Goal: Answer question/provide support: Share knowledge or assist other users

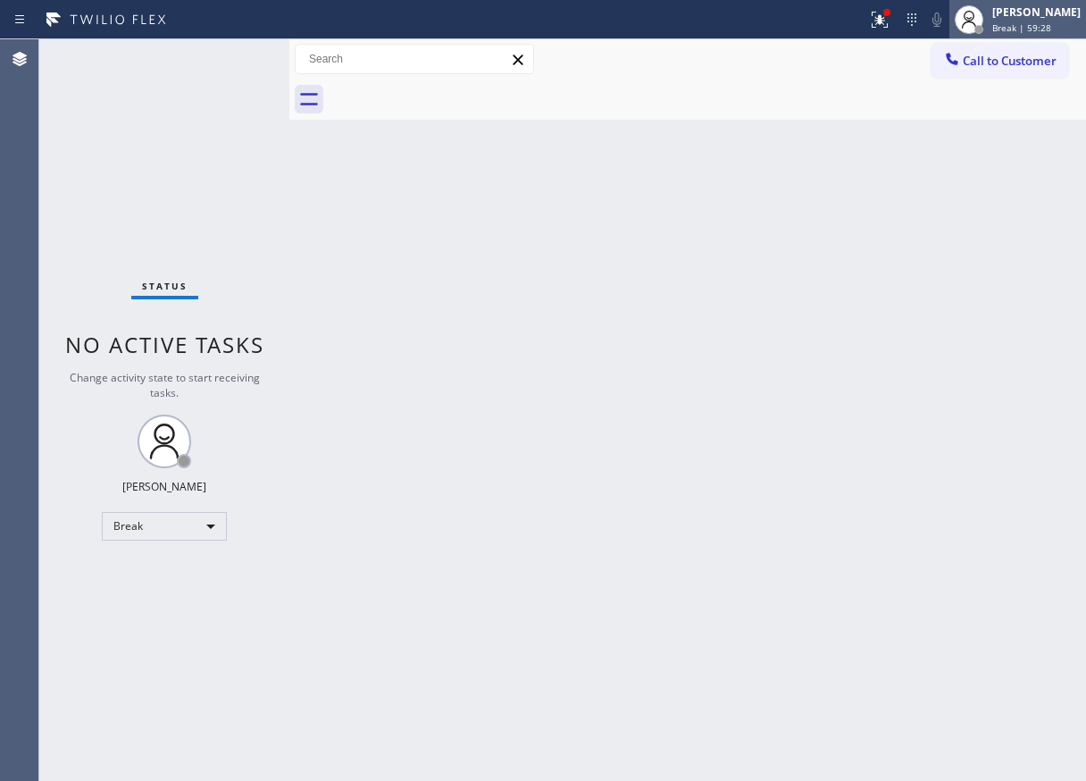
click at [1034, 18] on div "[PERSON_NAME]" at bounding box center [1036, 11] width 88 height 15
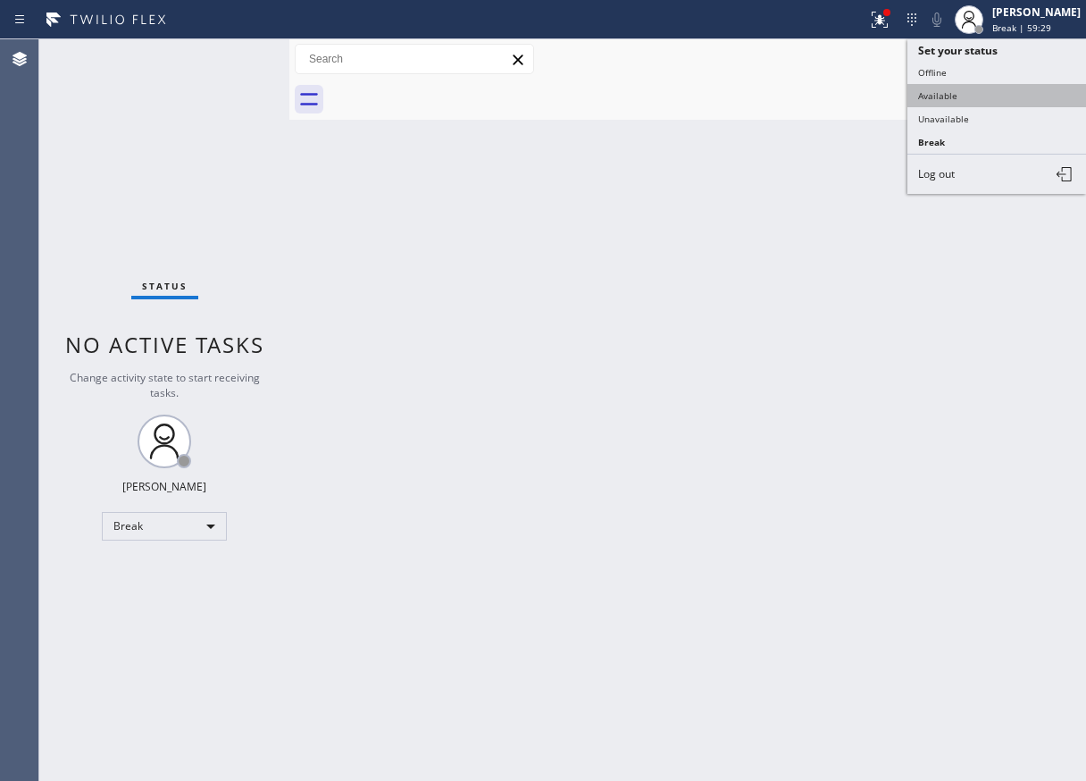
click at [930, 100] on button "Available" at bounding box center [996, 95] width 179 height 23
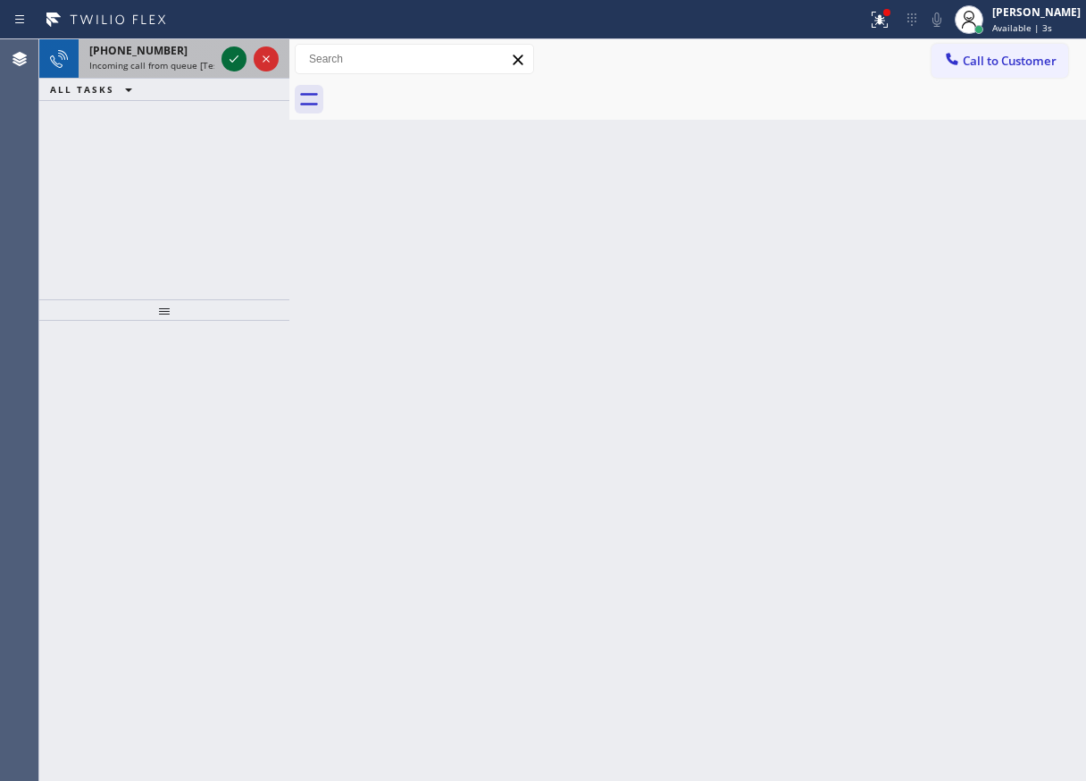
click at [236, 61] on icon at bounding box center [233, 58] width 21 height 21
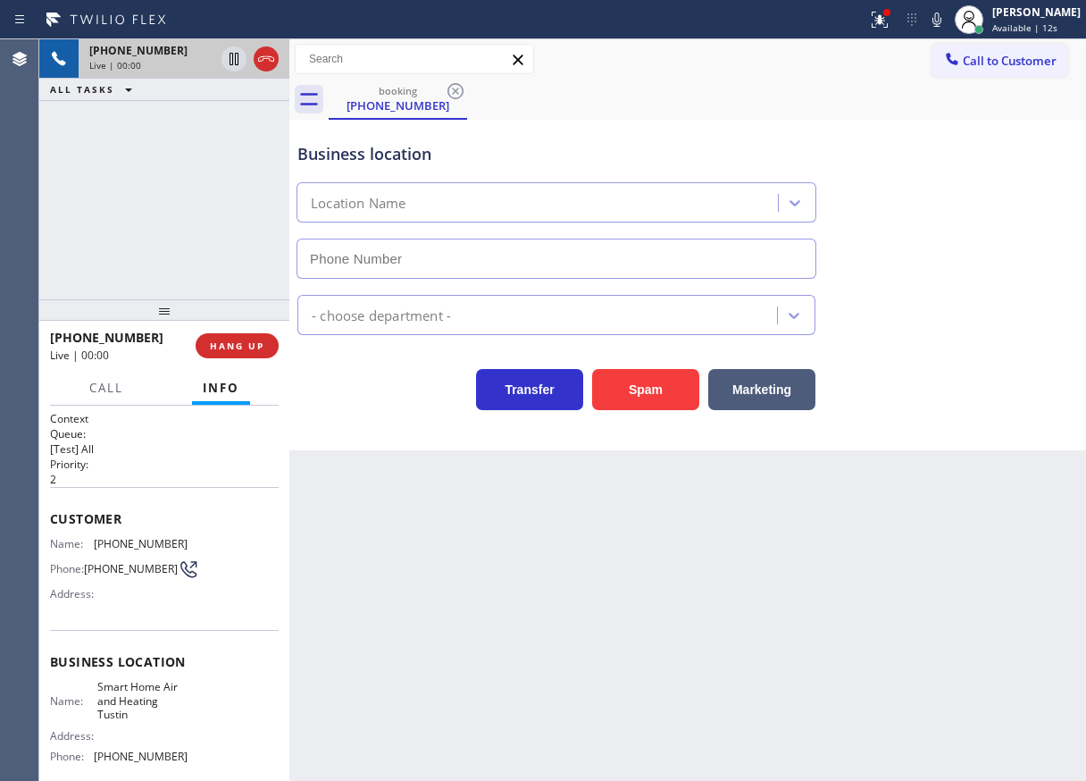
type input "[PHONE_NUMBER]"
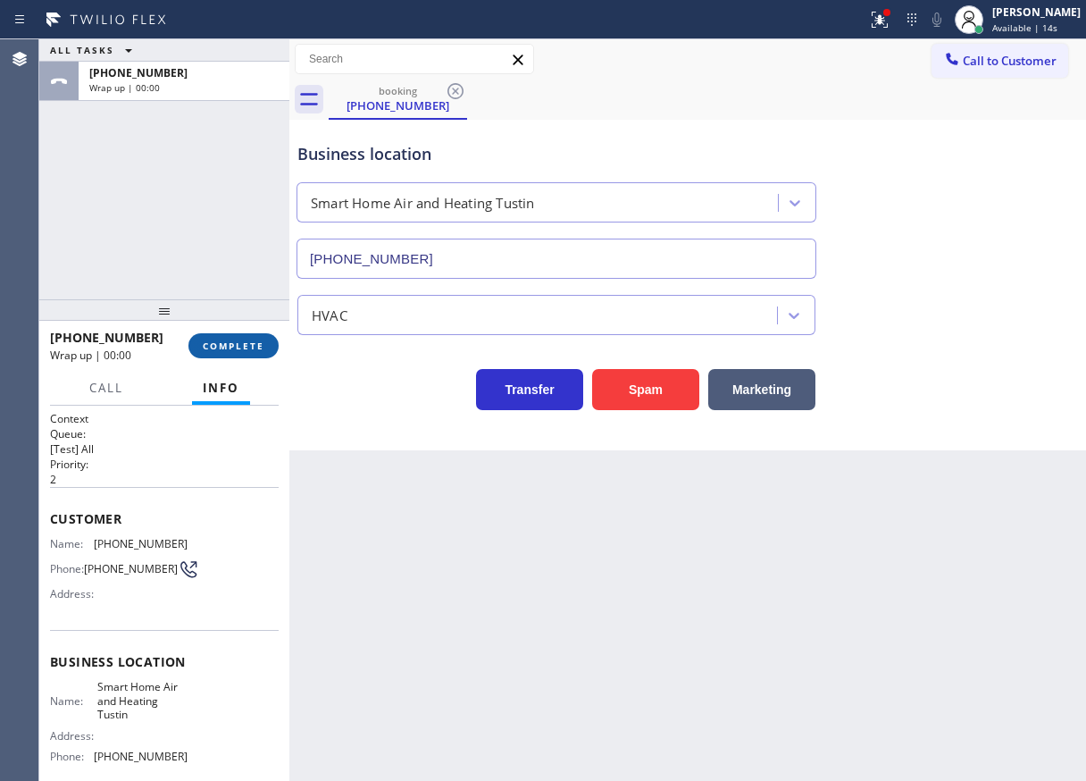
click at [246, 340] on span "COMPLETE" at bounding box center [234, 345] width 62 height 13
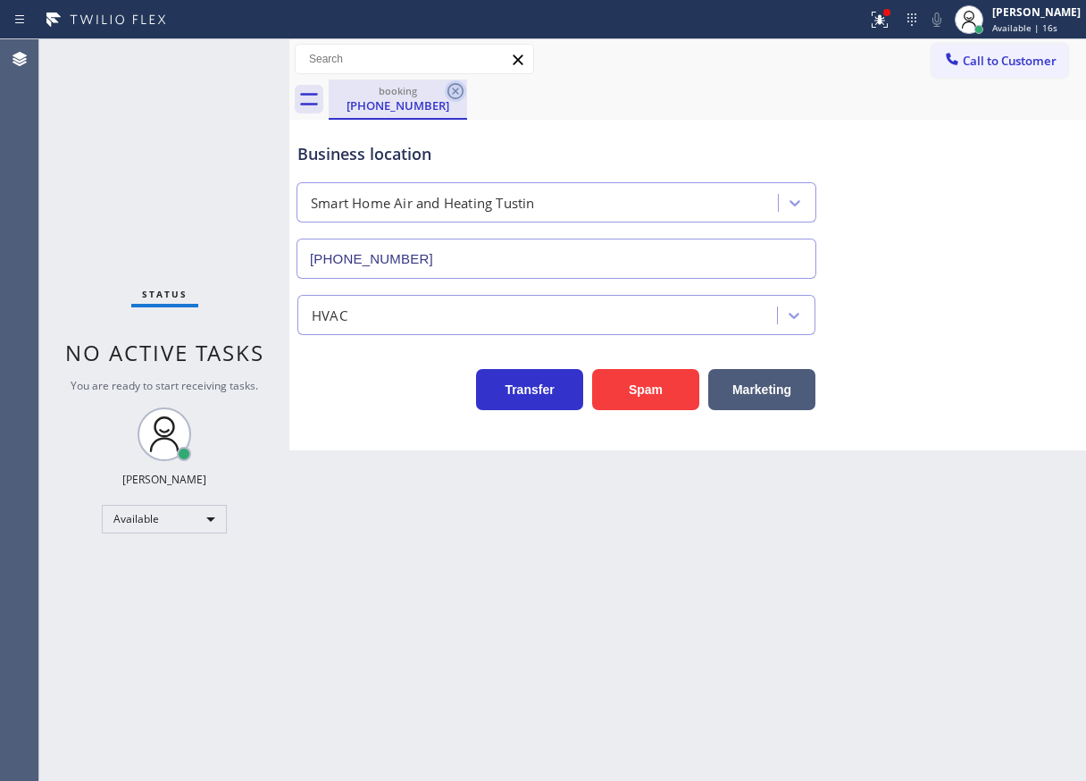
click at [455, 87] on icon at bounding box center [455, 90] width 21 height 21
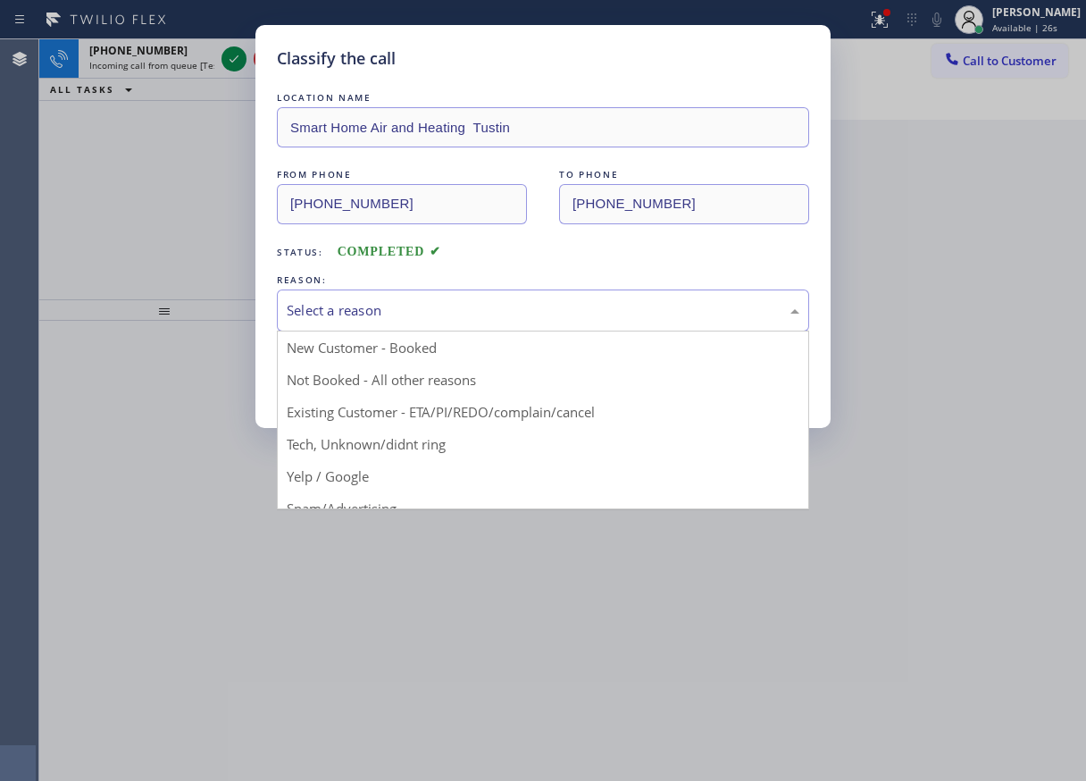
drag, startPoint x: 427, startPoint y: 305, endPoint x: 362, endPoint y: 458, distance: 166.9
click at [425, 305] on div "Select a reason" at bounding box center [543, 310] width 513 height 21
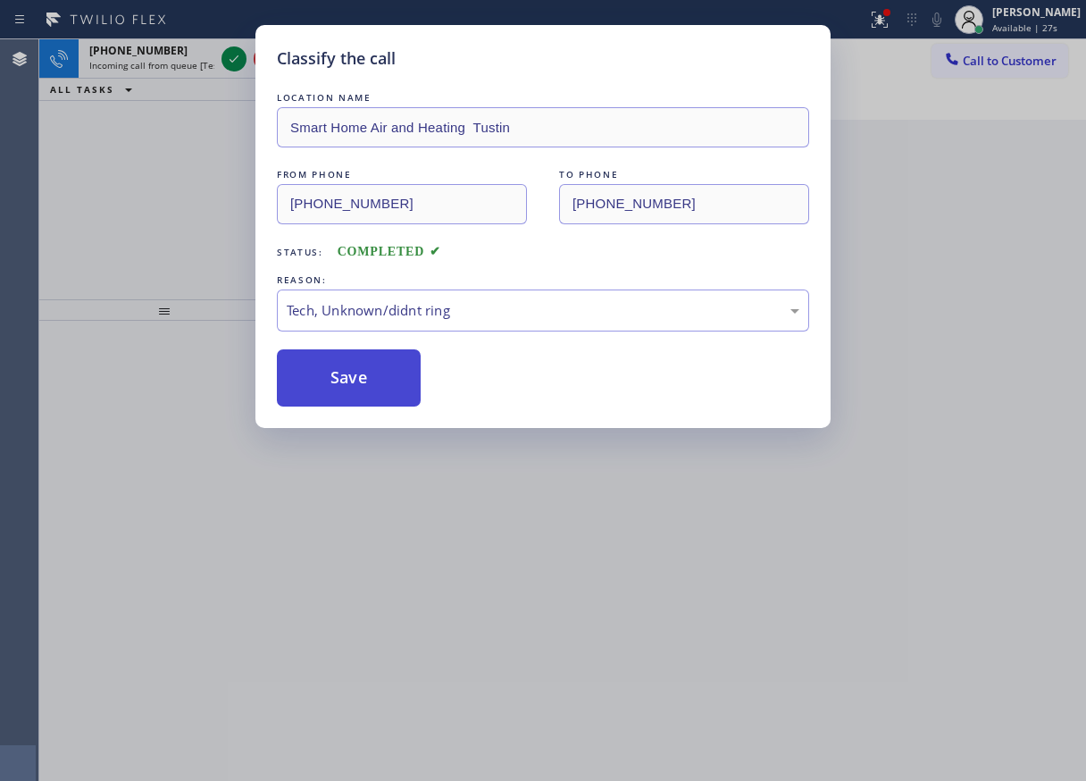
click at [363, 404] on button "Save" at bounding box center [349, 377] width 144 height 57
click at [228, 60] on div "Classify the call LOCATION NAME Smart Home Air and Heating Tustin FROM PHONE [P…" at bounding box center [543, 390] width 1086 height 781
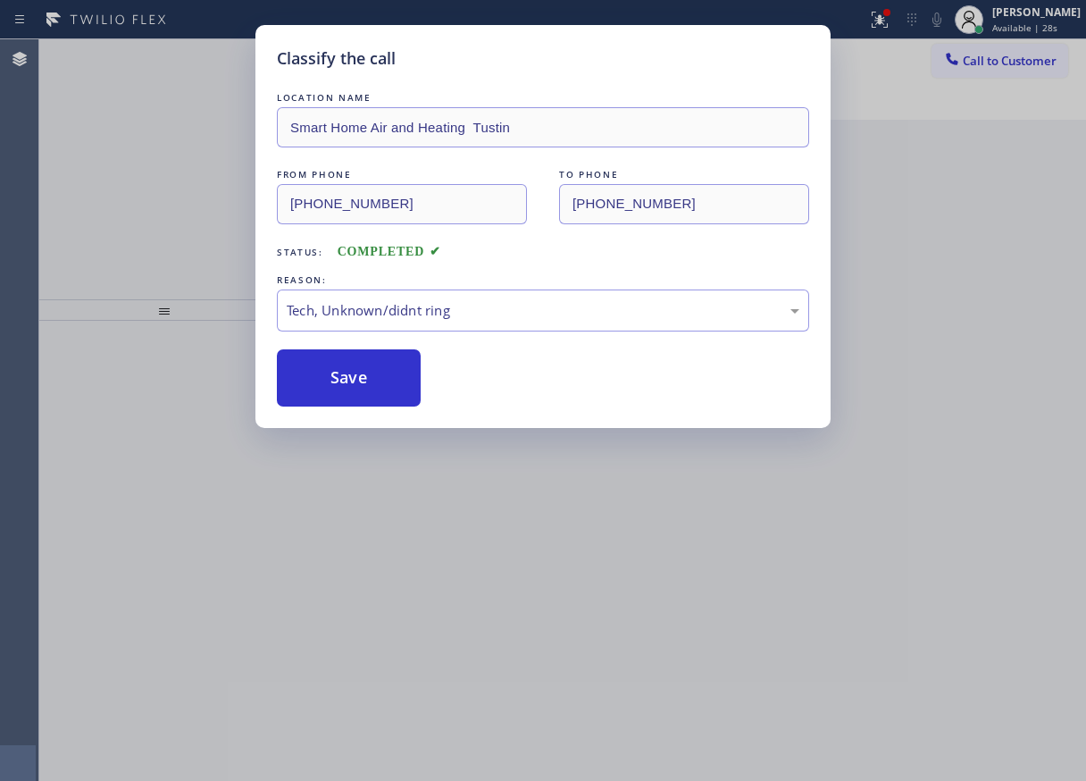
click at [228, 60] on div "Classify the call LOCATION NAME [US_STATE] Appliance Repair FROM PHONE [PHONE_N…" at bounding box center [562, 409] width 1047 height 741
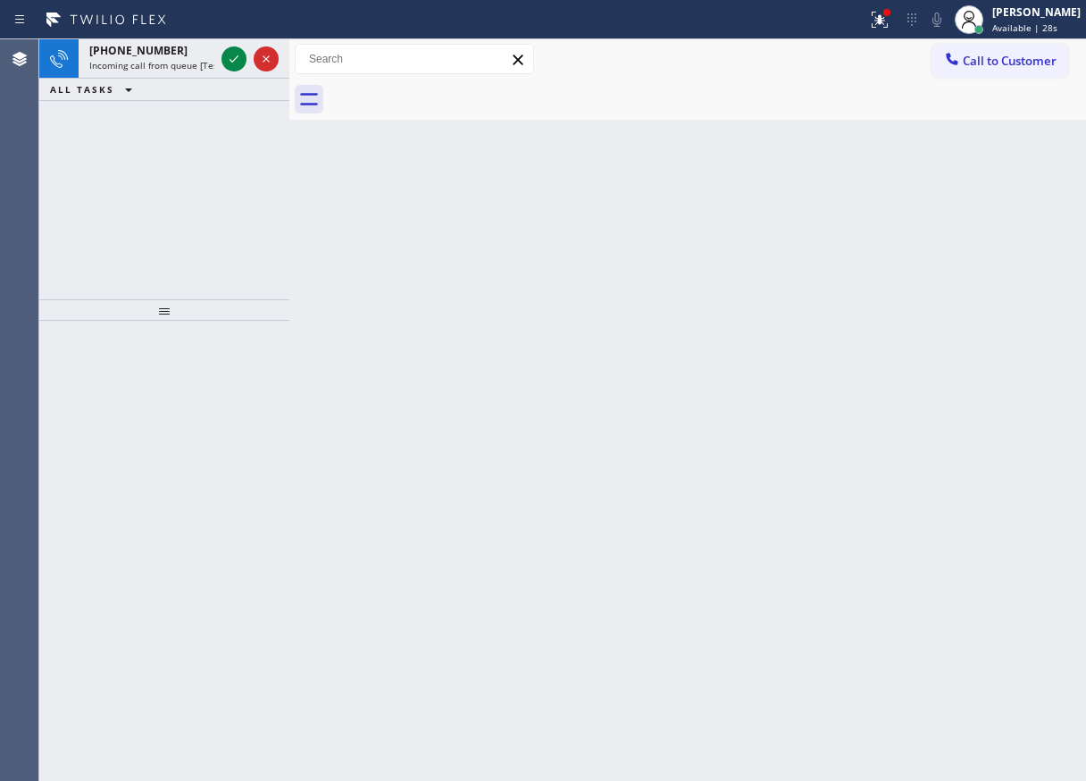
click at [228, 60] on icon at bounding box center [233, 58] width 21 height 21
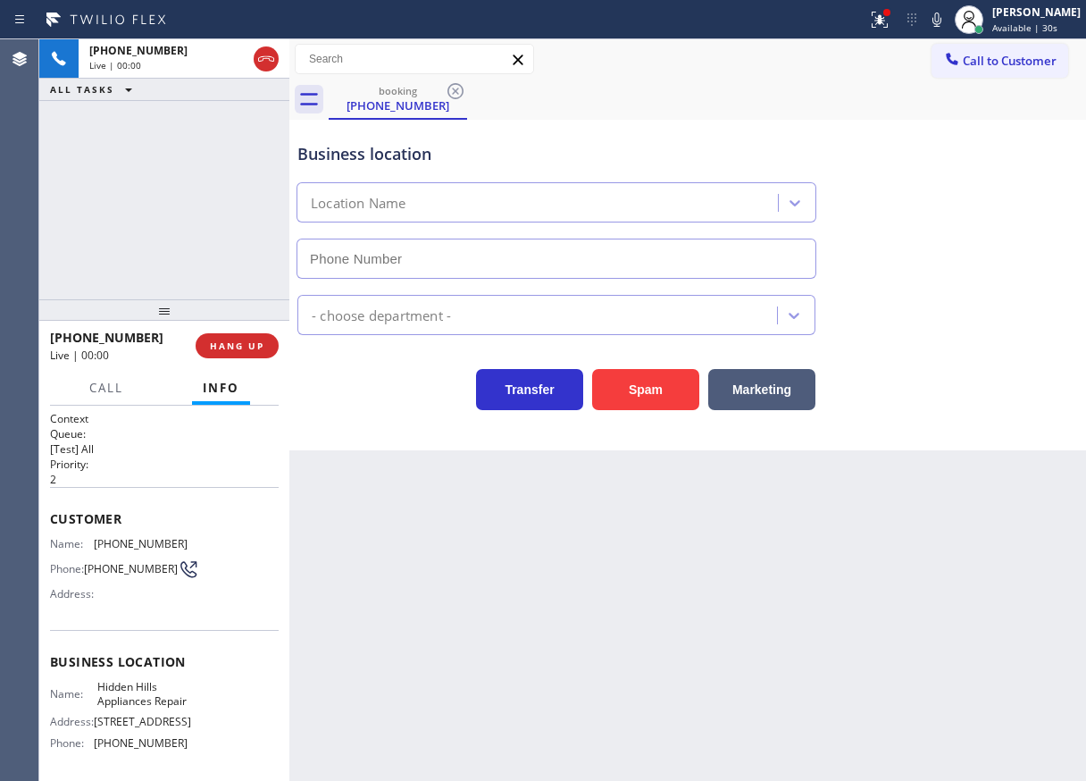
type input "[PHONE_NUMBER]"
click at [238, 335] on button "HANG UP" at bounding box center [237, 345] width 83 height 25
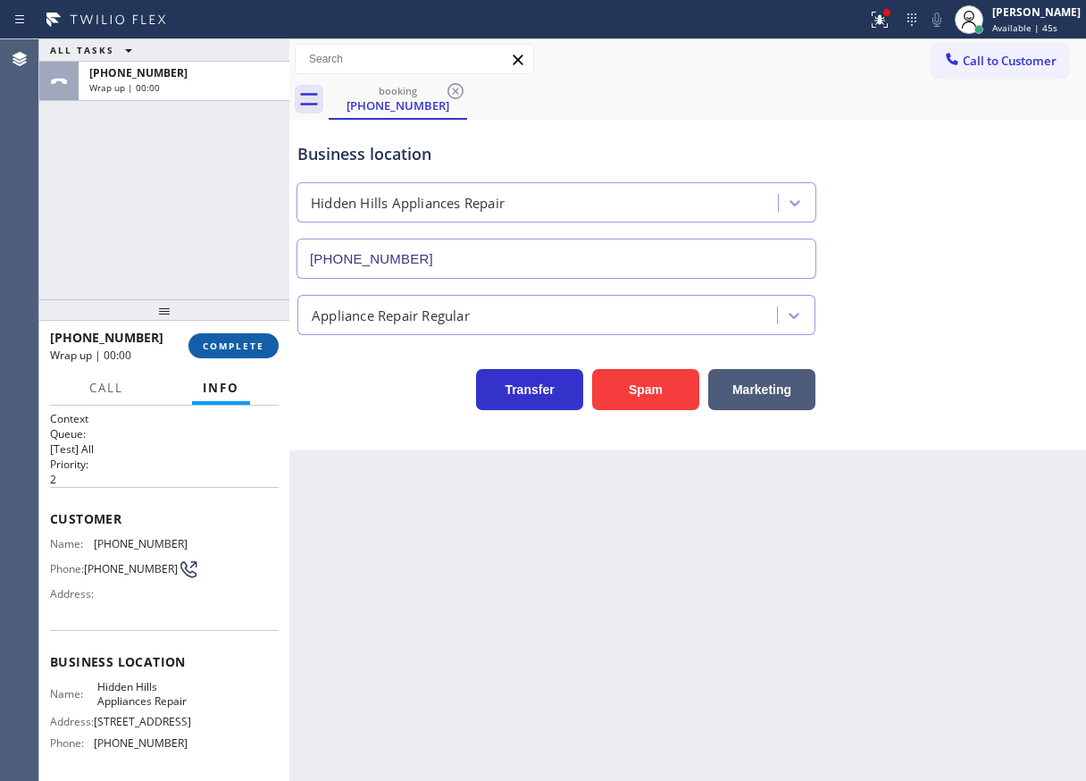
click at [227, 352] on button "COMPLETE" at bounding box center [233, 345] width 90 height 25
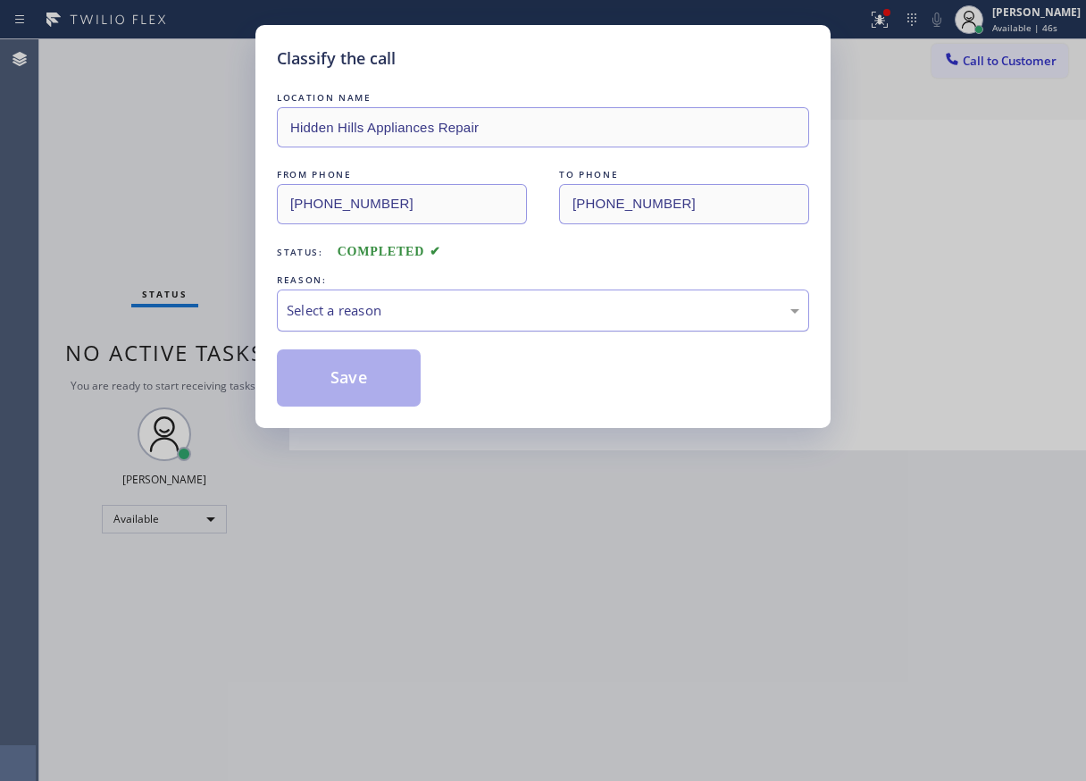
click at [449, 318] on div "Select a reason" at bounding box center [543, 310] width 513 height 21
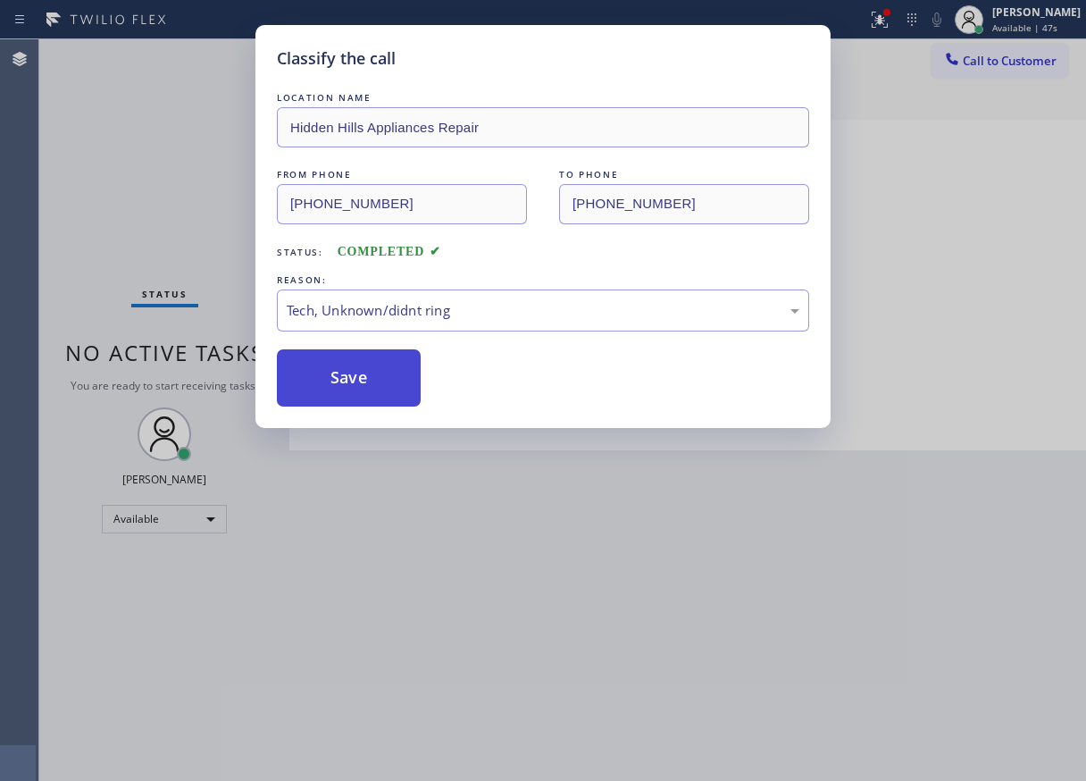
click at [406, 366] on button "Save" at bounding box center [349, 377] width 144 height 57
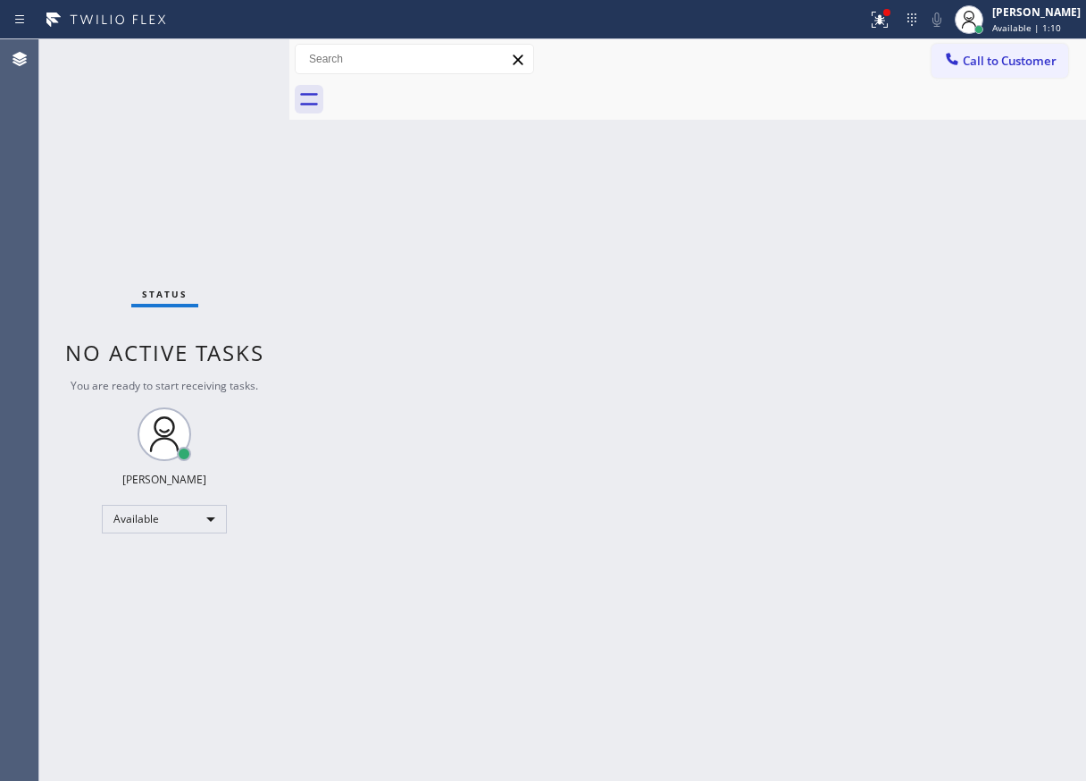
click at [231, 60] on div "Status No active tasks You are ready to start receiving tasks. [PERSON_NAME] Av…" at bounding box center [164, 409] width 250 height 741
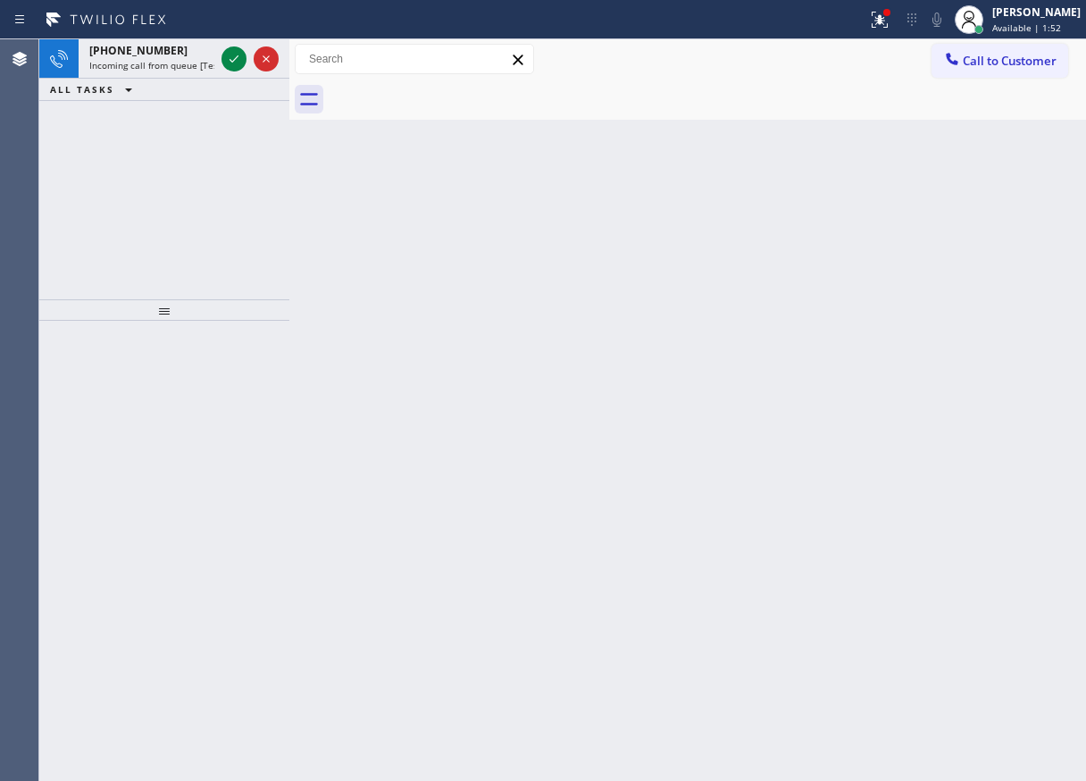
click at [965, 323] on div "Back to Dashboard Change Sender ID Customers Technicians Select a contact Outbo…" at bounding box center [687, 409] width 797 height 741
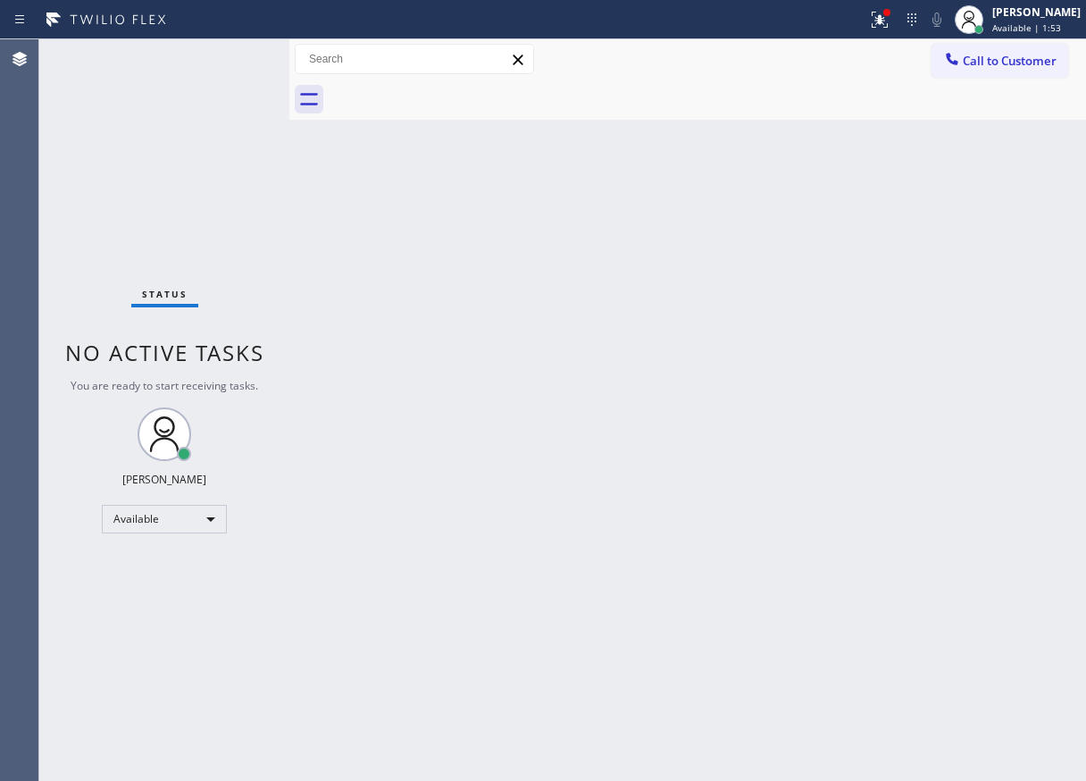
click at [231, 58] on div "Status No active tasks You are ready to start receiving tasks. [PERSON_NAME] Av…" at bounding box center [164, 409] width 250 height 741
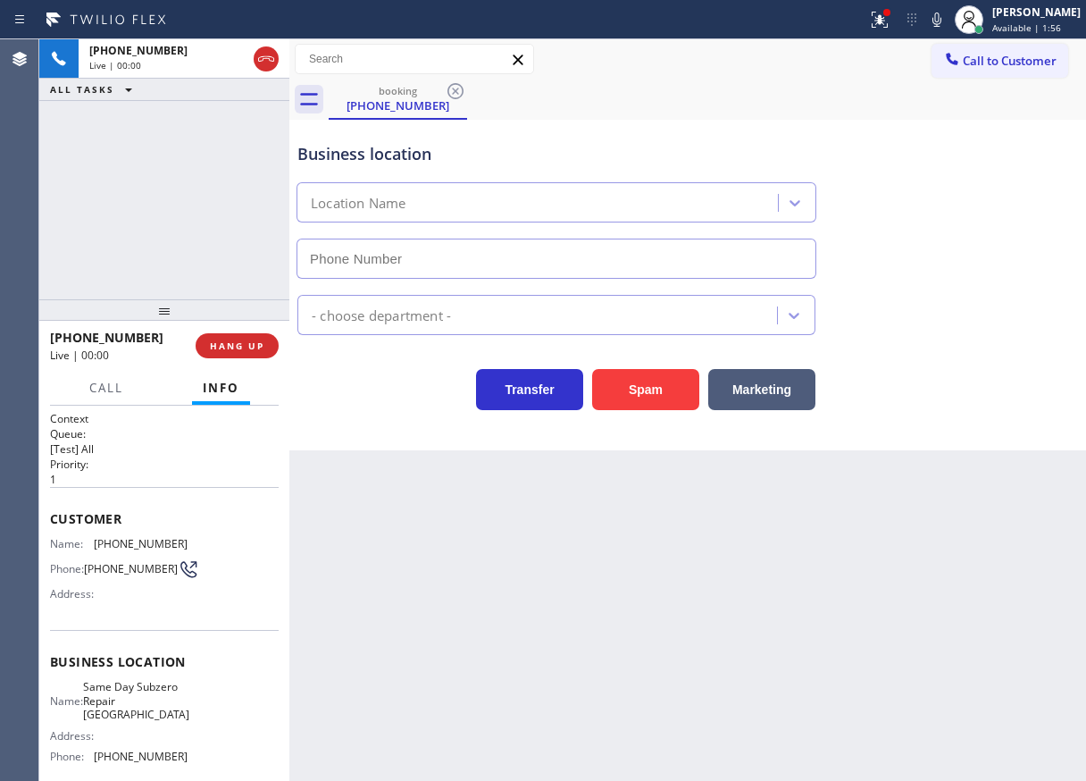
type input "[PHONE_NUMBER]"
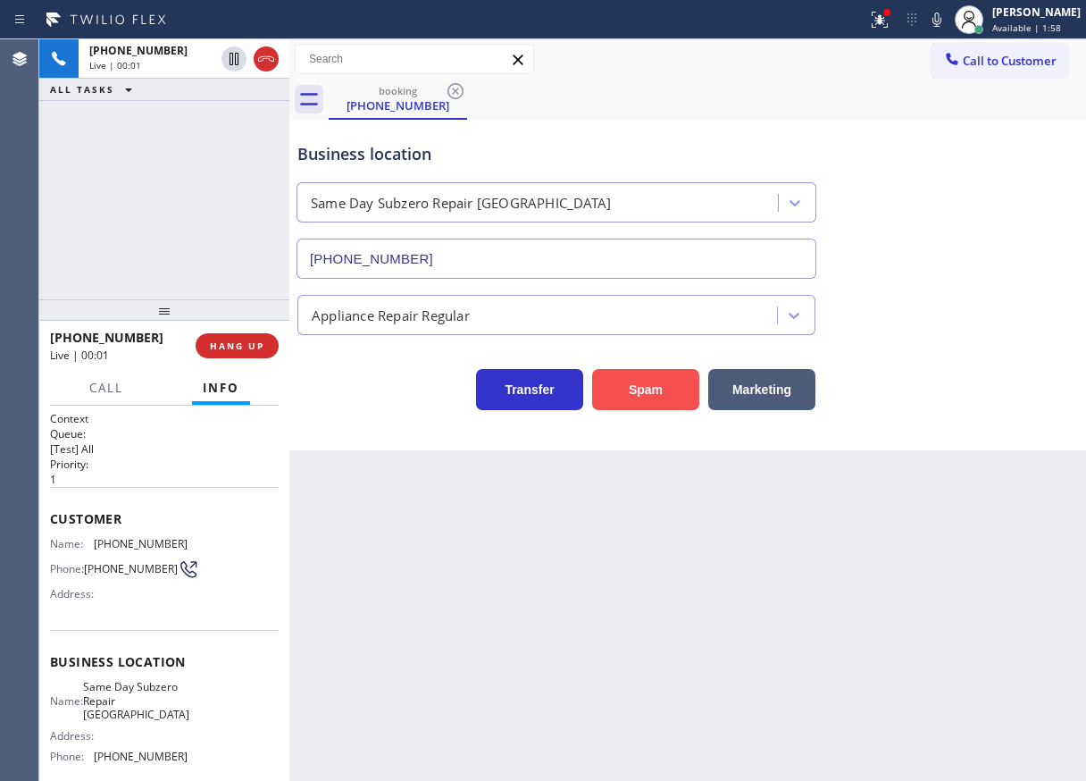
click at [672, 392] on button "Spam" at bounding box center [645, 389] width 107 height 41
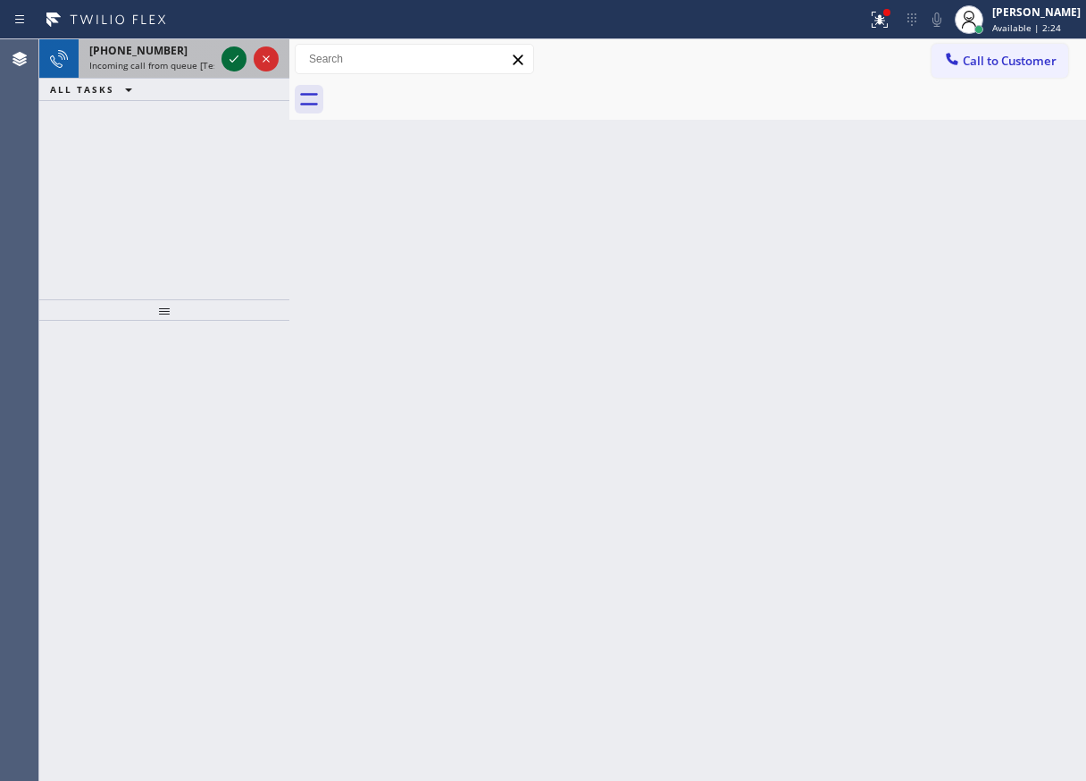
click at [234, 65] on icon at bounding box center [233, 58] width 21 height 21
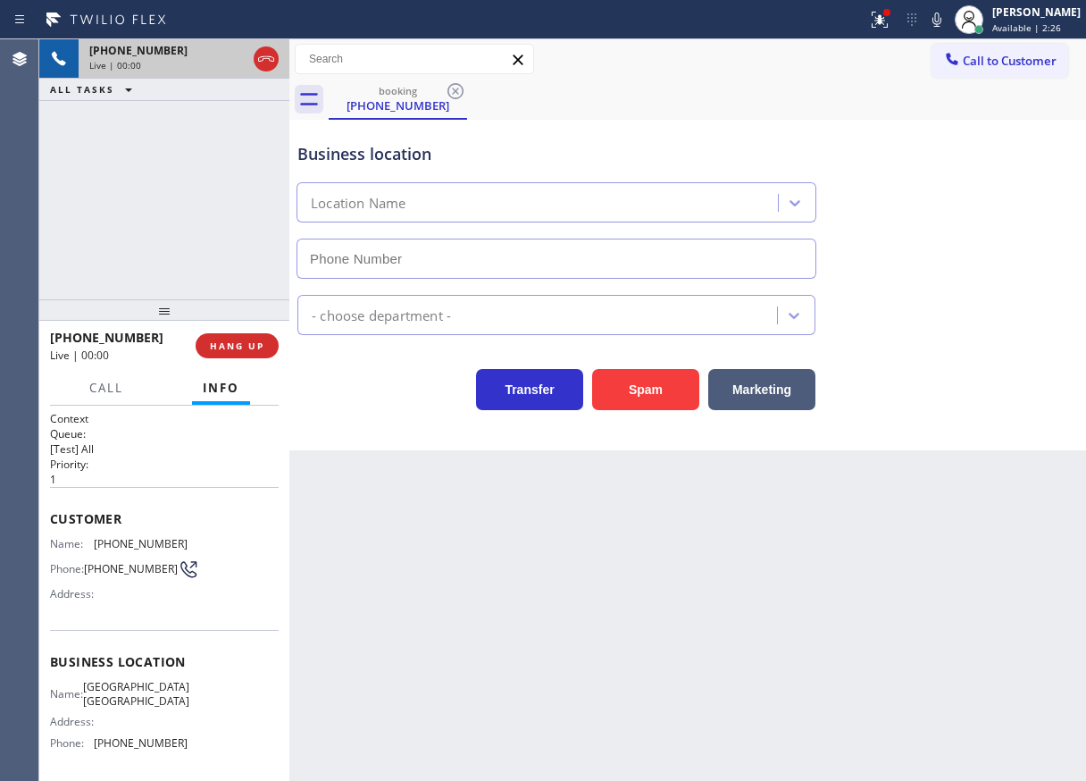
type input "[PHONE_NUMBER]"
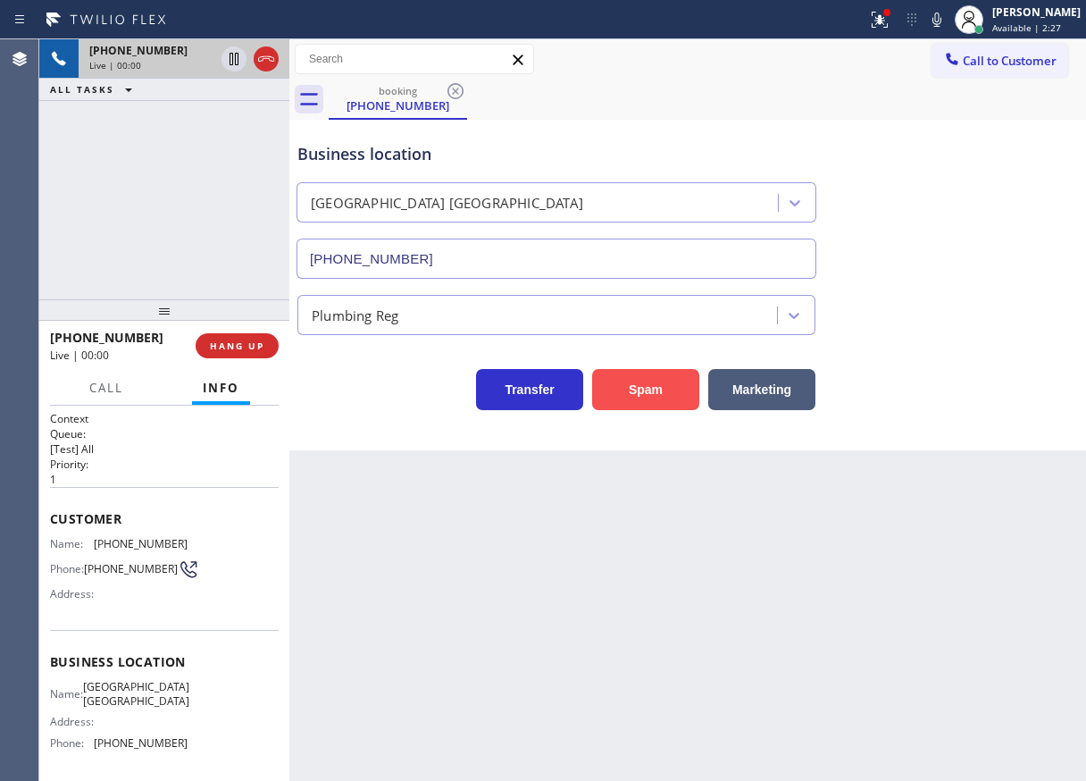
click at [689, 399] on button "Spam" at bounding box center [645, 389] width 107 height 41
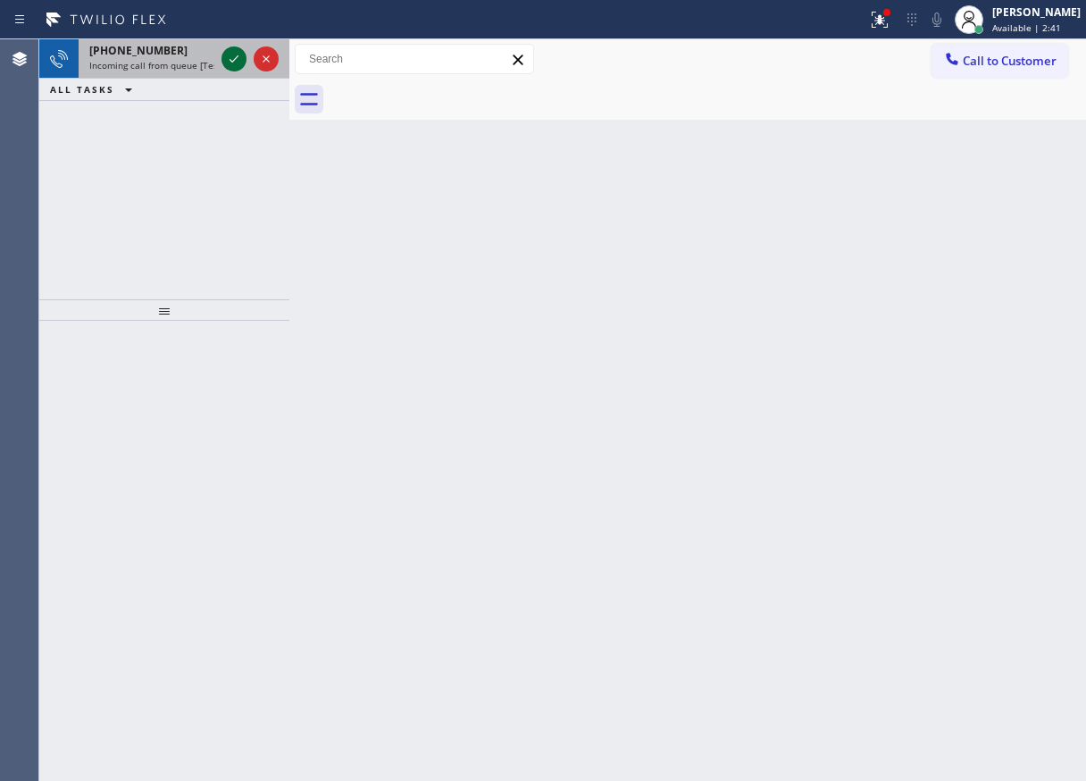
click at [237, 59] on icon at bounding box center [233, 58] width 21 height 21
click at [226, 54] on icon at bounding box center [233, 58] width 21 height 21
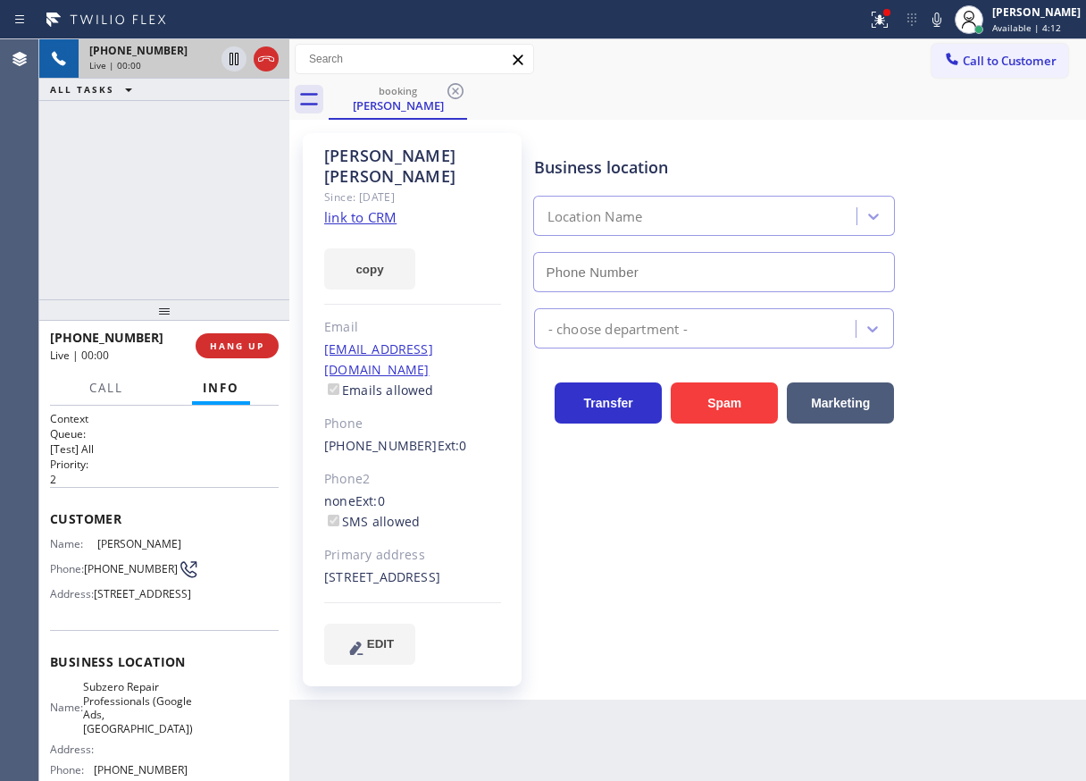
type input "[PHONE_NUMBER]"
click at [134, 735] on span "Subzero Repair Professionals (Google Ads, [GEOGRAPHIC_DATA])" at bounding box center [138, 707] width 110 height 55
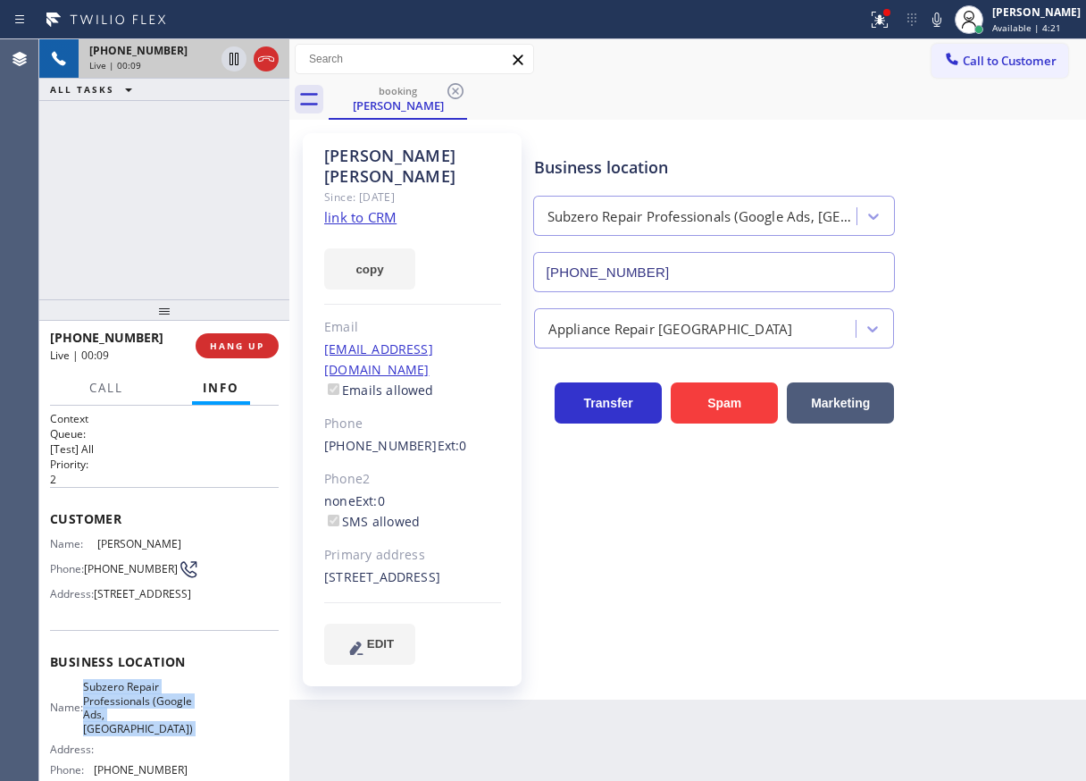
click at [134, 735] on span "Subzero Repair Professionals (Google Ads, [GEOGRAPHIC_DATA])" at bounding box center [138, 707] width 110 height 55
copy span "Subzero Repair Professionals (Google Ads, [GEOGRAPHIC_DATA])"
click at [738, 288] on input "[PHONE_NUMBER]" at bounding box center [714, 272] width 363 height 40
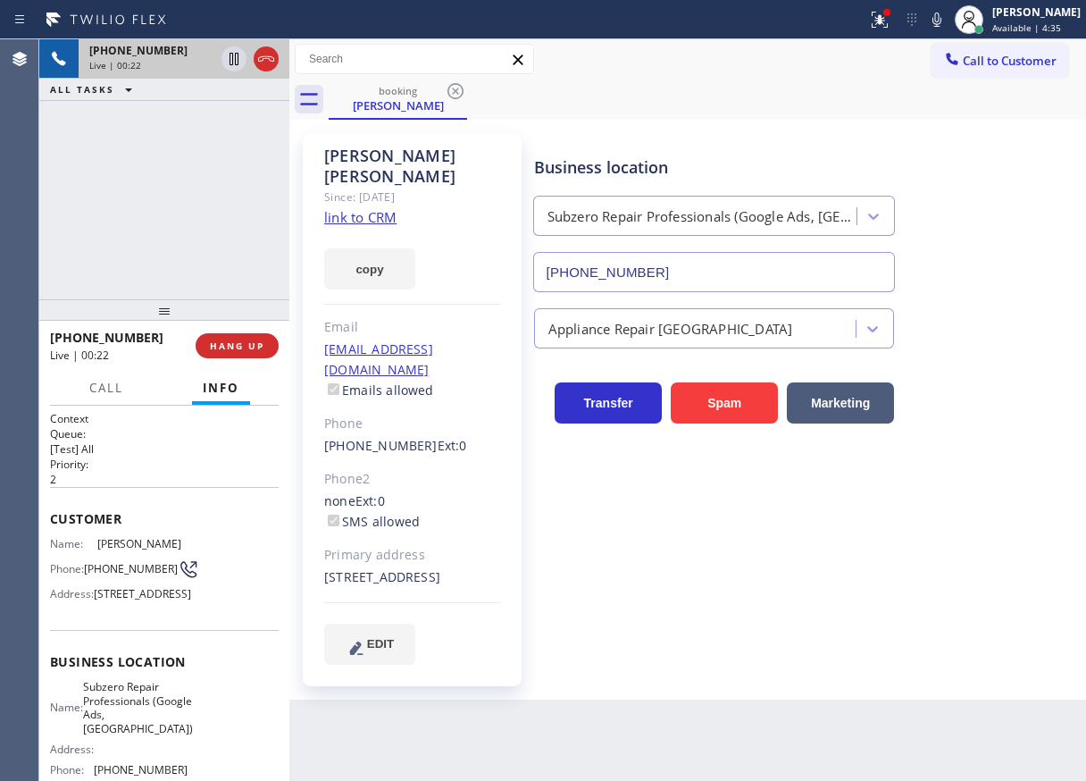
click at [389, 208] on link "link to CRM" at bounding box center [360, 217] width 72 height 18
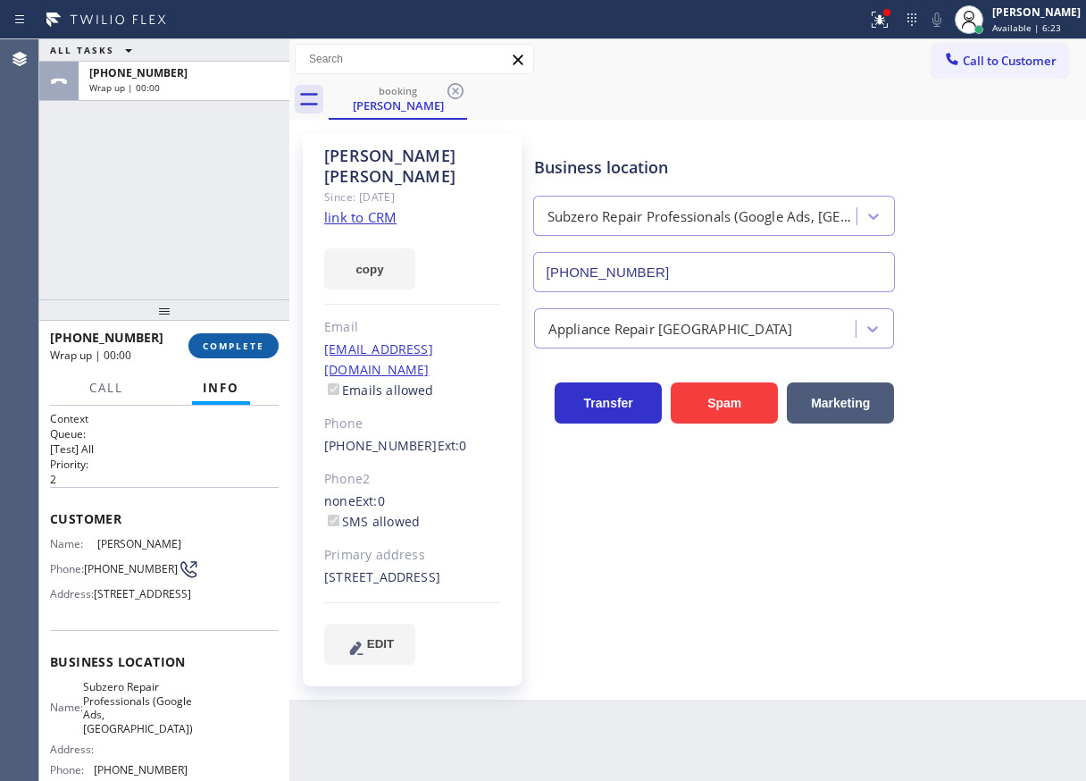
click at [248, 346] on span "COMPLETE" at bounding box center [234, 345] width 62 height 13
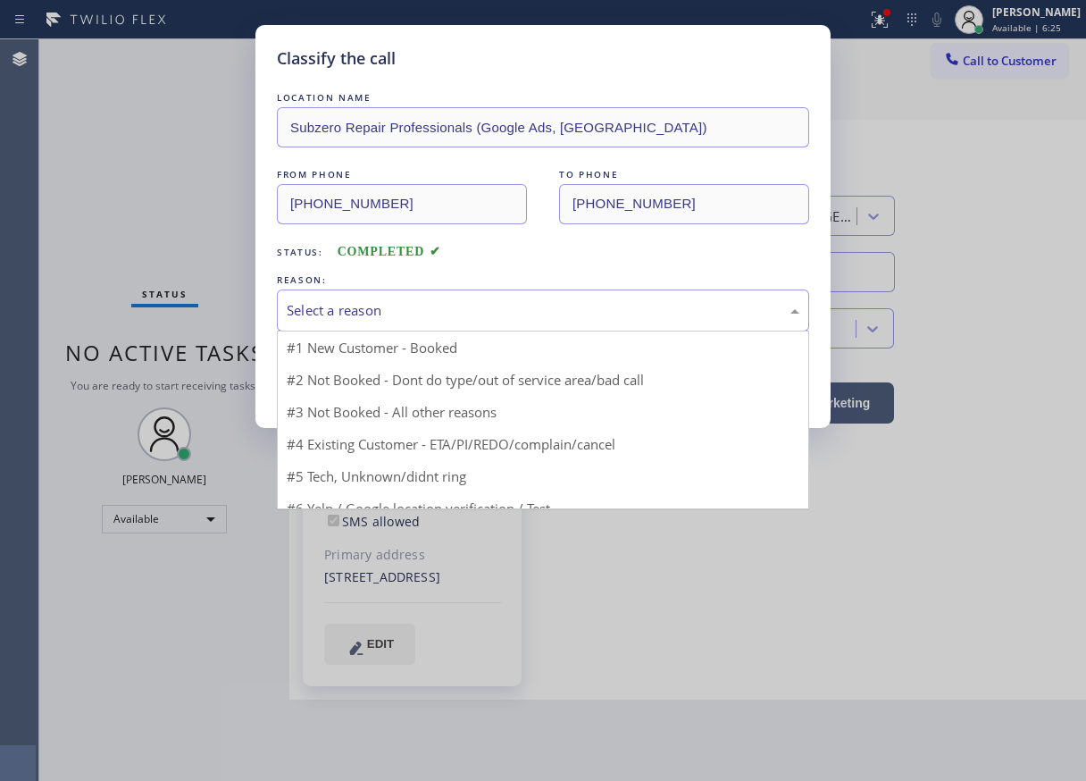
click at [456, 297] on div "Select a reason" at bounding box center [543, 310] width 532 height 42
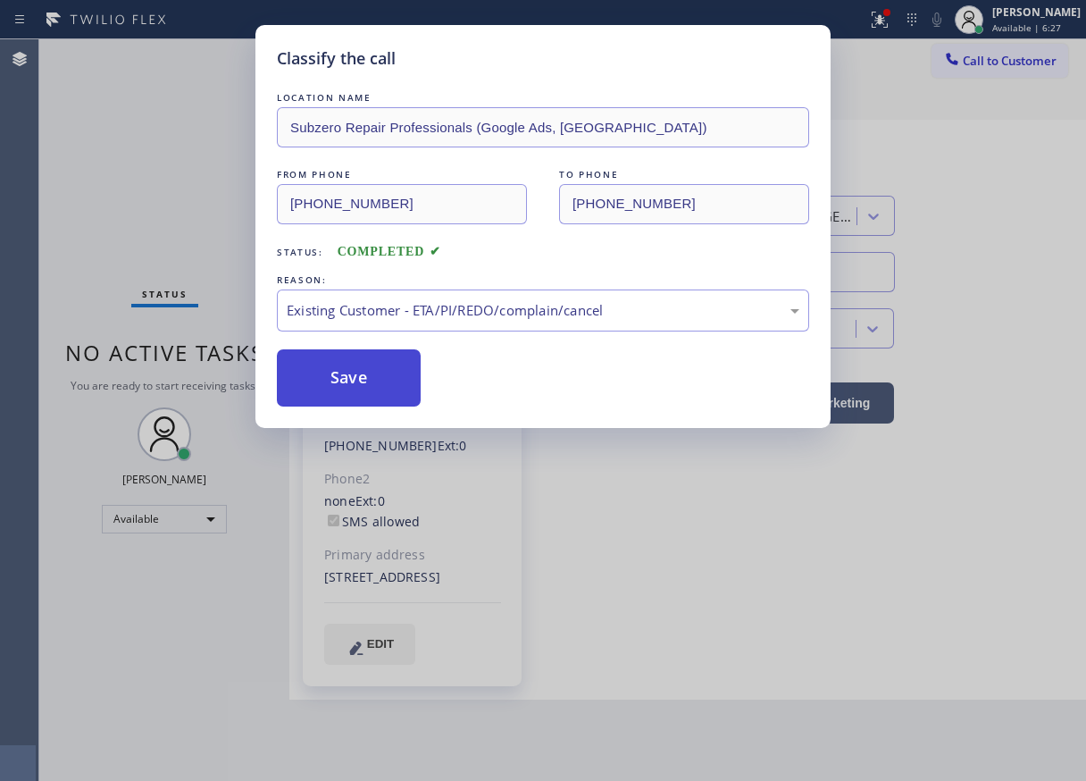
click at [403, 369] on button "Save" at bounding box center [349, 377] width 144 height 57
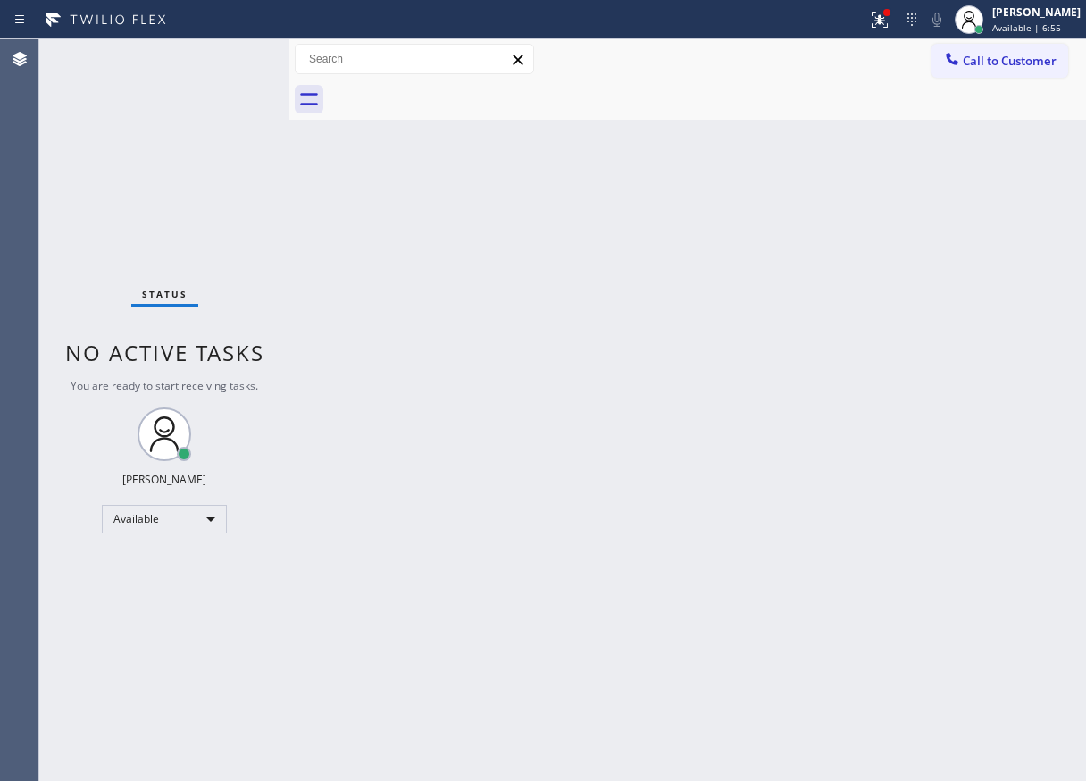
click at [230, 48] on div "Status No active tasks You are ready to start receiving tasks. [PERSON_NAME] Av…" at bounding box center [164, 409] width 250 height 741
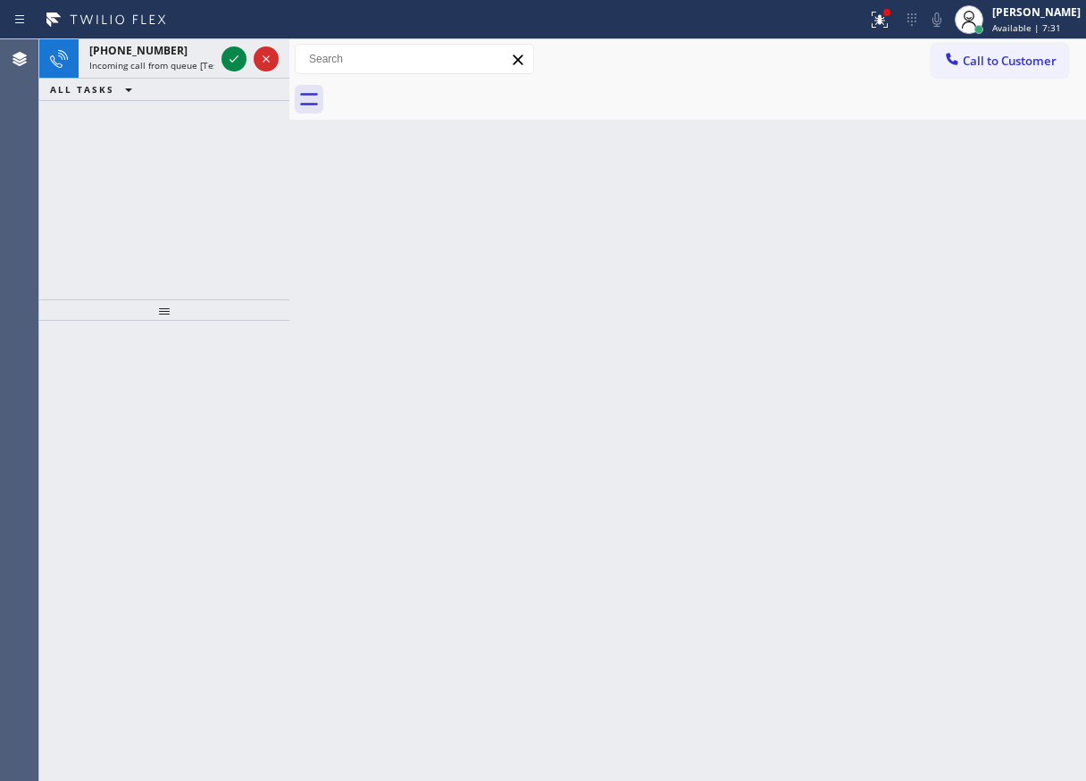
click at [994, 308] on div "Back to Dashboard Change Sender ID Customers Technicians Select a contact Outbo…" at bounding box center [687, 409] width 797 height 741
click at [229, 57] on icon at bounding box center [233, 58] width 21 height 21
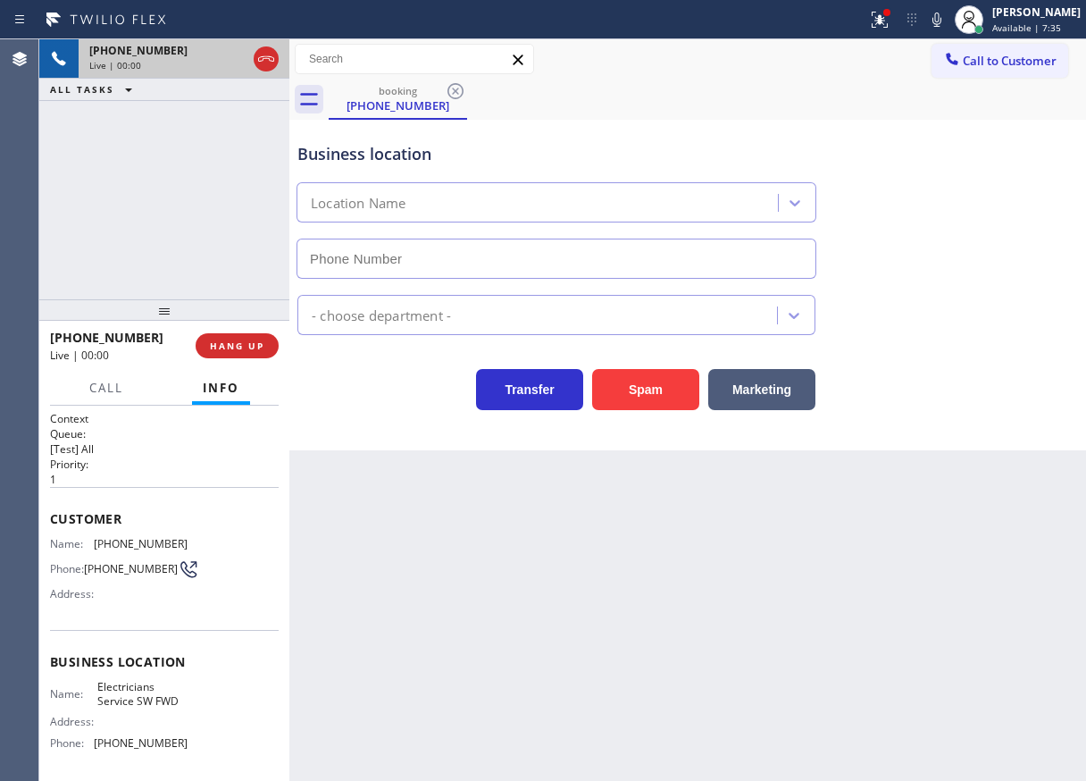
type input "[PHONE_NUMBER]"
click at [656, 381] on button "Spam" at bounding box center [645, 389] width 107 height 41
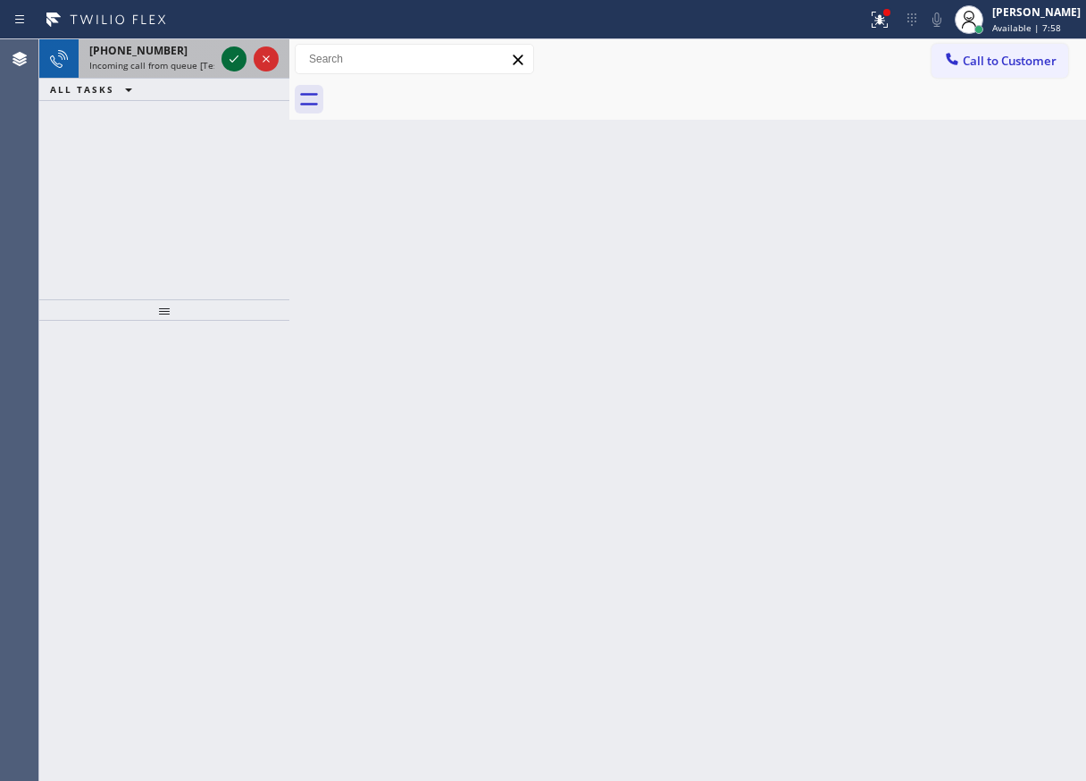
click at [230, 52] on icon at bounding box center [233, 58] width 21 height 21
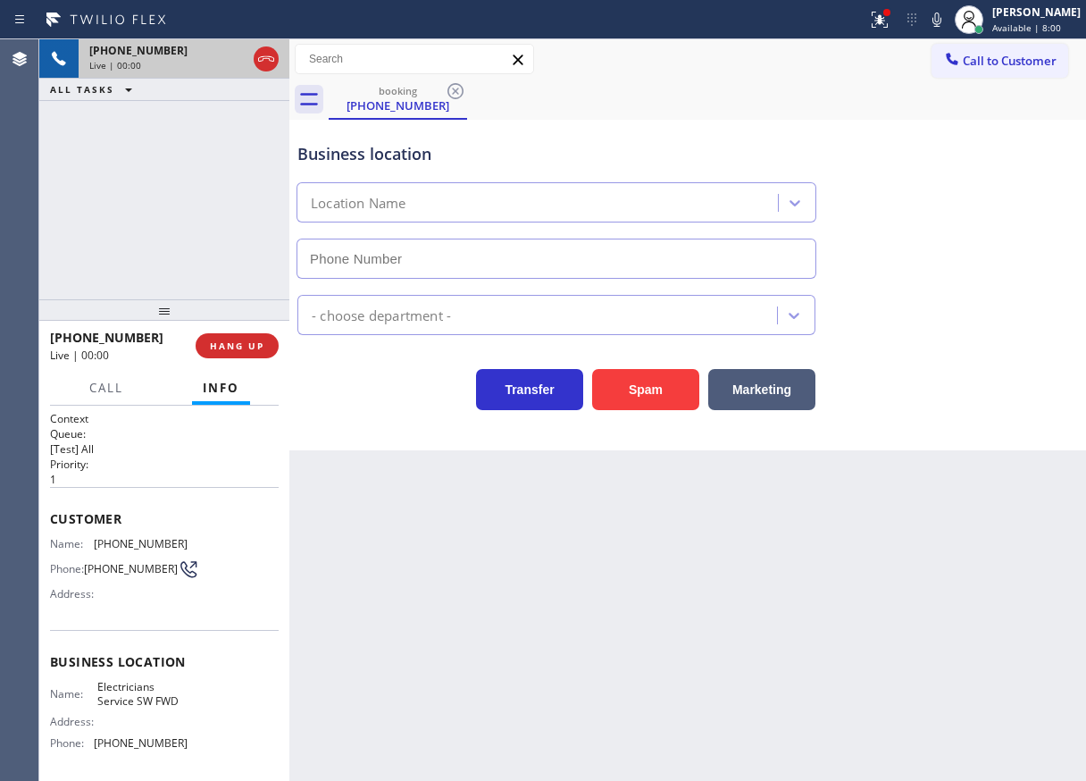
type input "[PHONE_NUMBER]"
click at [146, 706] on span "Electricians Service SW FWD" at bounding box center [141, 694] width 89 height 28
copy span "Electricians Service SW FWD"
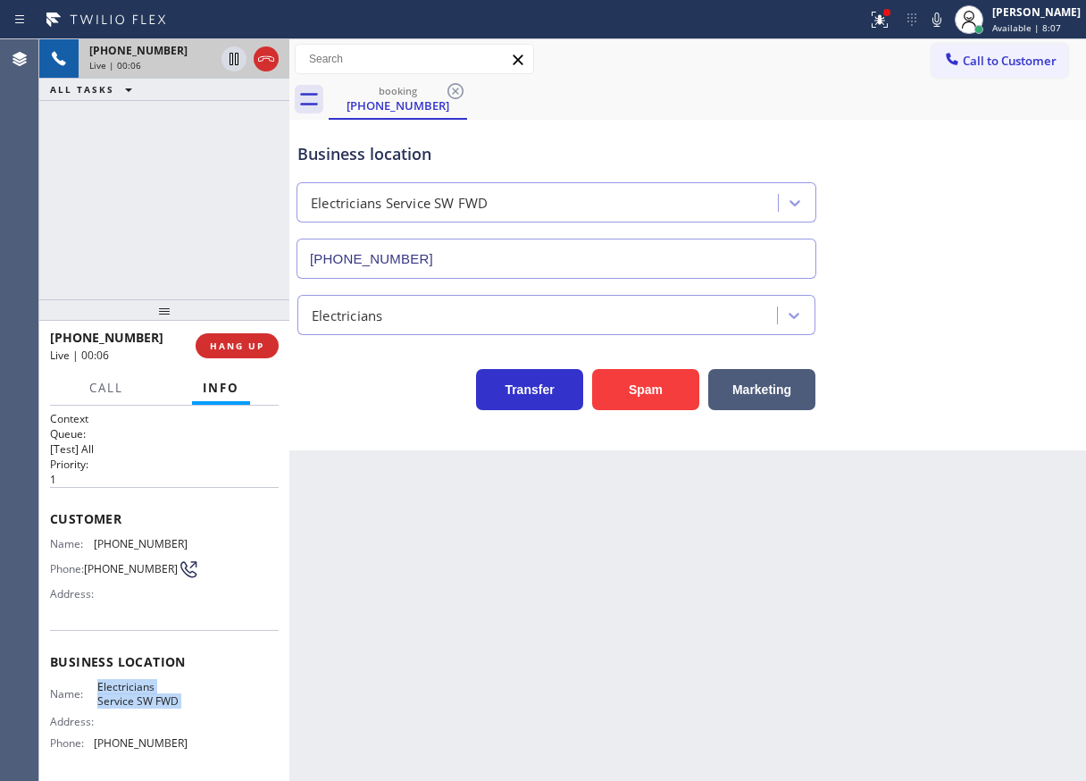
click at [506, 258] on input "[PHONE_NUMBER]" at bounding box center [557, 258] width 520 height 40
click at [120, 537] on span "[PHONE_NUMBER]" at bounding box center [141, 543] width 94 height 13
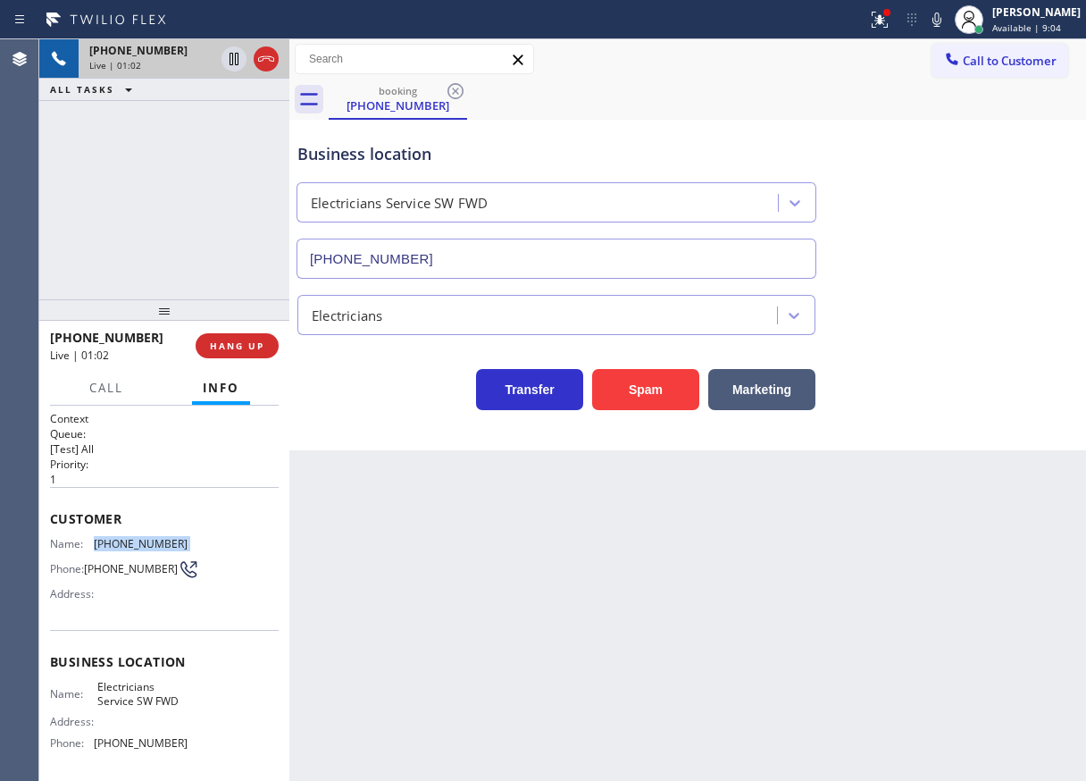
click at [120, 537] on span "[PHONE_NUMBER]" at bounding box center [141, 543] width 94 height 13
copy span "[PHONE_NUMBER]"
click at [948, 27] on icon at bounding box center [936, 19] width 21 height 21
click at [948, 24] on icon at bounding box center [936, 19] width 21 height 21
click at [948, 13] on icon at bounding box center [936, 19] width 21 height 21
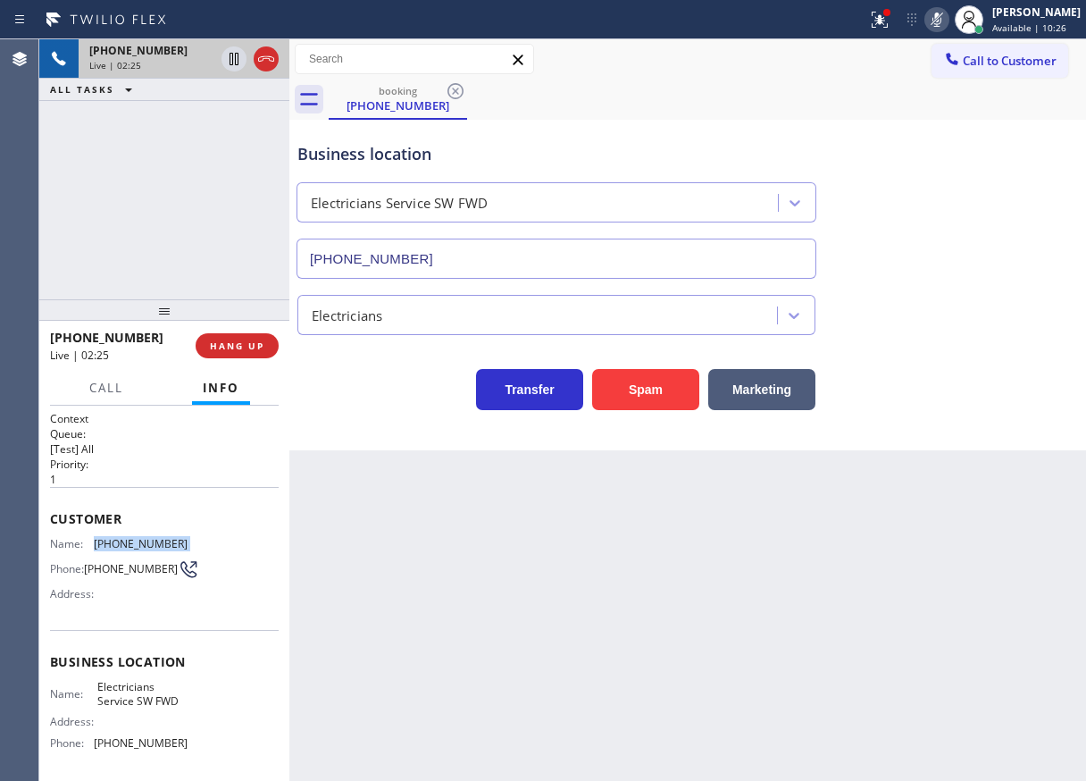
click at [948, 21] on icon at bounding box center [936, 19] width 21 height 21
click at [948, 22] on icon at bounding box center [936, 19] width 21 height 21
click at [233, 59] on icon at bounding box center [234, 59] width 9 height 13
click at [227, 57] on icon at bounding box center [233, 58] width 21 height 21
click at [948, 21] on icon at bounding box center [936, 19] width 21 height 21
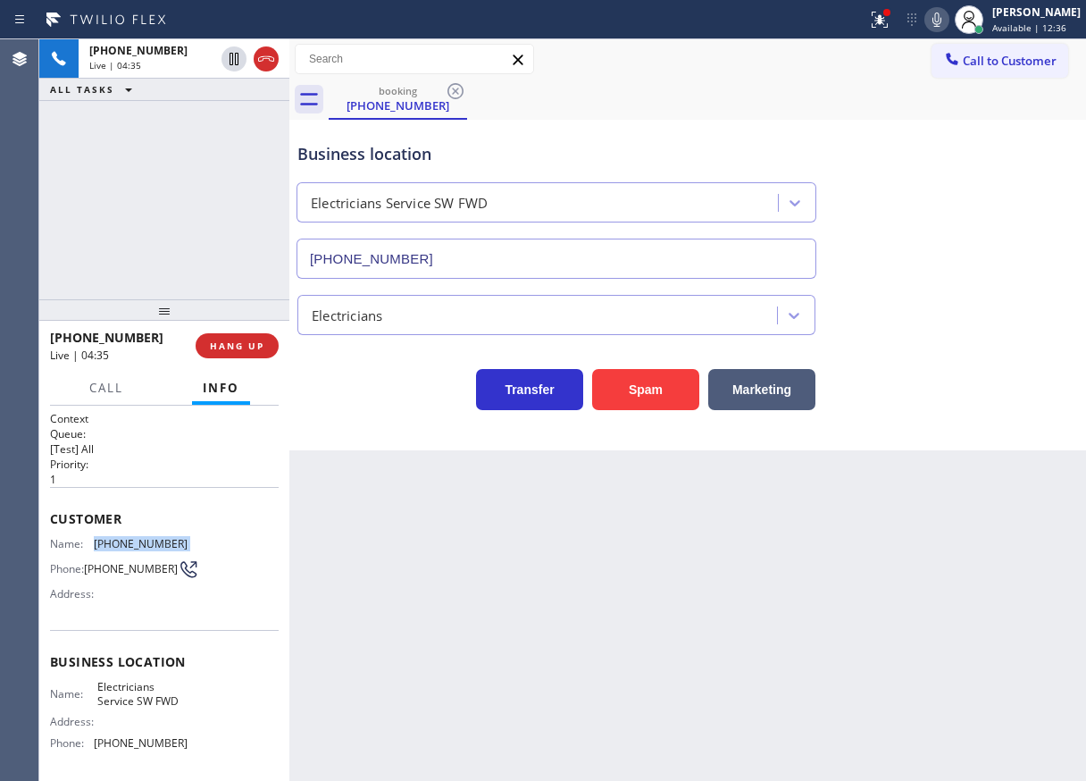
click at [948, 23] on icon at bounding box center [936, 19] width 21 height 21
click at [941, 21] on icon at bounding box center [936, 20] width 9 height 14
click at [948, 18] on icon at bounding box center [936, 19] width 21 height 21
click at [882, 12] on icon at bounding box center [877, 18] width 11 height 13
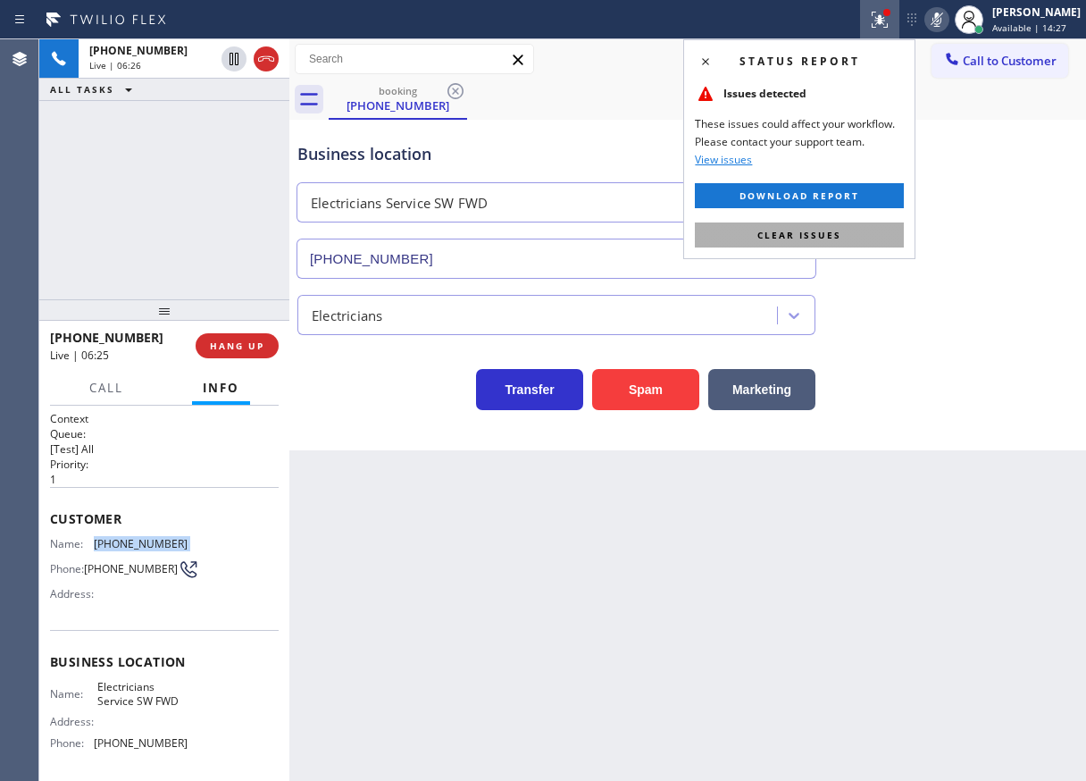
click at [824, 241] on button "Clear issues" at bounding box center [799, 234] width 209 height 25
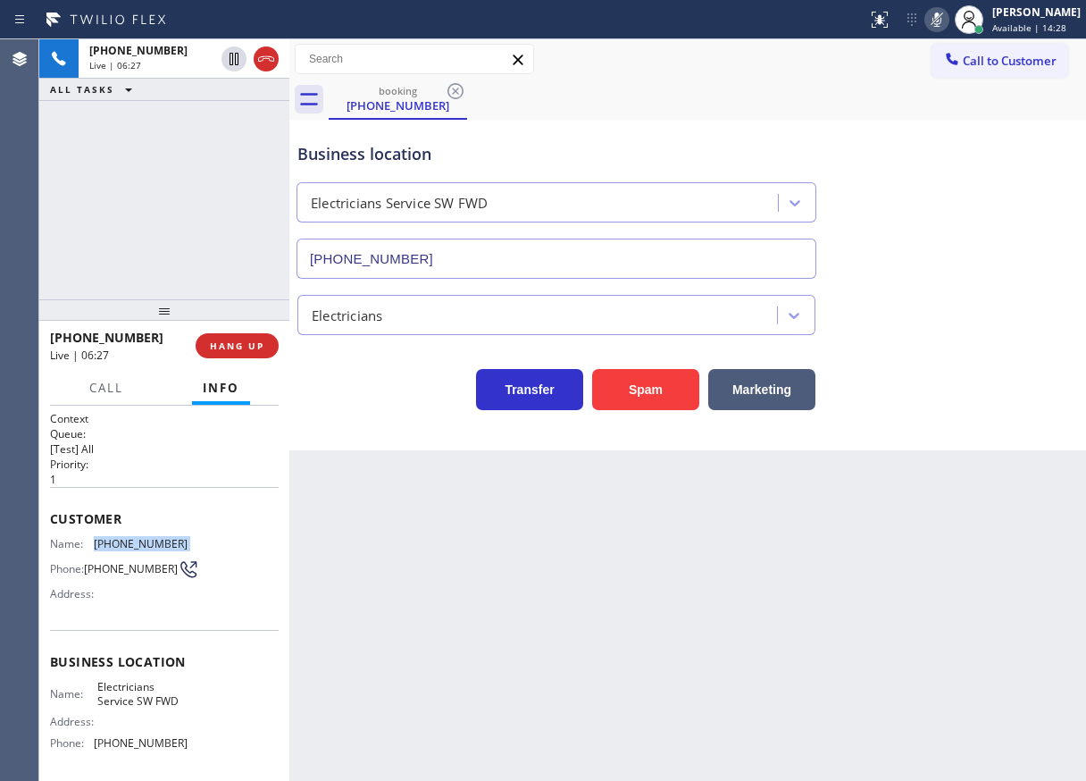
click at [948, 22] on icon at bounding box center [936, 19] width 21 height 21
click at [946, 14] on icon at bounding box center [936, 19] width 21 height 21
click at [943, 19] on rect at bounding box center [937, 18] width 13 height 13
click at [948, 21] on icon at bounding box center [936, 19] width 21 height 21
click at [941, 23] on icon at bounding box center [936, 20] width 9 height 14
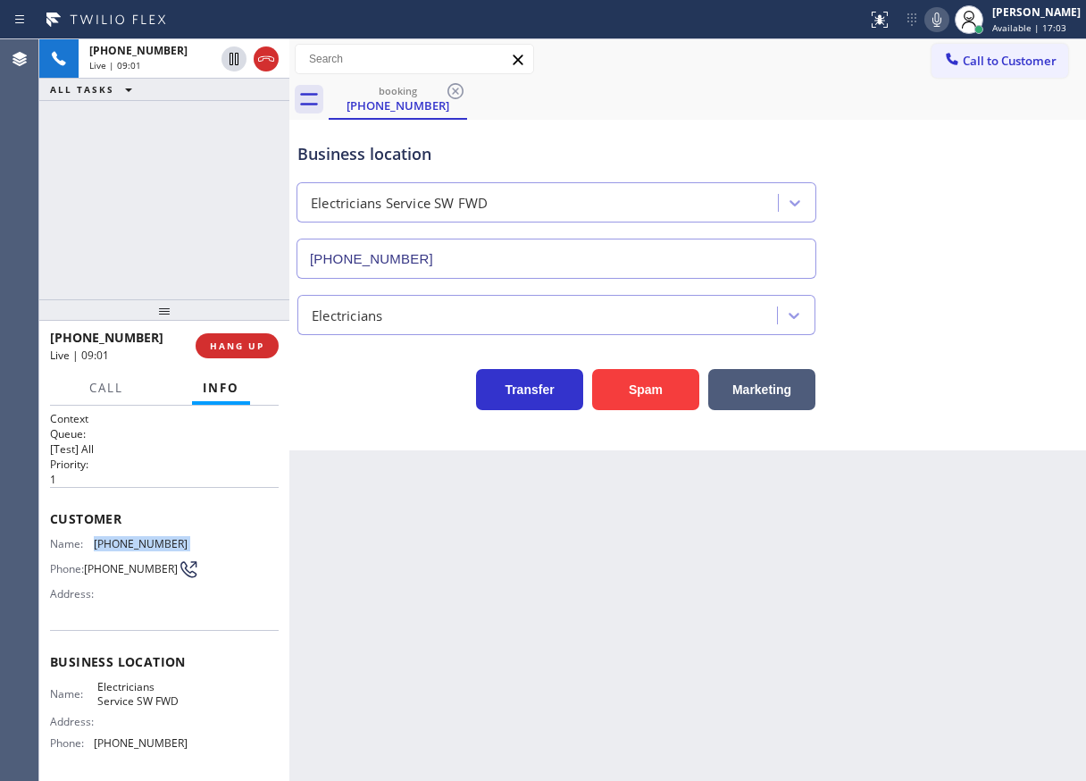
click at [941, 24] on icon at bounding box center [936, 20] width 9 height 14
click at [941, 21] on icon at bounding box center [936, 20] width 9 height 14
click at [948, 21] on icon at bounding box center [936, 19] width 21 height 21
click at [948, 20] on icon at bounding box center [936, 19] width 21 height 21
click at [948, 21] on icon at bounding box center [936, 19] width 21 height 21
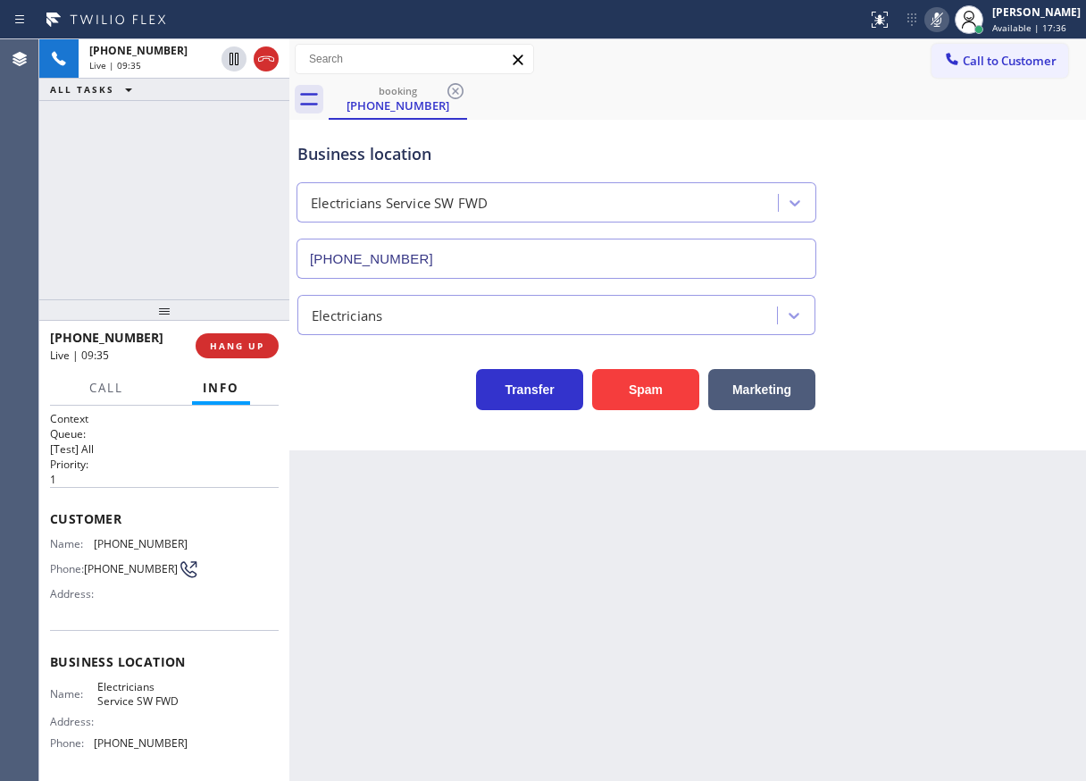
click at [978, 304] on div "Electricians" at bounding box center [688, 311] width 788 height 47
click at [226, 347] on span "HANG UP" at bounding box center [237, 345] width 54 height 13
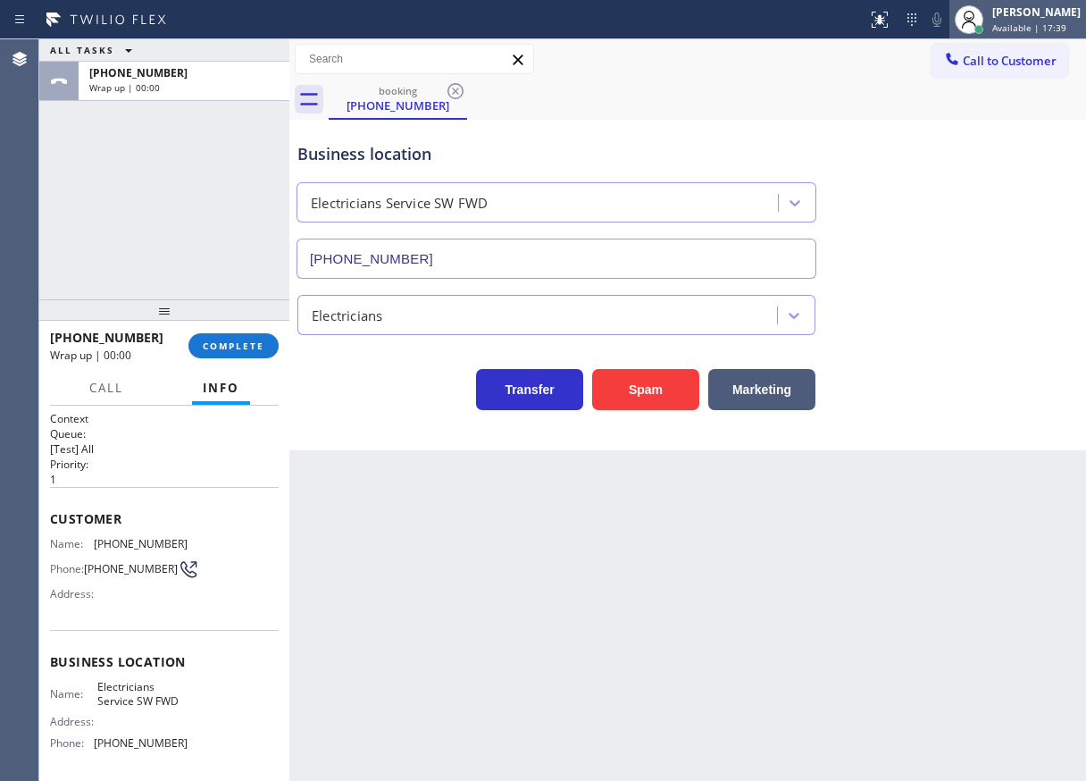
drag, startPoint x: 1032, startPoint y: 12, endPoint x: 984, endPoint y: 101, distance: 101.5
click at [1032, 12] on div "[PERSON_NAME]" at bounding box center [1036, 11] width 88 height 15
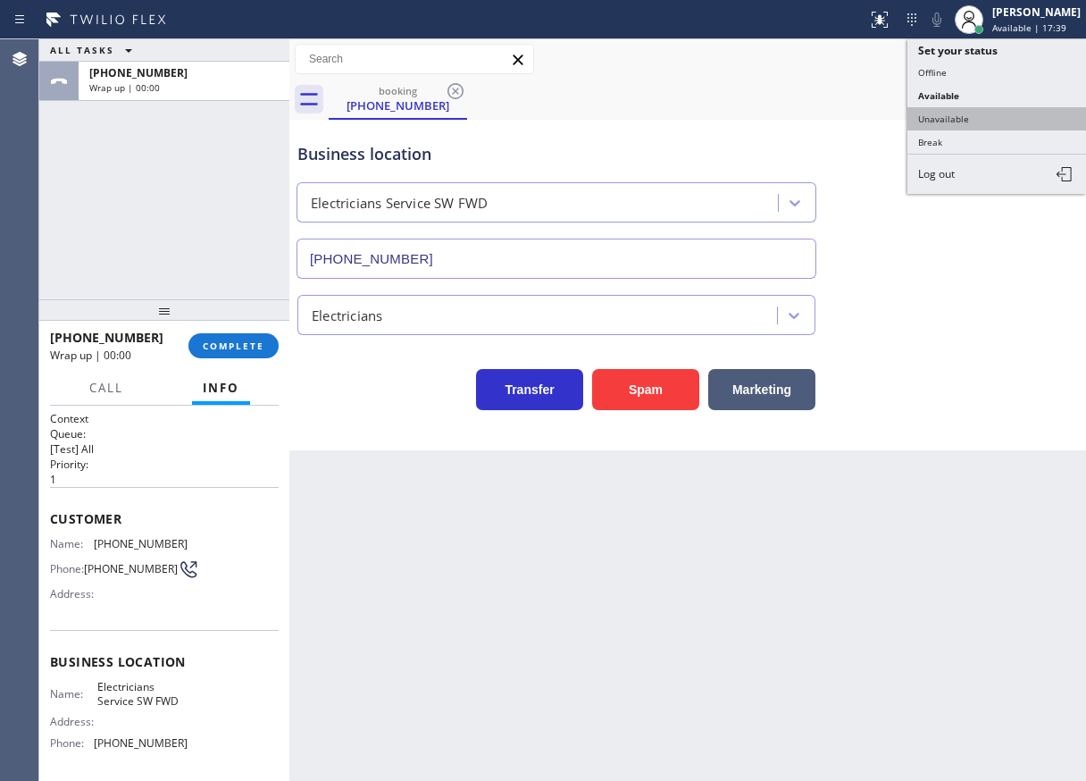
click at [963, 123] on button "Unavailable" at bounding box center [996, 118] width 179 height 23
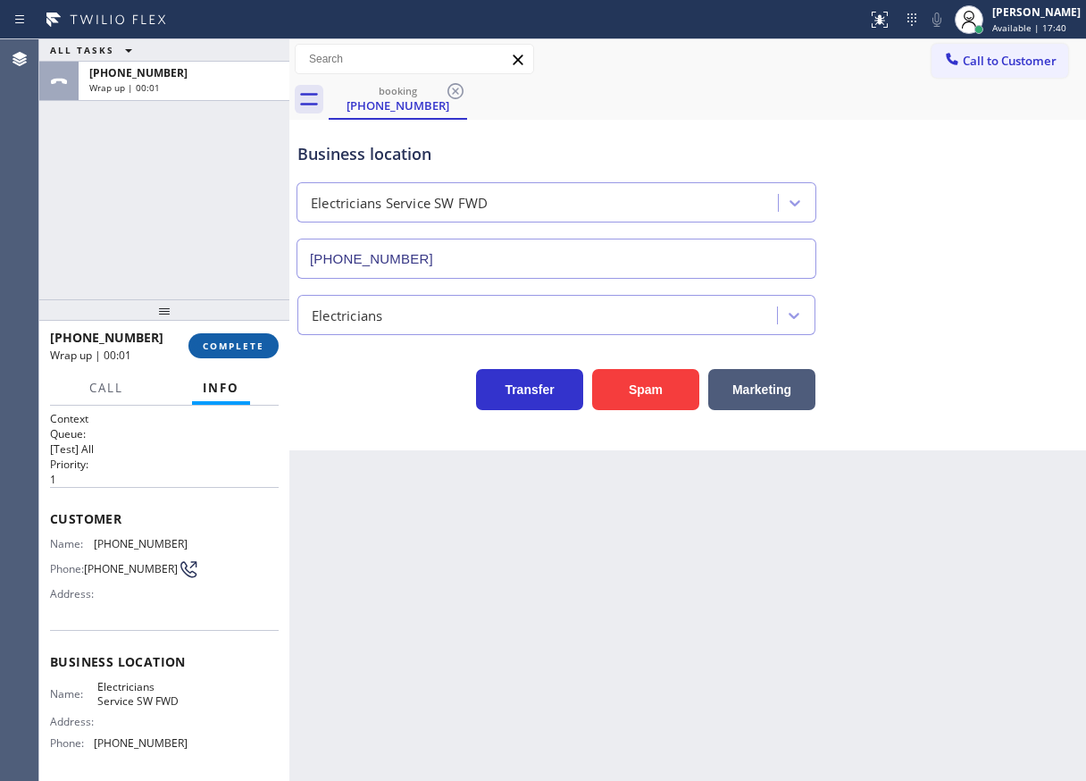
click at [252, 357] on button "COMPLETE" at bounding box center [233, 345] width 90 height 25
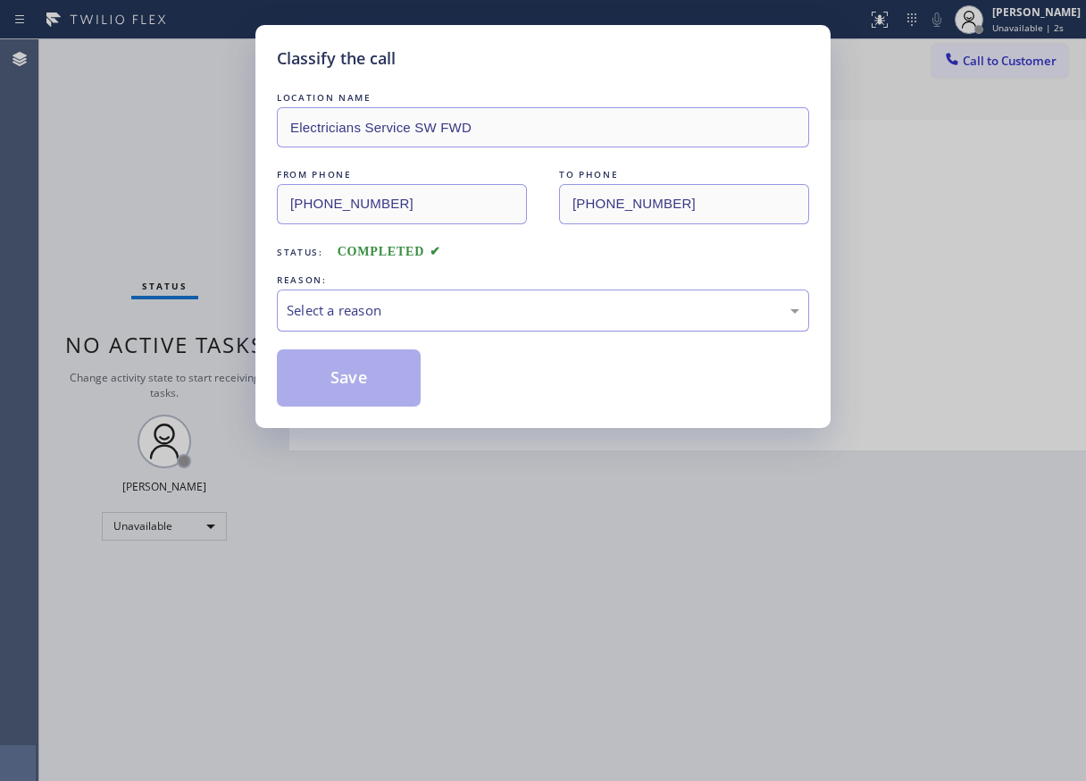
click at [458, 301] on div "Select a reason" at bounding box center [543, 310] width 513 height 21
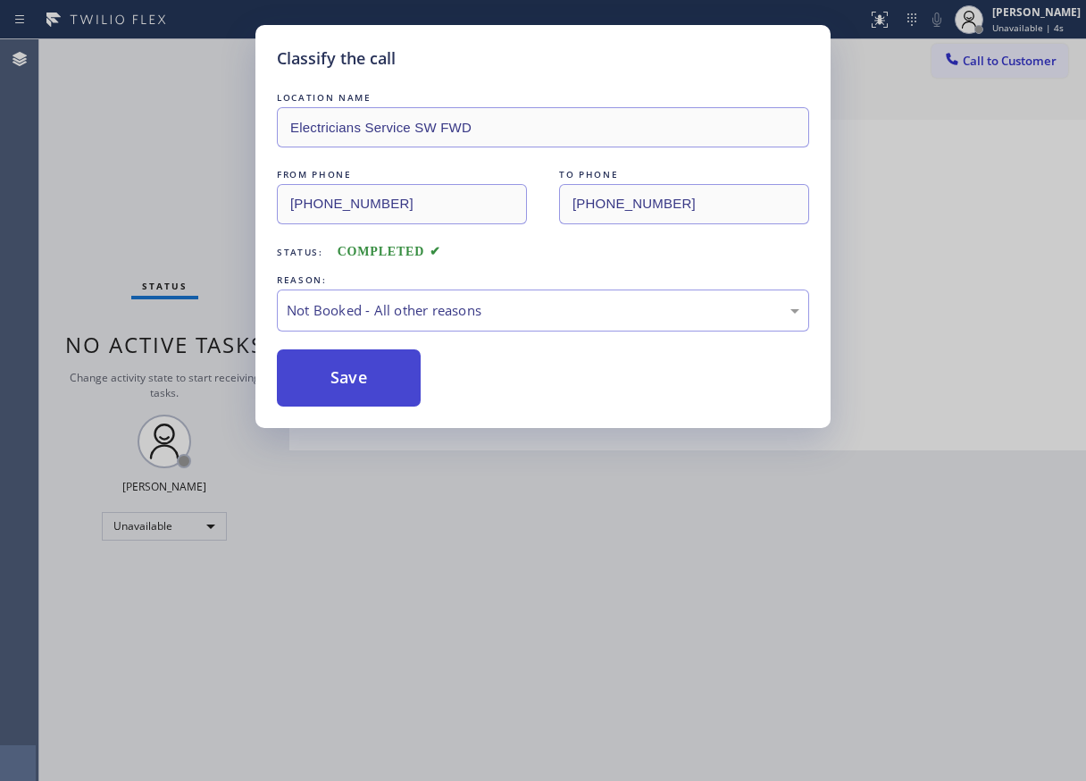
click at [330, 382] on button "Save" at bounding box center [349, 377] width 144 height 57
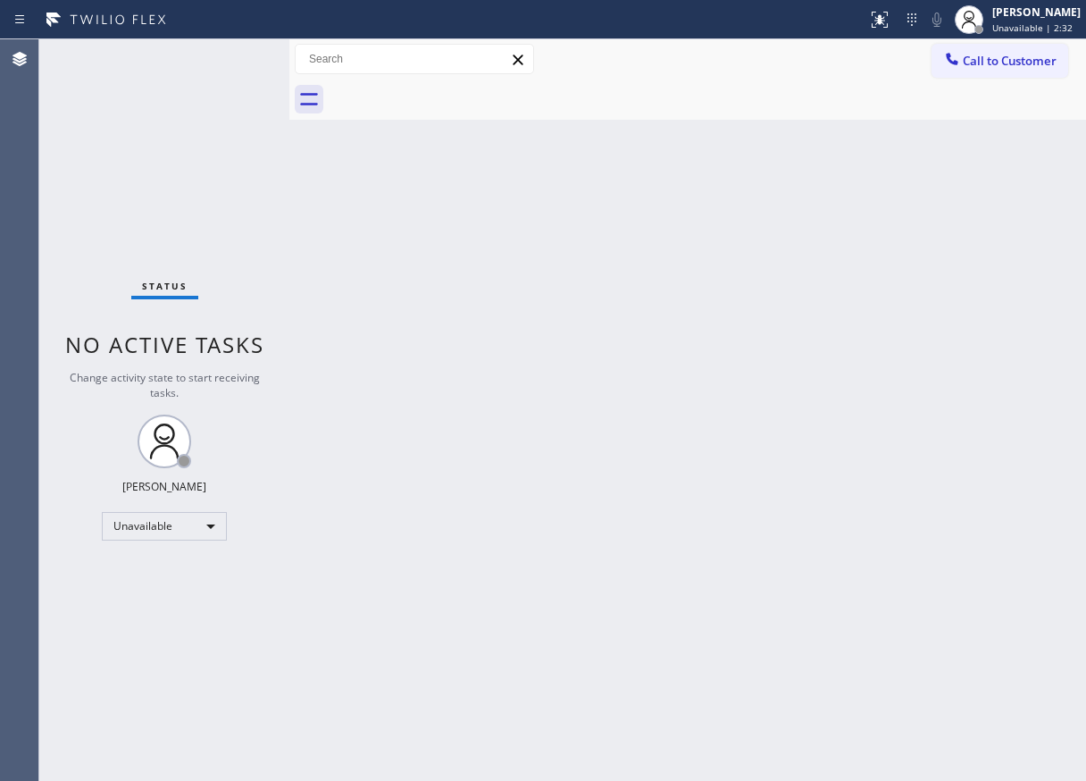
click at [957, 239] on div "Back to Dashboard Change Sender ID Customers Technicians Select a contact Outbo…" at bounding box center [687, 409] width 797 height 741
click at [989, 16] on div at bounding box center [968, 19] width 39 height 39
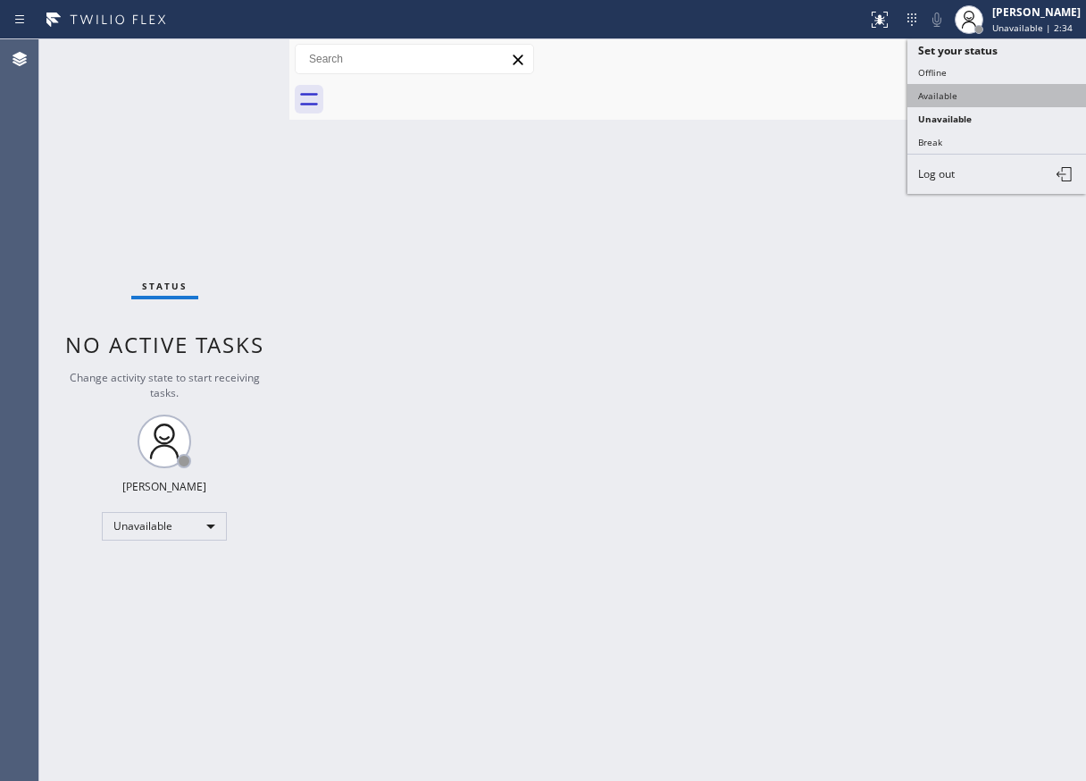
click at [960, 98] on button "Available" at bounding box center [996, 95] width 179 height 23
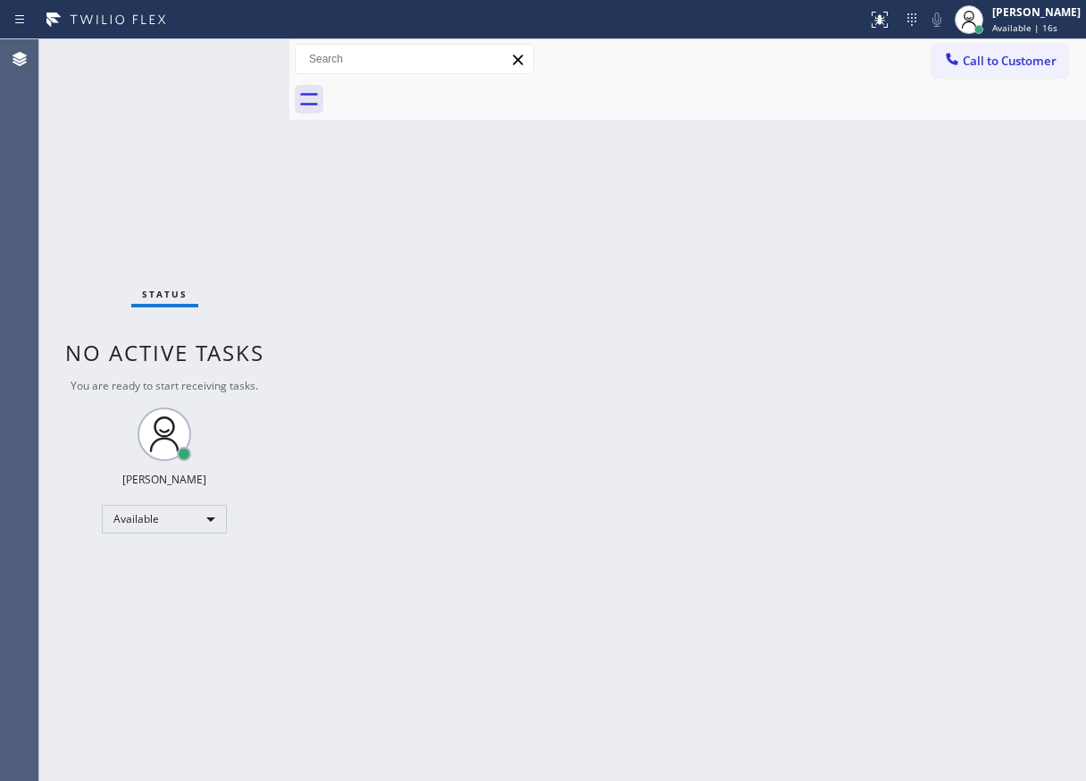
click at [1017, 299] on div "Back to Dashboard Change Sender ID Customers Technicians Select a contact Outbo…" at bounding box center [687, 409] width 797 height 741
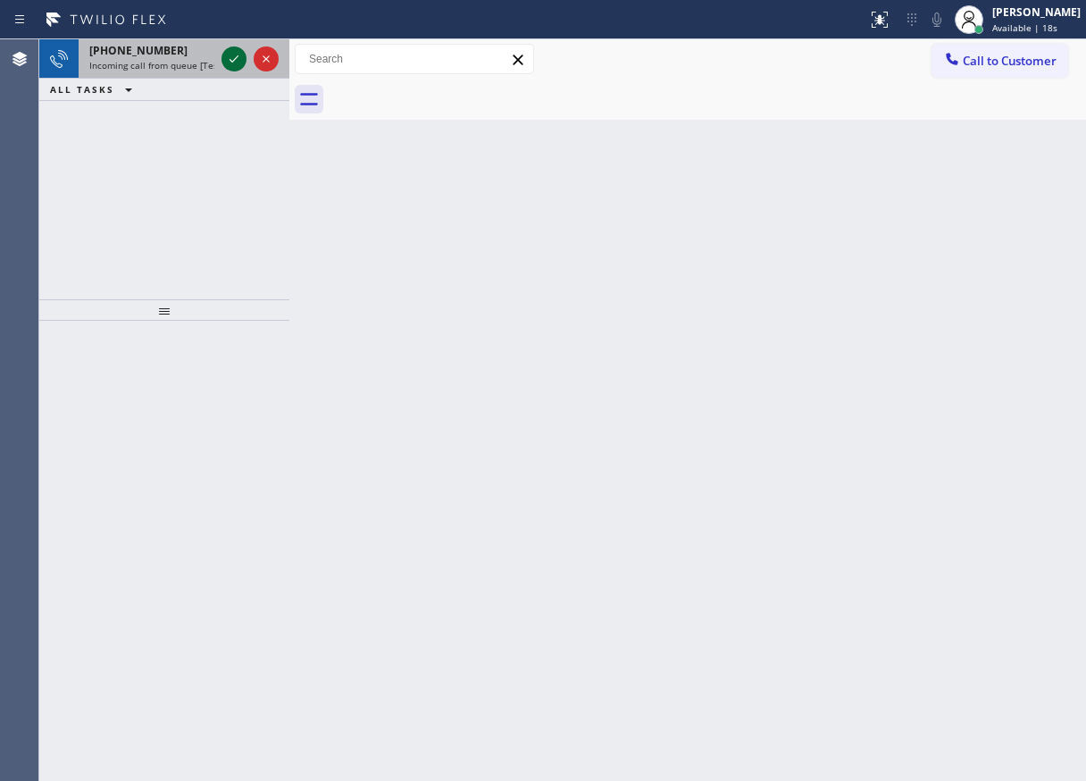
click at [230, 54] on icon at bounding box center [233, 58] width 21 height 21
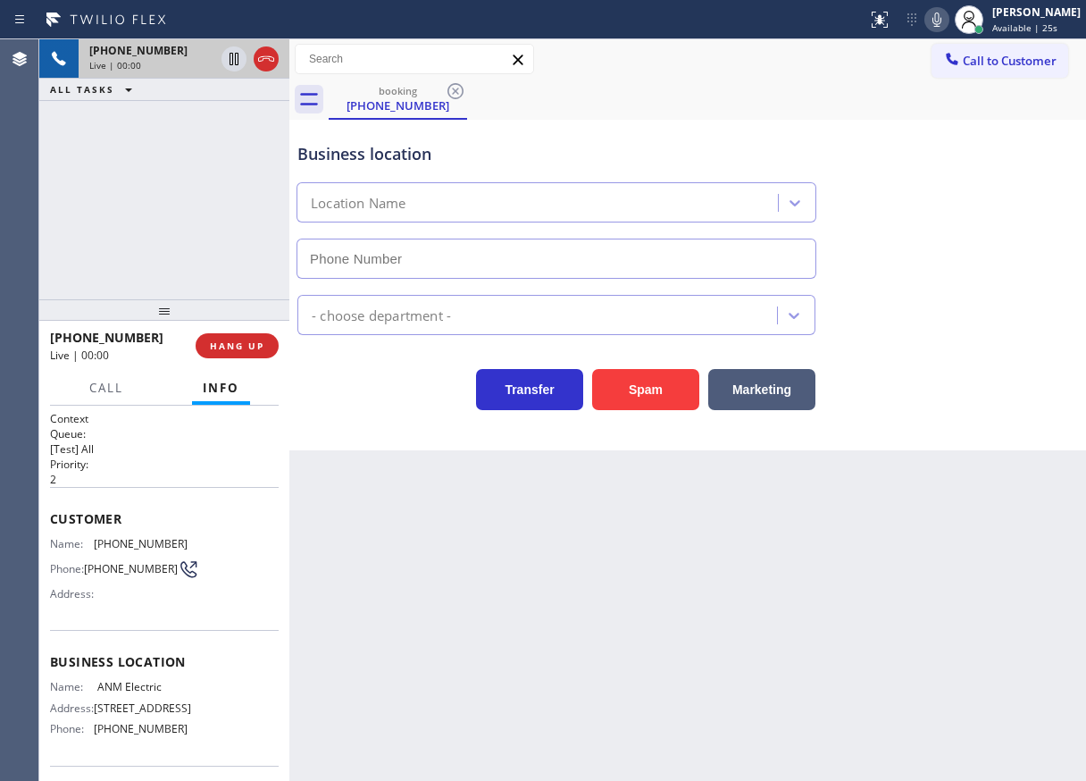
type input "[PHONE_NUMBER]"
click at [214, 344] on span "HANG UP" at bounding box center [237, 345] width 54 height 13
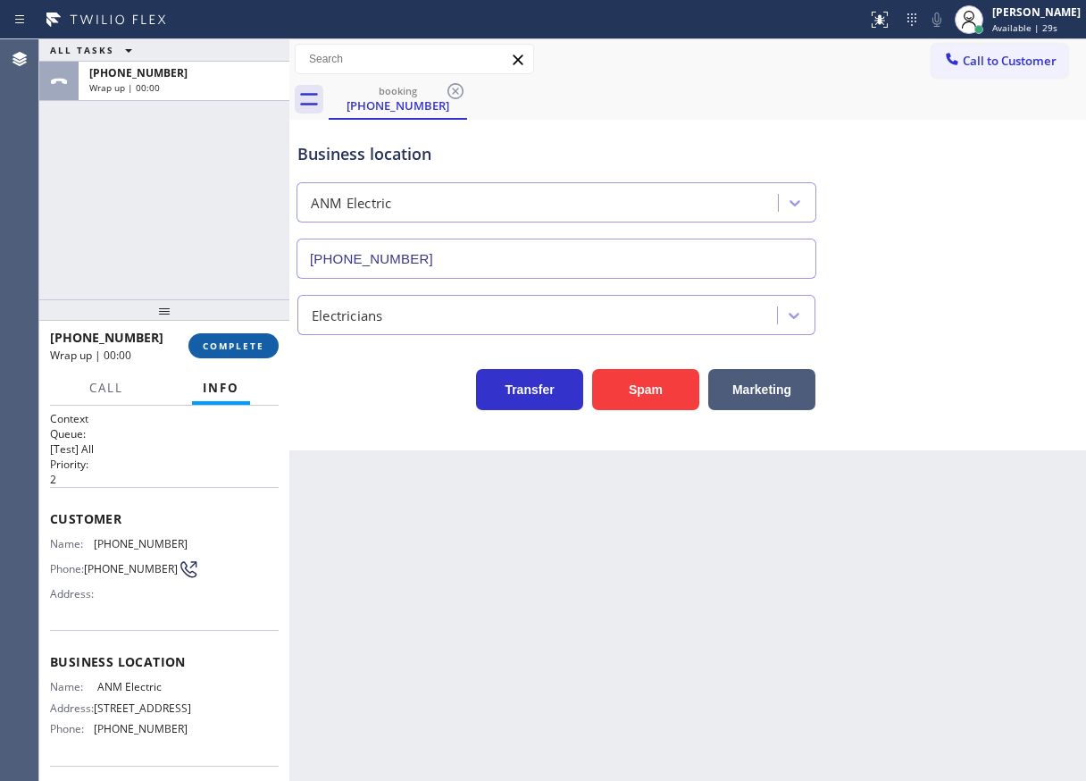
click at [214, 344] on span "COMPLETE" at bounding box center [234, 345] width 62 height 13
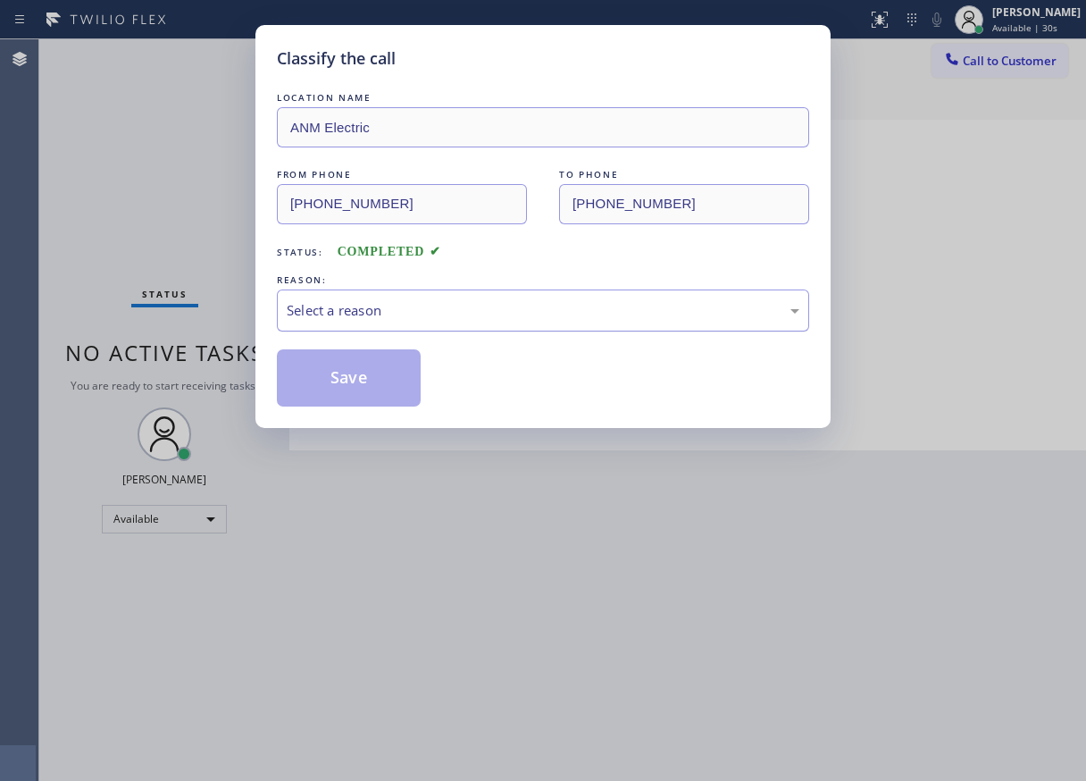
click at [400, 318] on div "Select a reason" at bounding box center [543, 310] width 513 height 21
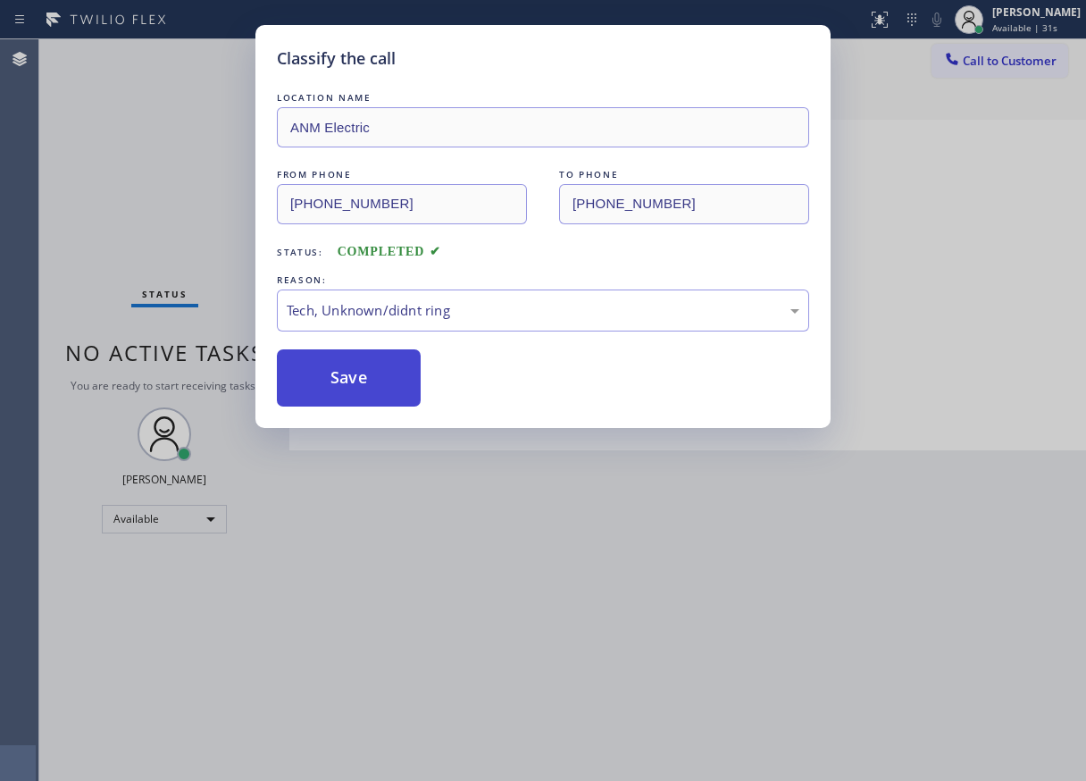
click at [364, 382] on button "Save" at bounding box center [349, 377] width 144 height 57
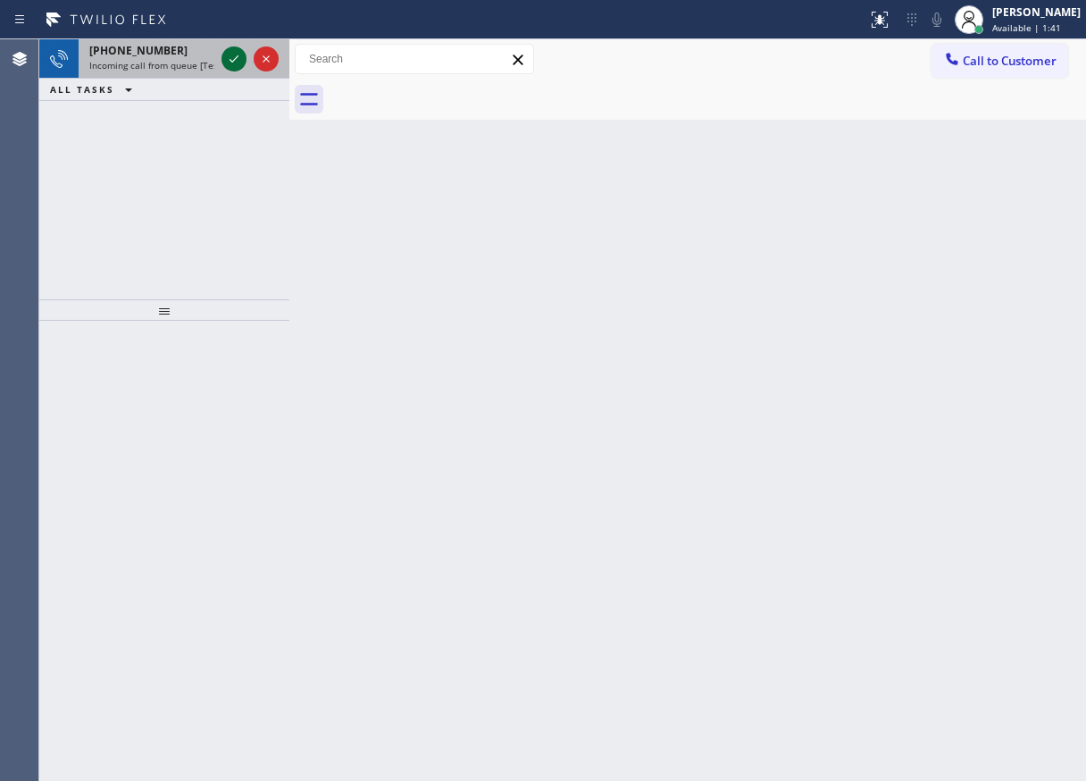
click at [234, 67] on icon at bounding box center [233, 58] width 21 height 21
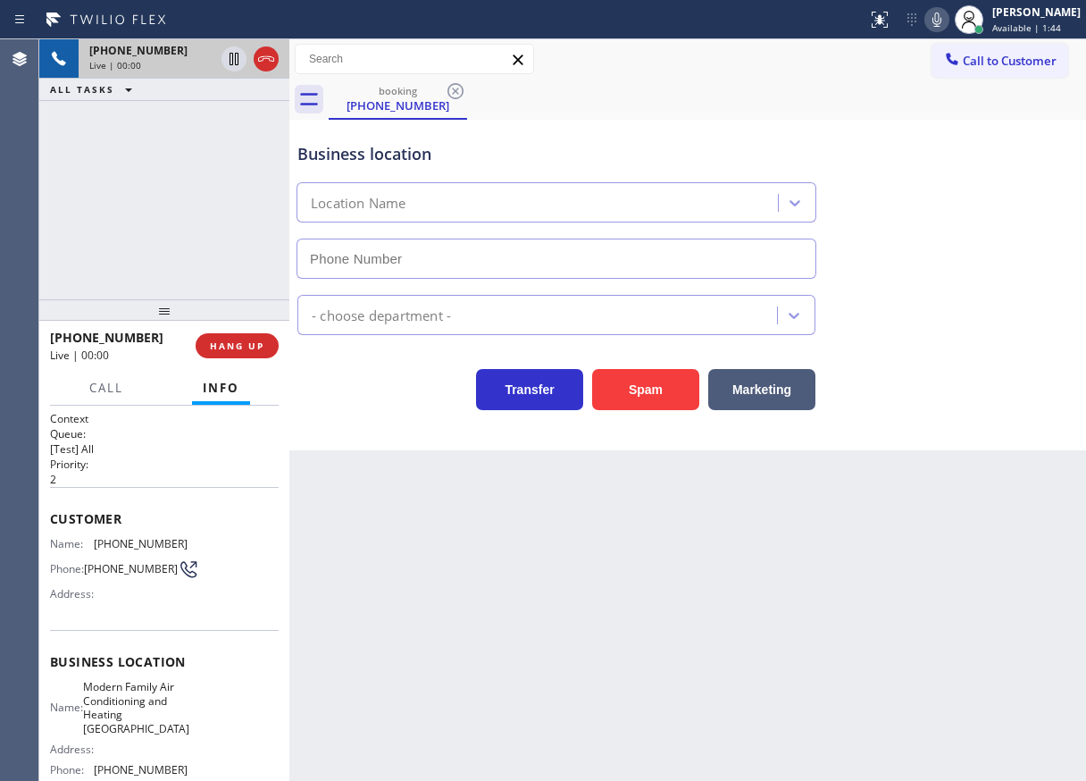
type input "[PHONE_NUMBER]"
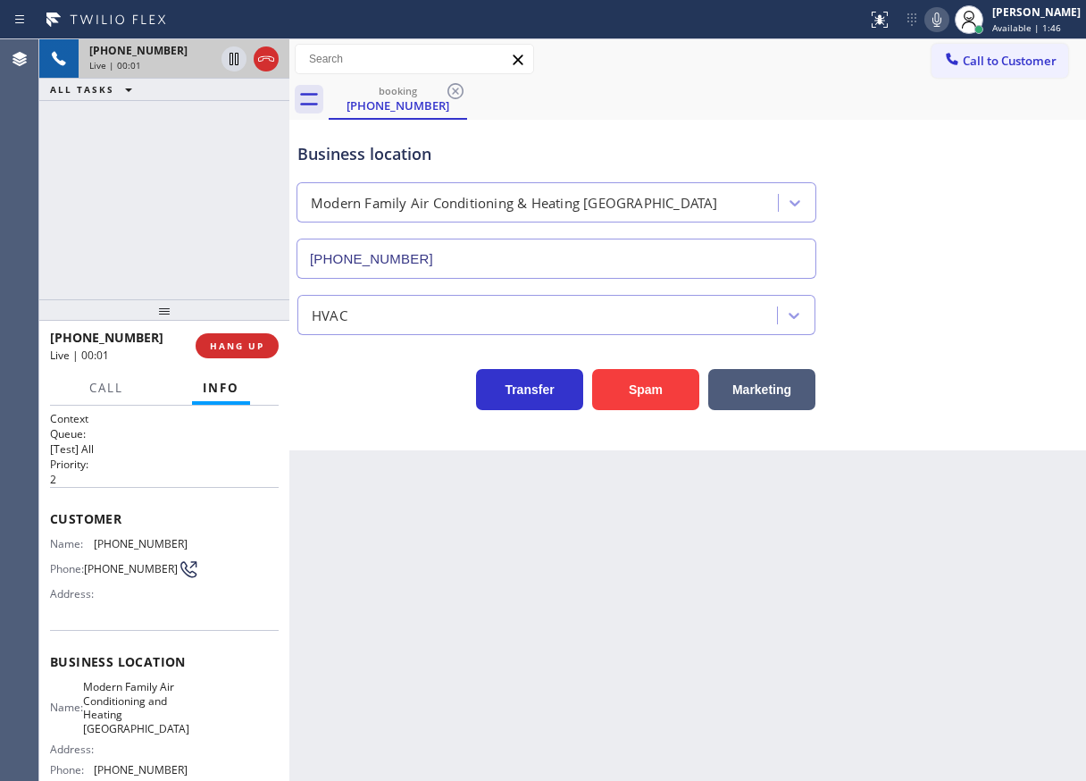
click at [948, 21] on icon at bounding box center [936, 19] width 21 height 21
click at [673, 384] on button "Spam" at bounding box center [645, 389] width 107 height 41
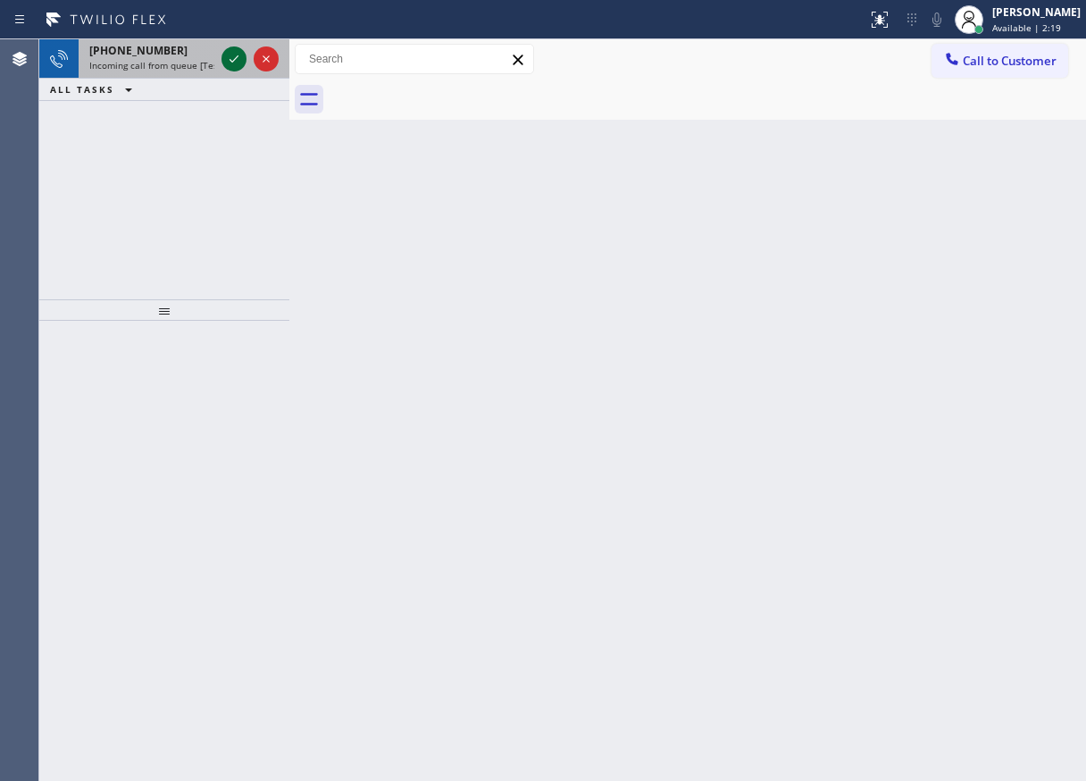
click at [223, 52] on icon at bounding box center [233, 58] width 21 height 21
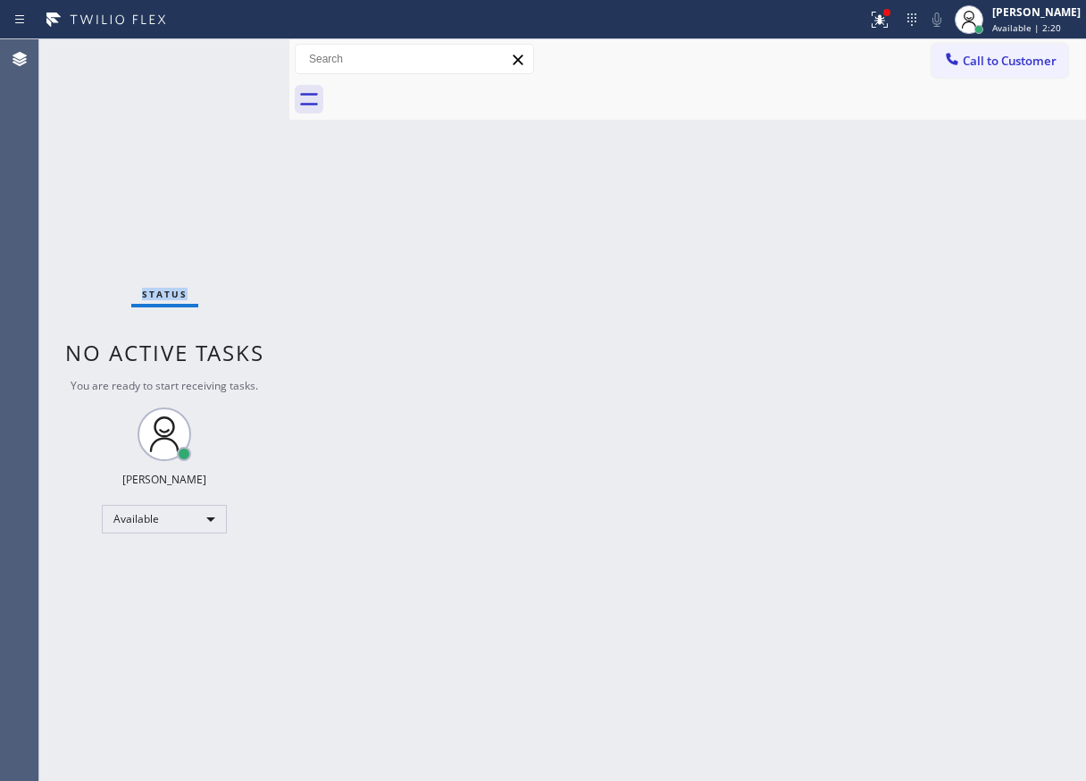
click at [228, 54] on div "Status No active tasks You are ready to start receiving tasks. [PERSON_NAME] Av…" at bounding box center [164, 409] width 250 height 741
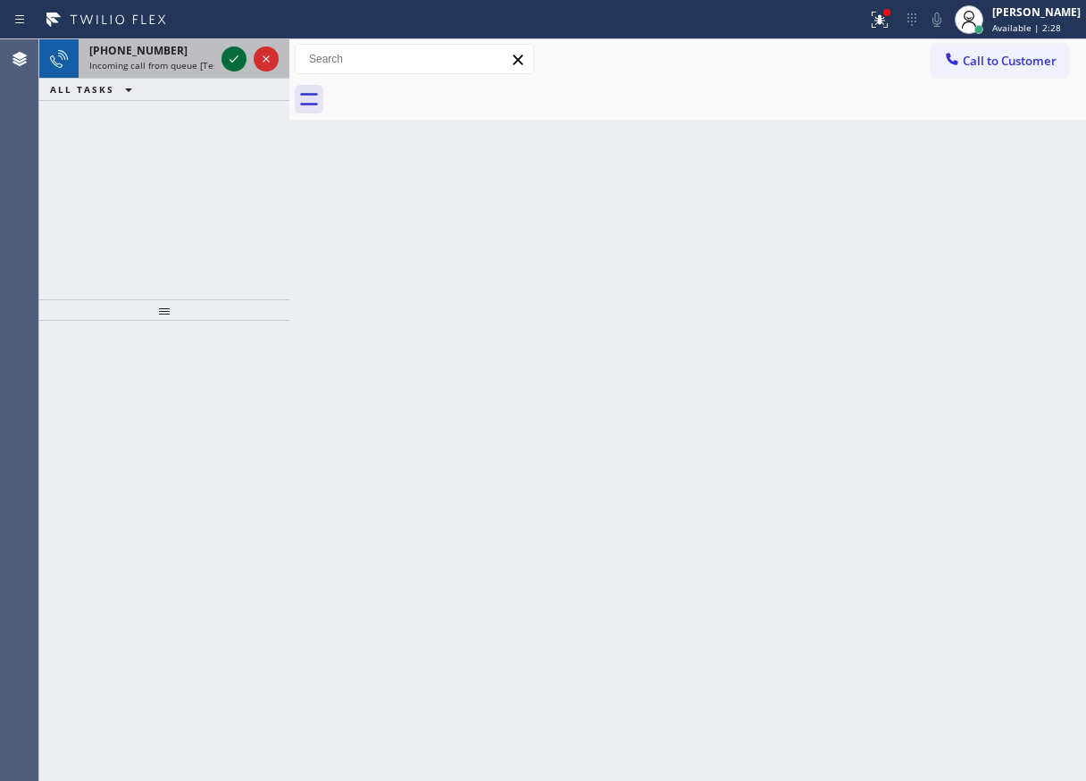
click at [229, 55] on icon at bounding box center [233, 58] width 21 height 21
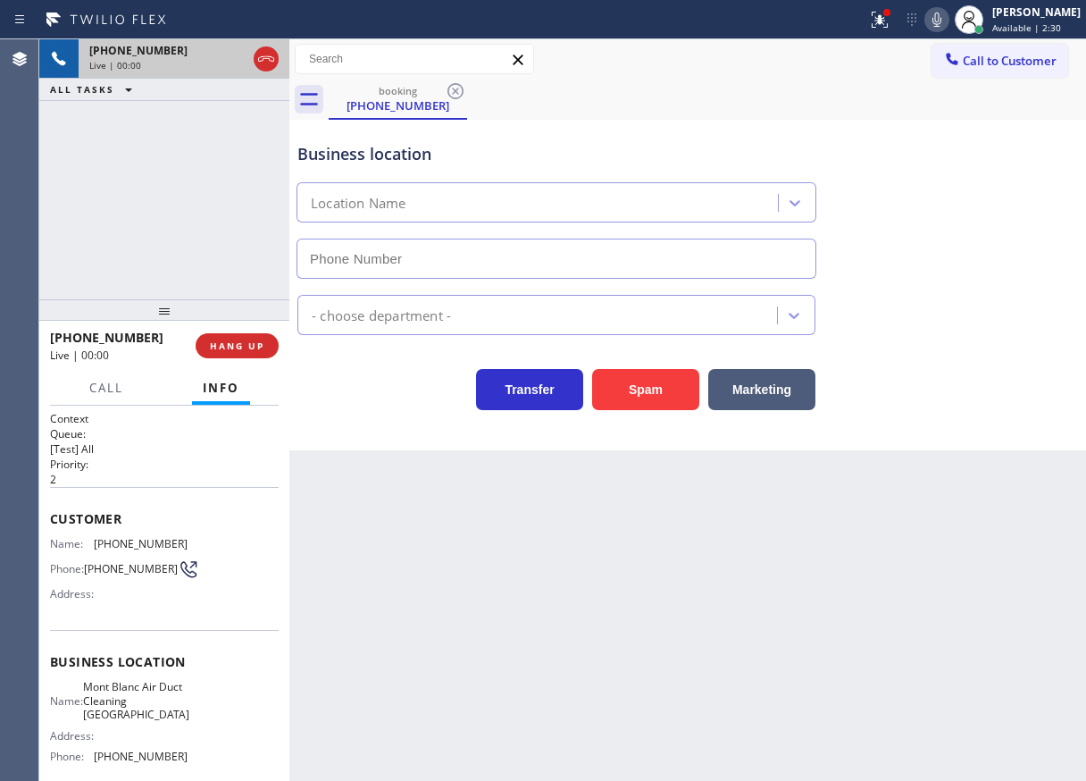
type input "[PHONE_NUMBER]"
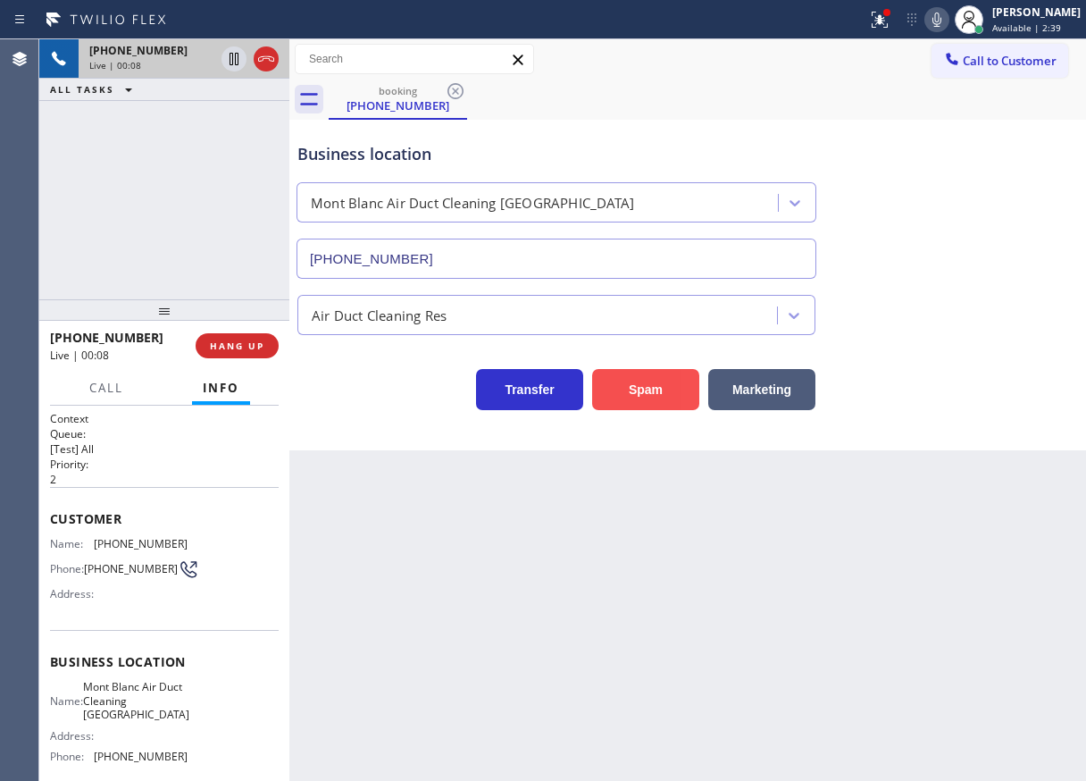
click at [658, 399] on button "Spam" at bounding box center [645, 389] width 107 height 41
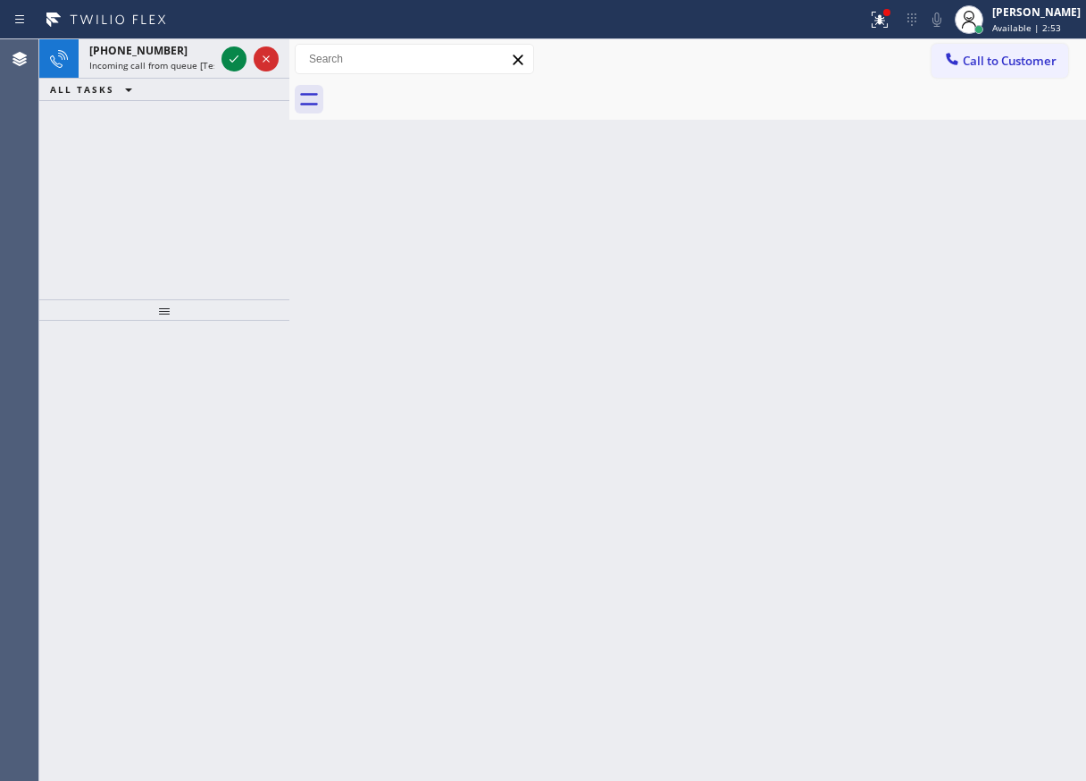
drag, startPoint x: 1034, startPoint y: 307, endPoint x: 688, endPoint y: 160, distance: 376.6
click at [1034, 307] on div "Back to Dashboard Change Sender ID Customers Technicians Select a contact Outbo…" at bounding box center [687, 409] width 797 height 741
click at [232, 60] on icon at bounding box center [233, 58] width 21 height 21
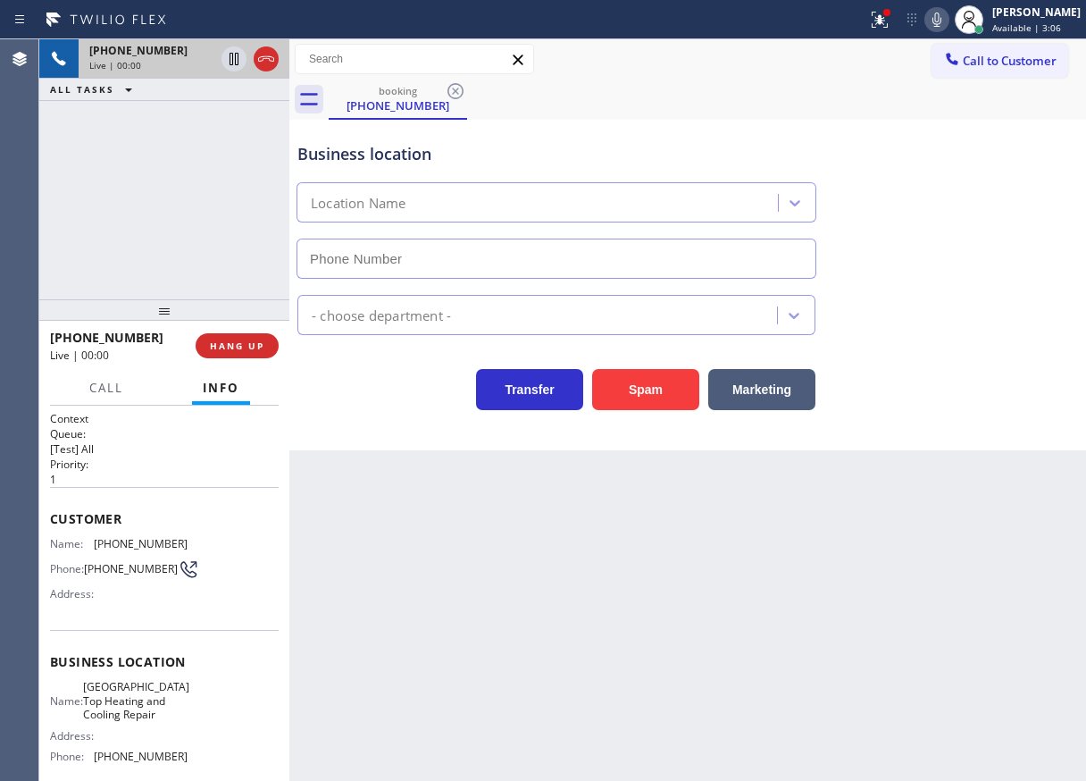
type input "[PHONE_NUMBER]"
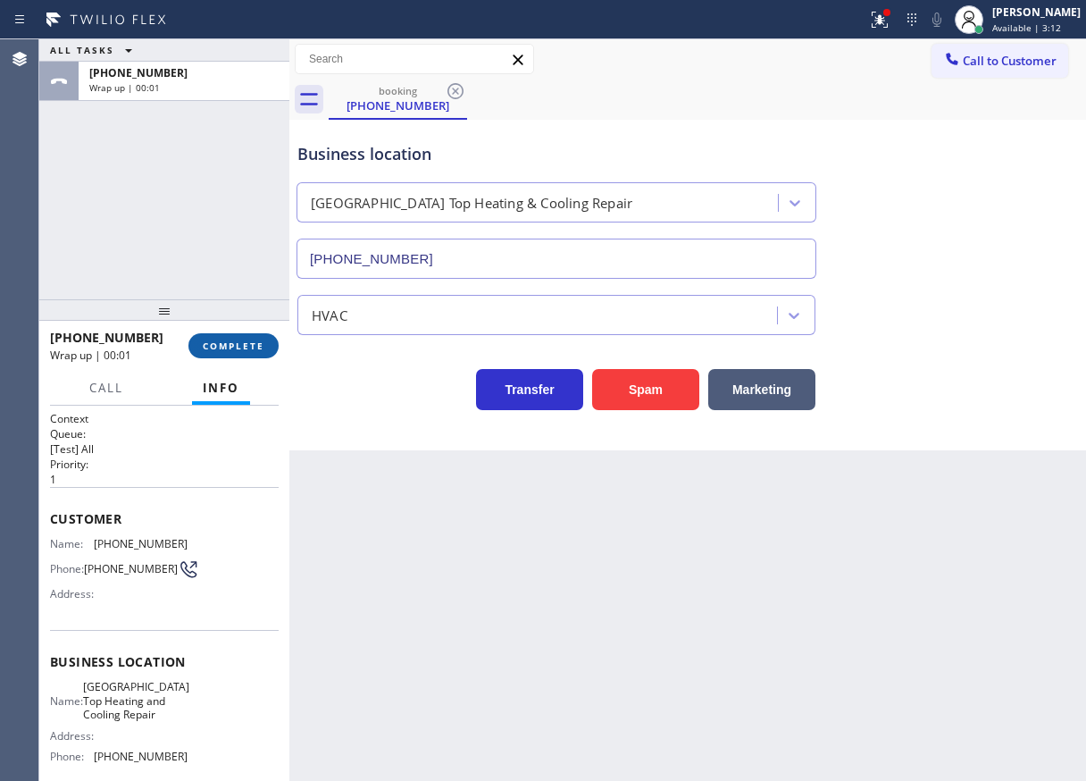
click at [271, 356] on button "COMPLETE" at bounding box center [233, 345] width 90 height 25
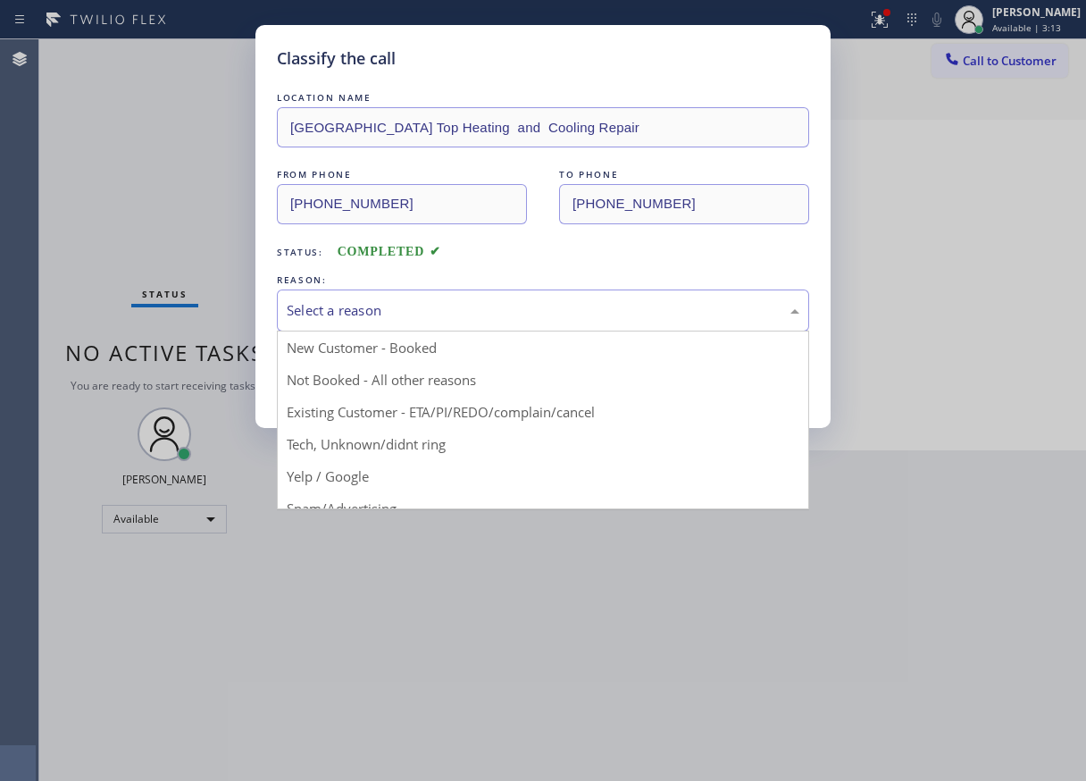
click at [383, 322] on div "Select a reason" at bounding box center [543, 310] width 532 height 42
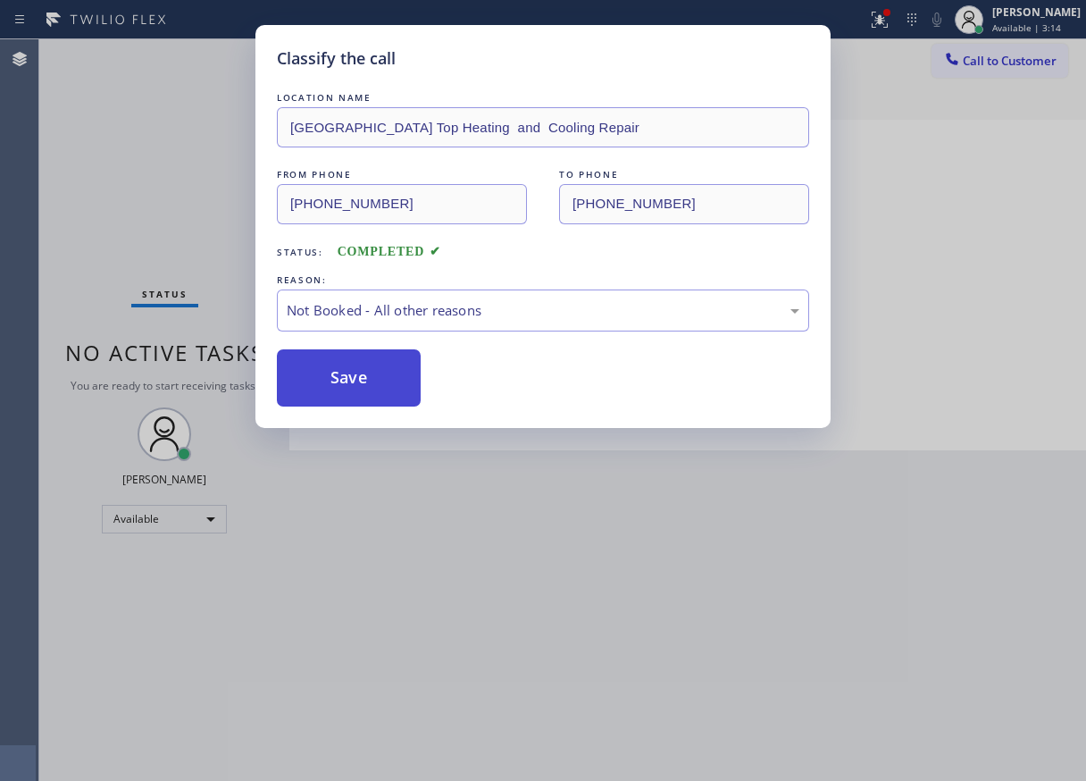
click at [366, 379] on button "Save" at bounding box center [349, 377] width 144 height 57
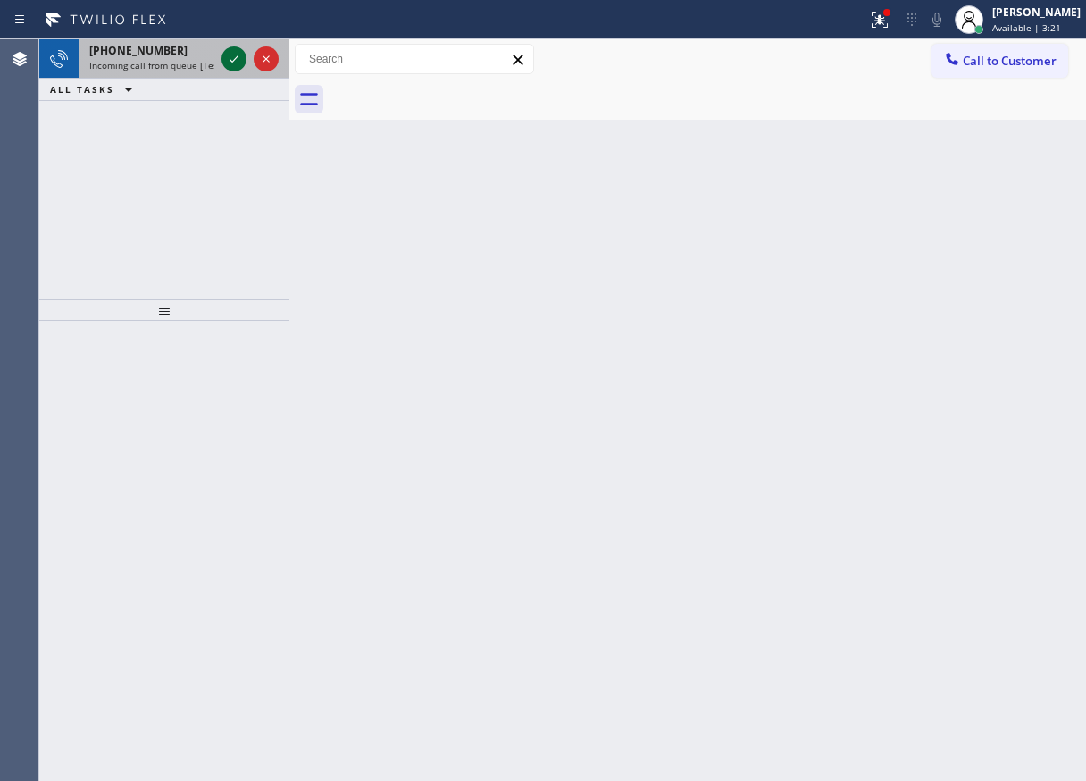
click at [225, 57] on icon at bounding box center [233, 58] width 21 height 21
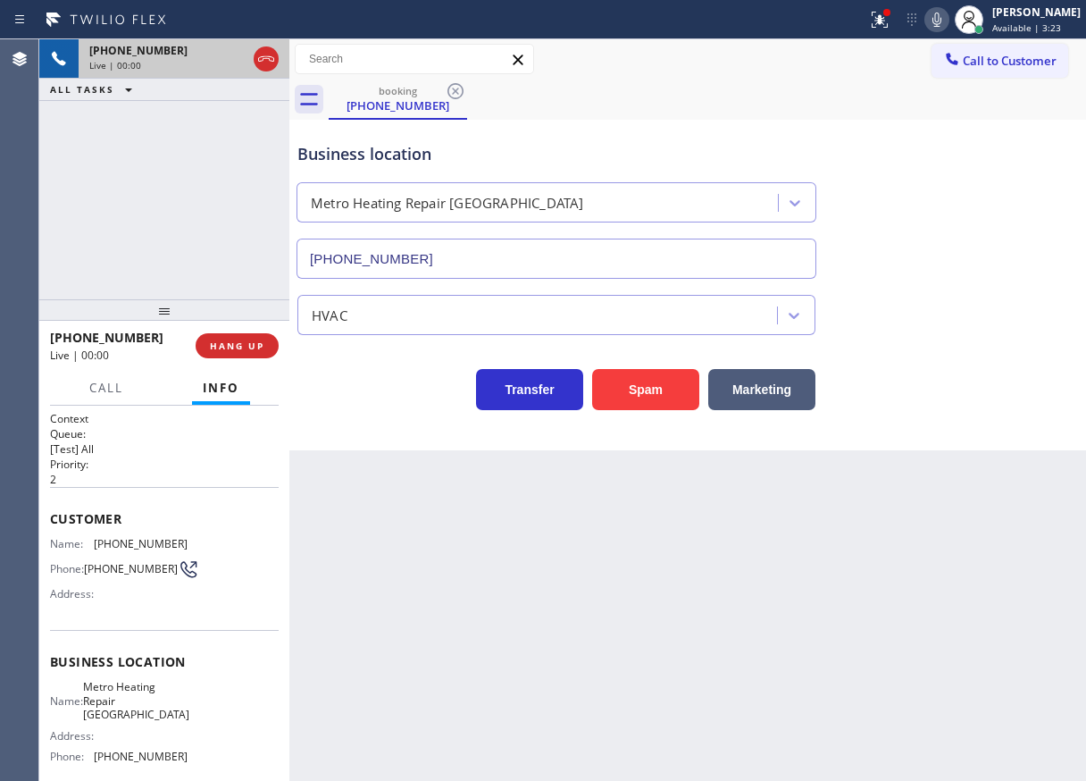
type input "[PHONE_NUMBER]"
click at [670, 384] on button "Spam" at bounding box center [645, 389] width 107 height 41
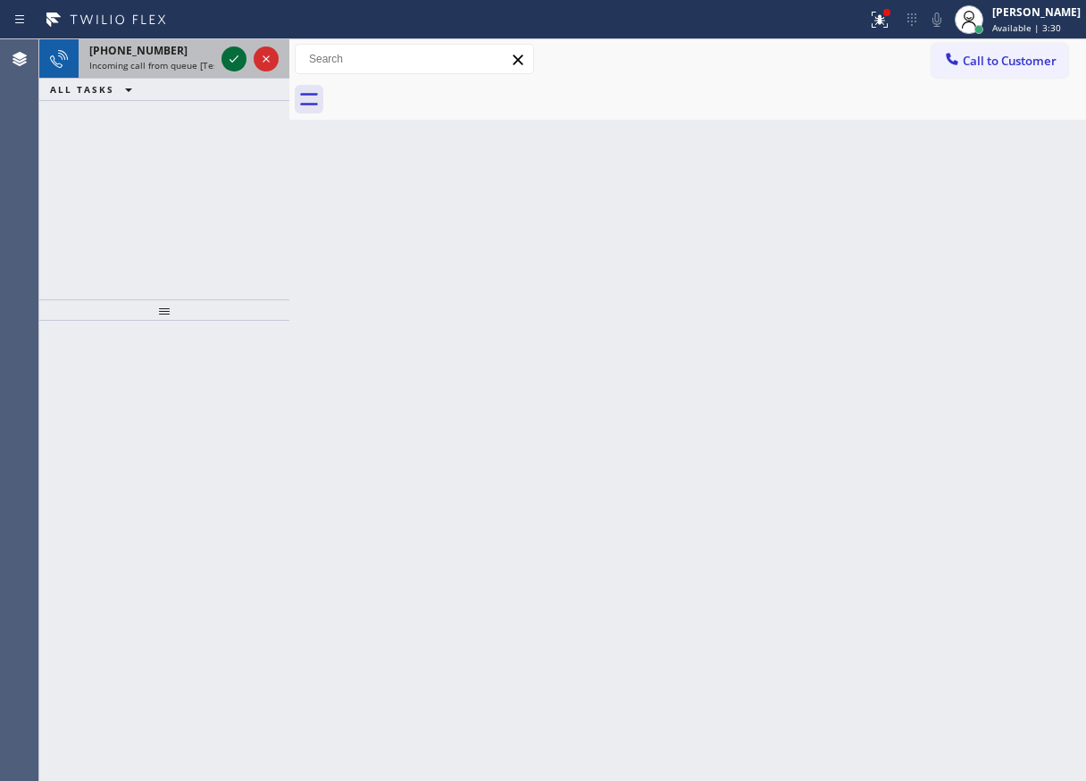
click at [232, 62] on icon at bounding box center [234, 58] width 9 height 7
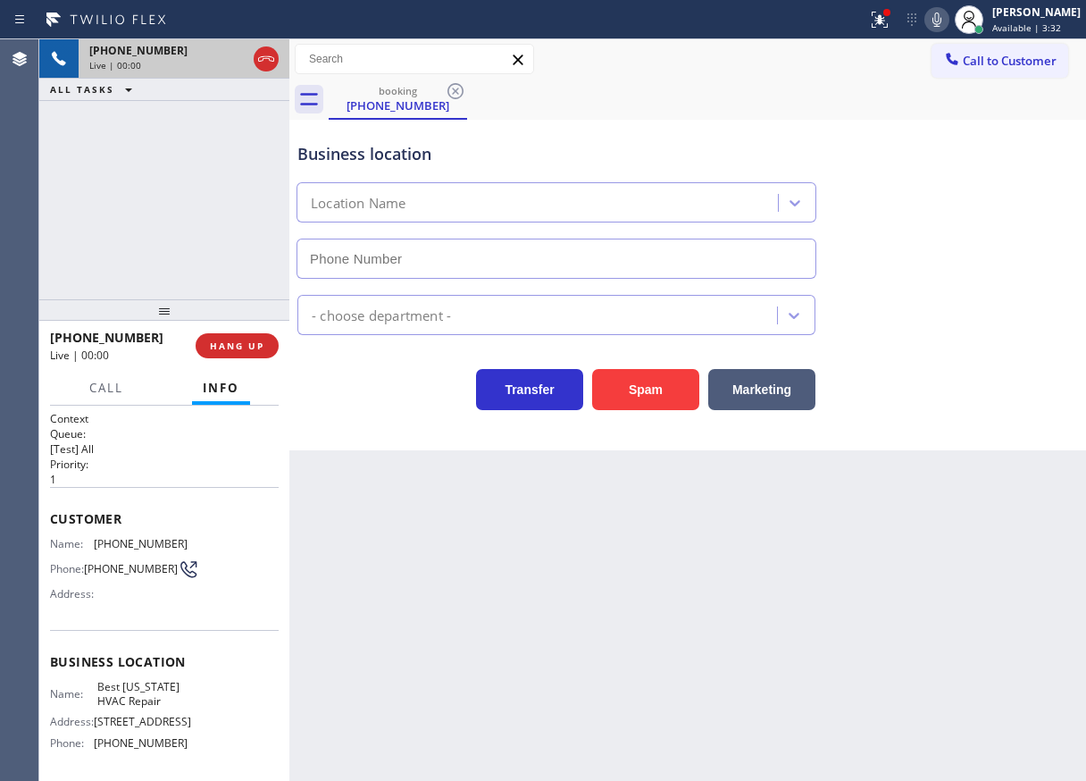
type input "[PHONE_NUMBER]"
click at [948, 12] on icon at bounding box center [936, 19] width 21 height 21
click at [883, 9] on div at bounding box center [879, 19] width 39 height 21
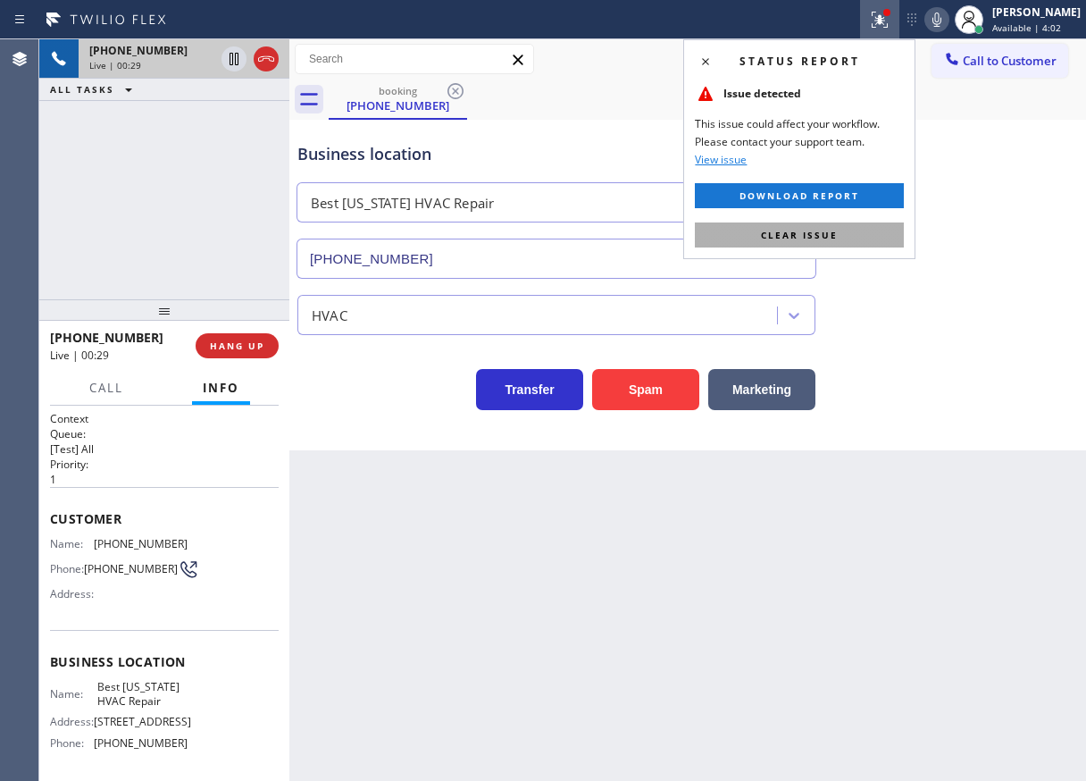
click at [836, 229] on span "Clear issue" at bounding box center [799, 235] width 77 height 13
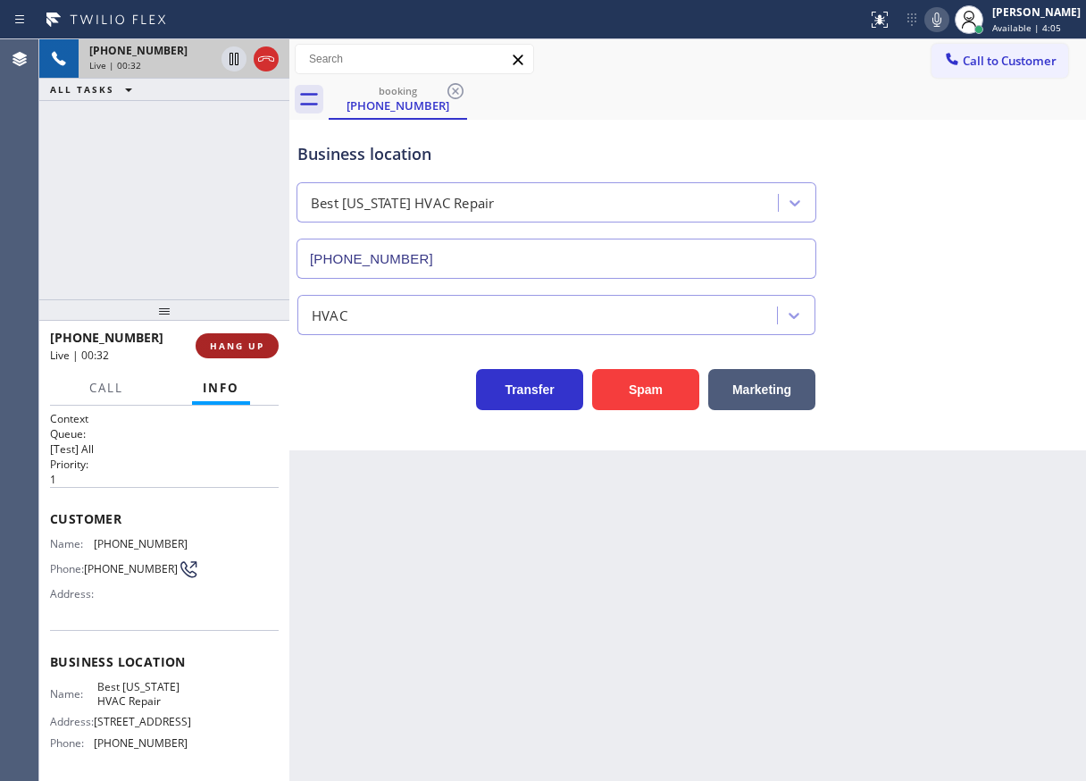
click at [262, 345] on span "HANG UP" at bounding box center [237, 345] width 54 height 13
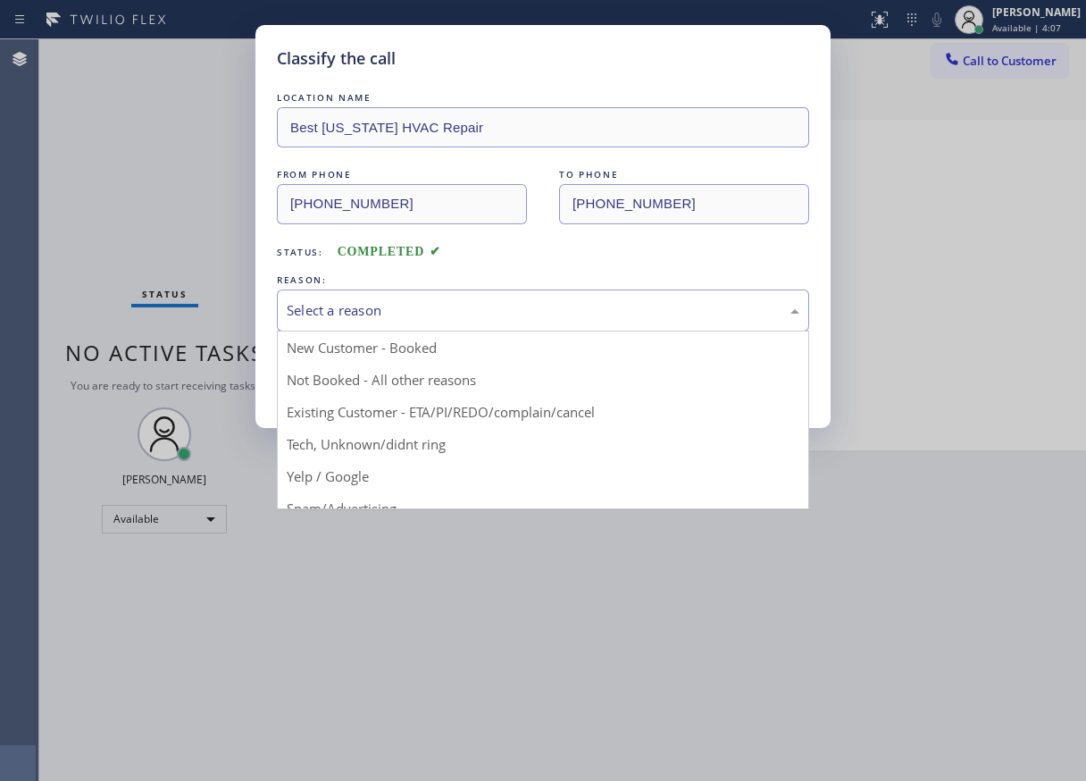
click at [466, 320] on div "Select a reason" at bounding box center [543, 310] width 513 height 21
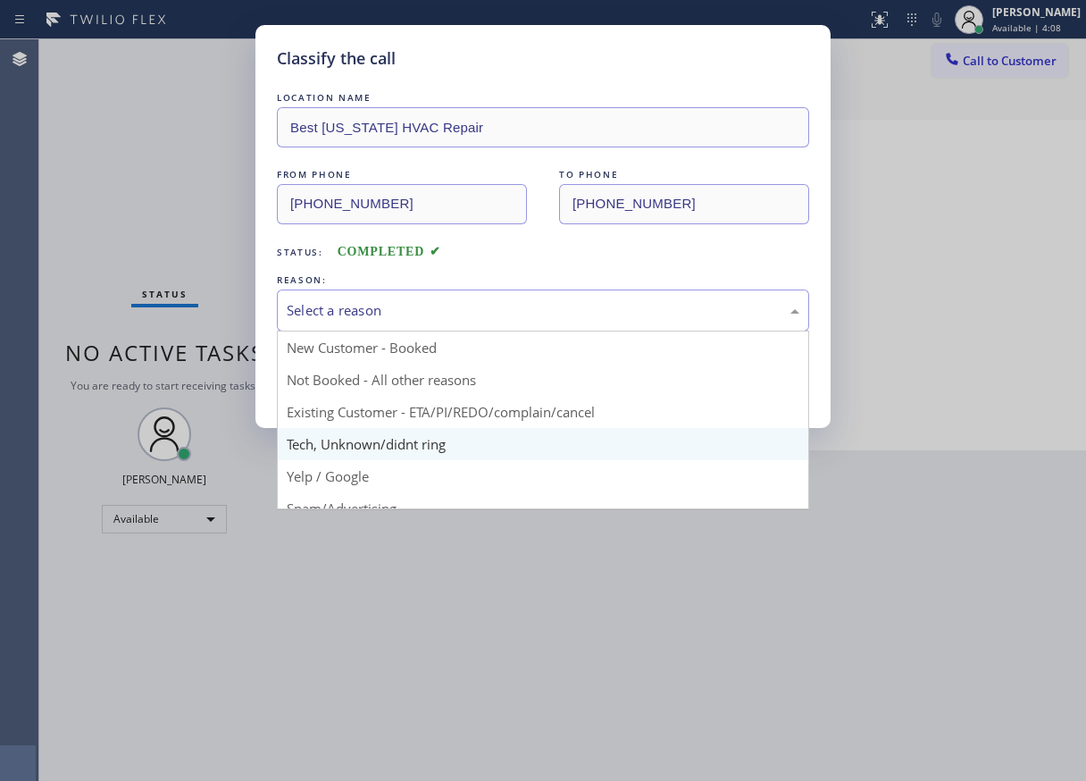
scroll to position [89, 0]
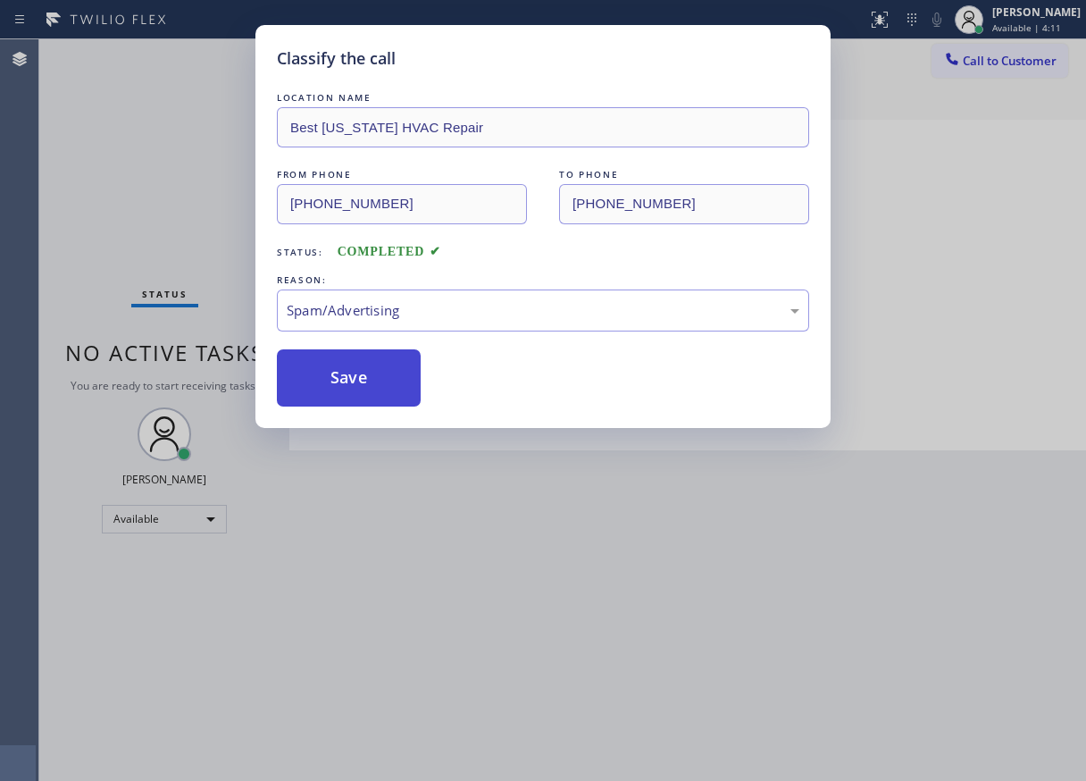
click at [379, 371] on button "Save" at bounding box center [349, 377] width 144 height 57
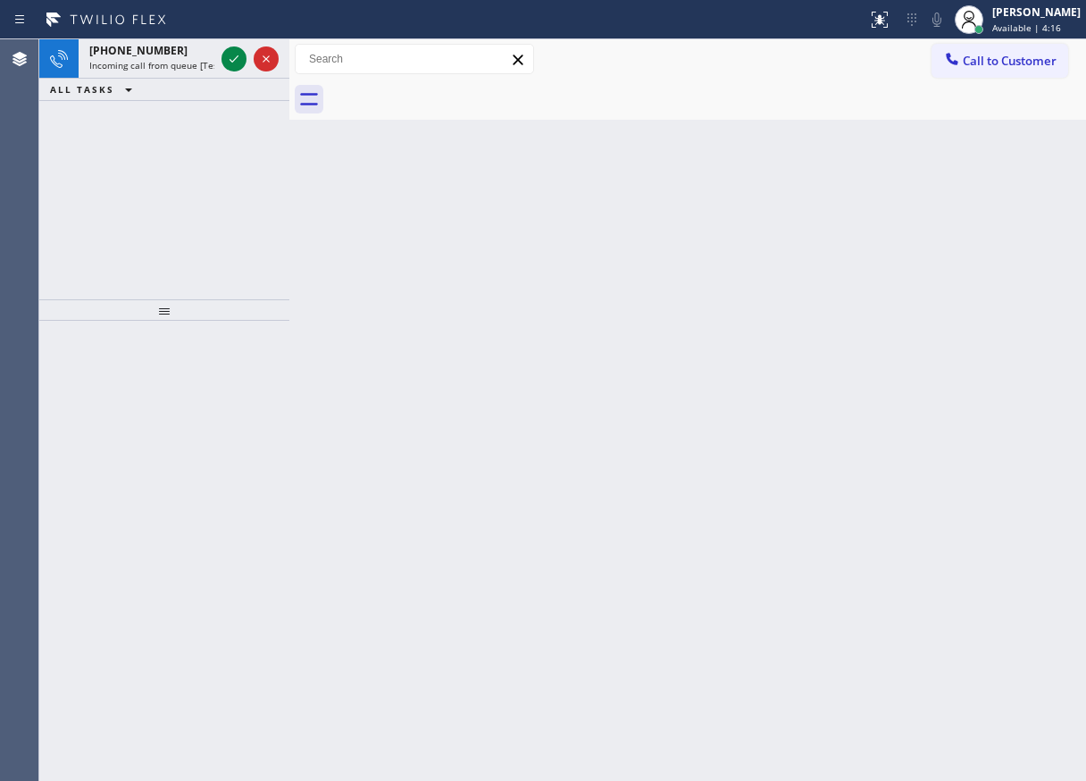
drag, startPoint x: 1000, startPoint y: 288, endPoint x: 797, endPoint y: 220, distance: 214.9
click at [1000, 288] on div "Back to Dashboard Change Sender ID Customers Technicians Select a contact Outbo…" at bounding box center [687, 409] width 797 height 741
click at [233, 58] on icon at bounding box center [233, 58] width 21 height 21
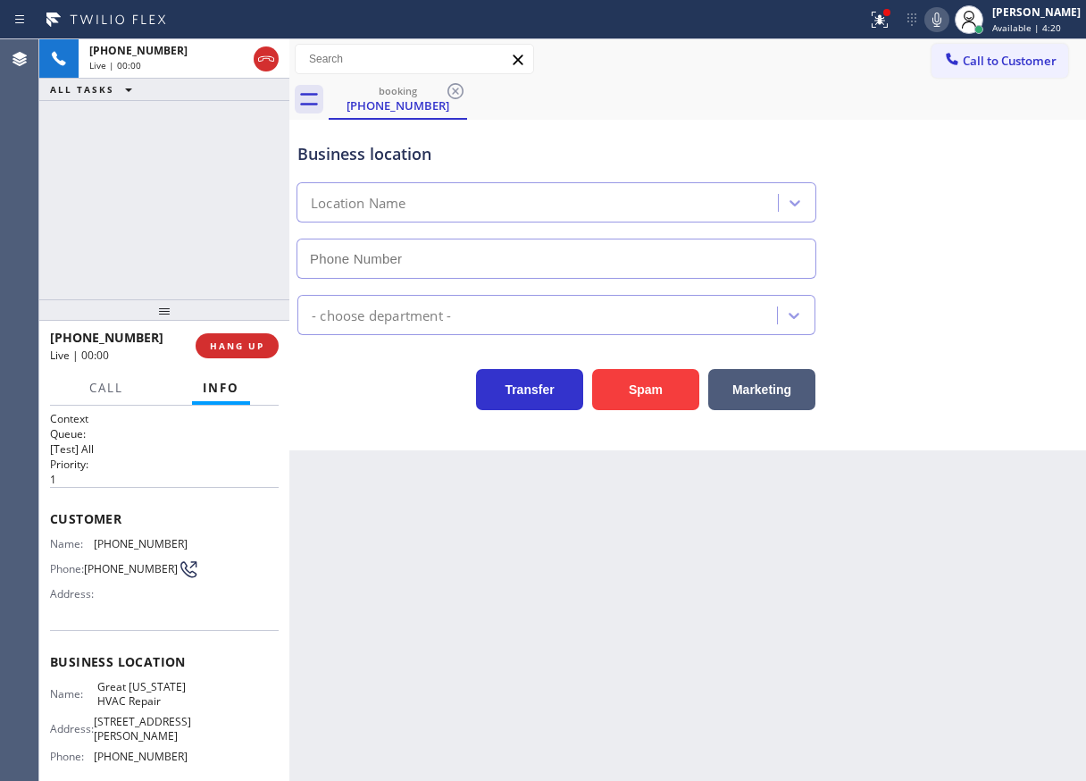
type input "[PHONE_NUMBER]"
click at [138, 707] on span "Great [US_STATE] HVAC Repair" at bounding box center [141, 694] width 89 height 28
copy span "Great [US_STATE] HVAC Repair"
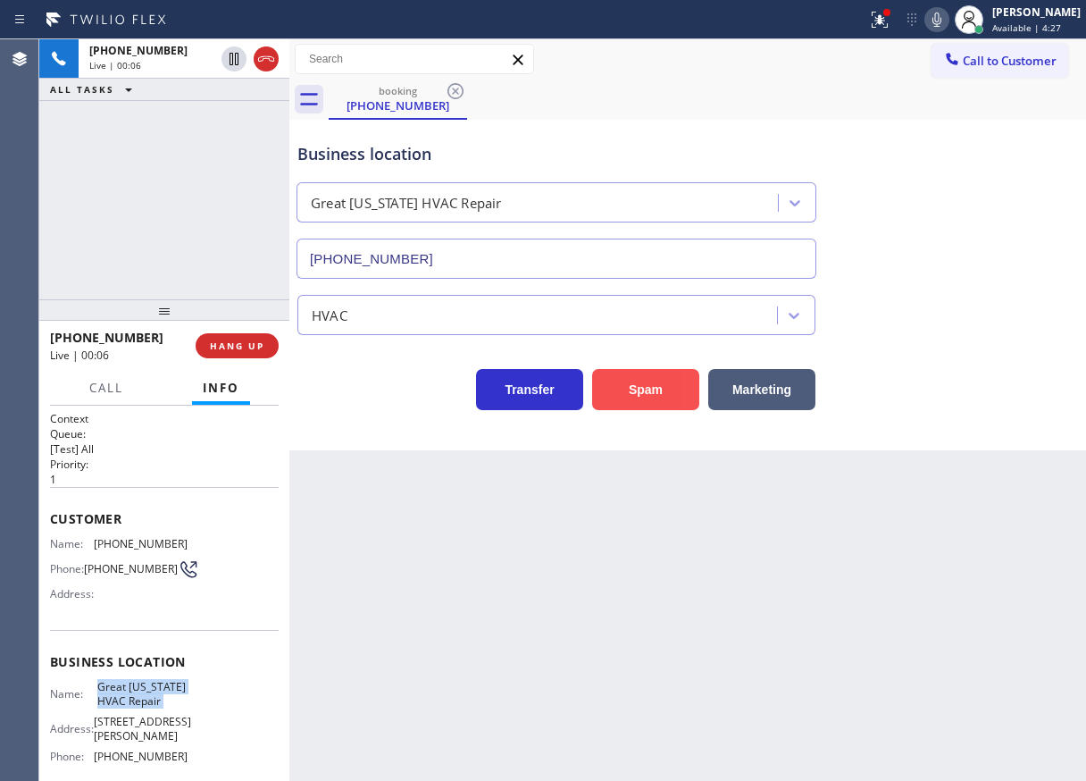
click at [662, 392] on button "Spam" at bounding box center [645, 389] width 107 height 41
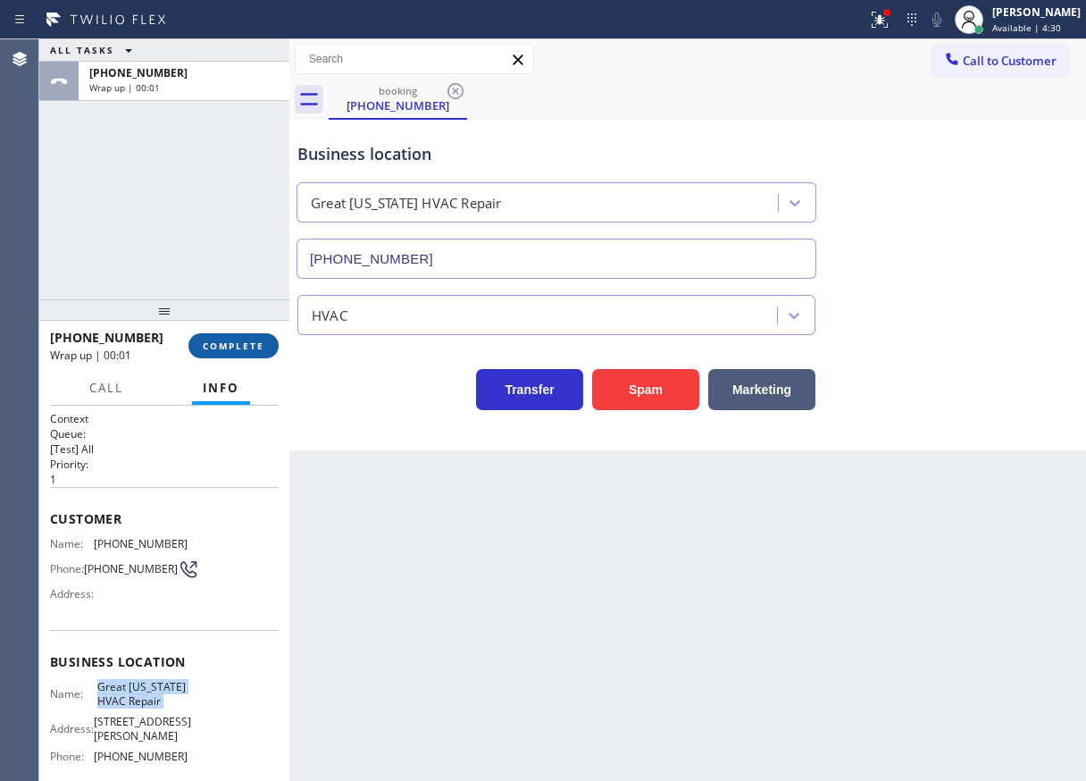
click at [230, 337] on button "COMPLETE" at bounding box center [233, 345] width 90 height 25
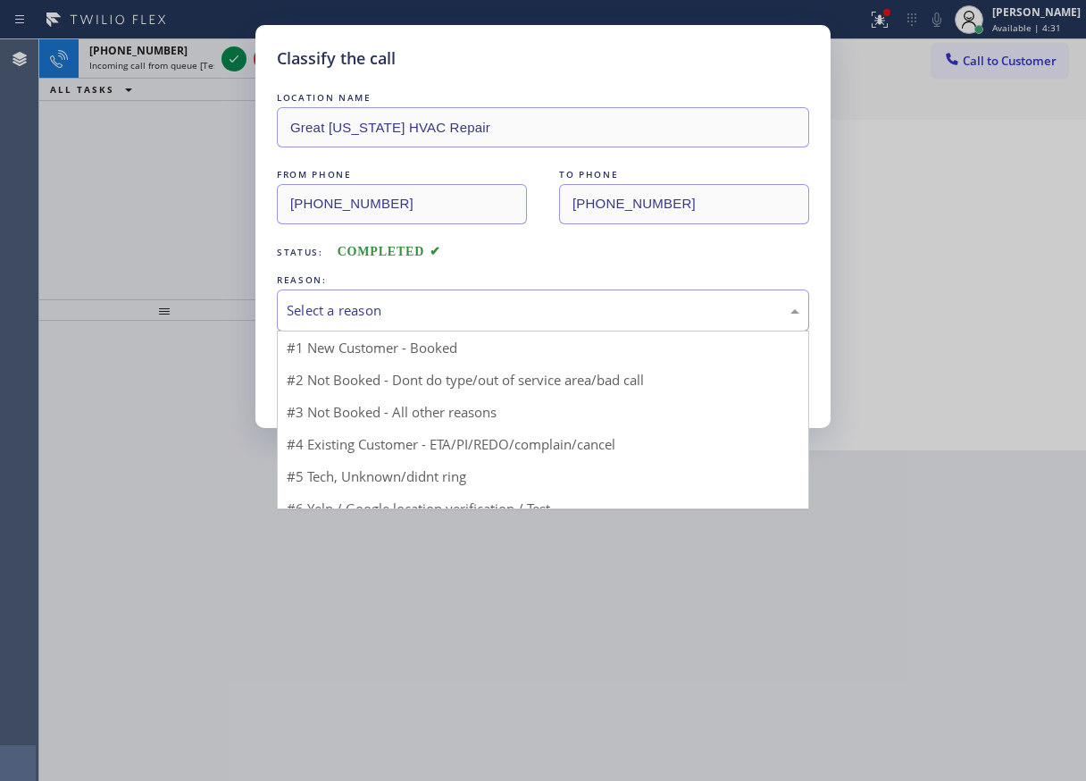
click at [457, 309] on div "Select a reason" at bounding box center [543, 310] width 513 height 21
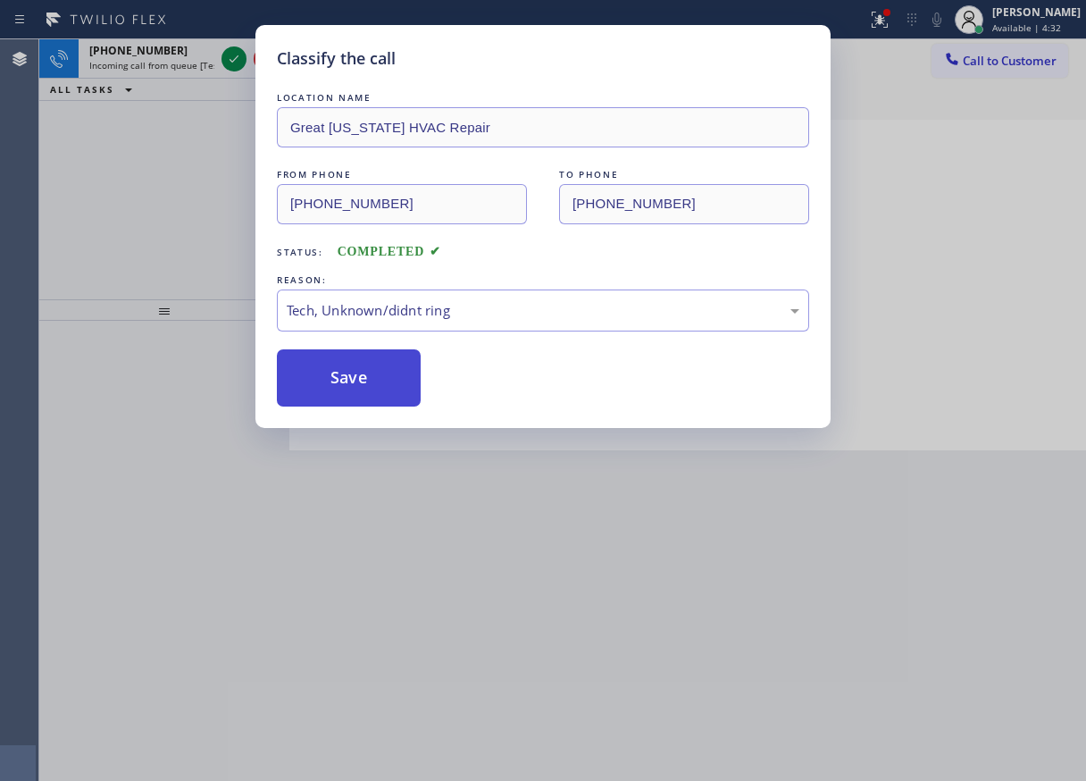
click at [380, 379] on button "Save" at bounding box center [349, 377] width 144 height 57
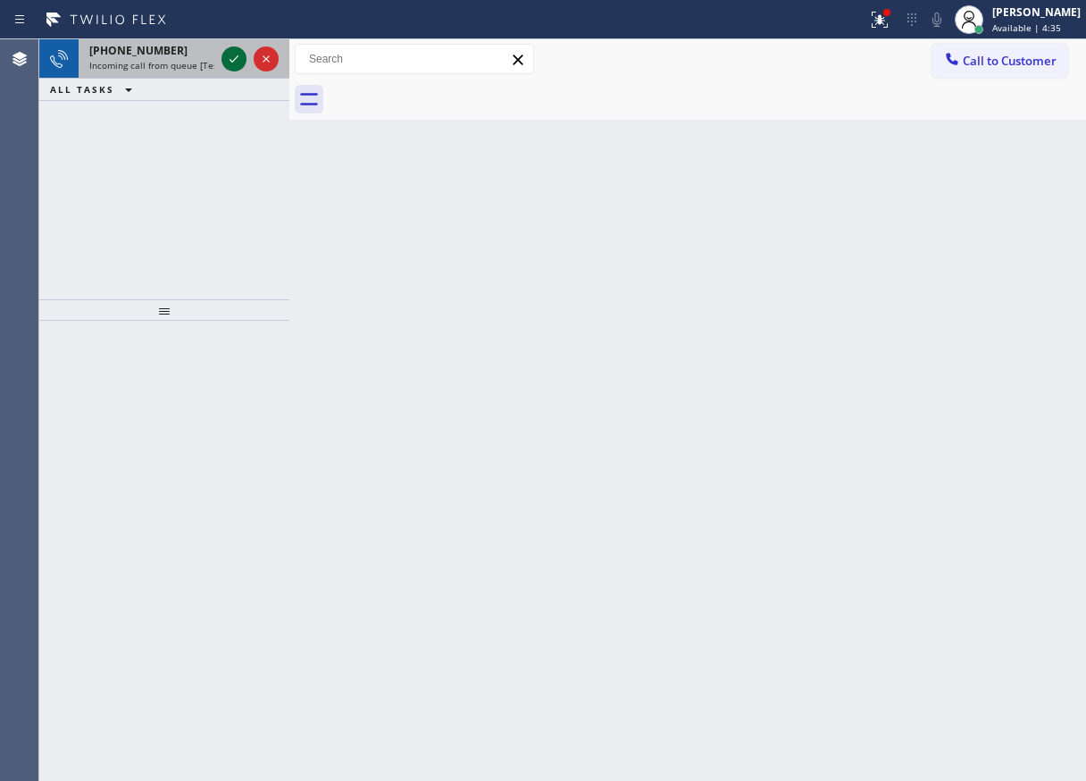
click at [228, 60] on icon at bounding box center [233, 58] width 21 height 21
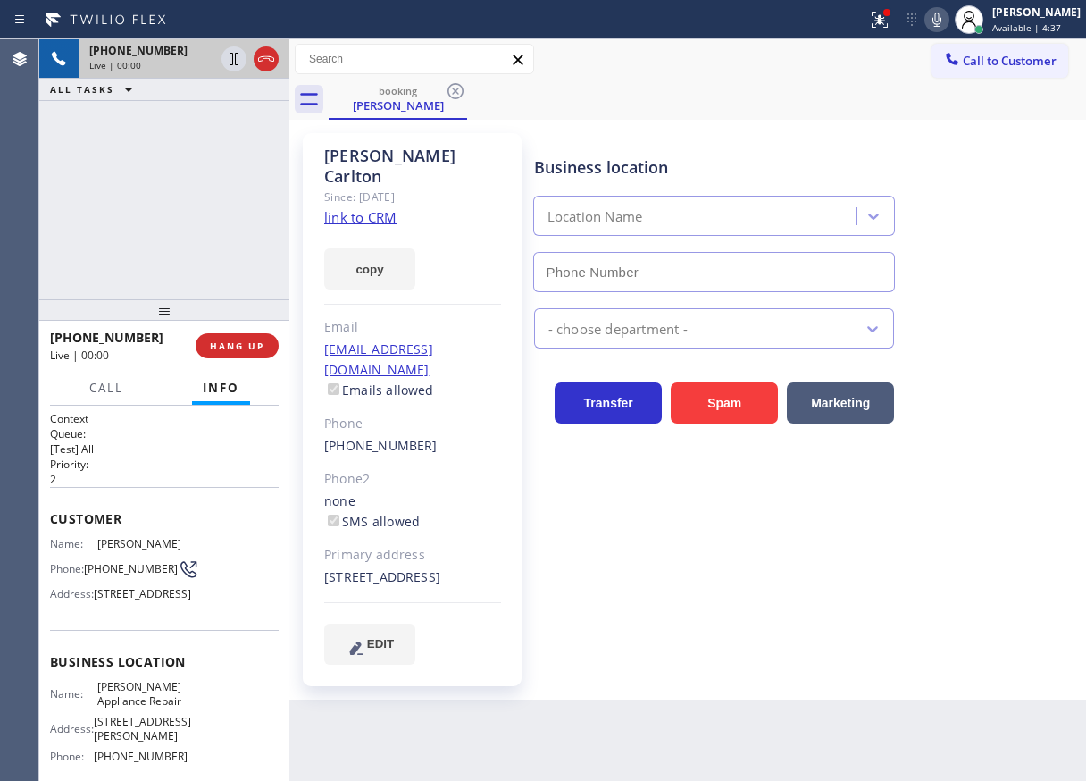
type input "[PHONE_NUMBER]"
click at [118, 707] on span "[PERSON_NAME] Appliance Repair" at bounding box center [141, 694] width 89 height 28
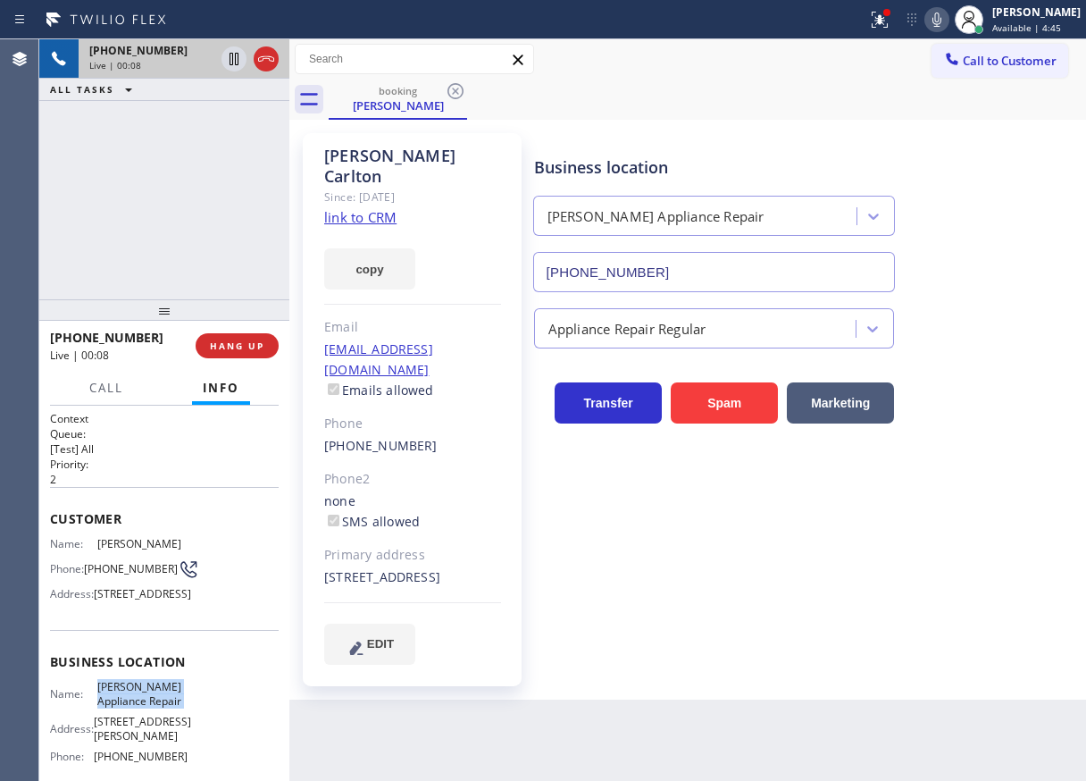
click at [118, 707] on span "[PERSON_NAME] Appliance Repair" at bounding box center [141, 694] width 89 height 28
copy span "[PERSON_NAME] Appliance Repair"
click at [694, 263] on input "[PHONE_NUMBER]" at bounding box center [714, 272] width 363 height 40
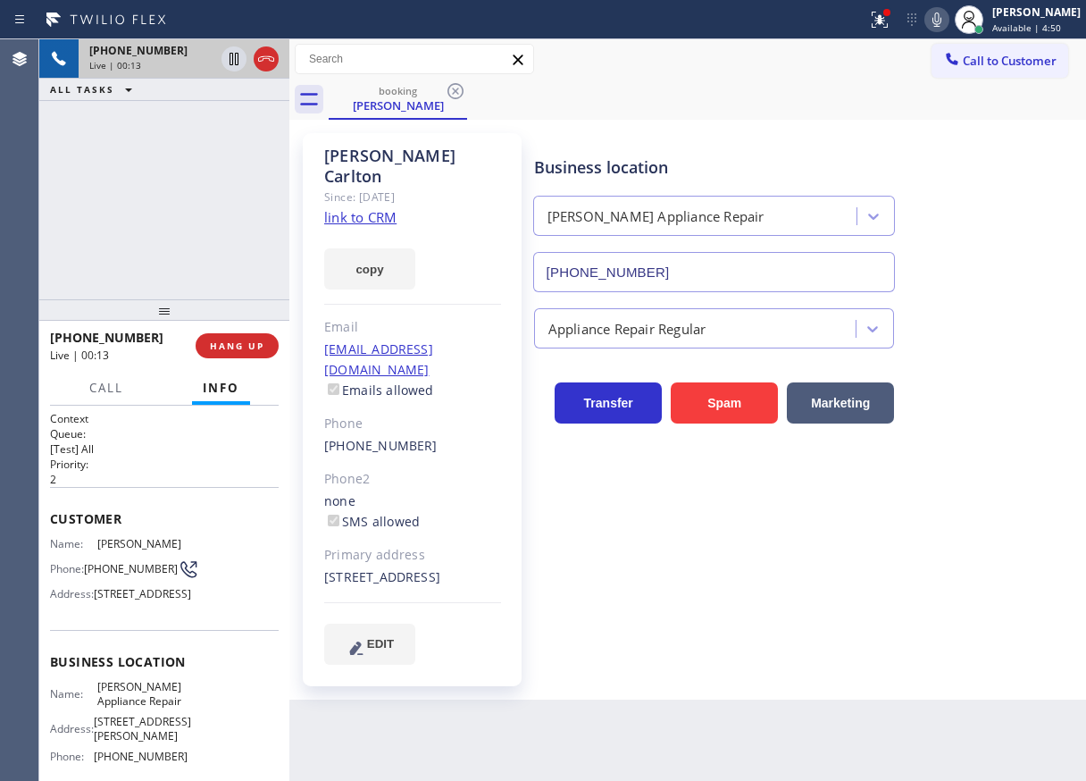
click at [348, 208] on link "link to CRM" at bounding box center [360, 217] width 72 height 18
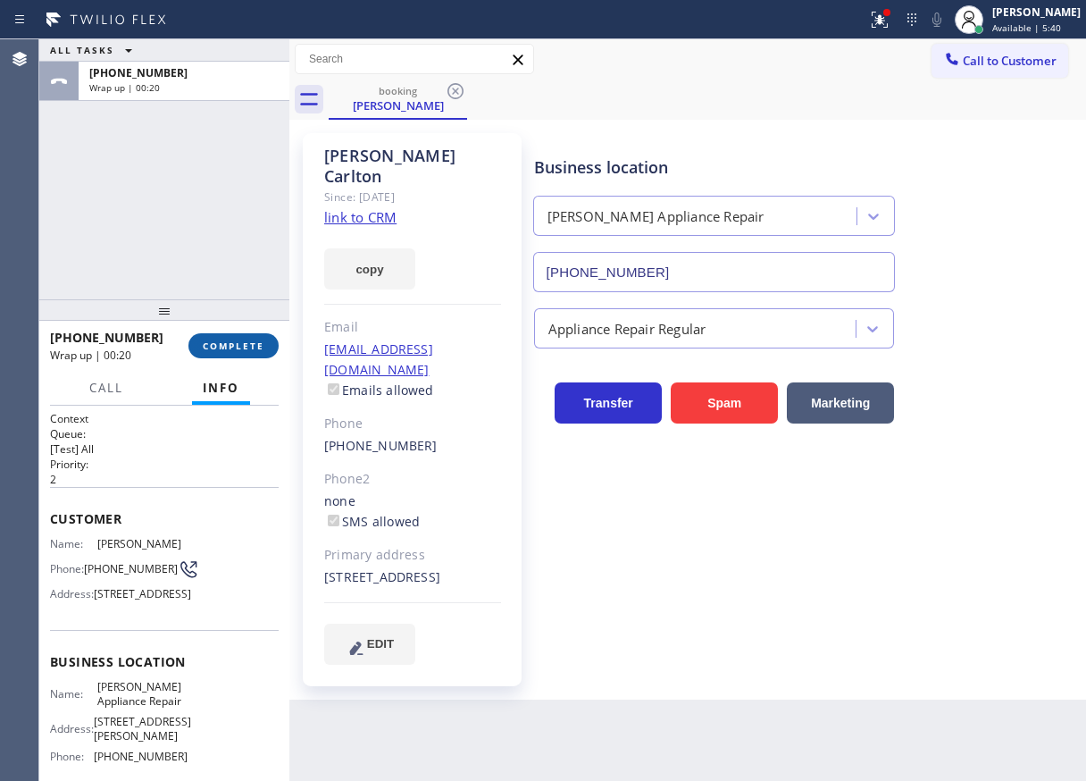
click at [246, 343] on span "COMPLETE" at bounding box center [234, 345] width 62 height 13
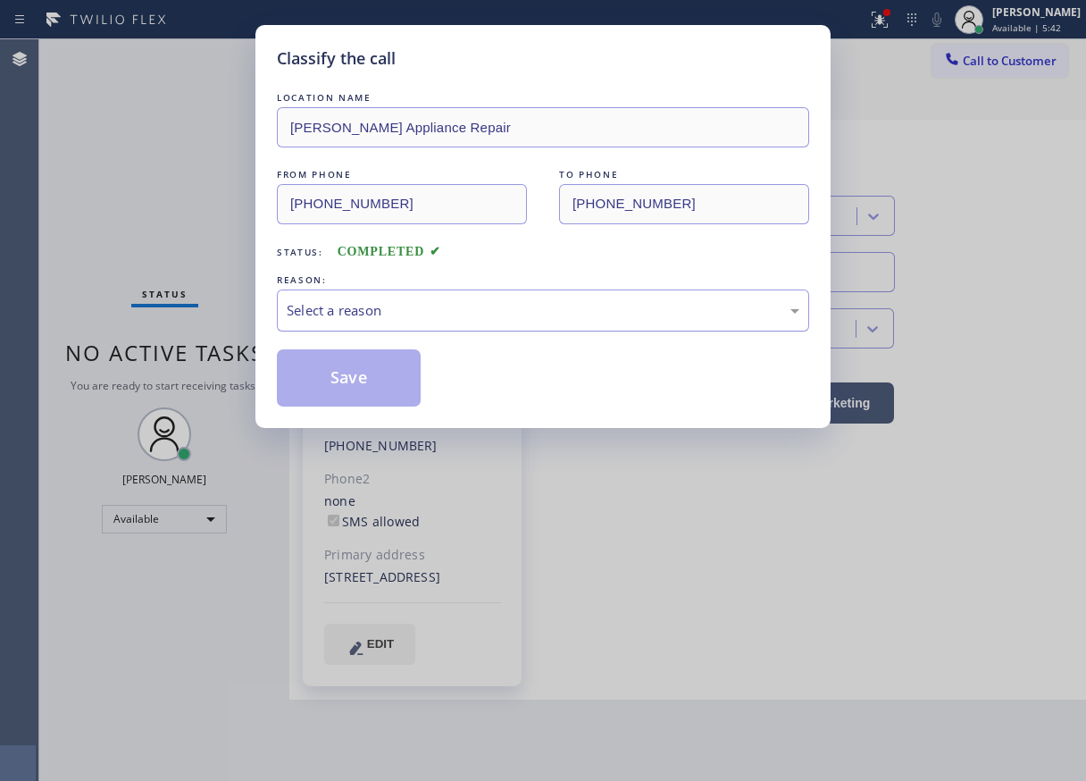
click at [466, 306] on div "Select a reason" at bounding box center [543, 310] width 513 height 21
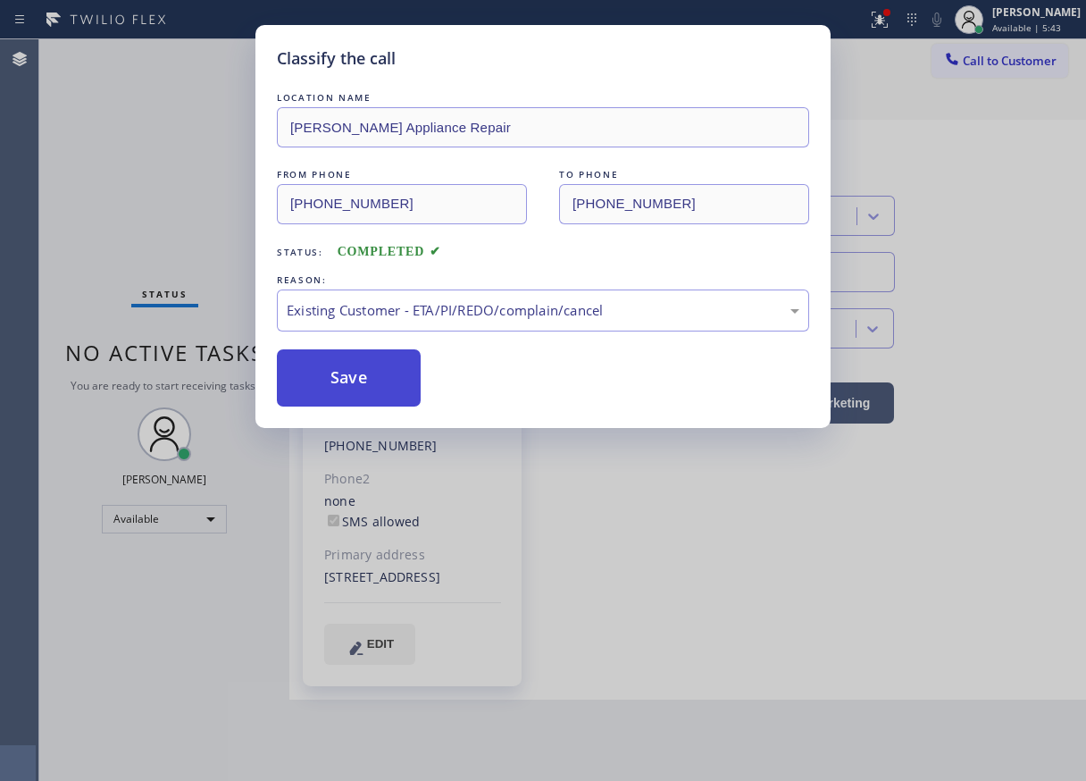
click at [332, 380] on button "Save" at bounding box center [349, 377] width 144 height 57
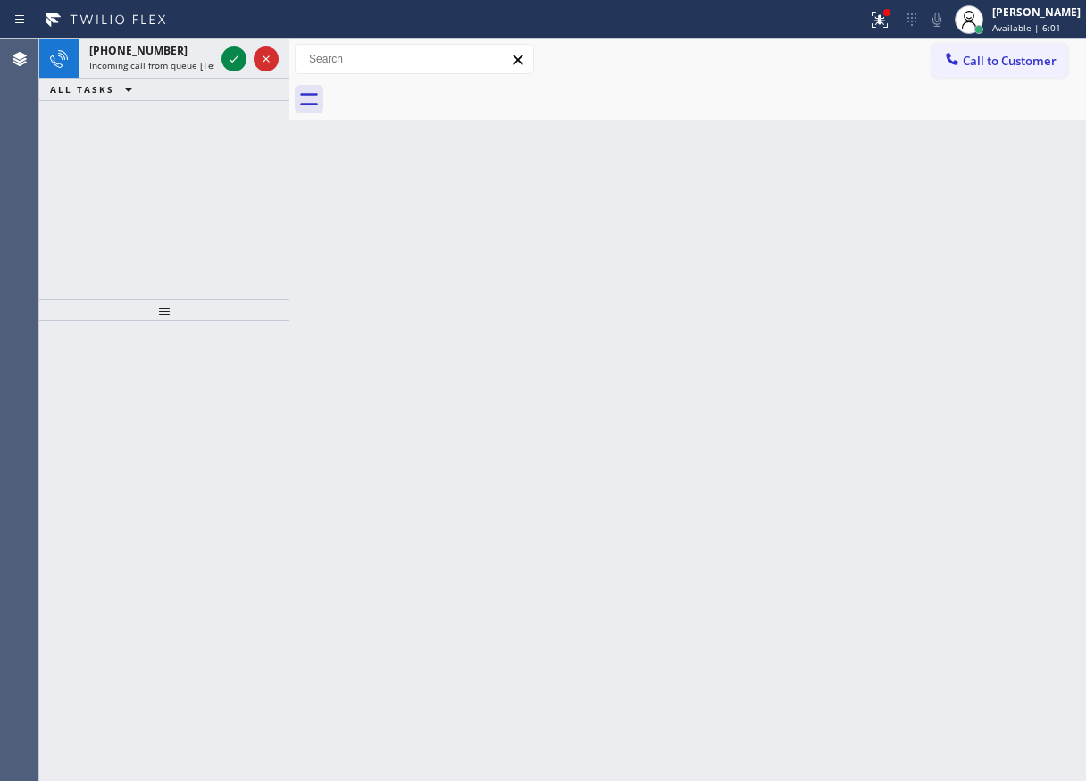
drag, startPoint x: 971, startPoint y: 218, endPoint x: 841, endPoint y: 161, distance: 141.6
click at [971, 218] on div "Back to Dashboard Change Sender ID Customers Technicians Select a contact Outbo…" at bounding box center [687, 409] width 797 height 741
click at [231, 58] on icon at bounding box center [233, 58] width 21 height 21
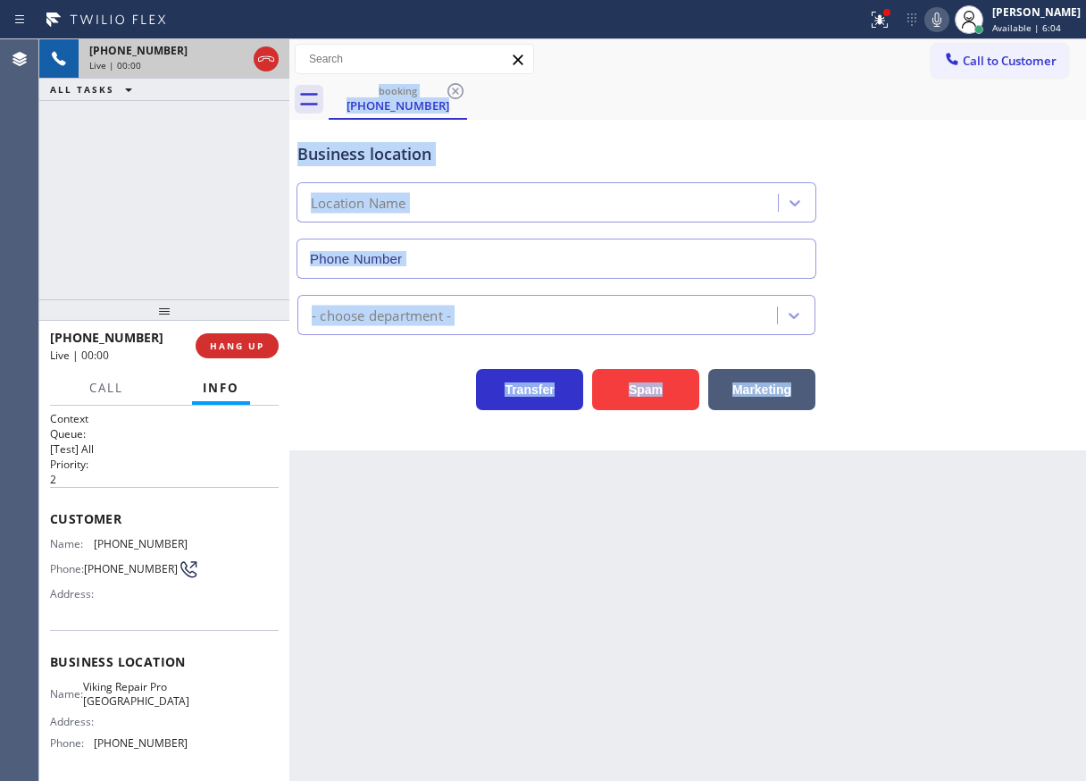
type input "[PHONE_NUMBER]"
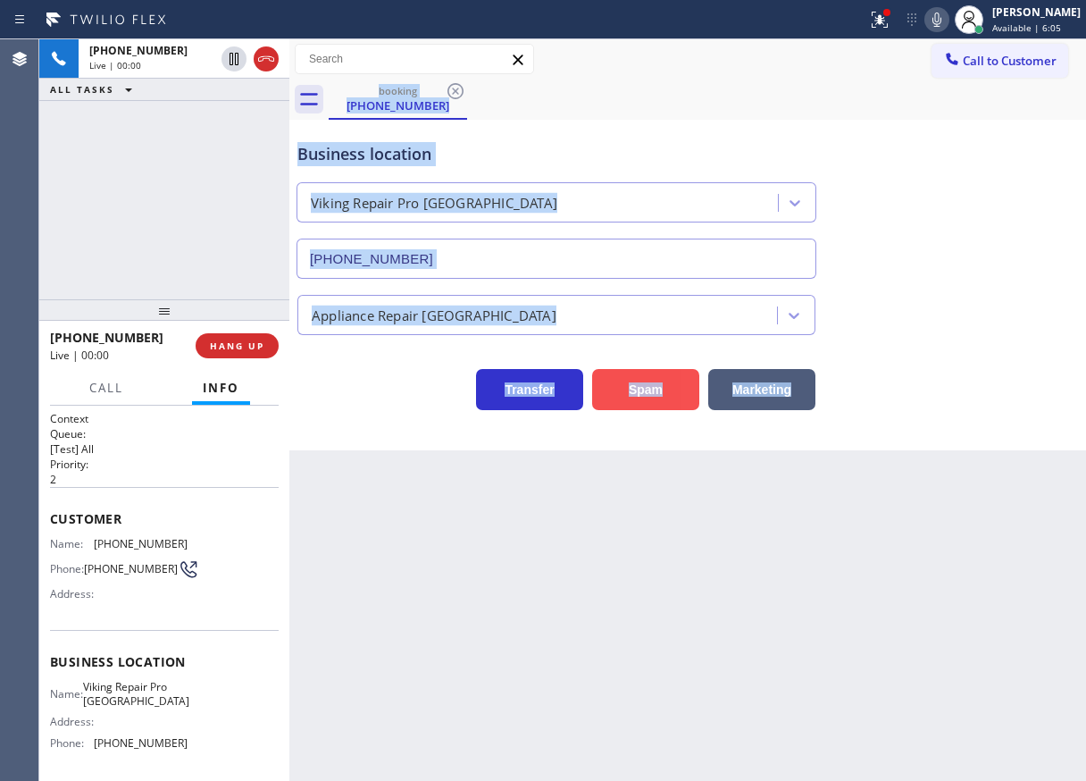
click at [664, 397] on button "Spam" at bounding box center [645, 389] width 107 height 41
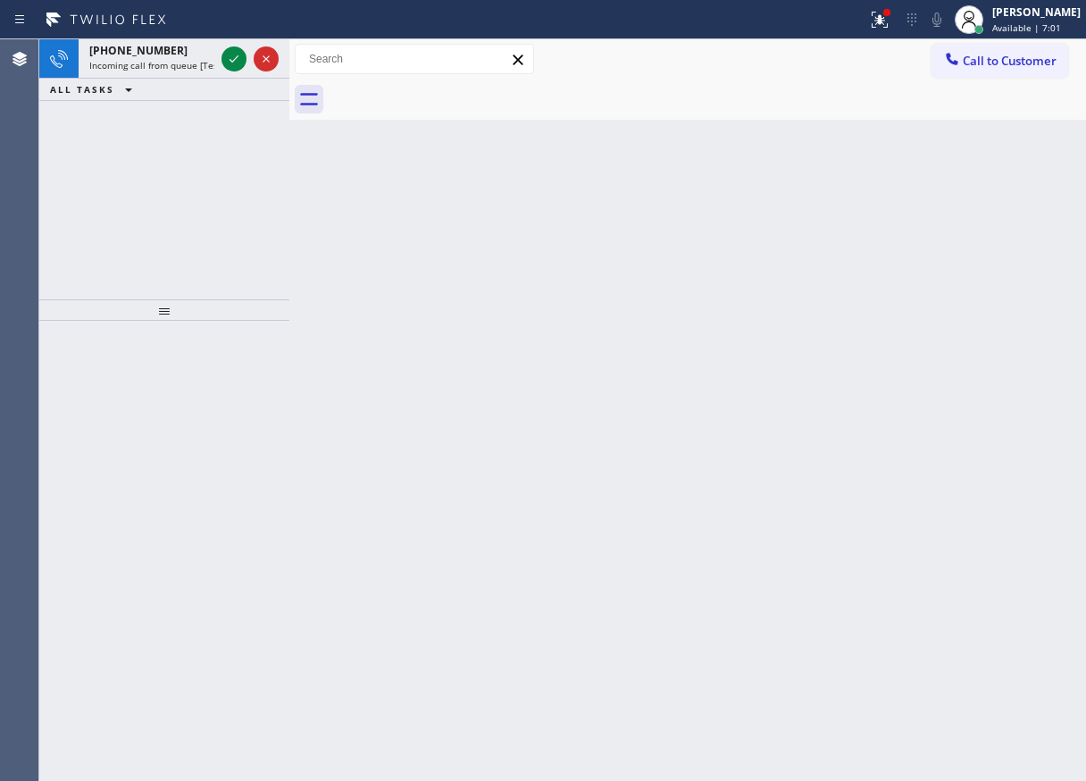
click at [982, 424] on div "Back to Dashboard Change Sender ID Customers Technicians Select a contact Outbo…" at bounding box center [687, 409] width 797 height 741
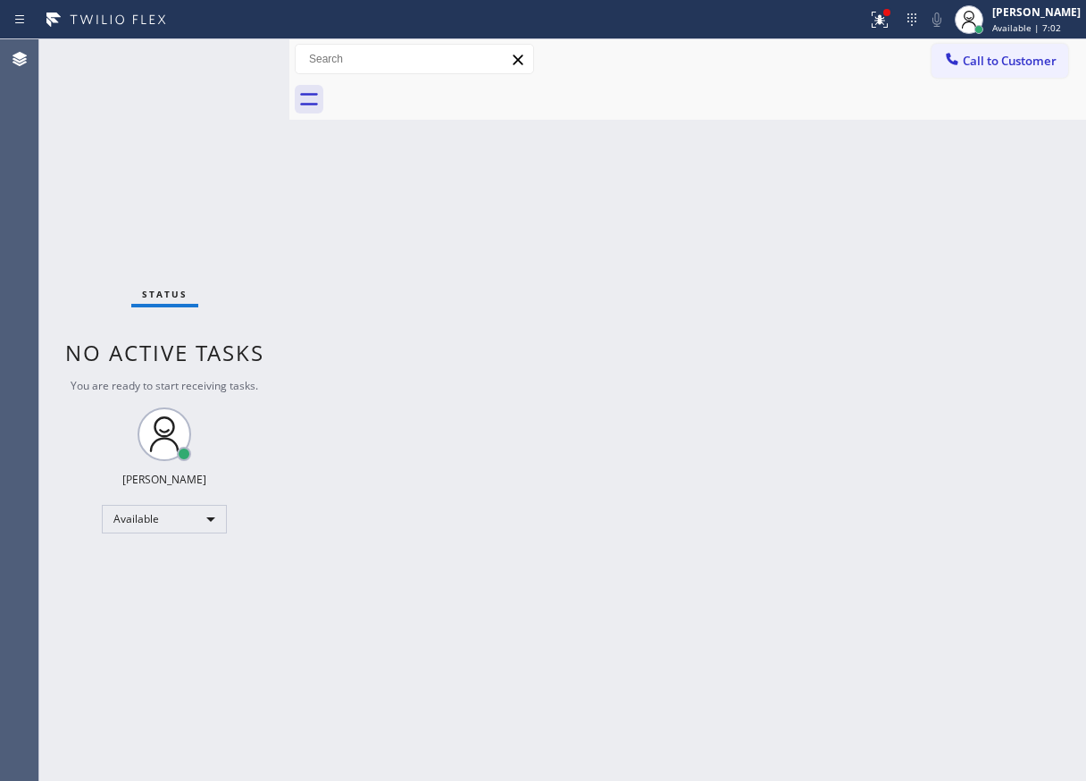
click at [242, 96] on div "Status No active tasks You are ready to start receiving tasks. [PERSON_NAME] Av…" at bounding box center [164, 409] width 250 height 741
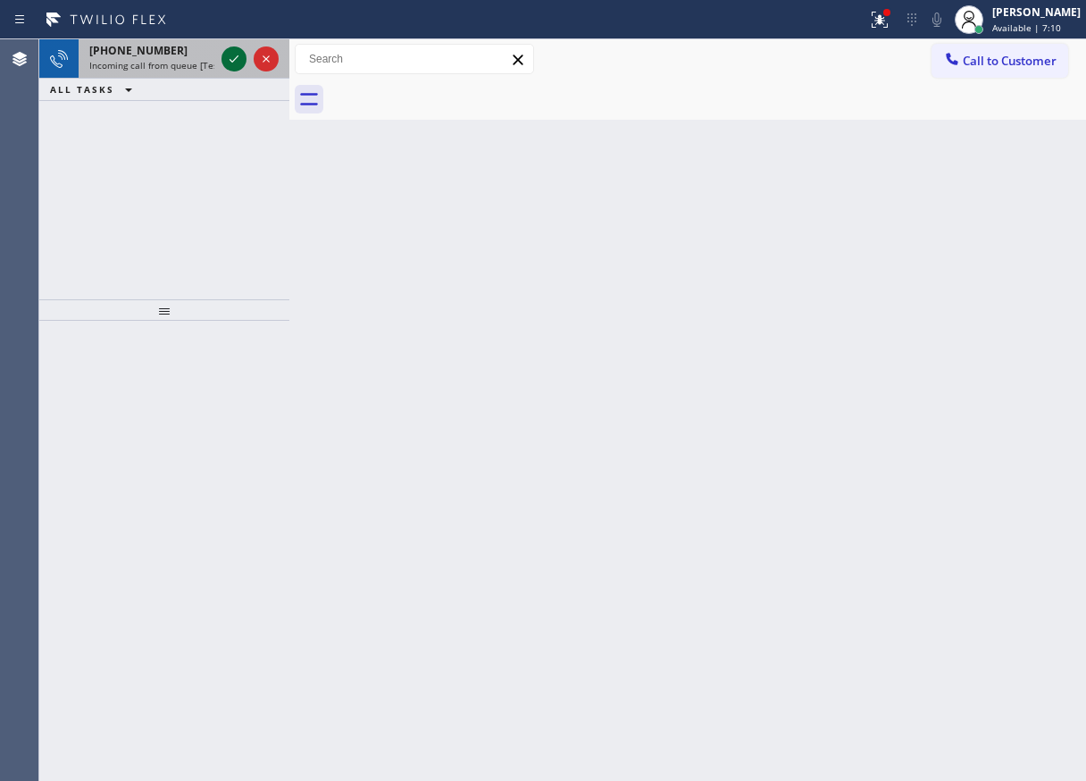
click at [237, 55] on icon at bounding box center [233, 58] width 21 height 21
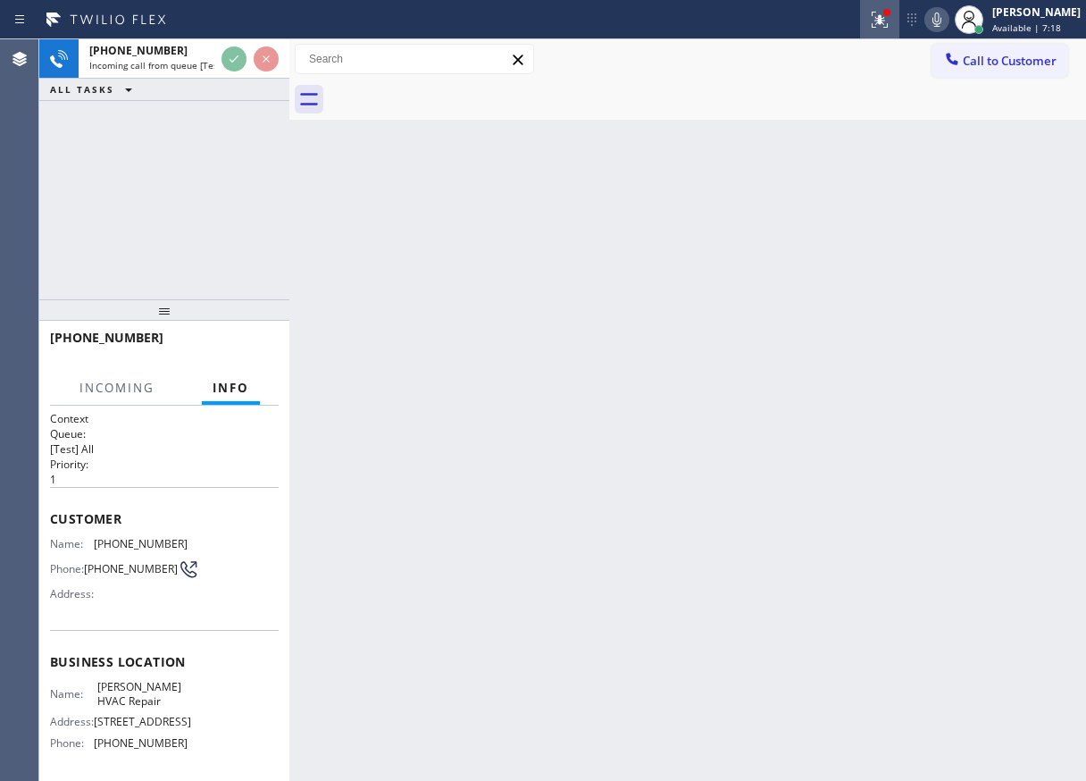
click at [882, 21] on icon at bounding box center [877, 18] width 11 height 13
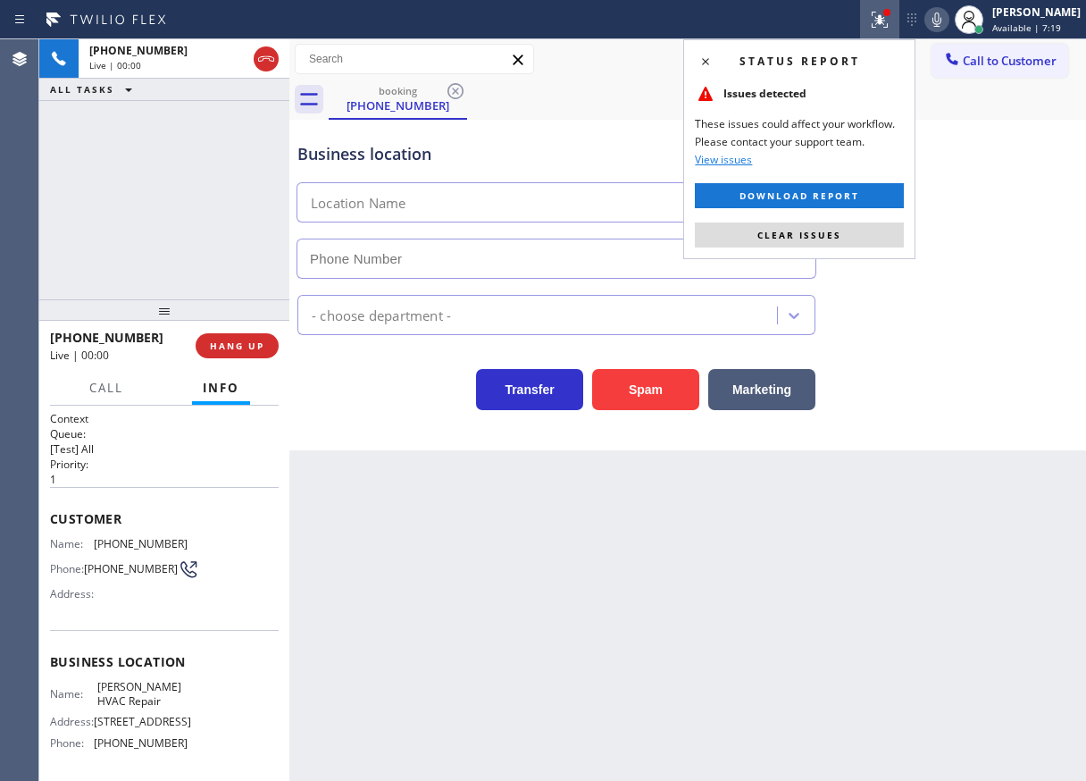
type input "[PHONE_NUMBER]"
click at [246, 342] on span "HANG UP" at bounding box center [237, 345] width 54 height 13
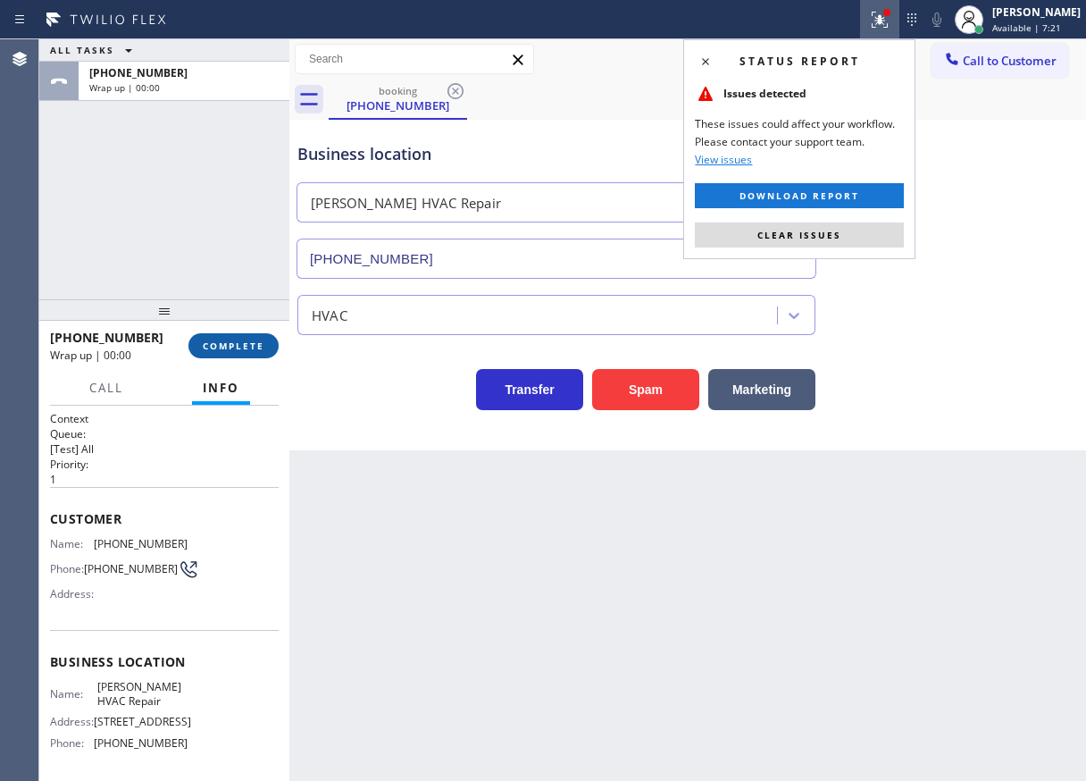
click at [247, 342] on span "COMPLETE" at bounding box center [234, 345] width 62 height 13
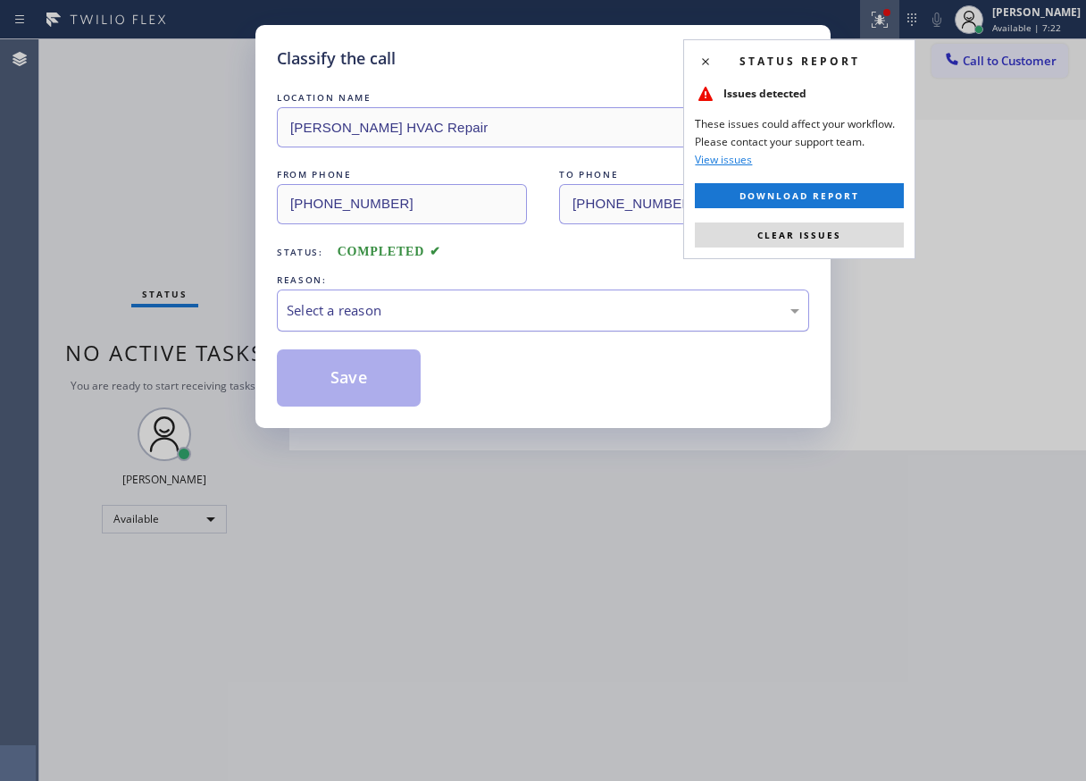
click at [413, 310] on div "Select a reason" at bounding box center [543, 310] width 513 height 21
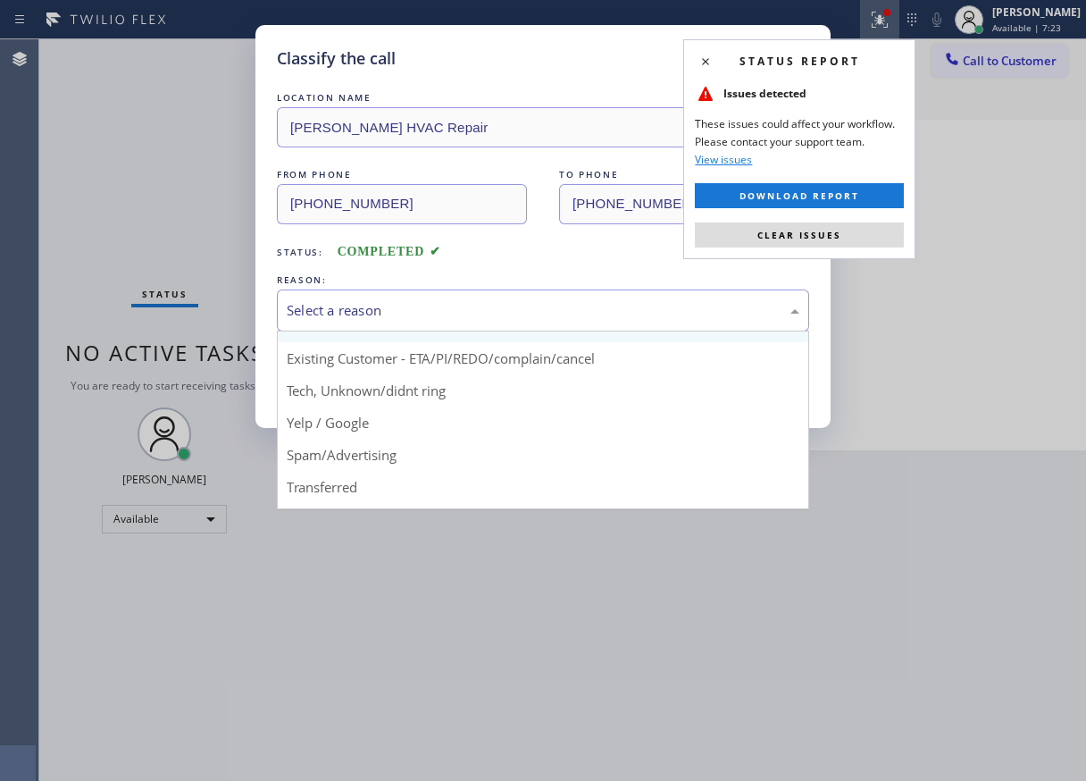
scroll to position [113, 0]
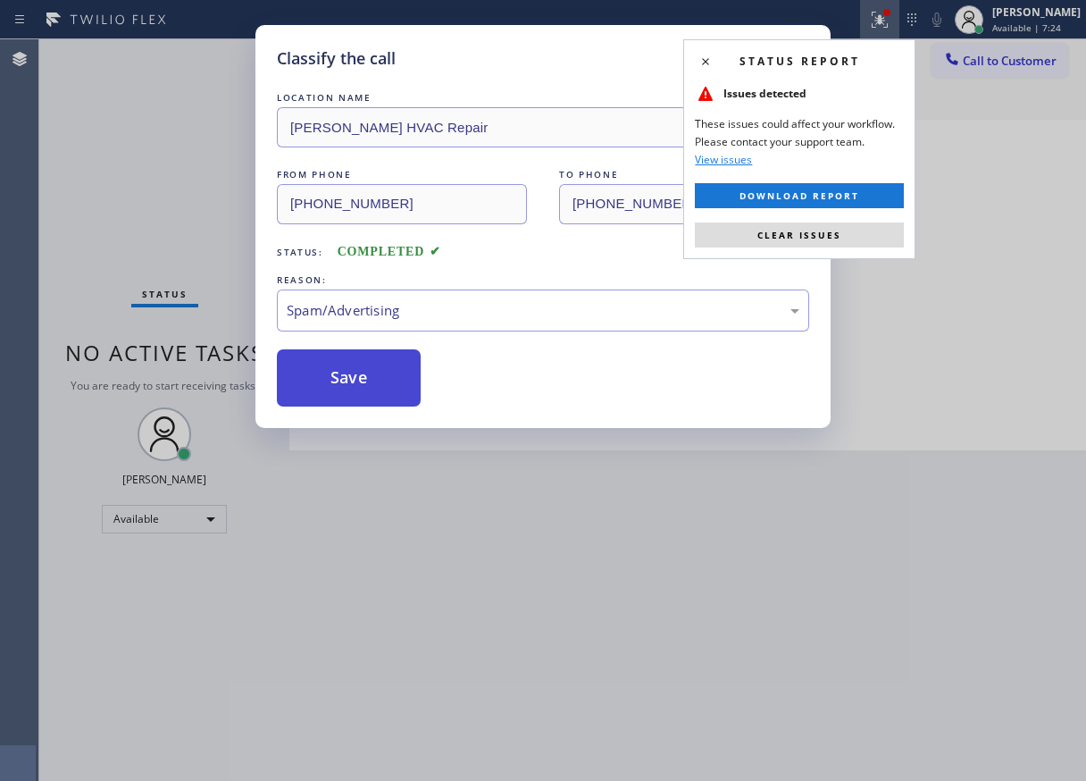
click at [332, 377] on button "Save" at bounding box center [349, 377] width 144 height 57
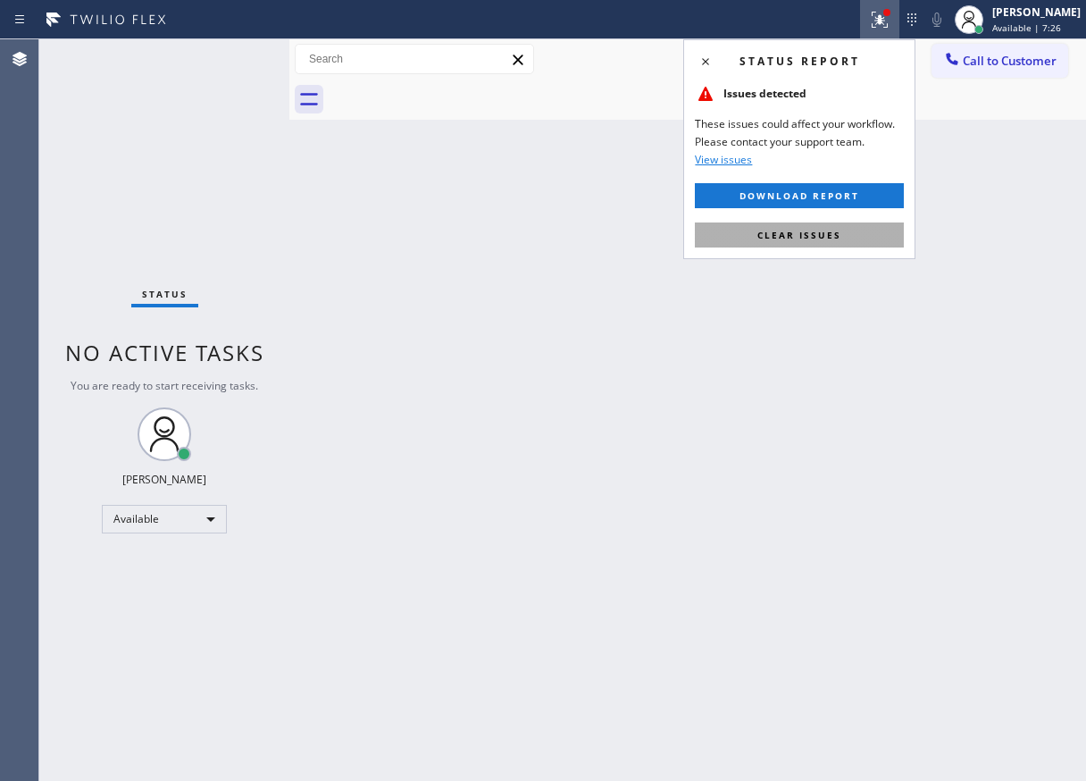
click at [814, 241] on button "Clear issues" at bounding box center [799, 234] width 209 height 25
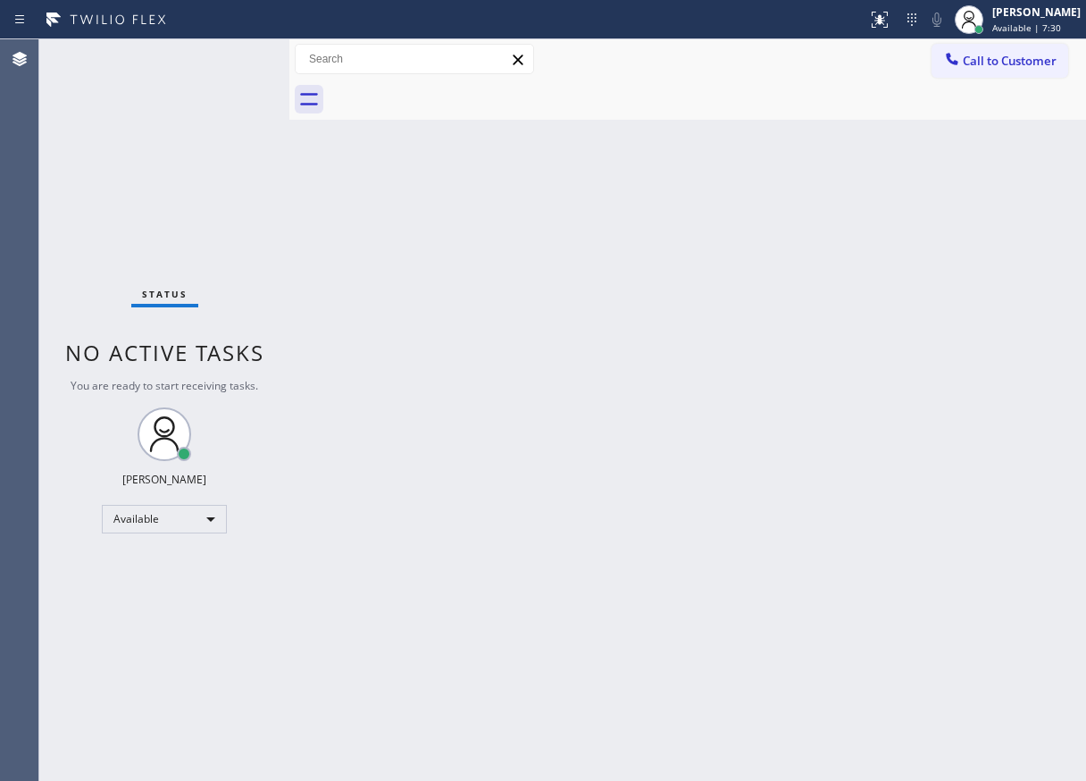
click at [131, 78] on div "Status No active tasks You are ready to start receiving tasks. [PERSON_NAME] Av…" at bounding box center [164, 409] width 250 height 741
drag, startPoint x: 131, startPoint y: 78, endPoint x: 779, endPoint y: 483, distance: 764.0
click at [779, 483] on div "Back to Dashboard Change Sender ID Customers Technicians Select a contact Outbo…" at bounding box center [687, 409] width 797 height 741
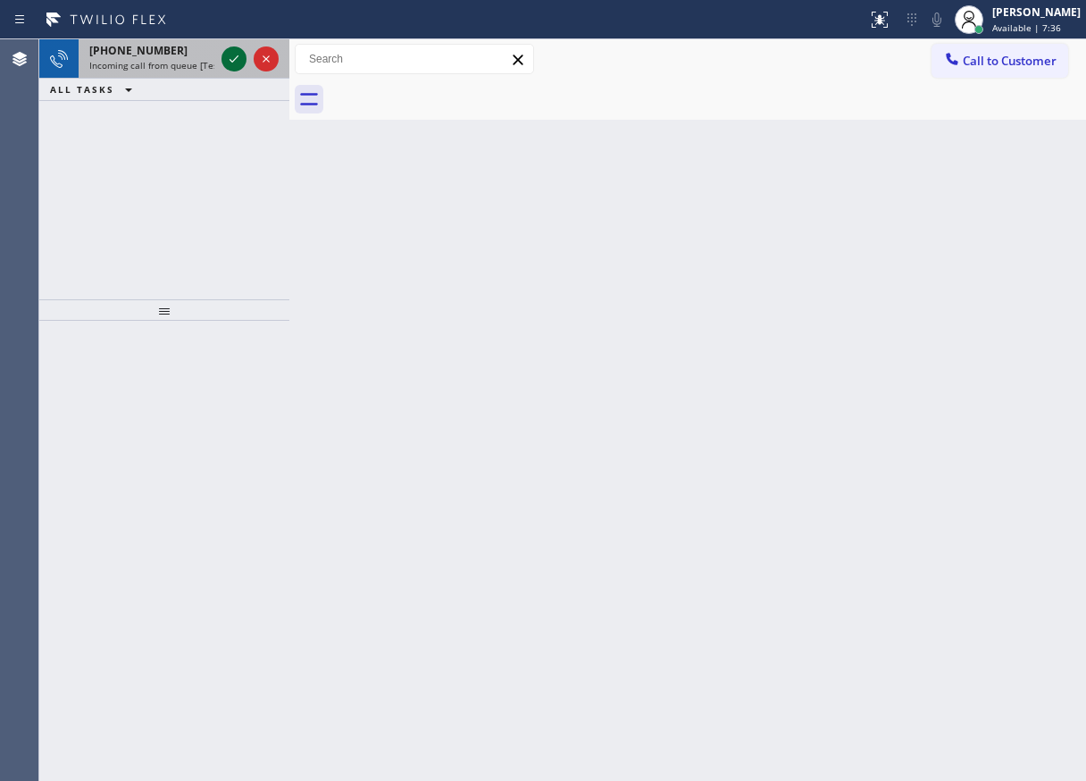
click at [232, 62] on icon at bounding box center [234, 58] width 9 height 7
click at [230, 58] on icon at bounding box center [233, 58] width 21 height 21
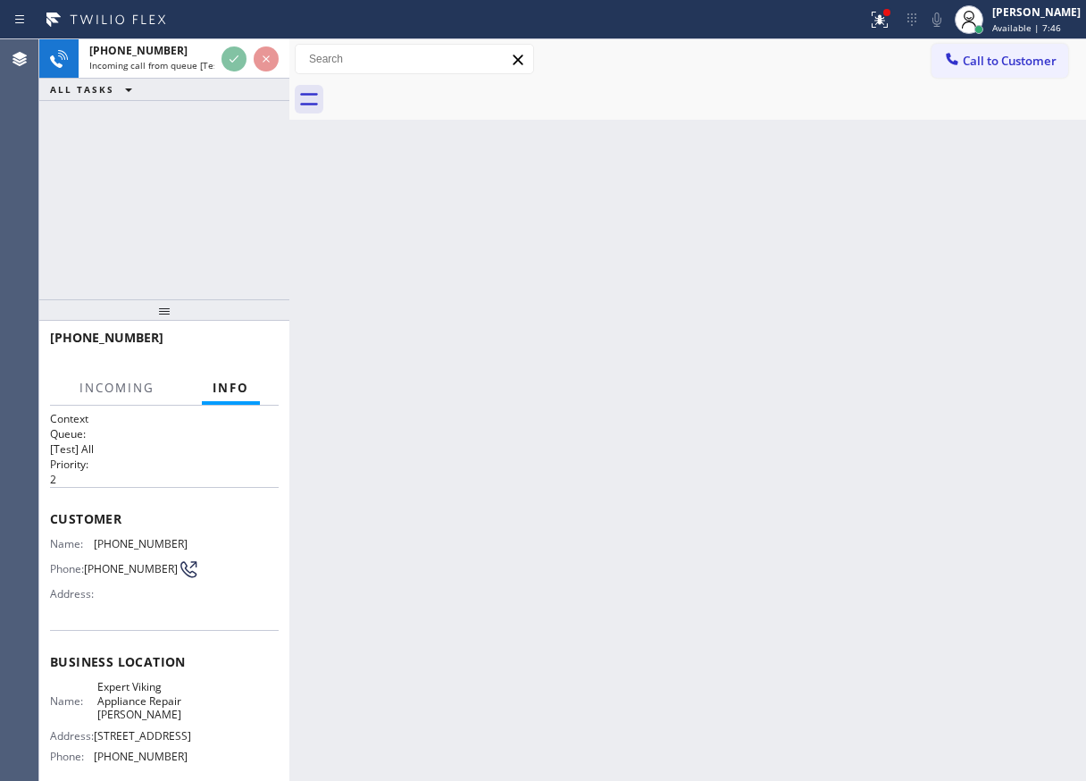
click at [543, 373] on div "Back to Dashboard Change Sender ID Customers Technicians Select a contact Outbo…" at bounding box center [687, 409] width 797 height 741
click at [496, 361] on div "Back to Dashboard Change Sender ID Customers Technicians Select a contact Outbo…" at bounding box center [687, 409] width 797 height 741
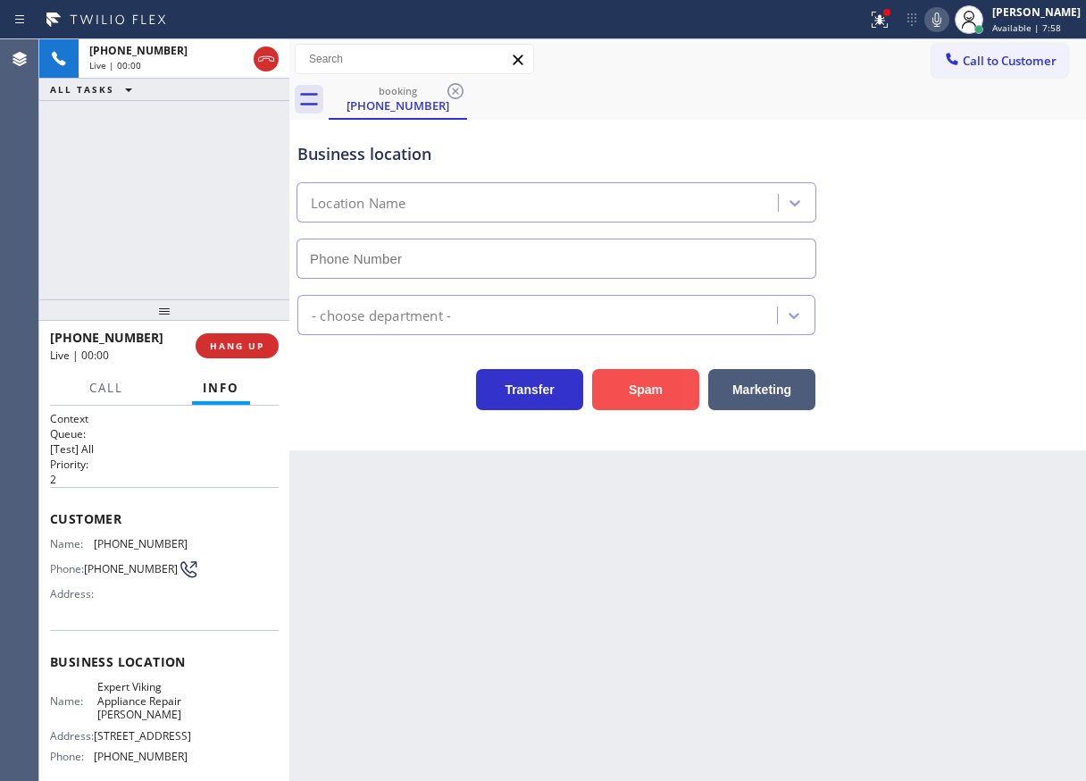
type input "[PHONE_NUMBER]"
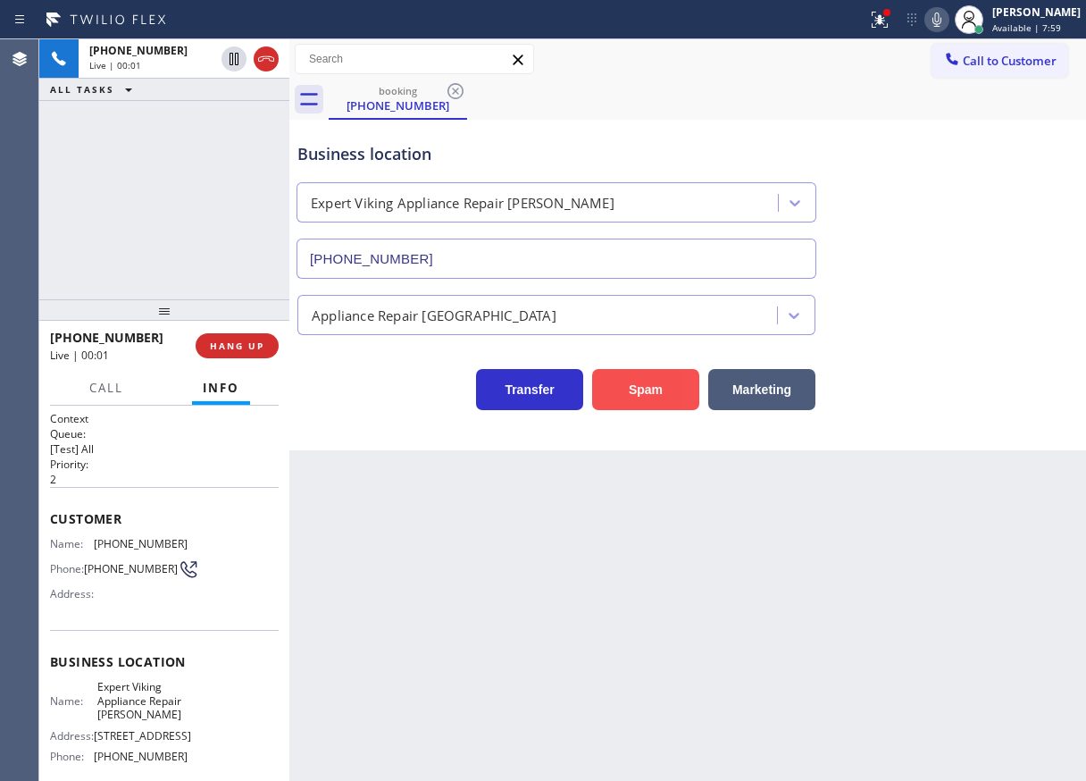
click at [665, 383] on button "Spam" at bounding box center [645, 389] width 107 height 41
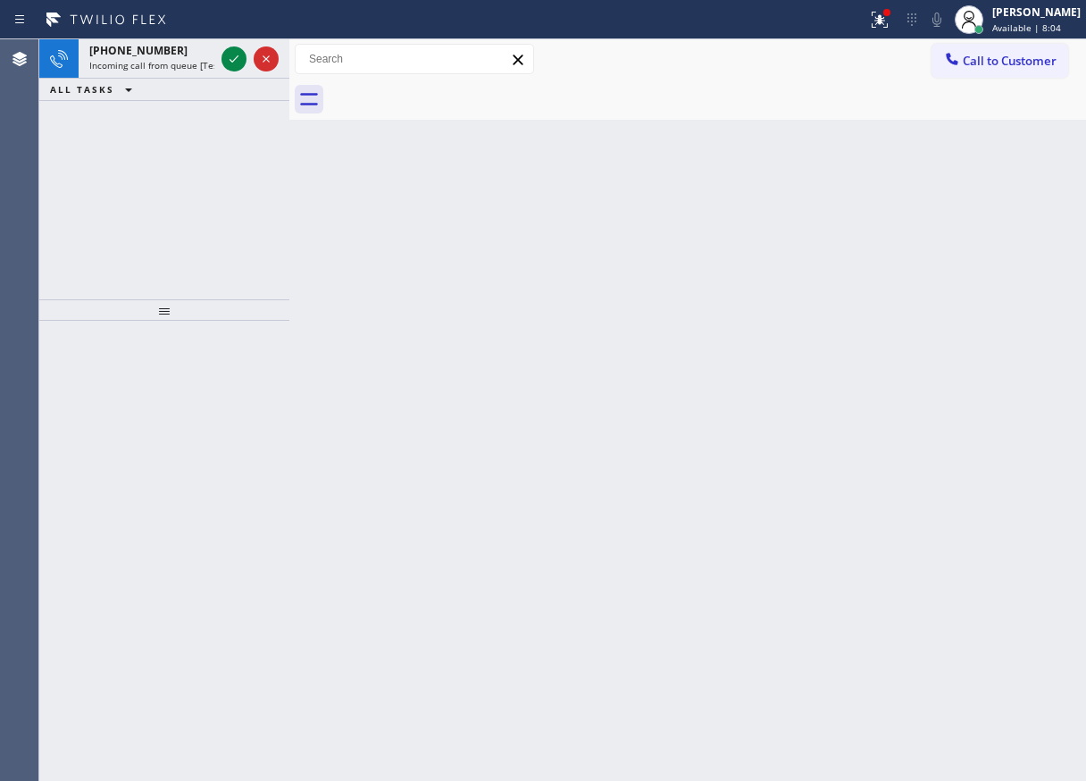
click at [1005, 367] on div "Back to Dashboard Change Sender ID Customers Technicians Select a contact Outbo…" at bounding box center [687, 409] width 797 height 741
click at [231, 65] on icon at bounding box center [233, 58] width 21 height 21
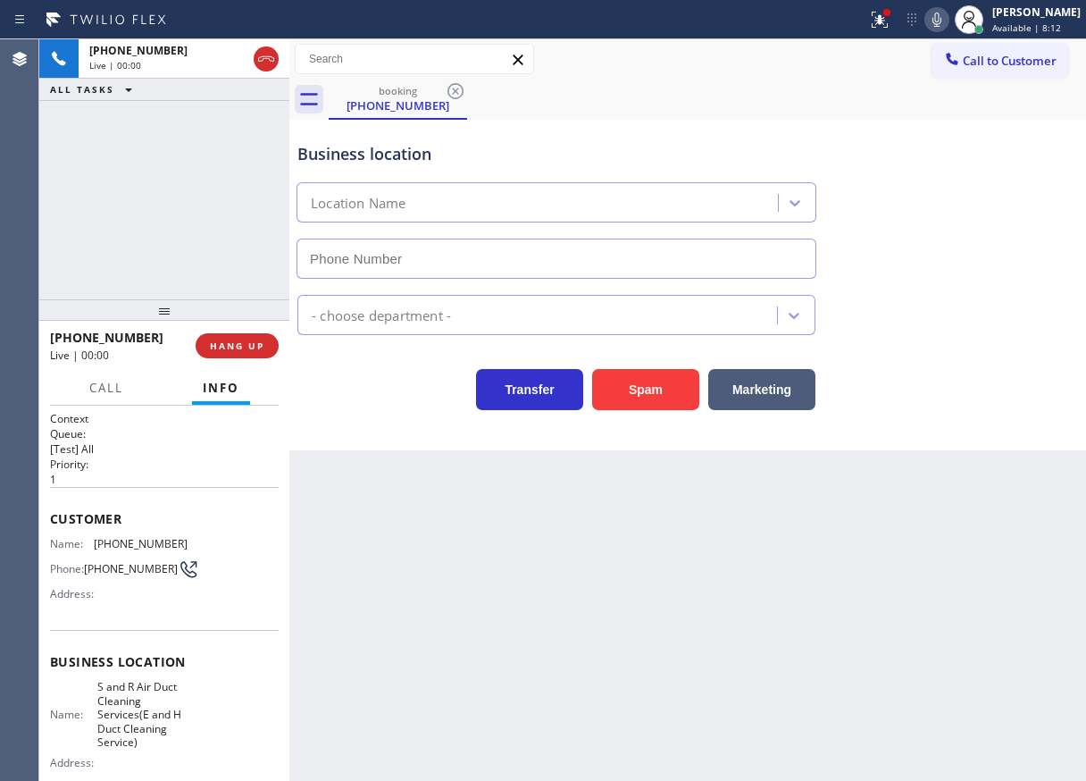
type input "[PHONE_NUMBER]"
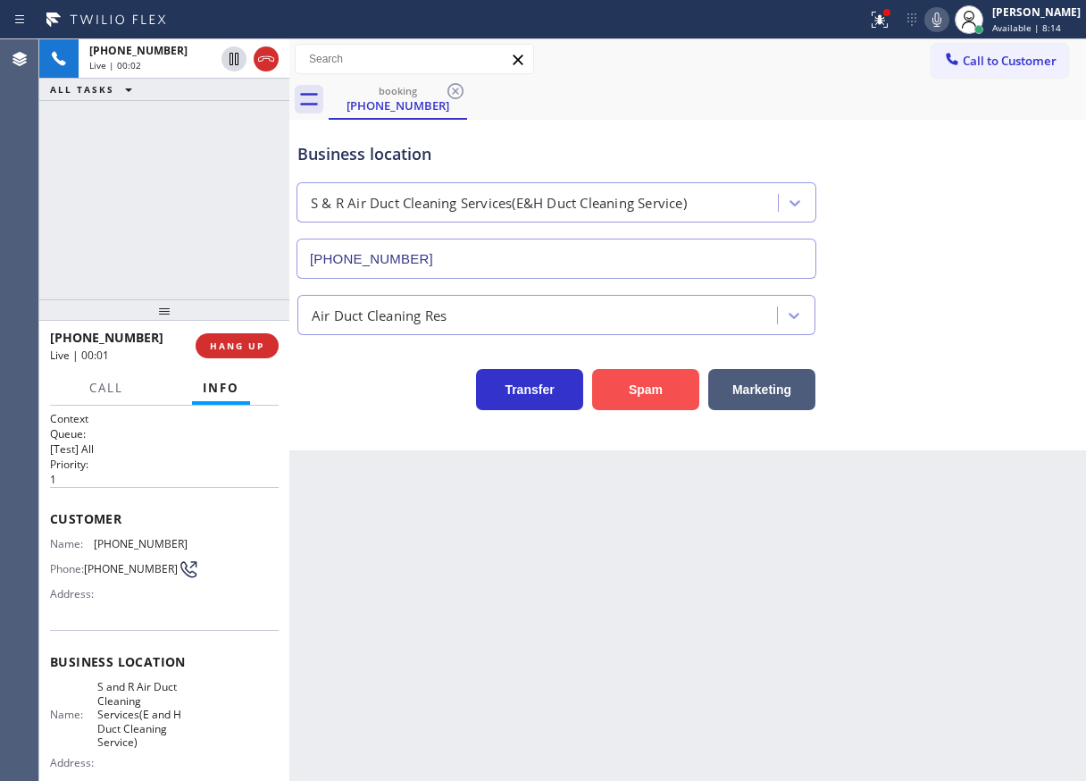
click at [639, 378] on button "Spam" at bounding box center [645, 389] width 107 height 41
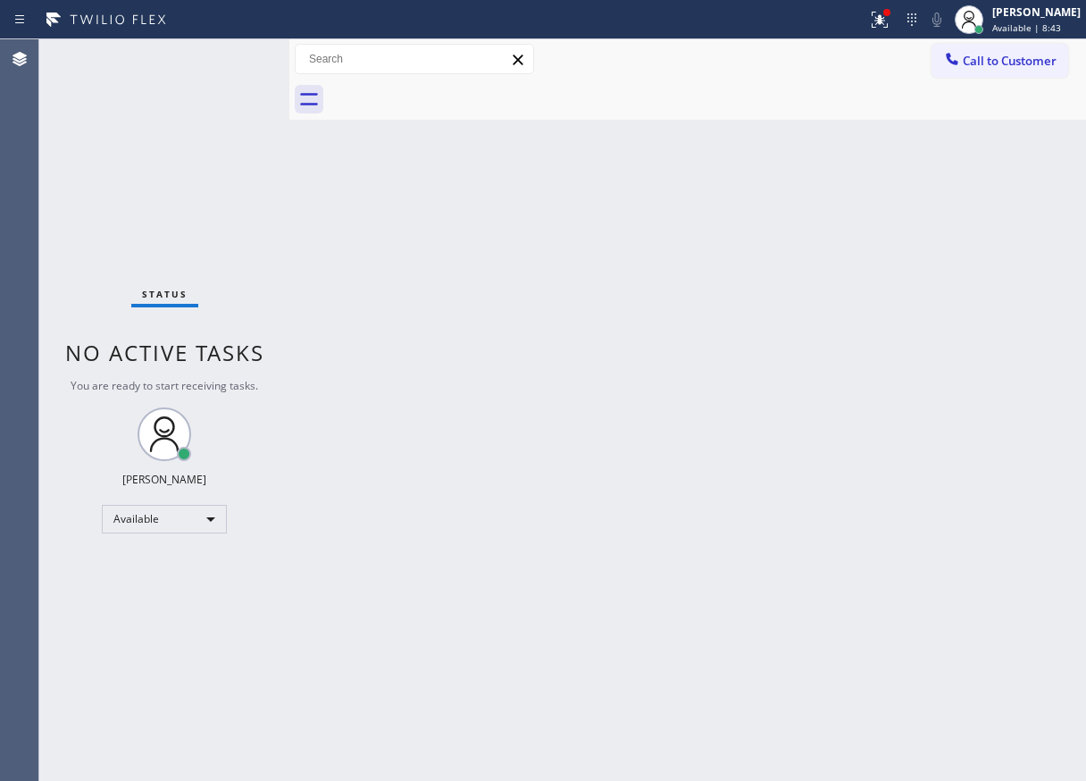
click at [221, 56] on div "Status No active tasks You are ready to start receiving tasks. [PERSON_NAME] Av…" at bounding box center [164, 409] width 250 height 741
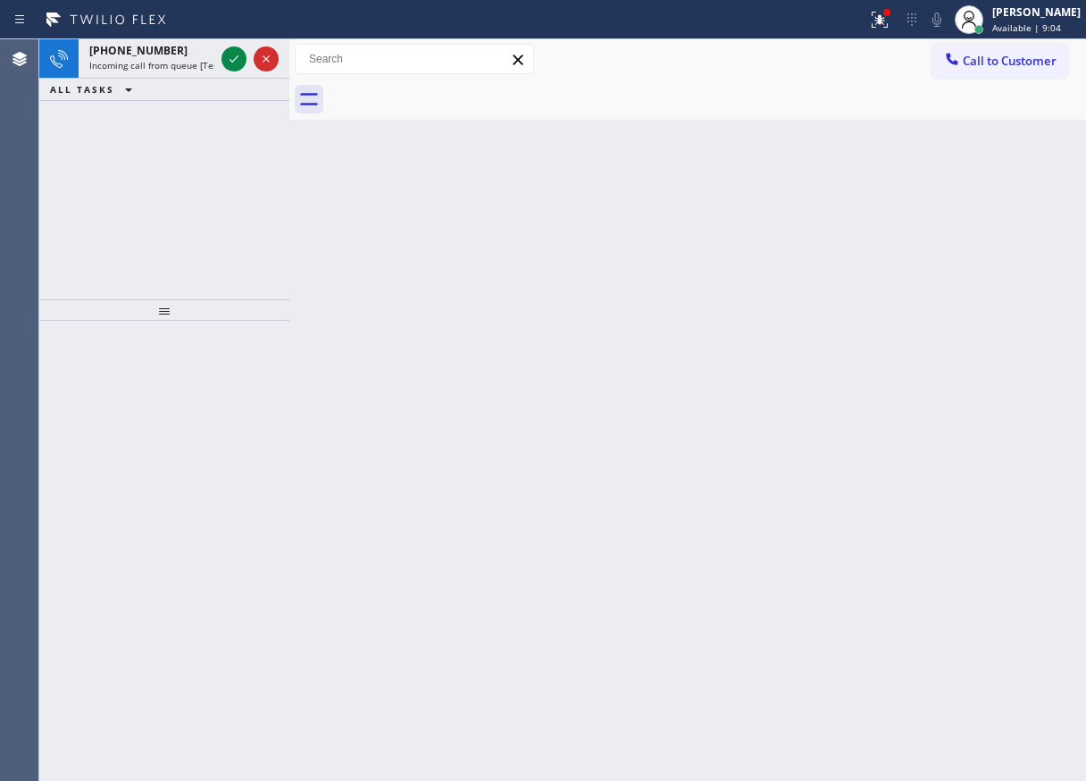
click at [986, 253] on div "Back to Dashboard Change Sender ID Customers Technicians Select a contact Outbo…" at bounding box center [687, 409] width 797 height 741
click at [229, 58] on icon at bounding box center [233, 58] width 21 height 21
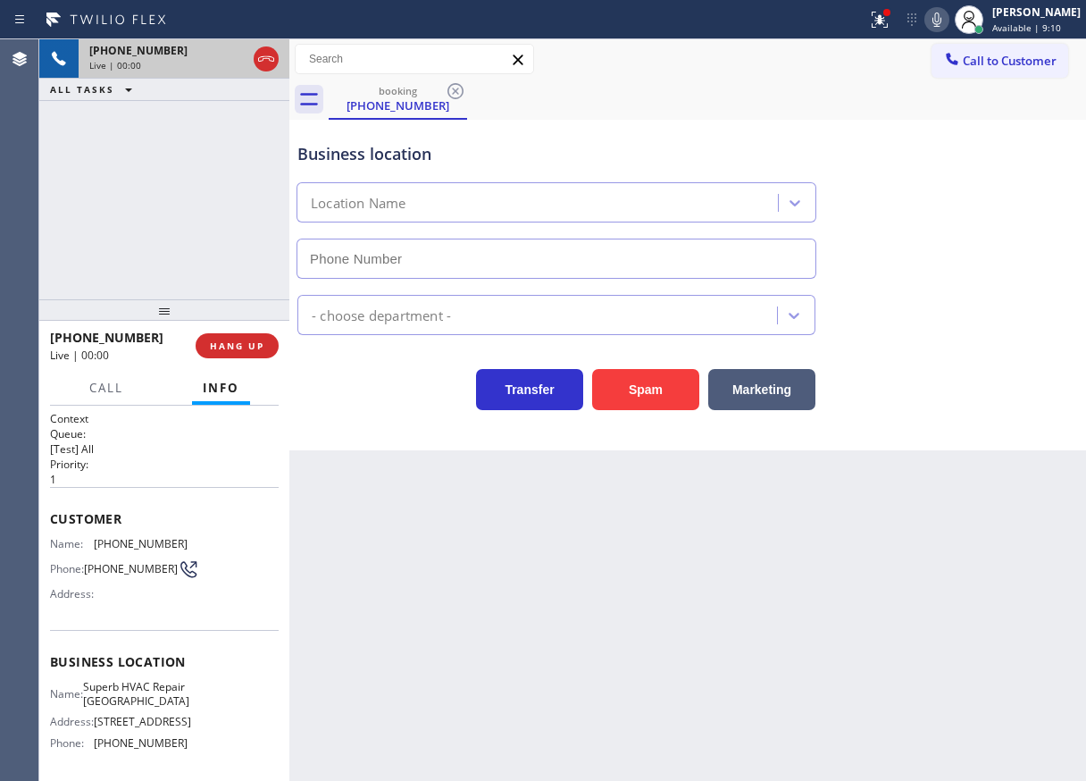
type input "[PHONE_NUMBER]"
click at [152, 706] on span "Superb HVAC Repair [GEOGRAPHIC_DATA]" at bounding box center [136, 694] width 106 height 28
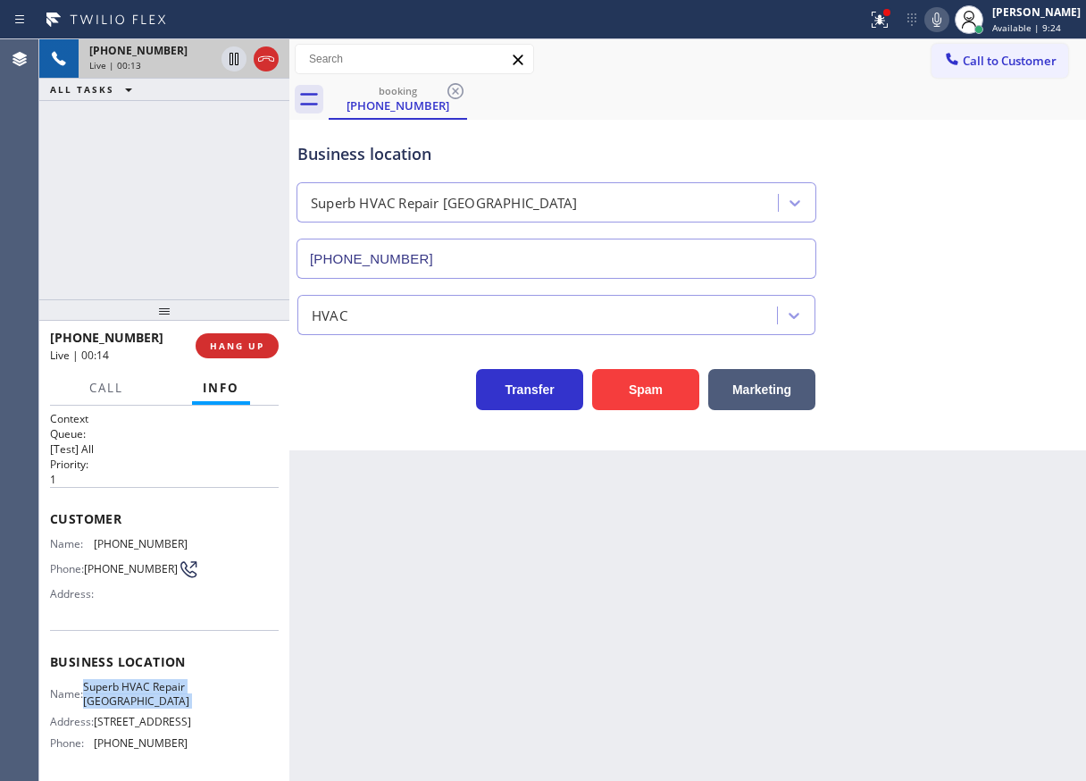
click at [152, 706] on span "Superb HVAC Repair [GEOGRAPHIC_DATA]" at bounding box center [136, 694] width 106 height 28
copy span "Superb HVAC Repair [GEOGRAPHIC_DATA]"
click at [443, 259] on input "[PHONE_NUMBER]" at bounding box center [557, 258] width 520 height 40
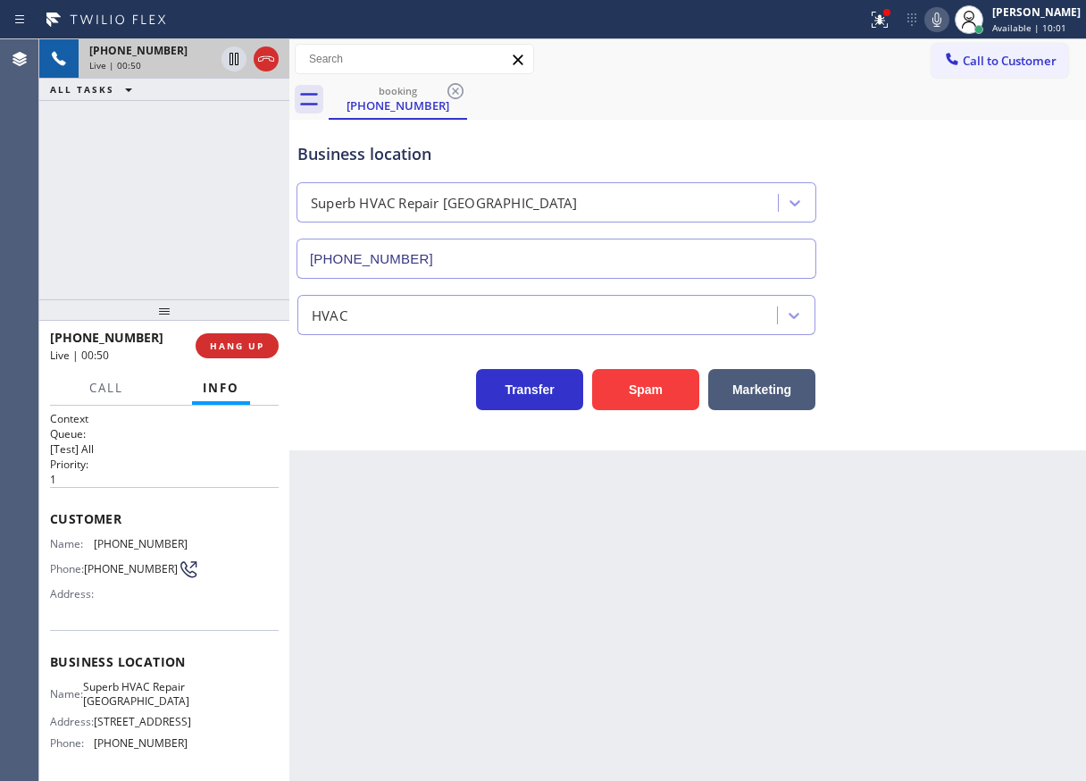
click at [133, 539] on span "[PHONE_NUMBER]" at bounding box center [141, 543] width 94 height 13
copy span "[PHONE_NUMBER]"
click at [945, 18] on icon at bounding box center [936, 19] width 21 height 21
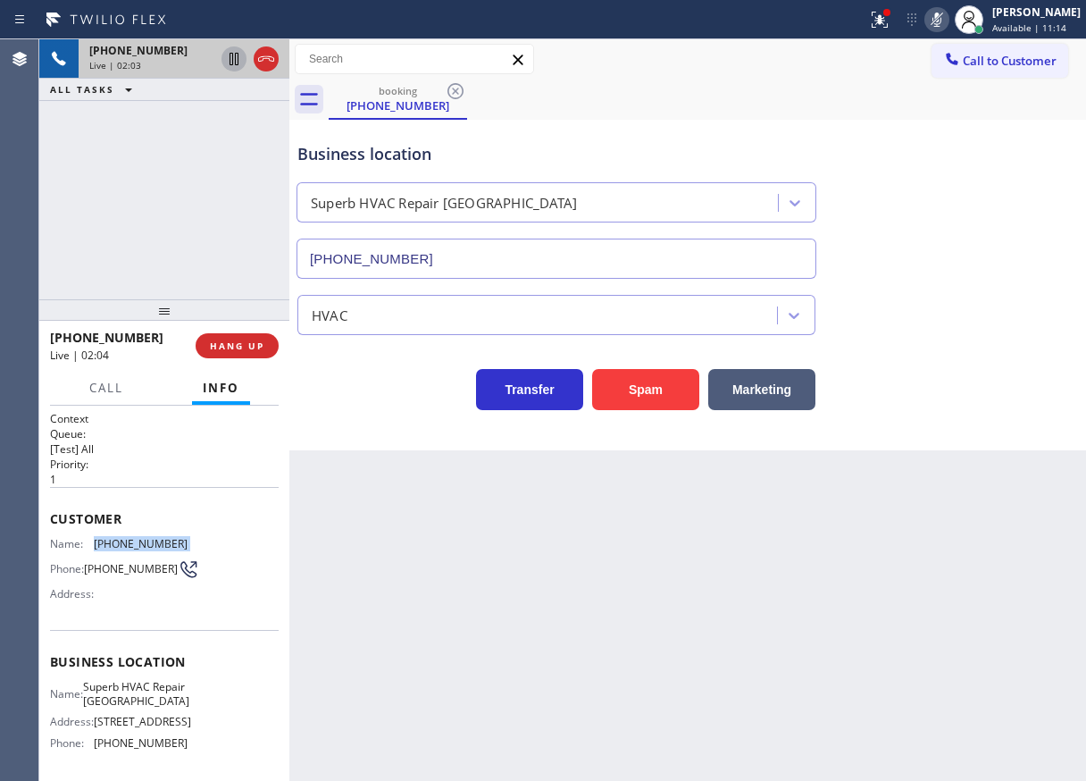
click at [231, 59] on icon at bounding box center [233, 58] width 21 height 21
click at [933, 464] on div "Back to Dashboard Change Sender ID Customers Technicians Select a contact Outbo…" at bounding box center [687, 409] width 797 height 741
click at [990, 261] on div "Business location Superb HVAC Repair [GEOGRAPHIC_DATA] [PHONE_NUMBER]" at bounding box center [688, 198] width 788 height 162
click at [948, 25] on icon at bounding box center [936, 19] width 21 height 21
click at [232, 54] on icon at bounding box center [234, 59] width 13 height 13
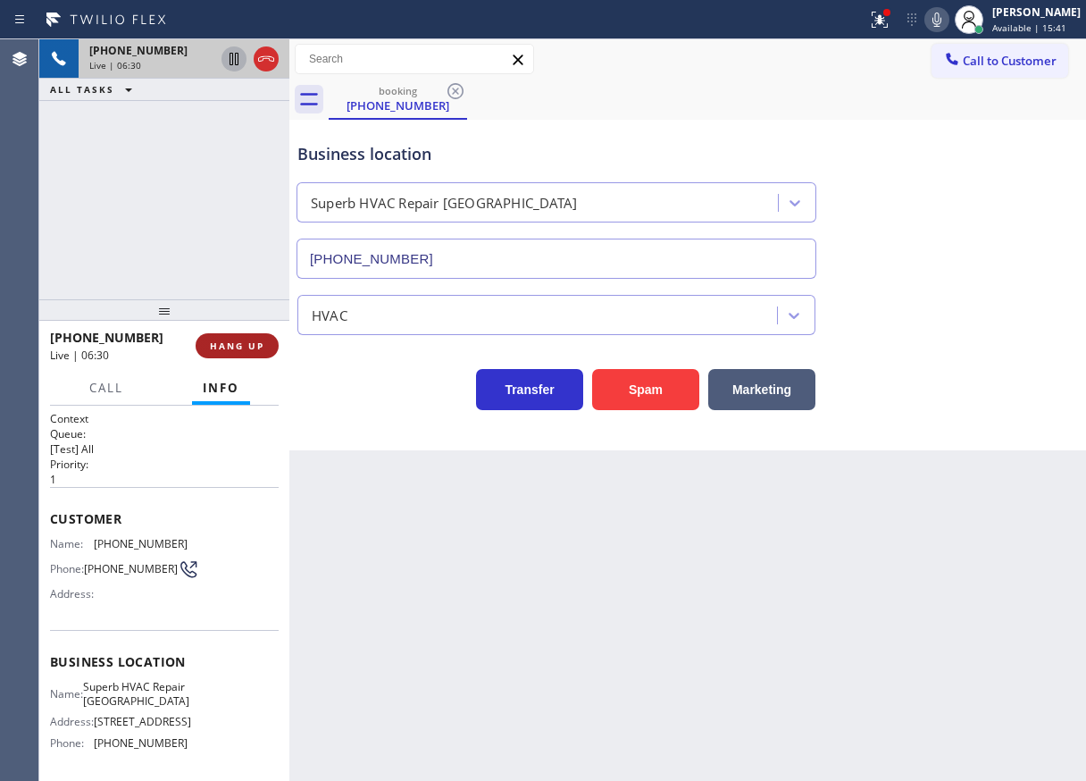
click at [229, 339] on span "HANG UP" at bounding box center [237, 345] width 54 height 13
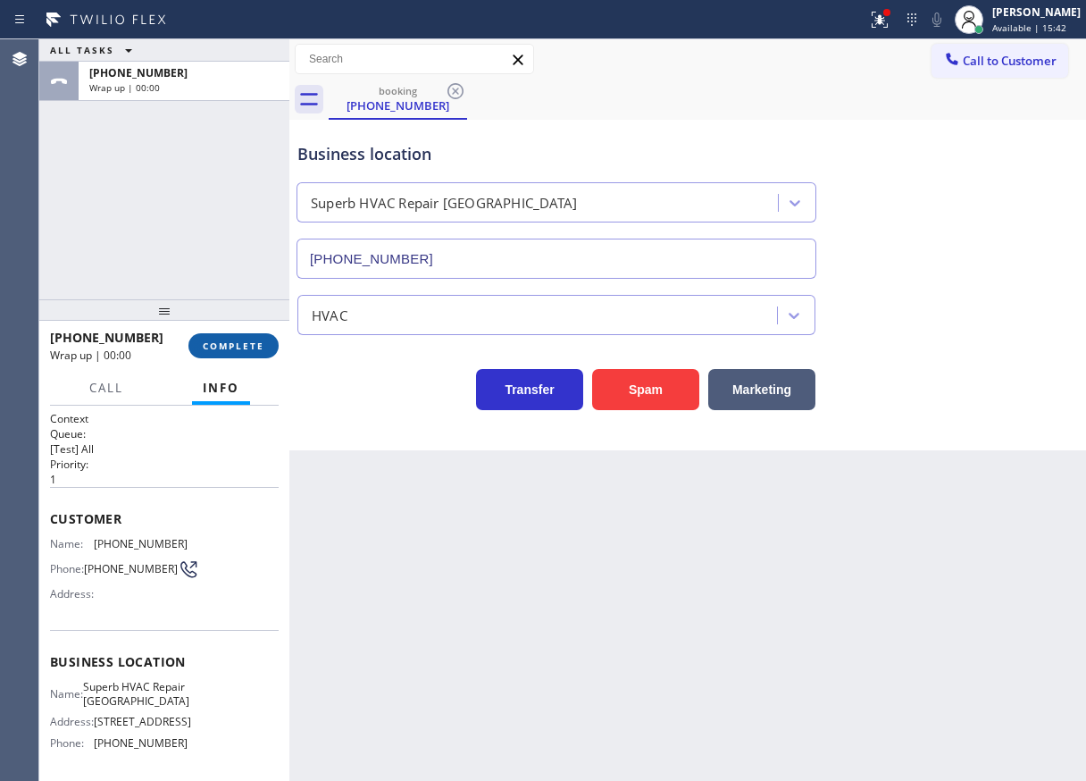
click at [235, 339] on span "COMPLETE" at bounding box center [234, 345] width 62 height 13
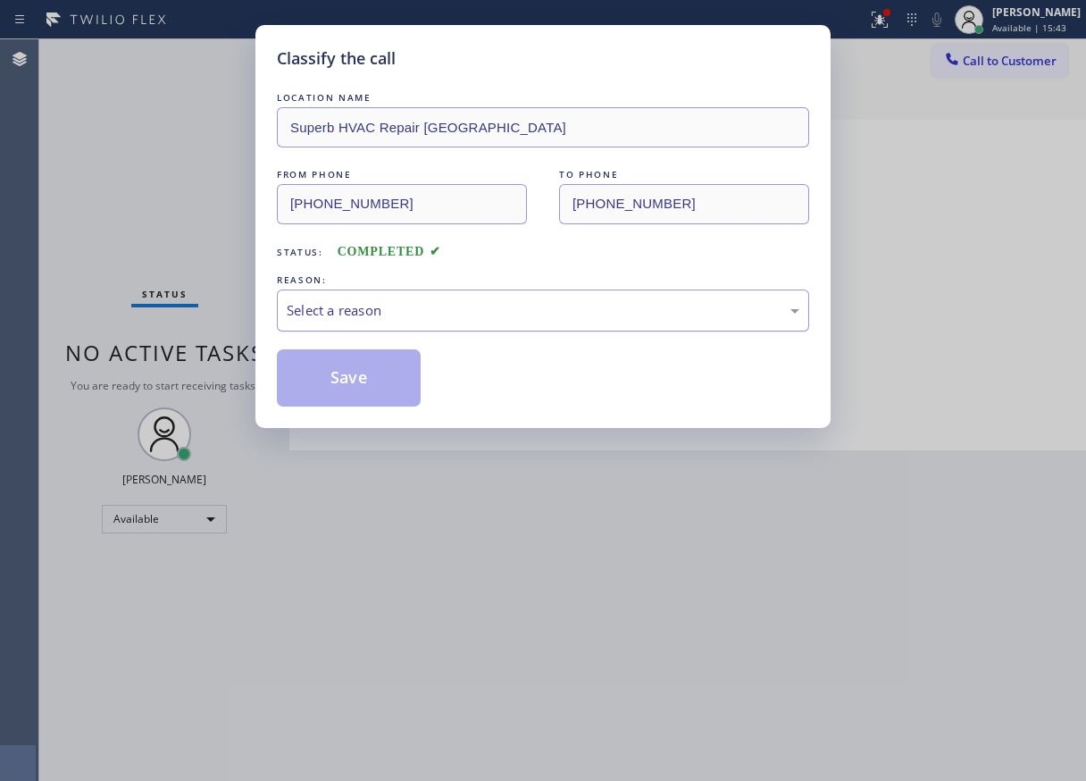
click at [407, 327] on div "Select a reason" at bounding box center [543, 310] width 532 height 42
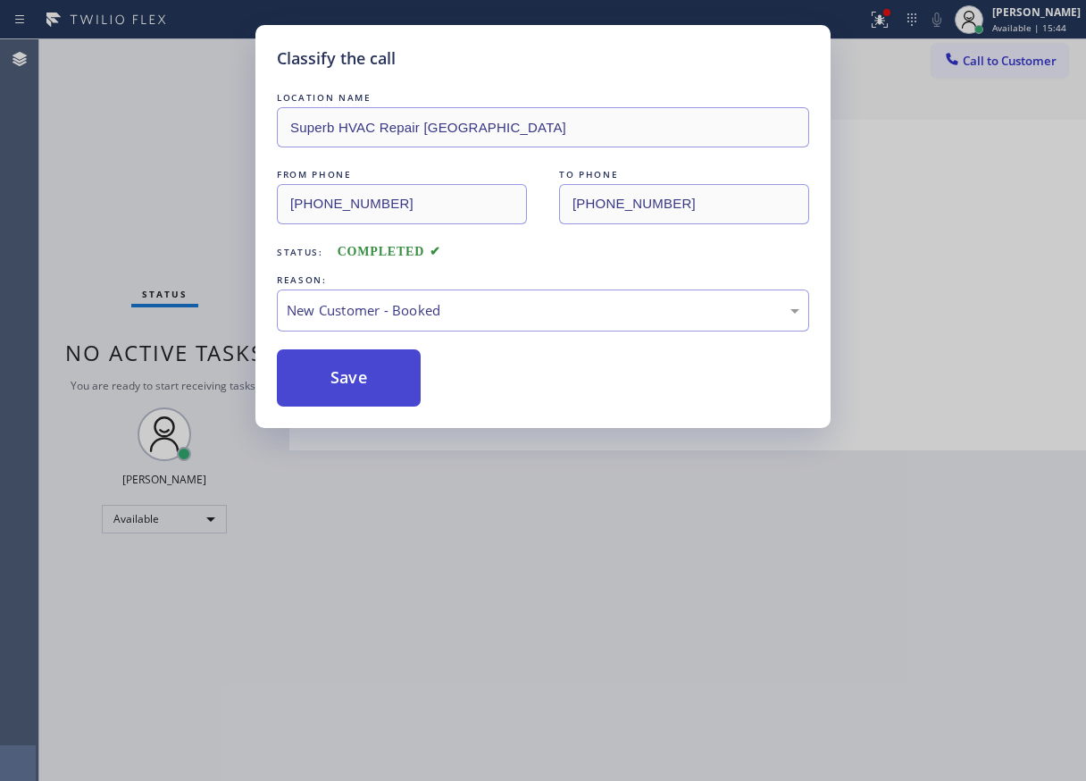
click at [375, 370] on button "Save" at bounding box center [349, 377] width 144 height 57
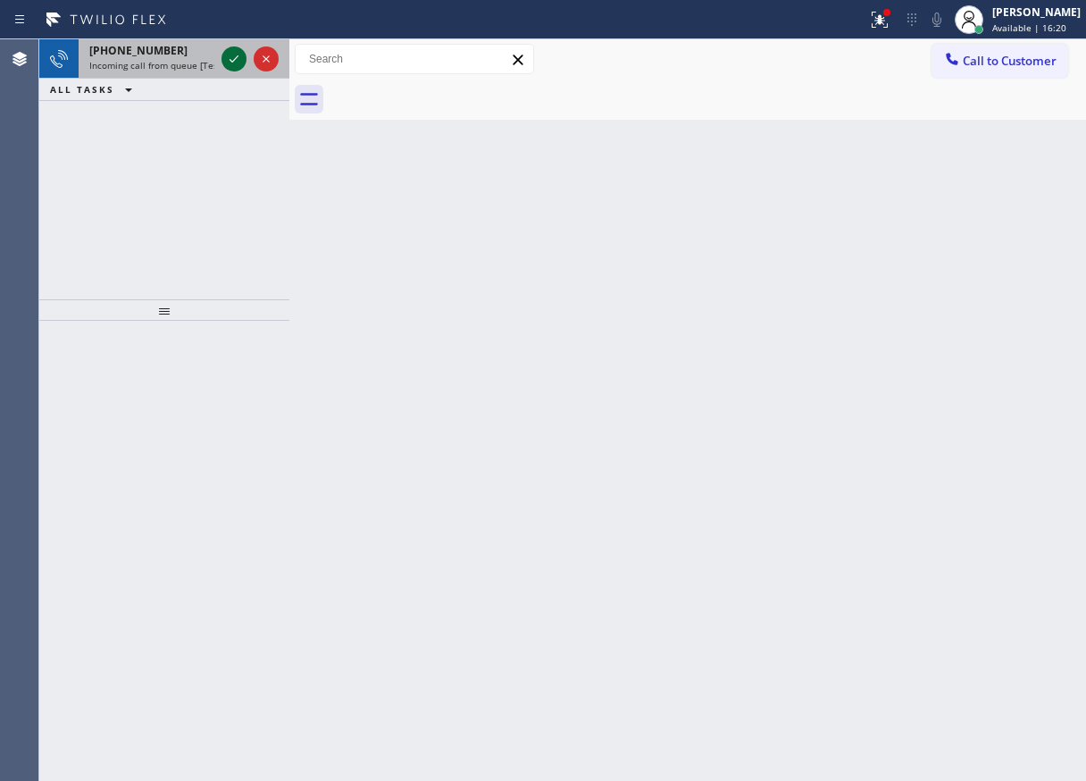
click at [231, 59] on icon at bounding box center [233, 58] width 21 height 21
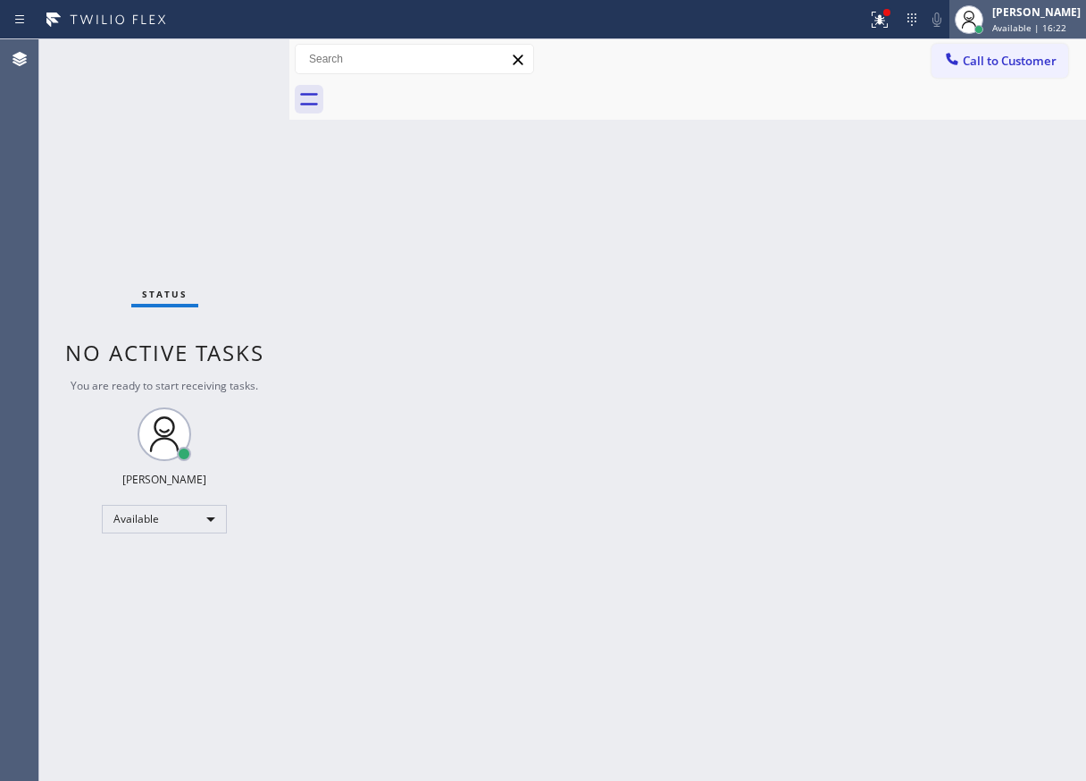
click at [1073, 18] on div "[PERSON_NAME]" at bounding box center [1036, 11] width 88 height 15
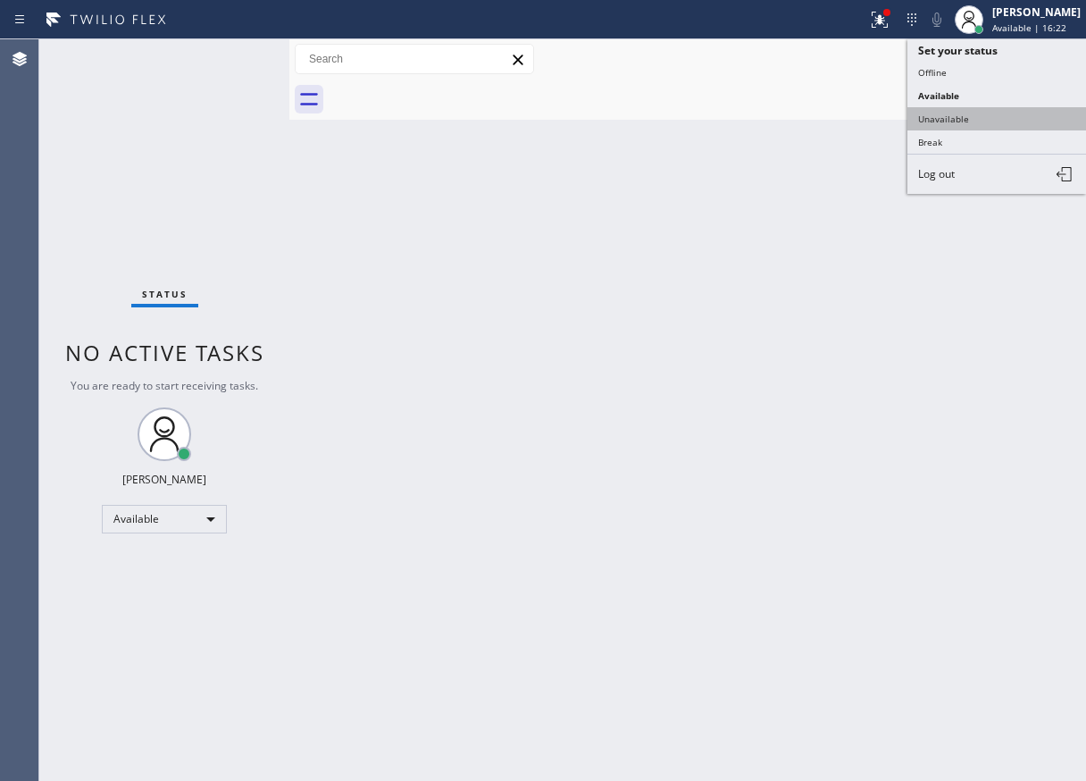
click at [982, 110] on button "Unavailable" at bounding box center [996, 118] width 179 height 23
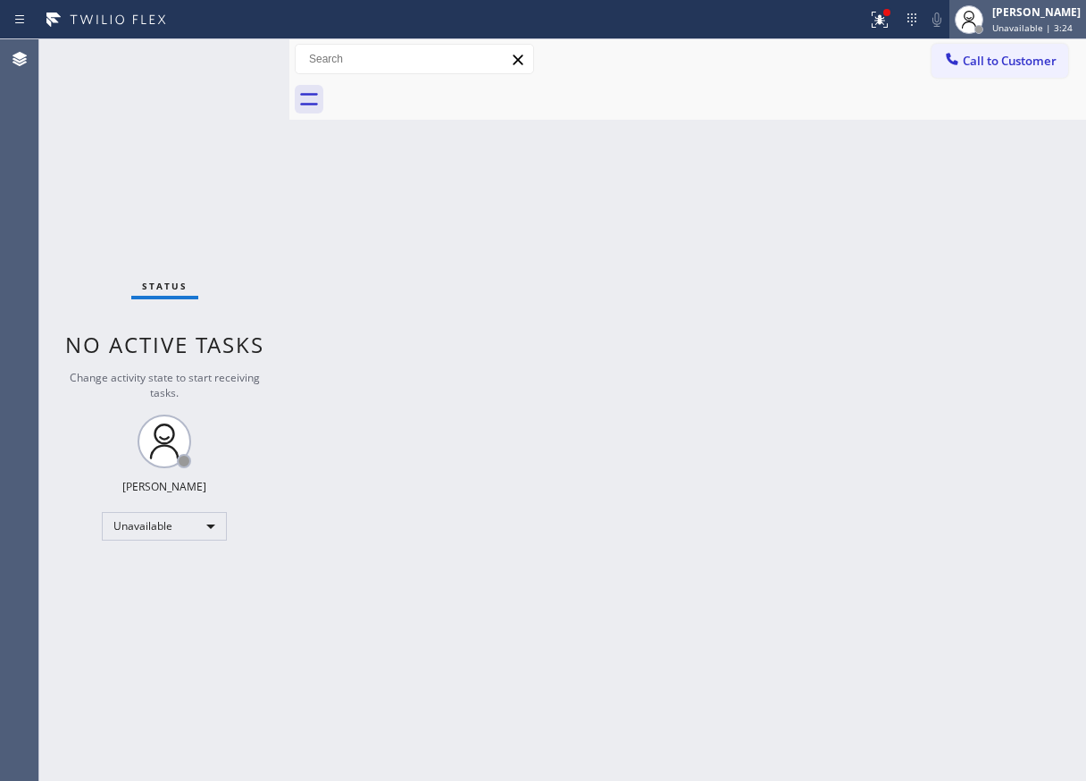
click at [1056, 31] on span "Unavailable | 3:24" at bounding box center [1032, 27] width 80 height 13
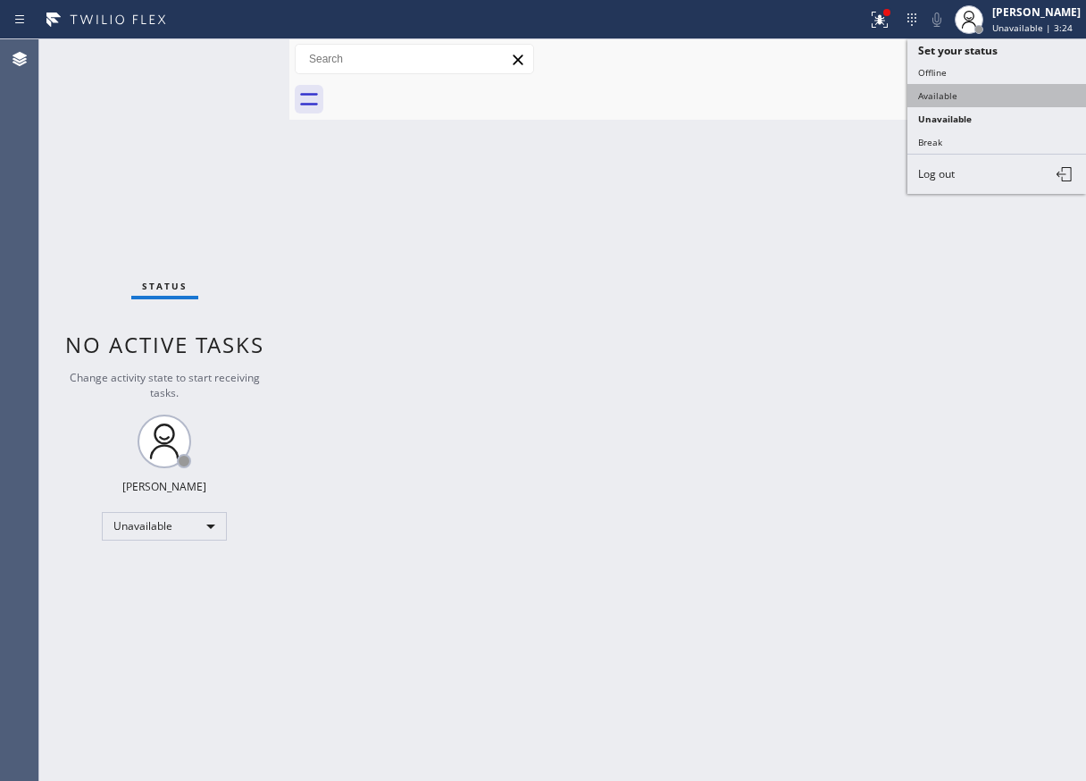
click at [944, 87] on button "Available" at bounding box center [996, 95] width 179 height 23
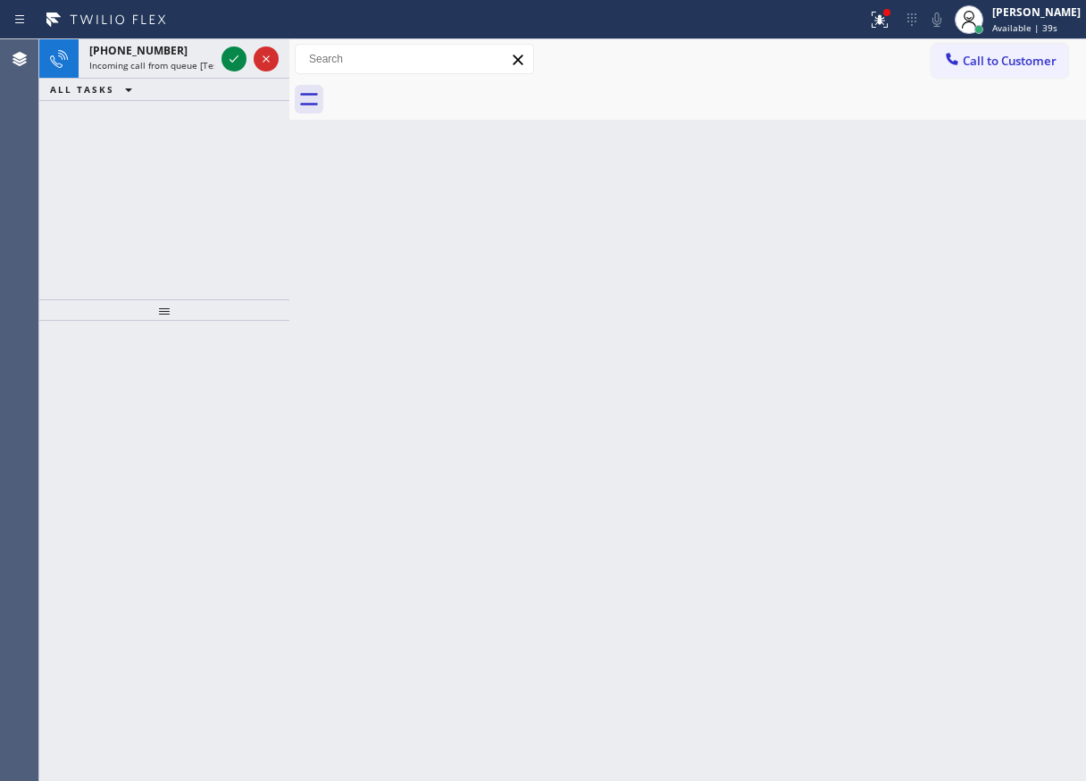
click at [1005, 260] on div "Back to Dashboard Change Sender ID Customers Technicians Select a contact Outbo…" at bounding box center [687, 409] width 797 height 741
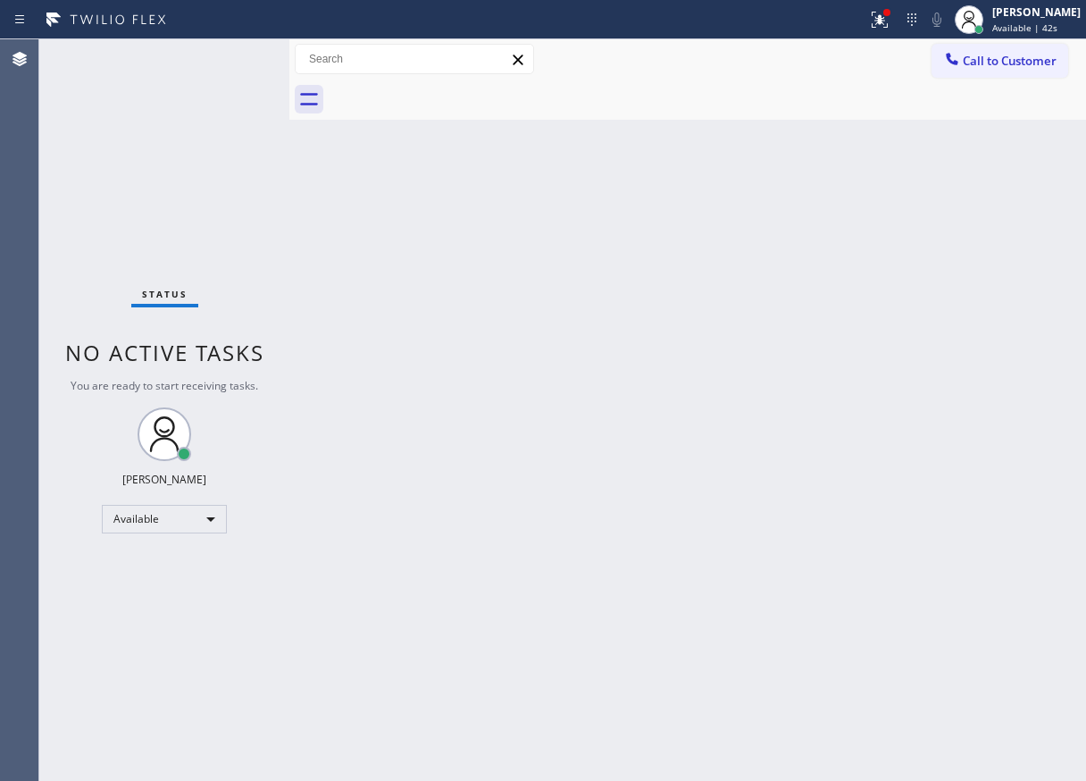
click at [231, 53] on div "Status No active tasks You are ready to start receiving tasks. [PERSON_NAME] Av…" at bounding box center [164, 409] width 250 height 741
click at [231, 58] on div "Status No active tasks You are ready to start receiving tasks. [PERSON_NAME] Av…" at bounding box center [164, 409] width 250 height 741
click at [1003, 355] on div "Back to Dashboard Change Sender ID Customers Technicians Select a contact Outbo…" at bounding box center [687, 409] width 797 height 741
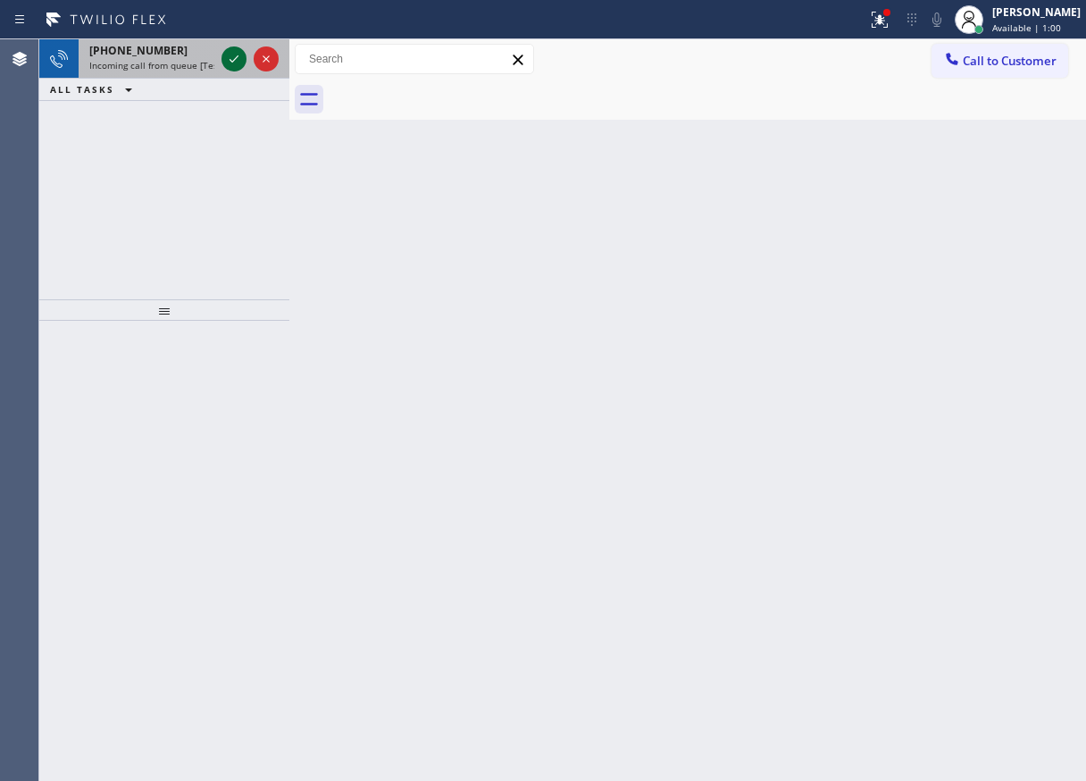
click at [232, 49] on icon at bounding box center [233, 58] width 21 height 21
click at [236, 57] on icon at bounding box center [233, 58] width 21 height 21
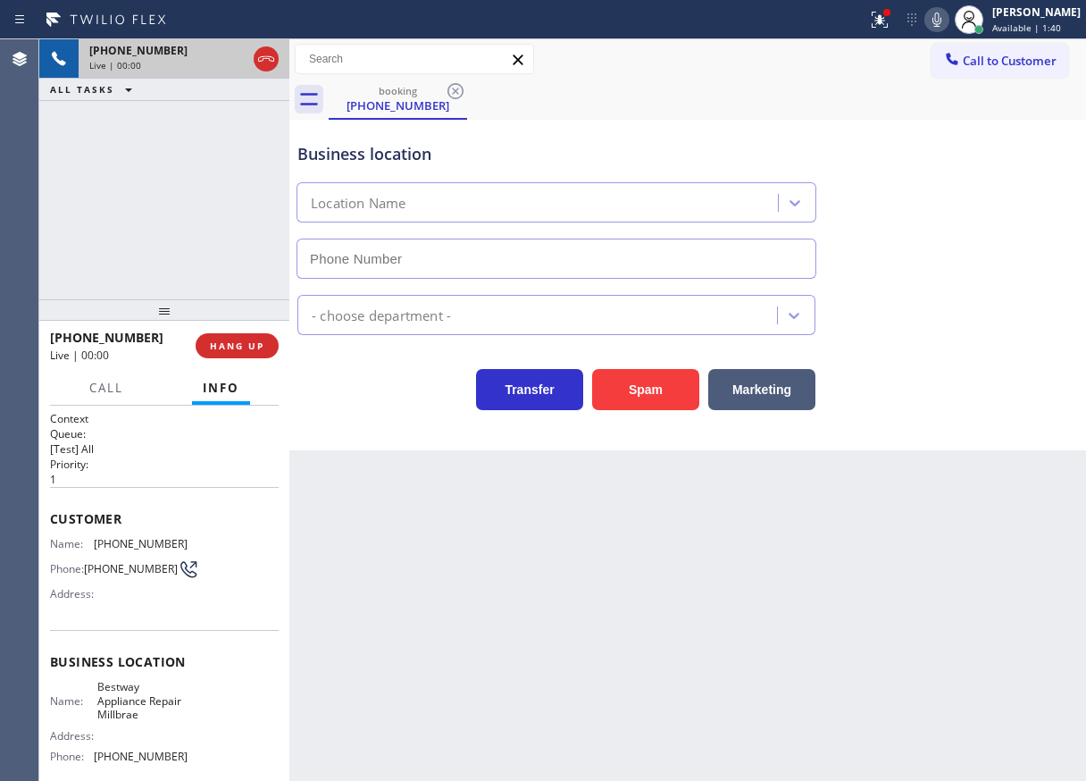
type input "[PHONE_NUMBER]"
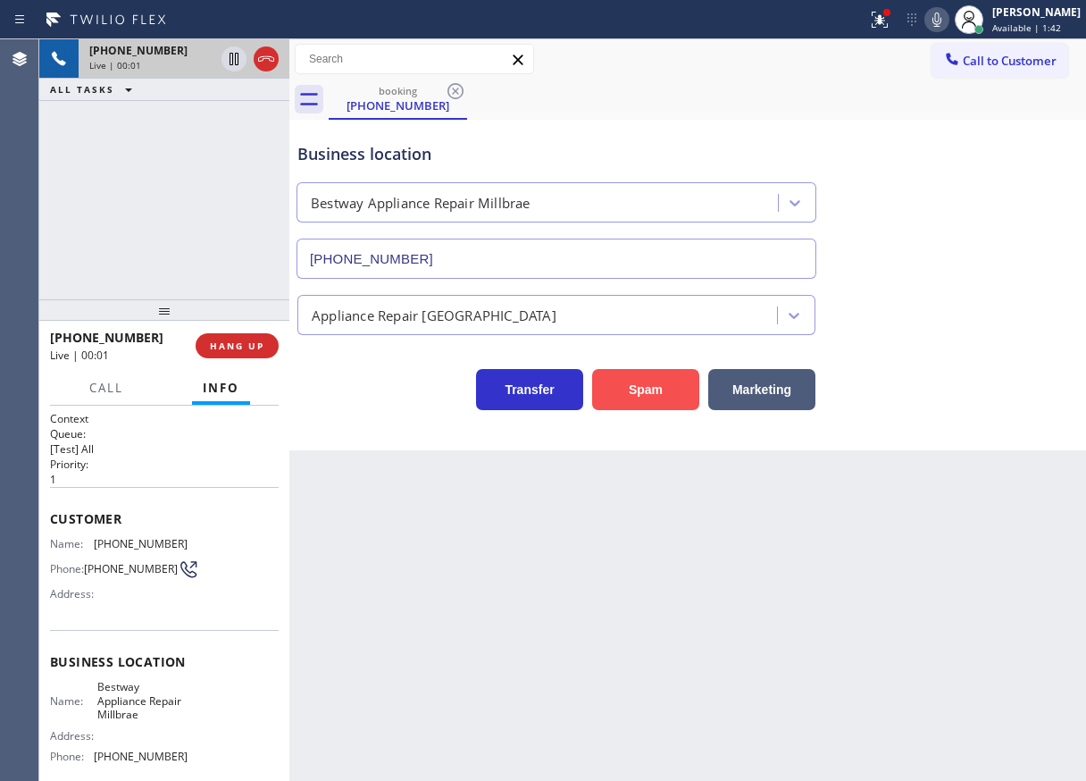
click at [664, 391] on button "Spam" at bounding box center [645, 389] width 107 height 41
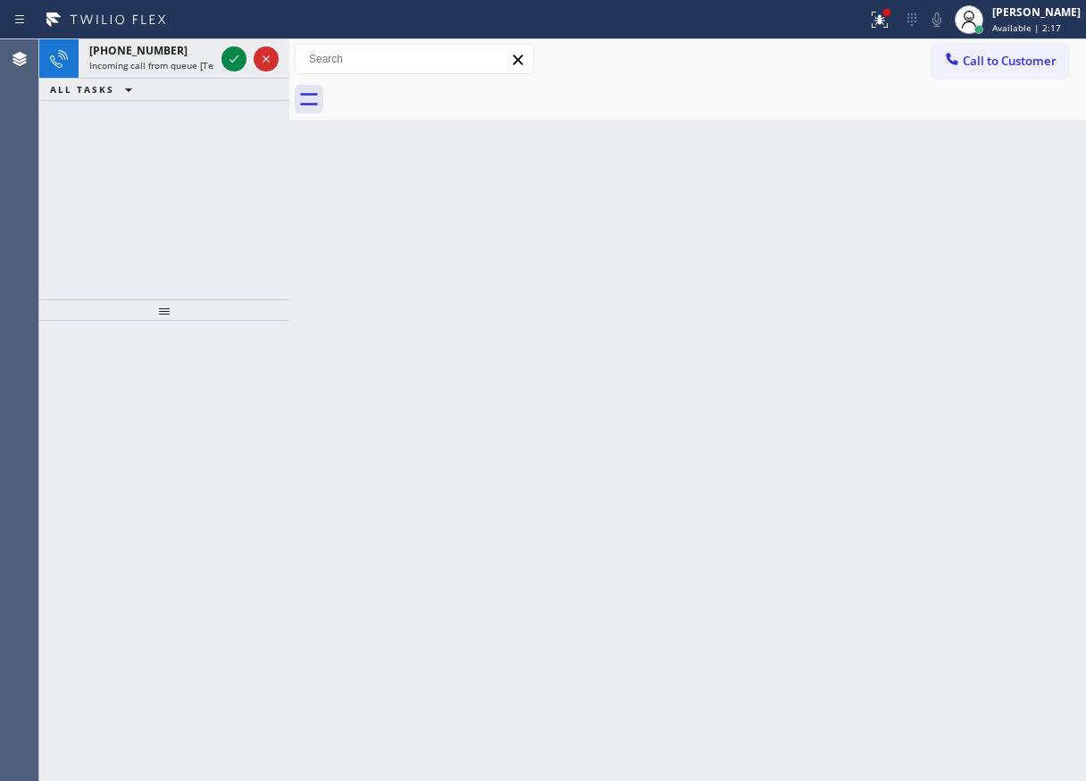
click at [225, 67] on icon at bounding box center [233, 58] width 21 height 21
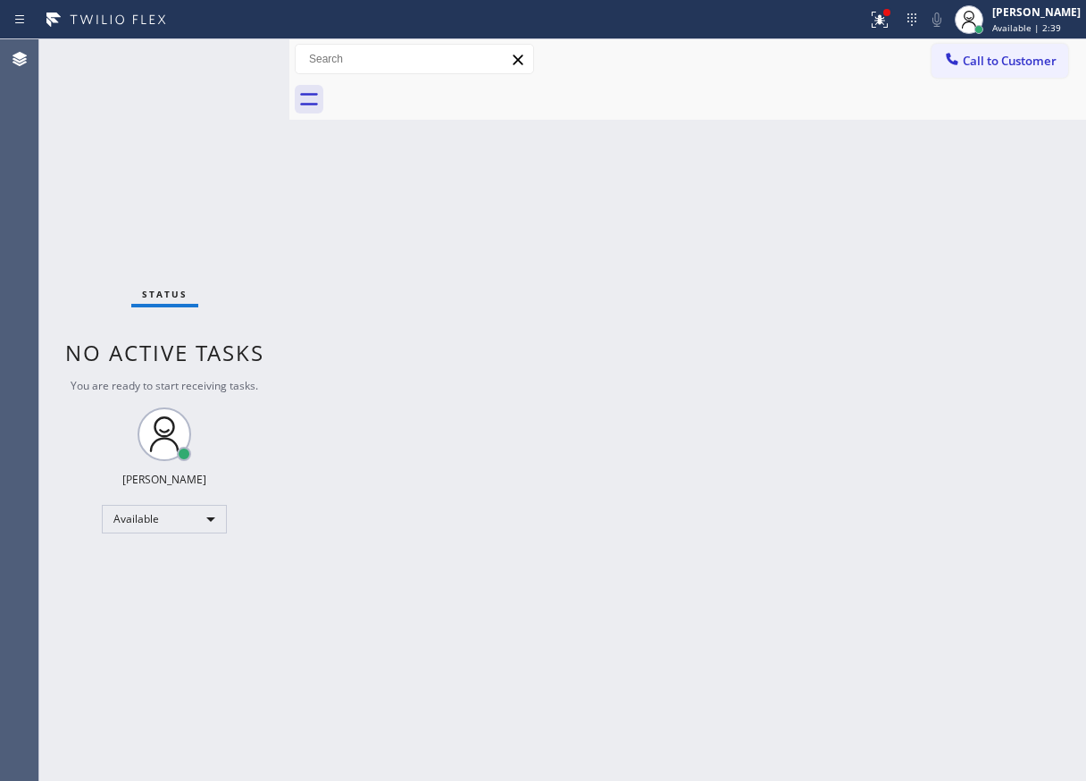
click at [1045, 297] on div "Back to Dashboard Change Sender ID Customers Technicians Select a contact Outbo…" at bounding box center [687, 409] width 797 height 741
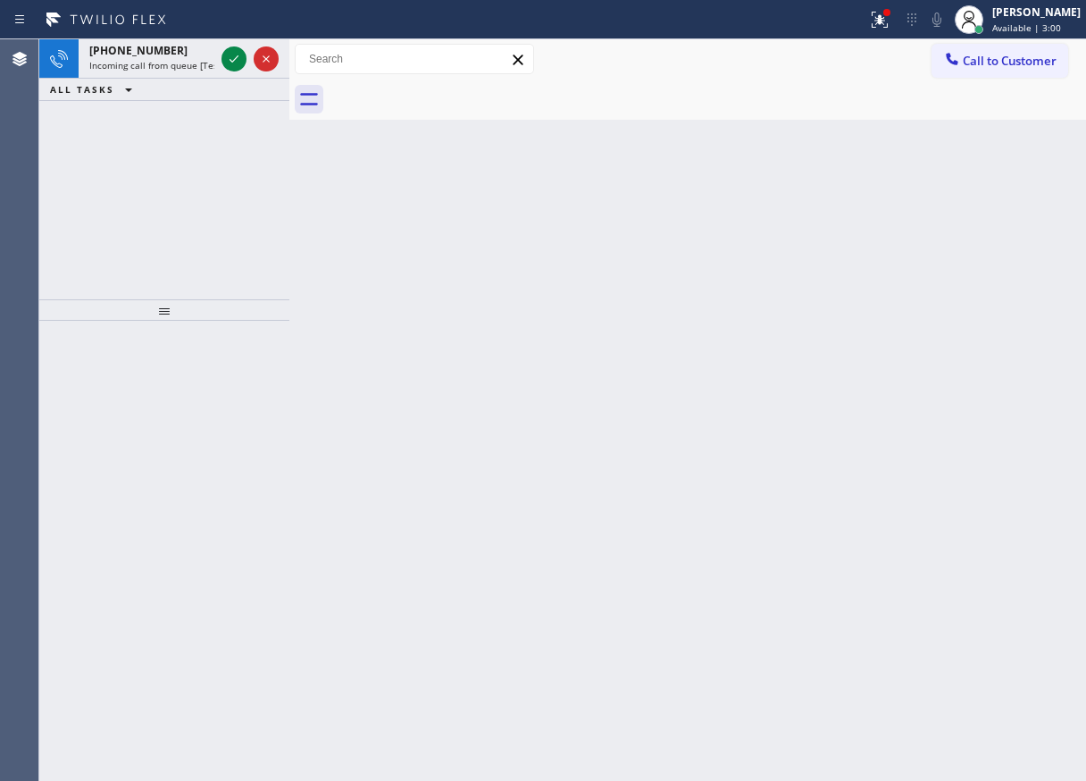
click at [990, 312] on div "Back to Dashboard Change Sender ID Customers Technicians Select a contact Outbo…" at bounding box center [687, 409] width 797 height 741
click at [231, 59] on icon at bounding box center [233, 58] width 21 height 21
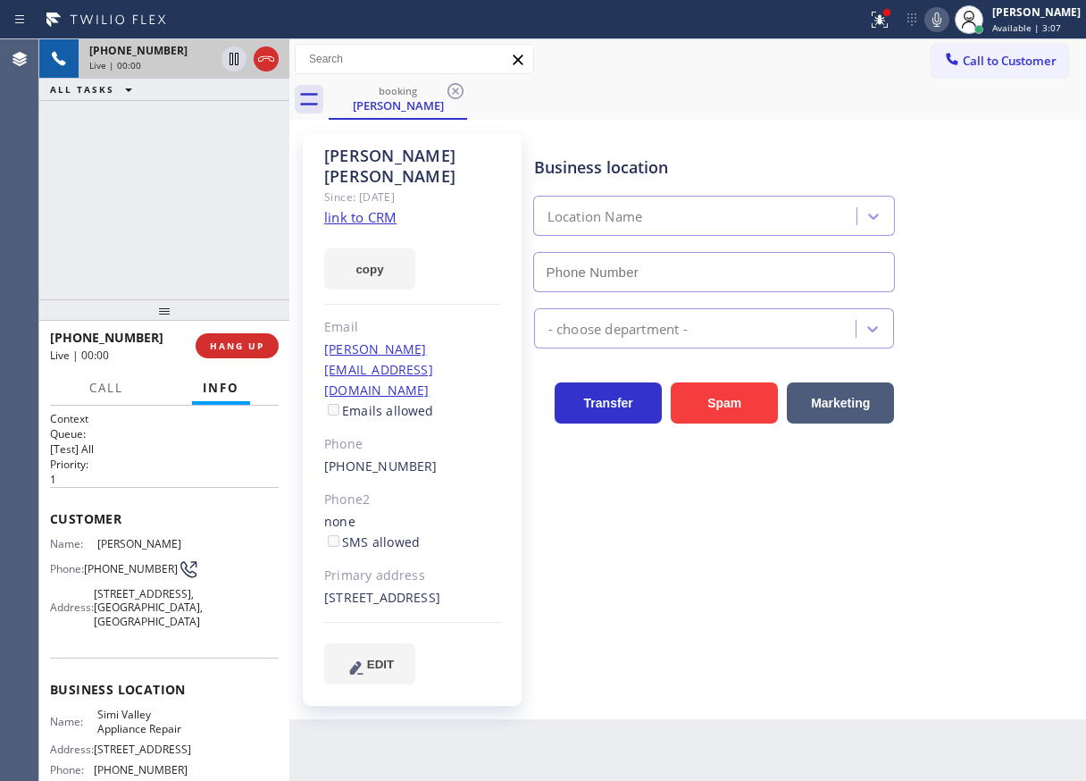
type input "[PHONE_NUMBER]"
click at [355, 208] on link "link to CRM" at bounding box center [360, 217] width 72 height 18
click at [132, 735] on span "Simi Valley Appliance Repair" at bounding box center [141, 721] width 89 height 28
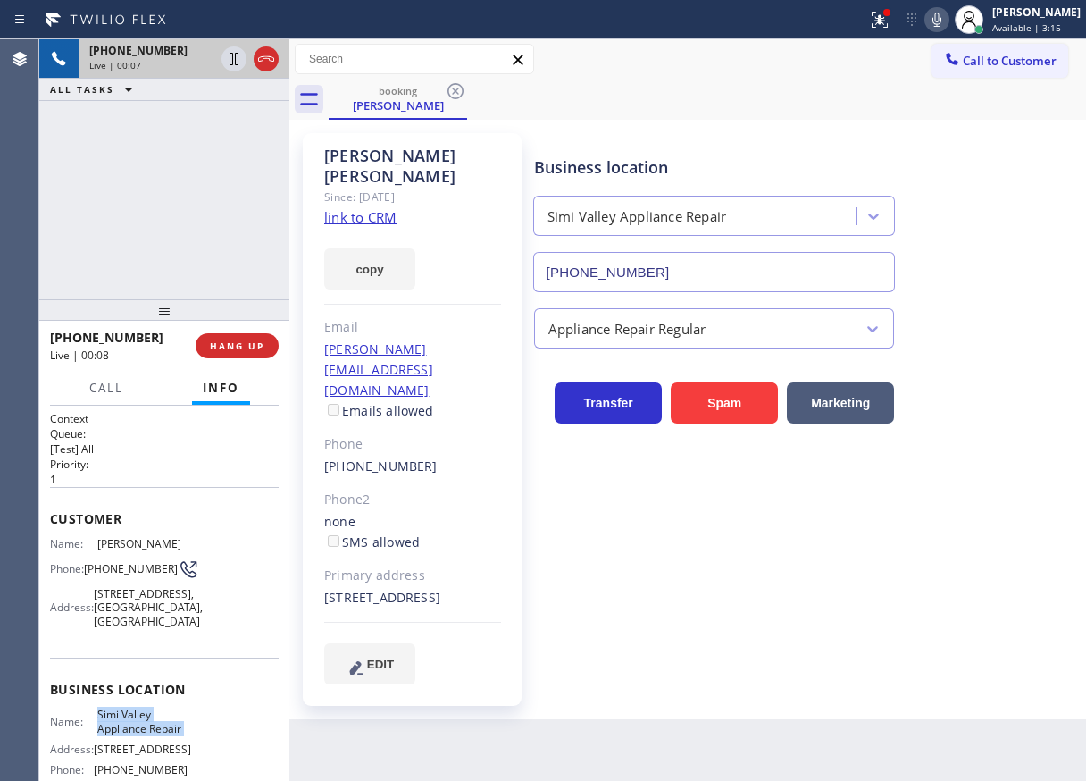
copy span "Simi Valley Appliance Repair"
click at [681, 273] on input "[PHONE_NUMBER]" at bounding box center [714, 272] width 363 height 40
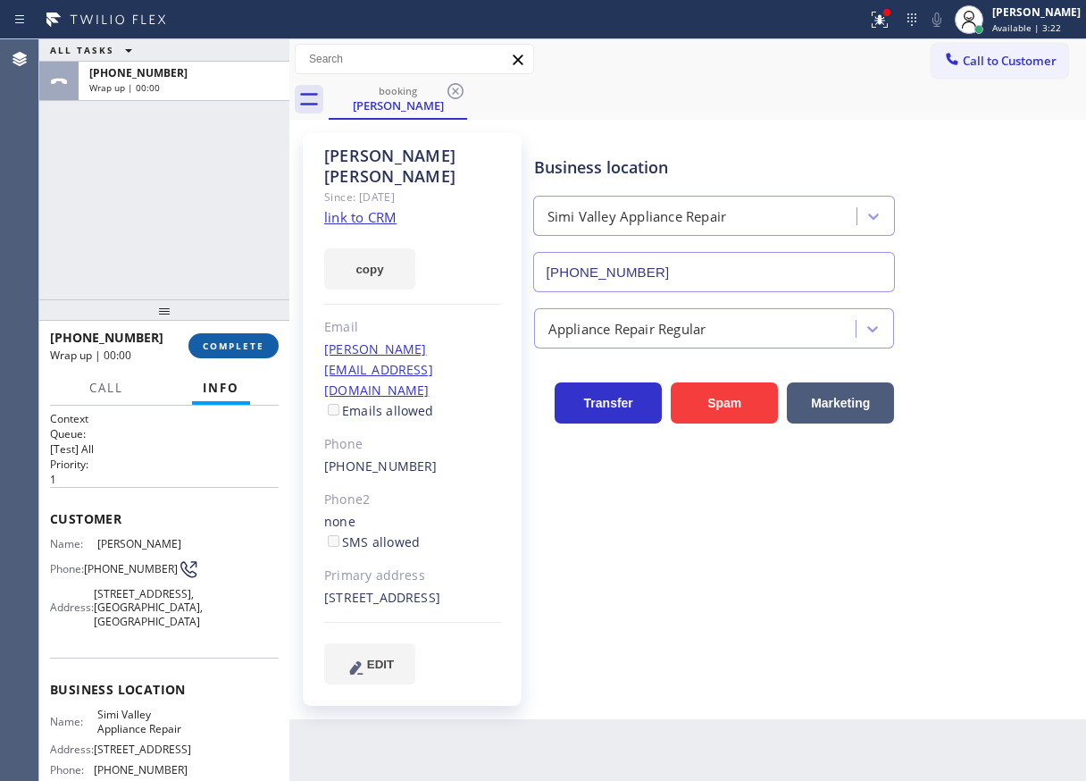
click at [239, 349] on span "COMPLETE" at bounding box center [234, 345] width 62 height 13
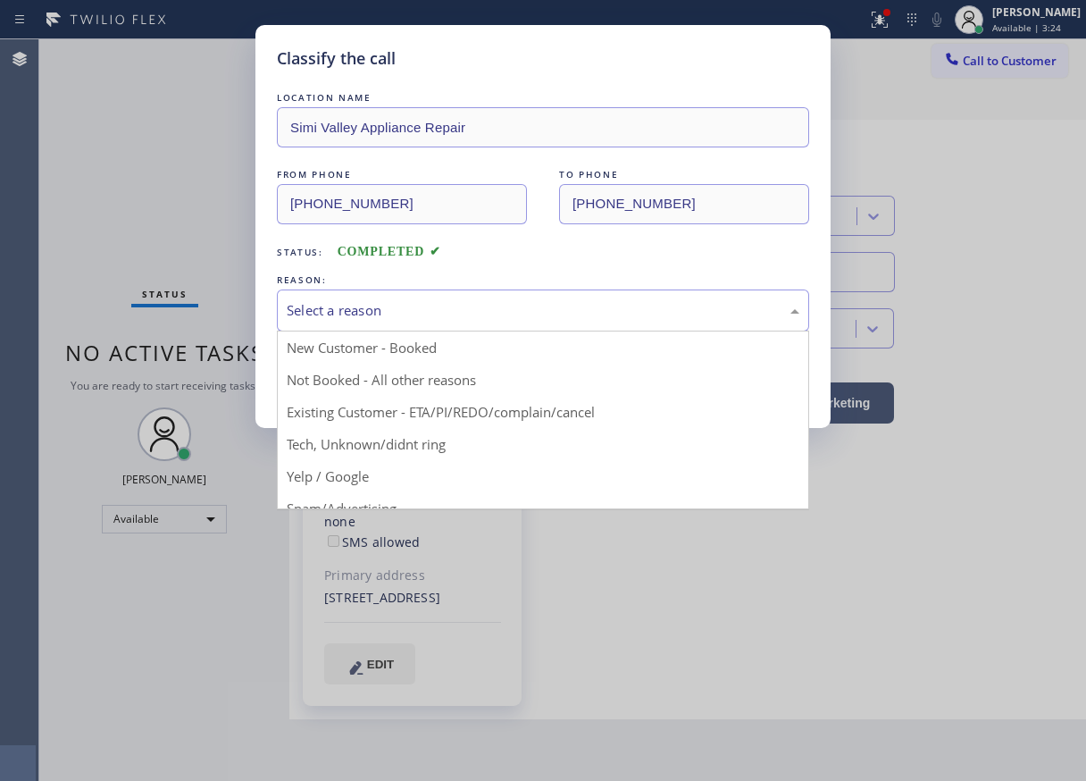
drag, startPoint x: 483, startPoint y: 313, endPoint x: 405, endPoint y: 476, distance: 180.2
click at [483, 314] on div "Select a reason" at bounding box center [543, 310] width 513 height 21
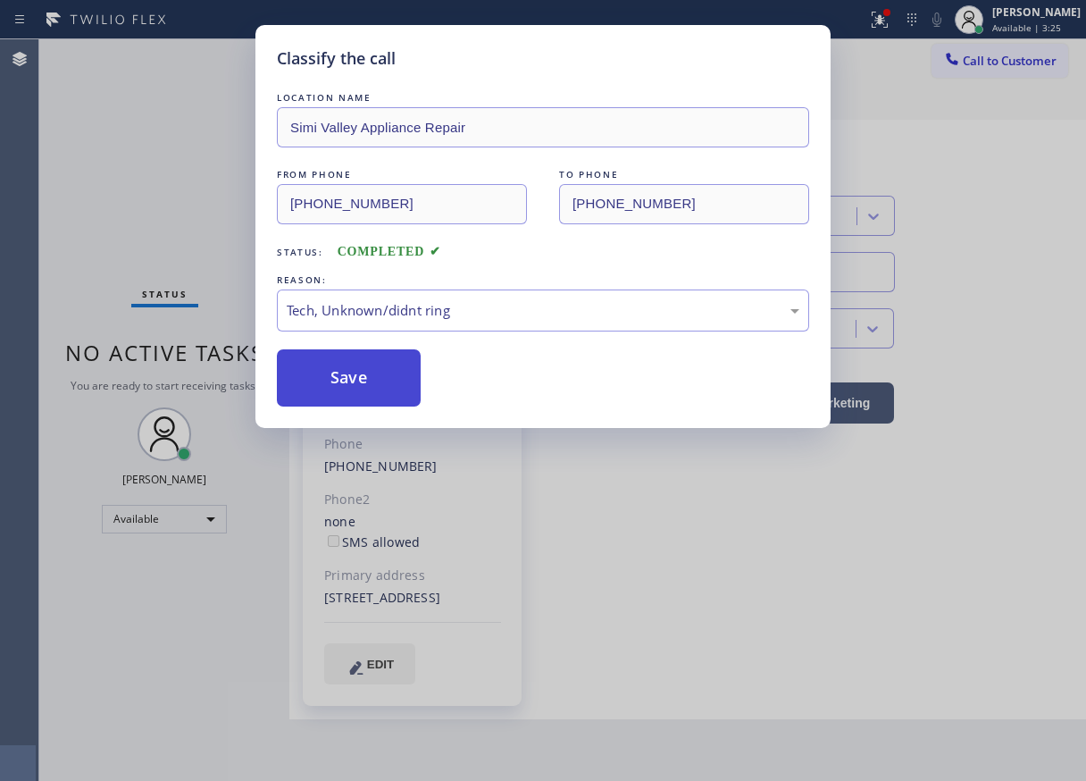
click at [335, 386] on button "Save" at bounding box center [349, 377] width 144 height 57
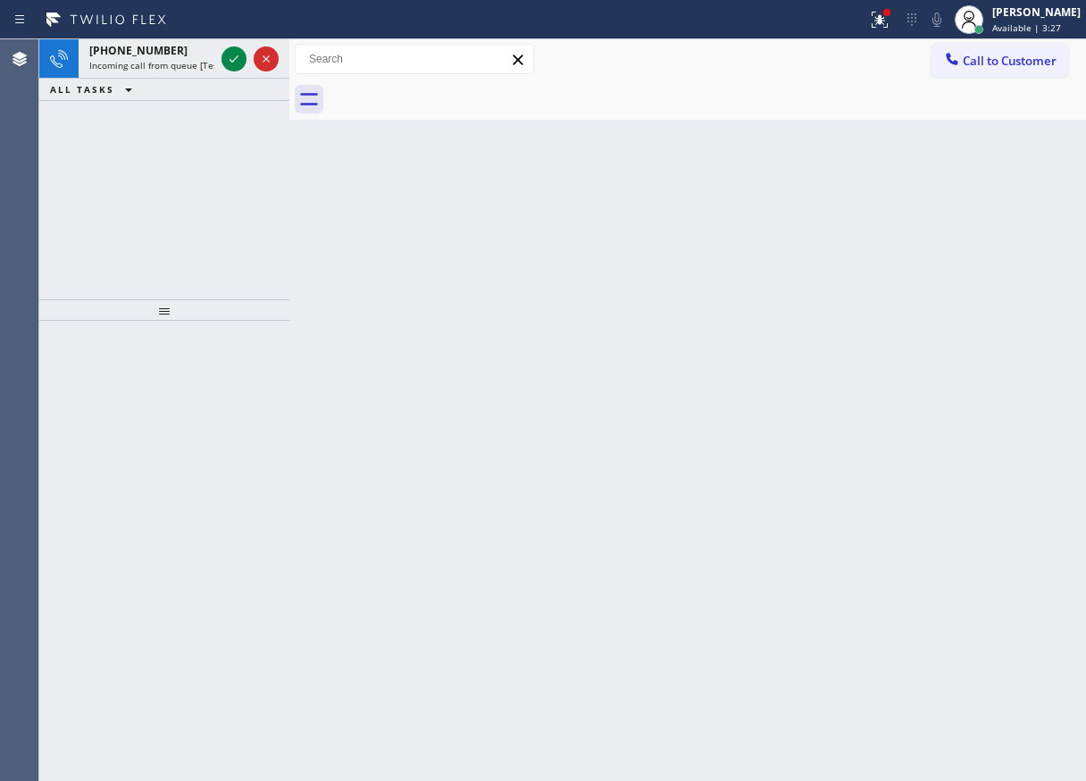
click at [978, 311] on div "Back to Dashboard Change Sender ID Customers Technicians Select a contact Outbo…" at bounding box center [687, 409] width 797 height 741
click at [223, 55] on icon at bounding box center [233, 58] width 21 height 21
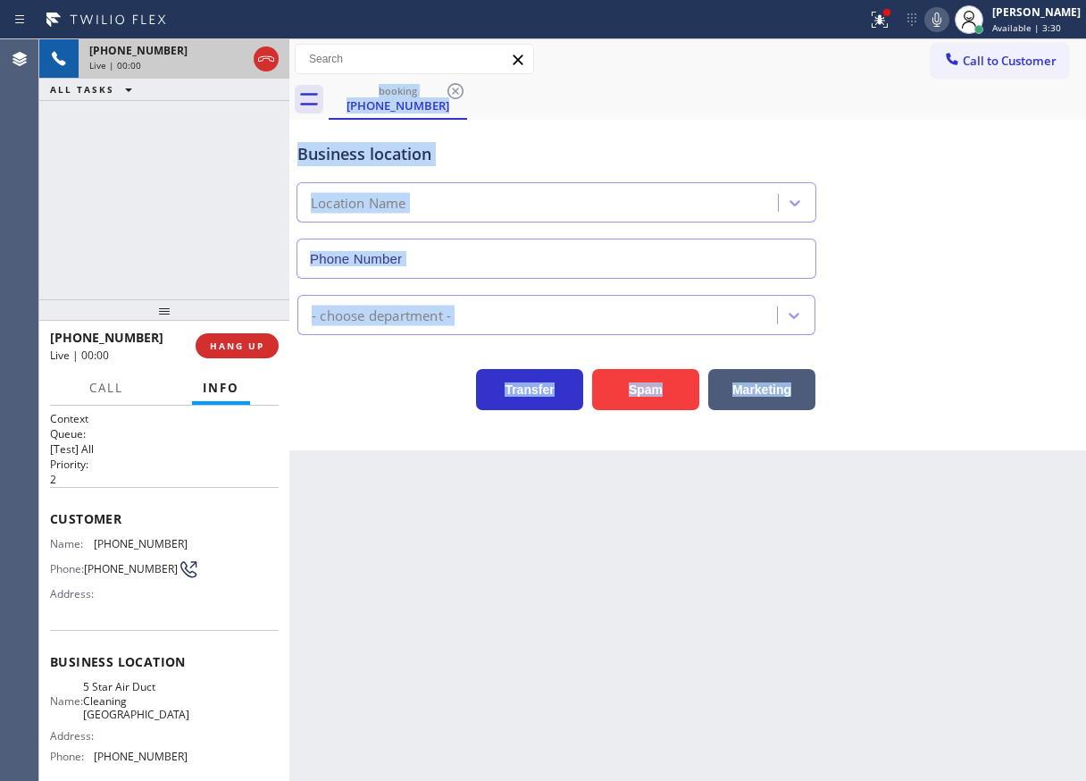
type input "[PHONE_NUMBER]"
click at [1028, 290] on div "Air Duct Cleaning Res" at bounding box center [688, 311] width 788 height 47
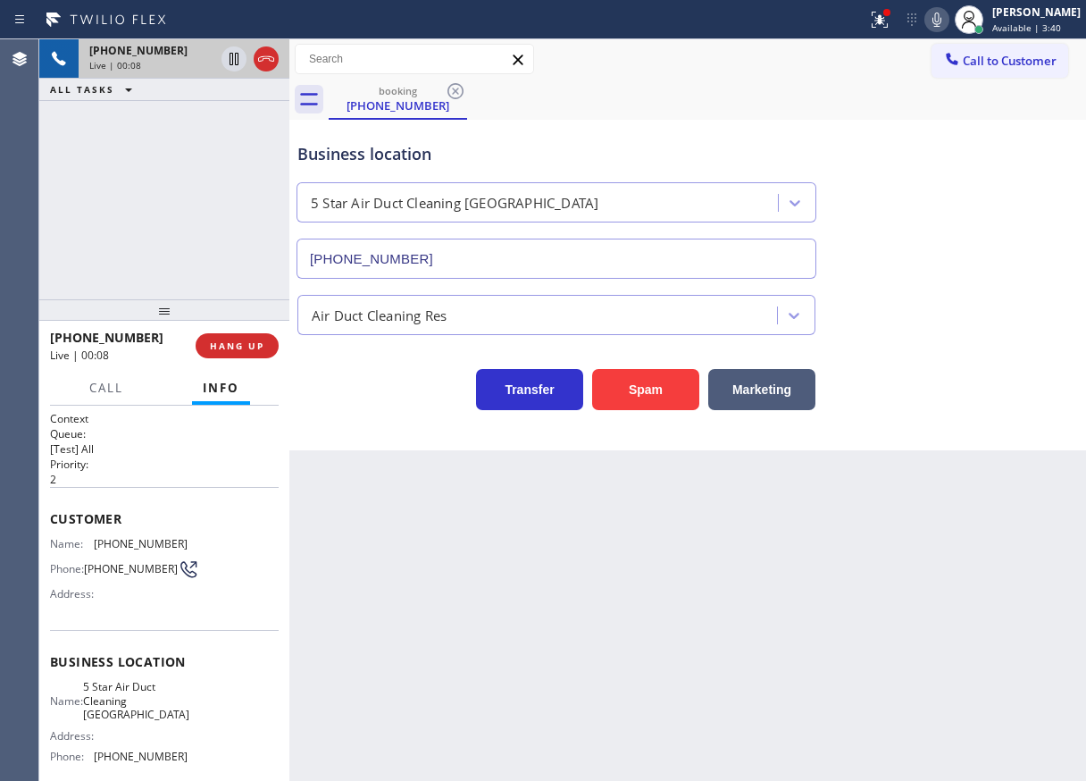
click at [619, 365] on div "Spam" at bounding box center [641, 385] width 116 height 50
click at [619, 376] on button "Spam" at bounding box center [645, 389] width 107 height 41
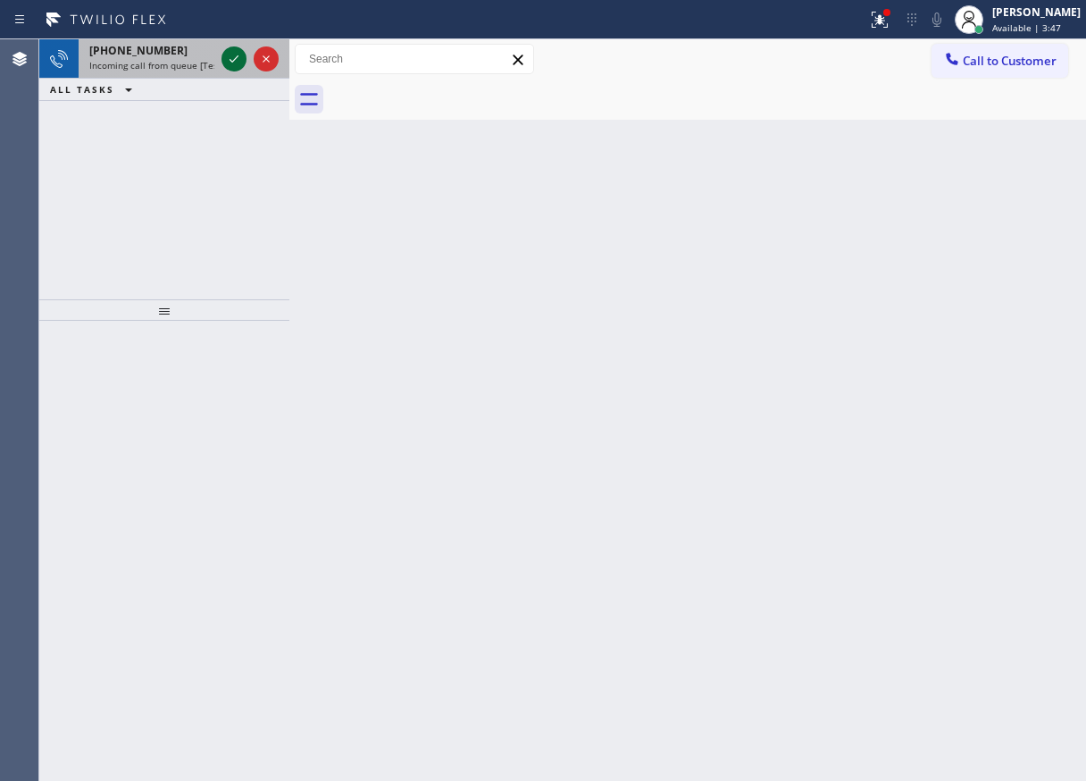
click at [230, 63] on icon at bounding box center [233, 58] width 21 height 21
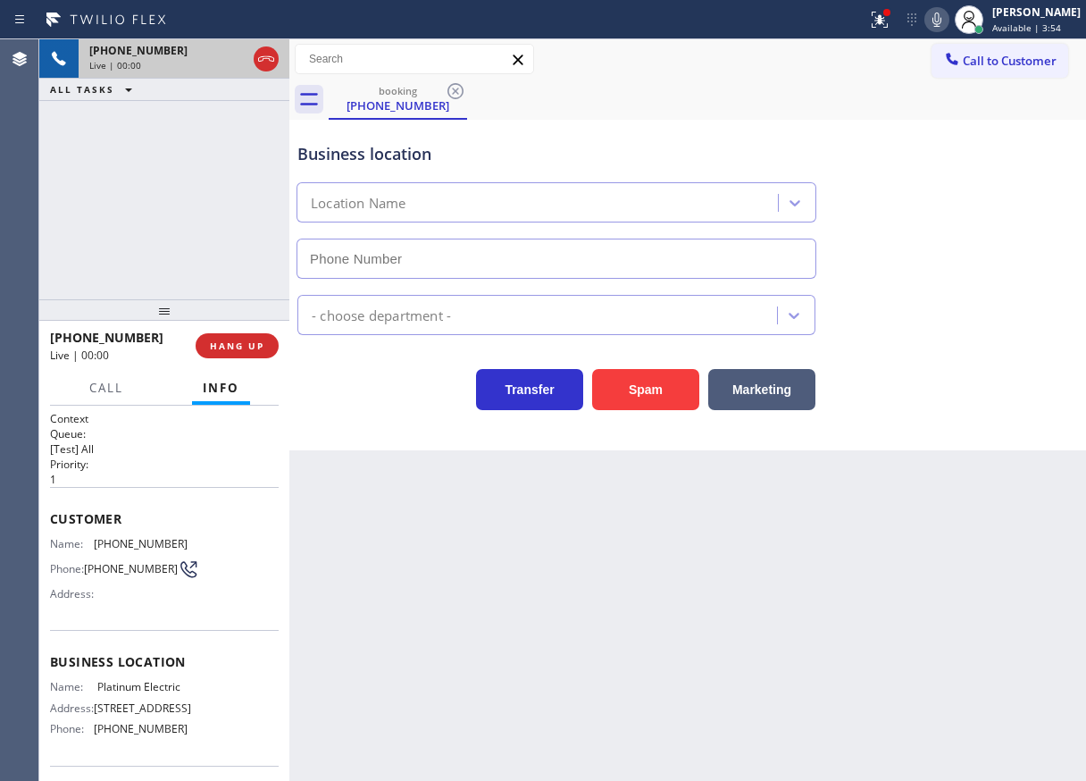
type input "[PHONE_NUMBER]"
click at [662, 387] on button "Spam" at bounding box center [645, 389] width 107 height 41
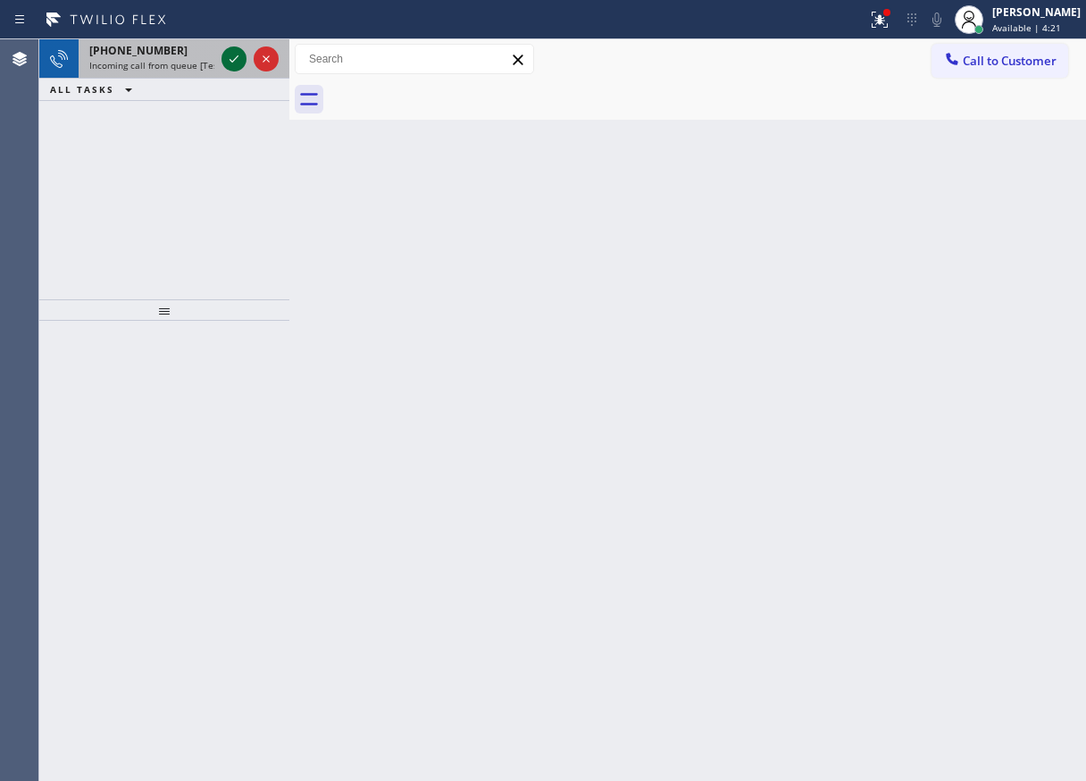
click at [236, 61] on icon at bounding box center [233, 58] width 21 height 21
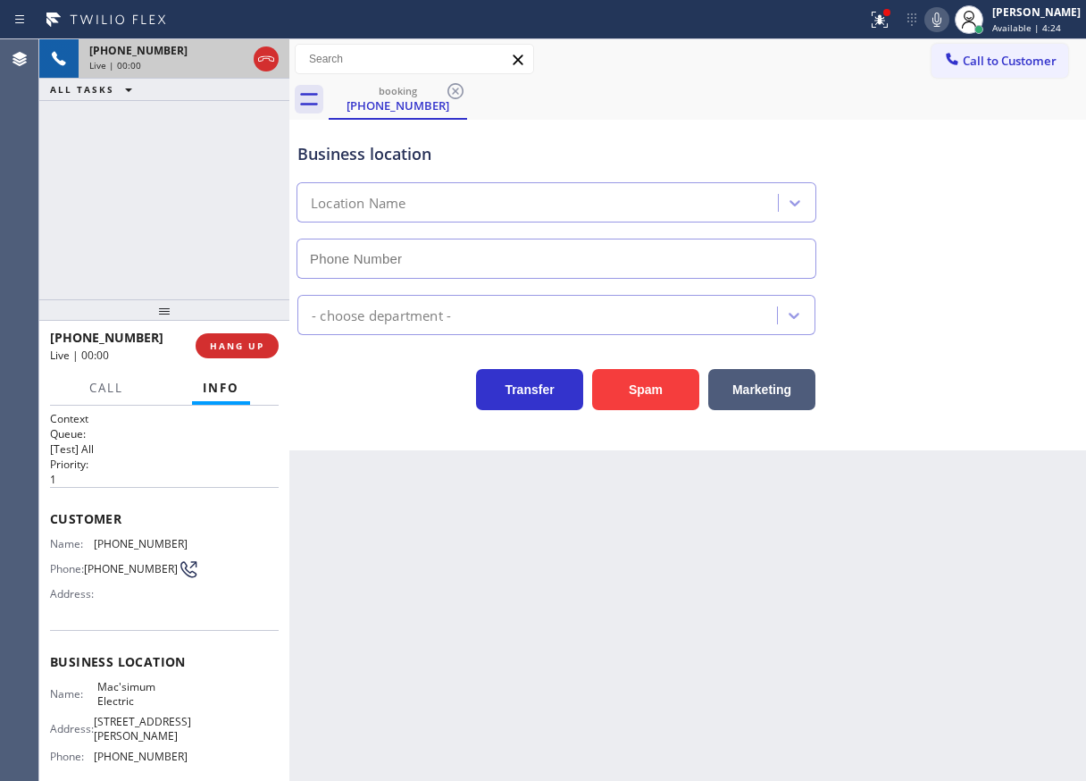
type input "[PHONE_NUMBER]"
click at [654, 380] on button "Spam" at bounding box center [645, 389] width 107 height 41
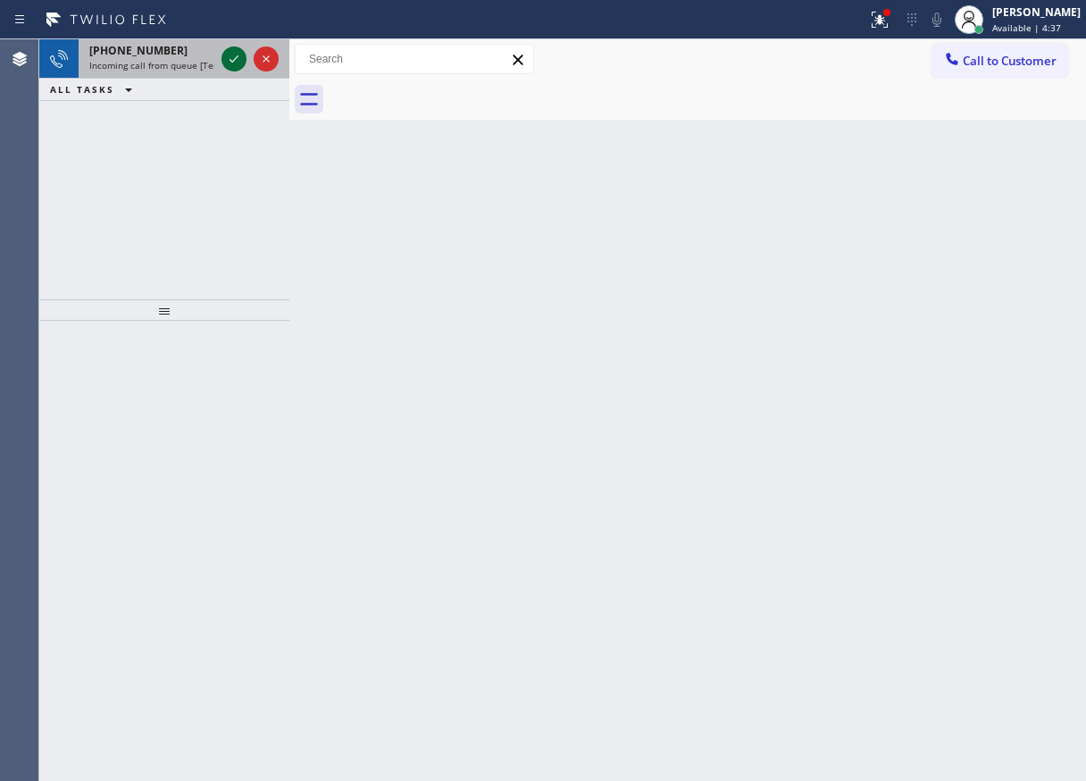
click at [230, 61] on icon at bounding box center [233, 58] width 21 height 21
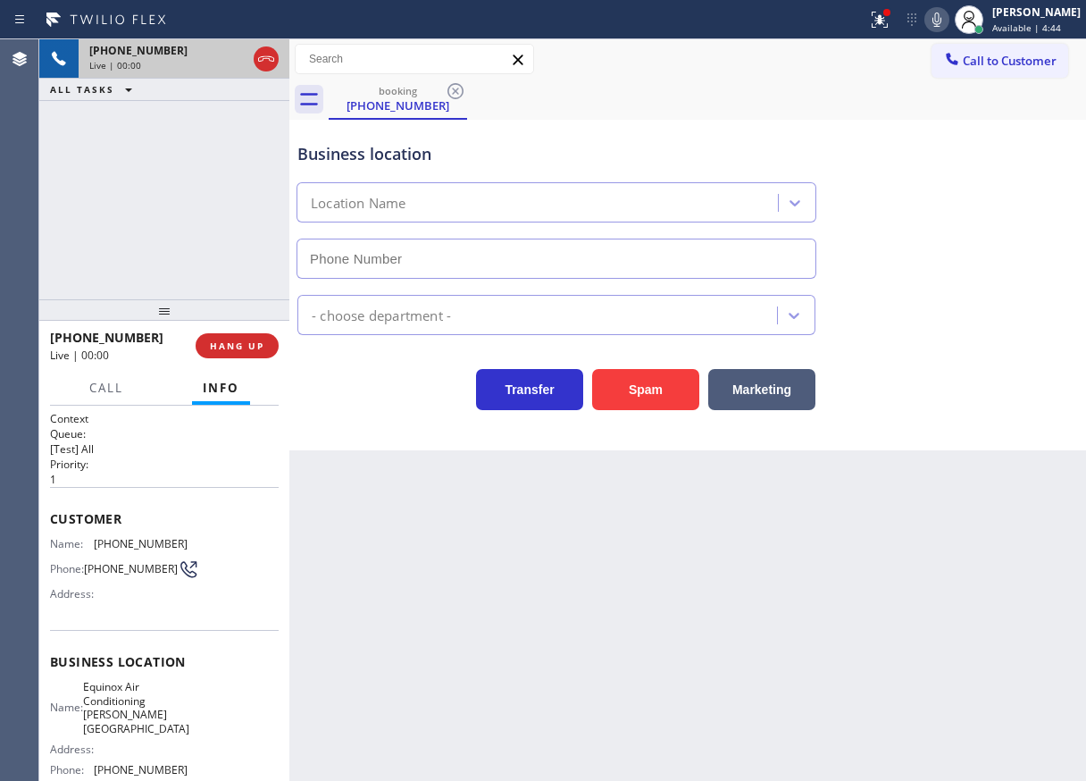
type input "[PHONE_NUMBER]"
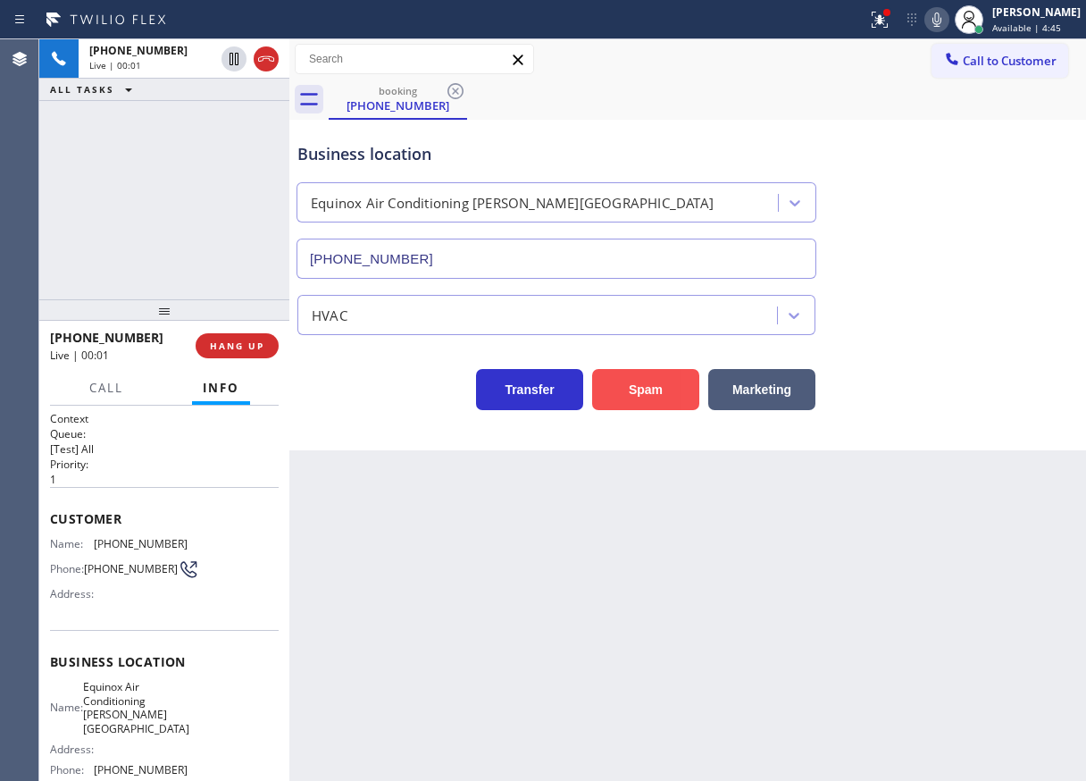
click at [662, 388] on button "Spam" at bounding box center [645, 389] width 107 height 41
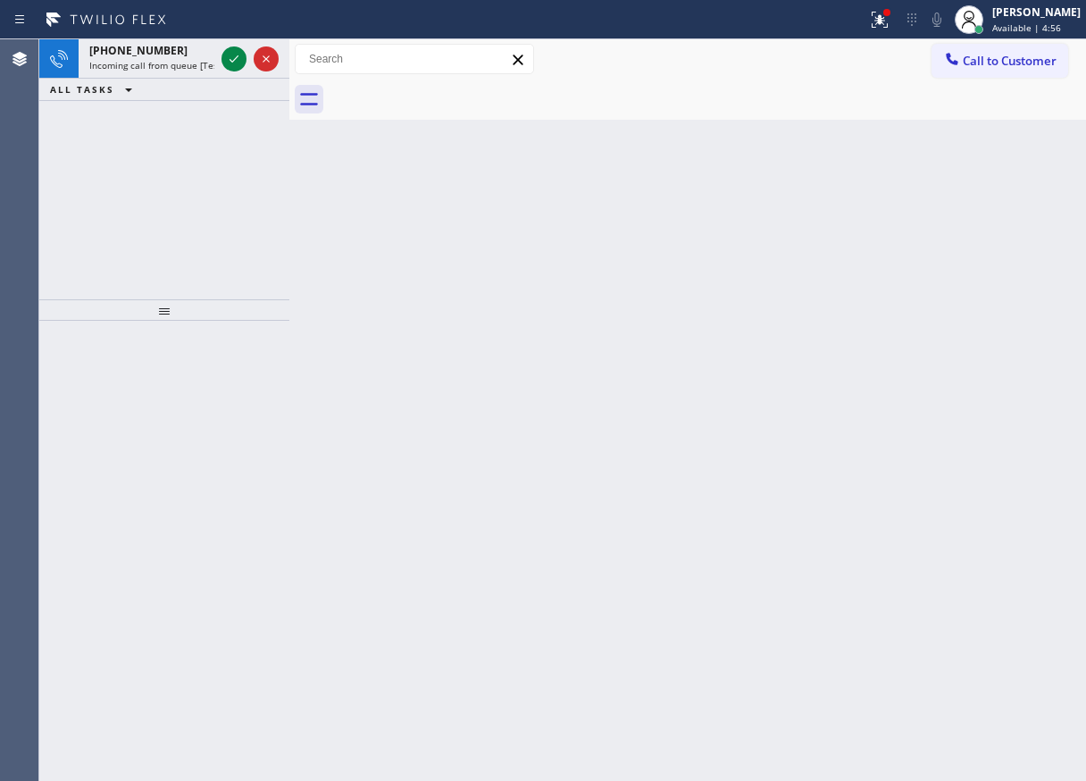
drag, startPoint x: 957, startPoint y: 376, endPoint x: 751, endPoint y: 285, distance: 224.7
click at [957, 376] on div "Back to Dashboard Change Sender ID Customers Technicians Select a contact Outbo…" at bounding box center [687, 409] width 797 height 741
click at [227, 50] on icon at bounding box center [233, 58] width 21 height 21
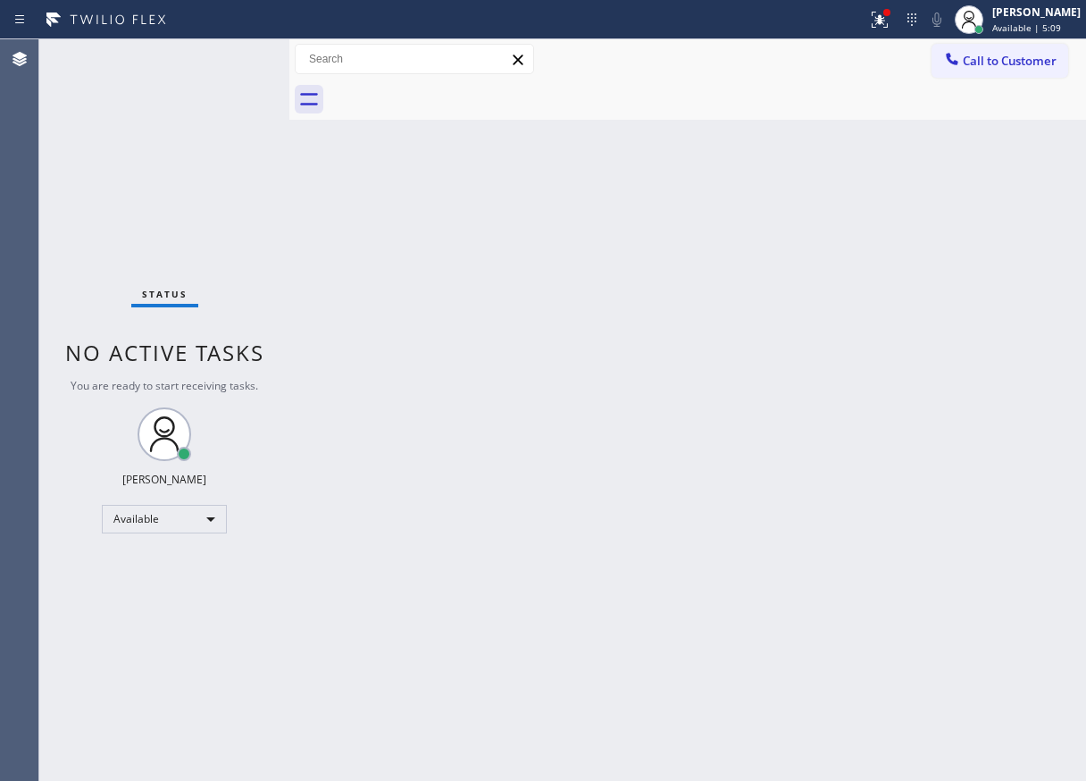
click at [978, 182] on div "Back to Dashboard Change Sender ID Customers Technicians Select a contact Outbo…" at bounding box center [687, 409] width 797 height 741
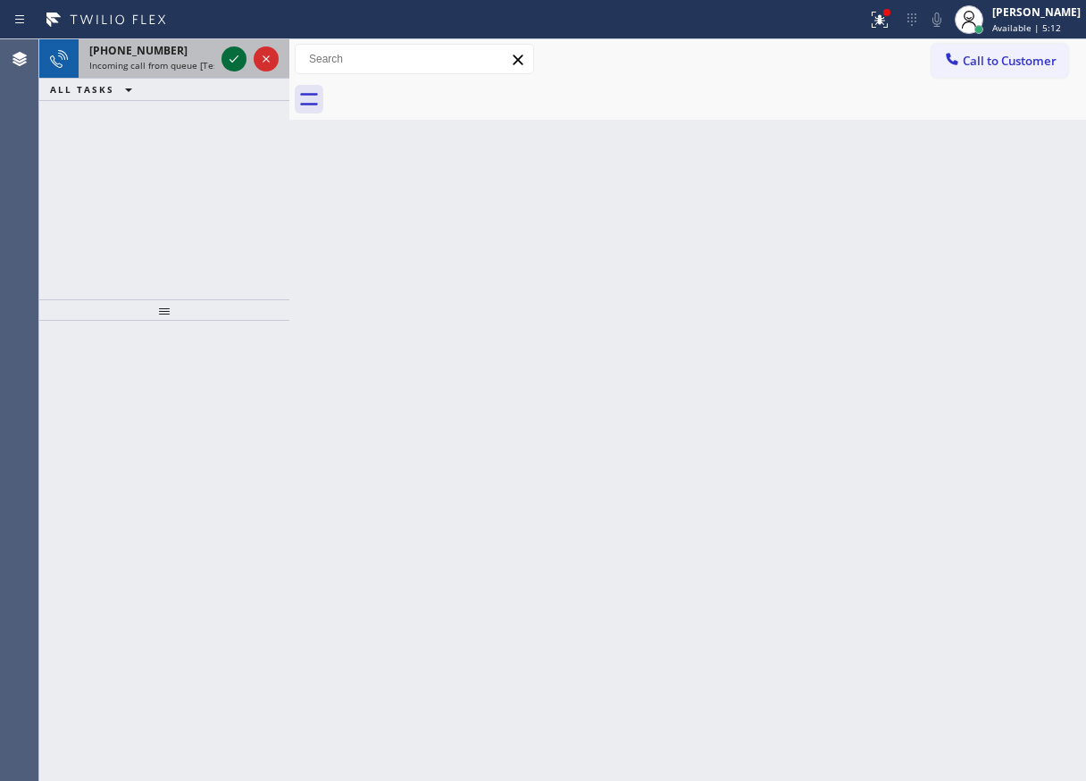
click at [224, 59] on icon at bounding box center [233, 58] width 21 height 21
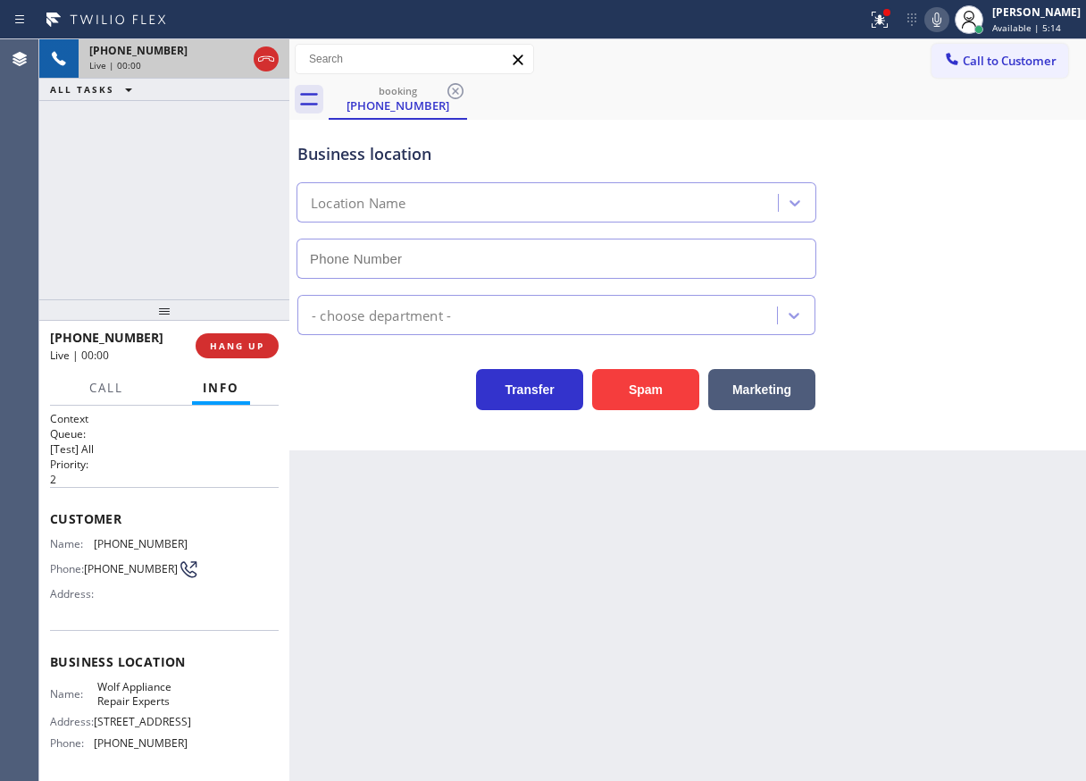
type input "[PHONE_NUMBER]"
click at [130, 689] on span "Wolf Appliance Repair Experts" at bounding box center [141, 694] width 89 height 28
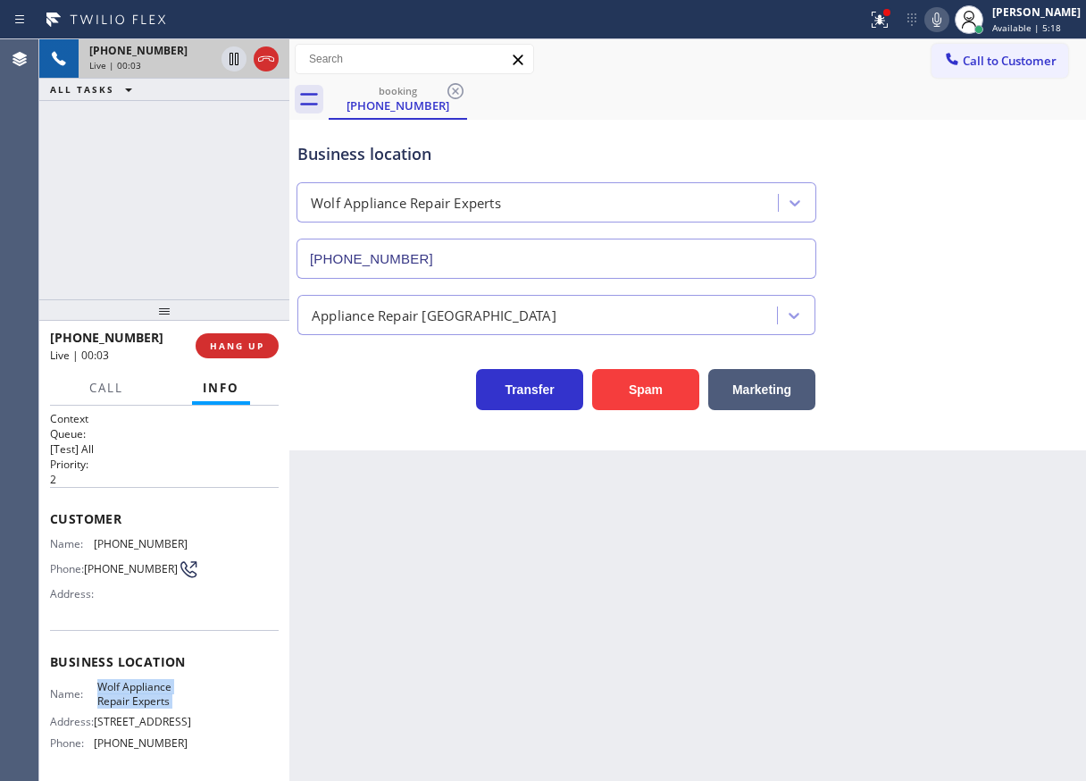
click at [130, 689] on span "Wolf Appliance Repair Experts" at bounding box center [141, 694] width 89 height 28
copy span "Wolf Appliance Repair Experts"
click at [545, 252] on input "[PHONE_NUMBER]" at bounding box center [557, 258] width 520 height 40
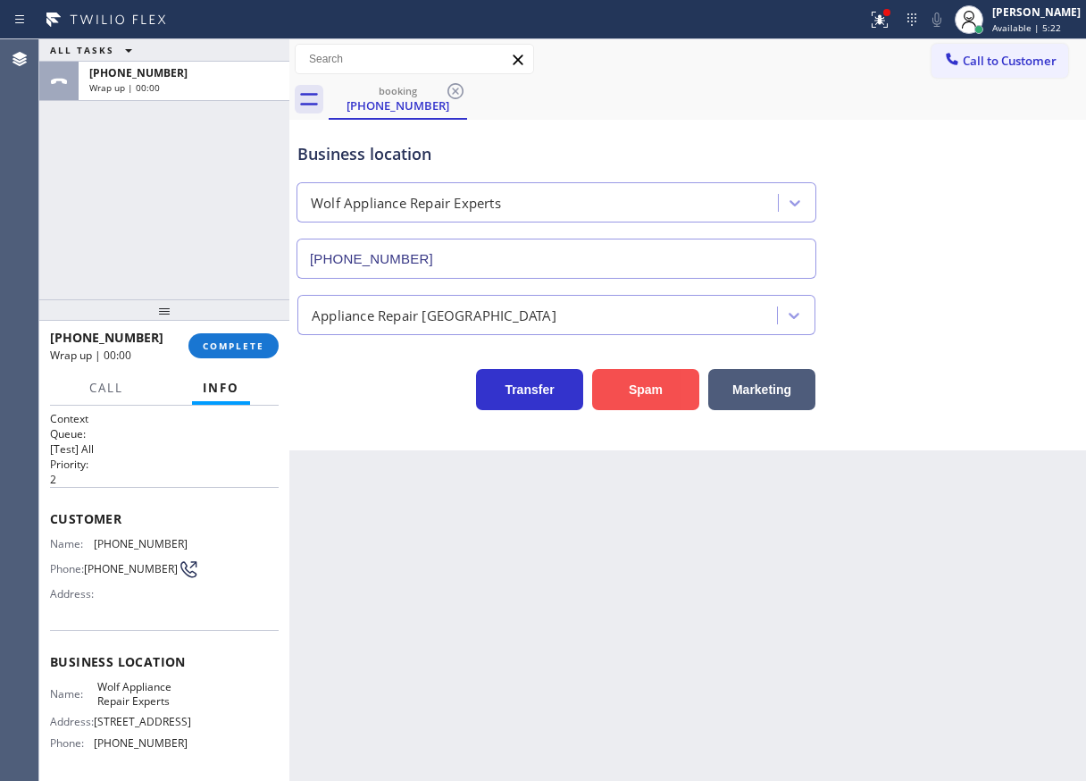
click at [634, 387] on button "Spam" at bounding box center [645, 389] width 107 height 41
click at [243, 350] on span "COMPLETE" at bounding box center [234, 345] width 62 height 13
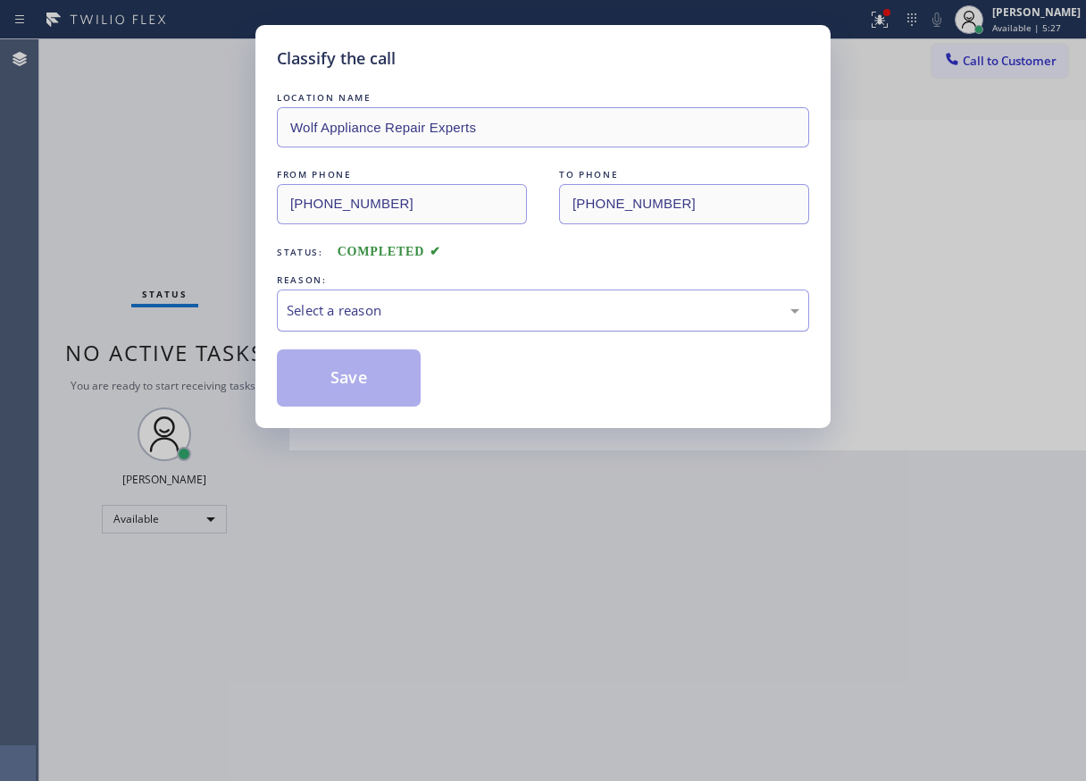
click at [417, 301] on div "Select a reason" at bounding box center [543, 310] width 513 height 21
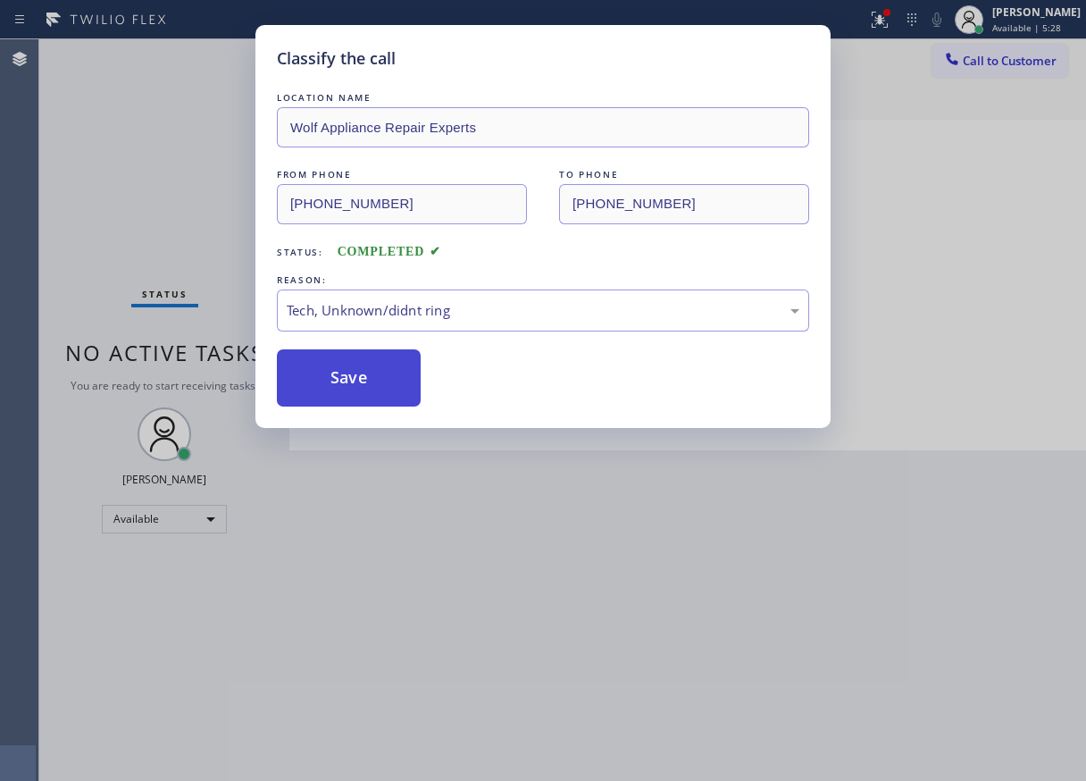
click at [381, 391] on button "Save" at bounding box center [349, 377] width 144 height 57
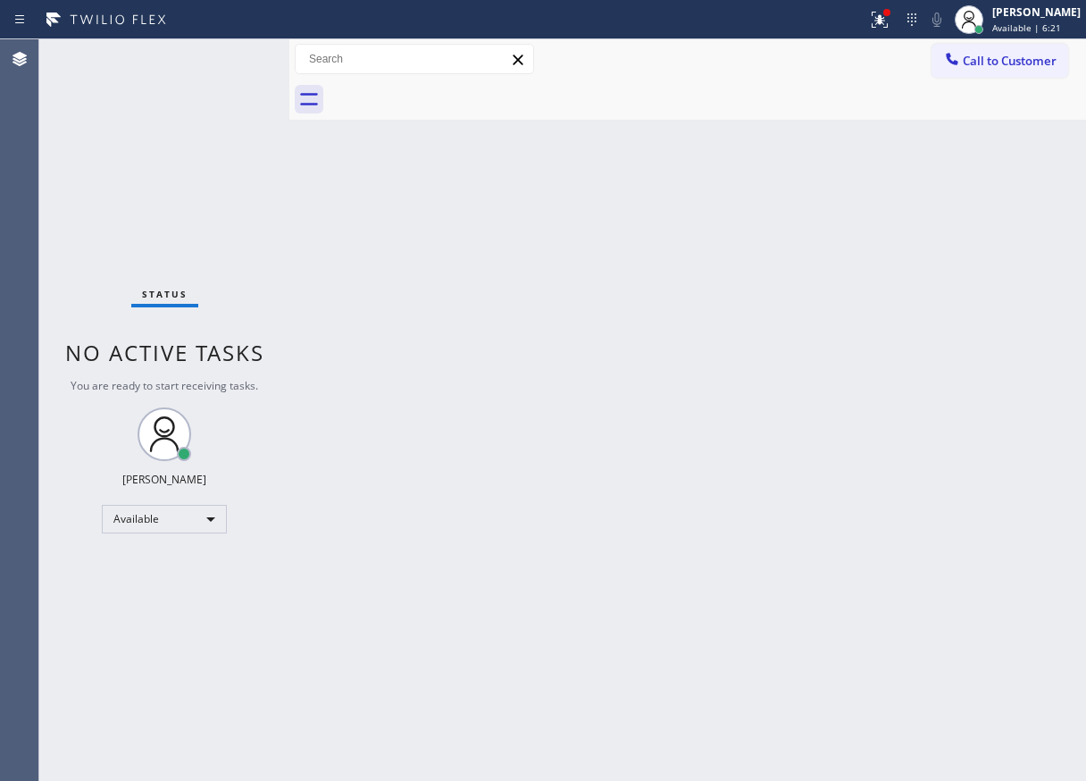
click at [971, 481] on div "Back to Dashboard Change Sender ID Customers Technicians Select a contact Outbo…" at bounding box center [687, 409] width 797 height 741
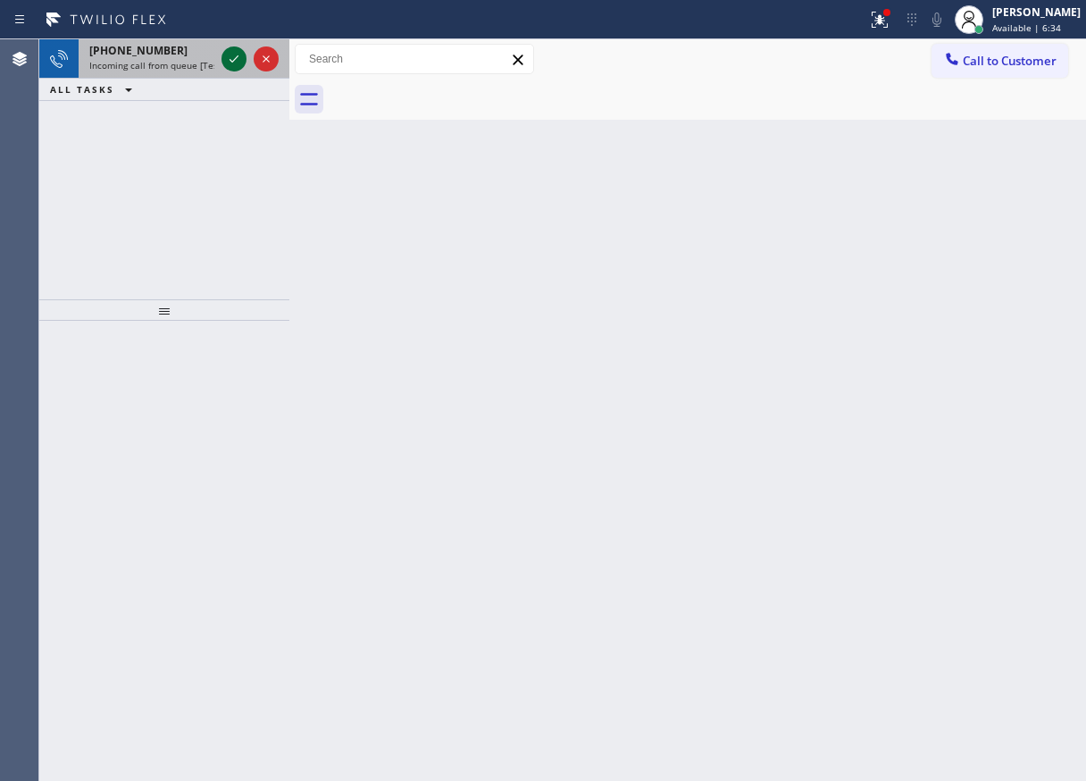
click at [232, 61] on icon at bounding box center [233, 58] width 21 height 21
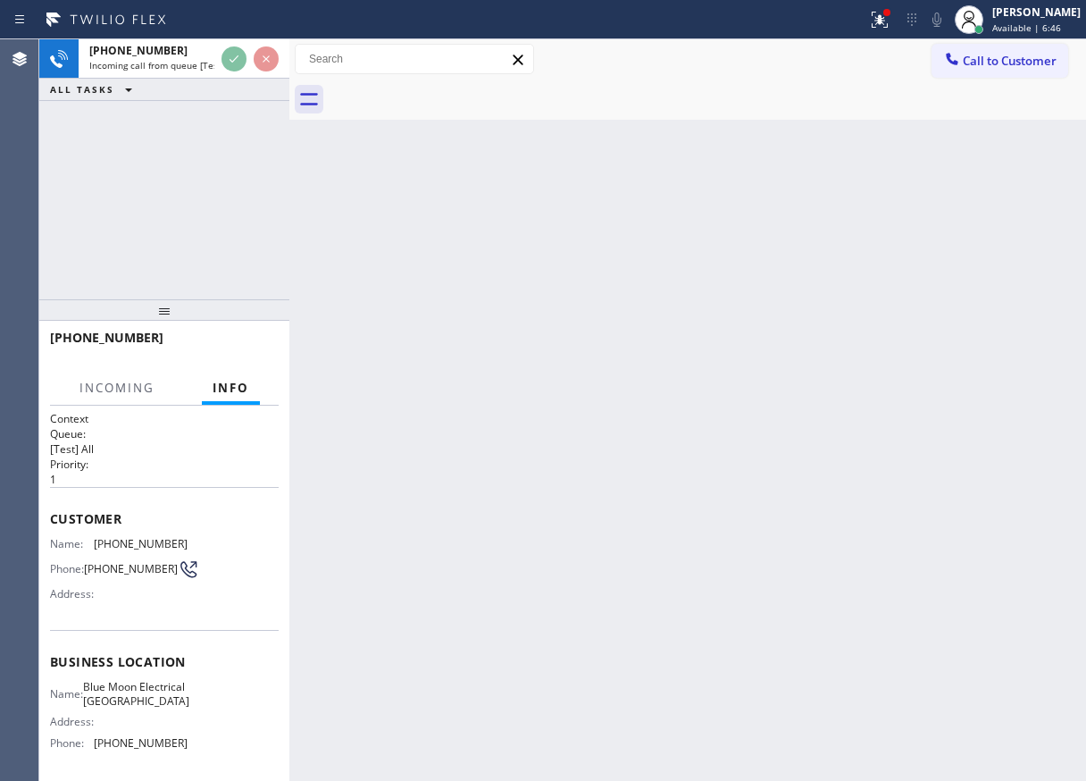
click at [881, 456] on div "Back to Dashboard Change Sender ID Customers Technicians Select a contact Outbo…" at bounding box center [687, 409] width 797 height 741
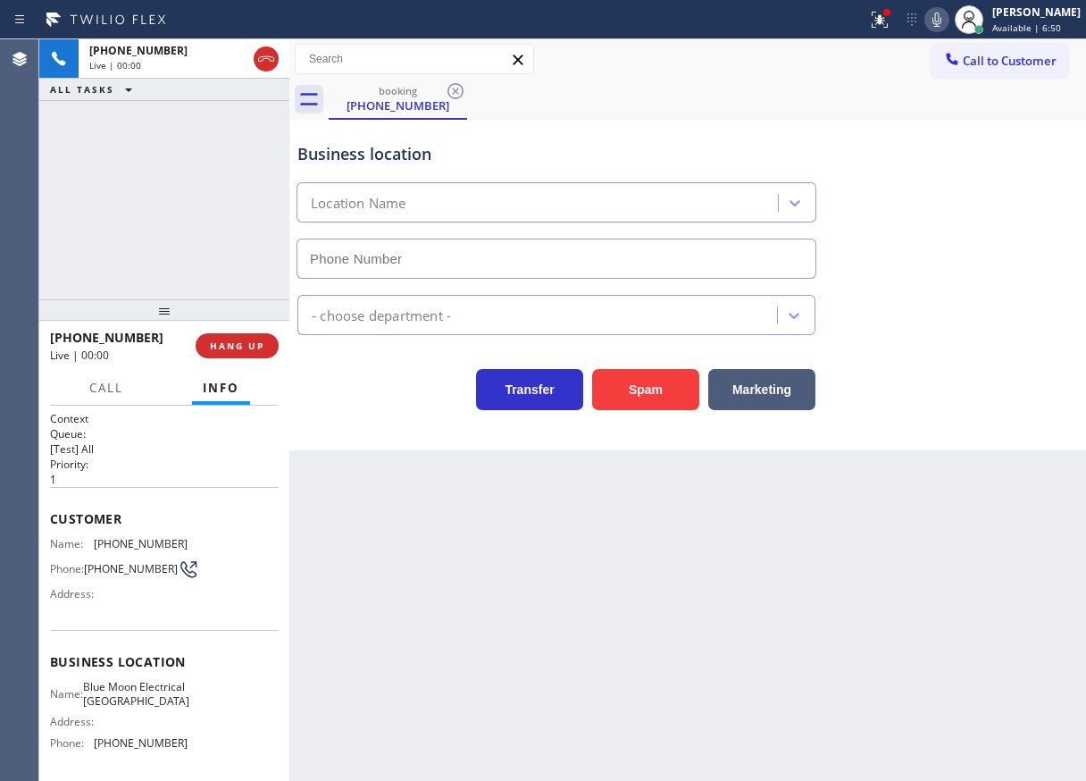
type input "[PHONE_NUMBER]"
click at [153, 677] on div "Business location Name: Blue Moon Electrical [GEOGRAPHIC_DATA] Address: Phone: …" at bounding box center [164, 704] width 229 height 149
click at [150, 694] on span "Blue Moon Electrical [GEOGRAPHIC_DATA]" at bounding box center [136, 694] width 106 height 28
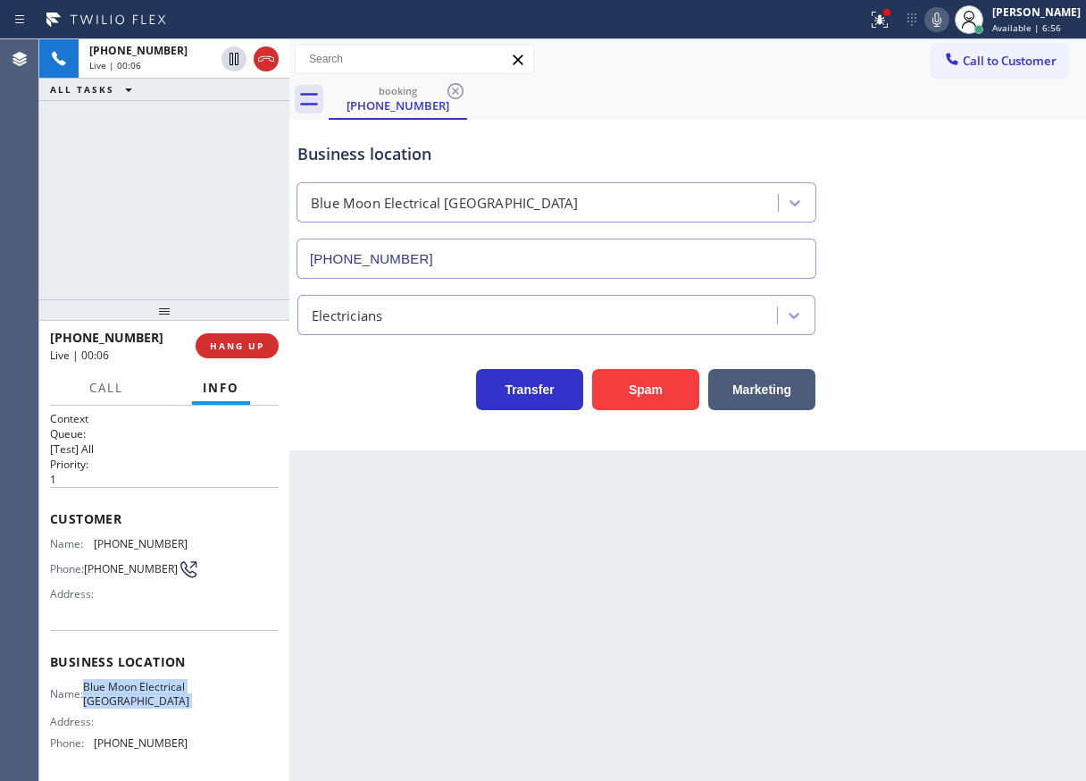
click at [150, 694] on span "Blue Moon Electrical [GEOGRAPHIC_DATA]" at bounding box center [136, 694] width 106 height 28
copy span "Blue Moon Electrical [GEOGRAPHIC_DATA]"
click at [500, 262] on input "[PHONE_NUMBER]" at bounding box center [557, 258] width 520 height 40
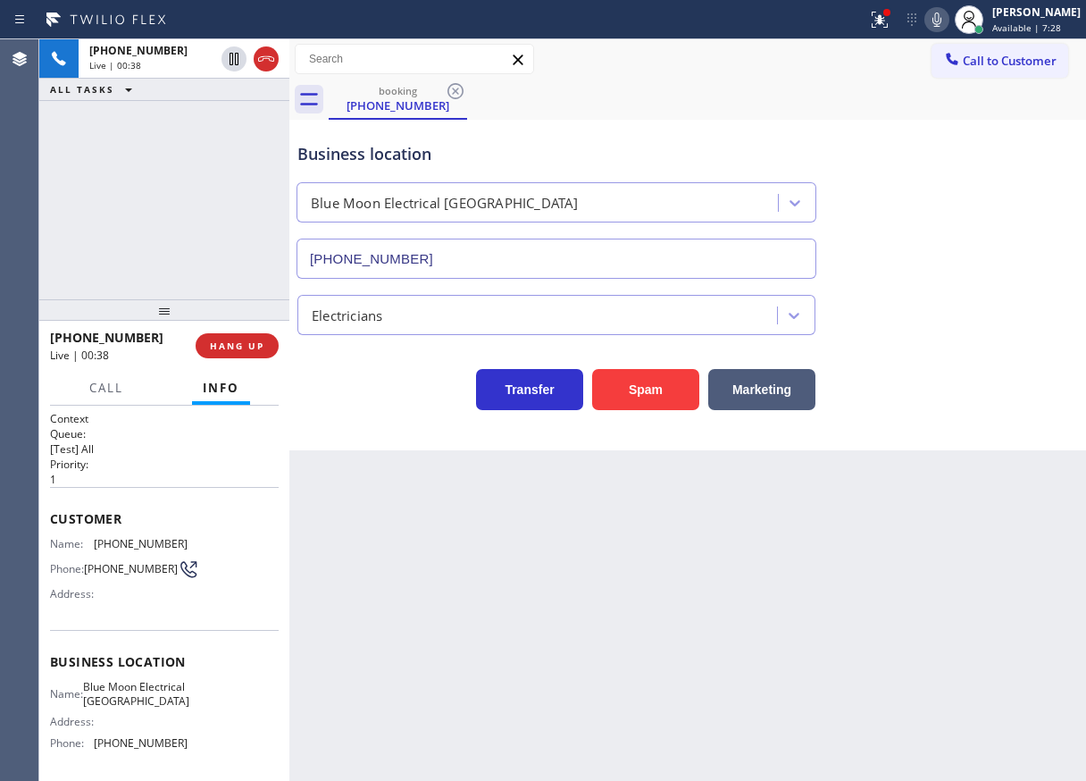
click at [945, 29] on icon at bounding box center [936, 19] width 21 height 21
click at [948, 24] on icon at bounding box center [936, 19] width 21 height 21
click at [129, 553] on div "Name: [PHONE_NUMBER] Phone: [PHONE_NUMBER] Address:" at bounding box center [119, 572] width 138 height 71
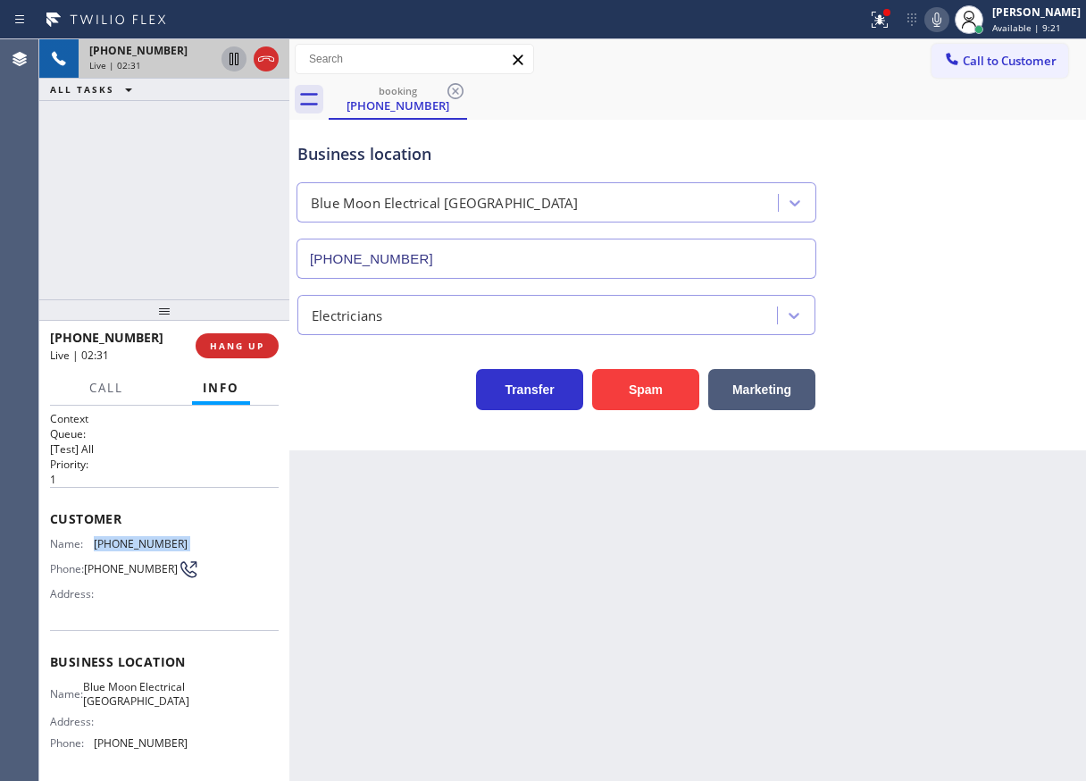
click at [228, 61] on icon at bounding box center [233, 58] width 21 height 21
click at [948, 27] on icon at bounding box center [936, 19] width 21 height 21
click at [234, 58] on icon at bounding box center [233, 58] width 21 height 21
click at [946, 15] on icon at bounding box center [936, 19] width 21 height 21
click at [1007, 257] on div "Business location Blue Moon Electrical [GEOGRAPHIC_DATA] [PHONE_NUMBER]" at bounding box center [688, 198] width 788 height 162
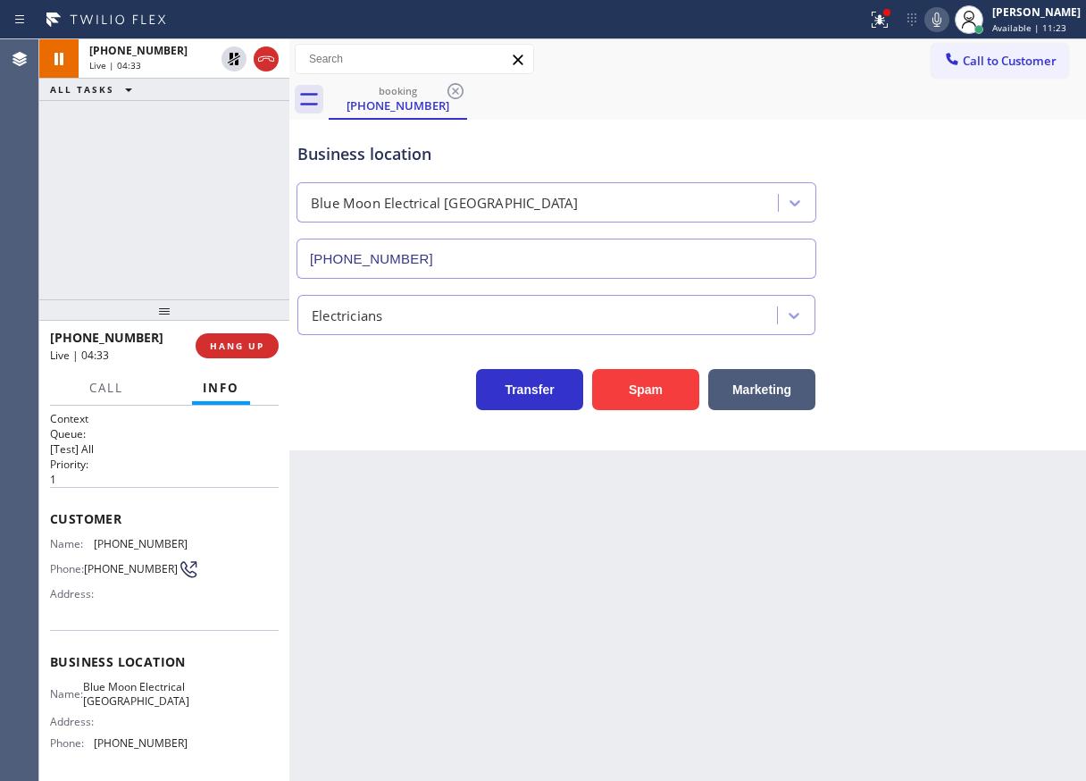
click at [946, 17] on icon at bounding box center [936, 19] width 21 height 21
click at [948, 20] on icon at bounding box center [936, 19] width 21 height 21
click at [228, 65] on icon at bounding box center [233, 58] width 21 height 21
click at [948, 28] on icon at bounding box center [936, 19] width 21 height 21
click at [948, 24] on icon at bounding box center [936, 19] width 21 height 21
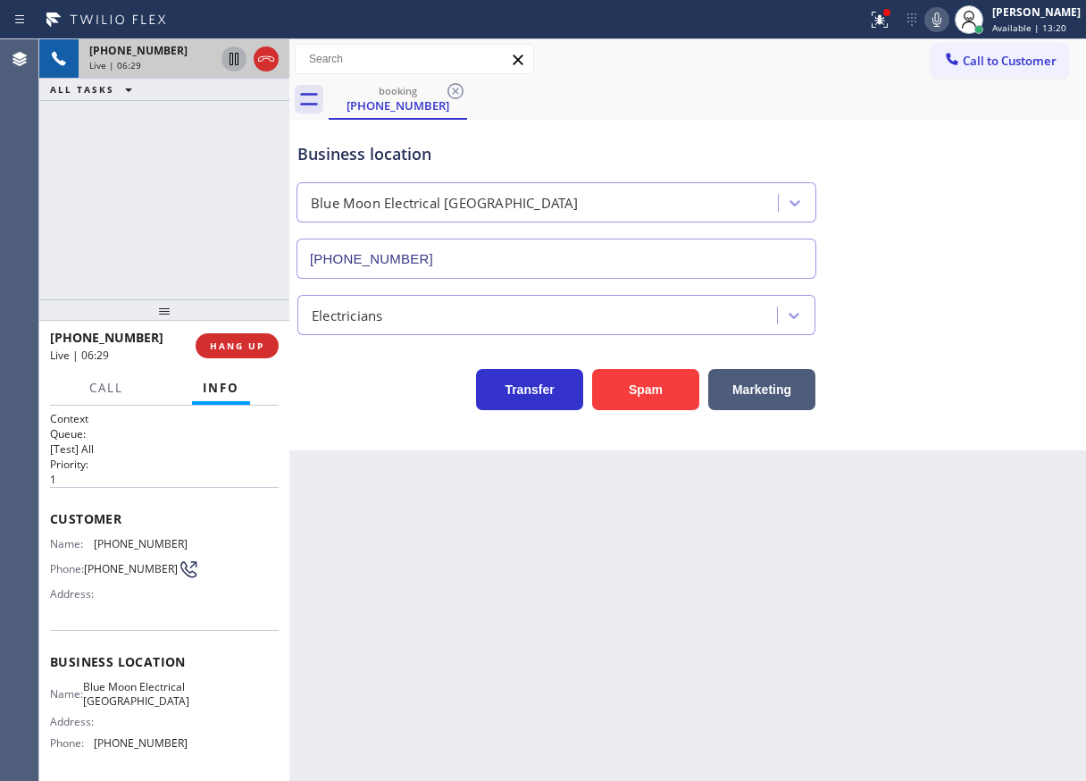
click at [946, 21] on icon at bounding box center [936, 19] width 21 height 21
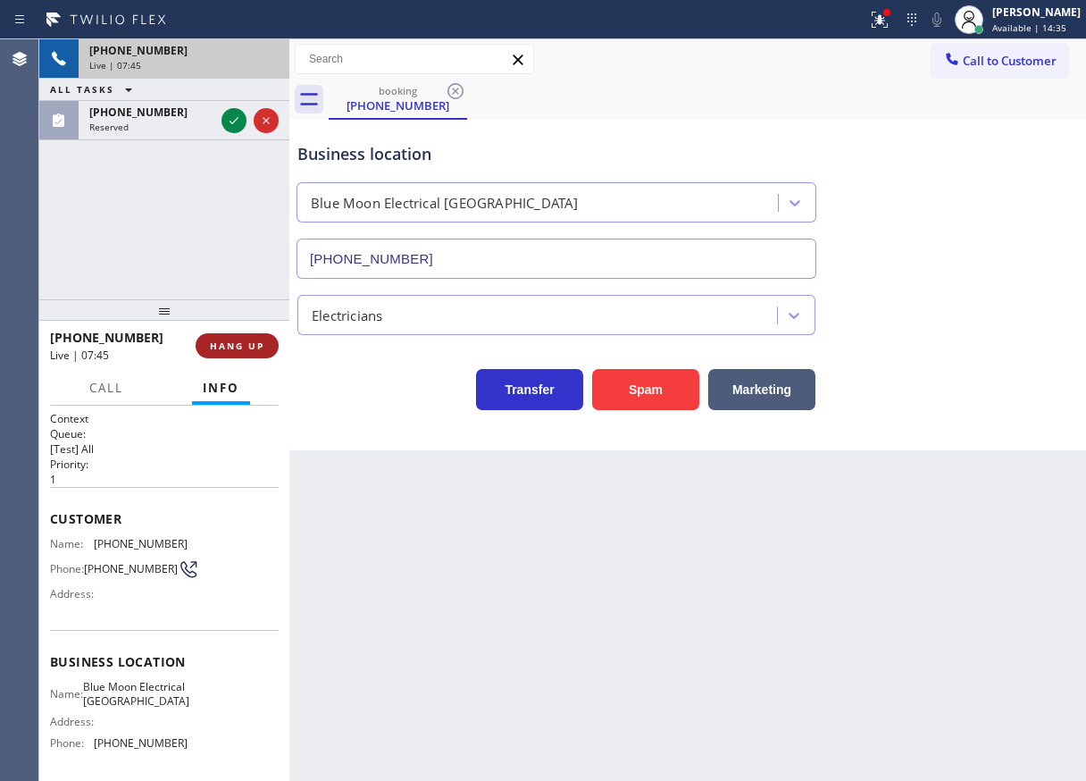
click at [244, 346] on span "HANG UP" at bounding box center [237, 345] width 54 height 13
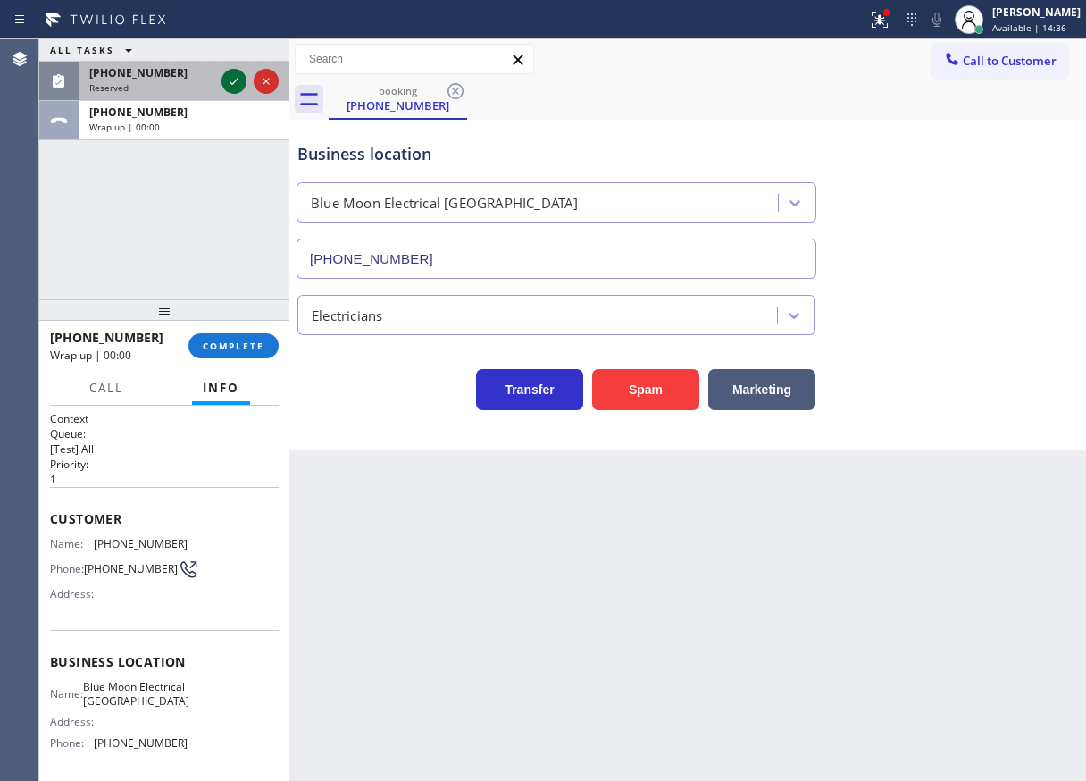
click at [235, 77] on icon at bounding box center [233, 81] width 21 height 21
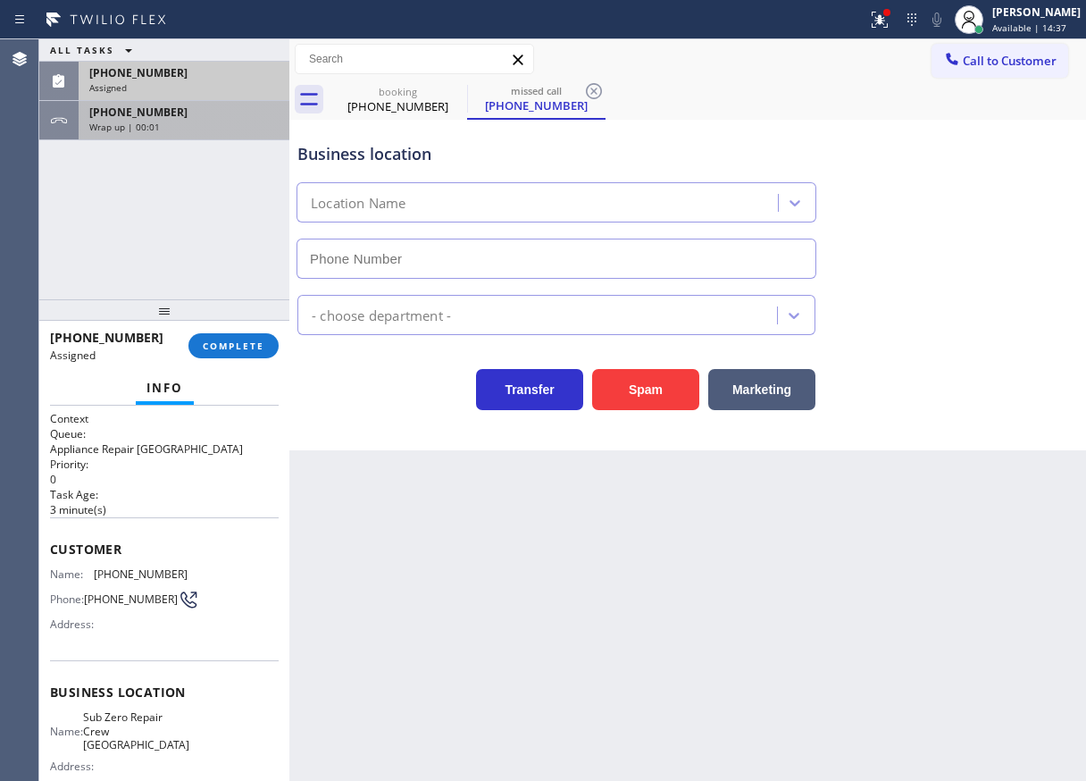
type input "[PHONE_NUMBER]"
click at [174, 113] on div "[PHONE_NUMBER]" at bounding box center [183, 111] width 189 height 15
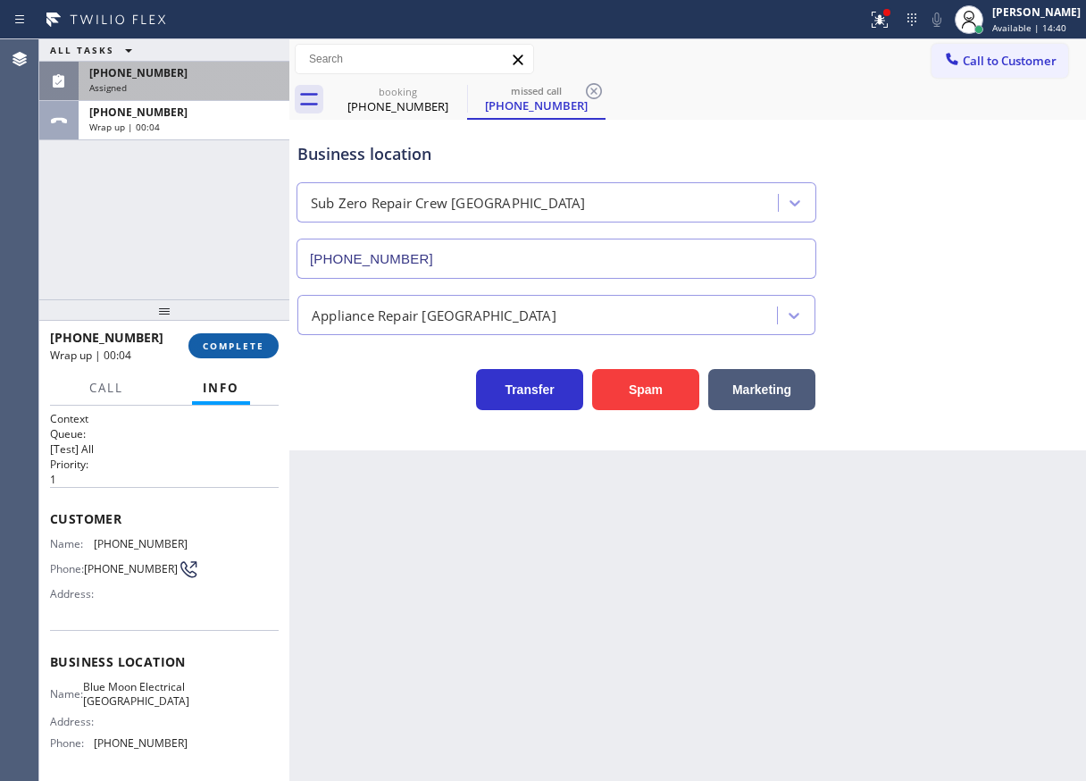
click at [255, 349] on span "COMPLETE" at bounding box center [234, 345] width 62 height 13
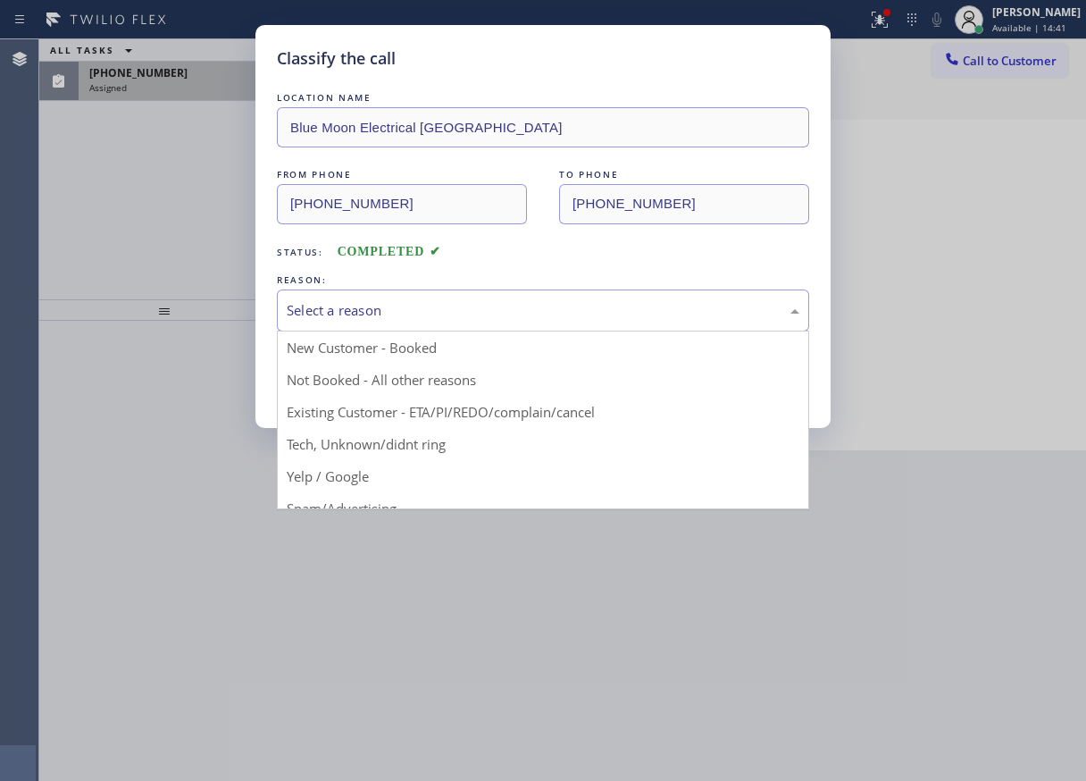
click at [446, 305] on div "Select a reason" at bounding box center [543, 310] width 513 height 21
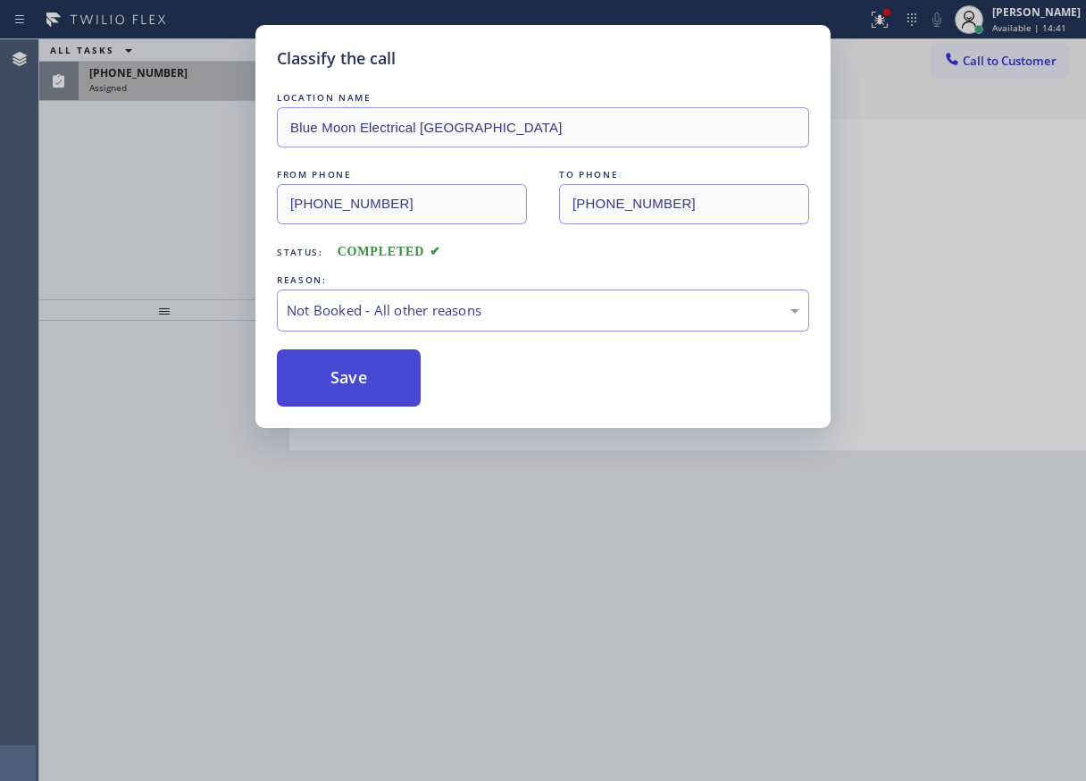
click at [358, 390] on button "Save" at bounding box center [349, 377] width 144 height 57
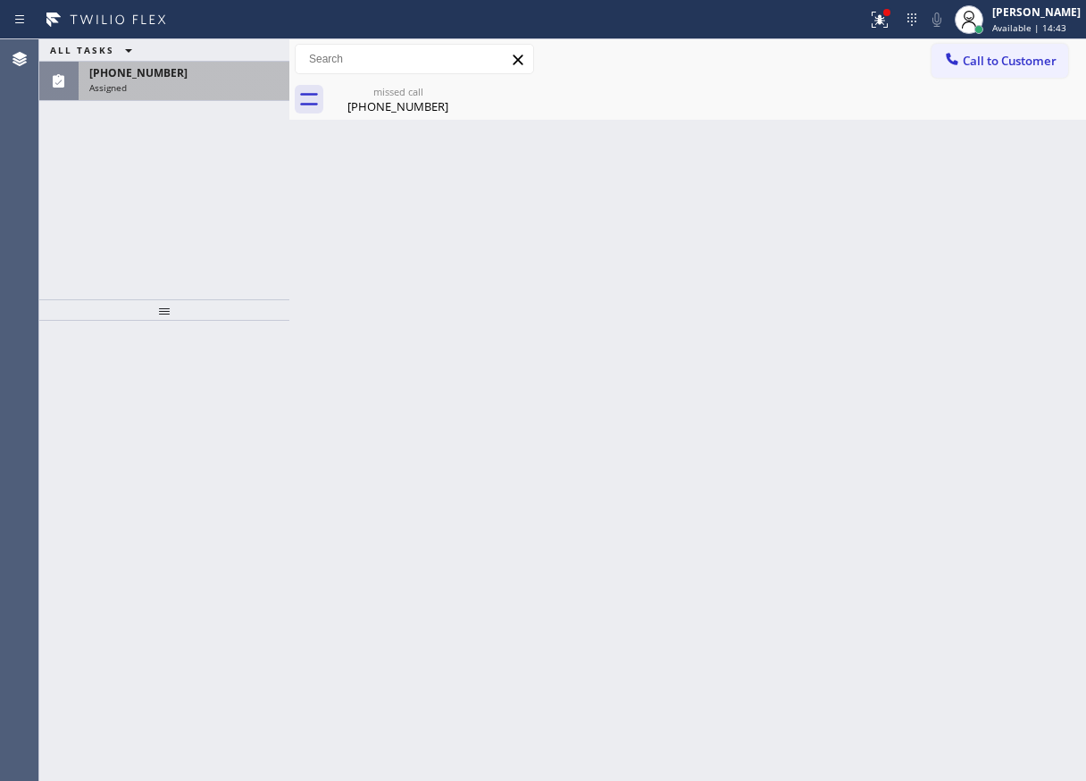
click at [188, 76] on div "[PHONE_NUMBER]" at bounding box center [183, 72] width 189 height 15
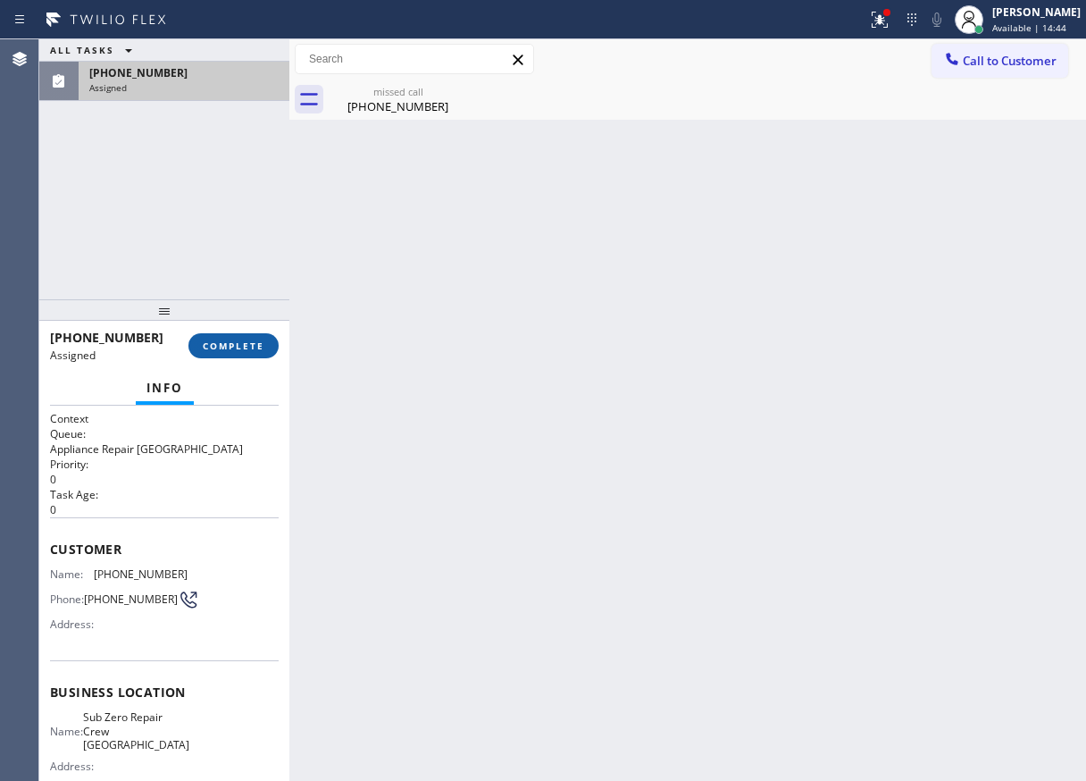
click at [210, 342] on span "COMPLETE" at bounding box center [234, 345] width 62 height 13
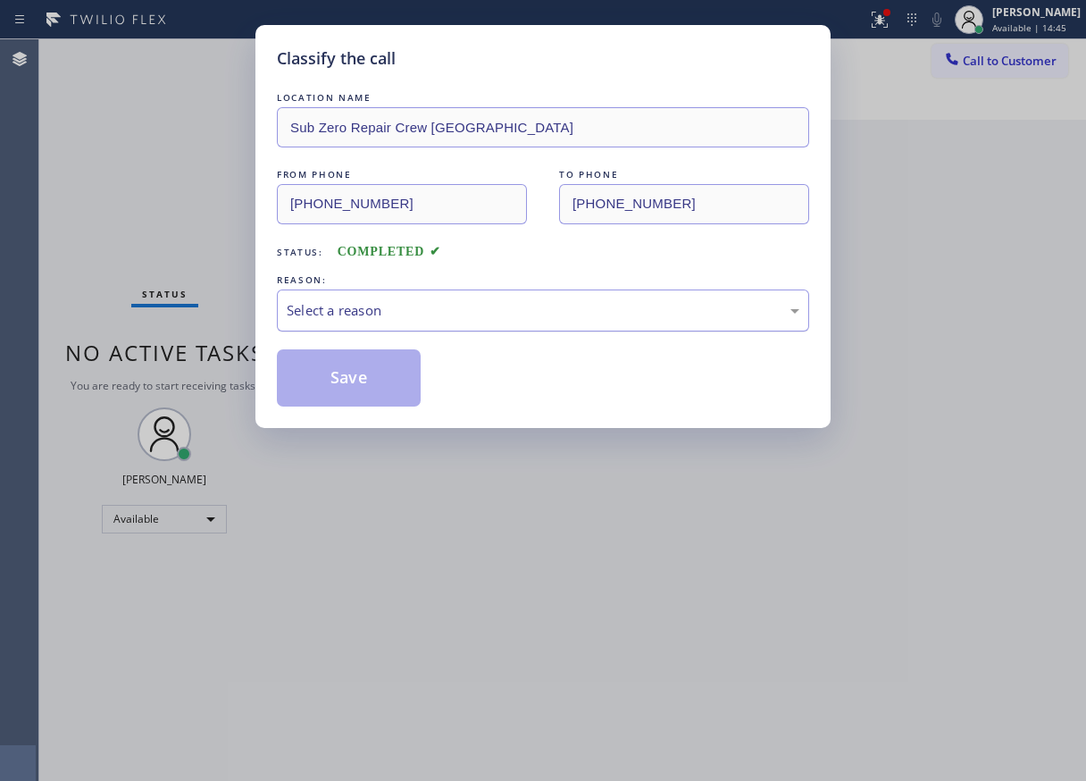
click at [445, 318] on div "Select a reason" at bounding box center [543, 310] width 513 height 21
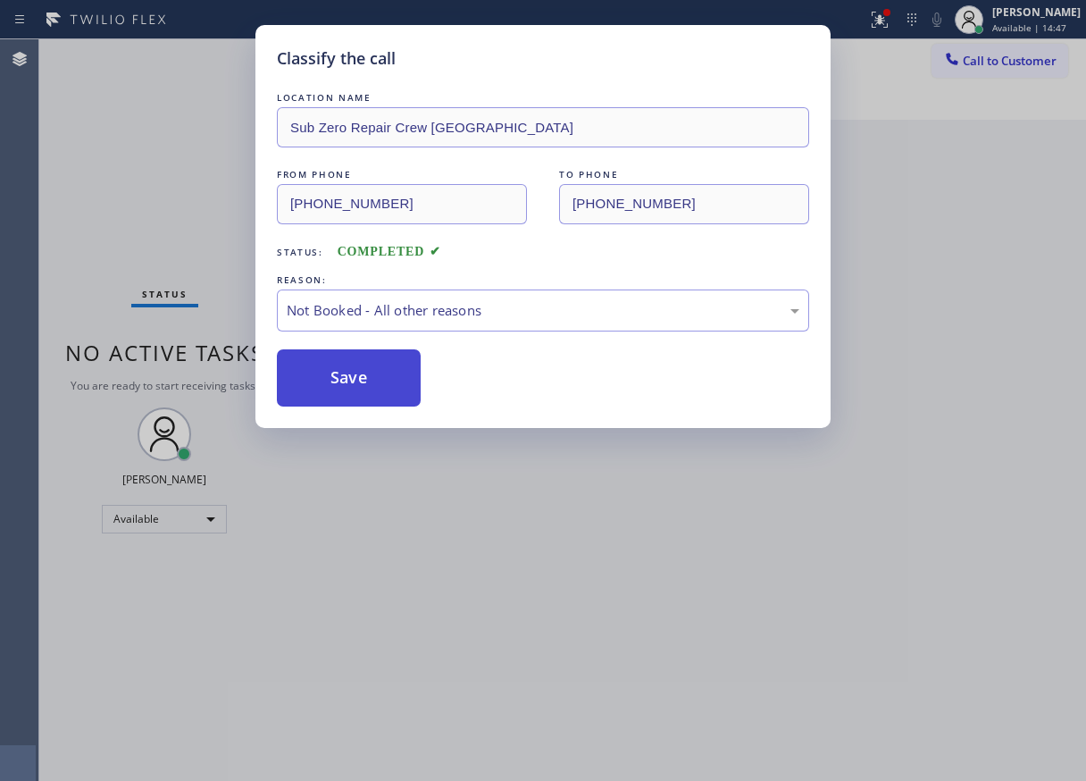
click at [351, 380] on button "Save" at bounding box center [349, 377] width 144 height 57
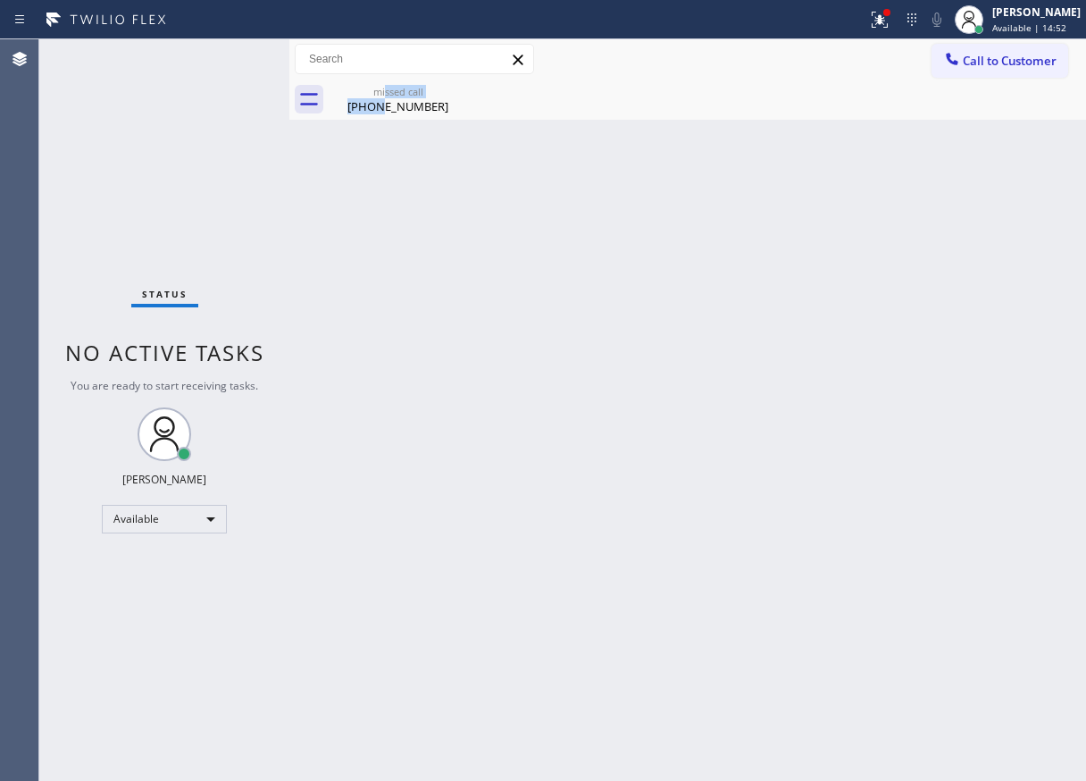
click at [386, 108] on div "missed call [PHONE_NUMBER]" at bounding box center [397, 99] width 135 height 40
click at [402, 98] on div at bounding box center [707, 99] width 757 height 40
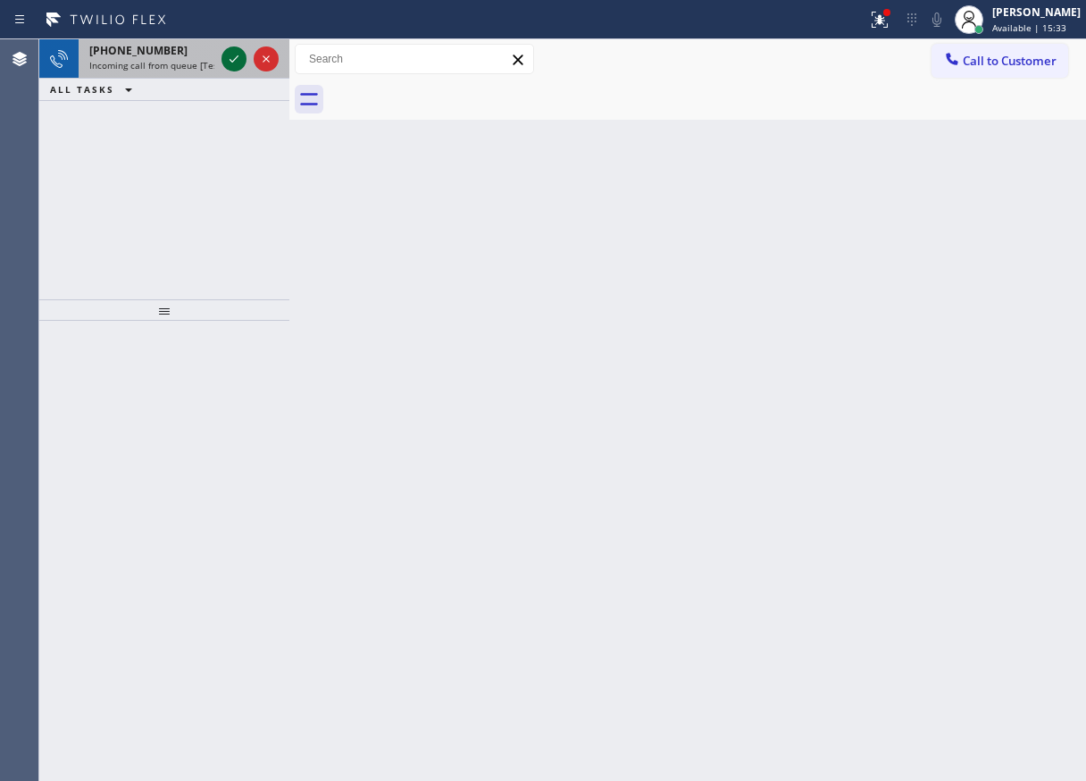
click at [232, 65] on icon at bounding box center [233, 58] width 21 height 21
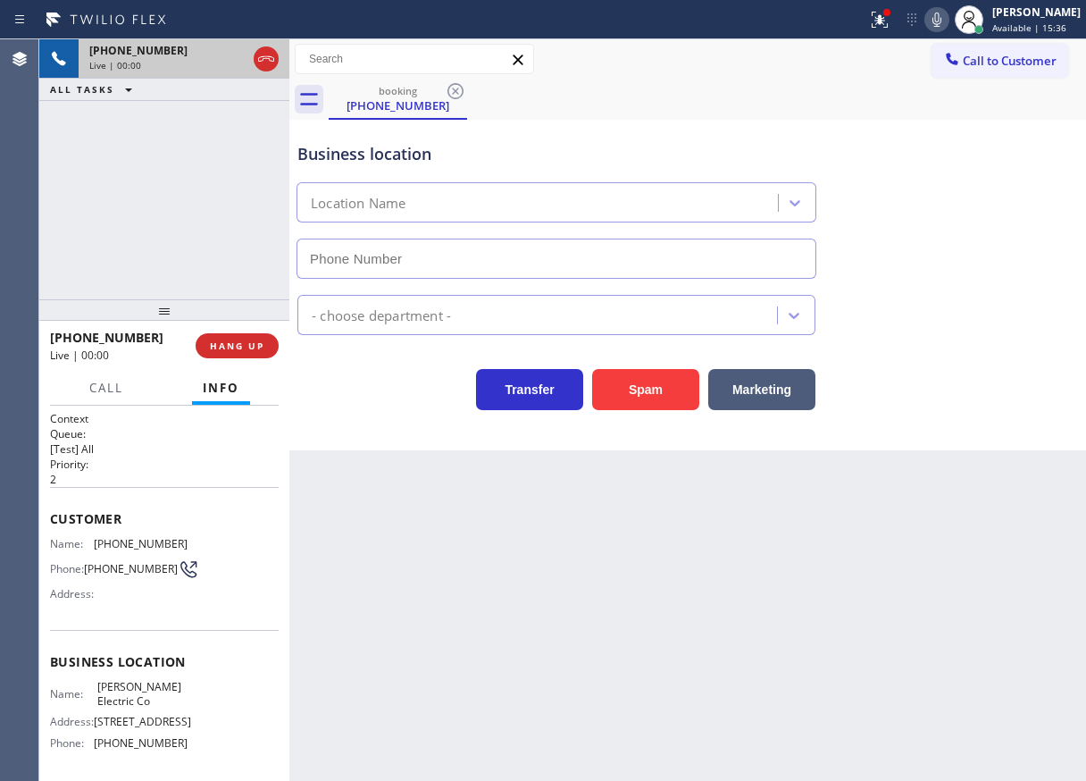
type input "[PHONE_NUMBER]"
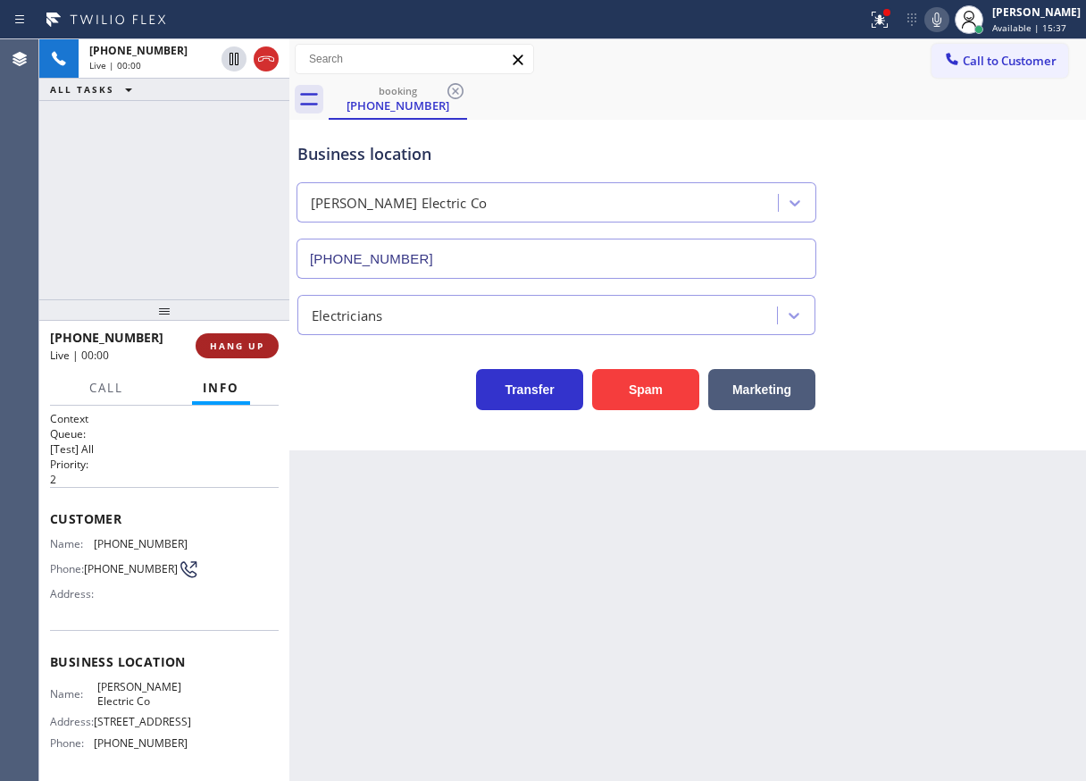
click at [223, 343] on span "HANG UP" at bounding box center [237, 345] width 54 height 13
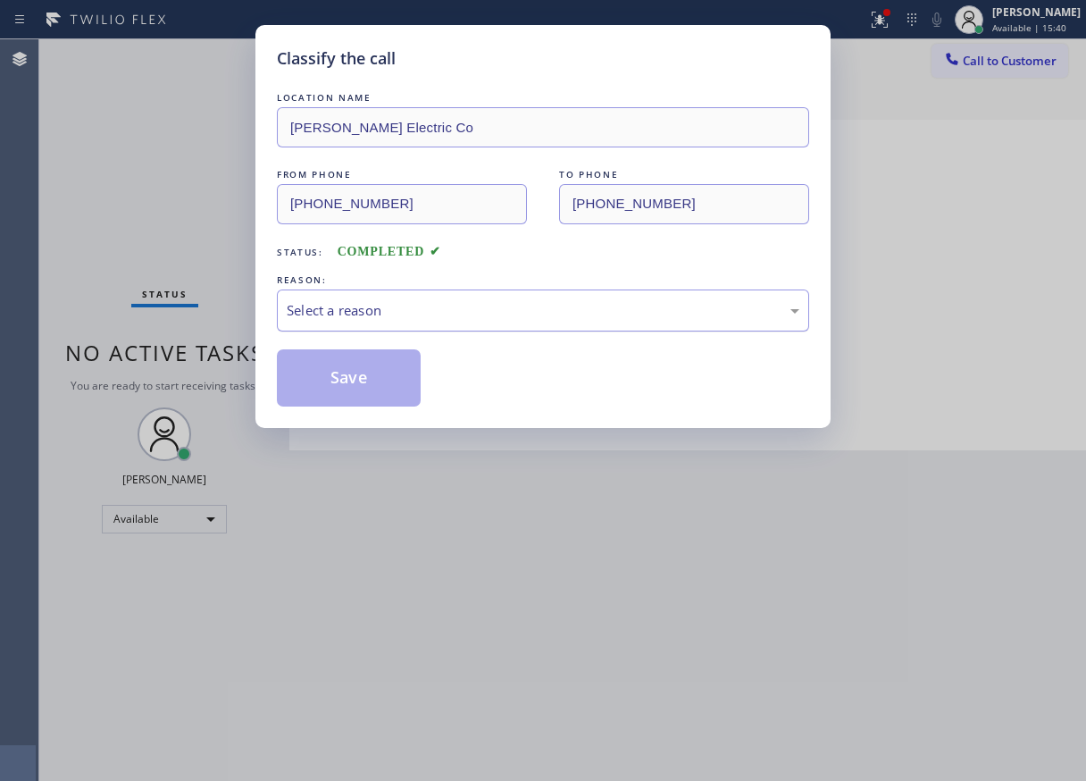
click at [397, 303] on div "Select a reason" at bounding box center [543, 310] width 513 height 21
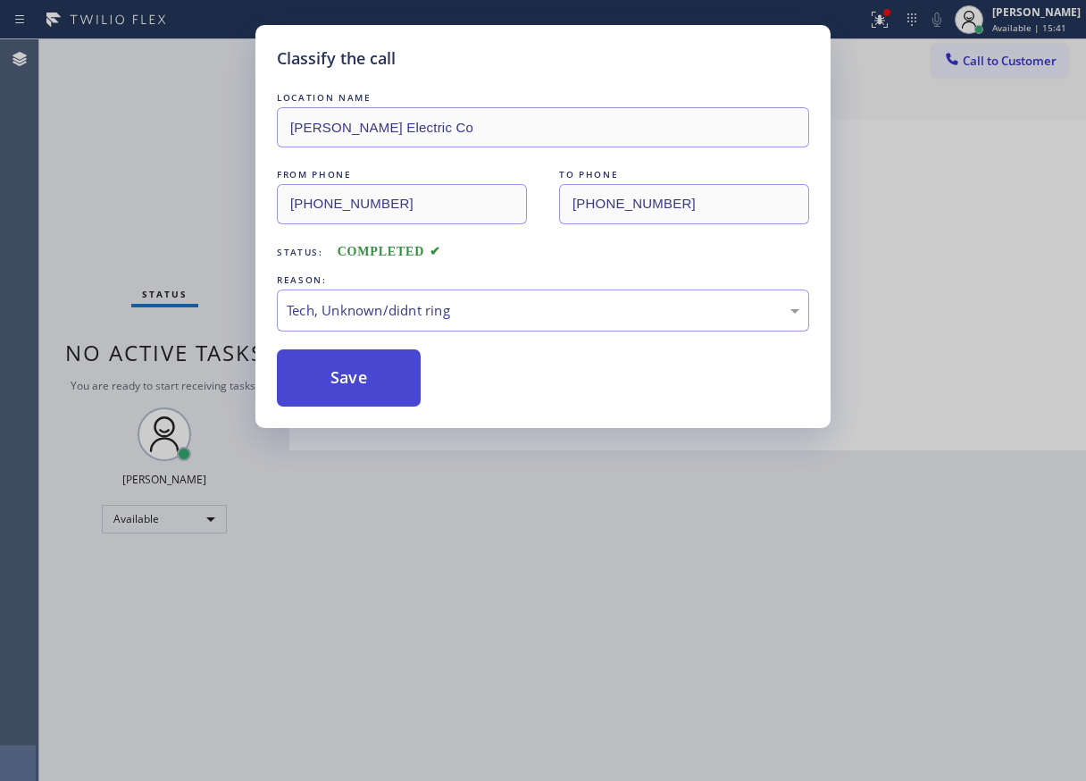
click at [374, 377] on button "Save" at bounding box center [349, 377] width 144 height 57
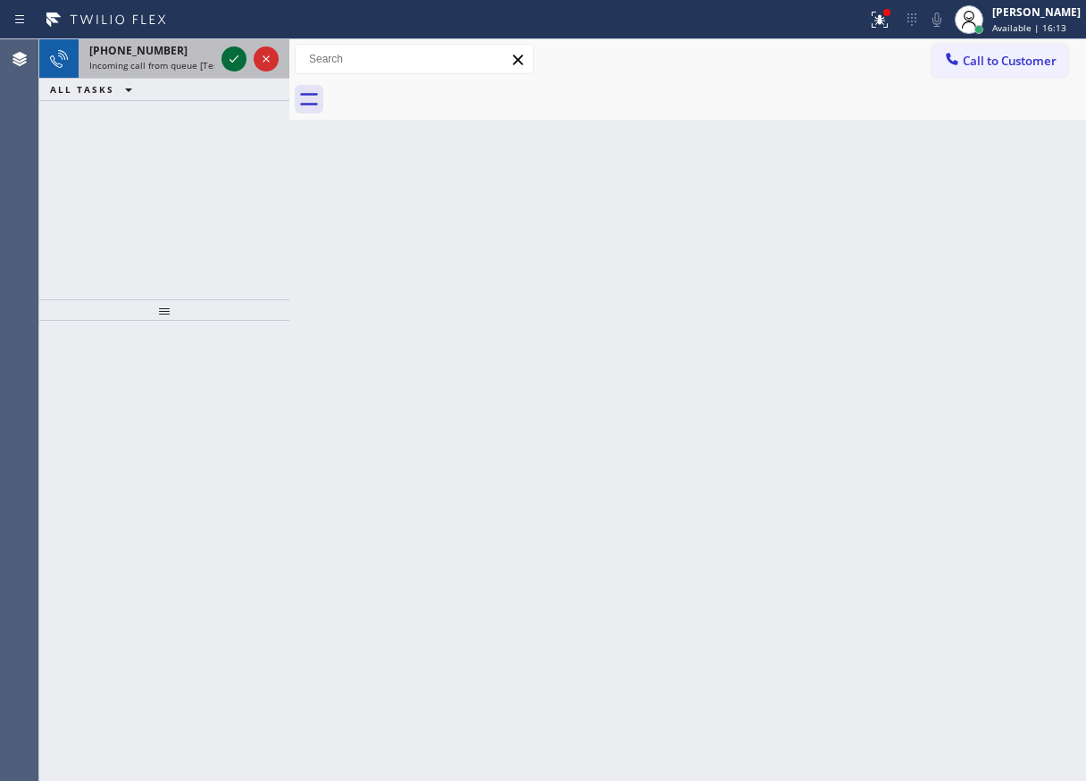
click at [239, 60] on icon at bounding box center [233, 58] width 21 height 21
click at [230, 60] on icon at bounding box center [234, 58] width 9 height 7
click at [217, 61] on div "[PHONE_NUMBER] Incoming call from queue [Test] All" at bounding box center [148, 58] width 139 height 39
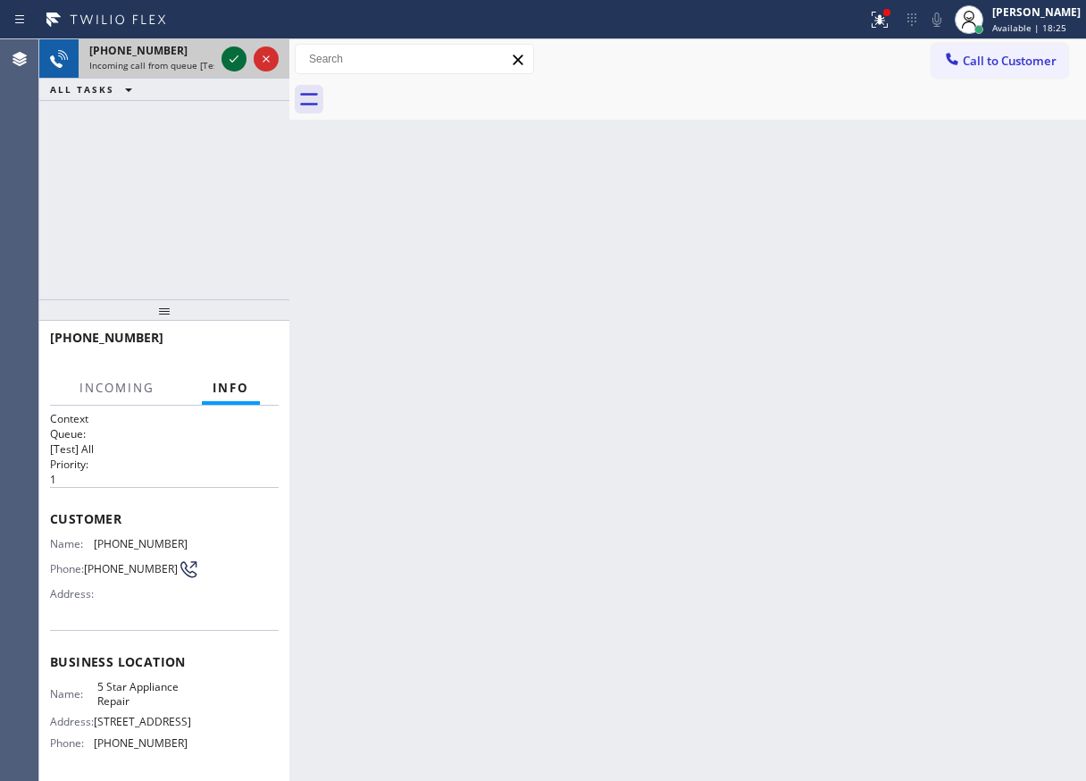
click at [228, 60] on icon at bounding box center [233, 58] width 21 height 21
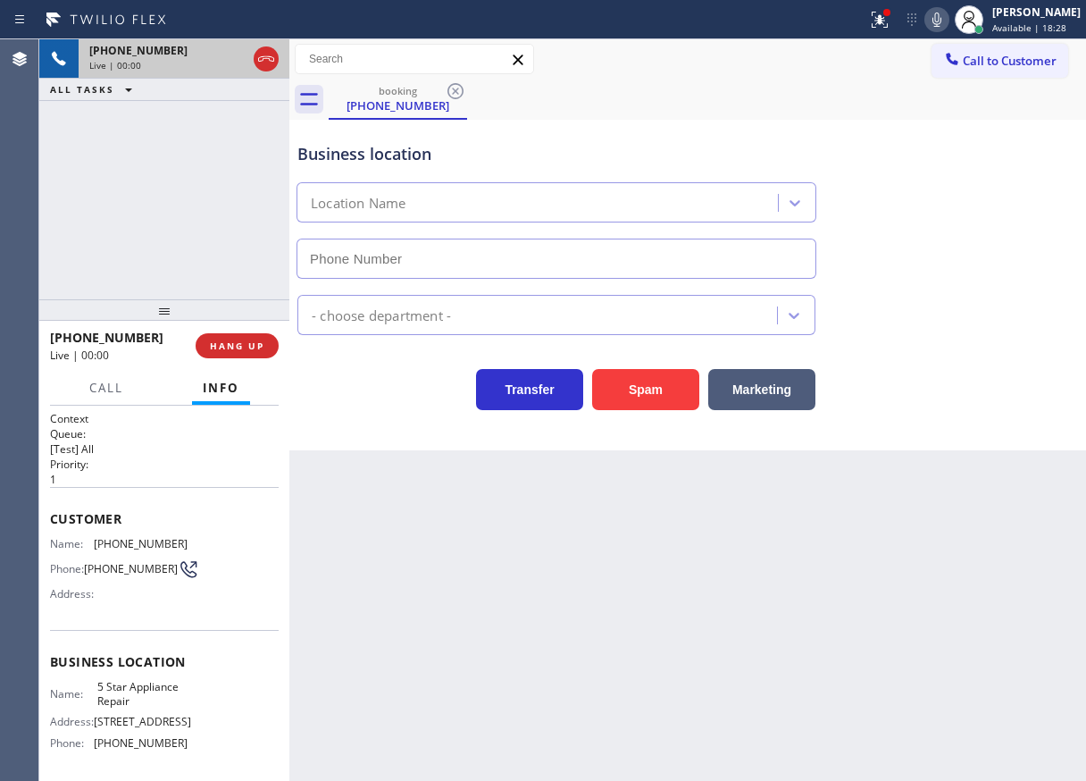
type input "[PHONE_NUMBER]"
click at [257, 345] on span "HANG UP" at bounding box center [237, 345] width 54 height 13
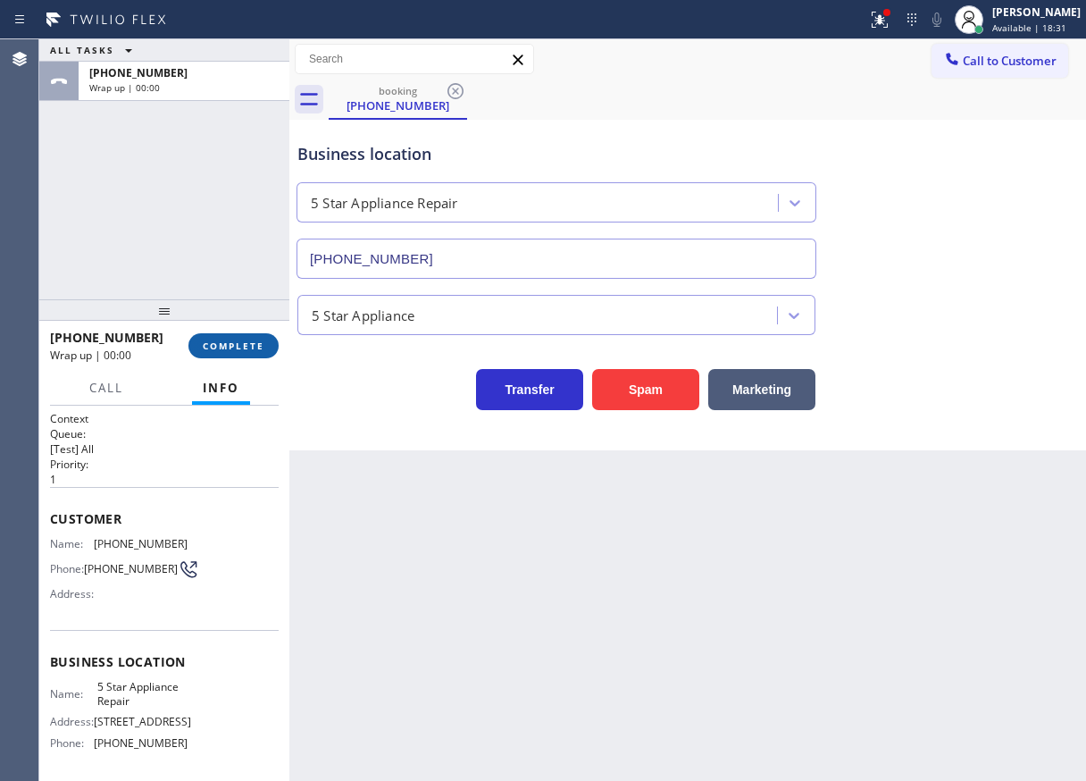
click at [262, 344] on span "COMPLETE" at bounding box center [234, 345] width 62 height 13
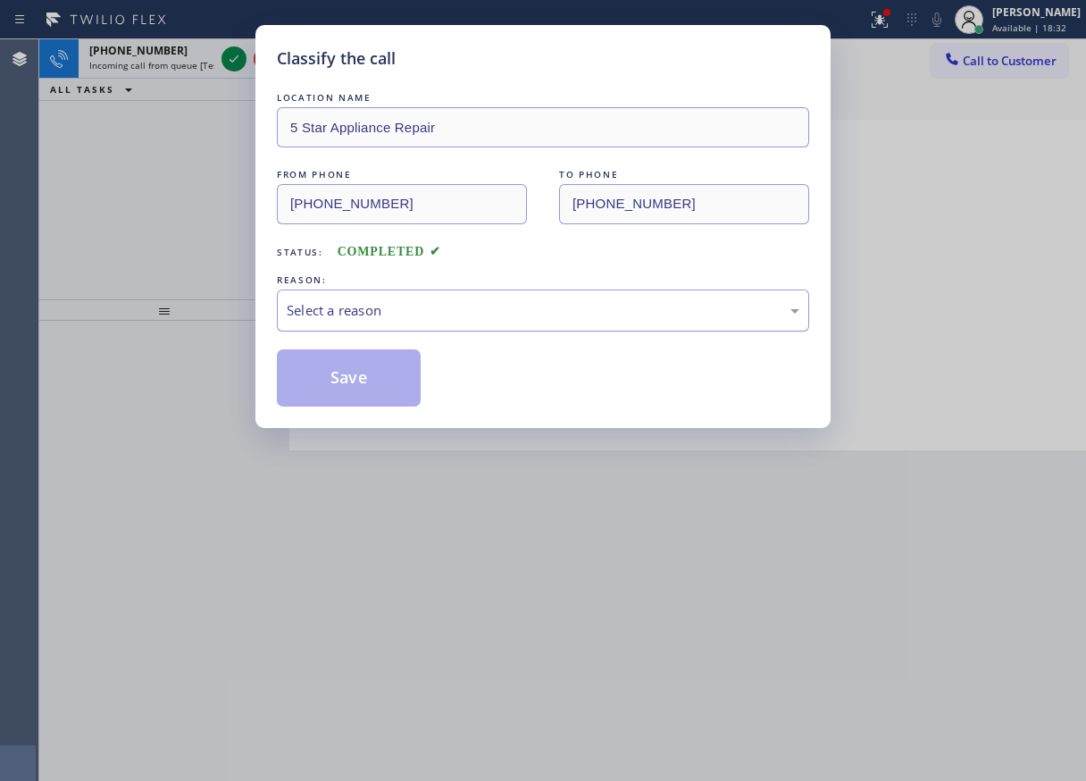
click at [362, 310] on div "Select a reason" at bounding box center [543, 310] width 513 height 21
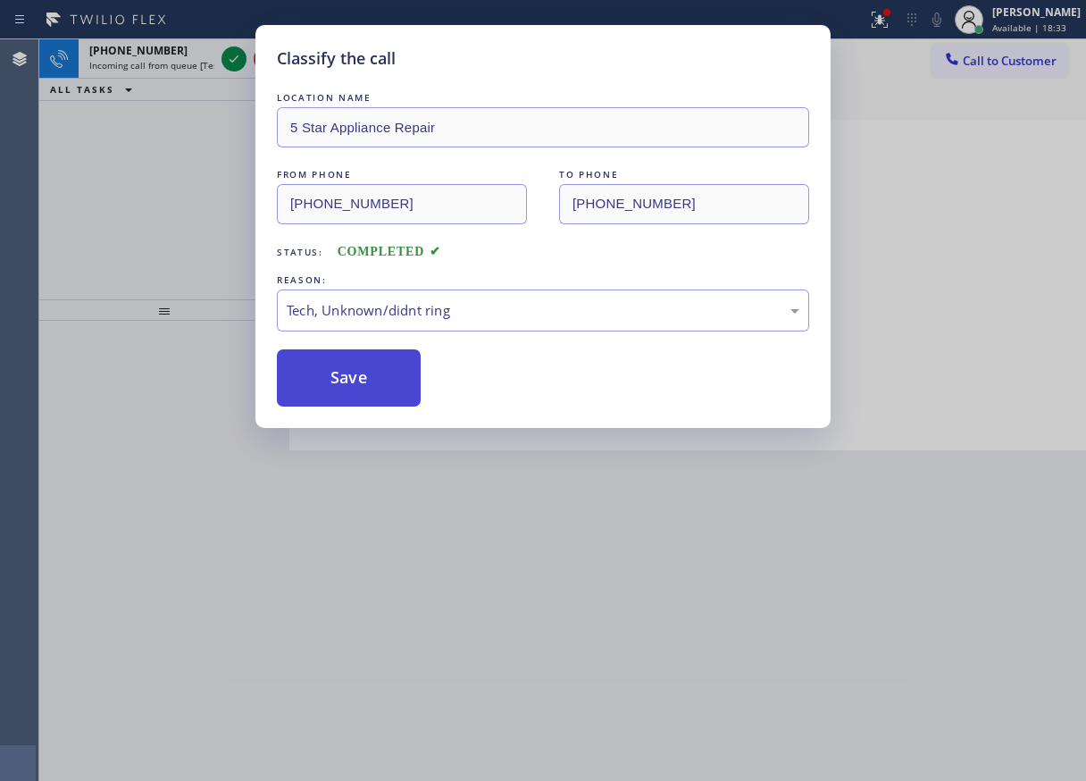
click at [362, 380] on button "Save" at bounding box center [349, 377] width 144 height 57
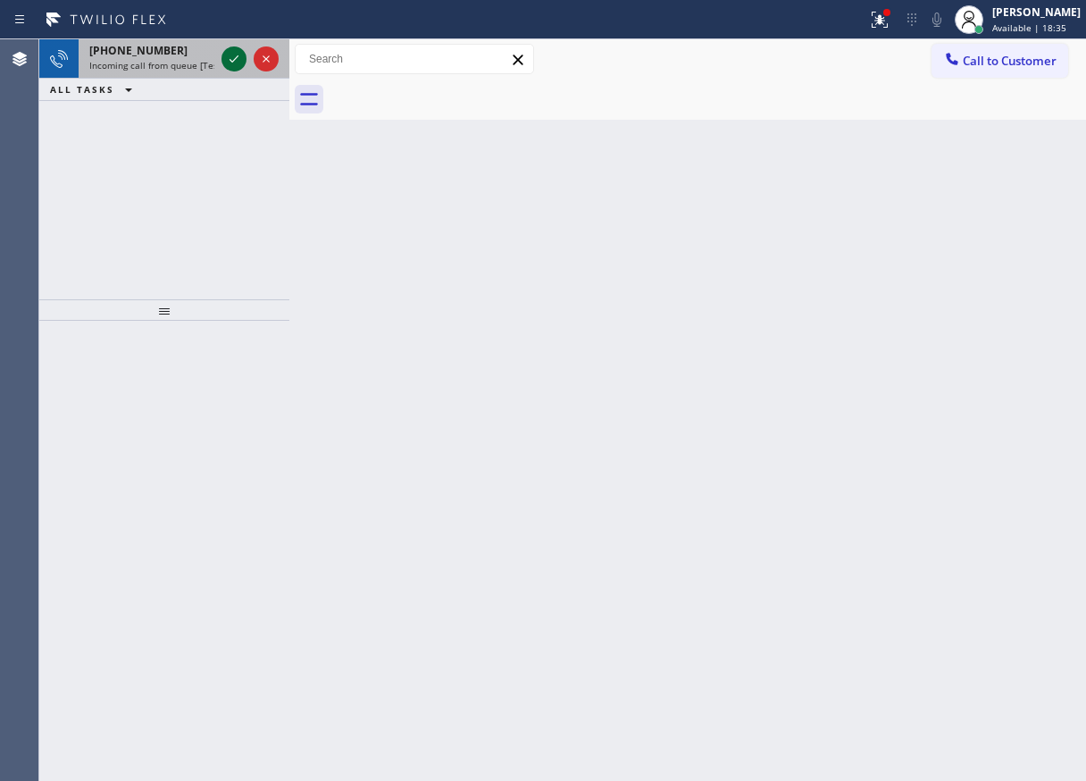
click at [235, 57] on icon at bounding box center [233, 58] width 21 height 21
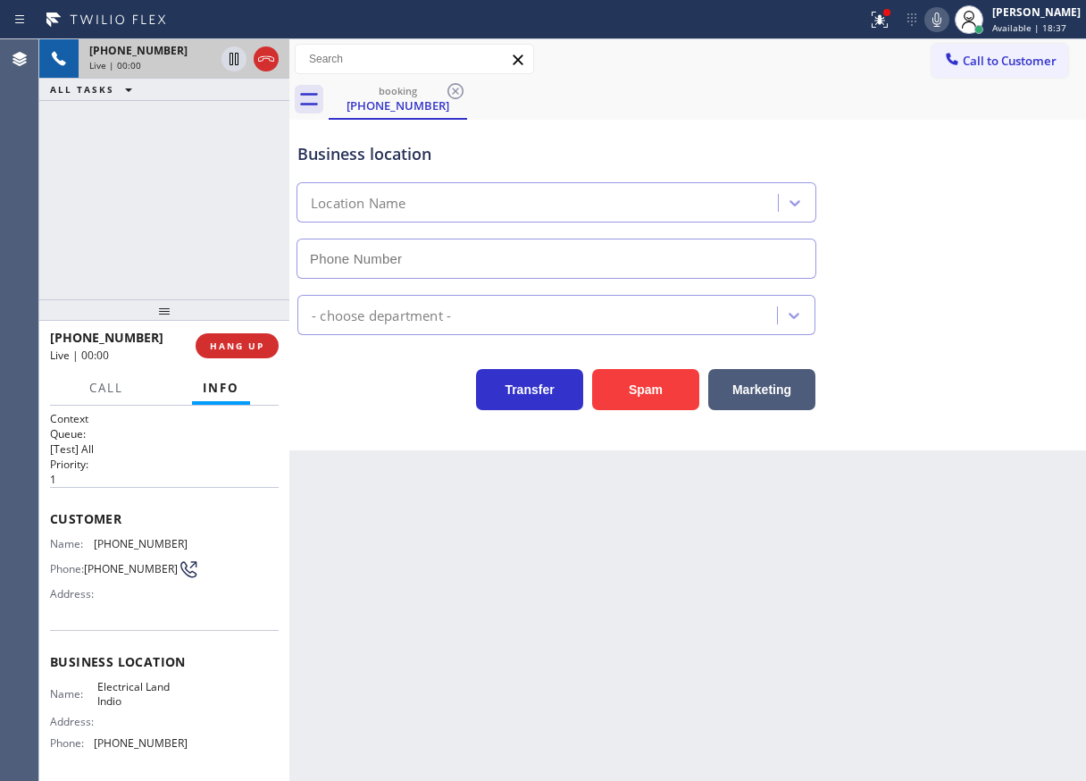
type input "[PHONE_NUMBER]"
click at [253, 347] on span "HANG UP" at bounding box center [237, 345] width 54 height 13
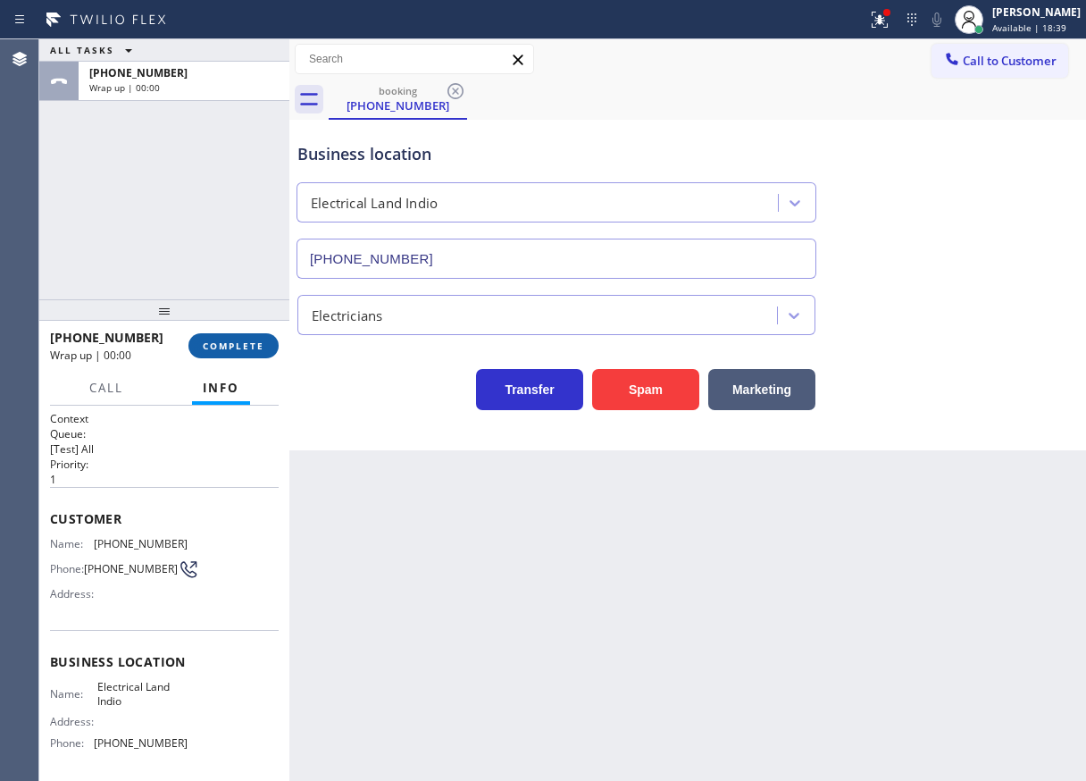
click at [253, 347] on span "COMPLETE" at bounding box center [234, 345] width 62 height 13
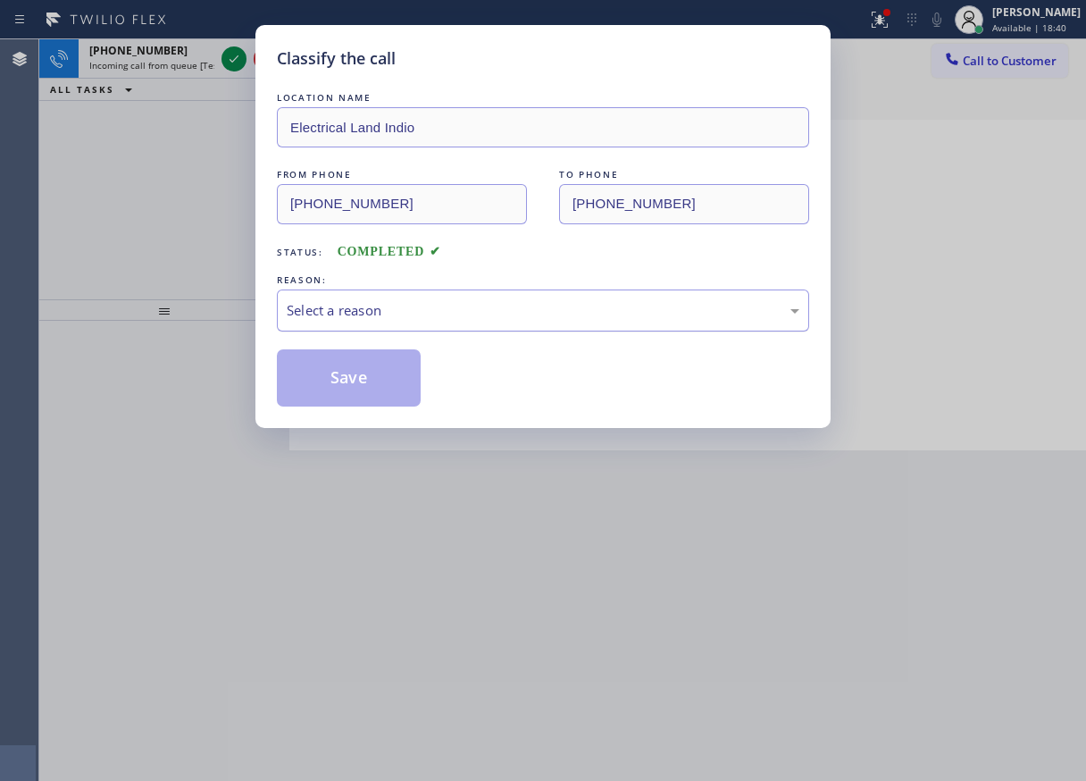
click at [437, 310] on div "Select a reason" at bounding box center [543, 310] width 513 height 21
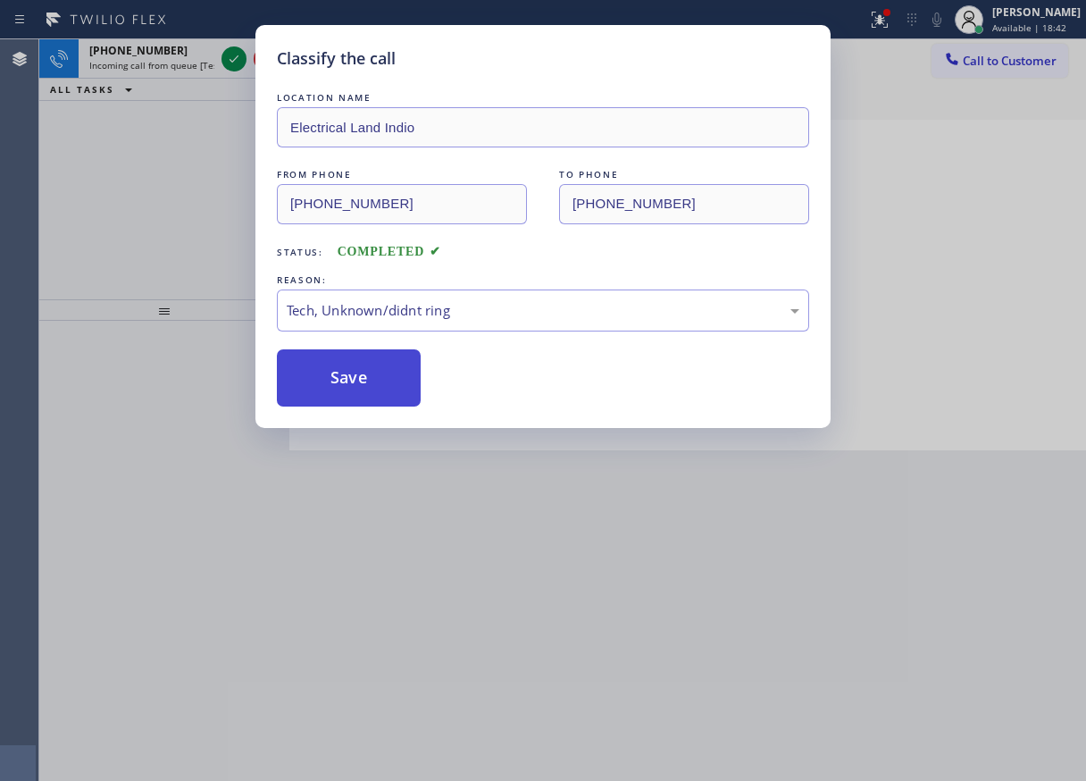
click at [357, 395] on button "Save" at bounding box center [349, 377] width 144 height 57
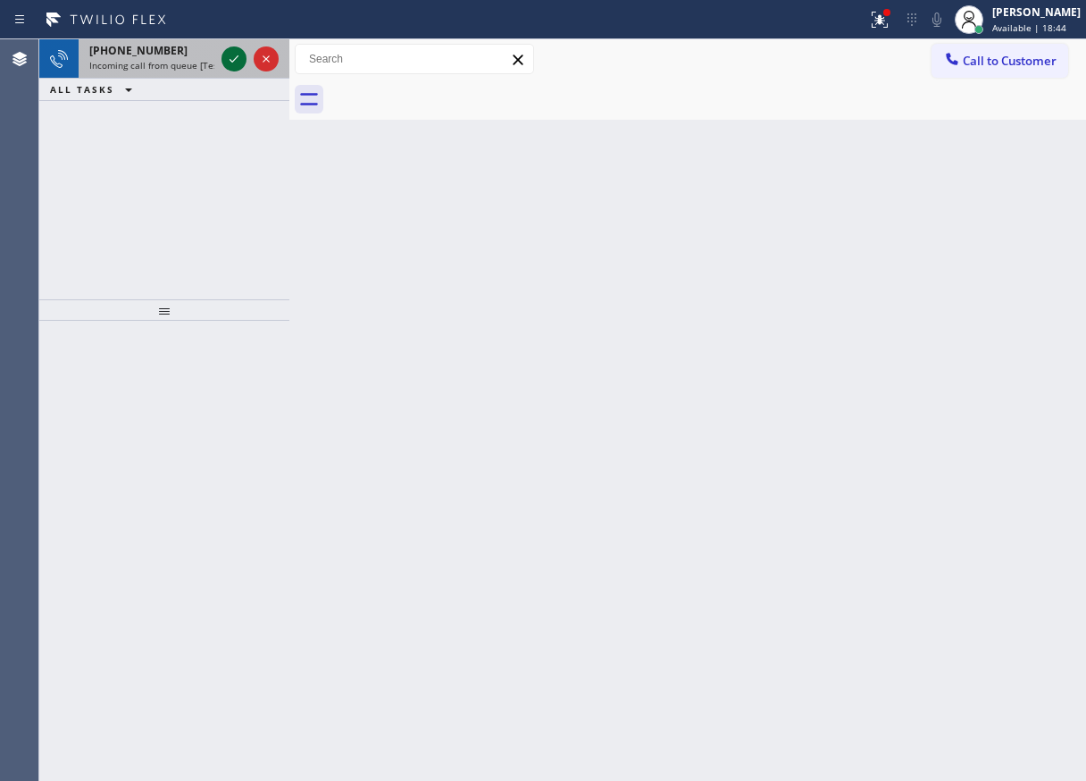
click at [229, 59] on icon at bounding box center [233, 58] width 21 height 21
click at [229, 61] on icon at bounding box center [233, 58] width 21 height 21
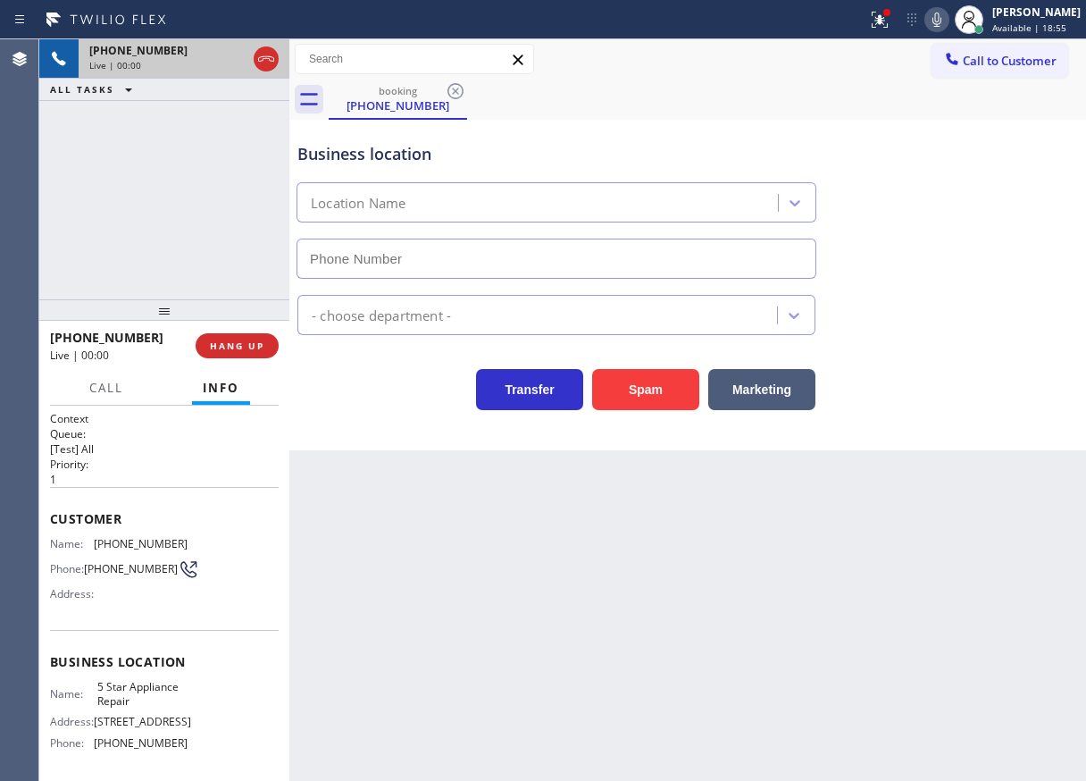
type input "[PHONE_NUMBER]"
click at [139, 690] on span "5 Star Appliance Repair" at bounding box center [141, 694] width 89 height 28
click at [398, 256] on input "[PHONE_NUMBER]" at bounding box center [557, 258] width 520 height 40
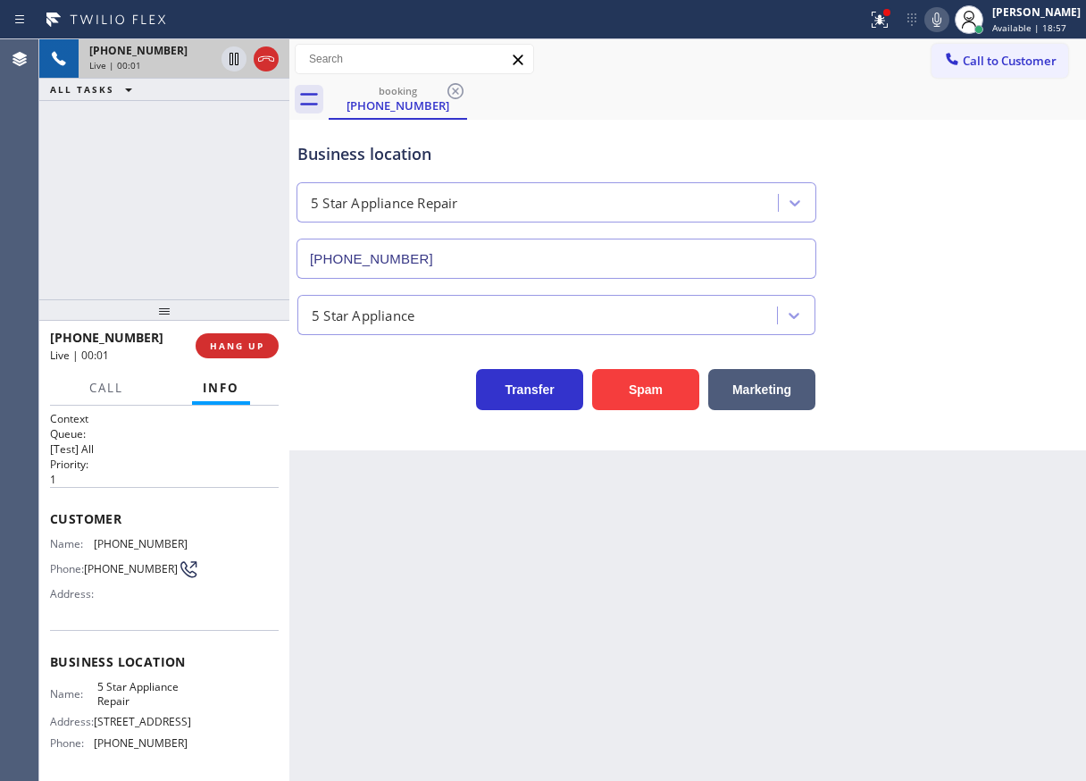
click at [398, 256] on input "[PHONE_NUMBER]" at bounding box center [557, 258] width 520 height 40
click at [130, 540] on span "[PHONE_NUMBER]" at bounding box center [141, 543] width 94 height 13
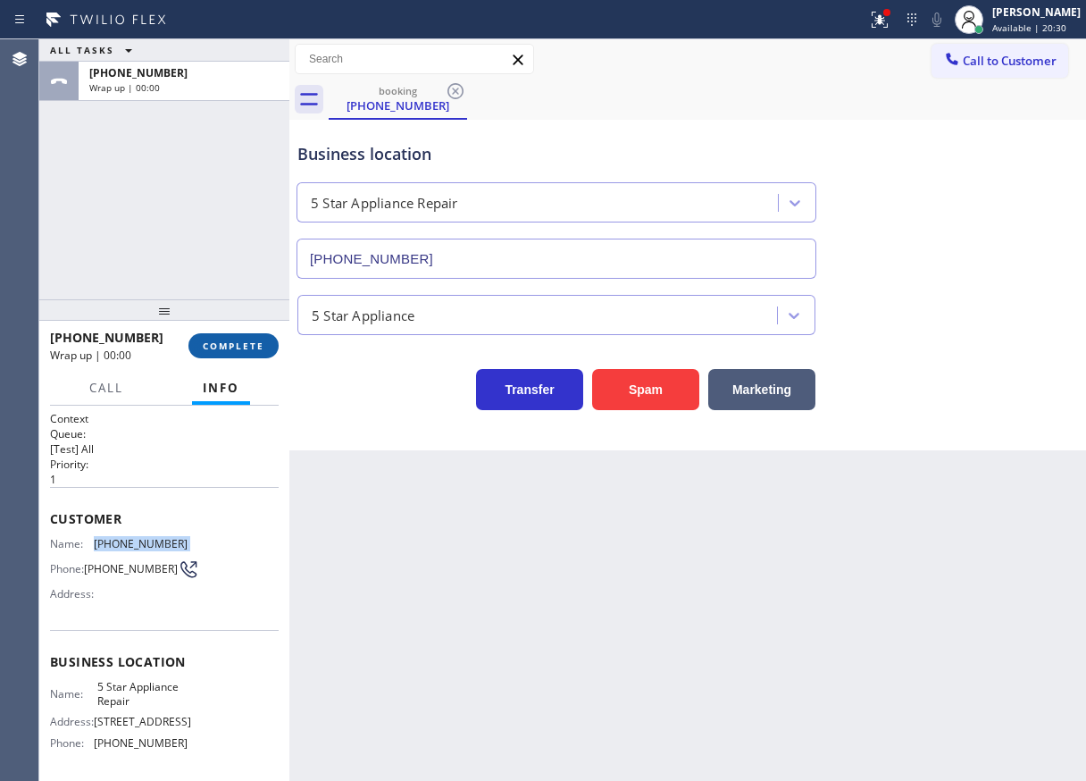
click at [230, 340] on span "COMPLETE" at bounding box center [234, 345] width 62 height 13
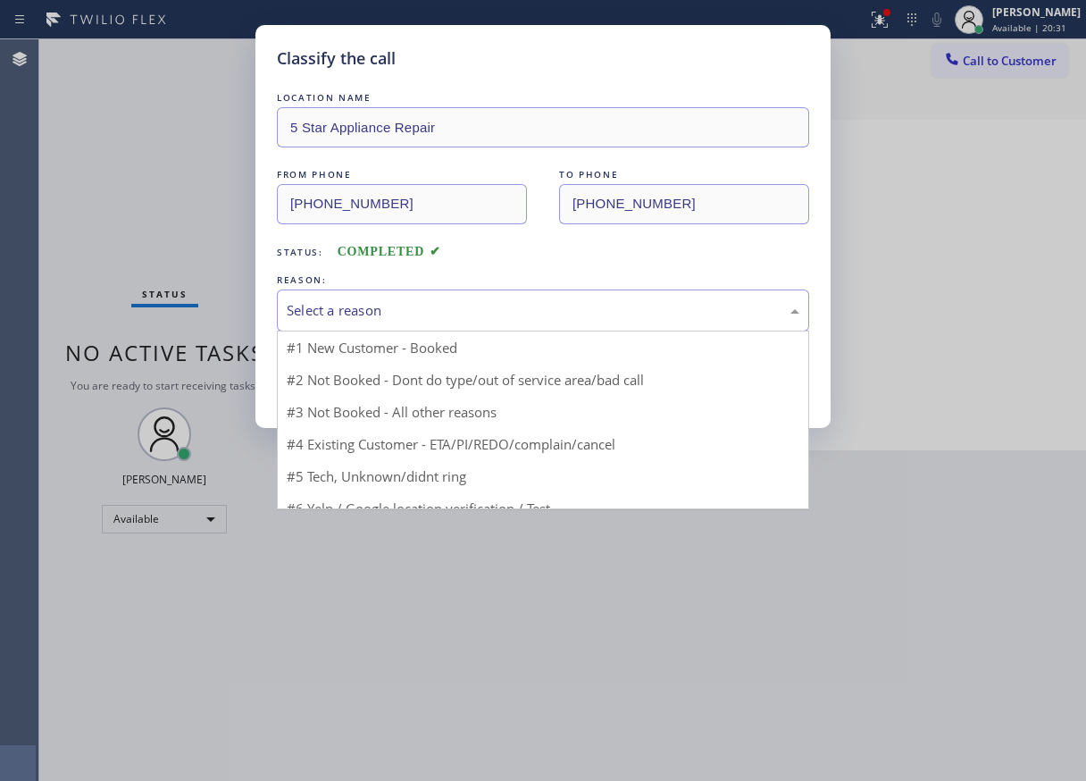
click at [377, 305] on div "Select a reason" at bounding box center [543, 310] width 513 height 21
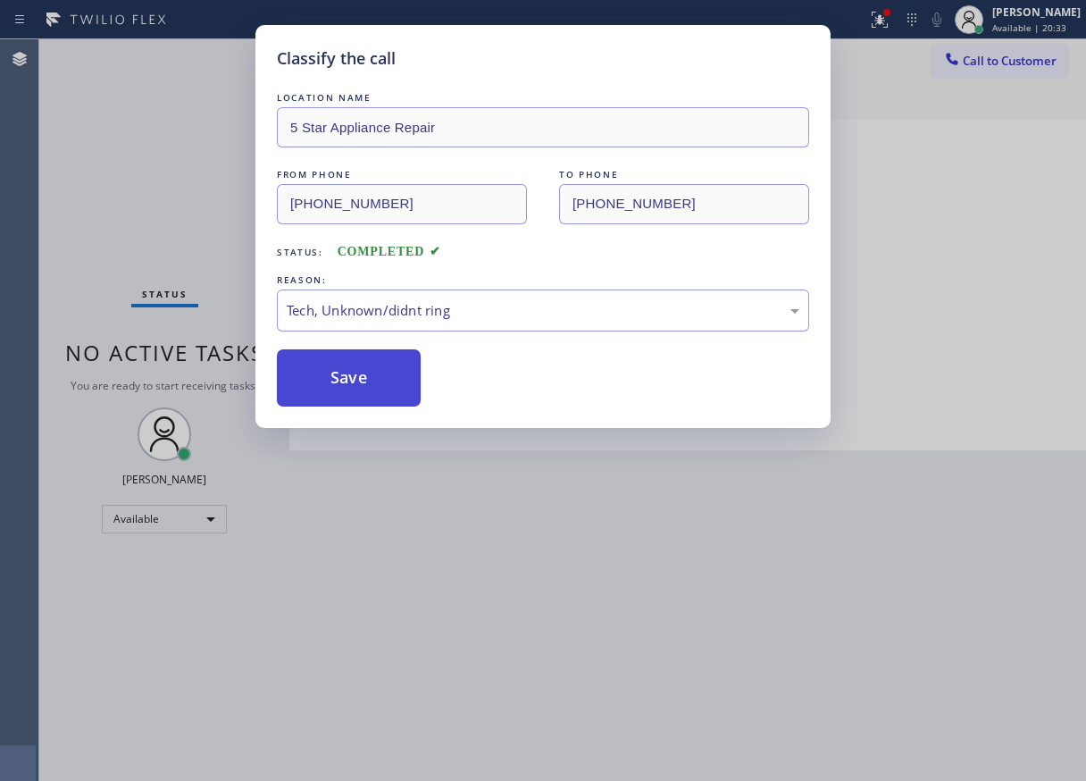
click at [348, 384] on button "Save" at bounding box center [349, 377] width 144 height 57
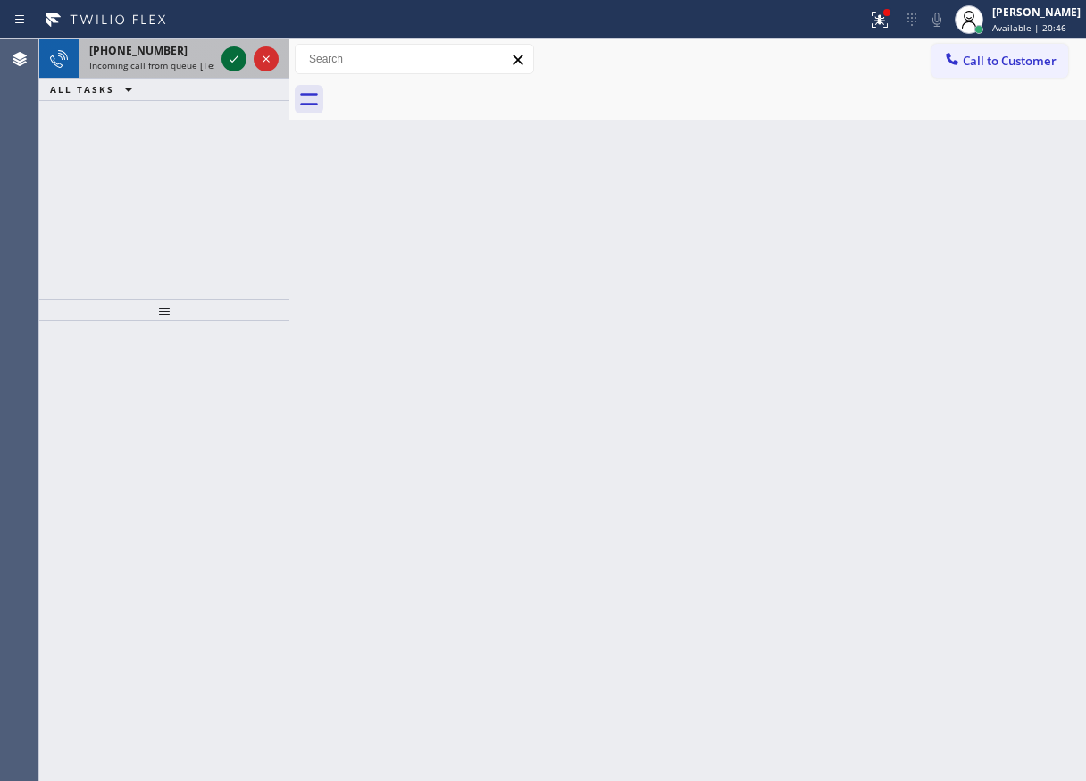
click at [230, 56] on icon at bounding box center [233, 58] width 21 height 21
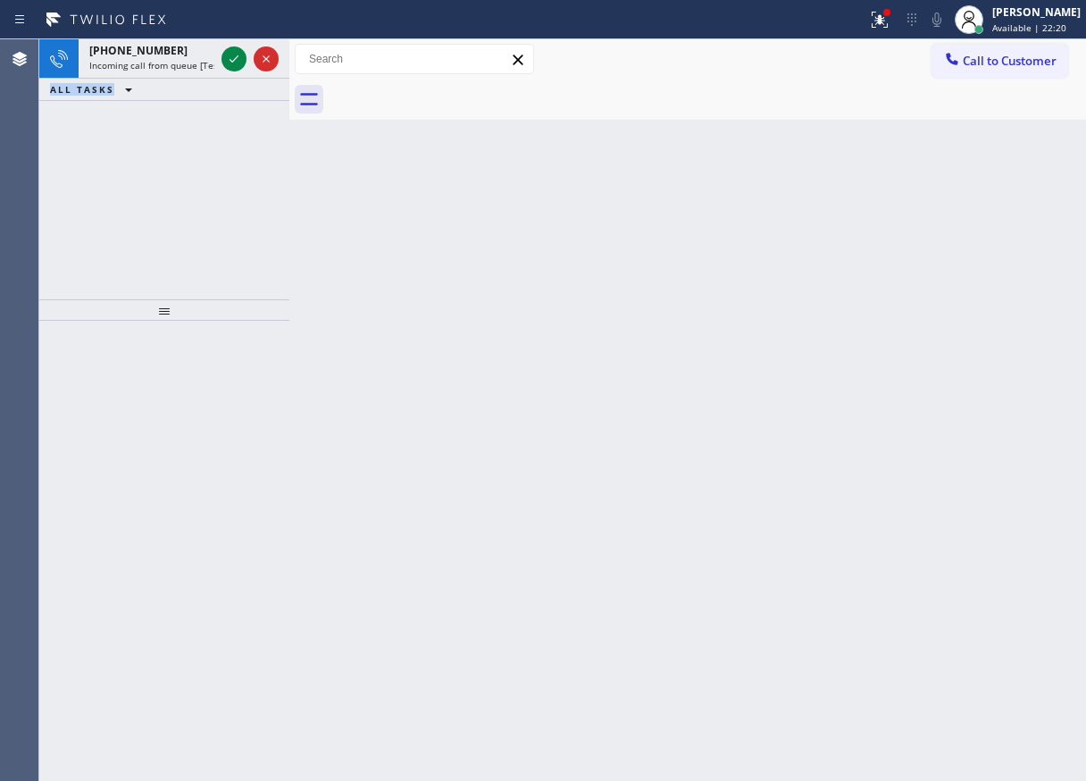
click at [52, 210] on div "[PHONE_NUMBER] Incoming call from queue [Test] All ALL TASKS ALL TASKS ACTIVE T…" at bounding box center [164, 169] width 250 height 260
click at [235, 58] on icon at bounding box center [233, 58] width 21 height 21
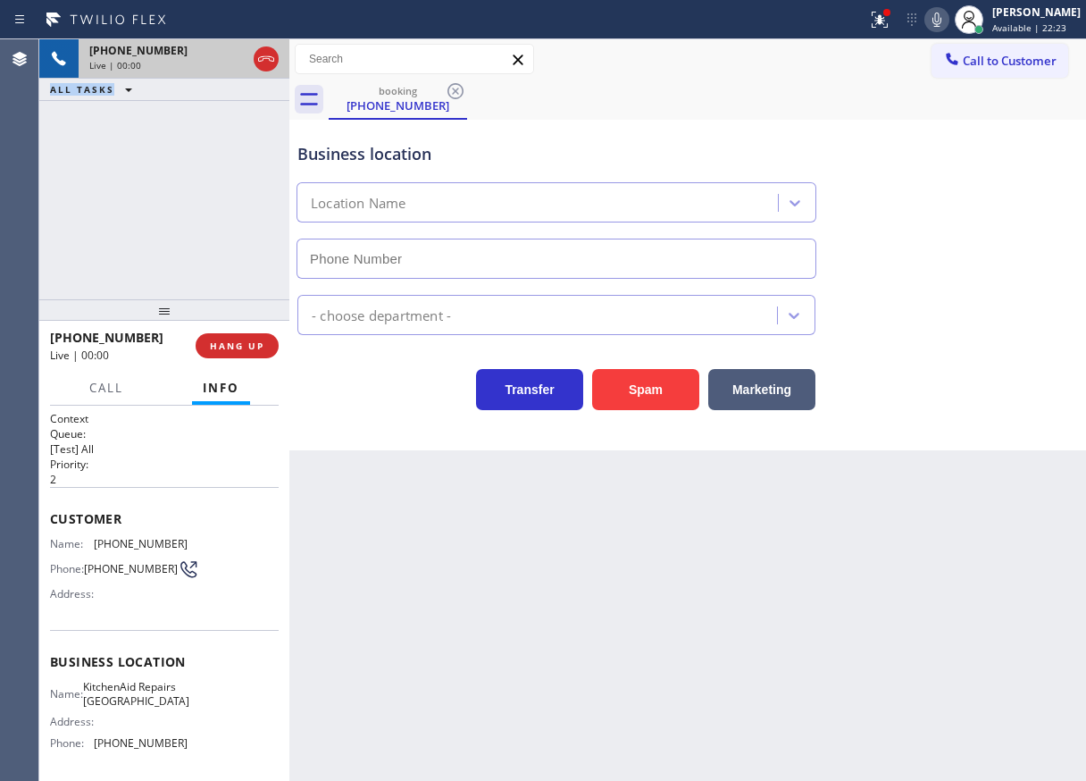
type input "[PHONE_NUMBER]"
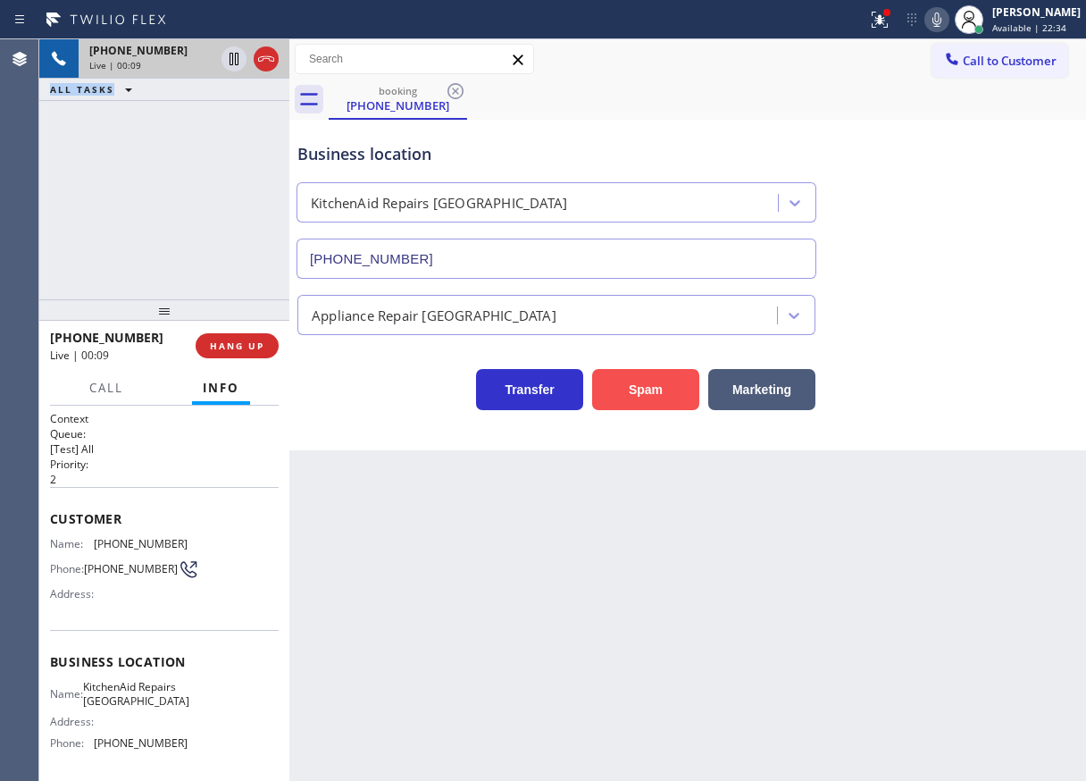
click at [656, 389] on button "Spam" at bounding box center [645, 389] width 107 height 41
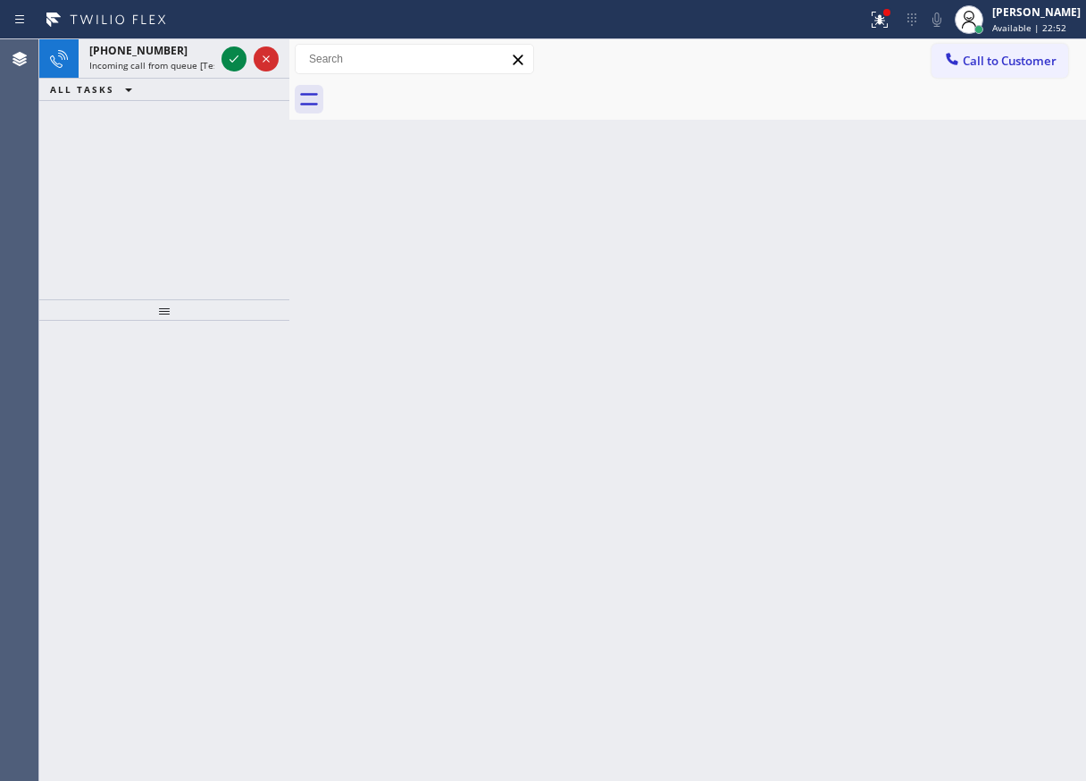
click at [990, 374] on div "Back to Dashboard Change Sender ID Customers Technicians Select a contact Outbo…" at bounding box center [687, 409] width 797 height 741
click at [235, 52] on icon at bounding box center [233, 58] width 21 height 21
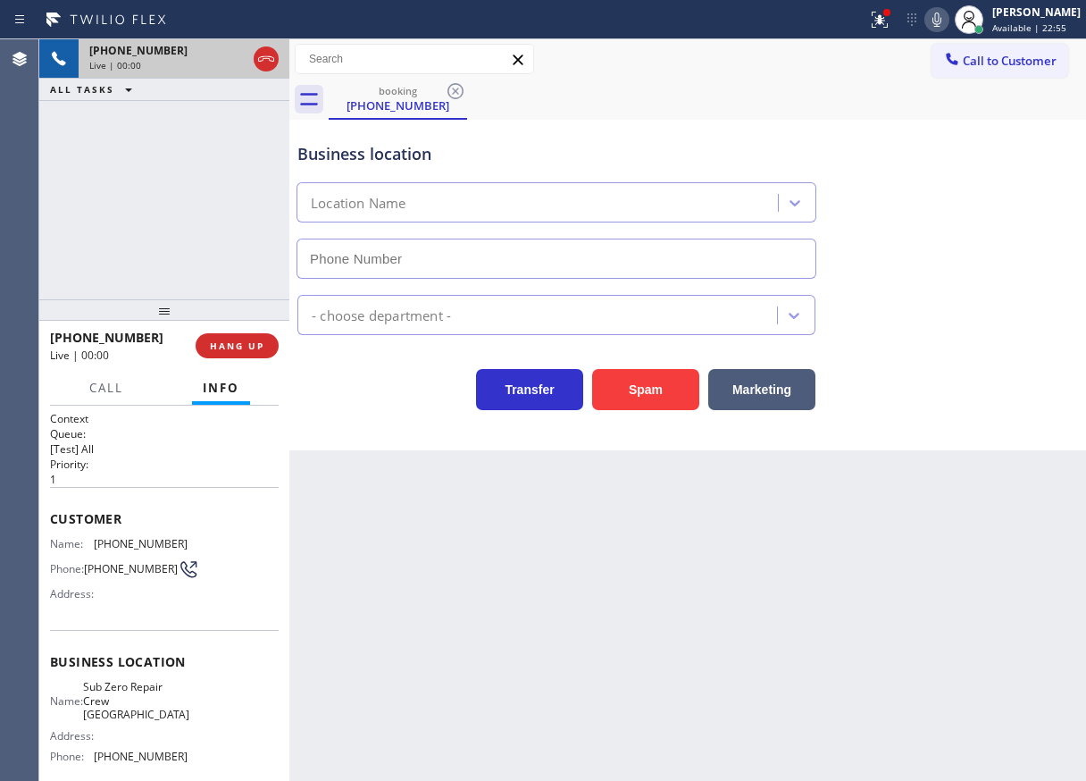
type input "[PHONE_NUMBER]"
click at [148, 699] on span "Sub Zero Repair Crew [GEOGRAPHIC_DATA]" at bounding box center [136, 700] width 106 height 41
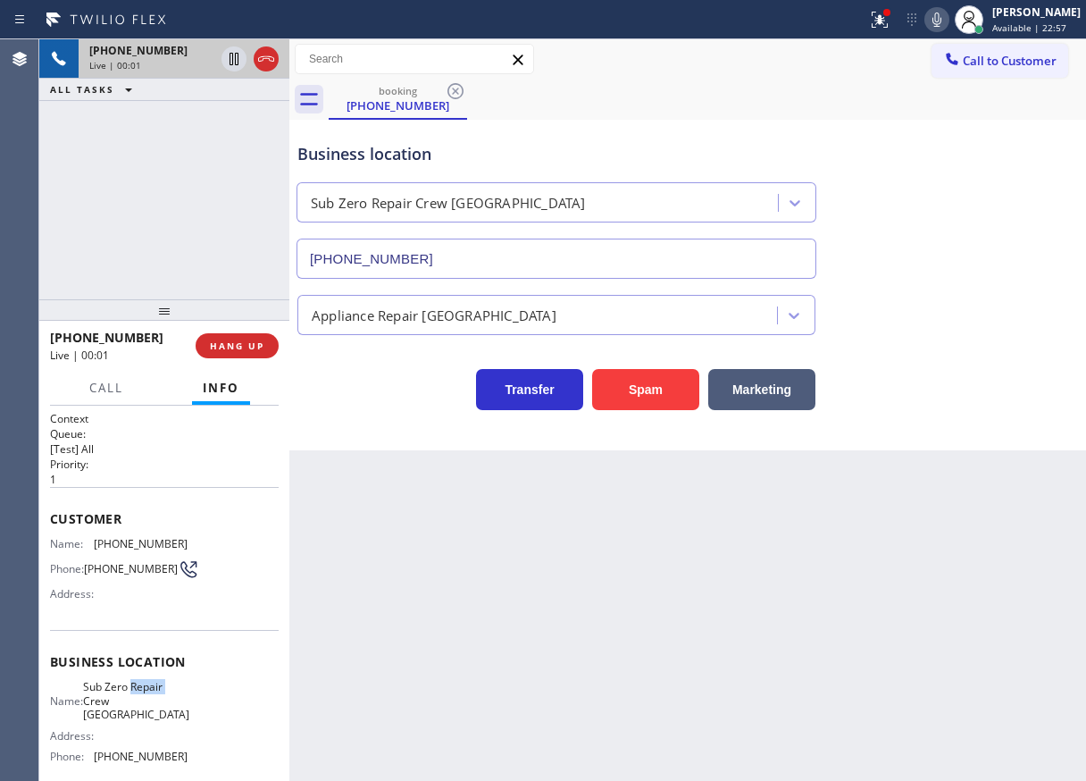
click at [148, 699] on span "Sub Zero Repair Crew [GEOGRAPHIC_DATA]" at bounding box center [136, 700] width 106 height 41
click at [497, 255] on input "[PHONE_NUMBER]" at bounding box center [557, 258] width 520 height 40
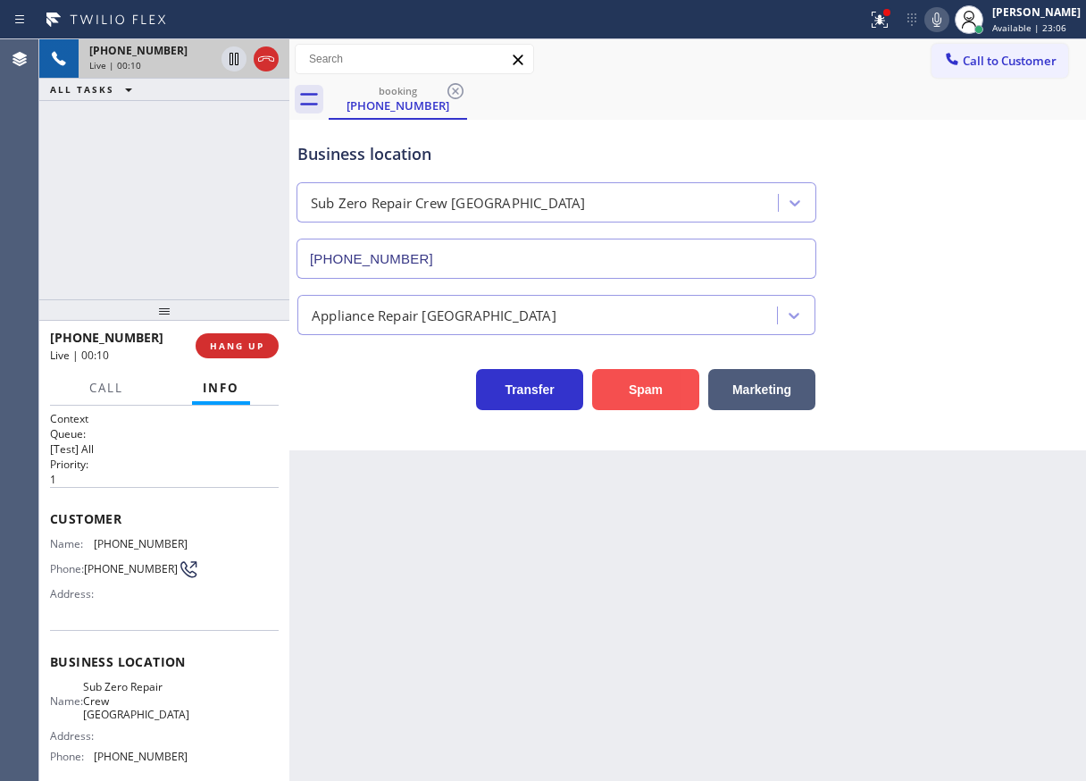
click at [643, 388] on button "Spam" at bounding box center [645, 389] width 107 height 41
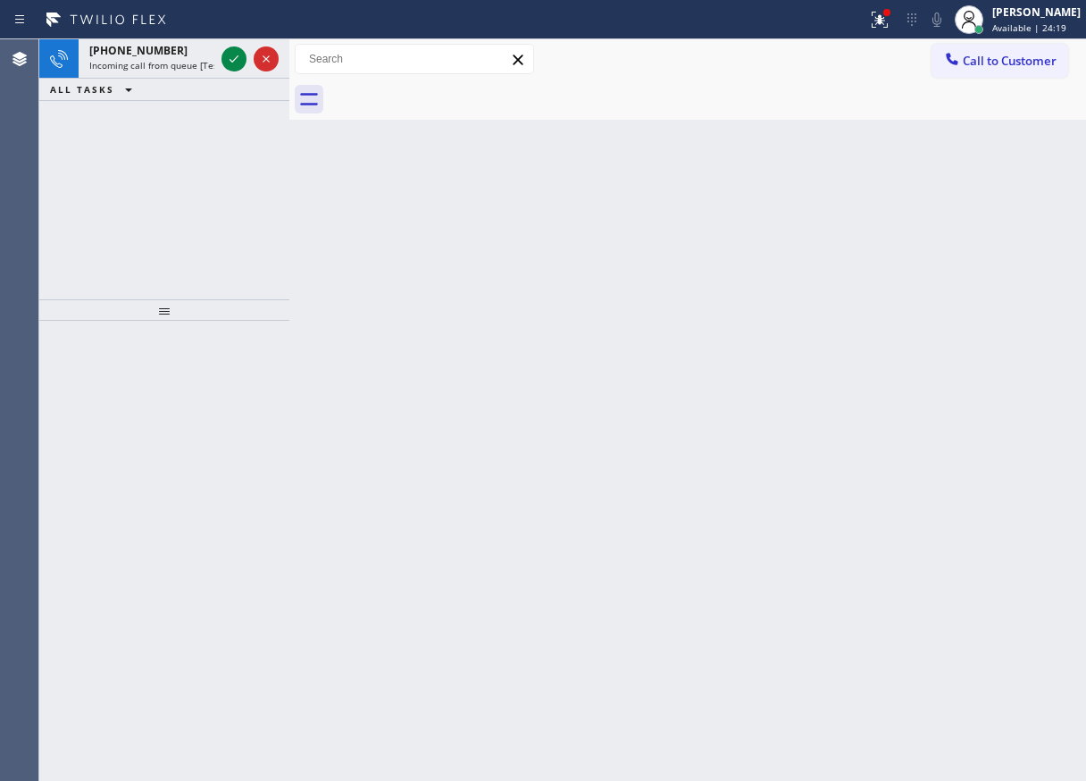
drag, startPoint x: 999, startPoint y: 287, endPoint x: 825, endPoint y: 280, distance: 174.3
click at [998, 287] on div "Back to Dashboard Change Sender ID Customers Technicians Select a contact Outbo…" at bounding box center [687, 409] width 797 height 741
click at [234, 48] on icon at bounding box center [233, 58] width 21 height 21
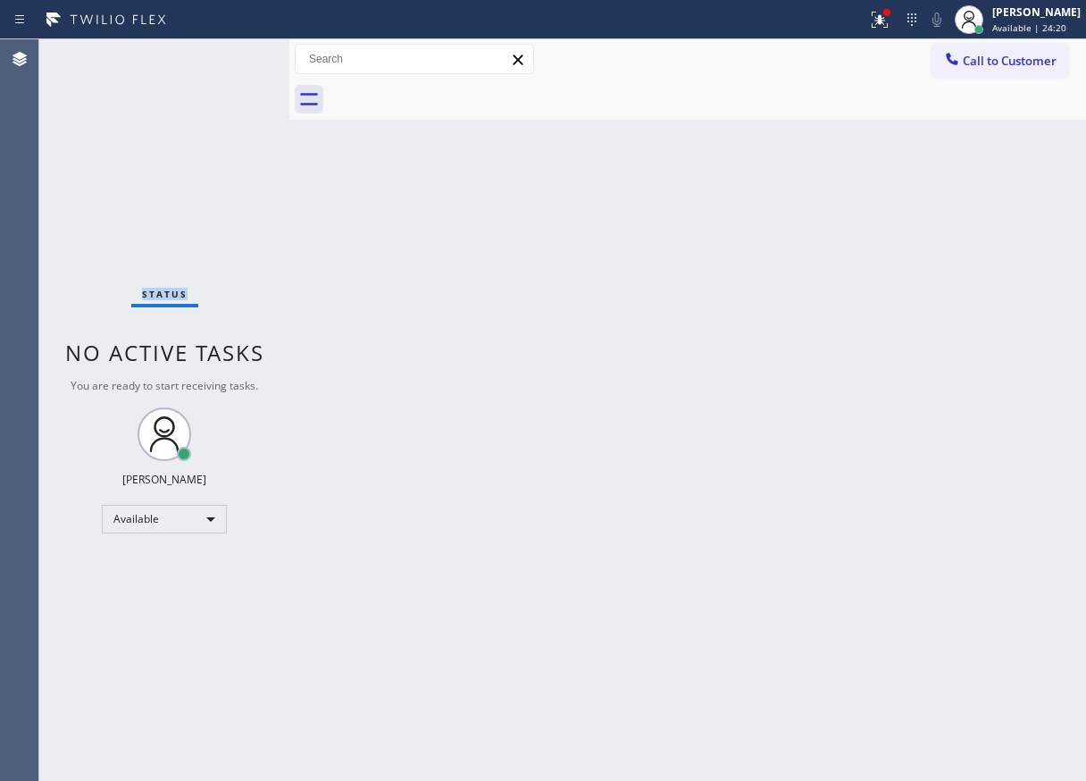
click at [232, 57] on div "Status No active tasks You are ready to start receiving tasks. [PERSON_NAME] Av…" at bounding box center [164, 409] width 250 height 741
click at [530, 418] on div "Back to Dashboard Change Sender ID Customers Technicians Select a contact Outbo…" at bounding box center [687, 409] width 797 height 741
click at [1008, 278] on div "Back to Dashboard Change Sender ID Customers Technicians Select a contact Outbo…" at bounding box center [687, 409] width 797 height 741
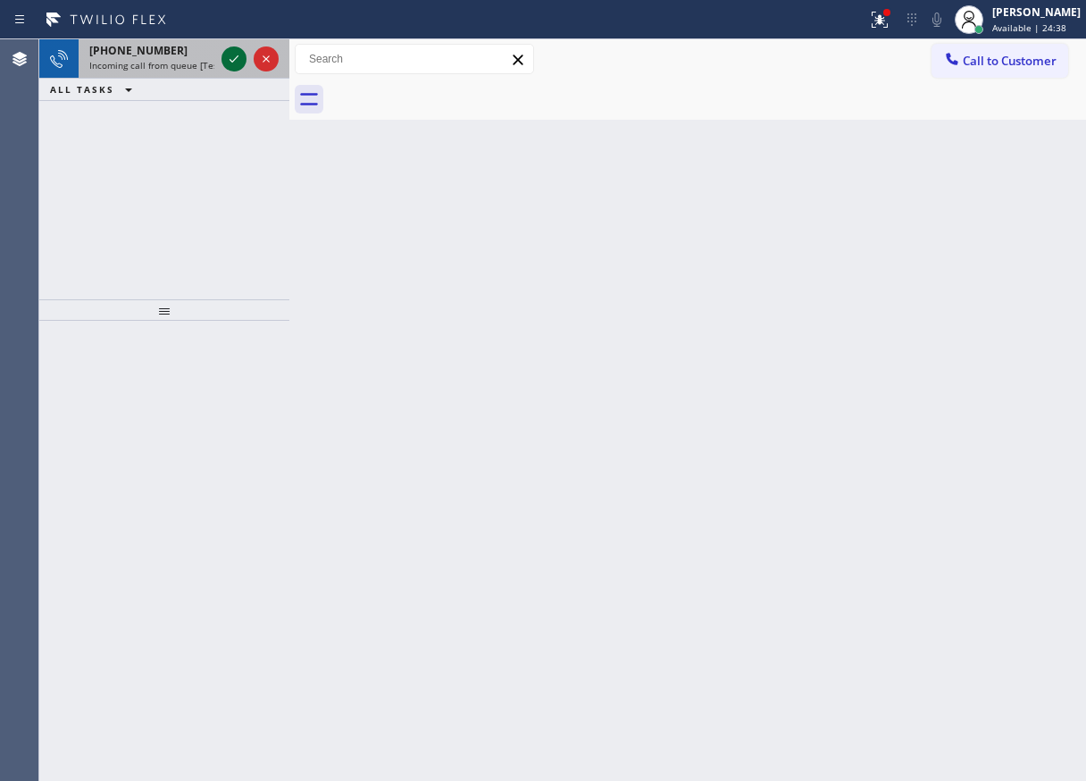
click at [230, 62] on icon at bounding box center [233, 58] width 21 height 21
click at [235, 54] on icon at bounding box center [233, 58] width 21 height 21
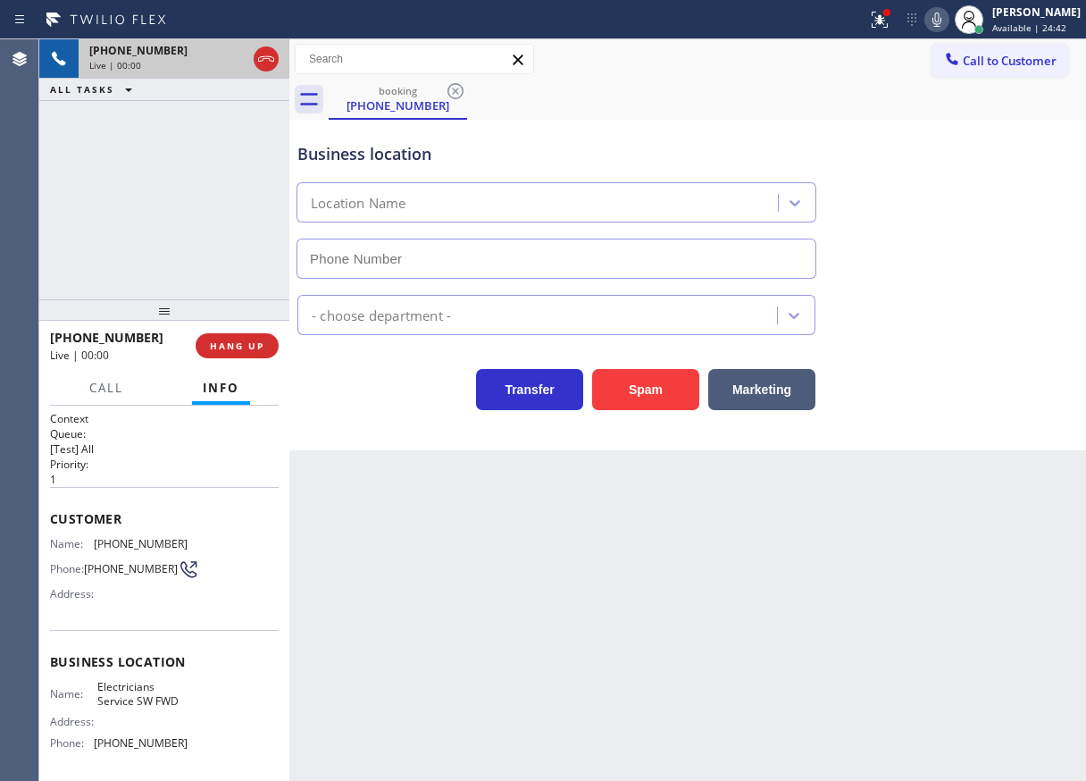
type input "[PHONE_NUMBER]"
click at [648, 389] on button "Spam" at bounding box center [645, 389] width 107 height 41
drag, startPoint x: 648, startPoint y: 389, endPoint x: 672, endPoint y: 409, distance: 31.1
click at [648, 389] on button "Spam" at bounding box center [645, 389] width 107 height 41
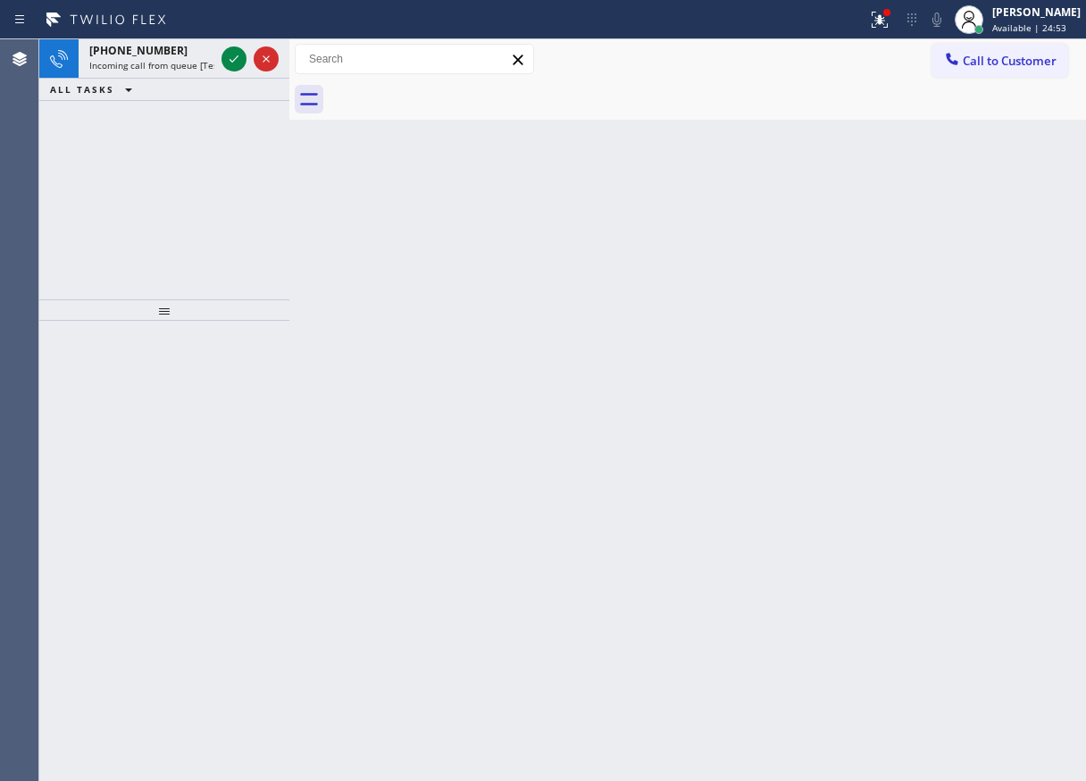
click at [973, 363] on div "Back to Dashboard Change Sender ID Customers Technicians Select a contact Outbo…" at bounding box center [687, 409] width 797 height 741
click at [230, 58] on icon at bounding box center [233, 58] width 21 height 21
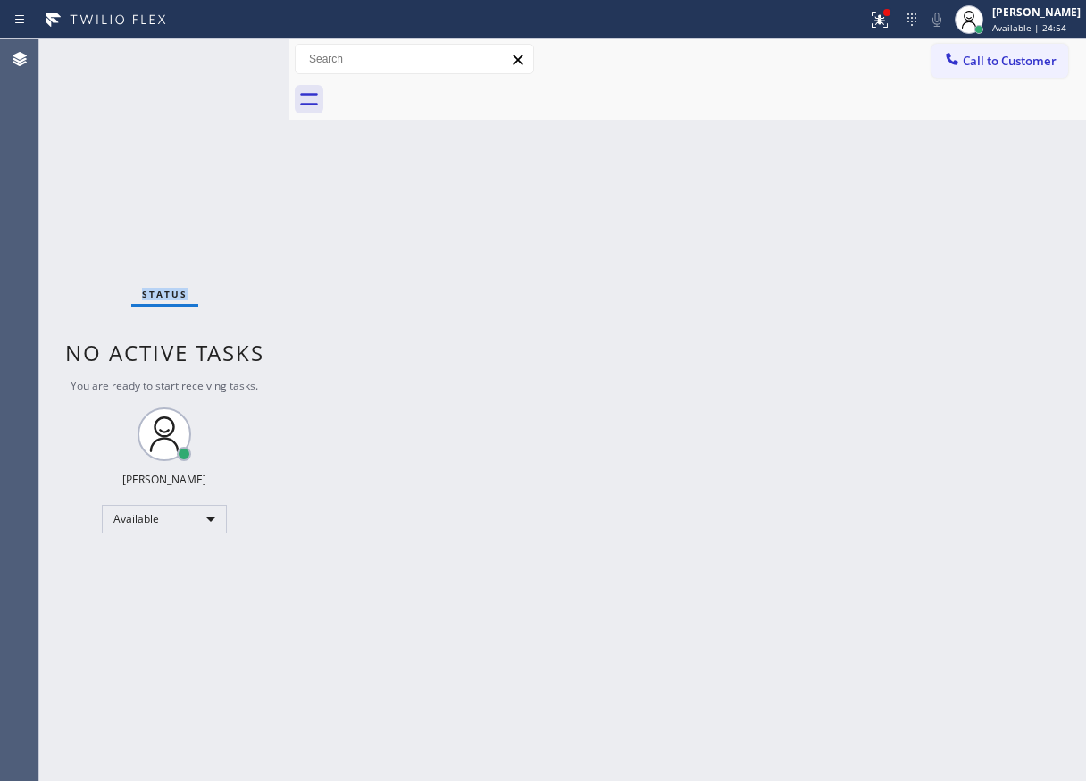
click at [230, 58] on div "Status No active tasks You are ready to start receiving tasks. [PERSON_NAME] Av…" at bounding box center [164, 409] width 250 height 741
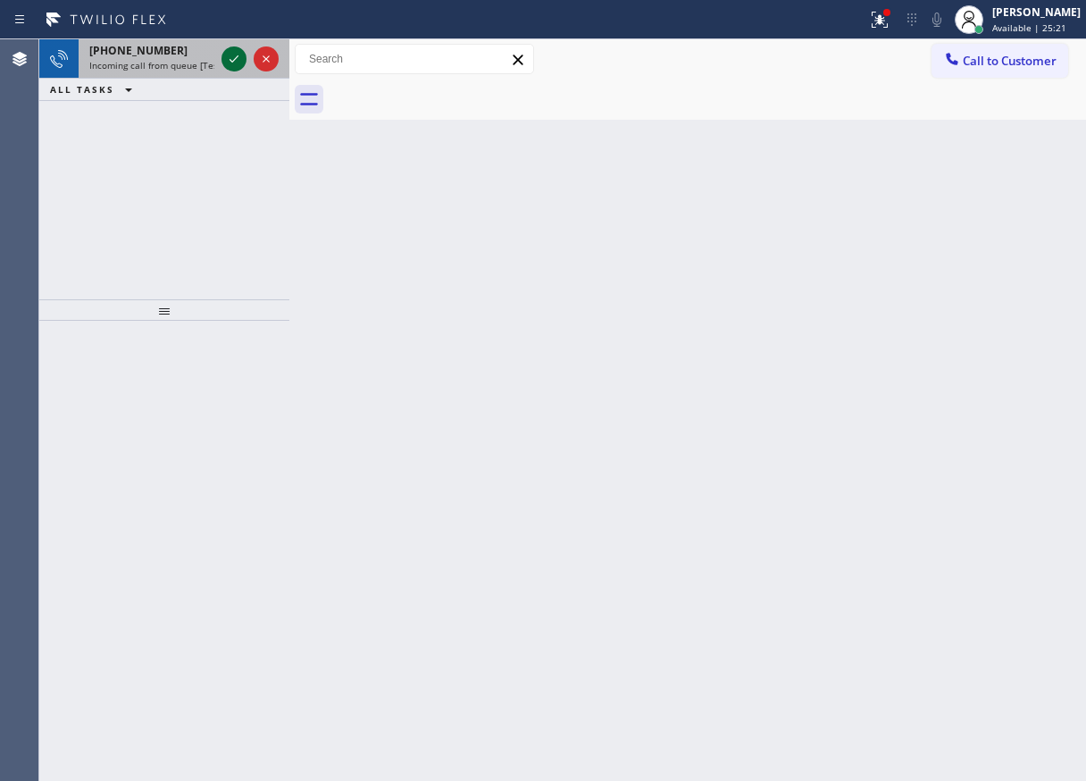
click at [233, 60] on icon at bounding box center [233, 58] width 21 height 21
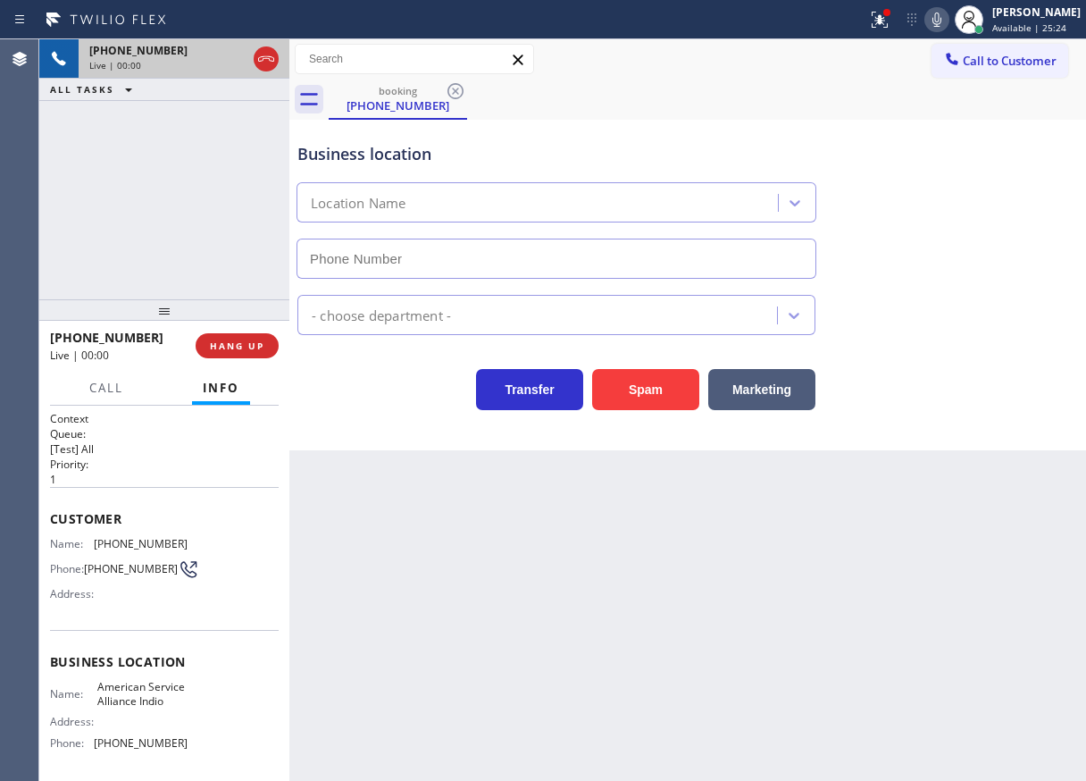
type input "[PHONE_NUMBER]"
click at [142, 699] on span "American Service Alliance Indio" at bounding box center [141, 694] width 89 height 28
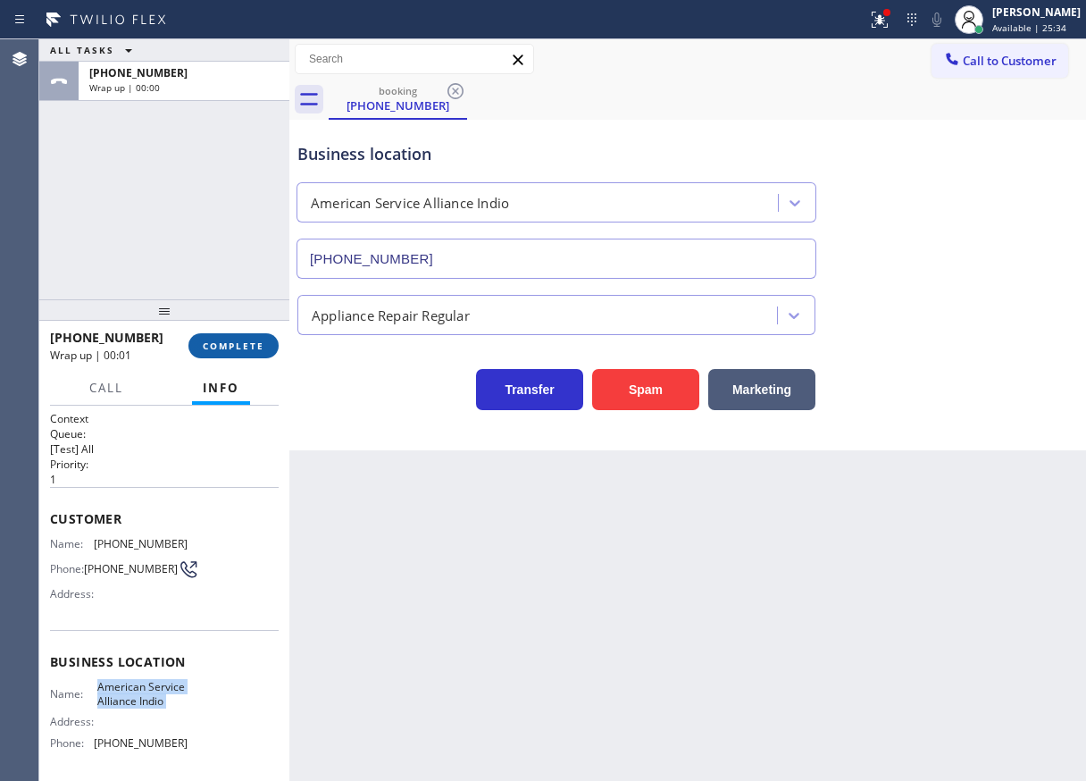
click at [204, 340] on span "COMPLETE" at bounding box center [234, 345] width 62 height 13
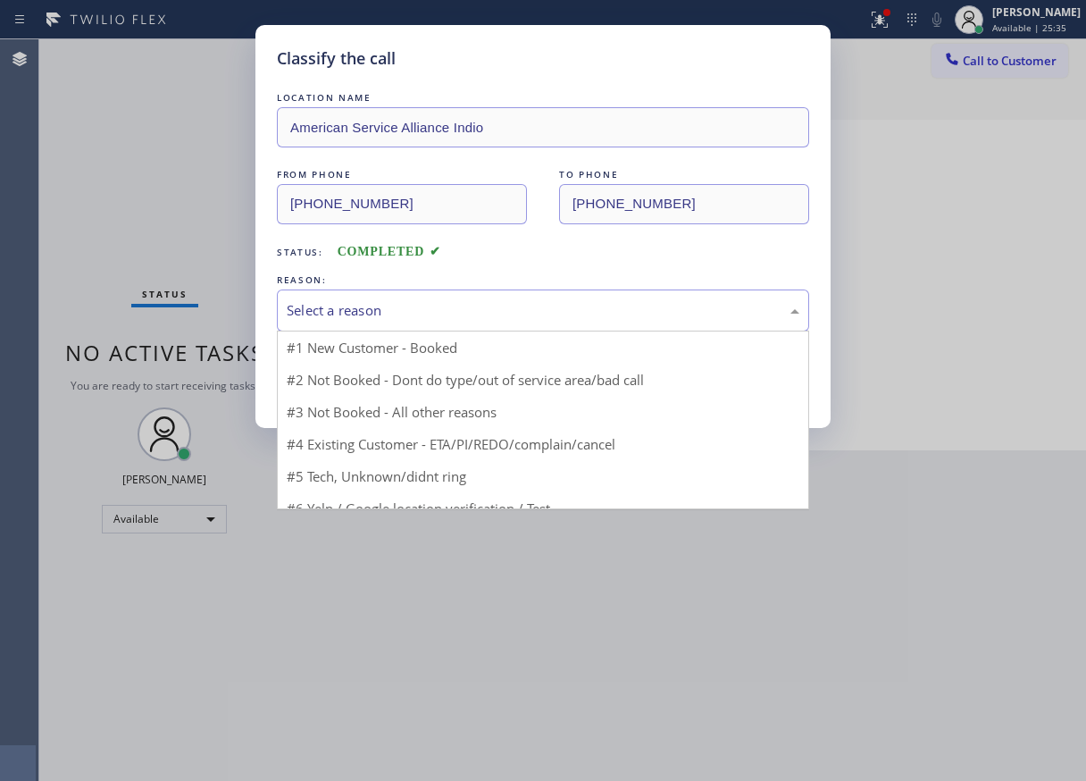
click at [526, 298] on div "Select a reason" at bounding box center [543, 310] width 532 height 42
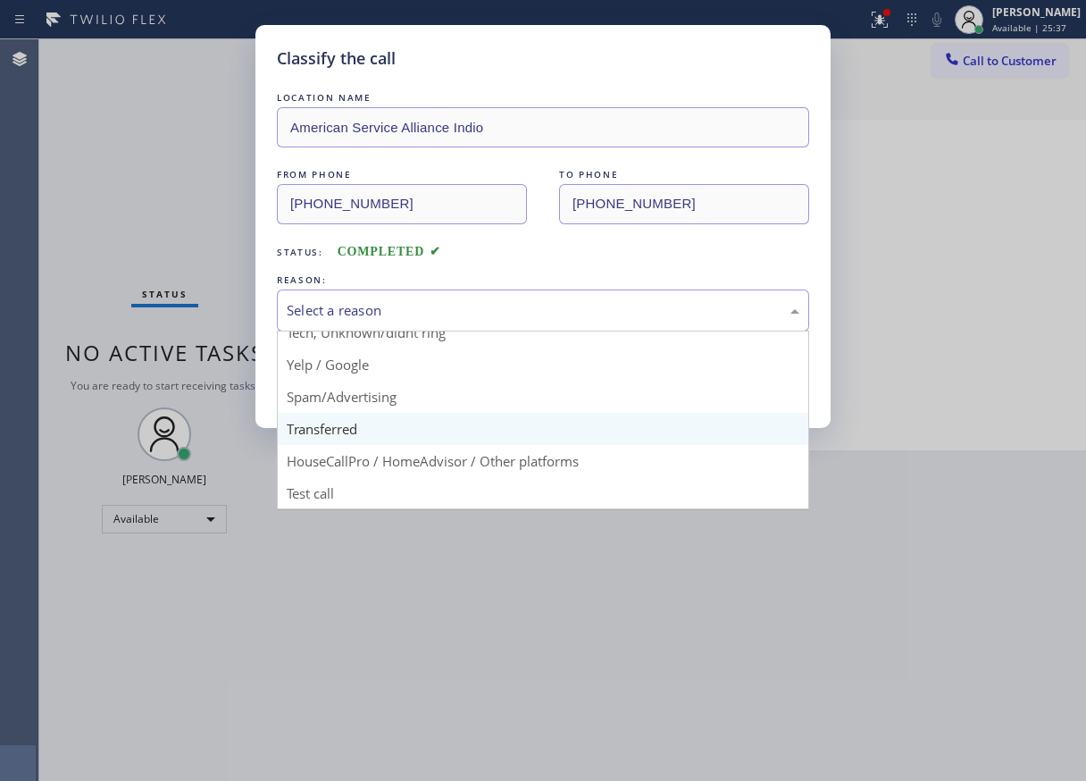
scroll to position [113, 0]
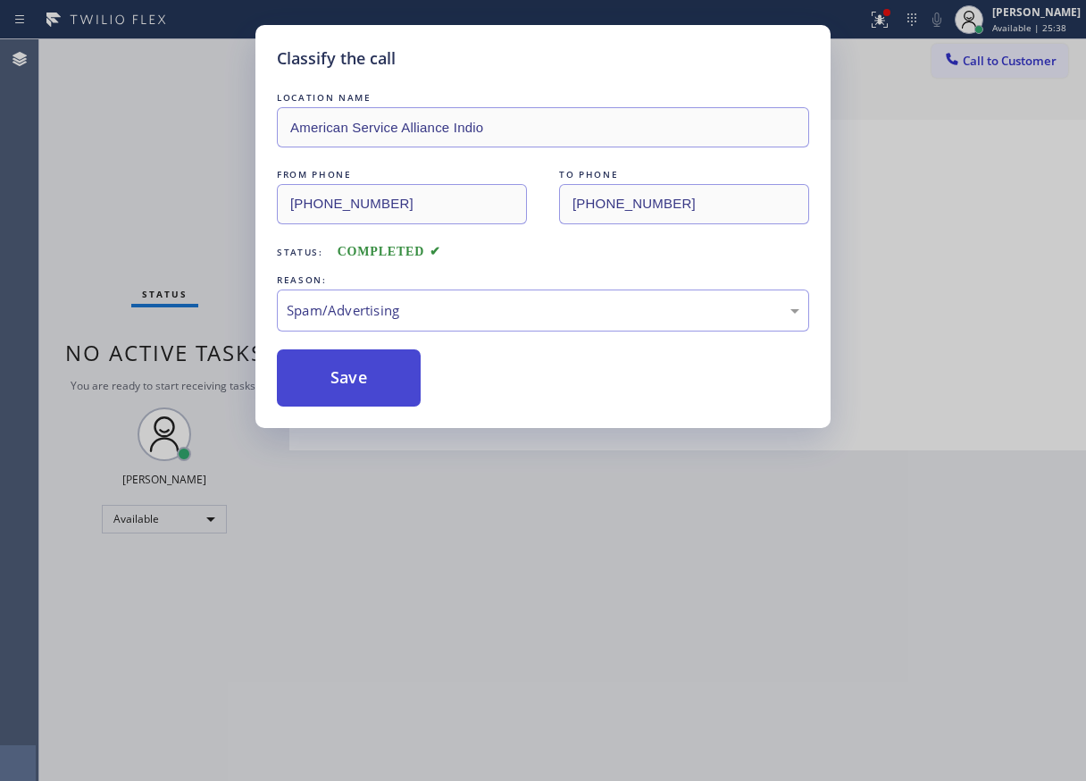
click at [370, 385] on button "Save" at bounding box center [349, 377] width 144 height 57
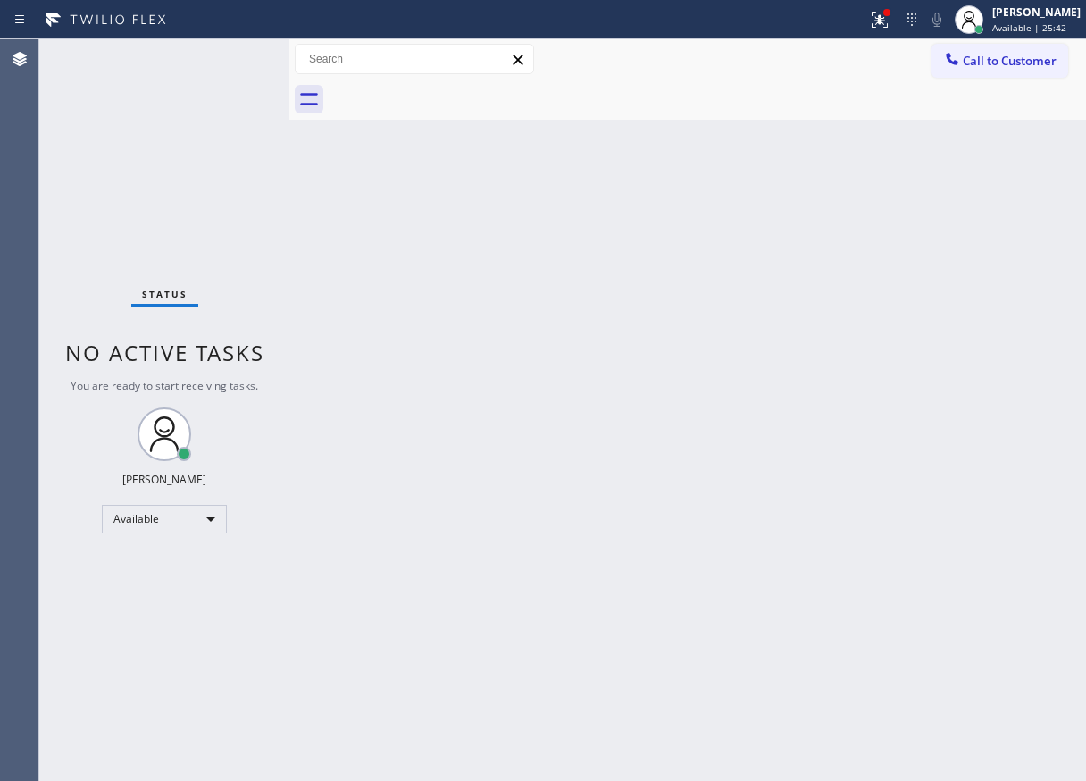
click at [962, 384] on div "Back to Dashboard Change Sender ID Customers Technicians Select a contact Outbo…" at bounding box center [687, 409] width 797 height 741
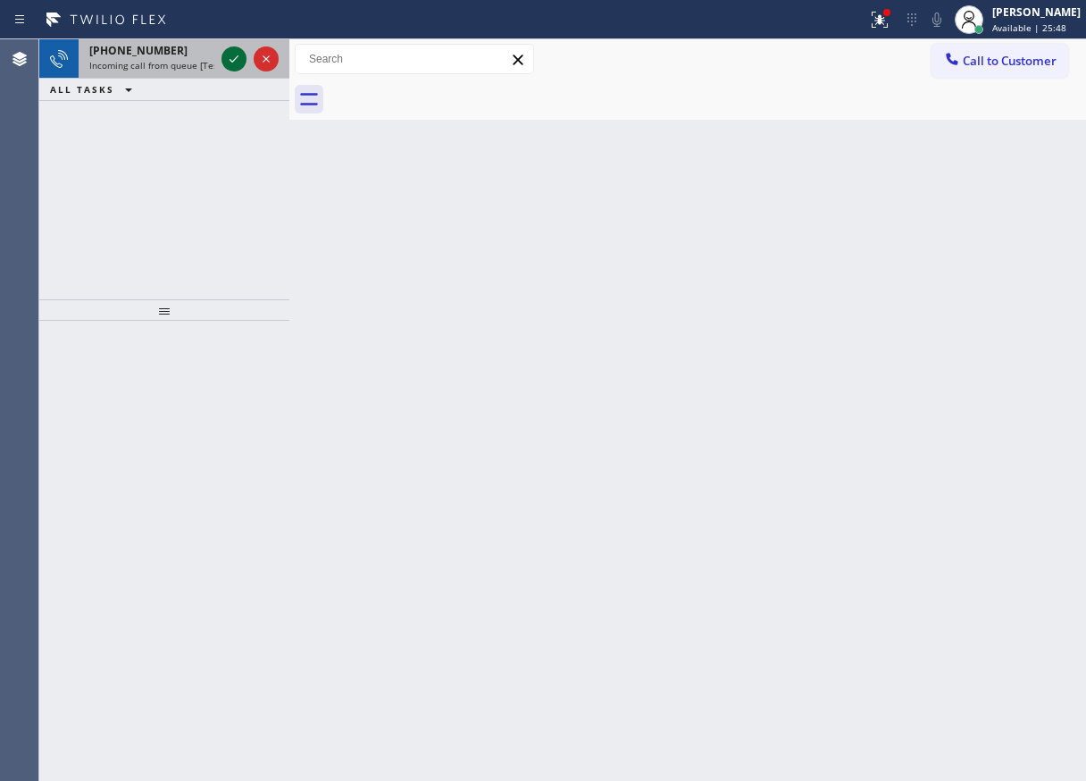
click at [231, 68] on icon at bounding box center [233, 58] width 21 height 21
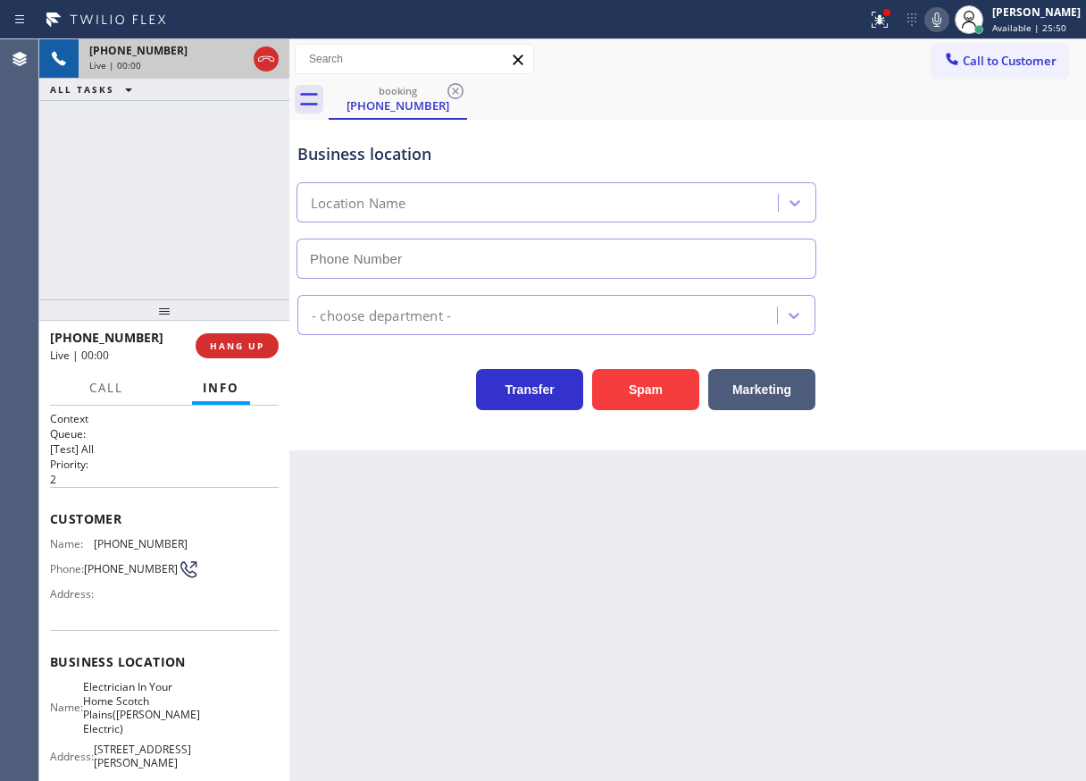
type input "[PHONE_NUMBER]"
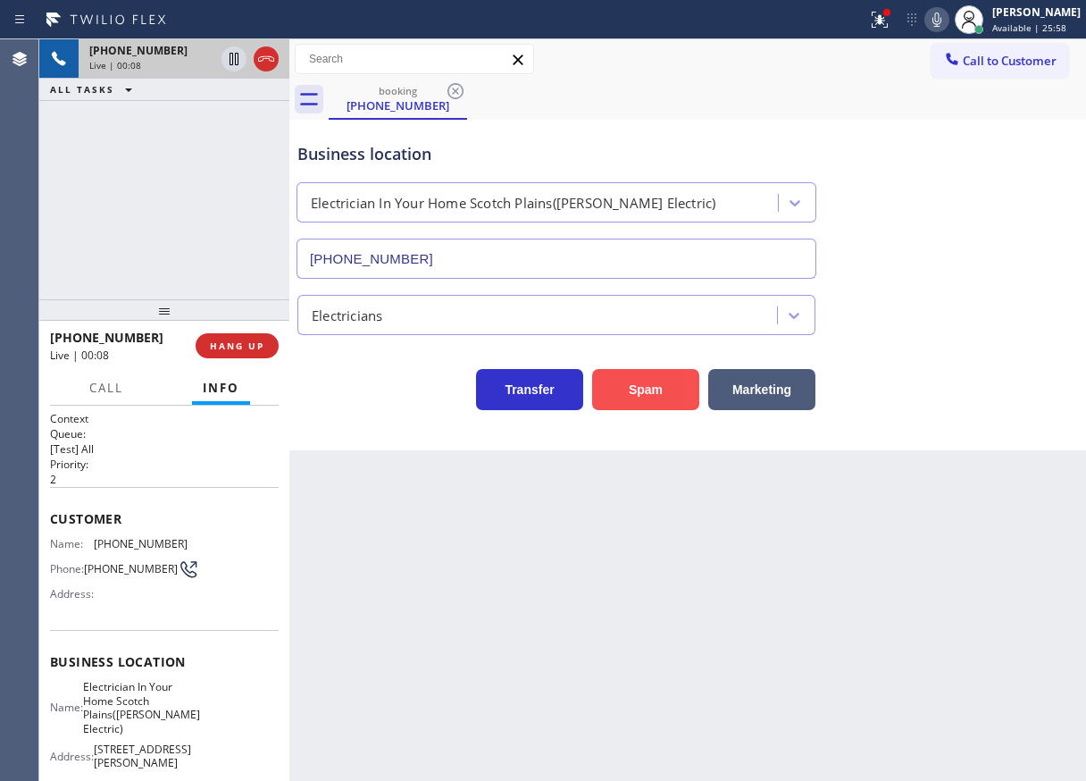
click at [639, 405] on button "Spam" at bounding box center [645, 389] width 107 height 41
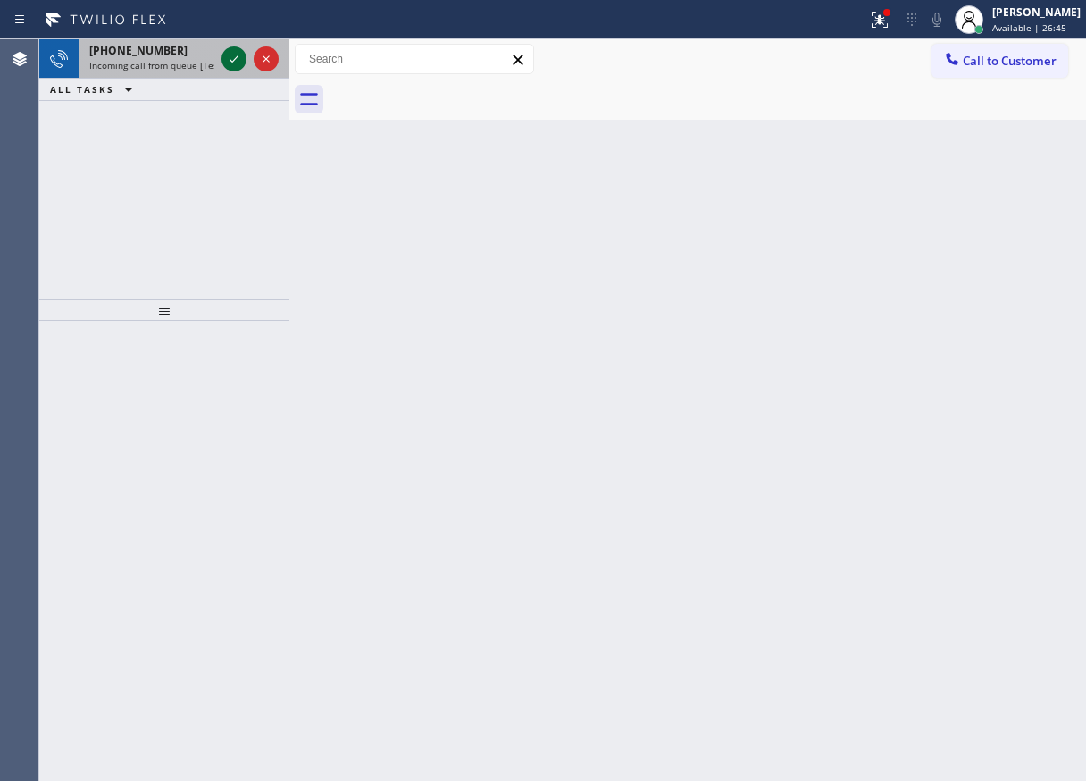
click at [230, 51] on icon at bounding box center [233, 58] width 21 height 21
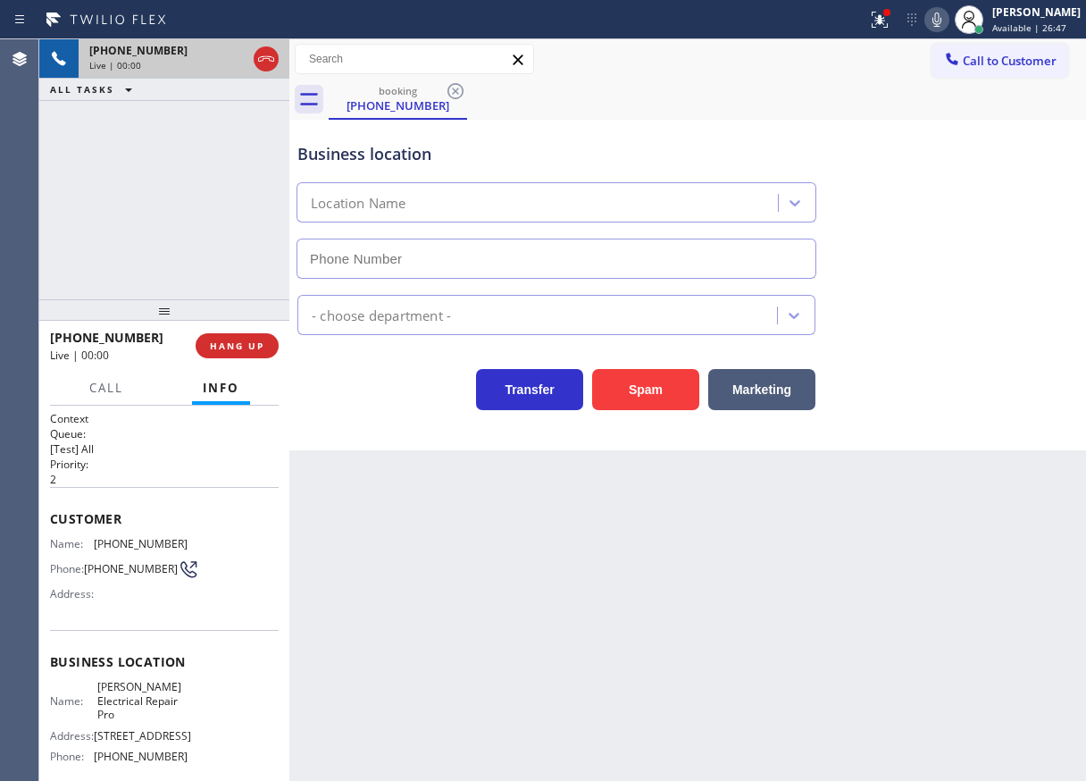
type input "[PHONE_NUMBER]"
click at [233, 327] on div "[PHONE_NUMBER] Live | 00:02 HANG UP" at bounding box center [164, 345] width 229 height 46
click at [233, 335] on button "HANG UP" at bounding box center [237, 345] width 83 height 25
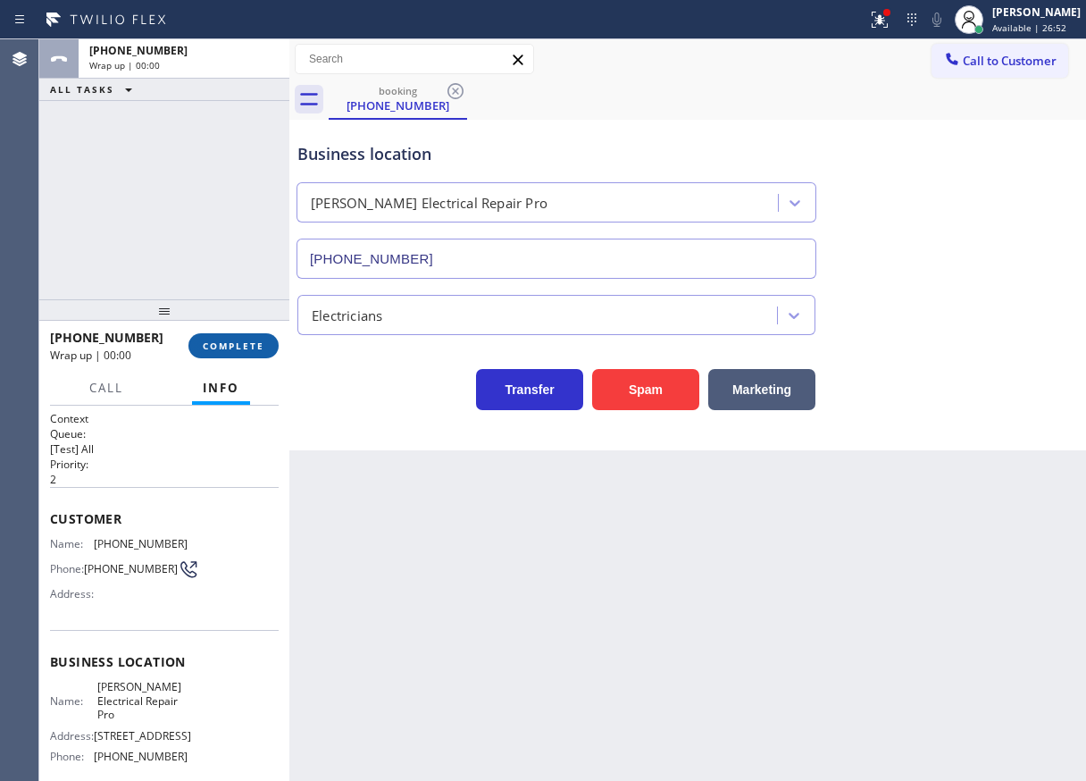
click at [233, 339] on span "COMPLETE" at bounding box center [234, 345] width 62 height 13
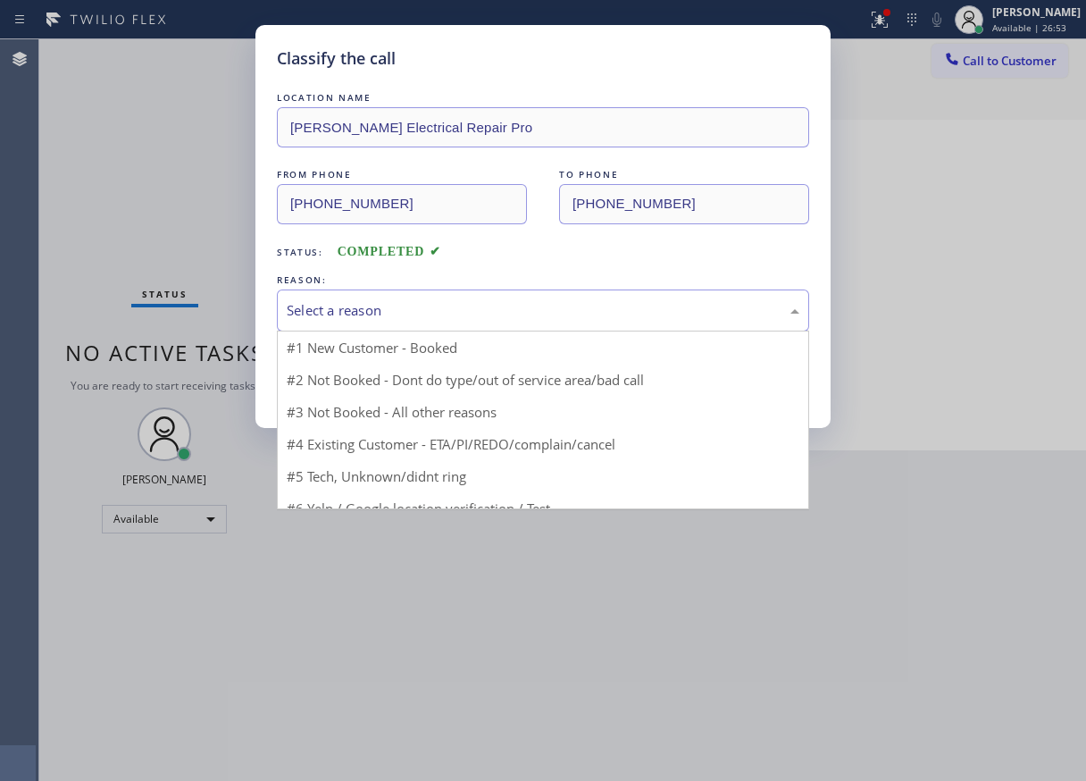
click at [437, 313] on div "Select a reason" at bounding box center [543, 310] width 513 height 21
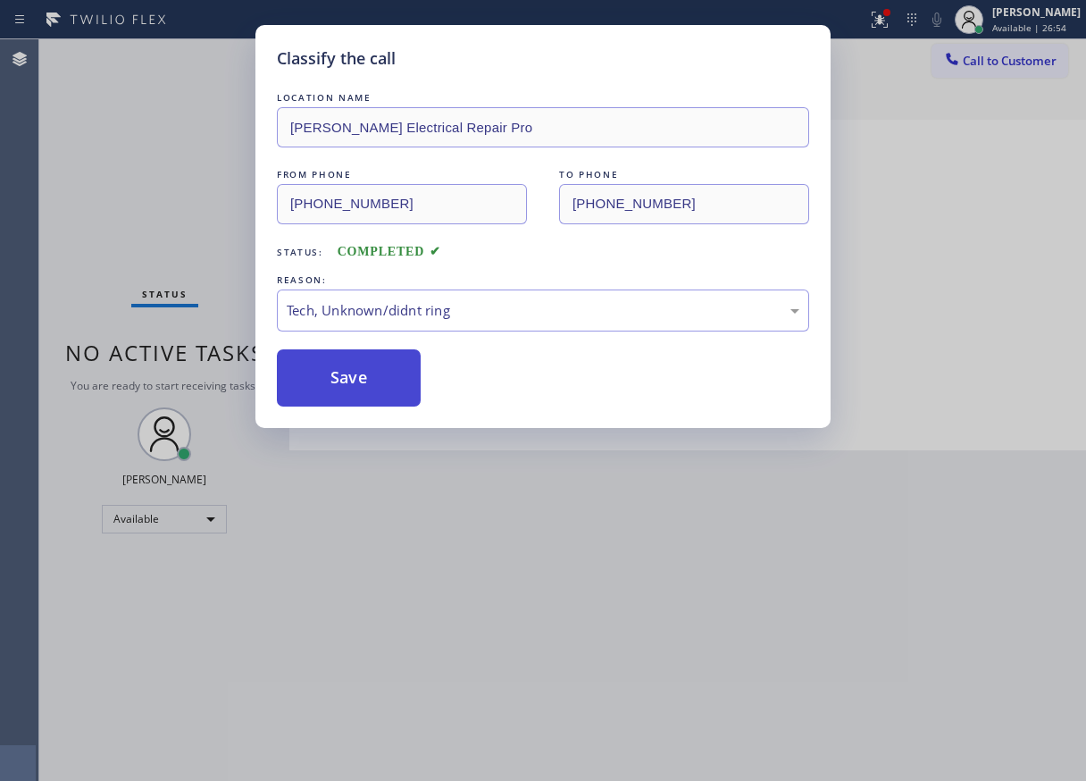
click at [370, 393] on button "Save" at bounding box center [349, 377] width 144 height 57
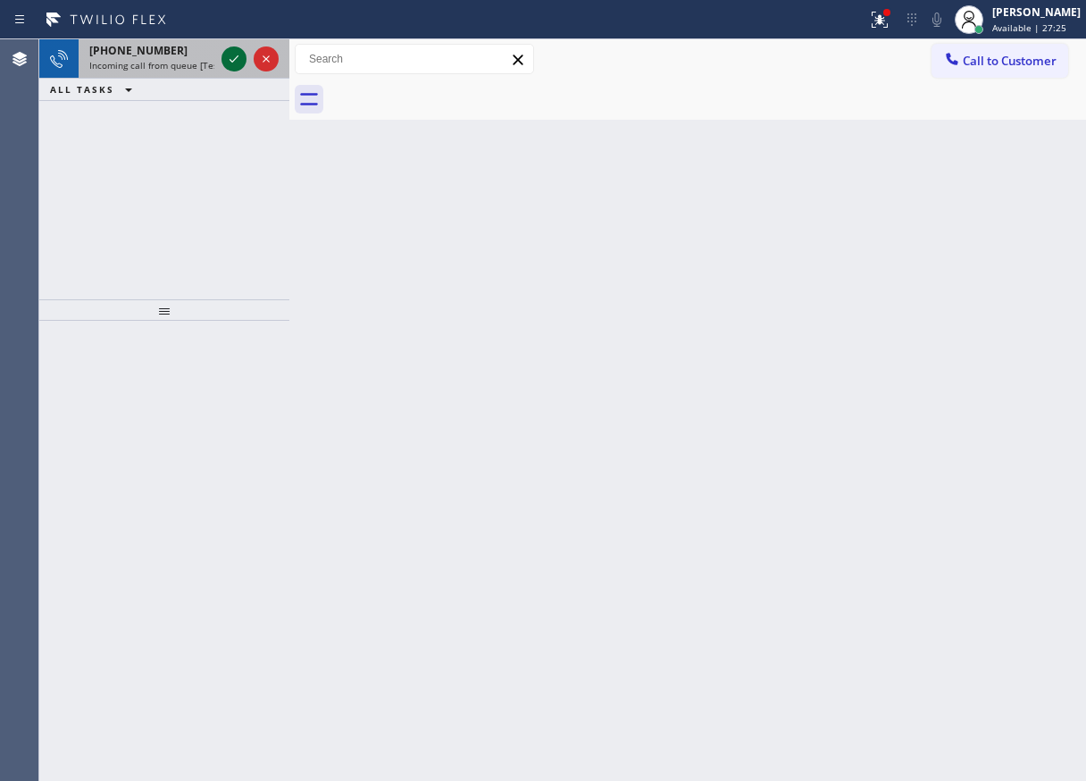
click at [232, 62] on icon at bounding box center [233, 58] width 21 height 21
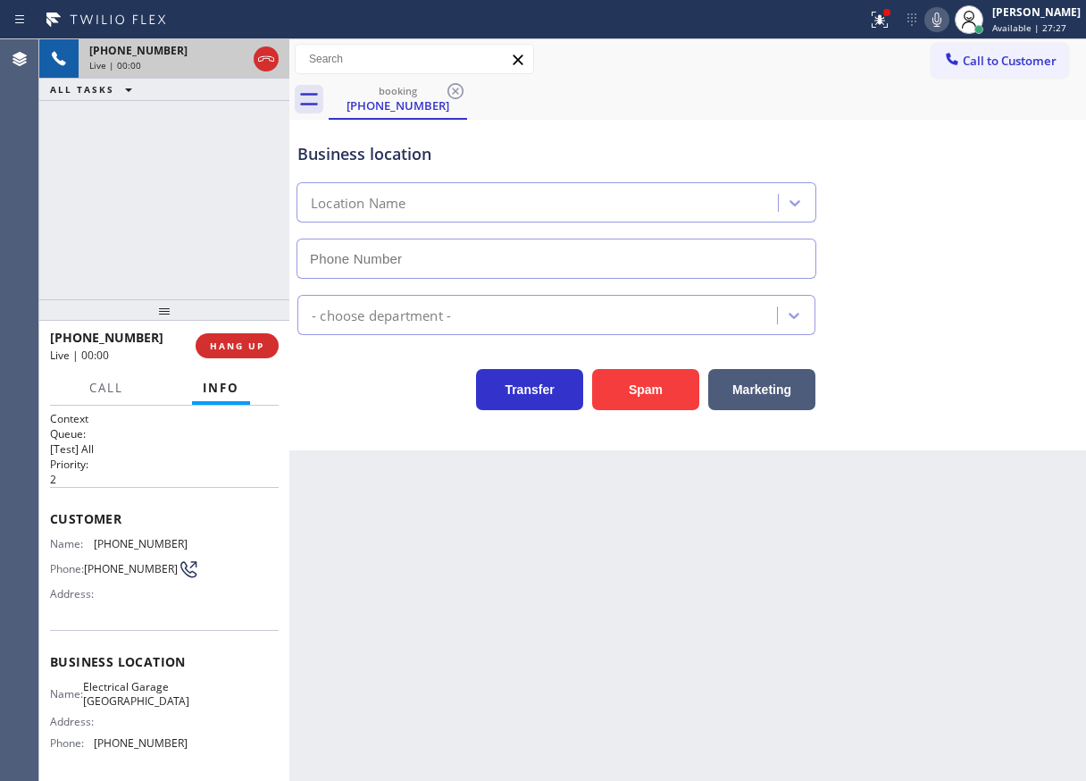
type input "[PHONE_NUMBER]"
click at [948, 24] on icon at bounding box center [936, 19] width 21 height 21
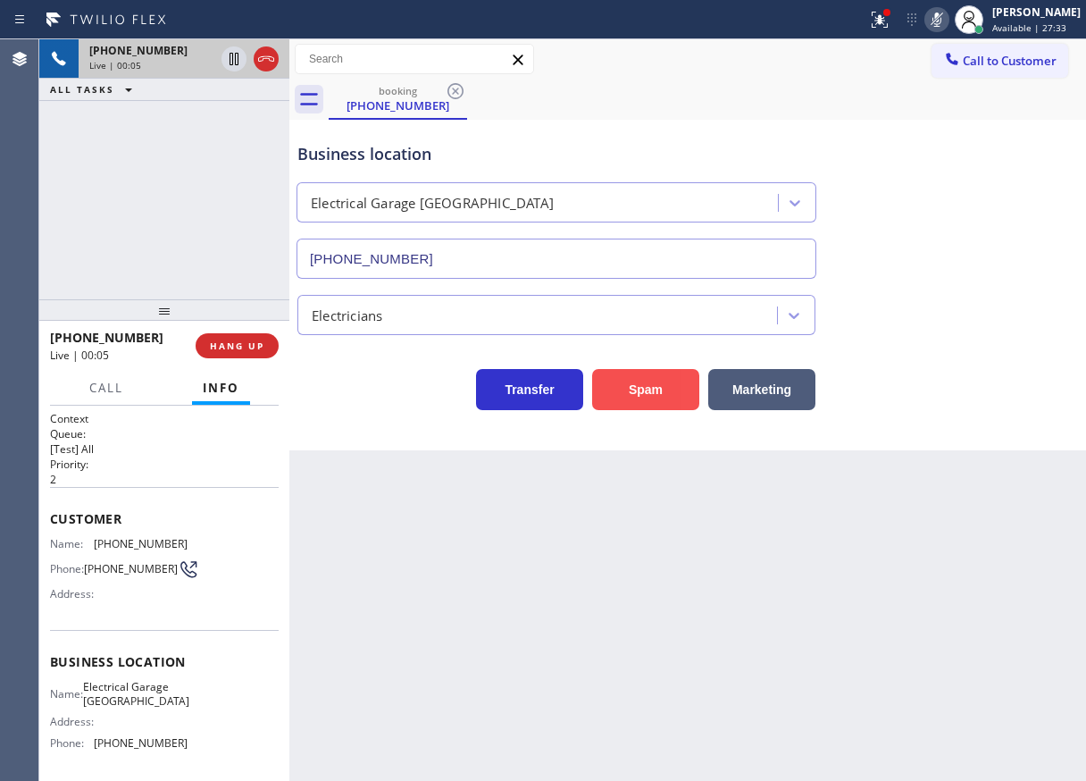
click at [664, 405] on button "Spam" at bounding box center [645, 389] width 107 height 41
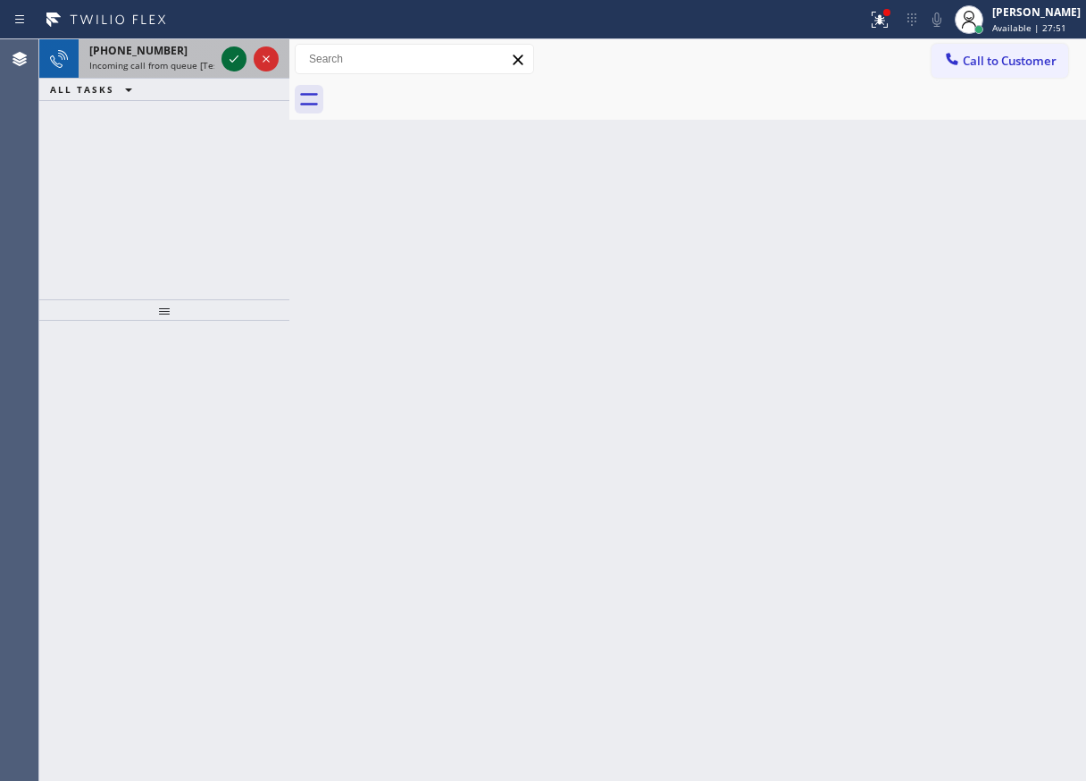
click at [230, 58] on icon at bounding box center [233, 58] width 21 height 21
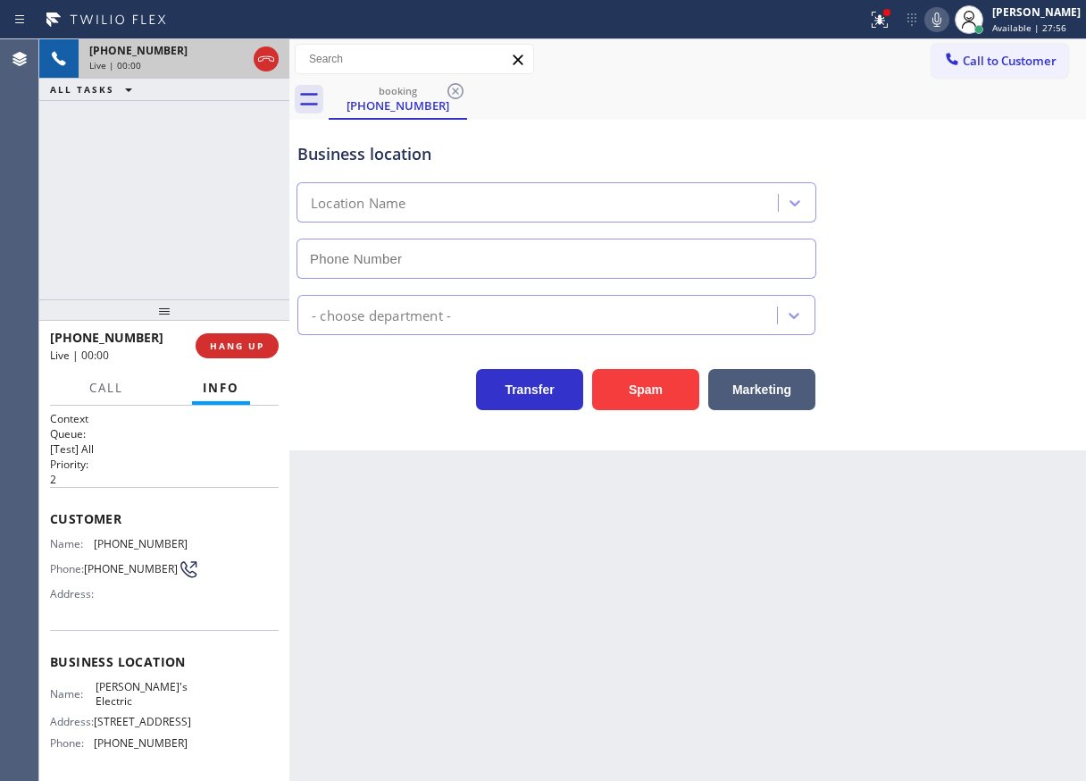
type input "[PHONE_NUMBER]"
click at [941, 23] on icon at bounding box center [936, 20] width 9 height 14
click at [606, 390] on button "Spam" at bounding box center [645, 389] width 107 height 41
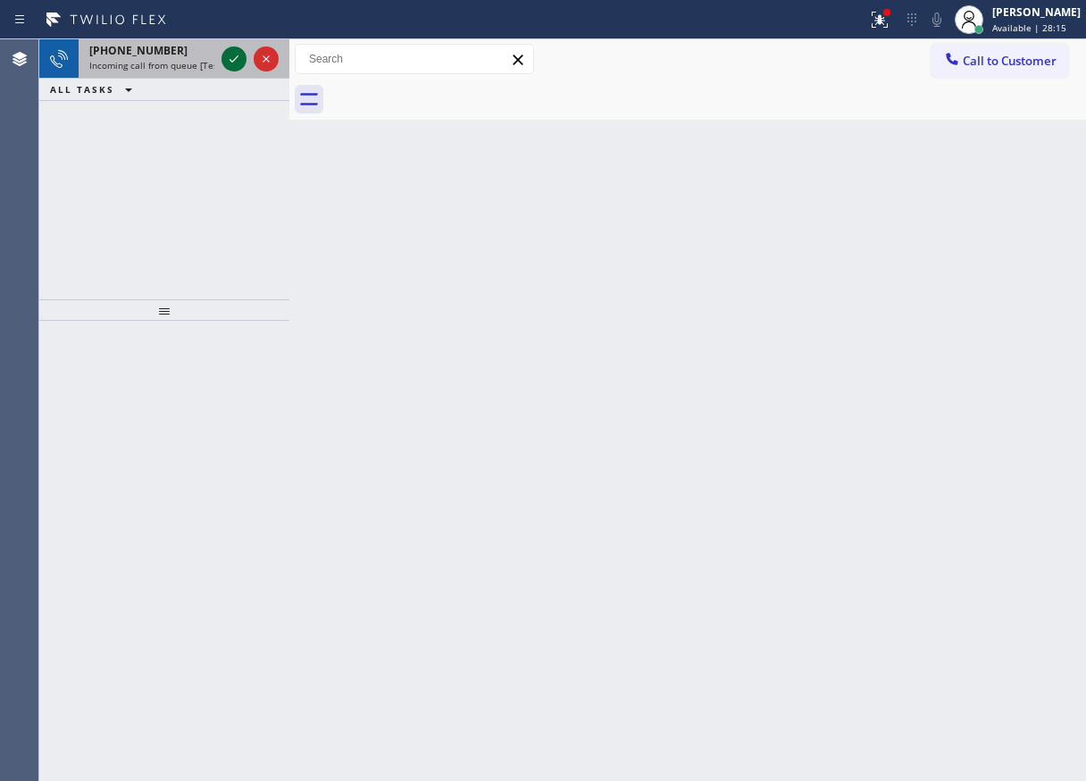
click at [226, 58] on icon at bounding box center [233, 58] width 21 height 21
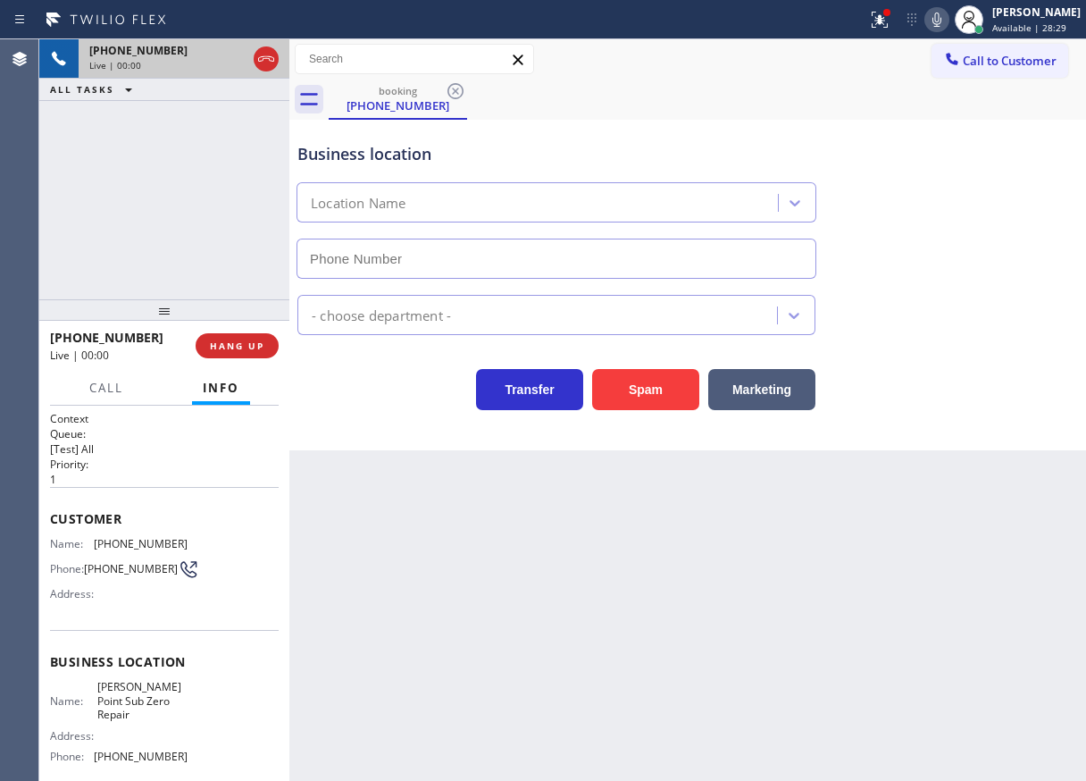
click at [965, 313] on div "- choose department -" at bounding box center [688, 311] width 788 height 47
type input "[PHONE_NUMBER]"
click at [163, 695] on span "[PERSON_NAME] Point Sub Zero Repair" at bounding box center [141, 700] width 89 height 41
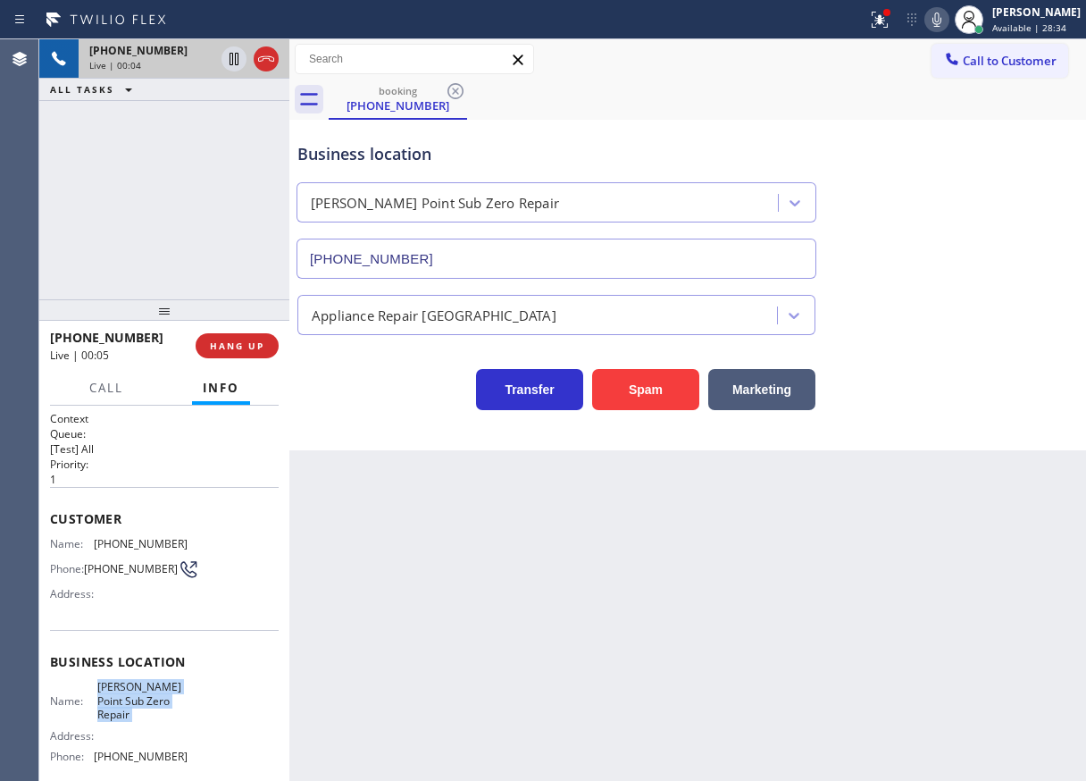
click at [163, 695] on span "[PERSON_NAME] Point Sub Zero Repair" at bounding box center [141, 700] width 89 height 41
click at [621, 255] on input "[PHONE_NUMBER]" at bounding box center [557, 258] width 520 height 40
click at [948, 13] on icon at bounding box center [936, 19] width 21 height 21
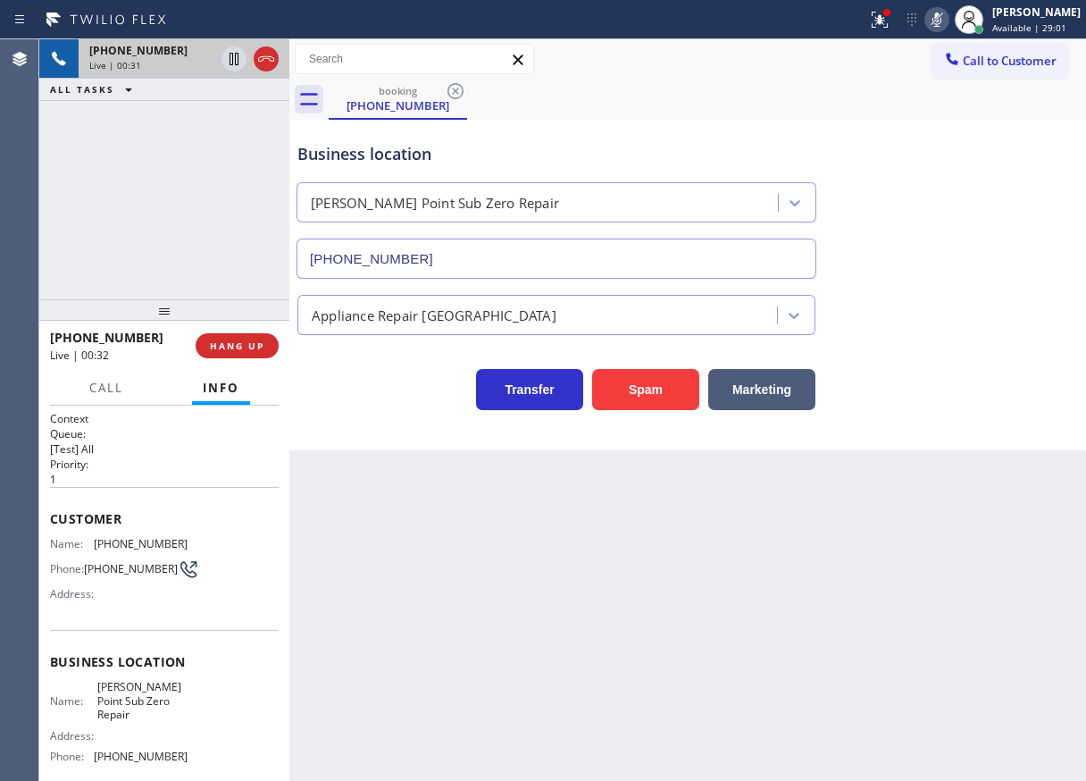
click at [948, 13] on icon at bounding box center [936, 19] width 21 height 21
click at [121, 538] on span "[PHONE_NUMBER]" at bounding box center [141, 543] width 94 height 13
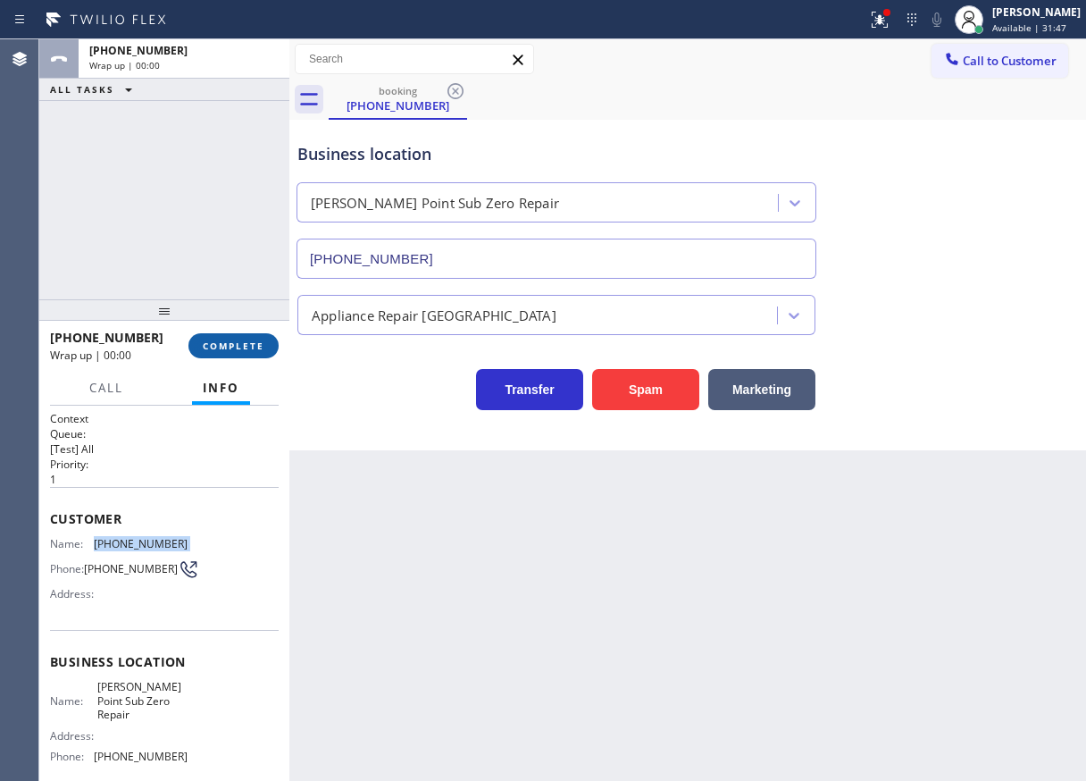
click at [260, 347] on span "COMPLETE" at bounding box center [234, 345] width 62 height 13
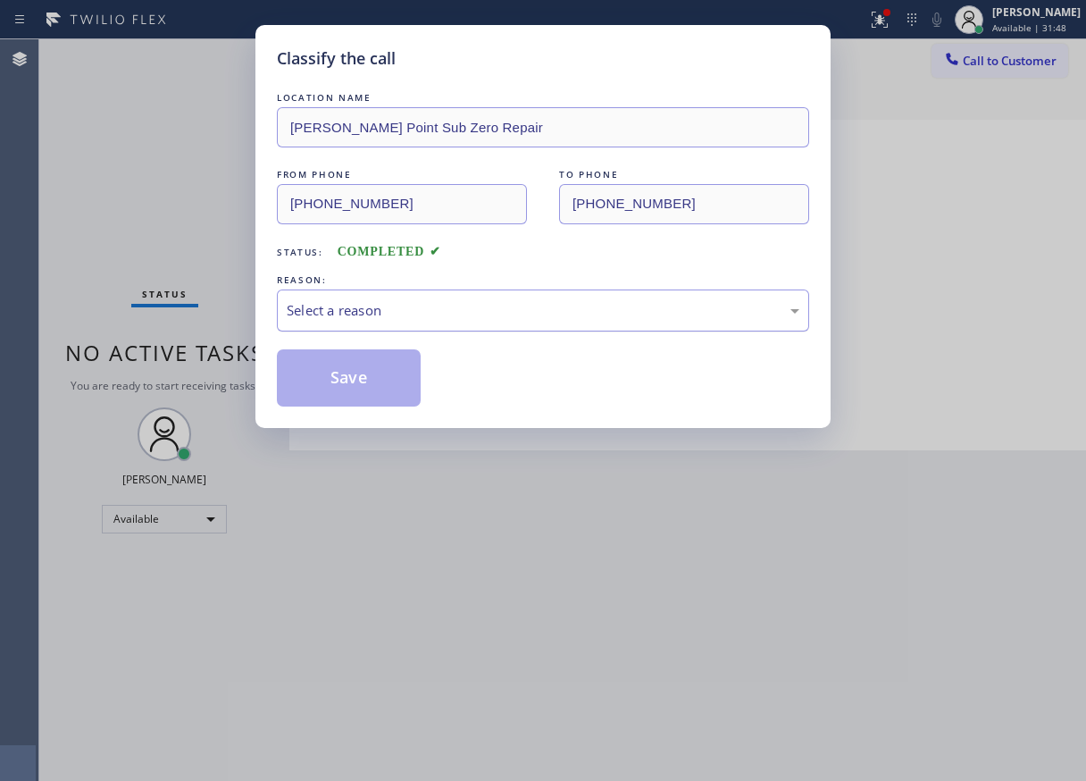
click at [366, 314] on div "Select a reason" at bounding box center [543, 310] width 513 height 21
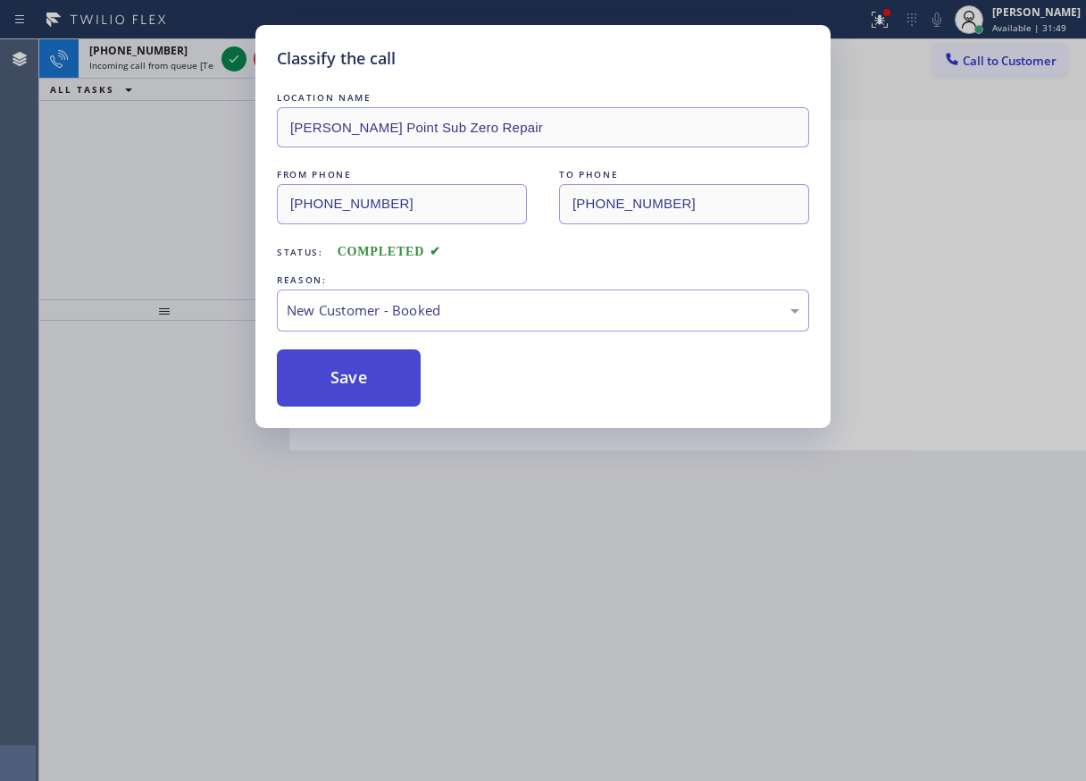
click at [355, 376] on button "Save" at bounding box center [349, 377] width 144 height 57
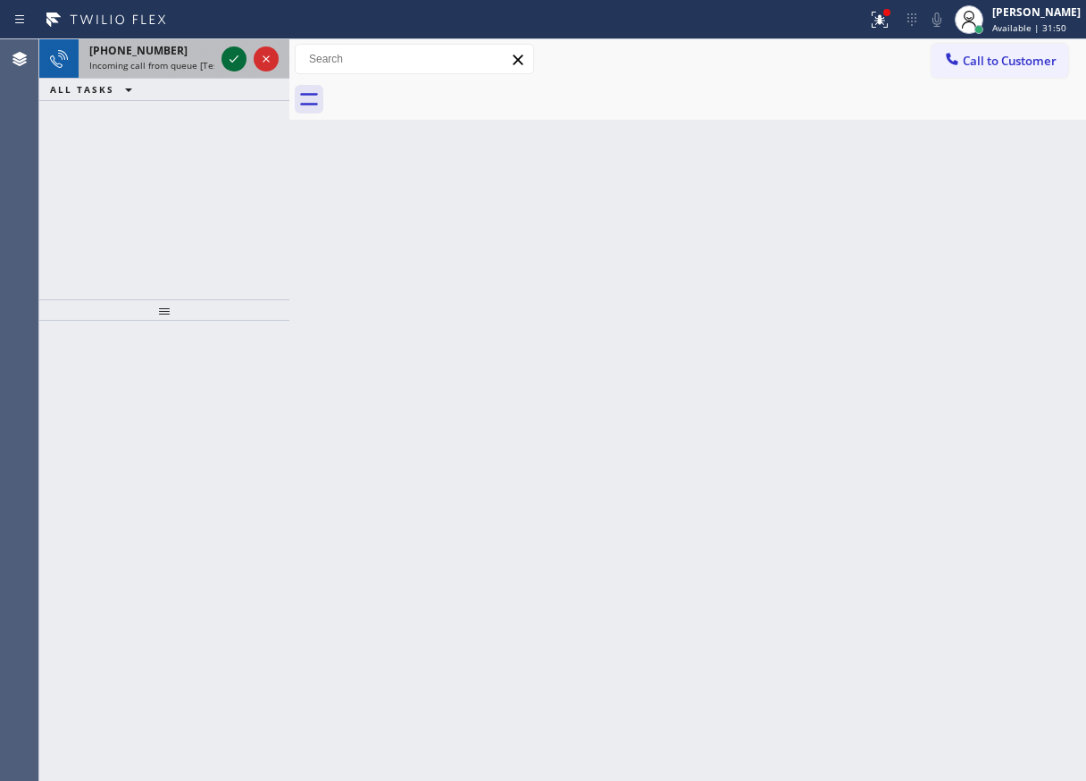
click at [229, 60] on icon at bounding box center [233, 58] width 21 height 21
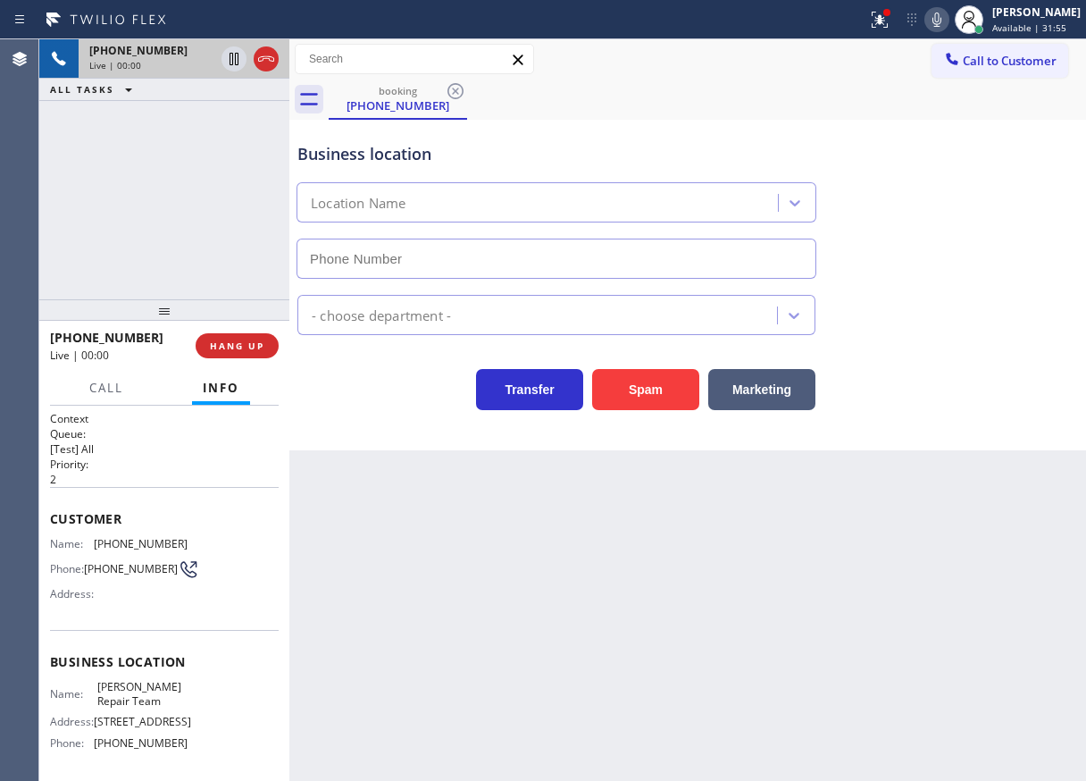
type input "[PHONE_NUMBER]"
click at [162, 701] on span "[PERSON_NAME] Repair Team" at bounding box center [141, 694] width 89 height 28
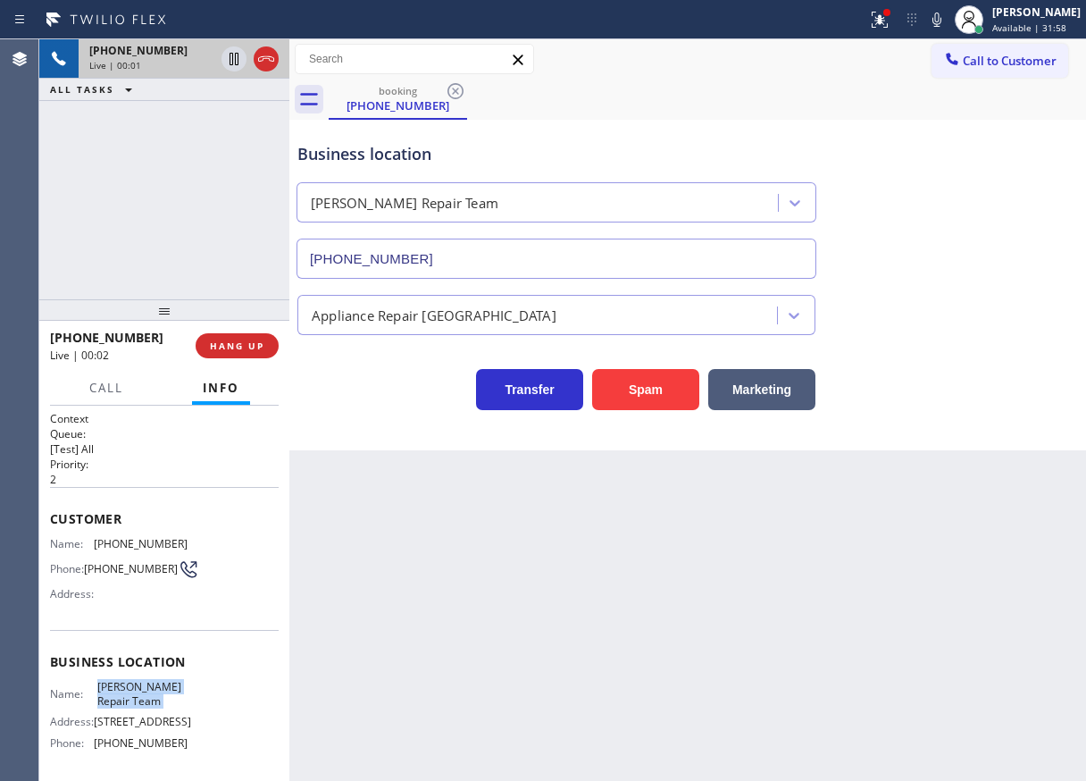
click at [162, 701] on span "[PERSON_NAME] Repair Team" at bounding box center [141, 694] width 89 height 28
click at [442, 257] on input "[PHONE_NUMBER]" at bounding box center [557, 258] width 520 height 40
click at [948, 27] on icon at bounding box center [936, 19] width 21 height 21
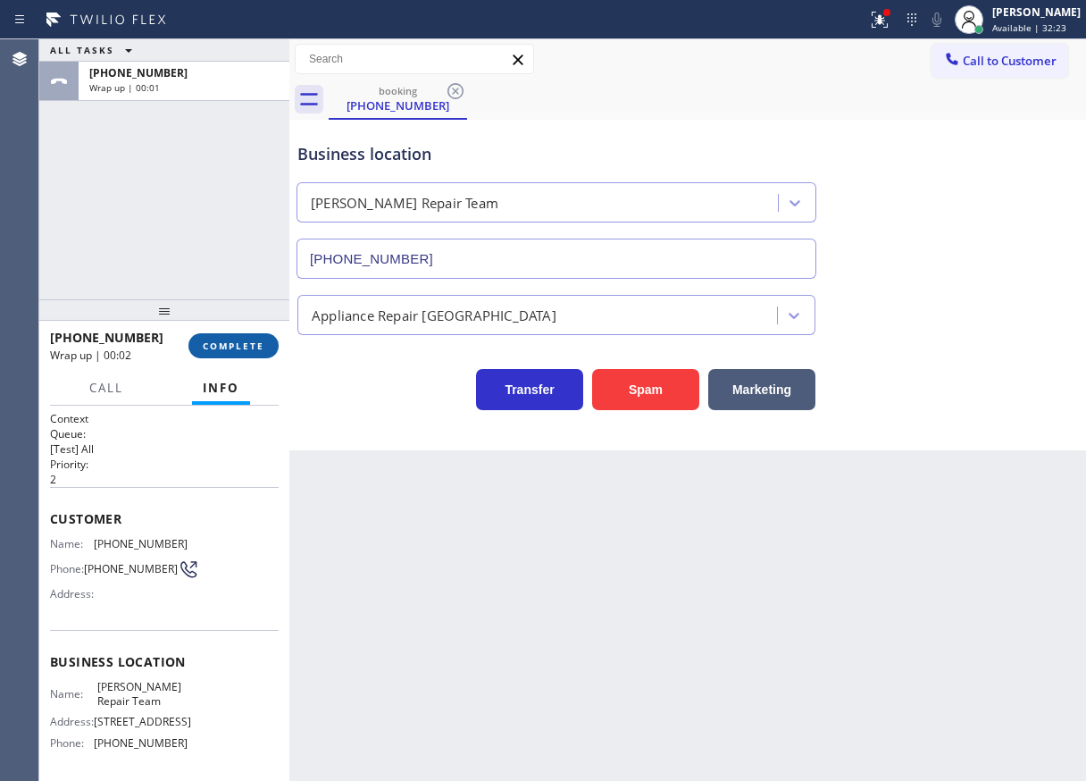
click at [250, 354] on button "COMPLETE" at bounding box center [233, 345] width 90 height 25
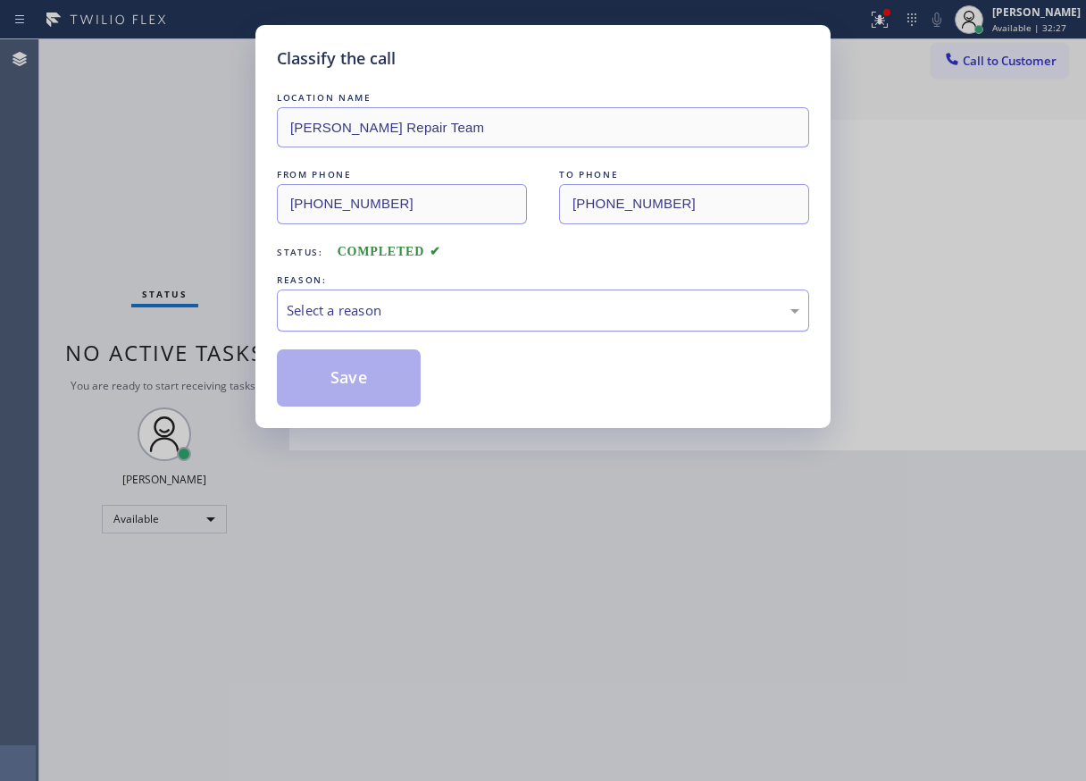
click at [431, 322] on div "Select a reason" at bounding box center [543, 310] width 532 height 42
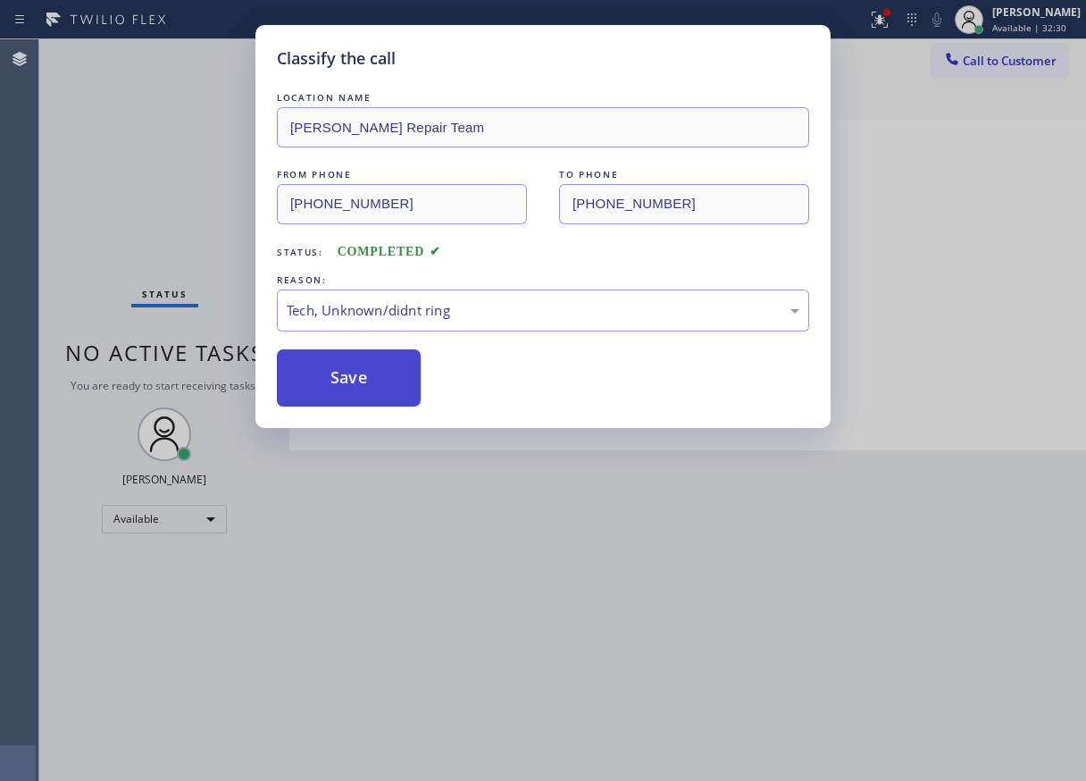
click at [348, 403] on button "Save" at bounding box center [349, 377] width 144 height 57
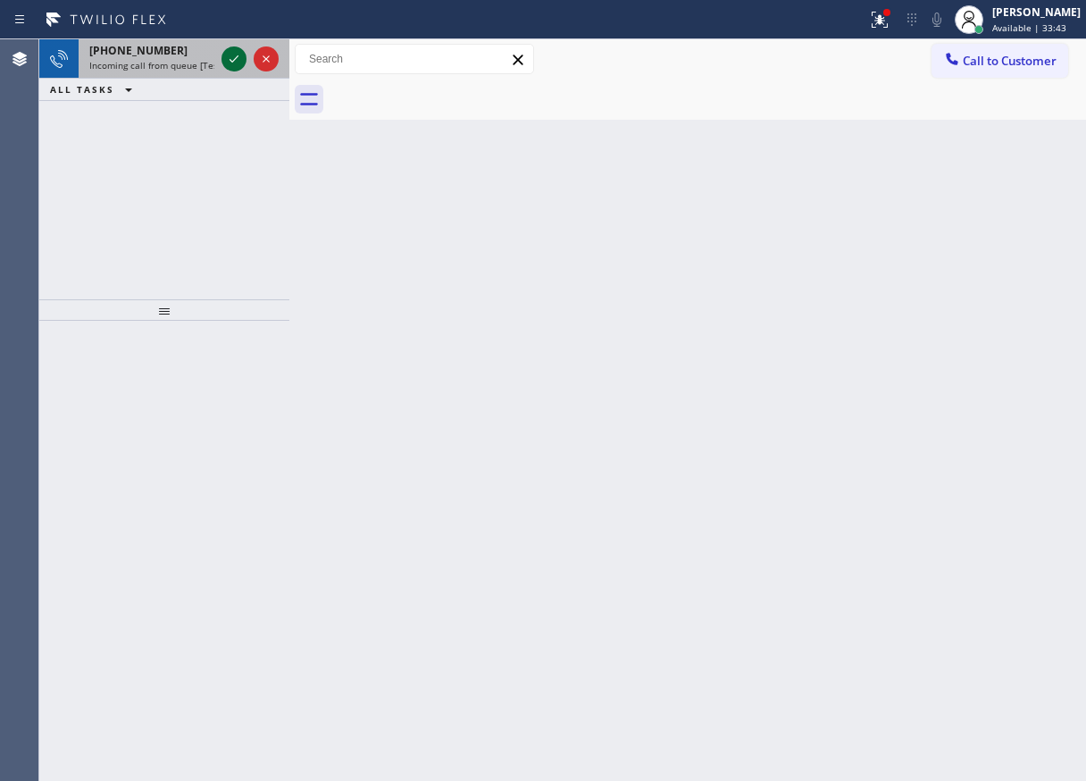
click at [227, 57] on icon at bounding box center [233, 58] width 21 height 21
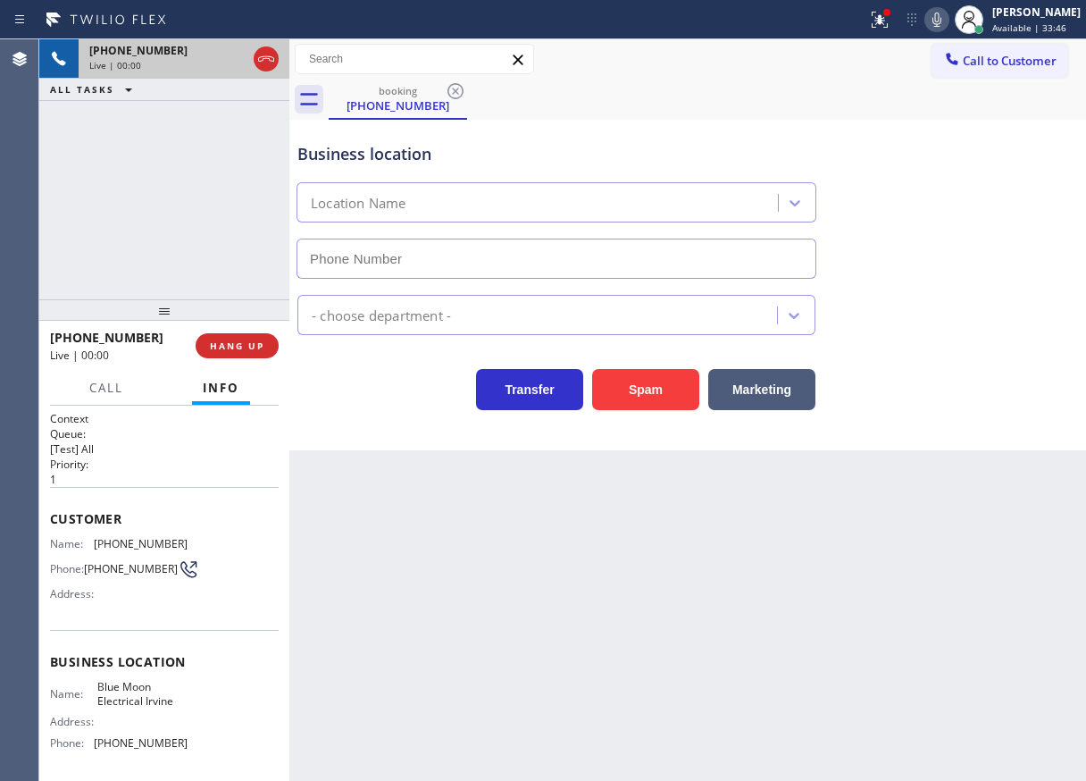
type input "[PHONE_NUMBER]"
click at [254, 346] on span "HANG UP" at bounding box center [237, 345] width 54 height 13
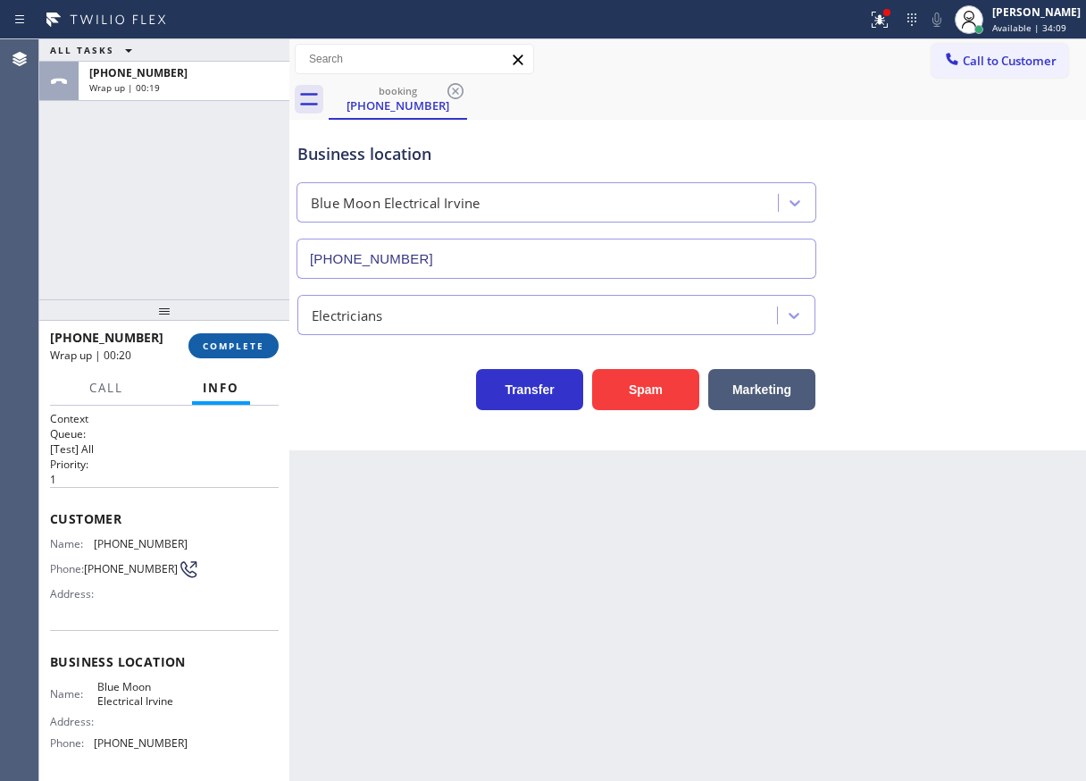
click at [258, 350] on span "COMPLETE" at bounding box center [234, 345] width 62 height 13
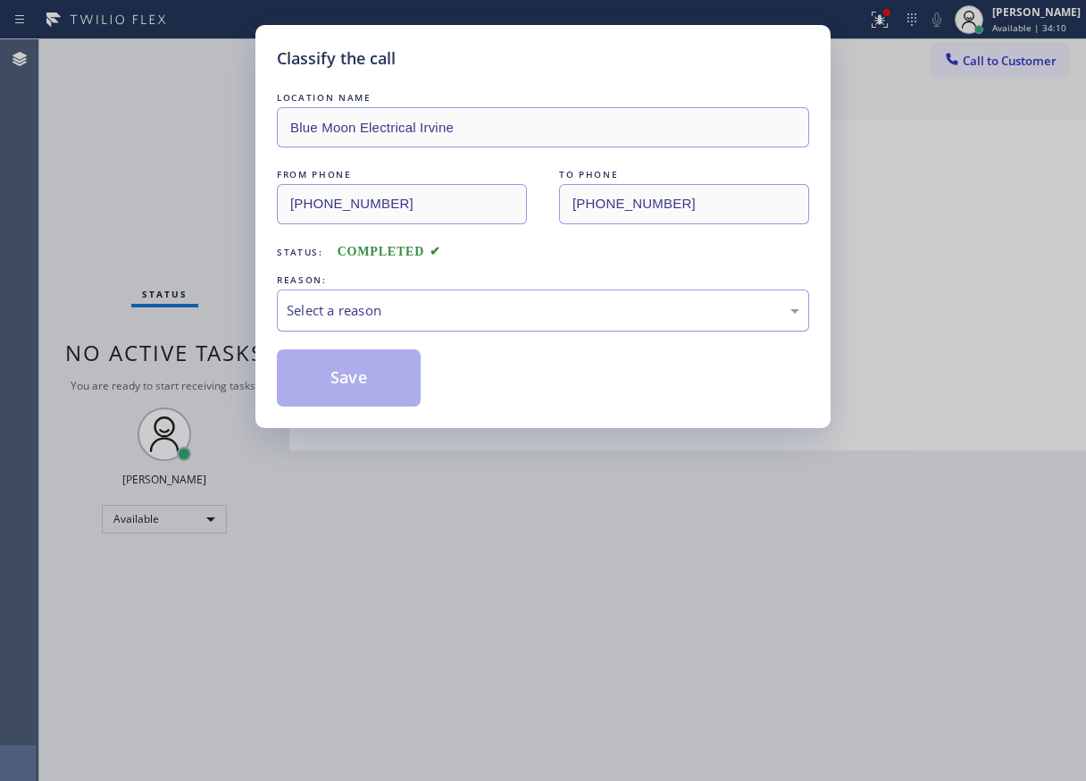
click at [363, 311] on div "Select a reason" at bounding box center [543, 310] width 513 height 21
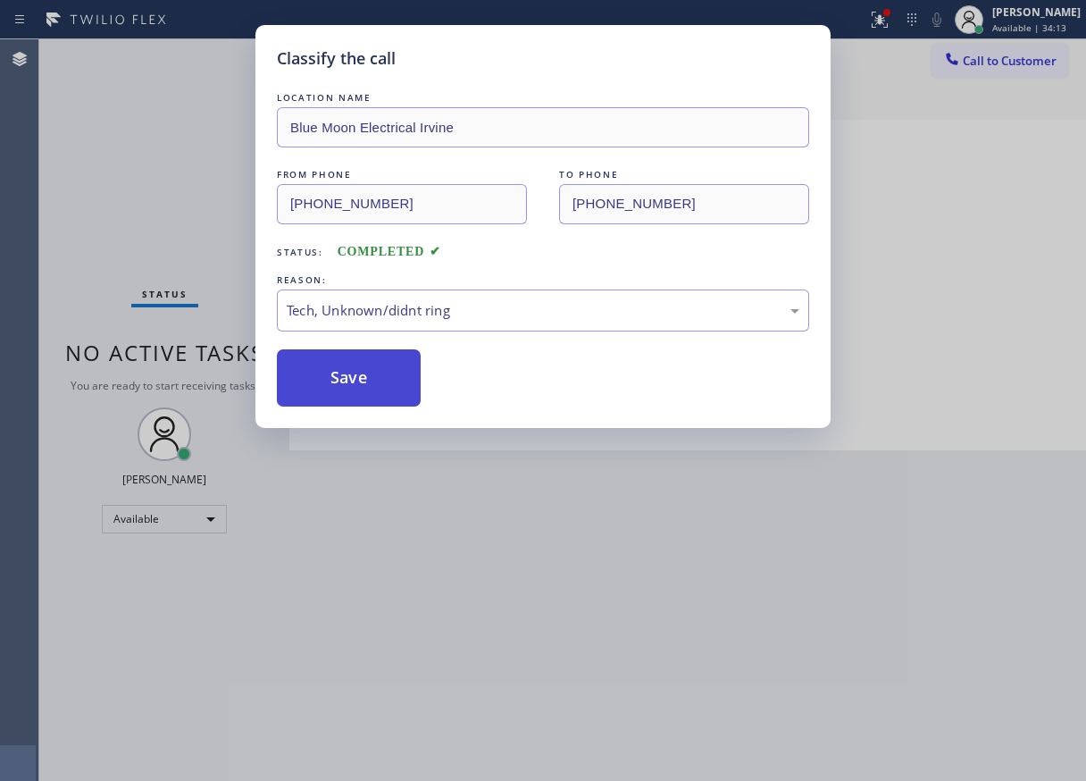
drag, startPoint x: 355, startPoint y: 374, endPoint x: 488, endPoint y: 303, distance: 151.0
click at [355, 374] on button "Save" at bounding box center [349, 377] width 144 height 57
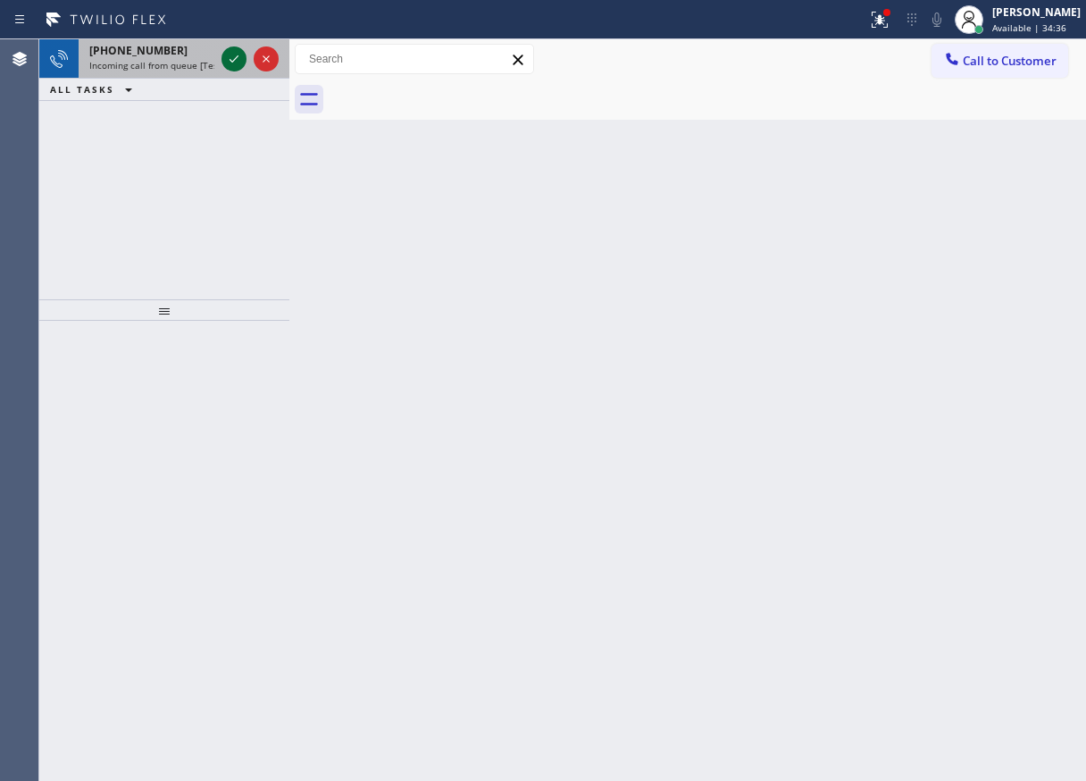
click at [229, 62] on icon at bounding box center [233, 58] width 21 height 21
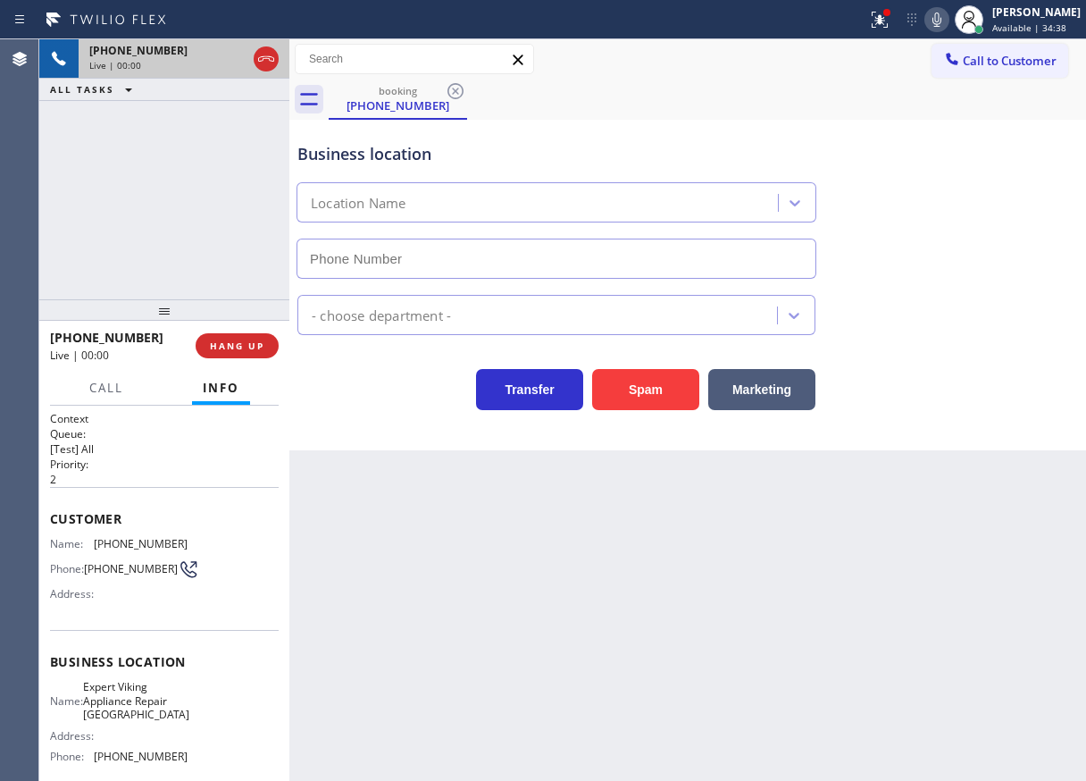
type input "[PHONE_NUMBER]"
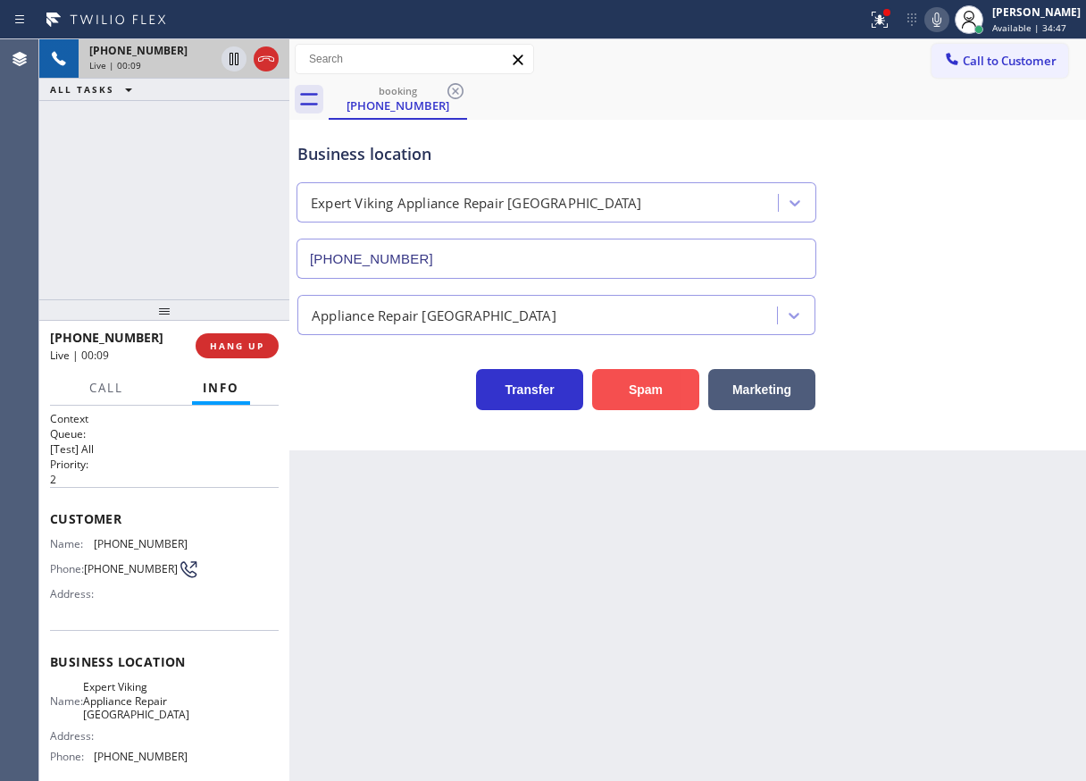
click at [648, 405] on button "Spam" at bounding box center [645, 389] width 107 height 41
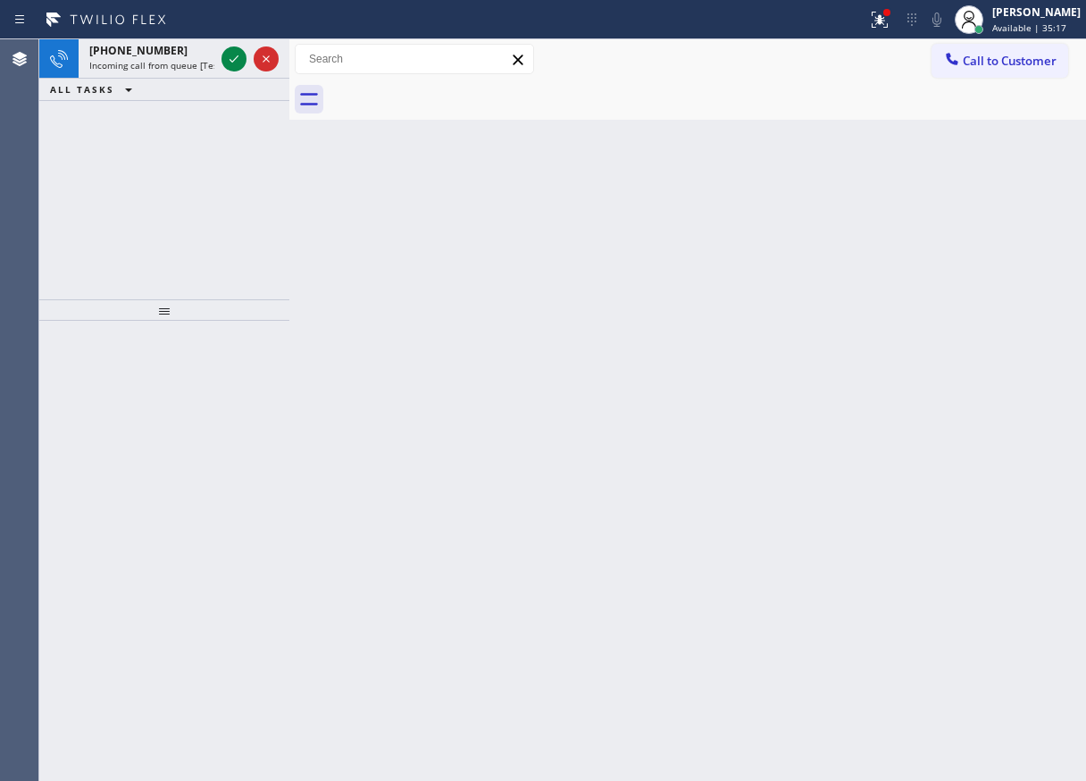
click at [998, 184] on div "Back to Dashboard Change Sender ID Customers Technicians Select a contact Outbo…" at bounding box center [687, 409] width 797 height 741
click at [230, 62] on icon at bounding box center [233, 58] width 21 height 21
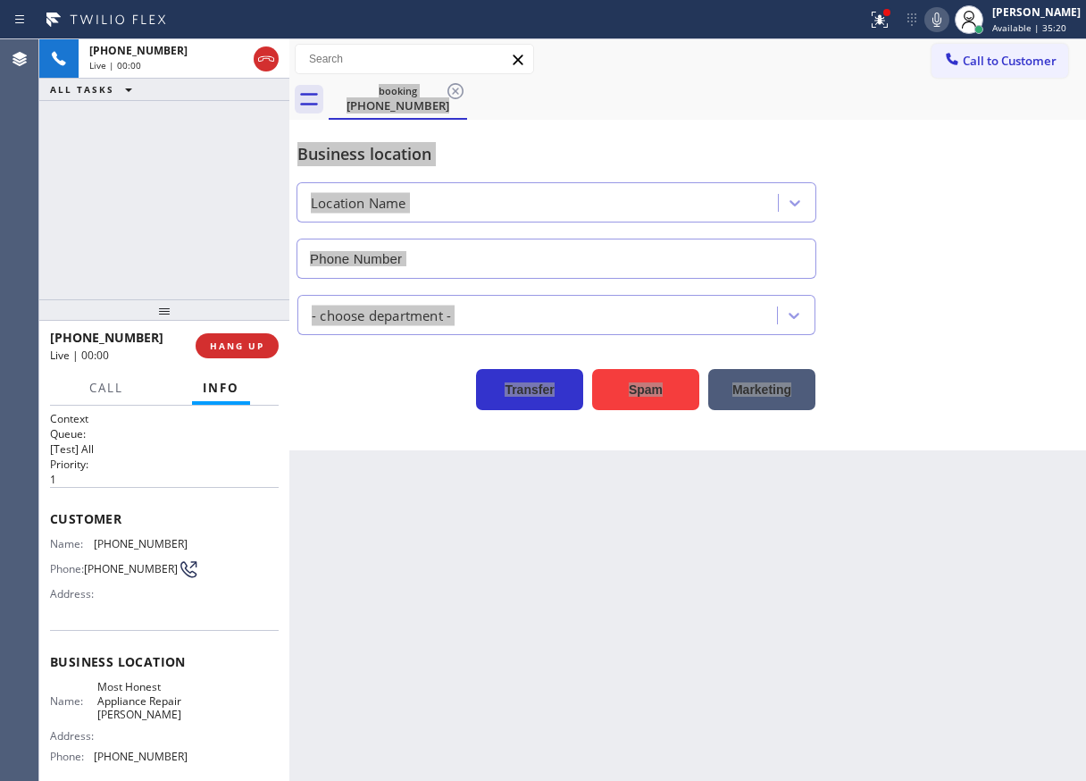
type input "[PHONE_NUMBER]"
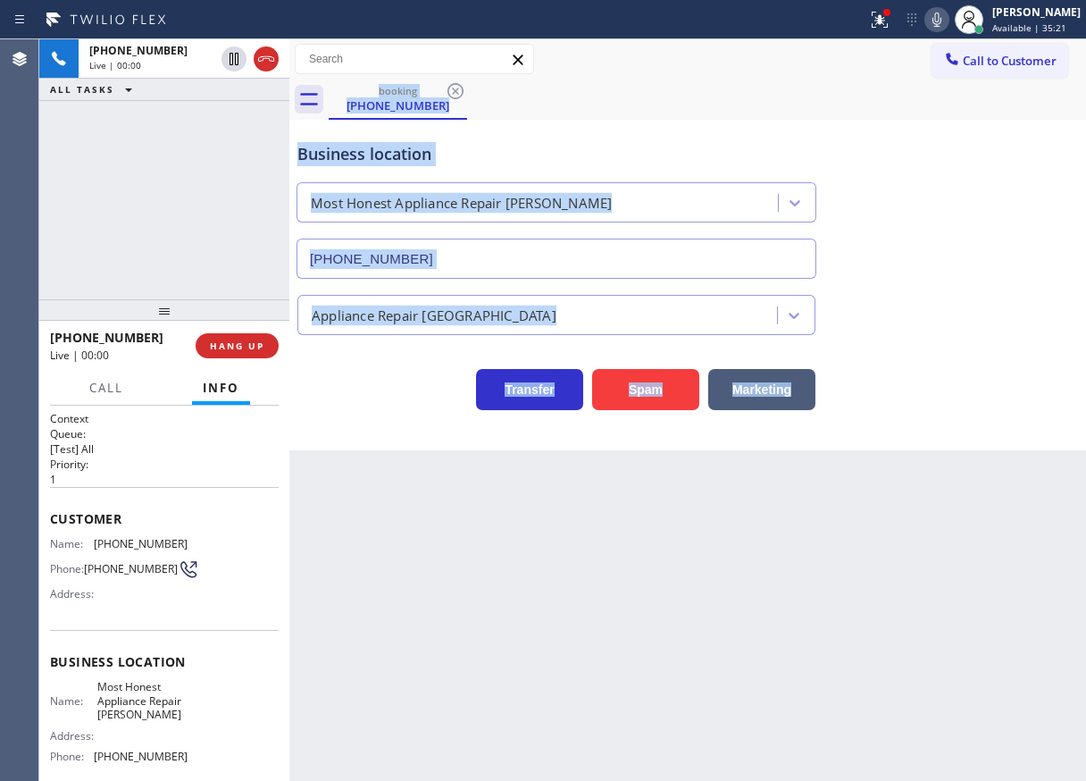
drag, startPoint x: 664, startPoint y: 385, endPoint x: 701, endPoint y: 622, distance: 240.5
click at [664, 385] on button "Spam" at bounding box center [645, 389] width 107 height 41
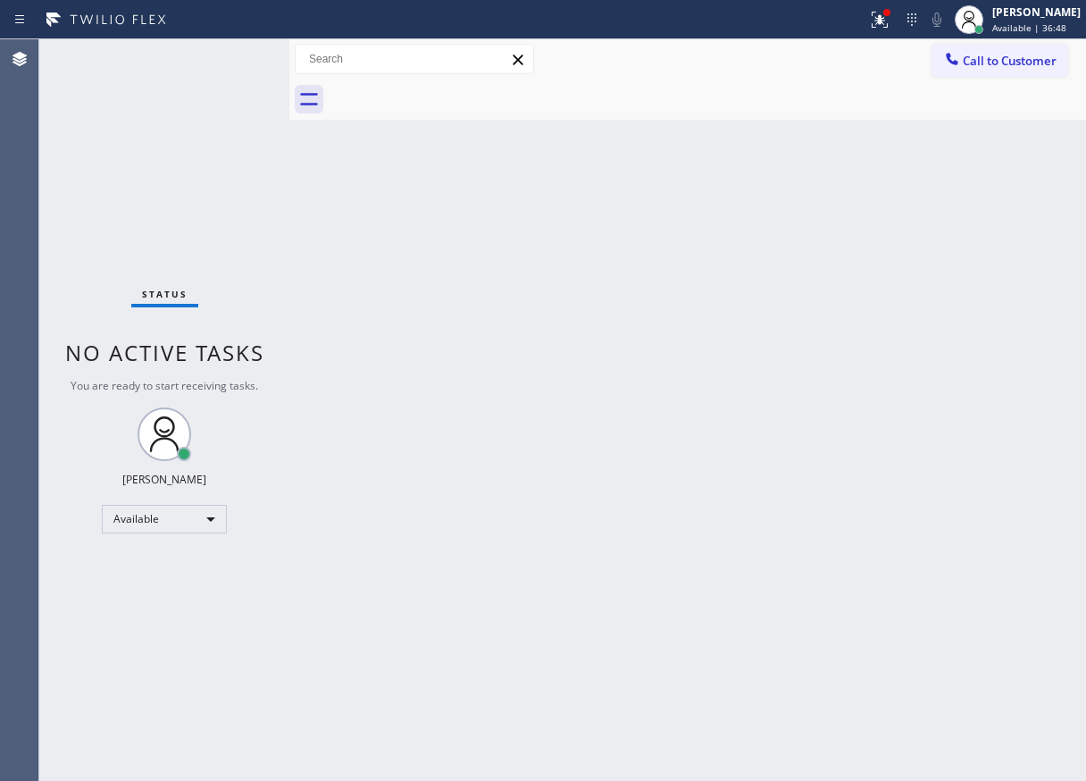
click at [233, 48] on div "Status No active tasks You are ready to start receiving tasks. [PERSON_NAME] Av…" at bounding box center [164, 409] width 250 height 741
click at [233, 54] on div "Status No active tasks You are ready to start receiving tasks. [PERSON_NAME] Av…" at bounding box center [164, 409] width 250 height 741
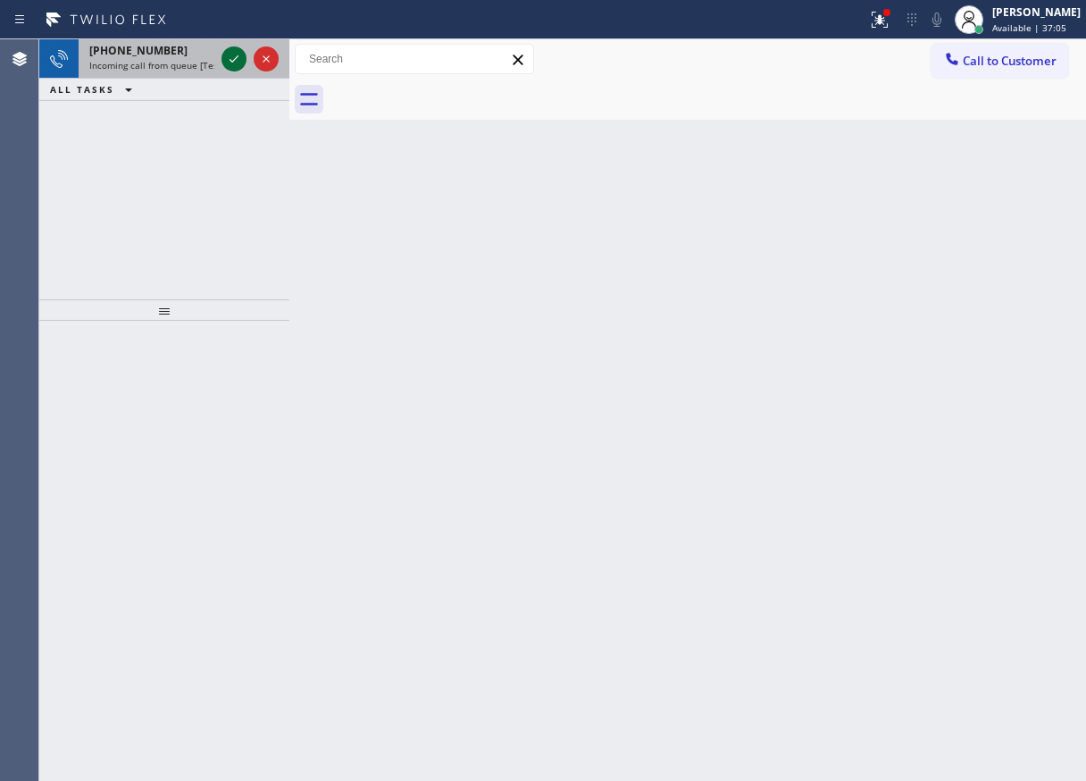
click at [230, 63] on icon at bounding box center [233, 58] width 21 height 21
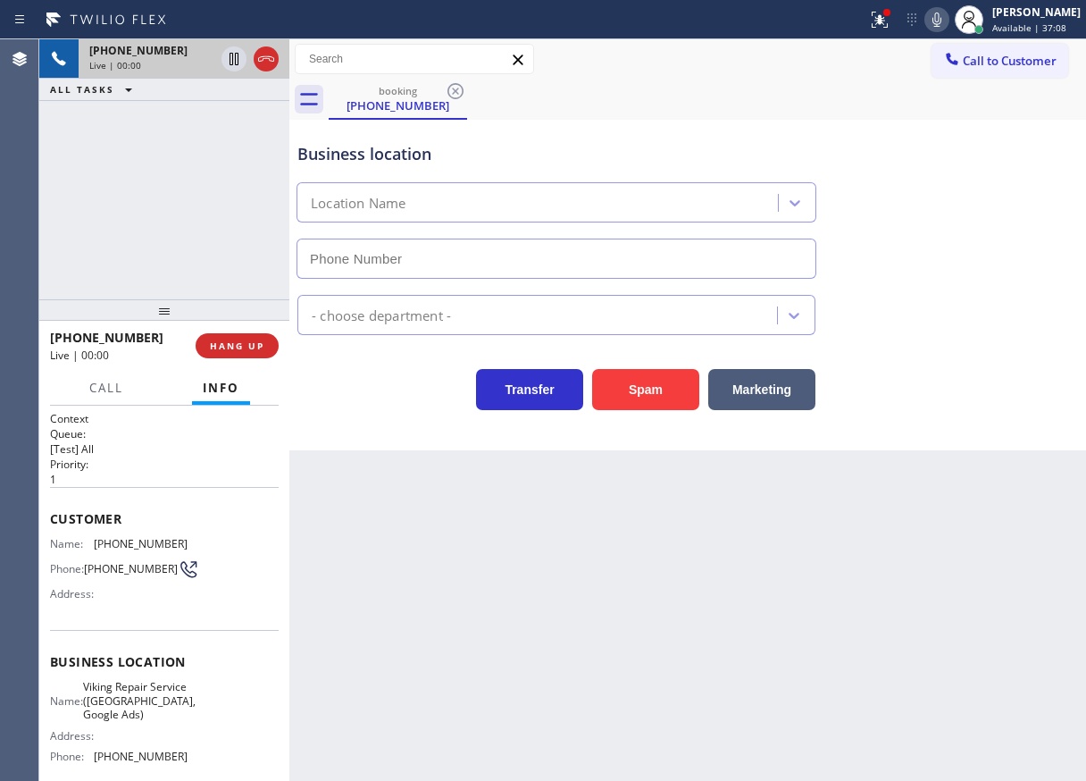
type input "[PHONE_NUMBER]"
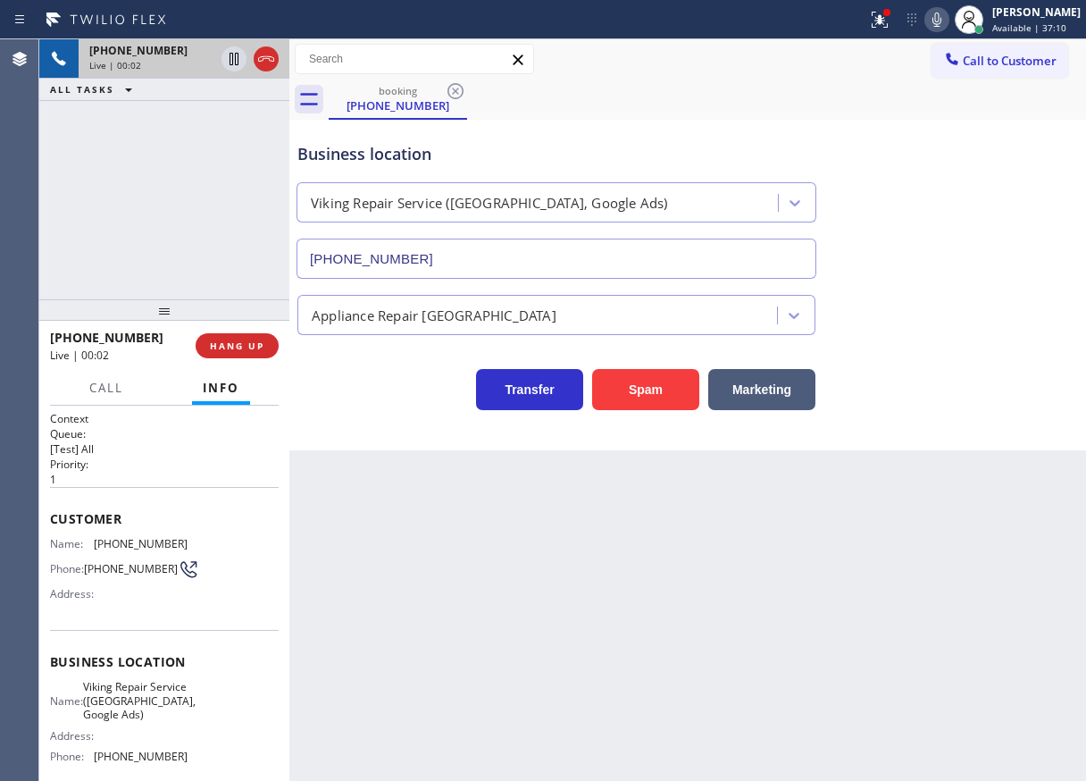
click at [156, 695] on span "Viking Repair Service ([GEOGRAPHIC_DATA], Google Ads)" at bounding box center [139, 700] width 113 height 41
click at [461, 238] on div "[PHONE_NUMBER]" at bounding box center [556, 254] width 527 height 47
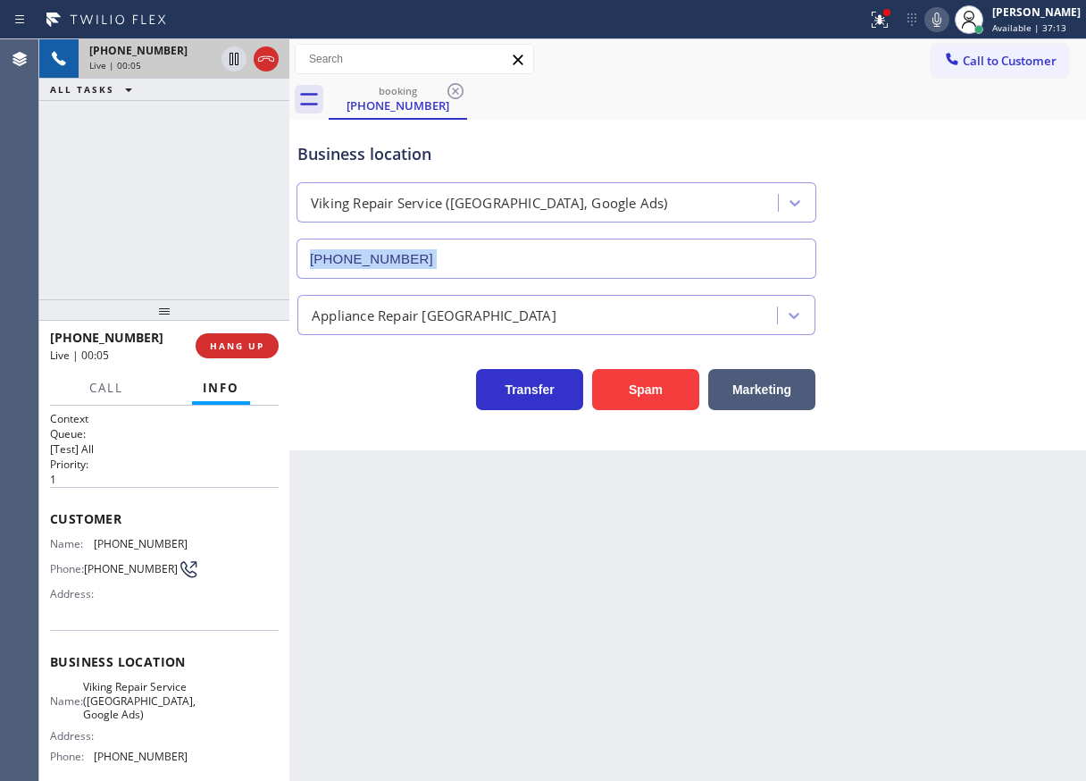
click at [461, 249] on input "[PHONE_NUMBER]" at bounding box center [557, 258] width 520 height 40
click at [882, 19] on icon at bounding box center [877, 18] width 11 height 13
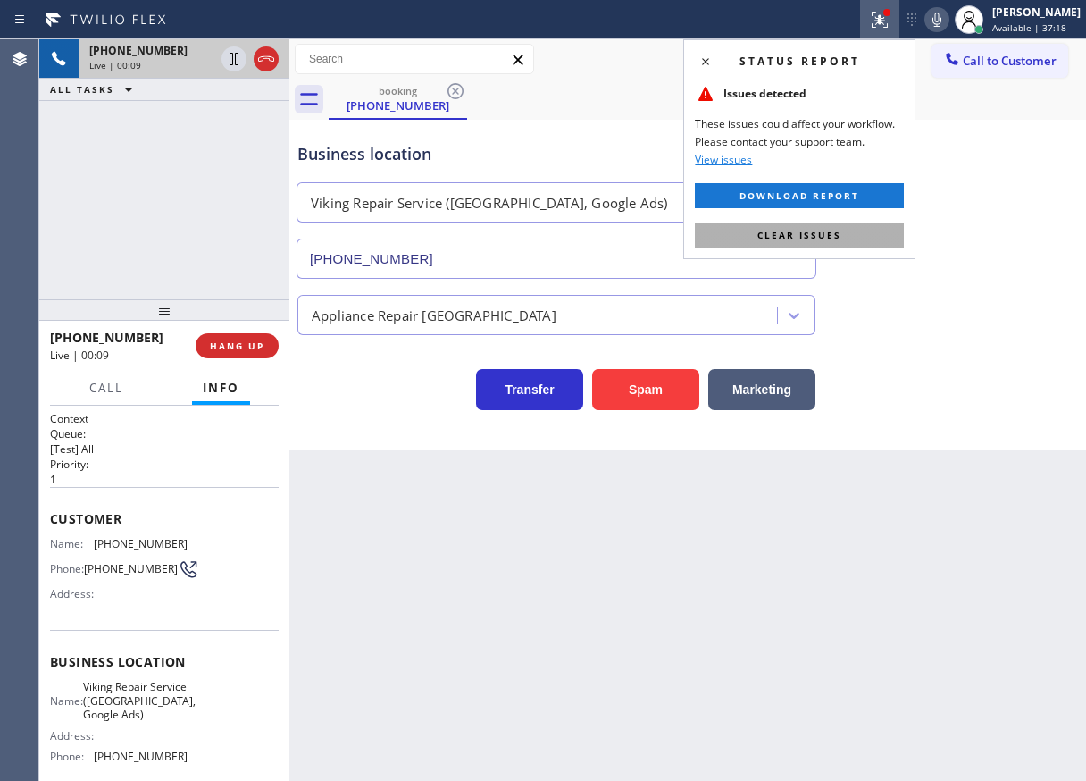
click at [886, 231] on button "Clear issues" at bounding box center [799, 234] width 209 height 25
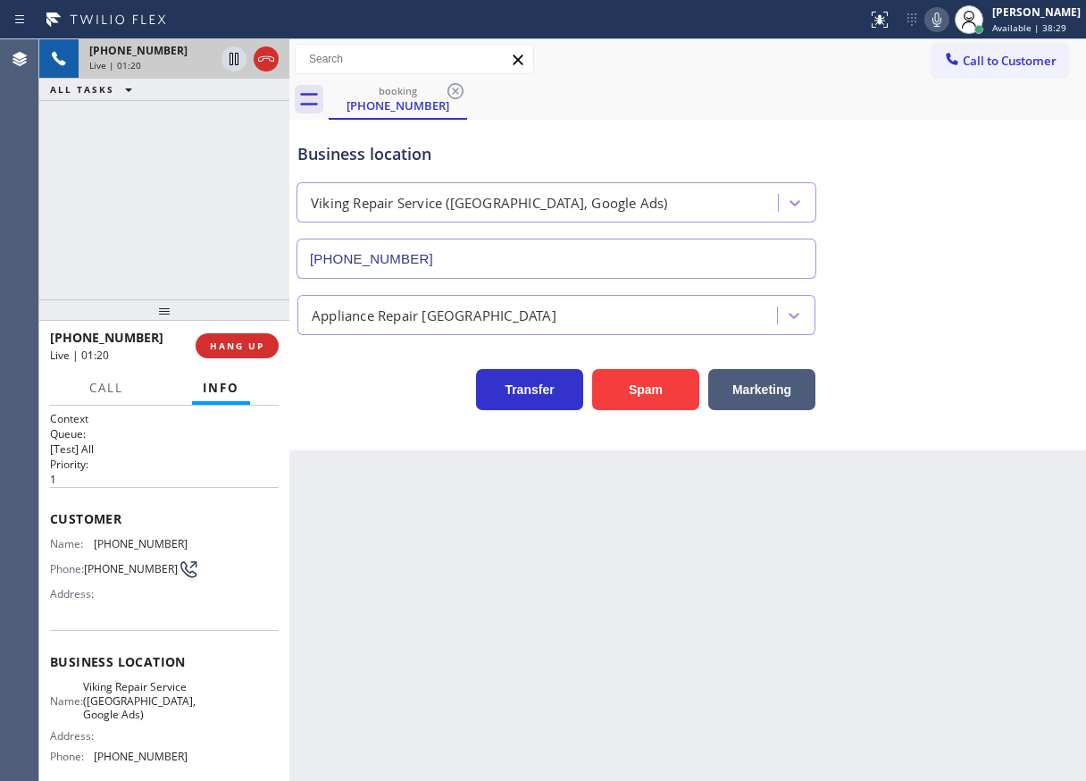
click at [941, 19] on icon at bounding box center [936, 20] width 9 height 14
click at [943, 22] on rect at bounding box center [937, 18] width 13 height 13
click at [126, 541] on span "[PHONE_NUMBER]" at bounding box center [141, 543] width 94 height 13
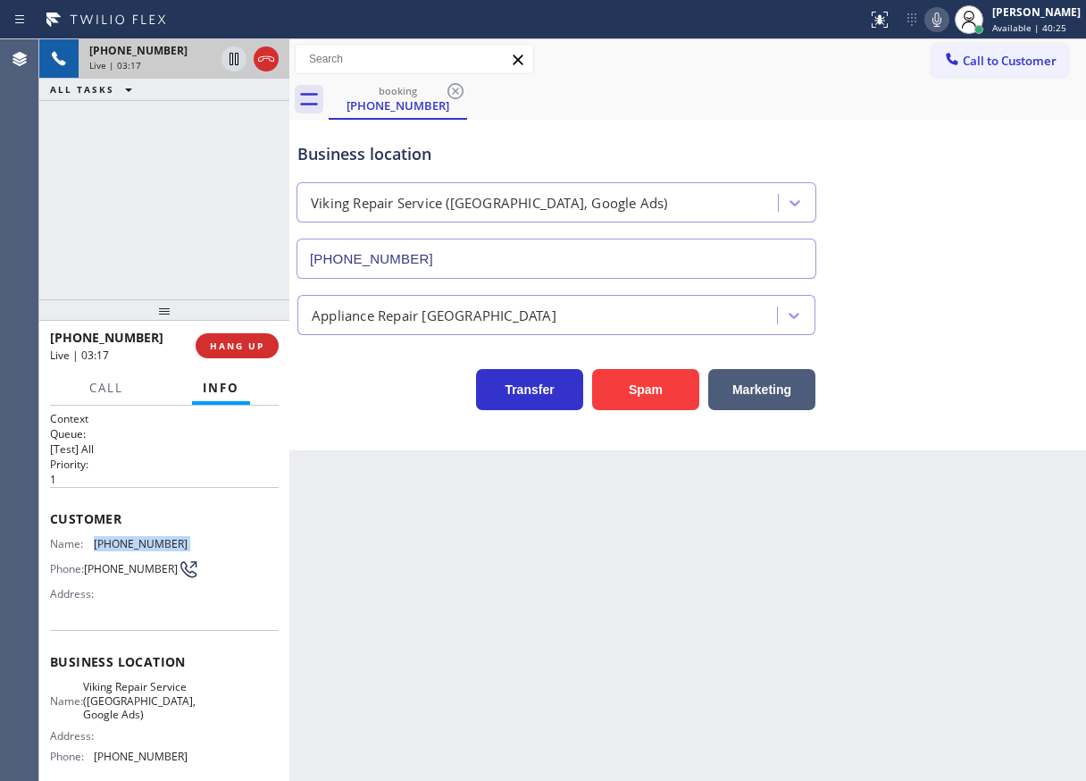
click at [1010, 273] on div "Business location Viking Repair Service ([GEOGRAPHIC_DATA], Google Ads) [PHONE_…" at bounding box center [688, 198] width 788 height 162
click at [948, 18] on icon at bounding box center [936, 19] width 21 height 21
click at [234, 54] on icon at bounding box center [233, 58] width 21 height 21
click at [225, 63] on icon at bounding box center [233, 58] width 21 height 21
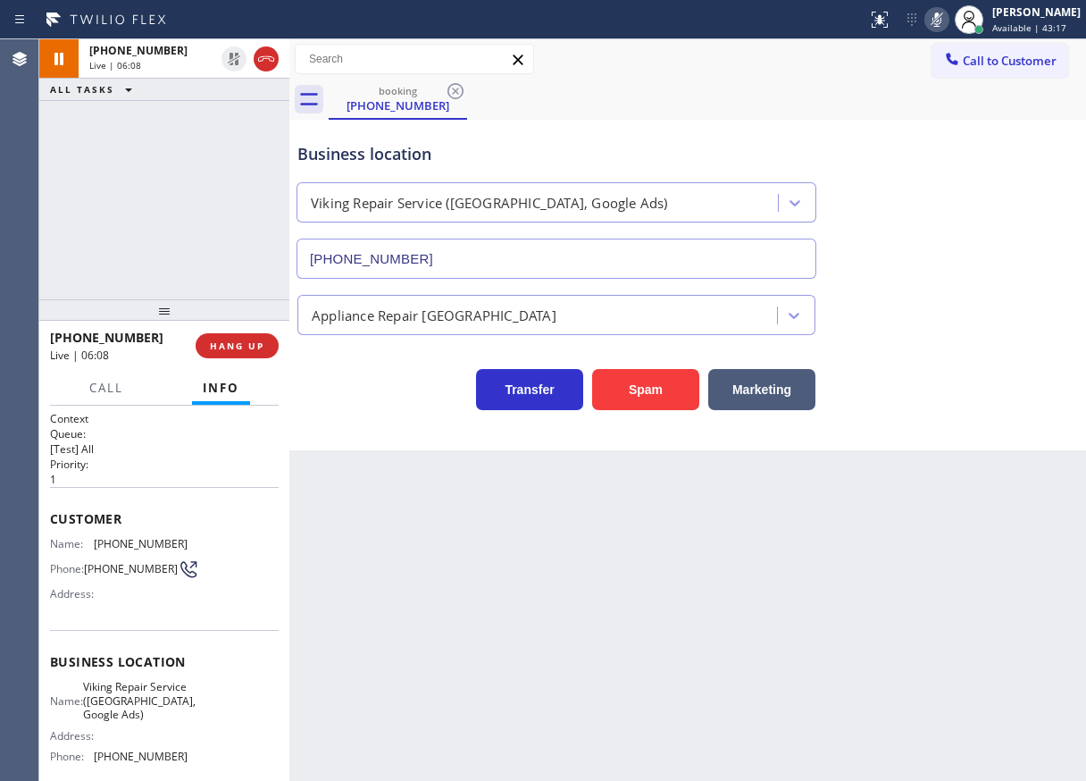
click at [941, 13] on div at bounding box center [936, 19] width 25 height 21
click at [948, 16] on icon at bounding box center [936, 19] width 21 height 21
click at [948, 13] on icon at bounding box center [936, 19] width 21 height 21
click at [948, 16] on icon at bounding box center [936, 19] width 21 height 21
click at [943, 16] on rect at bounding box center [937, 18] width 13 height 13
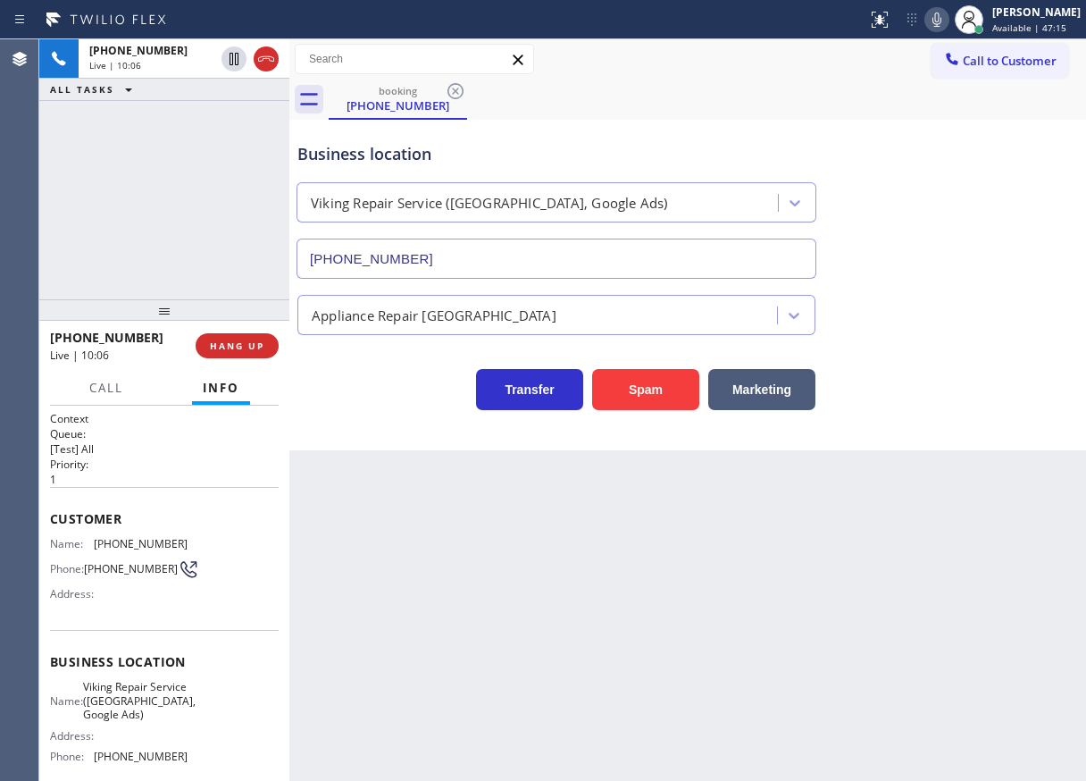
click at [946, 16] on icon at bounding box center [936, 19] width 21 height 21
click at [948, 17] on icon at bounding box center [936, 19] width 21 height 21
click at [937, 622] on div "Back to Dashboard Change Sender ID Customers Technicians Select a contact Outbo…" at bounding box center [687, 409] width 797 height 741
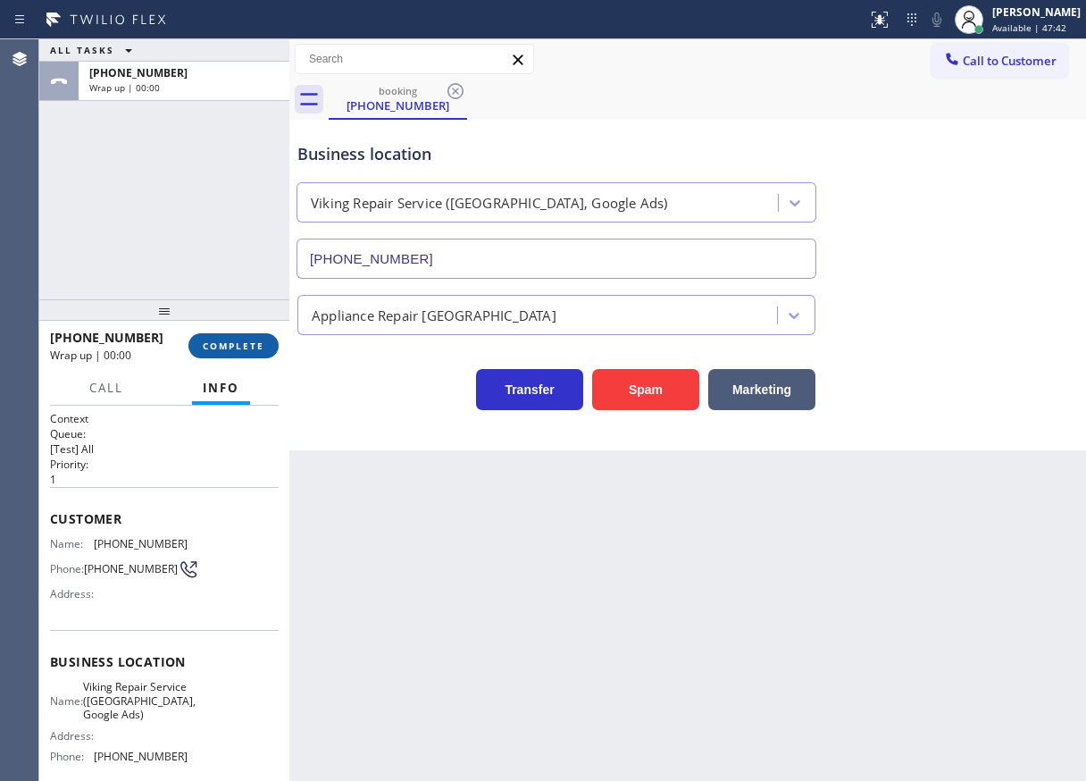
click at [240, 351] on span "COMPLETE" at bounding box center [234, 345] width 62 height 13
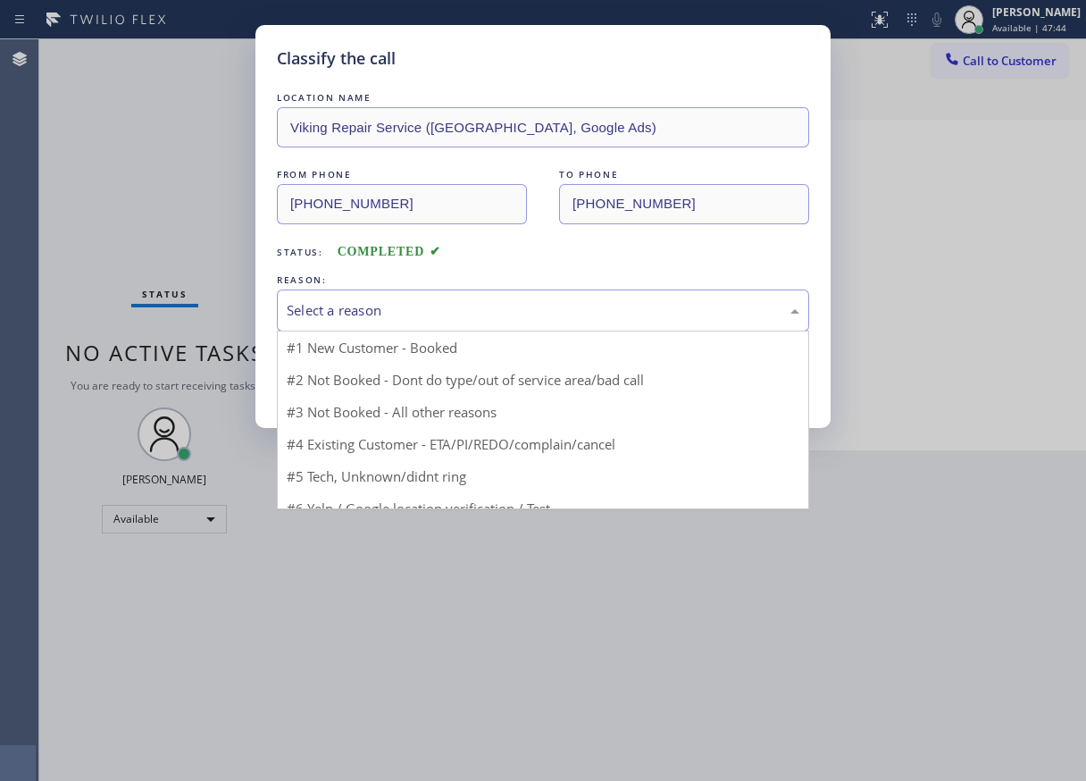
click at [383, 312] on div "Select a reason" at bounding box center [543, 310] width 513 height 21
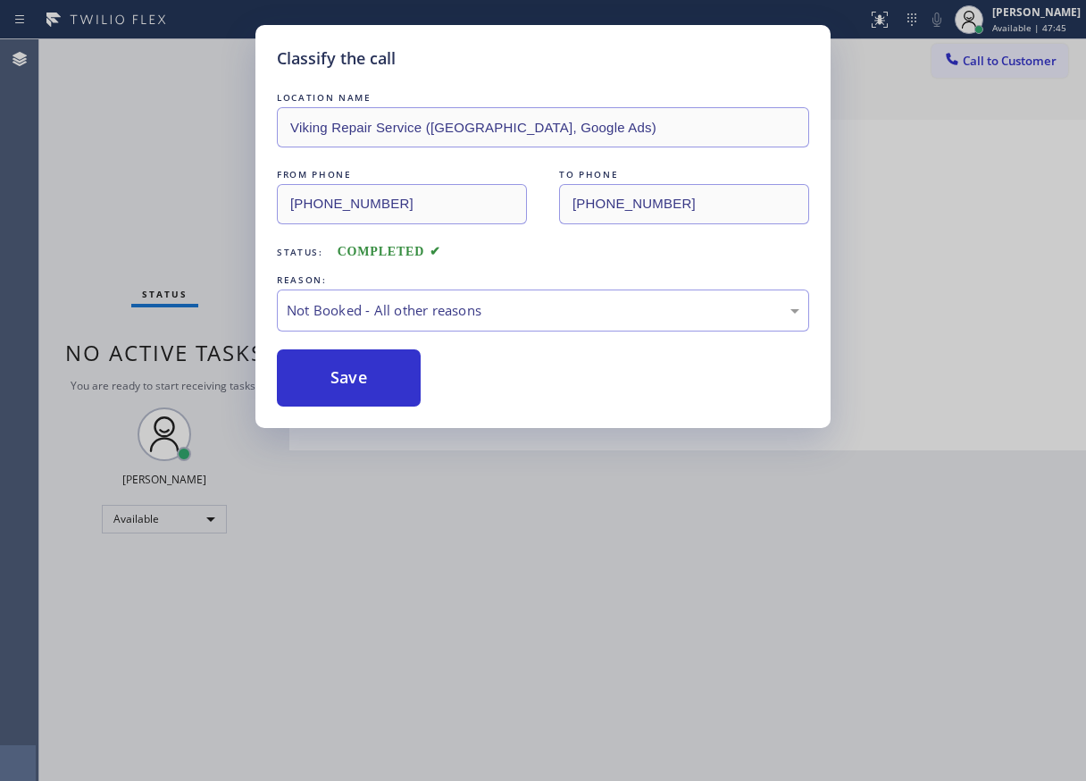
click at [341, 377] on button "Save" at bounding box center [349, 377] width 144 height 57
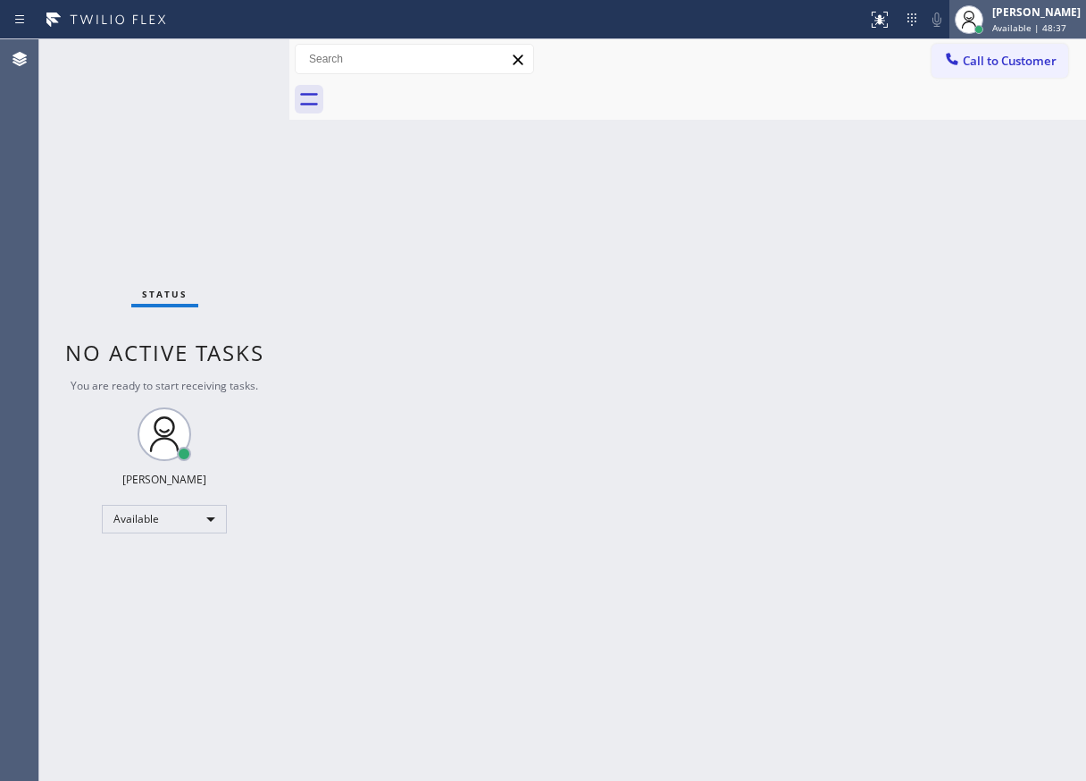
click at [1040, 27] on span "Available | 48:37" at bounding box center [1029, 27] width 74 height 13
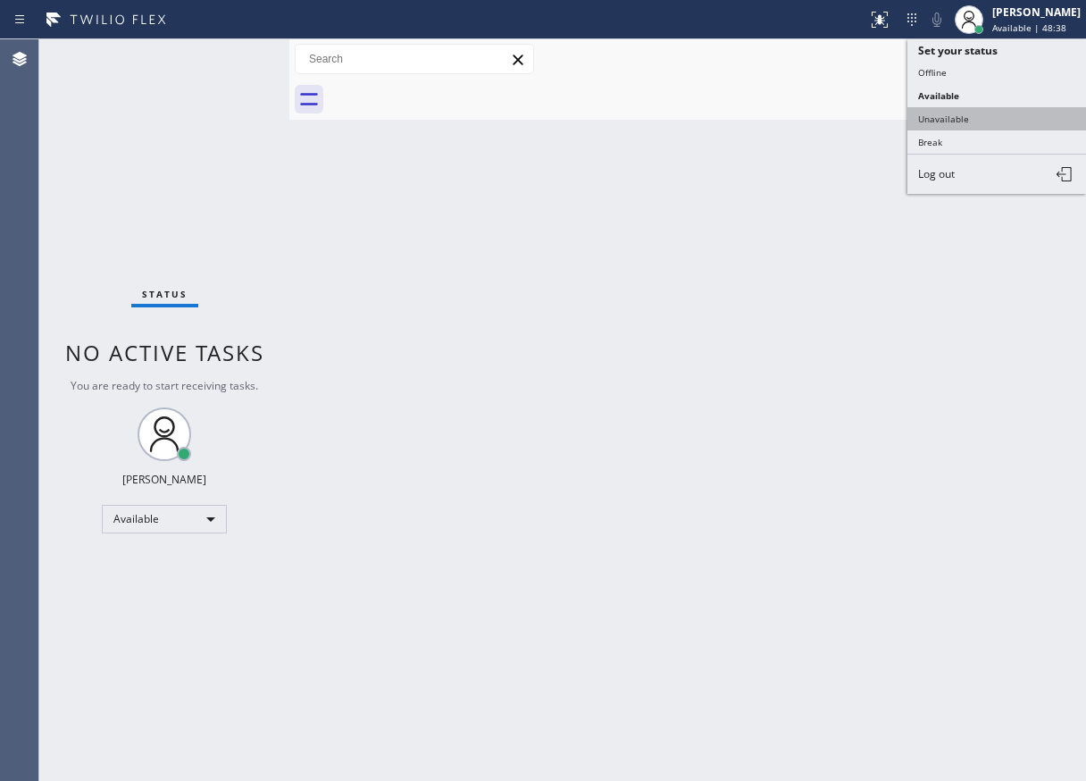
click at [983, 123] on button "Unavailable" at bounding box center [996, 118] width 179 height 23
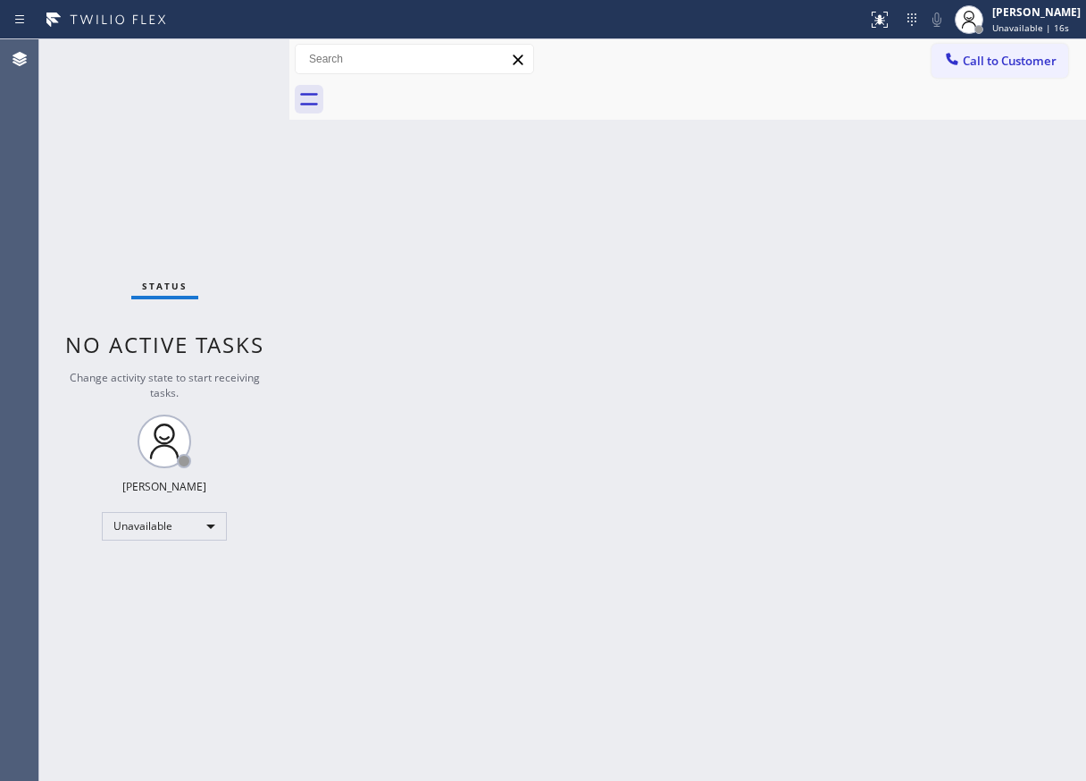
drag, startPoint x: 1038, startPoint y: 366, endPoint x: 1031, endPoint y: 135, distance: 231.4
click at [1038, 347] on div "Back to Dashboard Change Sender ID Customers Technicians Select a contact Outbo…" at bounding box center [687, 409] width 797 height 741
click at [991, 61] on span "Call to Customer" at bounding box center [1010, 61] width 94 height 16
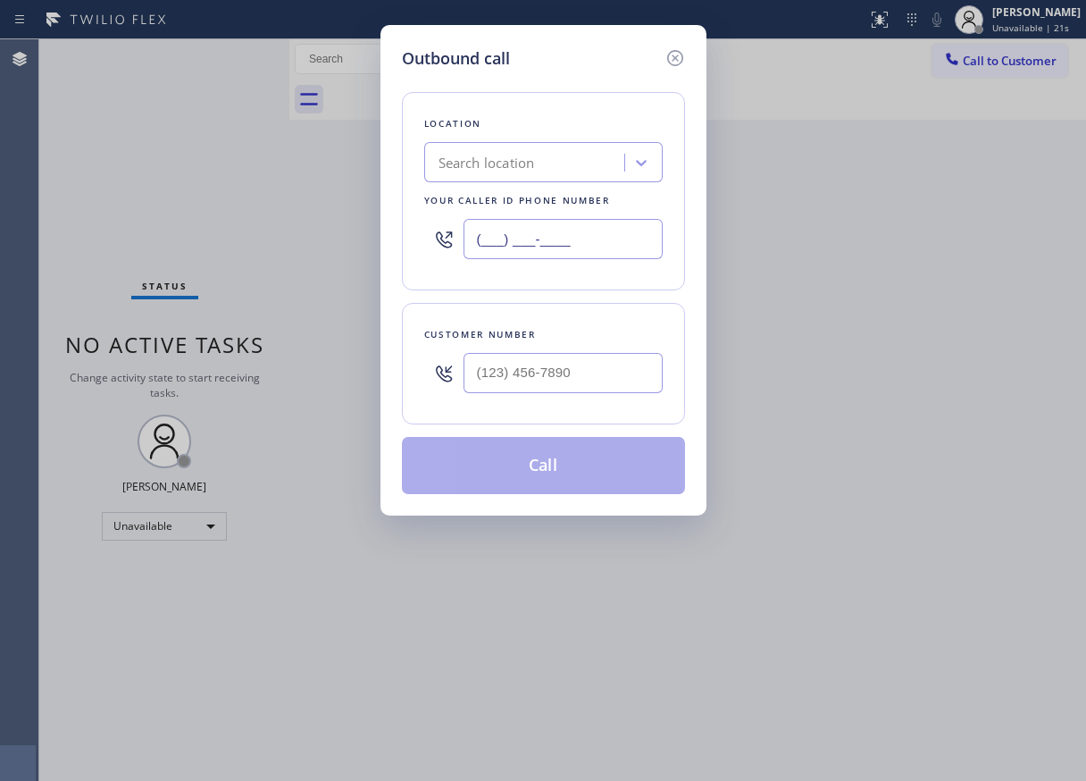
click at [583, 232] on input "(___) ___-____" at bounding box center [563, 239] width 199 height 40
paste input "346) 534-4929"
type input "[PHONE_NUMBER]"
click at [639, 375] on input "(___) ___-____" at bounding box center [563, 373] width 199 height 40
paste input "909) 306-4738"
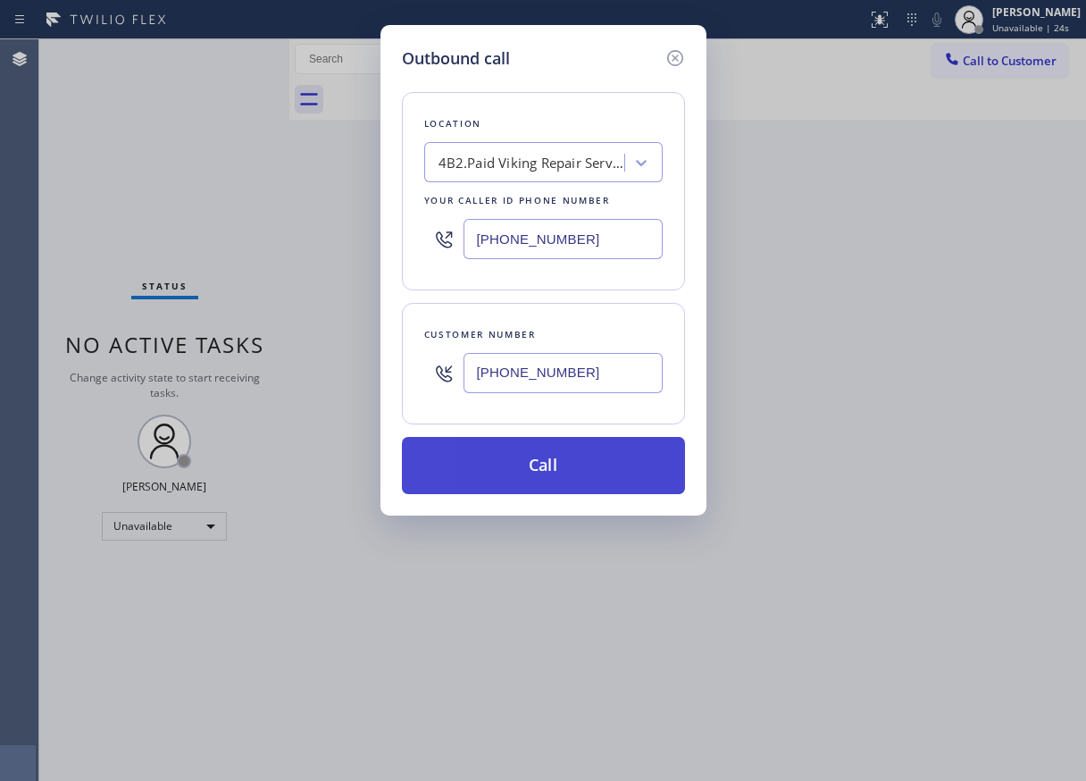
type input "[PHONE_NUMBER]"
drag, startPoint x: 558, startPoint y: 478, endPoint x: 513, endPoint y: 474, distance: 45.7
click at [513, 474] on button "Call" at bounding box center [543, 465] width 283 height 57
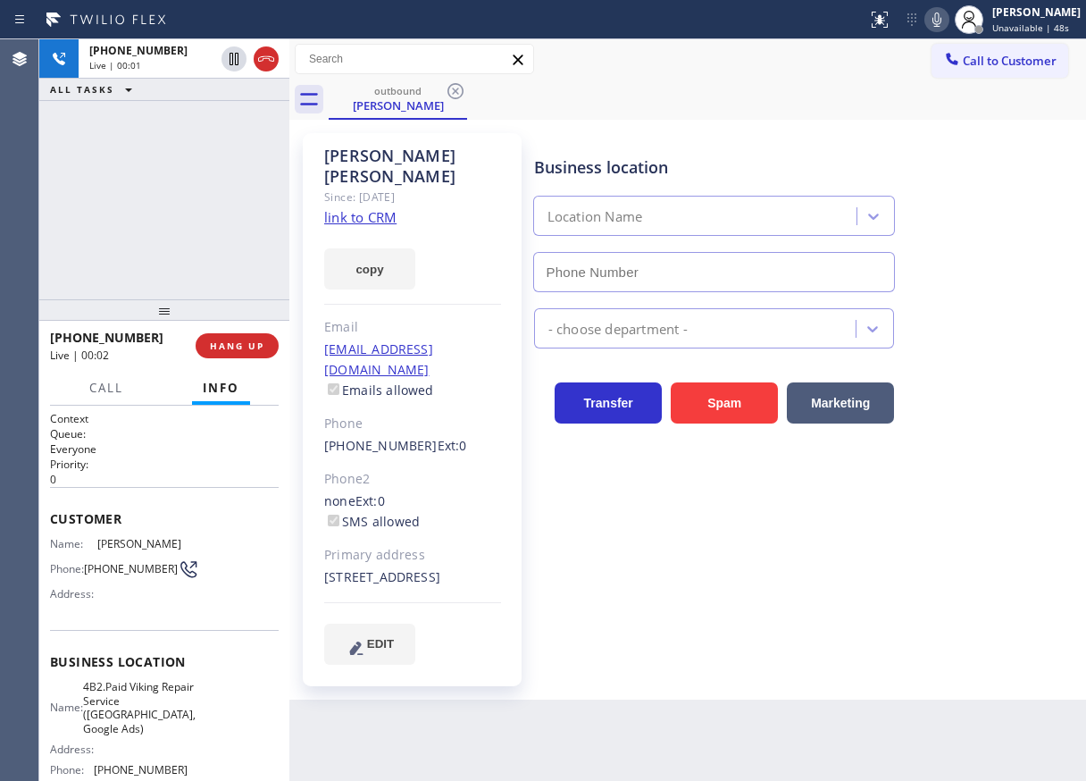
click at [1038, 301] on div "- choose department -" at bounding box center [805, 324] width 551 height 47
type input "[PHONE_NUMBER]"
click at [1025, 503] on div "Business location Viking Repair Service ([GEOGRAPHIC_DATA], Google Ads) [PHONE_…" at bounding box center [805, 399] width 551 height 522
click at [1038, 357] on div "Transfer Spam Marketing" at bounding box center [805, 385] width 551 height 75
click at [1057, 387] on div "Transfer Spam Marketing" at bounding box center [805, 394] width 551 height 57
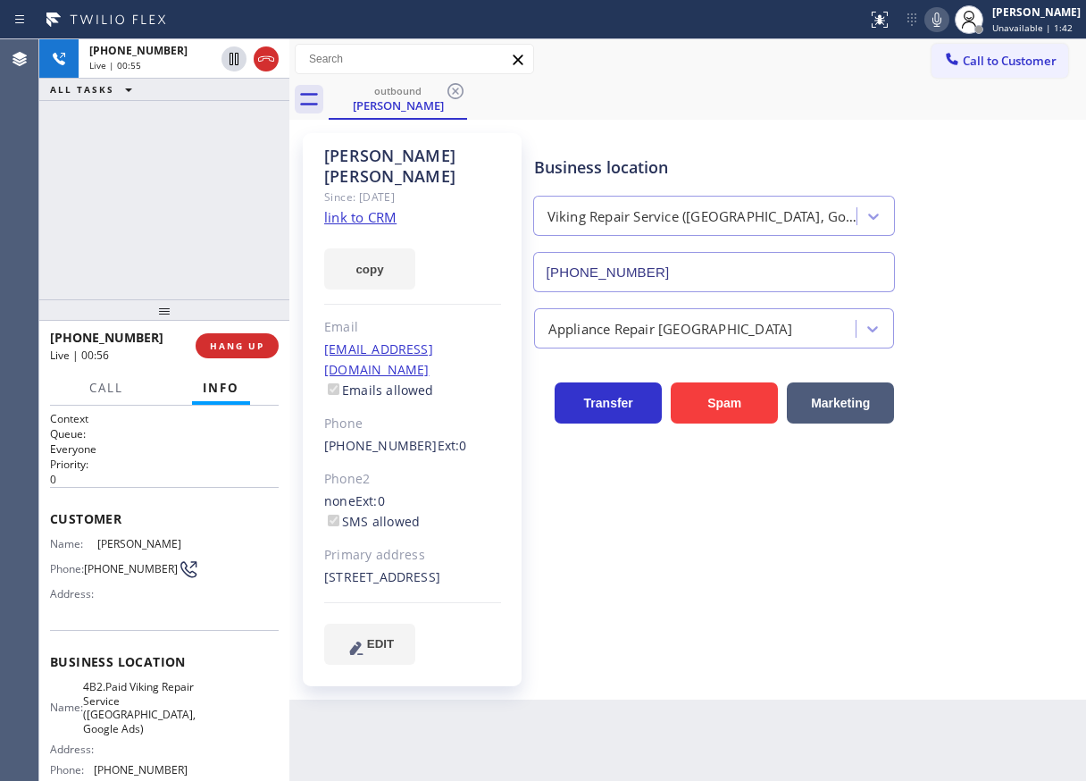
click at [945, 21] on icon at bounding box center [936, 19] width 21 height 21
click at [943, 21] on rect at bounding box center [937, 18] width 13 height 13
click at [945, 22] on icon at bounding box center [936, 19] width 21 height 21
click at [943, 22] on rect at bounding box center [937, 18] width 13 height 13
click at [1010, 333] on div "Appliance Repair [GEOGRAPHIC_DATA]" at bounding box center [805, 324] width 551 height 47
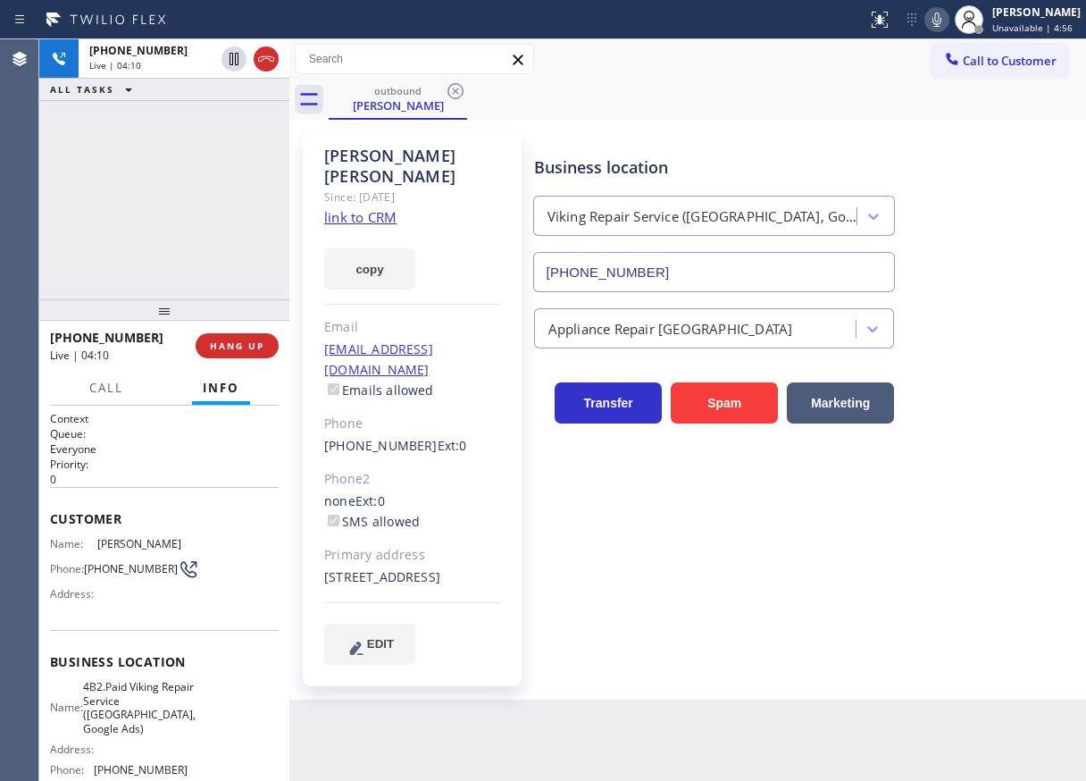
click at [948, 28] on icon at bounding box center [936, 19] width 21 height 21
click at [948, 19] on icon at bounding box center [936, 19] width 21 height 21
click at [944, 18] on icon at bounding box center [936, 19] width 21 height 21
click at [941, 17] on icon at bounding box center [936, 20] width 9 height 14
click at [948, 20] on icon at bounding box center [936, 19] width 21 height 21
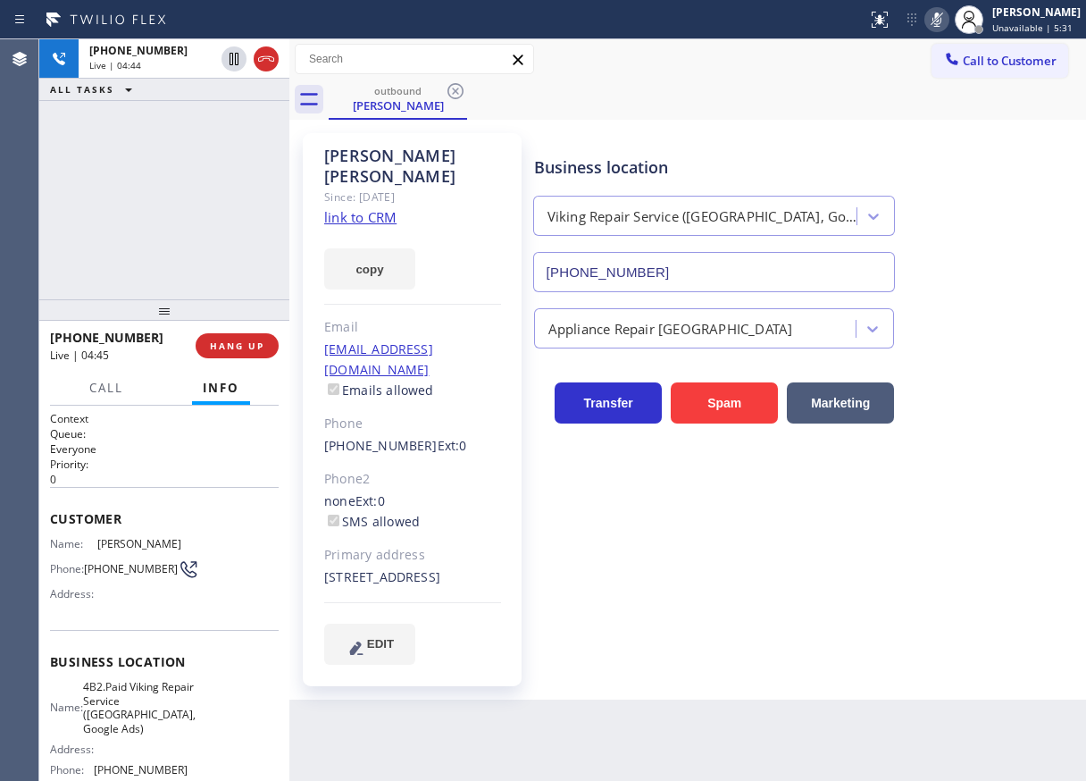
click at [948, 20] on icon at bounding box center [936, 19] width 21 height 21
click at [948, 21] on icon at bounding box center [936, 19] width 21 height 21
click at [245, 343] on span "HANG UP" at bounding box center [237, 345] width 54 height 13
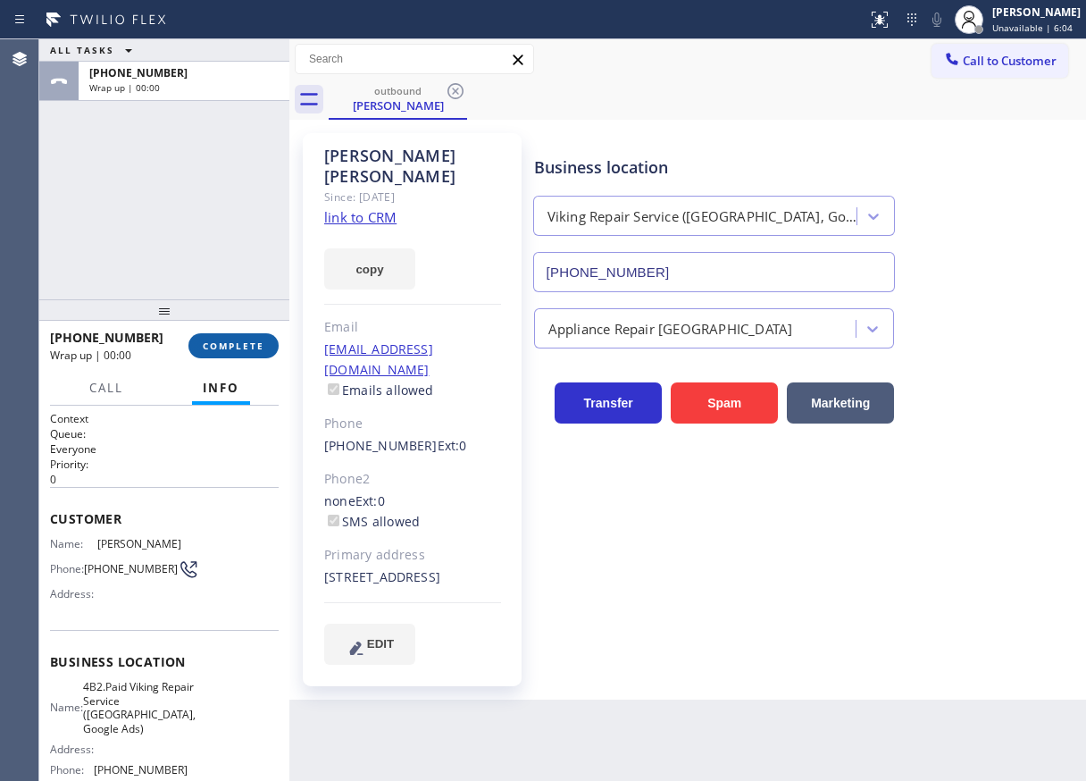
click at [245, 343] on span "COMPLETE" at bounding box center [234, 345] width 62 height 13
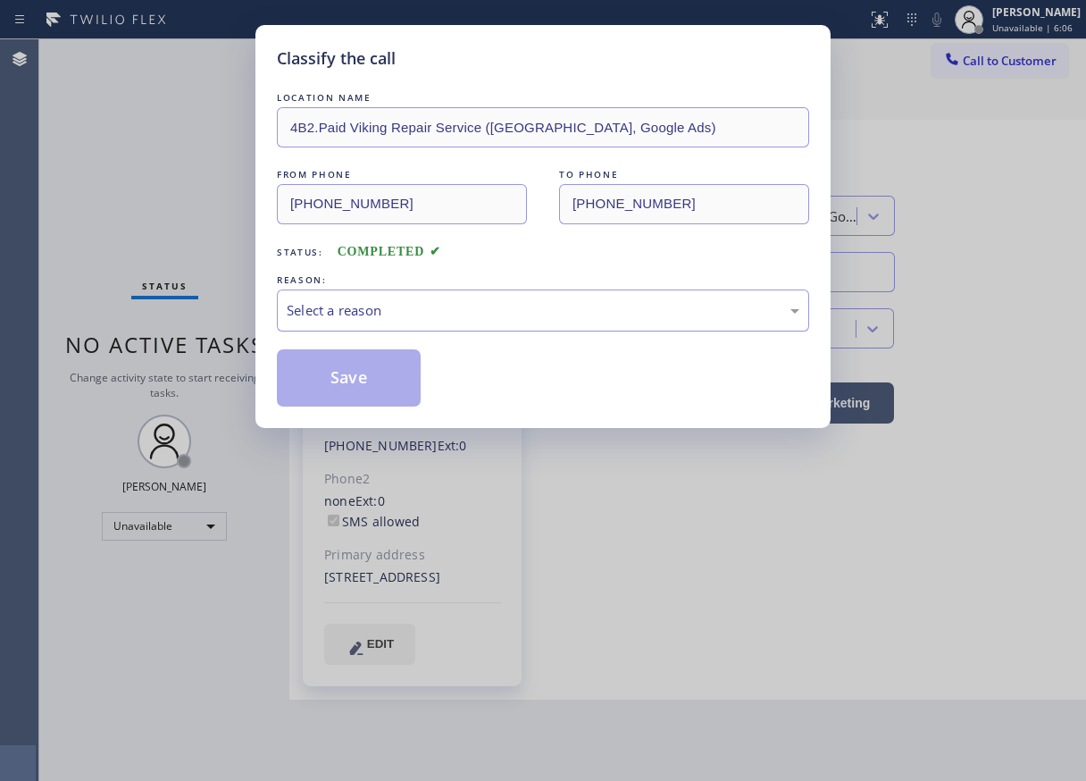
click at [455, 307] on div "Select a reason" at bounding box center [543, 310] width 513 height 21
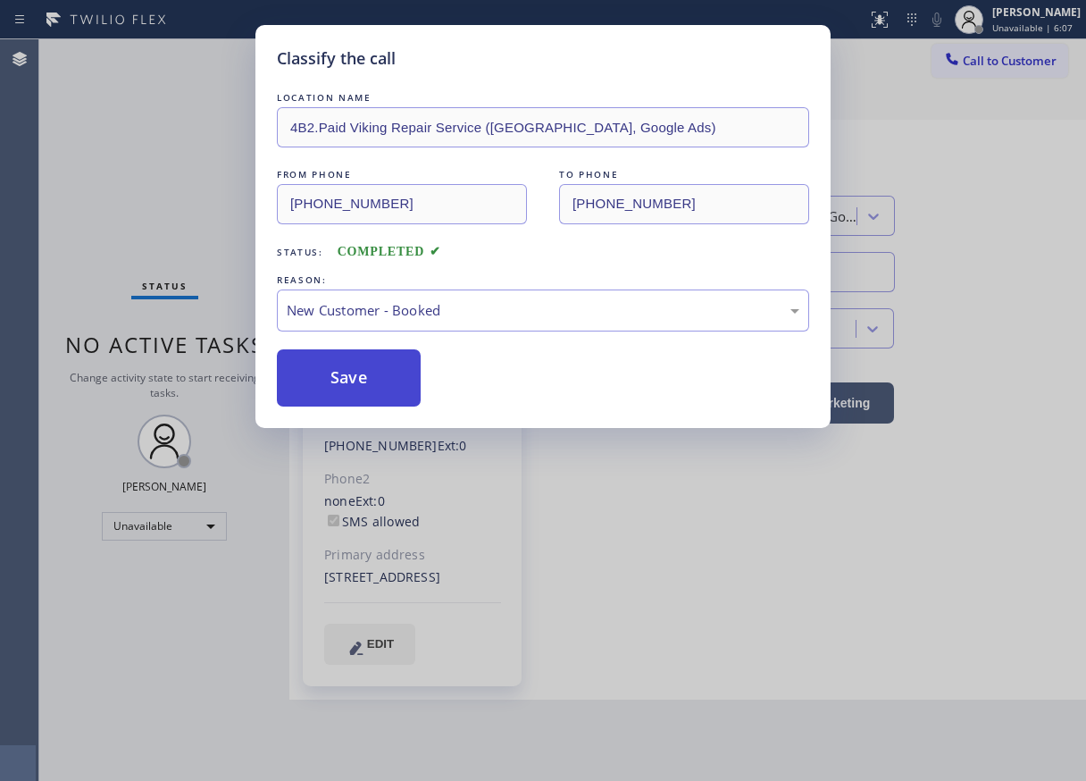
click at [365, 379] on button "Save" at bounding box center [349, 377] width 144 height 57
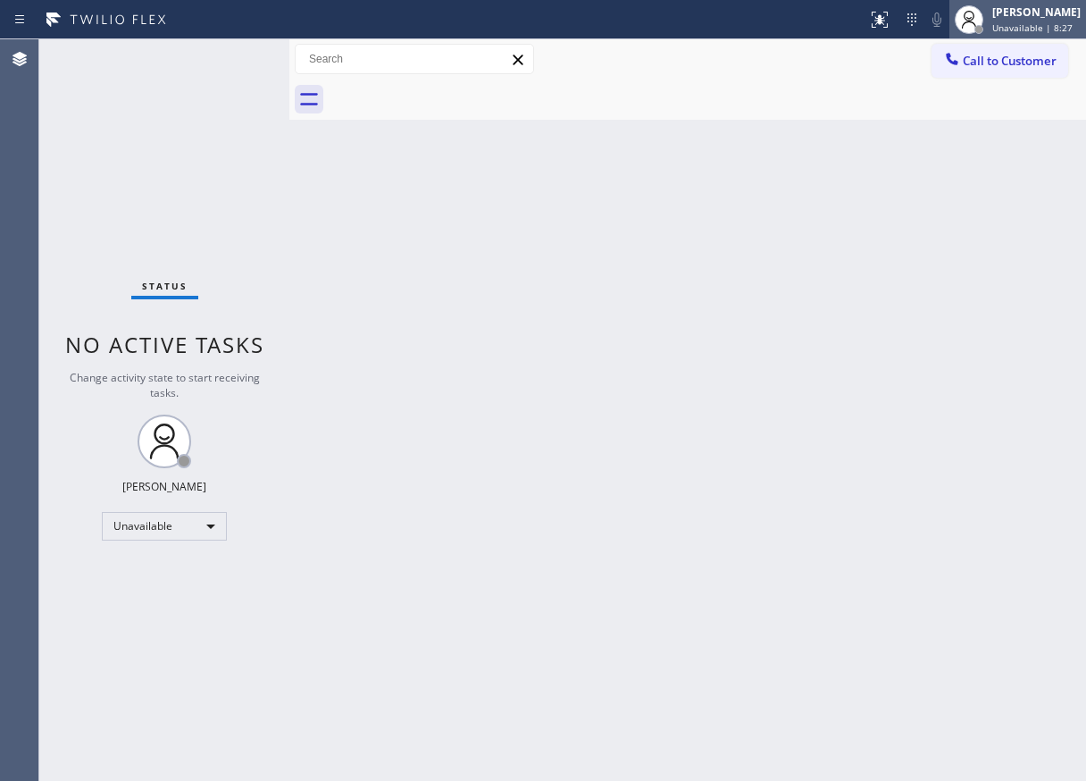
click at [1035, 24] on span "Unavailable | 8:27" at bounding box center [1032, 27] width 80 height 13
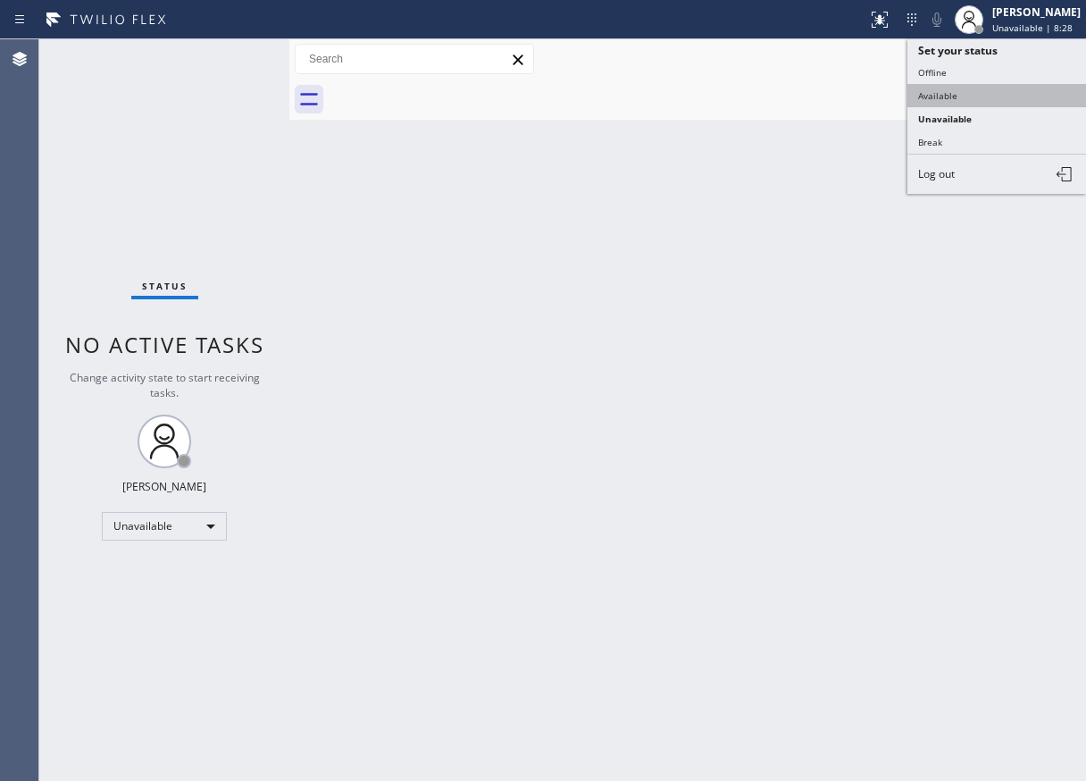
click at [998, 93] on button "Available" at bounding box center [996, 95] width 179 height 23
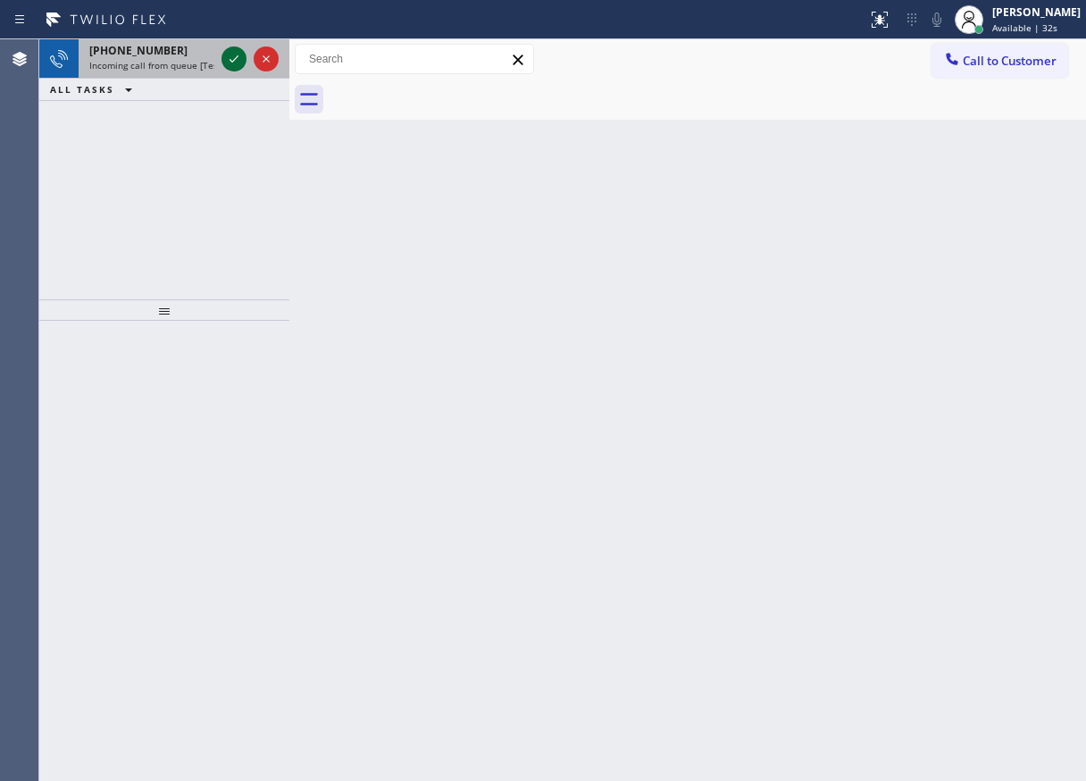
click at [236, 54] on icon at bounding box center [233, 58] width 21 height 21
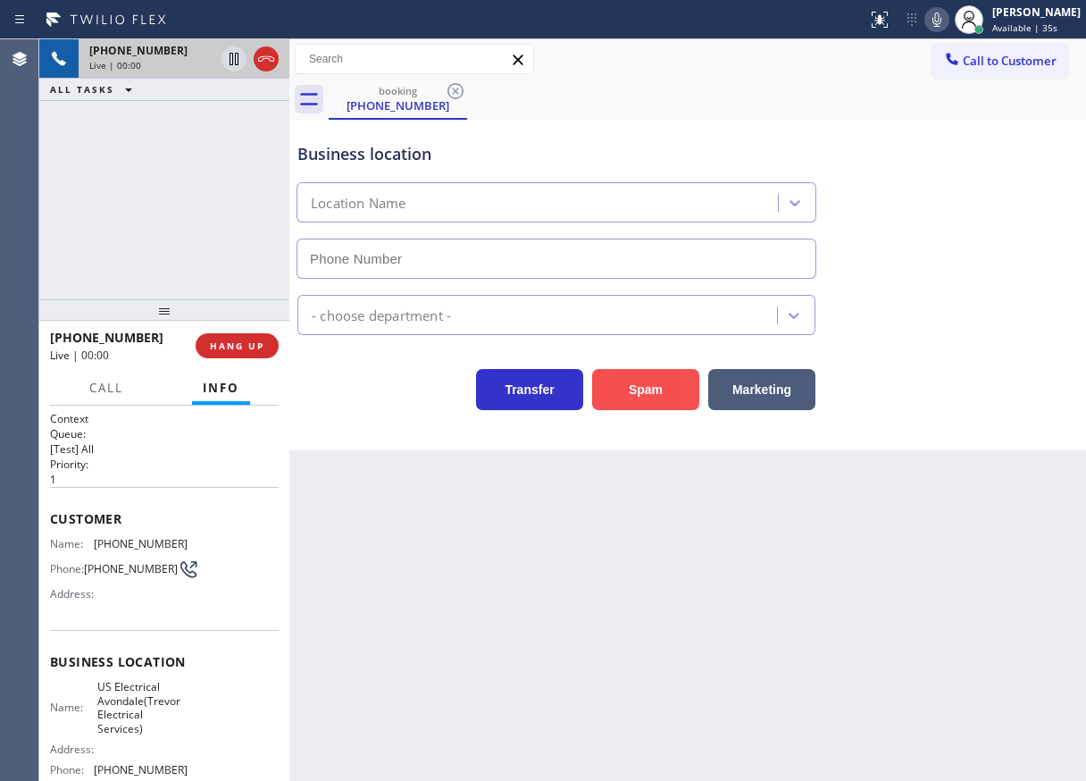
type input "[PHONE_NUMBER]"
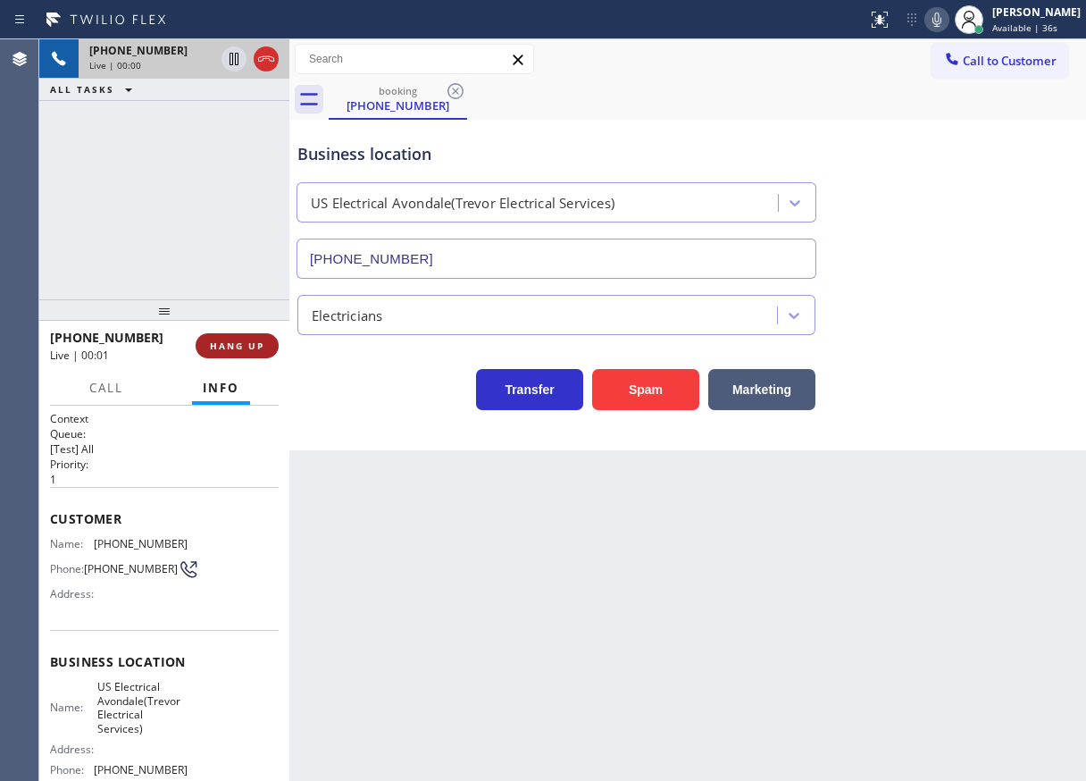
click at [248, 351] on span "HANG UP" at bounding box center [237, 345] width 54 height 13
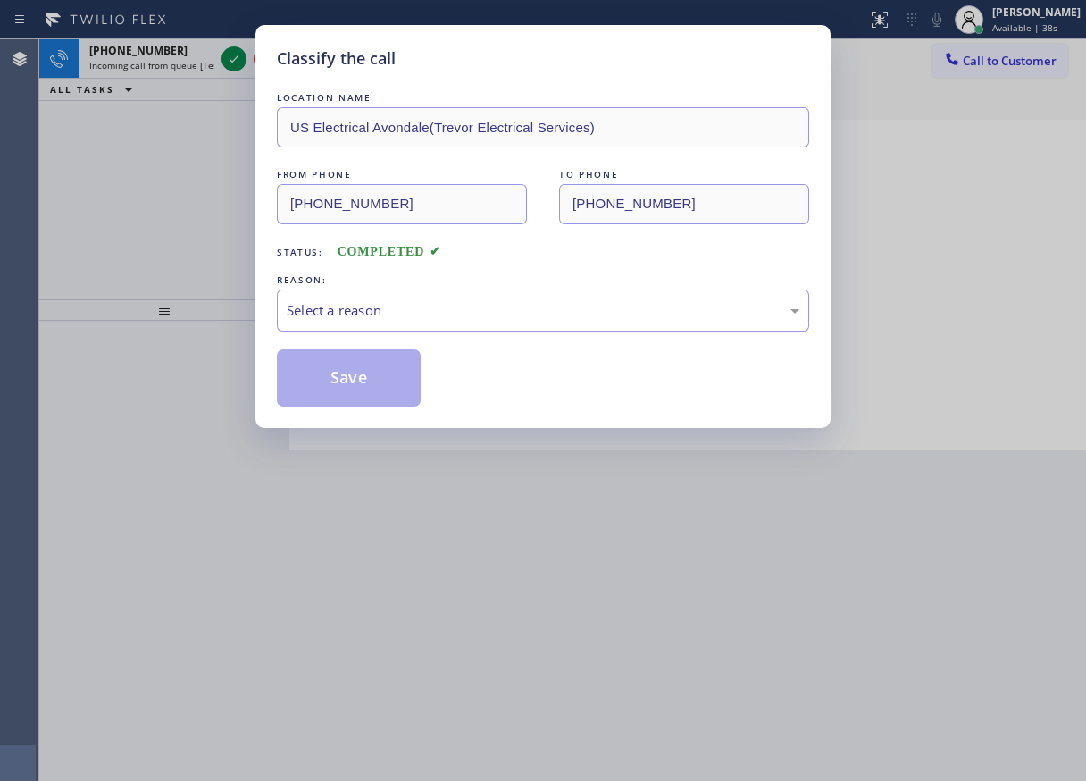
click at [404, 317] on div "Select a reason" at bounding box center [543, 310] width 513 height 21
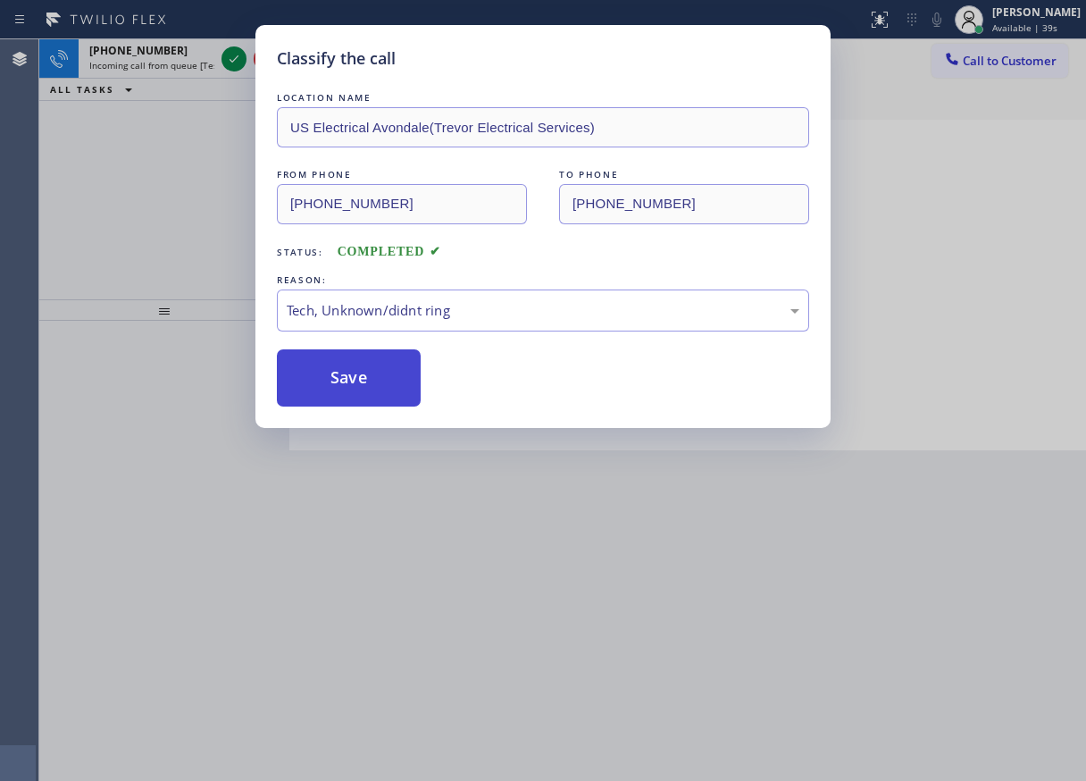
drag, startPoint x: 363, startPoint y: 377, endPoint x: 673, endPoint y: 29, distance: 466.1
click at [368, 372] on button "Save" at bounding box center [349, 377] width 144 height 57
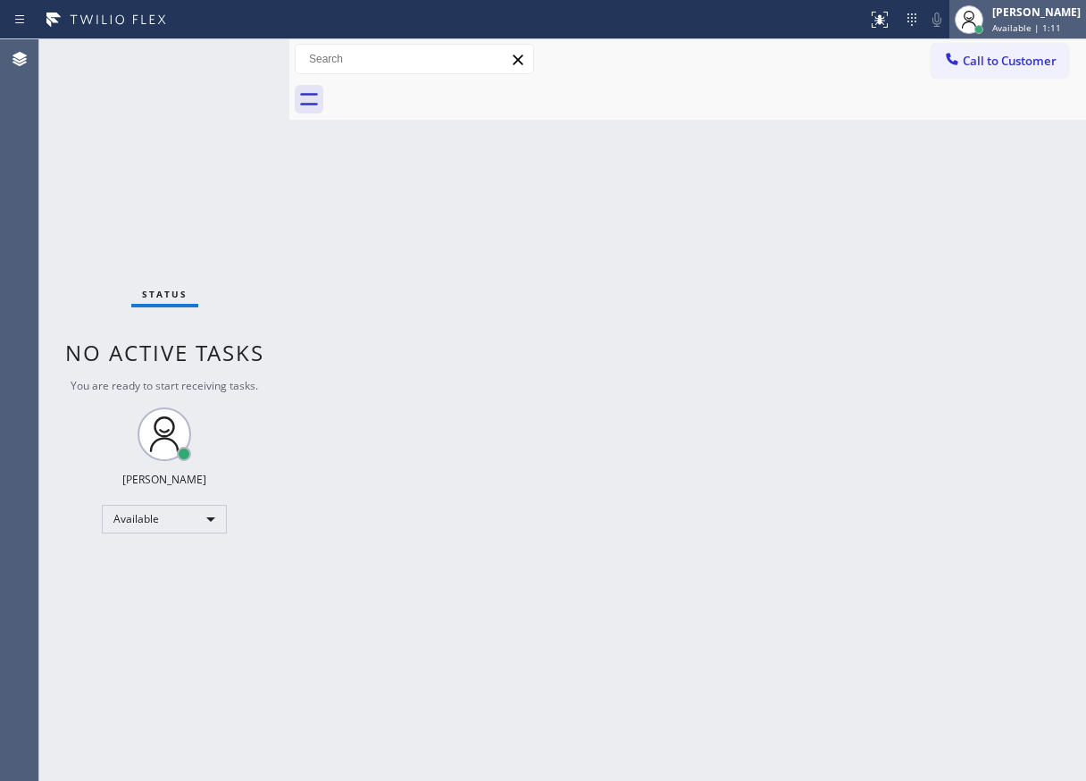
click at [1011, 20] on div "[PERSON_NAME] Available | 1:11" at bounding box center [1037, 19] width 97 height 31
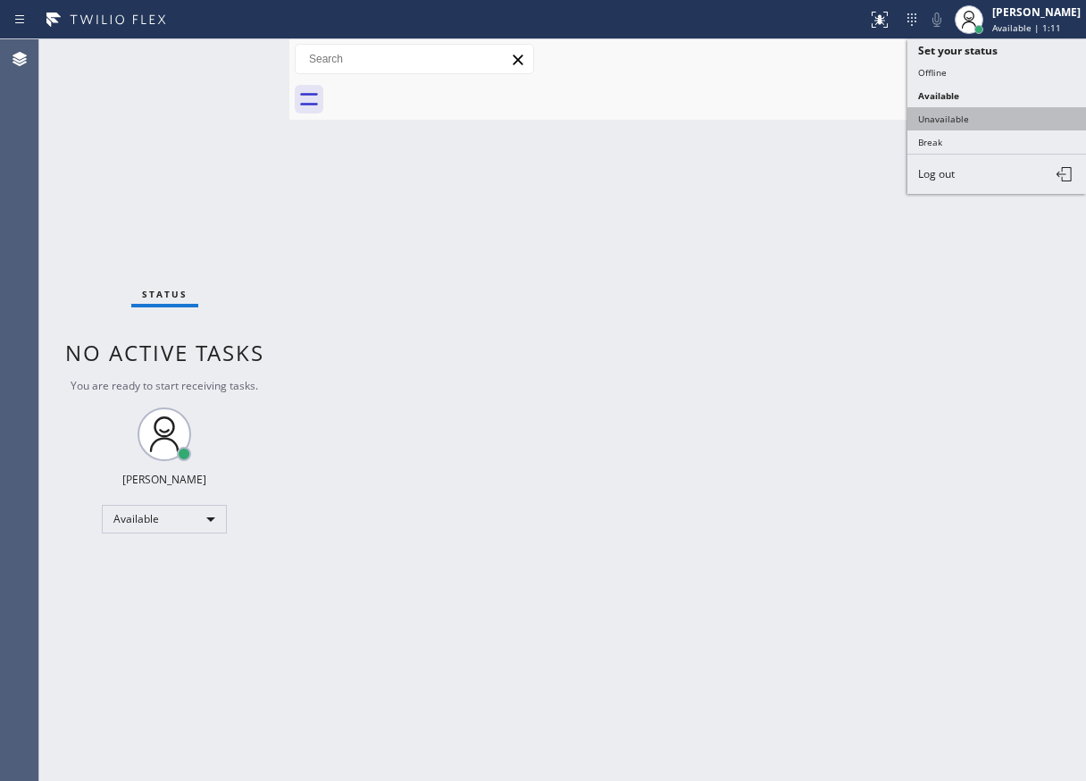
click at [948, 115] on button "Unavailable" at bounding box center [996, 118] width 179 height 23
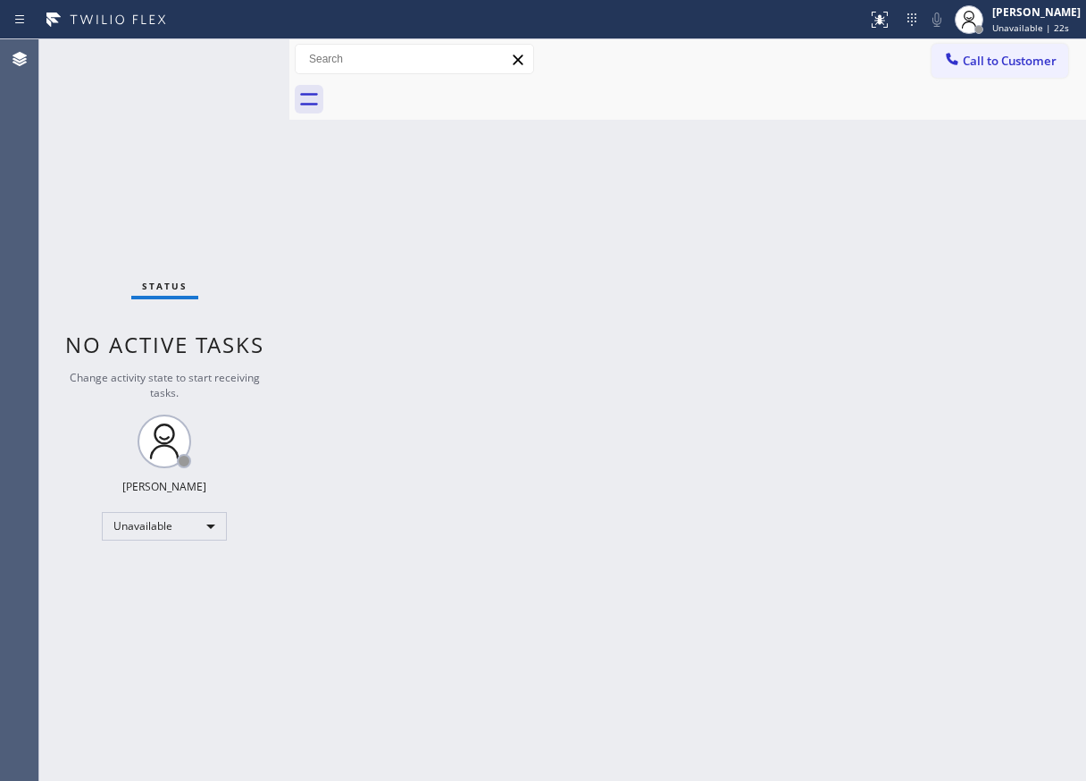
click at [962, 445] on div "Back to Dashboard Change Sender ID Customers Technicians Select a contact Outbo…" at bounding box center [687, 409] width 797 height 741
click at [1004, 27] on div "[PERSON_NAME] Unavailable | 2:08" at bounding box center [1037, 19] width 97 height 31
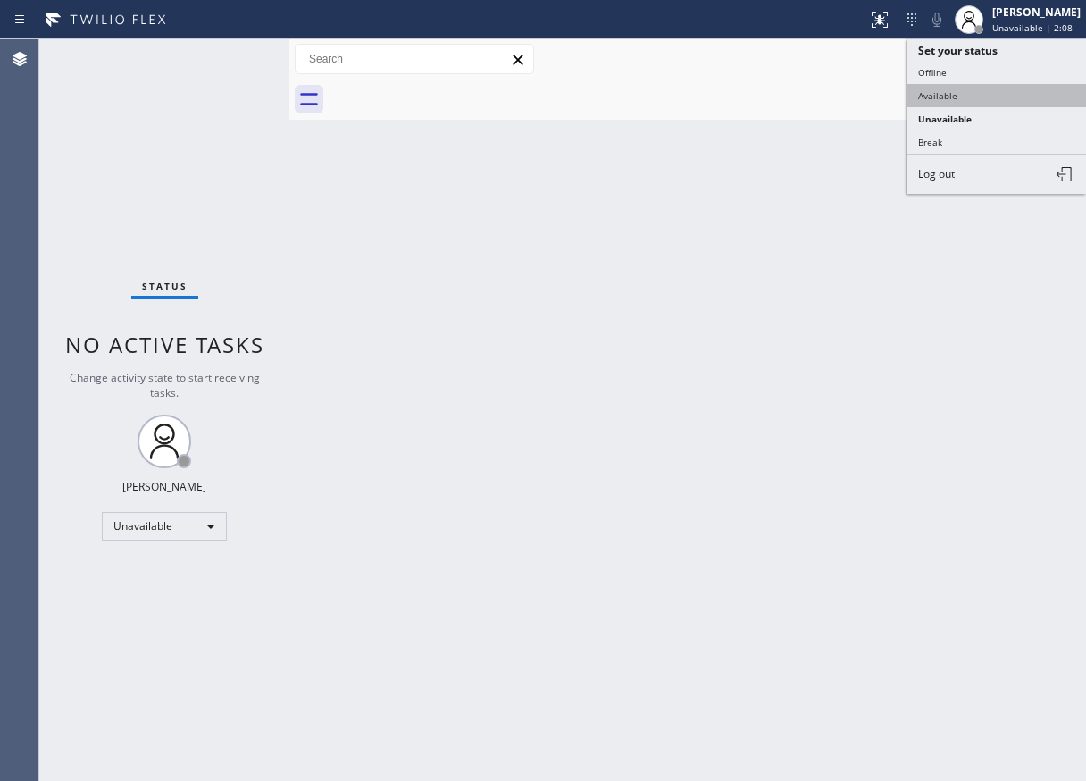
click at [984, 89] on button "Available" at bounding box center [996, 95] width 179 height 23
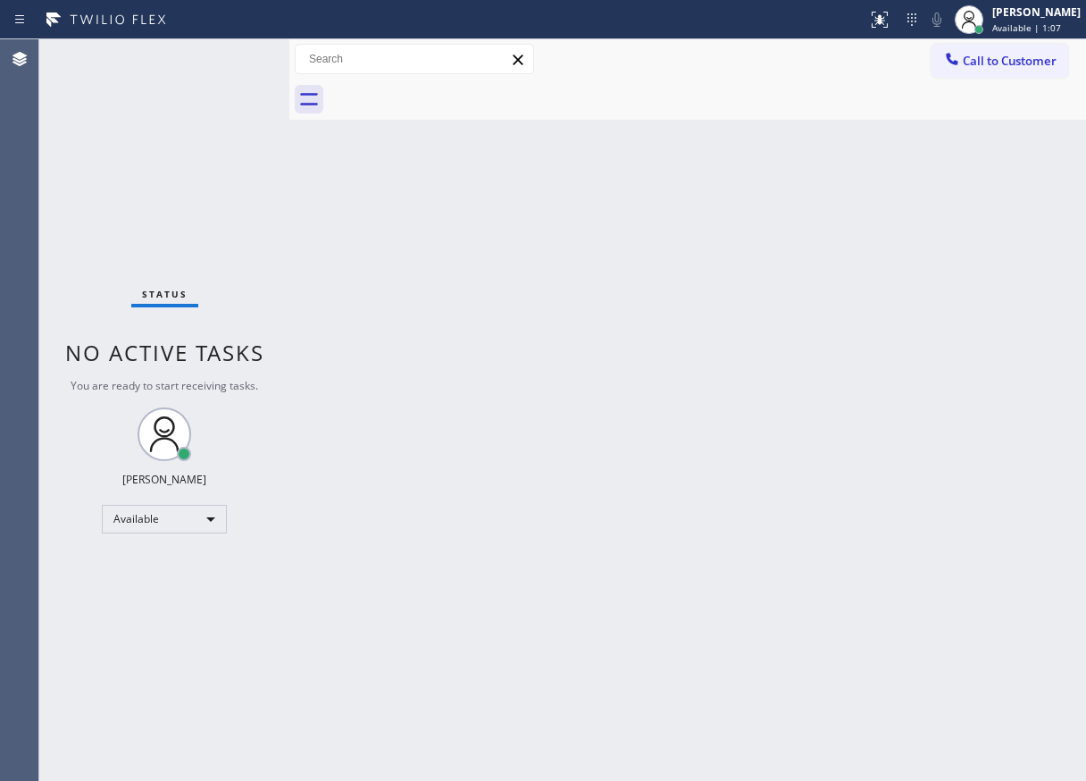
click at [1026, 230] on div "Back to Dashboard Change Sender ID Customers Technicians Select a contact Outbo…" at bounding box center [687, 409] width 797 height 741
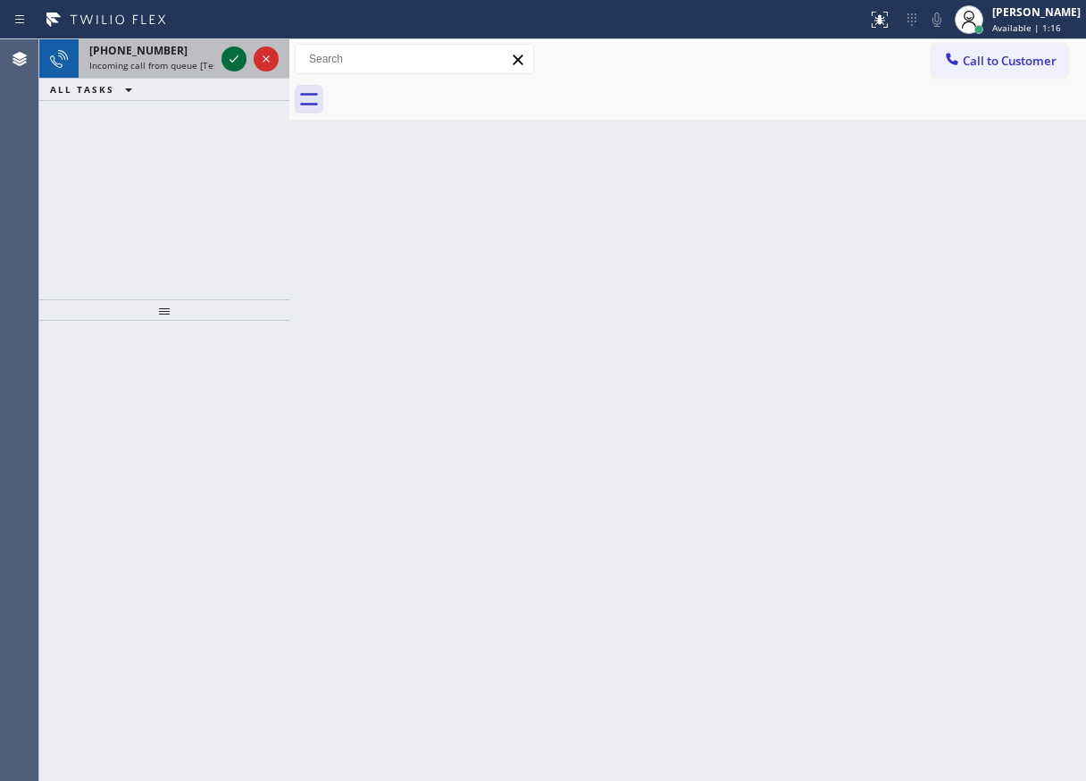
click at [237, 65] on icon at bounding box center [233, 58] width 21 height 21
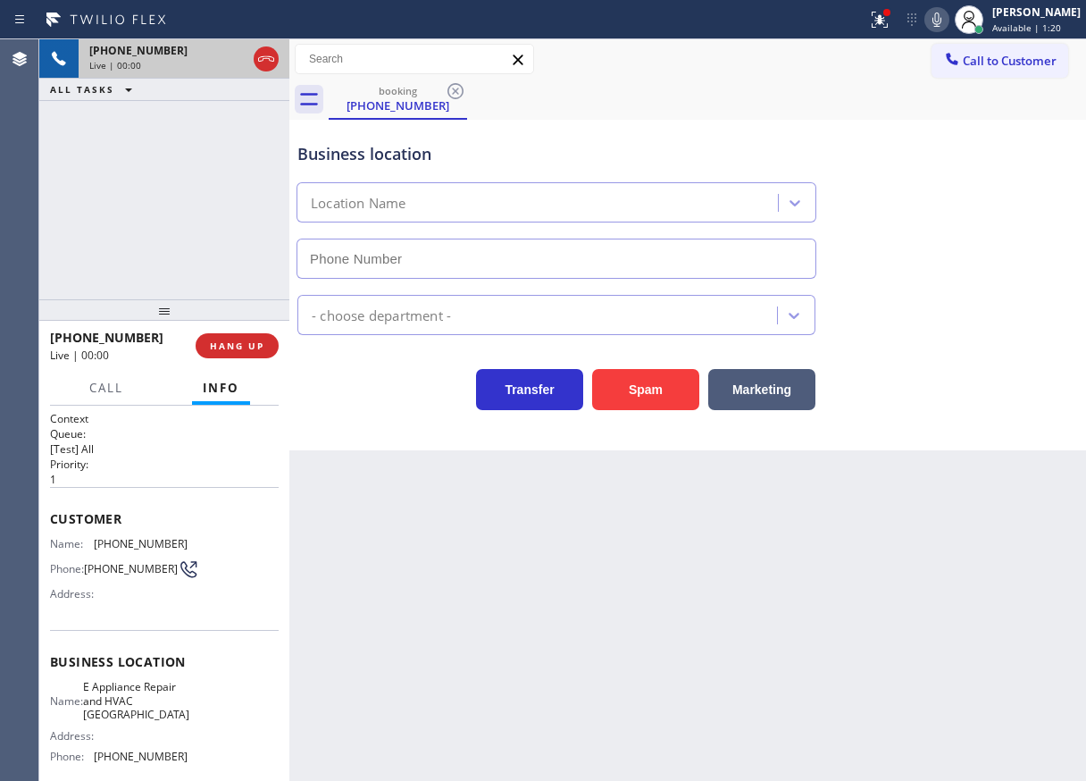
type input "[PHONE_NUMBER]"
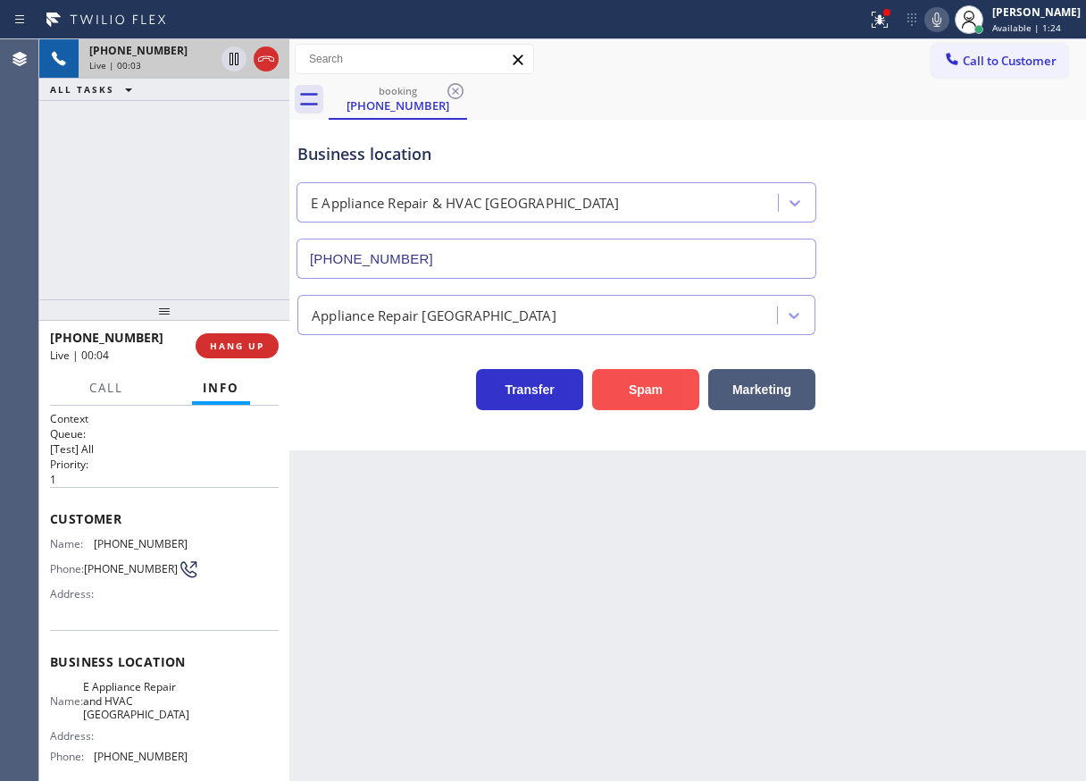
click at [626, 398] on button "Spam" at bounding box center [645, 389] width 107 height 41
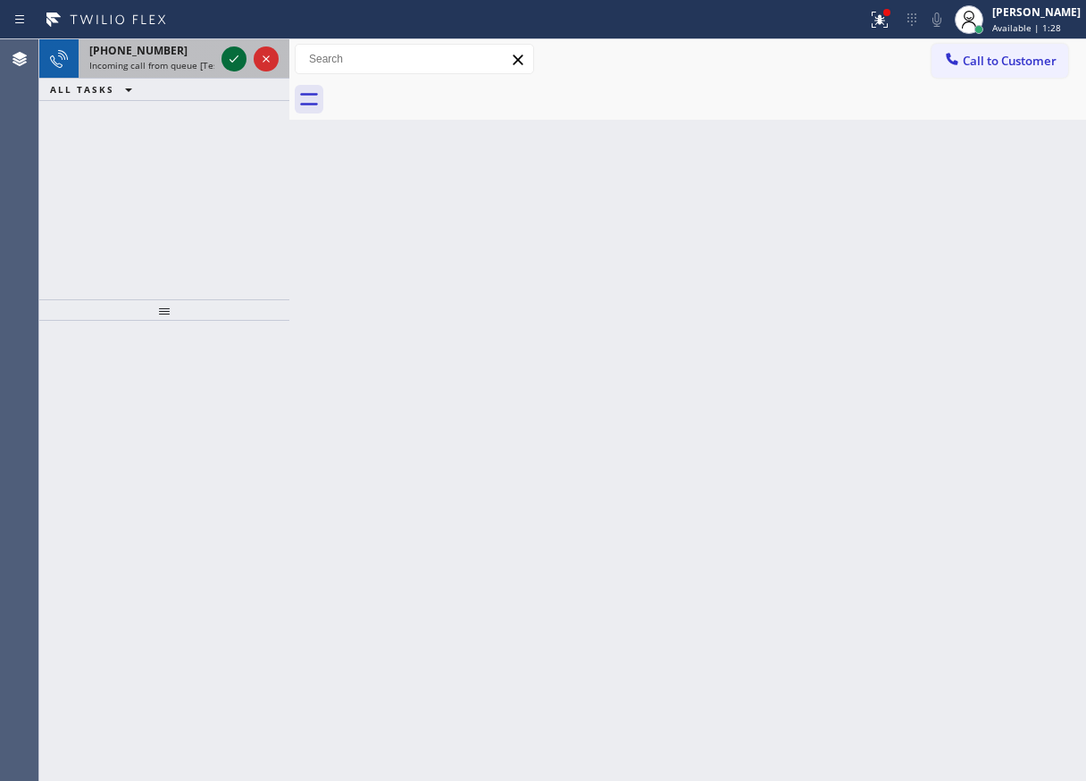
click at [232, 60] on icon at bounding box center [233, 58] width 21 height 21
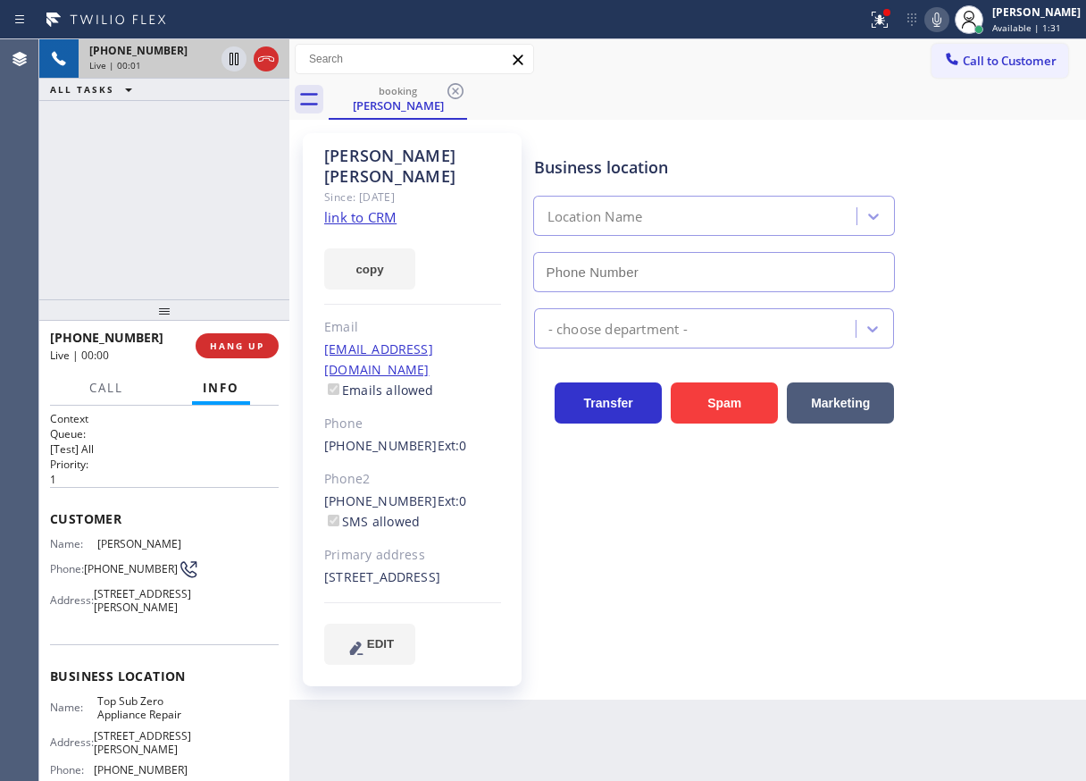
type input "[PHONE_NUMBER]"
click at [393, 208] on link "link to CRM" at bounding box center [360, 217] width 72 height 18
click at [124, 722] on span "Top Sub Zero Appliance Repair" at bounding box center [141, 708] width 89 height 28
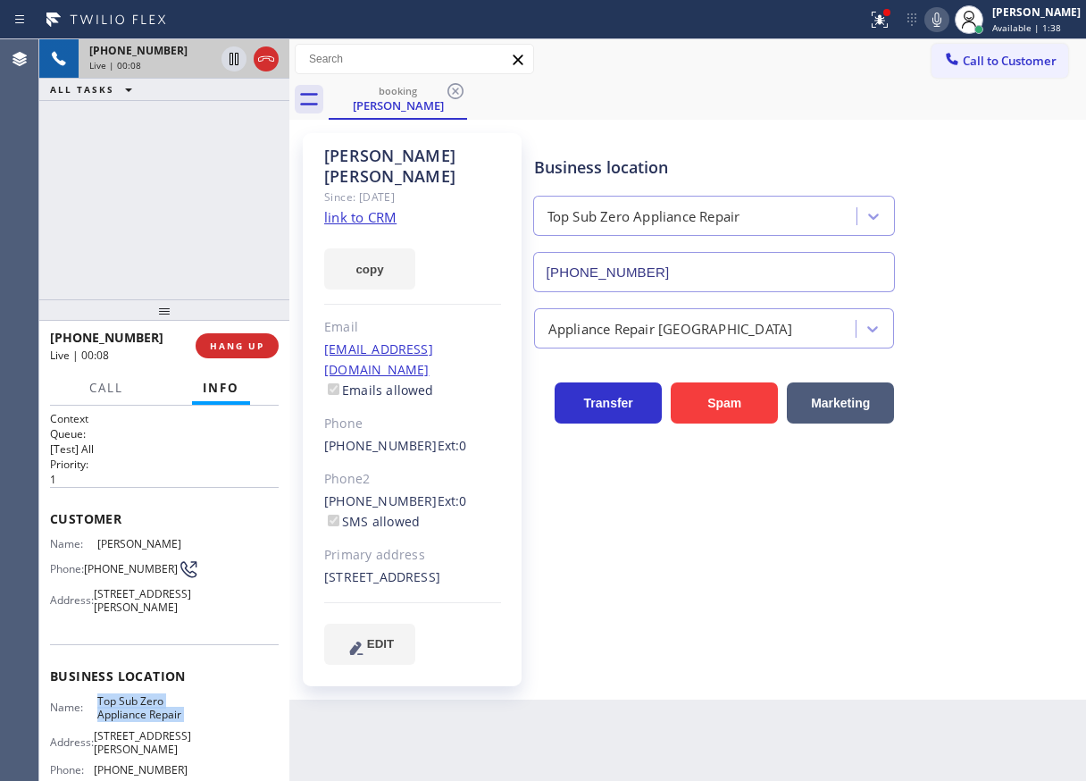
click at [662, 283] on input "[PHONE_NUMBER]" at bounding box center [714, 272] width 363 height 40
click at [663, 280] on input "[PHONE_NUMBER]" at bounding box center [714, 272] width 363 height 40
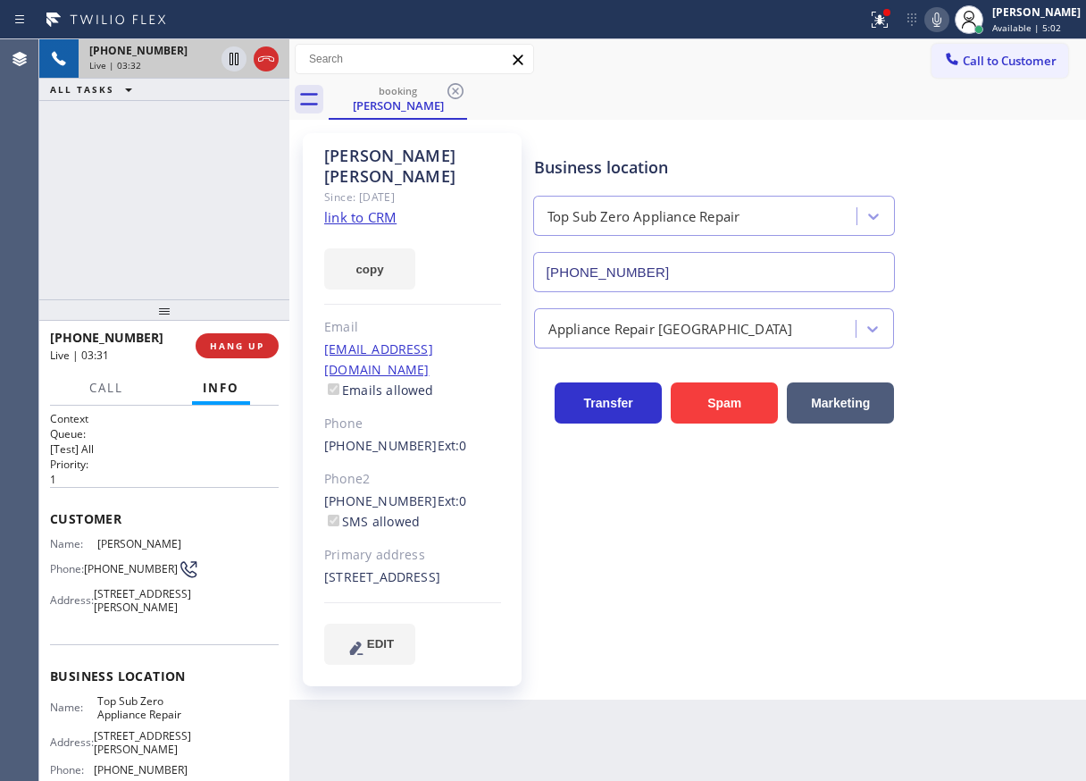
click at [948, 11] on icon at bounding box center [936, 19] width 21 height 21
click at [941, 21] on icon at bounding box center [936, 20] width 9 height 14
click at [369, 163] on div "[PERSON_NAME]" at bounding box center [412, 166] width 177 height 41
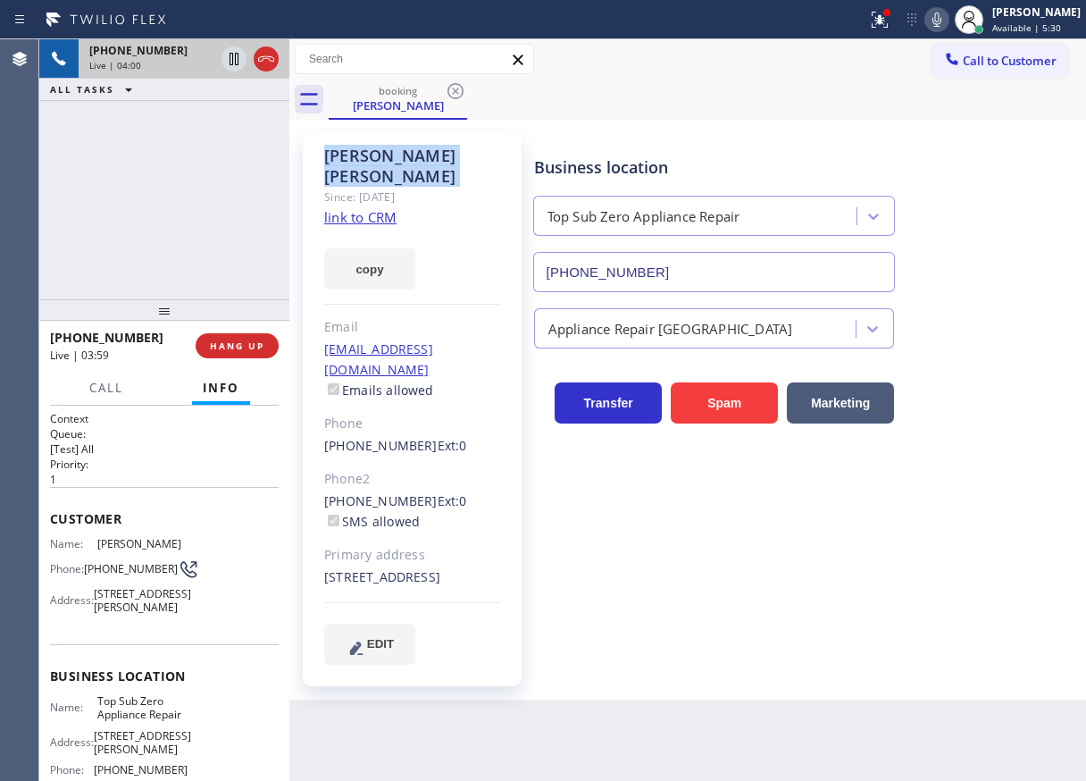
click at [369, 163] on div "[PERSON_NAME]" at bounding box center [412, 166] width 177 height 41
click at [111, 575] on span "[PHONE_NUMBER]" at bounding box center [131, 568] width 94 height 13
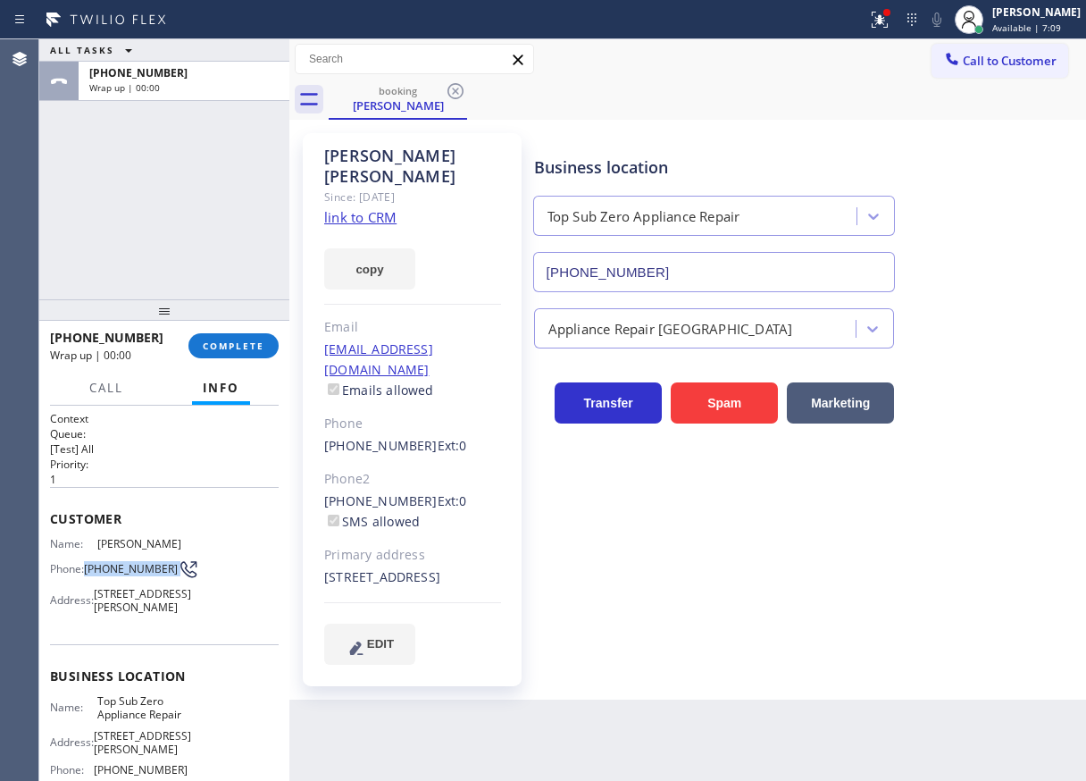
click at [950, 248] on div "Business location Top Sub Zero Appliance Repair [PHONE_NUMBER]" at bounding box center [805, 211] width 551 height 162
click at [1015, 27] on span "Available | 7:10" at bounding box center [1026, 27] width 69 height 13
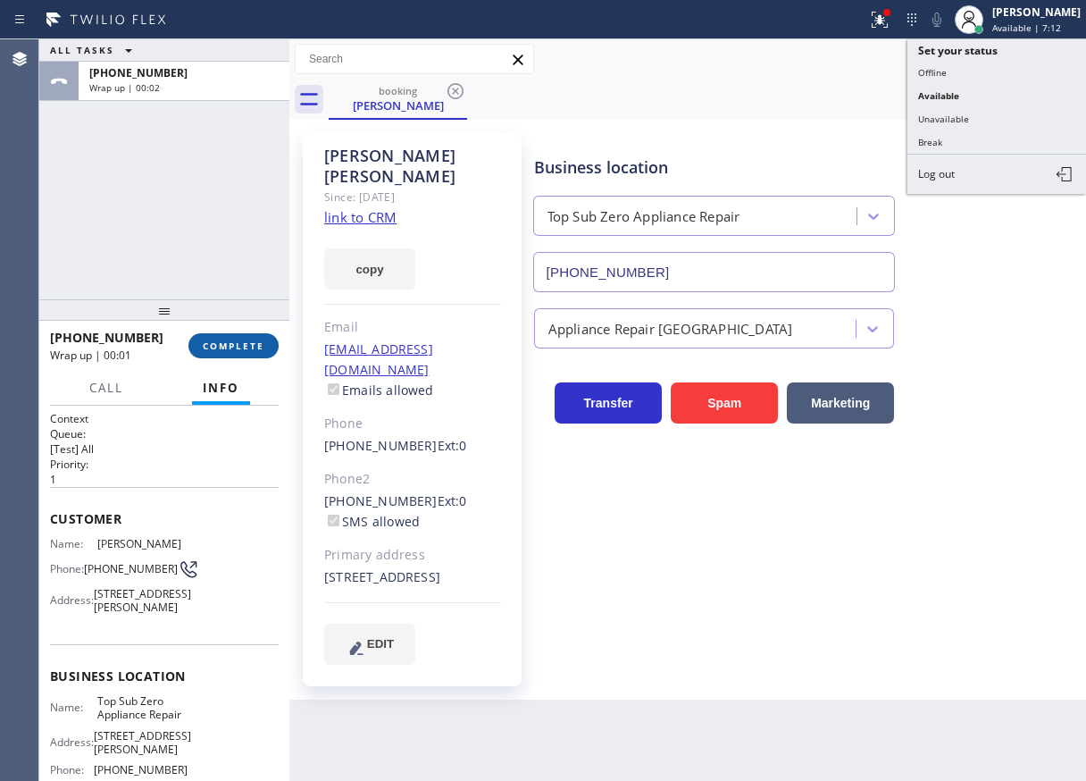
click at [230, 343] on span "COMPLETE" at bounding box center [234, 345] width 62 height 13
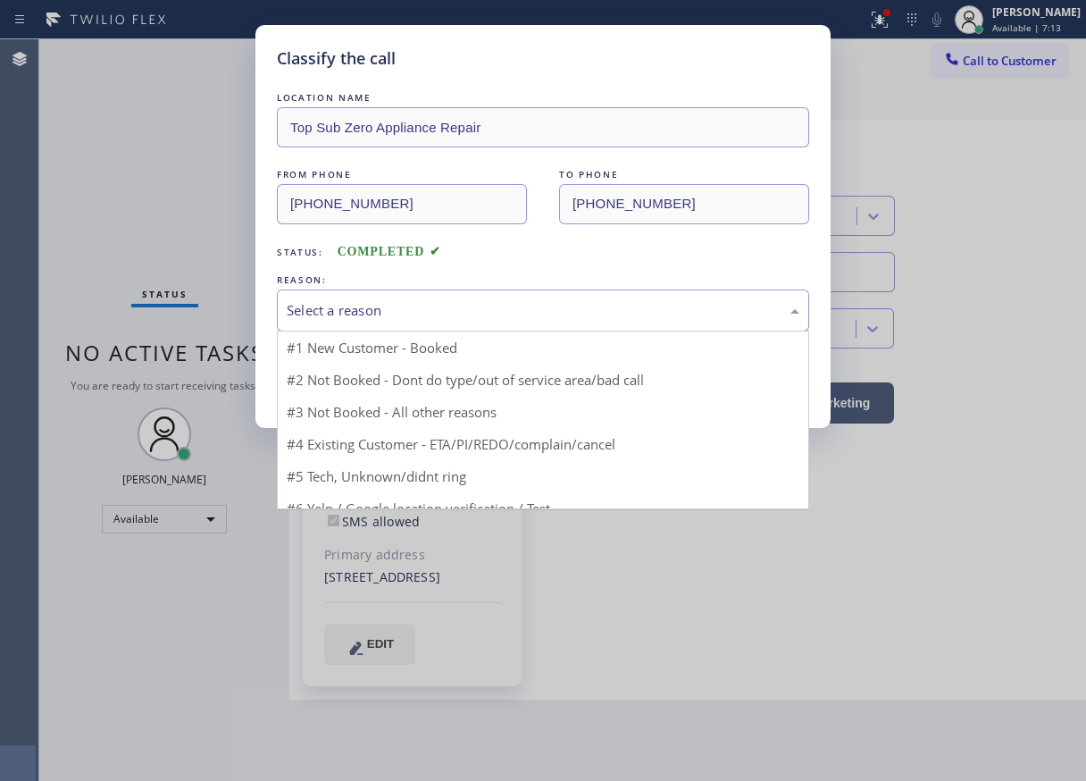
click at [413, 315] on div "Select a reason" at bounding box center [543, 310] width 513 height 21
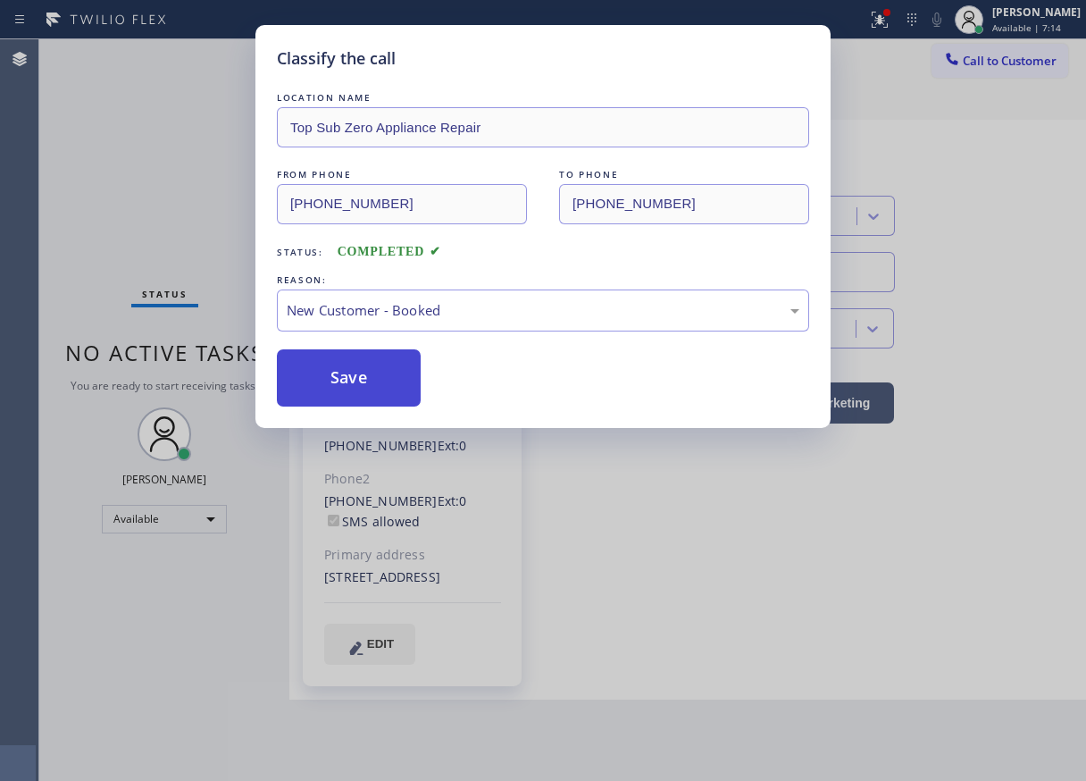
click at [358, 380] on button "Save" at bounding box center [349, 377] width 144 height 57
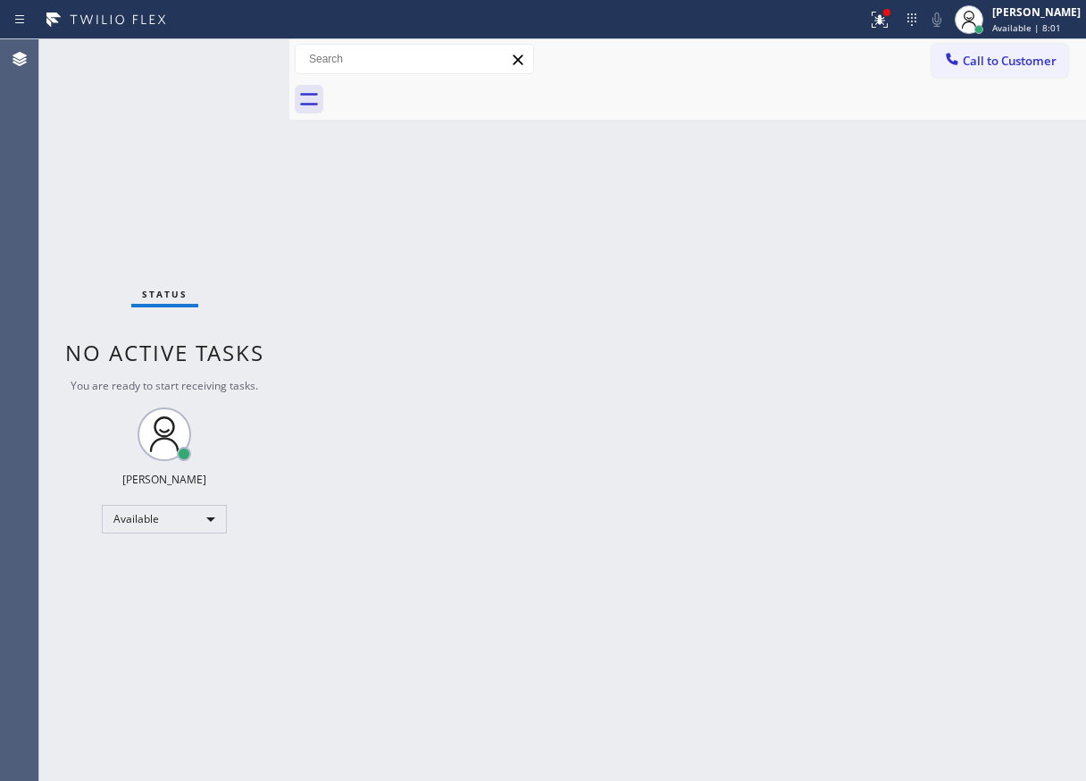
click at [1051, 324] on div "Back to Dashboard Change Sender ID Customers Technicians Select a contact Outbo…" at bounding box center [687, 409] width 797 height 741
click at [982, 298] on div "Back to Dashboard Change Sender ID Customers Technicians Select a contact Outbo…" at bounding box center [687, 409] width 797 height 741
click at [959, 324] on div "Back to Dashboard Change Sender ID Customers Technicians Select a contact Outbo…" at bounding box center [687, 409] width 797 height 741
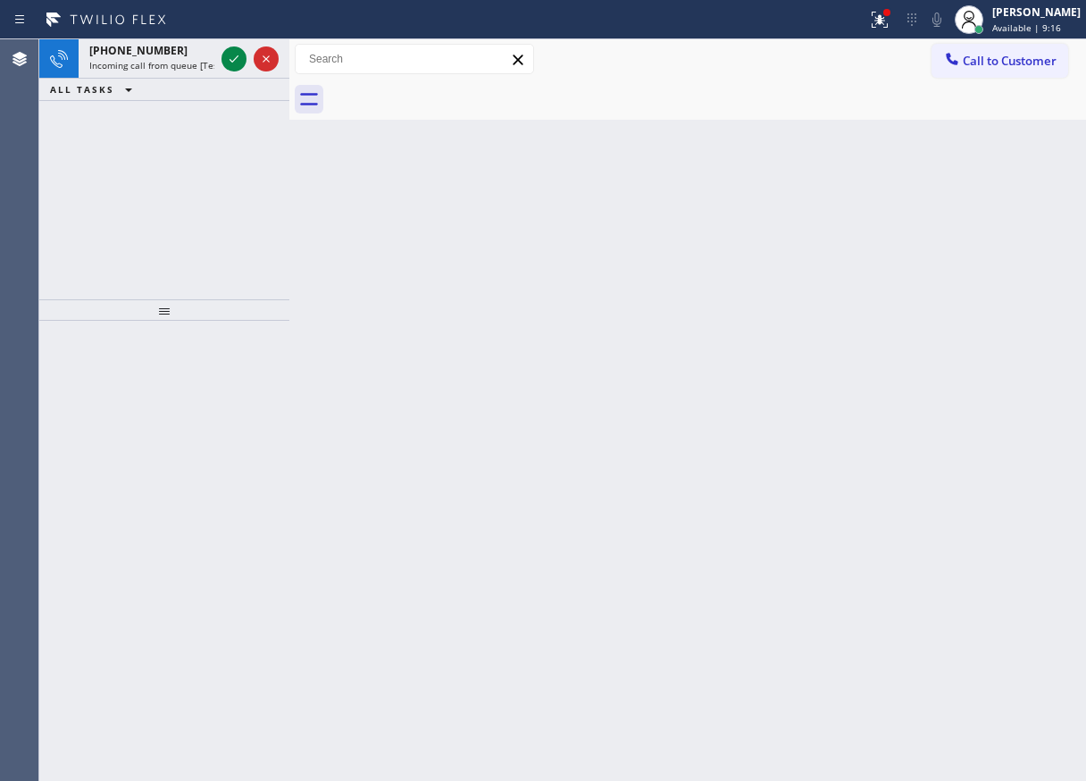
click at [1004, 307] on div "Back to Dashboard Change Sender ID Customers Technicians Select a contact Outbo…" at bounding box center [687, 409] width 797 height 741
click at [227, 62] on icon at bounding box center [233, 58] width 21 height 21
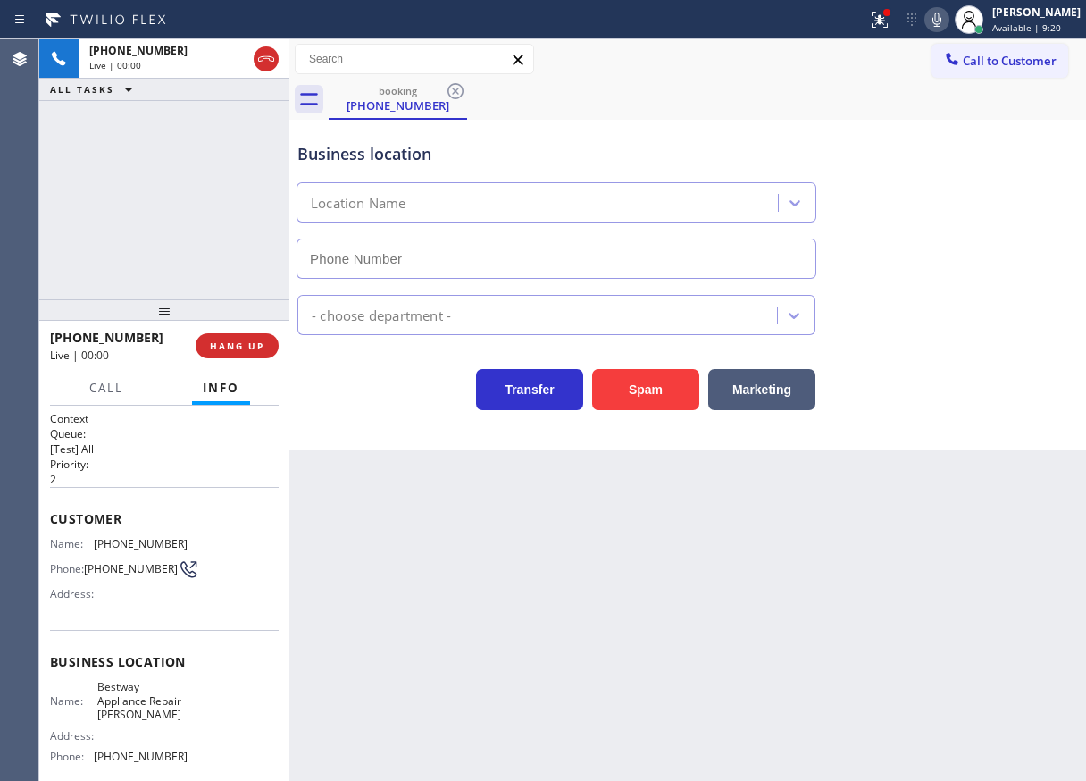
type input "[PHONE_NUMBER]"
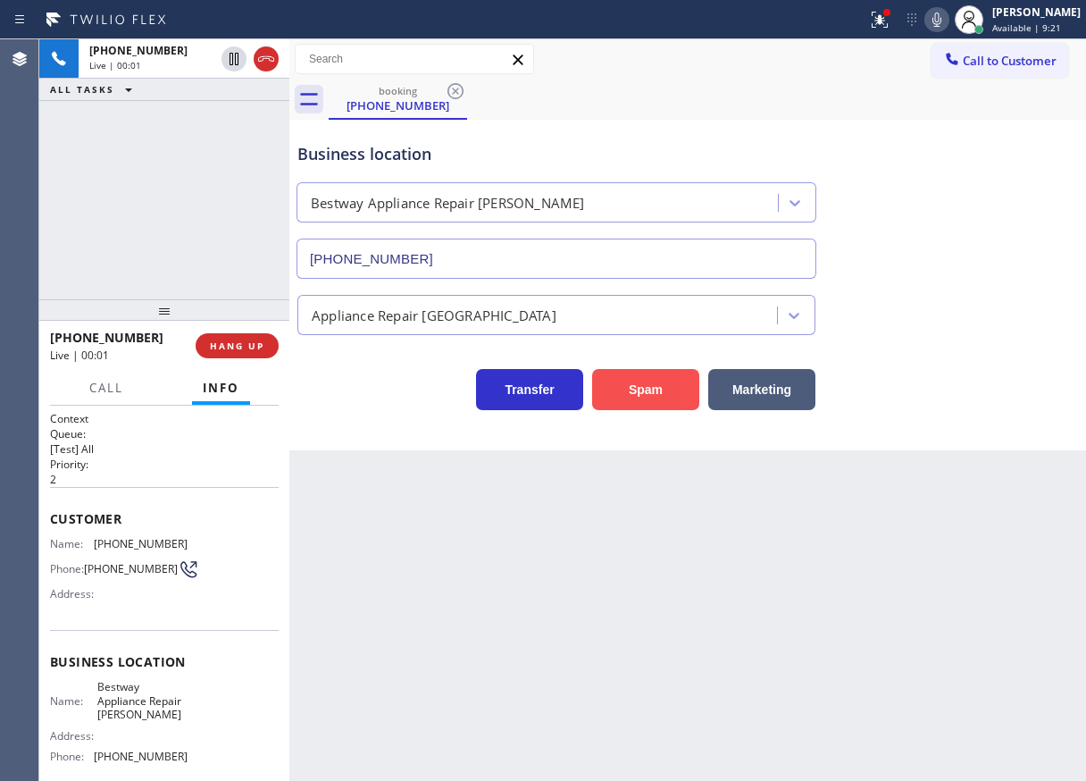
click at [641, 400] on button "Spam" at bounding box center [645, 389] width 107 height 41
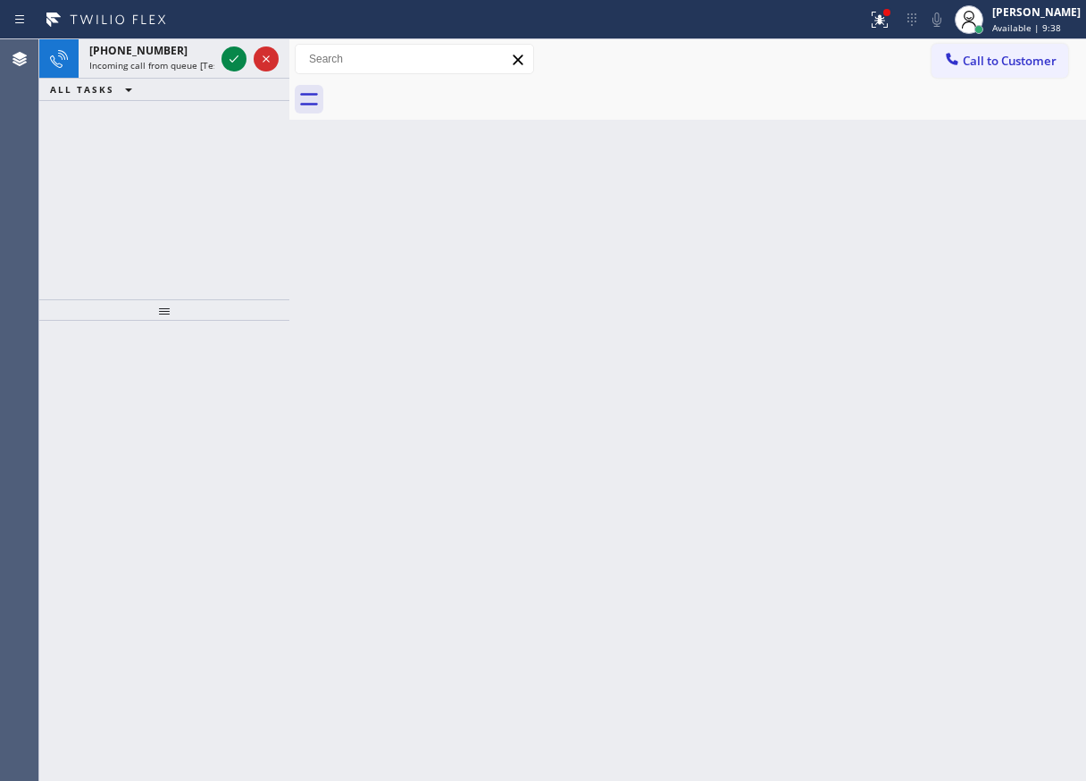
click at [1002, 382] on div "Back to Dashboard Change Sender ID Customers Technicians Select a contact Outbo…" at bounding box center [687, 409] width 797 height 741
click at [233, 59] on icon at bounding box center [233, 58] width 21 height 21
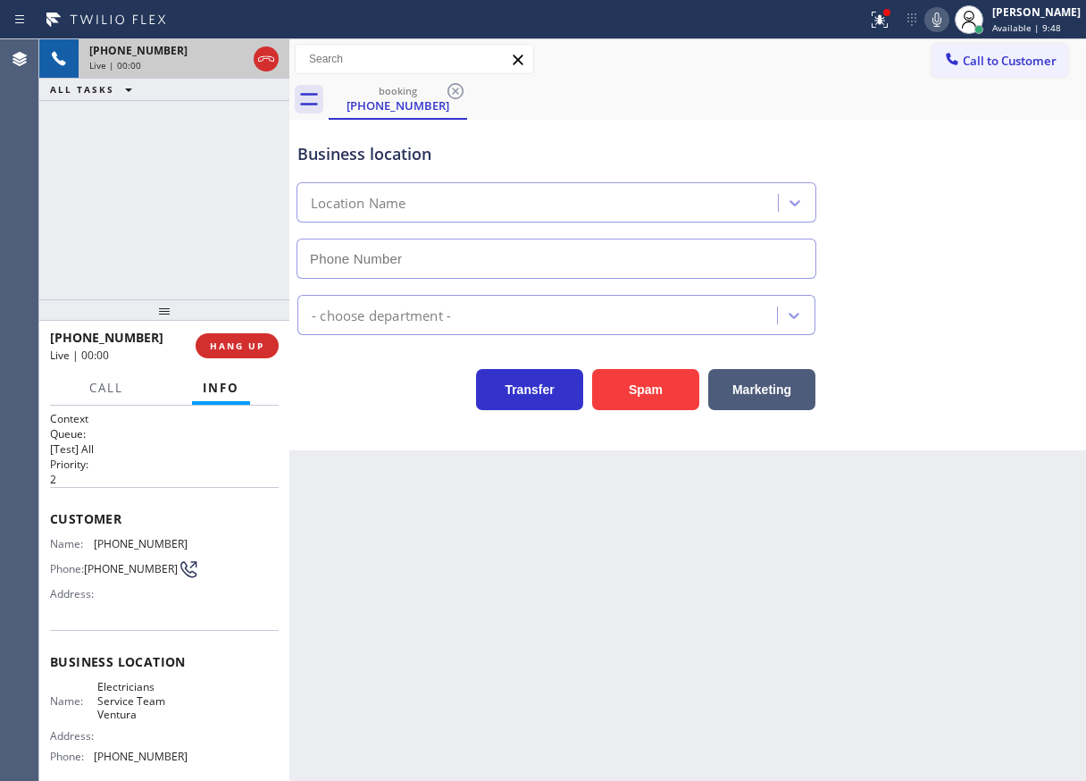
type input "[PHONE_NUMBER]"
click at [263, 347] on span "HANG UP" at bounding box center [237, 345] width 54 height 13
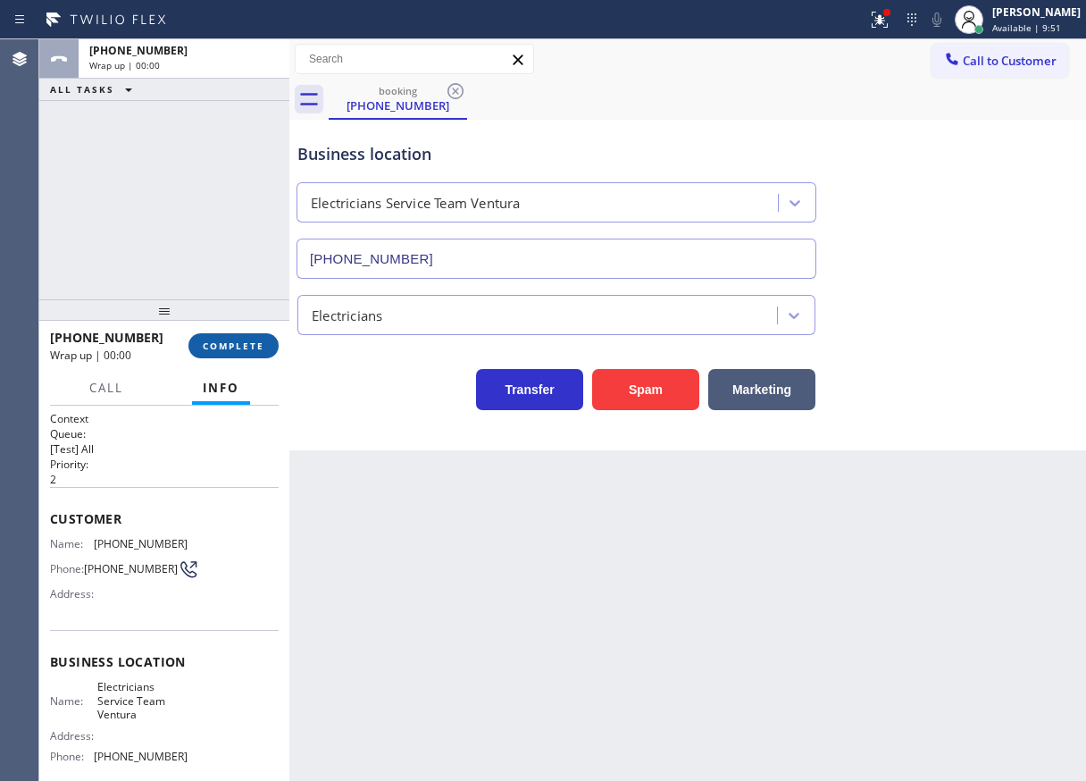
click at [263, 347] on span "COMPLETE" at bounding box center [234, 345] width 62 height 13
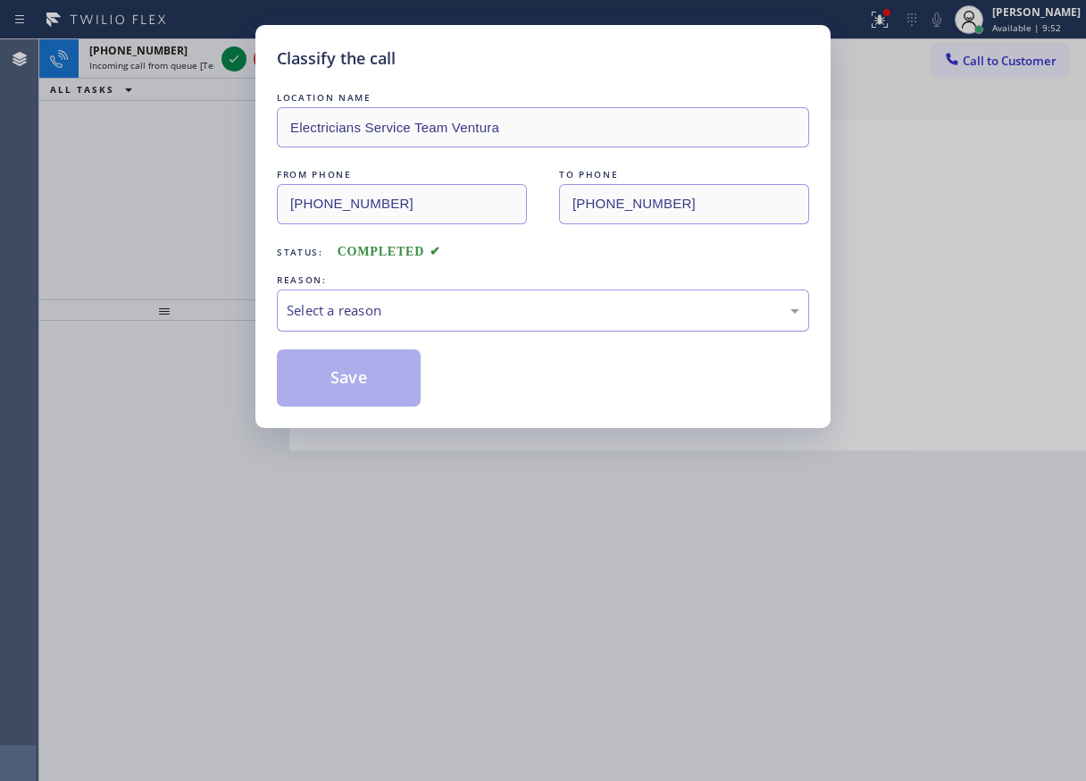
click at [438, 294] on div "Select a reason" at bounding box center [543, 310] width 532 height 42
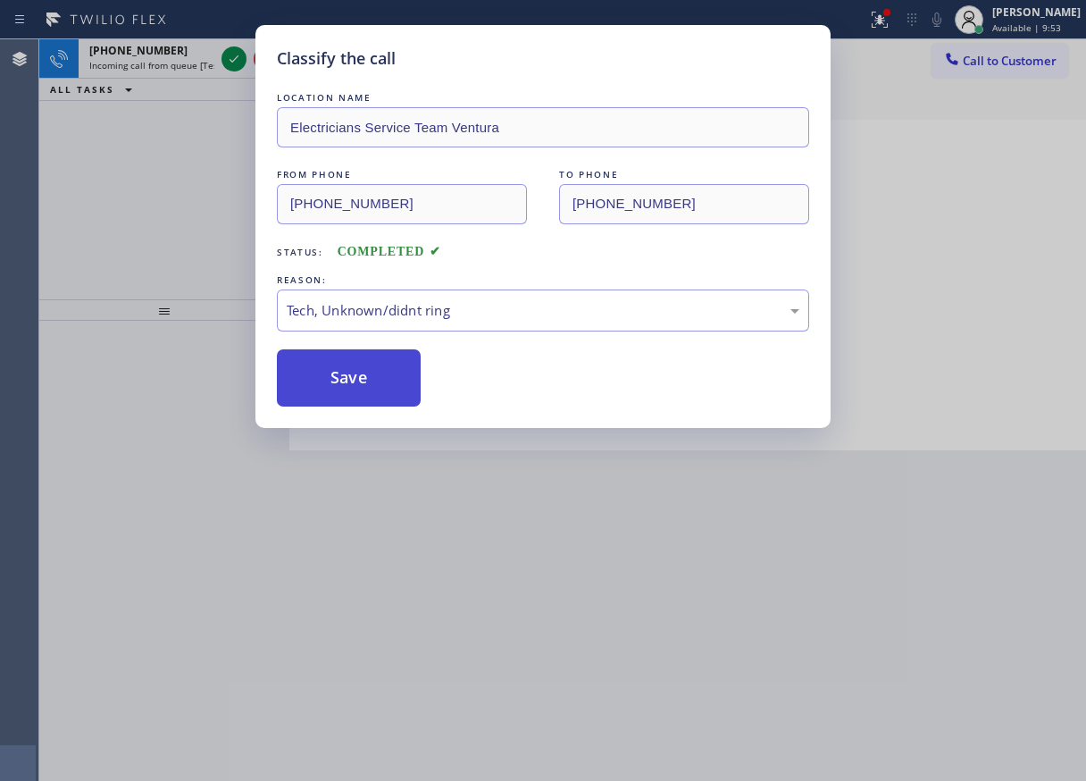
click at [359, 394] on button "Save" at bounding box center [349, 377] width 144 height 57
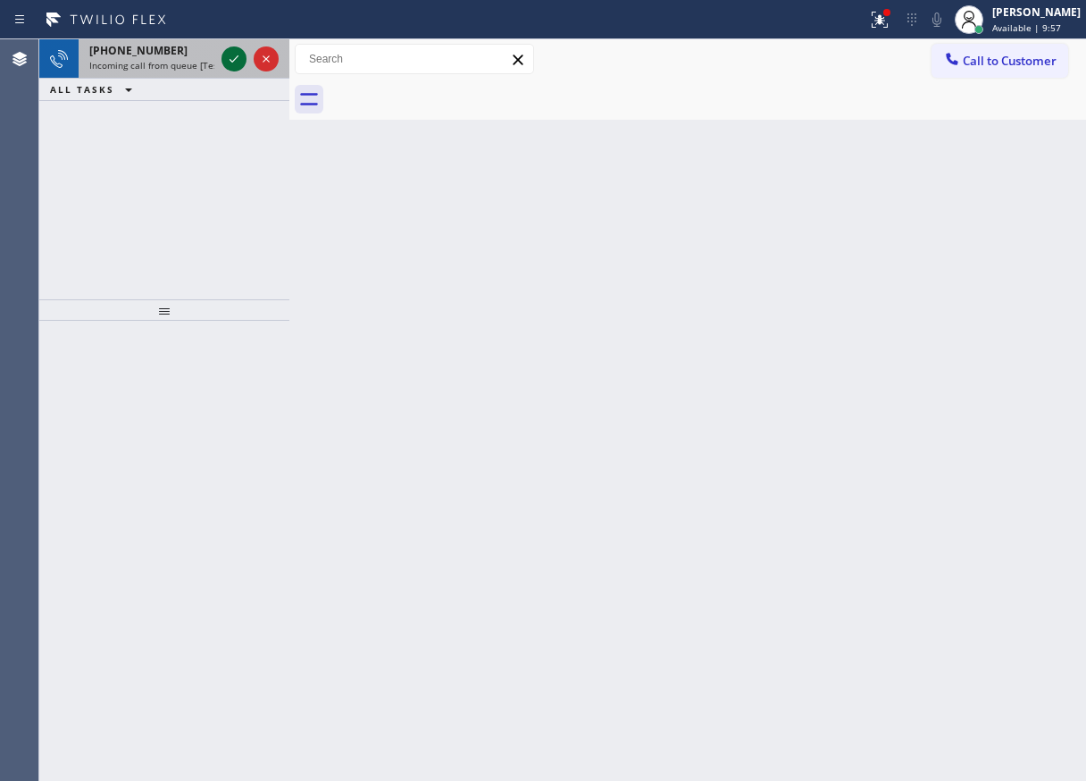
click at [233, 57] on icon at bounding box center [233, 58] width 21 height 21
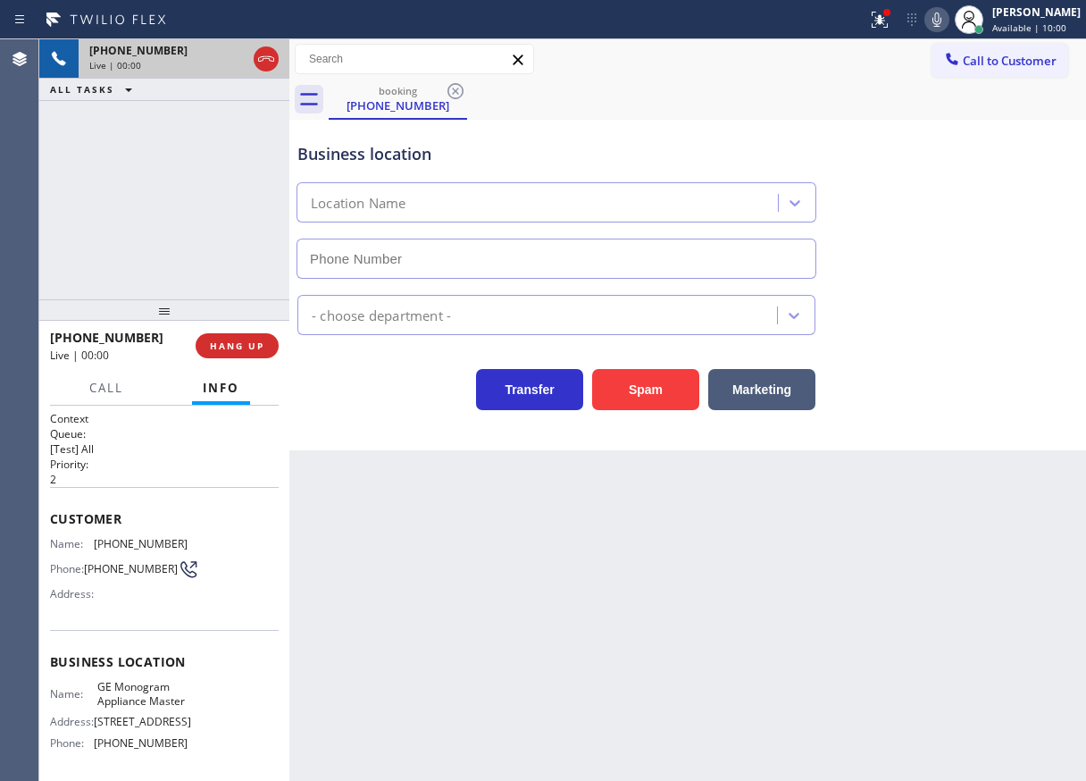
type input "[PHONE_NUMBER]"
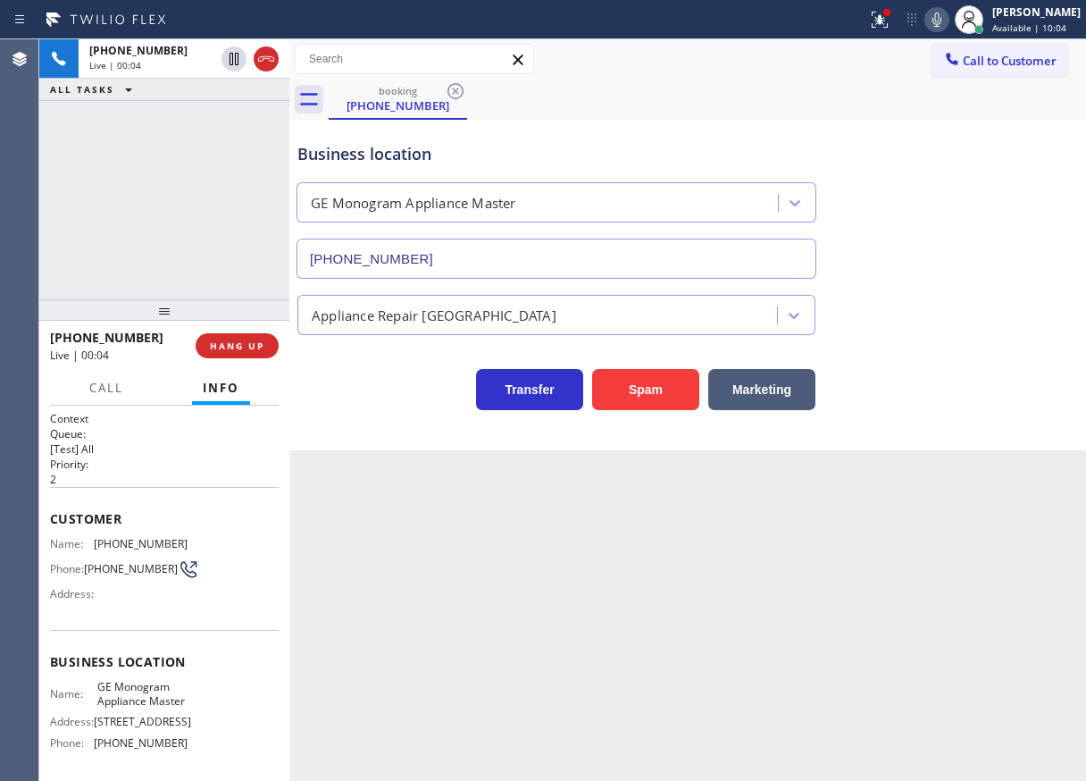
click at [129, 707] on span "GE Monogram Appliance Master" at bounding box center [141, 694] width 89 height 28
click at [517, 259] on input "[PHONE_NUMBER]" at bounding box center [557, 258] width 520 height 40
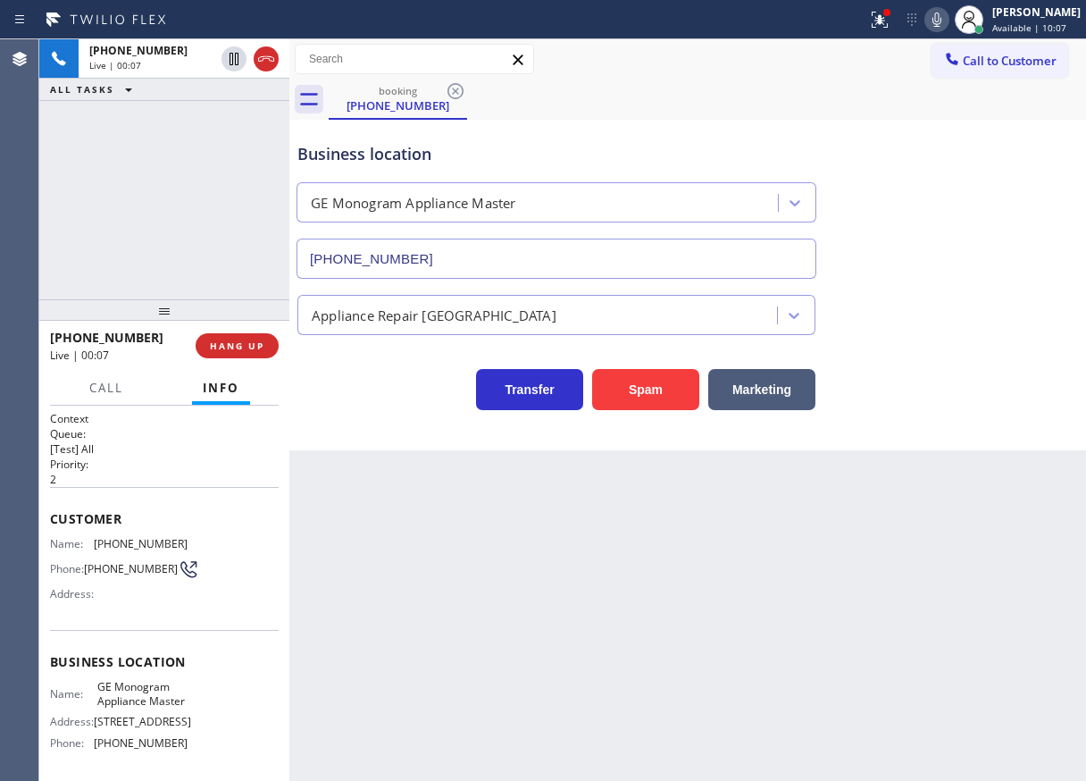
click at [517, 259] on input "[PHONE_NUMBER]" at bounding box center [557, 258] width 520 height 40
click at [656, 376] on button "Spam" at bounding box center [645, 389] width 107 height 41
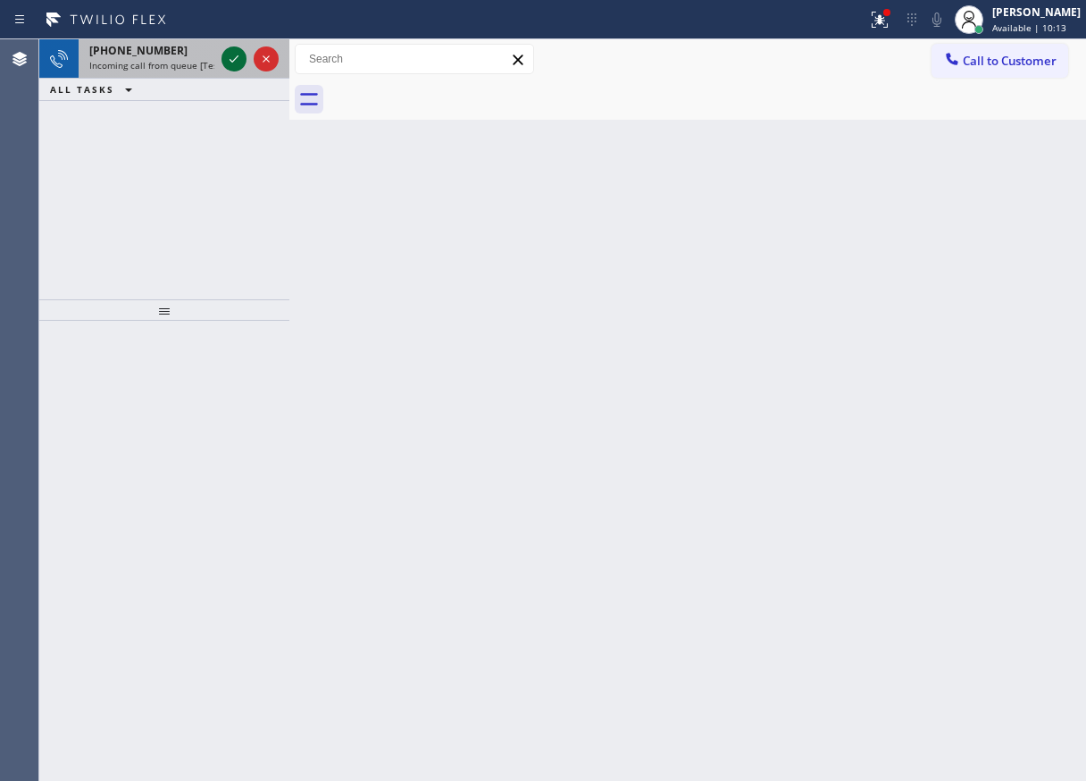
click at [223, 56] on icon at bounding box center [233, 58] width 21 height 21
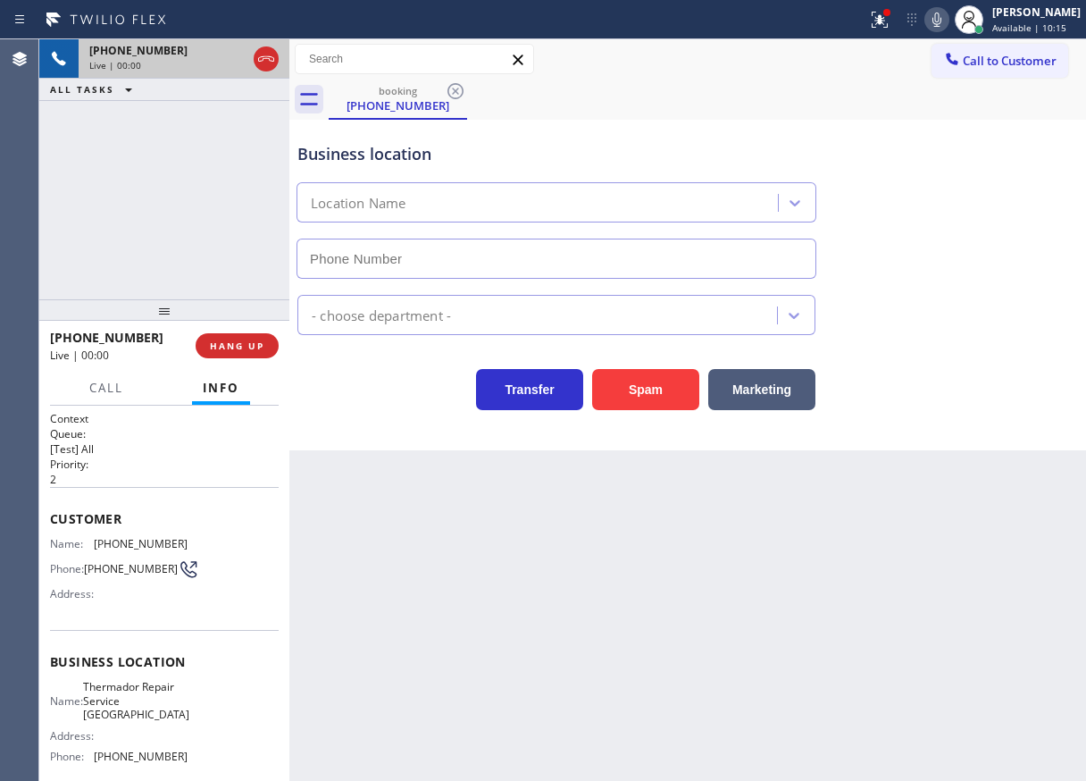
type input "[PHONE_NUMBER]"
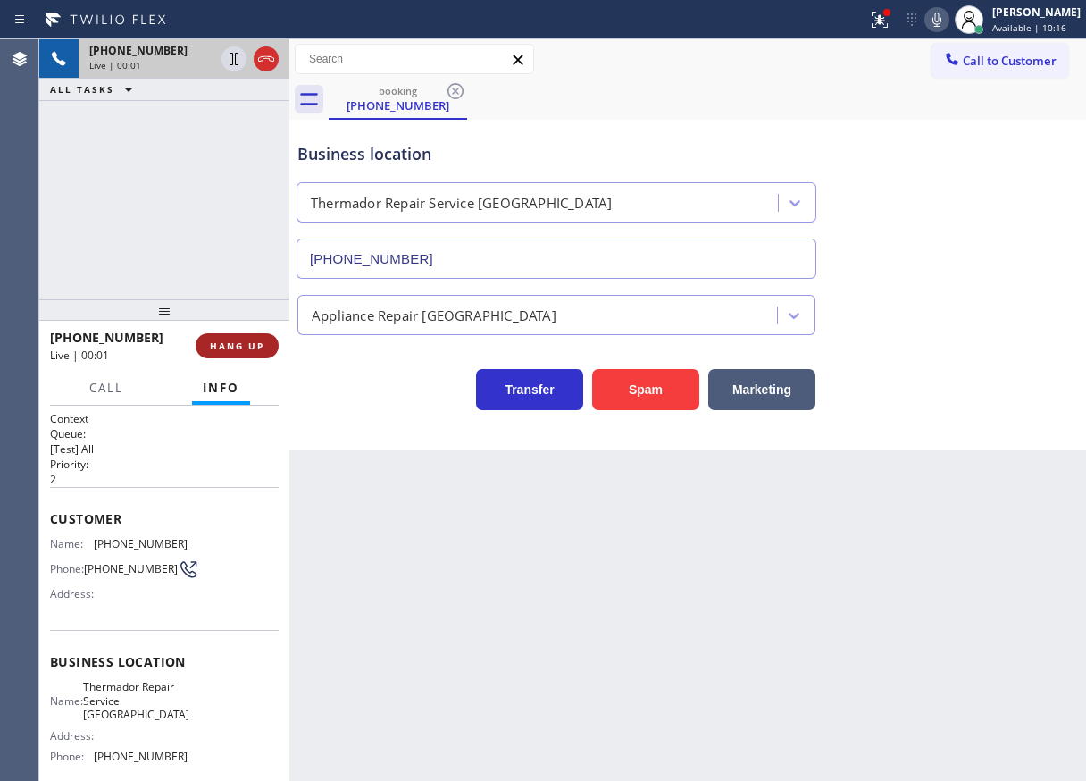
click at [247, 350] on span "HANG UP" at bounding box center [237, 345] width 54 height 13
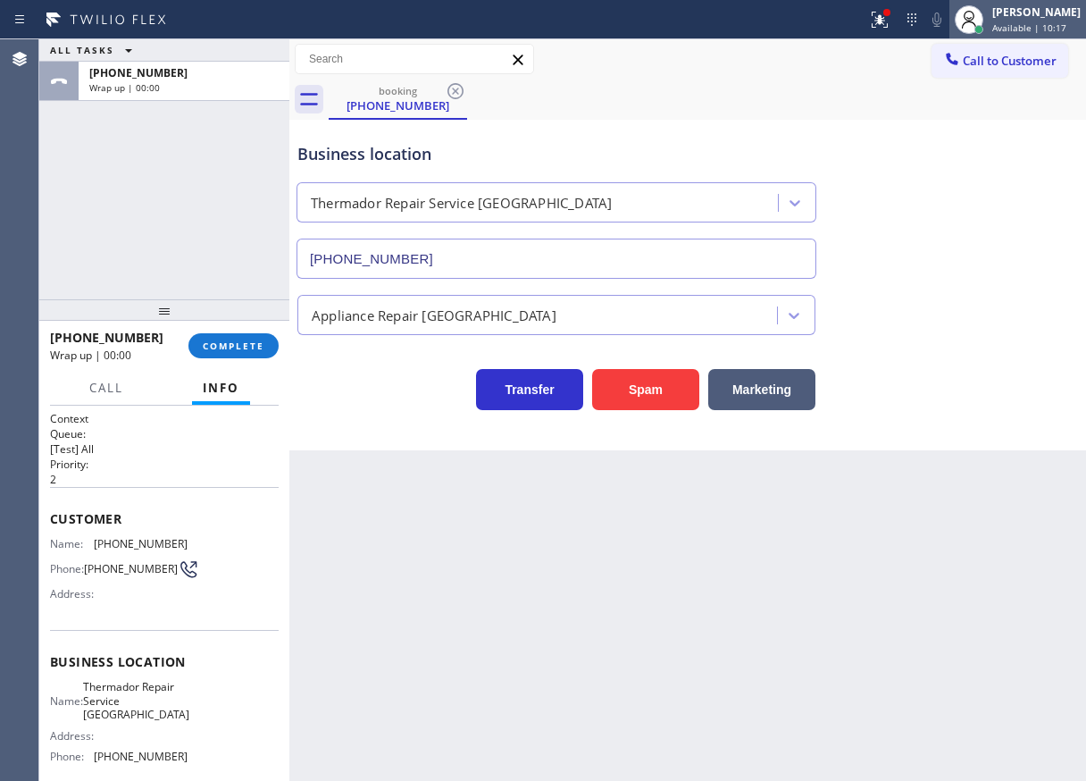
click at [1018, 19] on div "[PERSON_NAME]" at bounding box center [1036, 11] width 88 height 15
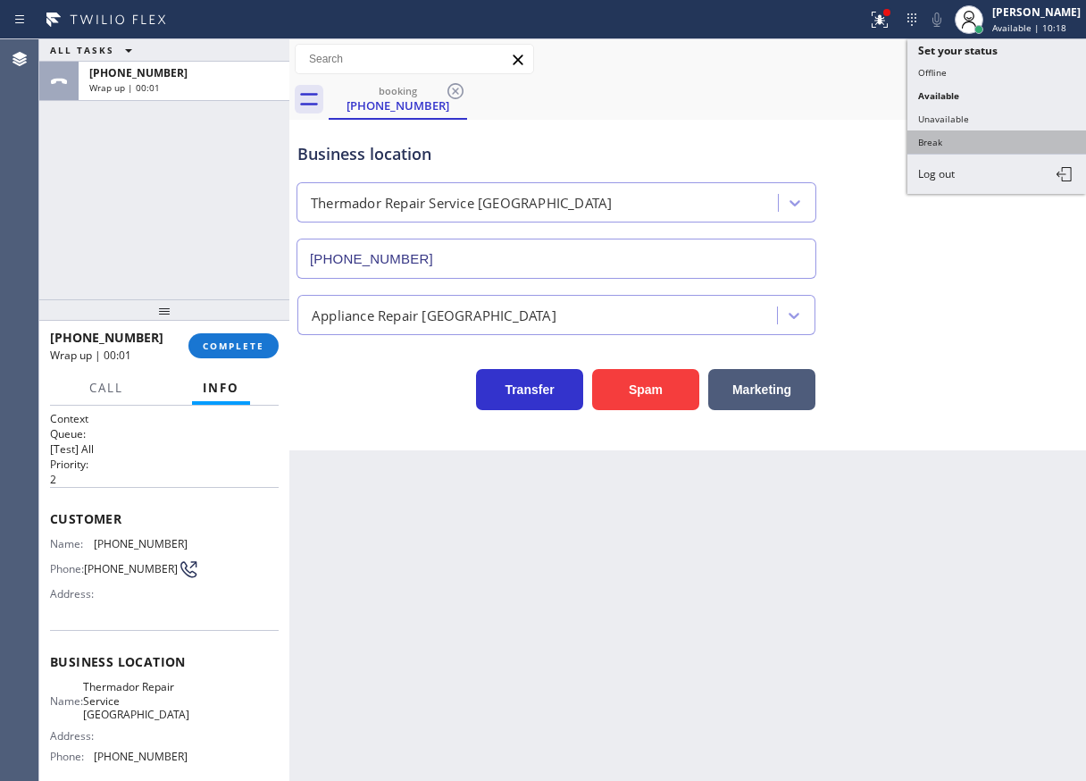
click at [941, 147] on button "Break" at bounding box center [996, 141] width 179 height 23
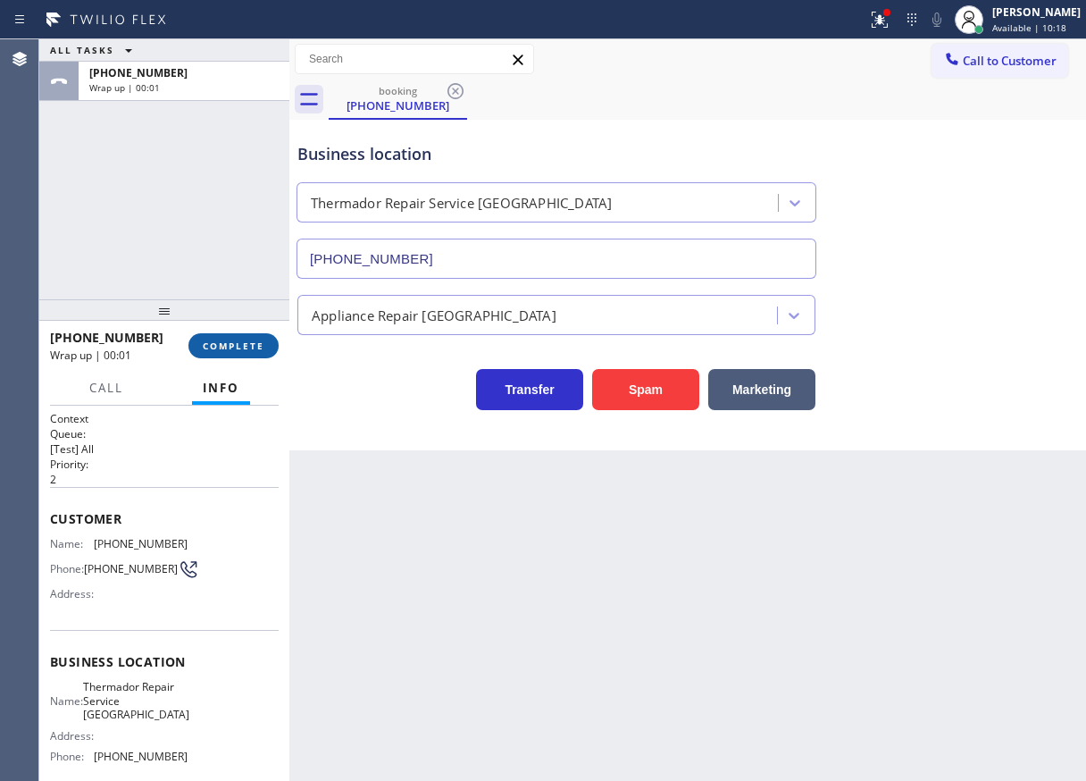
click at [256, 353] on button "COMPLETE" at bounding box center [233, 345] width 90 height 25
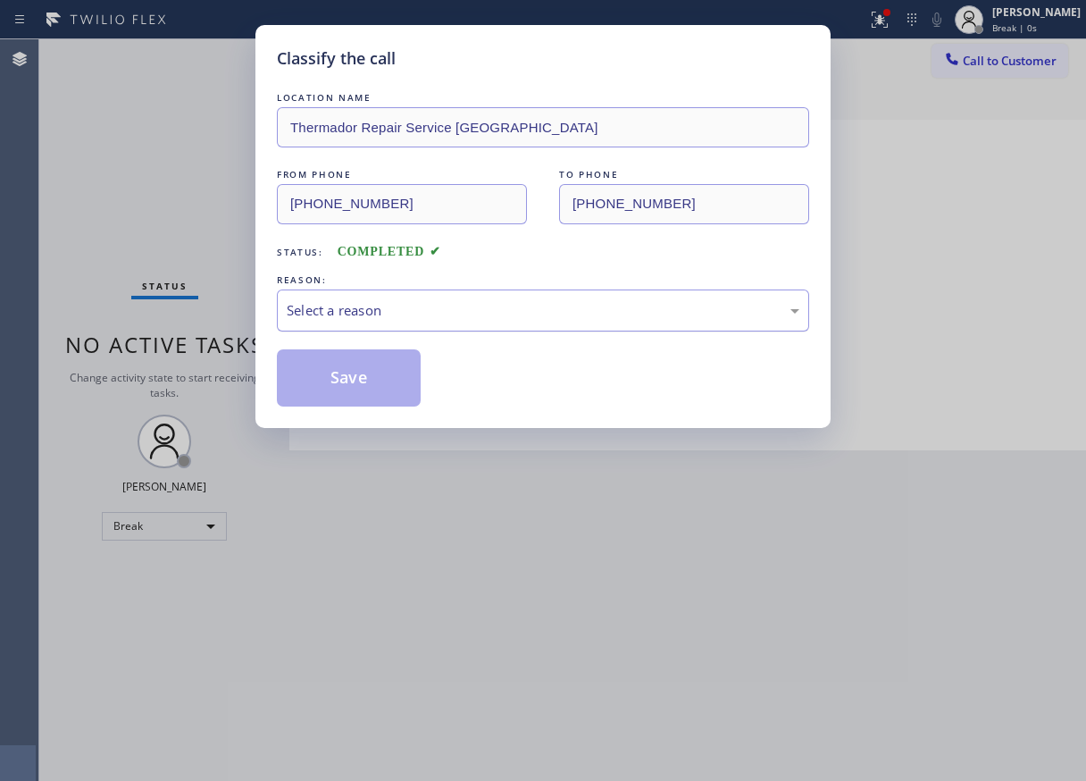
click at [449, 313] on div "Select a reason" at bounding box center [543, 310] width 513 height 21
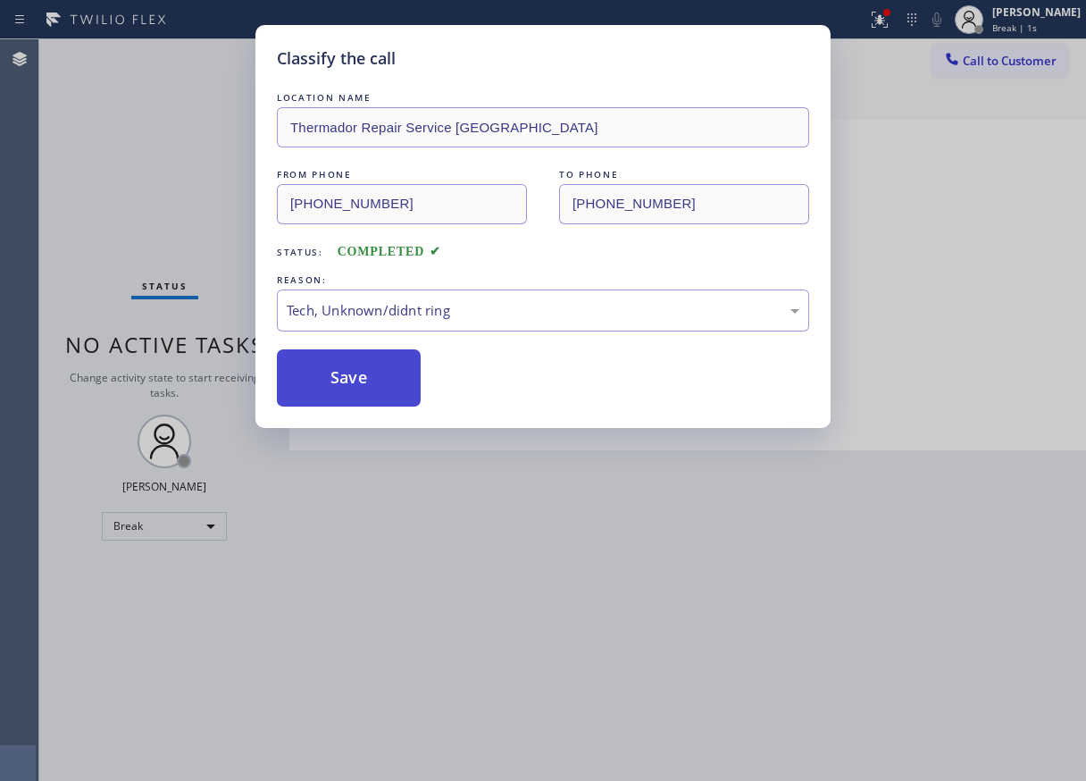
drag, startPoint x: 414, startPoint y: 444, endPoint x: 298, endPoint y: 367, distance: 139.2
click at [295, 365] on button "Save" at bounding box center [349, 377] width 144 height 57
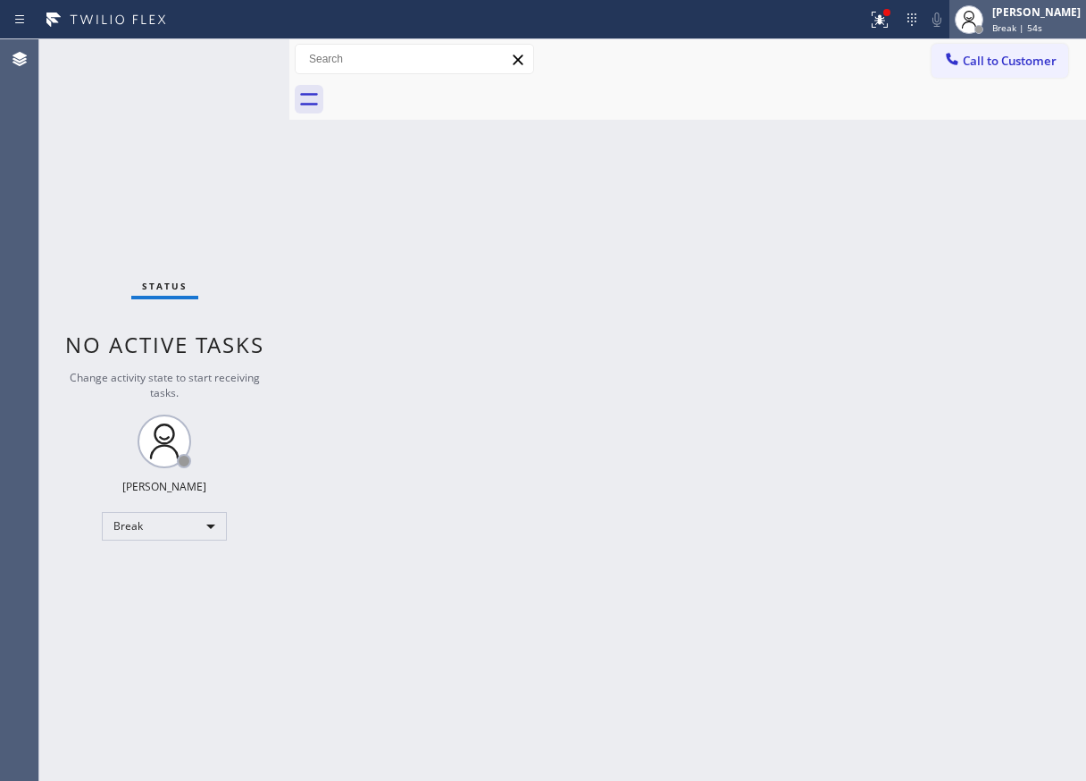
click at [1025, 27] on span "Break | 54s" at bounding box center [1017, 27] width 50 height 13
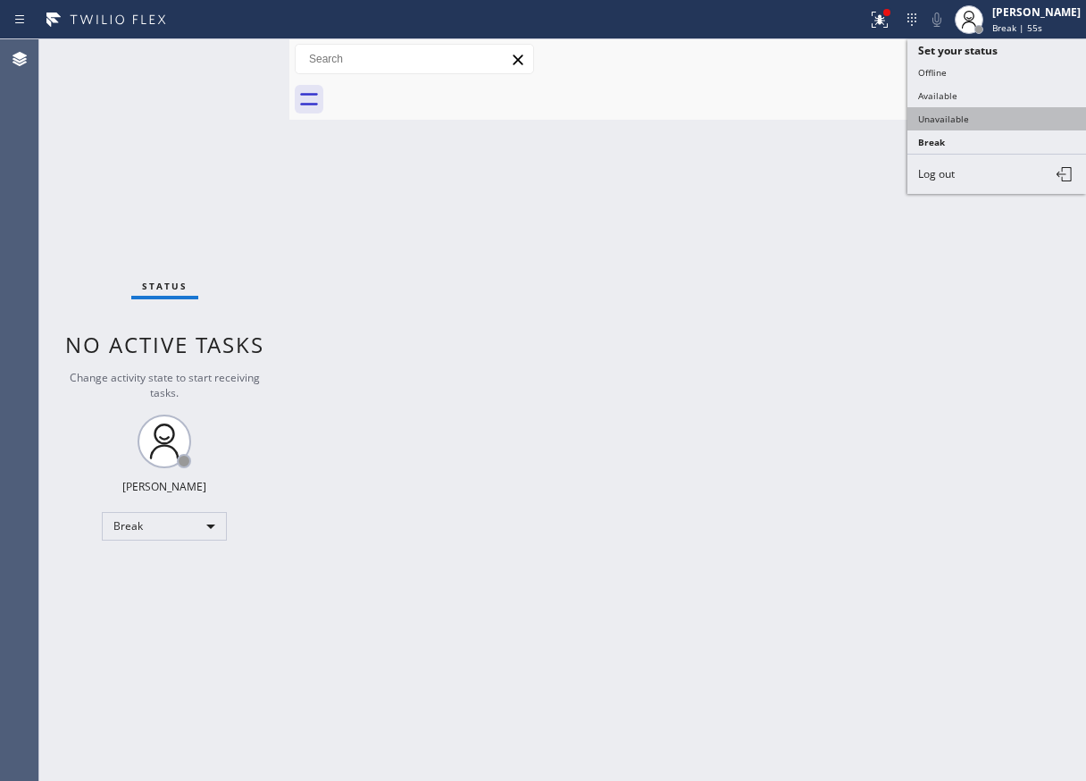
click at [960, 110] on button "Unavailable" at bounding box center [996, 118] width 179 height 23
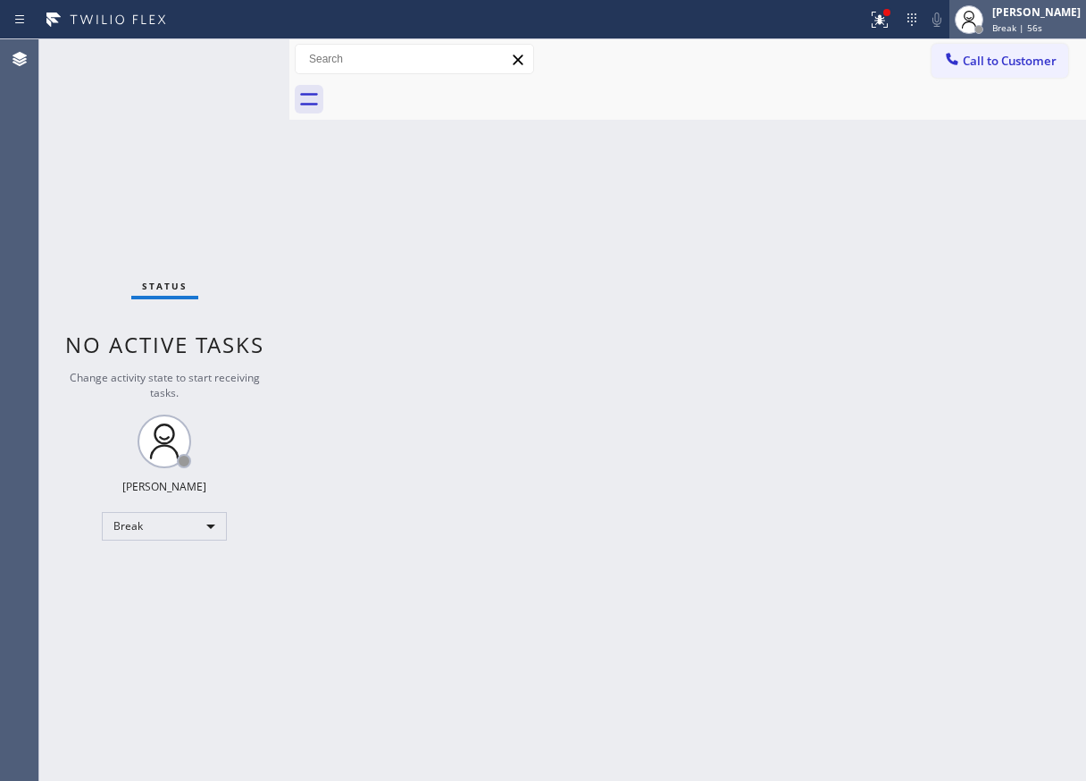
click at [989, 25] on div at bounding box center [968, 19] width 39 height 39
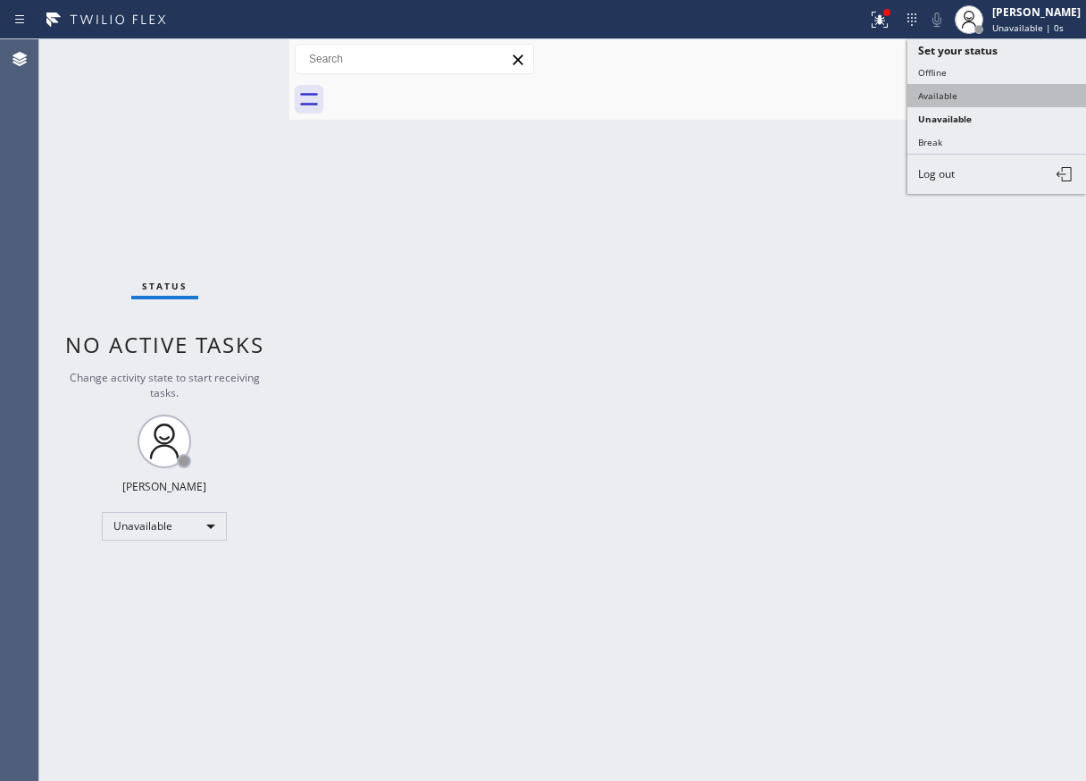
click at [965, 84] on button "Available" at bounding box center [996, 95] width 179 height 23
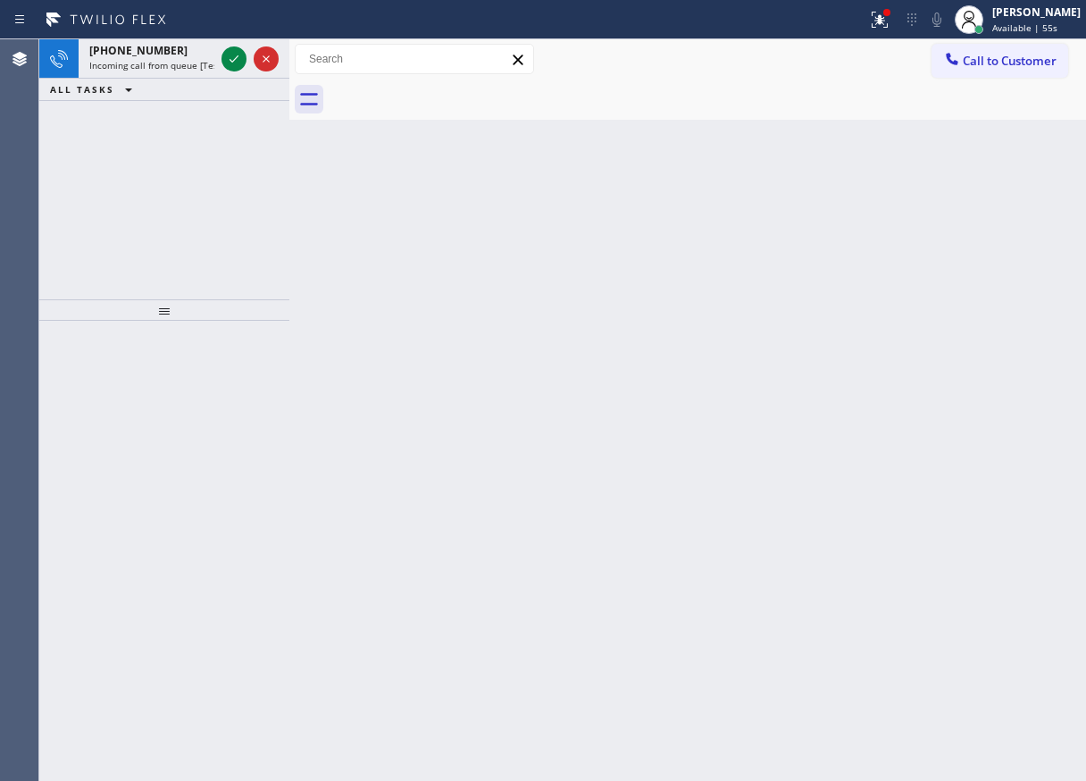
click at [957, 478] on div "Back to Dashboard Change Sender ID Customers Technicians Select a contact Outbo…" at bounding box center [687, 409] width 797 height 741
click at [996, 238] on div "Back to Dashboard Change Sender ID Customers Technicians Select a contact Outbo…" at bounding box center [687, 409] width 797 height 741
click at [235, 62] on icon at bounding box center [233, 58] width 21 height 21
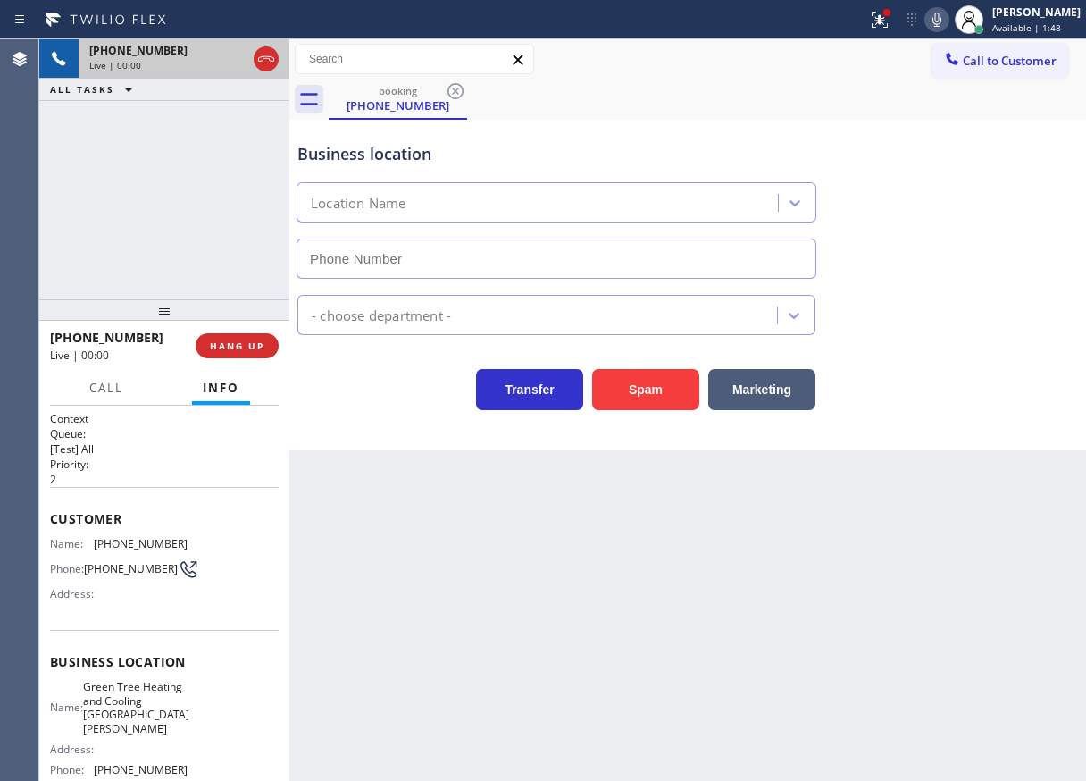
type input "[PHONE_NUMBER]"
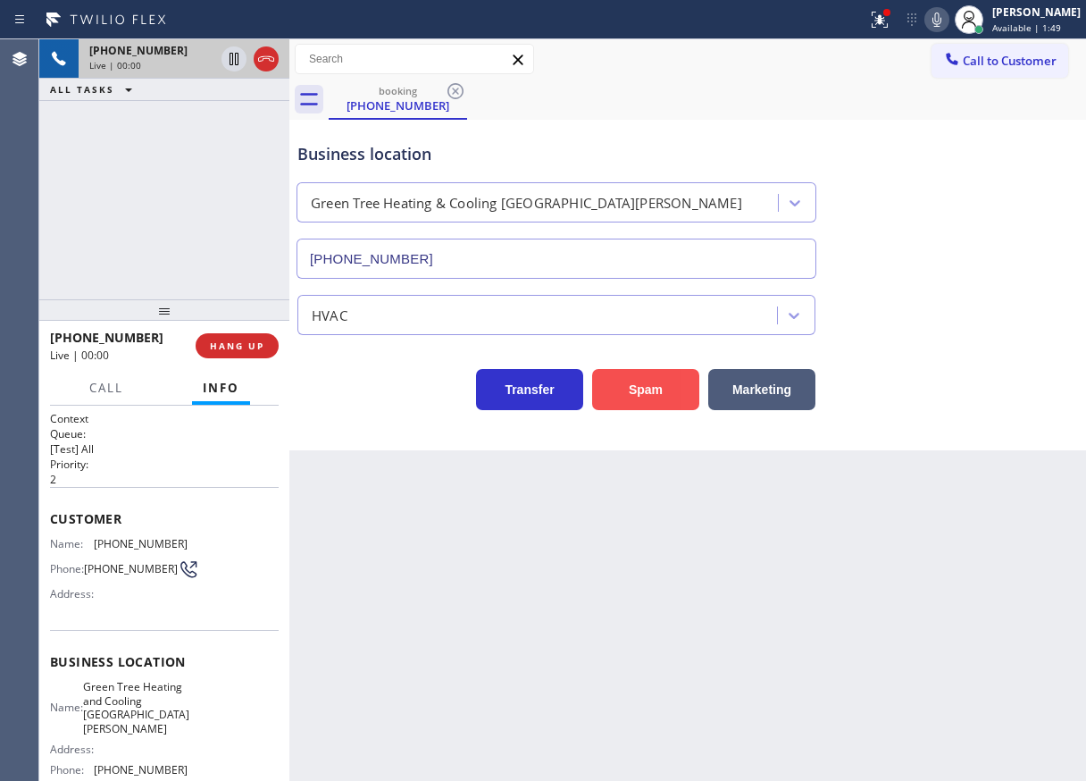
click at [665, 398] on button "Spam" at bounding box center [645, 389] width 107 height 41
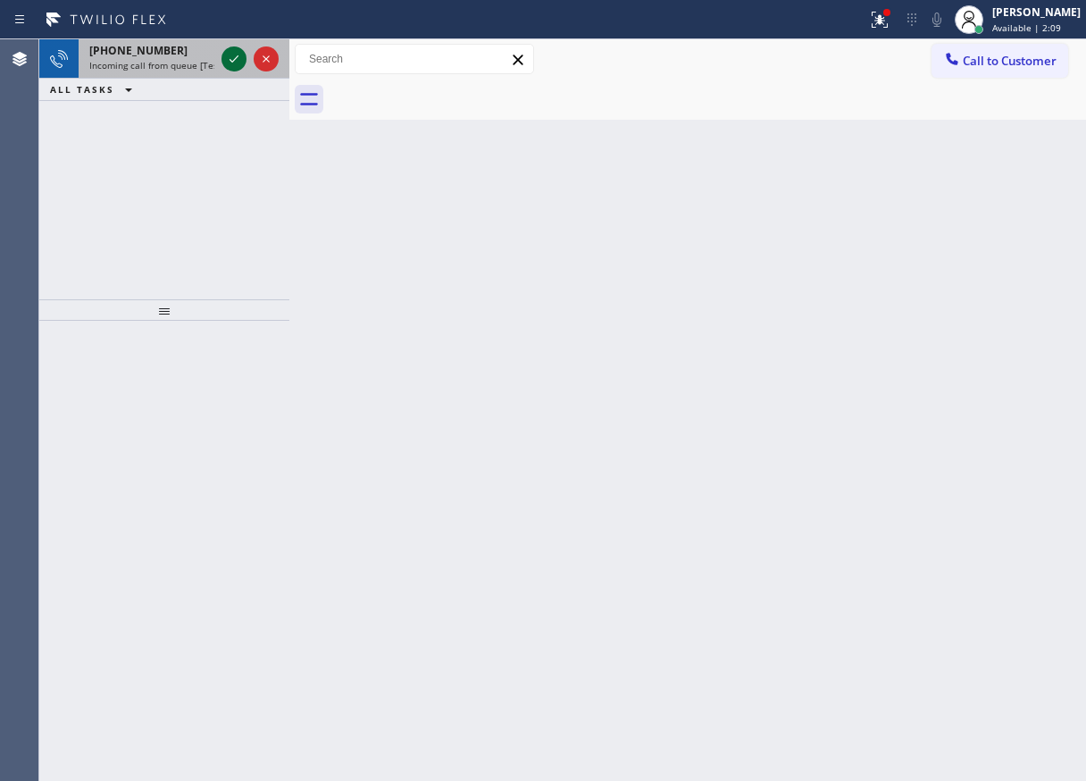
click at [230, 61] on icon at bounding box center [234, 58] width 9 height 7
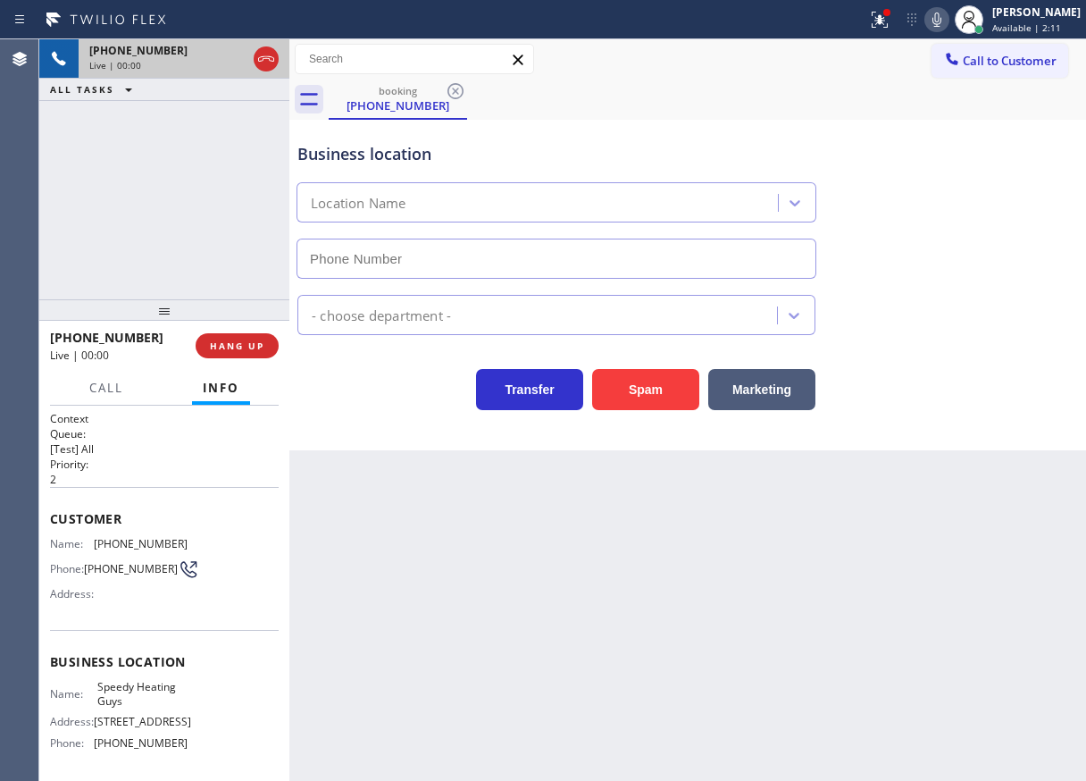
type input "[PHONE_NUMBER]"
click at [246, 344] on span "HANG UP" at bounding box center [237, 345] width 54 height 13
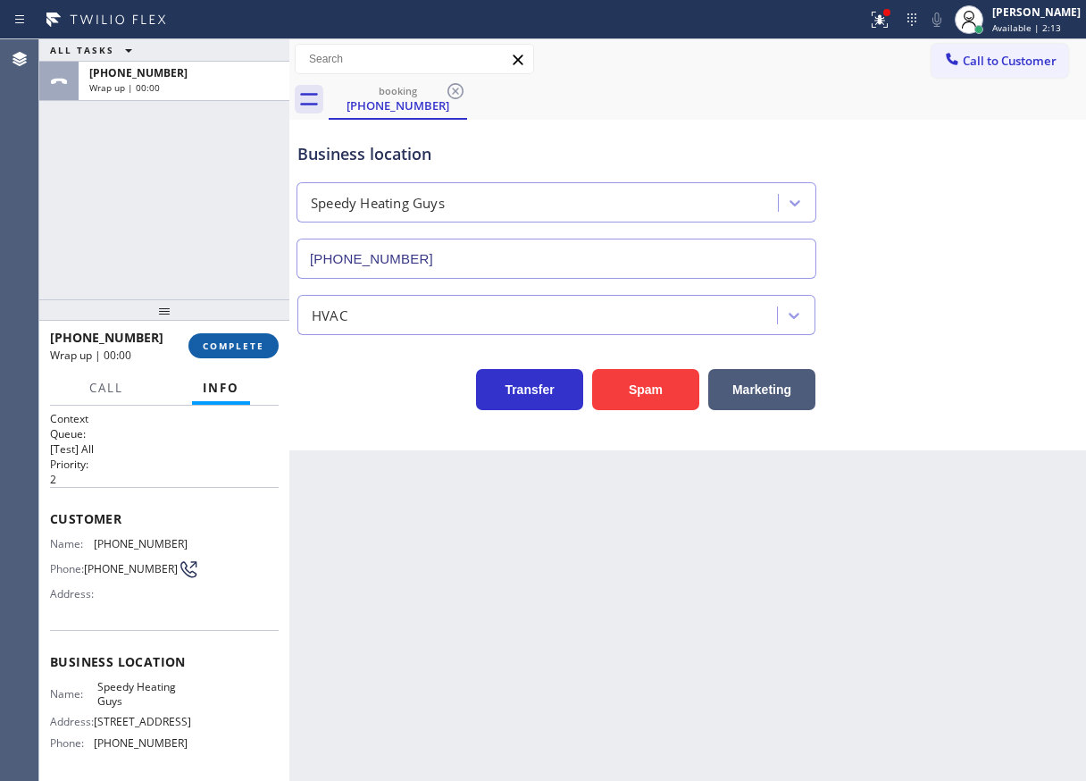
click at [246, 344] on span "COMPLETE" at bounding box center [234, 345] width 62 height 13
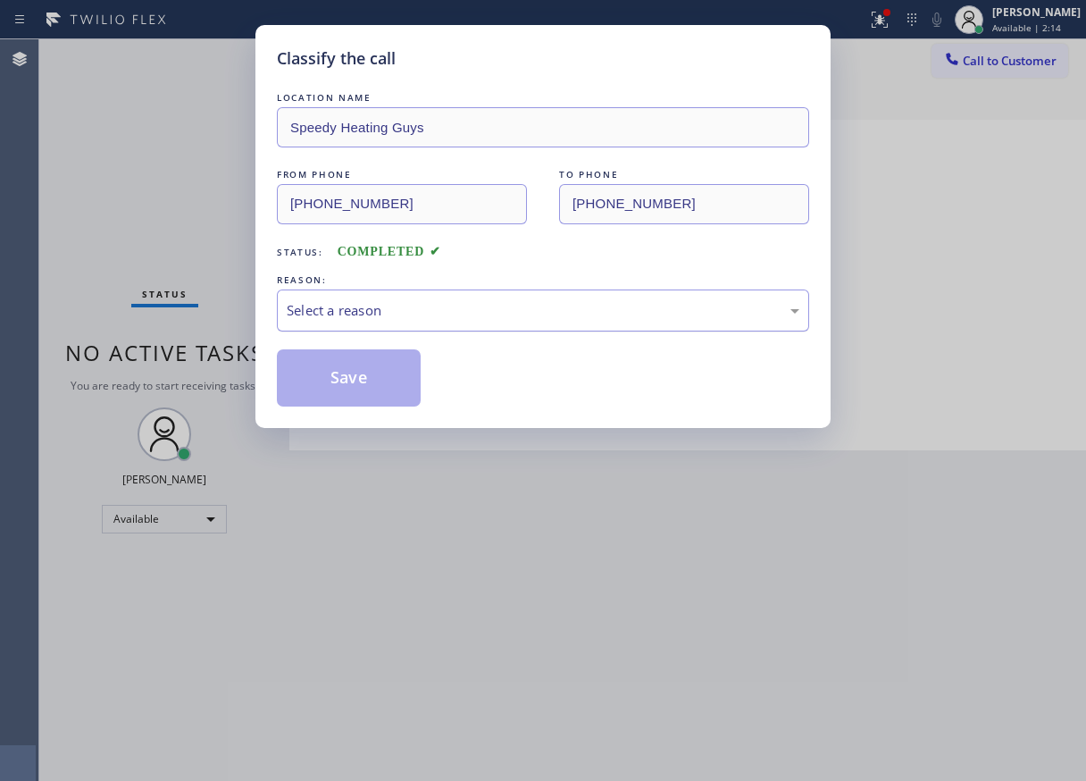
click at [438, 309] on div "Select a reason" at bounding box center [543, 310] width 513 height 21
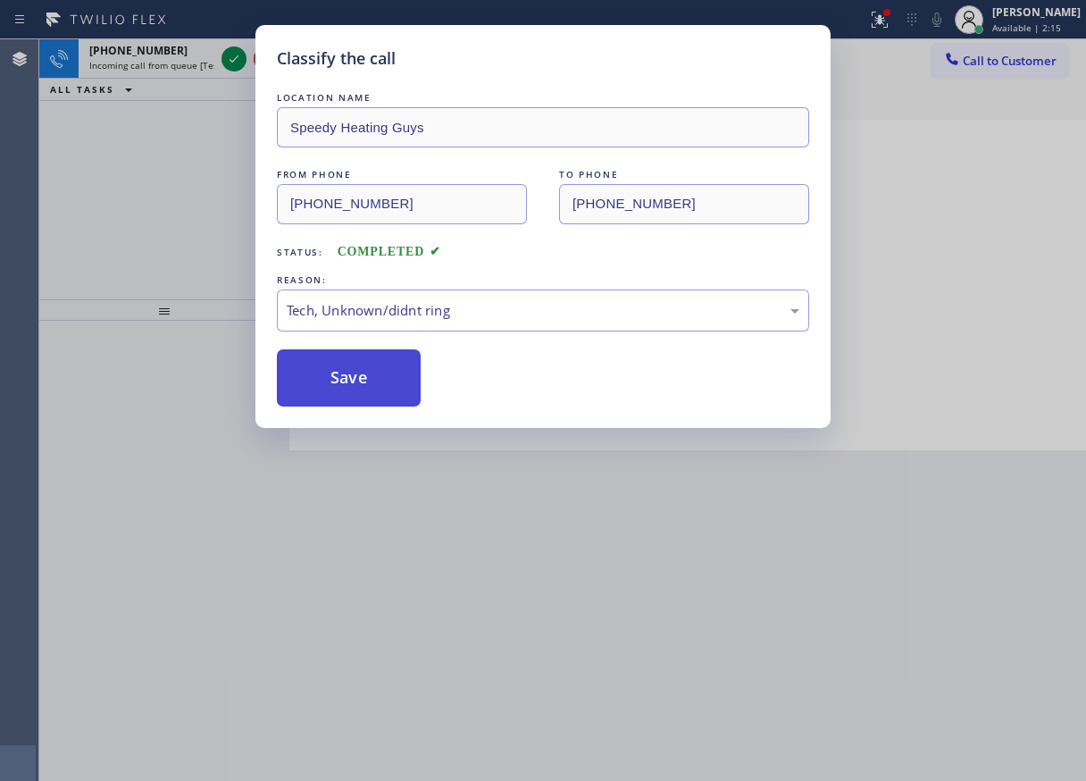
click at [372, 394] on button "Save" at bounding box center [349, 377] width 144 height 57
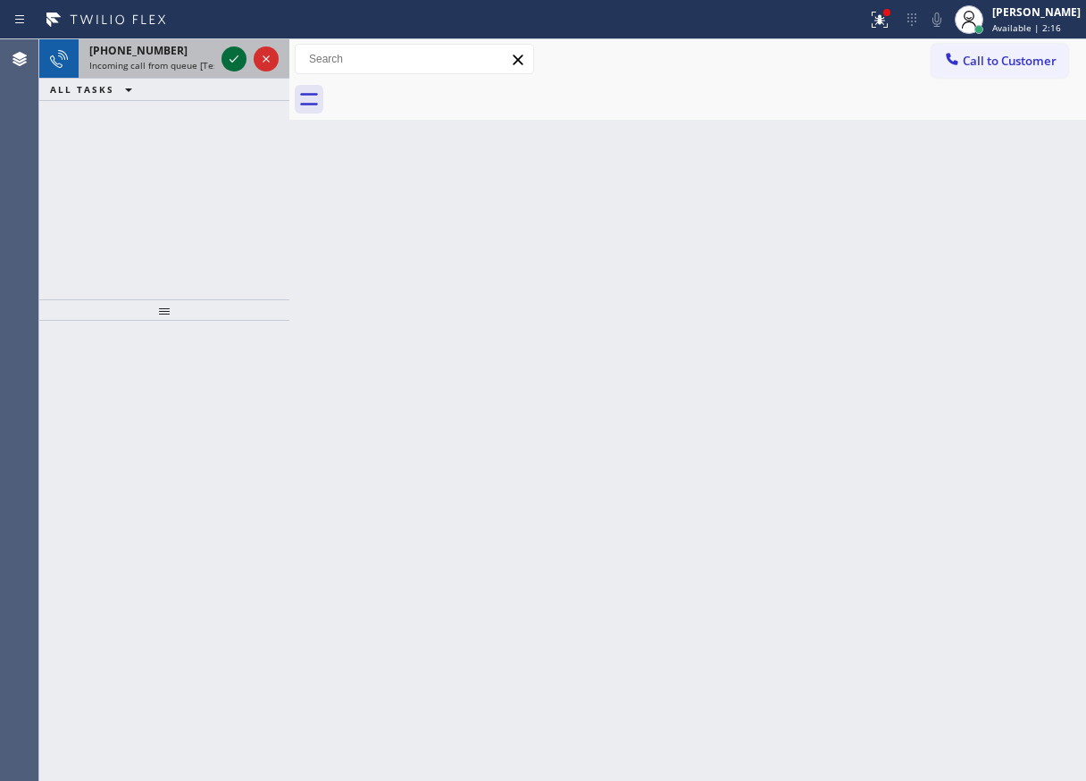
click at [230, 55] on icon at bounding box center [233, 58] width 21 height 21
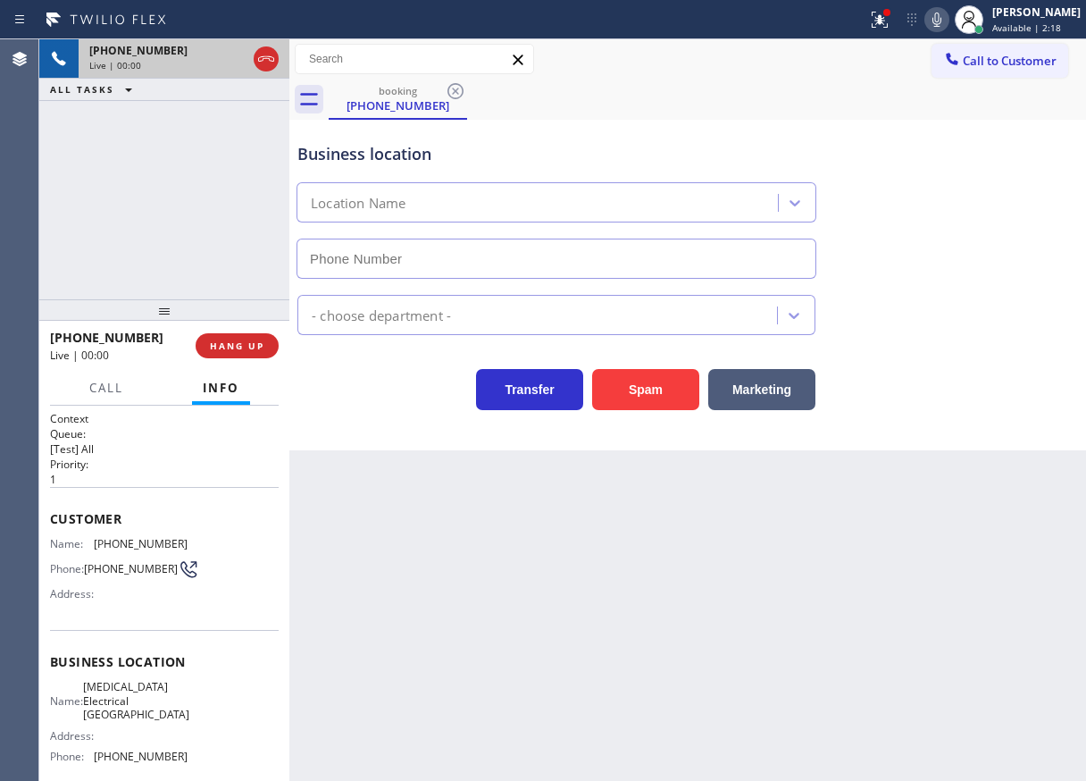
type input "[PHONE_NUMBER]"
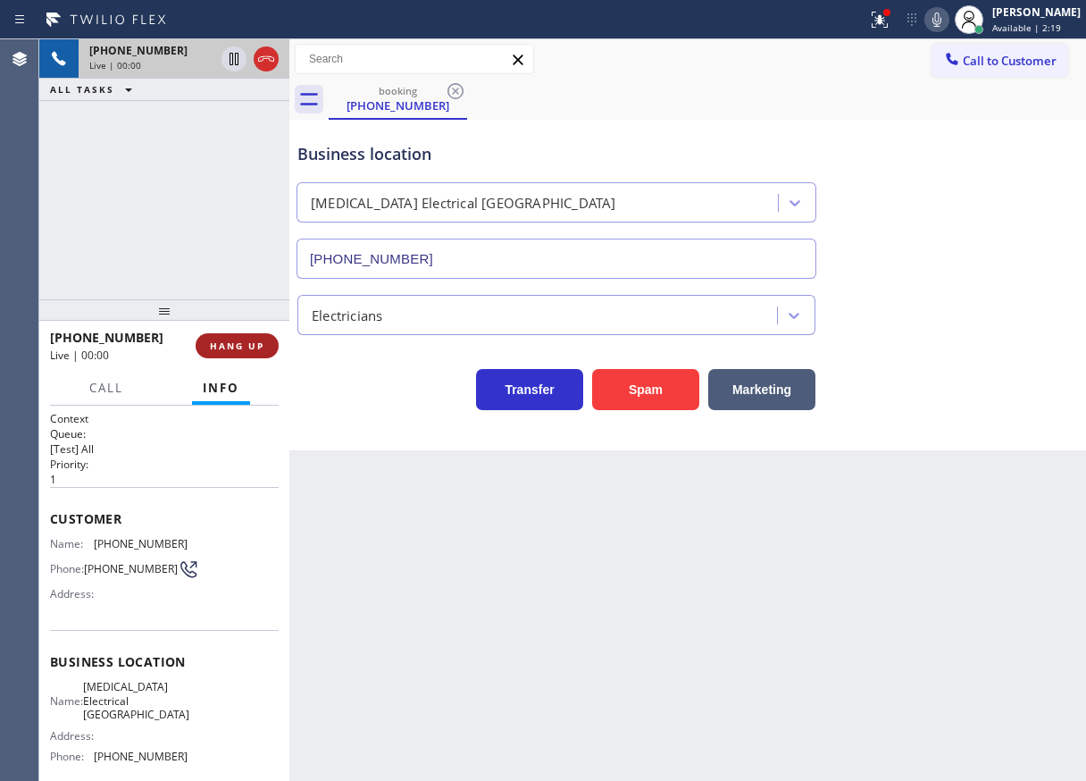
click at [255, 347] on span "HANG UP" at bounding box center [237, 345] width 54 height 13
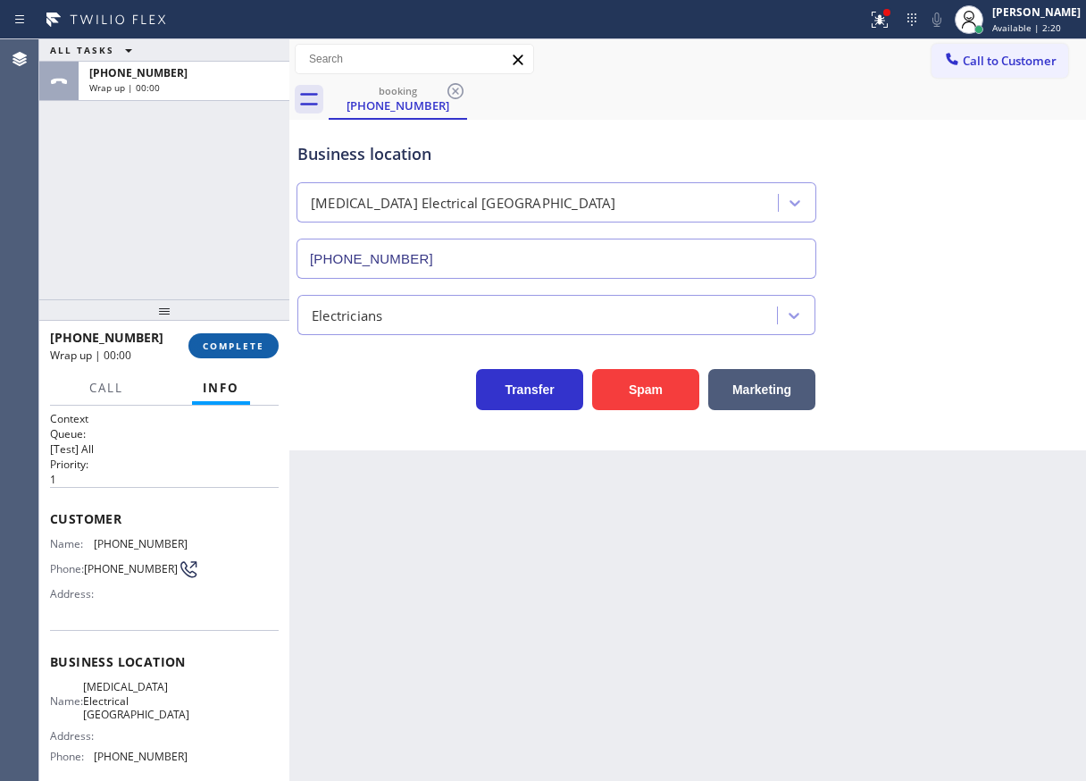
click at [255, 347] on span "COMPLETE" at bounding box center [234, 345] width 62 height 13
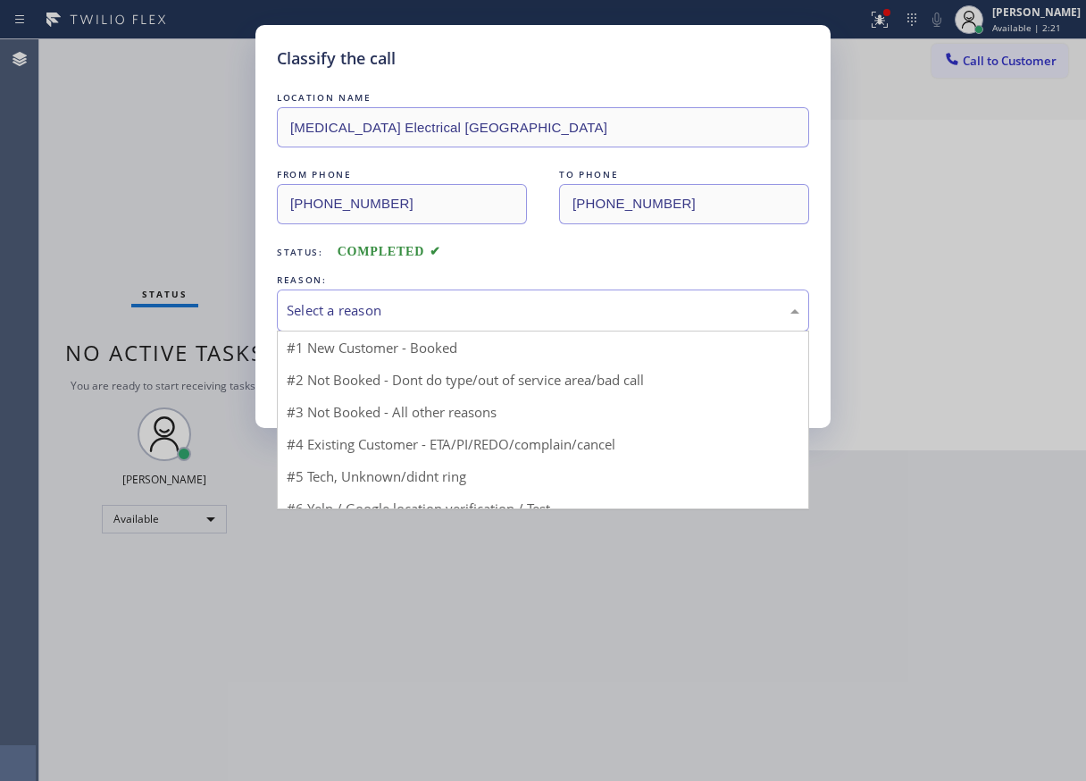
click at [405, 302] on div "Select a reason" at bounding box center [543, 310] width 513 height 21
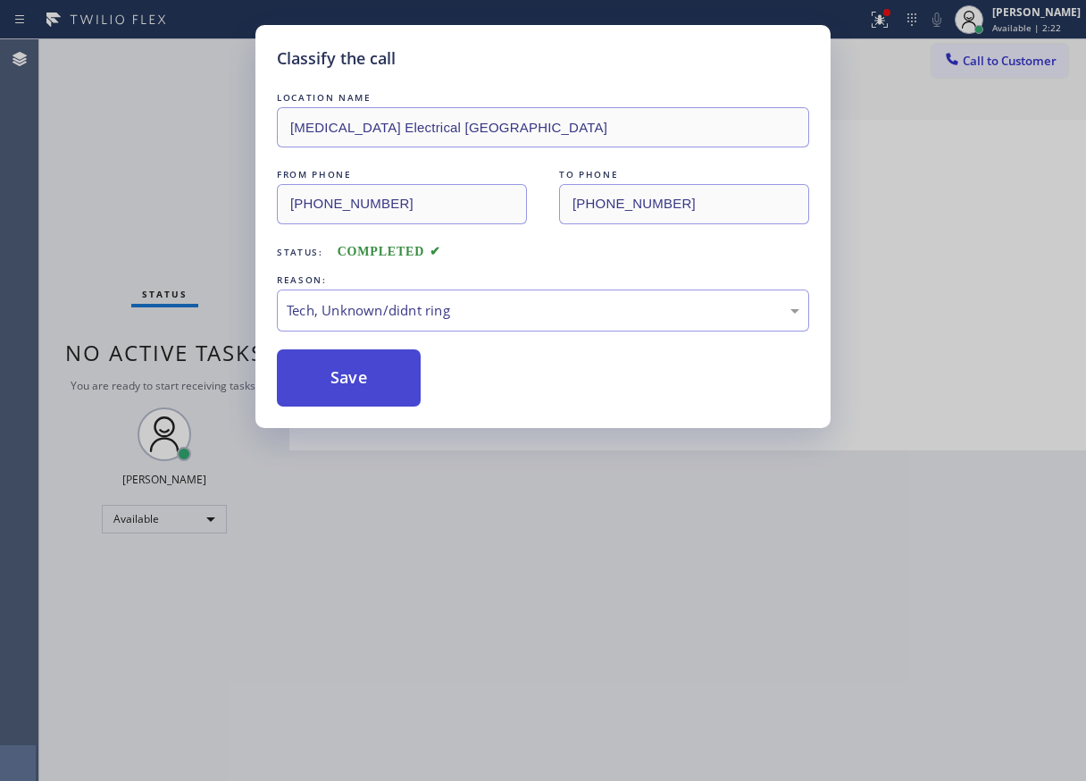
click at [373, 382] on button "Save" at bounding box center [349, 377] width 144 height 57
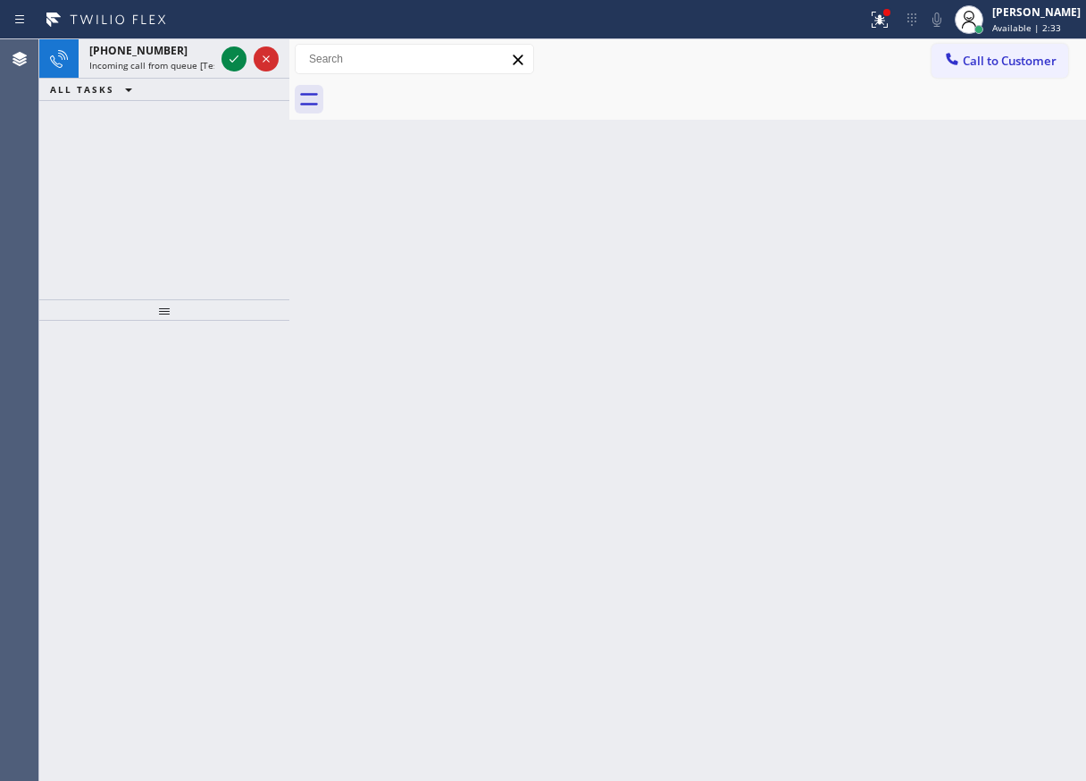
click at [980, 250] on div "Back to Dashboard Change Sender ID Customers Technicians Select a contact Outbo…" at bounding box center [687, 409] width 797 height 741
click at [230, 57] on icon at bounding box center [233, 58] width 21 height 21
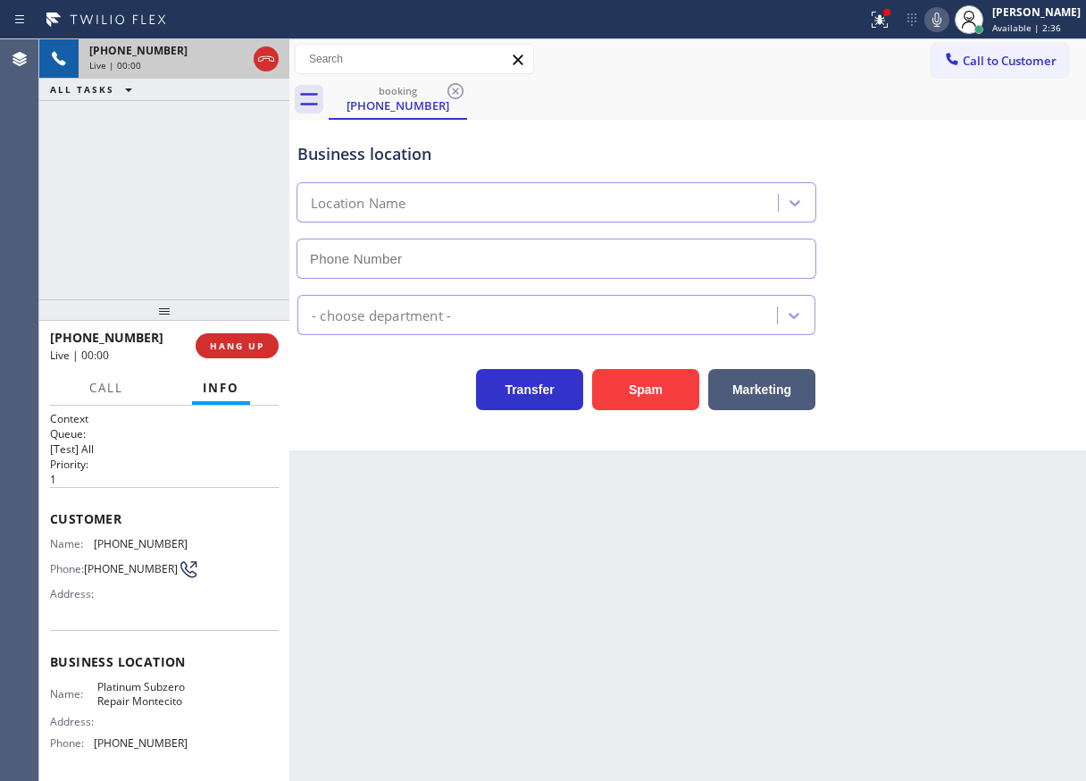
type input "[PHONE_NUMBER]"
click at [130, 707] on span "Platinum Subzero Repair Montecito" at bounding box center [141, 694] width 89 height 28
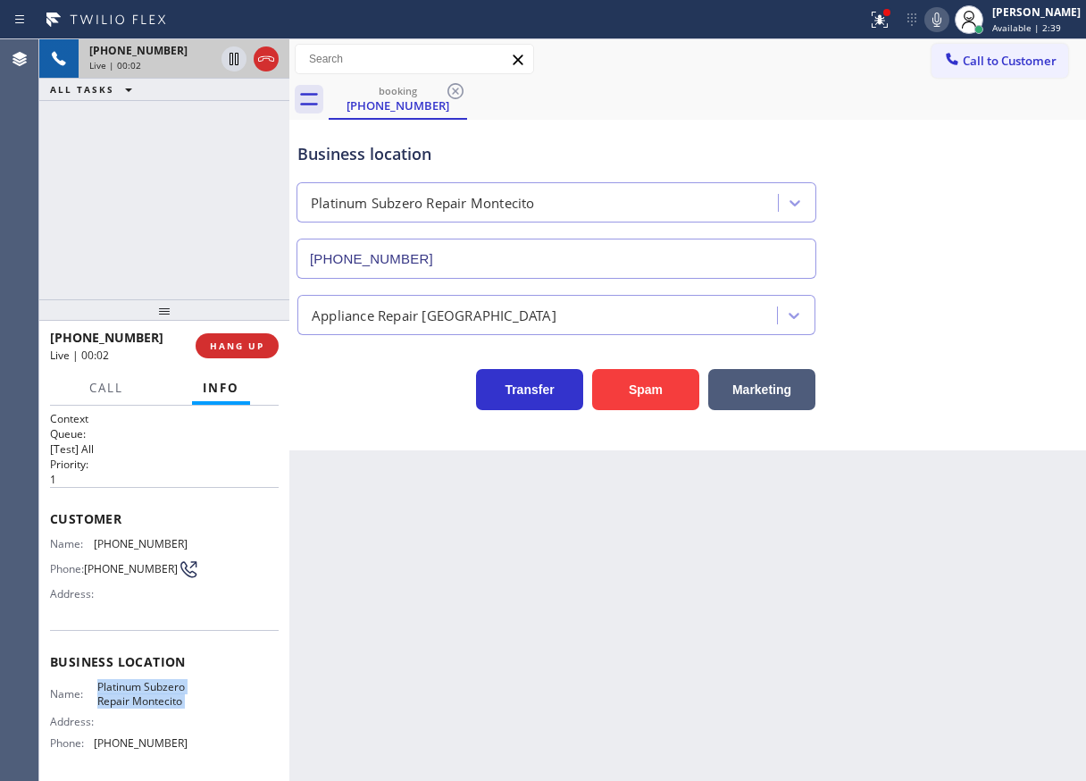
click at [130, 707] on span "Platinum Subzero Repair Montecito" at bounding box center [141, 694] width 89 height 28
click at [527, 261] on input "[PHONE_NUMBER]" at bounding box center [557, 258] width 520 height 40
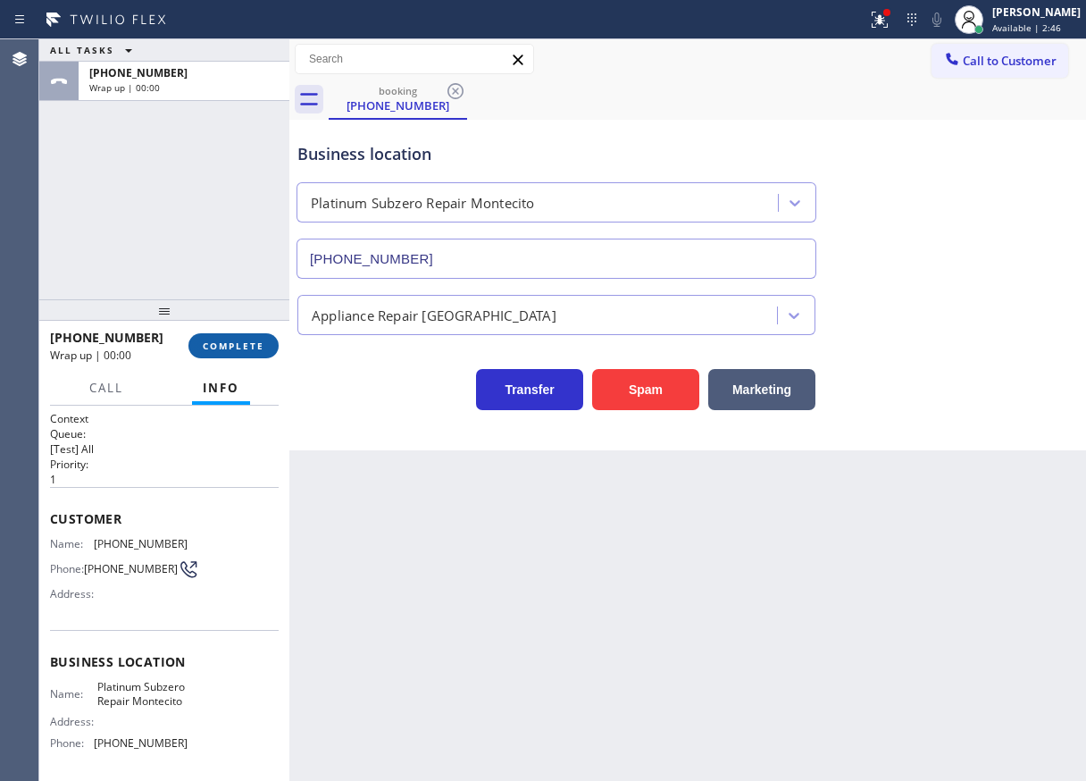
drag, startPoint x: 254, startPoint y: 356, endPoint x: 282, endPoint y: 341, distance: 32.4
click at [254, 357] on button "COMPLETE" at bounding box center [233, 345] width 90 height 25
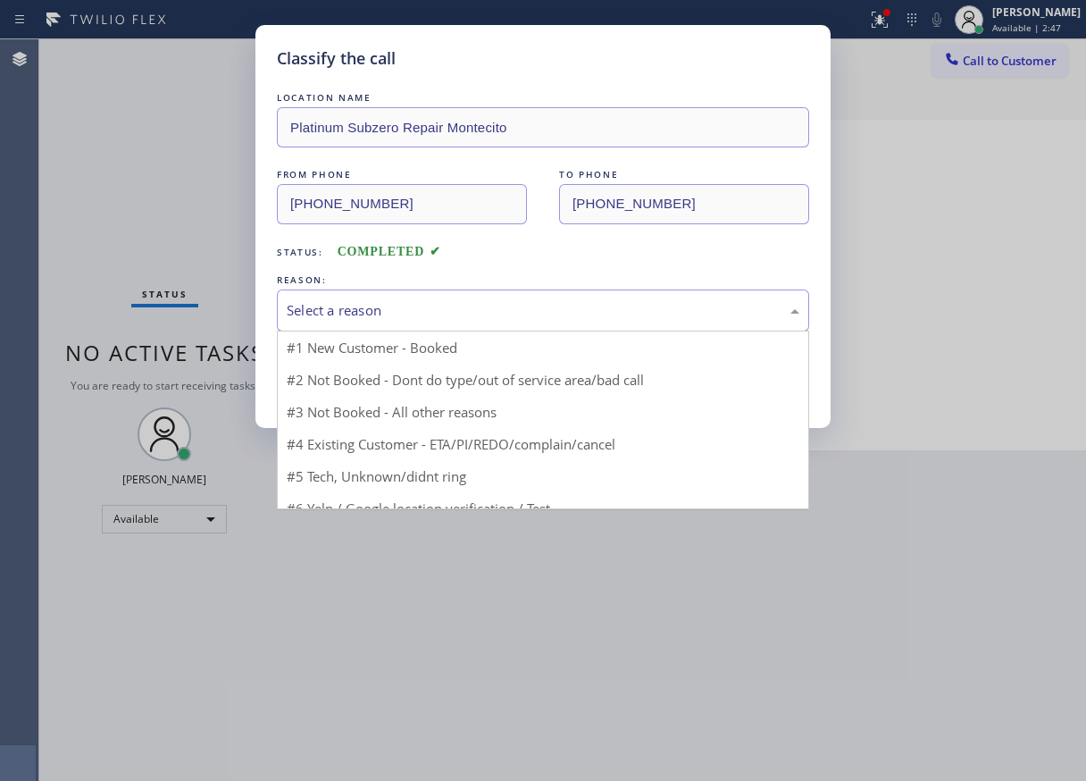
click at [496, 313] on div "Select a reason" at bounding box center [543, 310] width 513 height 21
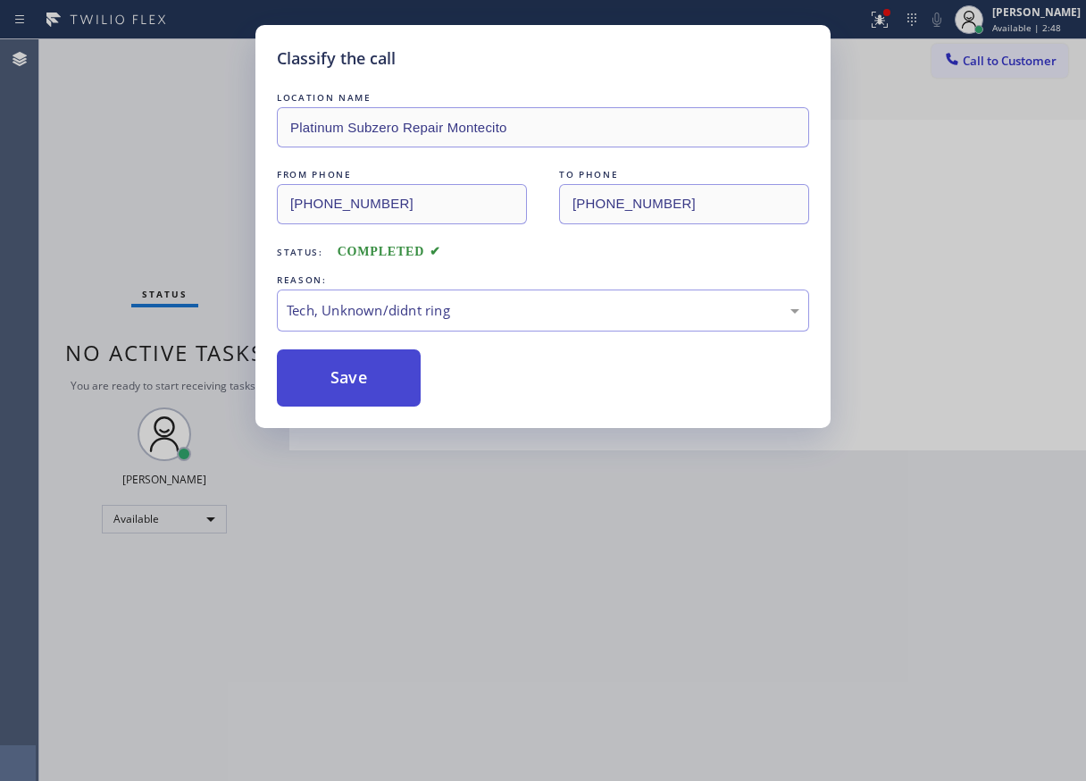
click at [367, 370] on button "Save" at bounding box center [349, 377] width 144 height 57
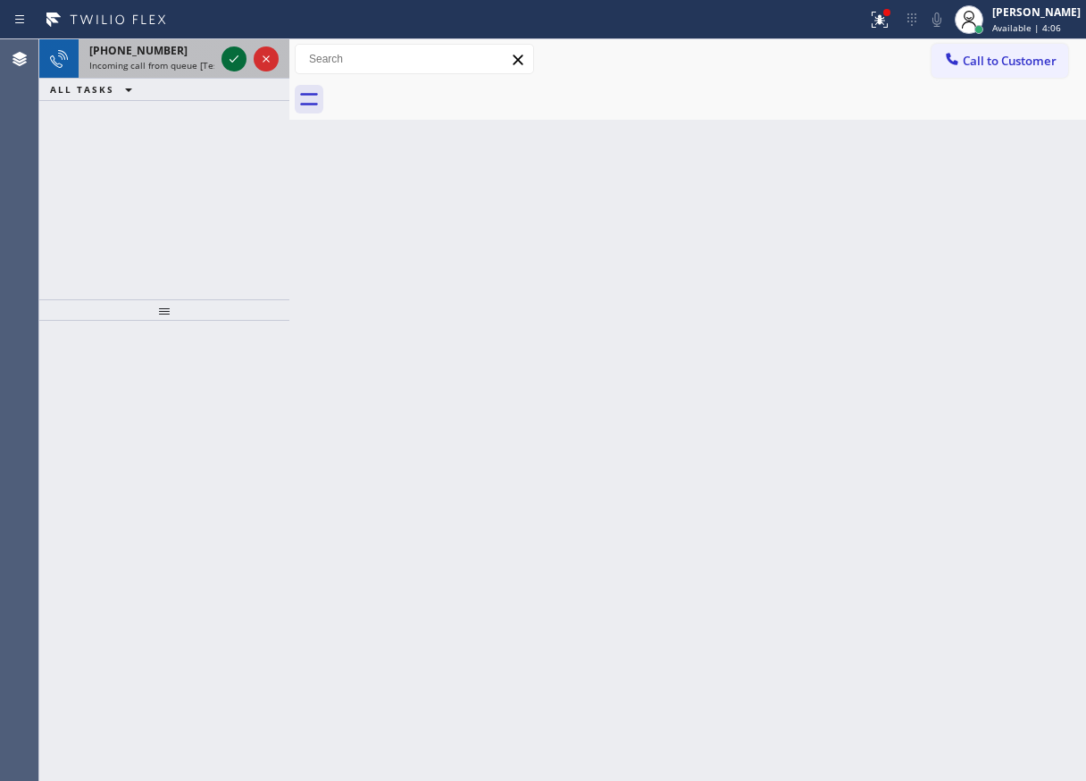
click at [226, 59] on icon at bounding box center [233, 58] width 21 height 21
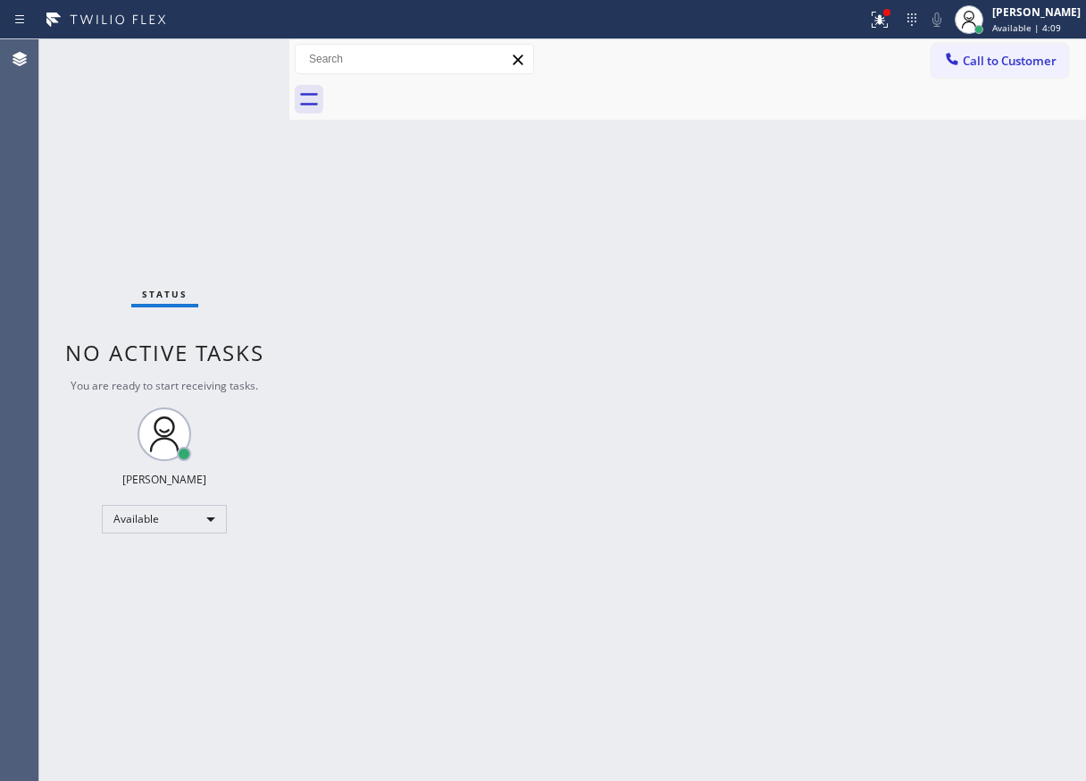
click at [230, 62] on div "Status No active tasks You are ready to start receiving tasks. [PERSON_NAME] Av…" at bounding box center [164, 409] width 250 height 741
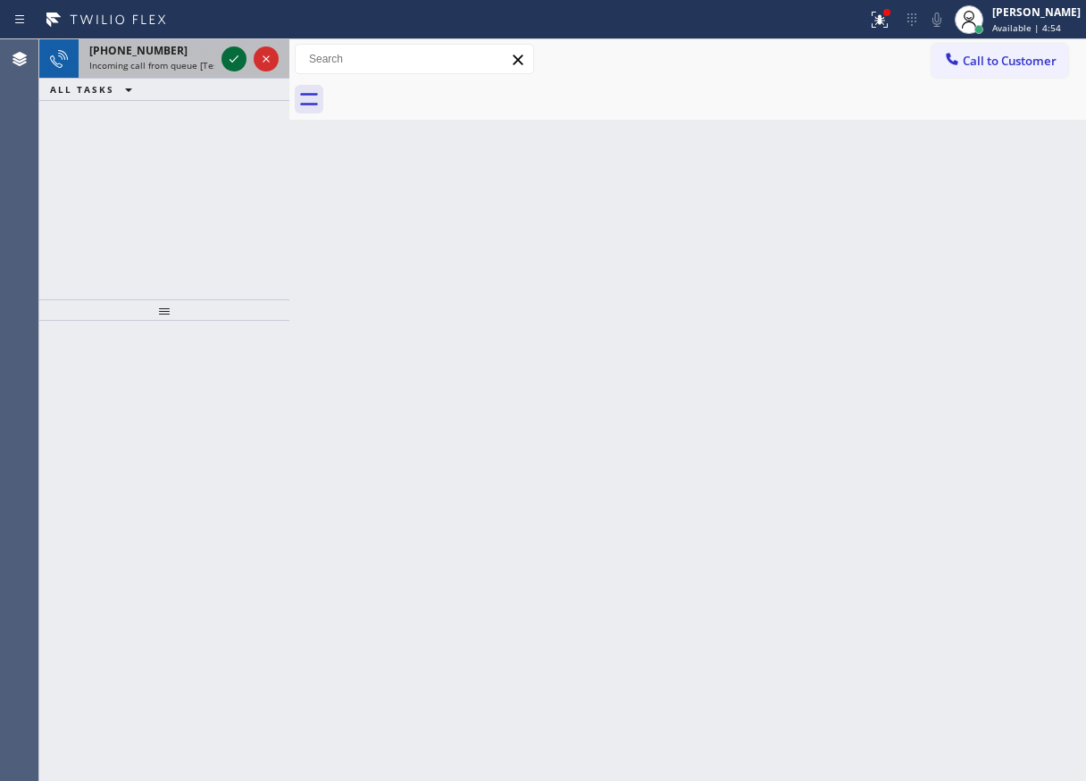
click at [231, 62] on icon at bounding box center [233, 58] width 21 height 21
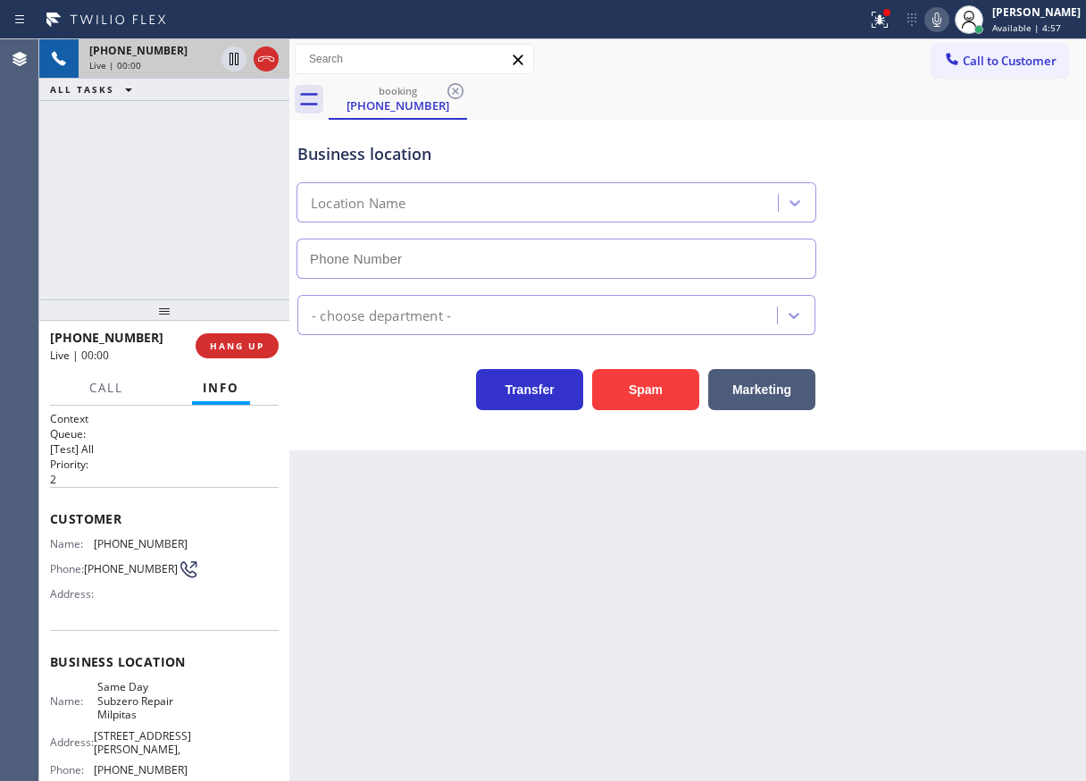
type input "[PHONE_NUMBER]"
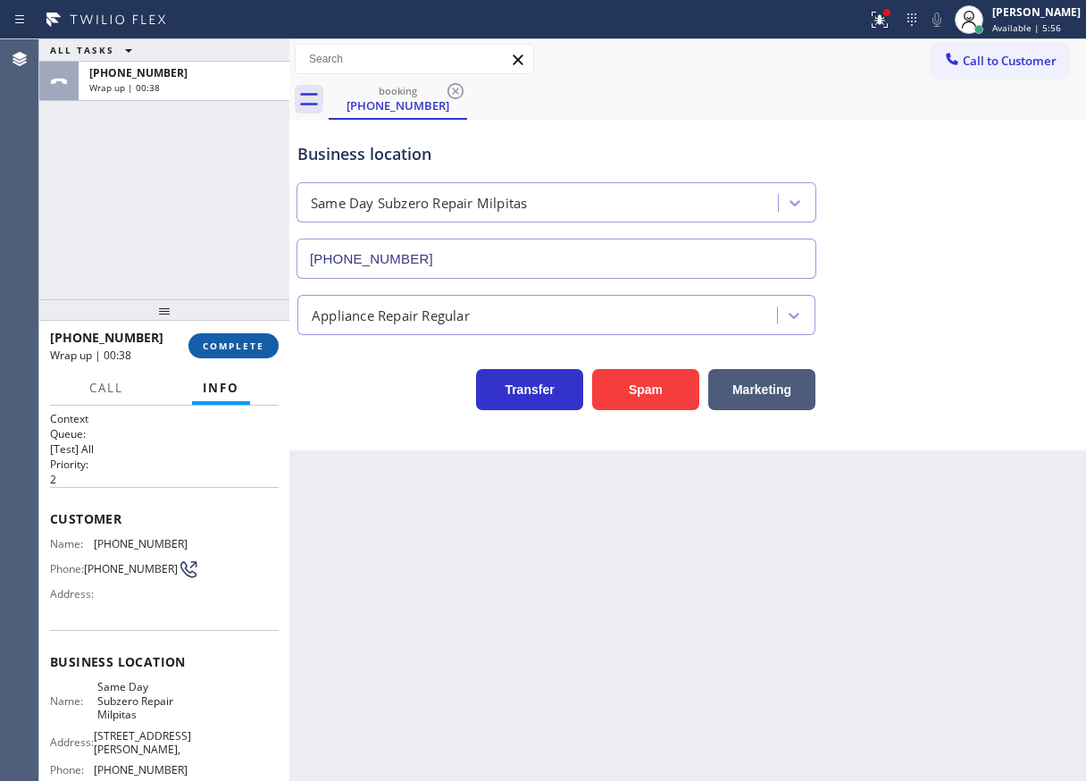
click at [251, 339] on span "COMPLETE" at bounding box center [234, 345] width 62 height 13
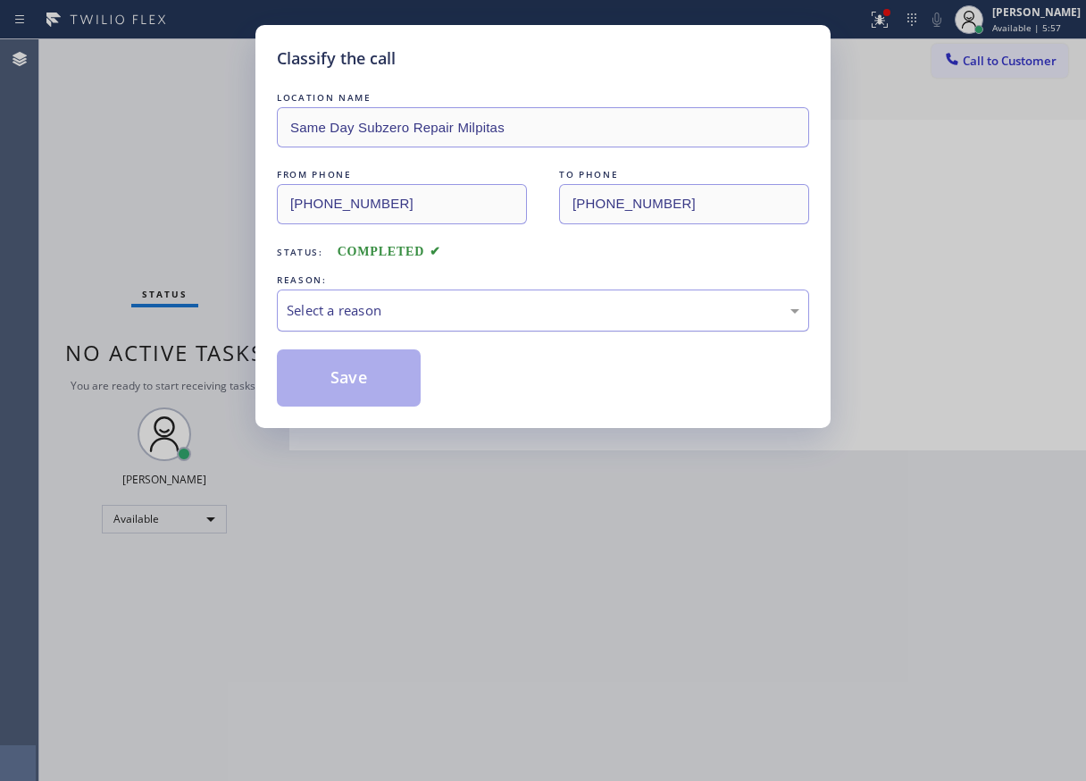
click at [424, 309] on div "Select a reason" at bounding box center [543, 310] width 513 height 21
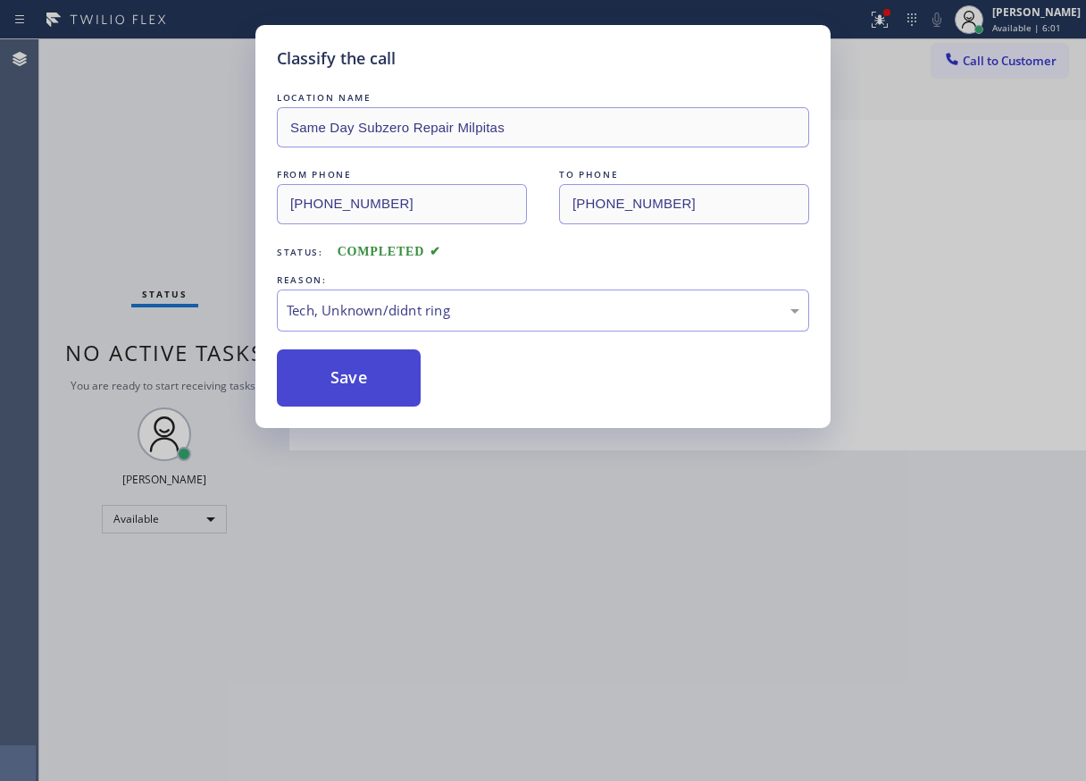
click at [375, 390] on button "Save" at bounding box center [349, 377] width 144 height 57
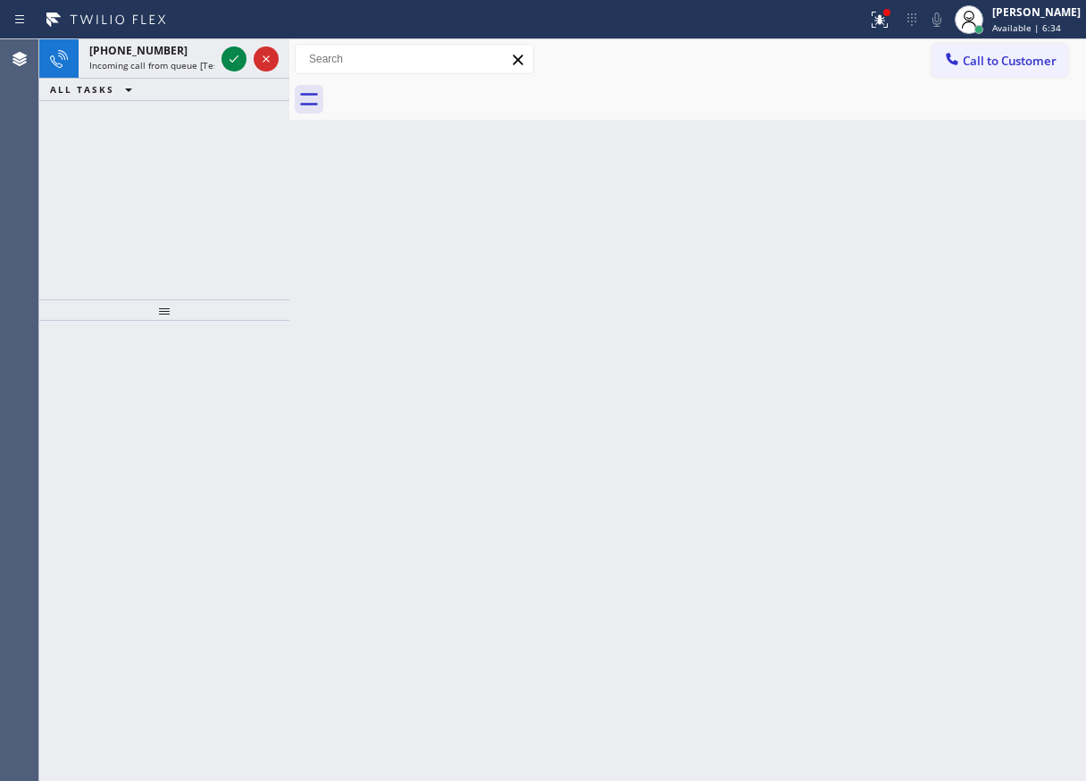
click at [1001, 573] on div "Back to Dashboard Change Sender ID Customers Technicians Select a contact Outbo…" at bounding box center [687, 409] width 797 height 741
click at [231, 65] on icon at bounding box center [233, 58] width 21 height 21
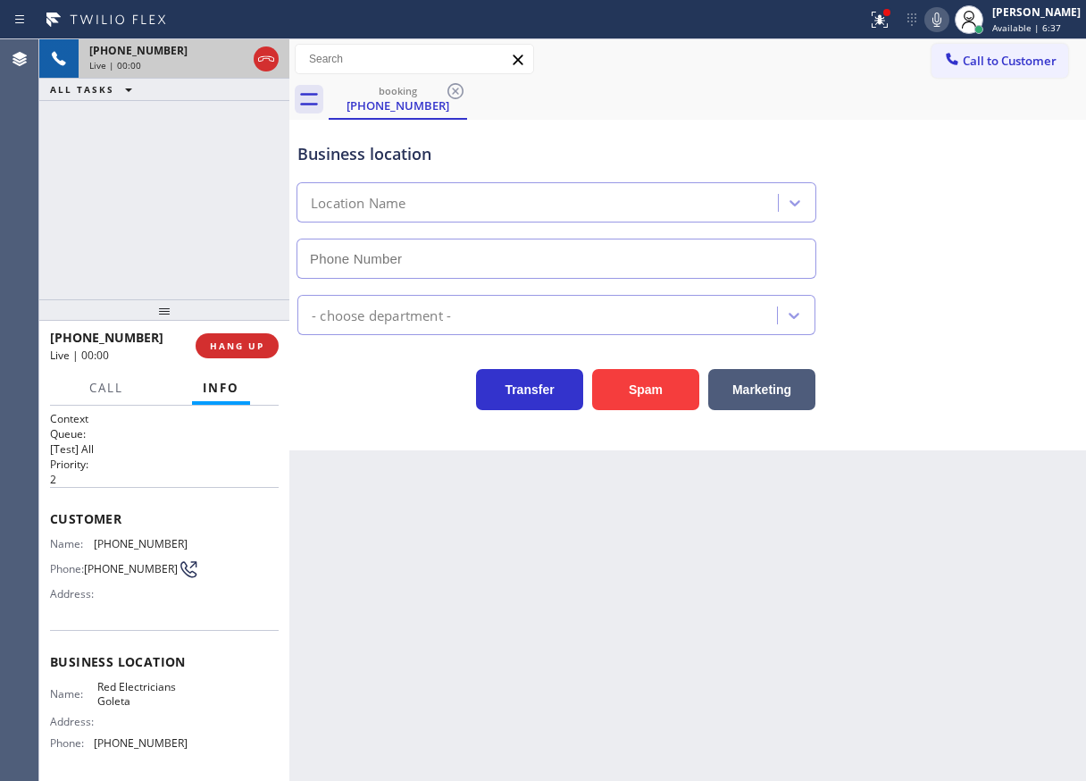
type input "[PHONE_NUMBER]"
click at [642, 393] on button "Spam" at bounding box center [645, 389] width 107 height 41
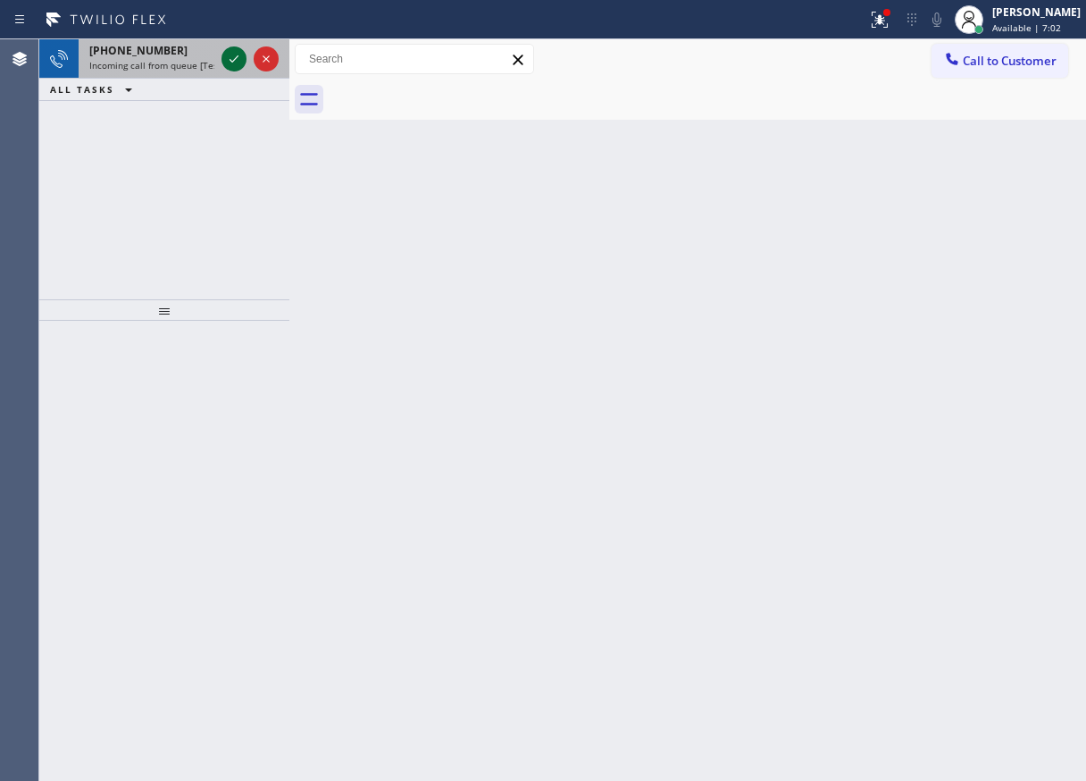
click at [229, 61] on icon at bounding box center [233, 58] width 21 height 21
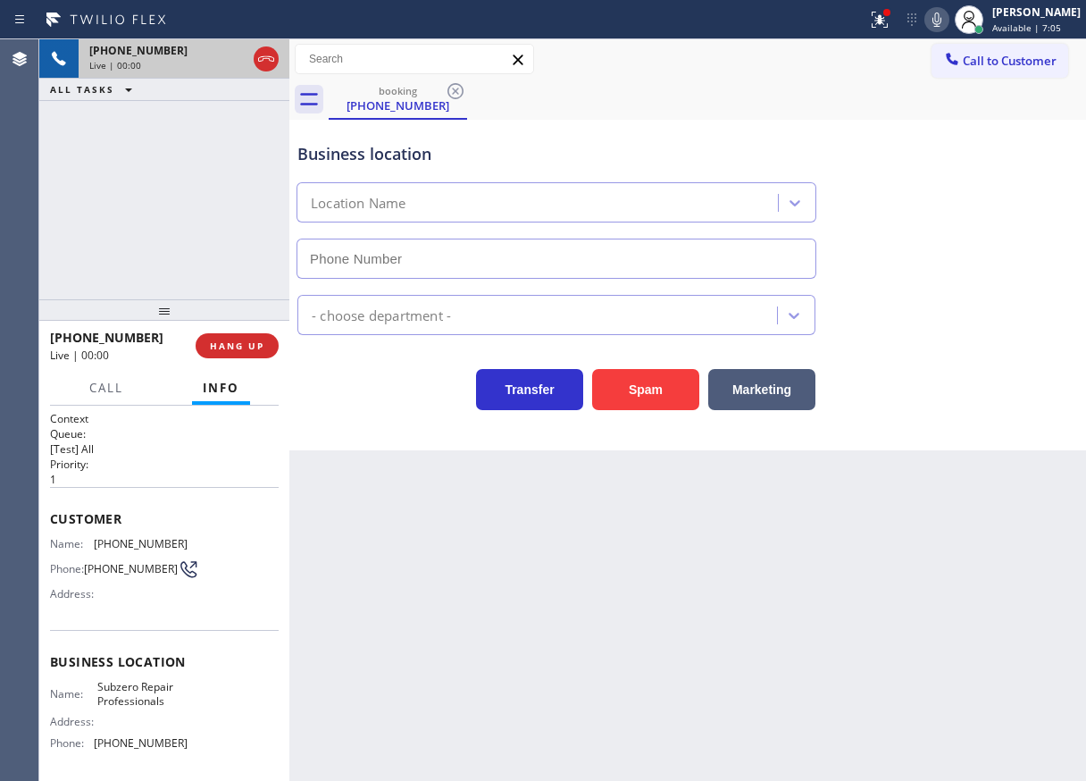
type input "[PHONE_NUMBER]"
click at [136, 686] on span "Subzero Repair Professionals" at bounding box center [141, 694] width 89 height 28
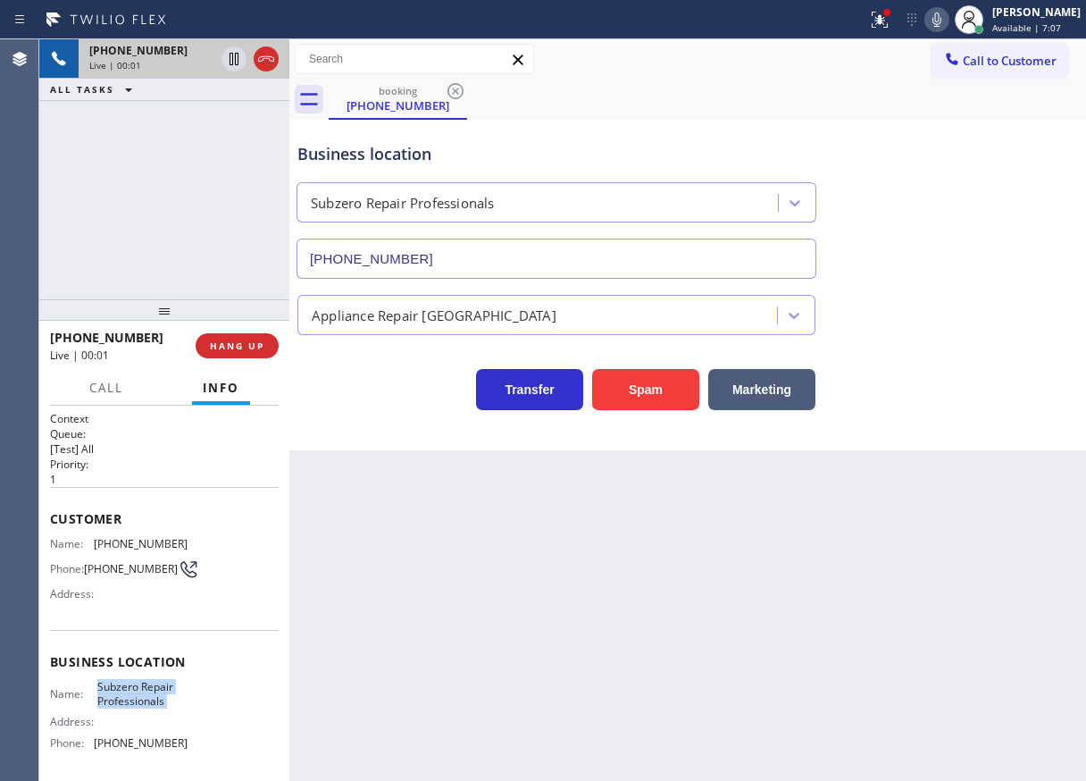
click at [136, 686] on span "Subzero Repair Professionals" at bounding box center [141, 694] width 89 height 28
click at [457, 254] on input "[PHONE_NUMBER]" at bounding box center [557, 258] width 520 height 40
click at [135, 540] on span "[PHONE_NUMBER]" at bounding box center [141, 543] width 94 height 13
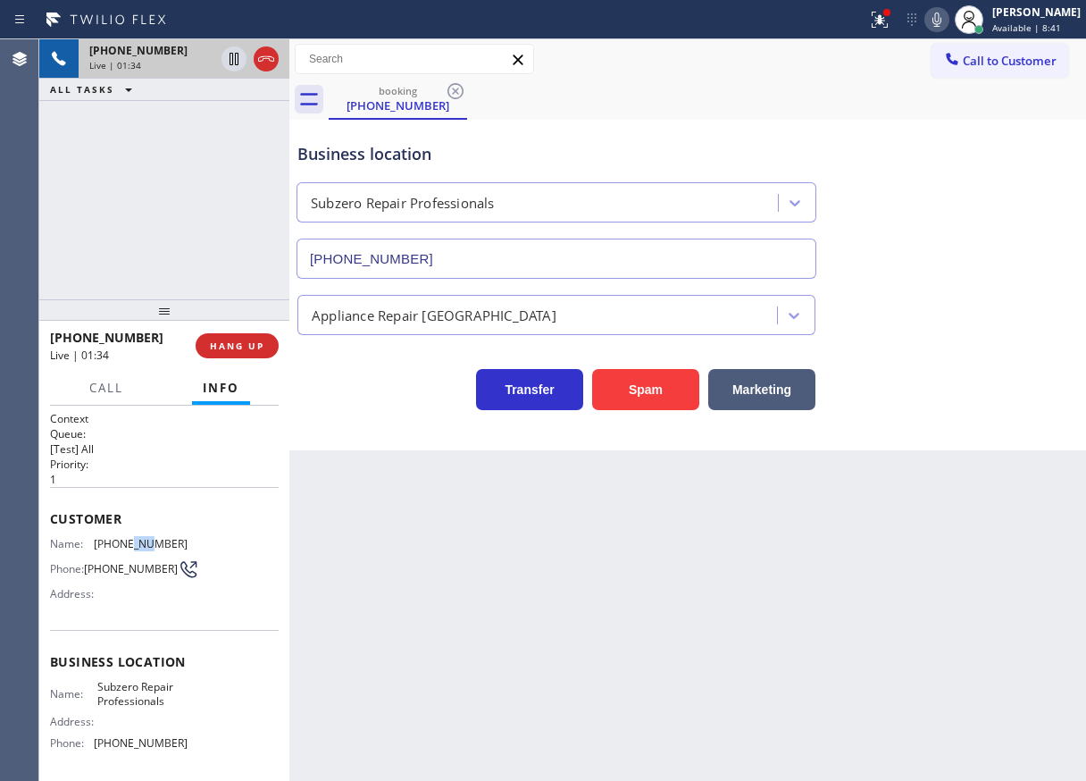
click at [135, 540] on span "[PHONE_NUMBER]" at bounding box center [141, 543] width 94 height 13
click at [948, 16] on icon at bounding box center [936, 19] width 21 height 21
click at [888, 26] on icon at bounding box center [880, 20] width 16 height 16
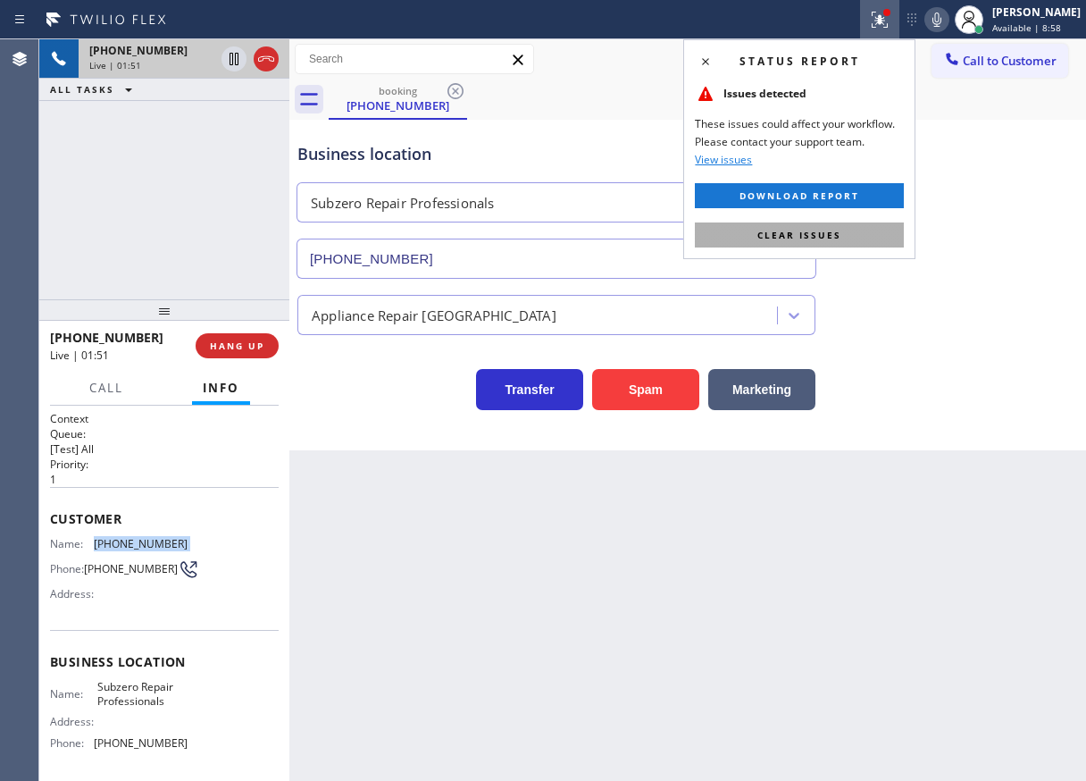
click at [840, 225] on button "Clear issues" at bounding box center [799, 234] width 209 height 25
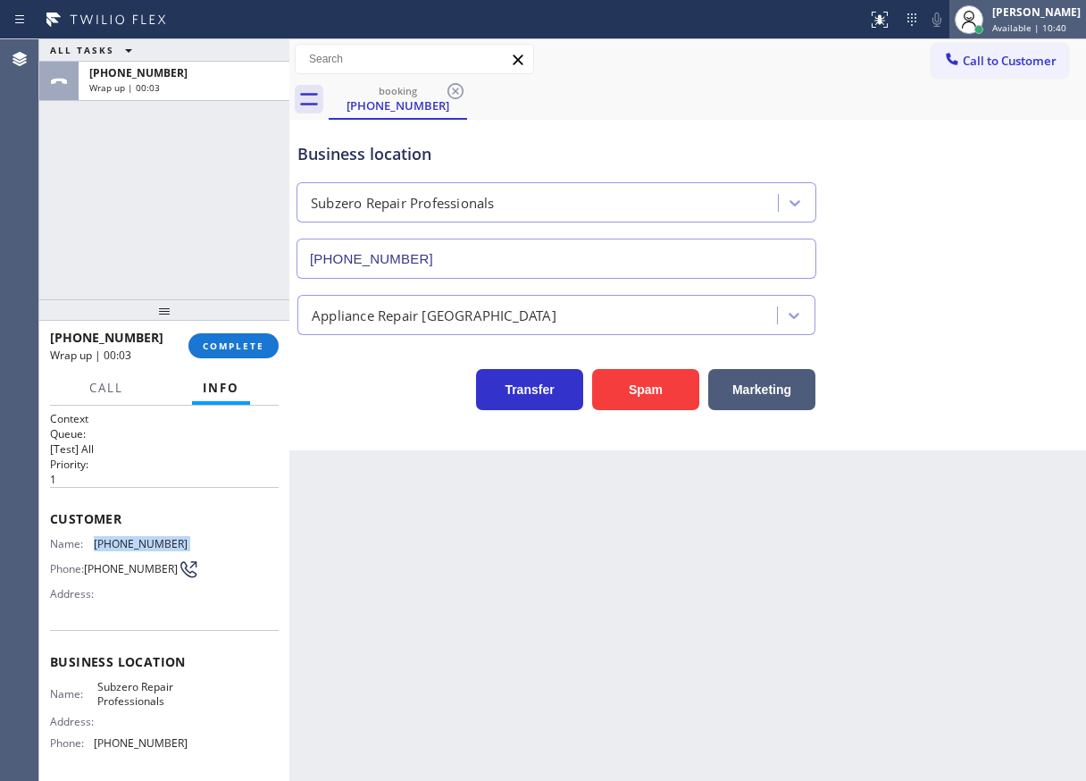
click at [1032, 24] on span "Available | 10:40" at bounding box center [1029, 27] width 74 height 13
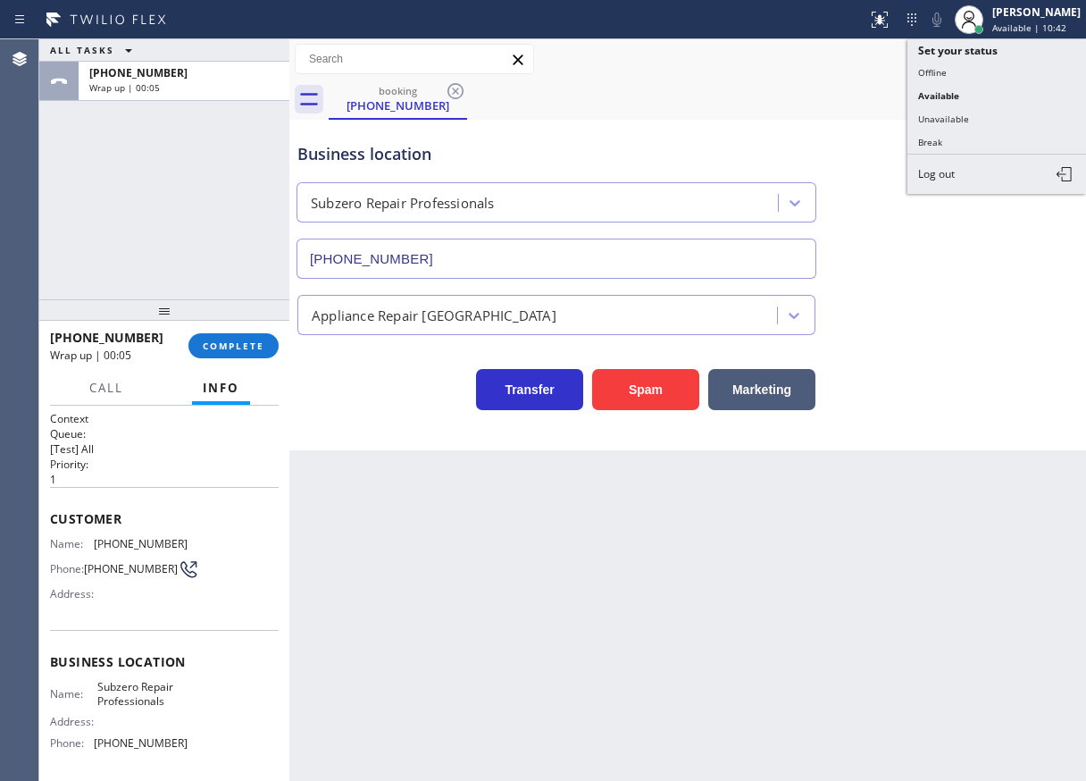
click at [241, 360] on div "[PHONE_NUMBER] Wrap up | 00:05 COMPLETE" at bounding box center [164, 345] width 229 height 46
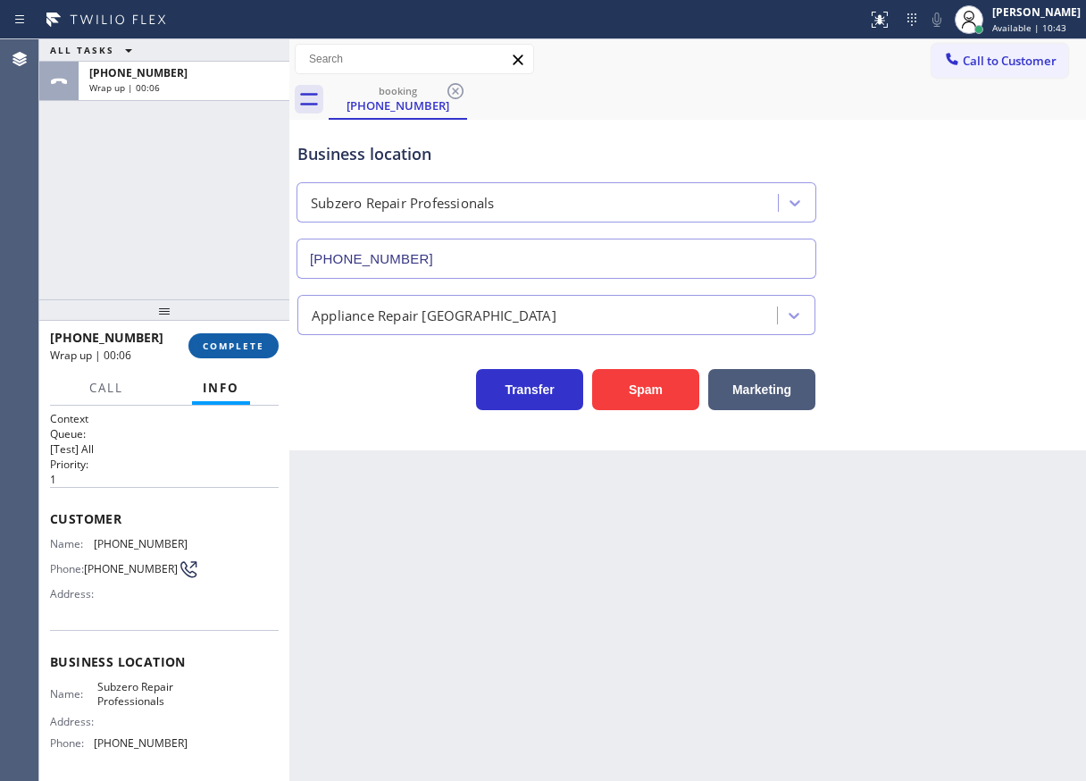
click at [241, 346] on span "COMPLETE" at bounding box center [234, 345] width 62 height 13
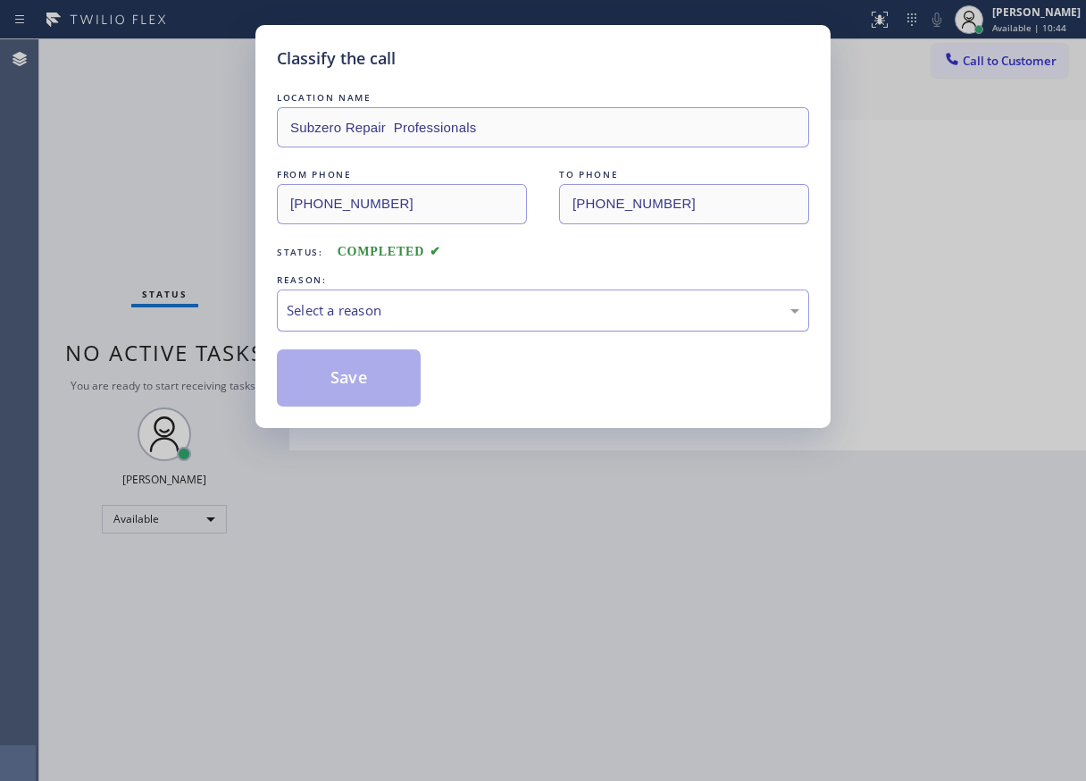
click at [396, 330] on div "Select a reason" at bounding box center [543, 310] width 532 height 42
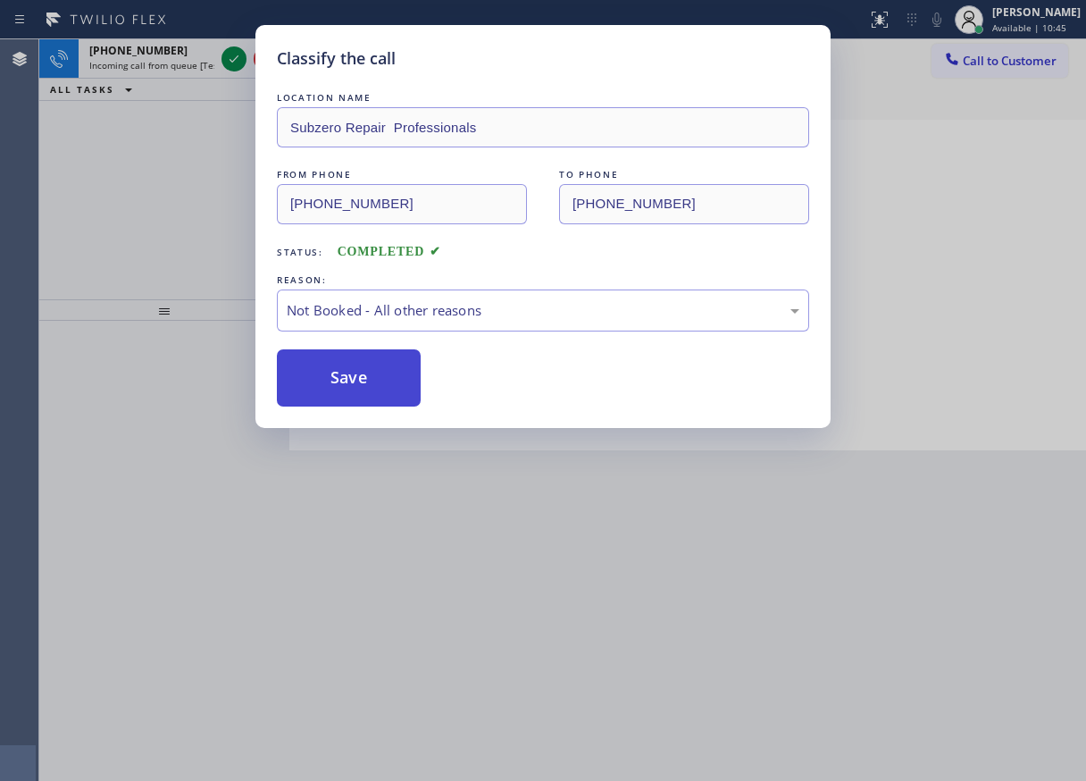
click at [369, 377] on button "Save" at bounding box center [349, 377] width 144 height 57
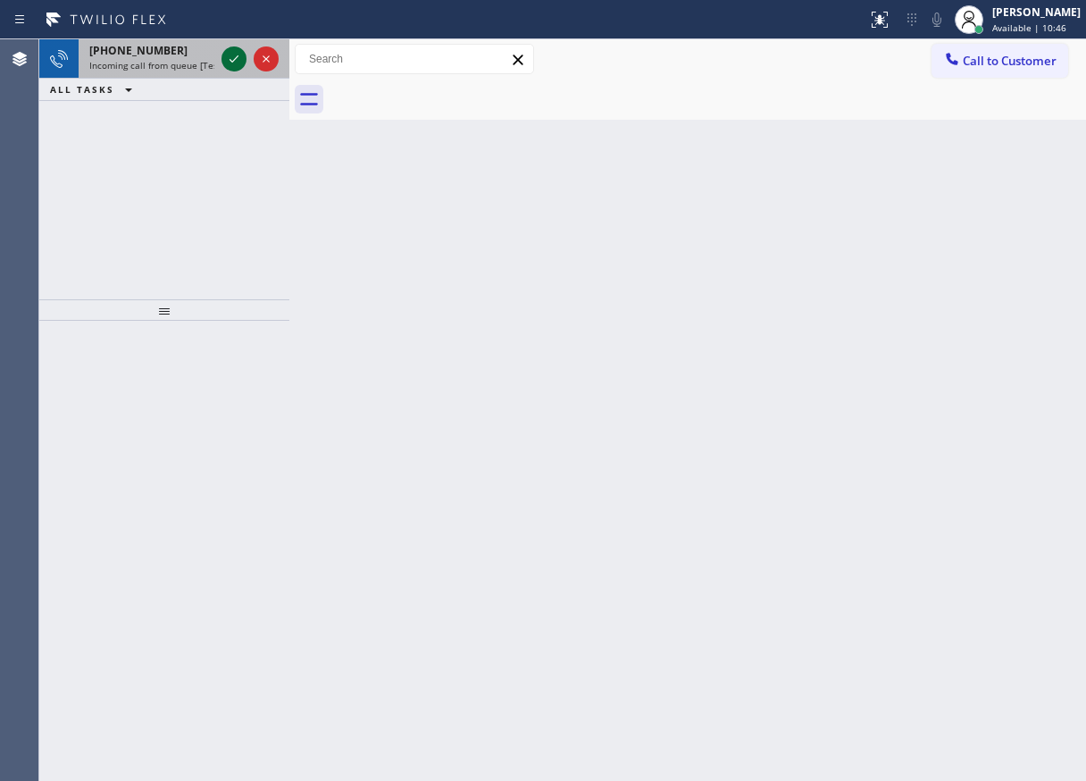
click at [227, 63] on icon at bounding box center [233, 58] width 21 height 21
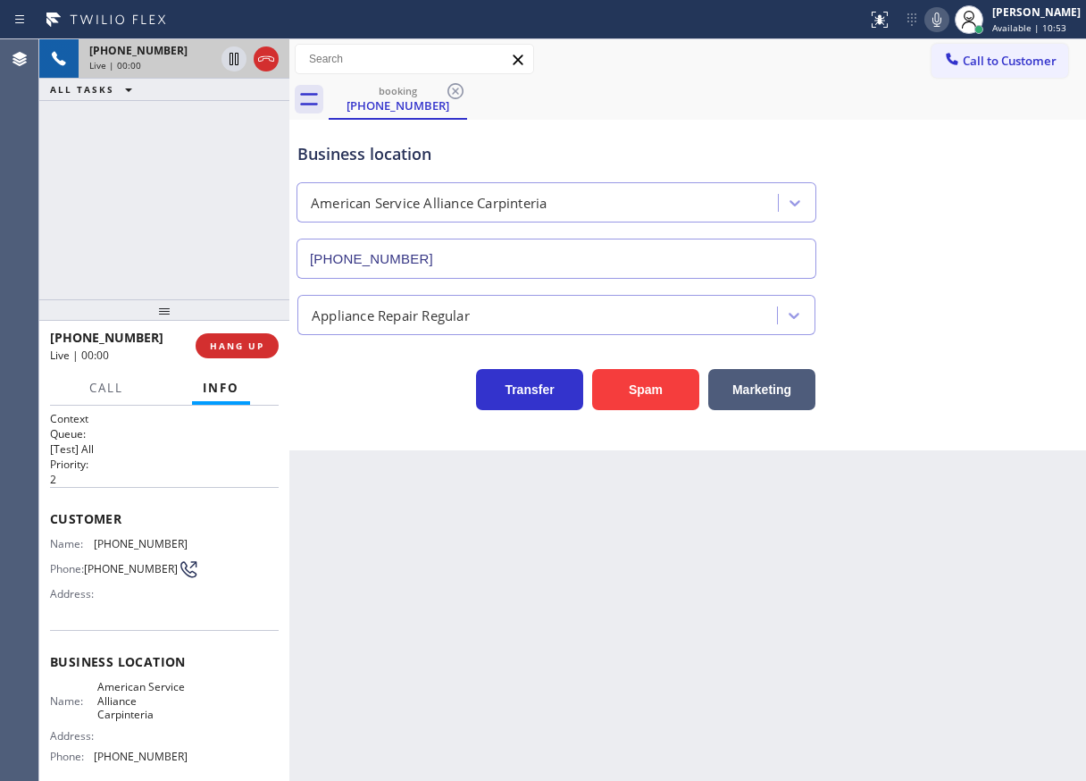
type input "[PHONE_NUMBER]"
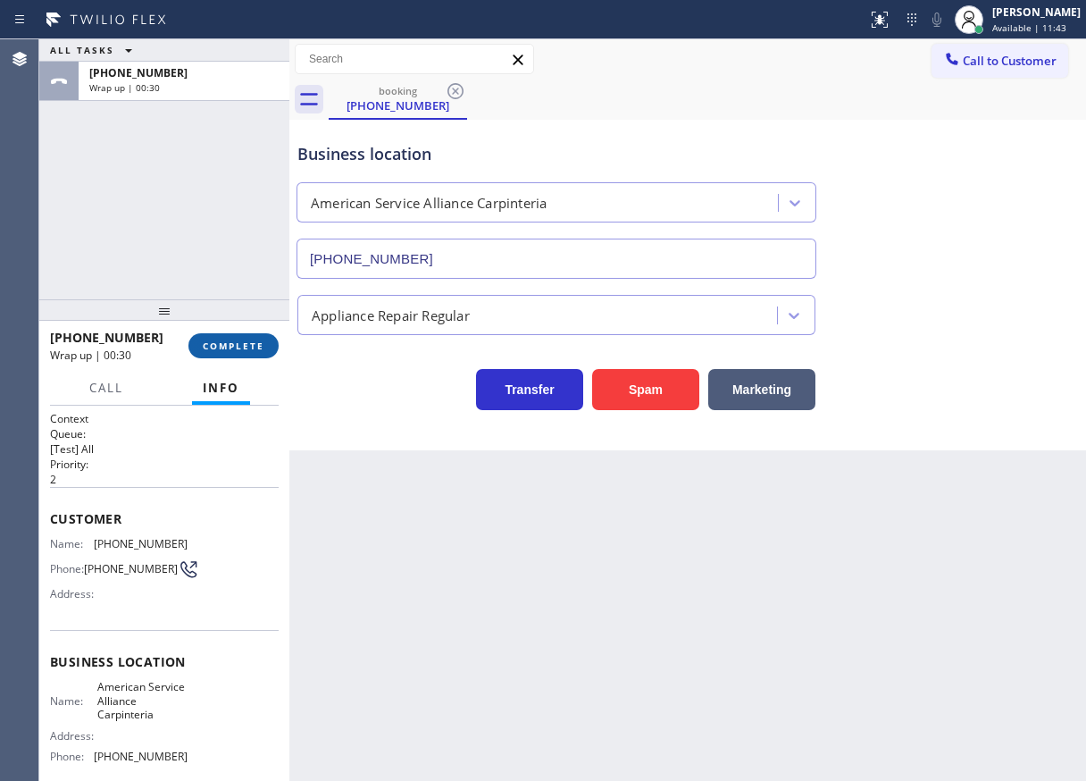
click at [240, 355] on button "COMPLETE" at bounding box center [233, 345] width 90 height 25
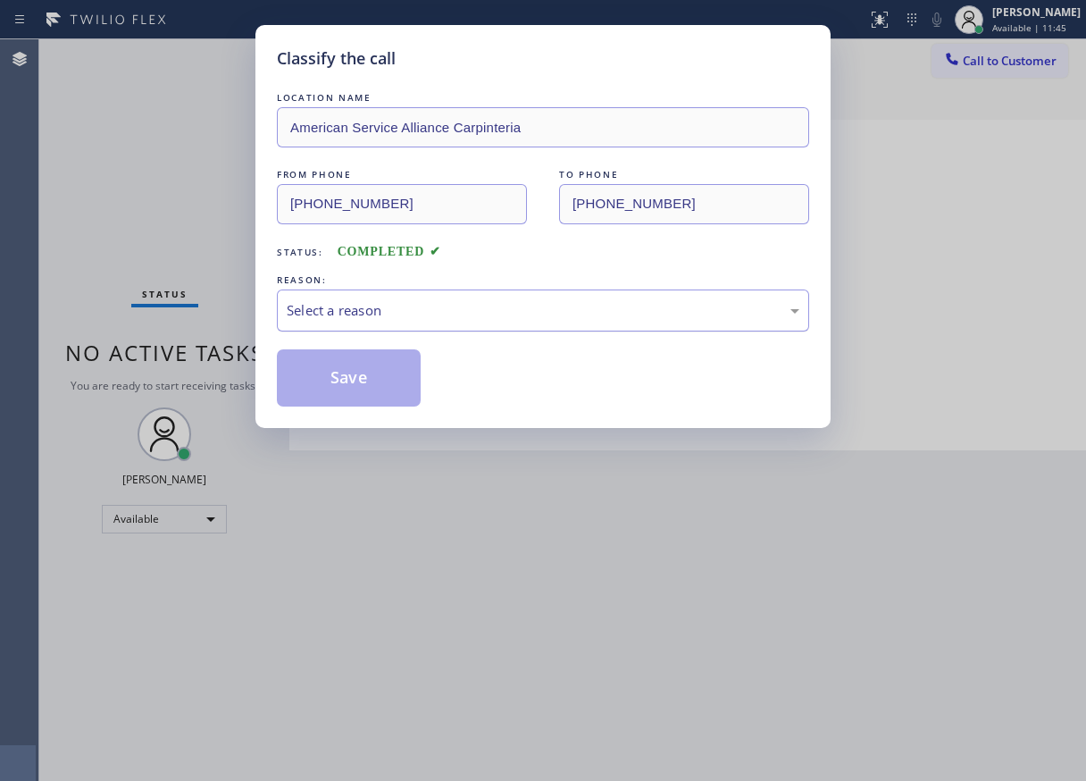
click at [396, 307] on div "Select a reason" at bounding box center [543, 310] width 513 height 21
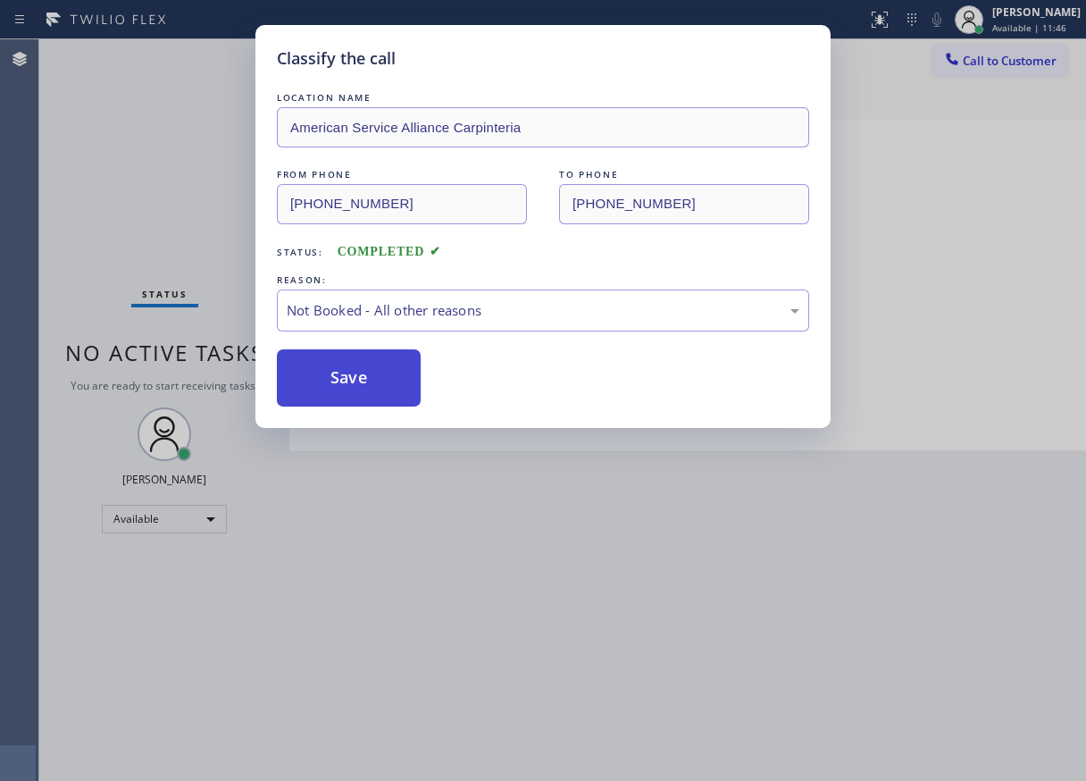
drag, startPoint x: 329, startPoint y: 376, endPoint x: 705, endPoint y: 14, distance: 521.7
click at [331, 375] on button "Save" at bounding box center [349, 377] width 144 height 57
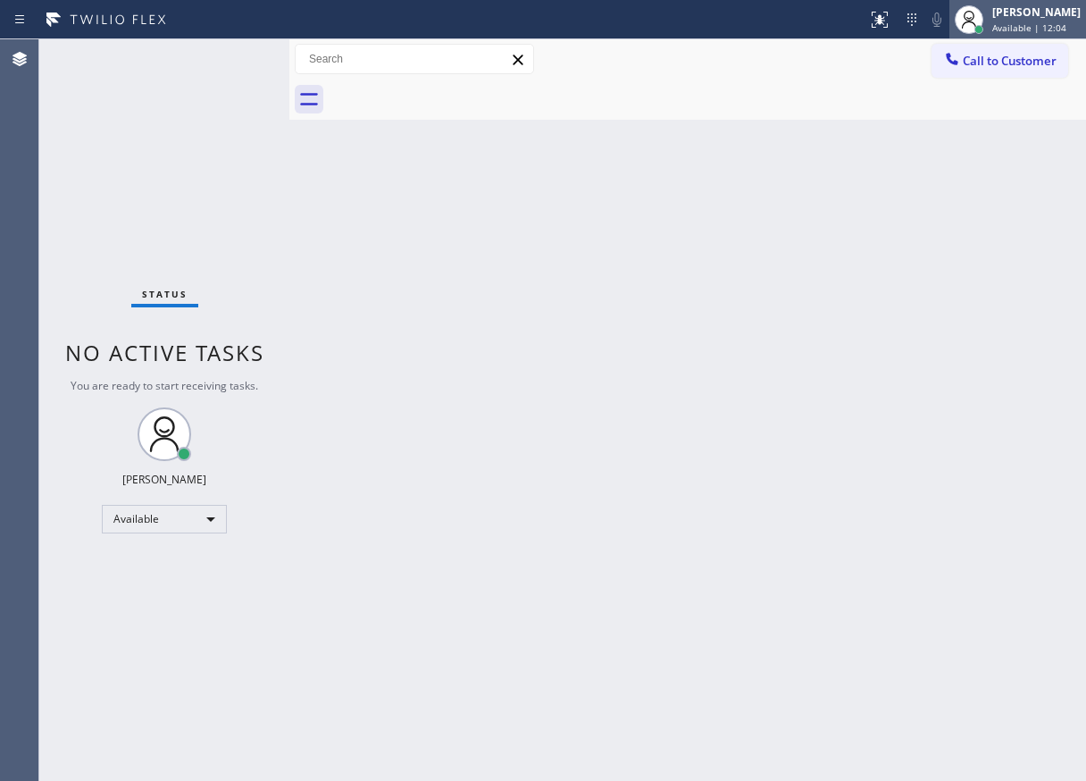
click at [1024, 27] on span "Available | 12:04" at bounding box center [1029, 27] width 74 height 13
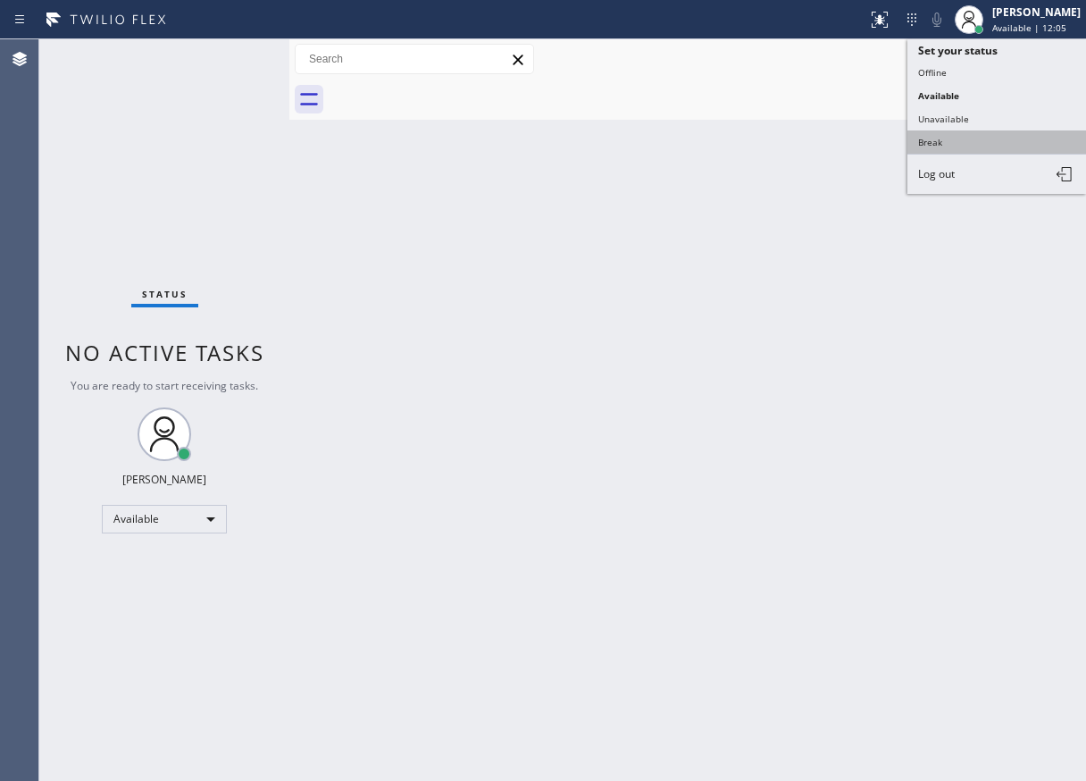
click at [971, 131] on button "Break" at bounding box center [996, 141] width 179 height 23
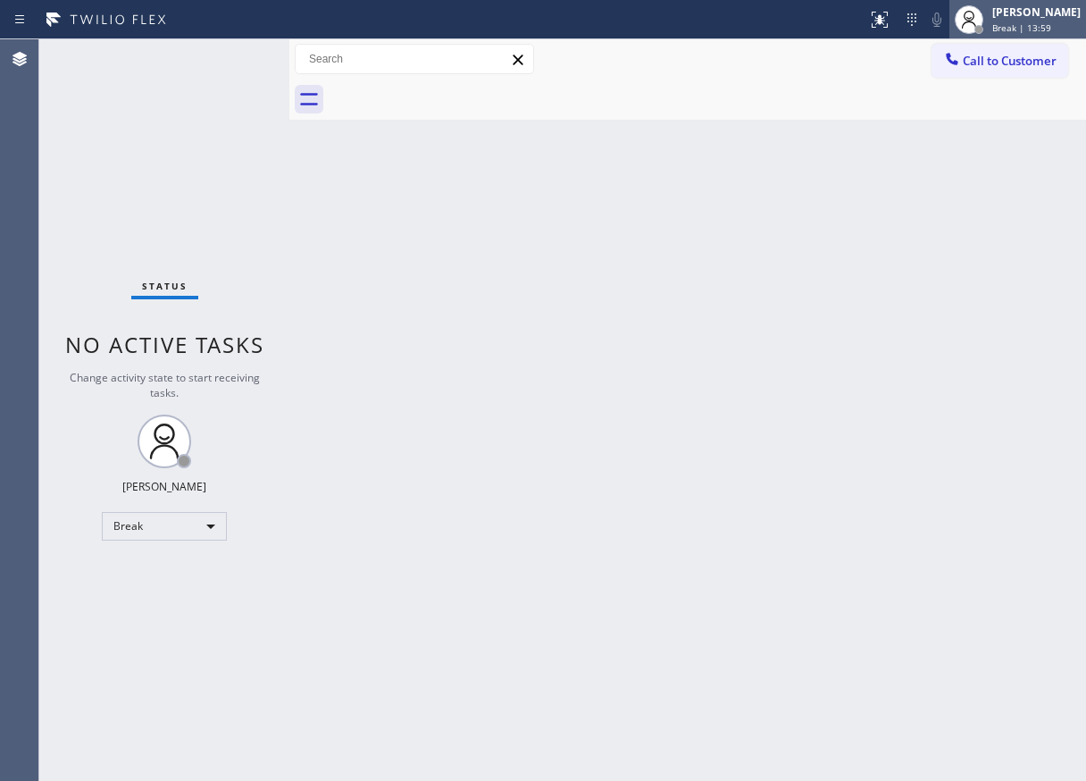
click at [1051, 23] on span "Break | 13:59" at bounding box center [1021, 27] width 59 height 13
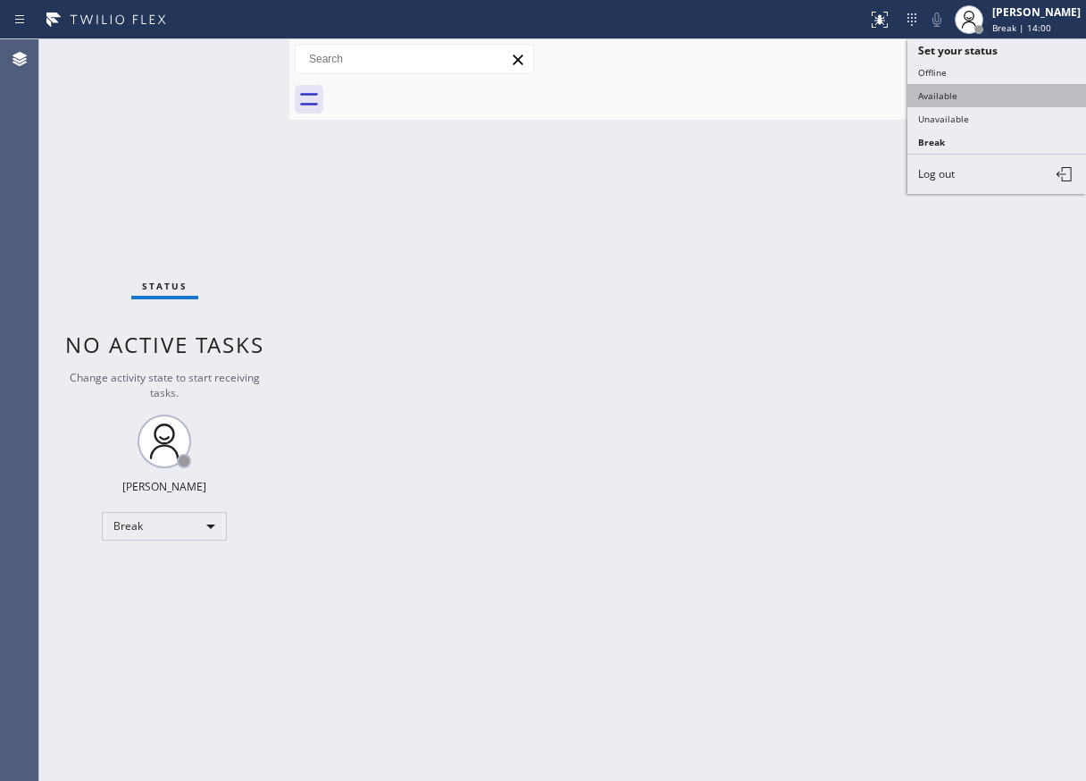
click at [933, 88] on button "Available" at bounding box center [996, 95] width 179 height 23
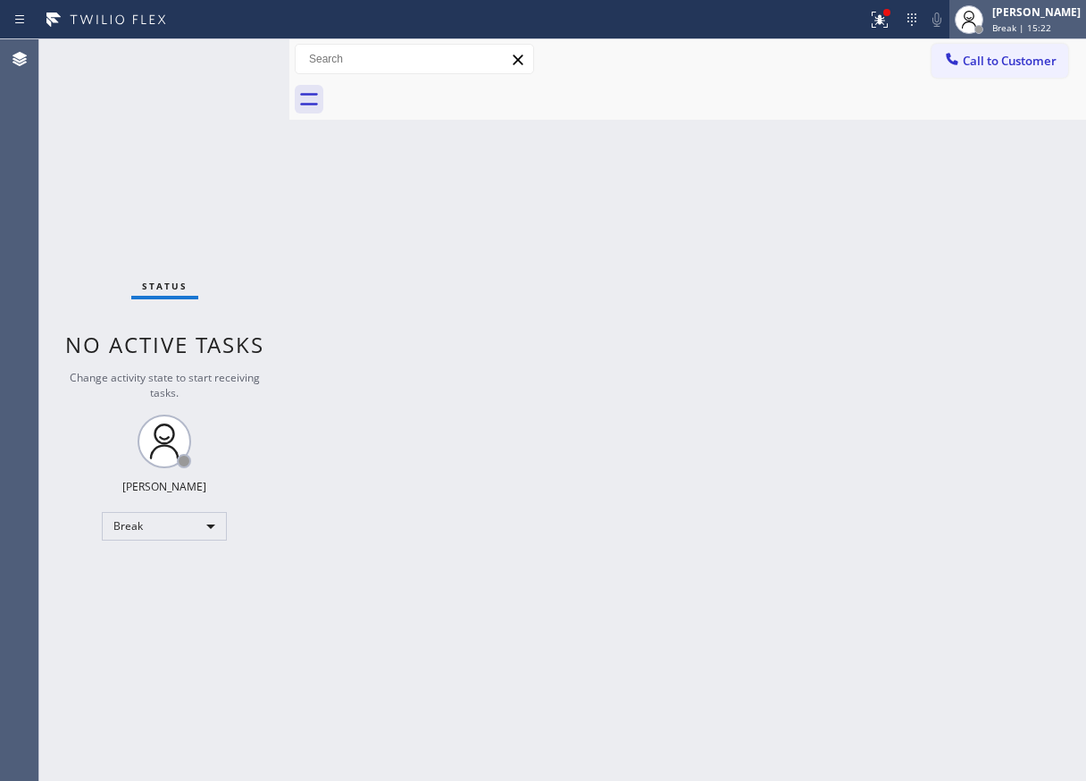
click at [1044, 21] on div "[PERSON_NAME] Break | 15:22" at bounding box center [1037, 19] width 97 height 31
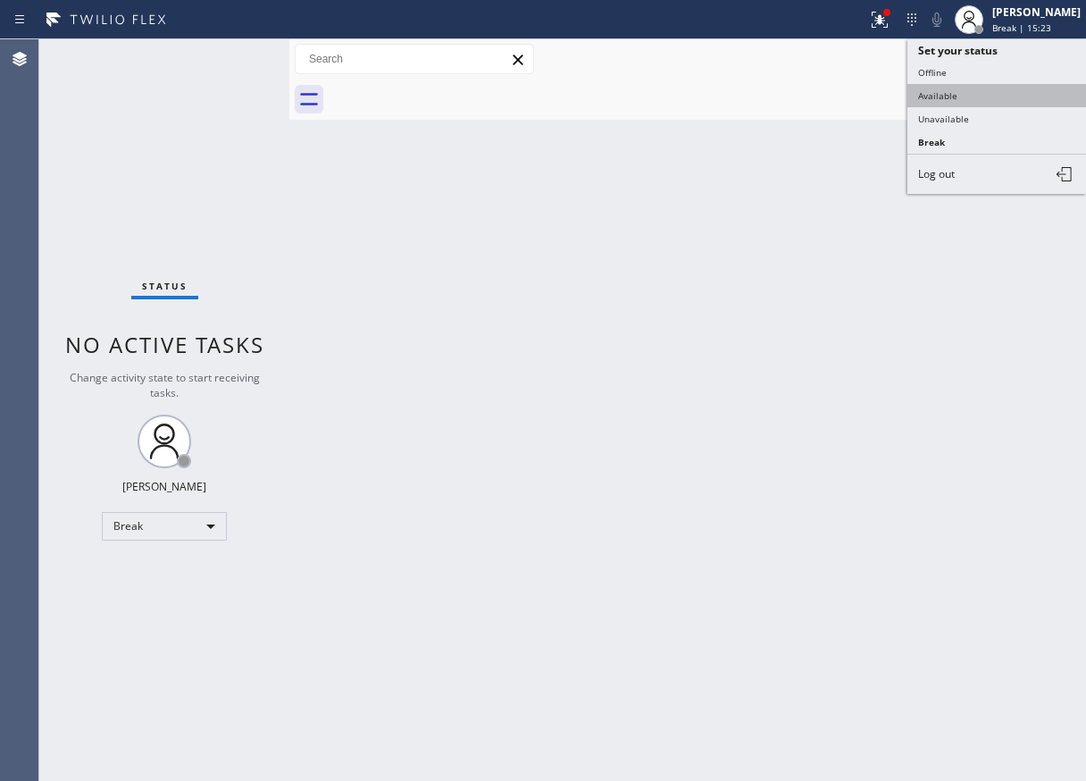
click at [960, 100] on button "Available" at bounding box center [996, 95] width 179 height 23
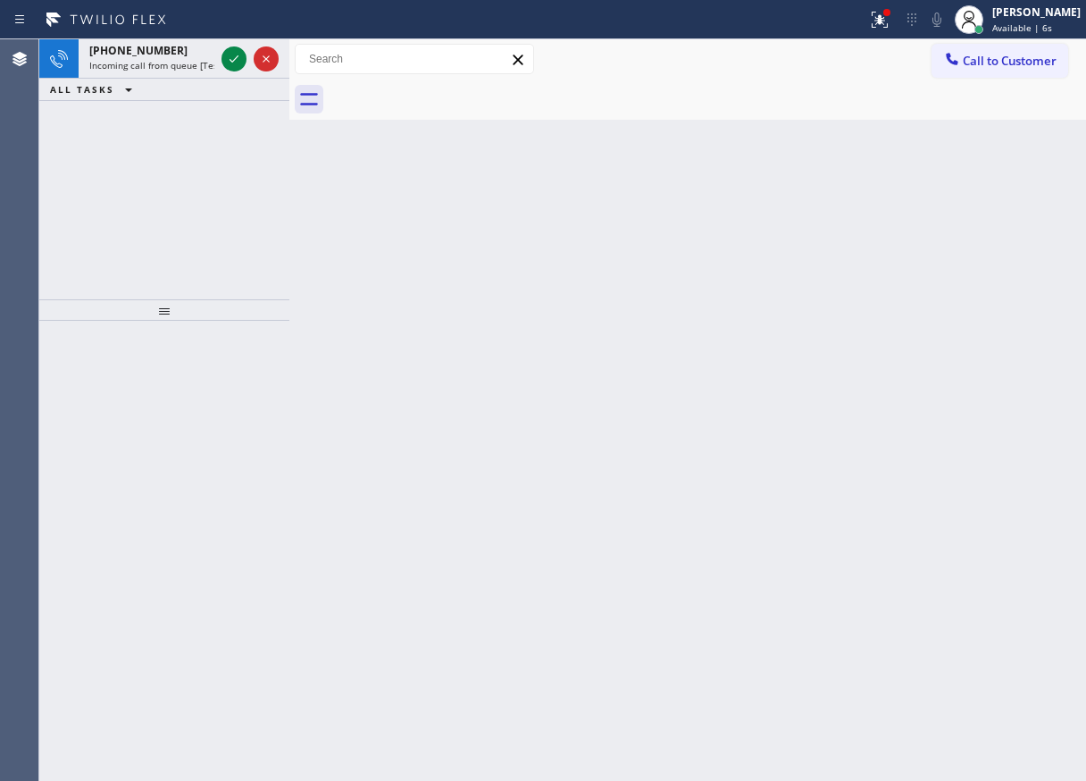
click at [1019, 271] on div "Back to Dashboard Change Sender ID Customers Technicians Select a contact Outbo…" at bounding box center [687, 409] width 797 height 741
click at [238, 63] on icon at bounding box center [233, 58] width 21 height 21
click at [230, 61] on icon at bounding box center [234, 58] width 9 height 7
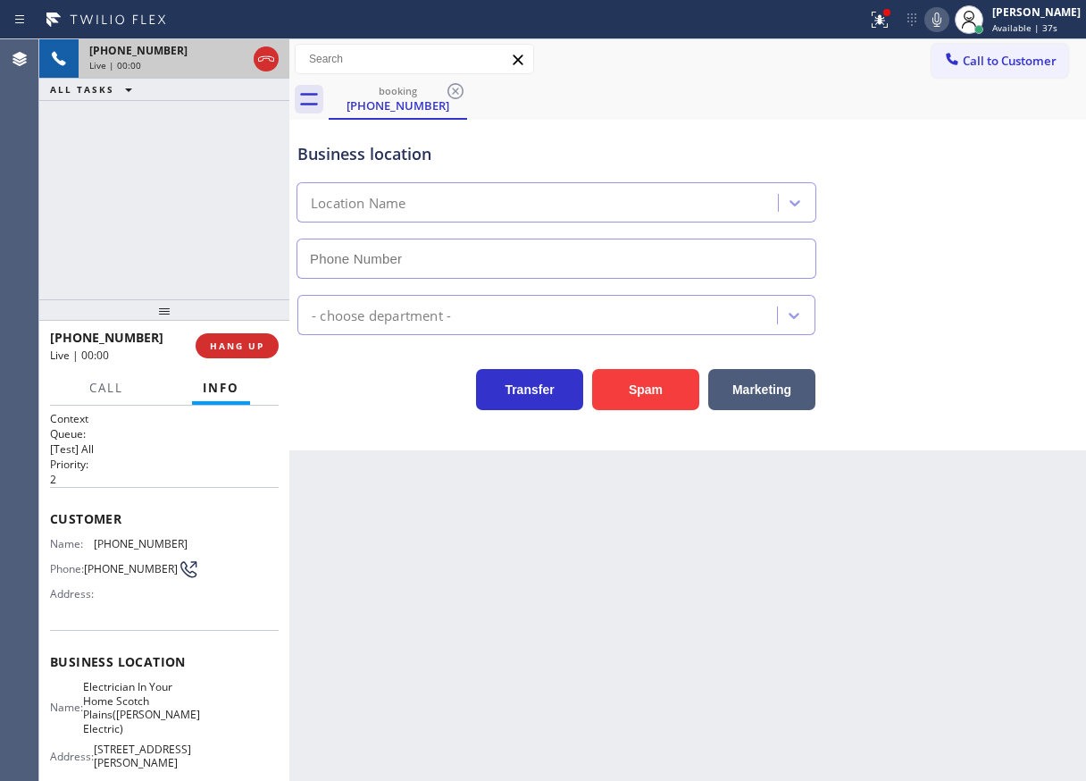
type input "[PHONE_NUMBER]"
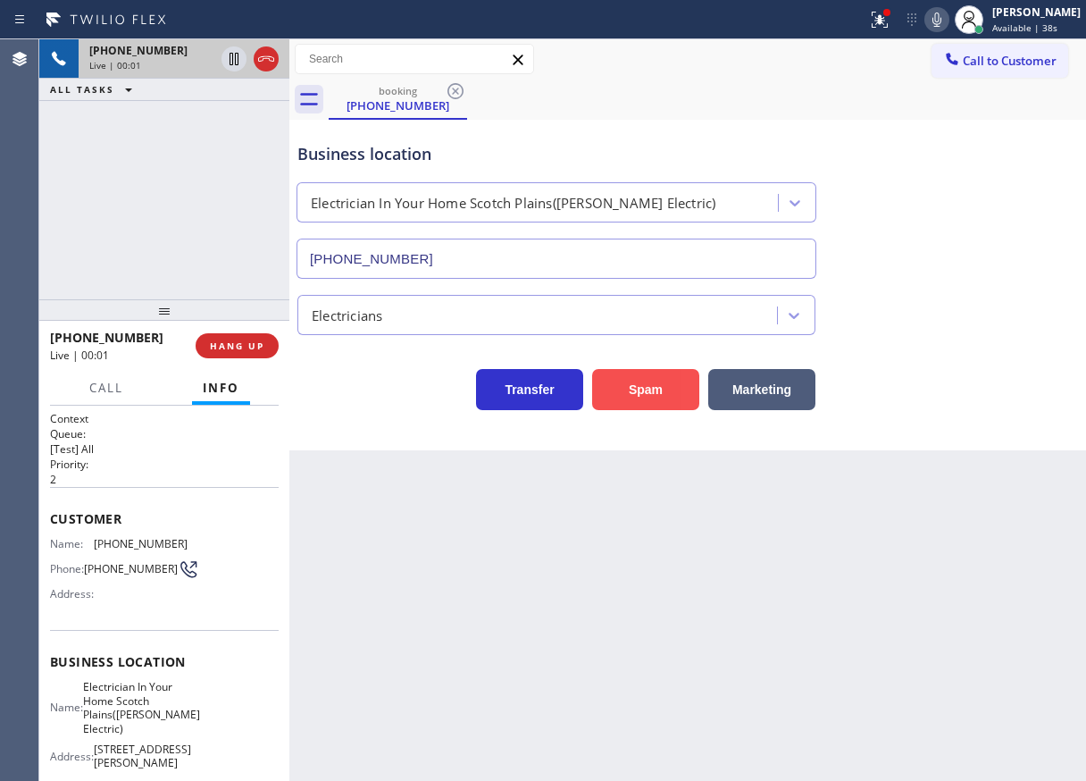
click at [638, 397] on button "Spam" at bounding box center [645, 389] width 107 height 41
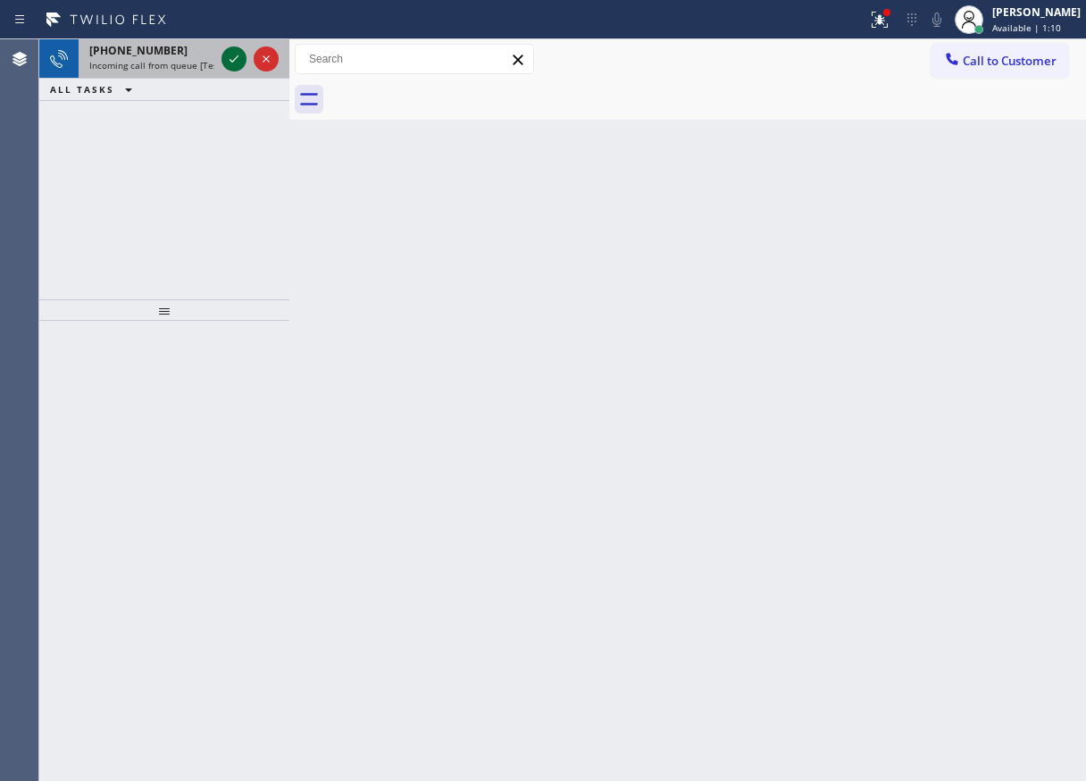
click at [225, 53] on icon at bounding box center [233, 58] width 21 height 21
click at [236, 63] on icon at bounding box center [233, 58] width 21 height 21
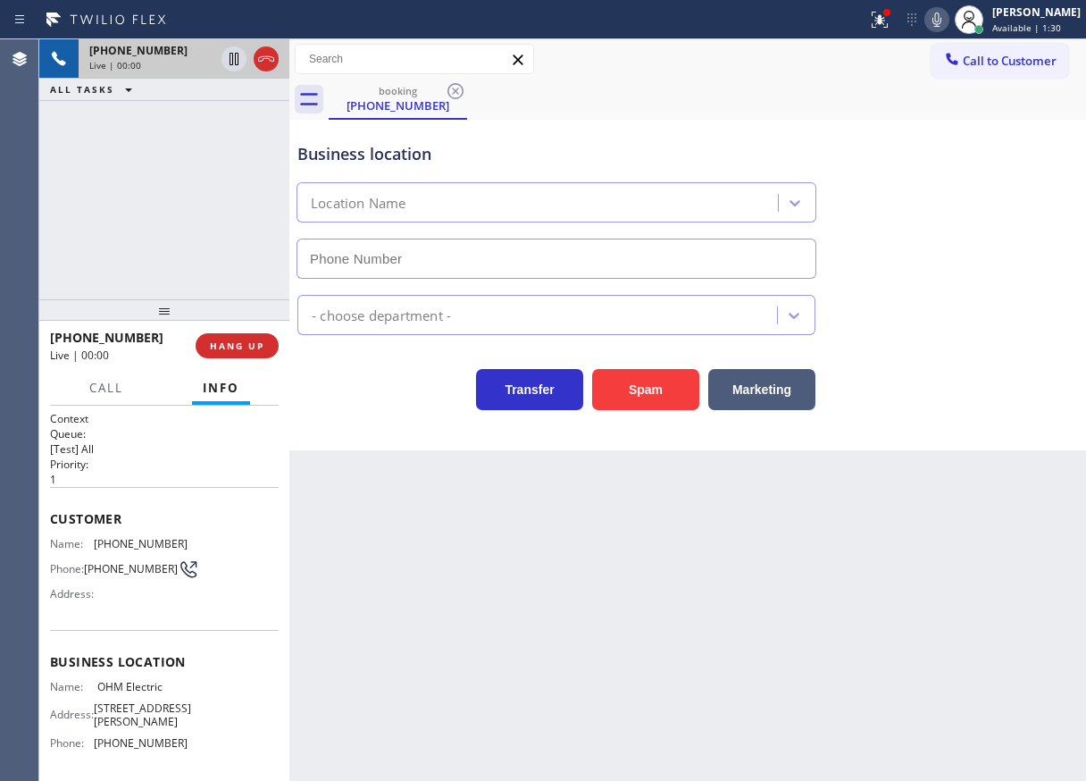
type input "[PHONE_NUMBER]"
click at [683, 392] on button "Spam" at bounding box center [645, 389] width 107 height 41
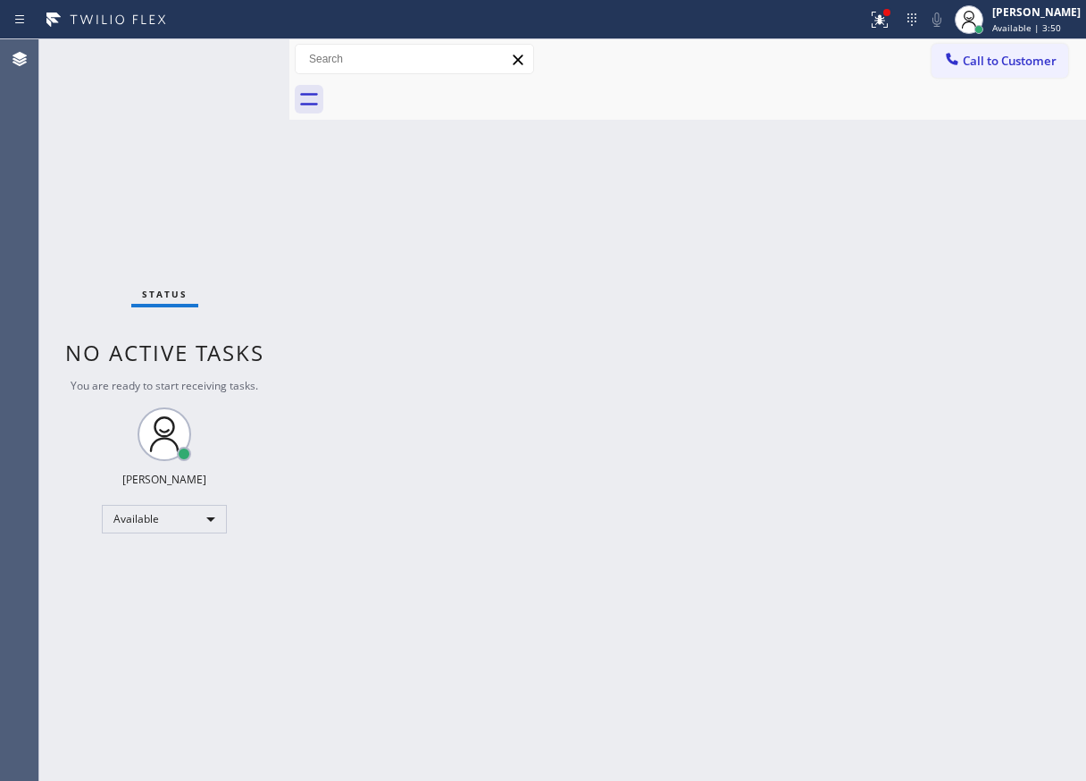
click at [236, 61] on div "Status No active tasks You are ready to start receiving tasks. [PERSON_NAME] Av…" at bounding box center [164, 409] width 250 height 741
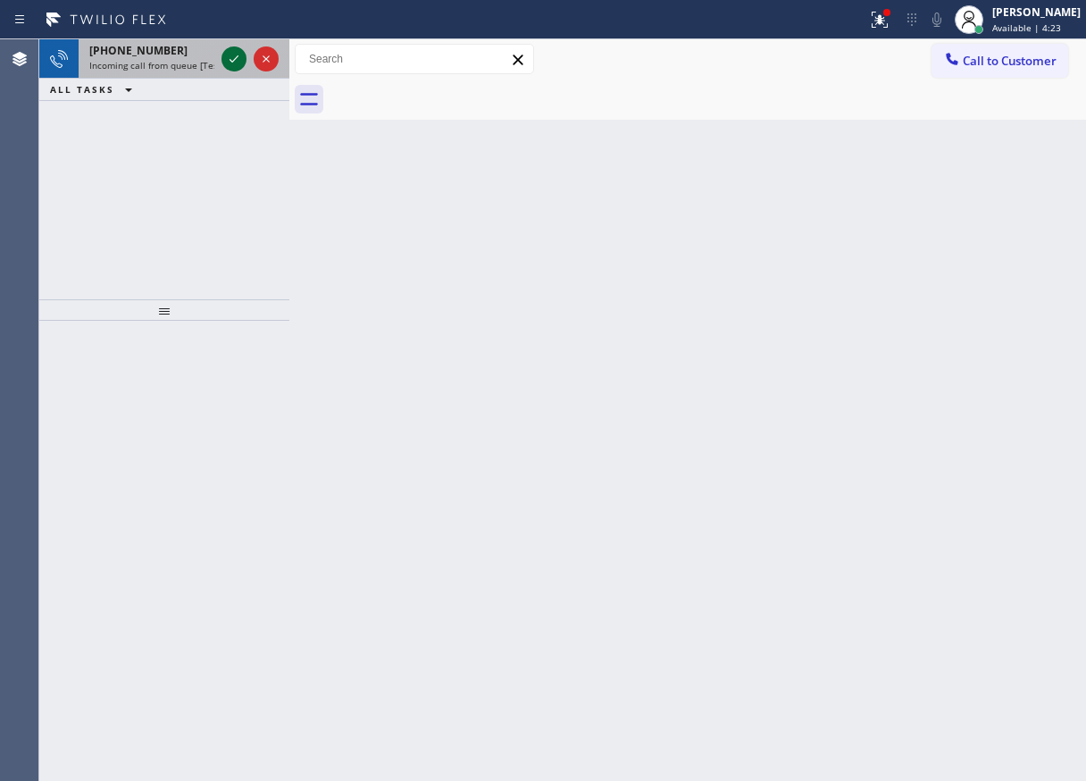
click at [227, 63] on icon at bounding box center [233, 58] width 21 height 21
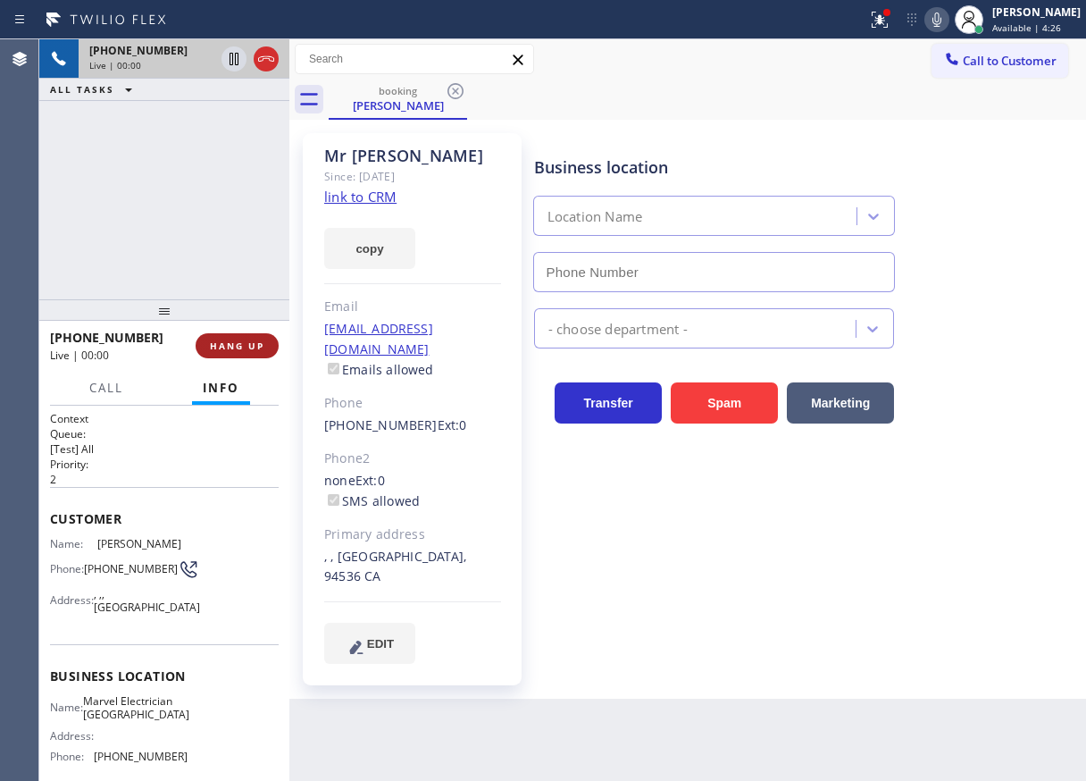
type input "[PHONE_NUMBER]"
click at [246, 343] on span "HANG UP" at bounding box center [237, 345] width 54 height 13
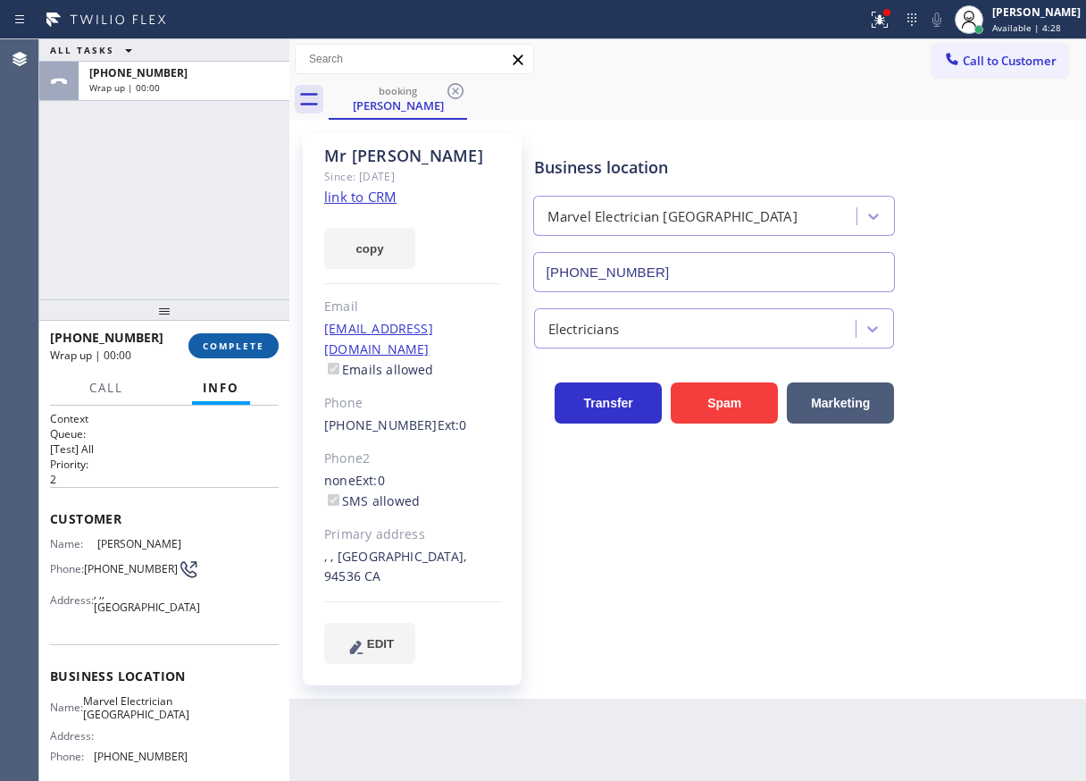
click at [246, 343] on span "COMPLETE" at bounding box center [234, 345] width 62 height 13
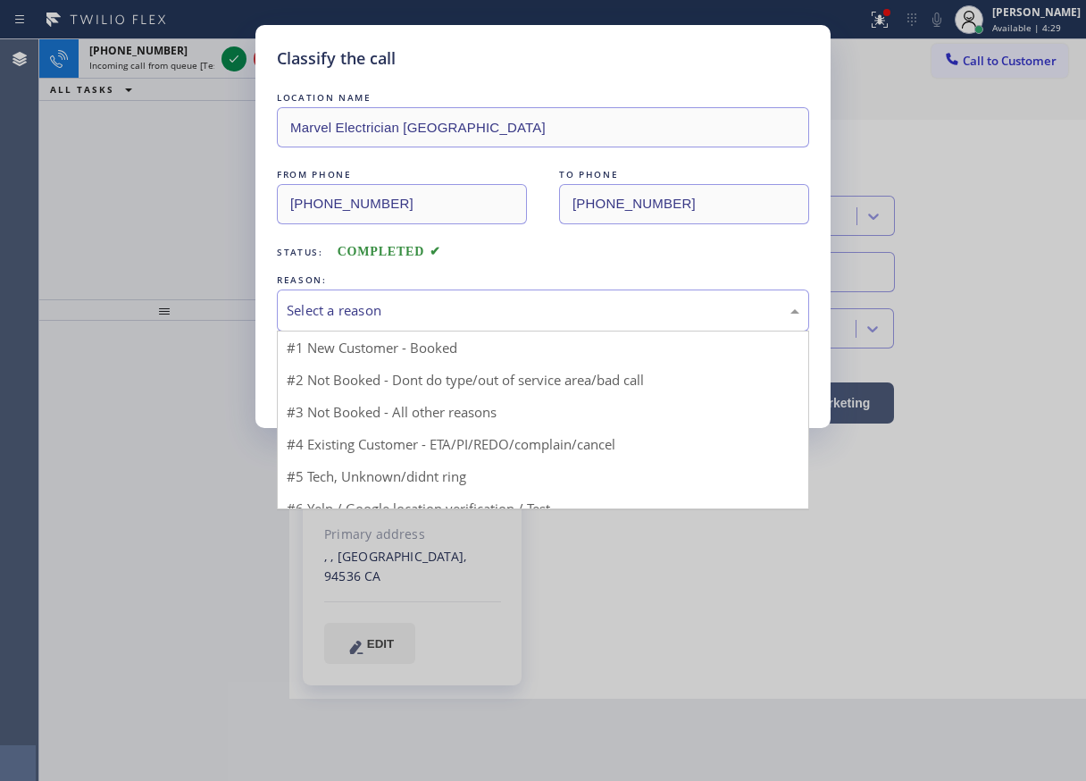
click at [402, 317] on div "Select a reason" at bounding box center [543, 310] width 513 height 21
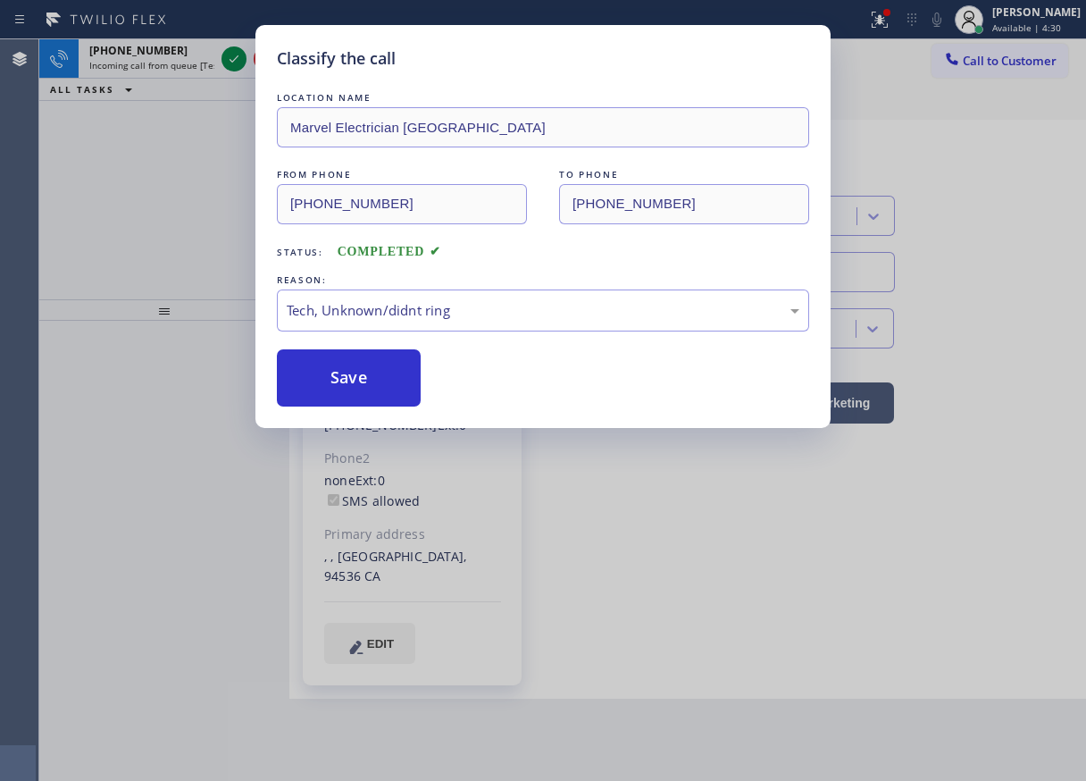
drag, startPoint x: 372, startPoint y: 438, endPoint x: 365, endPoint y: 355, distance: 82.4
drag, startPoint x: 365, startPoint y: 355, endPoint x: 372, endPoint y: 369, distance: 15.2
click at [366, 355] on button "Save" at bounding box center [349, 377] width 144 height 57
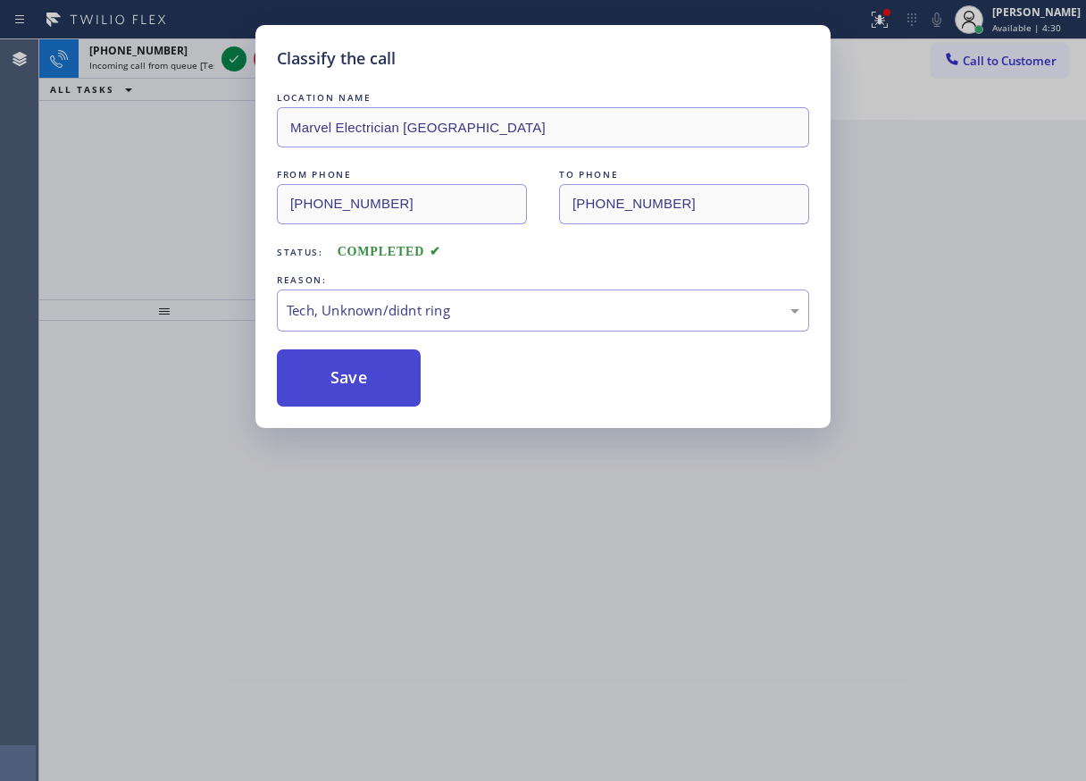
drag, startPoint x: 372, startPoint y: 370, endPoint x: 455, endPoint y: 489, distance: 144.4
click at [372, 371] on button "Save" at bounding box center [349, 377] width 144 height 57
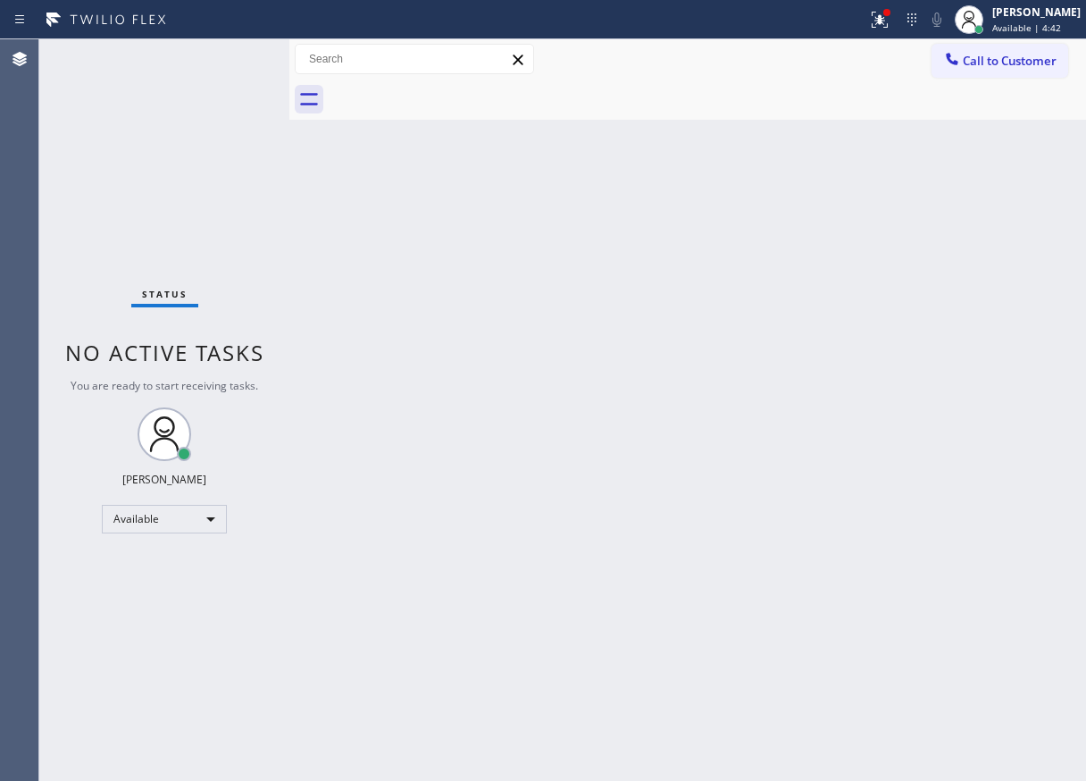
click at [1023, 414] on div "Back to Dashboard Change Sender ID Customers Technicians Select a contact Outbo…" at bounding box center [687, 409] width 797 height 741
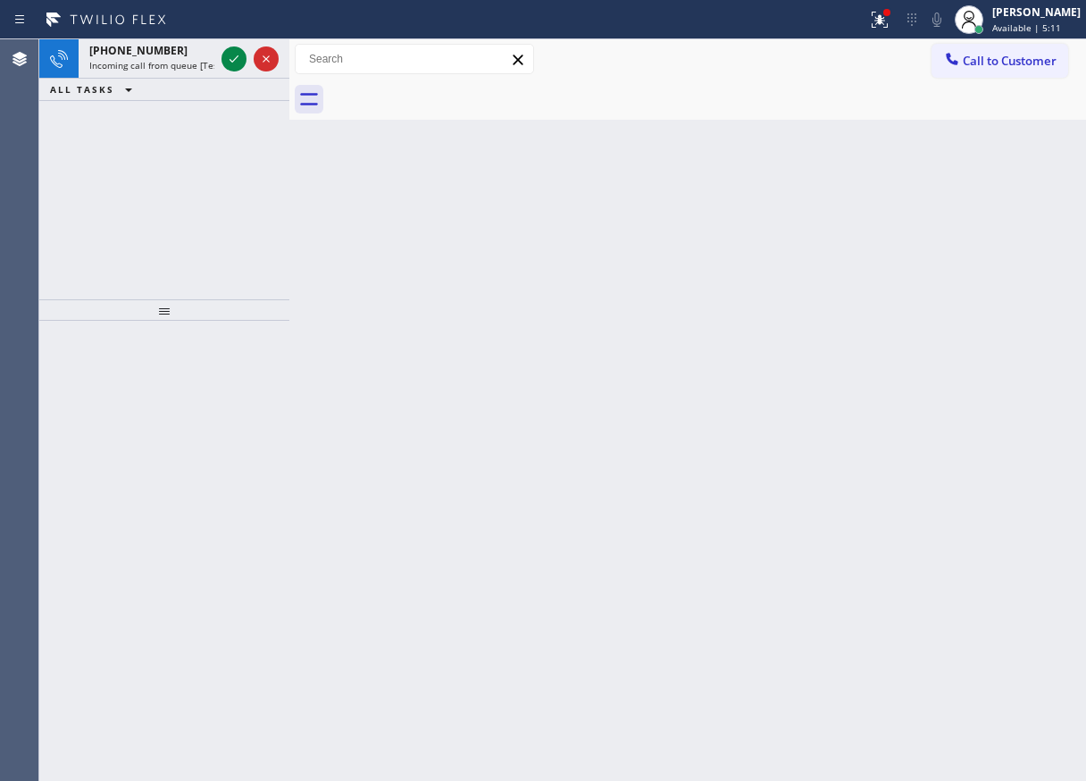
click at [993, 276] on div "Back to Dashboard Change Sender ID Customers Technicians Select a contact Outbo…" at bounding box center [687, 409] width 797 height 741
click at [235, 69] on icon at bounding box center [233, 58] width 21 height 21
click at [234, 54] on icon at bounding box center [233, 58] width 21 height 21
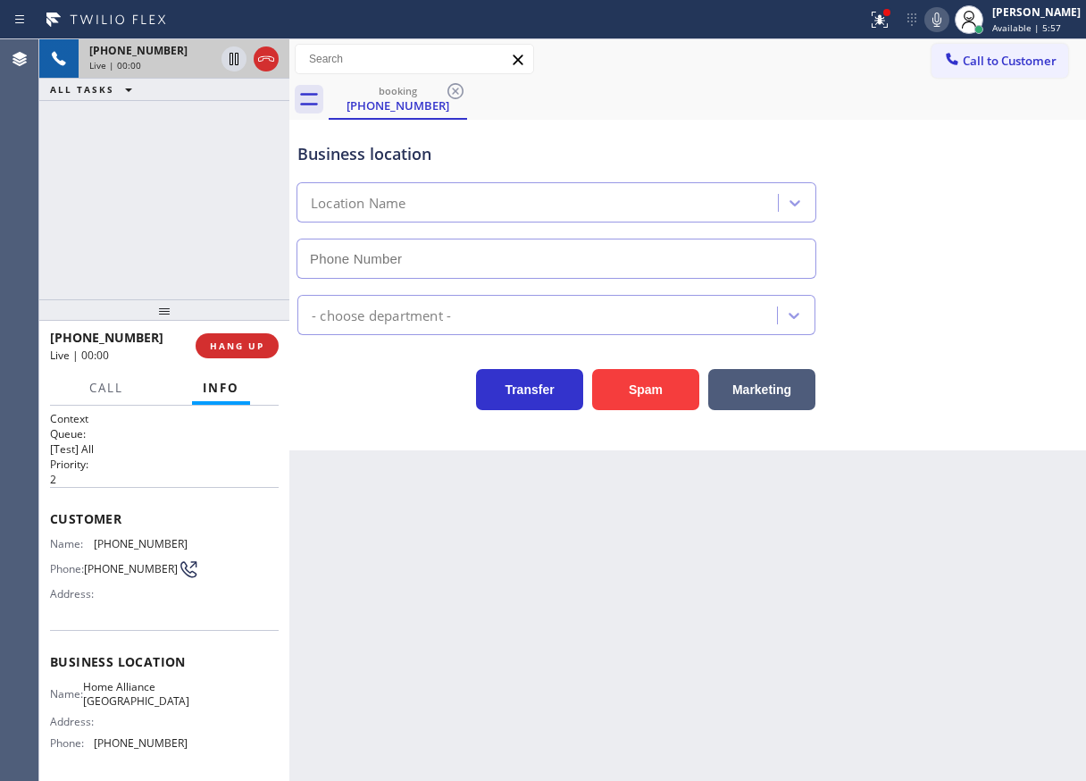
type input "[PHONE_NUMBER]"
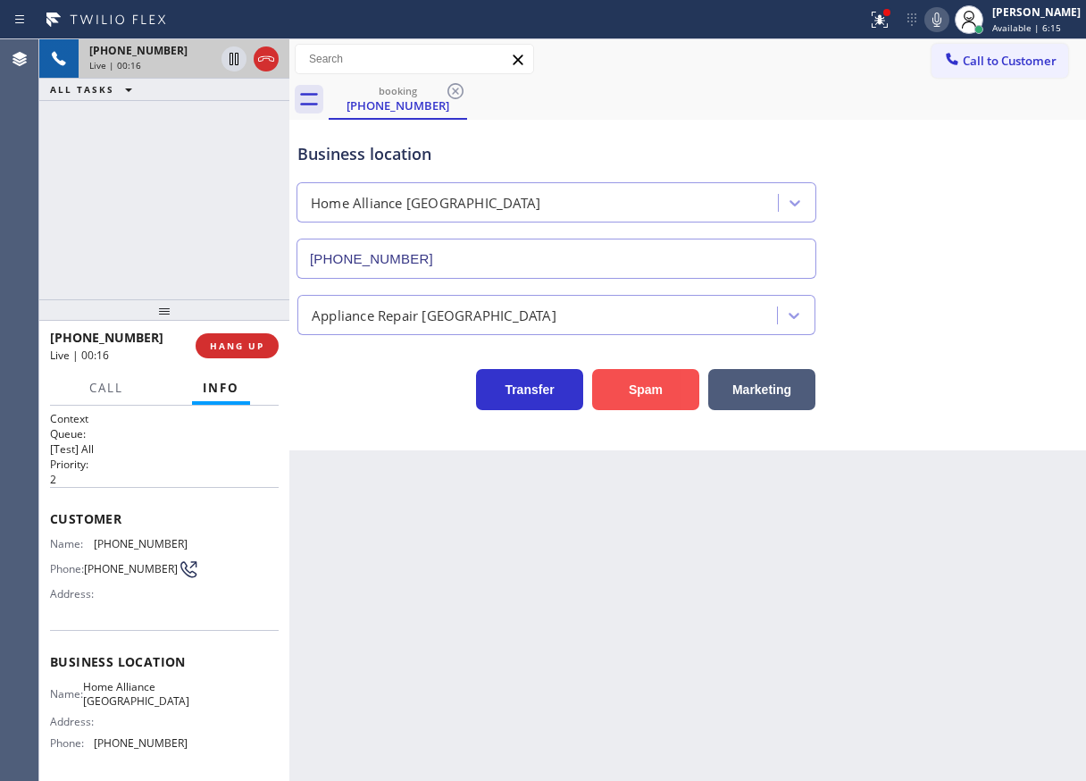
click at [634, 386] on button "Spam" at bounding box center [645, 389] width 107 height 41
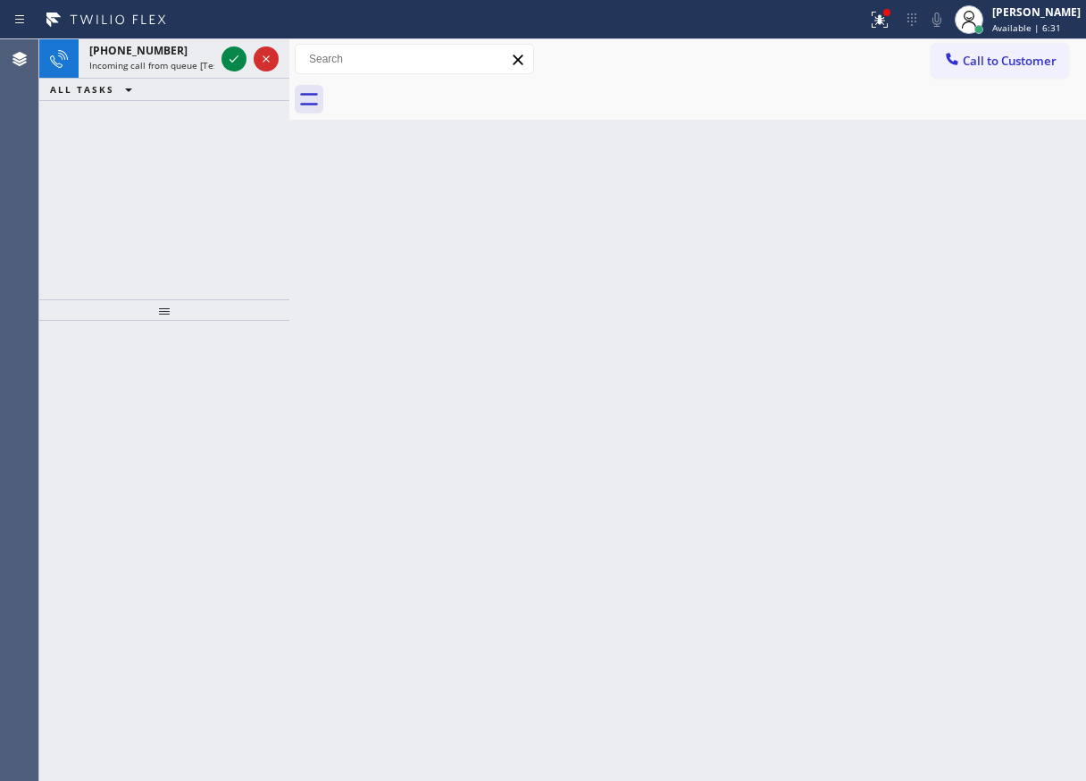
click at [957, 224] on div "Back to Dashboard Change Sender ID Customers Technicians Select a contact Outbo…" at bounding box center [687, 409] width 797 height 741
click at [227, 62] on icon at bounding box center [233, 58] width 21 height 21
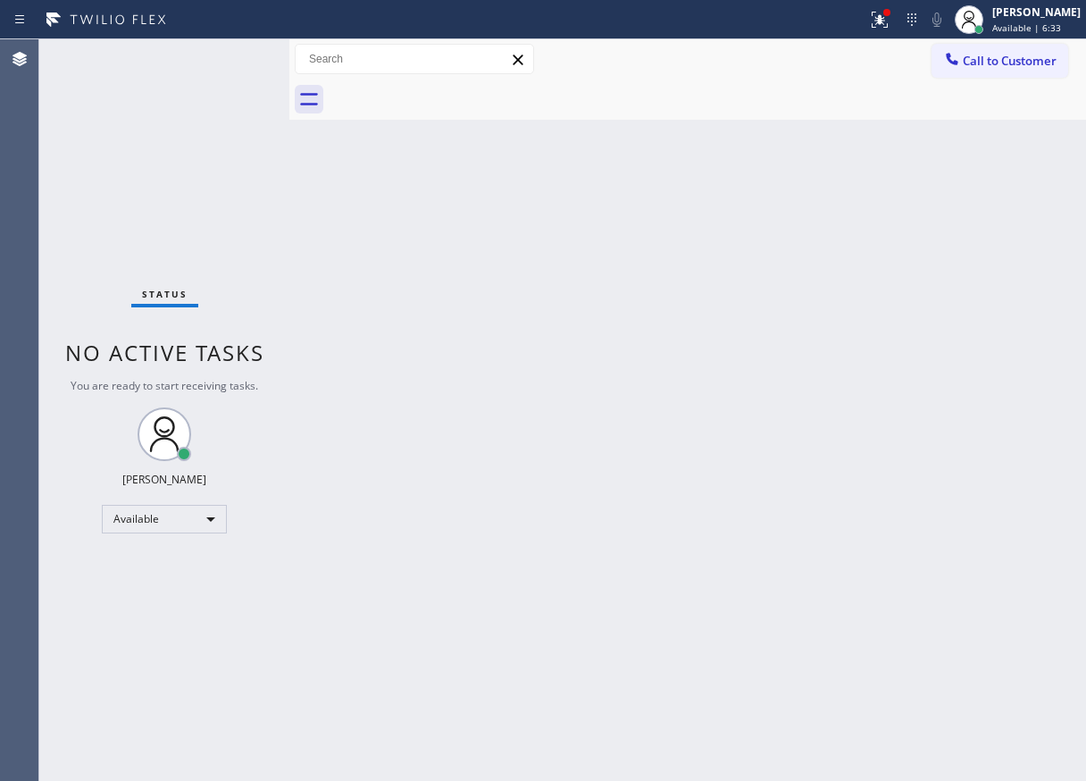
click at [227, 62] on div "Status No active tasks You are ready to start receiving tasks. [PERSON_NAME] Av…" at bounding box center [164, 409] width 250 height 741
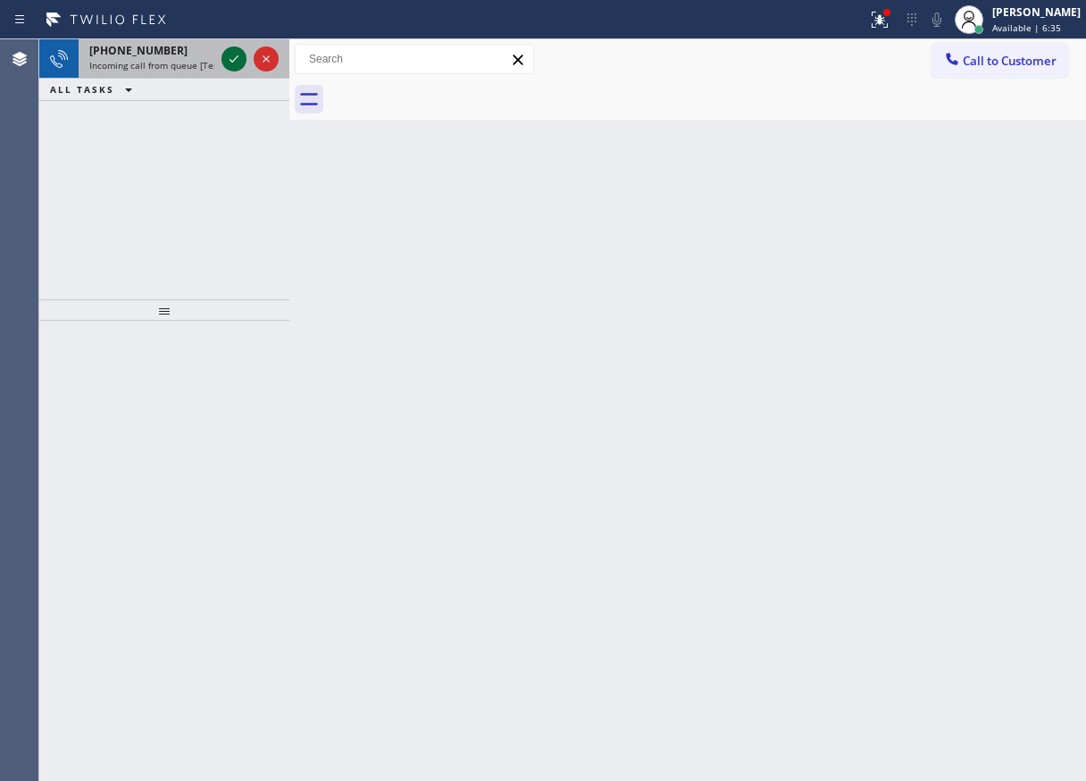
click at [227, 62] on icon at bounding box center [233, 58] width 21 height 21
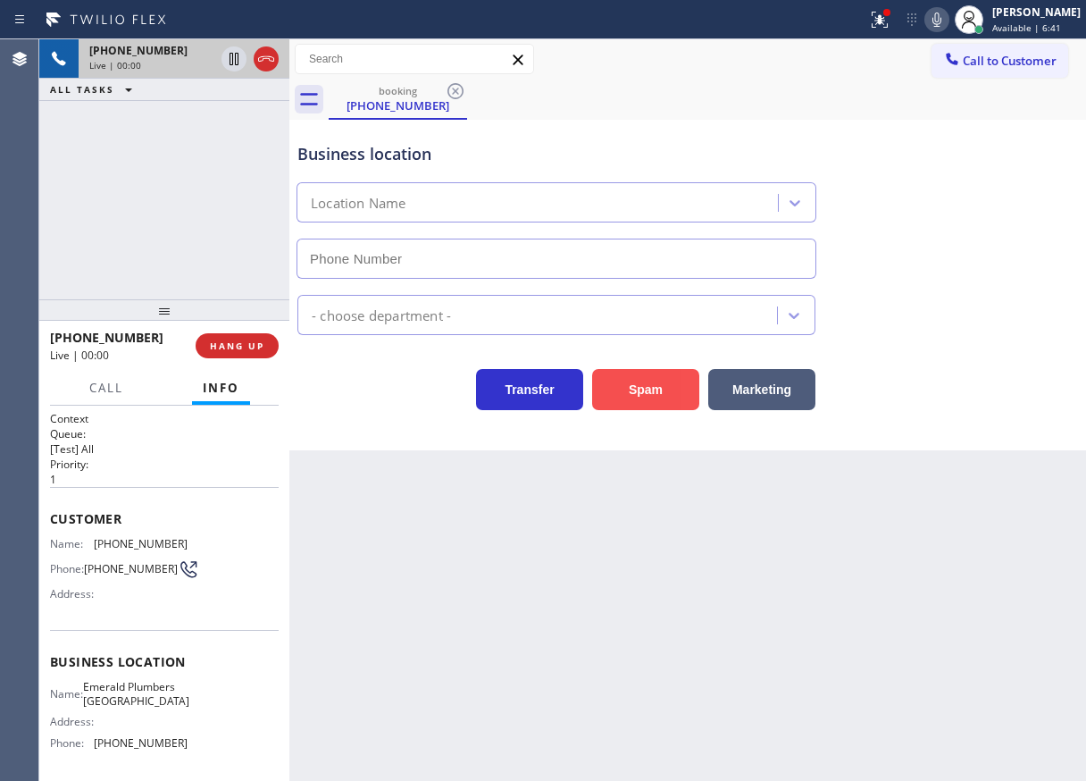
type input "[PHONE_NUMBER]"
drag, startPoint x: 634, startPoint y: 397, endPoint x: 647, endPoint y: 496, distance: 99.0
click at [634, 397] on button "Spam" at bounding box center [645, 389] width 107 height 41
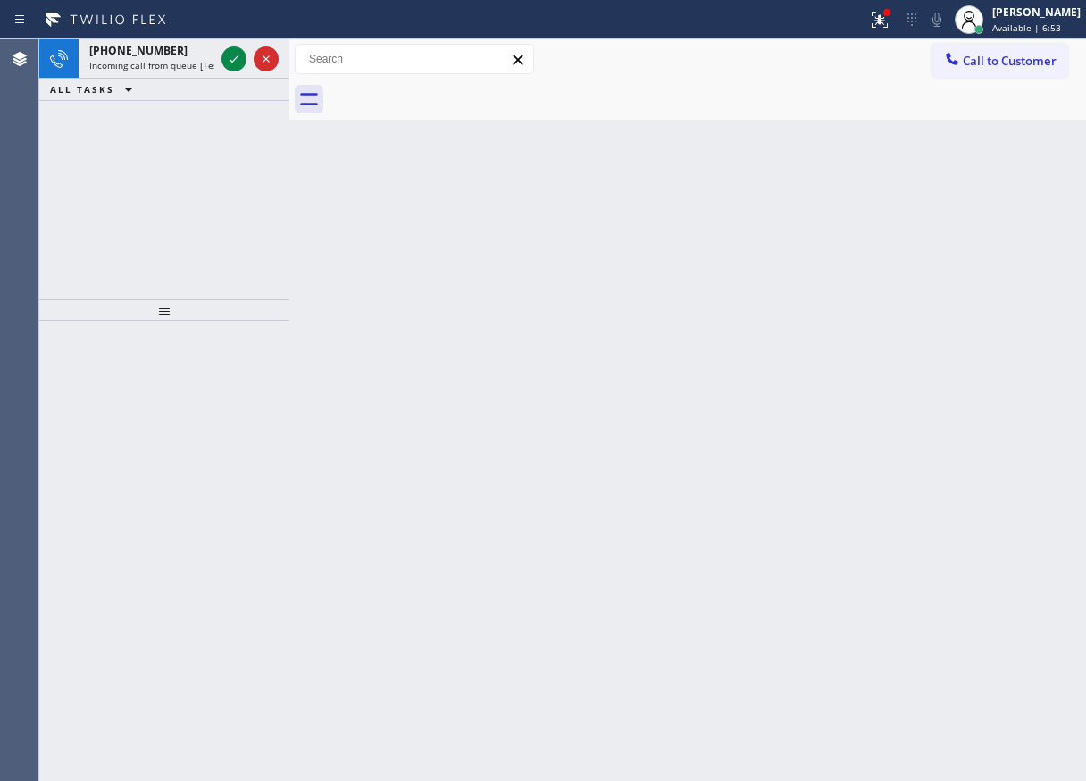
click at [1015, 380] on div "Back to Dashboard Change Sender ID Customers Technicians Select a contact Outbo…" at bounding box center [687, 409] width 797 height 741
click at [230, 60] on icon at bounding box center [234, 58] width 9 height 7
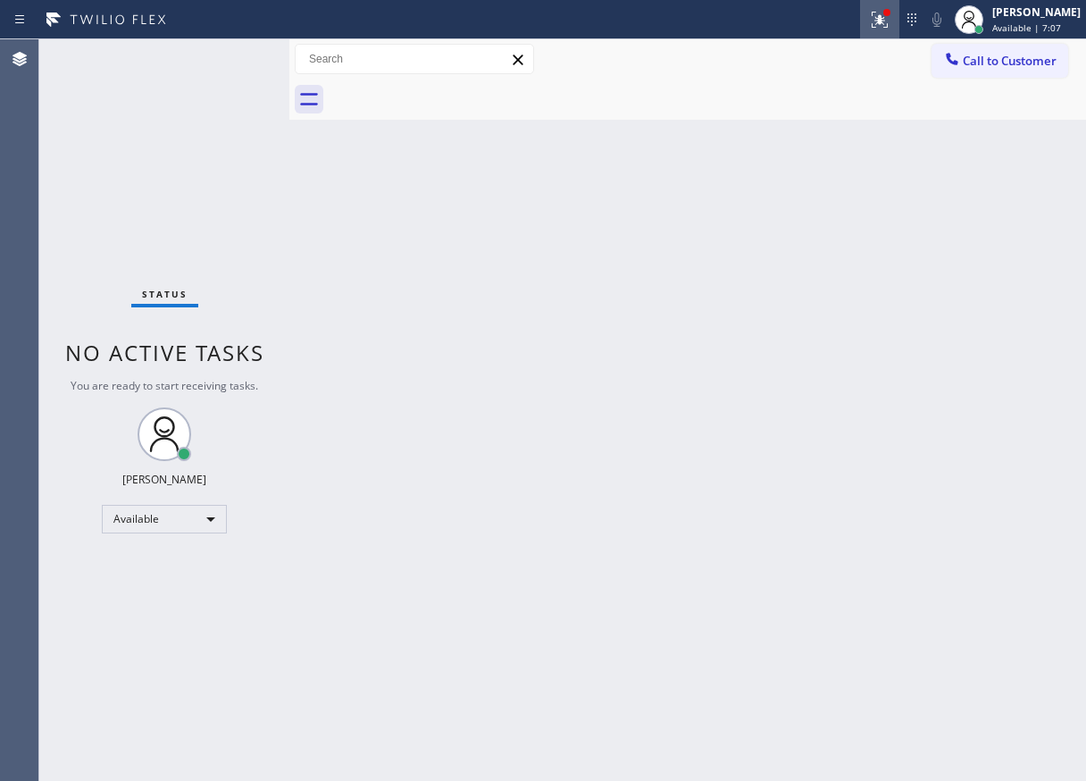
click at [890, 18] on icon at bounding box center [879, 19] width 21 height 21
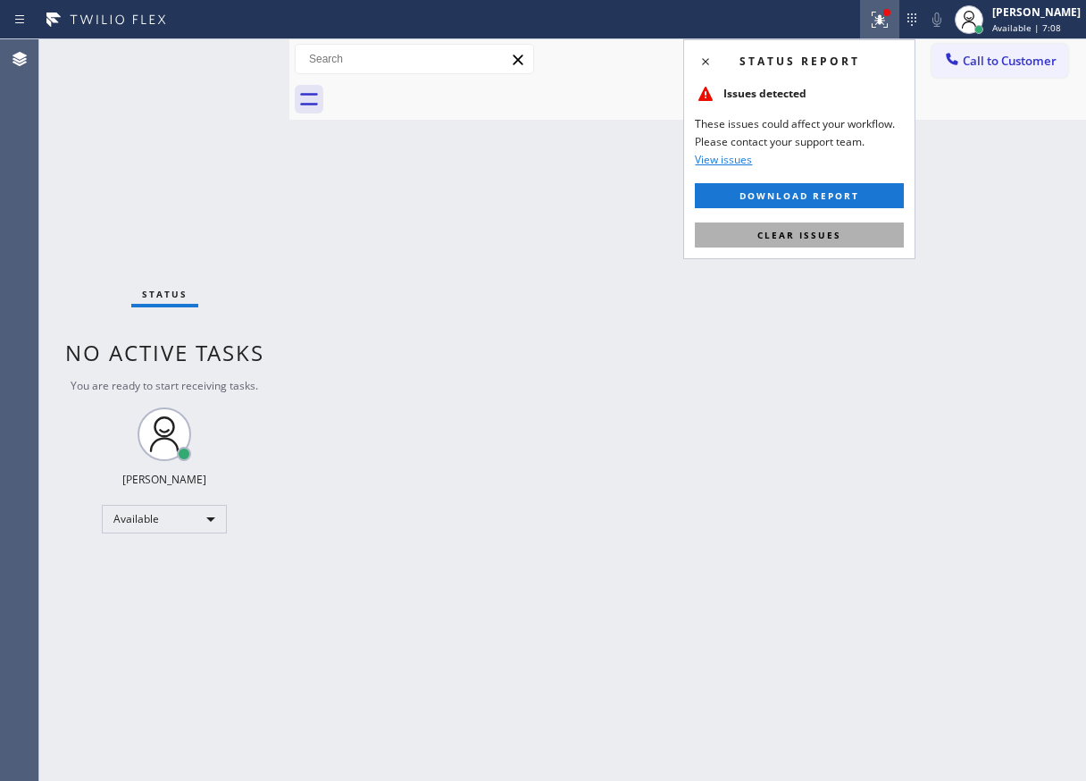
click at [864, 243] on button "Clear issues" at bounding box center [799, 234] width 209 height 25
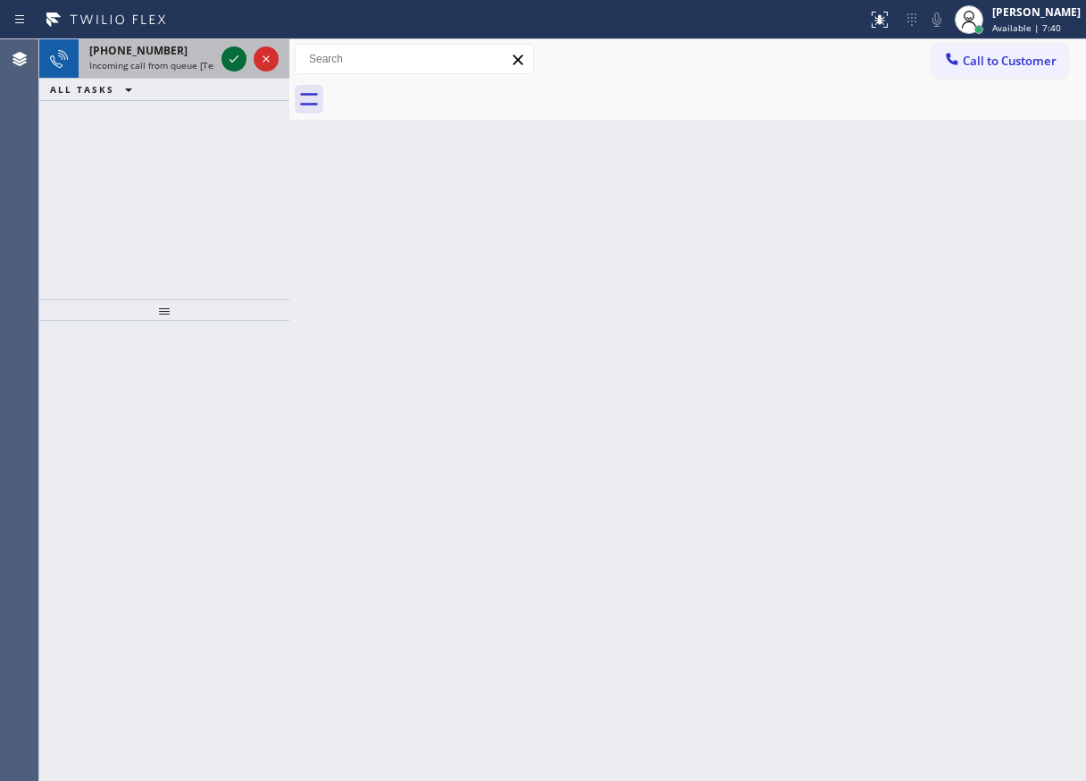
click at [231, 57] on icon at bounding box center [233, 58] width 21 height 21
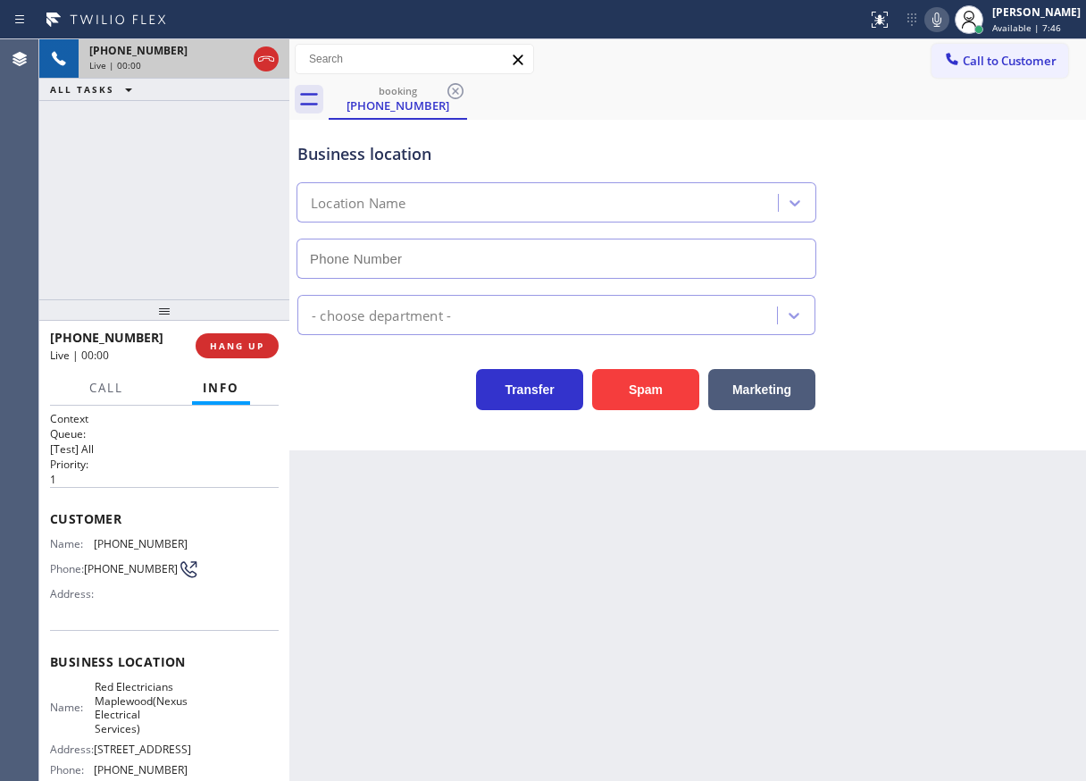
type input "[PHONE_NUMBER]"
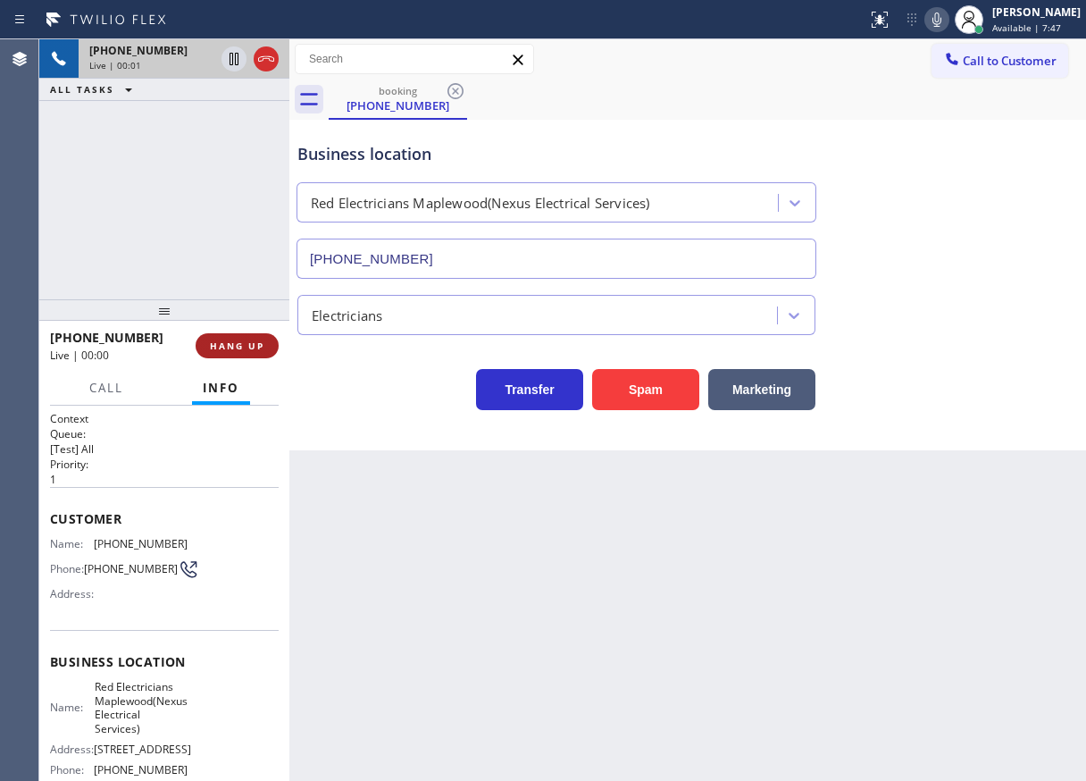
click at [250, 345] on span "HANG UP" at bounding box center [237, 345] width 54 height 13
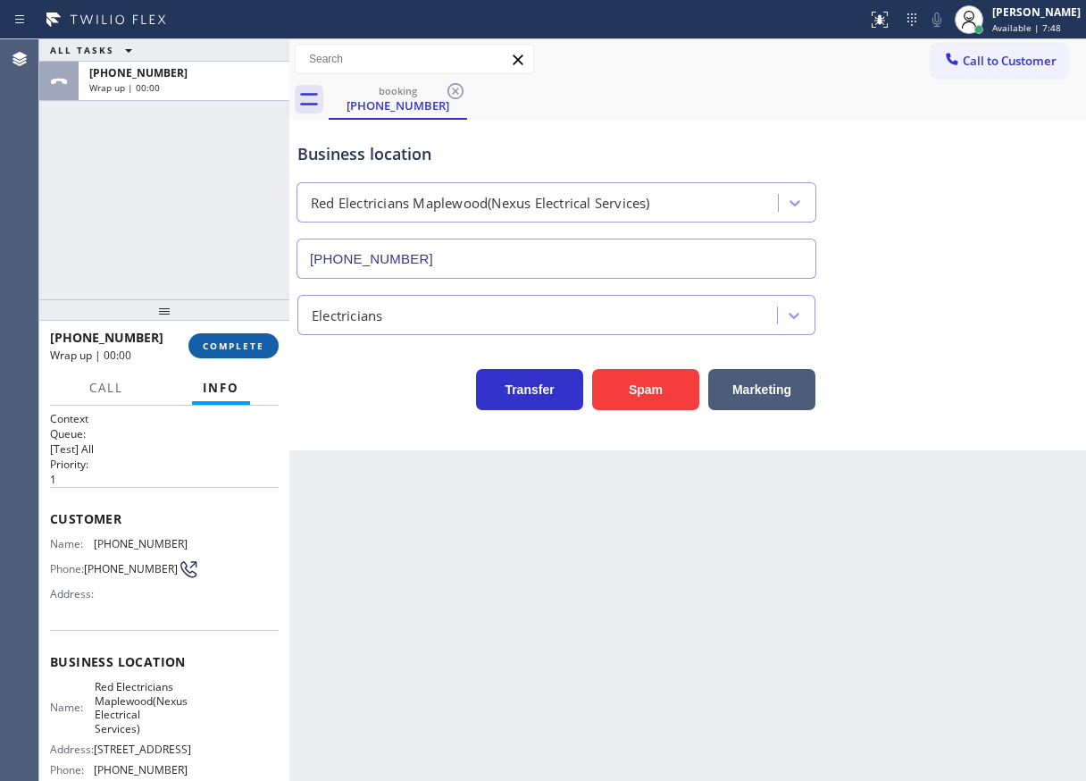
click at [250, 345] on span "COMPLETE" at bounding box center [234, 345] width 62 height 13
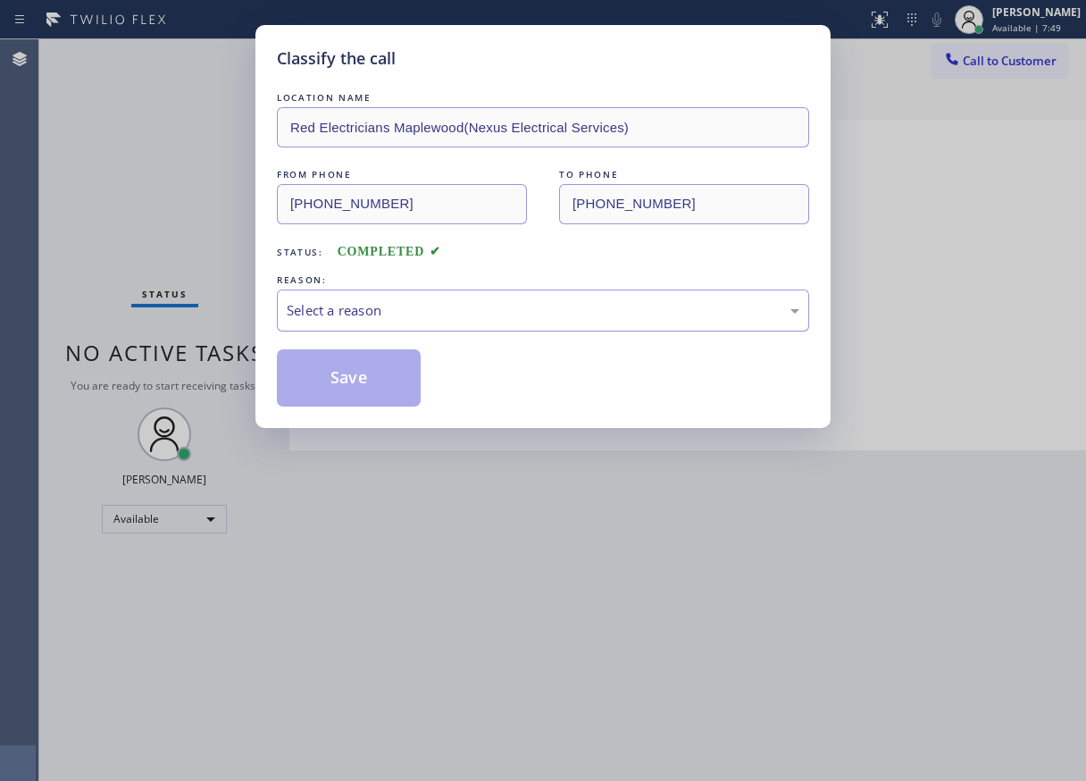
click at [398, 306] on div "Select a reason" at bounding box center [543, 310] width 513 height 21
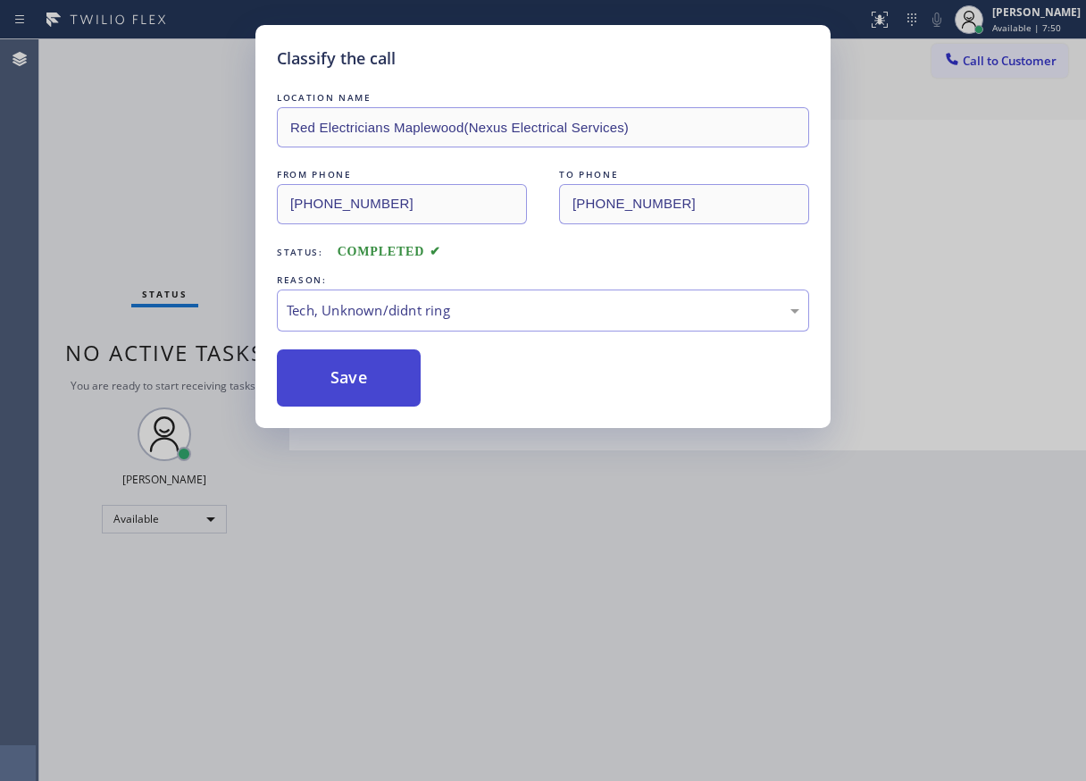
click at [359, 374] on button "Save" at bounding box center [349, 377] width 144 height 57
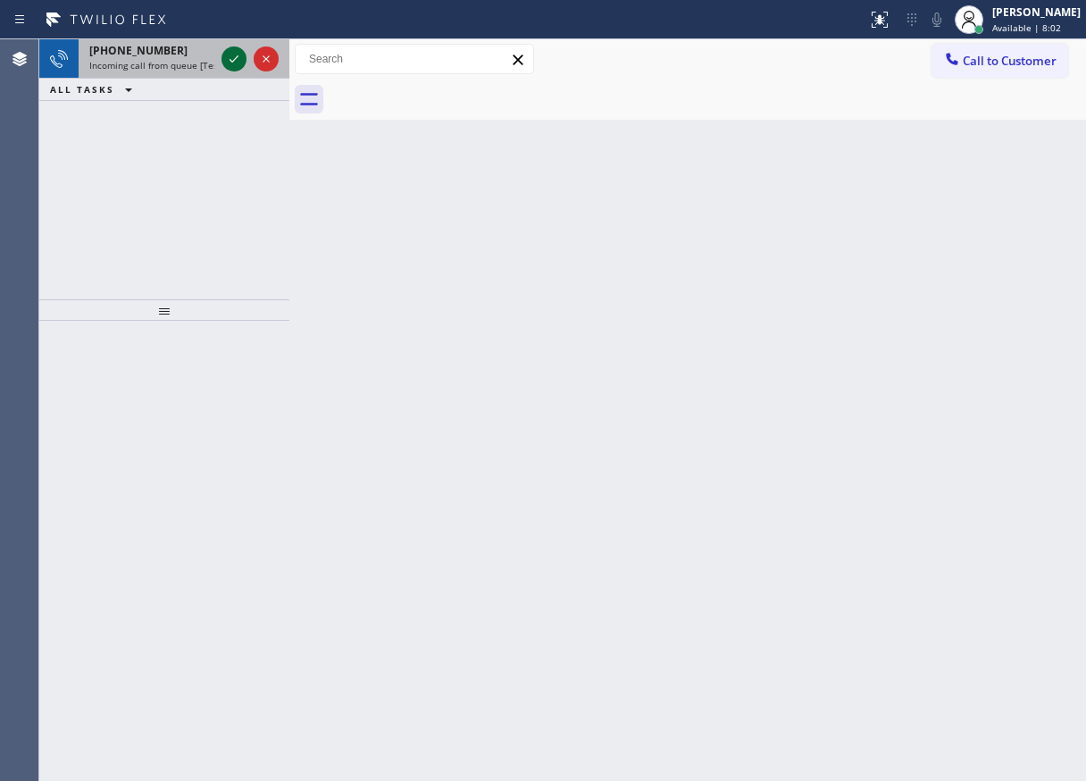
click at [234, 63] on icon at bounding box center [233, 58] width 21 height 21
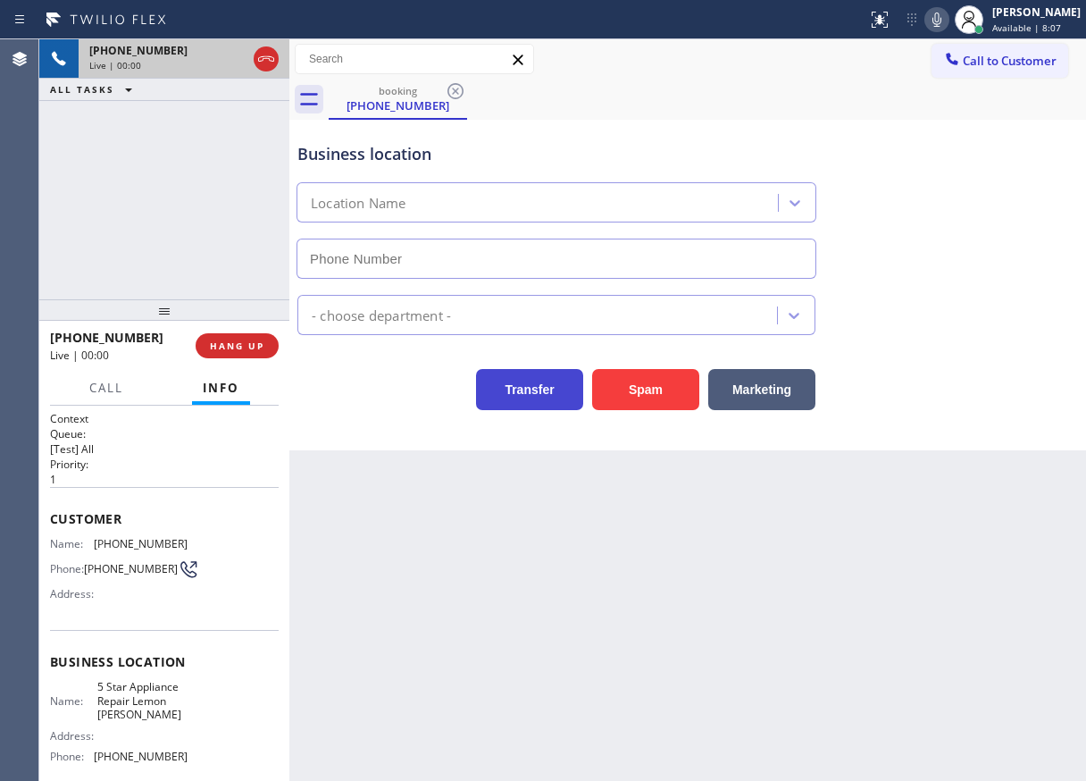
type input "[PHONE_NUMBER]"
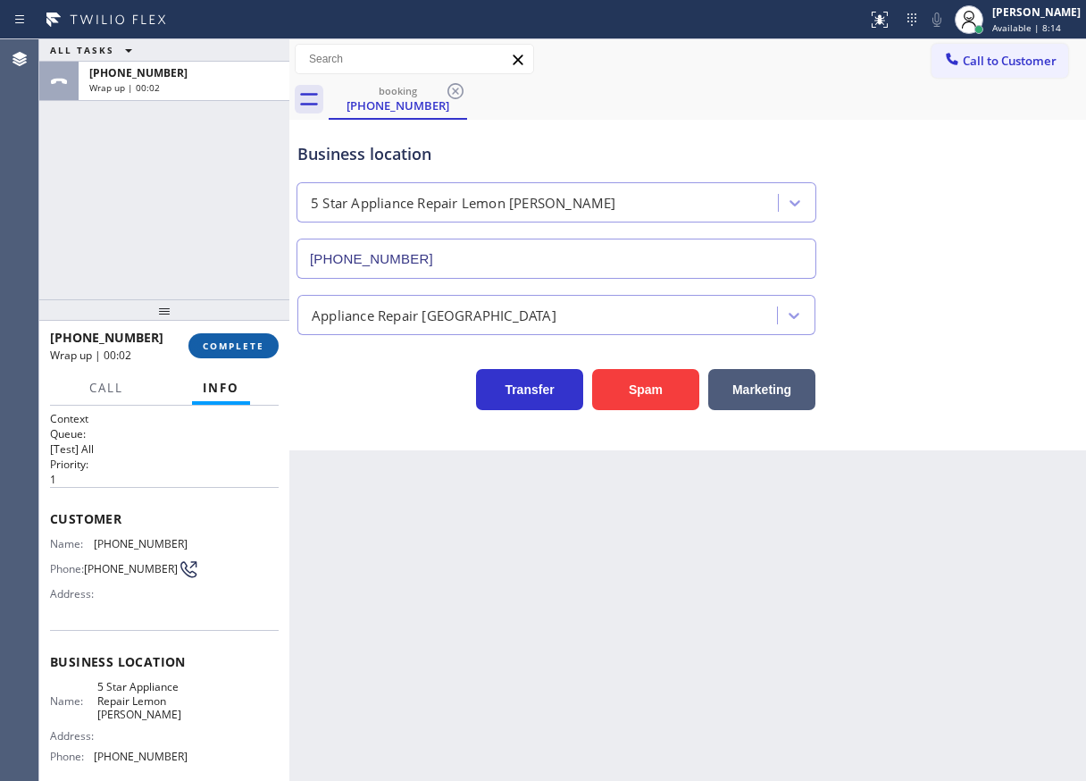
click at [262, 345] on span "COMPLETE" at bounding box center [234, 345] width 62 height 13
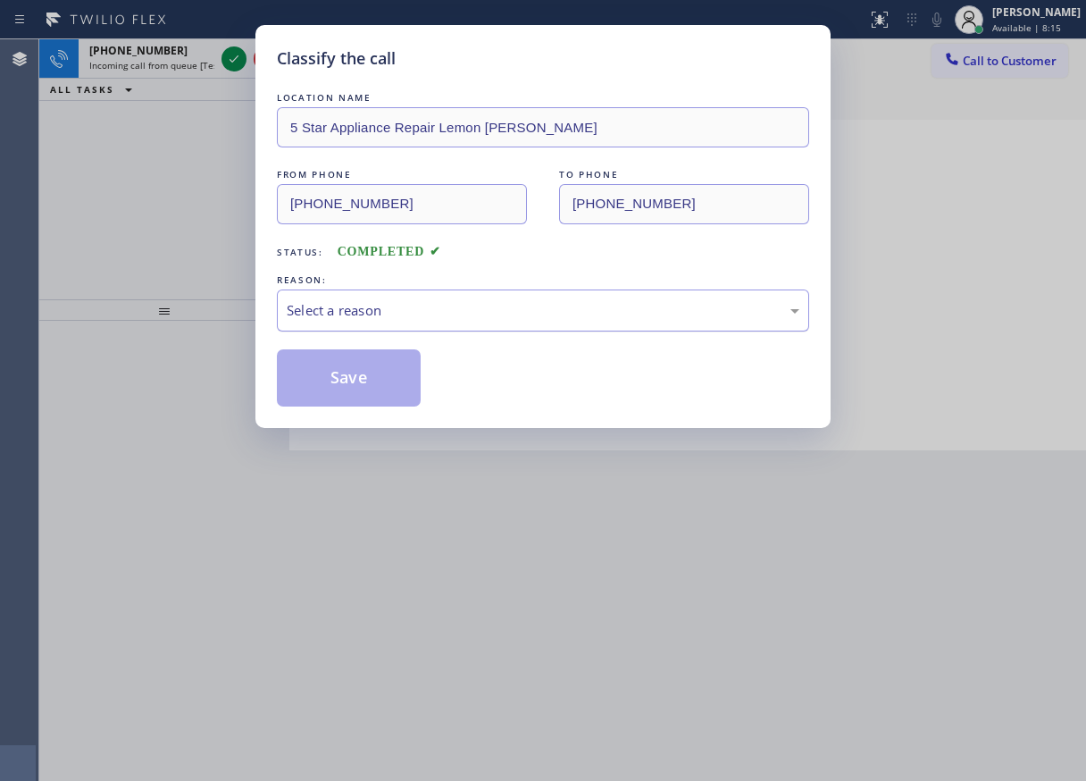
click at [432, 313] on div "Select a reason" at bounding box center [543, 310] width 513 height 21
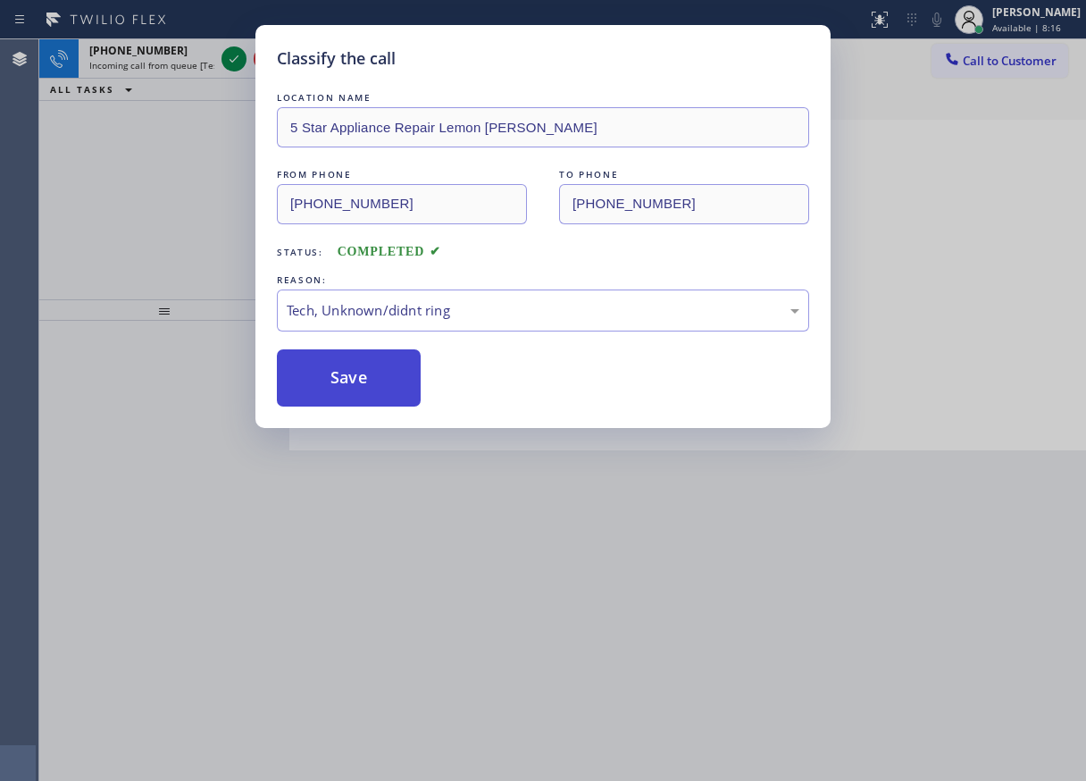
click at [386, 390] on button "Save" at bounding box center [349, 377] width 144 height 57
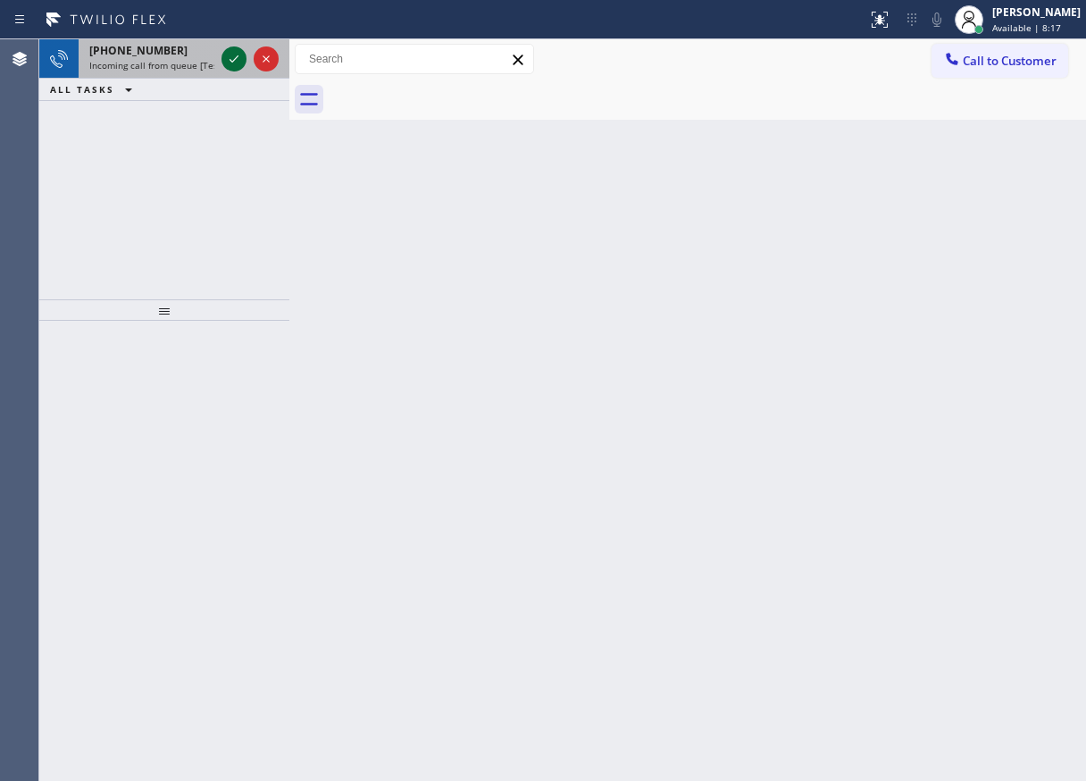
click at [233, 64] on icon at bounding box center [233, 58] width 21 height 21
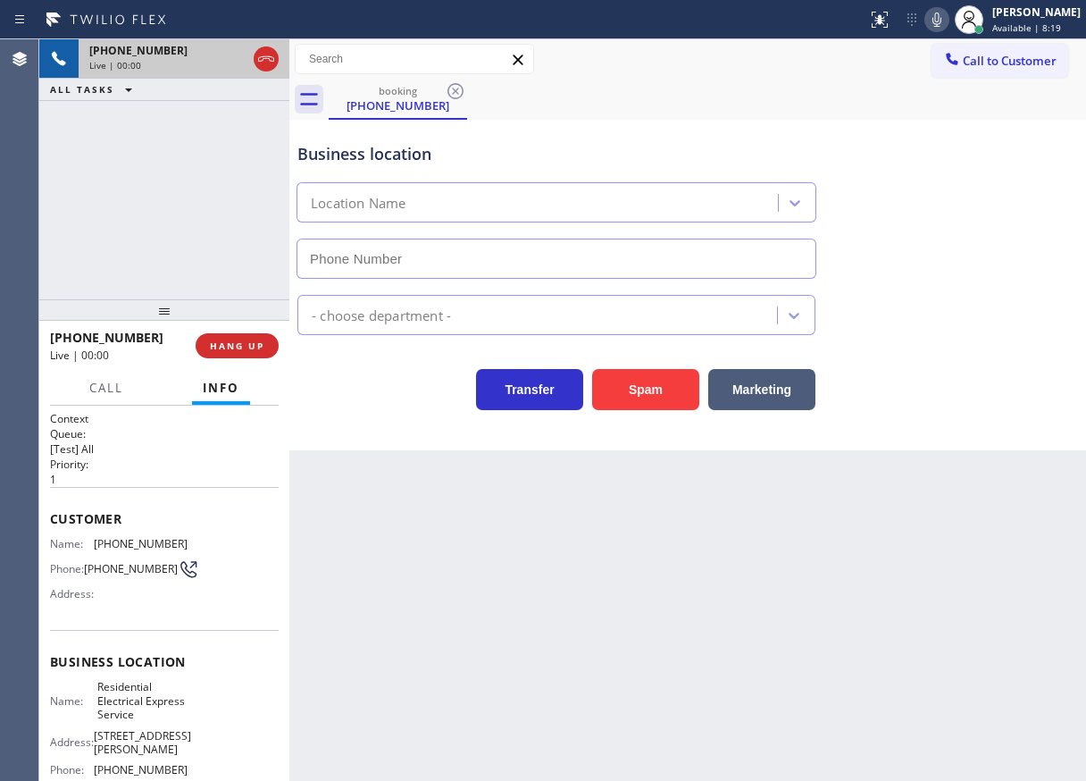
type input "[PHONE_NUMBER]"
click at [248, 352] on button "HANG UP" at bounding box center [237, 345] width 83 height 25
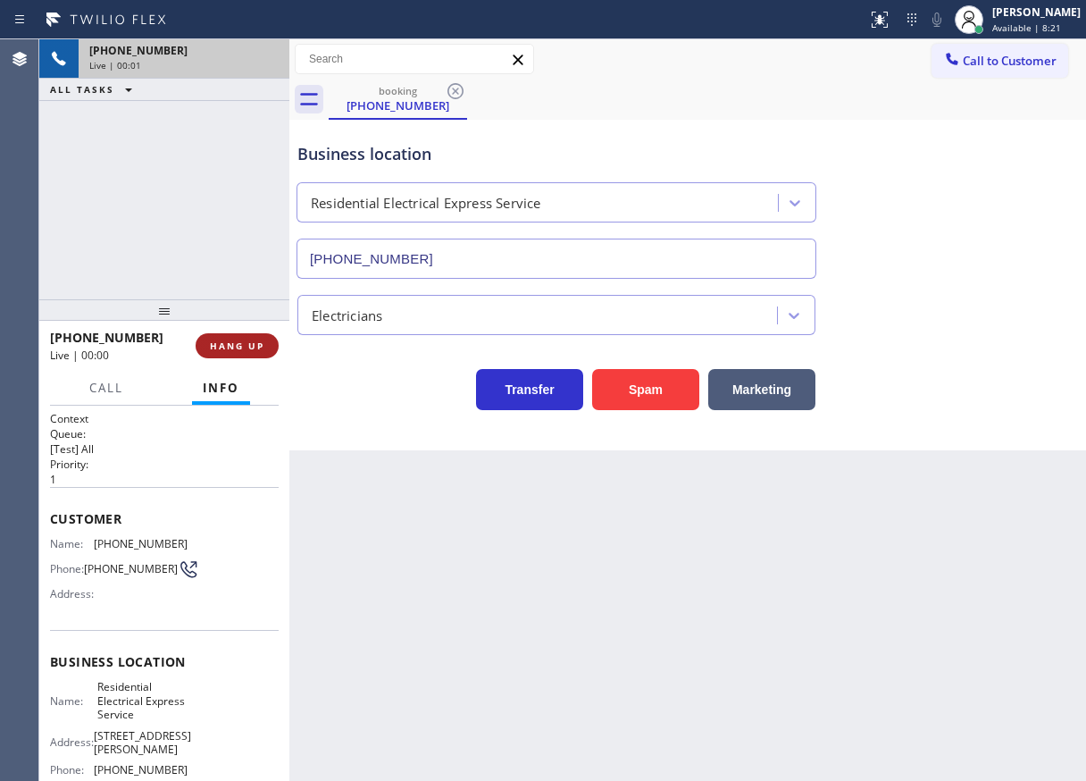
click at [248, 352] on button "HANG UP" at bounding box center [237, 345] width 83 height 25
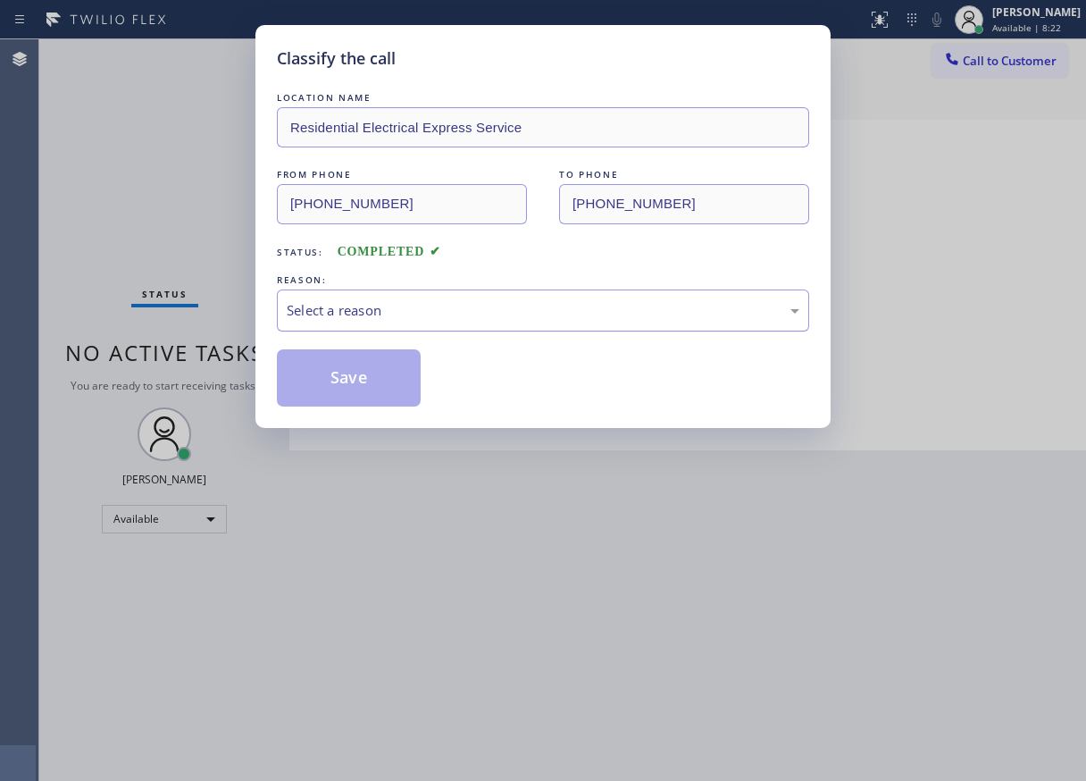
click at [466, 307] on div "Select a reason" at bounding box center [543, 310] width 513 height 21
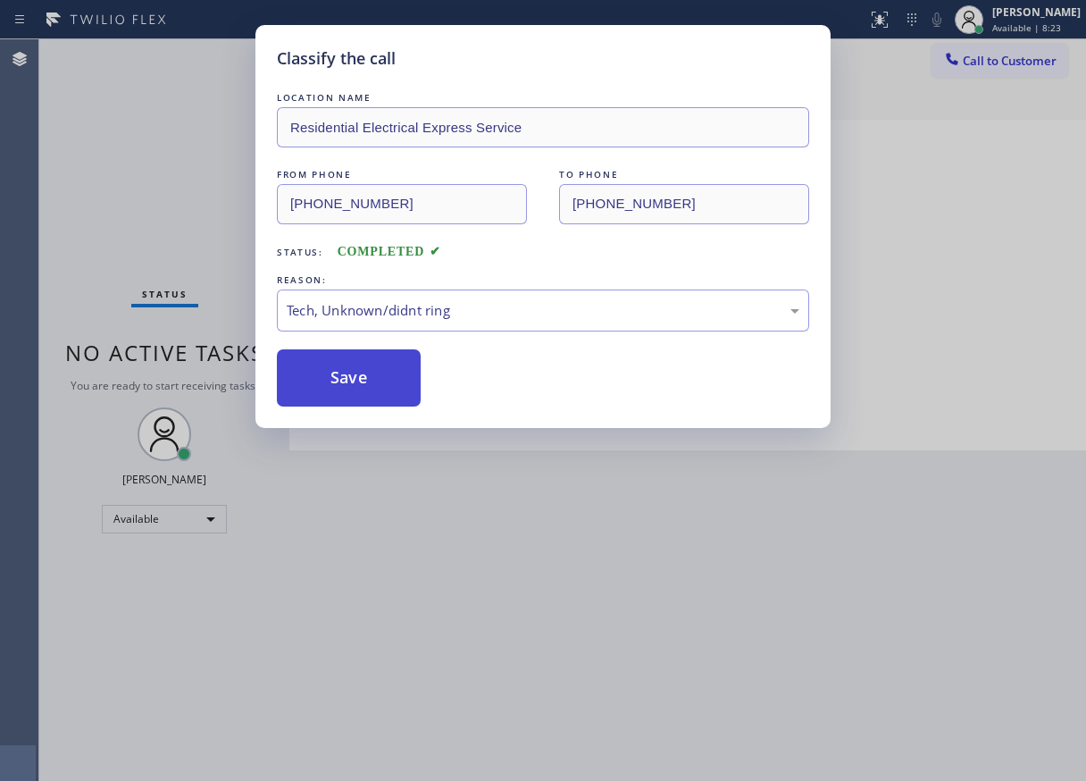
click at [374, 374] on button "Save" at bounding box center [349, 377] width 144 height 57
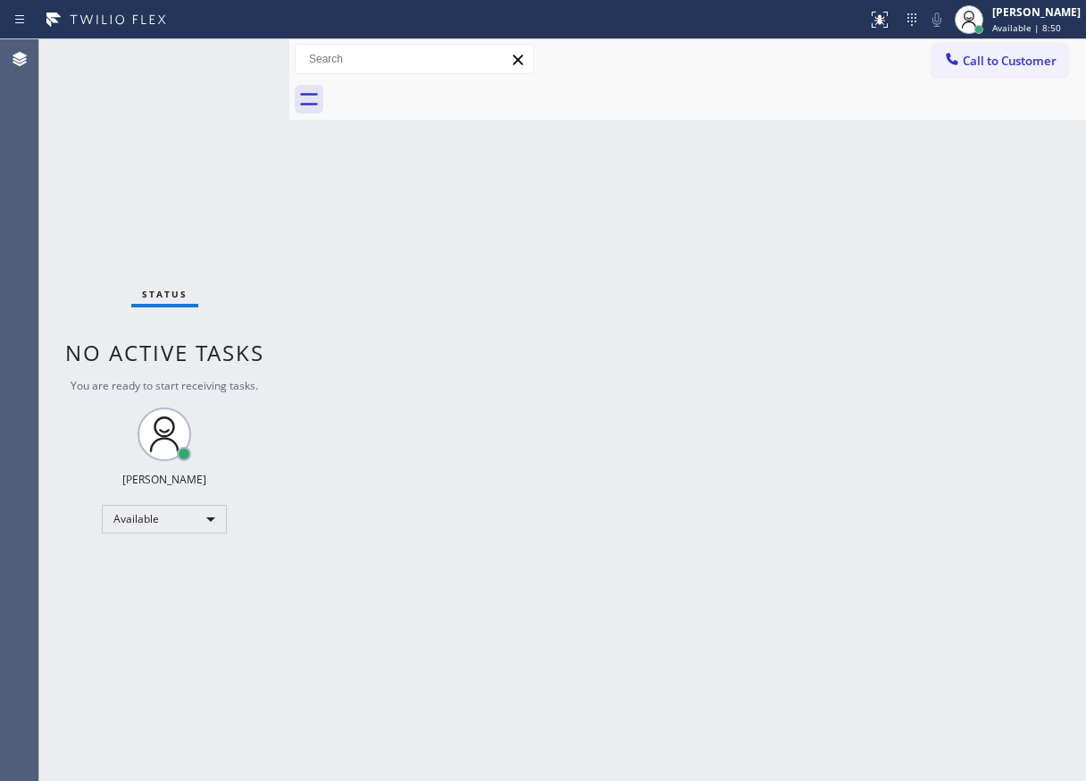
click at [229, 61] on div "Status No active tasks You are ready to start receiving tasks. [PERSON_NAME] Av…" at bounding box center [164, 409] width 250 height 741
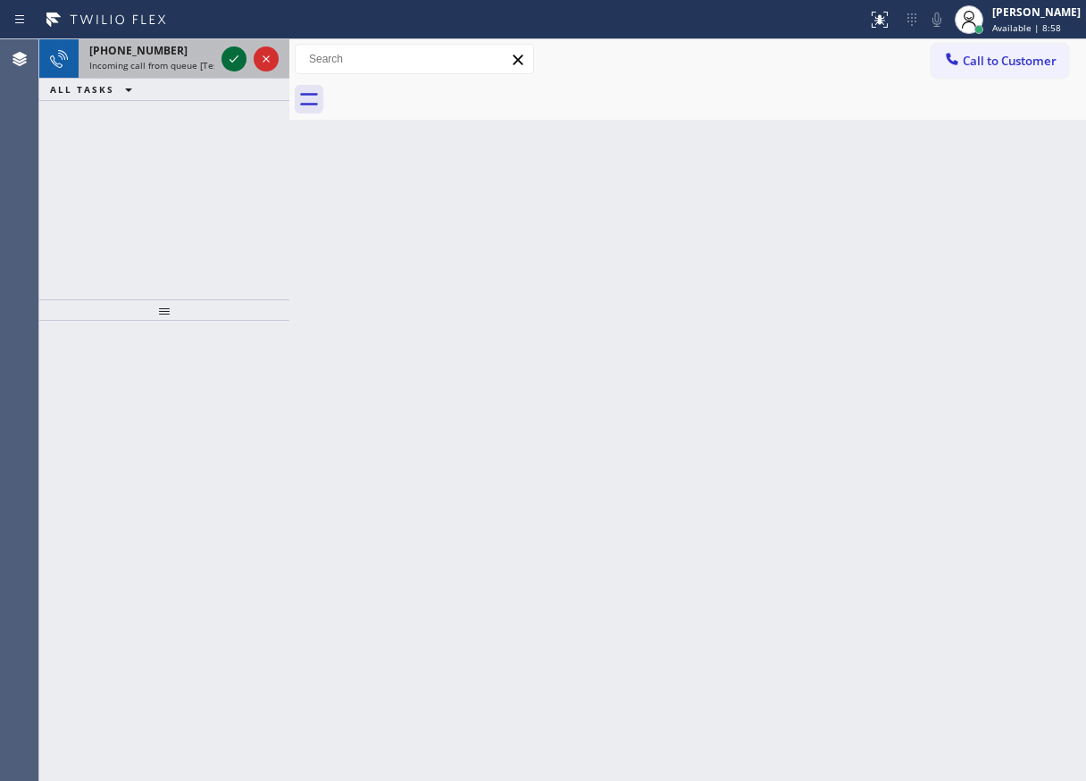
click at [229, 61] on icon at bounding box center [233, 58] width 21 height 21
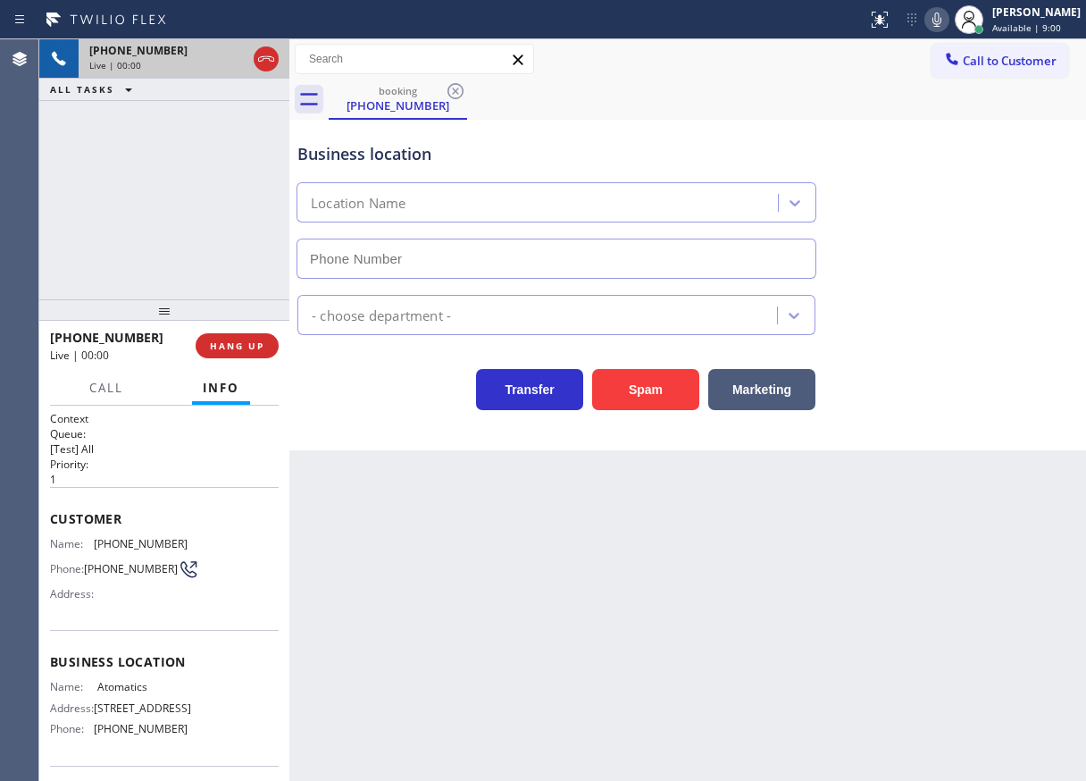
type input "[PHONE_NUMBER]"
click at [246, 337] on button "HANG UP" at bounding box center [237, 345] width 83 height 25
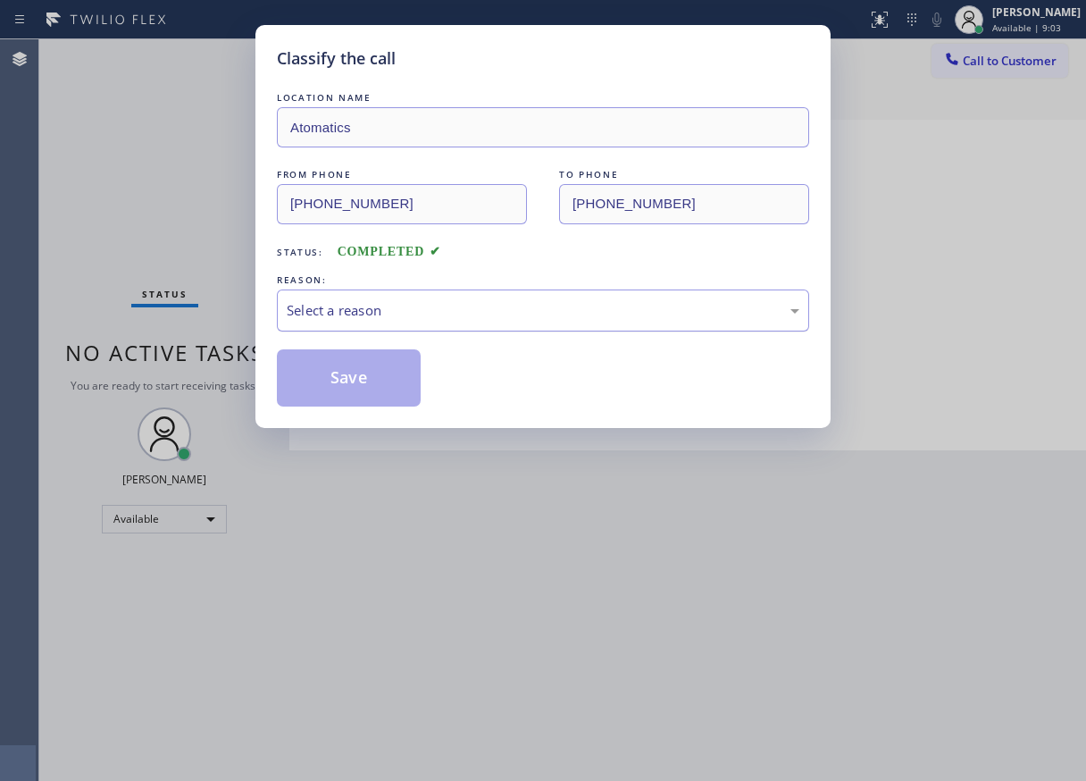
click at [348, 303] on div "Select a reason" at bounding box center [543, 310] width 513 height 21
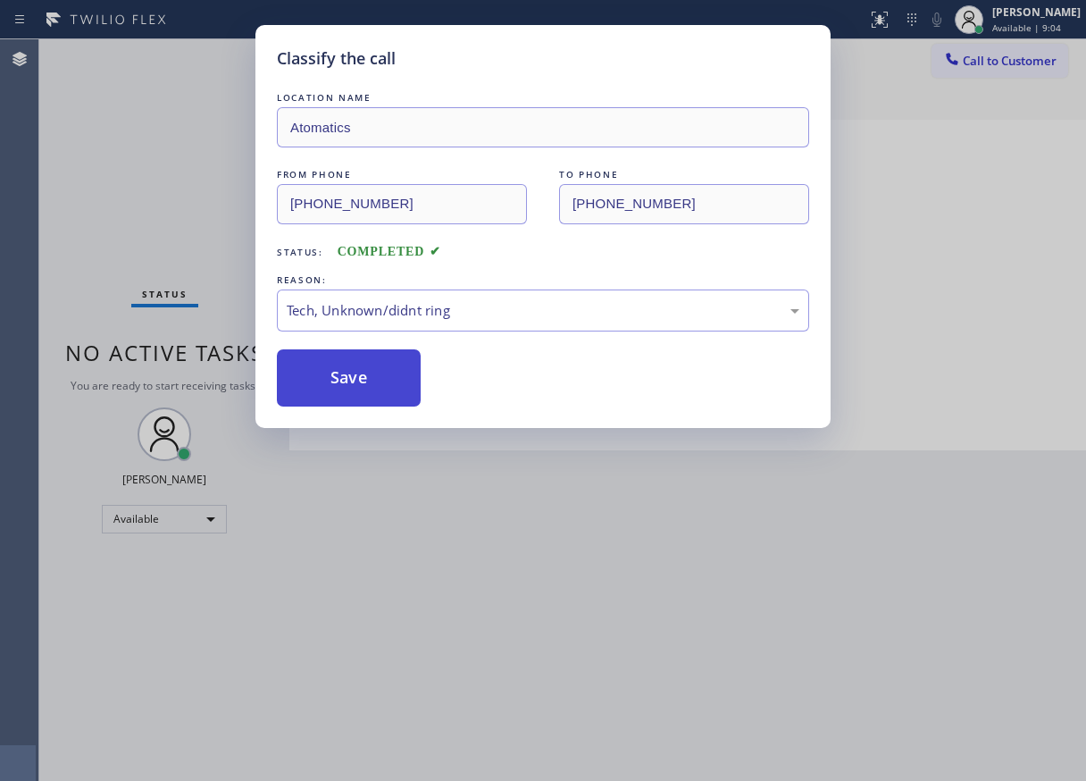
click at [347, 377] on button "Save" at bounding box center [349, 377] width 144 height 57
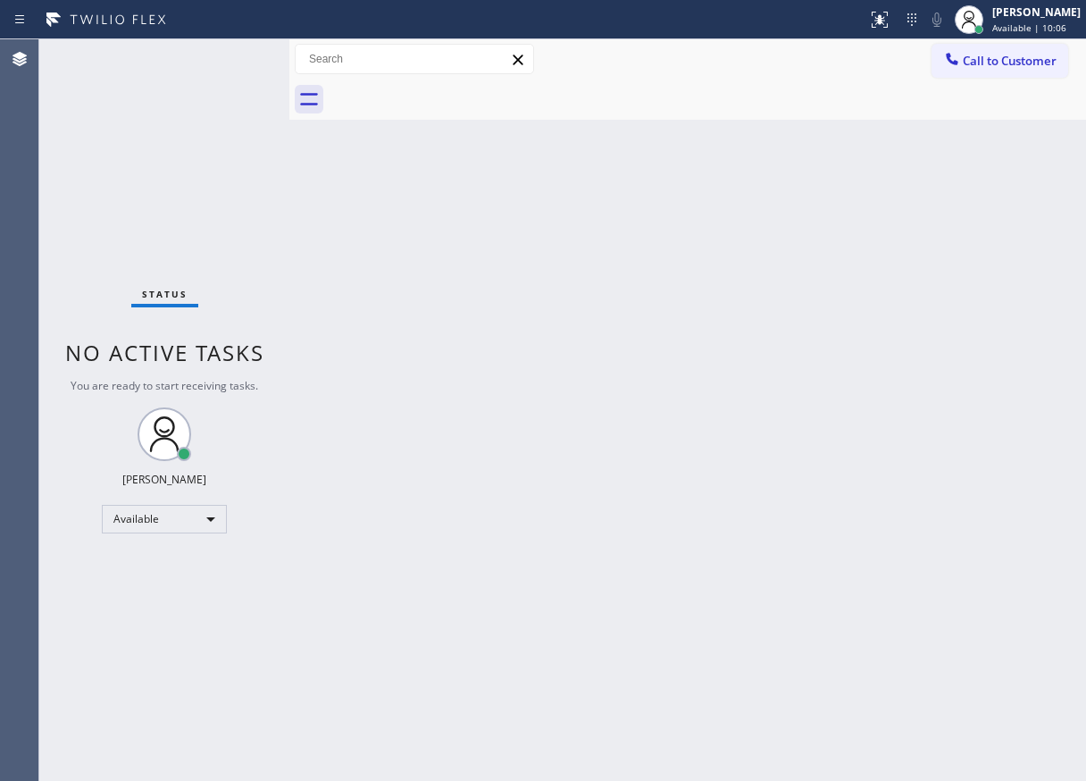
click at [973, 363] on div "Back to Dashboard Change Sender ID Customers Technicians Select a contact Outbo…" at bounding box center [687, 409] width 797 height 741
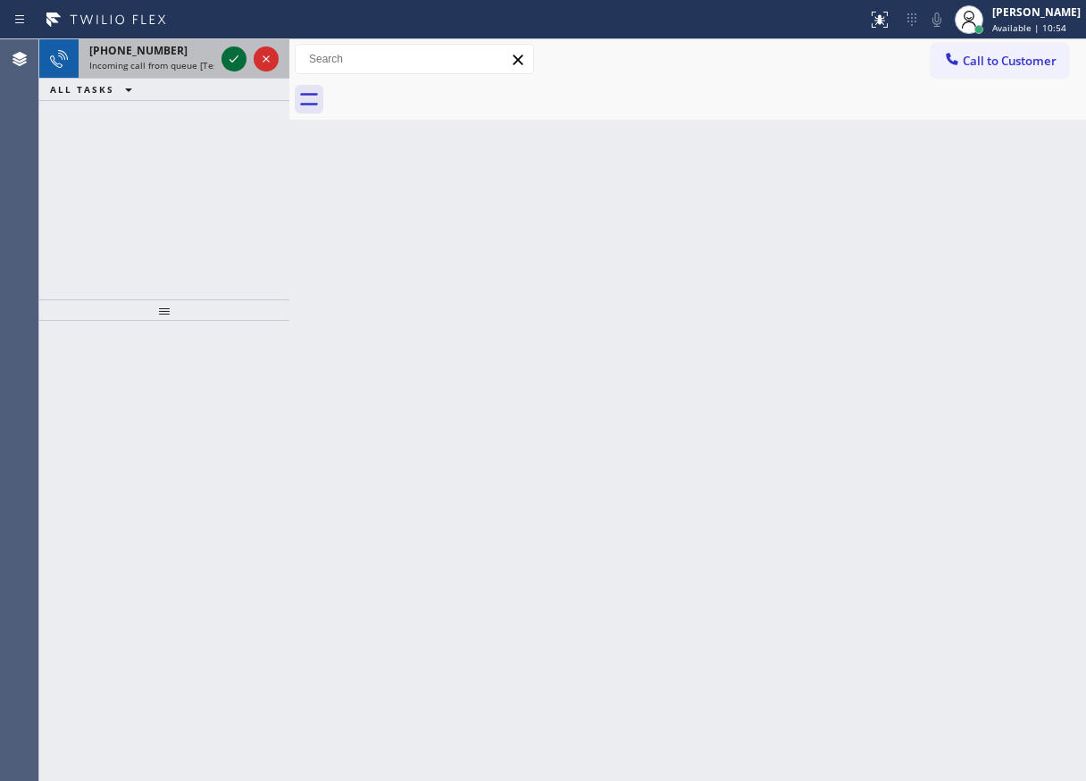
click at [230, 60] on icon at bounding box center [233, 58] width 21 height 21
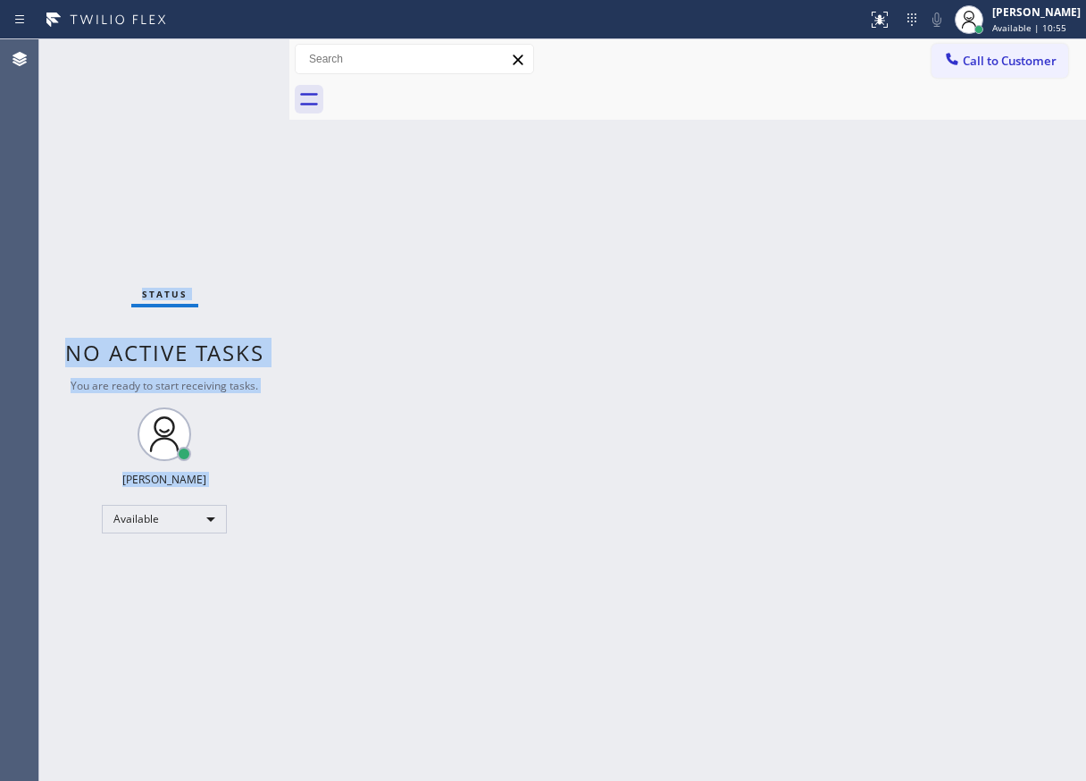
click at [230, 60] on div "Status No active tasks You are ready to start receiving tasks. [PERSON_NAME] Av…" at bounding box center [164, 409] width 250 height 741
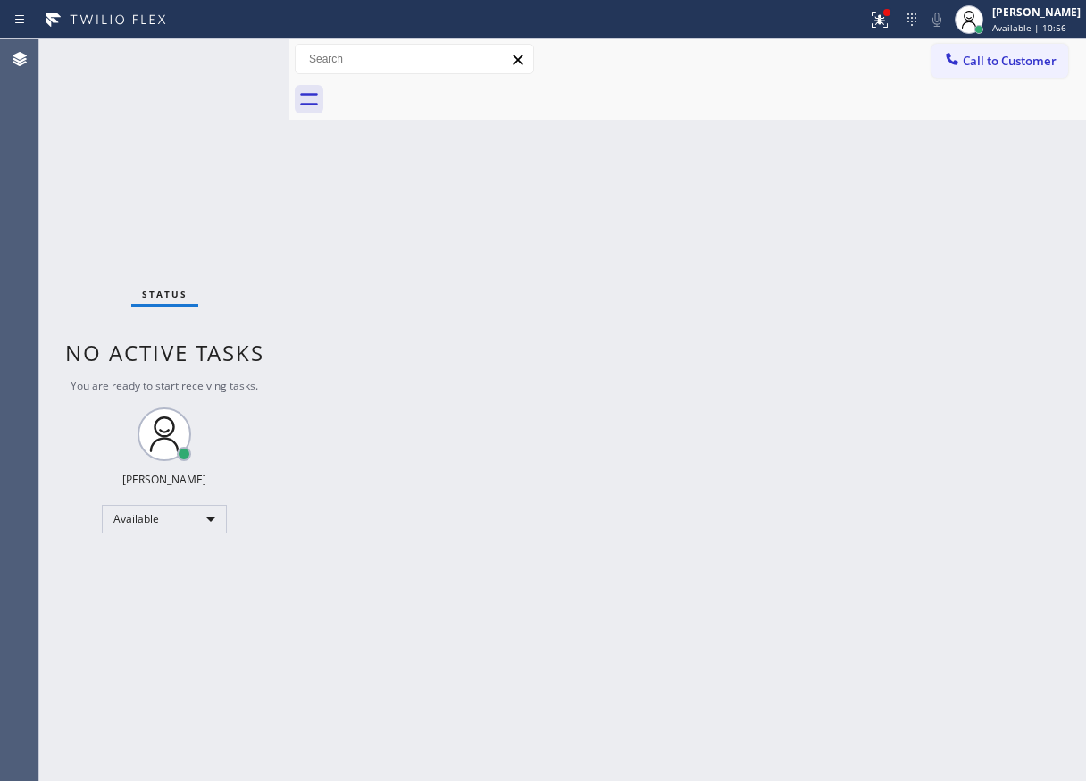
click at [230, 60] on div "Status No active tasks You are ready to start receiving tasks. [PERSON_NAME] Av…" at bounding box center [164, 409] width 250 height 741
click at [890, 23] on icon at bounding box center [879, 19] width 21 height 21
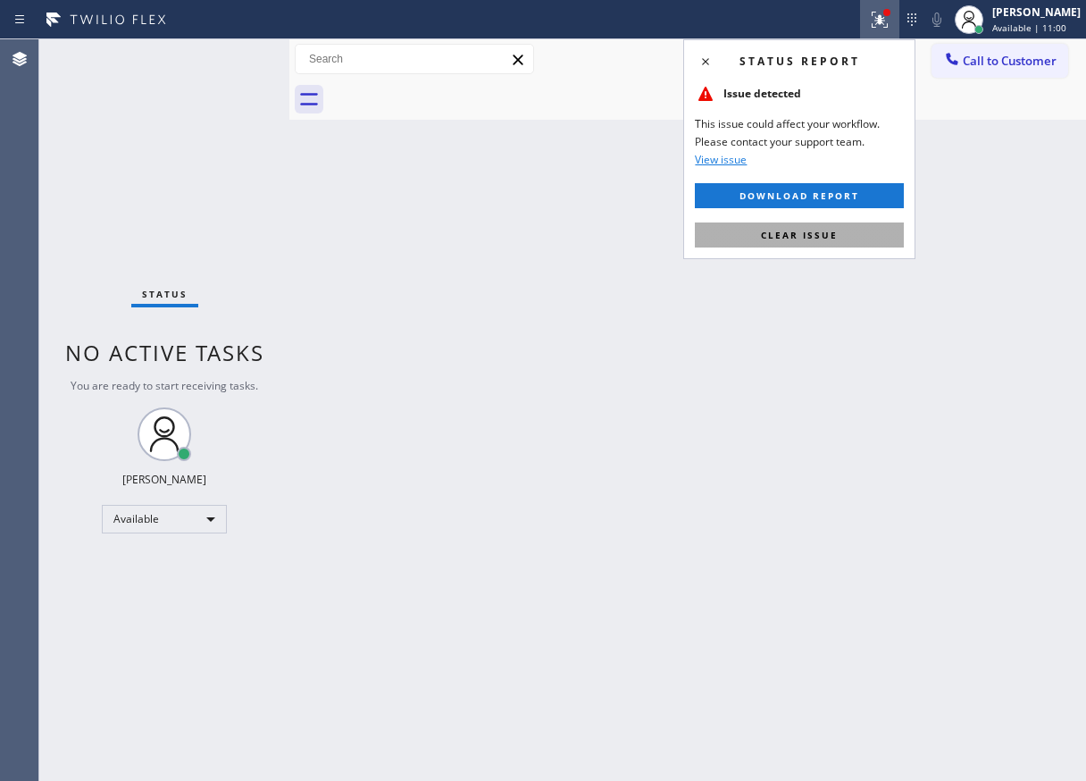
click at [892, 240] on button "Clear issue" at bounding box center [799, 234] width 209 height 25
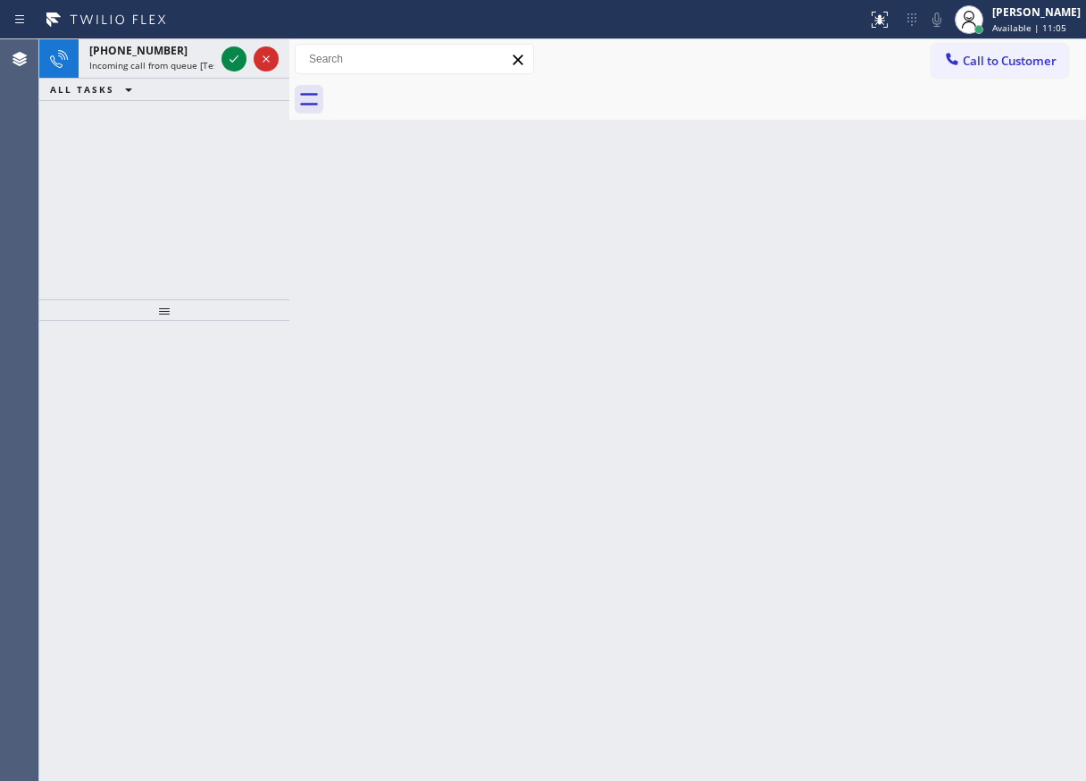
click at [1026, 311] on div "Back to Dashboard Change Sender ID Customers Technicians Select a contact Outbo…" at bounding box center [687, 409] width 797 height 741
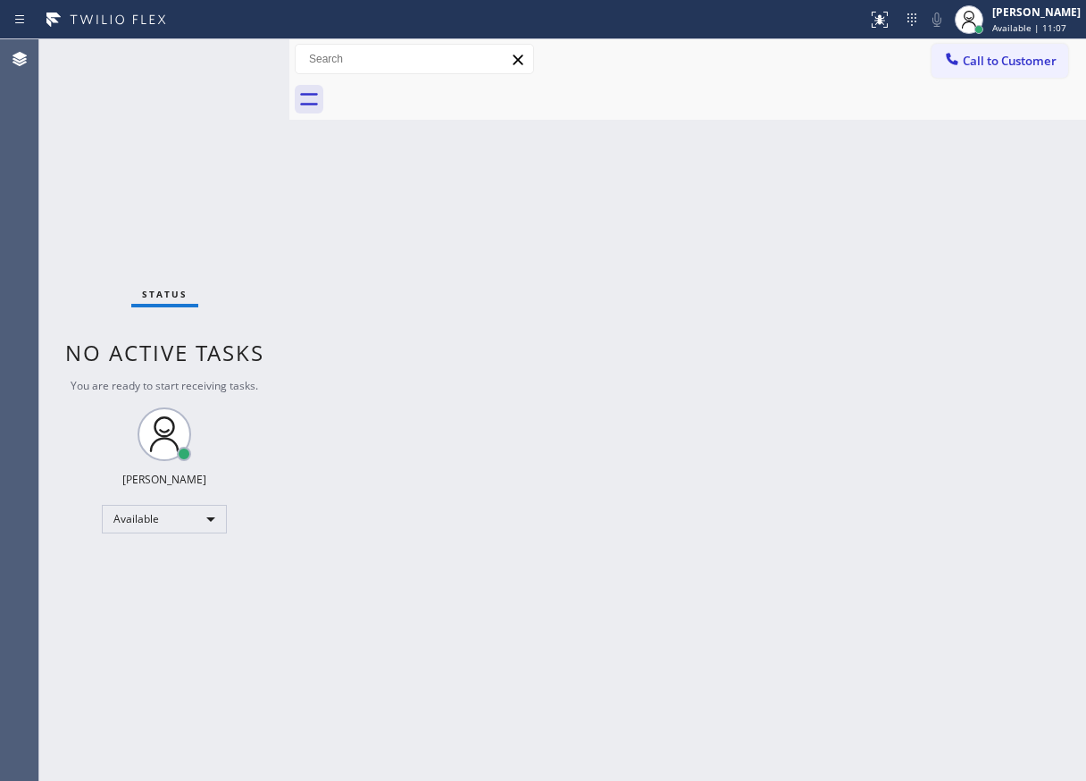
click at [230, 54] on div "Status No active tasks You are ready to start receiving tasks. [PERSON_NAME] Av…" at bounding box center [164, 409] width 250 height 741
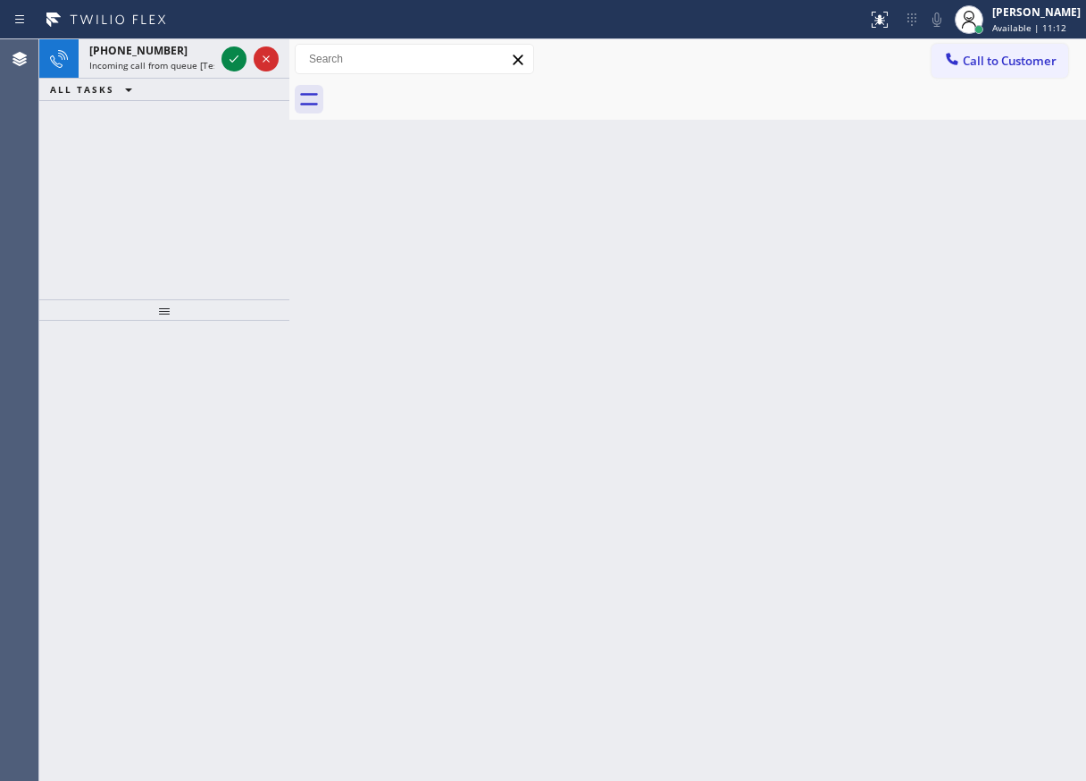
drag, startPoint x: 1002, startPoint y: 413, endPoint x: 973, endPoint y: 397, distance: 32.8
click at [1002, 413] on div "Back to Dashboard Change Sender ID Customers Technicians Select a contact Outbo…" at bounding box center [687, 409] width 797 height 741
click at [237, 47] on button at bounding box center [233, 58] width 25 height 25
click at [233, 58] on icon at bounding box center [233, 58] width 21 height 21
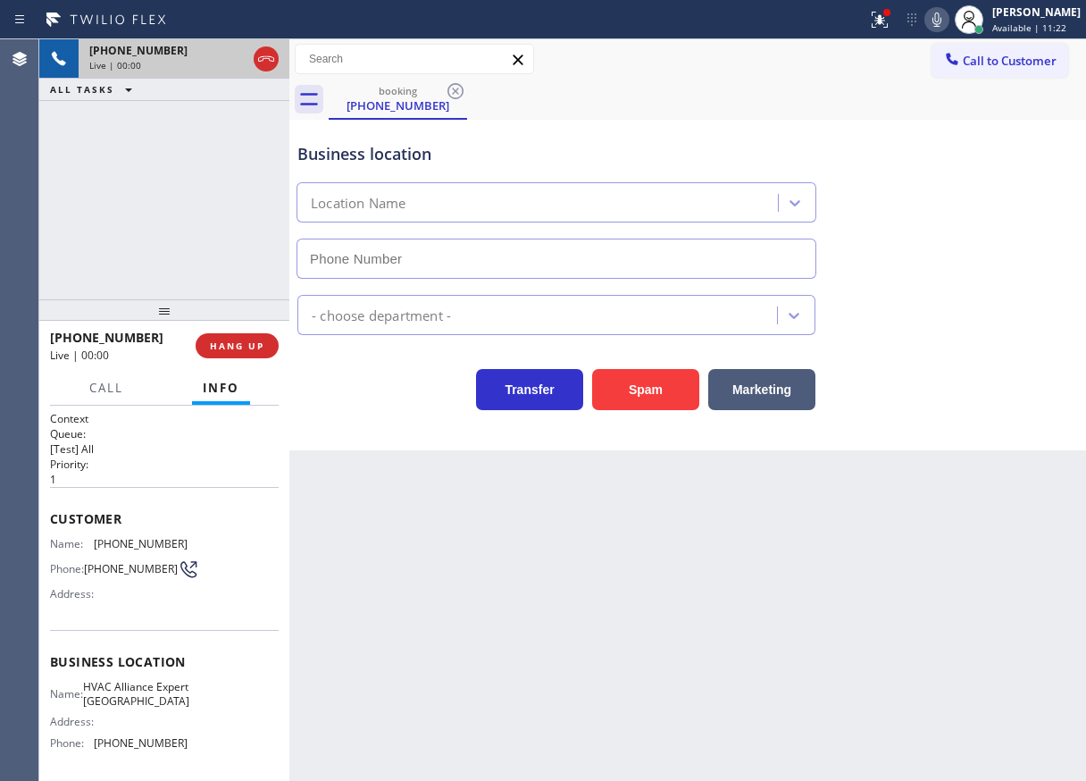
type input "[PHONE_NUMBER]"
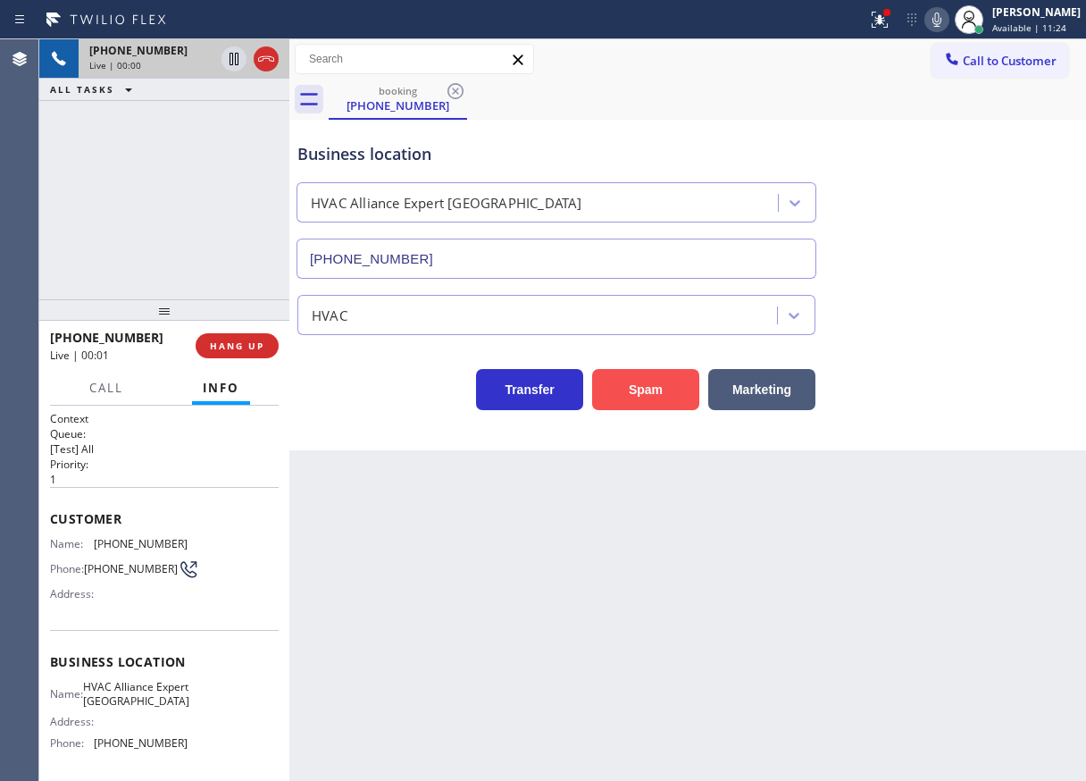
click at [687, 375] on button "Spam" at bounding box center [645, 389] width 107 height 41
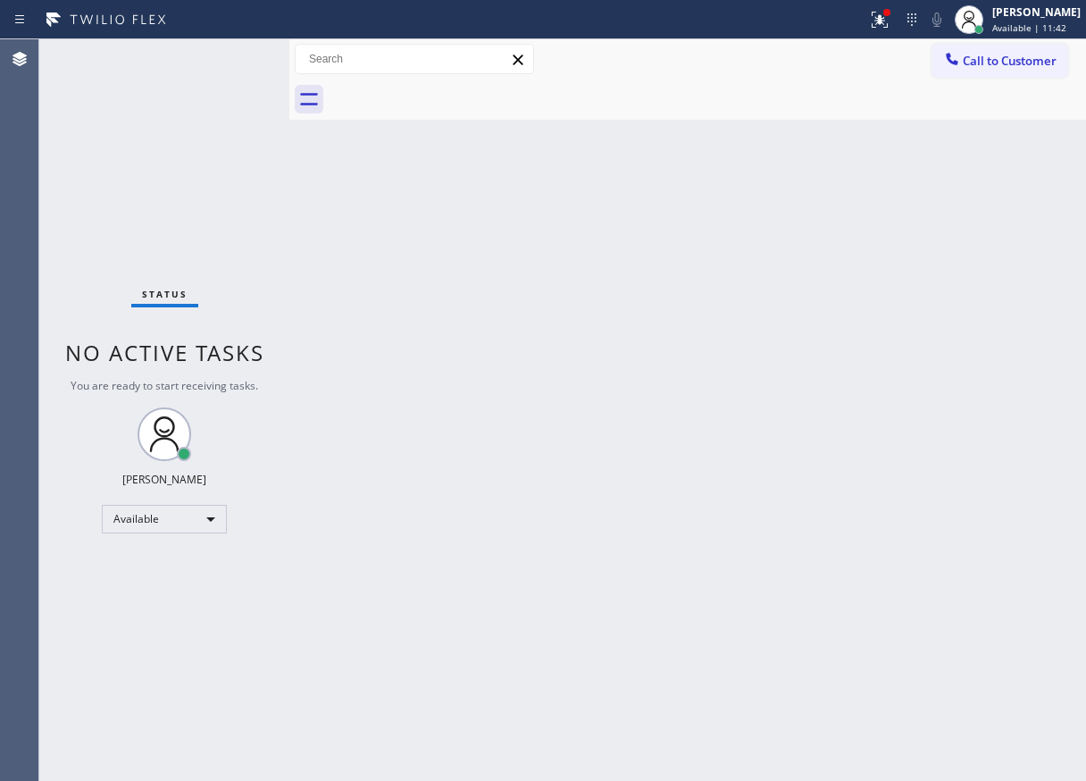
click at [933, 508] on div "Back to Dashboard Change Sender ID Customers Technicians Select a contact Outbo…" at bounding box center [687, 409] width 797 height 741
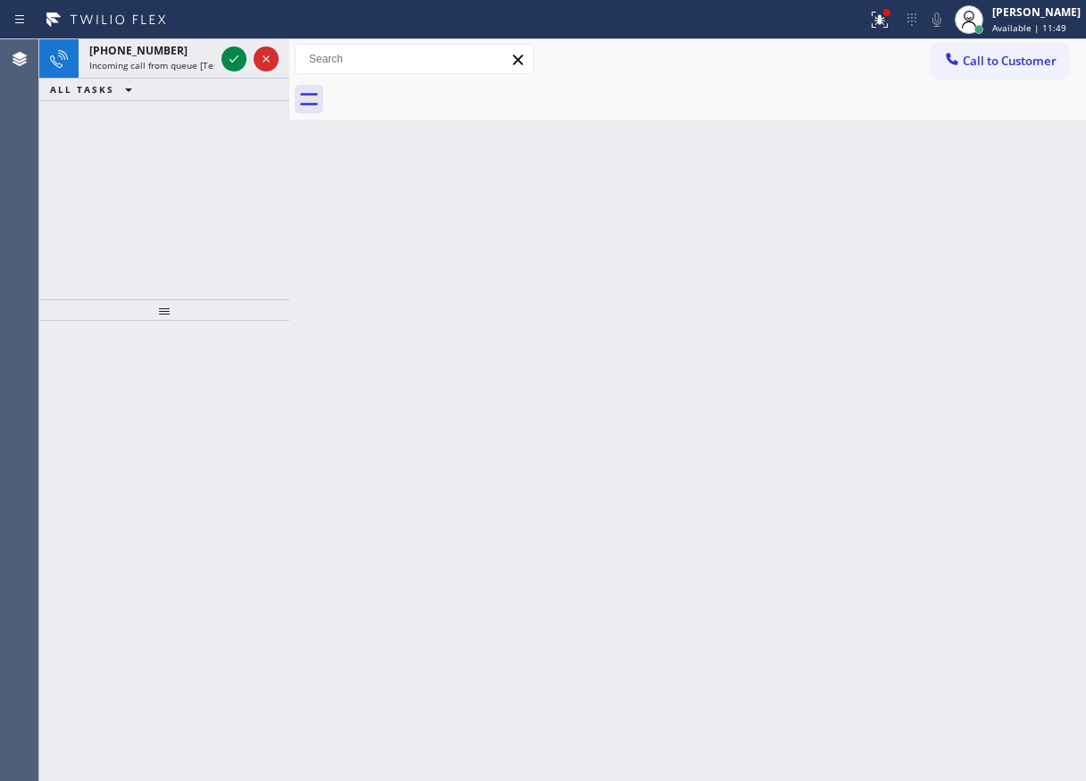
drag, startPoint x: 993, startPoint y: 483, endPoint x: 378, endPoint y: 272, distance: 650.4
click at [993, 482] on div "Back to Dashboard Change Sender ID Customers Technicians Select a contact Outbo…" at bounding box center [687, 409] width 797 height 741
click at [227, 55] on icon at bounding box center [233, 58] width 21 height 21
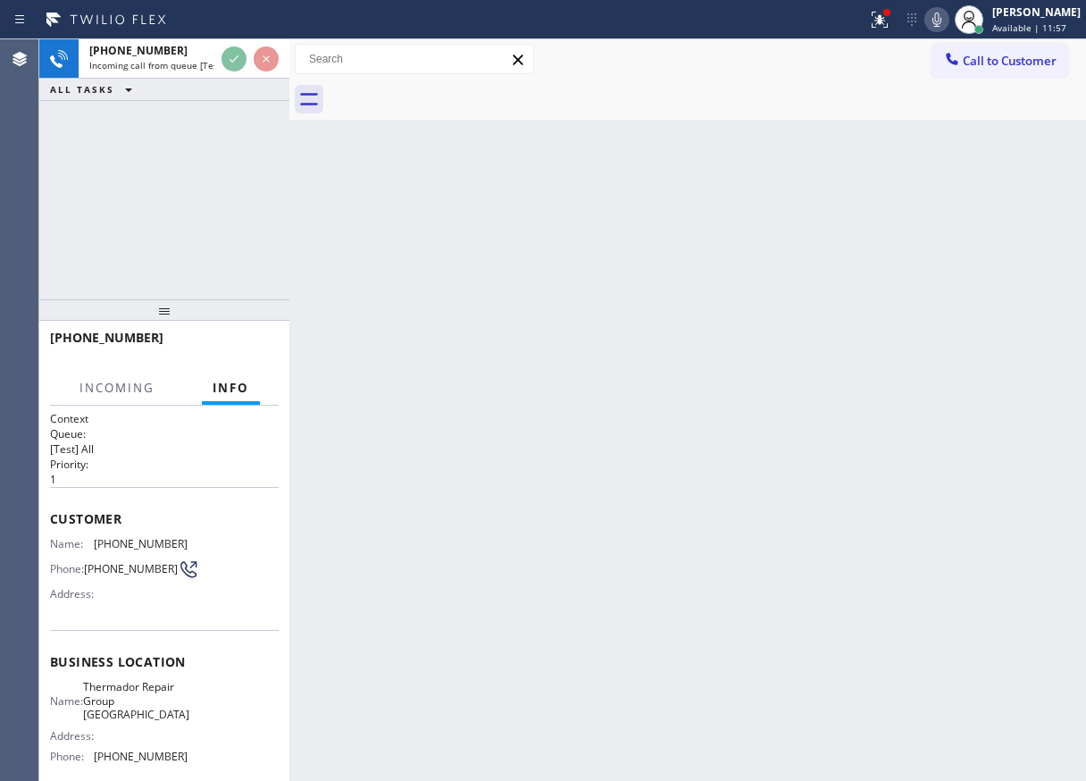
click at [513, 409] on div "Back to Dashboard Change Sender ID Customers Technicians Select a contact Outbo…" at bounding box center [687, 409] width 797 height 741
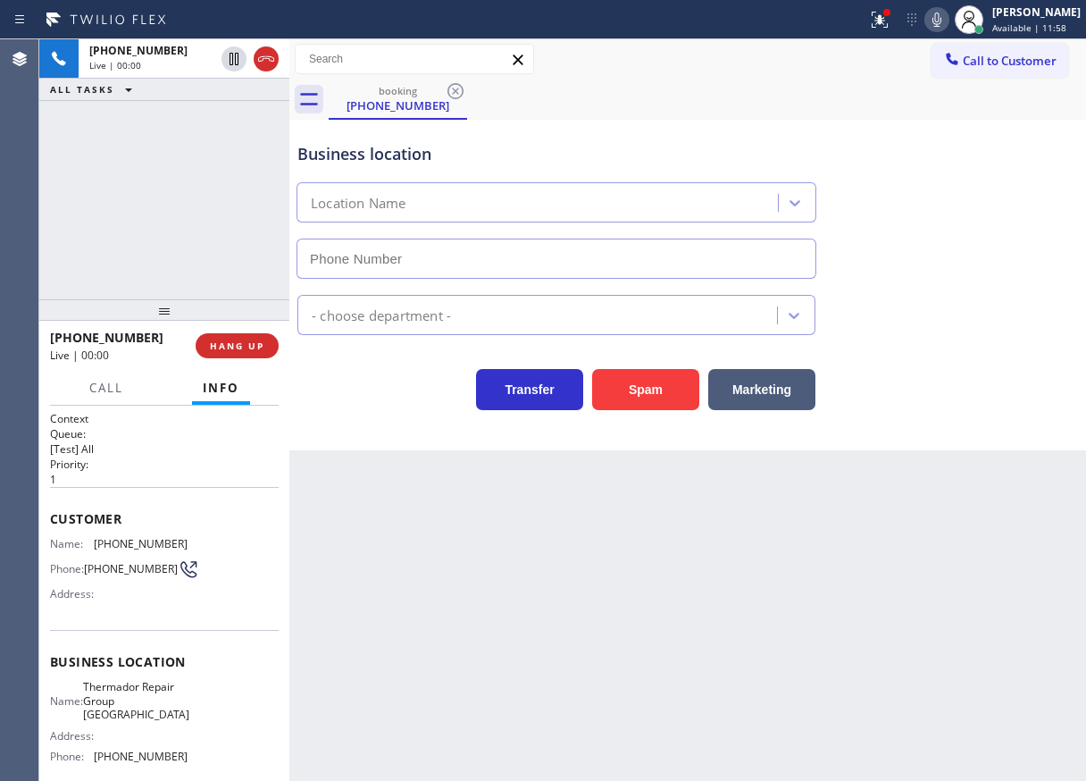
type input "[PHONE_NUMBER]"
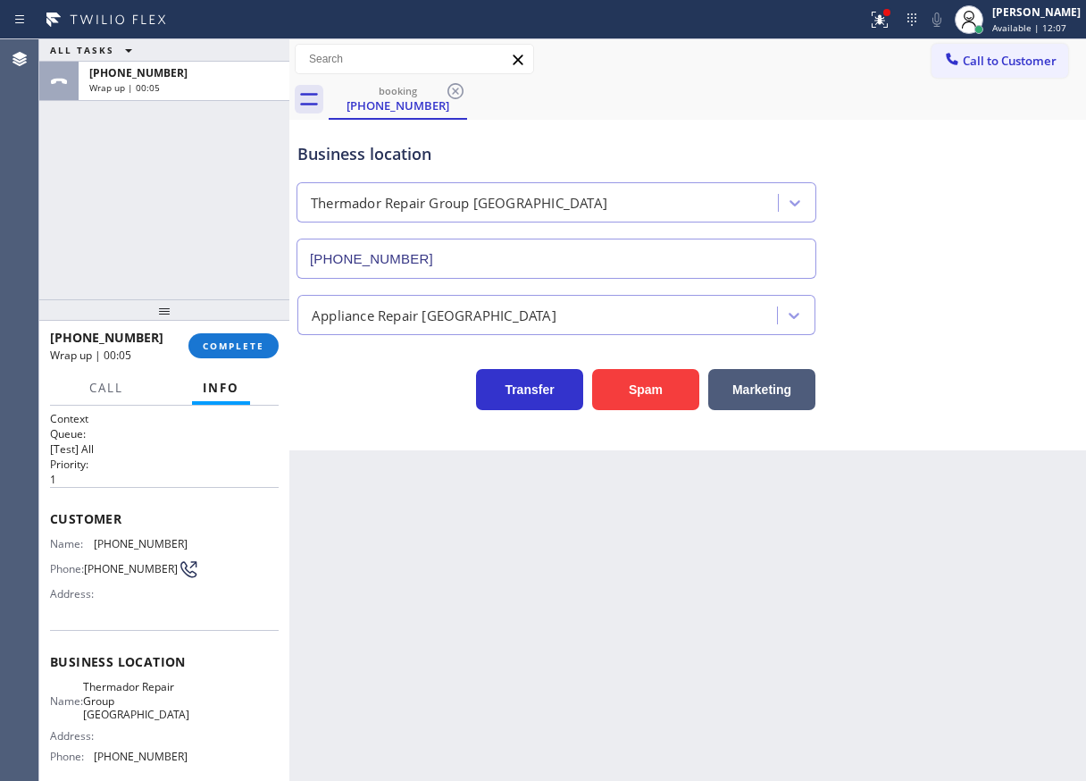
click at [1024, 470] on div "Back to Dashboard Change Sender ID Customers Technicians Select a contact Outbo…" at bounding box center [687, 409] width 797 height 741
click at [219, 343] on span "COMPLETE" at bounding box center [234, 345] width 62 height 13
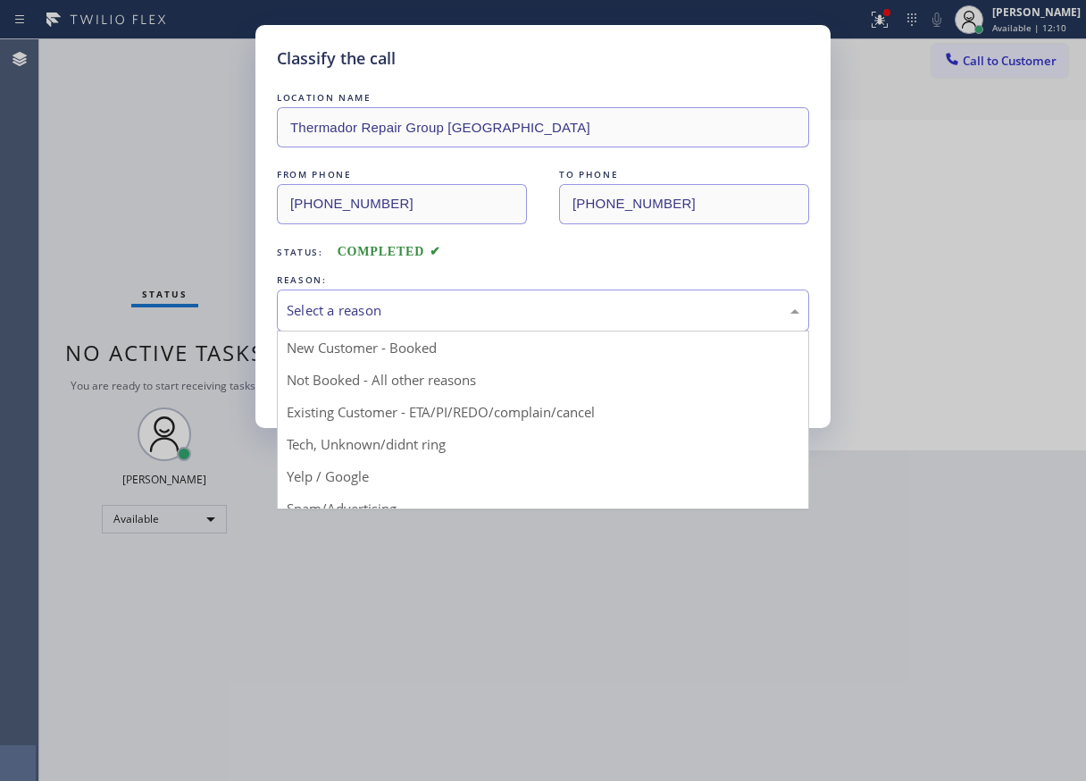
click at [552, 317] on div "Select a reason" at bounding box center [543, 310] width 513 height 21
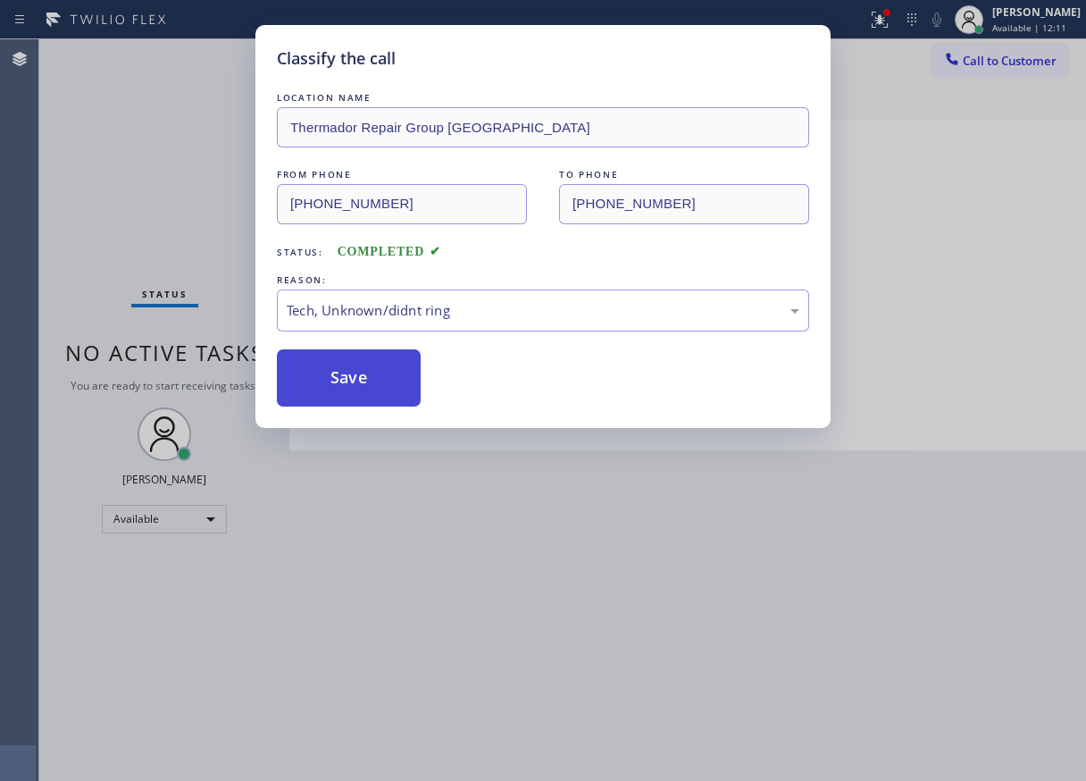
click at [349, 372] on button "Save" at bounding box center [349, 377] width 144 height 57
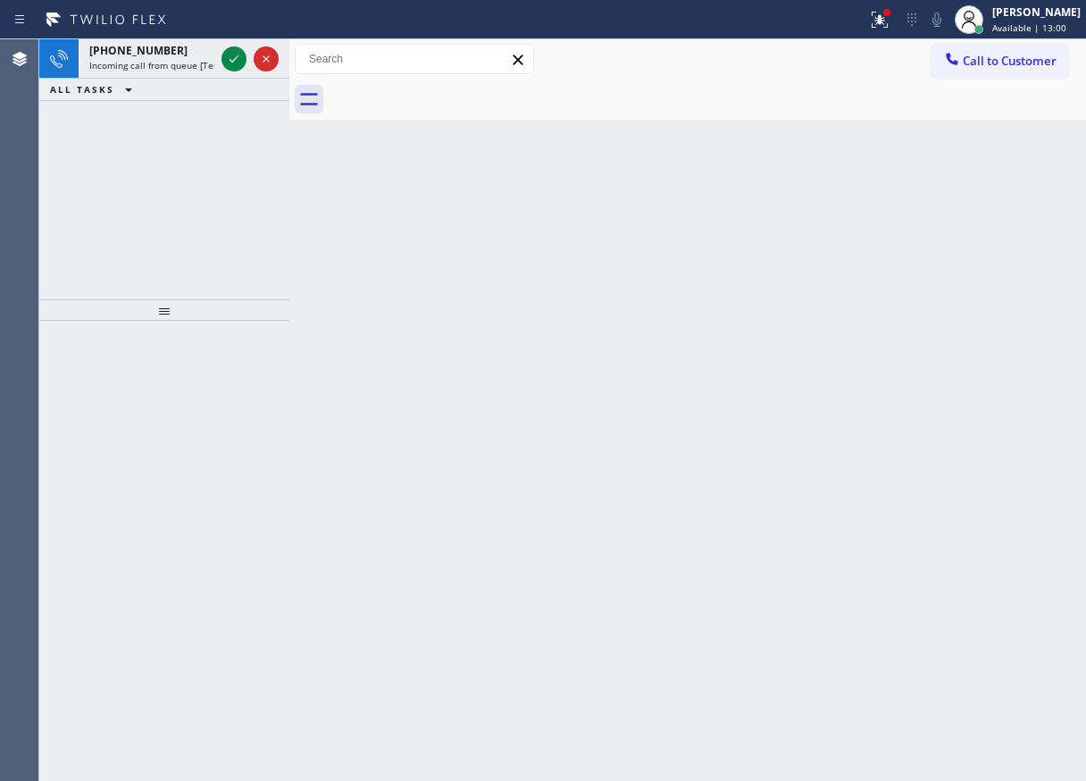
click at [1053, 307] on div "Back to Dashboard Change Sender ID Customers Technicians Select a contact Outbo…" at bounding box center [687, 409] width 797 height 741
click at [230, 62] on icon at bounding box center [233, 58] width 21 height 21
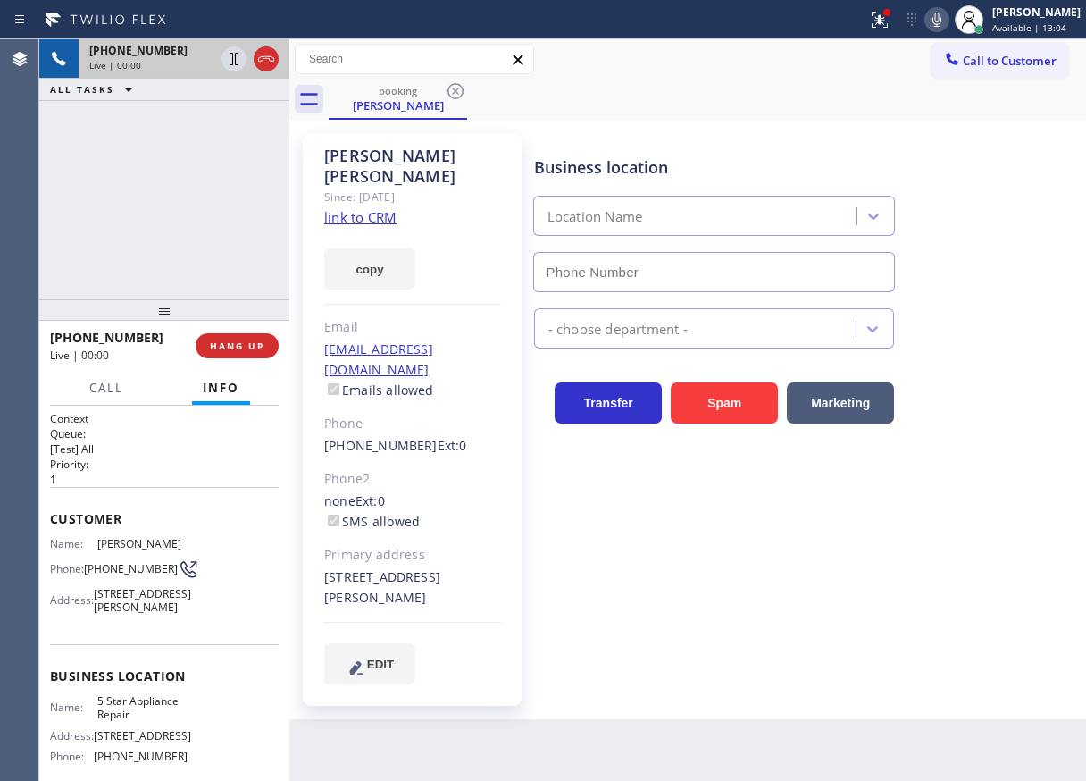
type input "[PHONE_NUMBER]"
click at [346, 208] on link "link to CRM" at bounding box center [360, 217] width 72 height 18
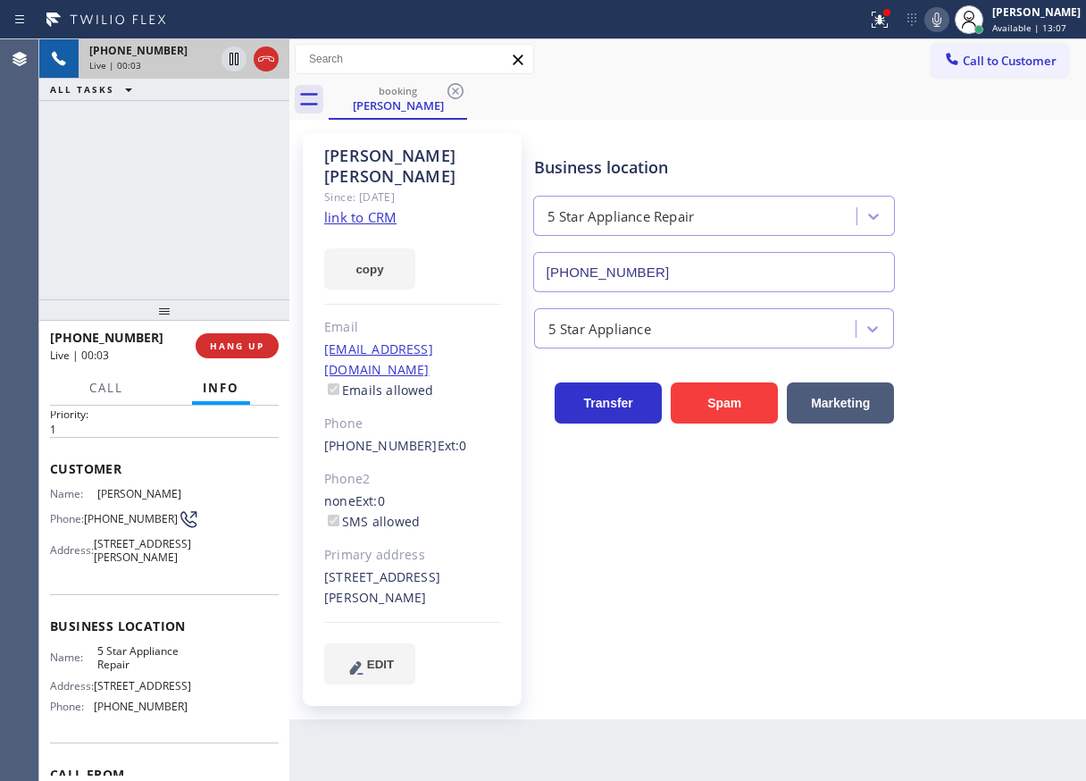
scroll to position [89, 0]
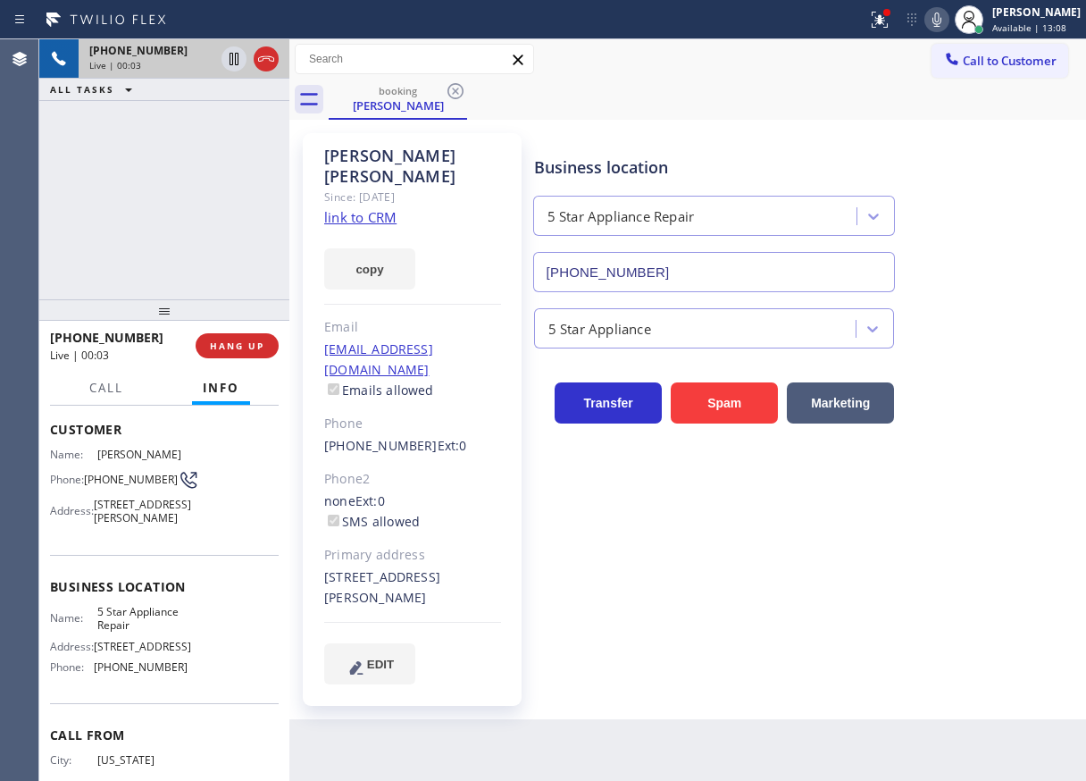
click at [167, 632] on span "5 Star Appliance Repair" at bounding box center [141, 619] width 89 height 28
click at [656, 266] on input "[PHONE_NUMBER]" at bounding box center [714, 272] width 363 height 40
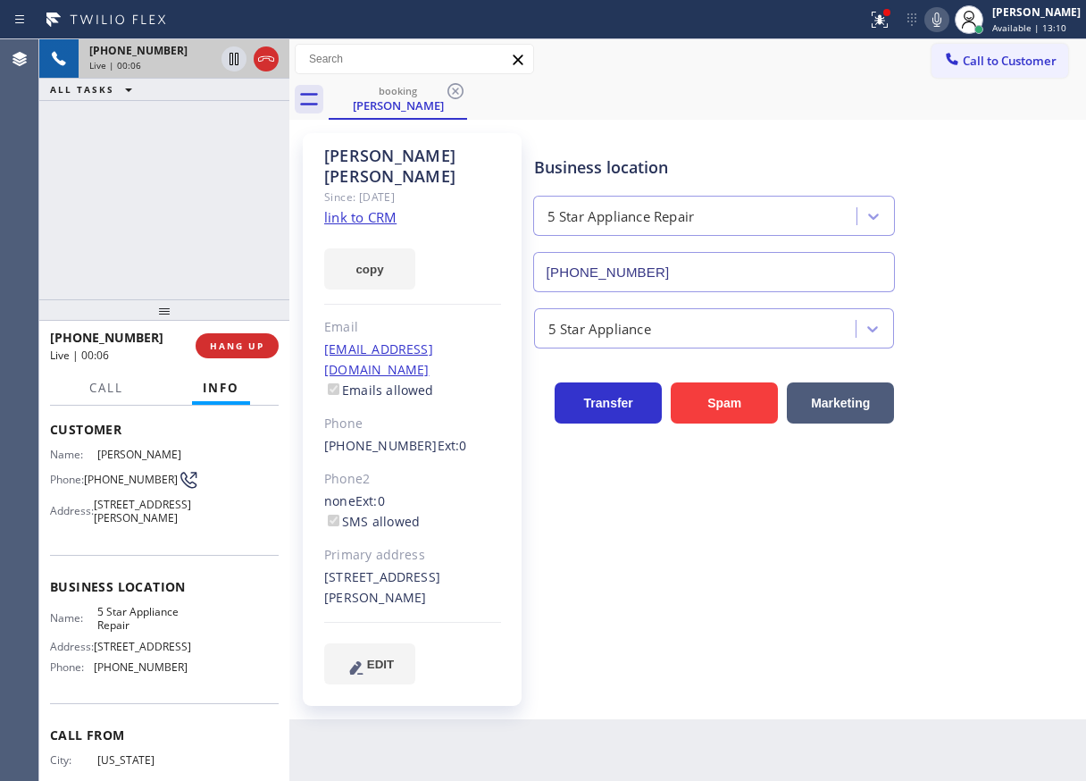
click at [656, 266] on input "[PHONE_NUMBER]" at bounding box center [714, 272] width 363 height 40
click at [948, 25] on icon at bounding box center [936, 19] width 21 height 21
click at [233, 58] on icon at bounding box center [234, 59] width 9 height 13
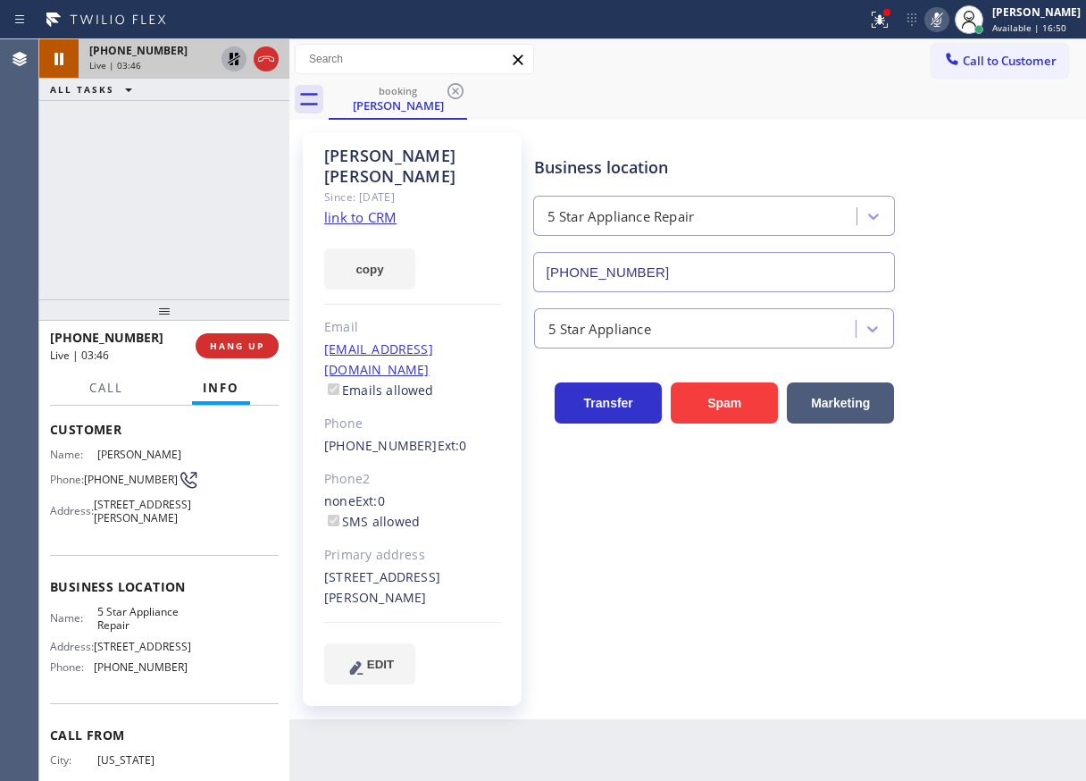
drag, startPoint x: 998, startPoint y: 240, endPoint x: 982, endPoint y: 122, distance: 119.0
click at [998, 240] on div "Business location 5 Star Appliance Repair [PHONE_NUMBER]" at bounding box center [805, 211] width 551 height 162
click at [948, 19] on icon at bounding box center [936, 19] width 21 height 21
click at [234, 63] on icon at bounding box center [233, 58] width 21 height 21
click at [957, 306] on div "5 Star Appliance" at bounding box center [805, 324] width 551 height 47
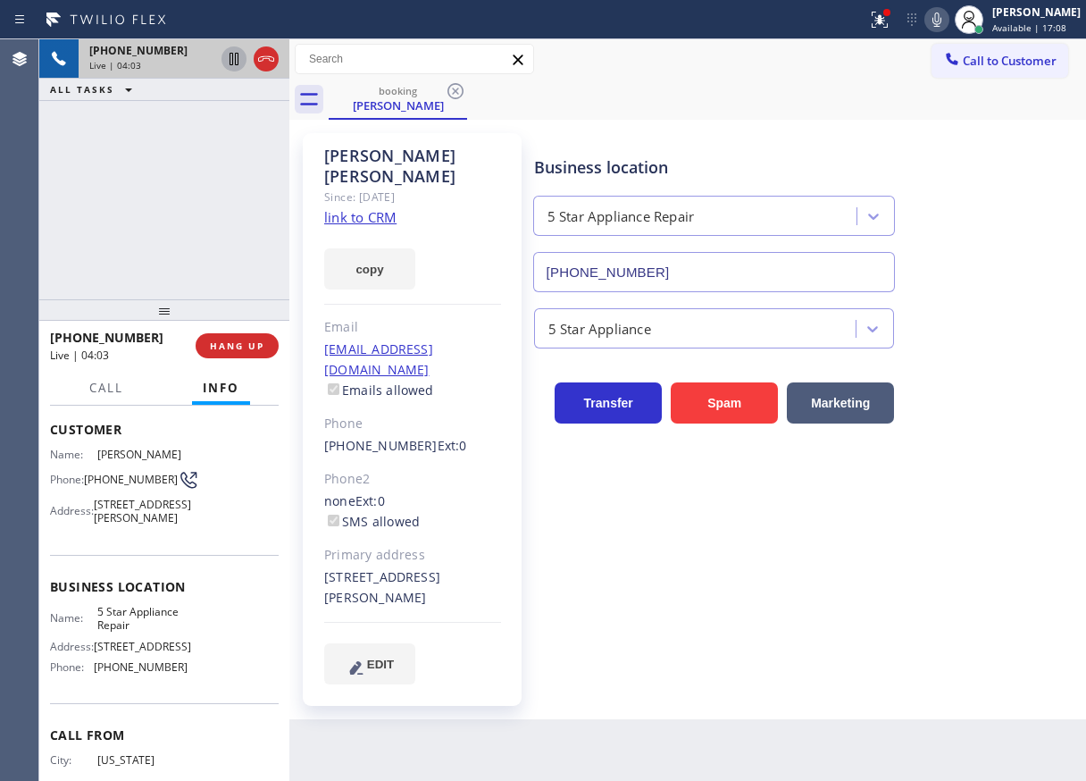
click at [112, 498] on div "Name: [PERSON_NAME] Phone: [PHONE_NUMBER] Address: [STREET_ADDRESS][PERSON_NAME]" at bounding box center [119, 489] width 138 height 84
click at [114, 486] on span "[PHONE_NUMBER]" at bounding box center [131, 478] width 94 height 13
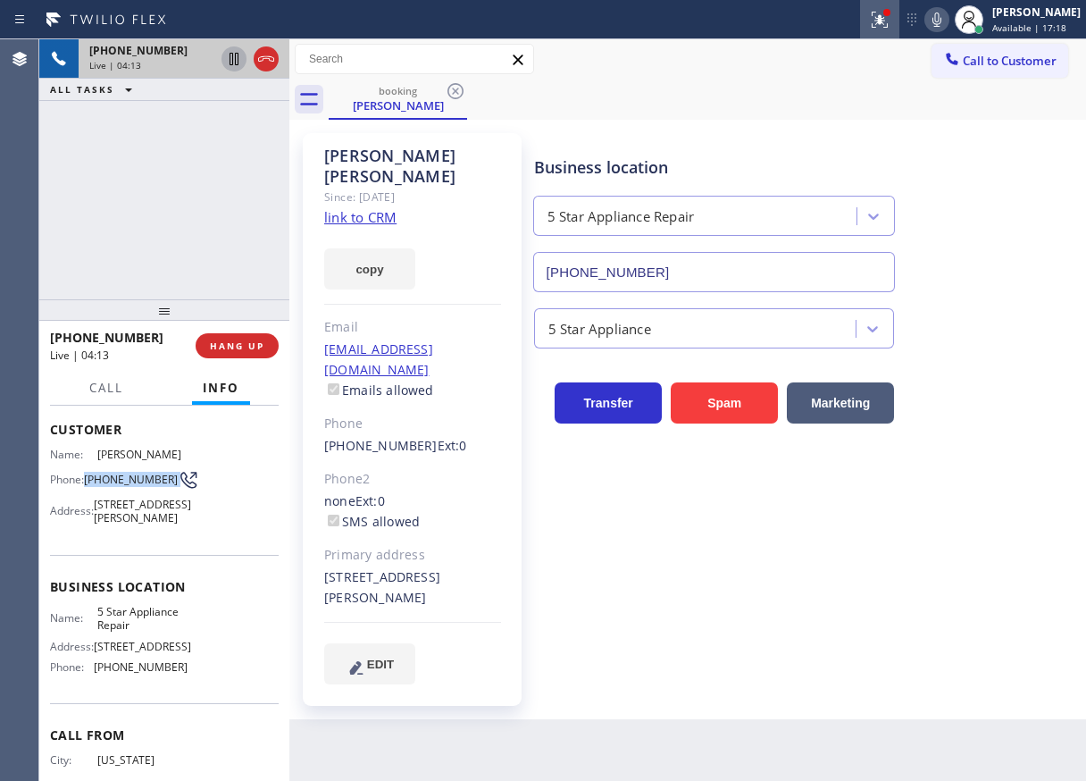
click at [888, 18] on icon at bounding box center [880, 20] width 16 height 16
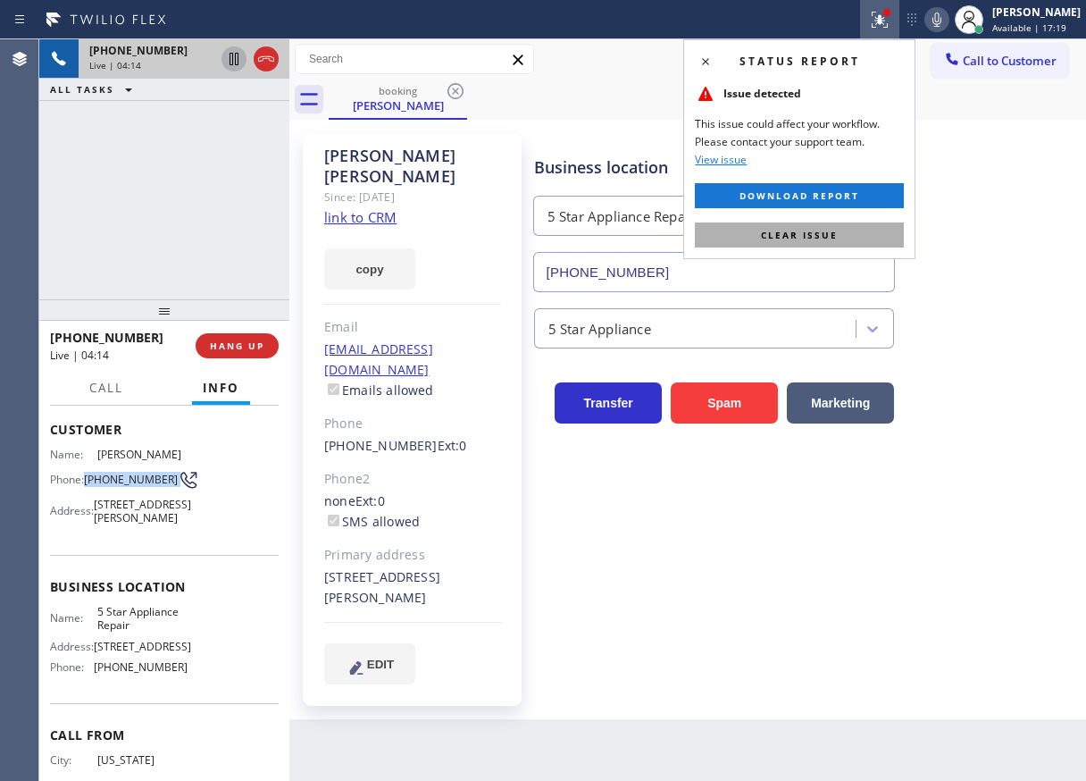
click at [847, 236] on button "Clear issue" at bounding box center [799, 234] width 209 height 25
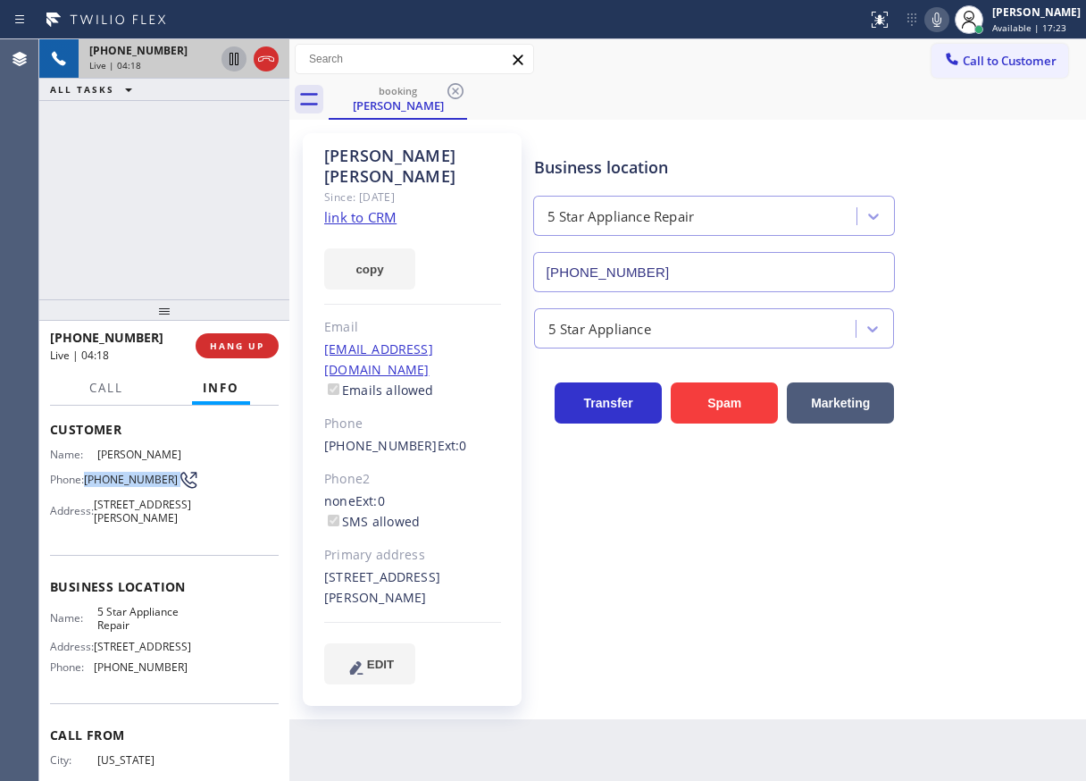
click at [242, 355] on button "HANG UP" at bounding box center [237, 345] width 83 height 25
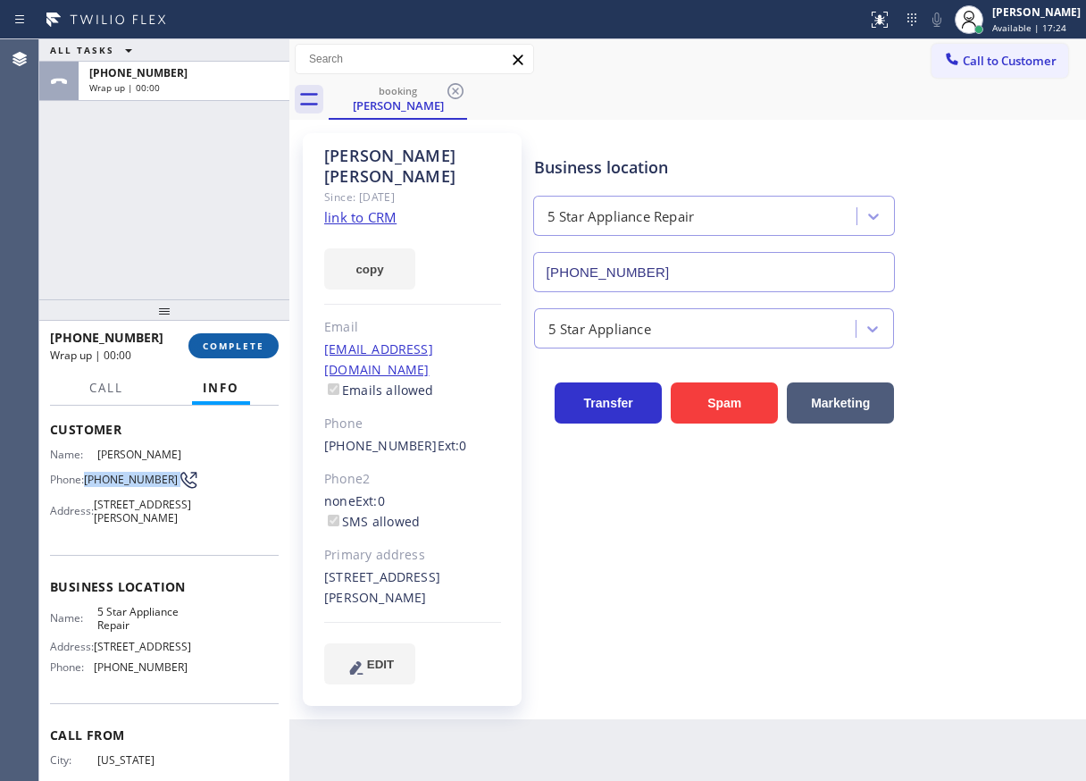
click at [250, 347] on span "COMPLETE" at bounding box center [234, 345] width 62 height 13
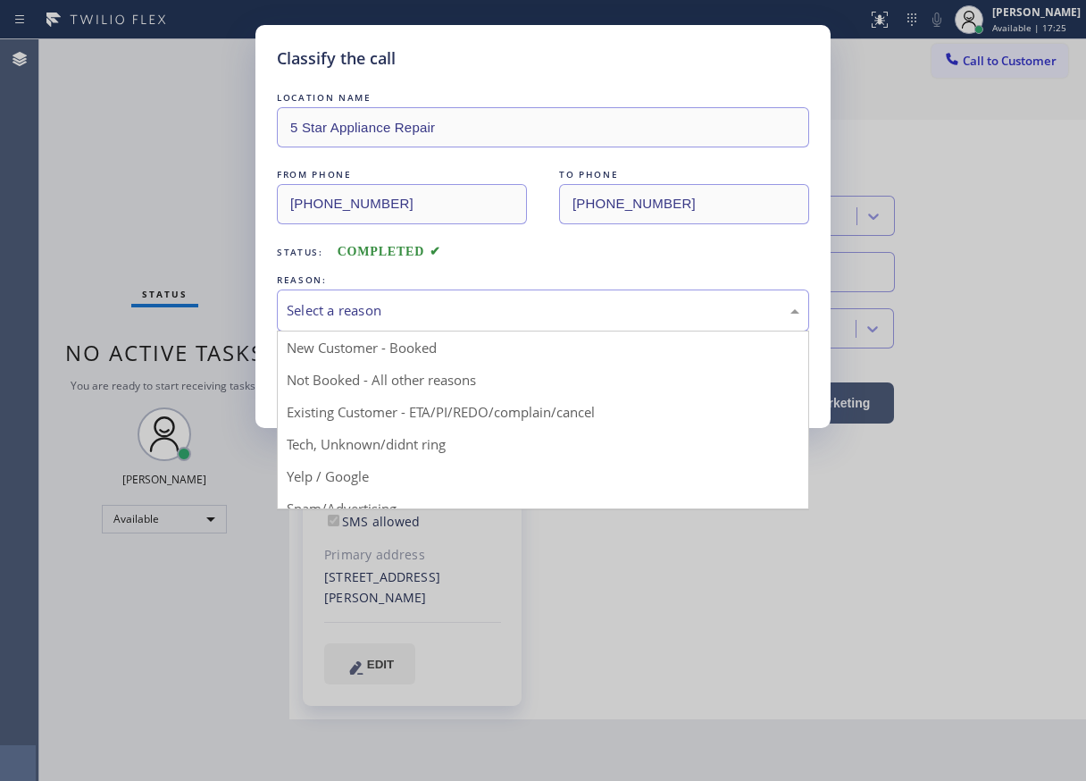
click at [386, 302] on div "Select a reason" at bounding box center [543, 310] width 513 height 21
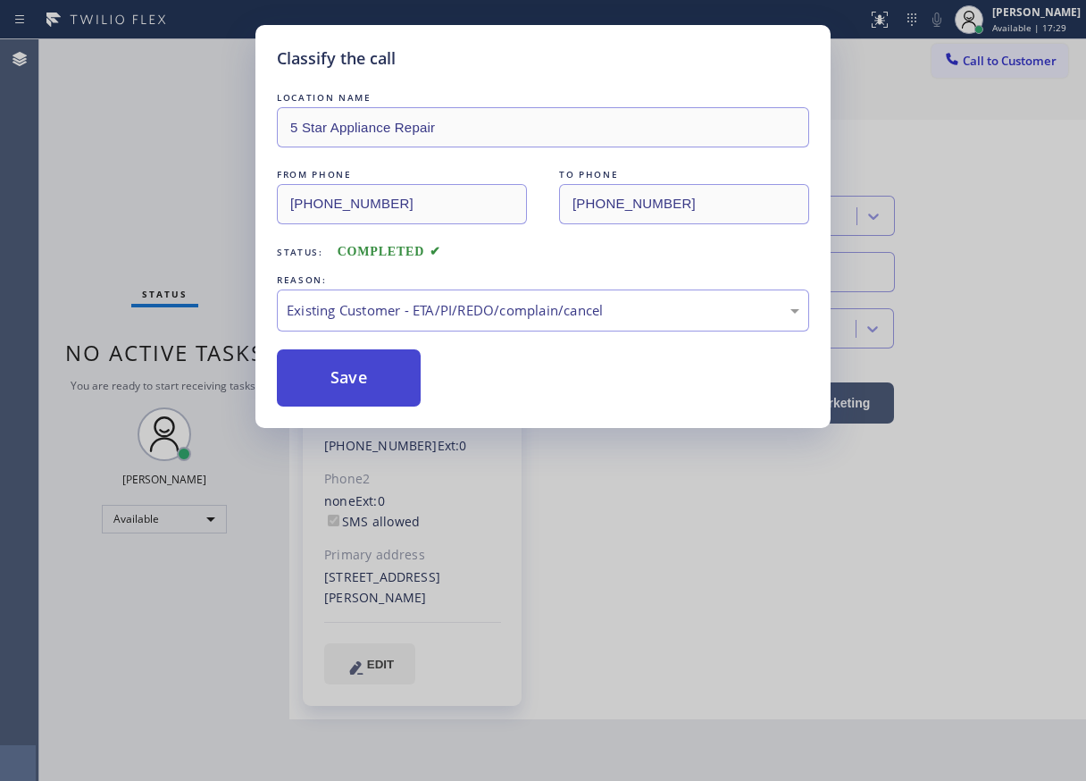
click at [335, 387] on button "Save" at bounding box center [349, 377] width 144 height 57
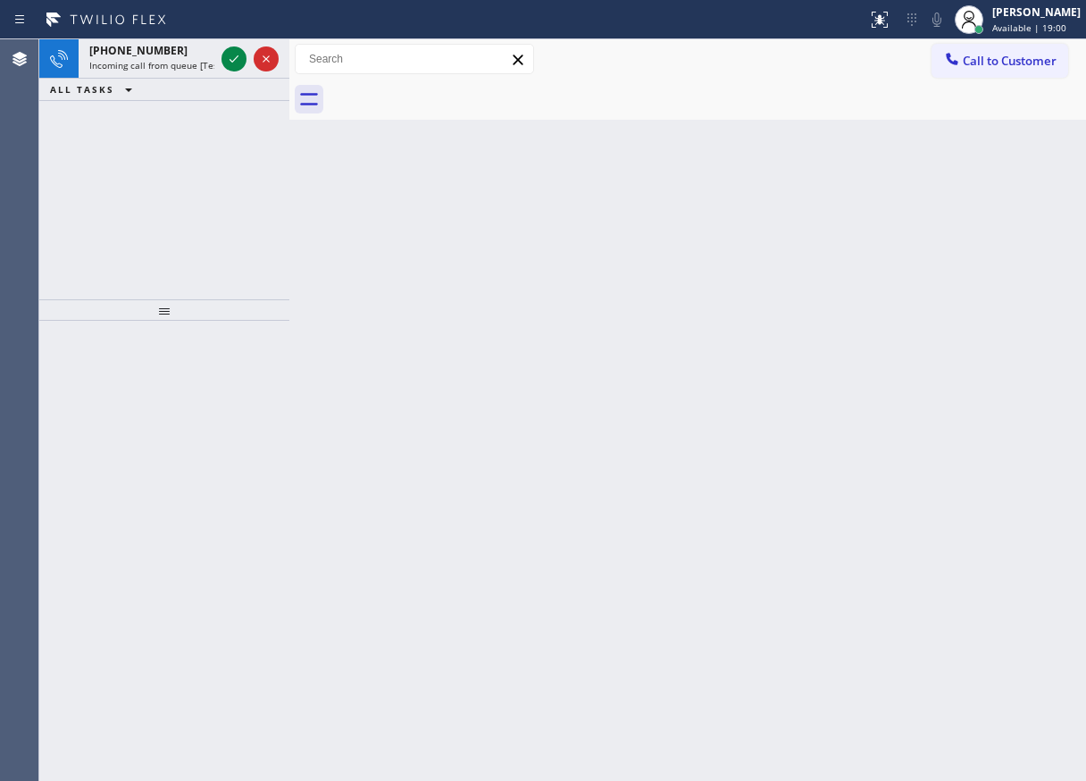
drag, startPoint x: 998, startPoint y: 320, endPoint x: 984, endPoint y: 306, distance: 18.9
click at [998, 320] on div "Back to Dashboard Change Sender ID Customers Technicians Select a contact Outbo…" at bounding box center [687, 409] width 797 height 741
drag, startPoint x: 969, startPoint y: 339, endPoint x: 433, endPoint y: 154, distance: 567.1
click at [969, 338] on div "Back to Dashboard Change Sender ID Customers Technicians Select a contact Outbo…" at bounding box center [687, 409] width 797 height 741
click at [229, 54] on icon at bounding box center [233, 58] width 21 height 21
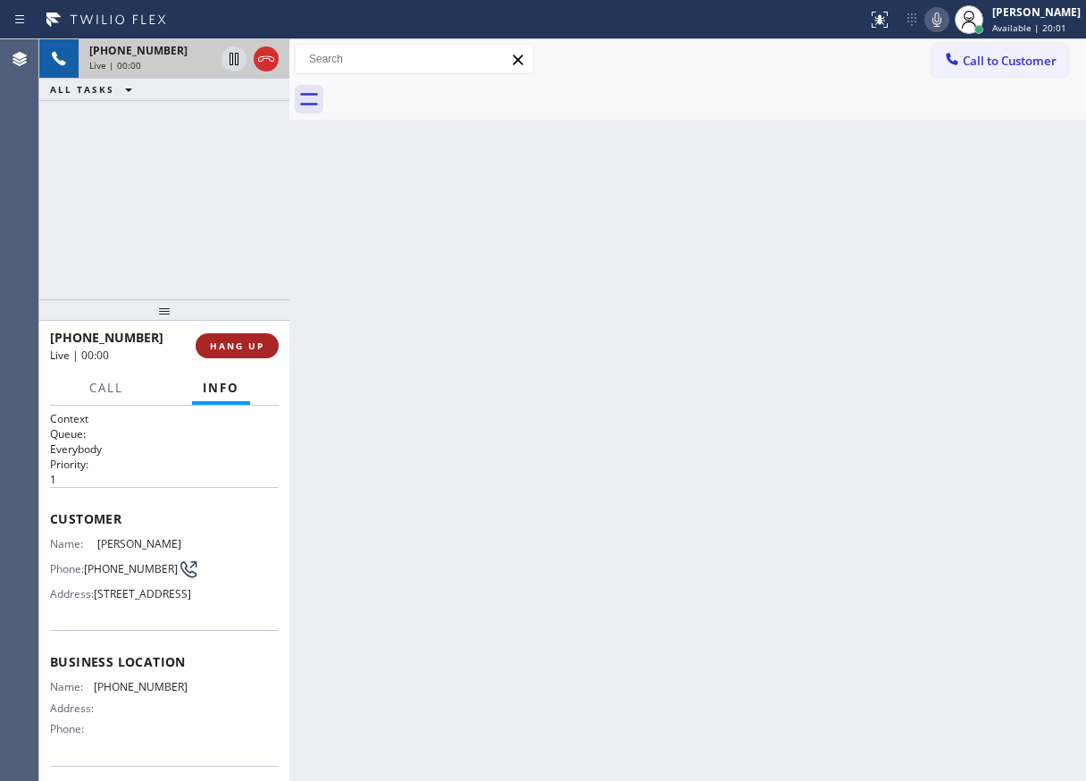
click at [230, 348] on span "HANG UP" at bounding box center [237, 345] width 54 height 13
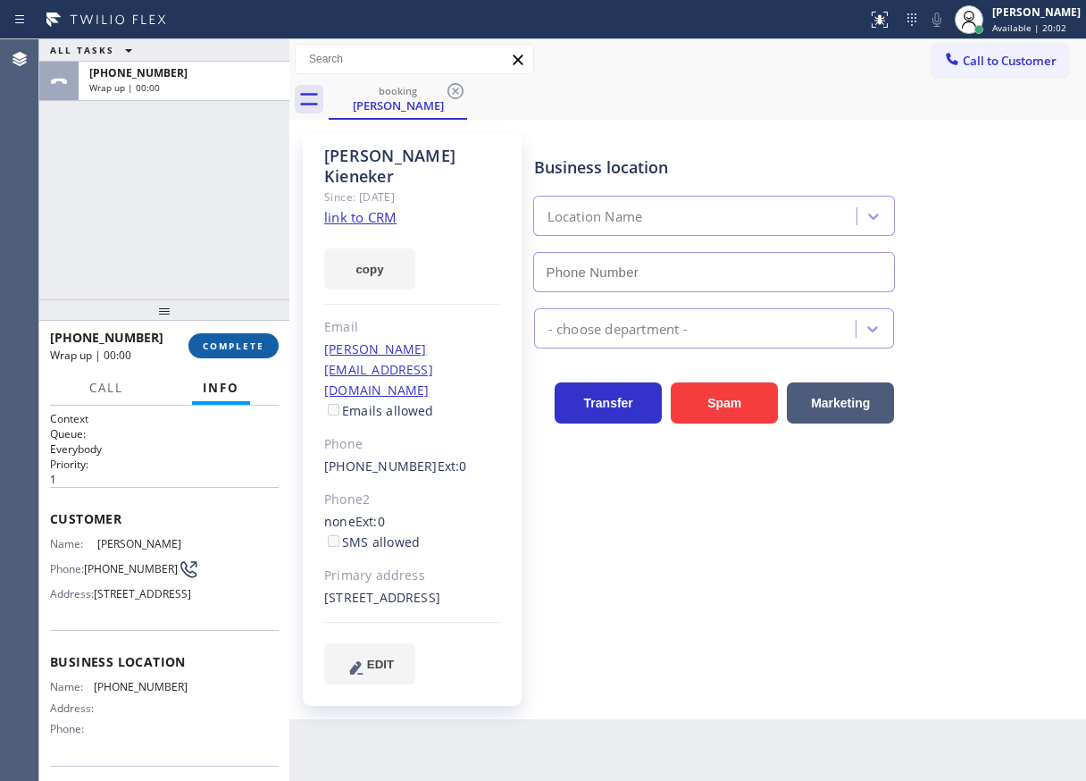
click at [230, 348] on span "COMPLETE" at bounding box center [234, 345] width 62 height 13
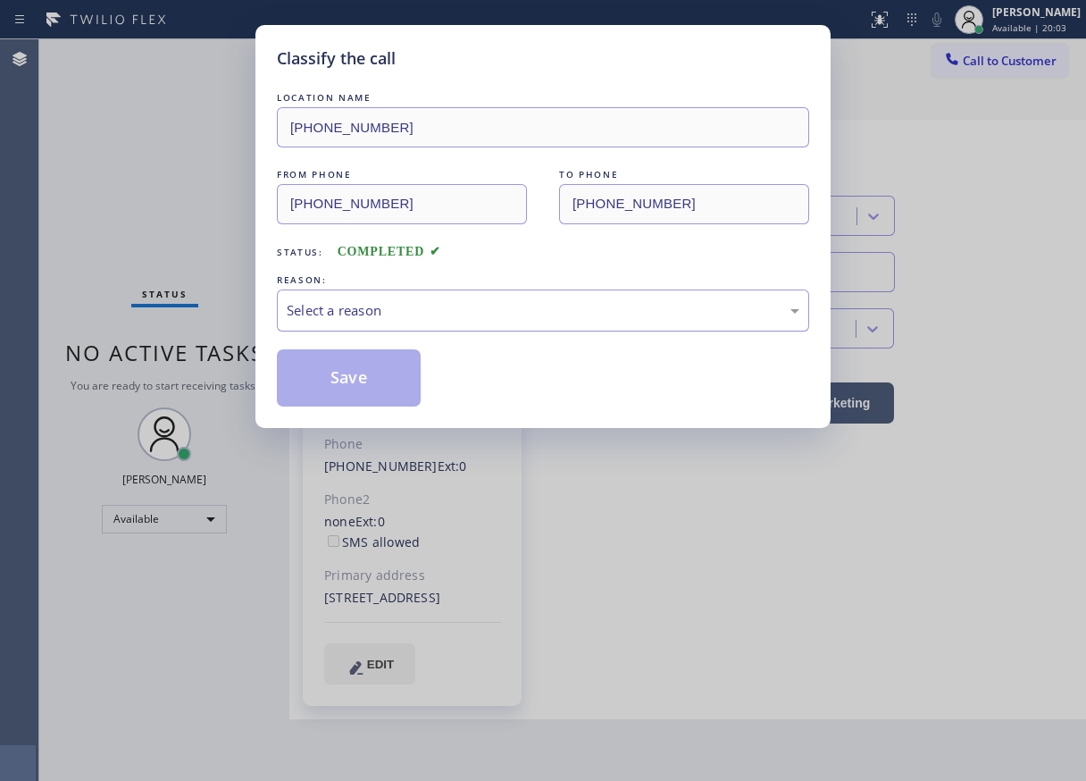
click at [384, 302] on div "Select a reason" at bounding box center [543, 310] width 513 height 21
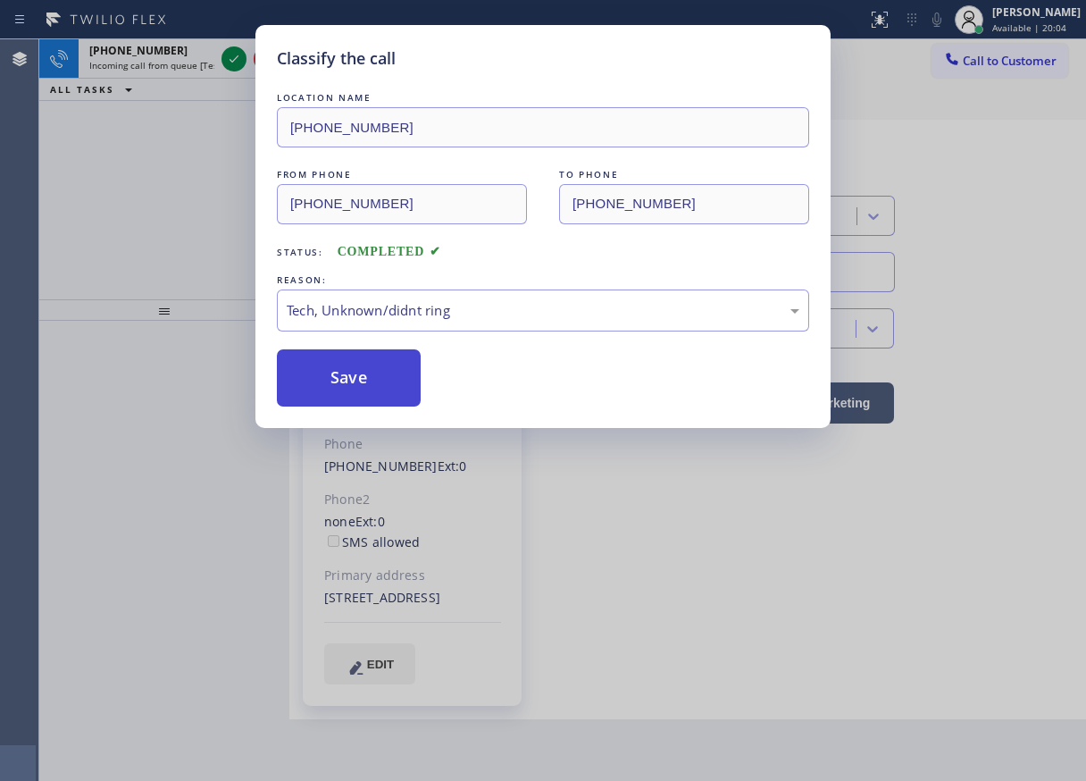
click at [362, 399] on button "Save" at bounding box center [349, 377] width 144 height 57
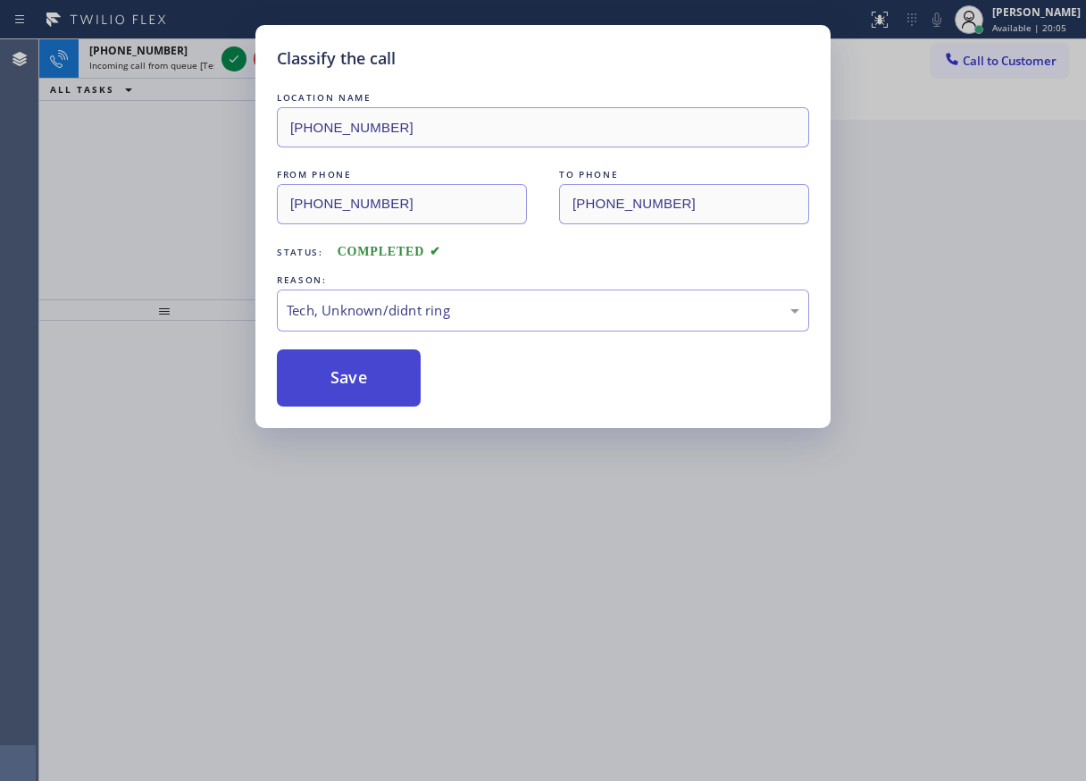
click at [362, 399] on button "Save" at bounding box center [349, 377] width 144 height 57
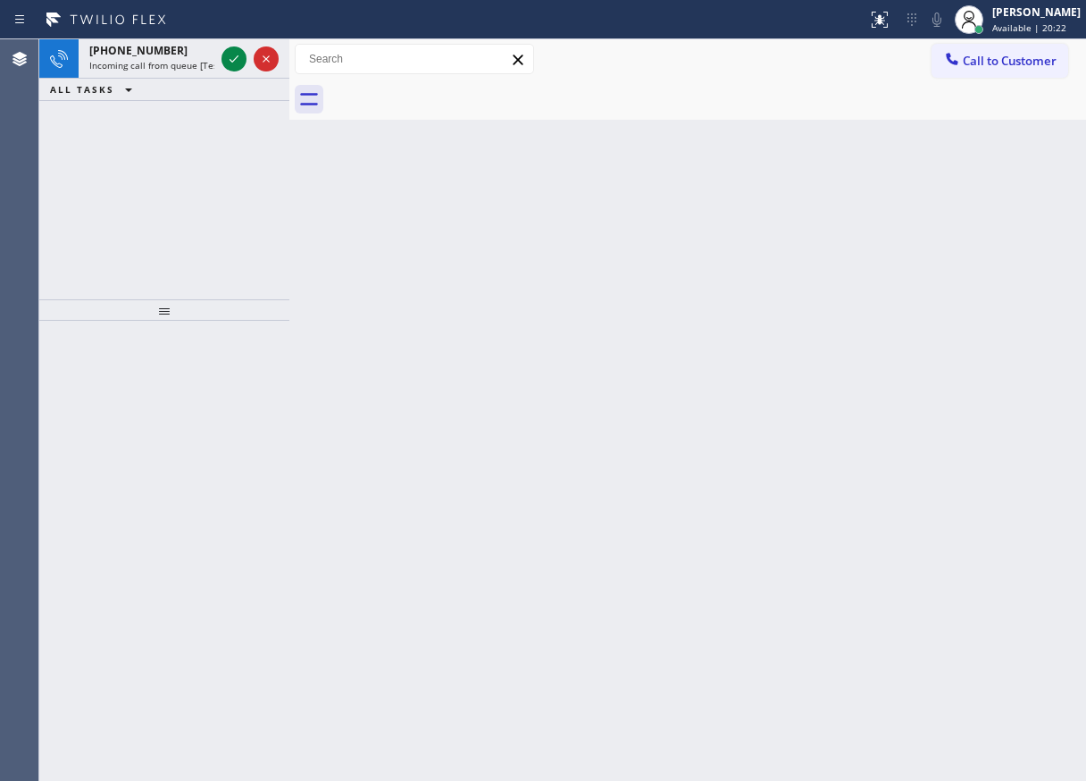
click at [957, 327] on div "Back to Dashboard Change Sender ID Customers Technicians Select a contact Outbo…" at bounding box center [687, 409] width 797 height 741
click at [239, 61] on icon at bounding box center [233, 58] width 21 height 21
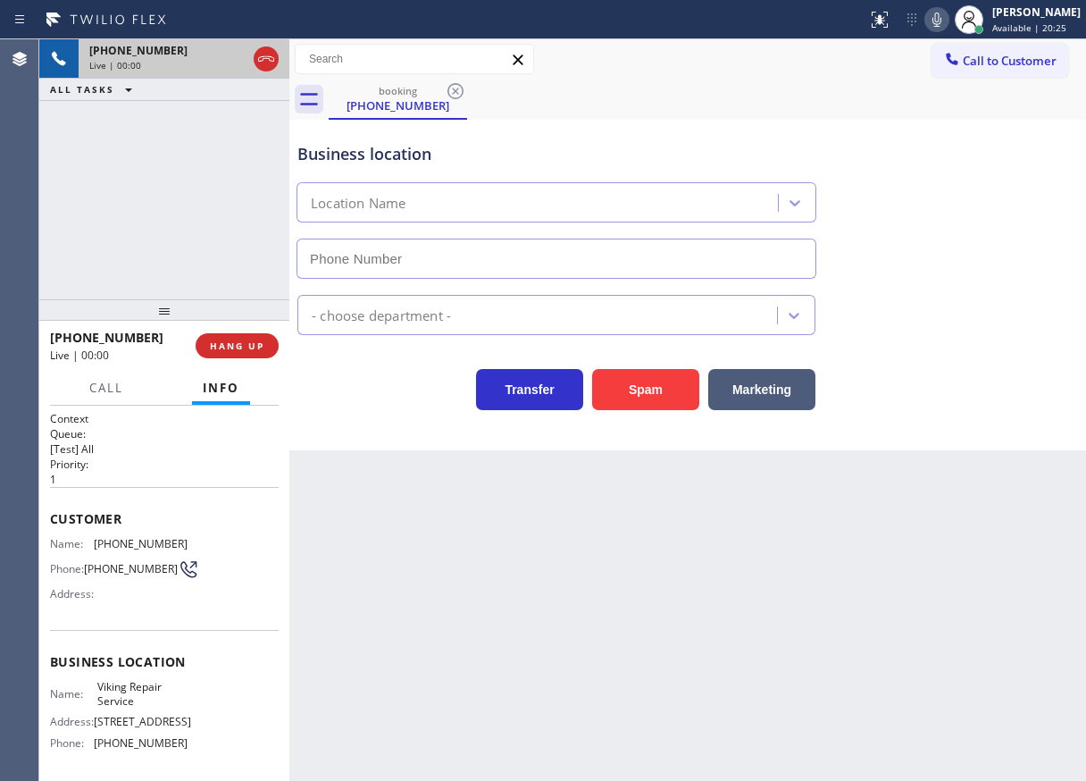
type input "[PHONE_NUMBER]"
click at [138, 689] on span "Viking Repair Service" at bounding box center [141, 694] width 89 height 28
click at [455, 247] on input "[PHONE_NUMBER]" at bounding box center [557, 258] width 520 height 40
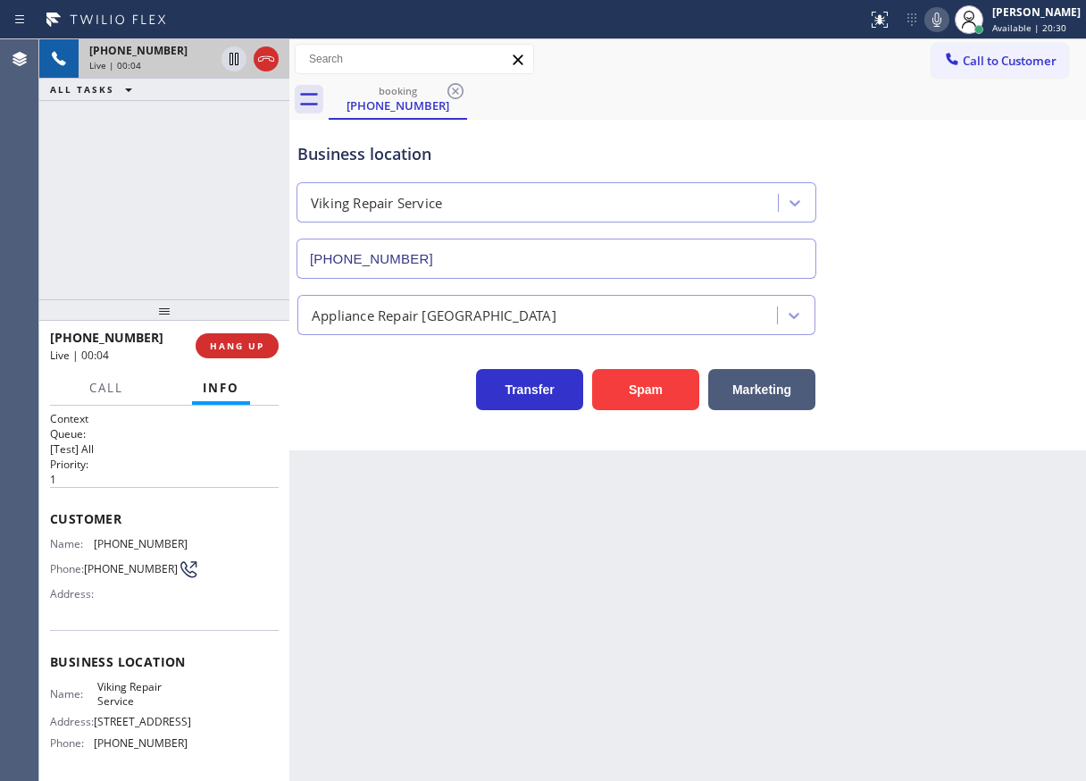
click at [455, 247] on input "[PHONE_NUMBER]" at bounding box center [557, 258] width 520 height 40
click at [112, 549] on span "[PHONE_NUMBER]" at bounding box center [141, 543] width 94 height 13
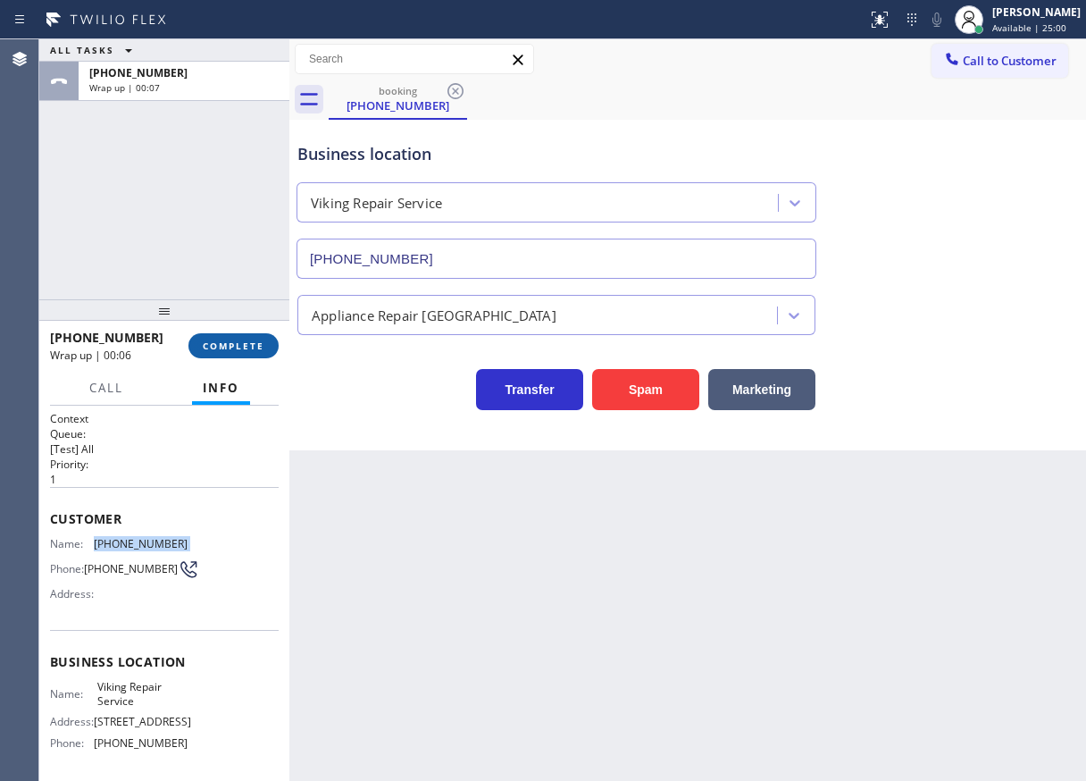
click at [230, 342] on span "COMPLETE" at bounding box center [234, 345] width 62 height 13
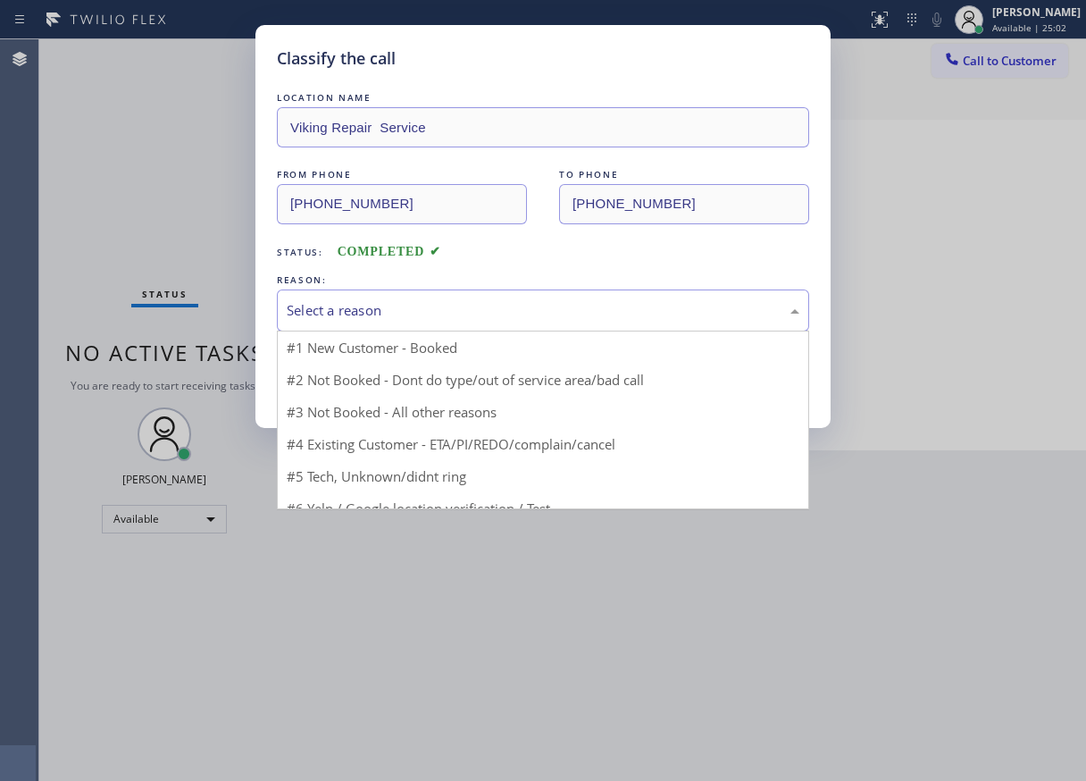
click at [487, 305] on div "Select a reason" at bounding box center [543, 310] width 513 height 21
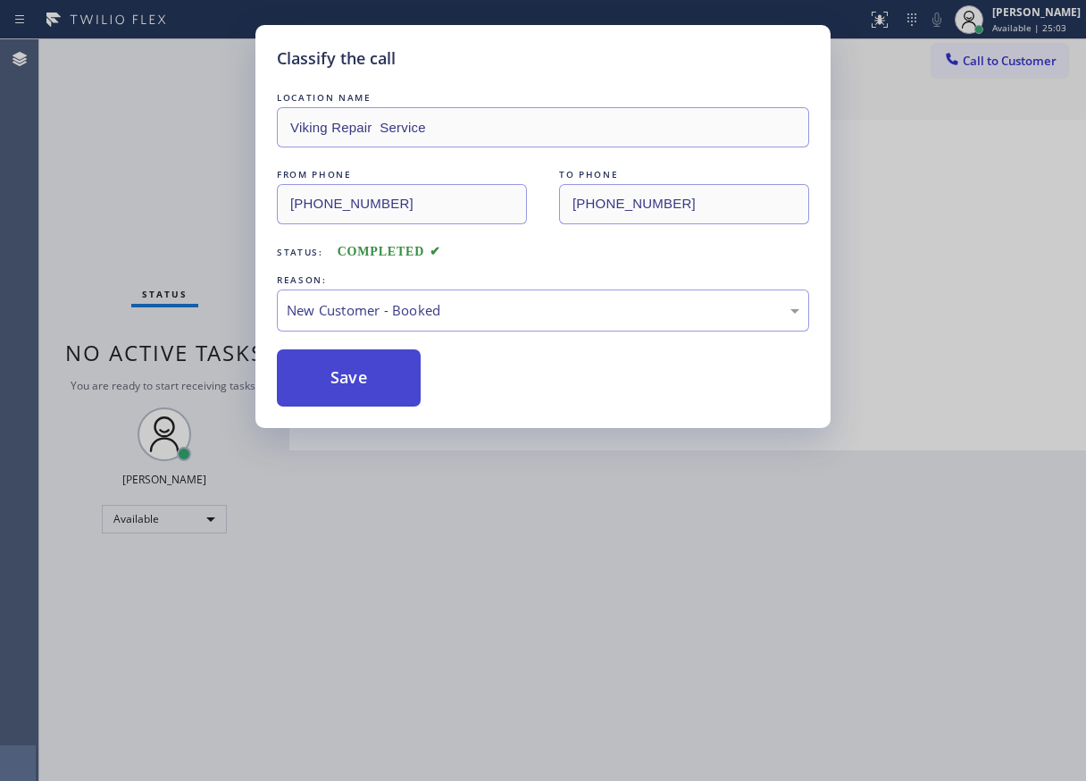
click at [367, 402] on button "Save" at bounding box center [349, 377] width 144 height 57
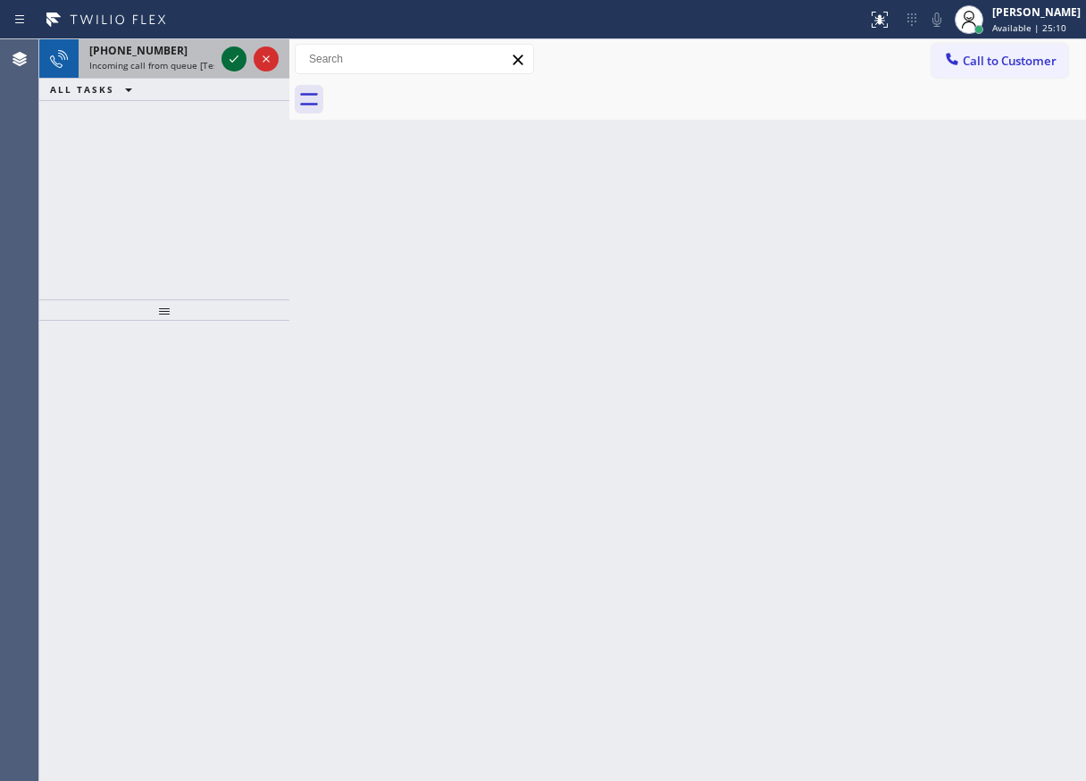
click at [229, 54] on icon at bounding box center [233, 58] width 21 height 21
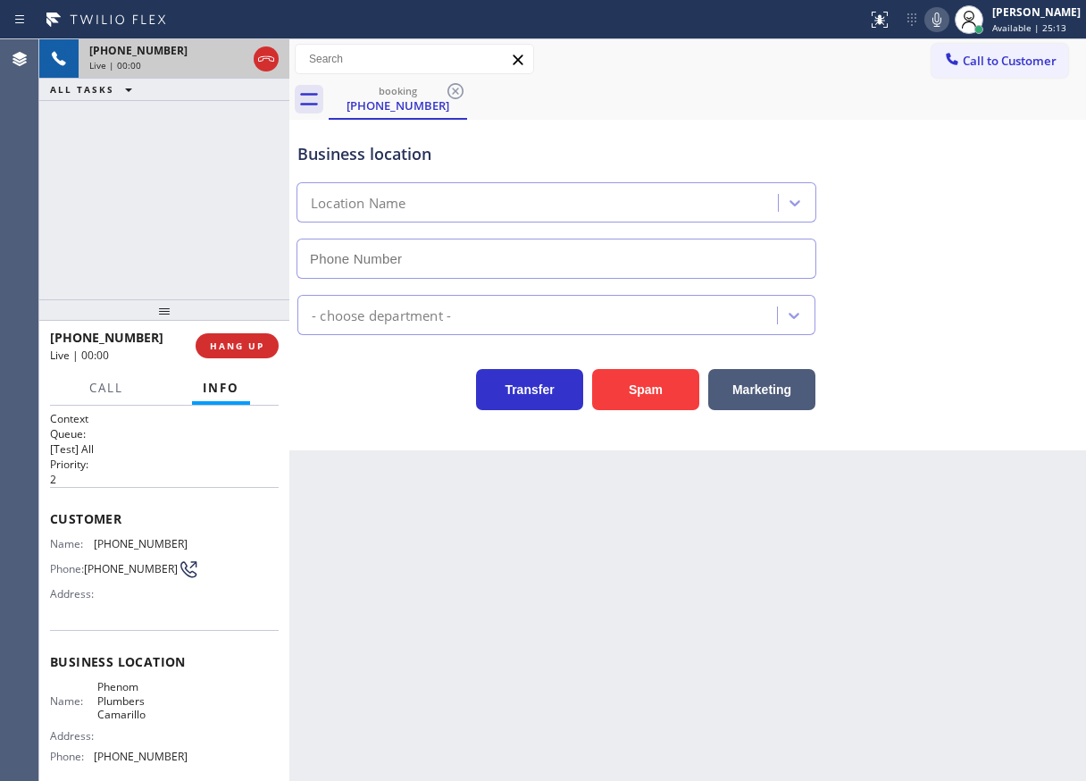
type input "[PHONE_NUMBER]"
click at [243, 351] on span "HANG UP" at bounding box center [237, 345] width 54 height 13
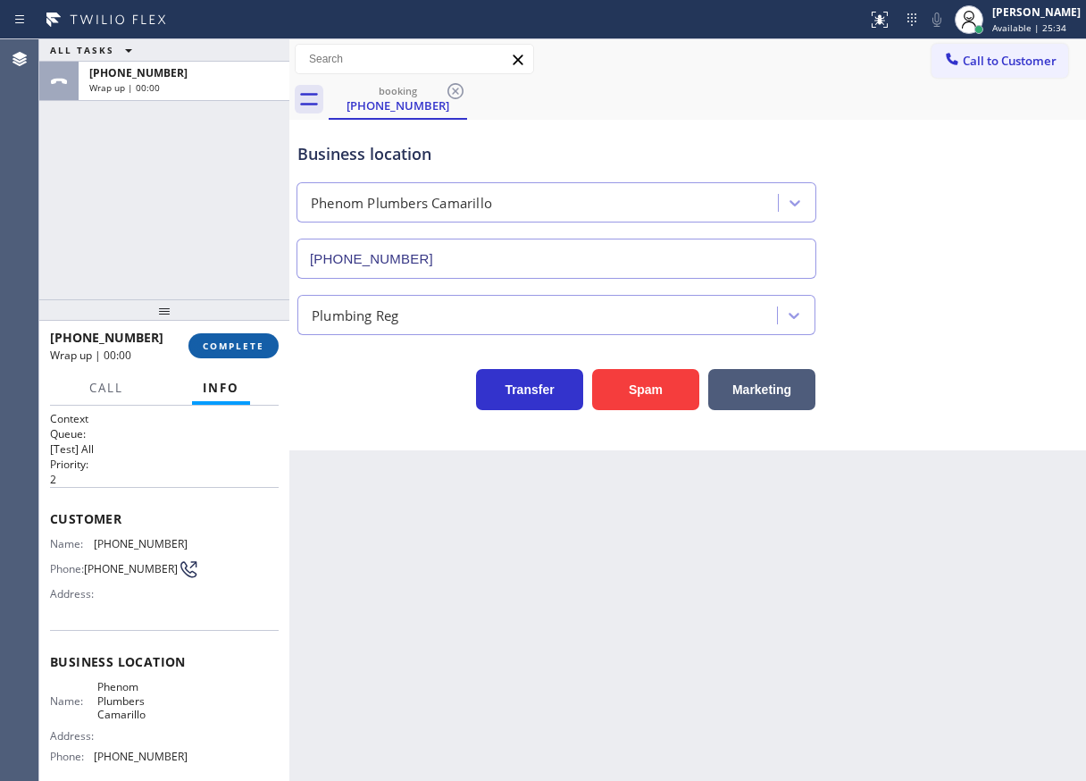
click at [230, 343] on span "COMPLETE" at bounding box center [234, 345] width 62 height 13
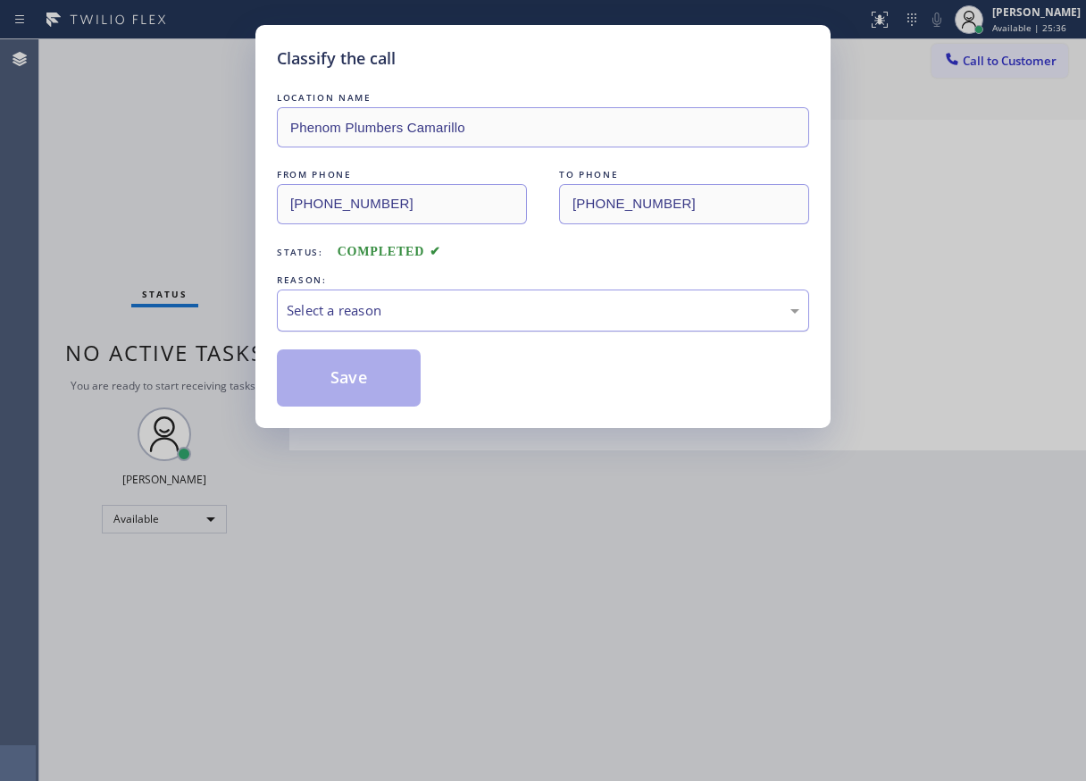
click at [492, 308] on div "Select a reason" at bounding box center [543, 310] width 513 height 21
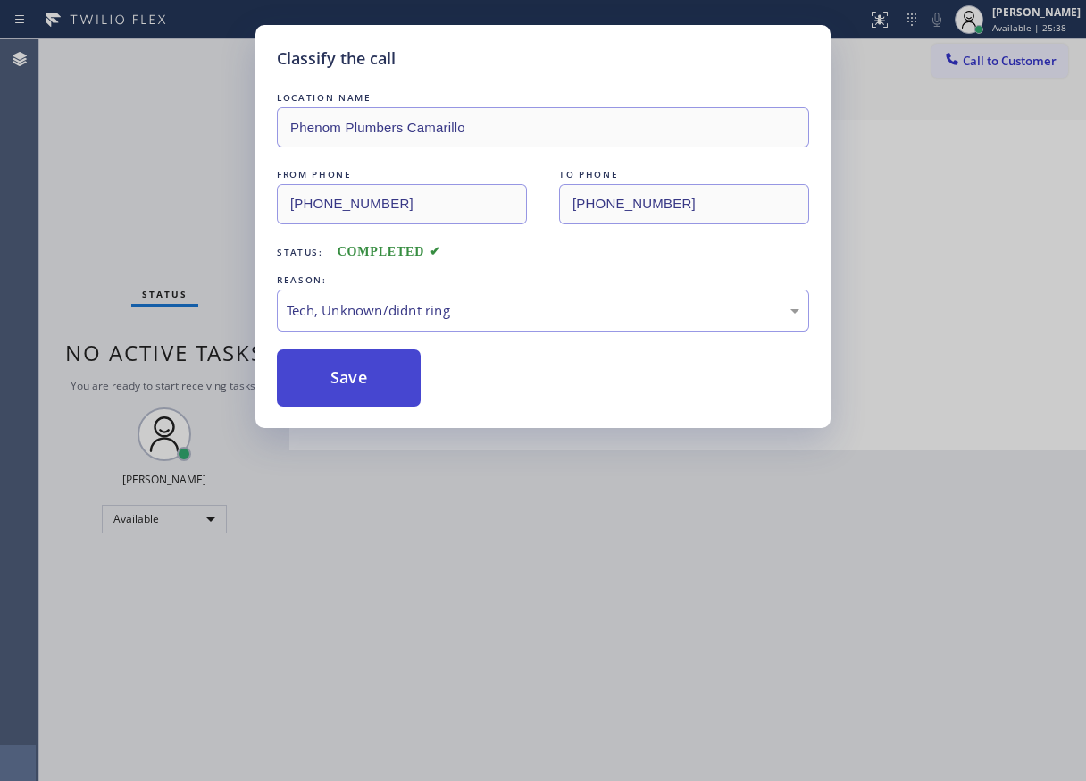
click at [384, 360] on button "Save" at bounding box center [349, 377] width 144 height 57
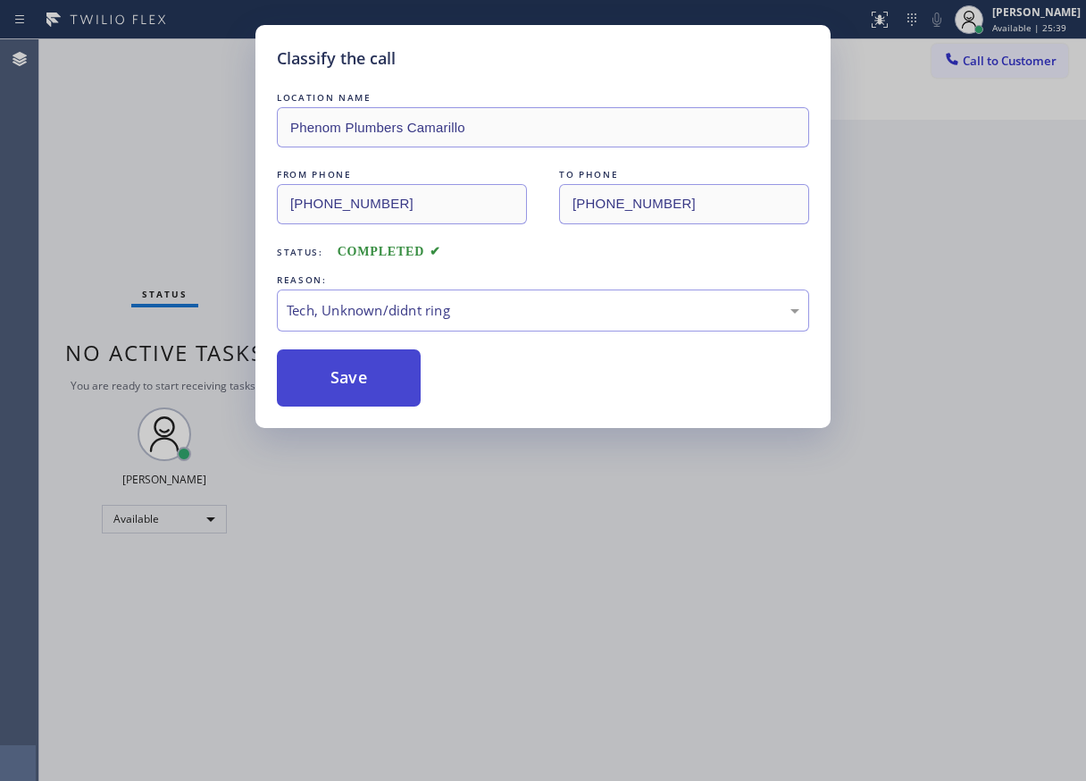
click at [354, 364] on button "Save" at bounding box center [349, 377] width 144 height 57
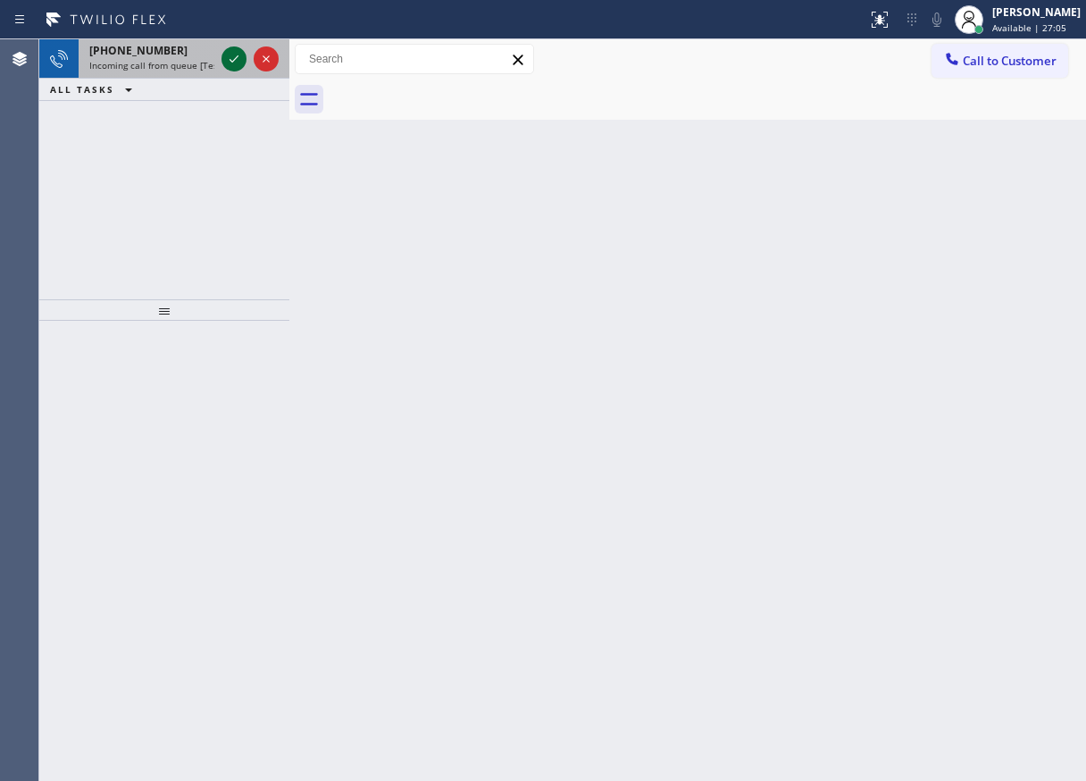
click at [228, 60] on icon at bounding box center [233, 58] width 21 height 21
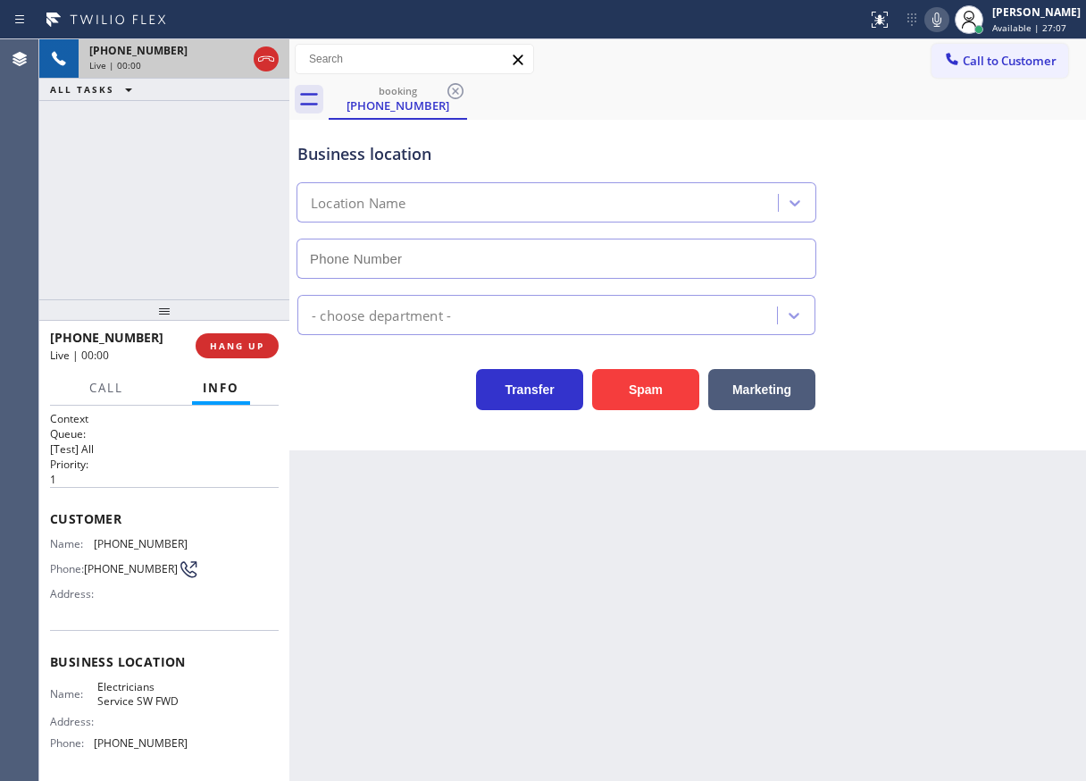
type input "[PHONE_NUMBER]"
drag, startPoint x: 246, startPoint y: 348, endPoint x: 742, endPoint y: 644, distance: 577.9
click at [742, 644] on div "[PHONE_NUMBER] Live | 00:00 ALL TASKS ALL TASKS ACTIVE TASKS TASKS IN WRAP UP […" at bounding box center [562, 409] width 1047 height 741
click at [630, 405] on button "Spam" at bounding box center [645, 389] width 107 height 41
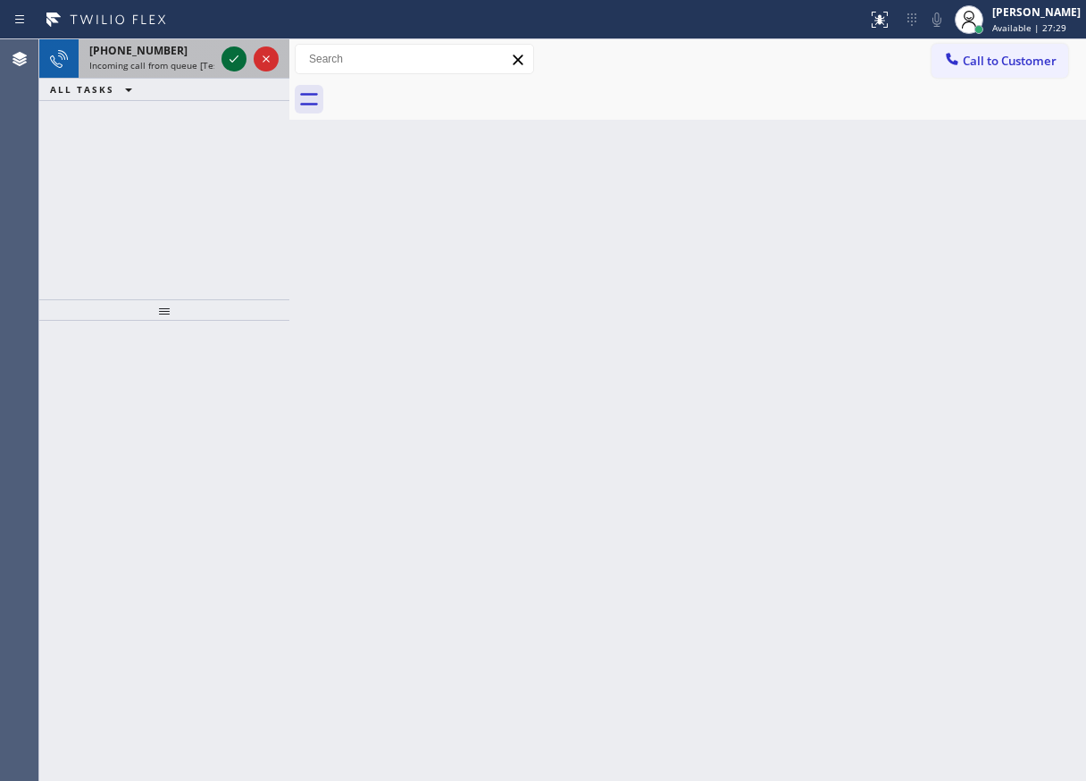
click at [226, 60] on icon at bounding box center [233, 58] width 21 height 21
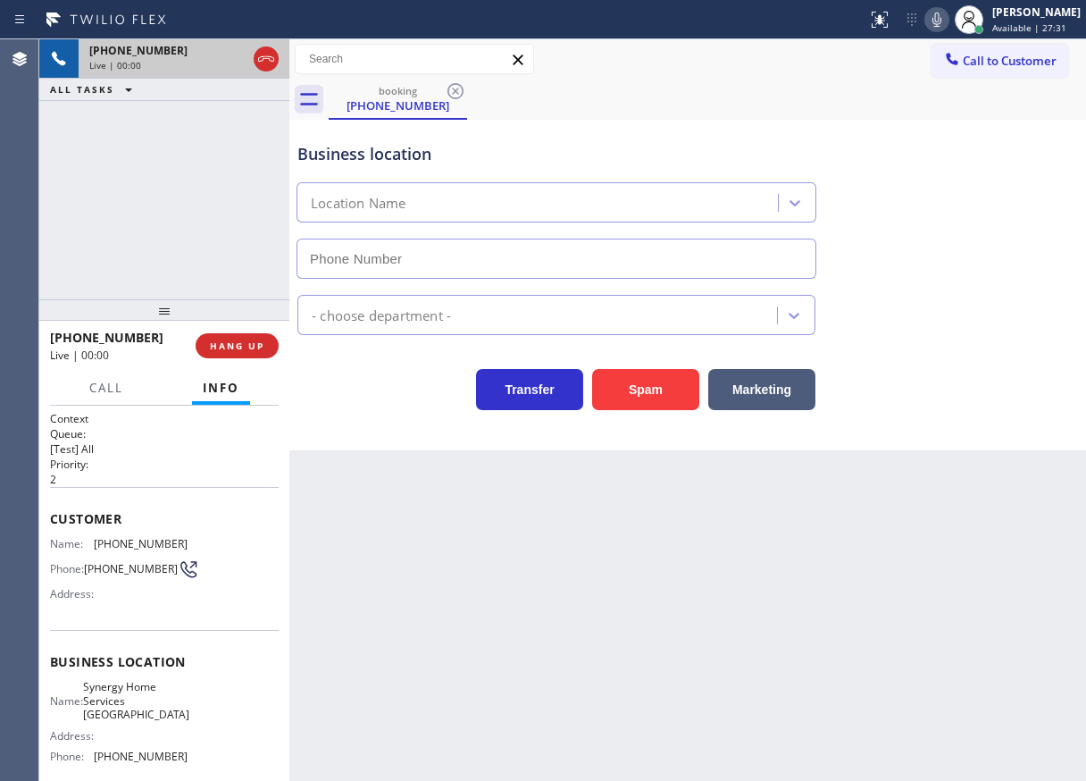
type input "[PHONE_NUMBER]"
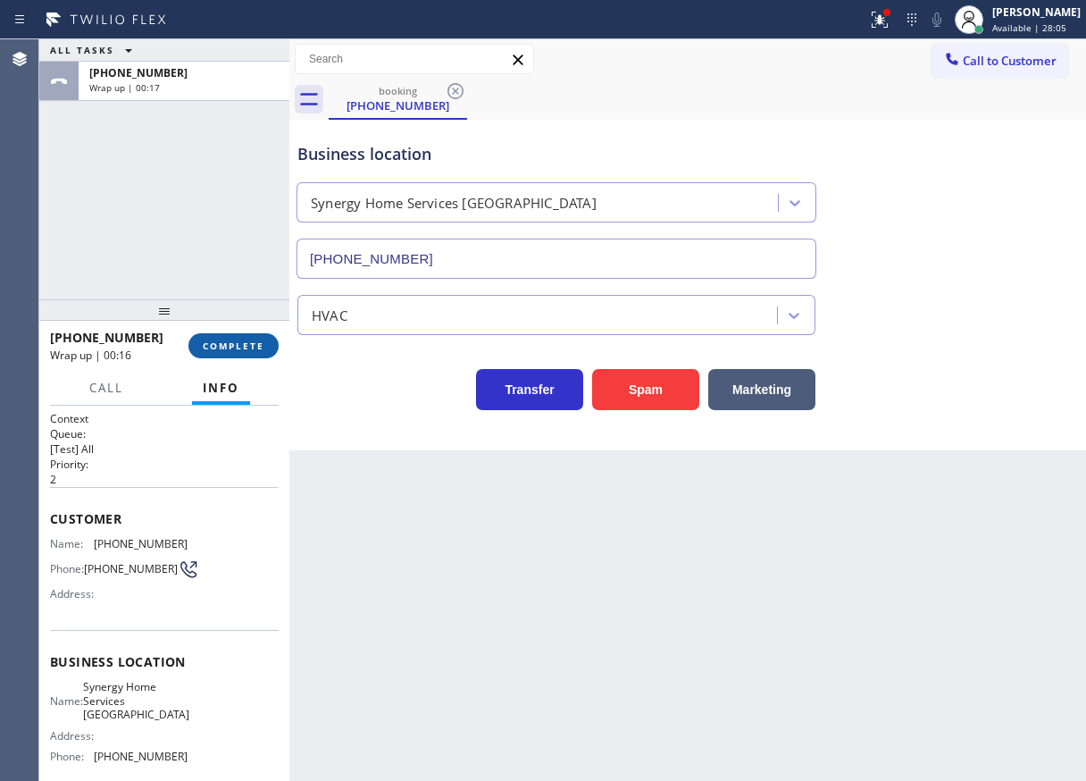
click at [238, 349] on span "COMPLETE" at bounding box center [234, 345] width 62 height 13
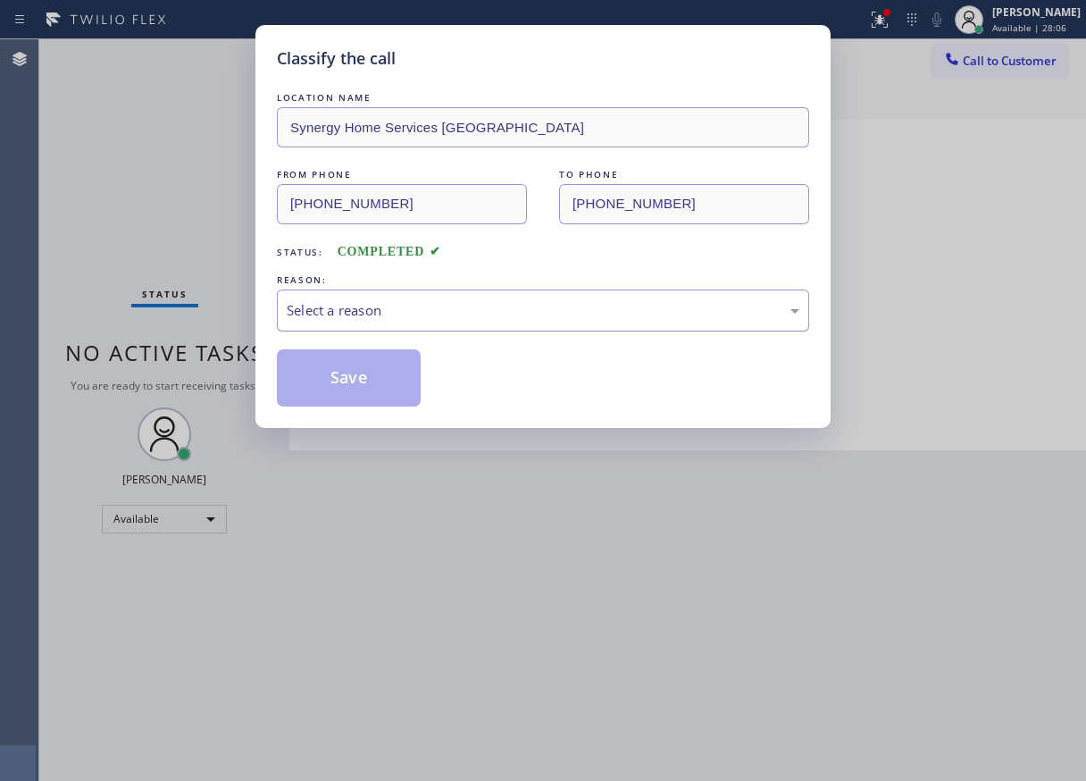
click at [407, 304] on div "Select a reason" at bounding box center [543, 310] width 513 height 21
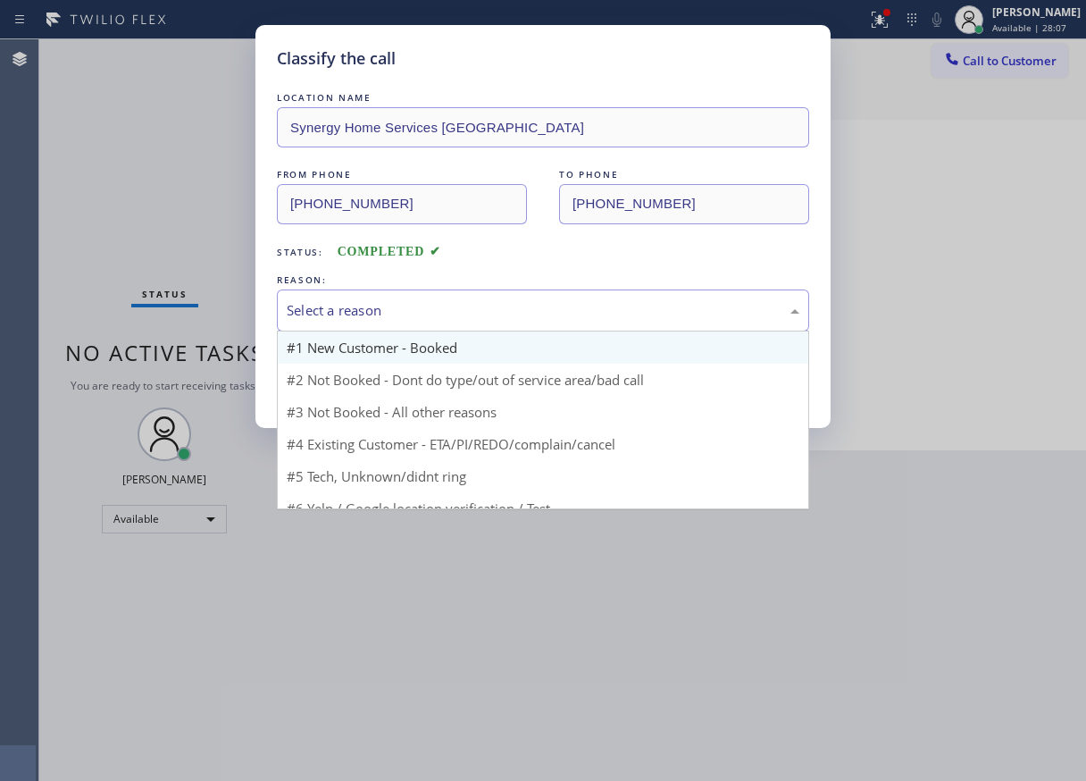
scroll to position [16, 0]
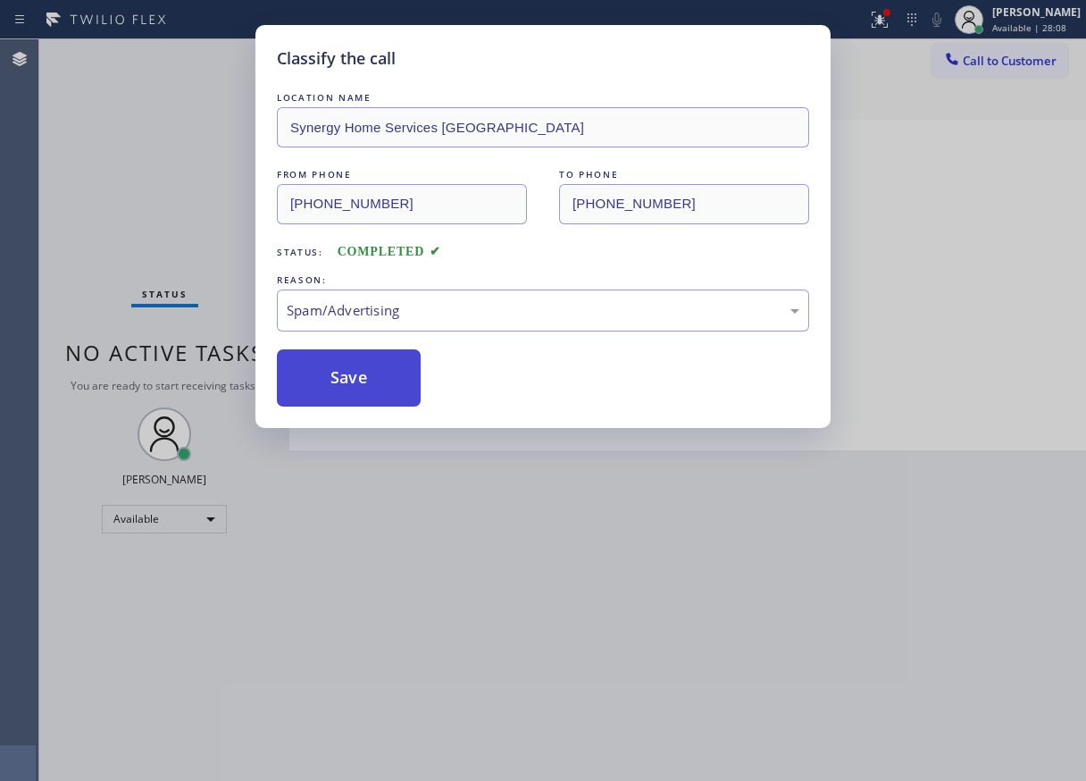
click at [356, 389] on button "Save" at bounding box center [349, 377] width 144 height 57
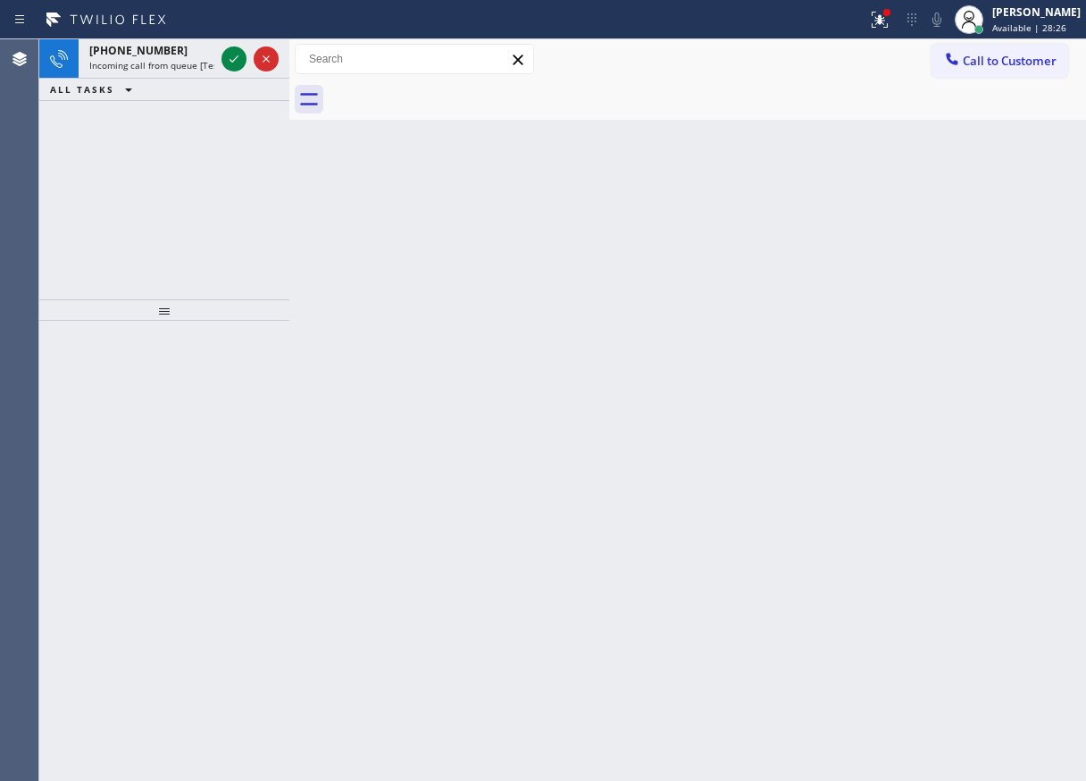
click at [231, 60] on icon at bounding box center [233, 58] width 21 height 21
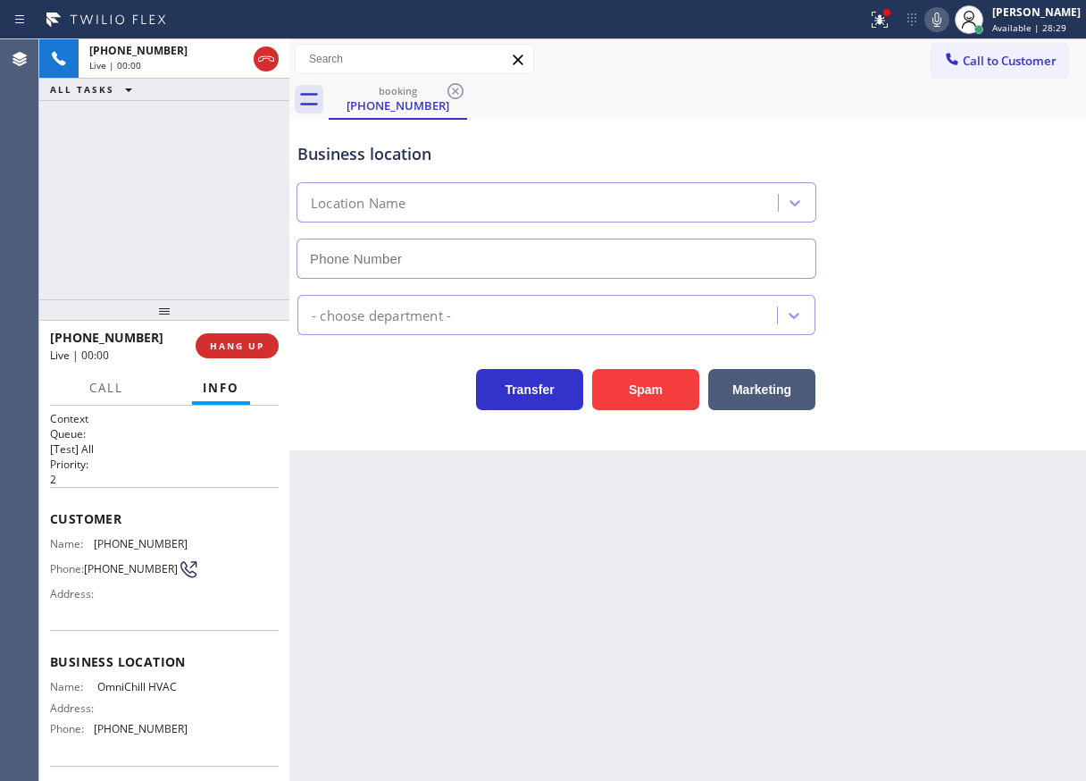
type input "[PHONE_NUMBER]"
click at [663, 390] on button "Spam" at bounding box center [645, 389] width 107 height 41
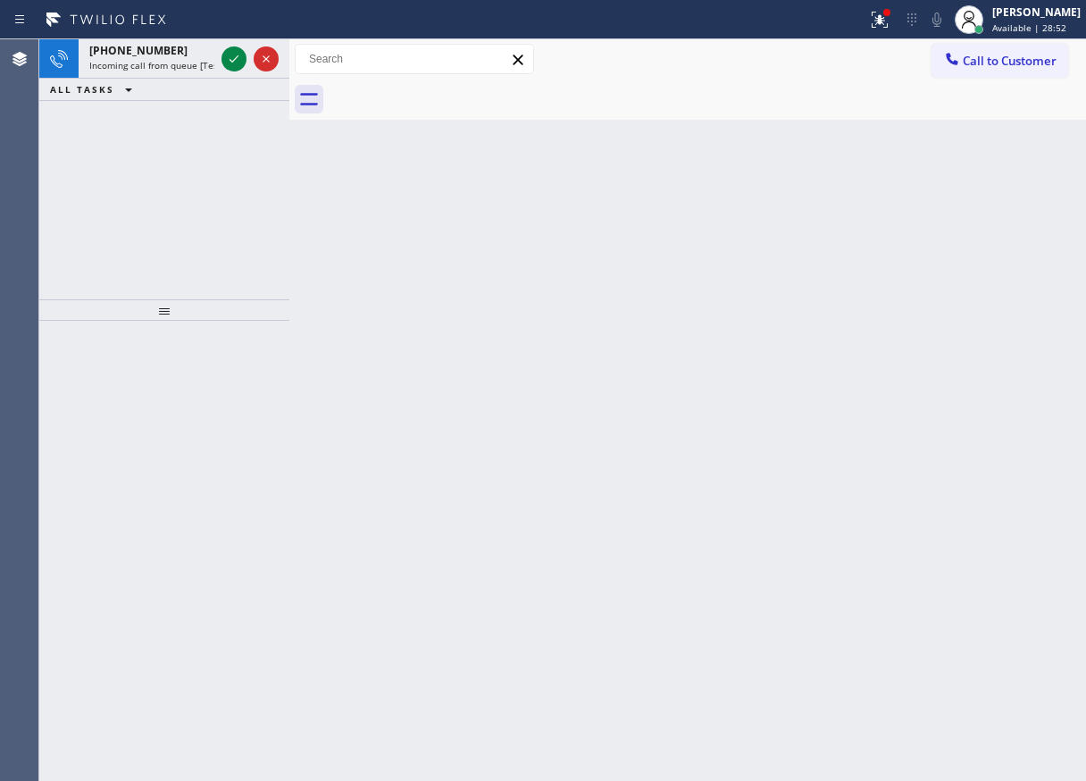
click at [983, 443] on div "Back to Dashboard Change Sender ID Customers Technicians Select a contact Outbo…" at bounding box center [687, 409] width 797 height 741
click at [234, 58] on icon at bounding box center [233, 58] width 21 height 21
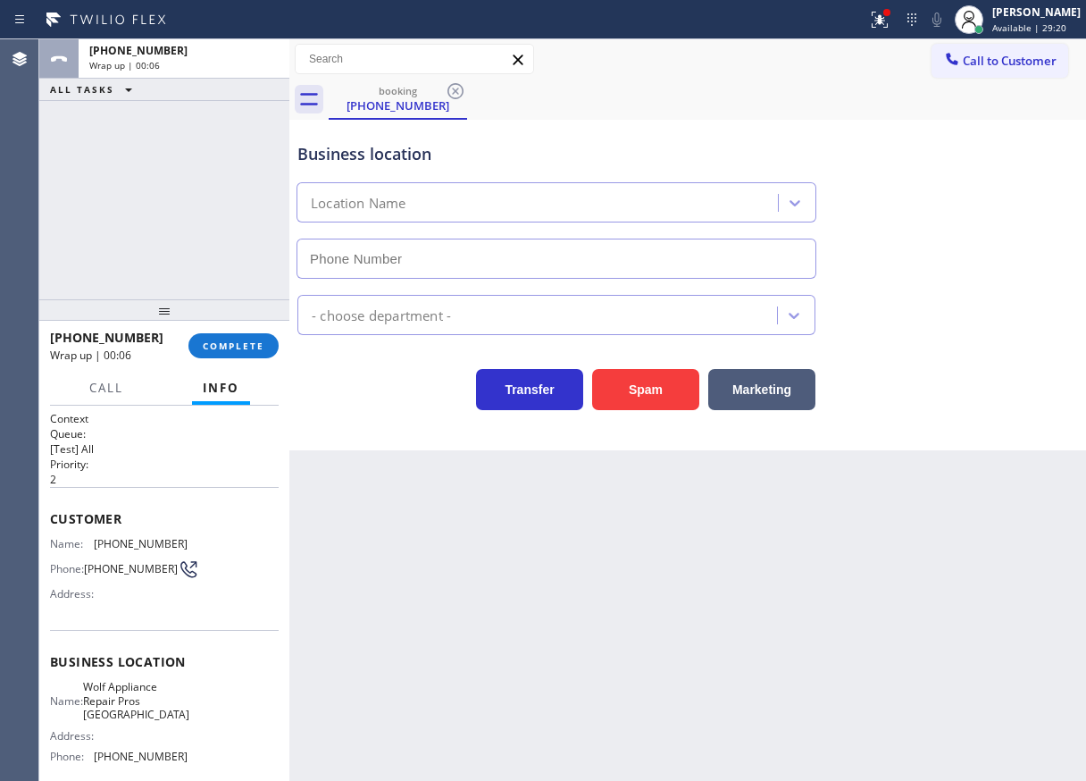
type input "[PHONE_NUMBER]"
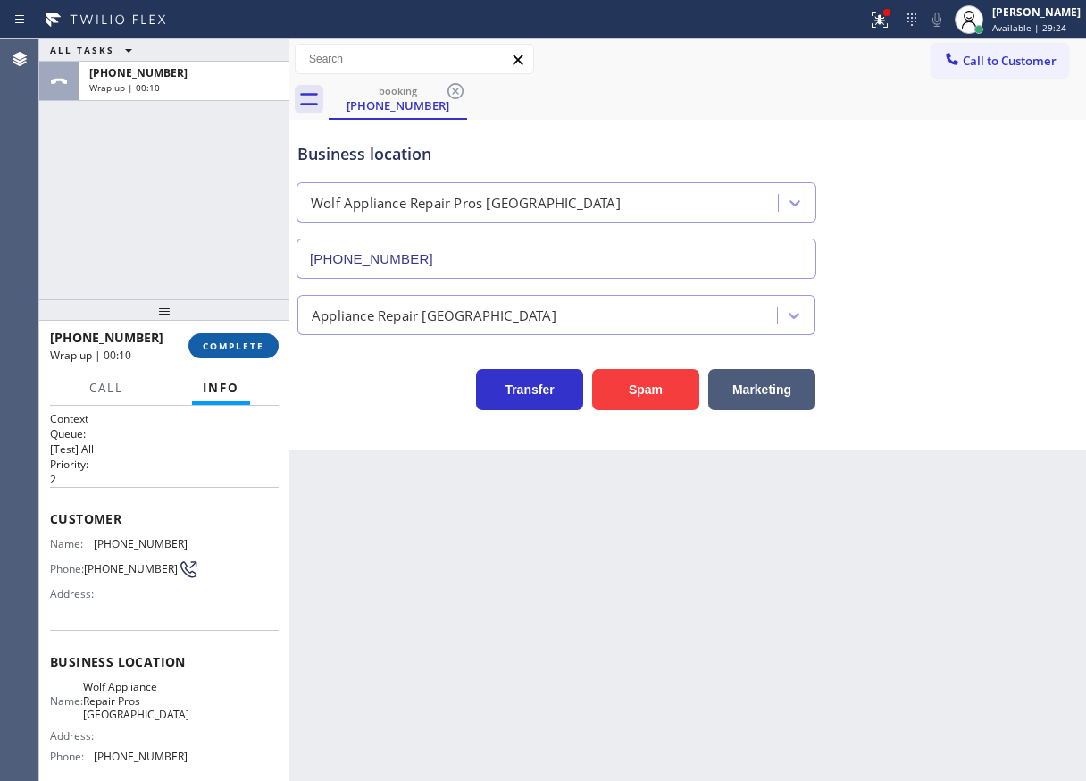
click at [249, 347] on span "COMPLETE" at bounding box center [234, 345] width 62 height 13
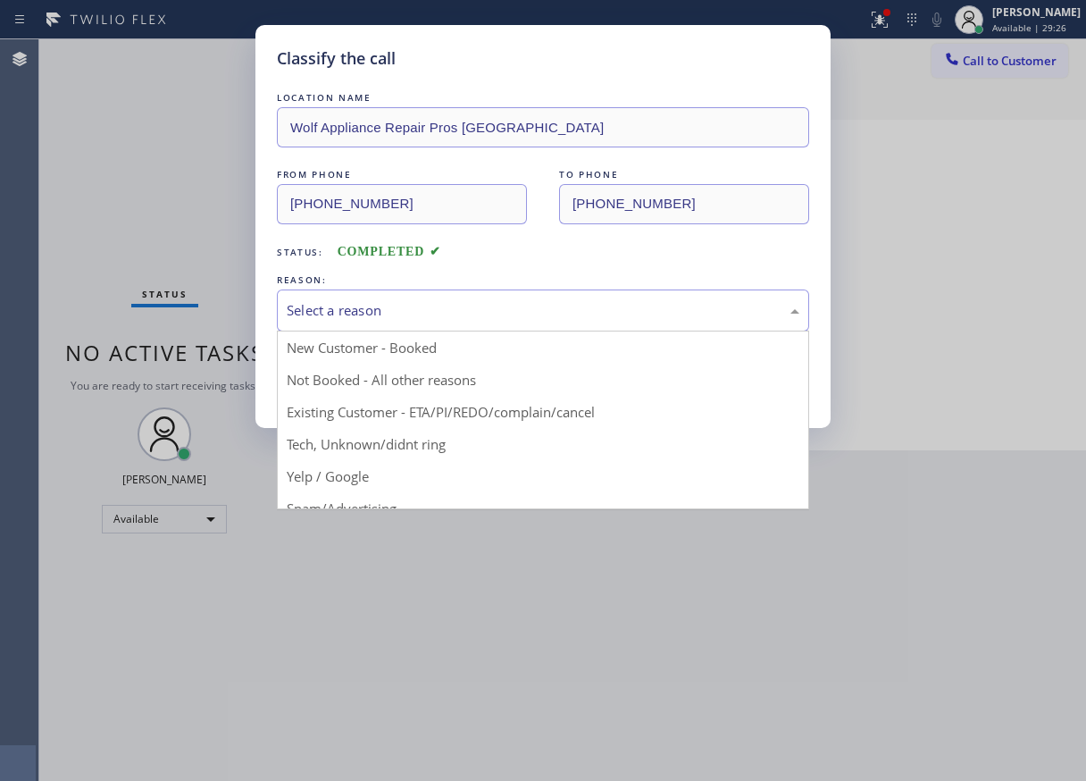
click at [447, 326] on div "Select a reason" at bounding box center [543, 310] width 532 height 42
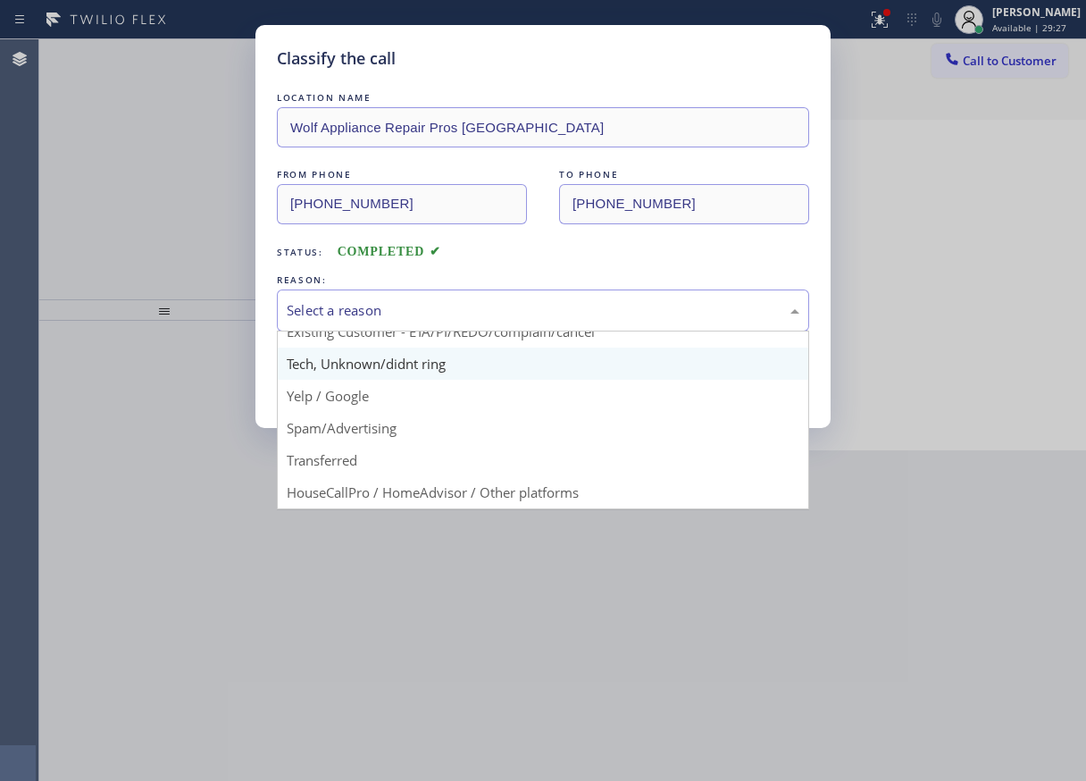
scroll to position [89, 0]
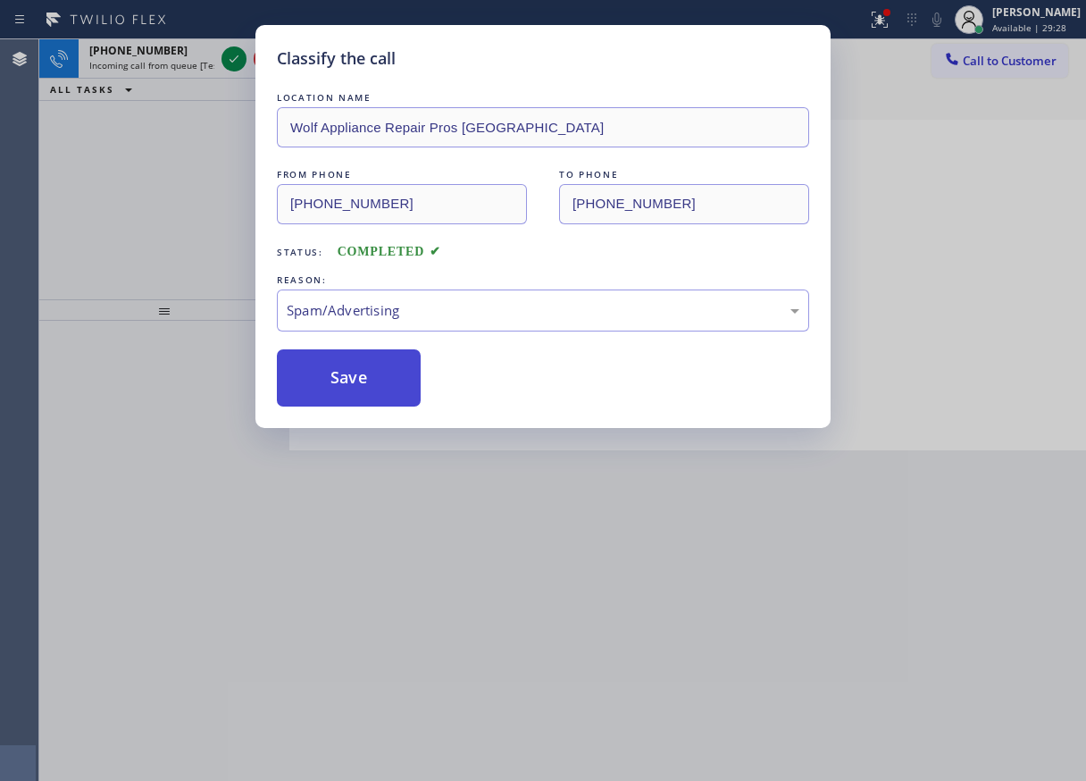
click at [385, 383] on button "Save" at bounding box center [349, 377] width 144 height 57
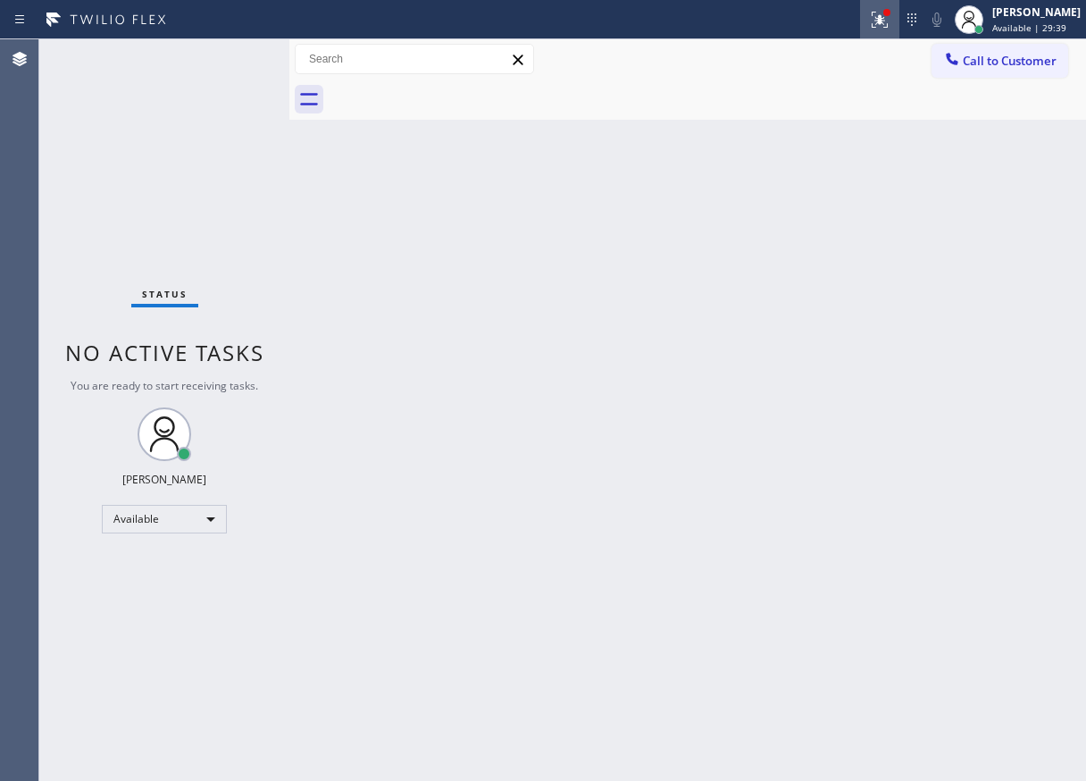
click at [899, 35] on button at bounding box center [879, 19] width 39 height 39
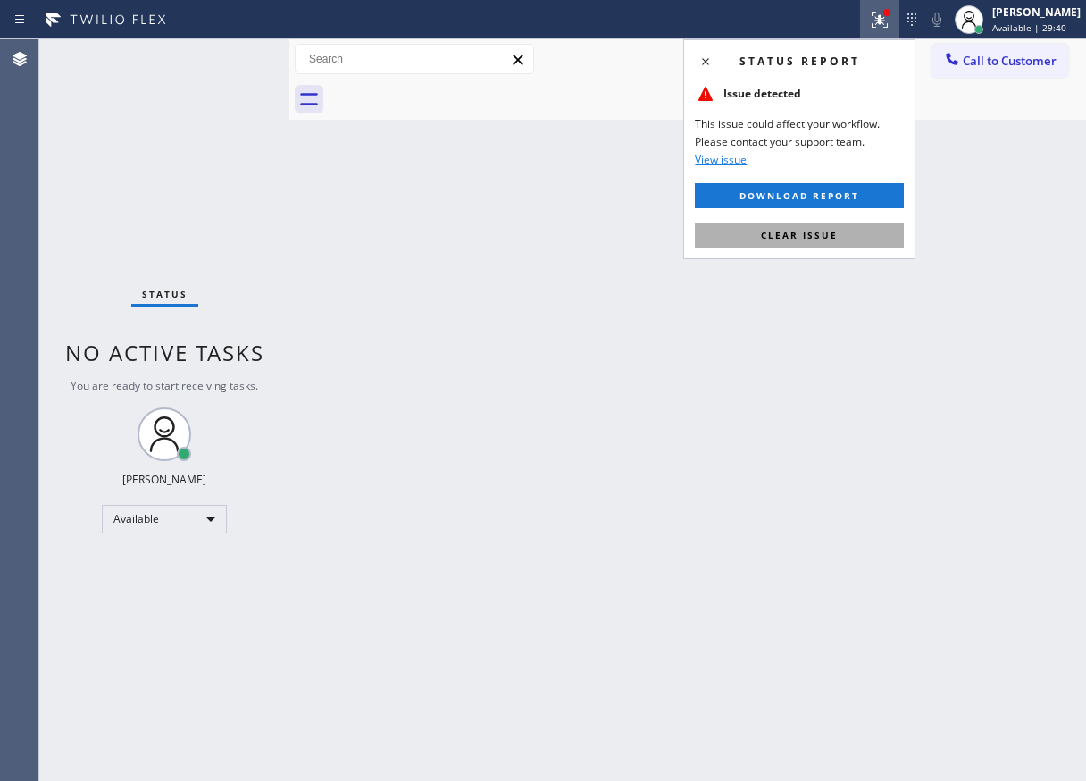
click at [862, 234] on button "Clear issue" at bounding box center [799, 234] width 209 height 25
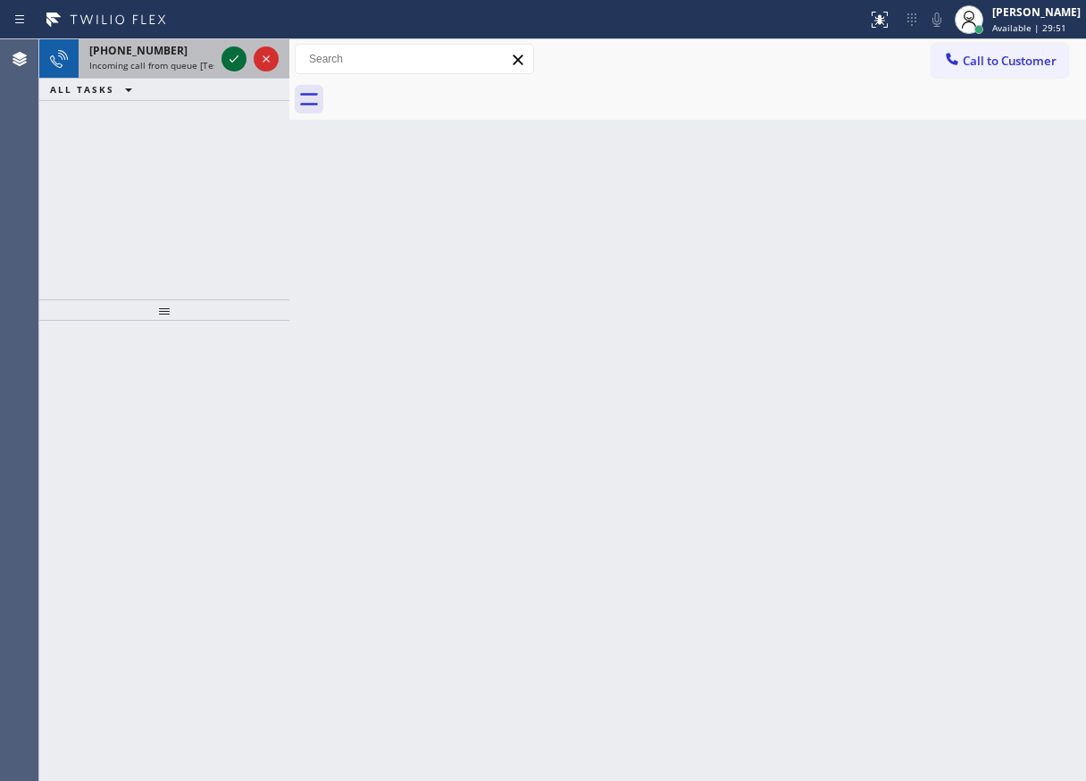
click at [225, 59] on icon at bounding box center [233, 58] width 21 height 21
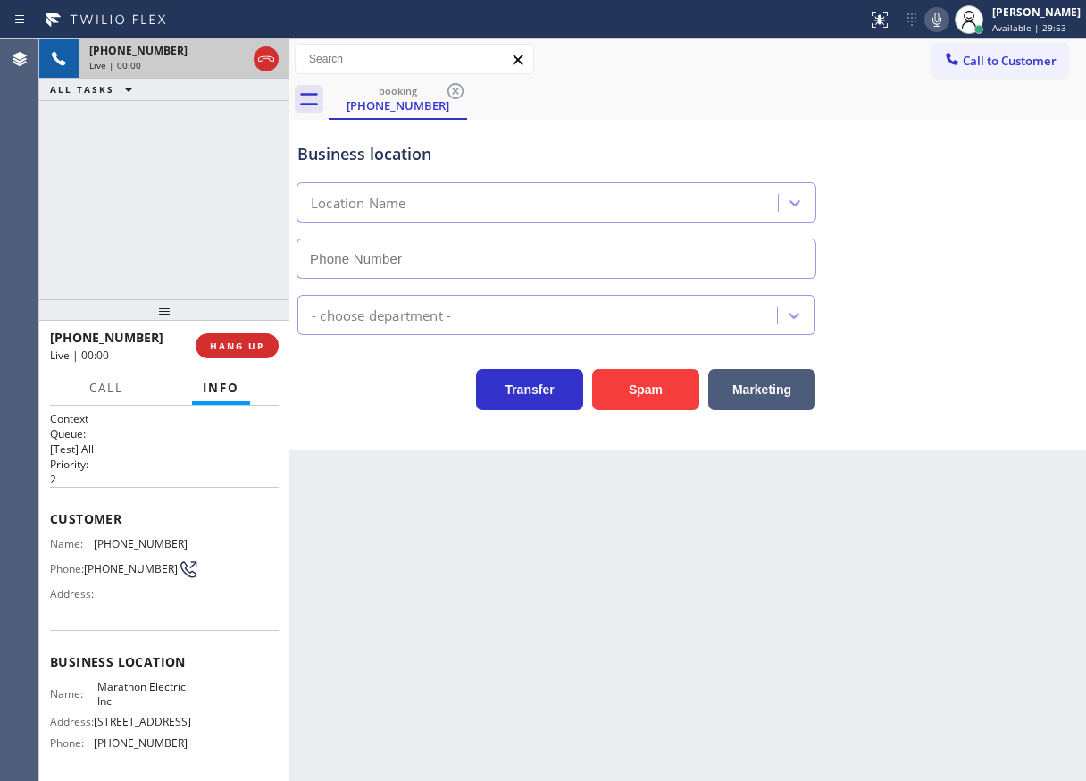
type input "[PHONE_NUMBER]"
click at [658, 391] on button "Spam" at bounding box center [645, 389] width 107 height 41
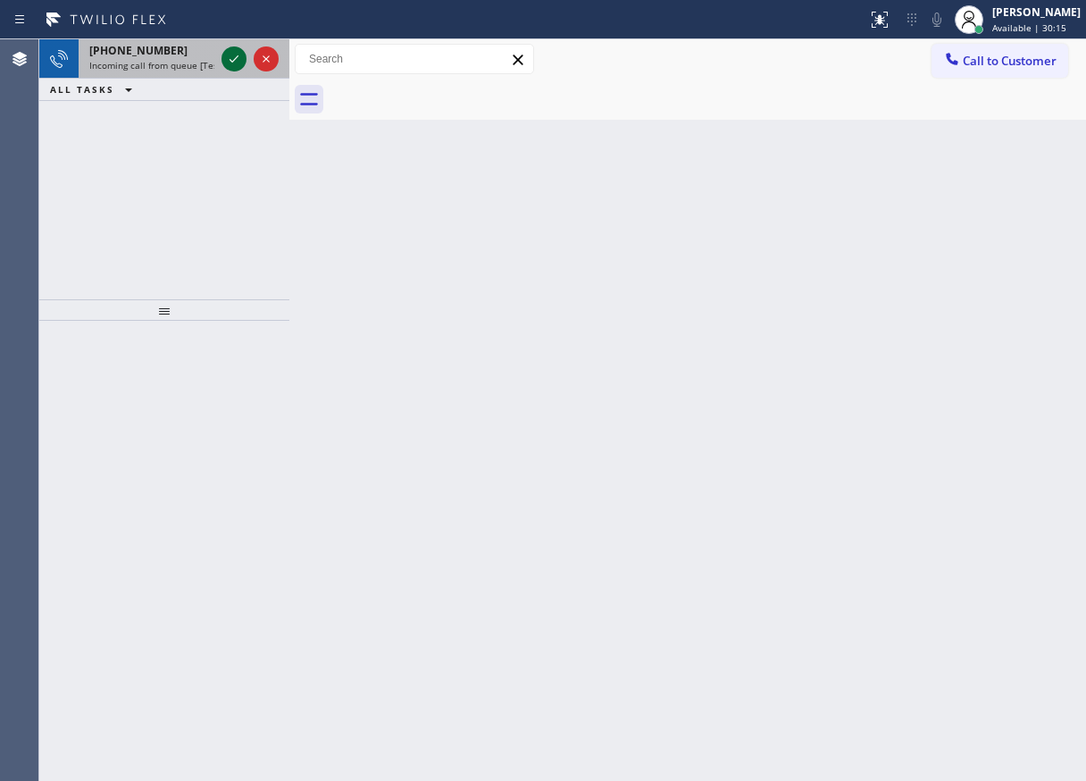
click at [232, 69] on icon at bounding box center [233, 58] width 21 height 21
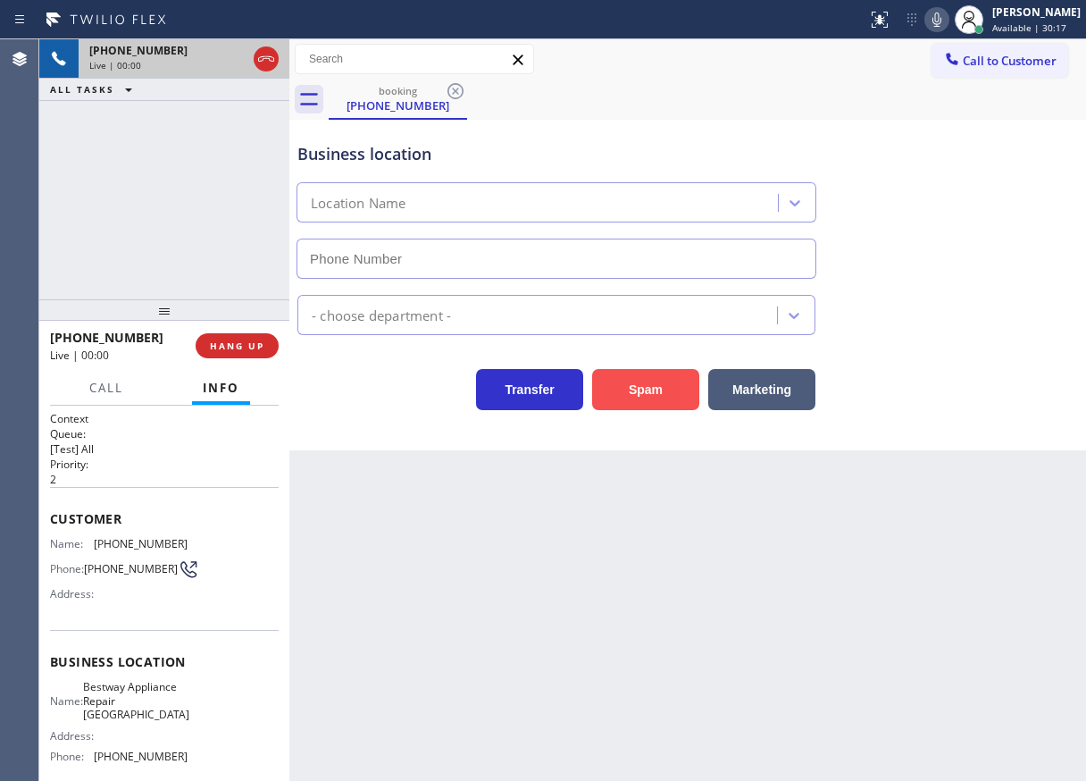
type input "[PHONE_NUMBER]"
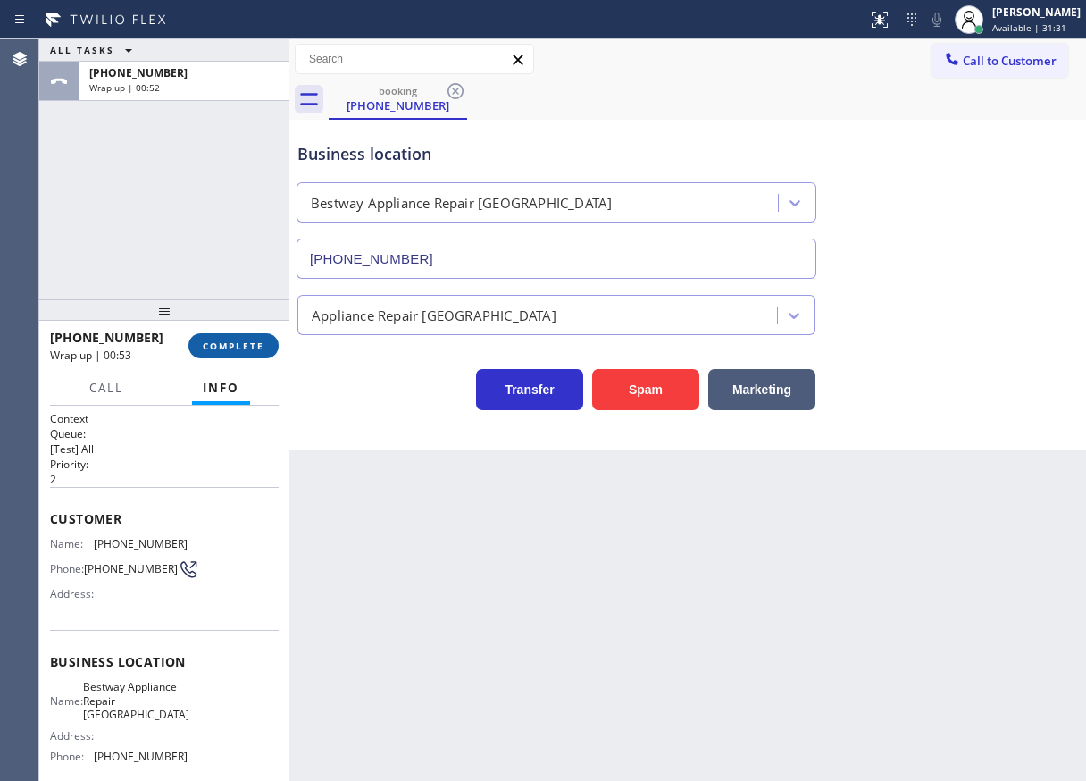
click at [250, 355] on button "COMPLETE" at bounding box center [233, 345] width 90 height 25
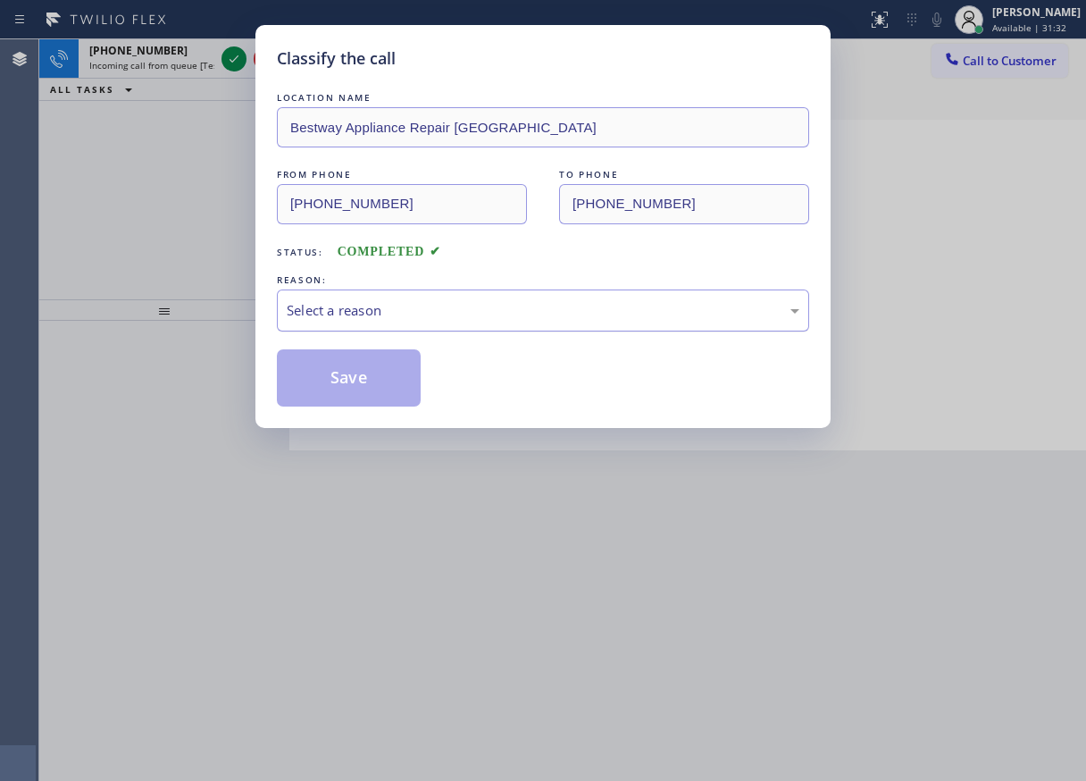
click at [363, 316] on div "Select a reason" at bounding box center [543, 310] width 513 height 21
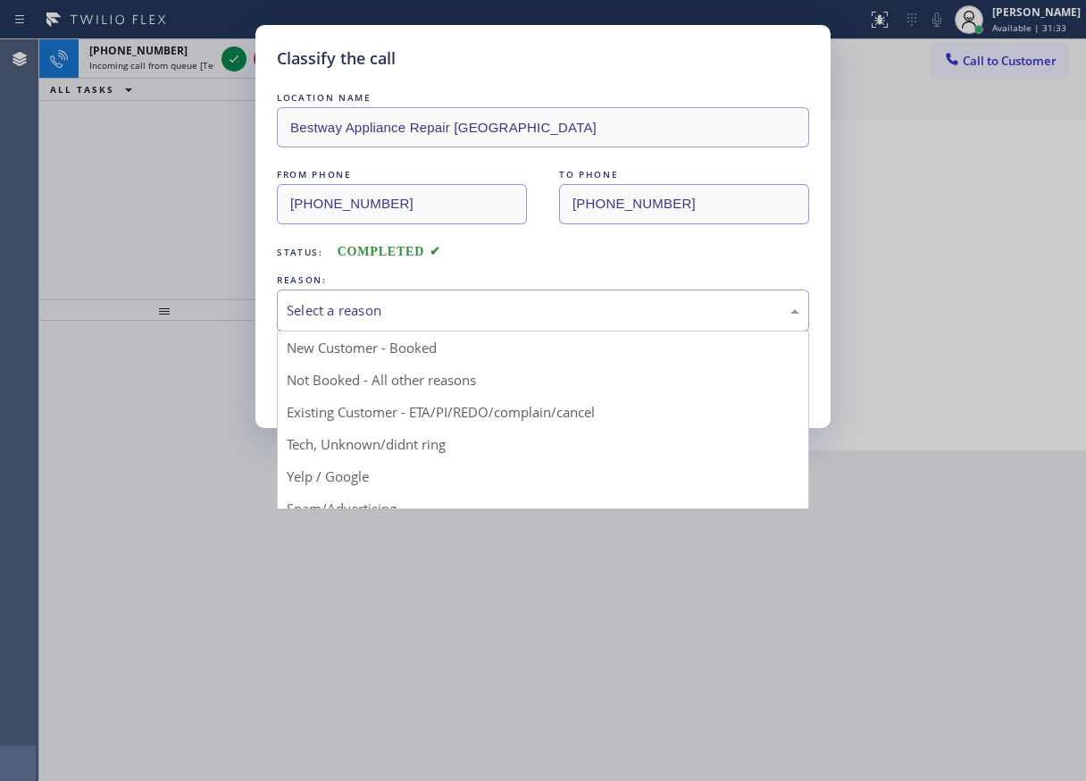
drag, startPoint x: 396, startPoint y: 447, endPoint x: 384, endPoint y: 427, distance: 23.6
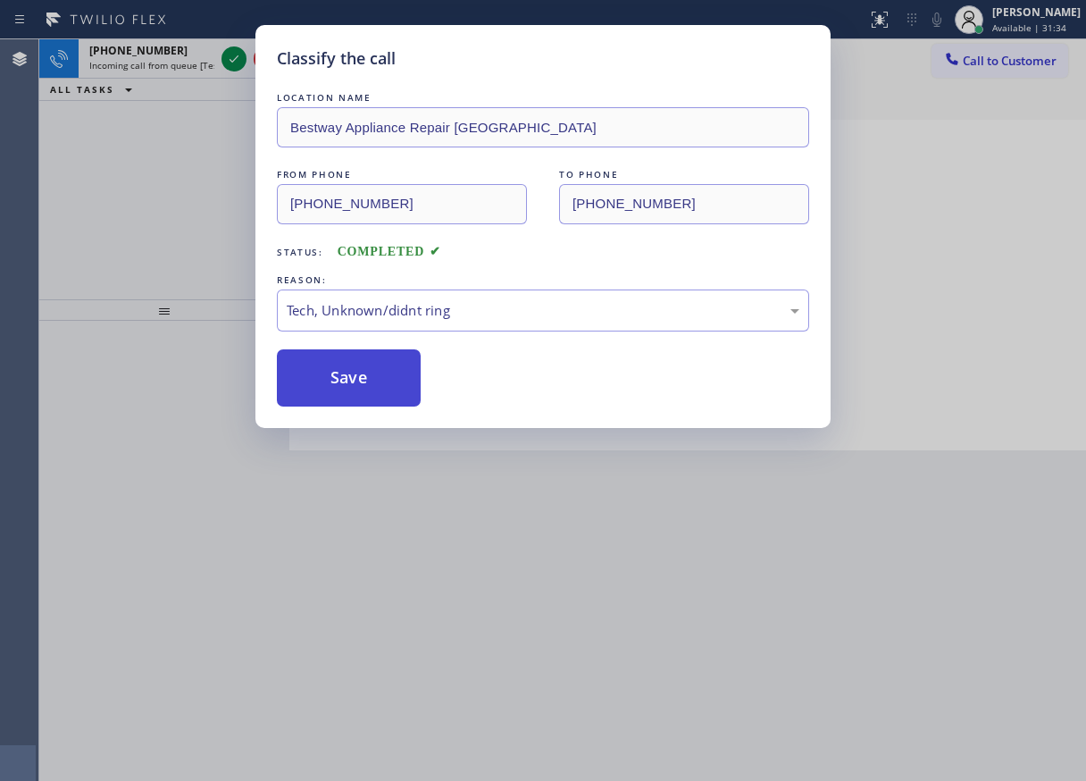
click at [365, 382] on button "Save" at bounding box center [349, 377] width 144 height 57
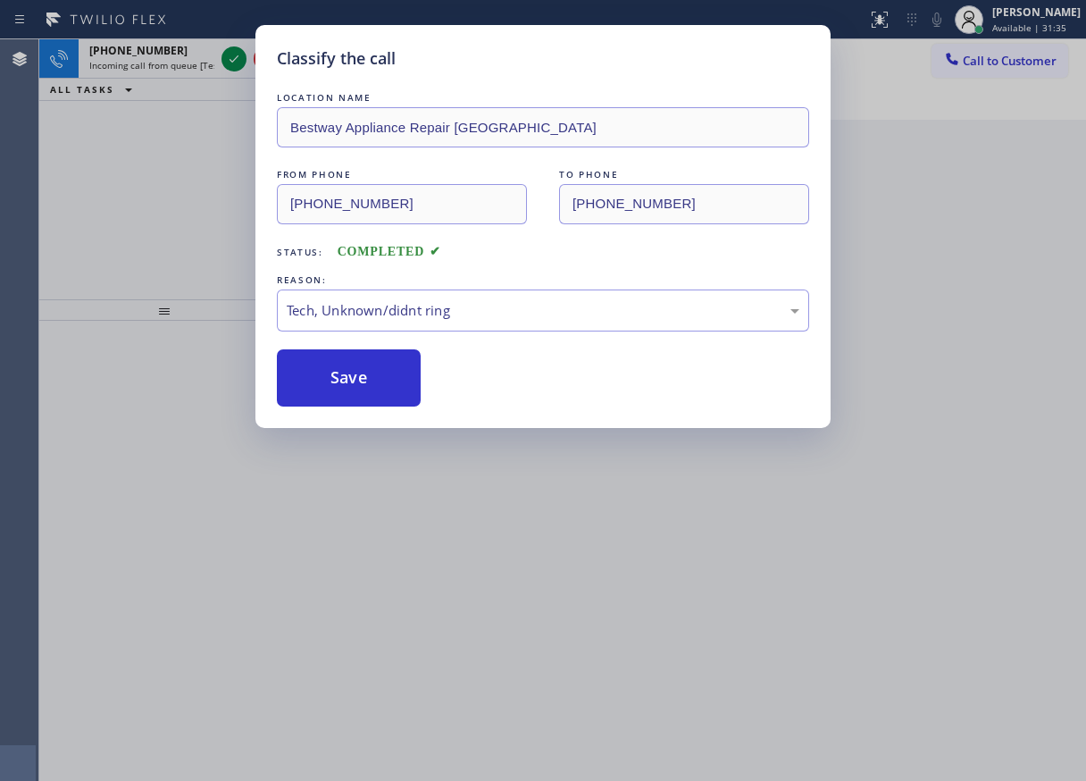
click at [228, 52] on icon at bounding box center [233, 58] width 21 height 21
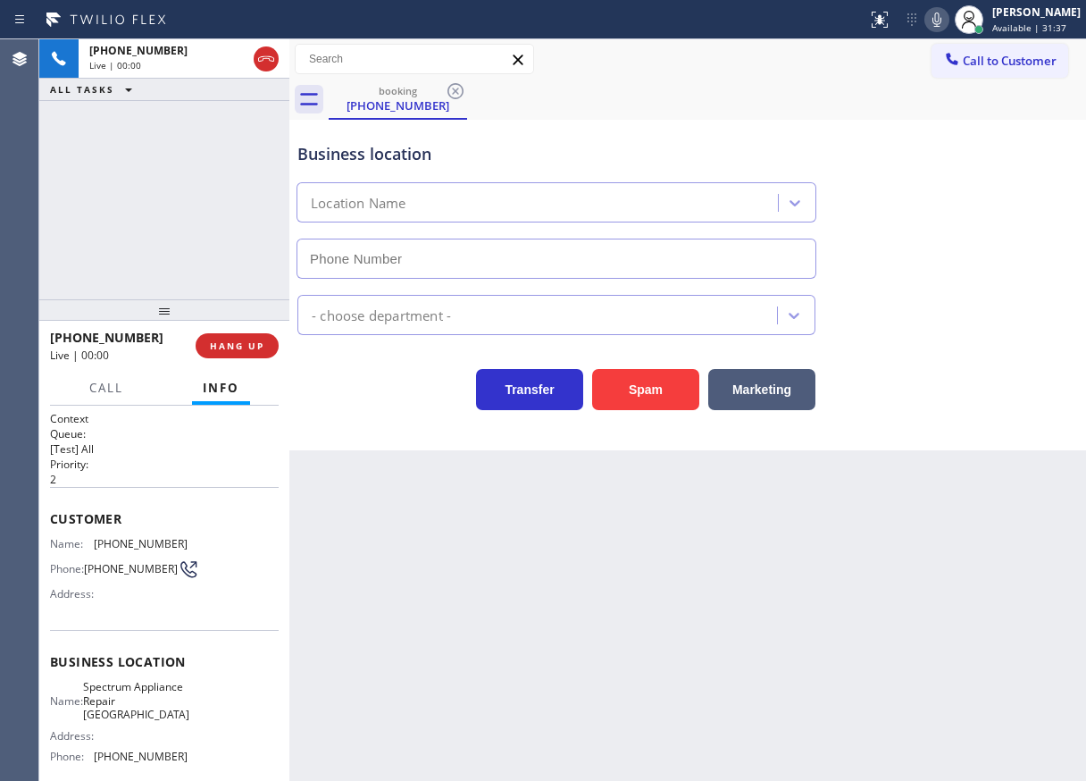
type input "[PHONE_NUMBER]"
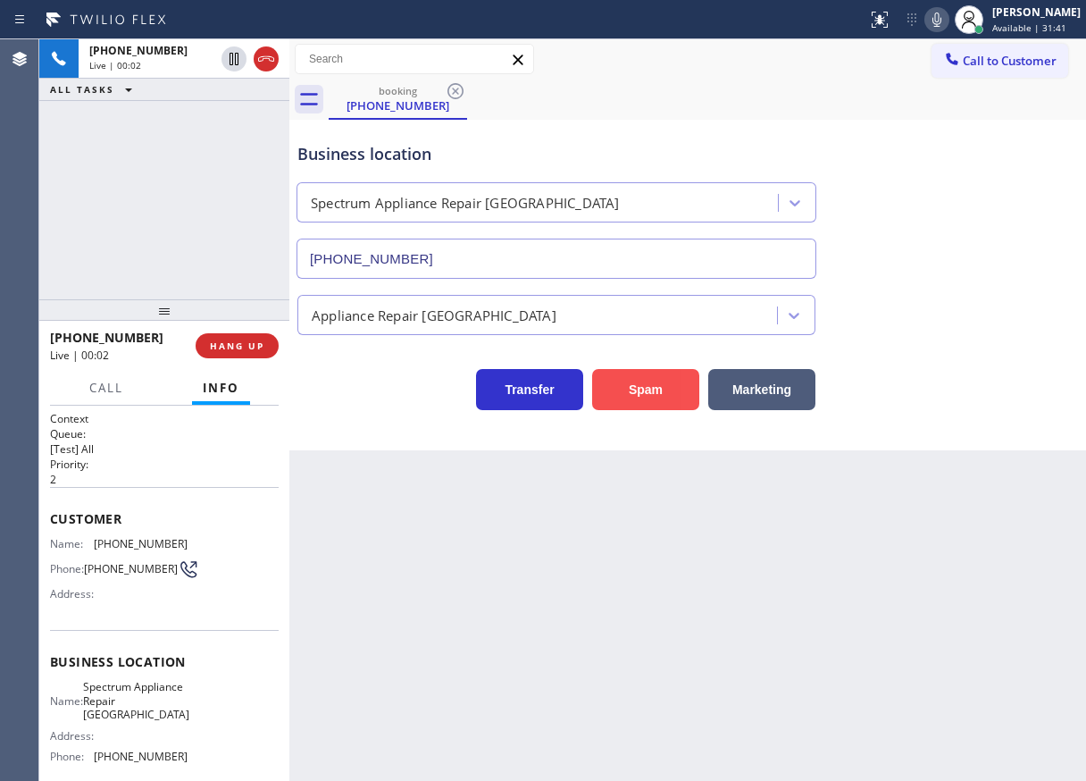
click at [611, 393] on button "Spam" at bounding box center [645, 389] width 107 height 41
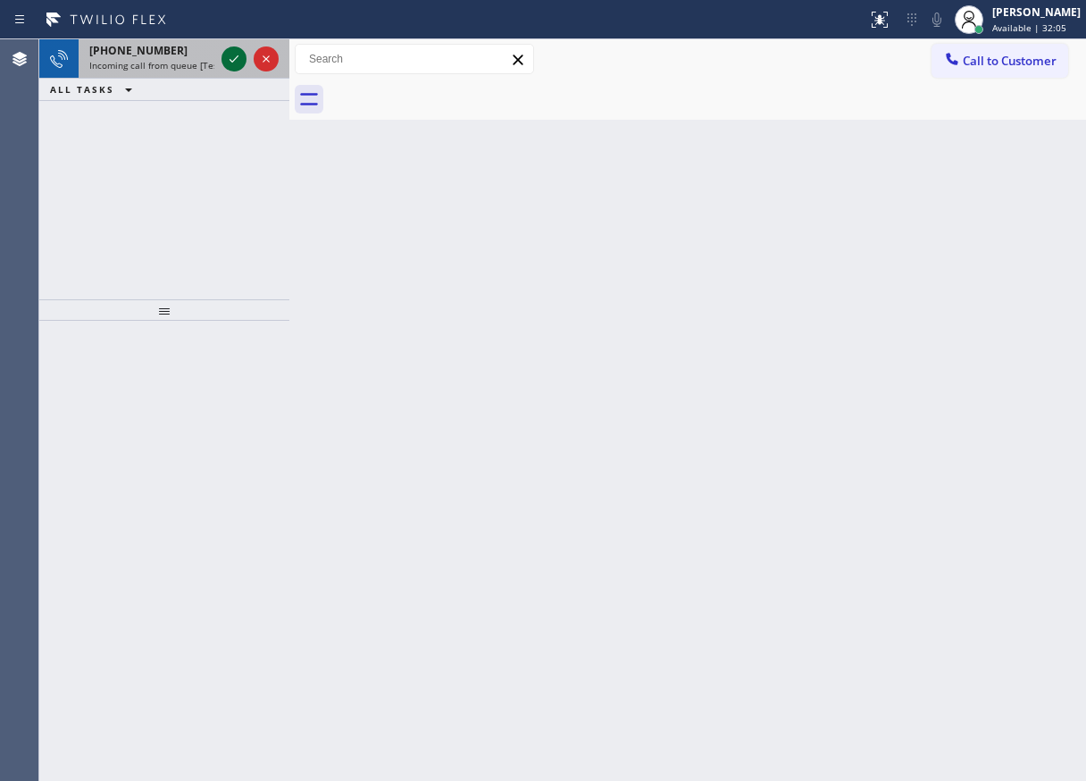
click at [238, 63] on icon at bounding box center [233, 58] width 21 height 21
click at [237, 63] on icon at bounding box center [233, 58] width 21 height 21
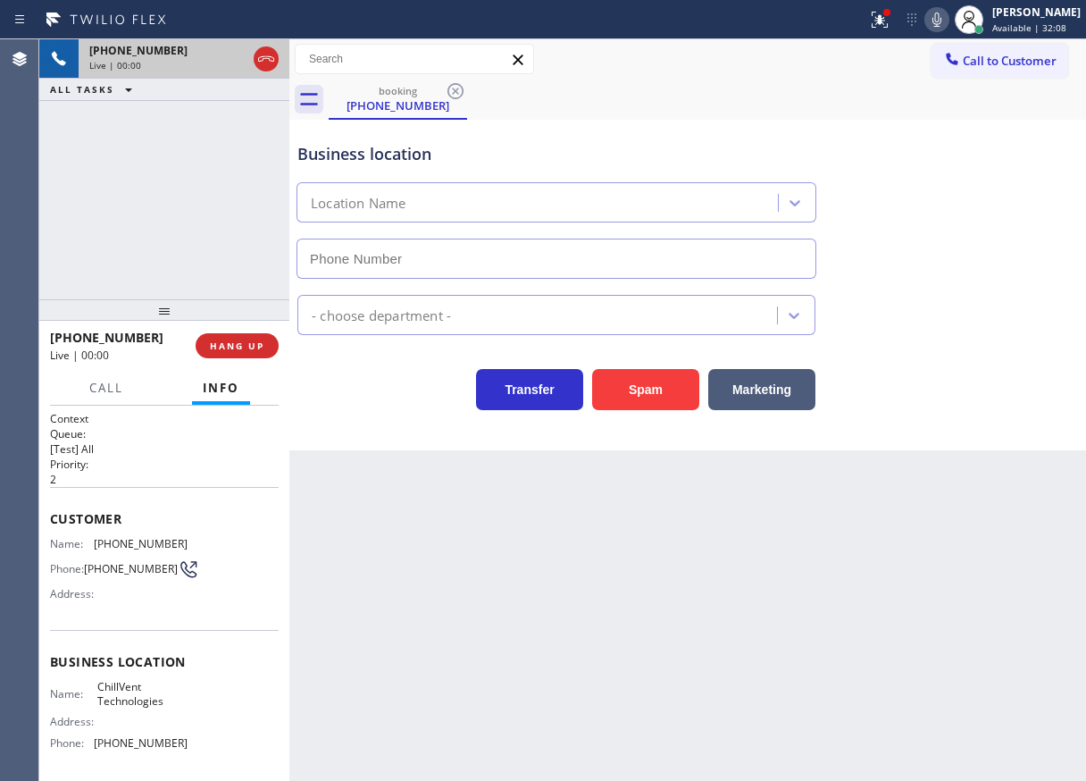
type input "[PHONE_NUMBER]"
click at [673, 388] on button "Spam" at bounding box center [645, 389] width 107 height 41
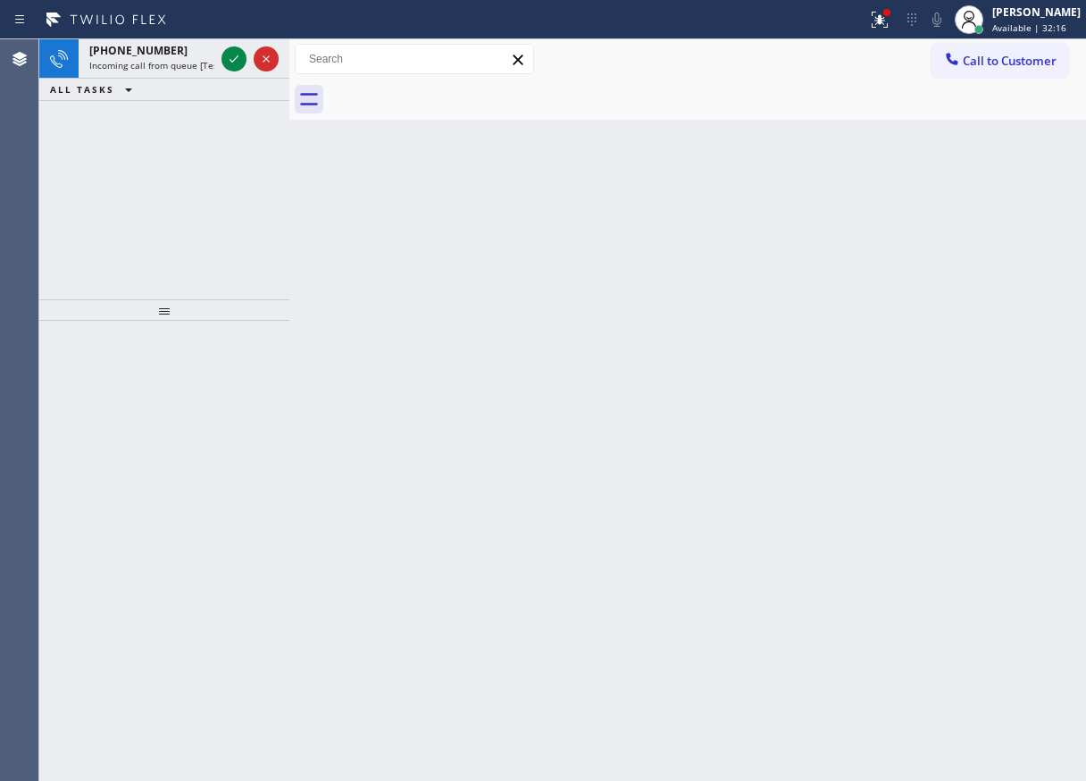
drag, startPoint x: 994, startPoint y: 394, endPoint x: 598, endPoint y: 222, distance: 431.2
click at [994, 394] on div "Back to Dashboard Change Sender ID Customers Technicians Select a contact Outbo…" at bounding box center [687, 409] width 797 height 741
click at [229, 57] on icon at bounding box center [233, 58] width 21 height 21
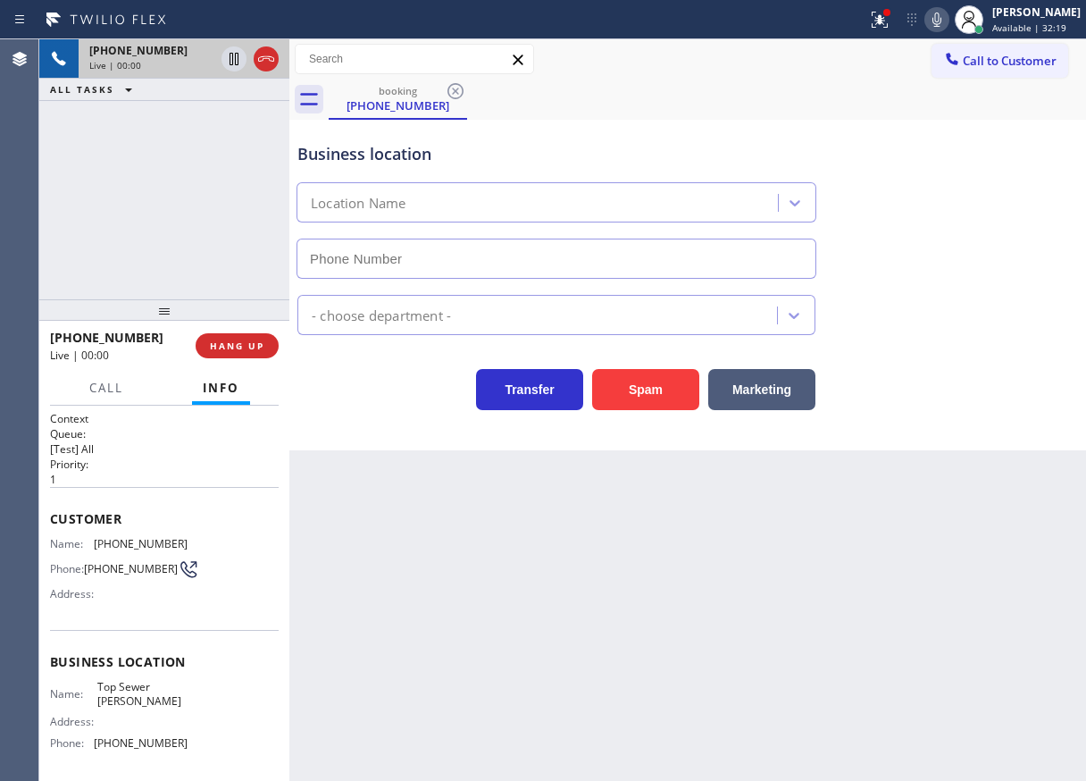
type input "[PHONE_NUMBER]"
click at [616, 385] on button "Spam" at bounding box center [645, 389] width 107 height 41
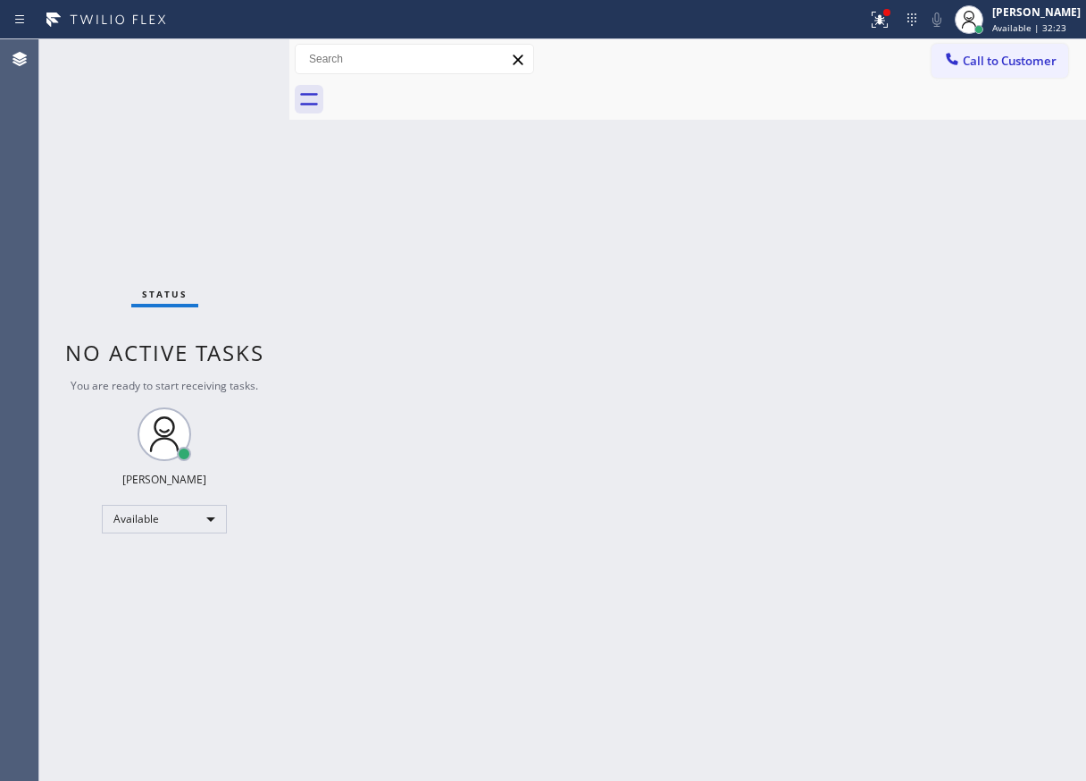
click at [940, 370] on div "Back to Dashboard Change Sender ID Customers Technicians Select a contact Outbo…" at bounding box center [687, 409] width 797 height 741
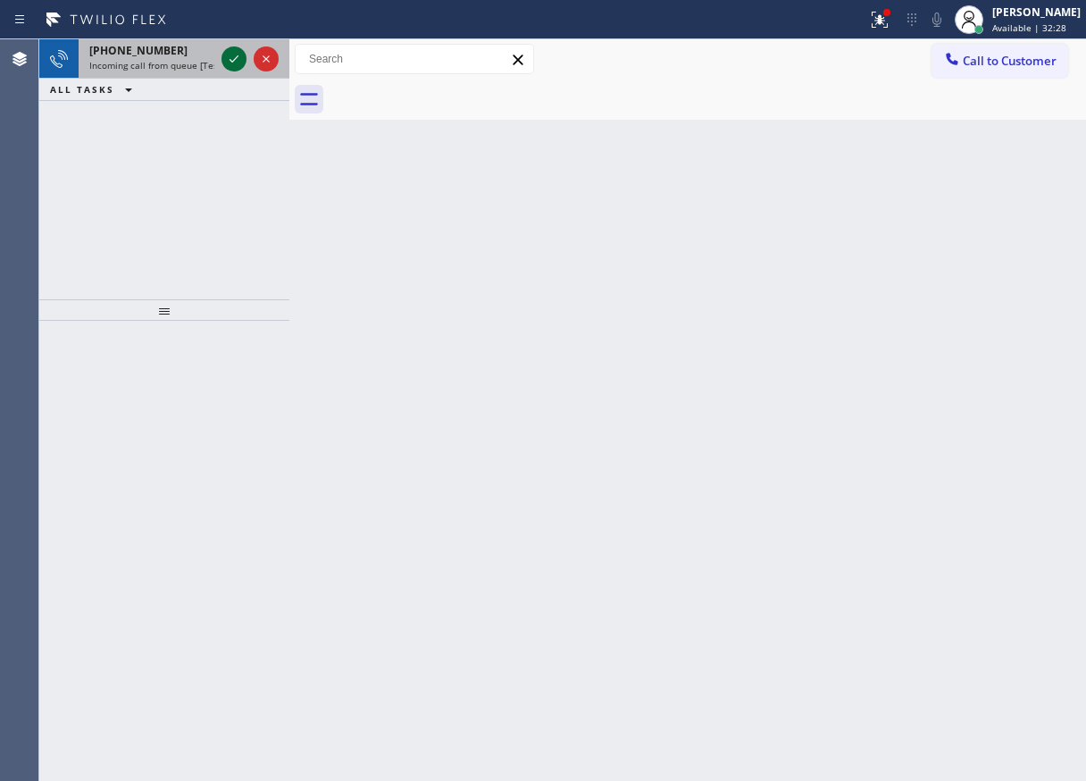
click at [234, 63] on icon at bounding box center [233, 58] width 21 height 21
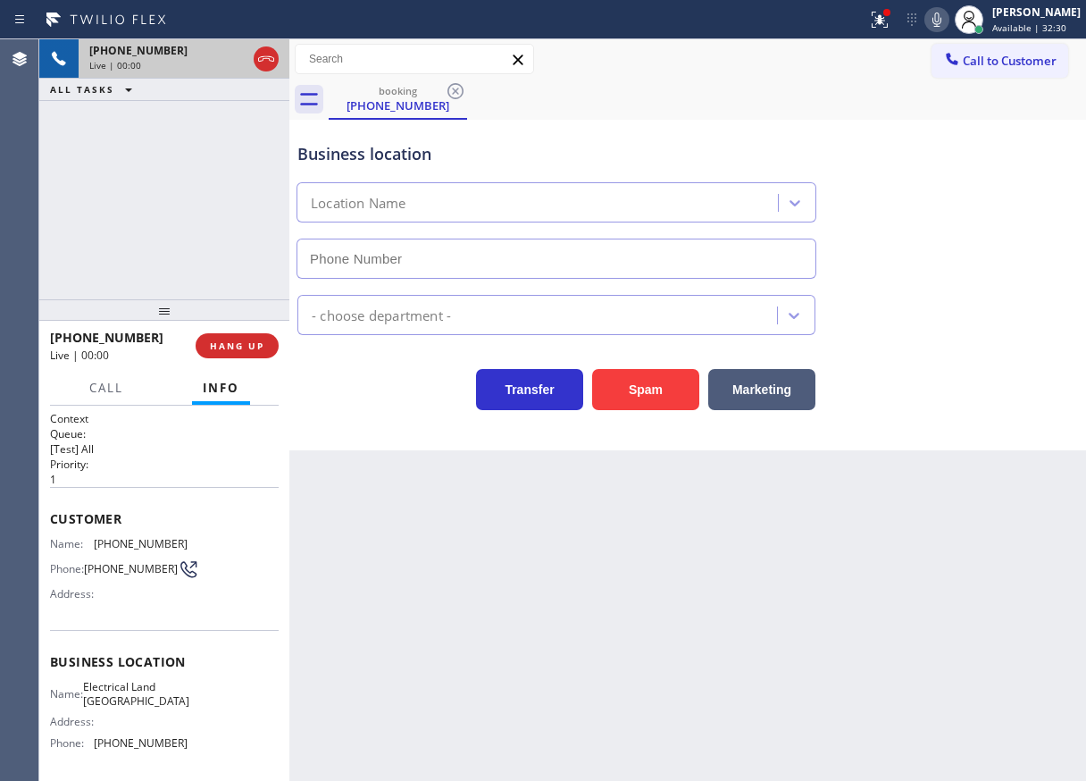
type input "[PHONE_NUMBER]"
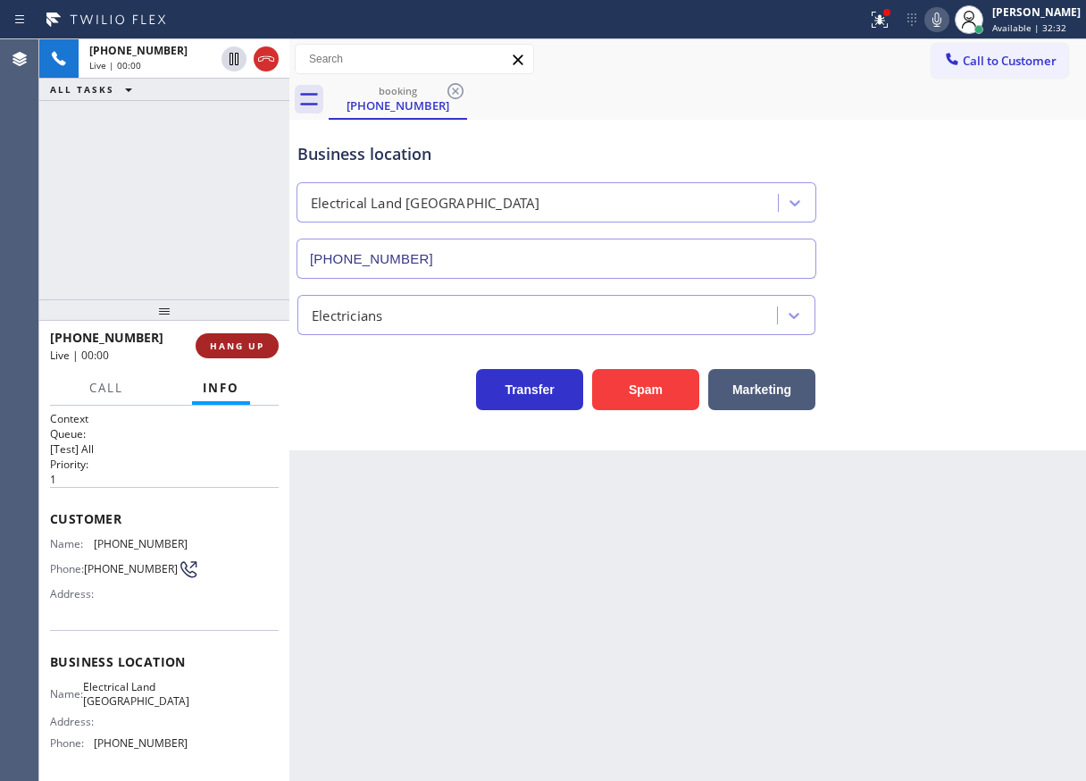
click at [236, 347] on span "HANG UP" at bounding box center [237, 345] width 54 height 13
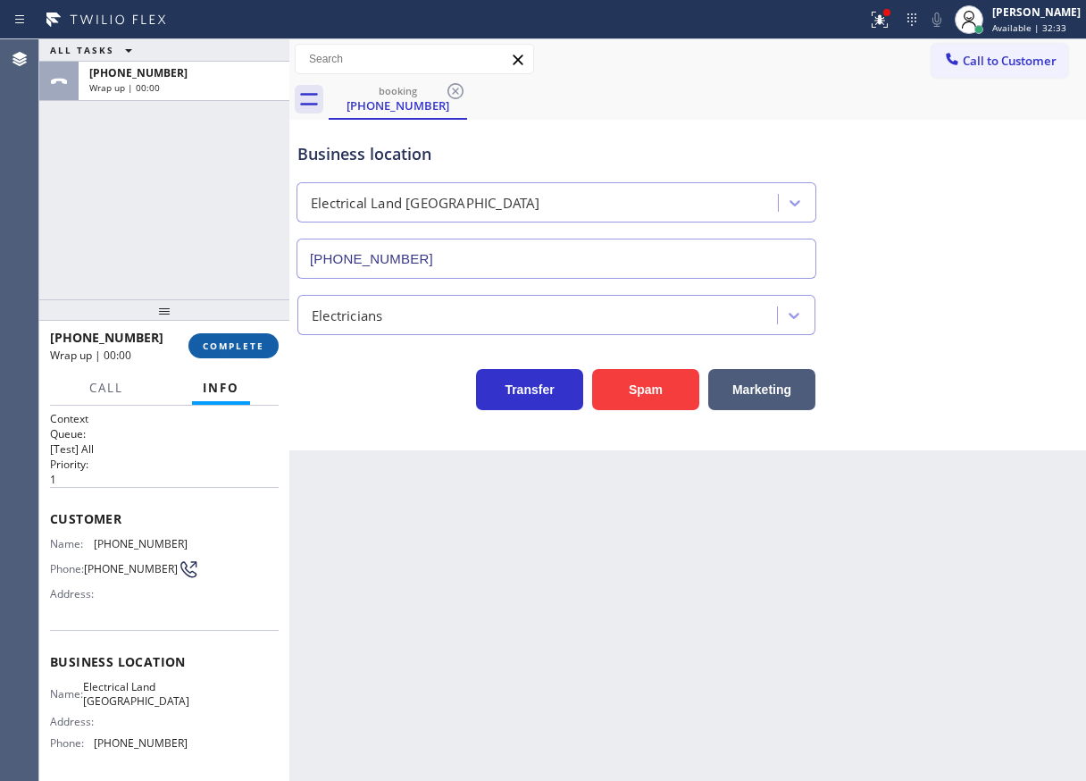
click at [236, 347] on span "COMPLETE" at bounding box center [234, 345] width 62 height 13
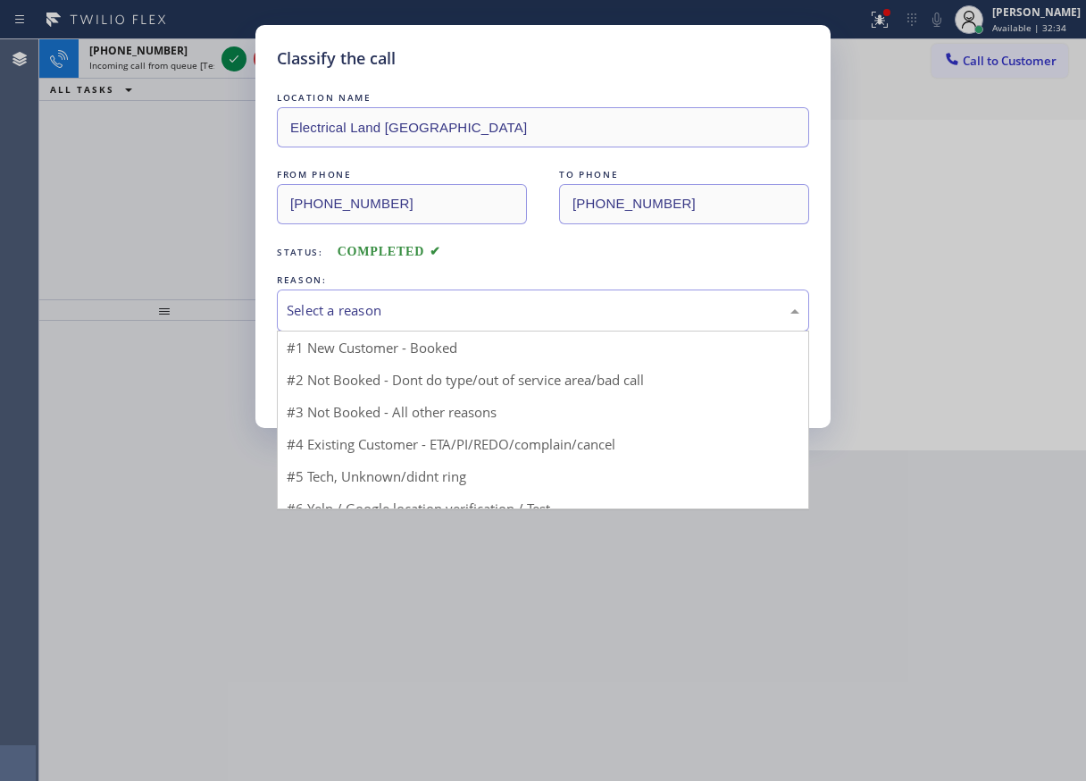
click at [433, 313] on div "Select a reason" at bounding box center [543, 310] width 513 height 21
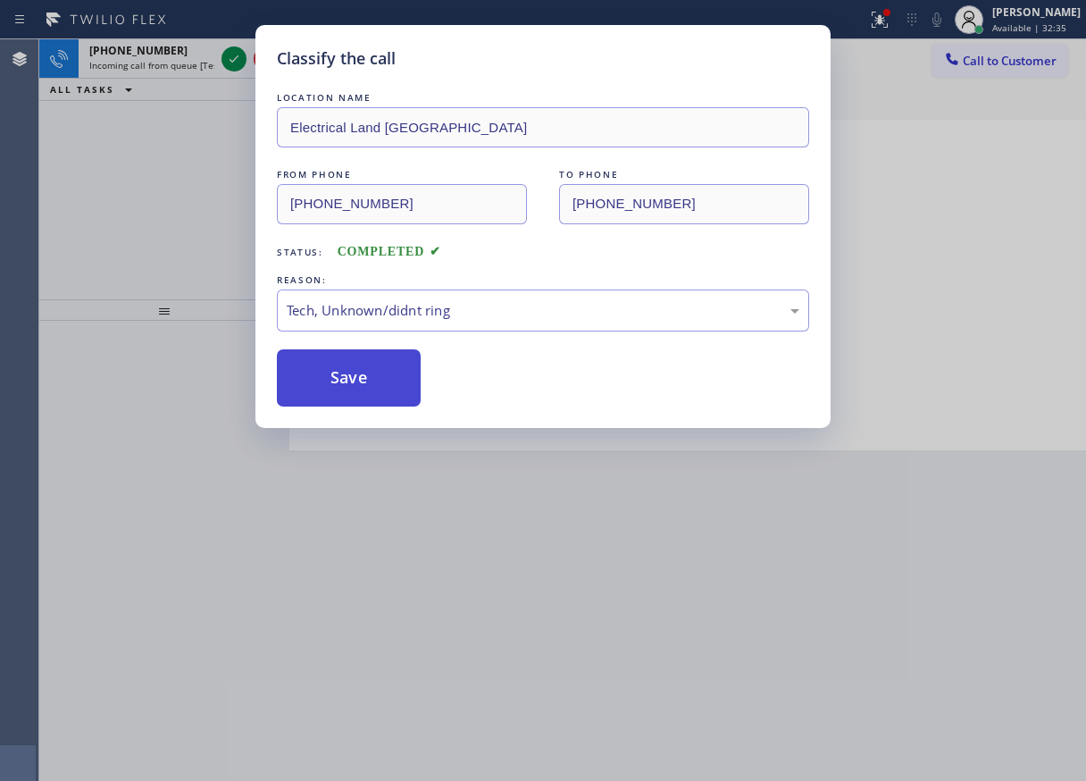
click at [408, 374] on button "Save" at bounding box center [349, 377] width 144 height 57
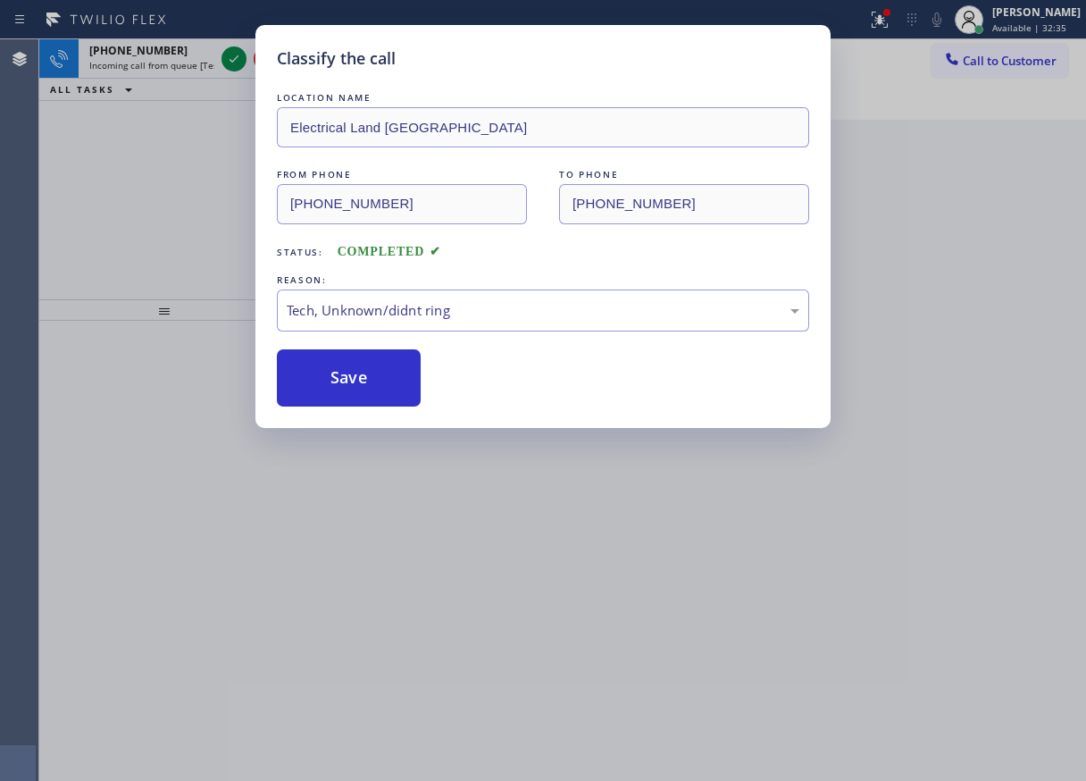
click at [223, 53] on div "Classify the call LOCATION NAME Electrical Land Culver City FROM PHONE [PHONE_N…" at bounding box center [543, 390] width 1086 height 781
click at [224, 54] on div "Classify the call LOCATION NAME [US_STATE] Appliance Repair FROM PHONE [PHONE_N…" at bounding box center [562, 409] width 1047 height 741
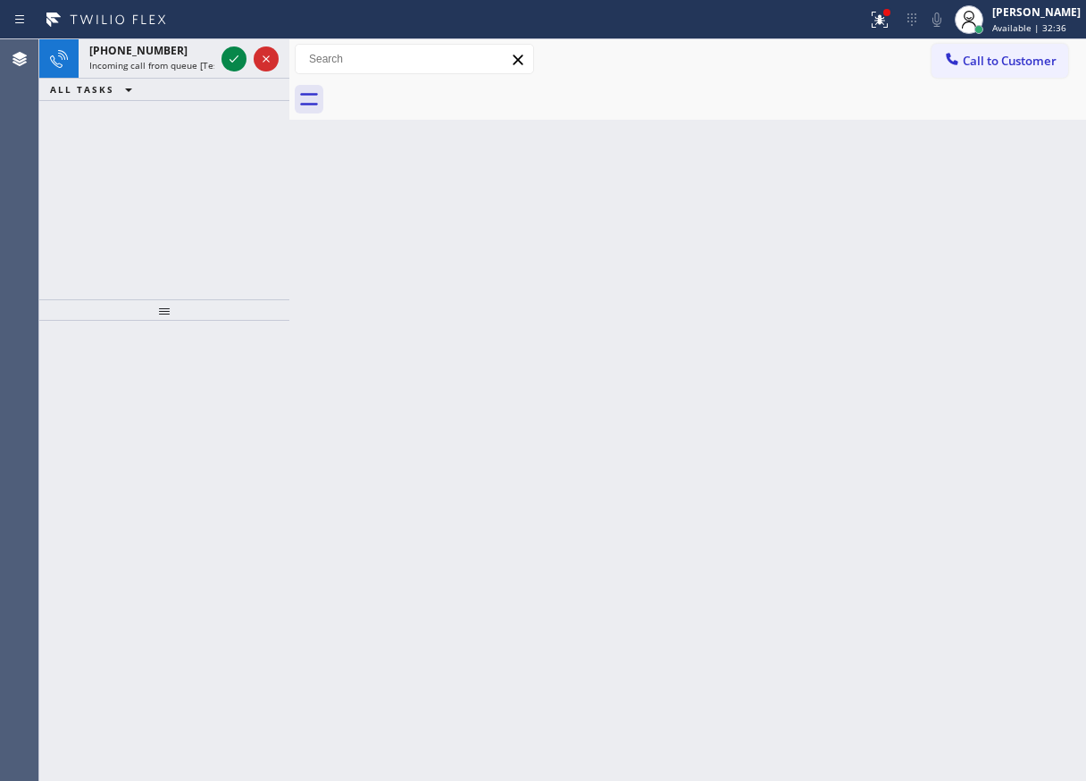
click at [224, 54] on icon at bounding box center [233, 58] width 21 height 21
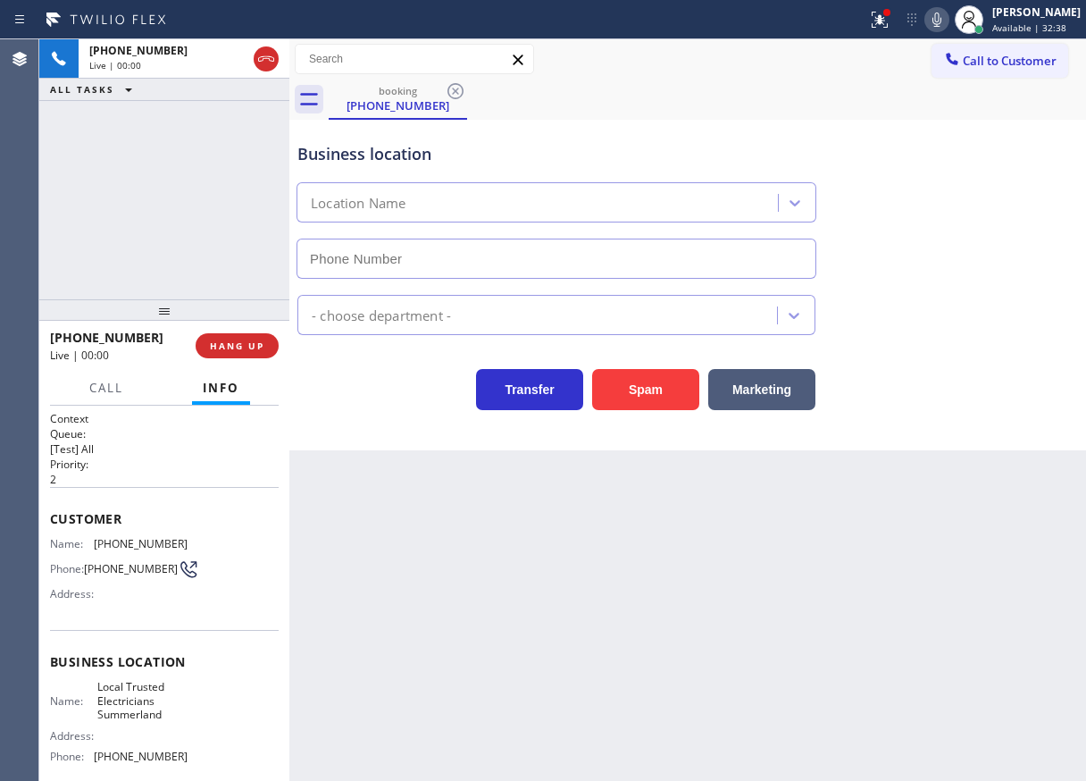
type input "[PHONE_NUMBER]"
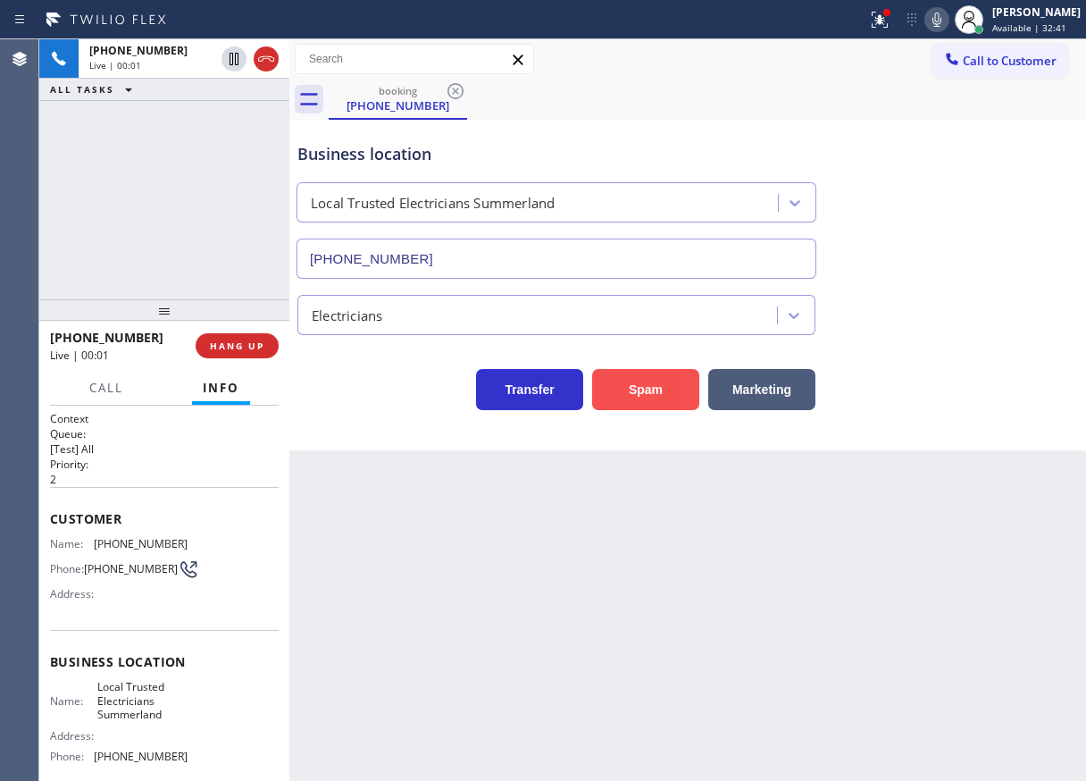
click at [641, 399] on button "Spam" at bounding box center [645, 389] width 107 height 41
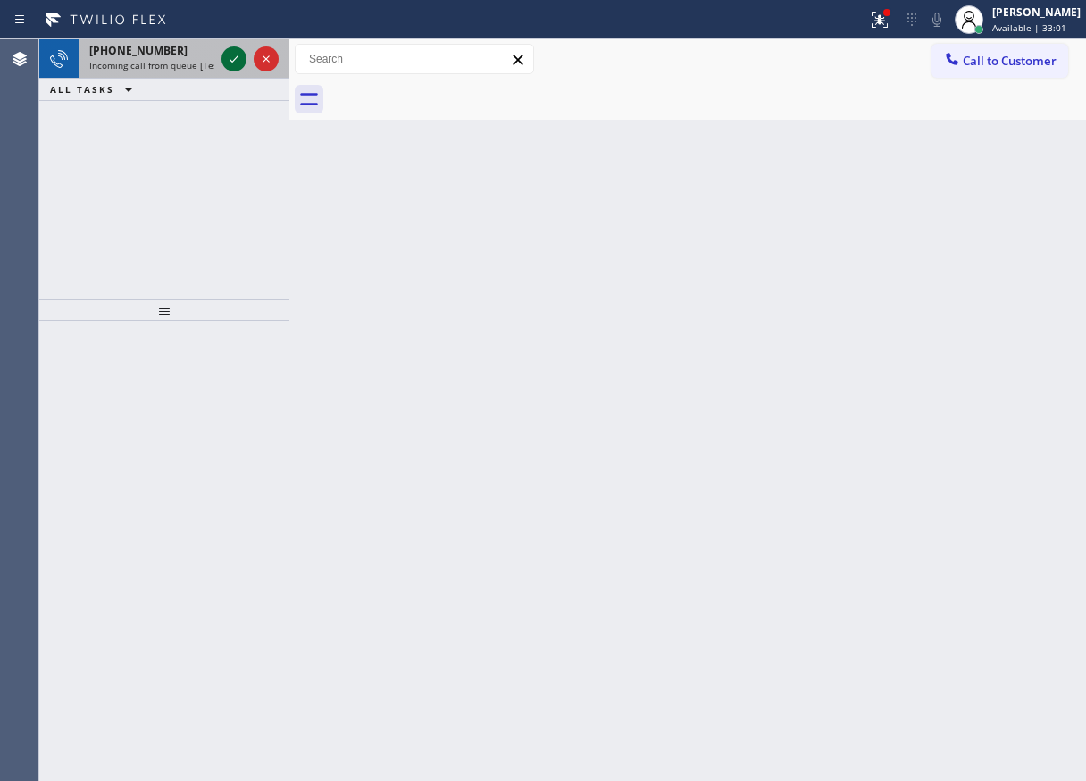
click at [229, 58] on icon at bounding box center [233, 58] width 21 height 21
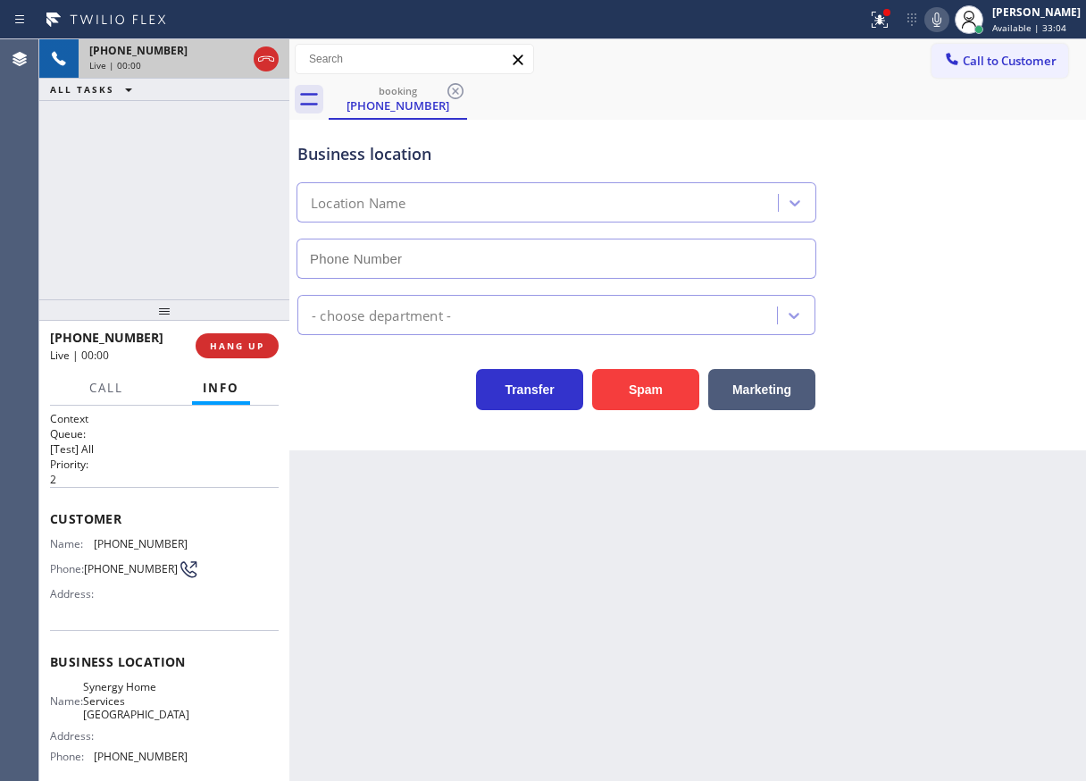
type input "[PHONE_NUMBER]"
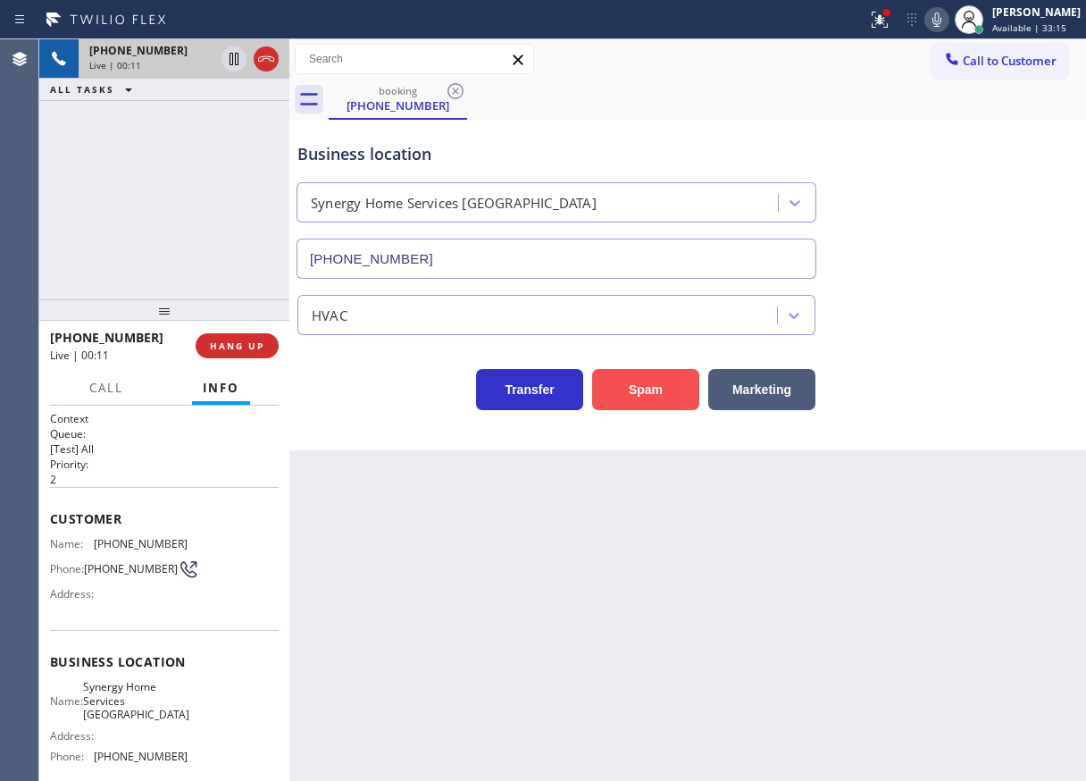
click at [630, 403] on button "Spam" at bounding box center [645, 389] width 107 height 41
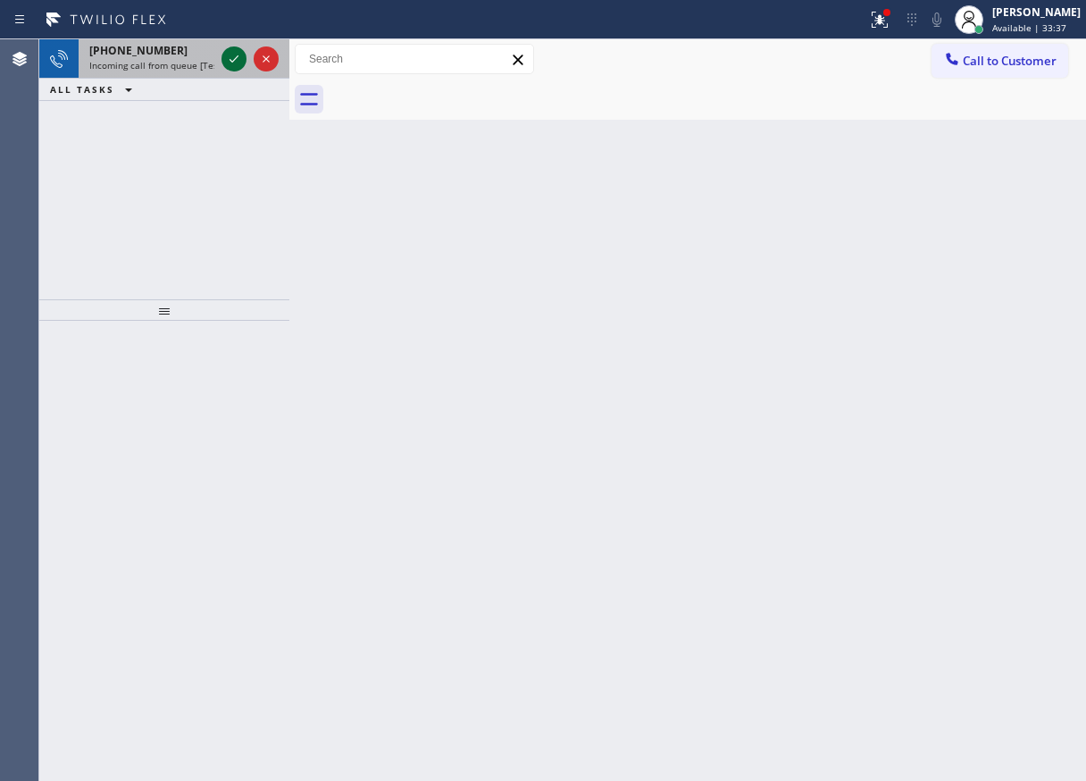
click at [230, 66] on icon at bounding box center [233, 58] width 21 height 21
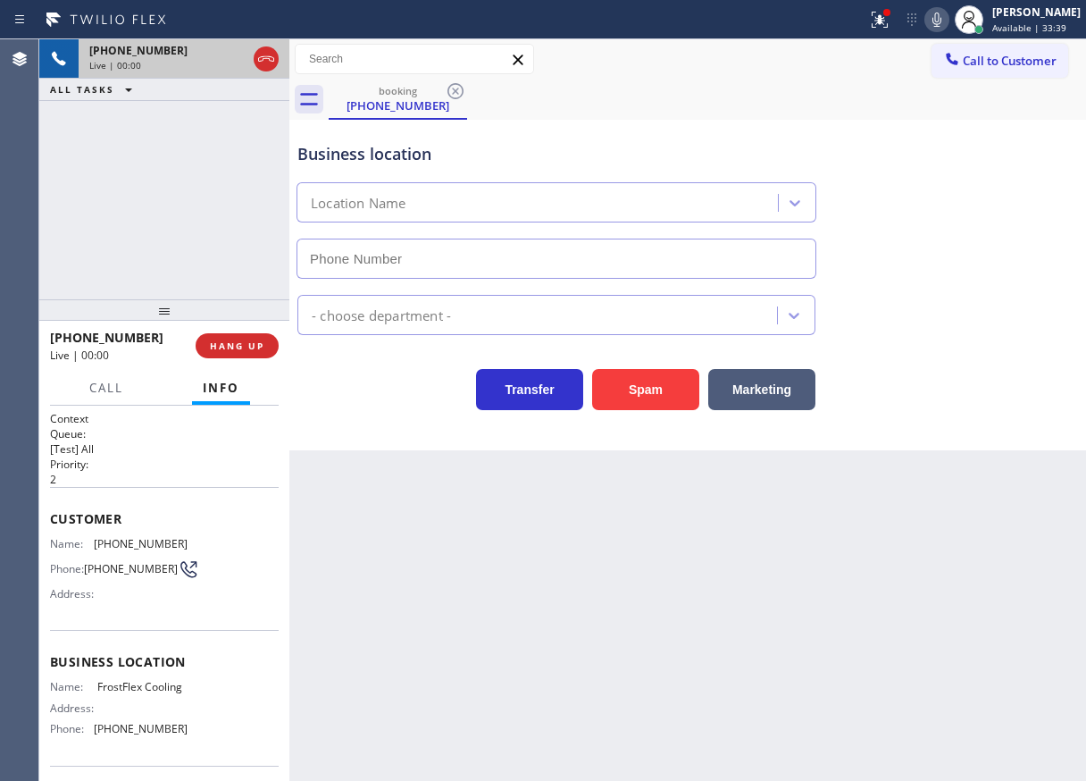
type input "[PHONE_NUMBER]"
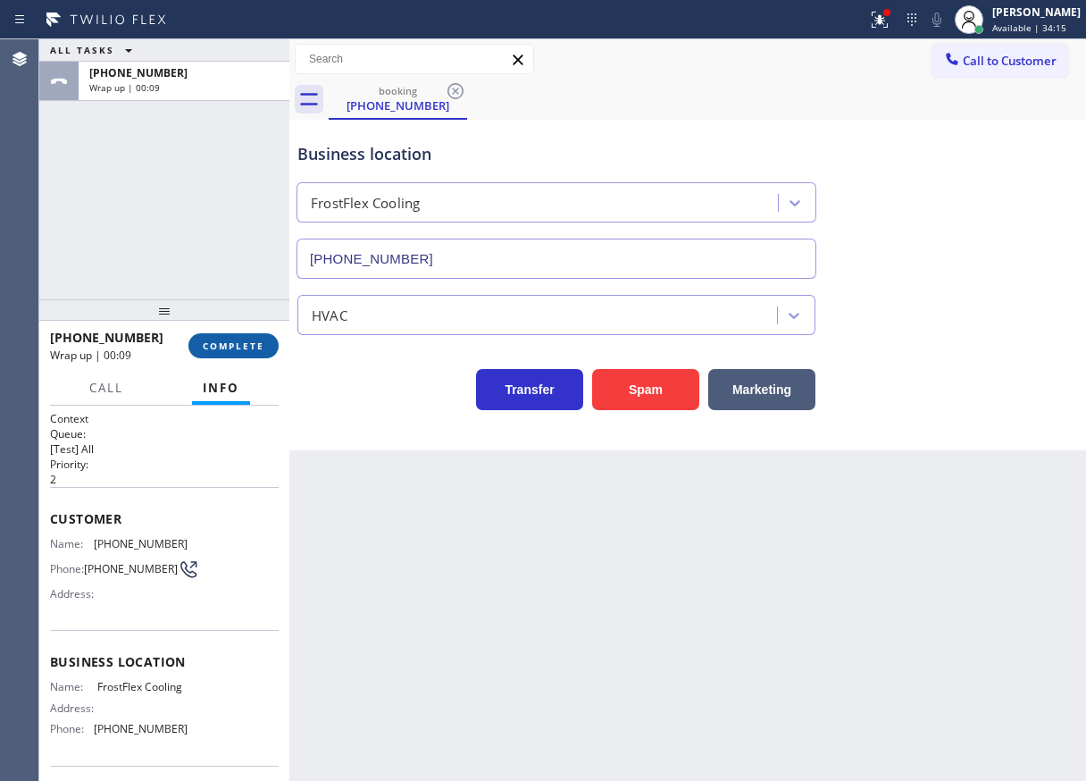
click at [246, 350] on span "COMPLETE" at bounding box center [234, 345] width 62 height 13
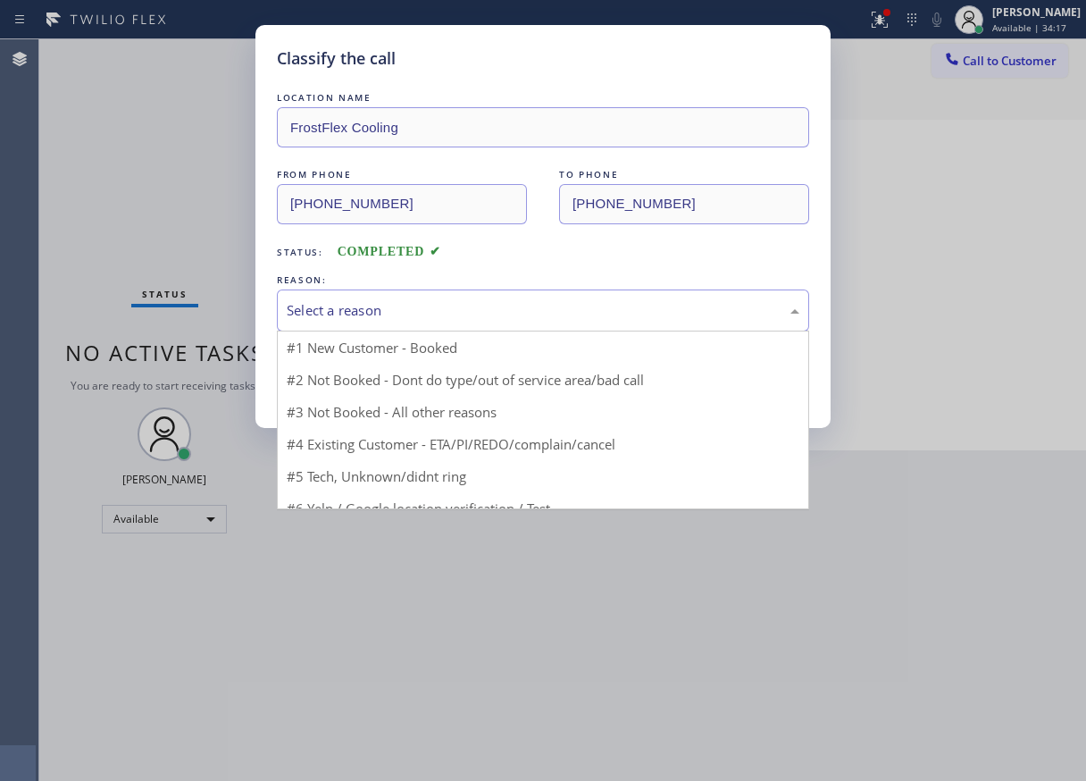
click at [380, 330] on div "Select a reason #1 New Customer - Booked #2 Not Booked - Dont do type/out of se…" at bounding box center [543, 310] width 532 height 42
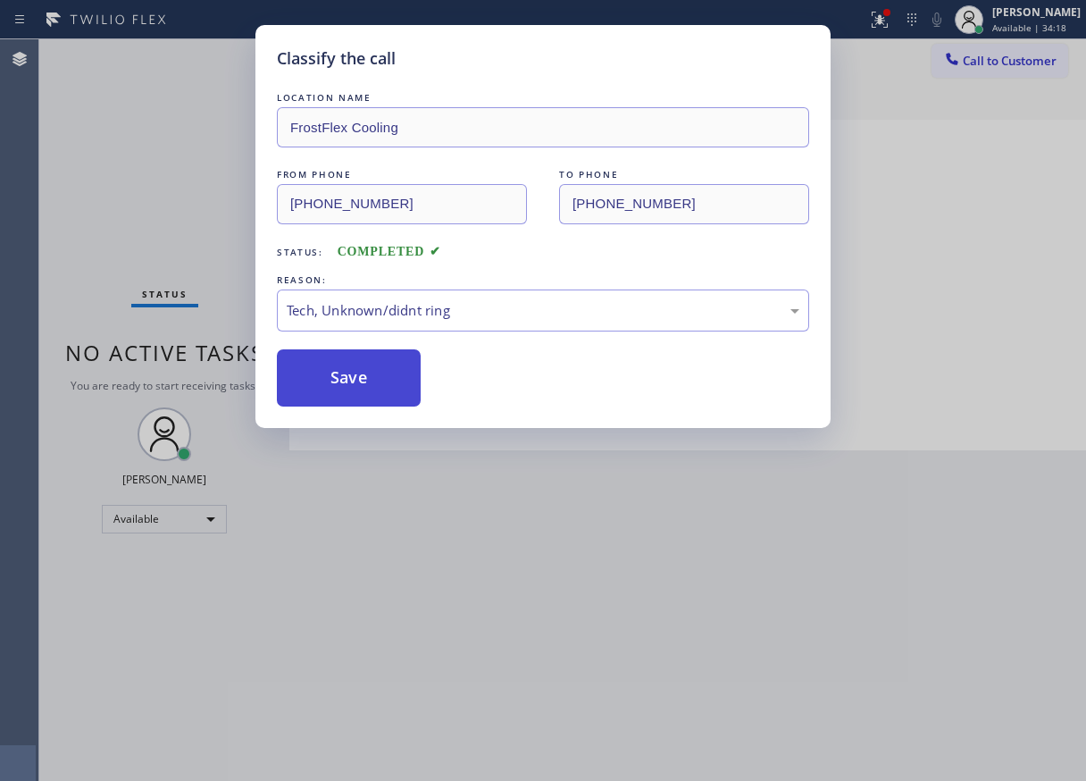
click at [359, 383] on button "Save" at bounding box center [349, 377] width 144 height 57
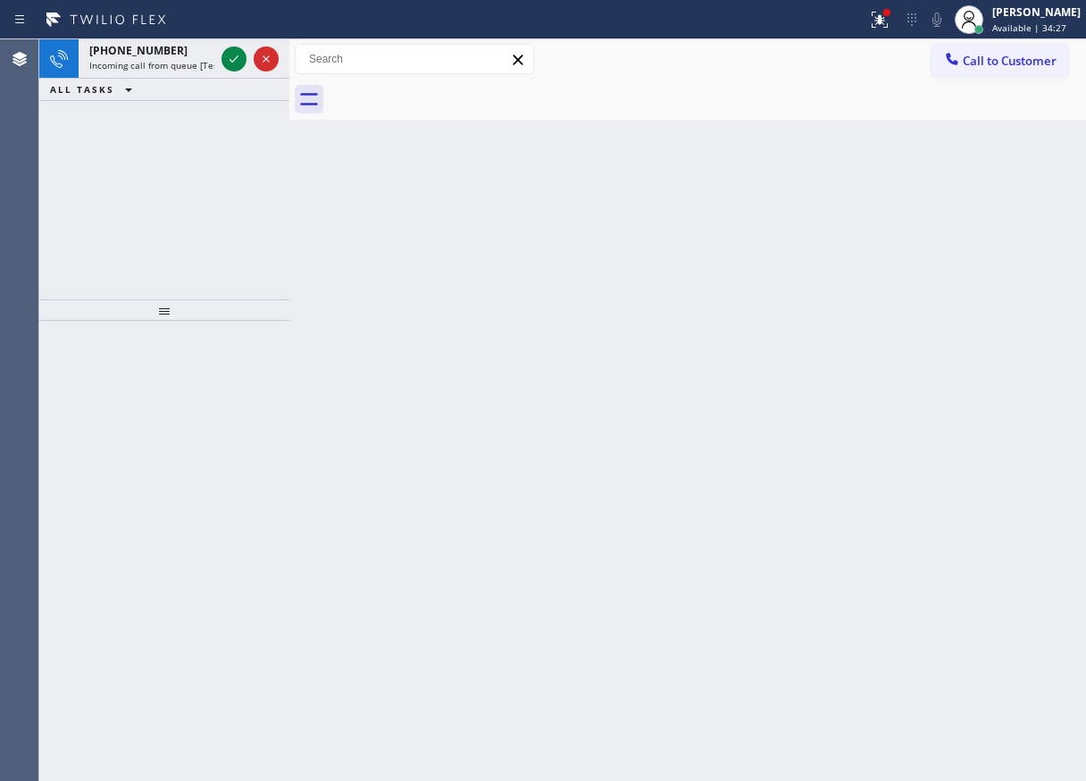
click at [14, 209] on div "Agent Desktop" at bounding box center [19, 409] width 38 height 741
click at [230, 66] on icon at bounding box center [233, 58] width 21 height 21
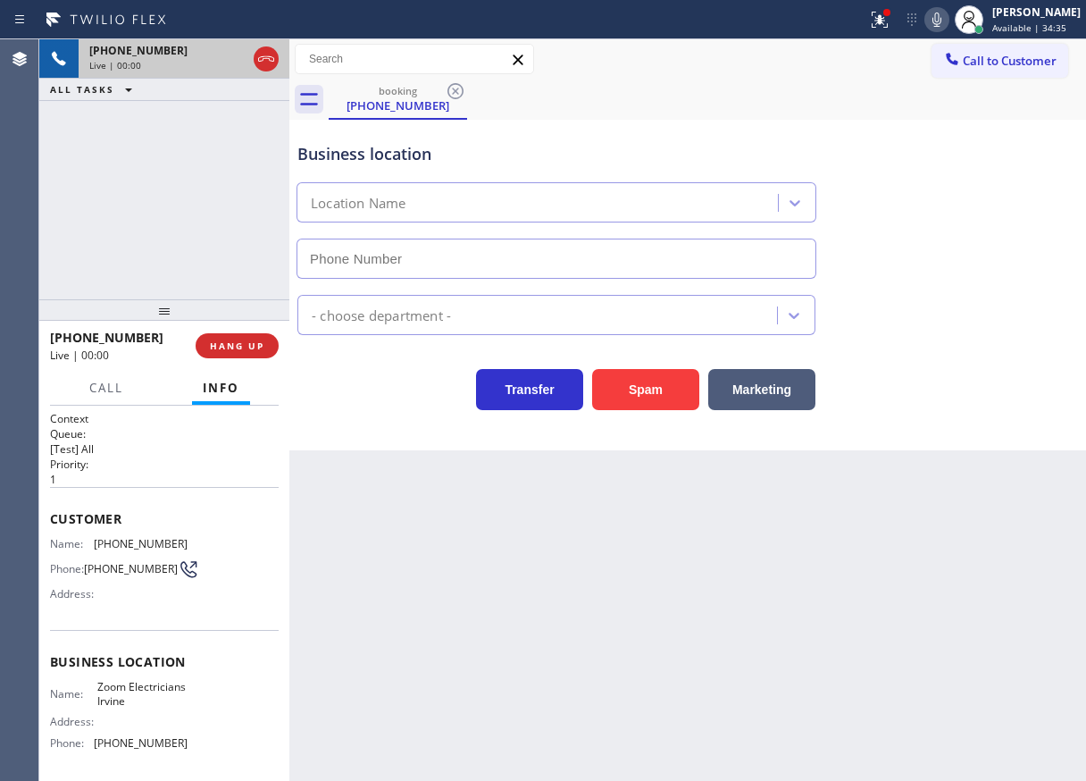
type input "[PHONE_NUMBER]"
click at [663, 386] on button "Spam" at bounding box center [645, 389] width 107 height 41
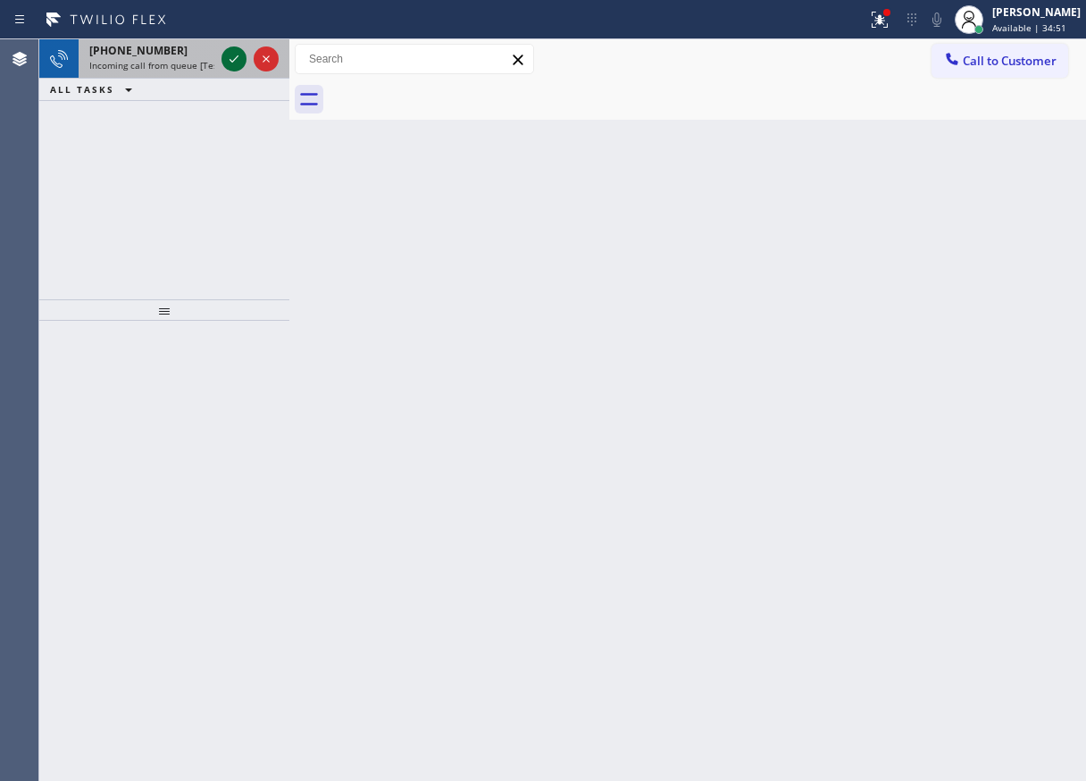
click at [234, 64] on icon at bounding box center [233, 58] width 21 height 21
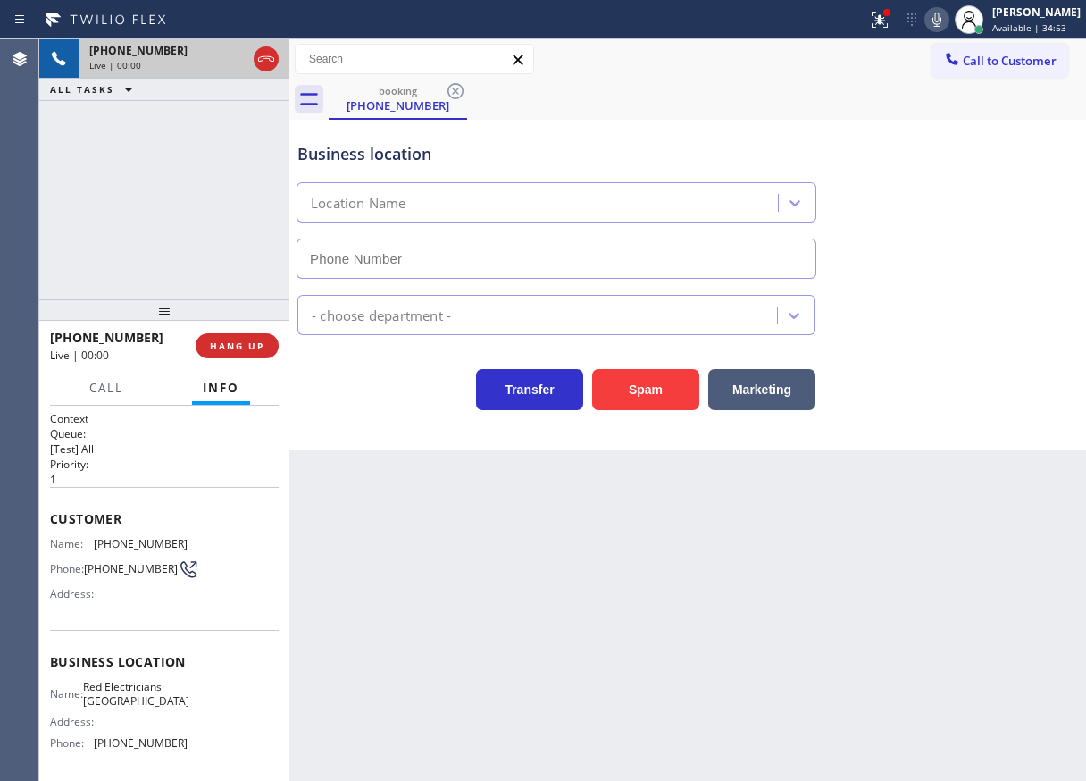
type input "[PHONE_NUMBER]"
click at [257, 342] on span "HANG UP" at bounding box center [237, 345] width 54 height 13
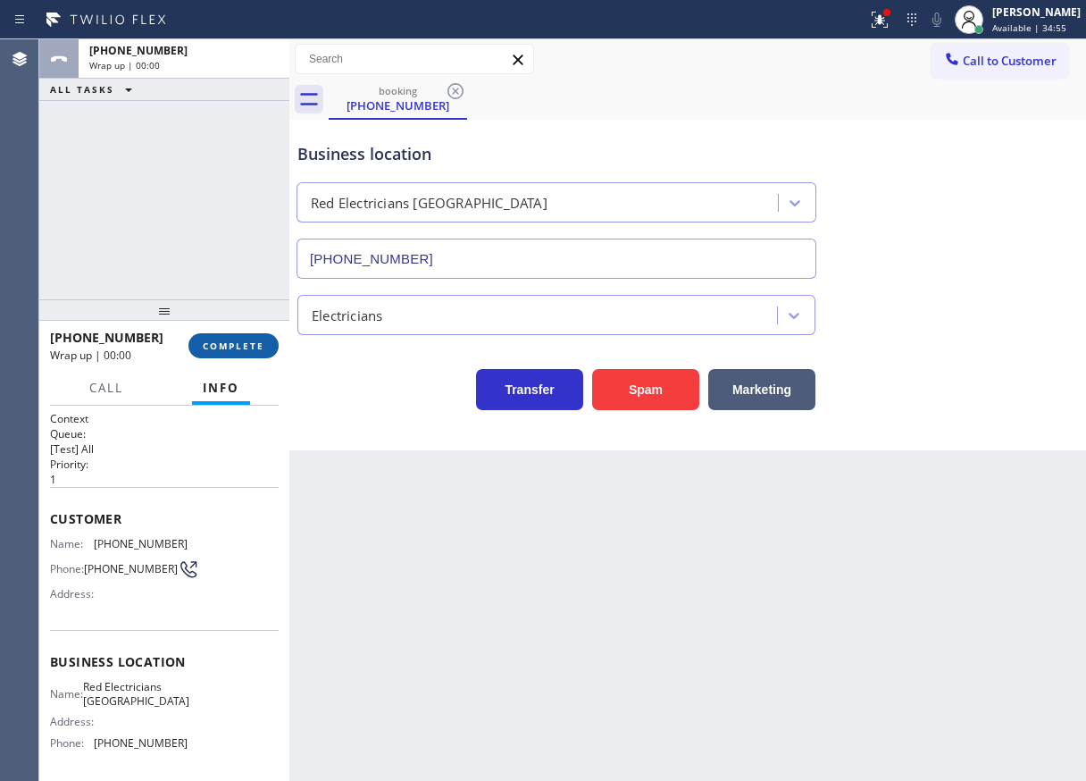
click at [257, 339] on span "COMPLETE" at bounding box center [234, 345] width 62 height 13
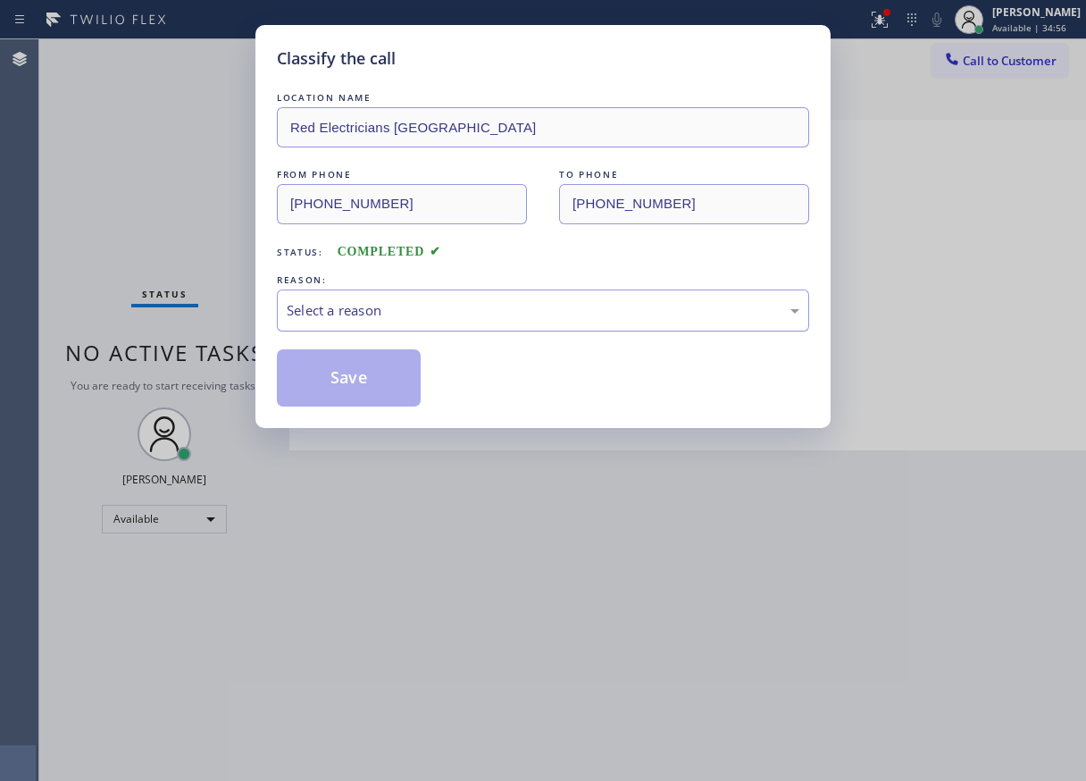
click at [404, 304] on div "Select a reason" at bounding box center [543, 310] width 513 height 21
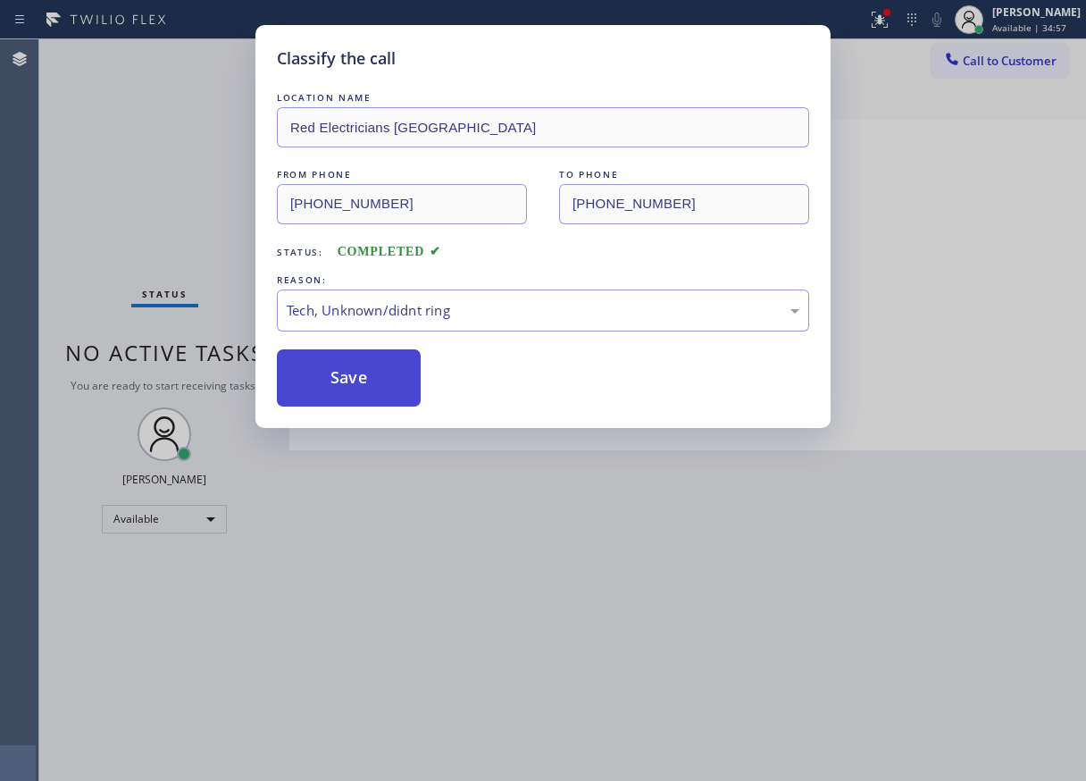
click at [369, 371] on button "Save" at bounding box center [349, 377] width 144 height 57
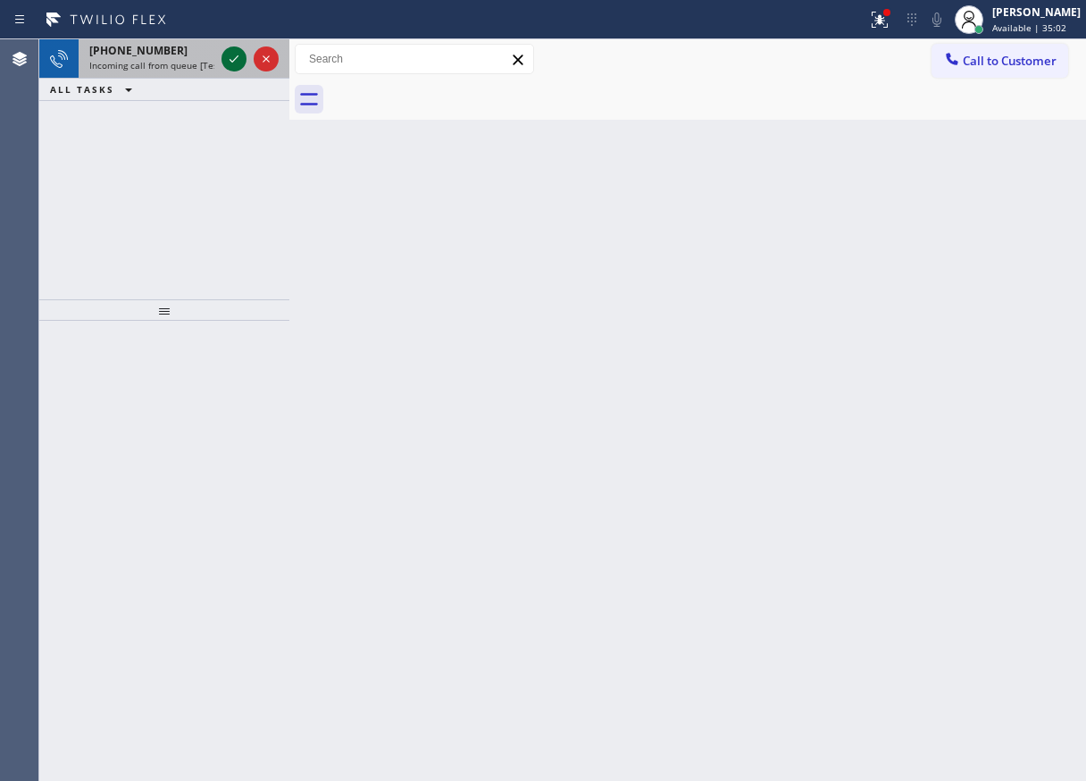
click at [233, 54] on icon at bounding box center [233, 58] width 21 height 21
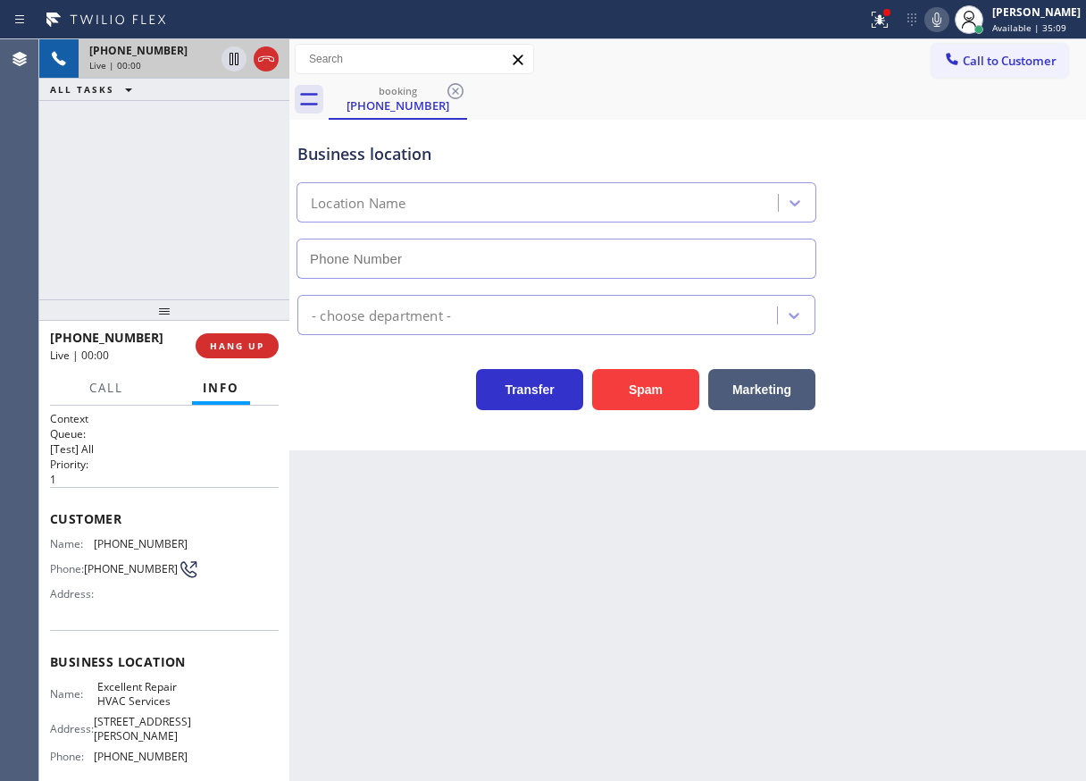
type input "[PHONE_NUMBER]"
click at [263, 344] on span "HANG UP" at bounding box center [237, 345] width 54 height 13
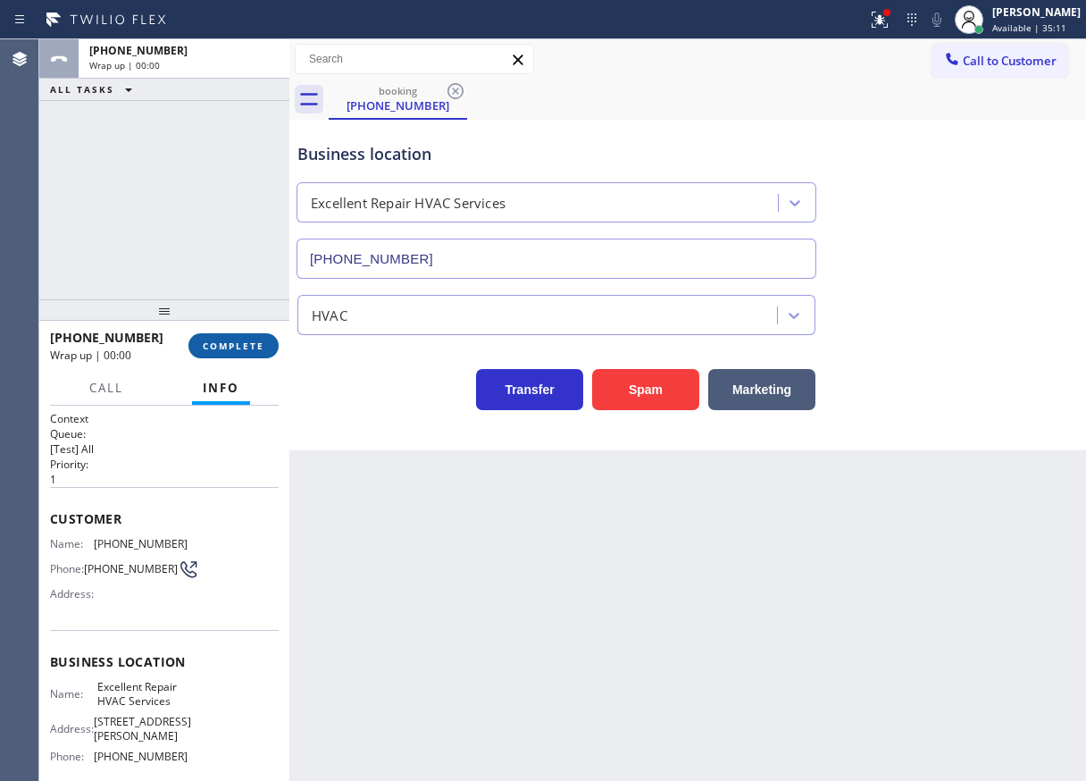
click at [263, 344] on span "COMPLETE" at bounding box center [234, 345] width 62 height 13
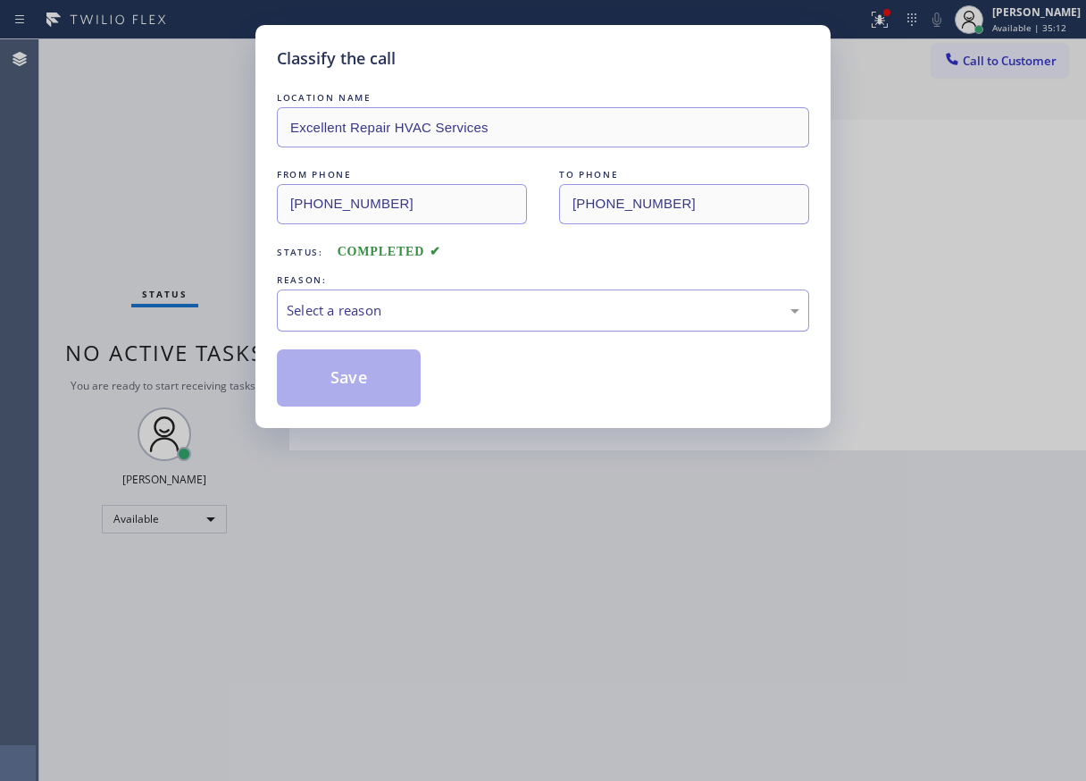
click at [375, 310] on div "Select a reason" at bounding box center [543, 310] width 513 height 21
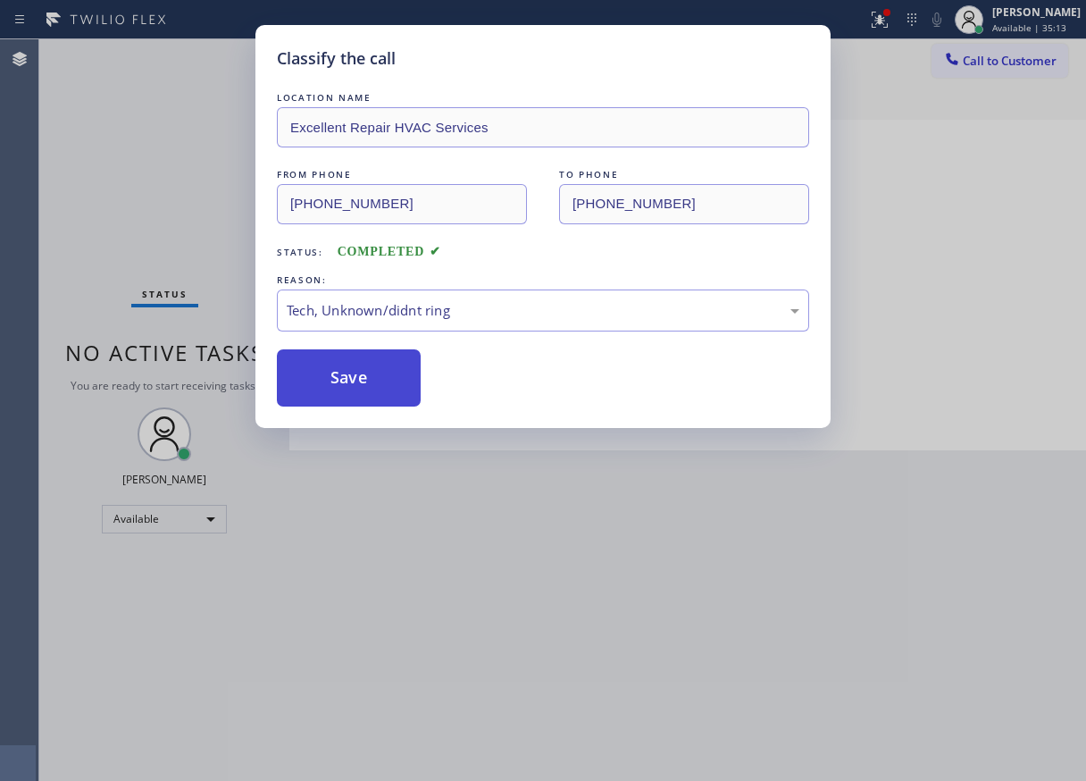
click at [405, 374] on button "Save" at bounding box center [349, 377] width 144 height 57
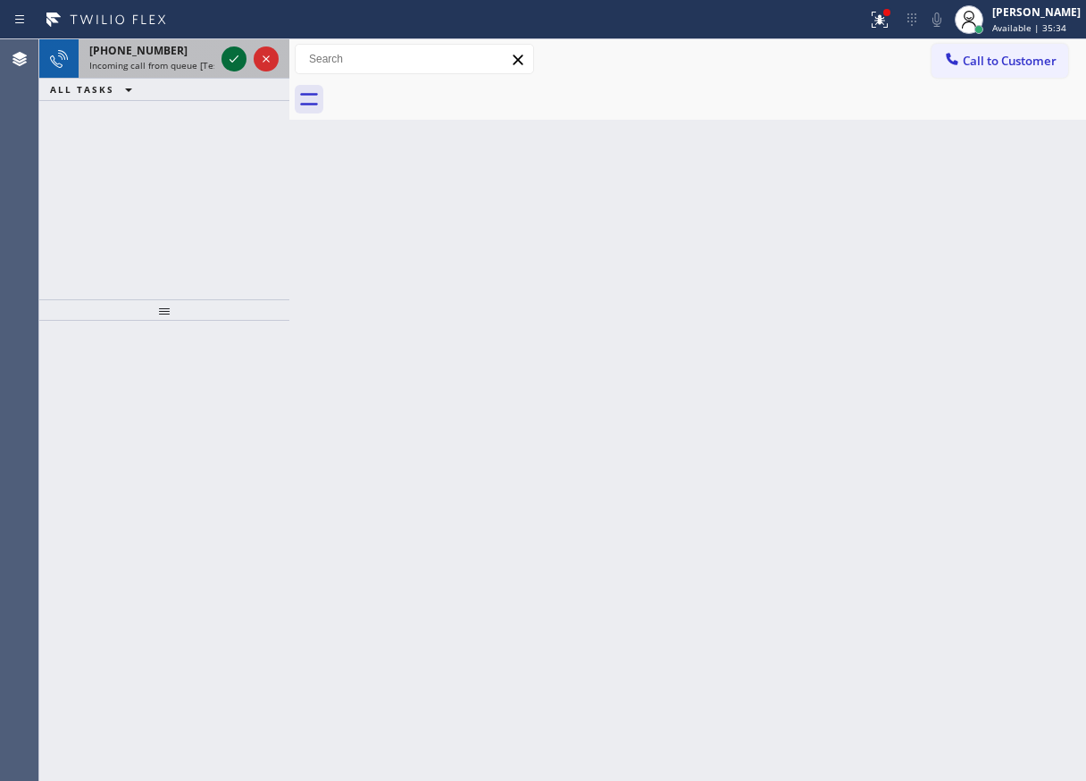
click at [236, 62] on icon at bounding box center [233, 58] width 21 height 21
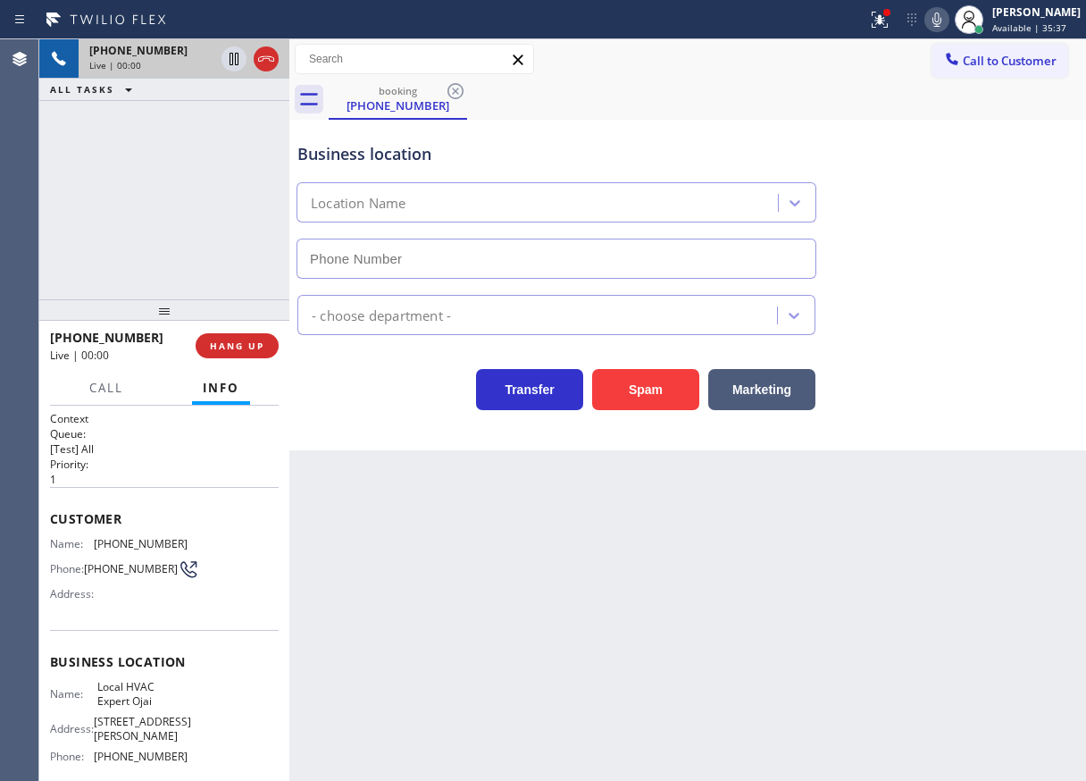
type input "[PHONE_NUMBER]"
click at [257, 340] on span "HANG UP" at bounding box center [237, 345] width 54 height 13
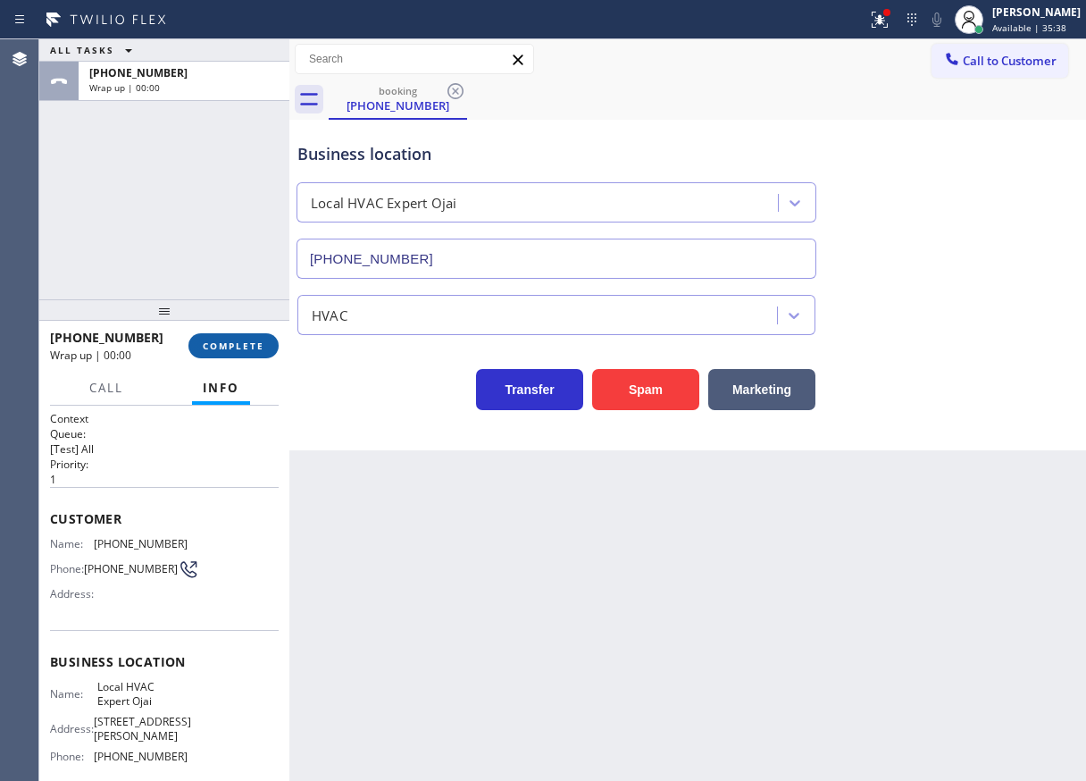
click at [257, 340] on span "COMPLETE" at bounding box center [234, 345] width 62 height 13
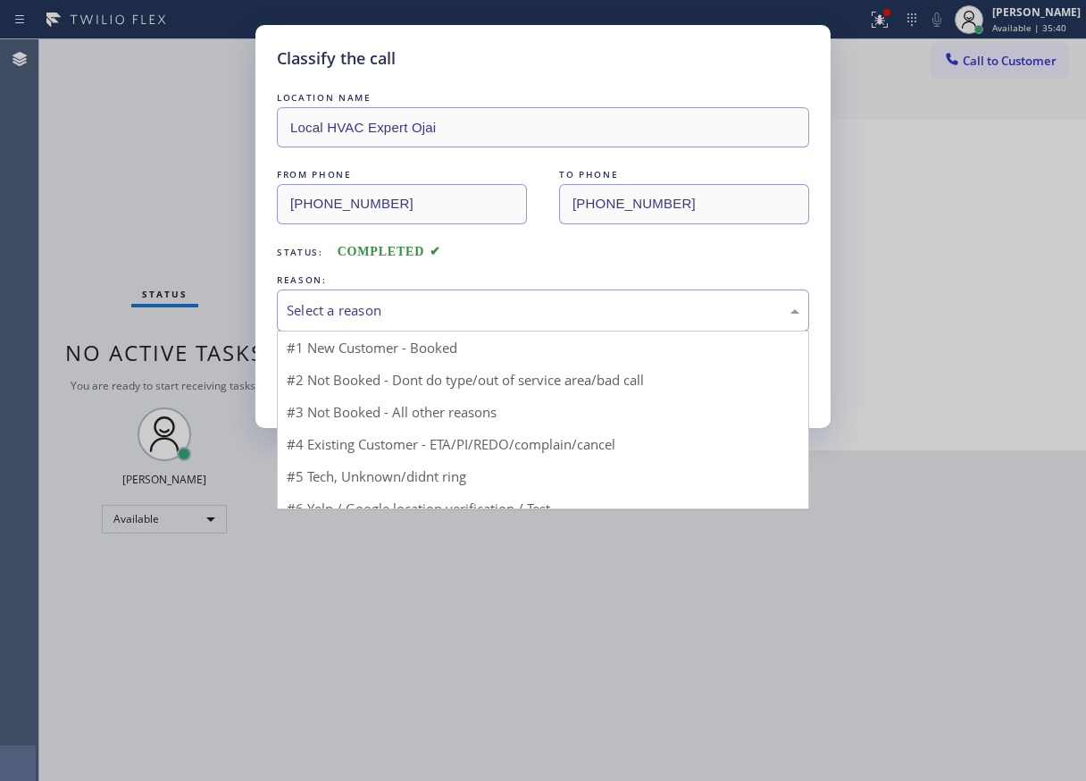
click at [367, 313] on div "Select a reason" at bounding box center [543, 310] width 513 height 21
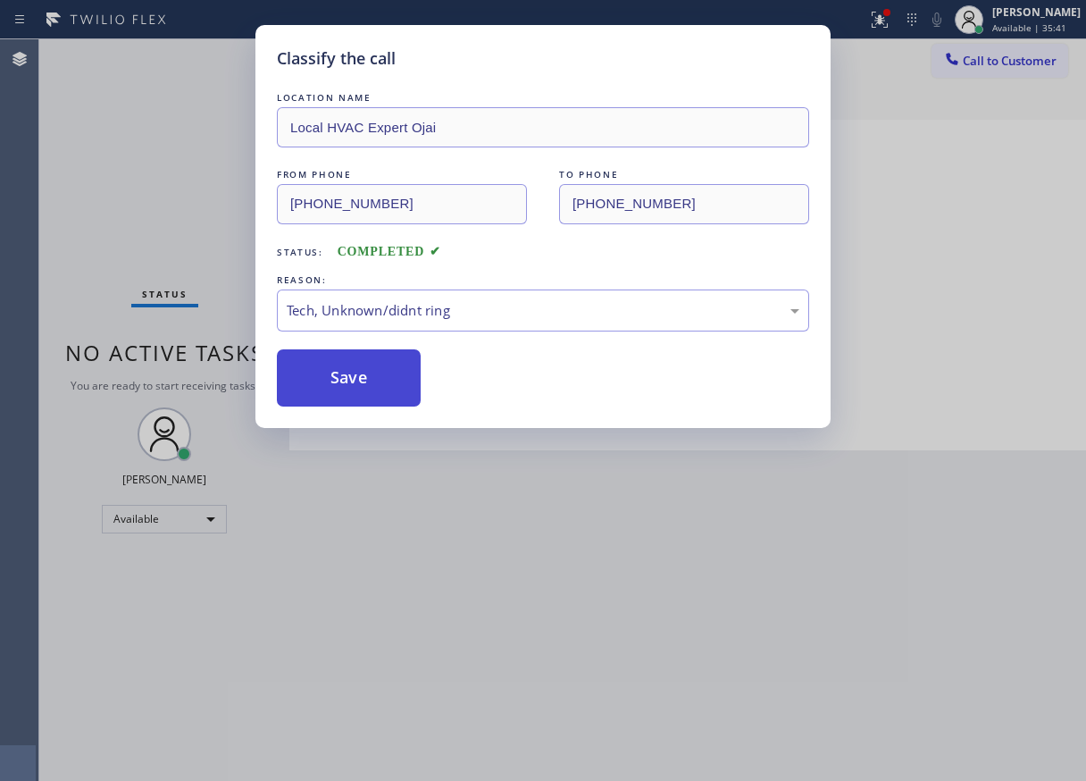
click at [360, 383] on button "Save" at bounding box center [349, 377] width 144 height 57
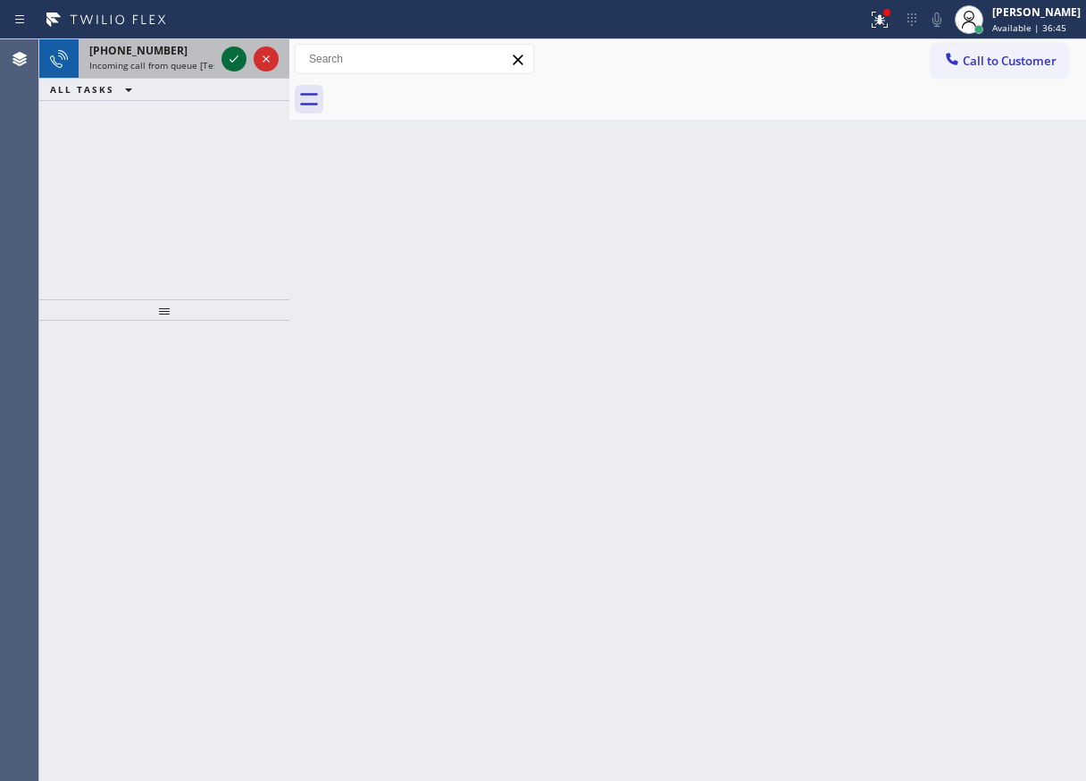
click at [225, 63] on icon at bounding box center [233, 58] width 21 height 21
click at [227, 64] on icon at bounding box center [233, 58] width 21 height 21
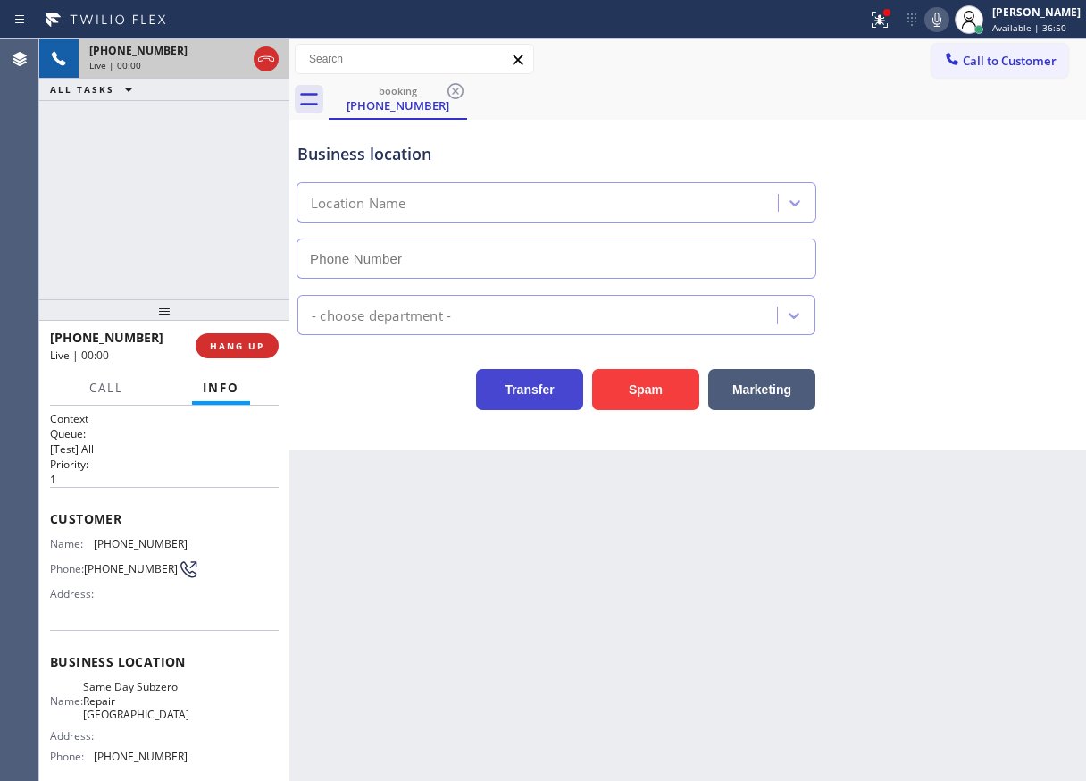
type input "[PHONE_NUMBER]"
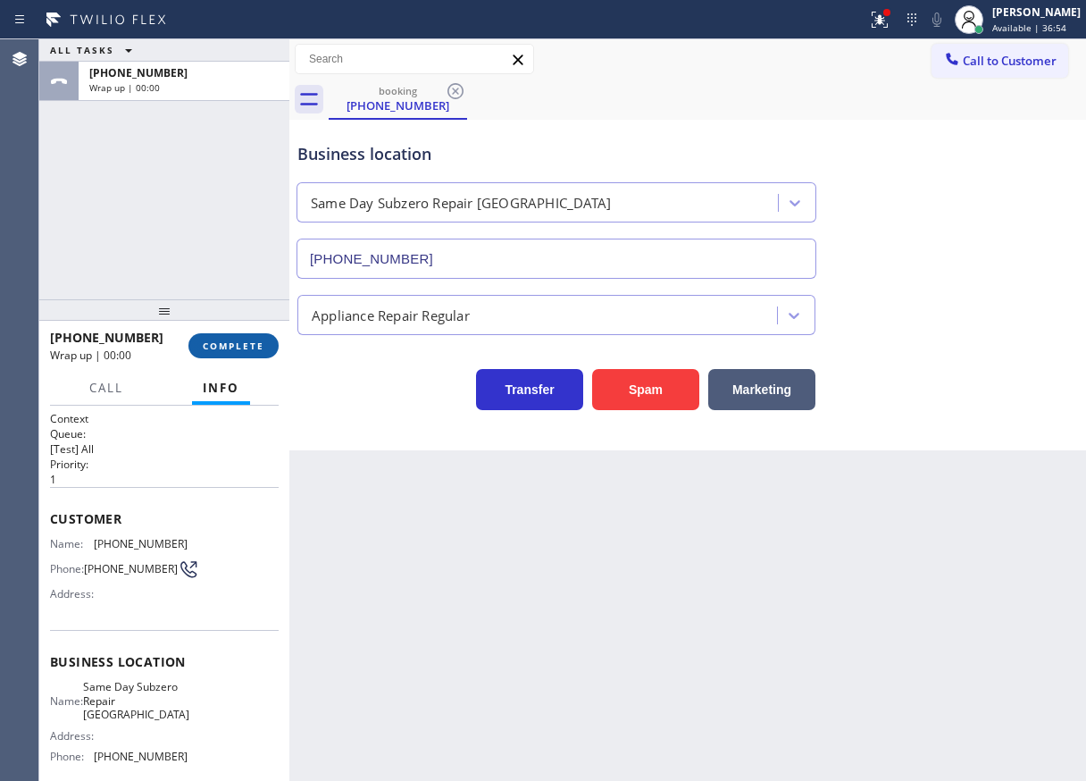
click at [230, 347] on span "COMPLETE" at bounding box center [234, 345] width 62 height 13
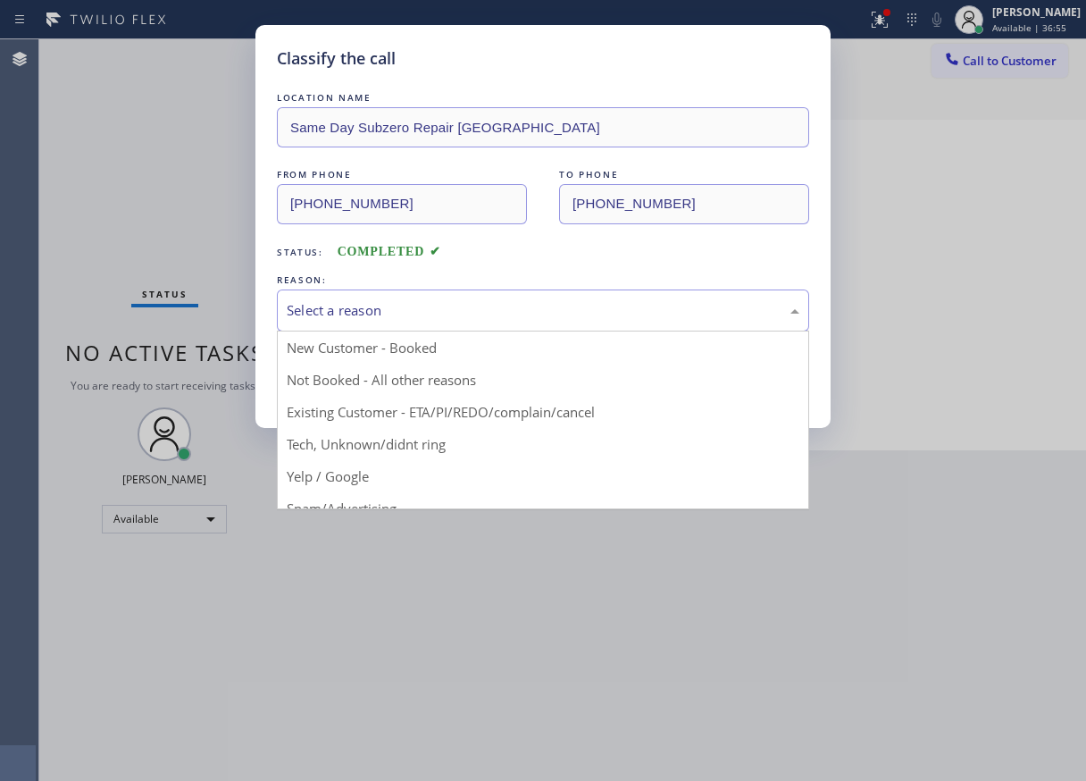
click at [492, 296] on div "Select a reason" at bounding box center [543, 310] width 532 height 42
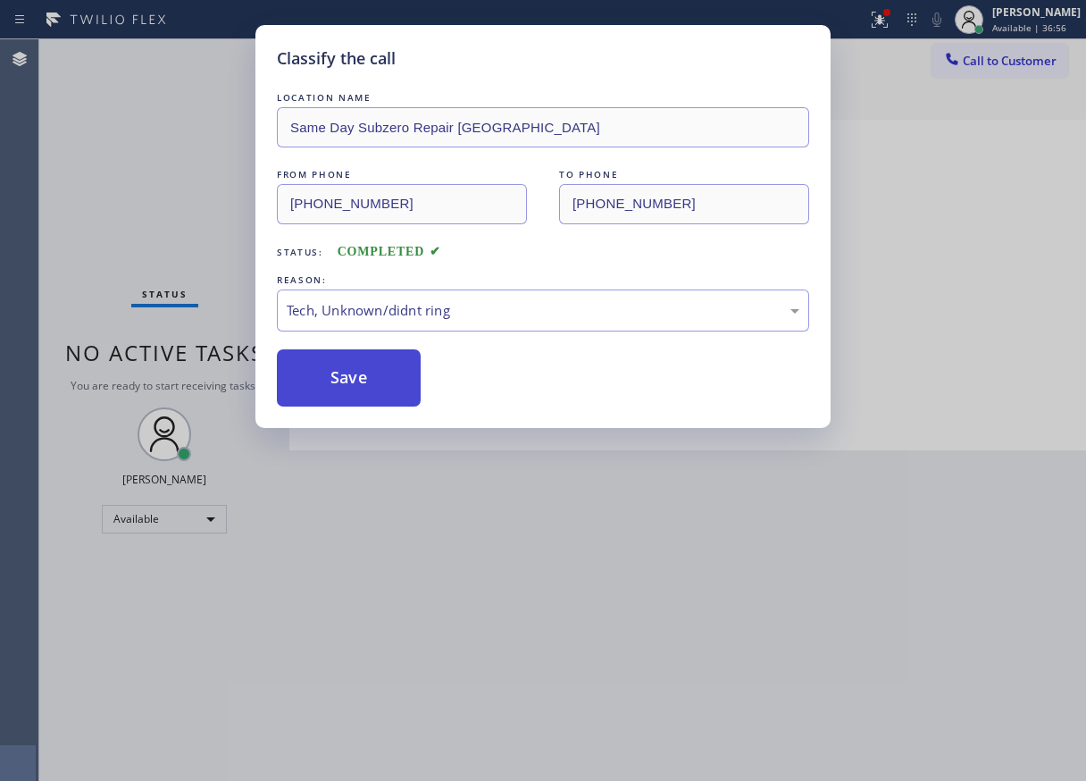
click at [389, 389] on button "Save" at bounding box center [349, 377] width 144 height 57
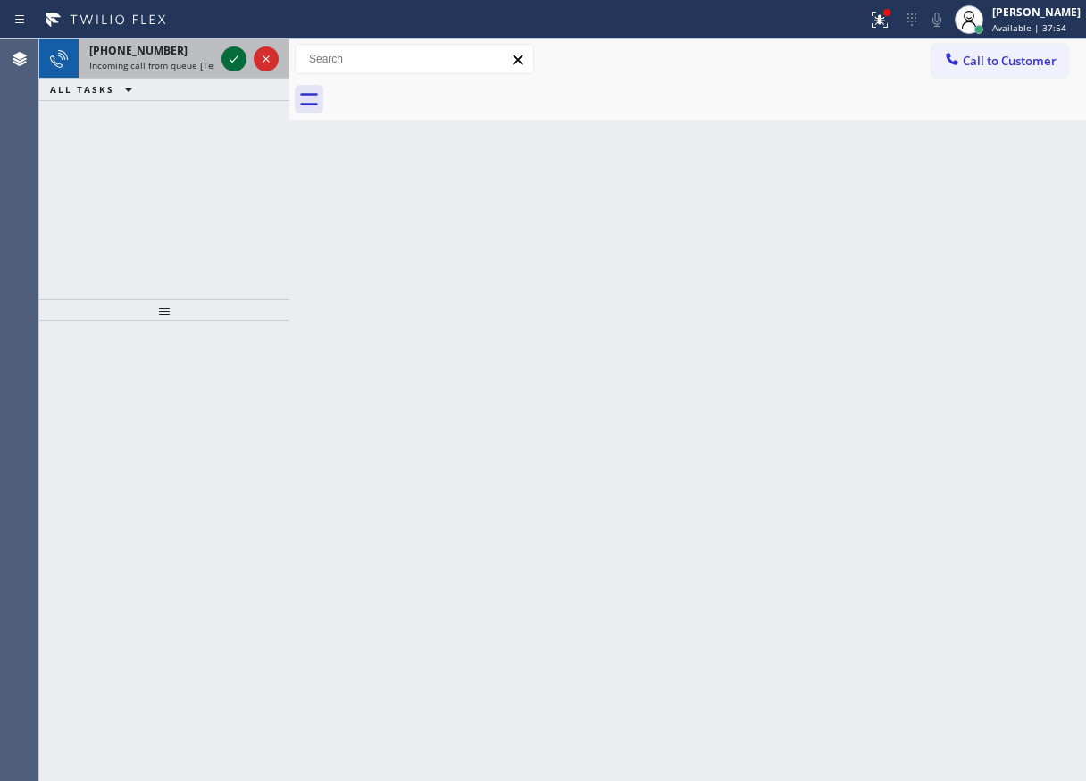
click at [239, 62] on icon at bounding box center [233, 58] width 21 height 21
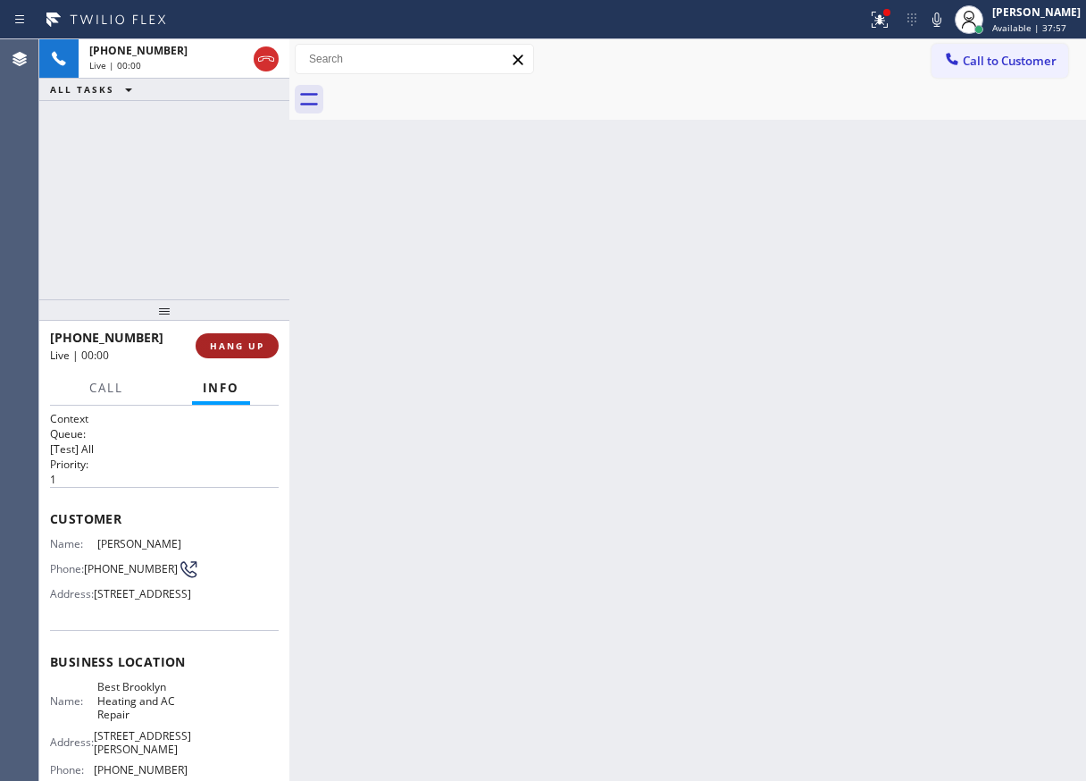
click at [247, 345] on span "HANG UP" at bounding box center [237, 345] width 54 height 13
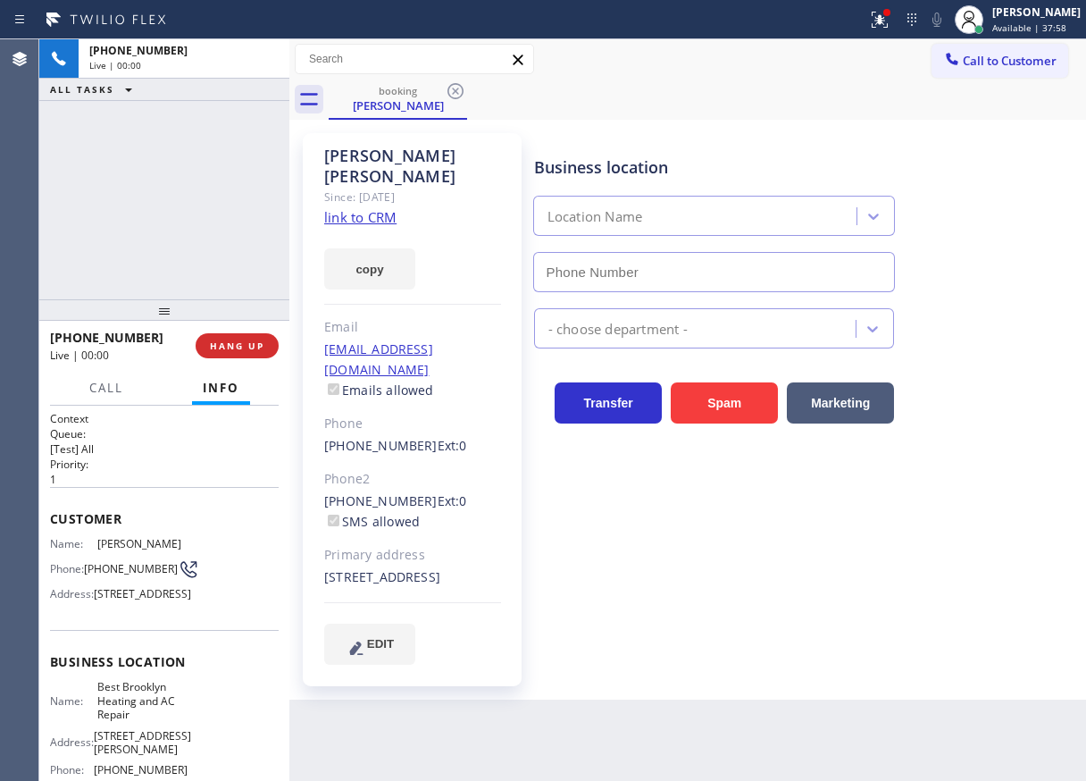
type input "[PHONE_NUMBER]"
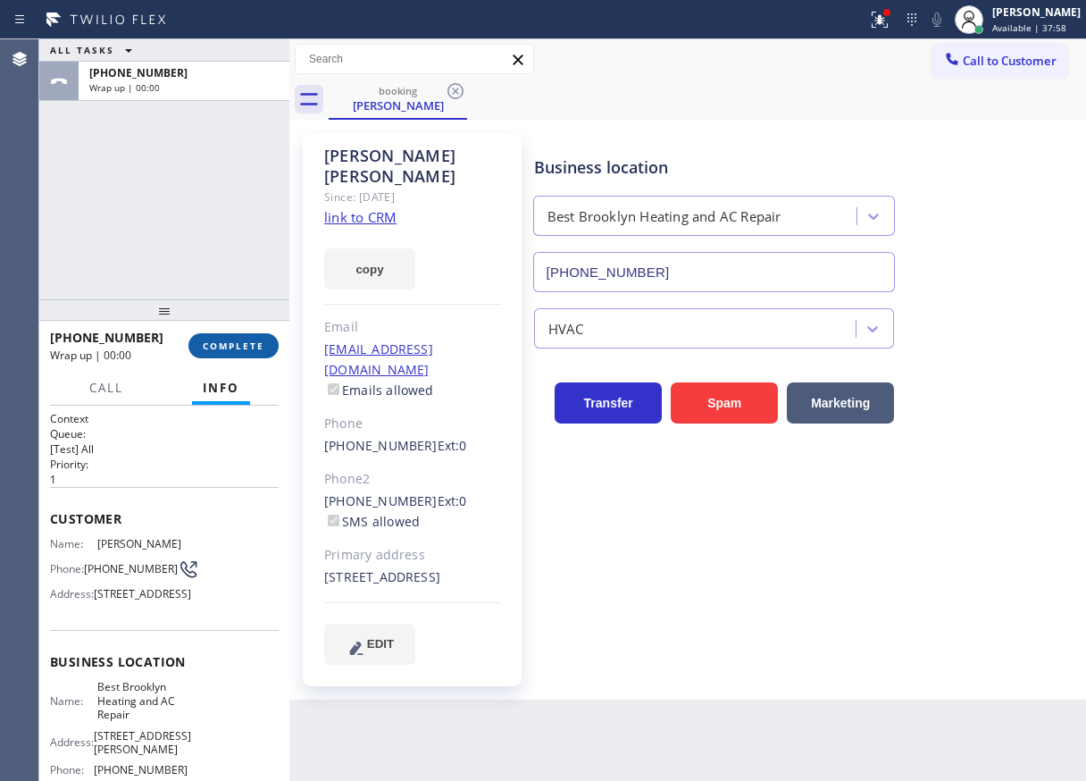
click at [263, 342] on span "COMPLETE" at bounding box center [234, 345] width 62 height 13
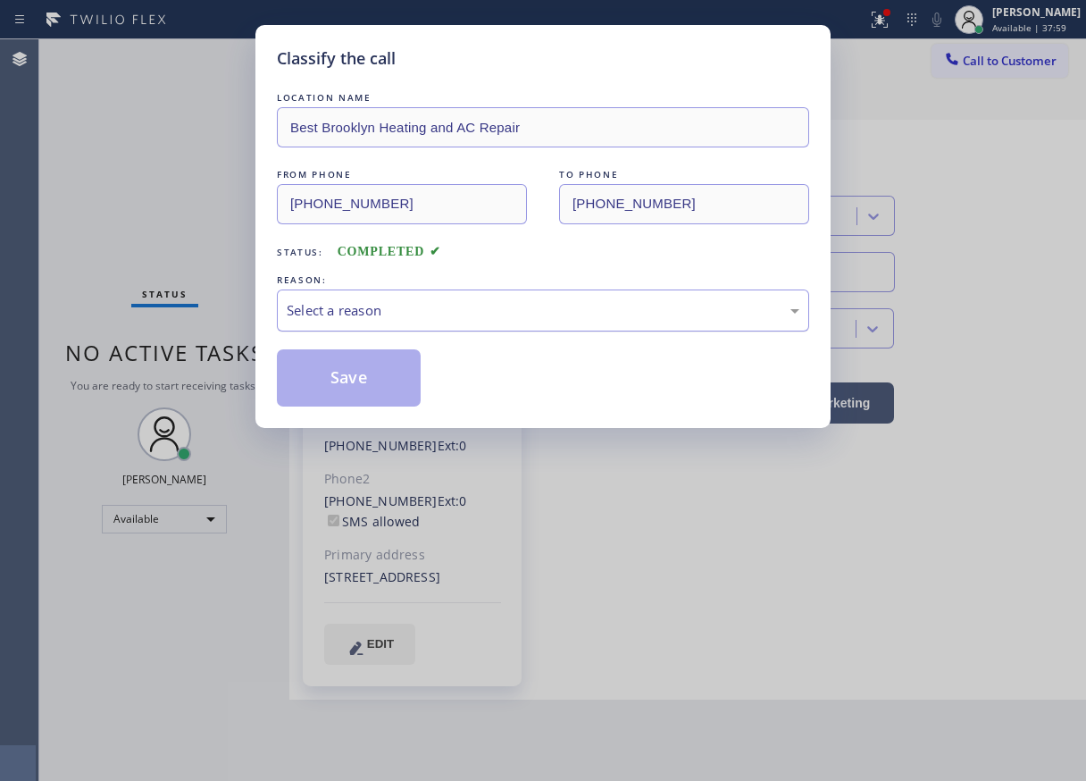
click at [496, 296] on div "Select a reason" at bounding box center [543, 310] width 532 height 42
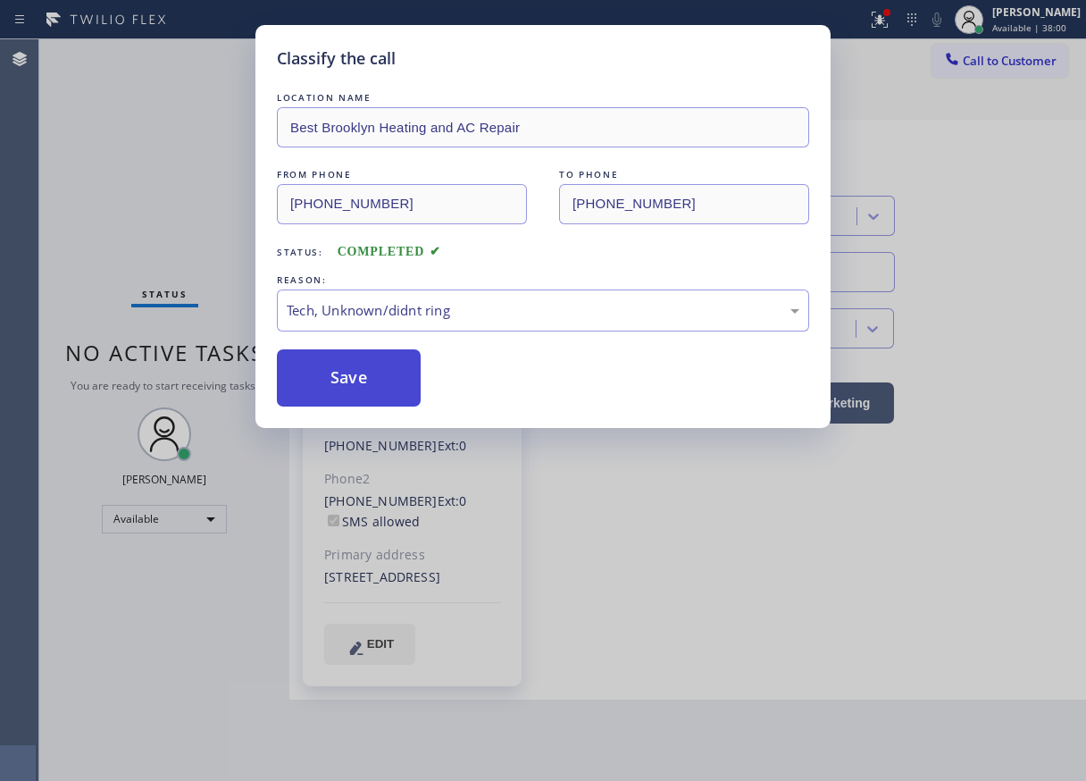
click at [360, 373] on button "Save" at bounding box center [349, 377] width 144 height 57
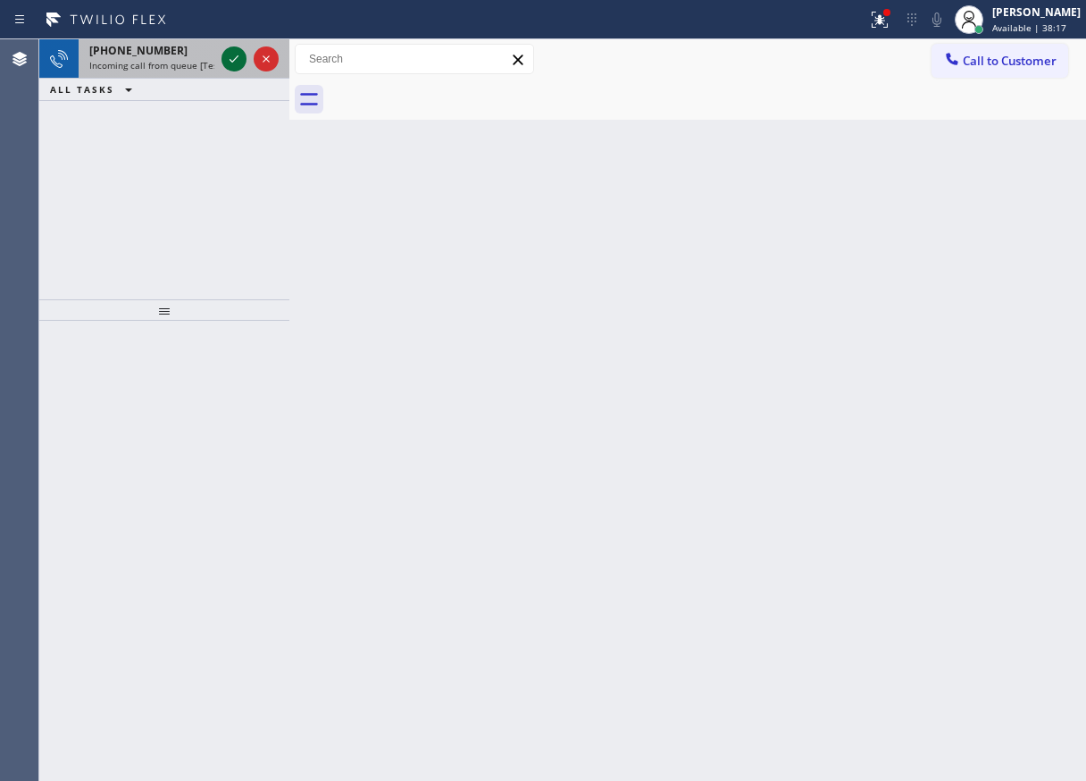
click at [240, 55] on icon at bounding box center [233, 58] width 21 height 21
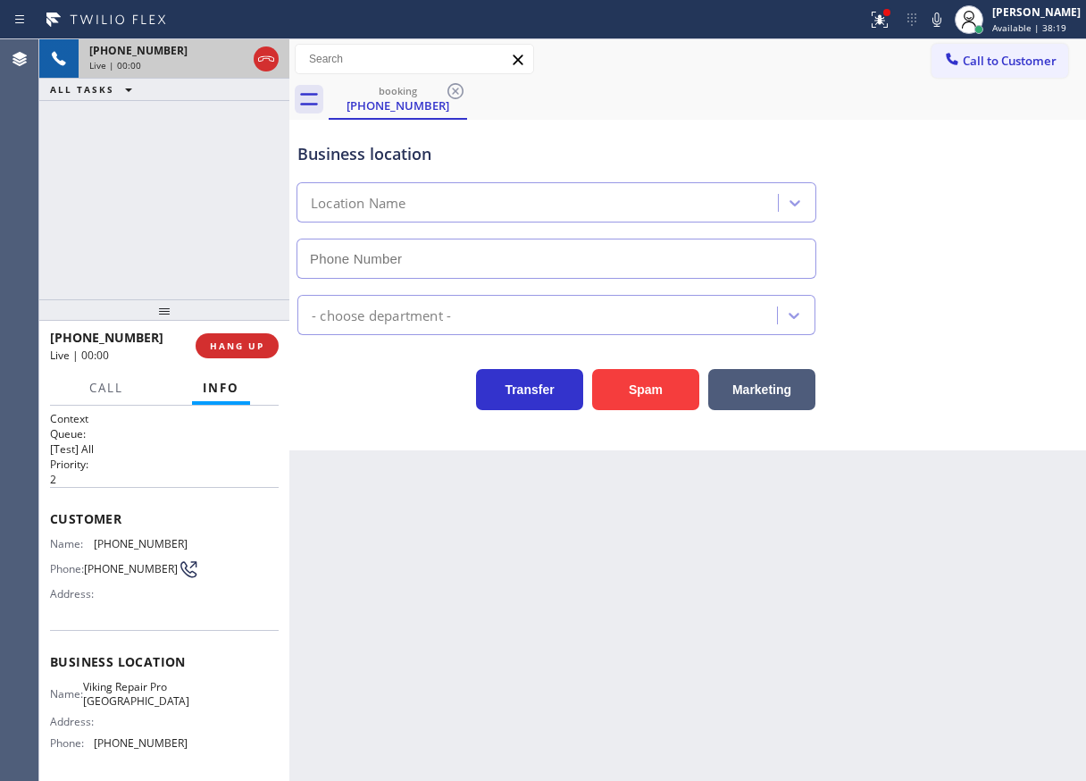
type input "(630) 523-8444"
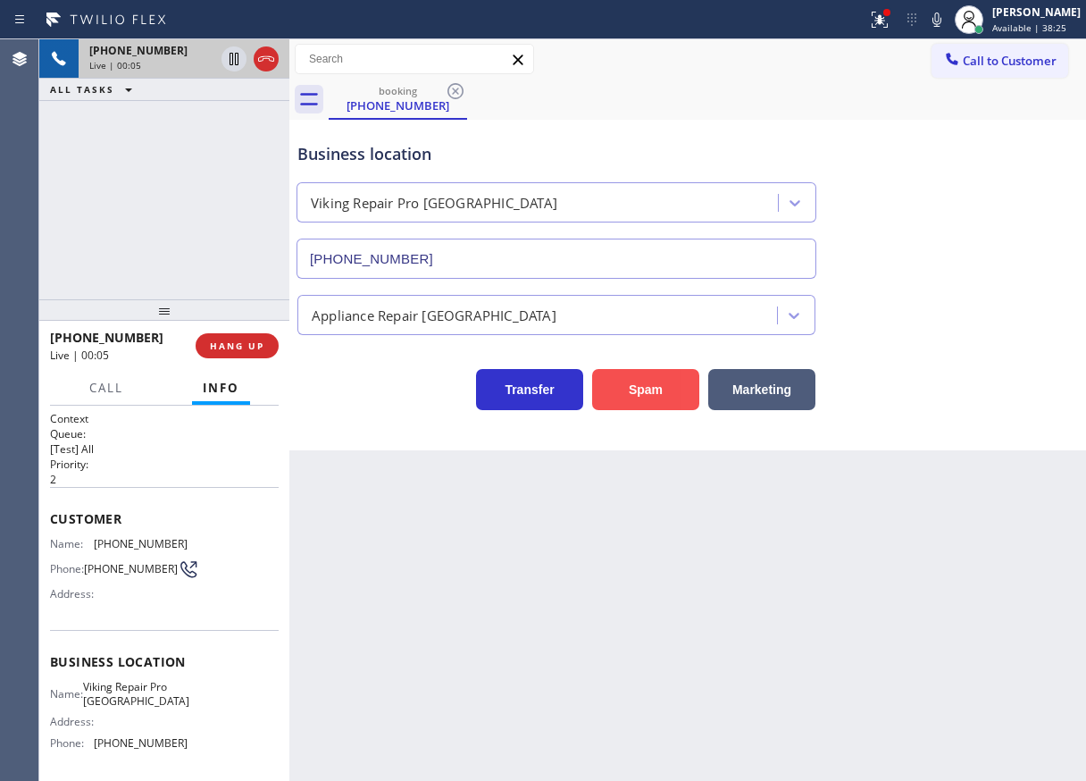
click at [642, 400] on button "Spam" at bounding box center [645, 389] width 107 height 41
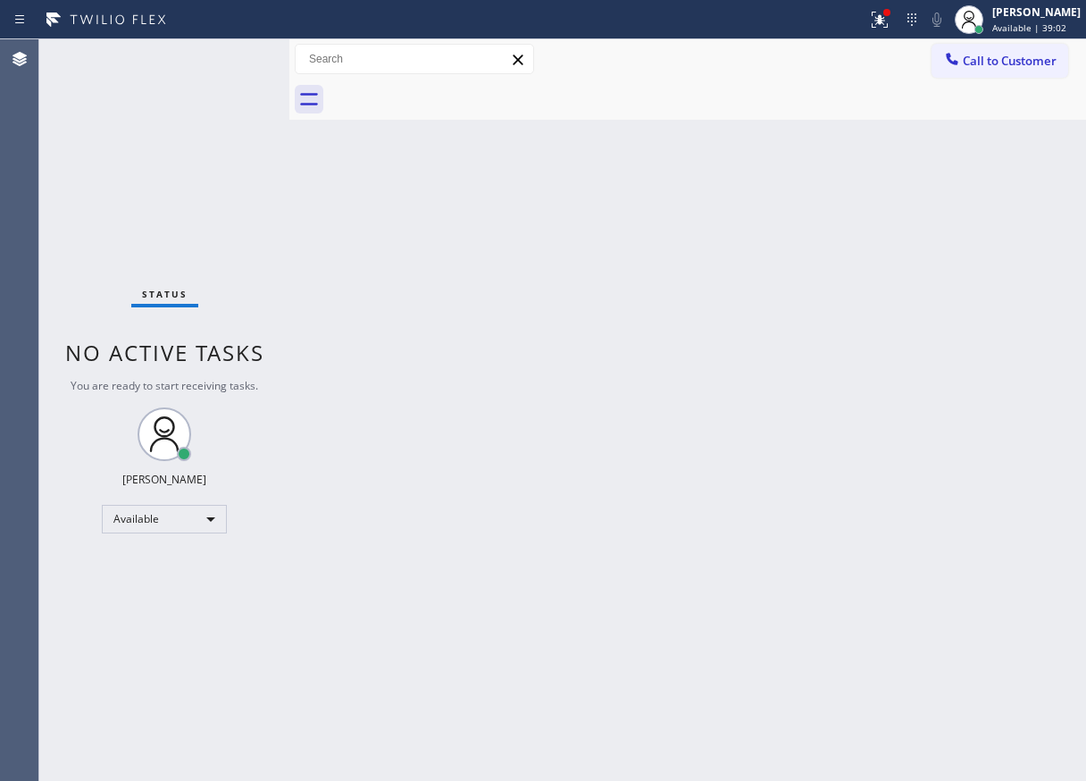
click at [1010, 438] on div "Back to Dashboard Change Sender ID Customers Technicians Select a contact Outbo…" at bounding box center [687, 409] width 797 height 741
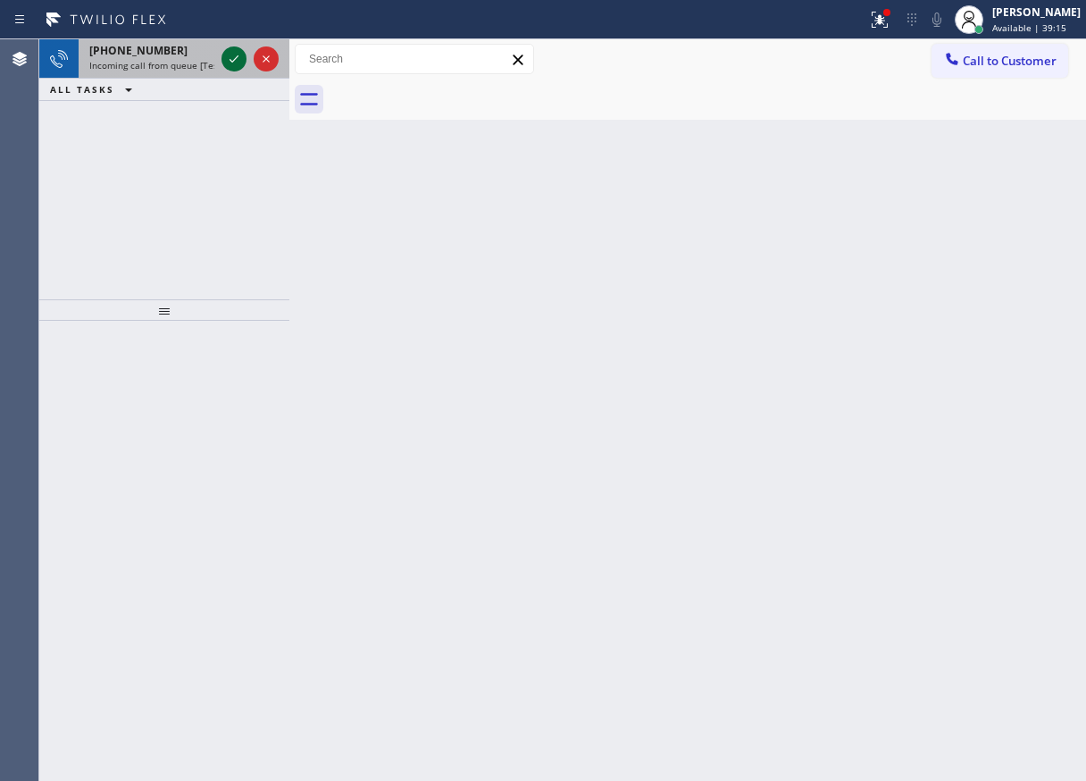
click at [224, 50] on icon at bounding box center [233, 58] width 21 height 21
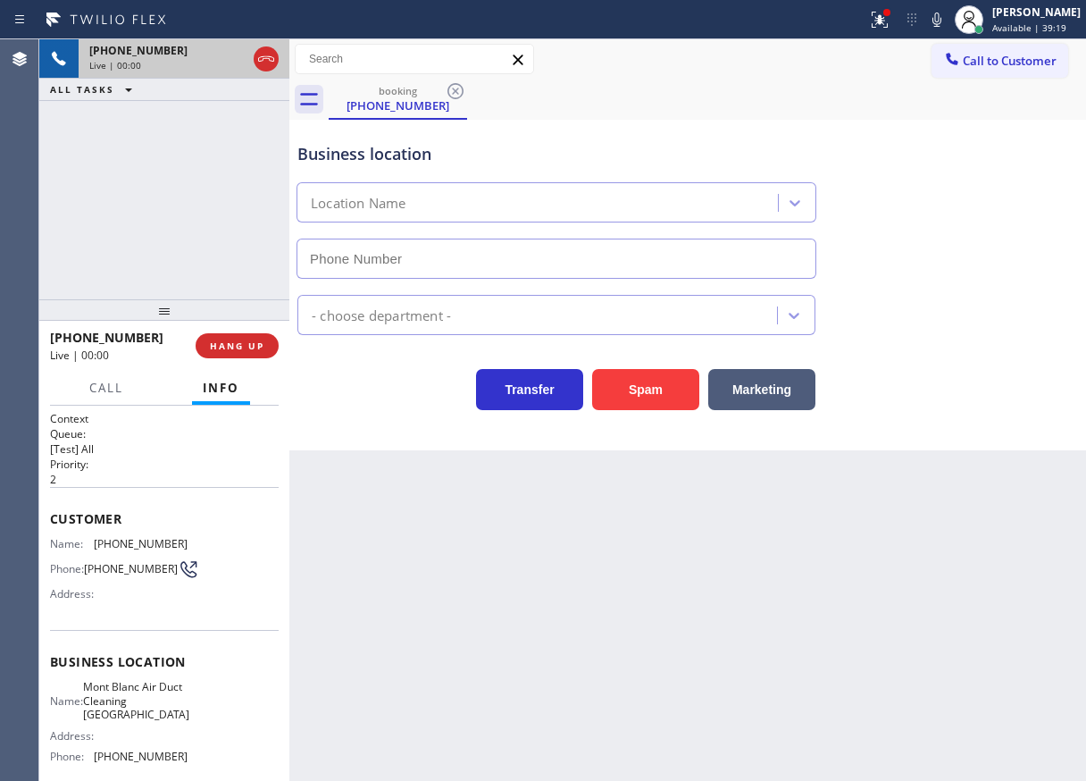
type input "(714) 599-8665"
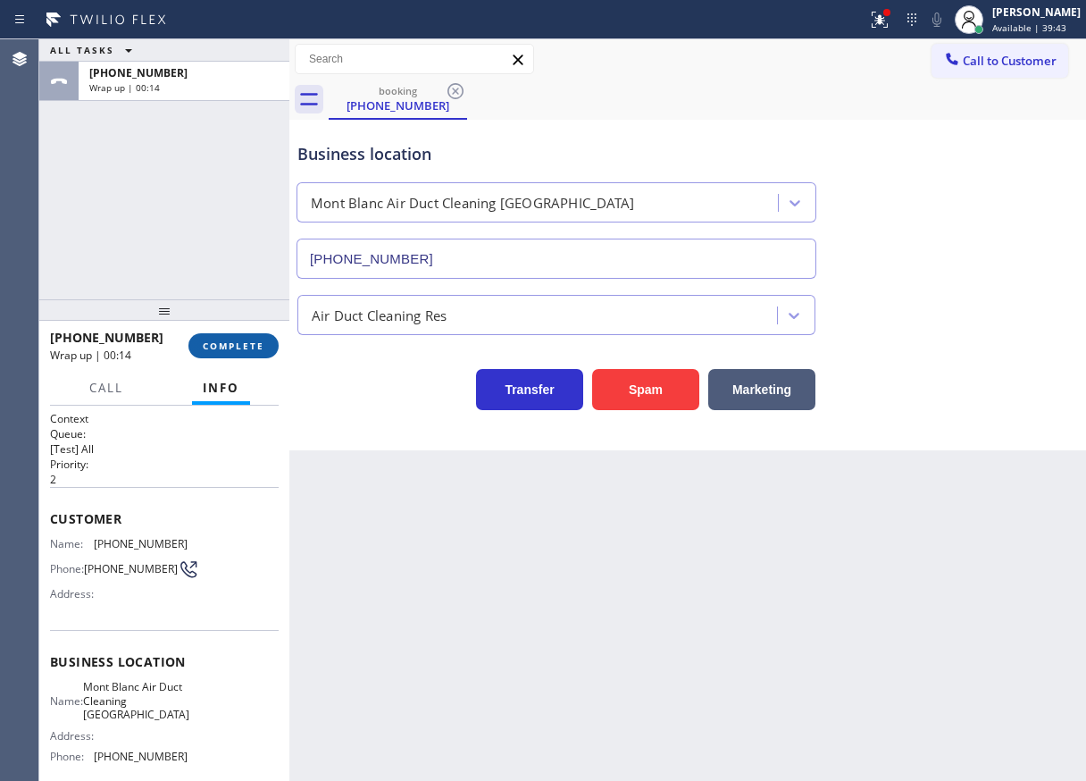
click at [208, 350] on span "COMPLETE" at bounding box center [234, 345] width 62 height 13
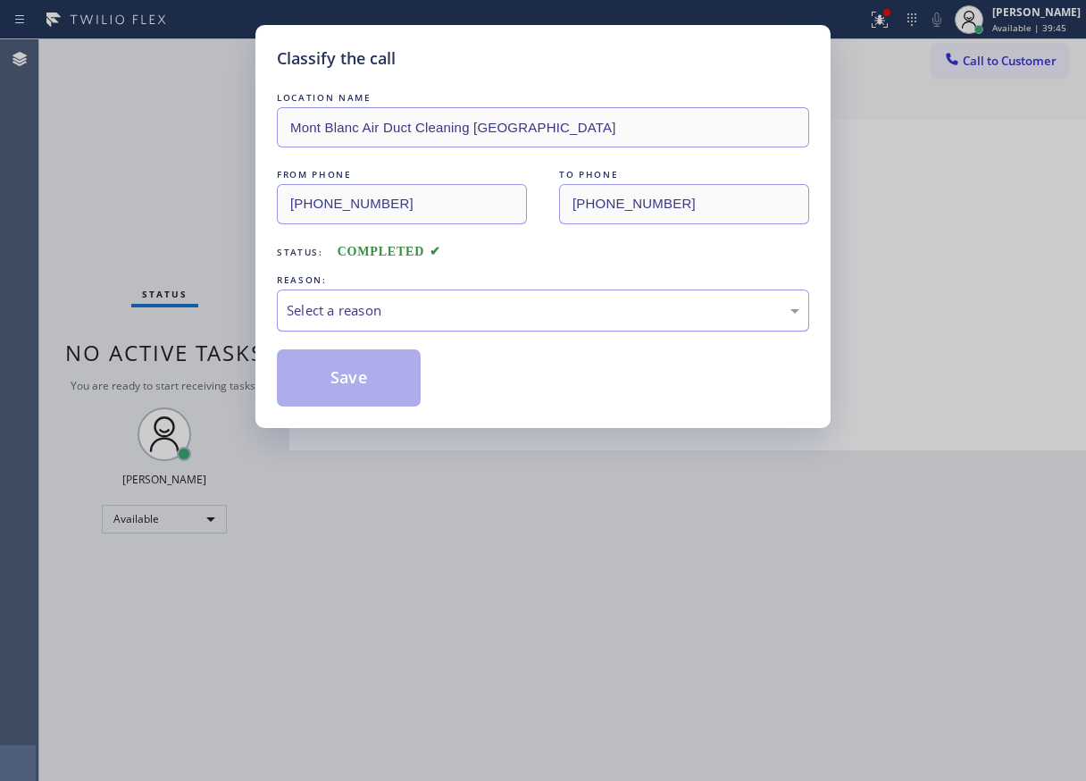
click at [524, 300] on div "Select a reason" at bounding box center [543, 310] width 513 height 21
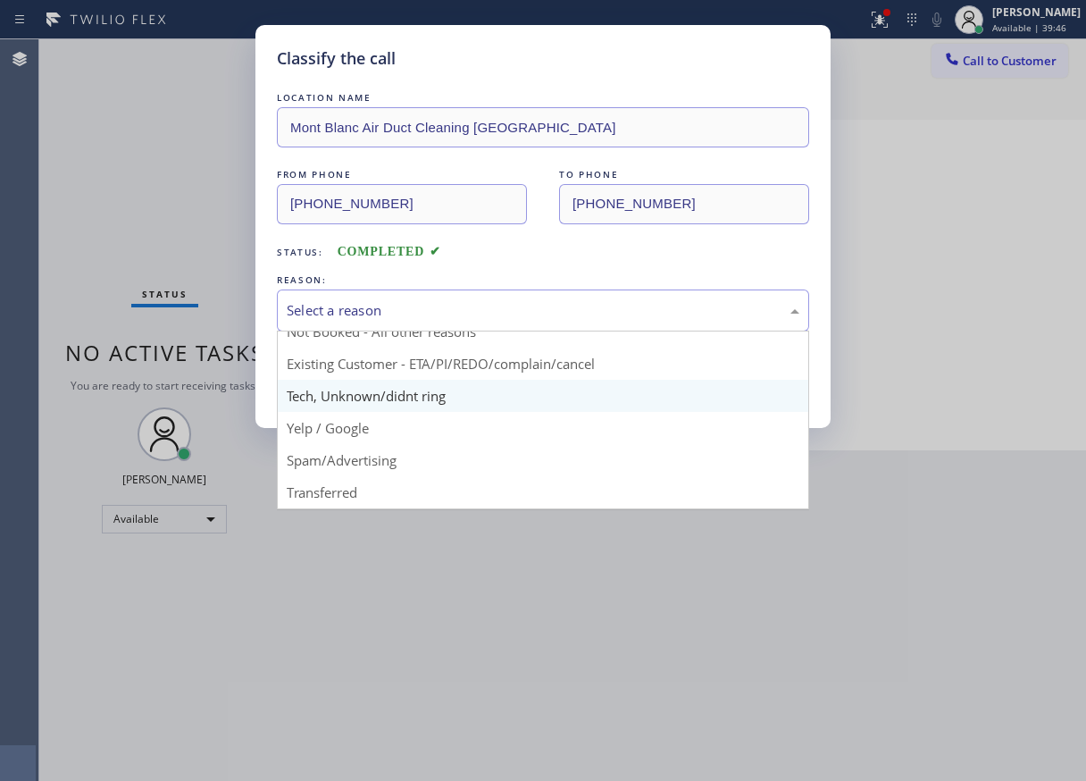
scroll to position [16, 0]
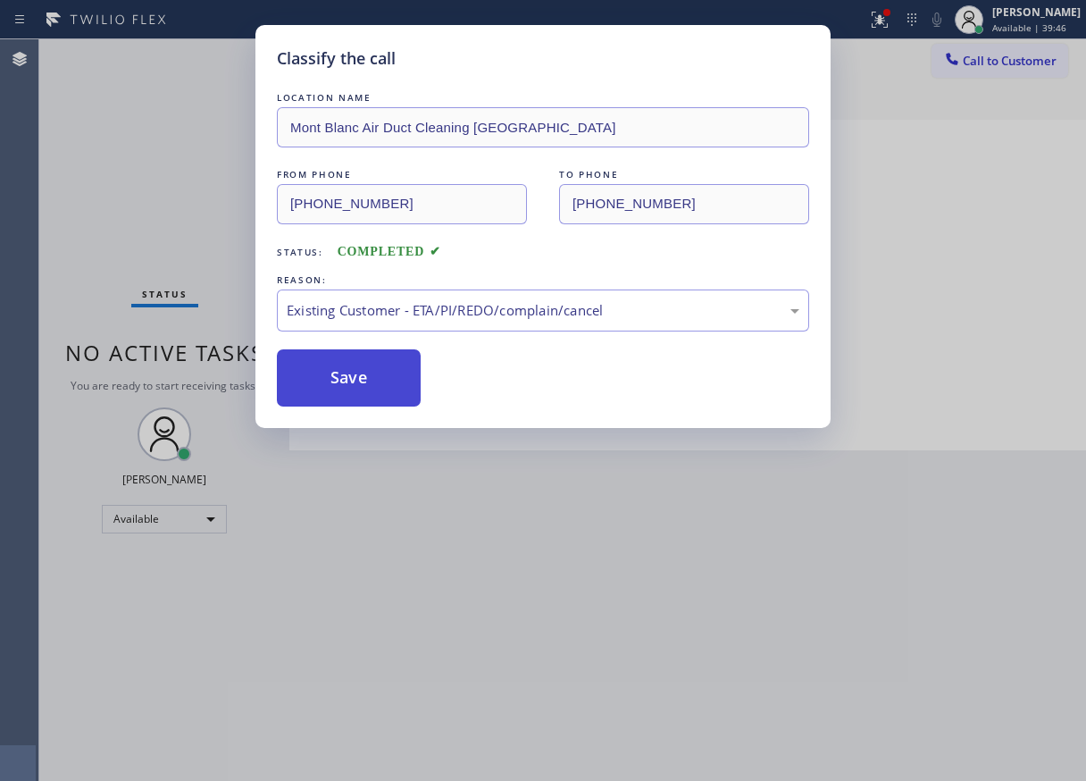
click at [394, 374] on button "Save" at bounding box center [349, 377] width 144 height 57
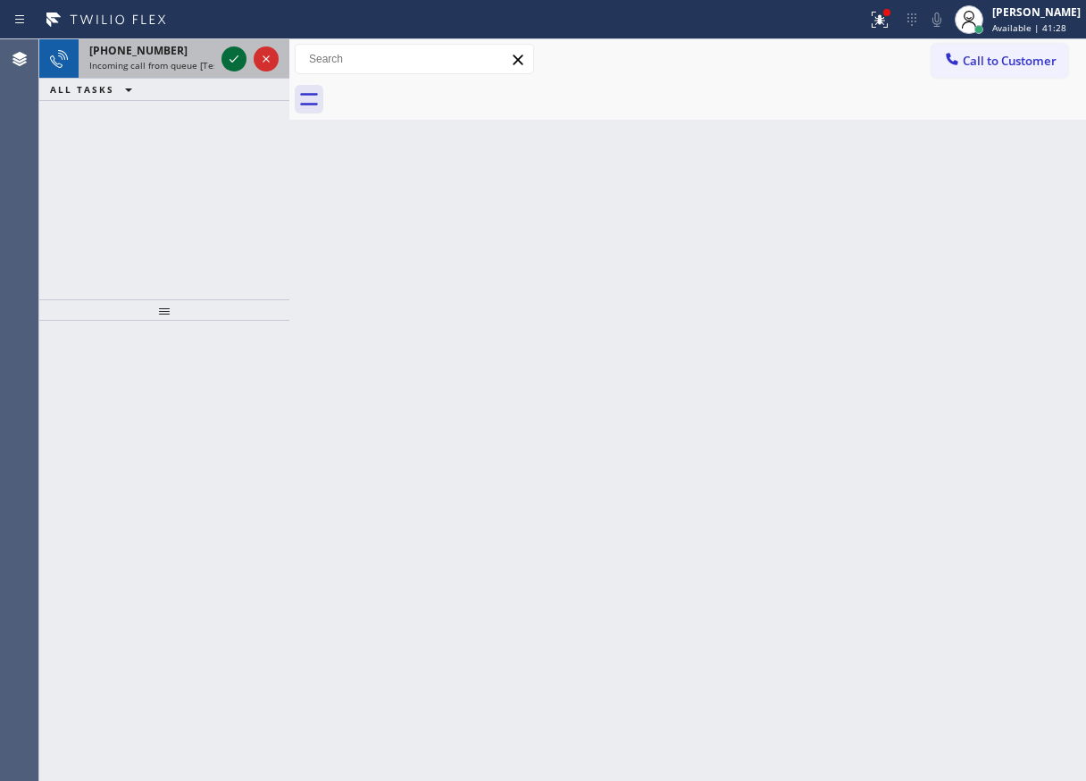
click at [235, 60] on icon at bounding box center [234, 58] width 9 height 7
click at [231, 56] on icon at bounding box center [233, 58] width 21 height 21
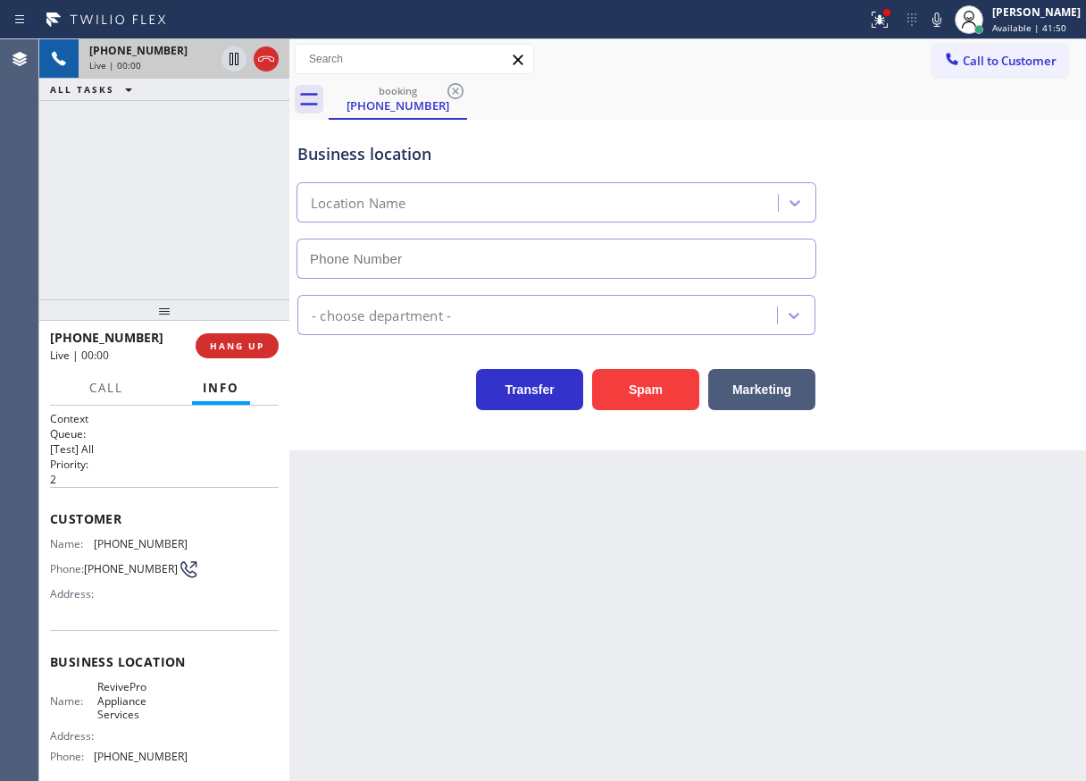
type input "(480) 725-3048"
click at [238, 347] on span "HANG UP" at bounding box center [237, 345] width 54 height 13
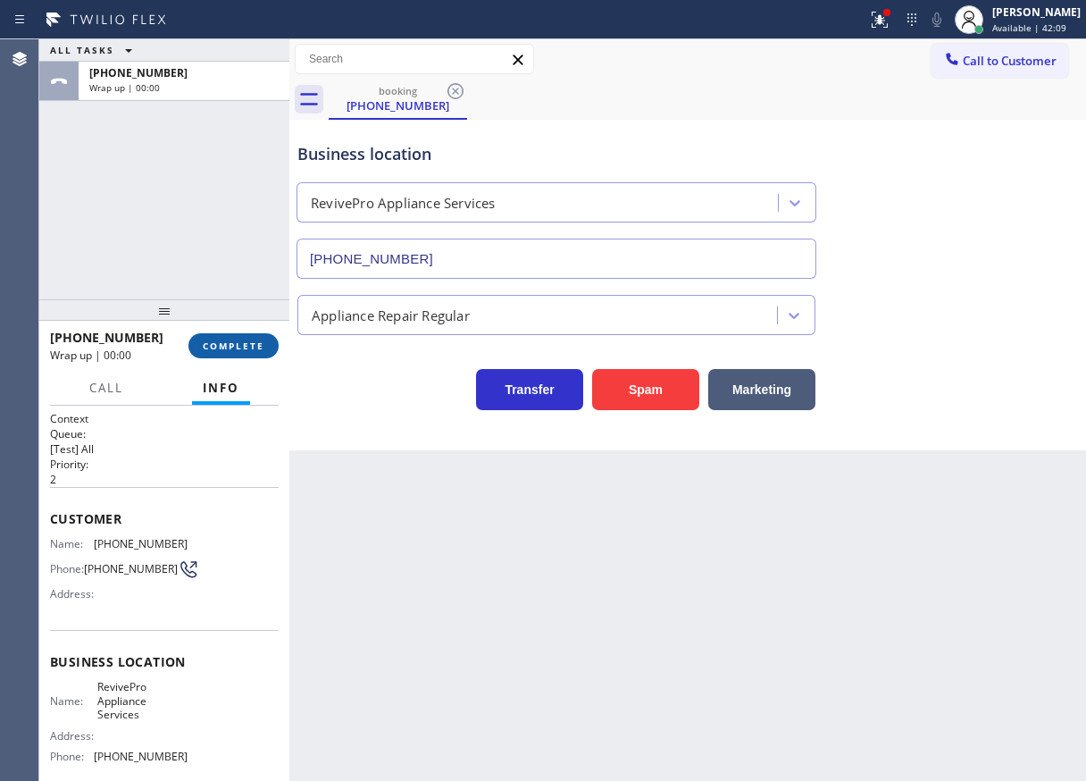
click at [238, 347] on span "COMPLETE" at bounding box center [234, 345] width 62 height 13
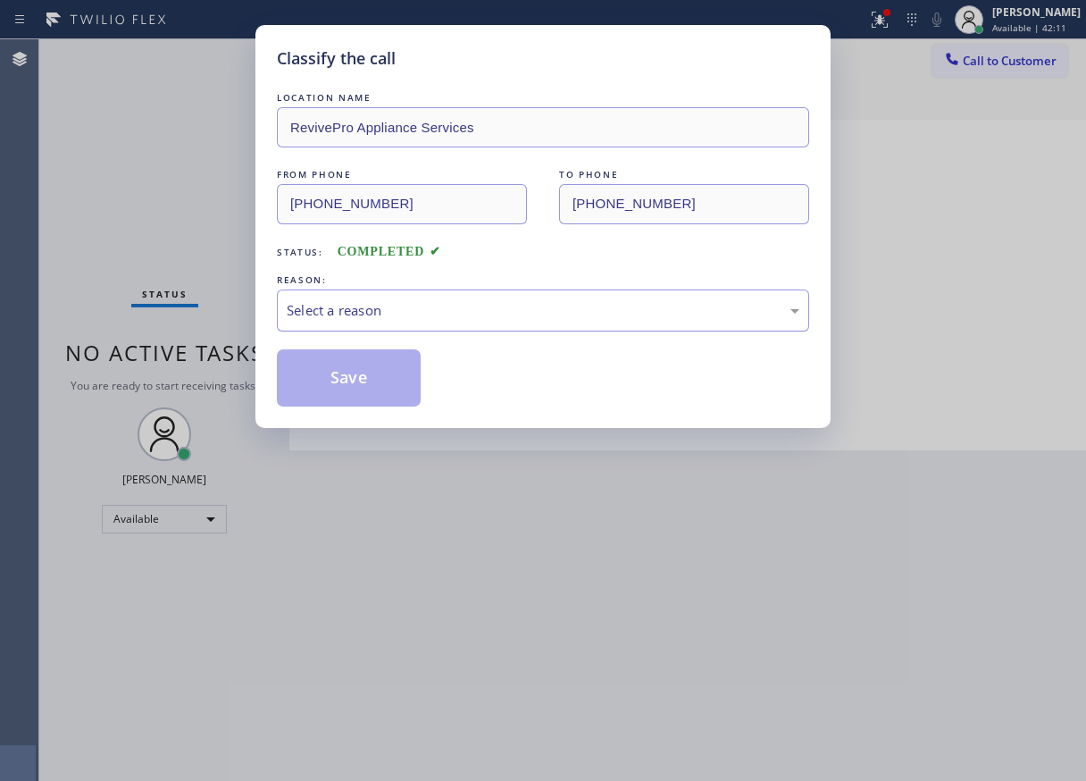
click at [358, 318] on div "Select a reason" at bounding box center [543, 310] width 513 height 21
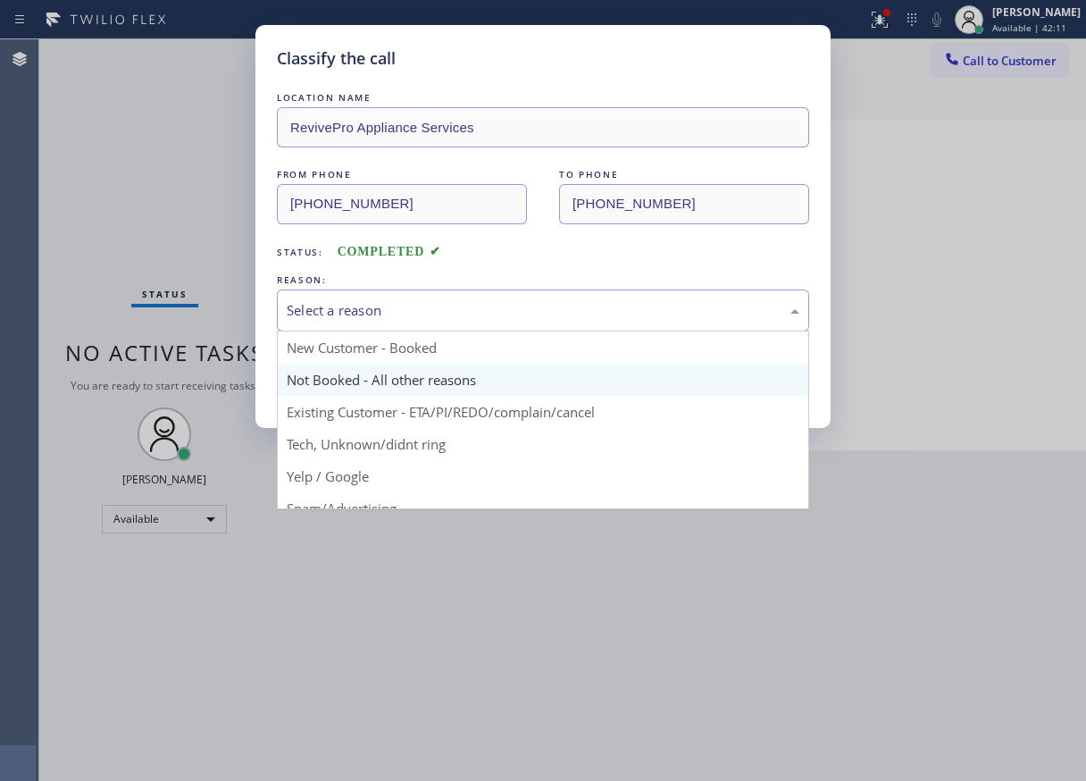
scroll to position [113, 0]
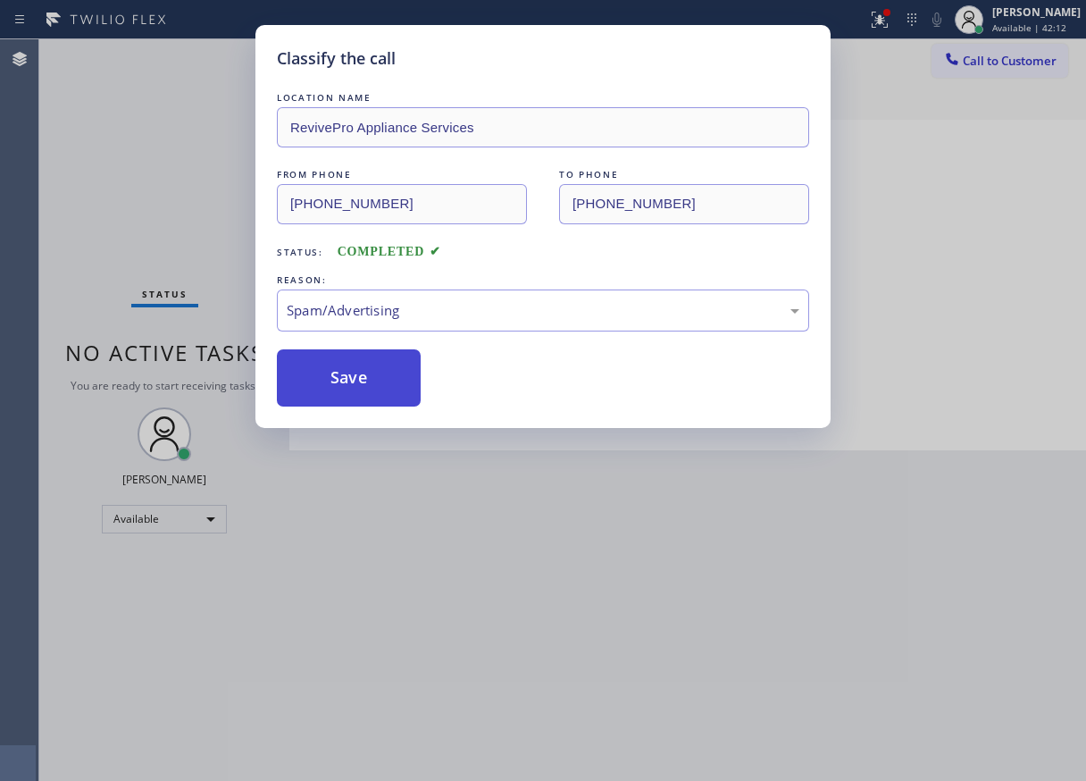
click at [357, 355] on button "Save" at bounding box center [349, 377] width 144 height 57
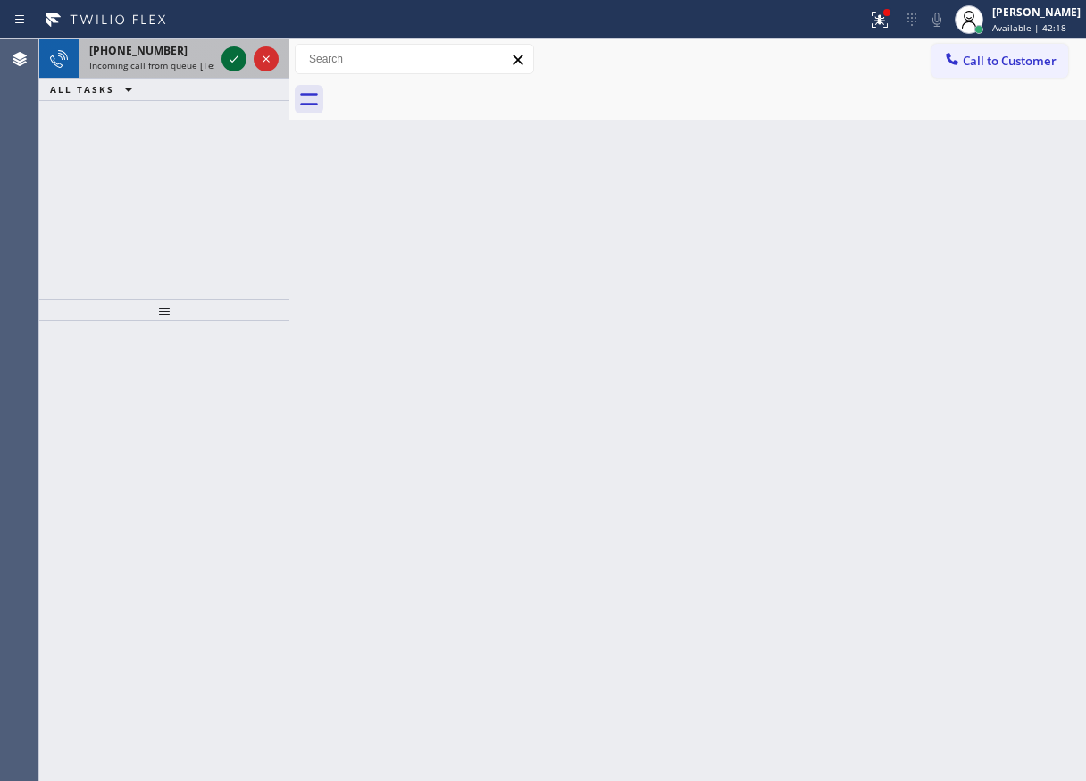
click at [230, 56] on icon at bounding box center [233, 58] width 21 height 21
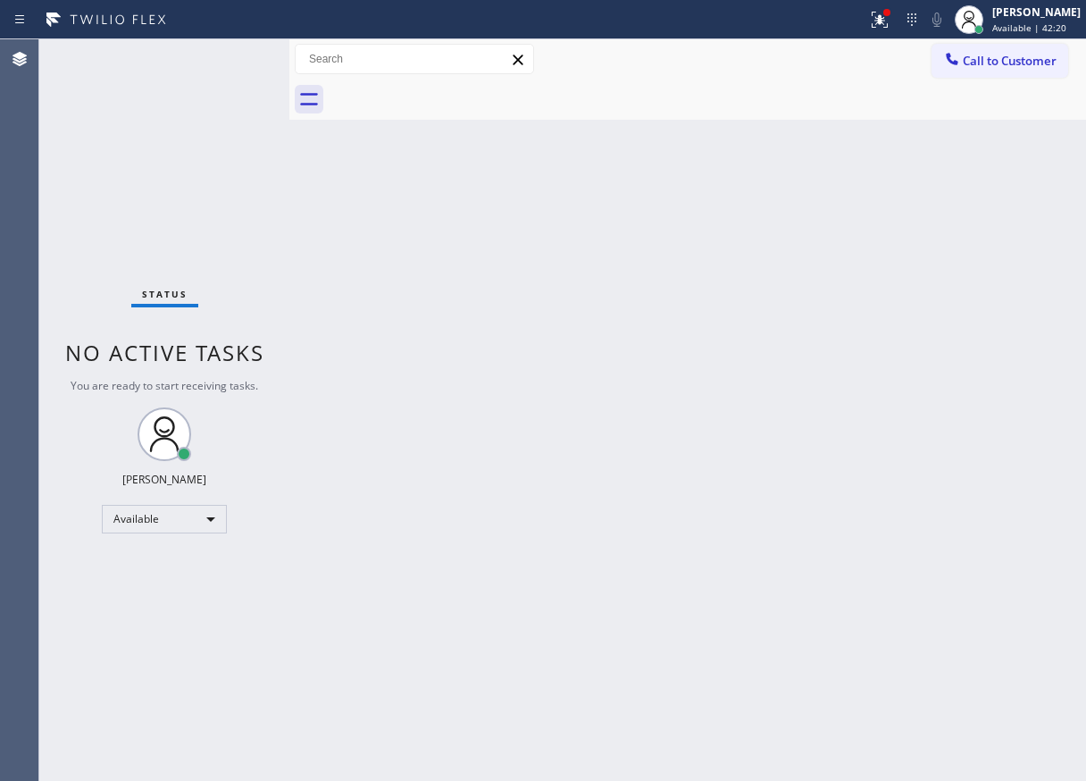
click at [230, 56] on div "Status No active tasks You are ready to start receiving tasks. [PERSON_NAME] Av…" at bounding box center [164, 409] width 250 height 741
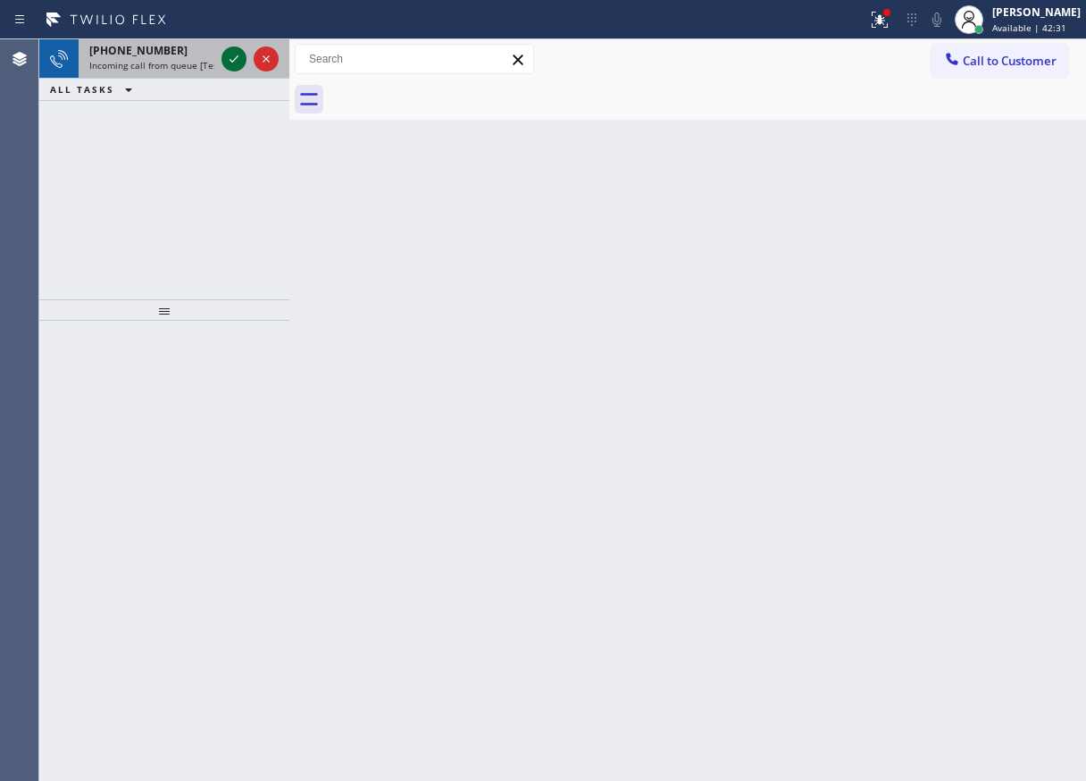
click at [234, 57] on icon at bounding box center [233, 58] width 21 height 21
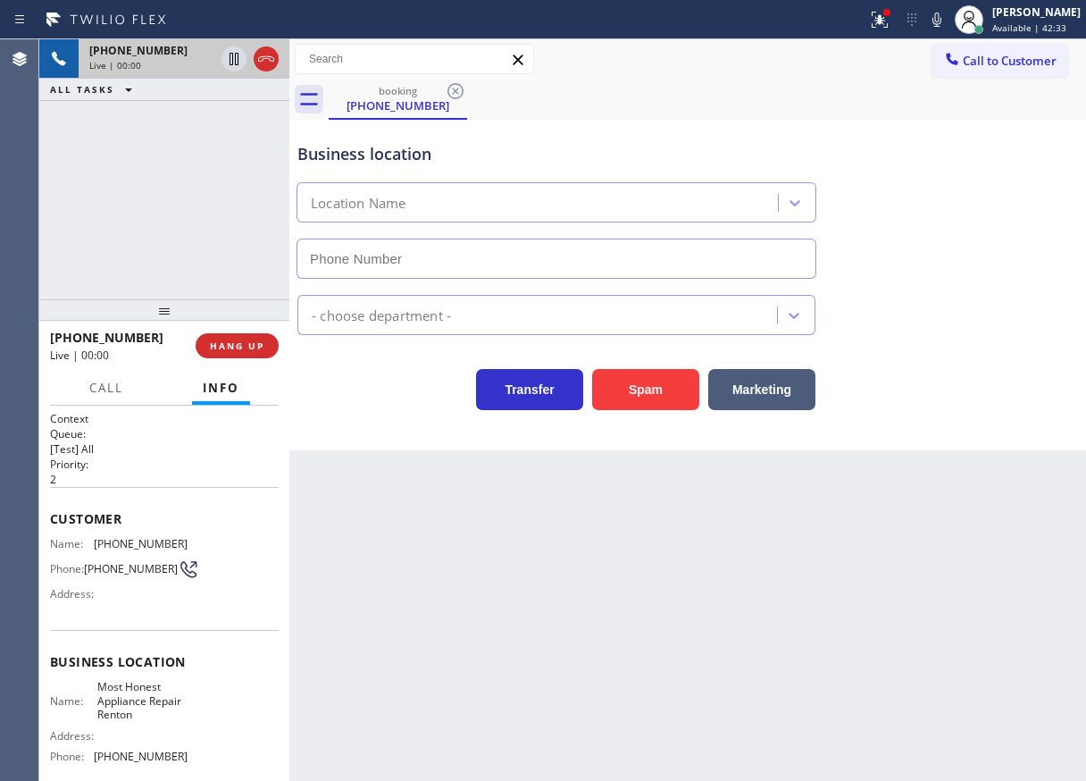
type input "(425) 225-3525"
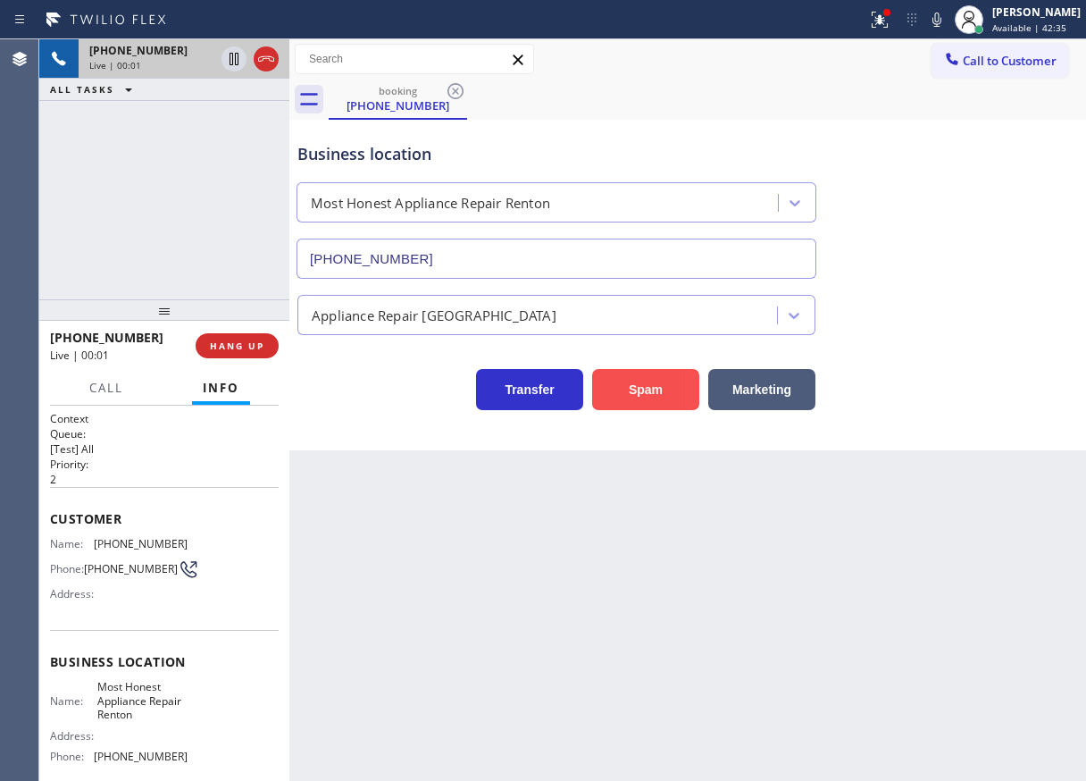
click at [631, 404] on button "Spam" at bounding box center [645, 389] width 107 height 41
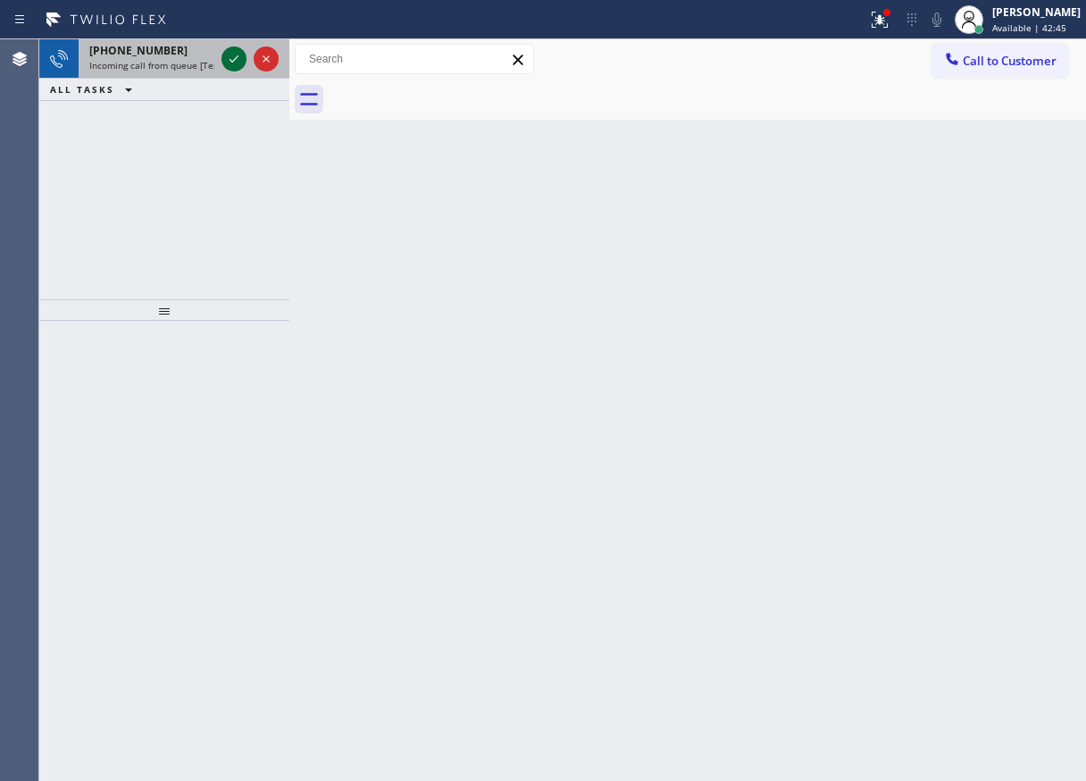
click at [236, 56] on icon at bounding box center [233, 58] width 21 height 21
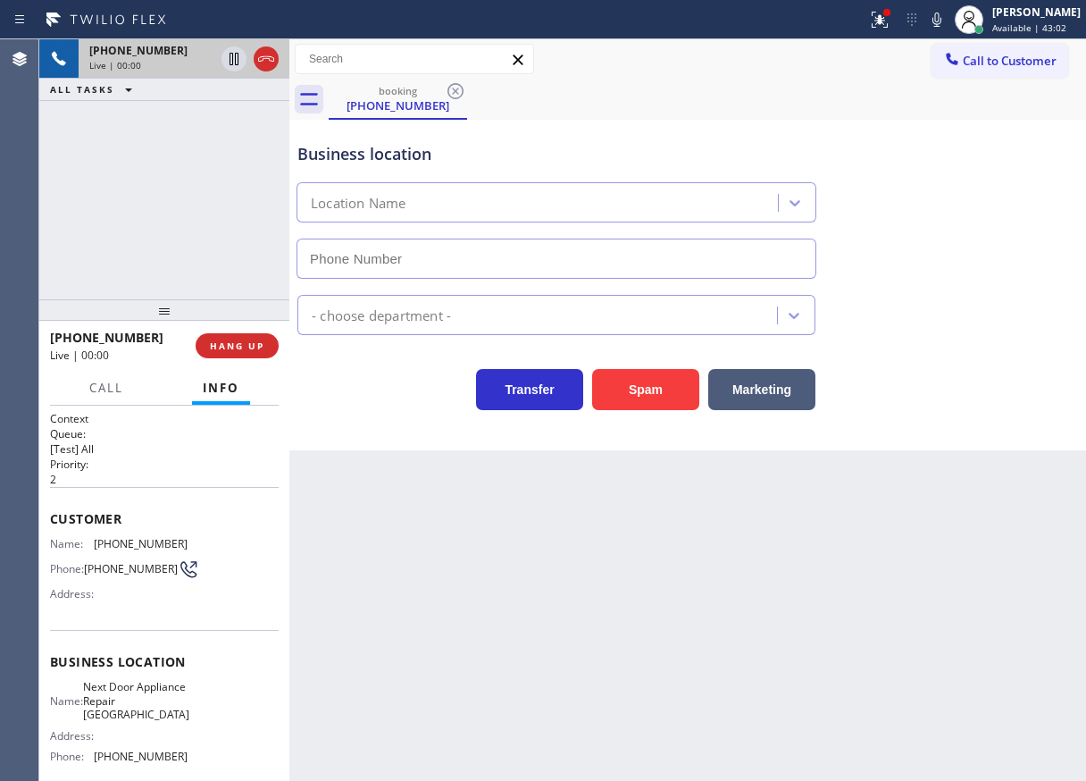
type input "(562) 373-6671"
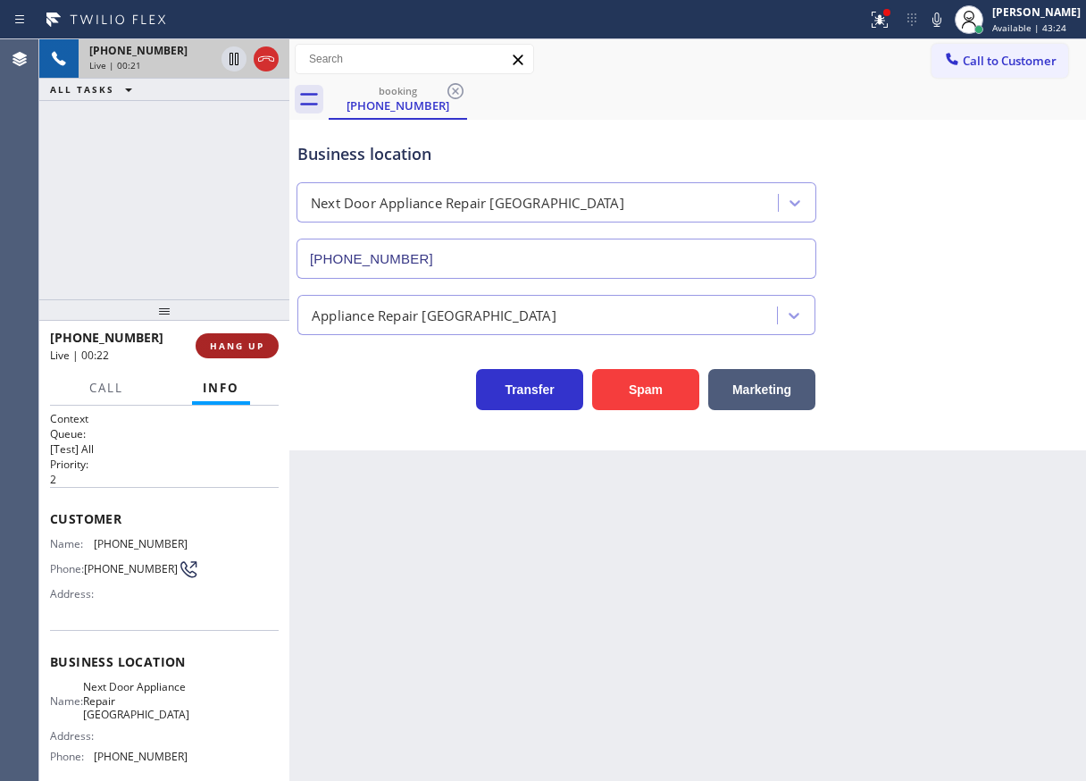
click at [243, 337] on button "HANG UP" at bounding box center [237, 345] width 83 height 25
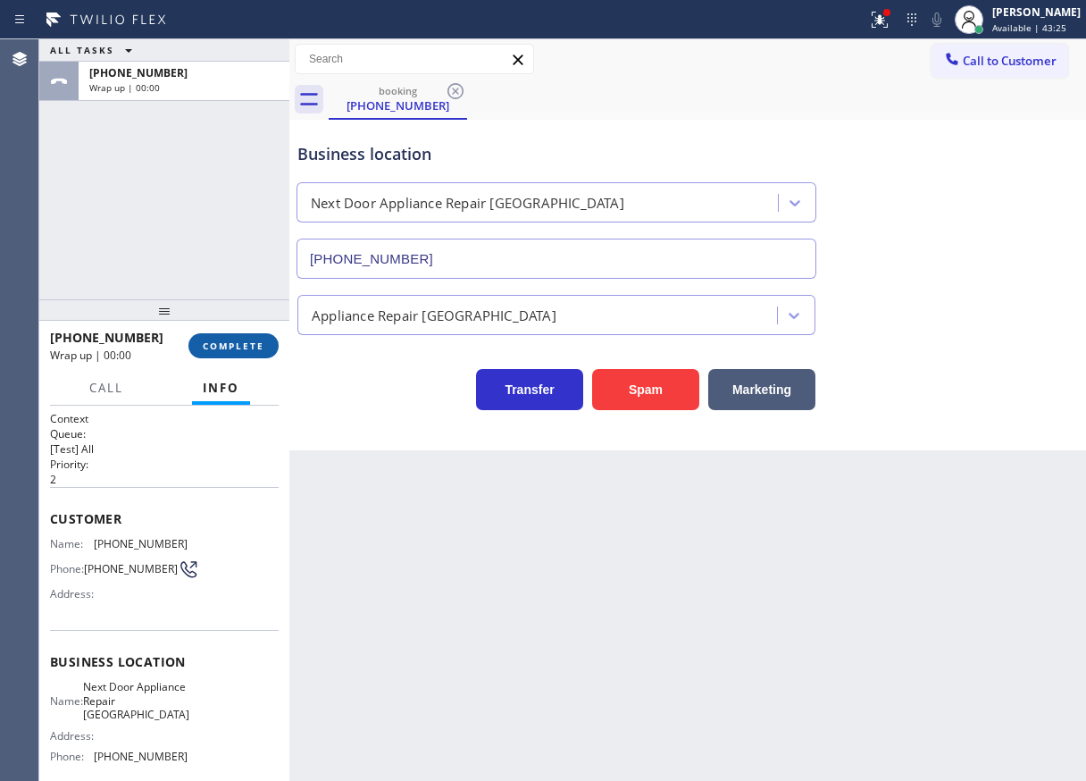
click at [246, 339] on span "COMPLETE" at bounding box center [234, 345] width 62 height 13
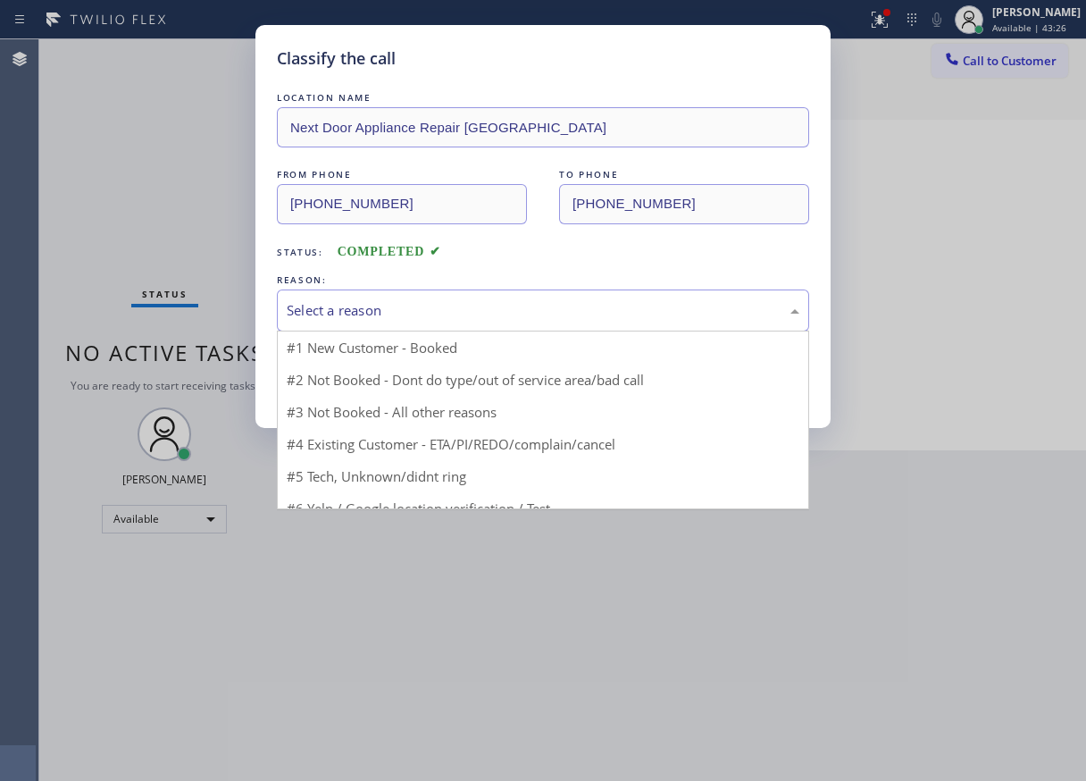
click at [380, 300] on div "Select a reason" at bounding box center [543, 310] width 513 height 21
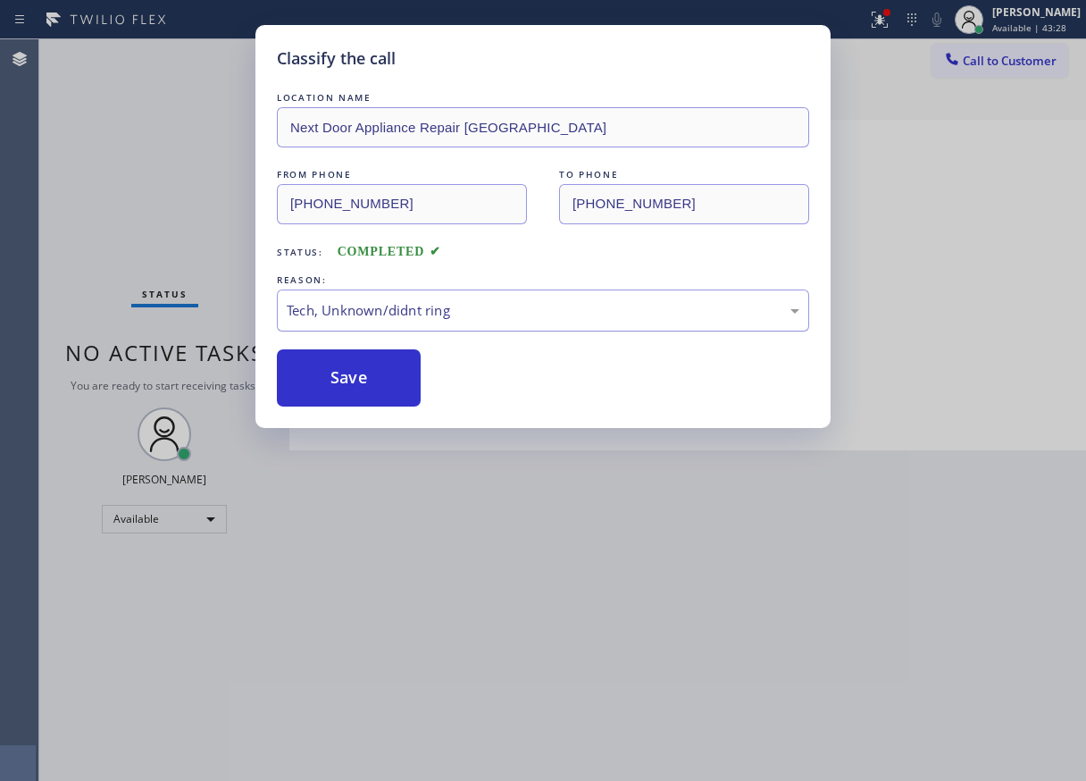
drag, startPoint x: 324, startPoint y: 383, endPoint x: 324, endPoint y: 314, distance: 68.8
click at [324, 380] on button "Save" at bounding box center [349, 377] width 144 height 57
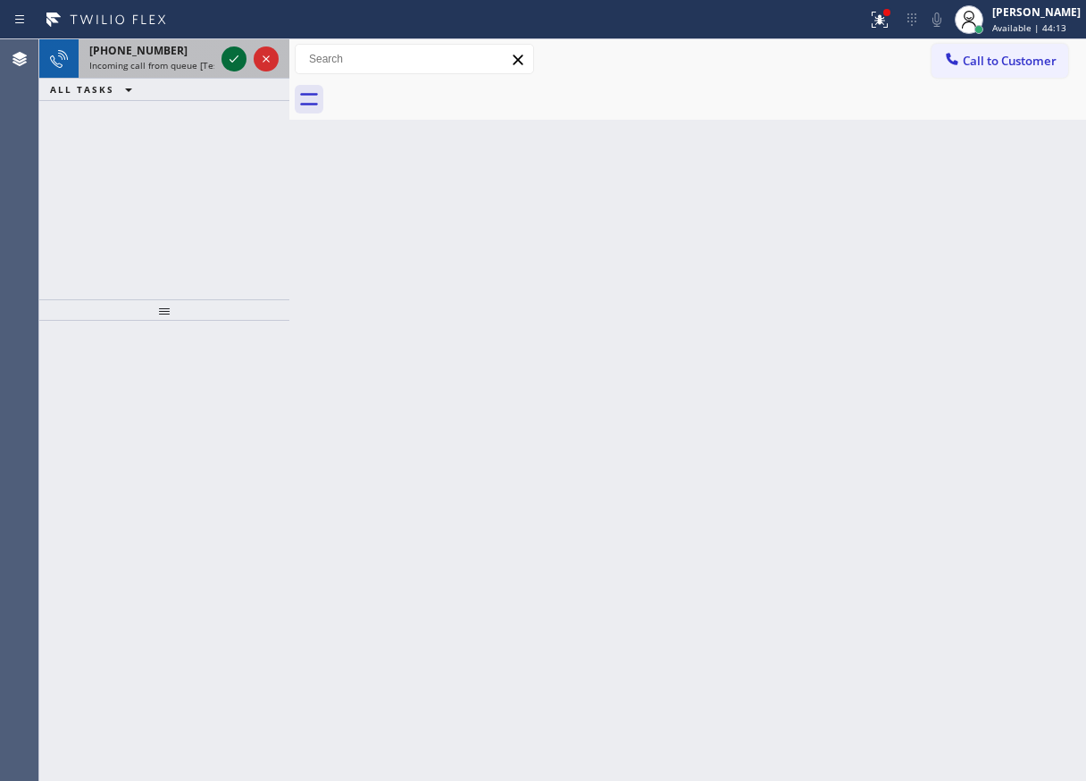
click at [234, 57] on icon at bounding box center [233, 58] width 21 height 21
click at [232, 56] on icon at bounding box center [233, 58] width 21 height 21
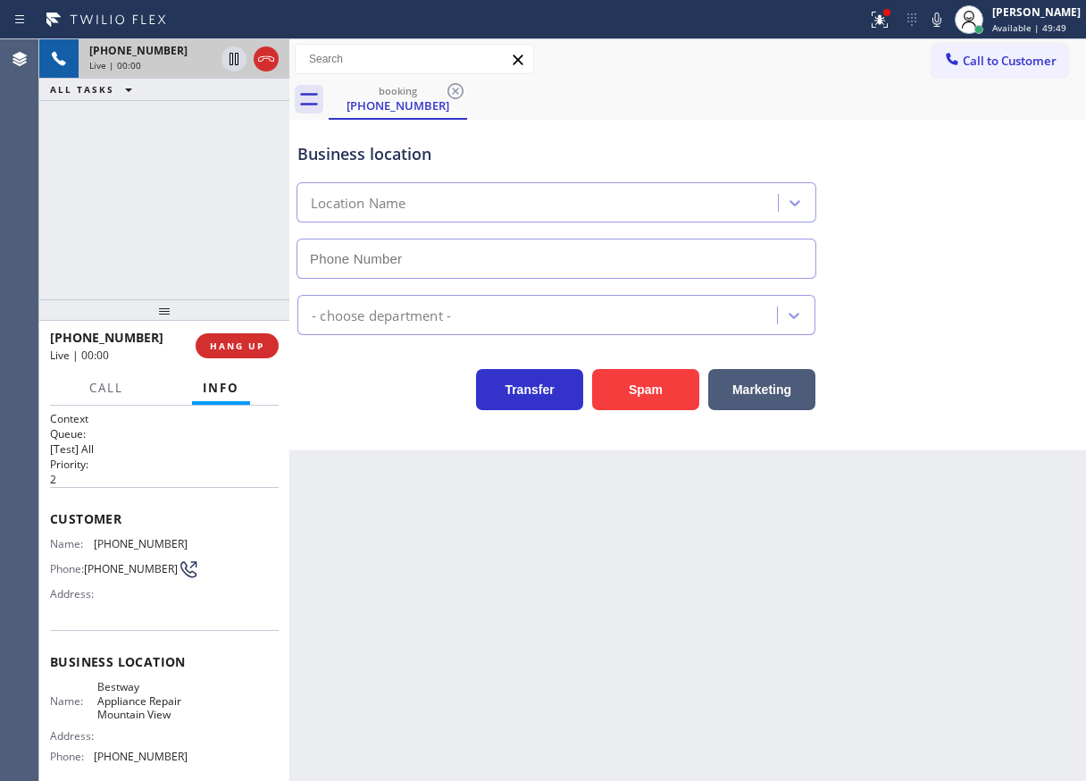
type input "(650) 735-8804"
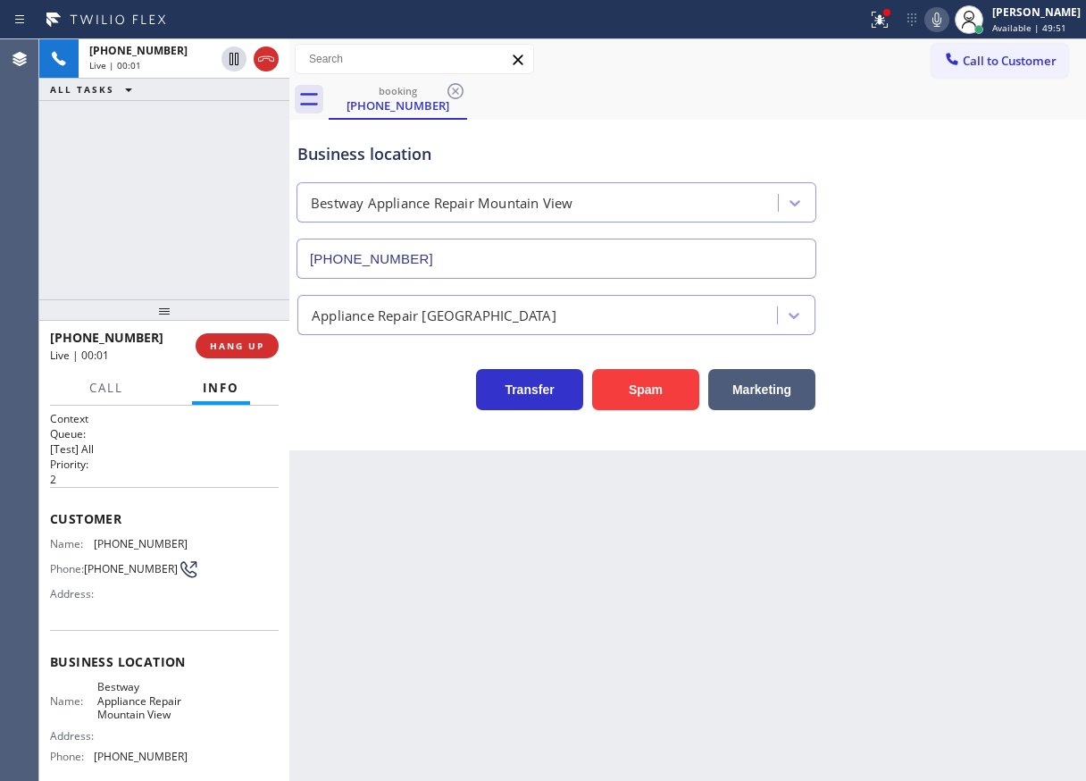
click at [948, 23] on icon at bounding box center [936, 19] width 21 height 21
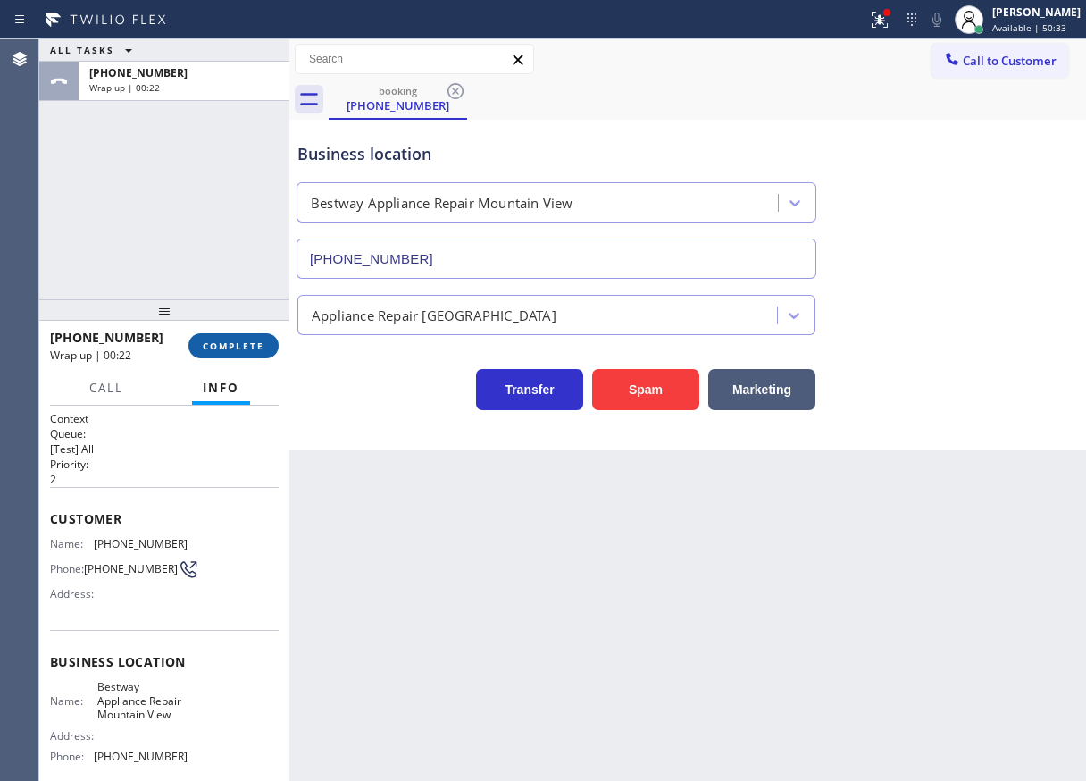
click at [223, 335] on button "COMPLETE" at bounding box center [233, 345] width 90 height 25
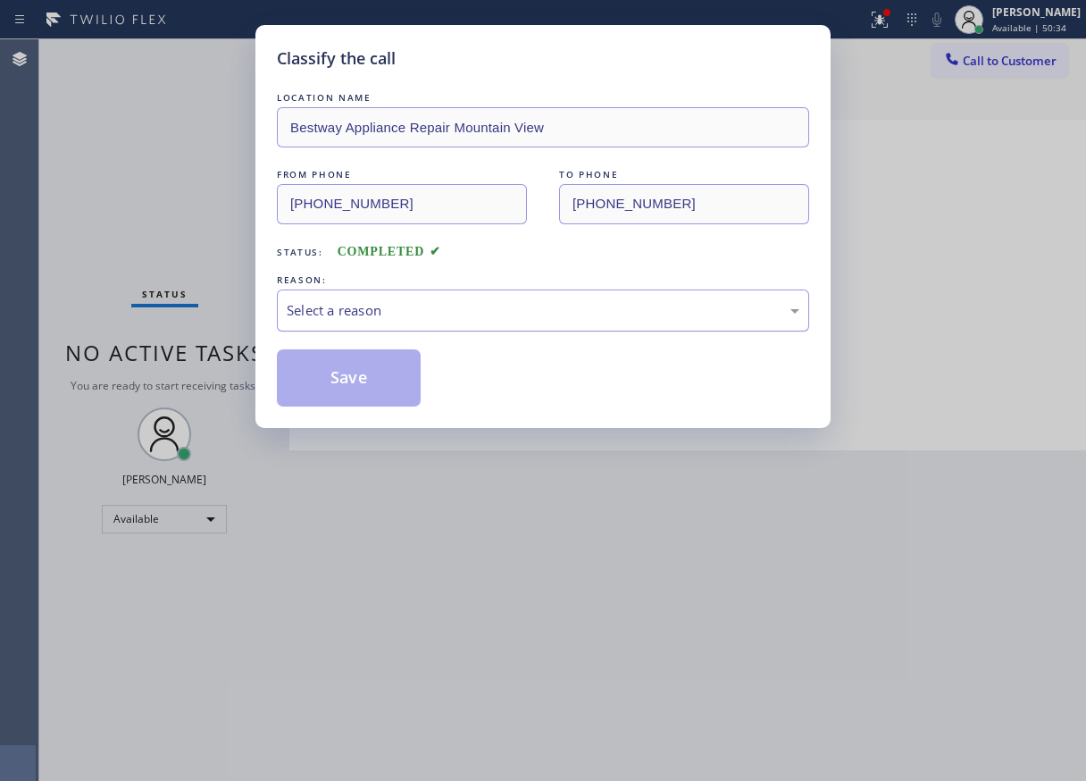
drag, startPoint x: 459, startPoint y: 302, endPoint x: 455, endPoint y: 322, distance: 20.0
click at [459, 303] on div "Select a reason" at bounding box center [543, 310] width 513 height 21
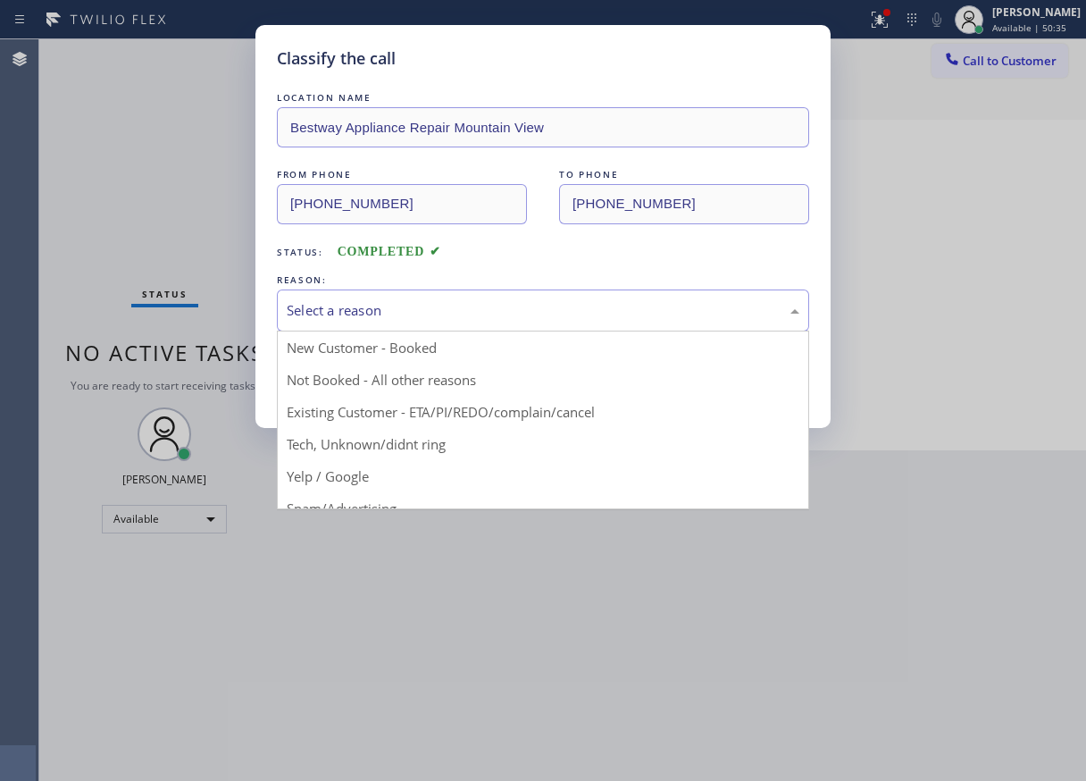
drag, startPoint x: 395, startPoint y: 452, endPoint x: 391, endPoint y: 410, distance: 42.1
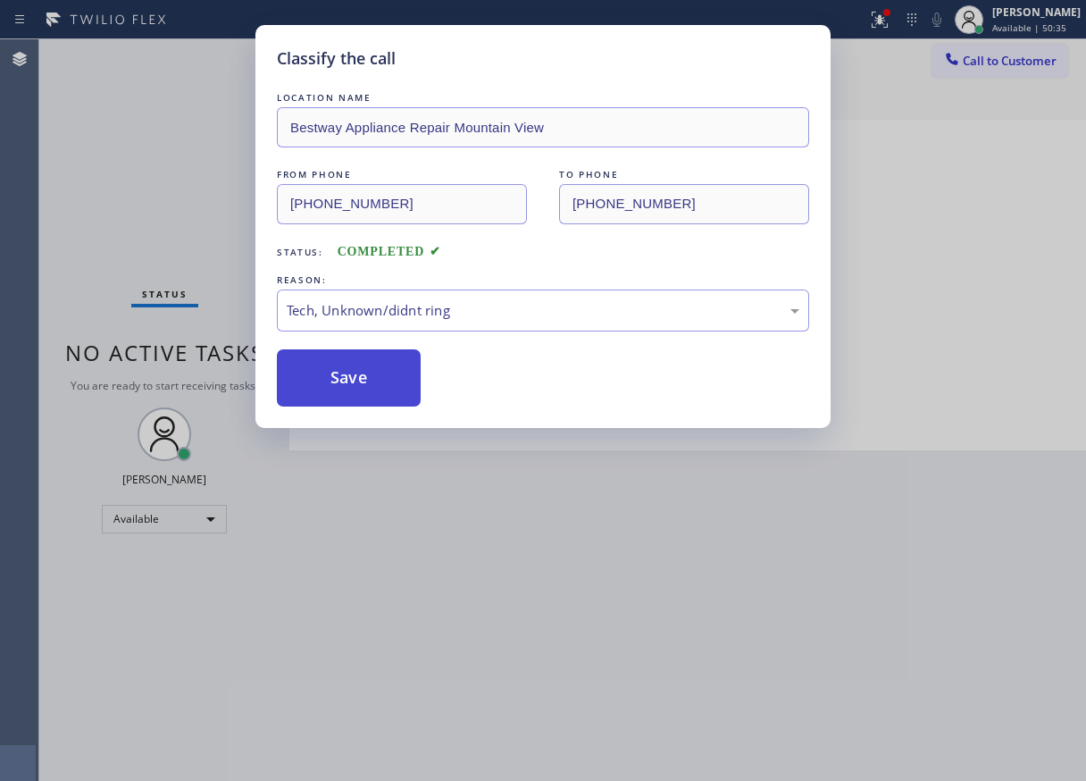
click at [379, 381] on button "Save" at bounding box center [349, 377] width 144 height 57
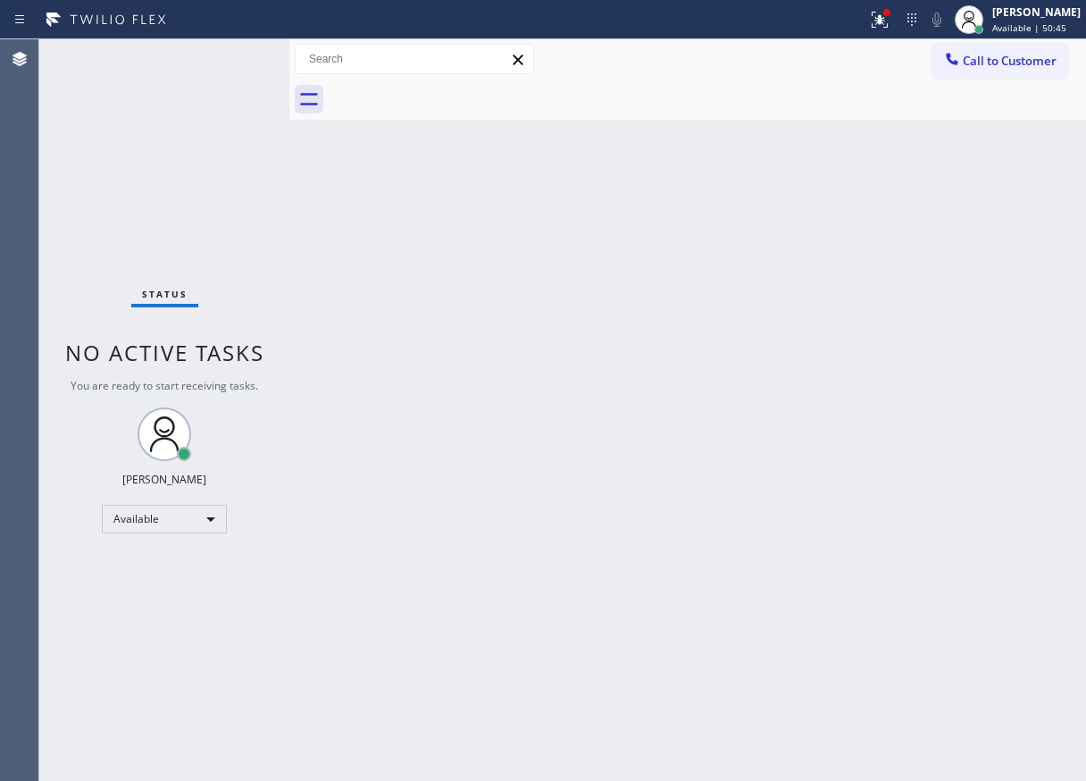
click at [1003, 400] on div "Back to Dashboard Change Sender ID Customers Technicians Select a contact Outbo…" at bounding box center [687, 409] width 797 height 741
click at [1051, 401] on div "Back to Dashboard Change Sender ID Customers Technicians Select a contact Outbo…" at bounding box center [687, 409] width 797 height 741
click at [992, 310] on div "Back to Dashboard Change Sender ID Customers Technicians Select a contact Outbo…" at bounding box center [687, 409] width 797 height 741
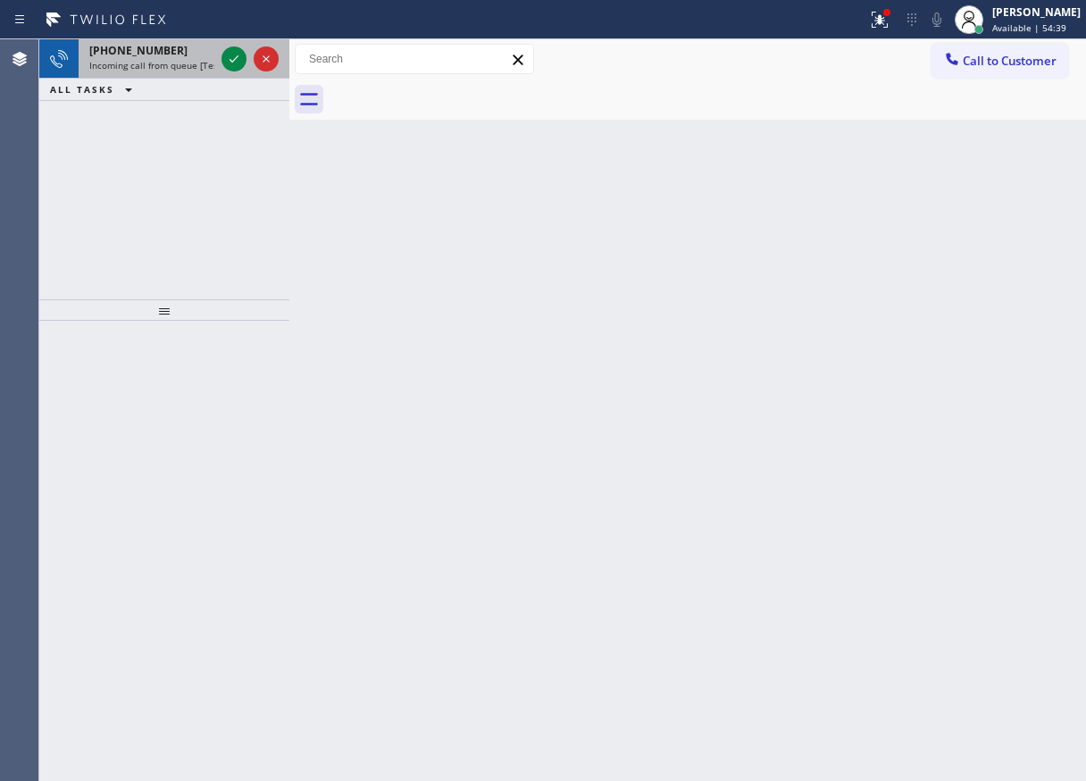
click at [240, 73] on div at bounding box center [250, 58] width 64 height 39
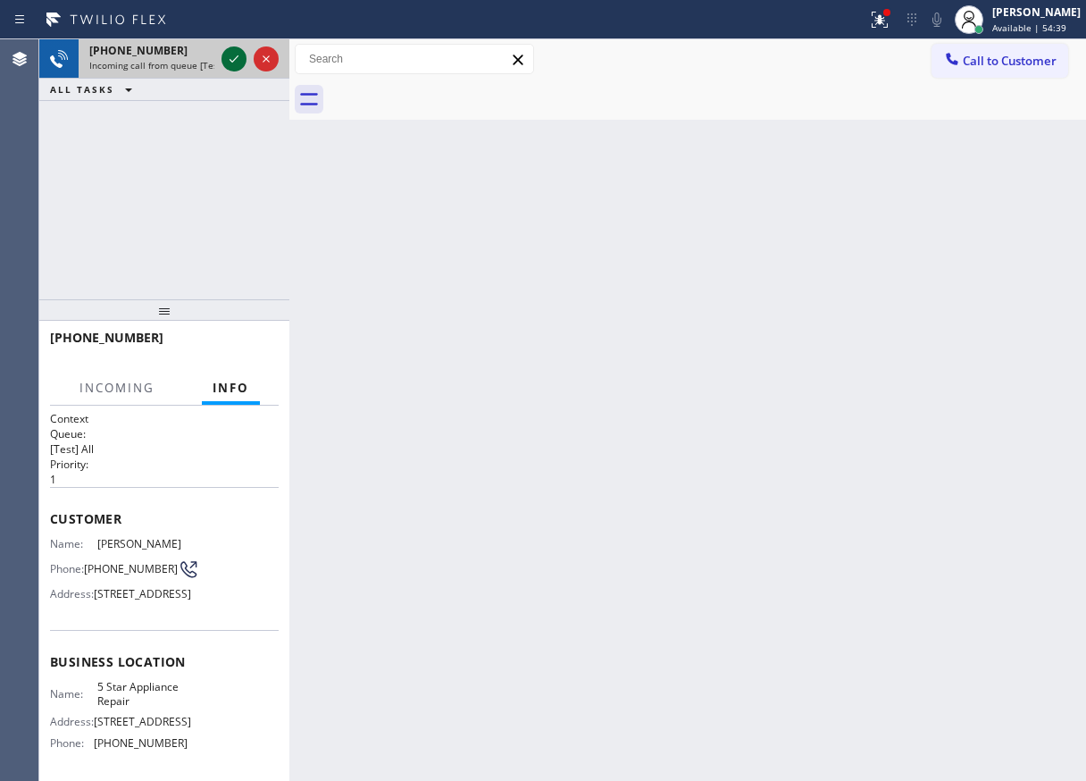
click at [238, 67] on icon at bounding box center [233, 58] width 21 height 21
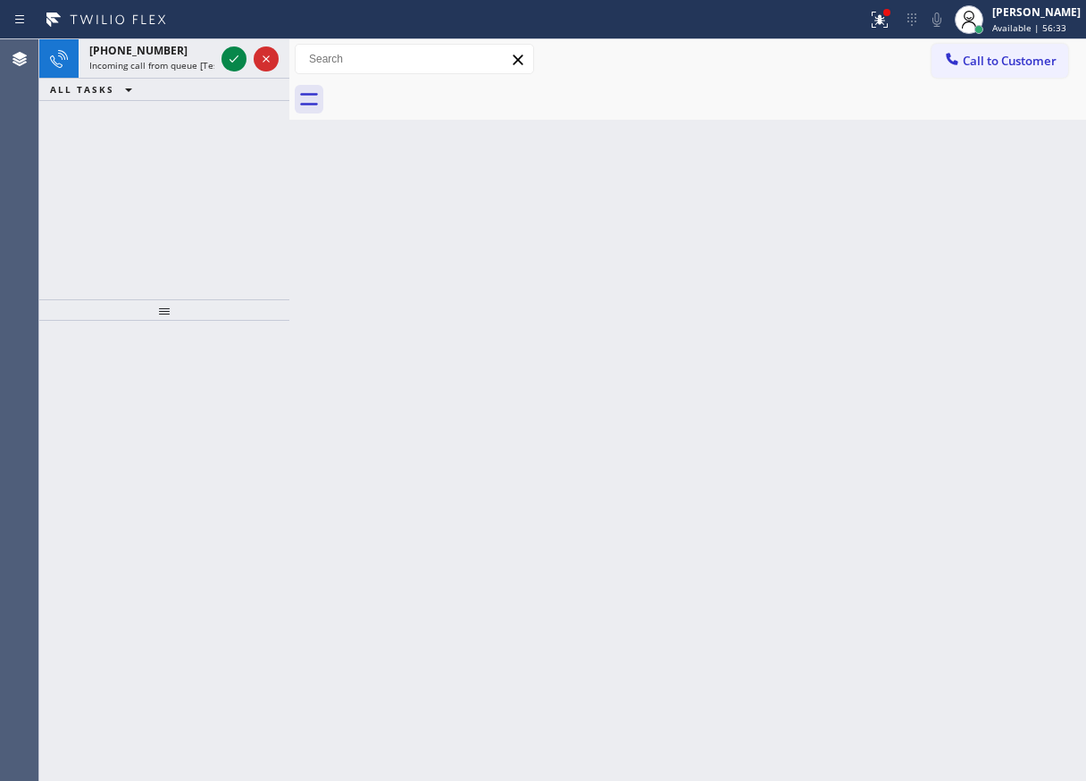
click at [957, 532] on div "Back to Dashboard Change Sender ID Customers Technicians Select a contact Outbo…" at bounding box center [687, 409] width 797 height 741
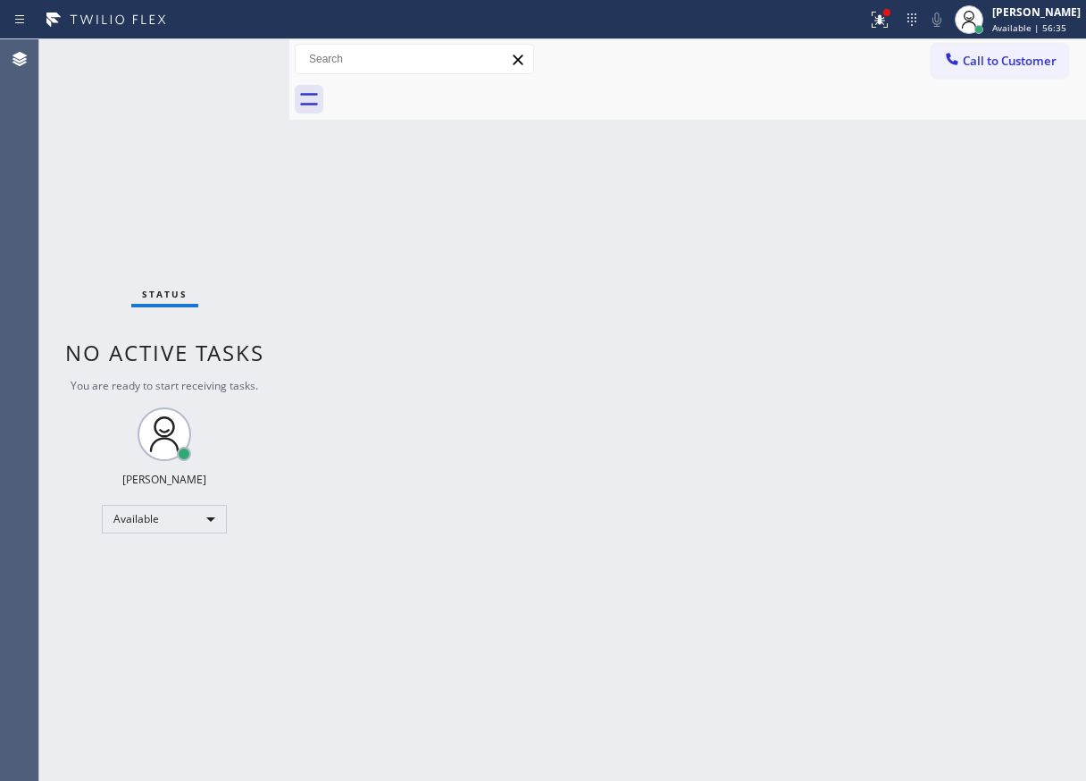
click at [237, 53] on div "Status No active tasks You are ready to start receiving tasks. [PERSON_NAME] Av…" at bounding box center [164, 409] width 250 height 741
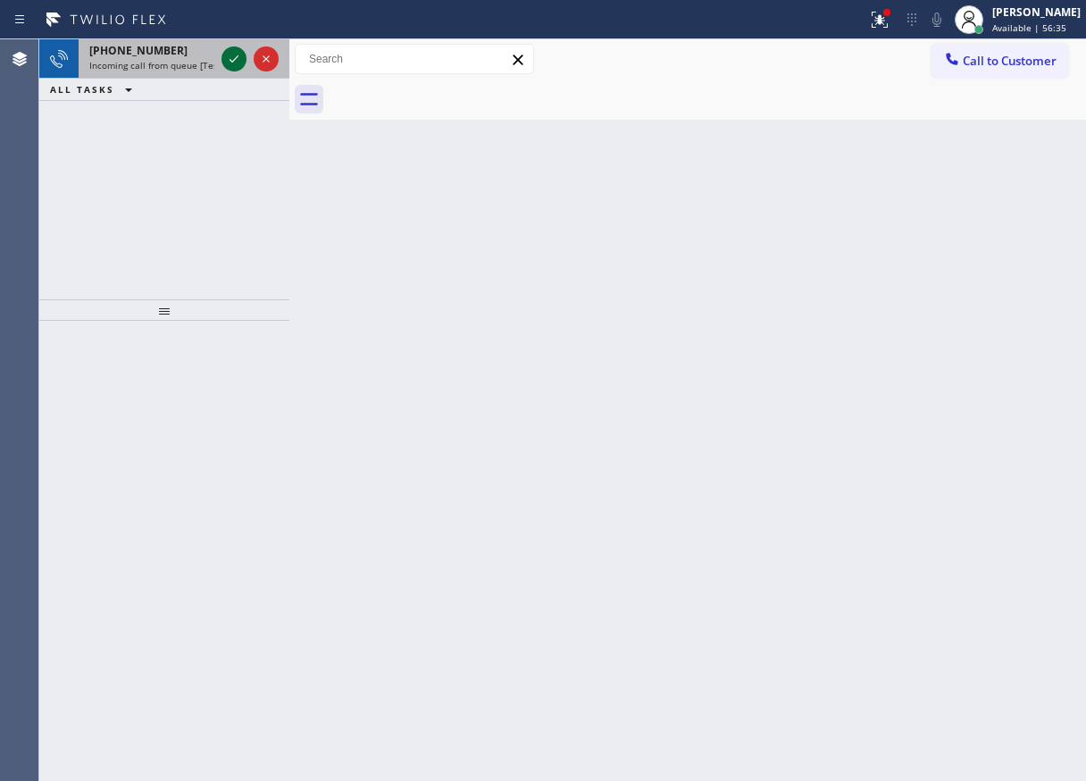
click at [234, 56] on icon at bounding box center [233, 58] width 21 height 21
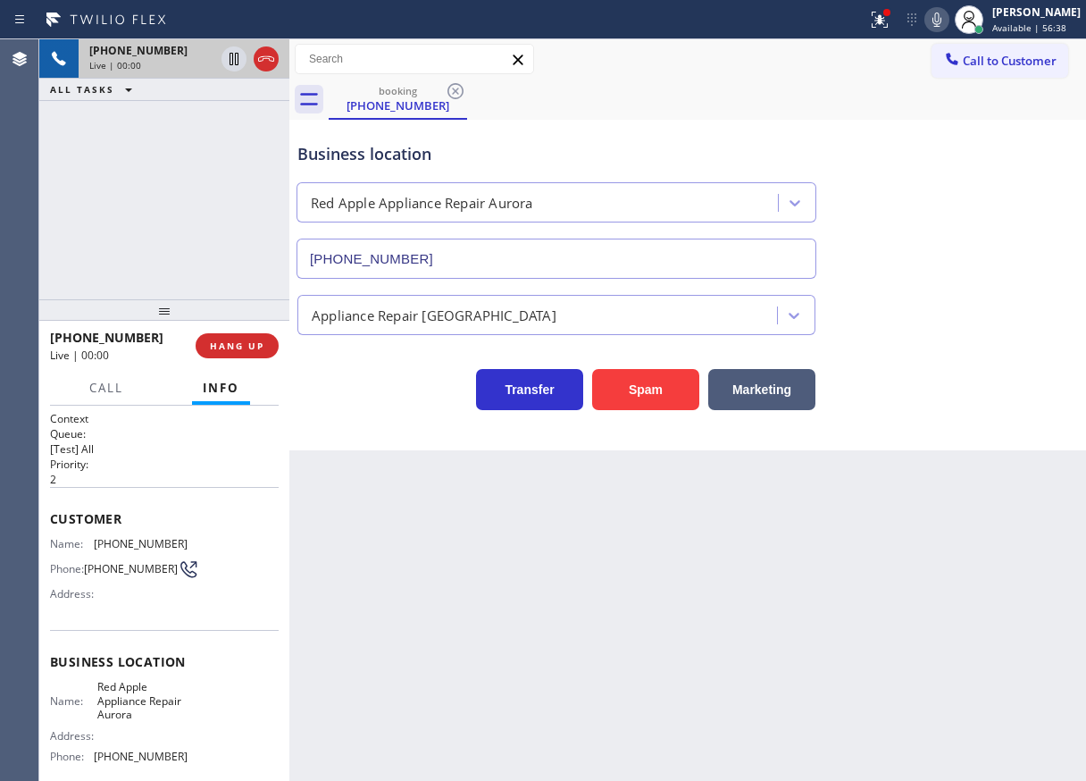
type input "(630) 521-3848"
click at [963, 512] on div "Back to Dashboard Change Sender ID Customers Technicians Select a contact Outbo…" at bounding box center [687, 409] width 797 height 741
click at [642, 380] on button "Spam" at bounding box center [645, 389] width 107 height 41
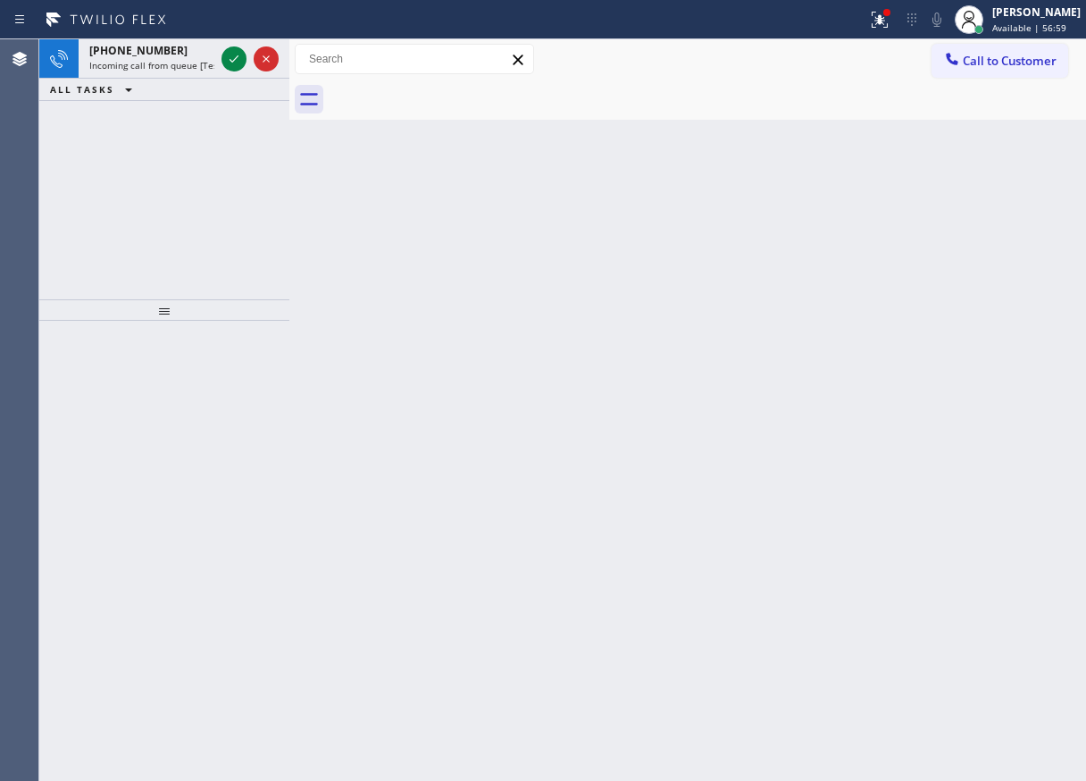
click at [1020, 585] on div "Back to Dashboard Change Sender ID Customers Technicians Select a contact Outbo…" at bounding box center [687, 409] width 797 height 741
click at [234, 65] on icon at bounding box center [233, 58] width 21 height 21
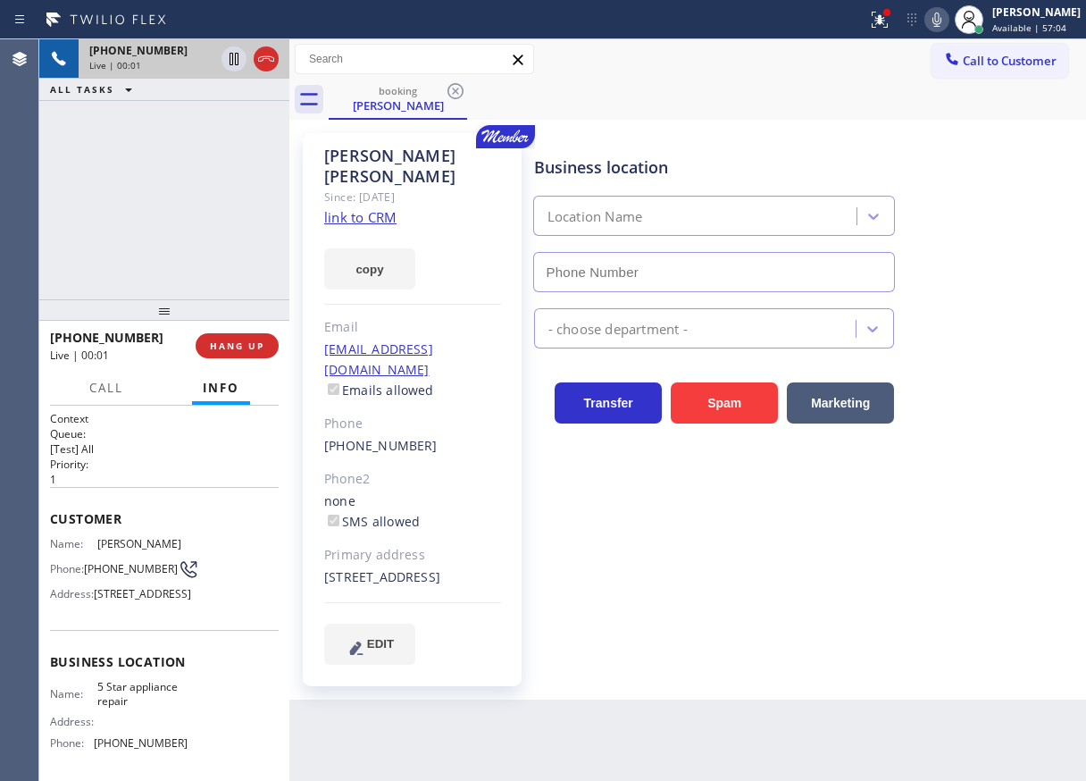
type input "(480) 418-9915"
click at [159, 707] on span "5 Star appliance repair" at bounding box center [141, 694] width 89 height 28
copy span "5 Star appliance repair"
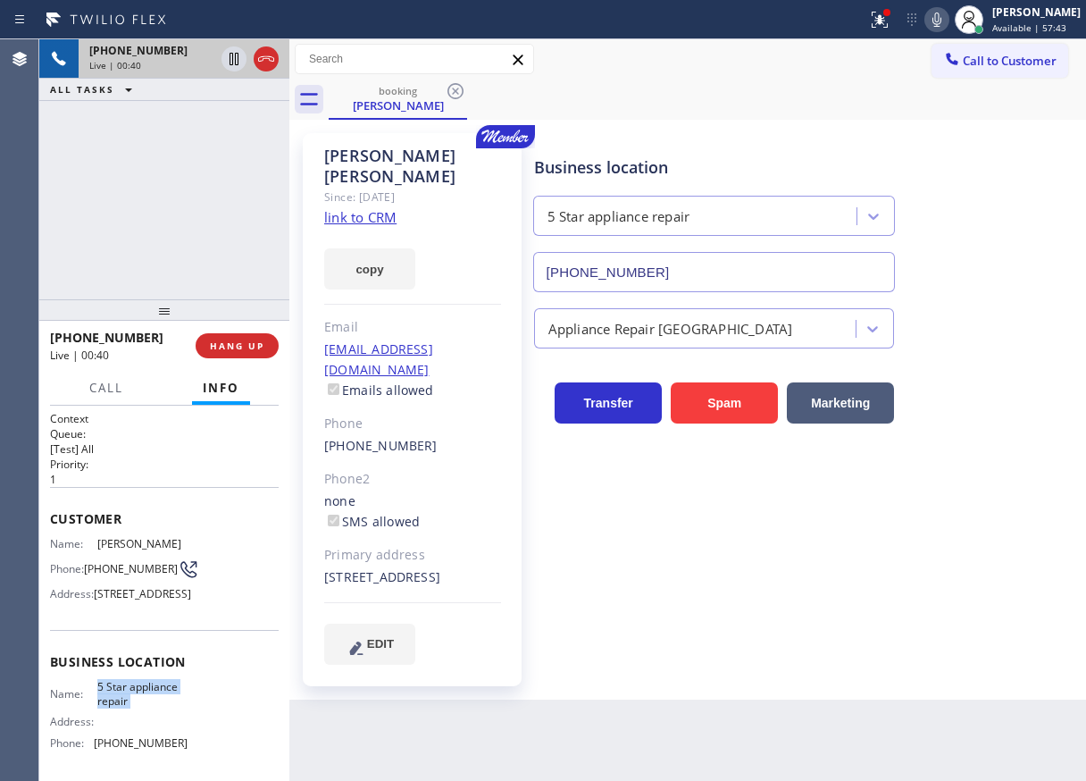
click at [710, 274] on input "(480) 418-9915" at bounding box center [714, 272] width 363 height 40
click at [377, 208] on link "link to CRM" at bounding box center [360, 217] width 72 height 18
click at [948, 10] on icon at bounding box center [936, 19] width 21 height 21
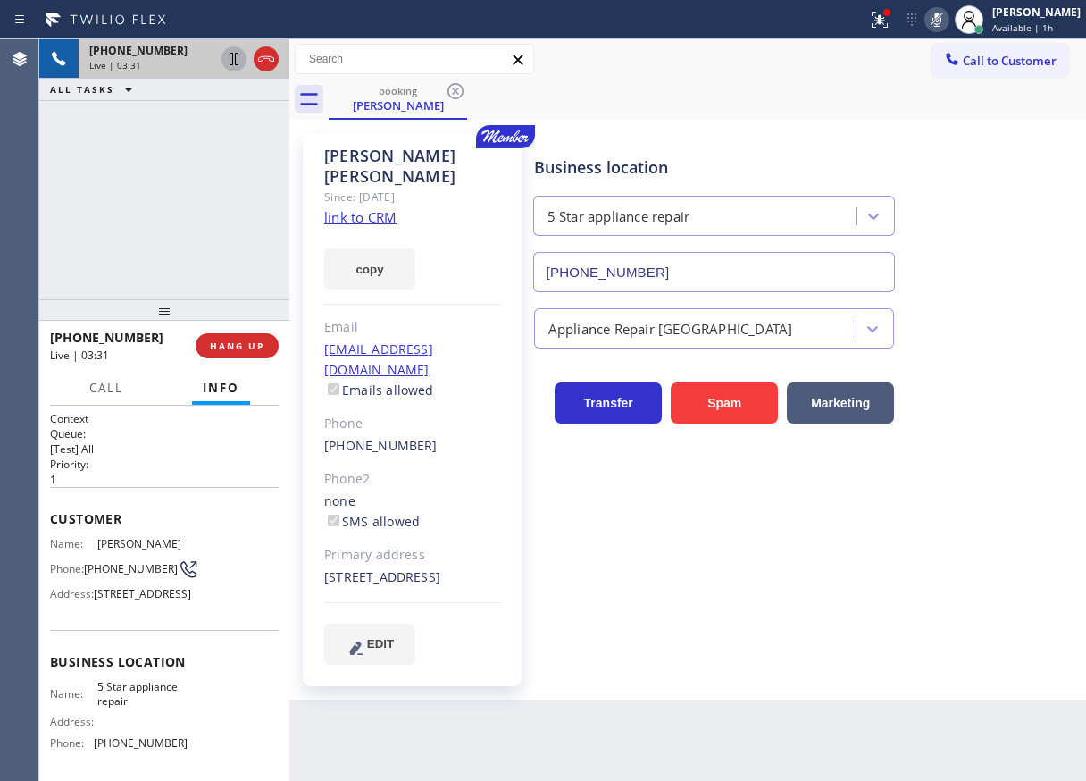
click at [224, 52] on icon at bounding box center [233, 58] width 21 height 21
click at [1027, 412] on div "Transfer Spam Marketing" at bounding box center [805, 394] width 551 height 57
click at [1020, 317] on div "Appliance Repair [GEOGRAPHIC_DATA]" at bounding box center [805, 324] width 551 height 47
click at [939, 25] on icon at bounding box center [936, 19] width 21 height 21
click at [228, 57] on icon at bounding box center [233, 58] width 21 height 21
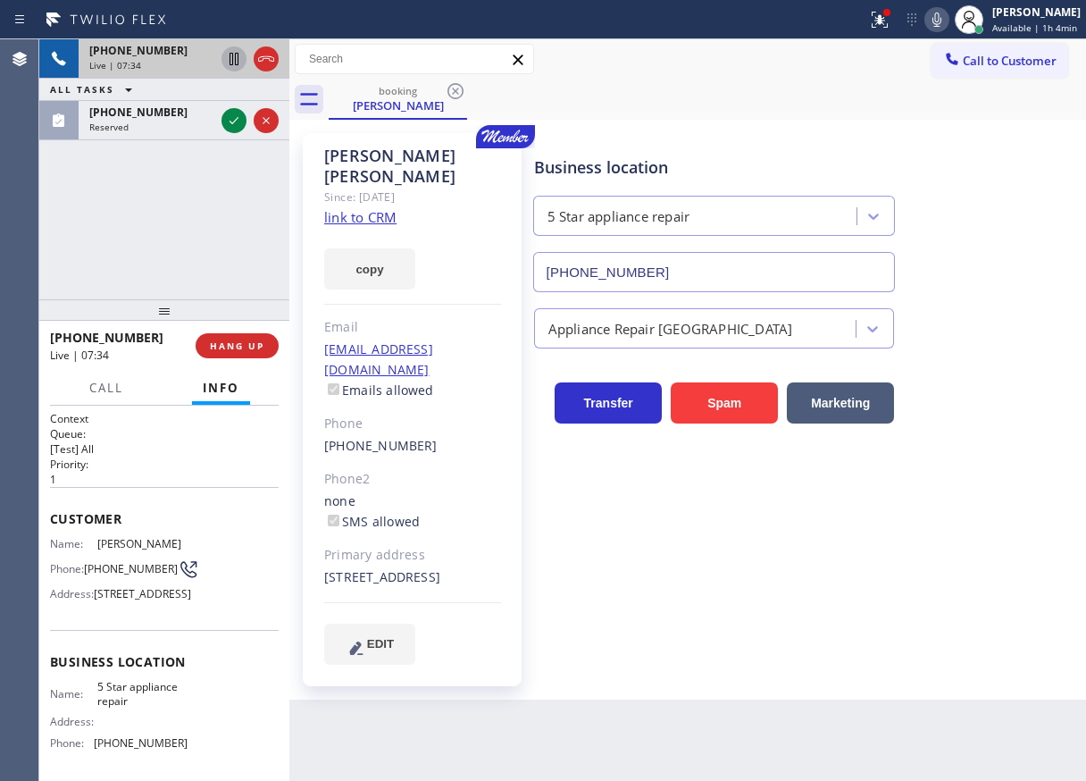
click at [229, 114] on icon at bounding box center [233, 120] width 21 height 21
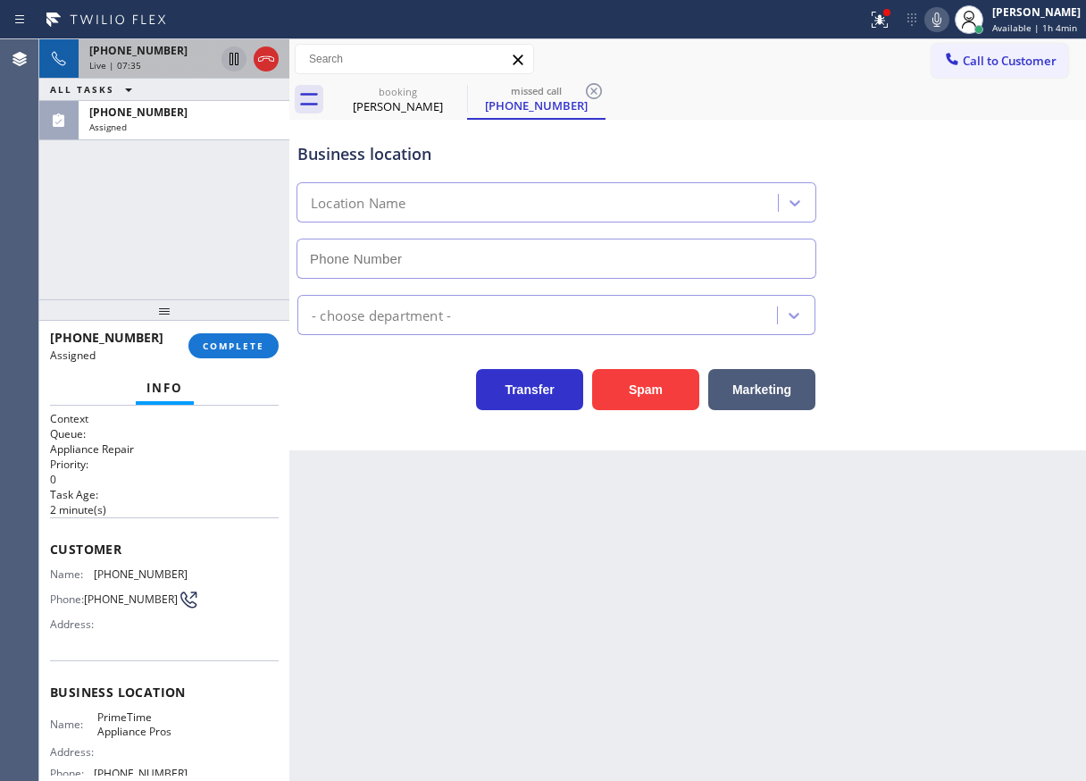
type input "(408) 752-5861"
click at [45, 576] on div "Context Queue: Appliance Repair Priority: 0 Task Age: 2 minute(s) Customer Name…" at bounding box center [164, 592] width 250 height 375
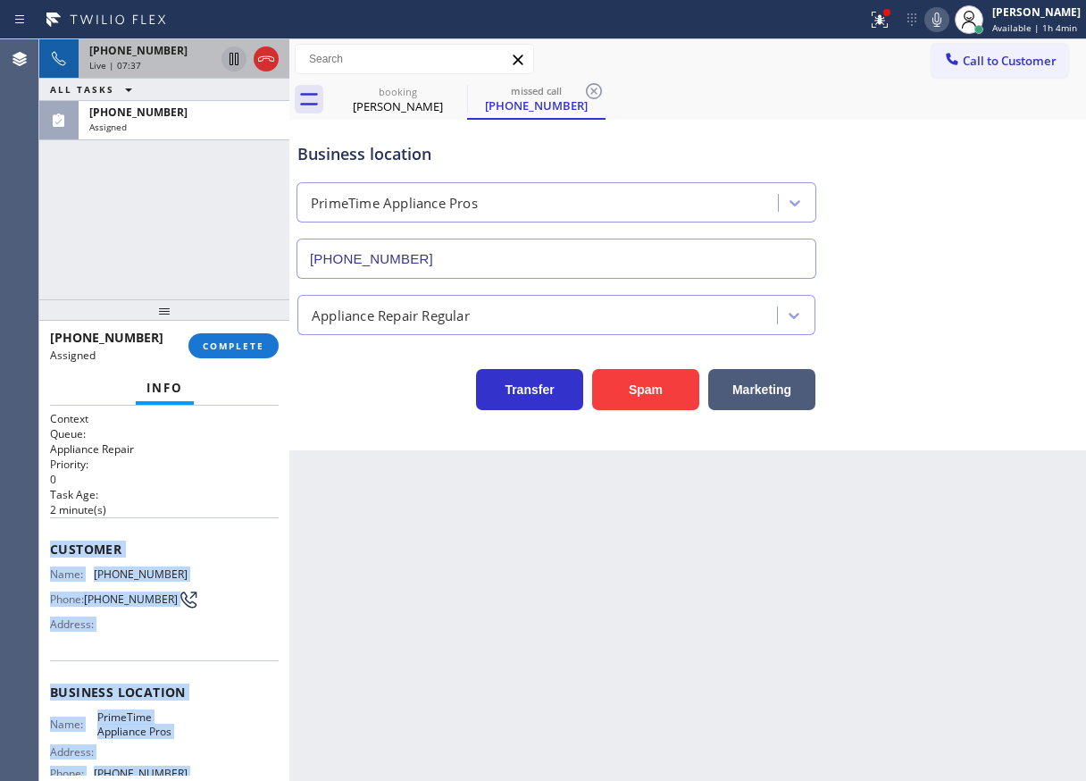
scroll to position [175, 0]
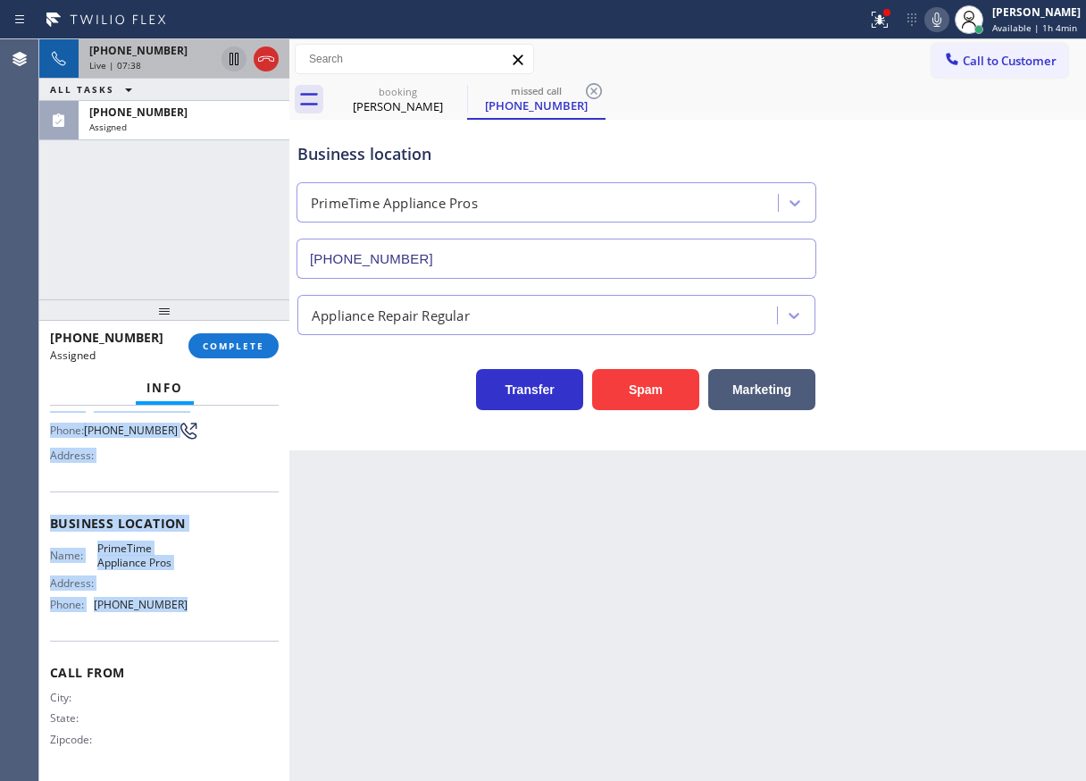
drag, startPoint x: 53, startPoint y: 552, endPoint x: 210, endPoint y: 606, distance: 166.1
click at [210, 606] on div "Context Queue: Appliance Repair Priority: 0 Task Age: 2 minute(s) Customer Name…" at bounding box center [164, 592] width 250 height 375
copy div "Customer Name: (408) 326-9208 Phone: (408) 326-9208 Address: Business location …"
click at [232, 345] on span "COMPLETE" at bounding box center [234, 345] width 62 height 13
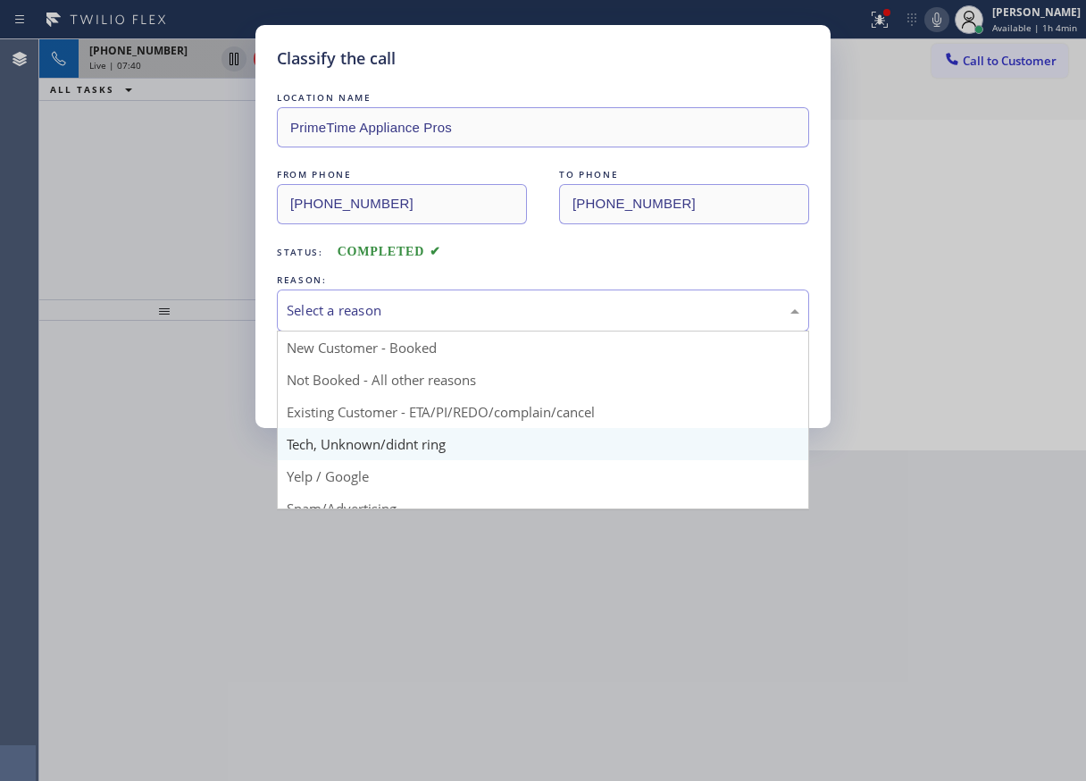
drag, startPoint x: 461, startPoint y: 311, endPoint x: 380, endPoint y: 444, distance: 155.9
click at [459, 317] on div "Select a reason" at bounding box center [543, 310] width 513 height 21
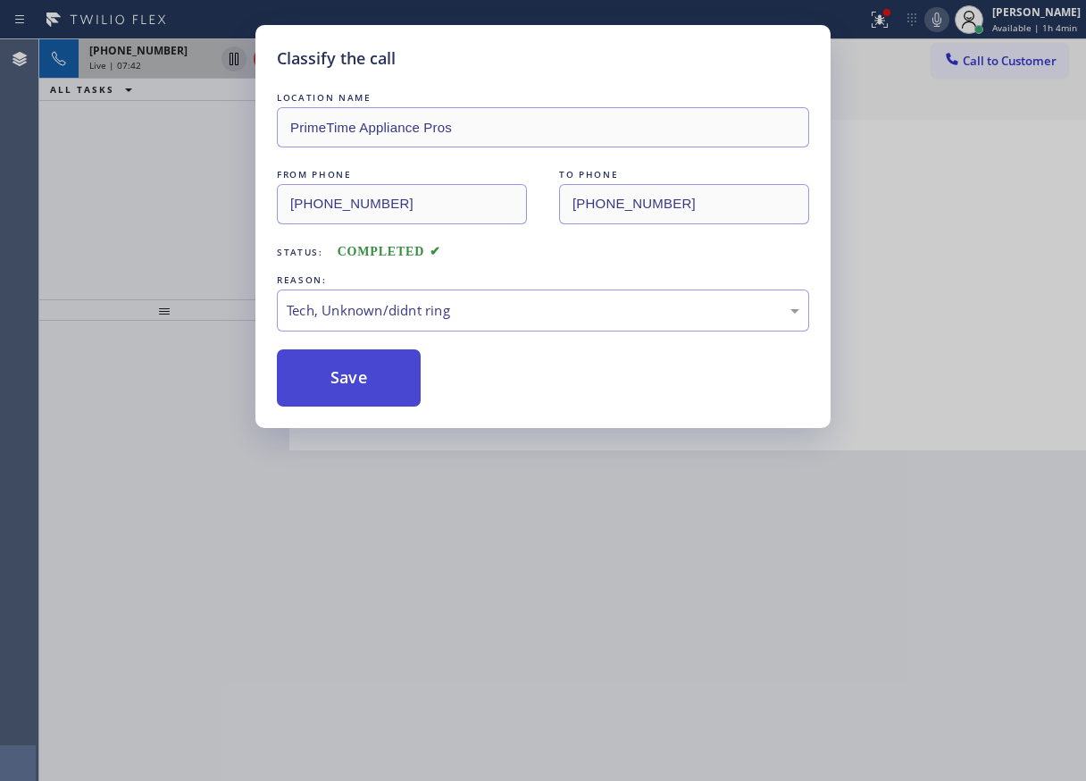
click at [345, 376] on button "Save" at bounding box center [349, 377] width 144 height 57
type input "(480) 418-9915"
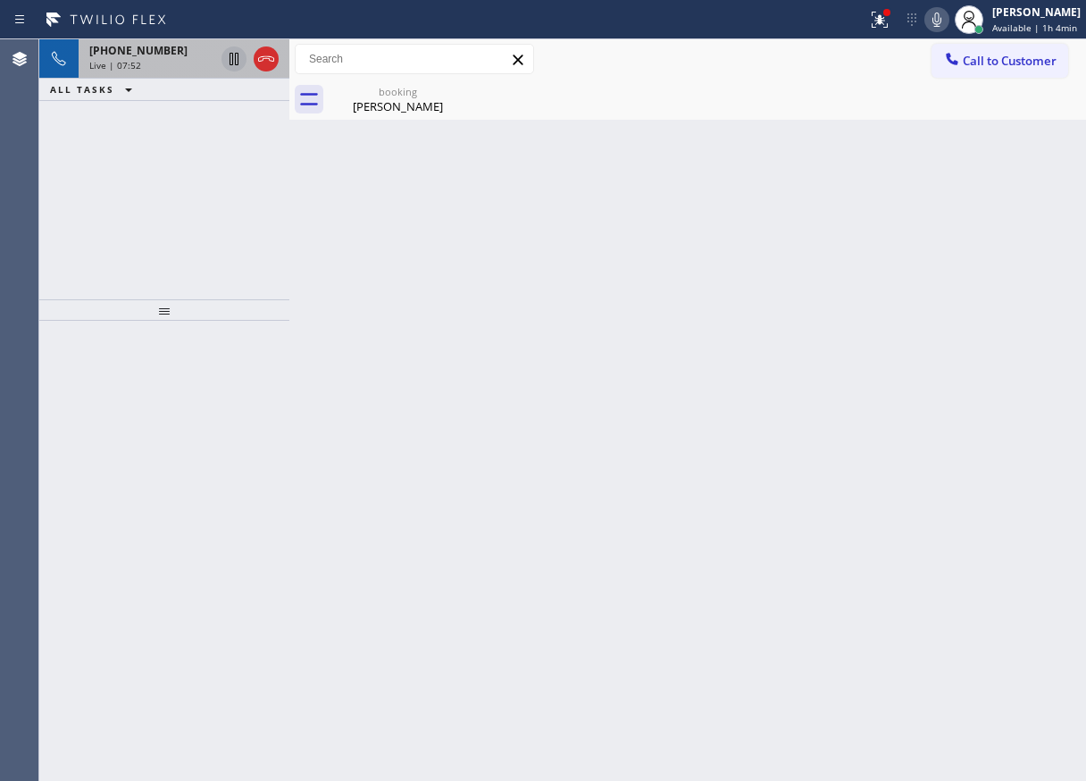
click at [959, 458] on div "Back to Dashboard Change Sender ID Customers Technicians Select a contact Outbo…" at bounding box center [687, 409] width 797 height 741
click at [392, 96] on div "booking" at bounding box center [397, 91] width 135 height 13
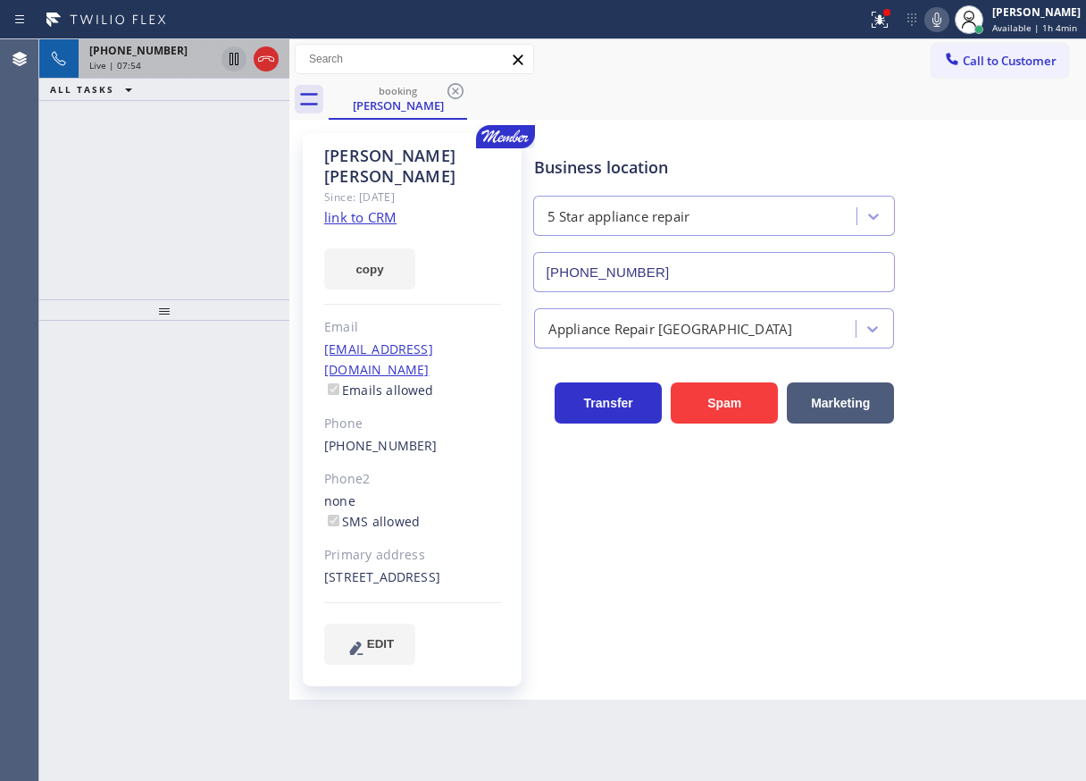
click at [121, 60] on span "Live | 07:54" at bounding box center [115, 65] width 52 height 13
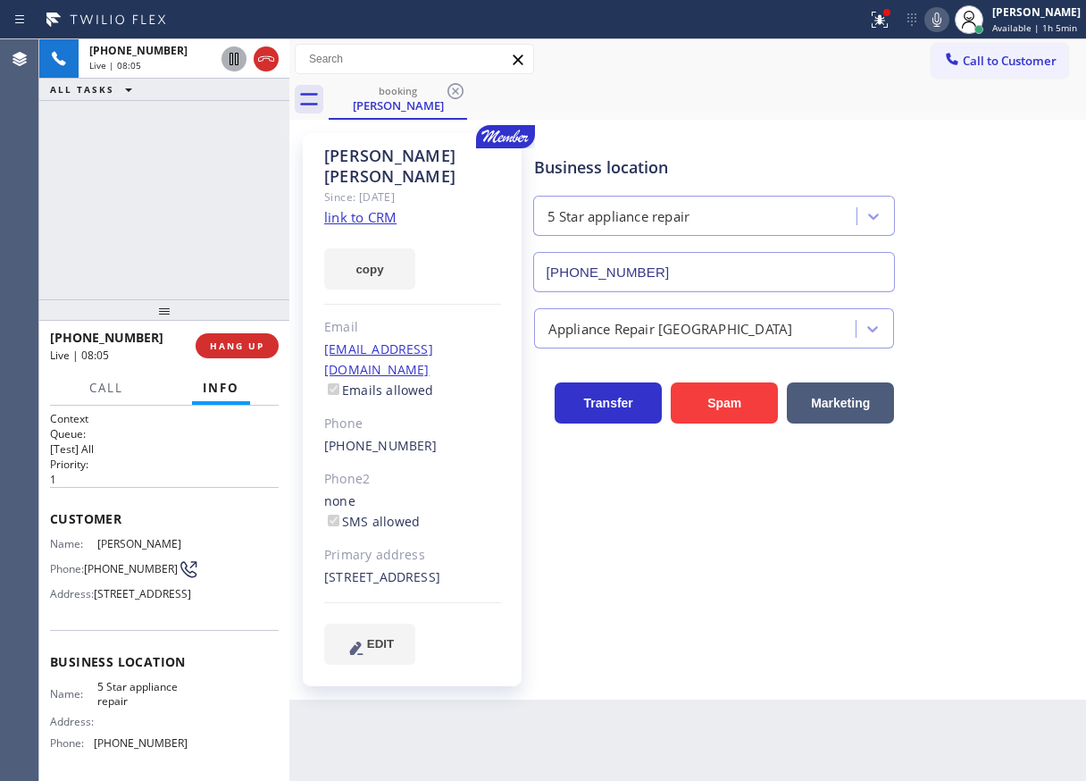
click at [996, 176] on div "Business location 5 Star appliance repair (480) 418-9915" at bounding box center [805, 211] width 551 height 162
click at [935, 12] on icon at bounding box center [936, 19] width 21 height 21
click at [230, 58] on icon at bounding box center [234, 59] width 9 height 13
click at [227, 62] on icon at bounding box center [233, 58] width 21 height 21
click at [941, 15] on icon at bounding box center [936, 20] width 9 height 14
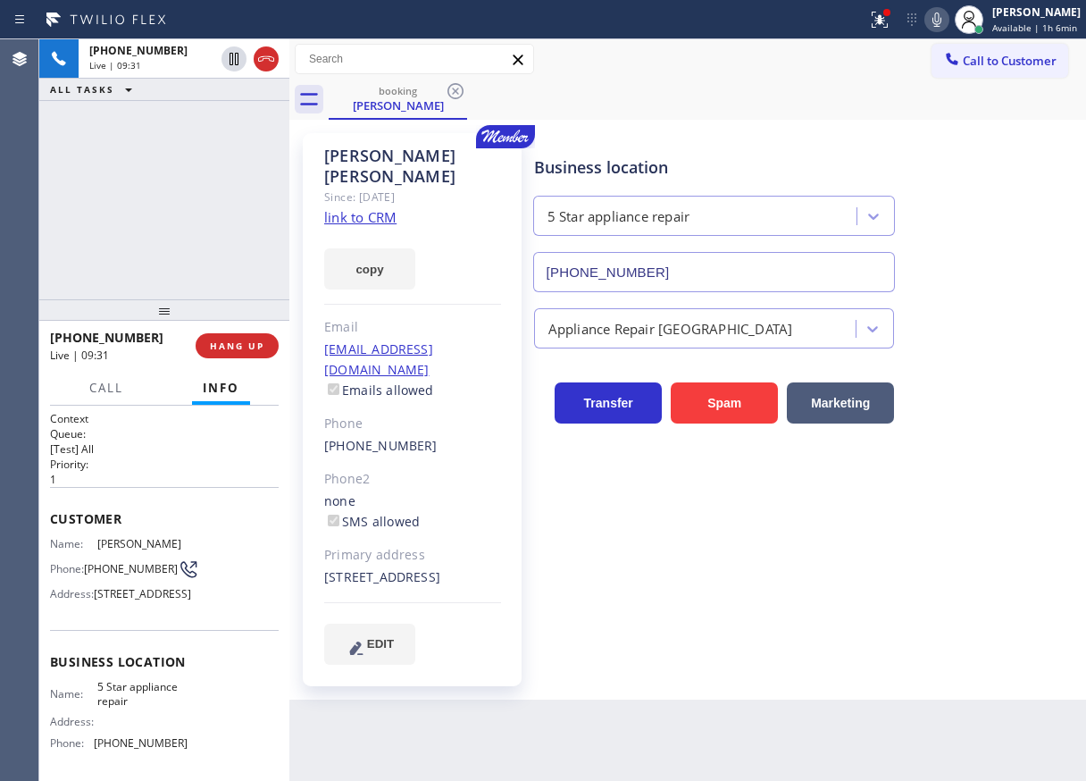
click at [1008, 440] on div "Business location 5 Star appliance repair (480) 418-9915 Appliance Repair High …" at bounding box center [805, 399] width 551 height 522
click at [1027, 344] on div "Appliance Repair [GEOGRAPHIC_DATA]" at bounding box center [805, 324] width 551 height 47
click at [221, 347] on span "HANG UP" at bounding box center [237, 345] width 54 height 13
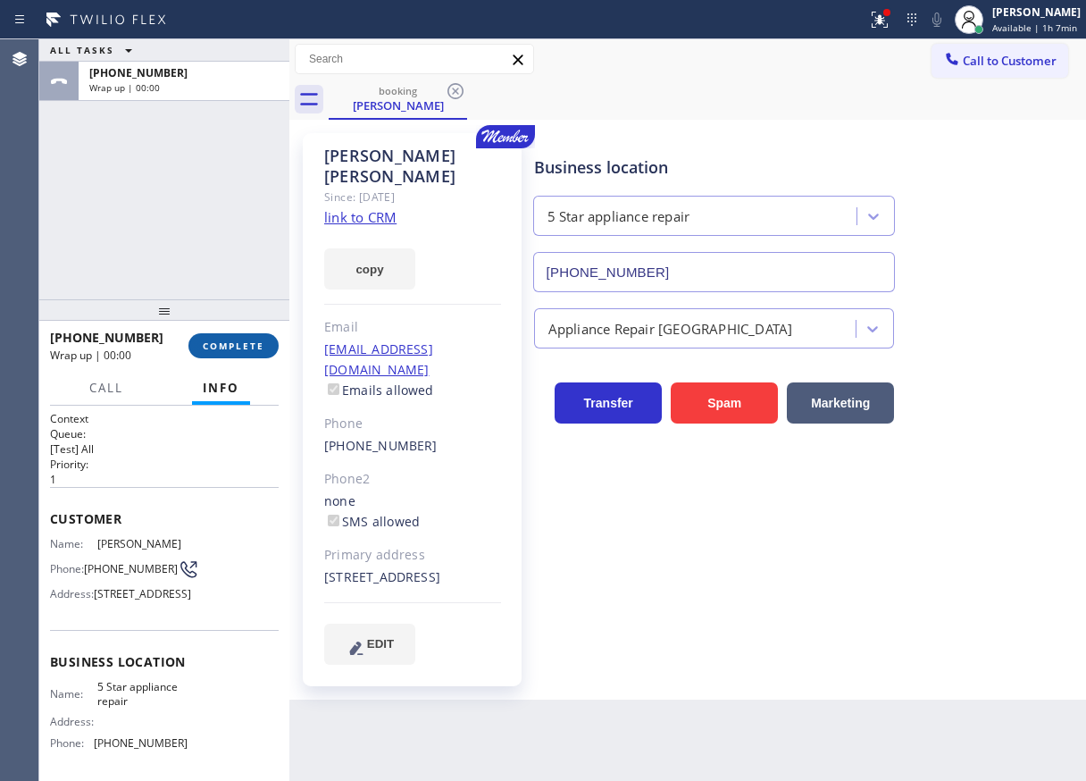
click at [238, 340] on span "COMPLETE" at bounding box center [234, 345] width 62 height 13
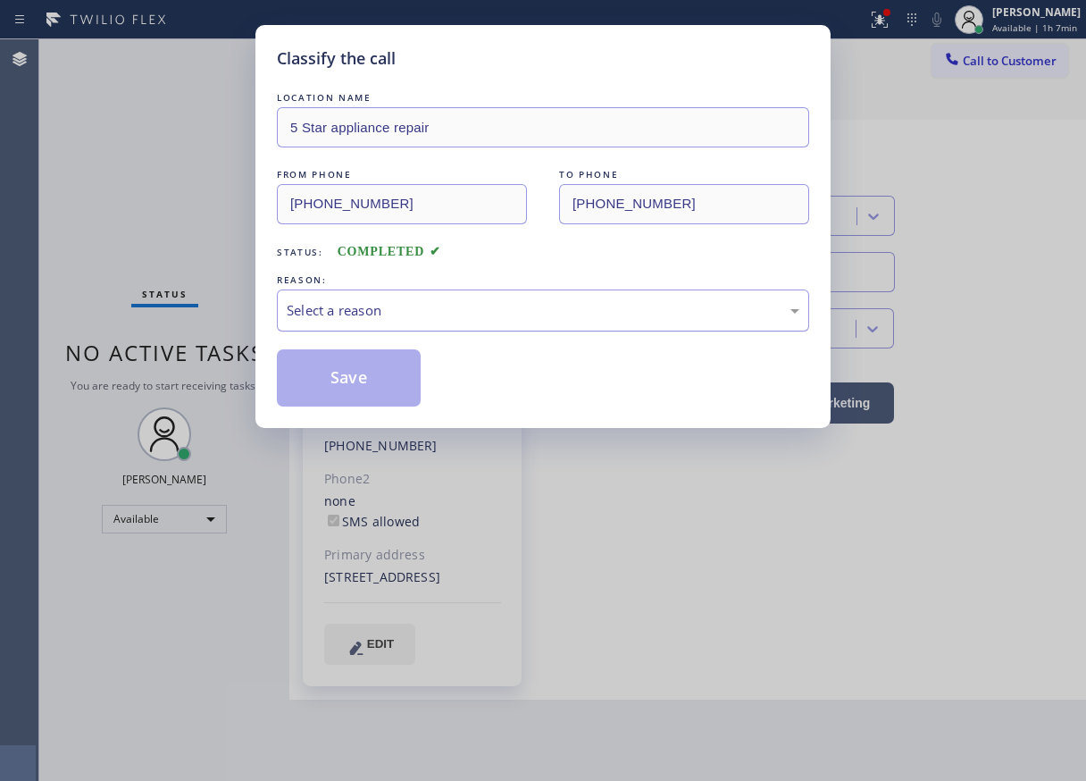
click at [421, 319] on div "Select a reason" at bounding box center [543, 310] width 513 height 21
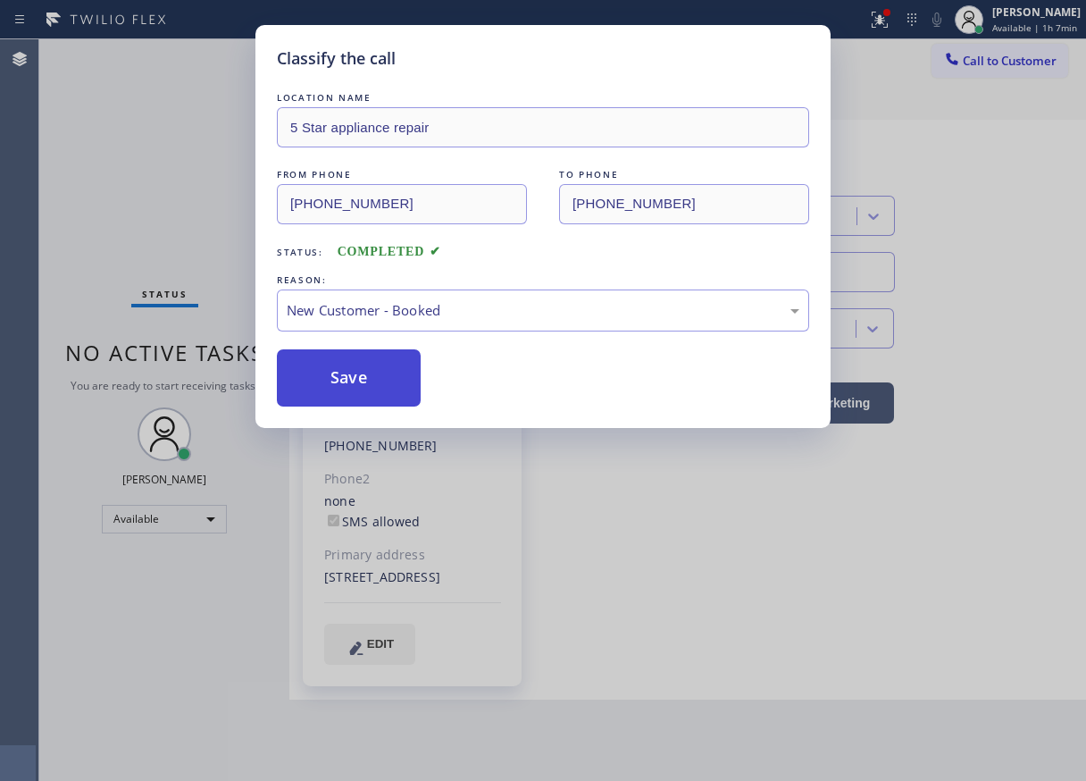
click at [347, 349] on button "Save" at bounding box center [349, 377] width 144 height 57
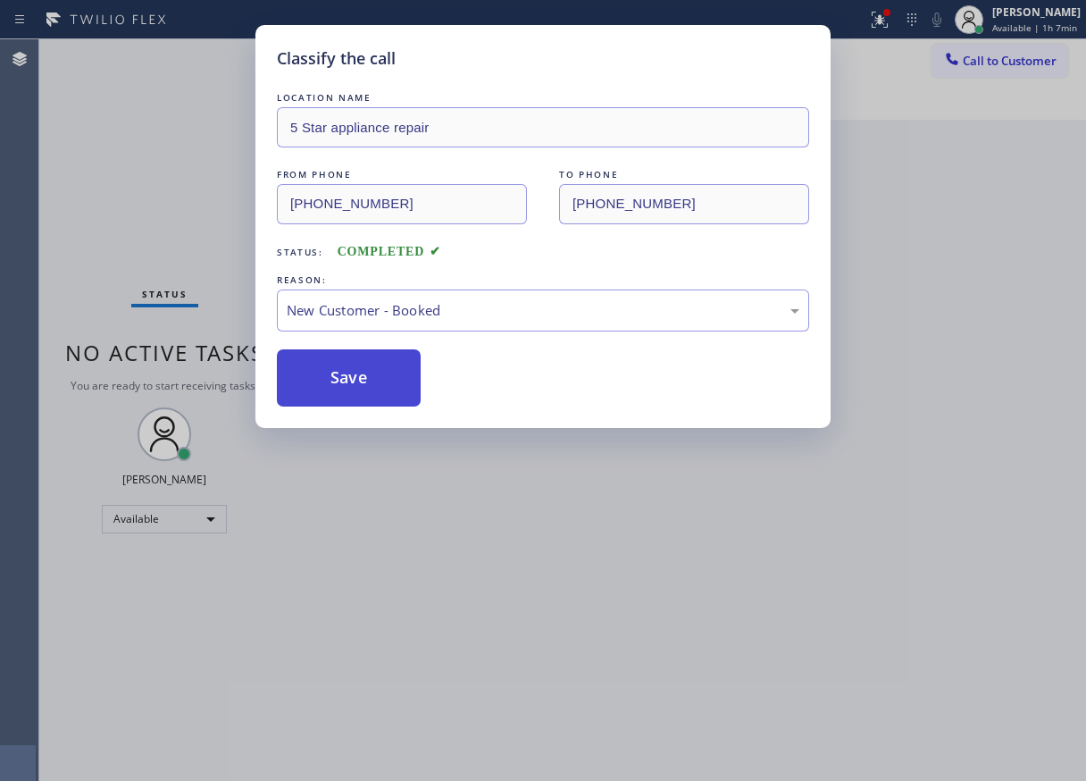
click at [347, 358] on button "Save" at bounding box center [349, 377] width 144 height 57
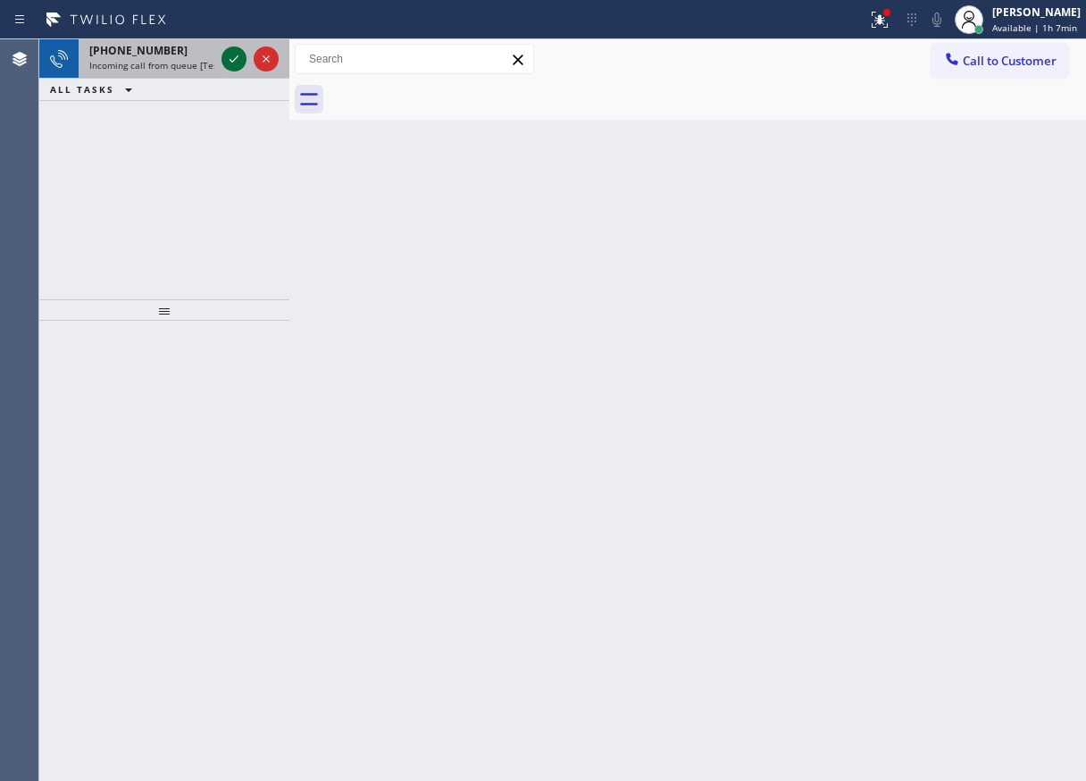
click at [230, 53] on icon at bounding box center [233, 58] width 21 height 21
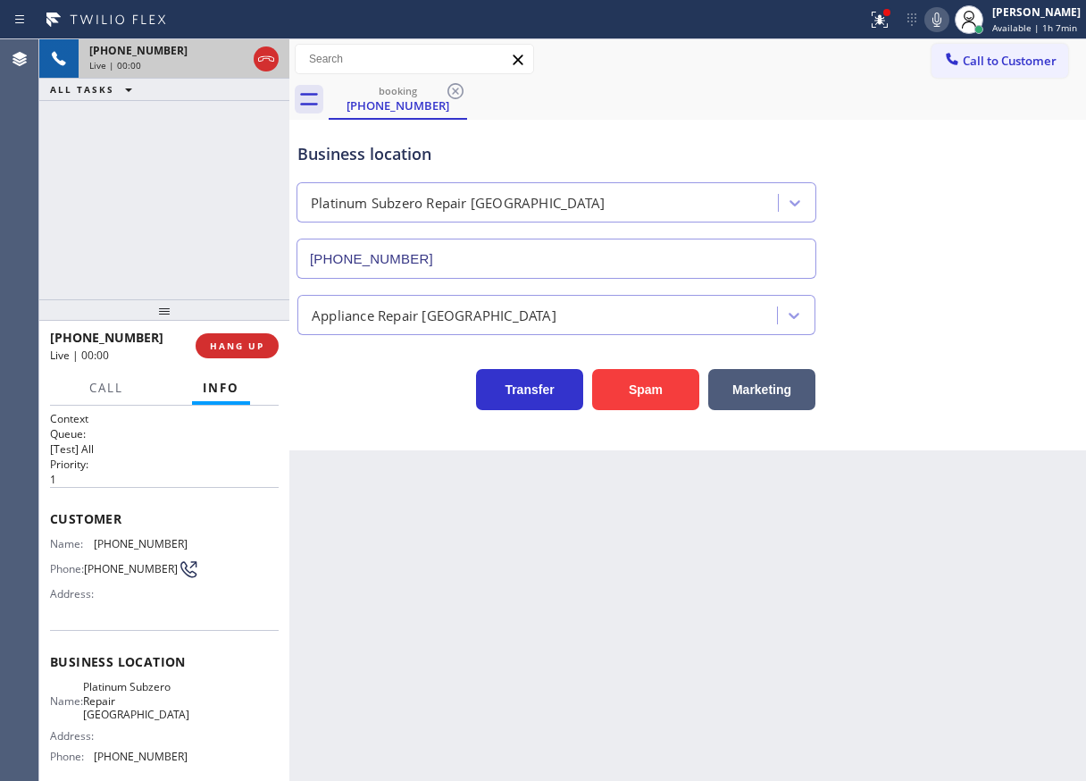
type input "(818) 797-7796"
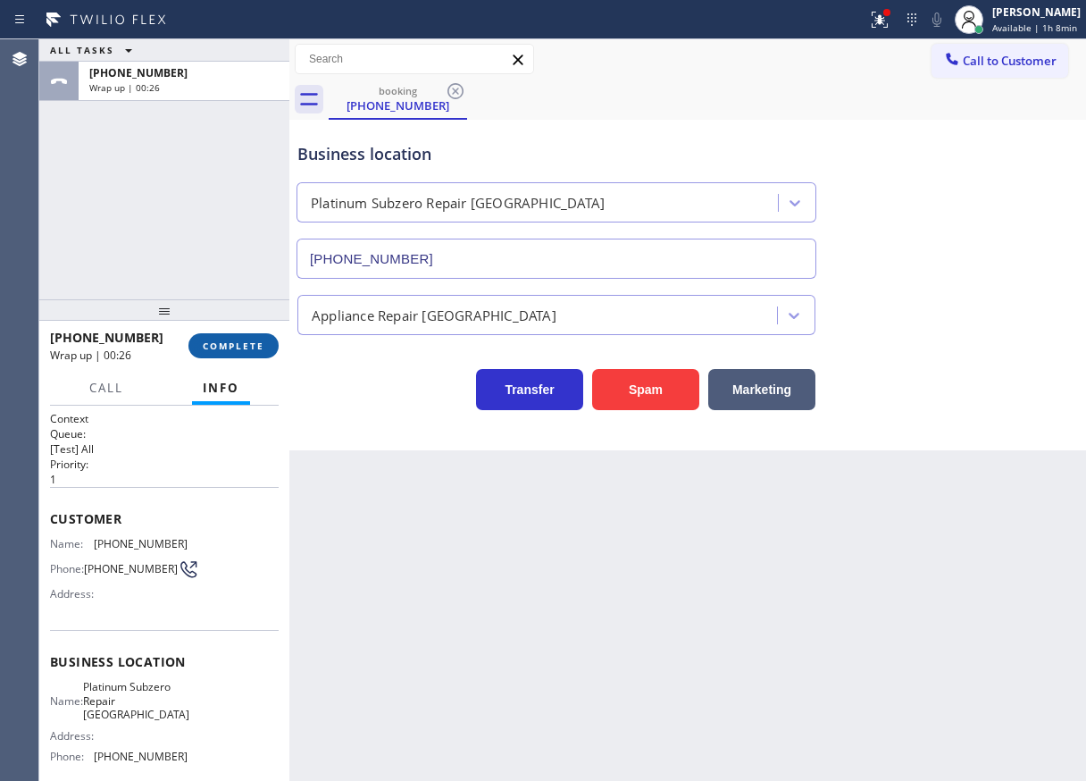
click at [224, 357] on button "COMPLETE" at bounding box center [233, 345] width 90 height 25
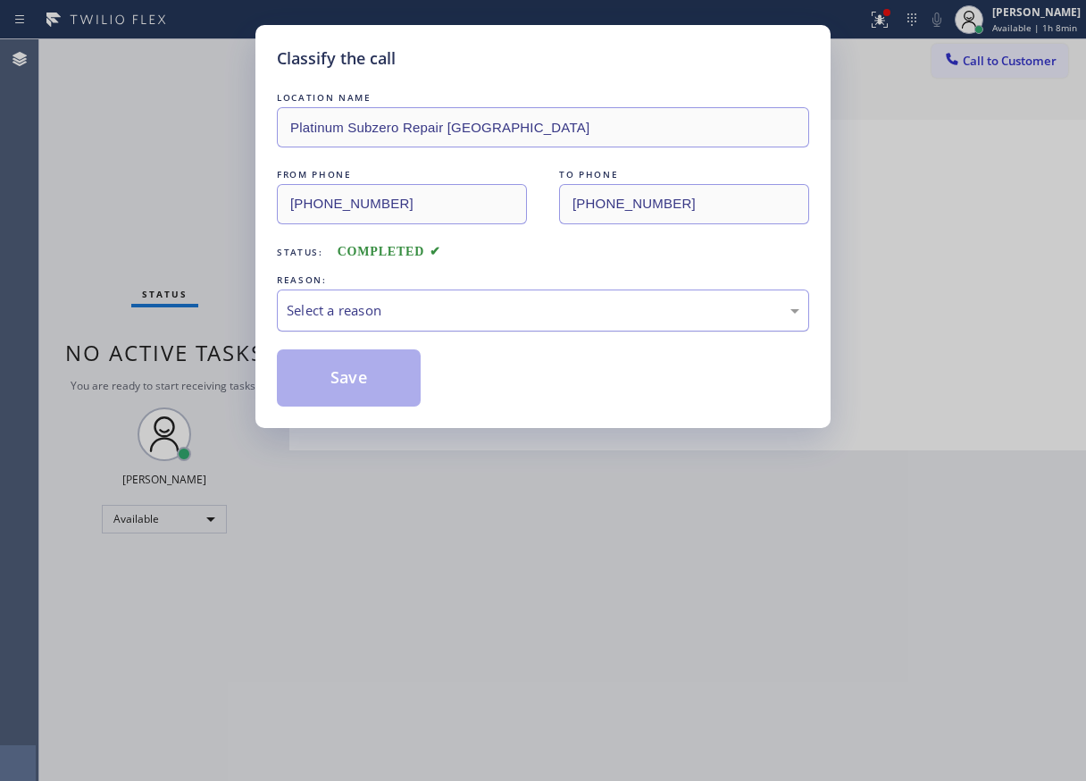
click at [445, 307] on div "Select a reason" at bounding box center [543, 310] width 513 height 21
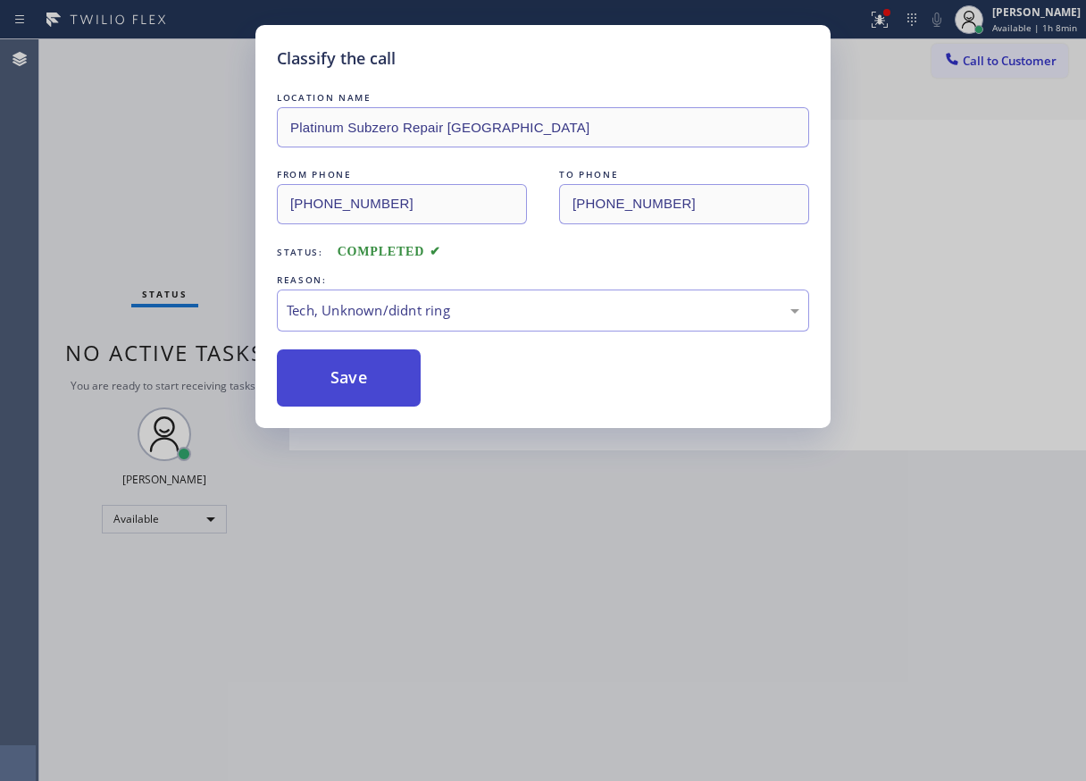
click at [372, 386] on button "Save" at bounding box center [349, 377] width 144 height 57
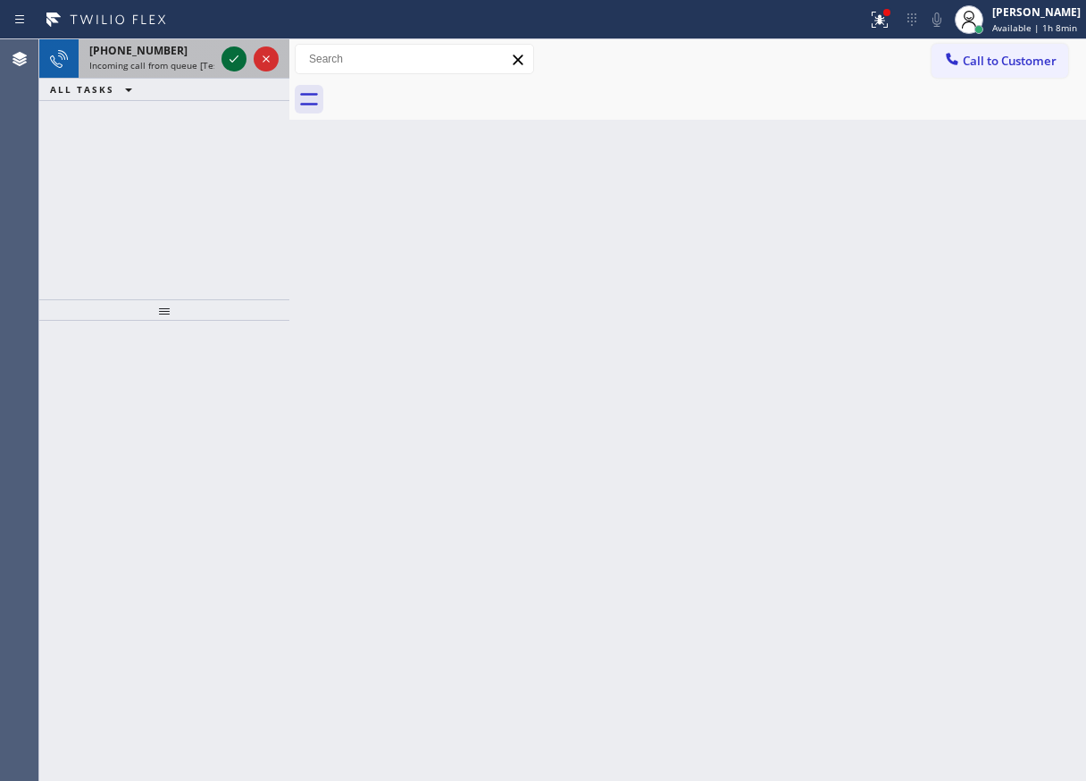
click at [228, 57] on icon at bounding box center [233, 58] width 21 height 21
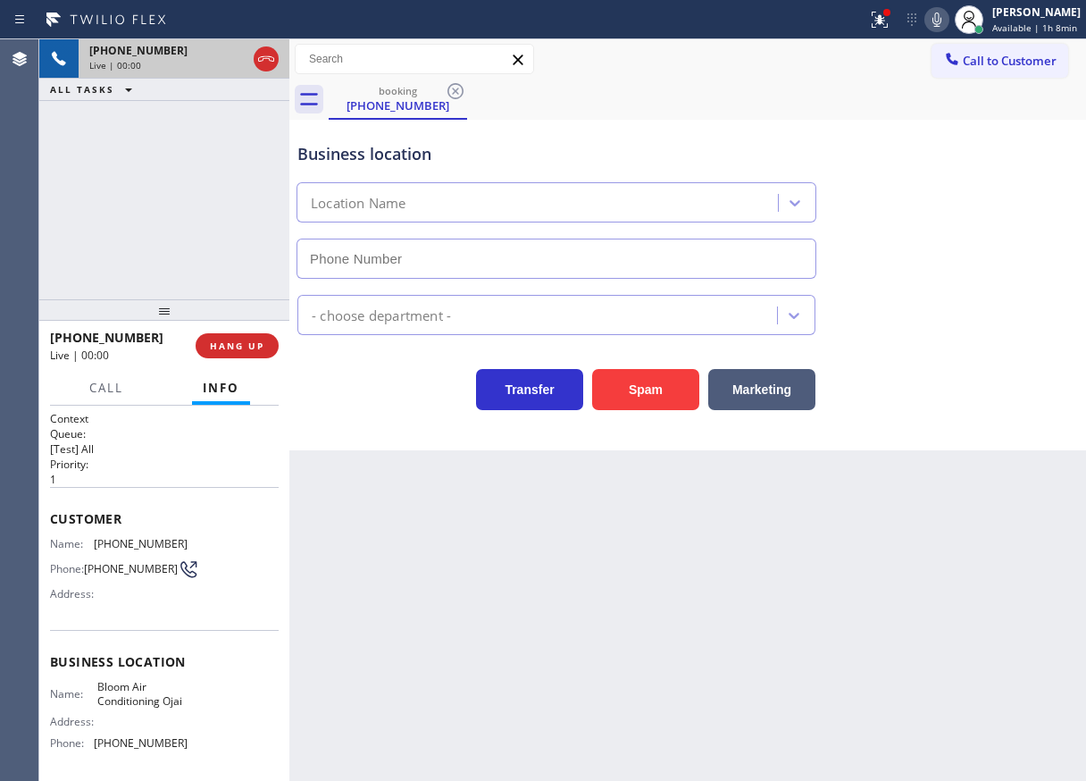
type input "(805) 360-6833"
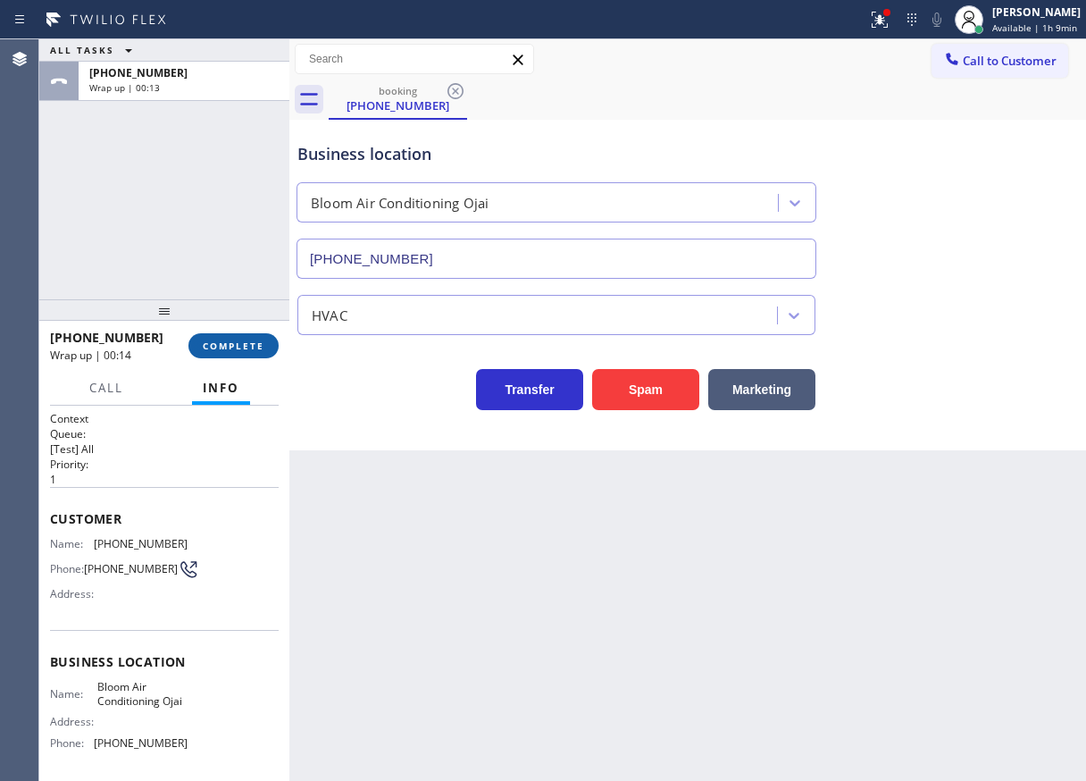
drag, startPoint x: 230, startPoint y: 322, endPoint x: 242, endPoint y: 345, distance: 26.0
click at [230, 321] on div at bounding box center [164, 309] width 250 height 21
click at [242, 346] on span "COMPLETE" at bounding box center [234, 346] width 62 height 13
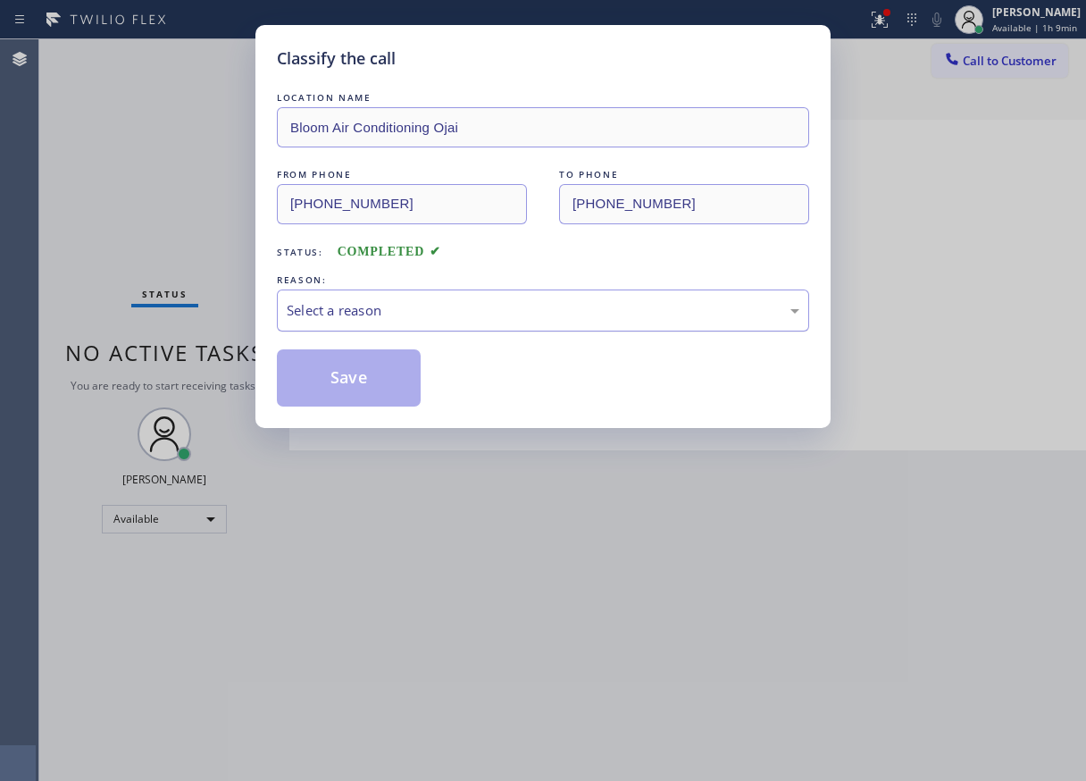
click at [355, 300] on div "Select a reason" at bounding box center [543, 310] width 513 height 21
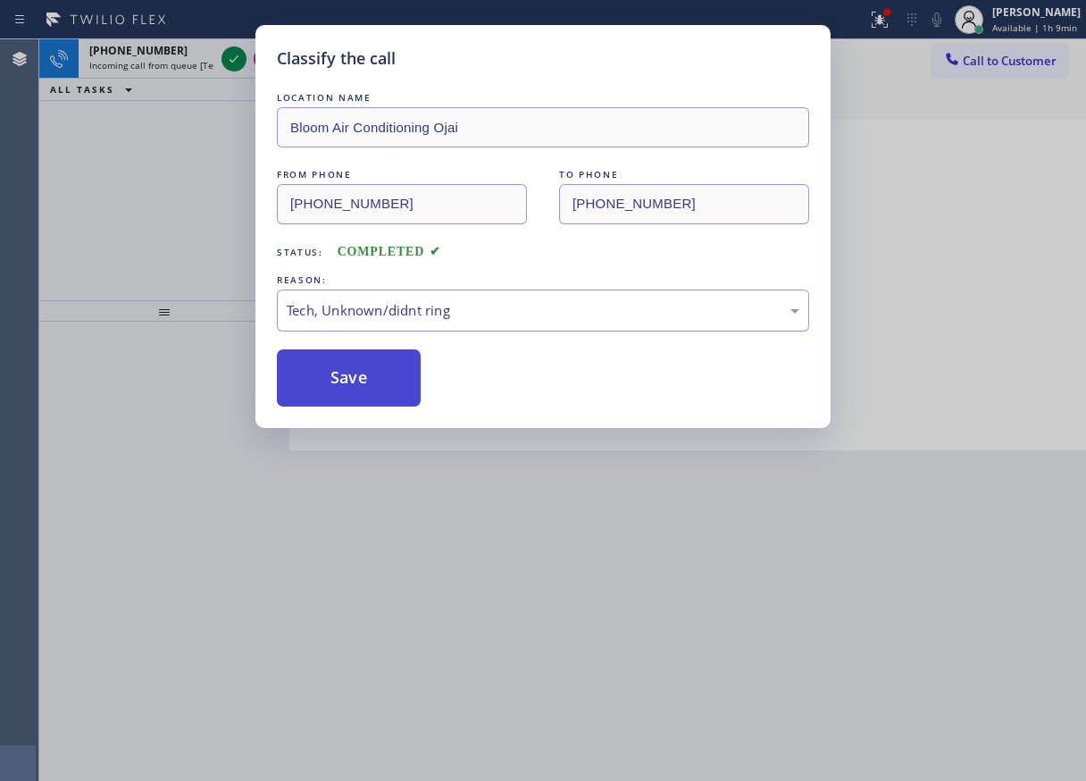
click at [360, 390] on button "Save" at bounding box center [349, 377] width 144 height 57
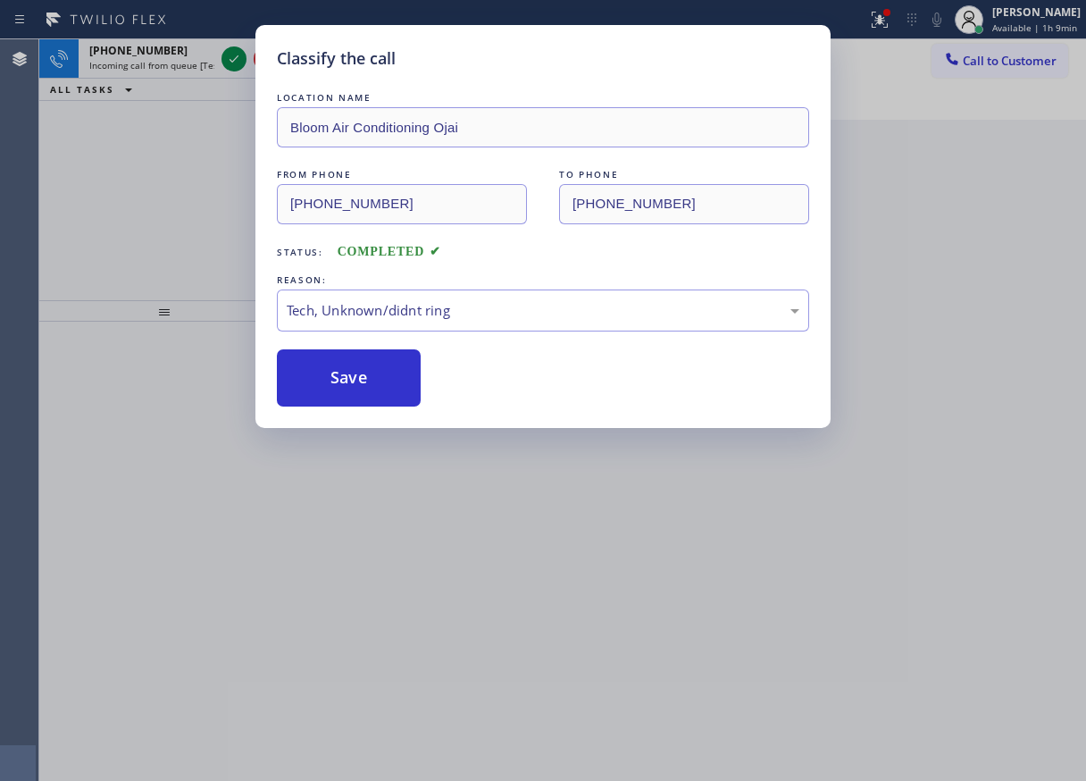
click at [230, 60] on div "Classify the call LOCATION NAME Bloom Air Conditioning Ojai FROM PHONE (619) 27…" at bounding box center [543, 390] width 1086 height 781
click at [230, 60] on icon at bounding box center [234, 58] width 9 height 7
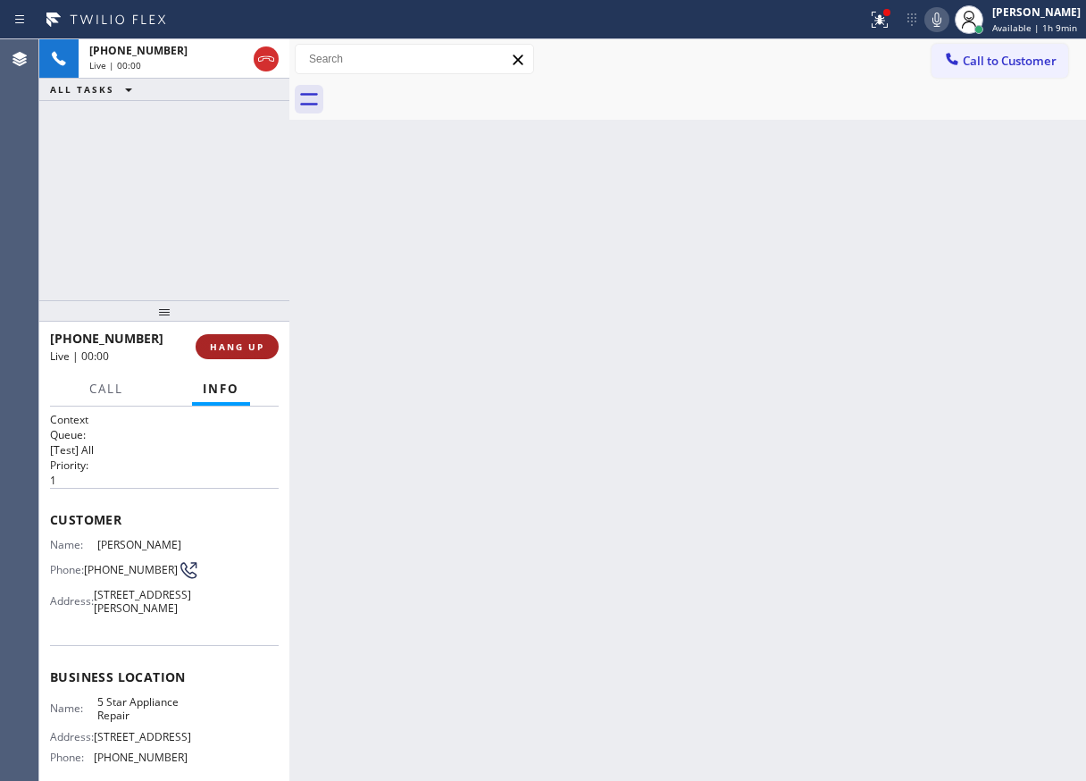
click at [240, 341] on span "HANG UP" at bounding box center [237, 346] width 54 height 13
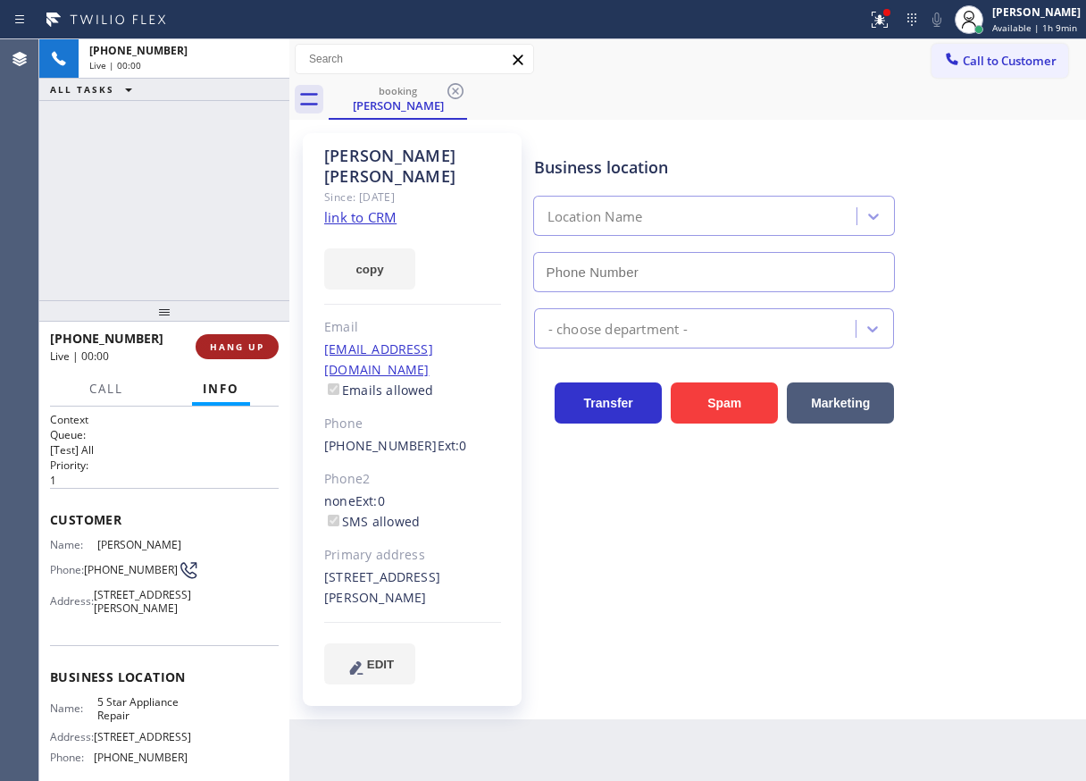
click at [240, 341] on span "HANG UP" at bounding box center [237, 346] width 54 height 13
type input "[PHONE_NUMBER]"
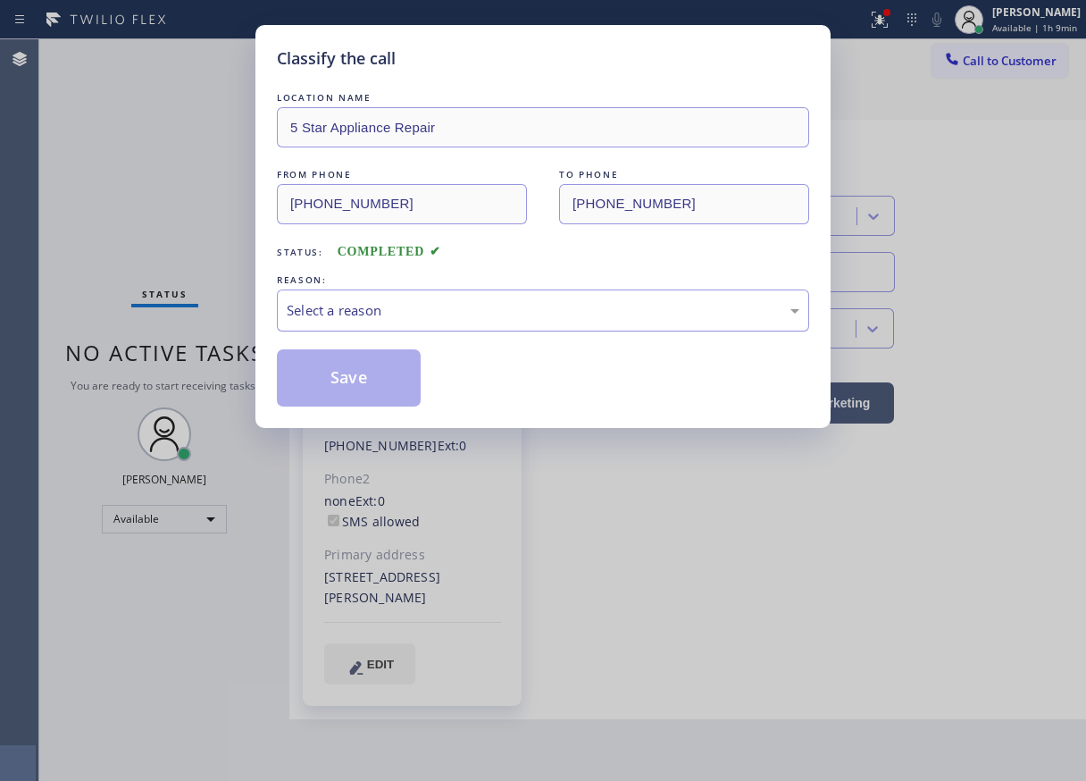
drag, startPoint x: 469, startPoint y: 305, endPoint x: 464, endPoint y: 322, distance: 17.8
click at [469, 307] on div "Select a reason" at bounding box center [543, 310] width 513 height 21
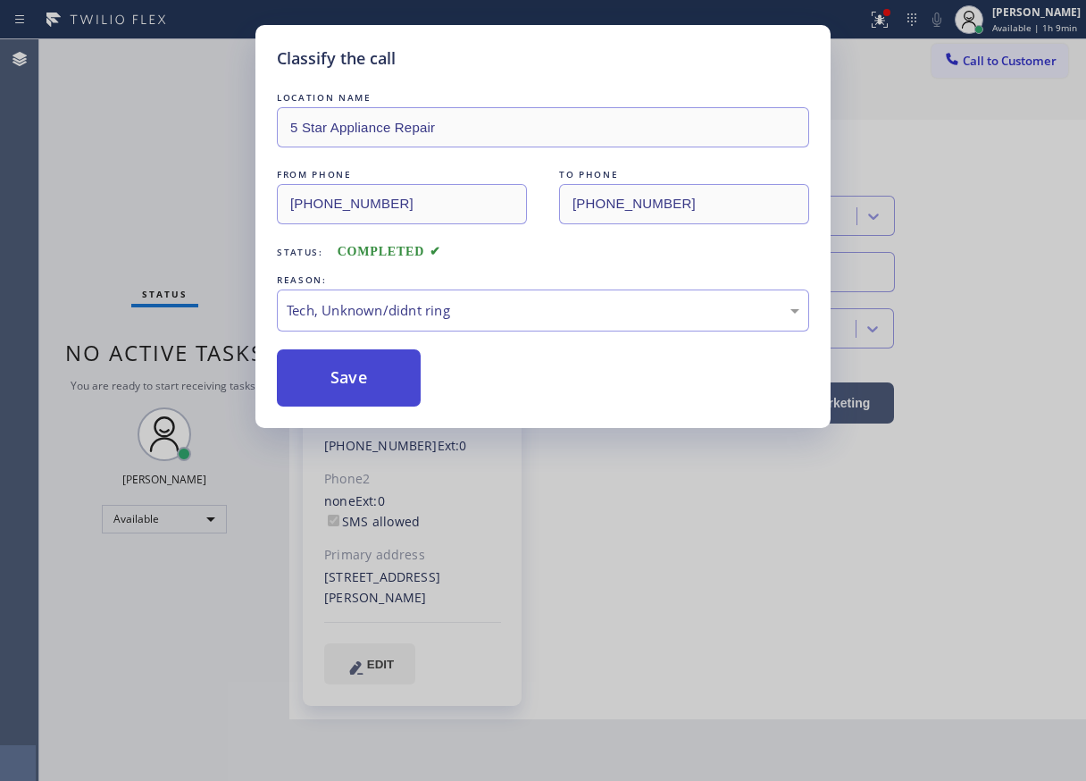
click at [370, 395] on button "Save" at bounding box center [349, 377] width 144 height 57
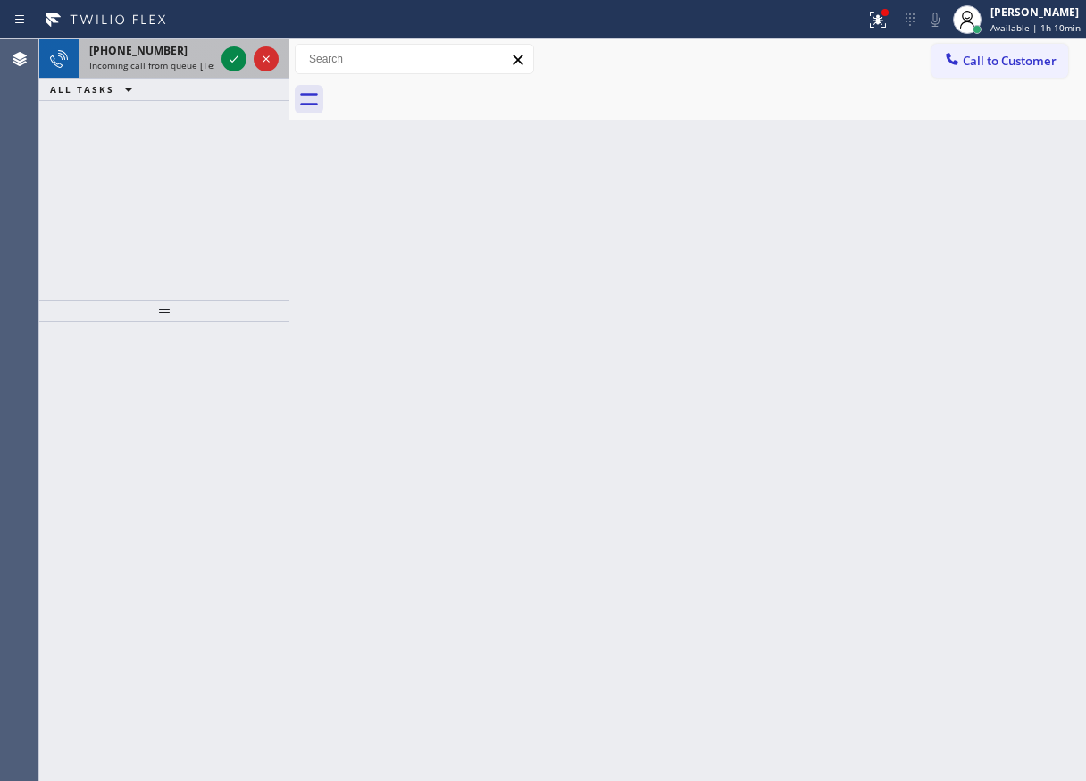
click at [158, 65] on span "Incoming call from queue [Test] All" at bounding box center [163, 65] width 148 height 13
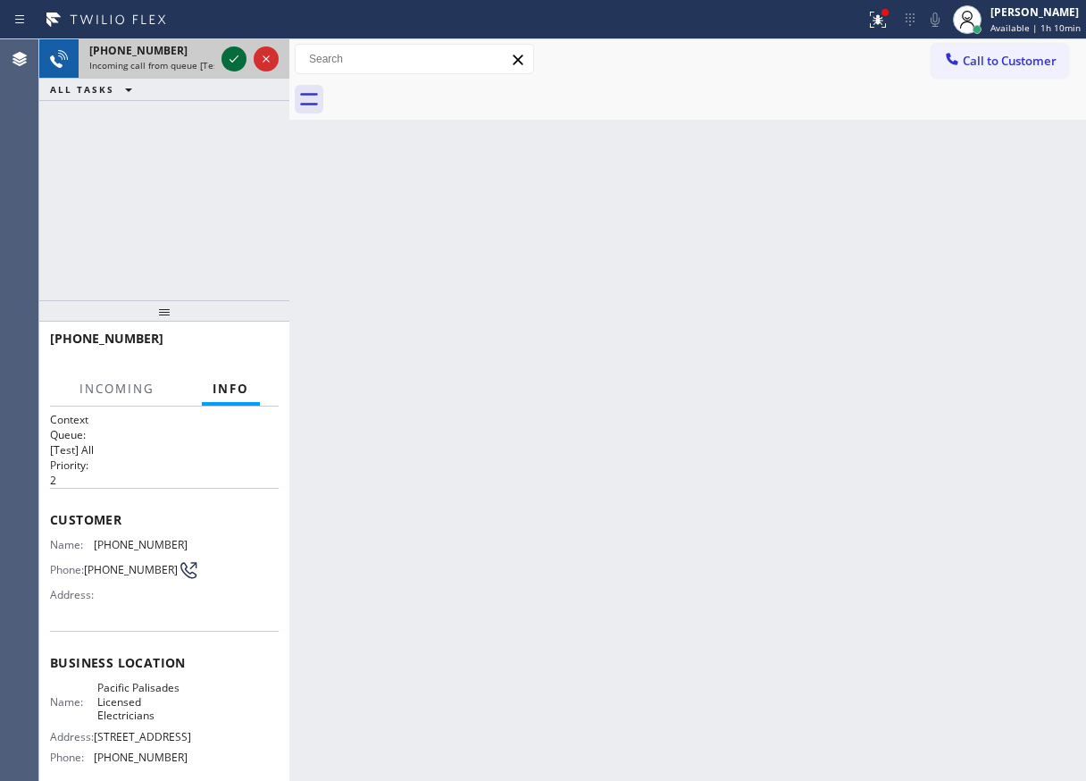
click at [226, 60] on icon at bounding box center [233, 58] width 21 height 21
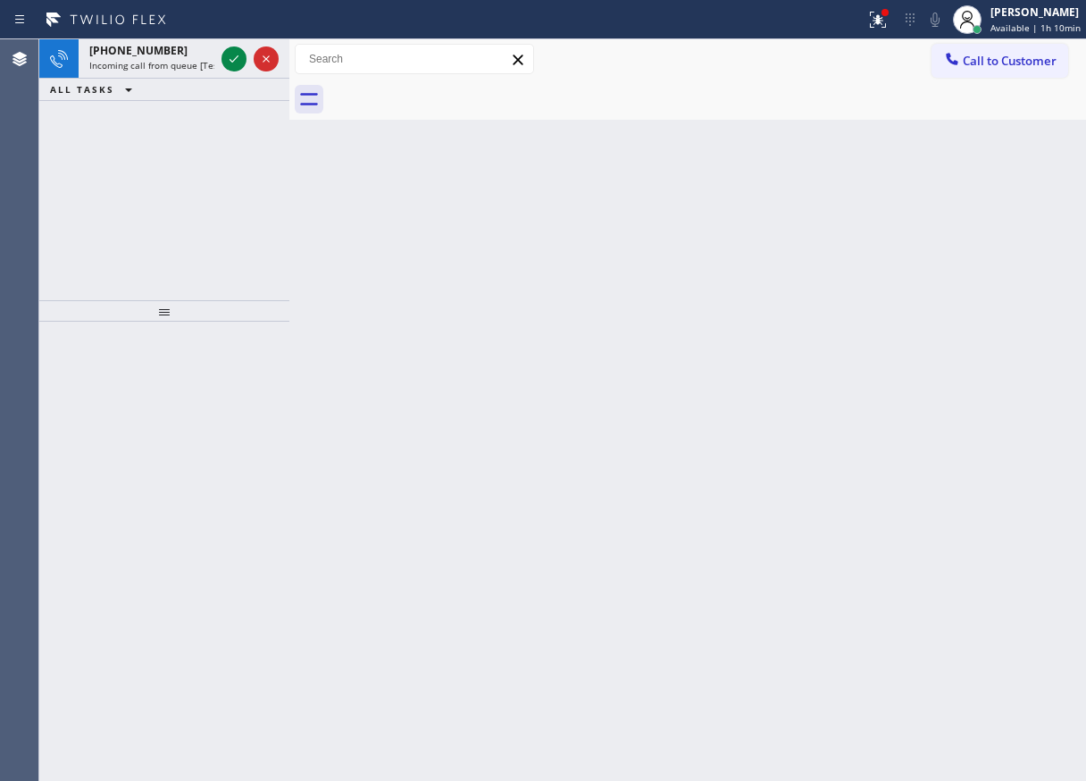
click at [226, 60] on icon at bounding box center [233, 58] width 21 height 21
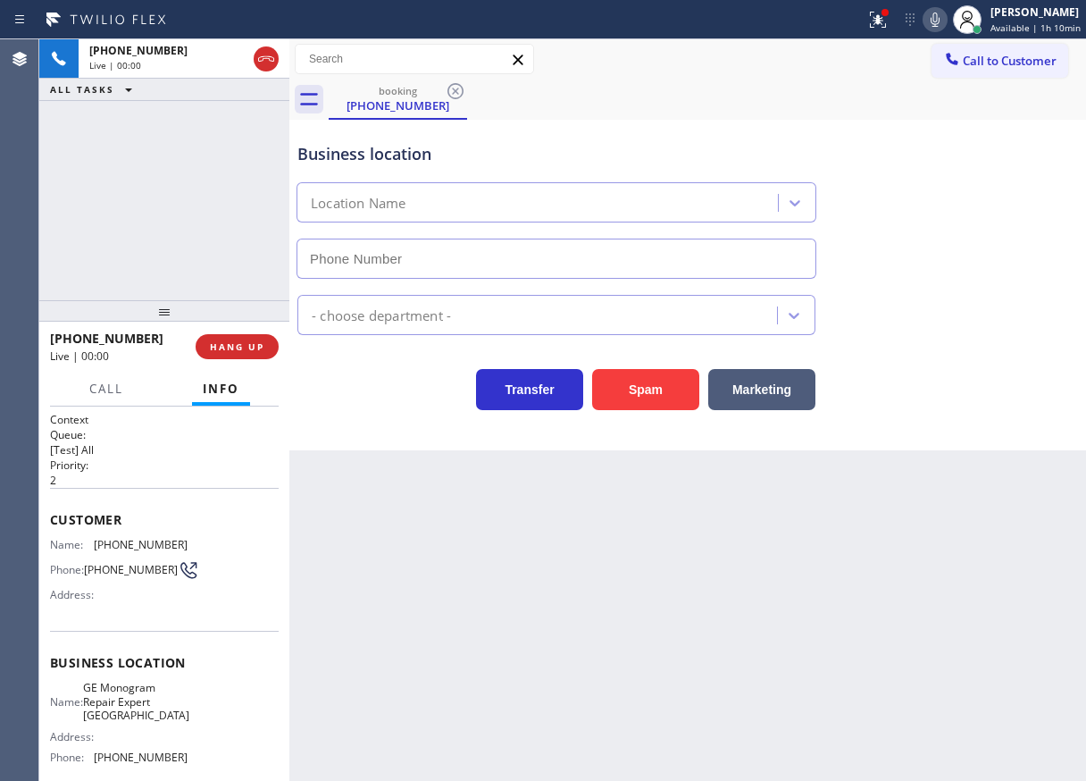
type input "(623) 323-7393"
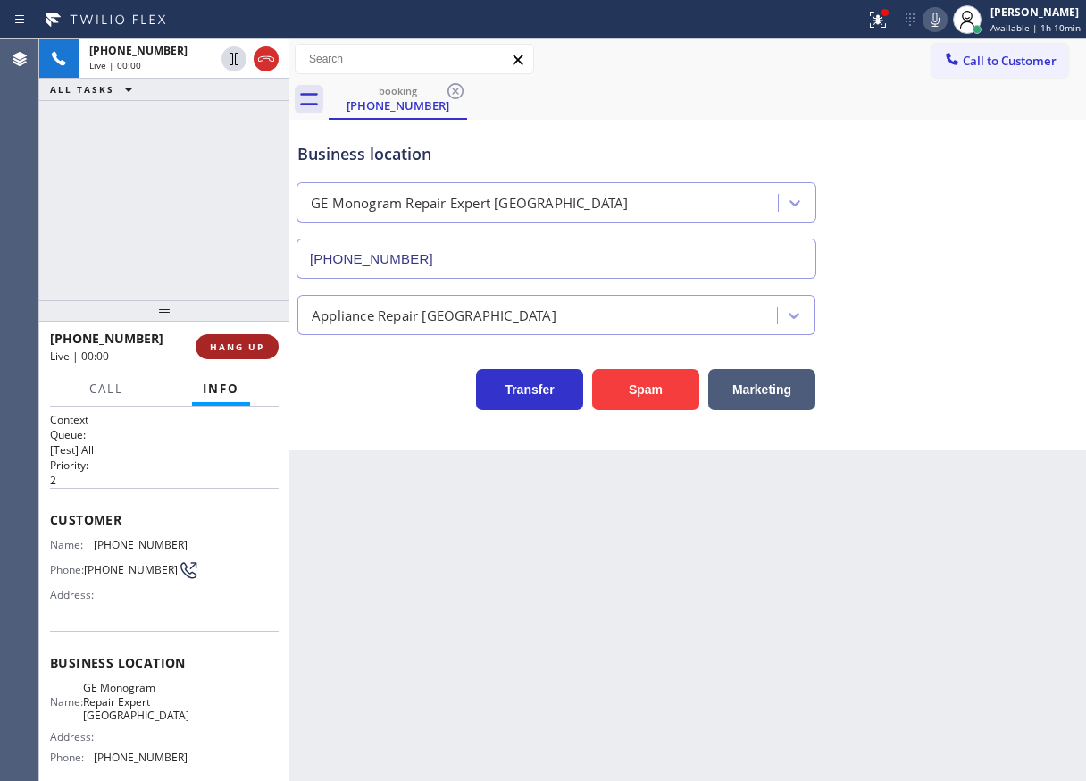
click at [230, 343] on span "HANG UP" at bounding box center [237, 346] width 54 height 13
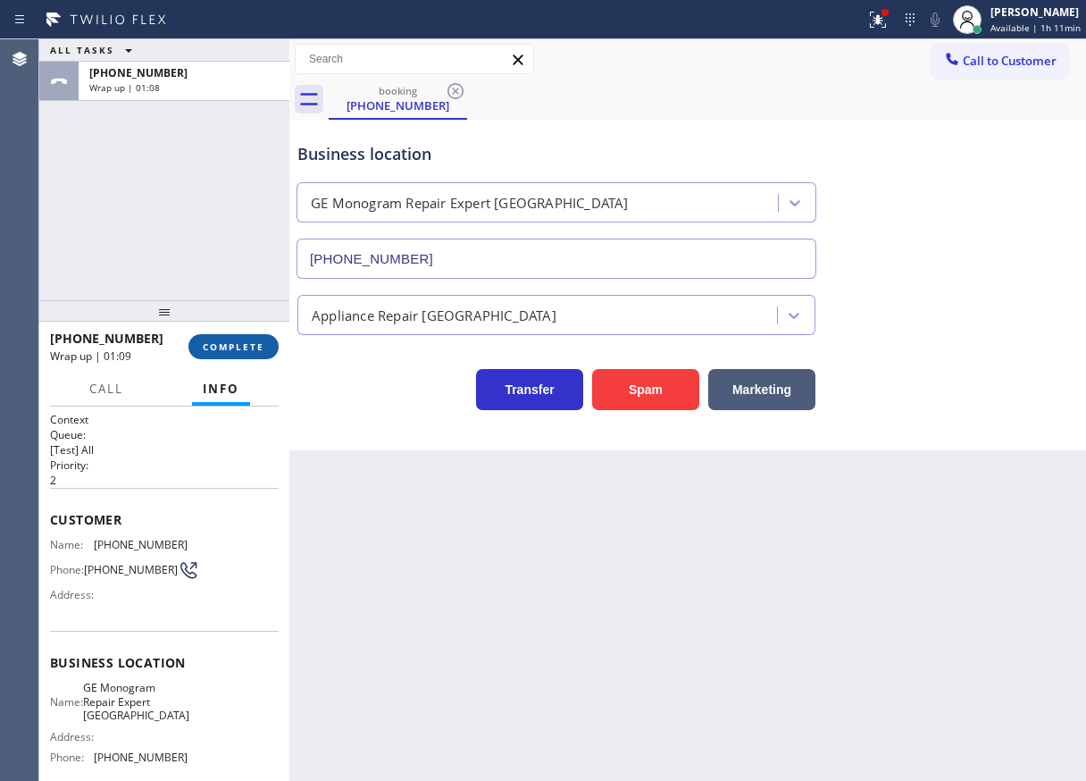
click at [248, 357] on button "COMPLETE" at bounding box center [233, 346] width 90 height 25
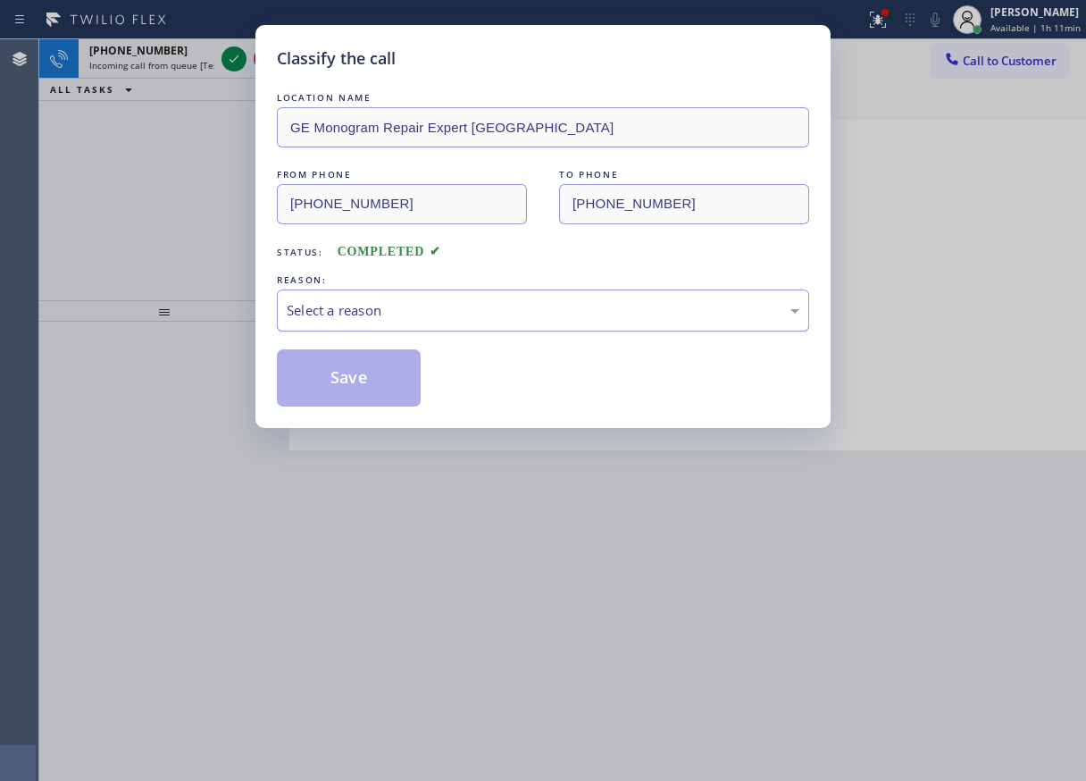
click at [430, 305] on div "Select a reason" at bounding box center [543, 310] width 513 height 21
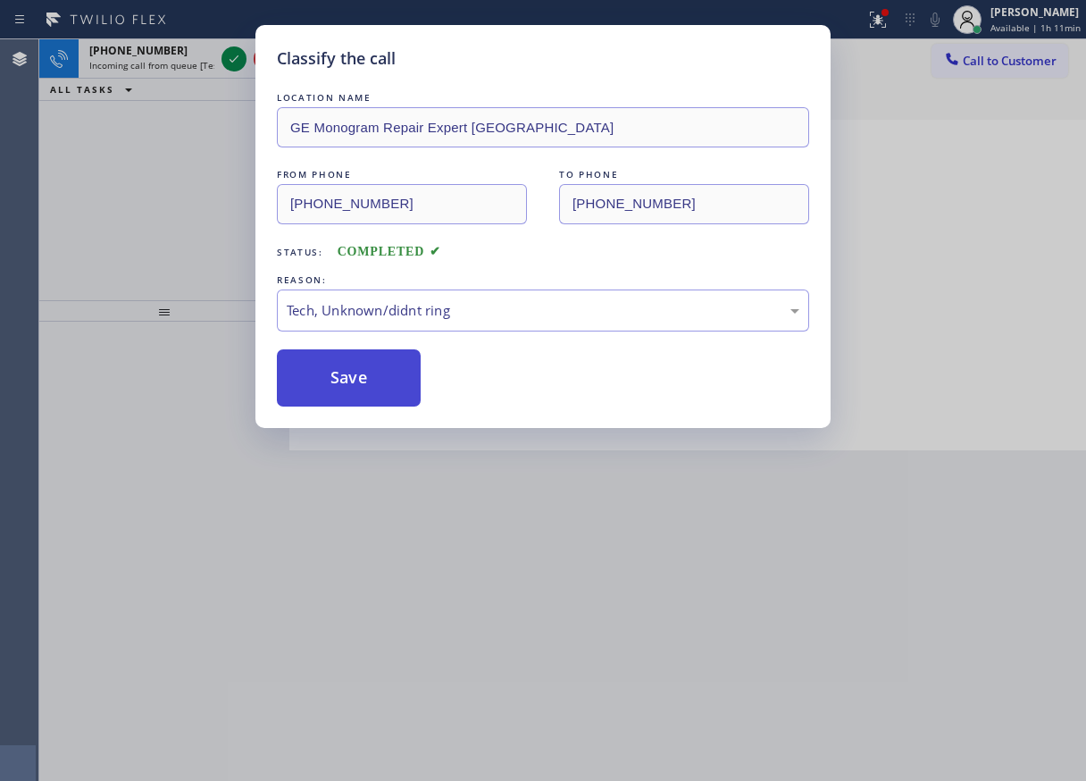
click at [362, 393] on button "Save" at bounding box center [349, 377] width 144 height 57
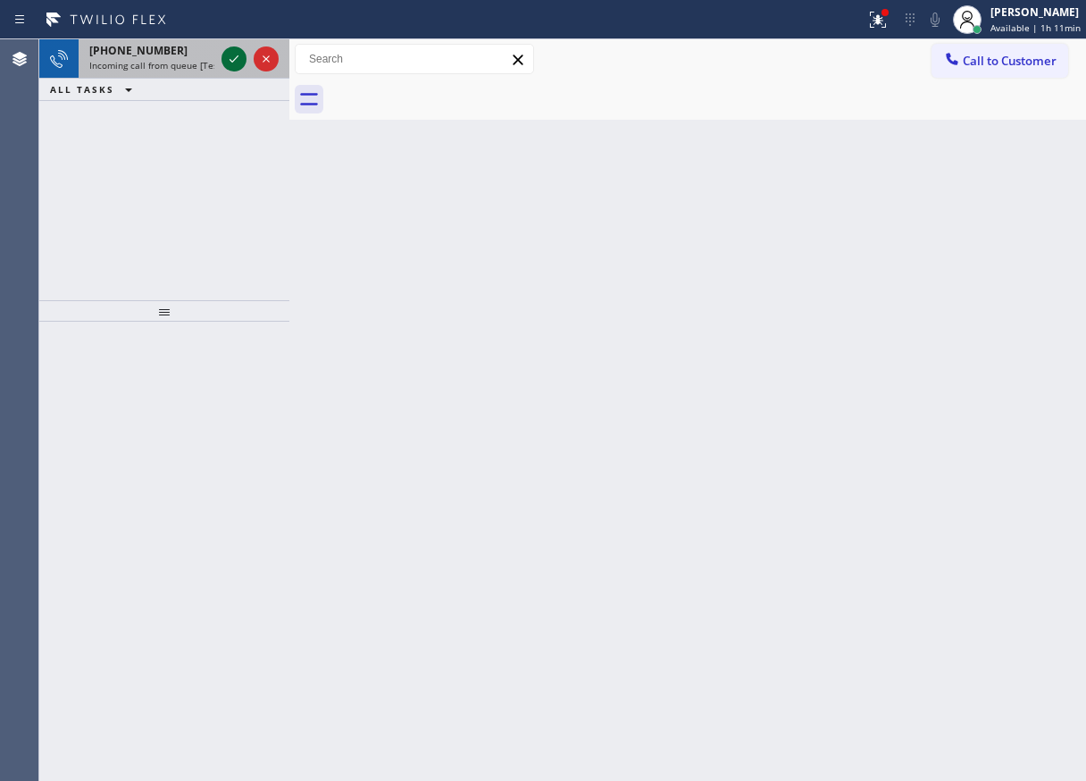
click at [232, 60] on icon at bounding box center [233, 58] width 21 height 21
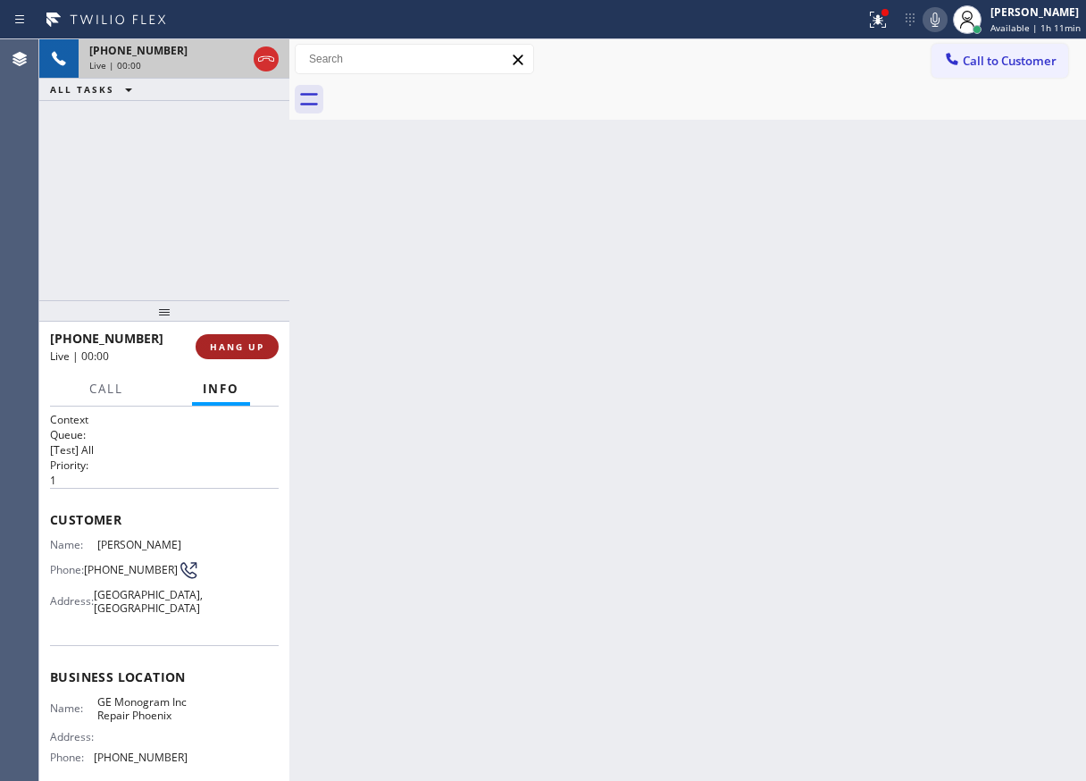
click at [238, 341] on span "HANG UP" at bounding box center [237, 346] width 54 height 13
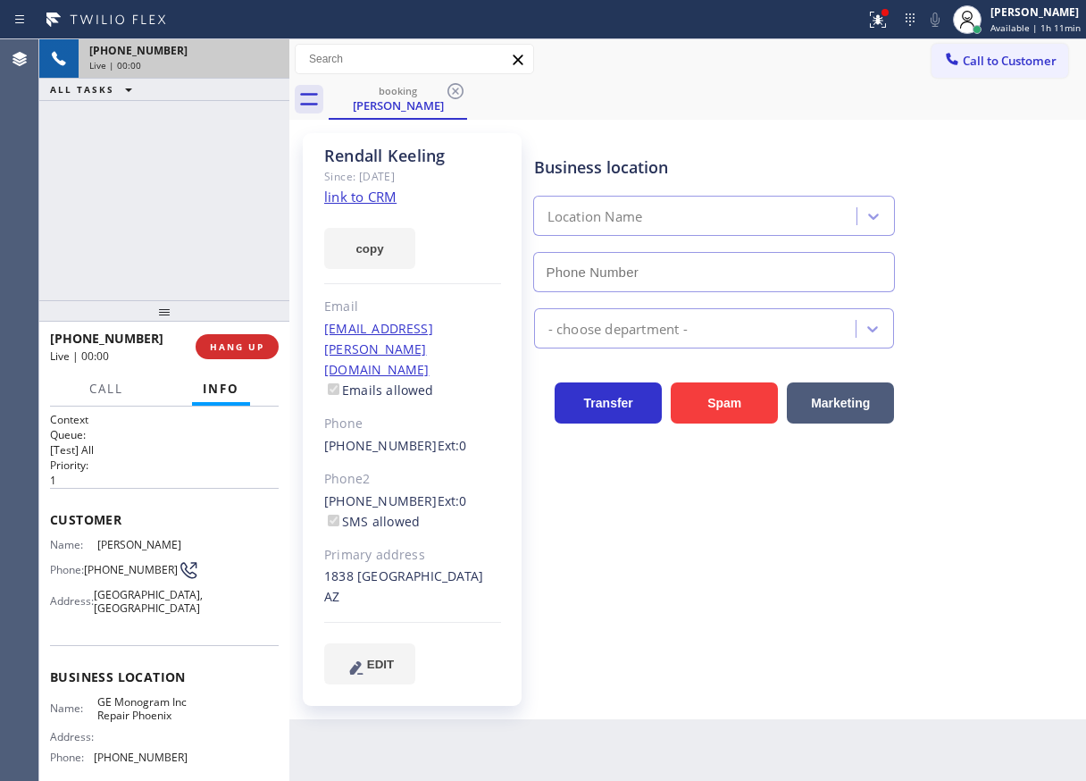
type input "(602) 755-6398"
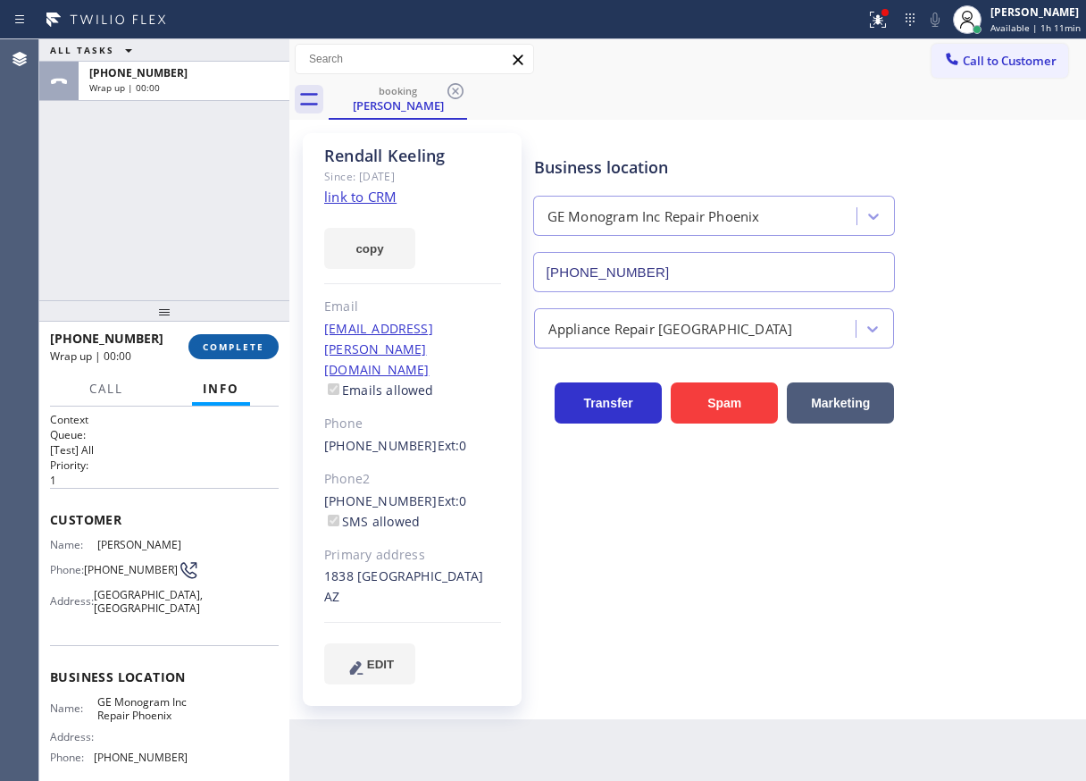
click at [253, 350] on span "COMPLETE" at bounding box center [234, 346] width 62 height 13
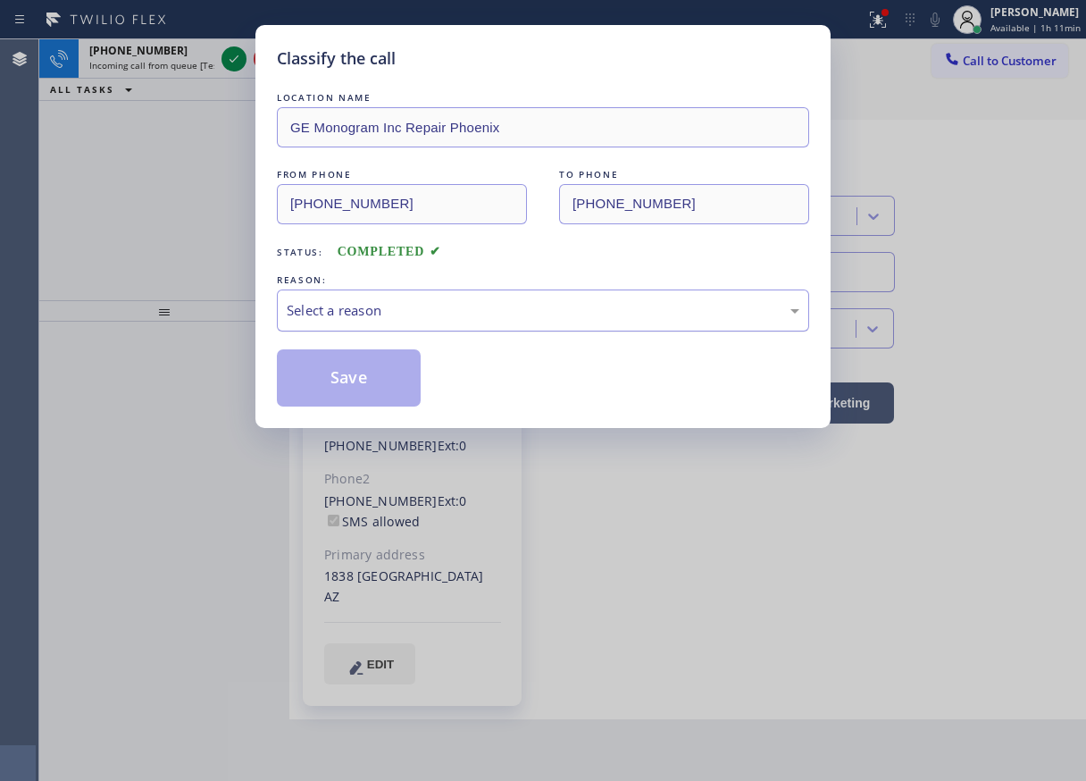
drag, startPoint x: 434, startPoint y: 299, endPoint x: 430, endPoint y: 313, distance: 13.9
click at [434, 300] on div "Select a reason" at bounding box center [543, 310] width 513 height 21
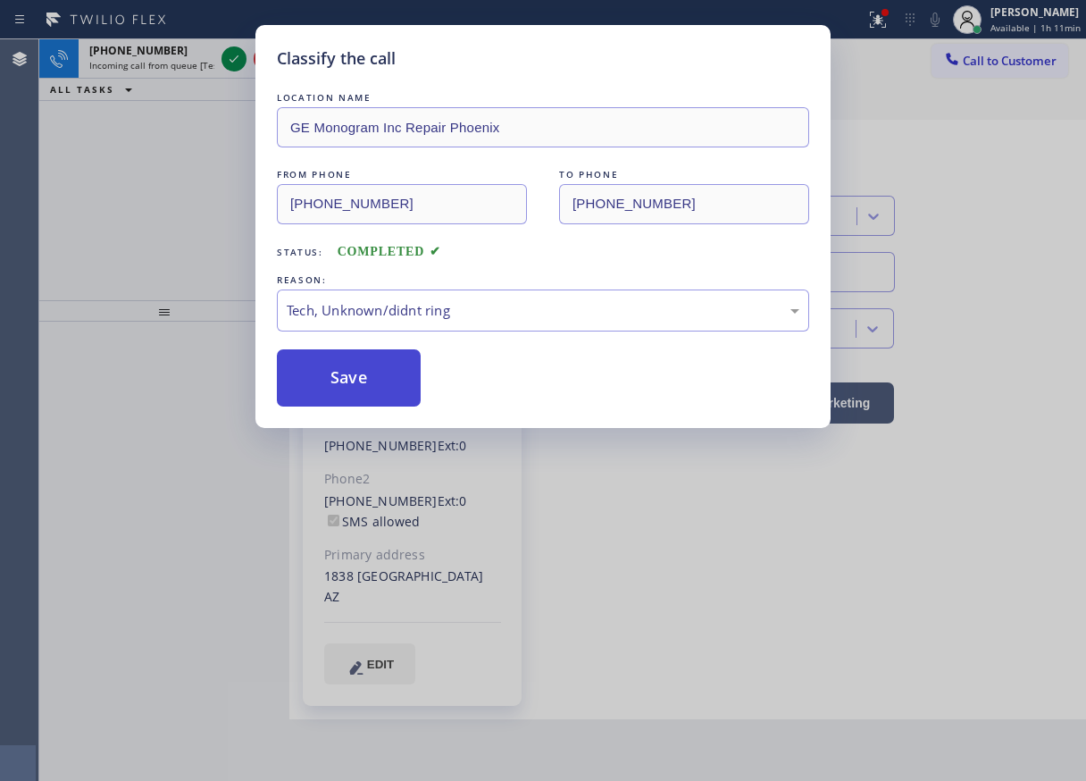
click at [375, 399] on button "Save" at bounding box center [349, 377] width 144 height 57
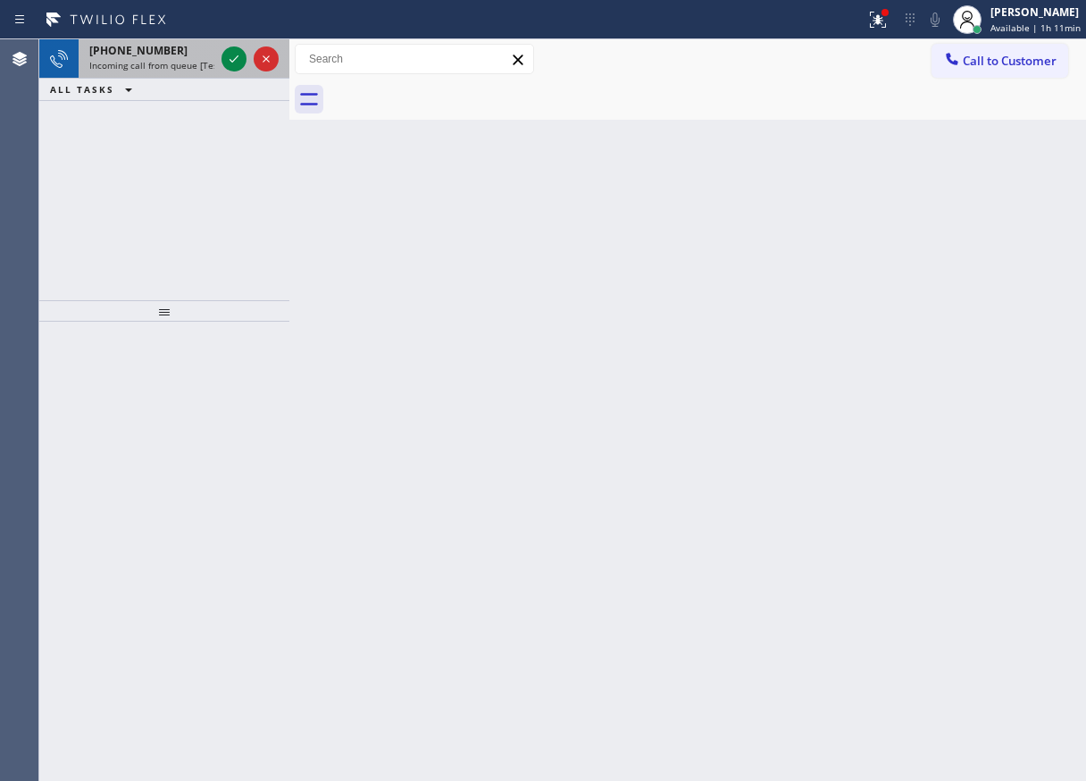
click at [147, 59] on span "Incoming call from queue [Test] All" at bounding box center [163, 65] width 148 height 13
click at [232, 54] on icon at bounding box center [233, 58] width 21 height 21
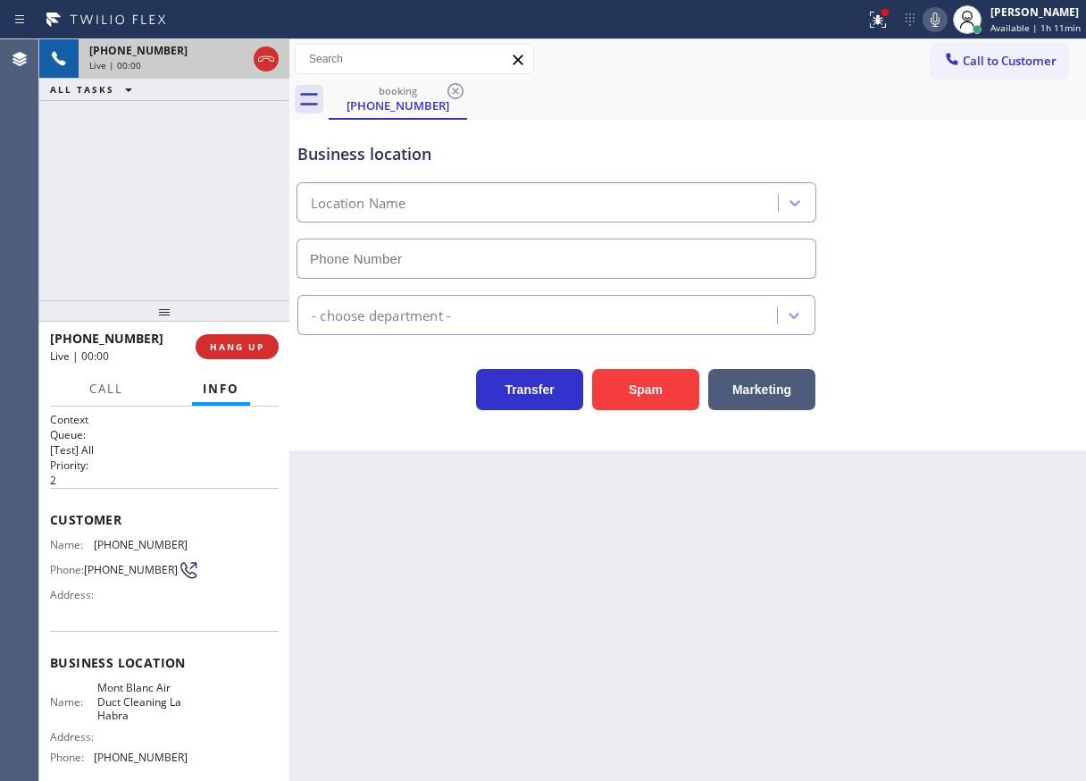
type input "(562) 262-9080"
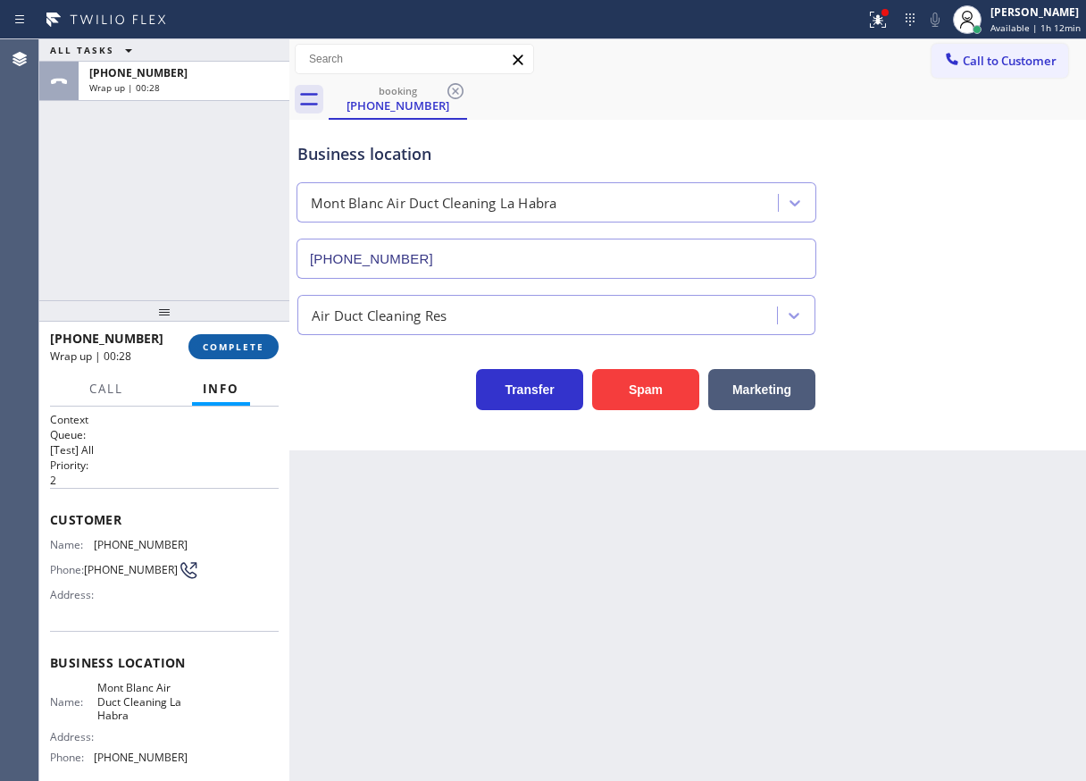
click at [217, 349] on span "COMPLETE" at bounding box center [234, 346] width 62 height 13
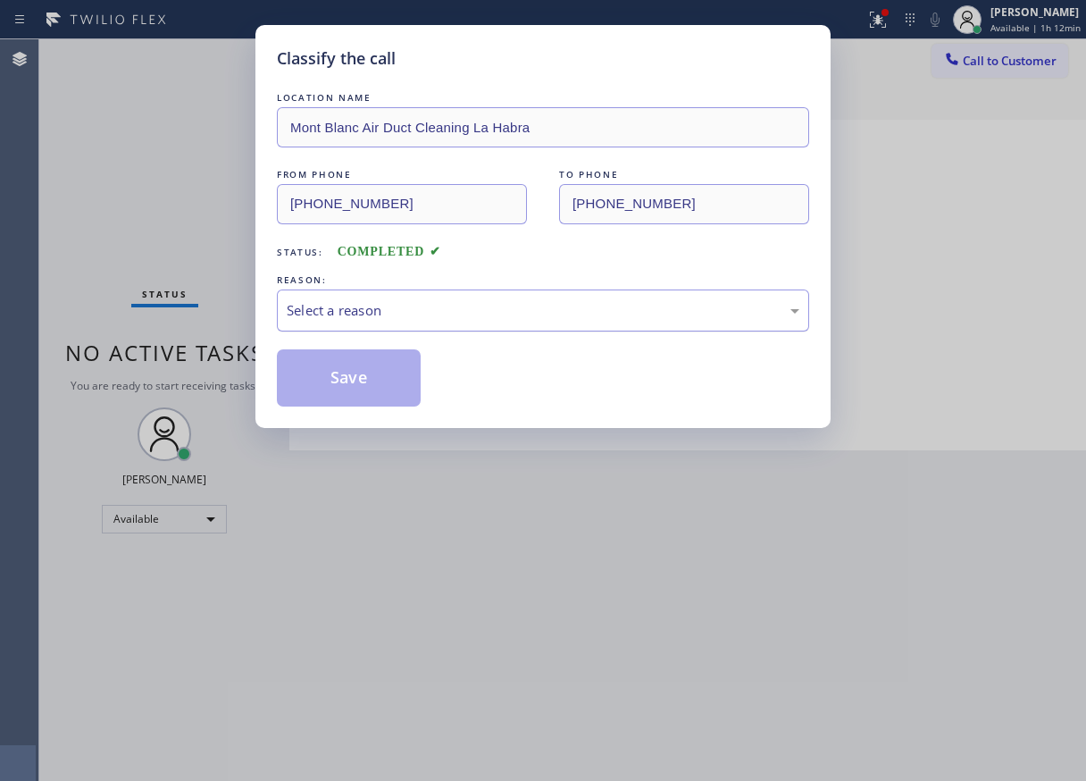
click at [390, 309] on div "Select a reason" at bounding box center [543, 310] width 513 height 21
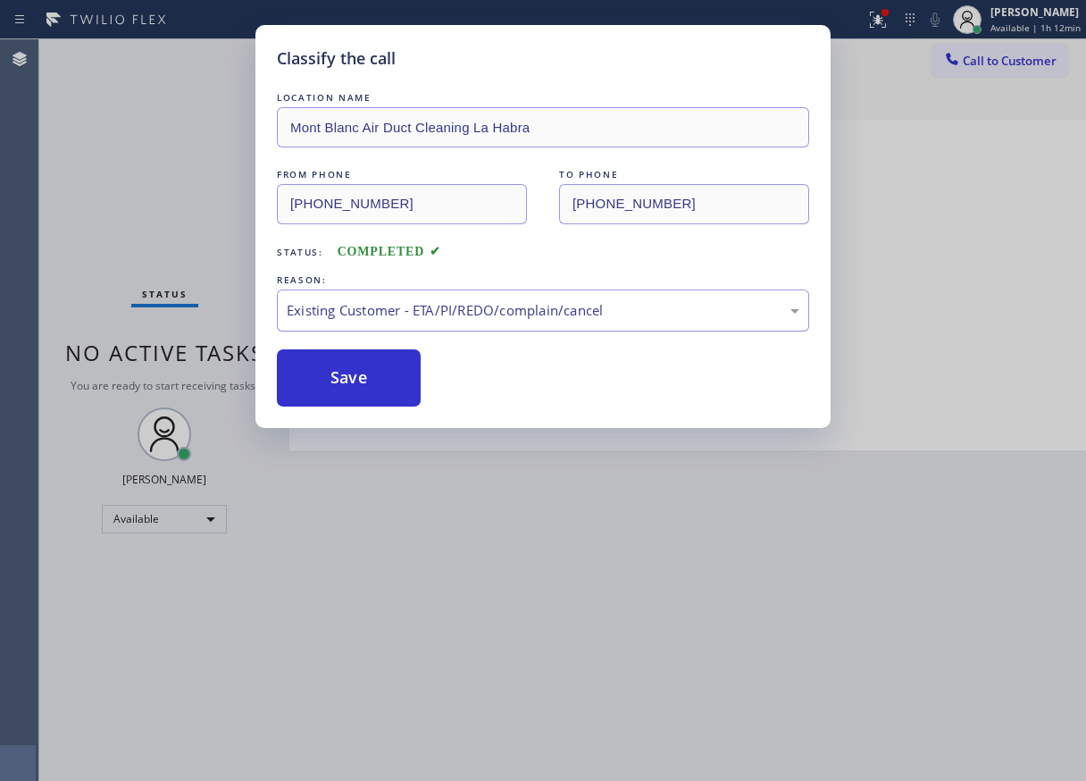
click at [385, 313] on div "Existing Customer - ETA/PI/REDO/complain/cancel" at bounding box center [543, 310] width 513 height 21
click at [372, 367] on button "Save" at bounding box center [349, 377] width 144 height 57
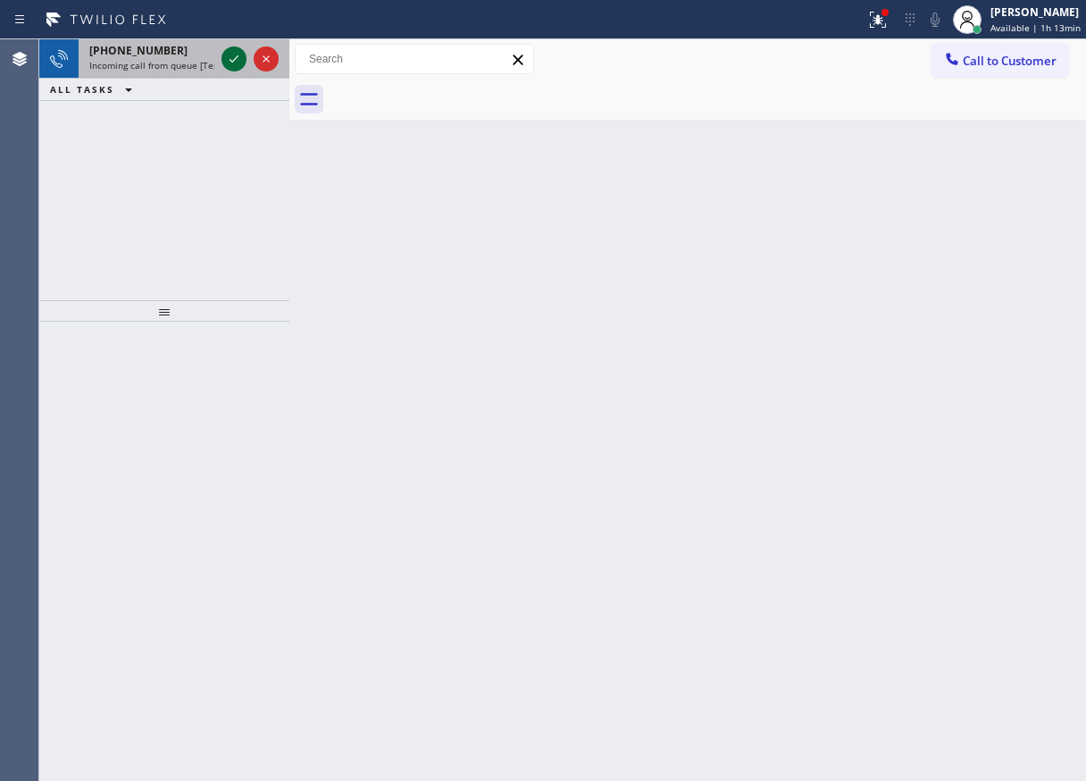
click at [228, 63] on icon at bounding box center [233, 58] width 21 height 21
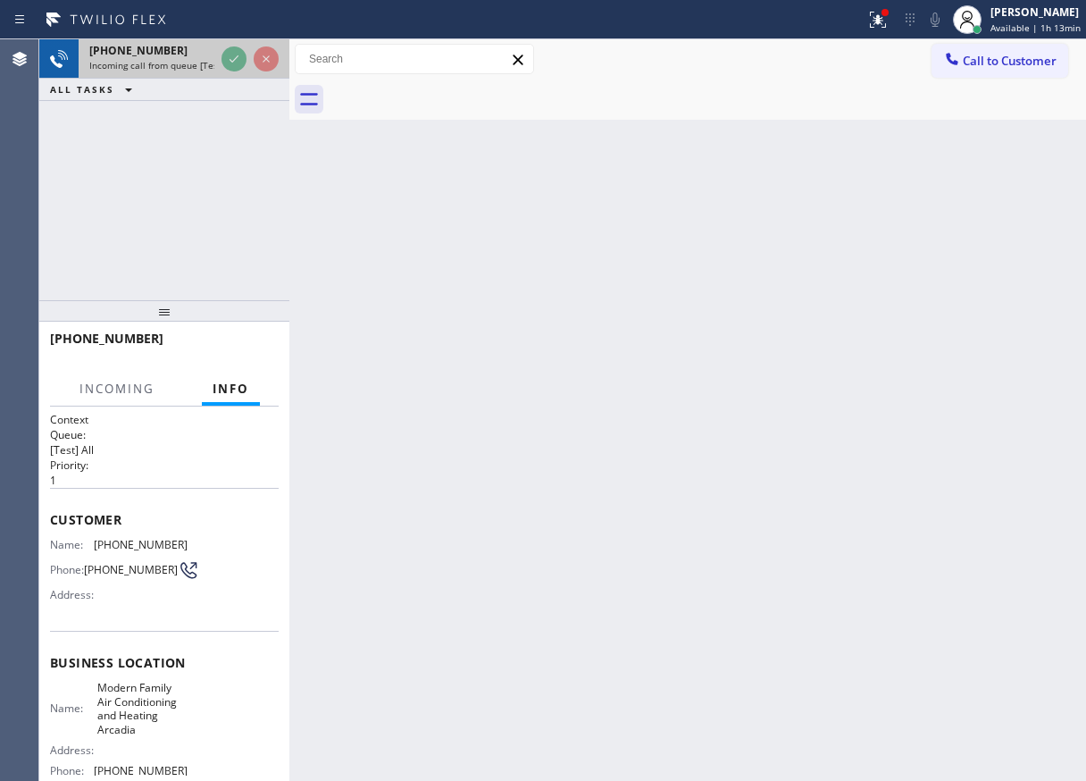
click at [228, 59] on icon at bounding box center [233, 58] width 21 height 21
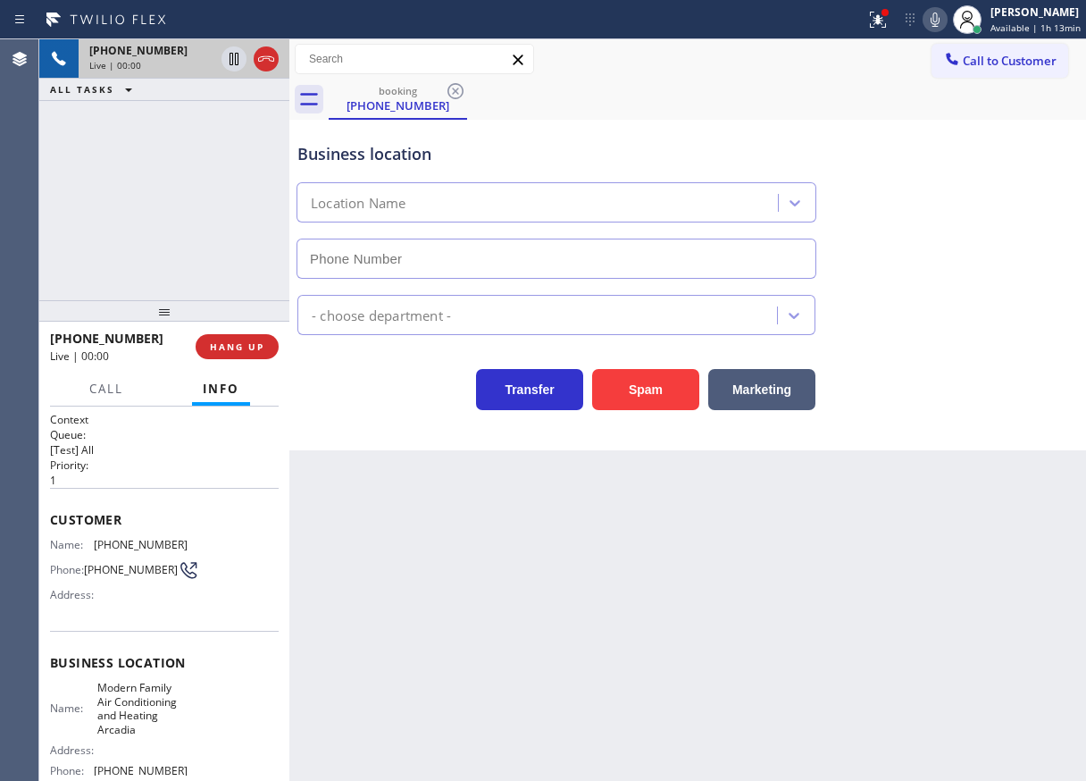
type input "(626) 240-5022"
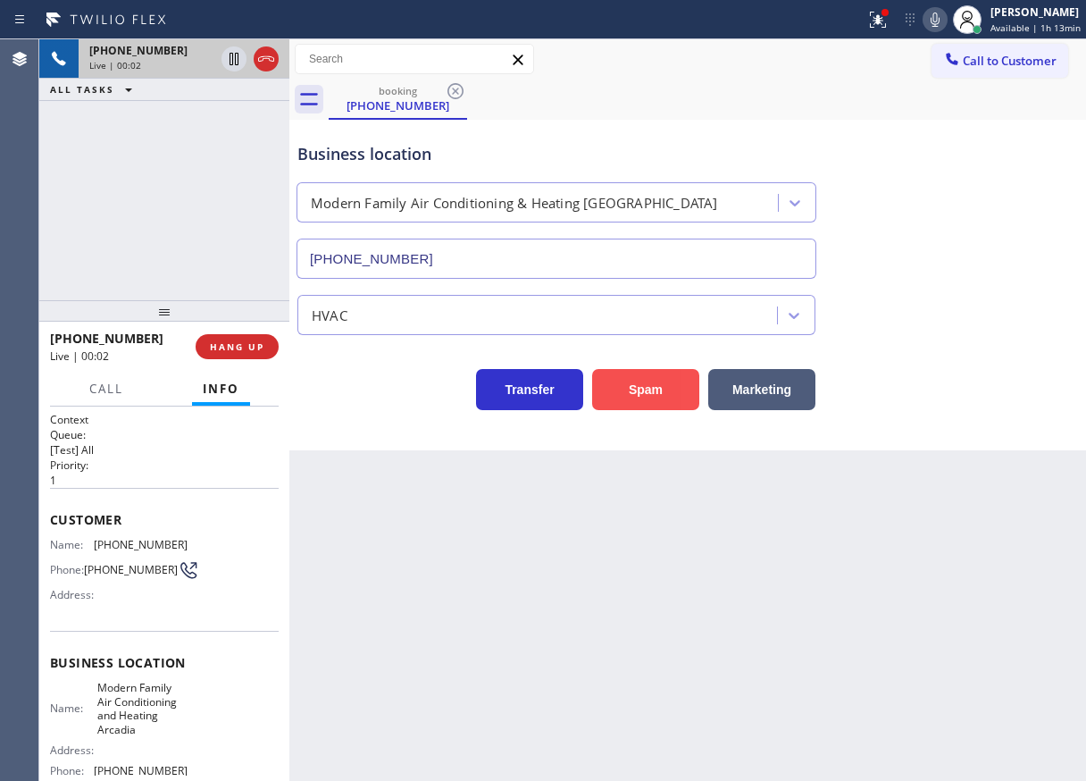
click at [621, 386] on button "Spam" at bounding box center [645, 389] width 107 height 41
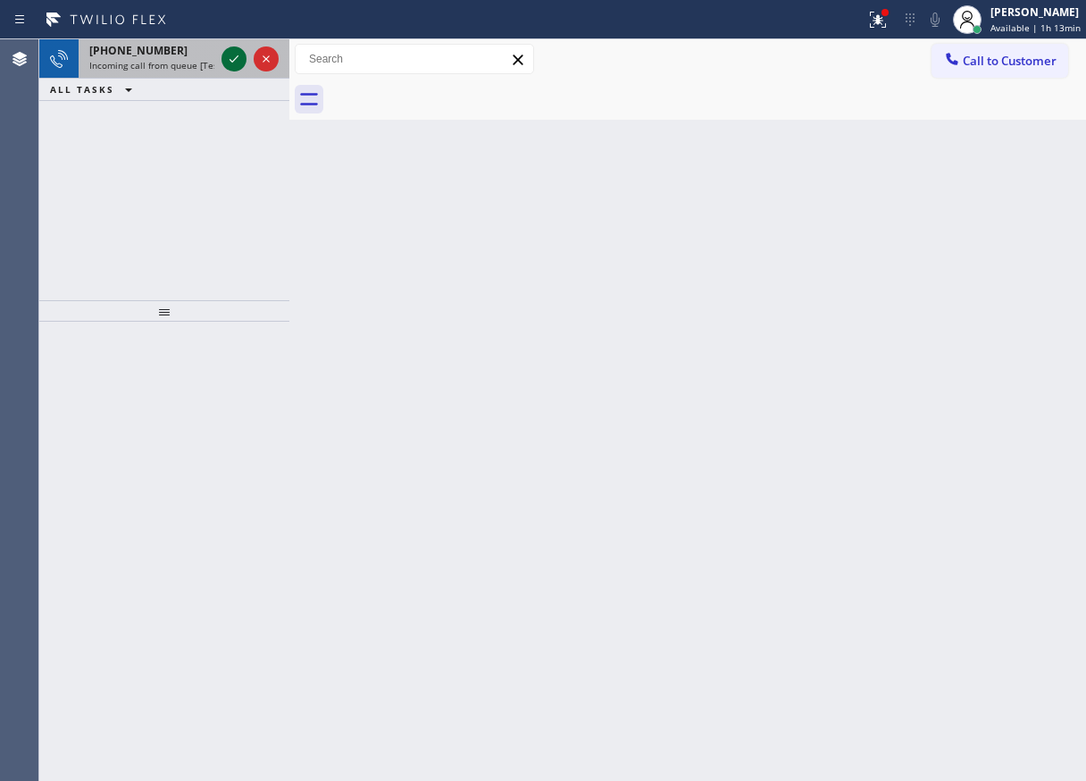
click at [226, 68] on icon at bounding box center [233, 58] width 21 height 21
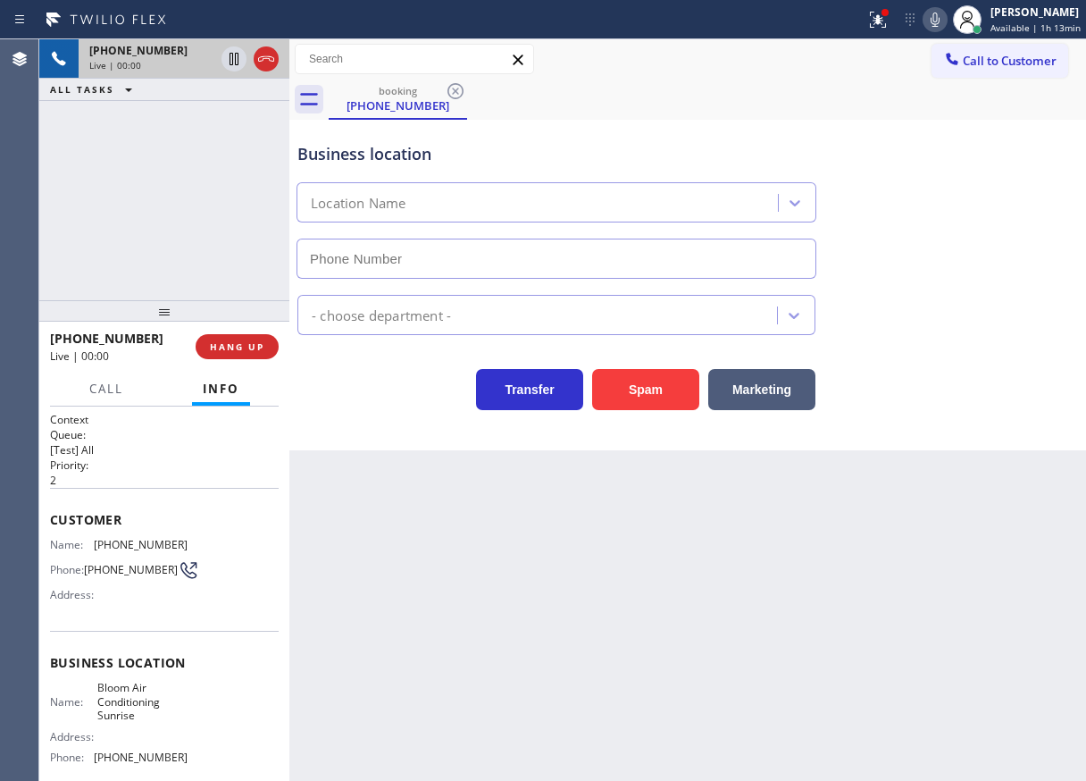
type input "(954) 807-4588"
click at [655, 392] on button "Spam" at bounding box center [645, 389] width 107 height 41
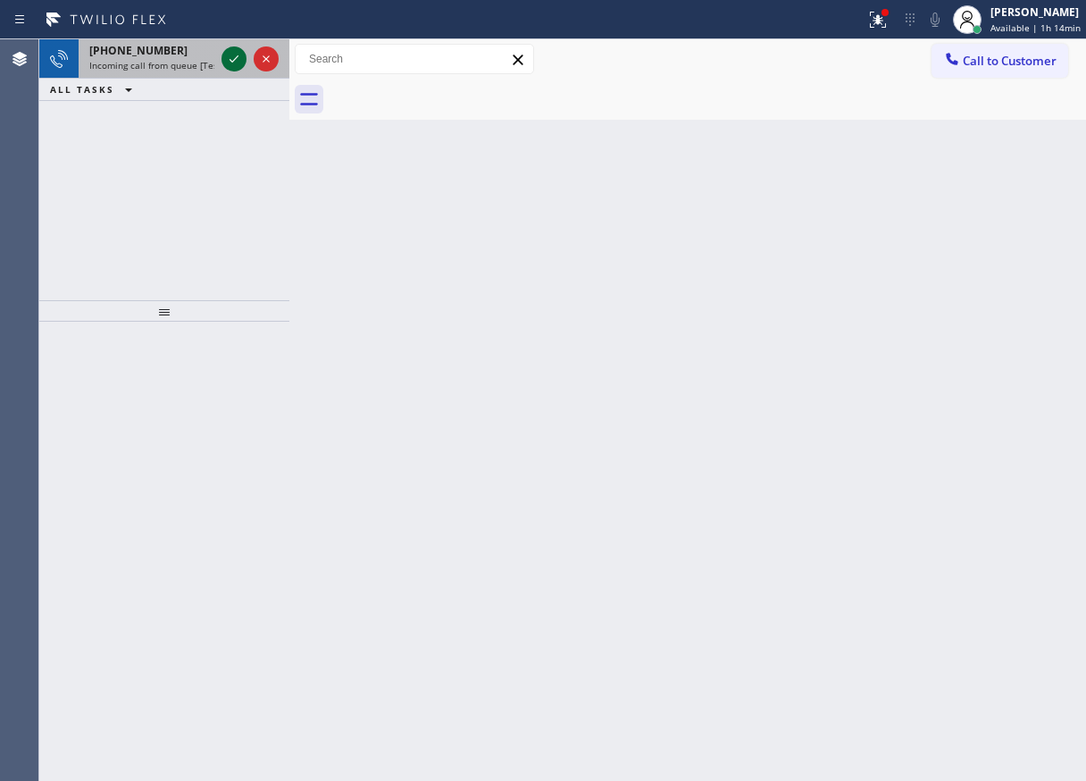
click at [237, 56] on icon at bounding box center [233, 58] width 21 height 21
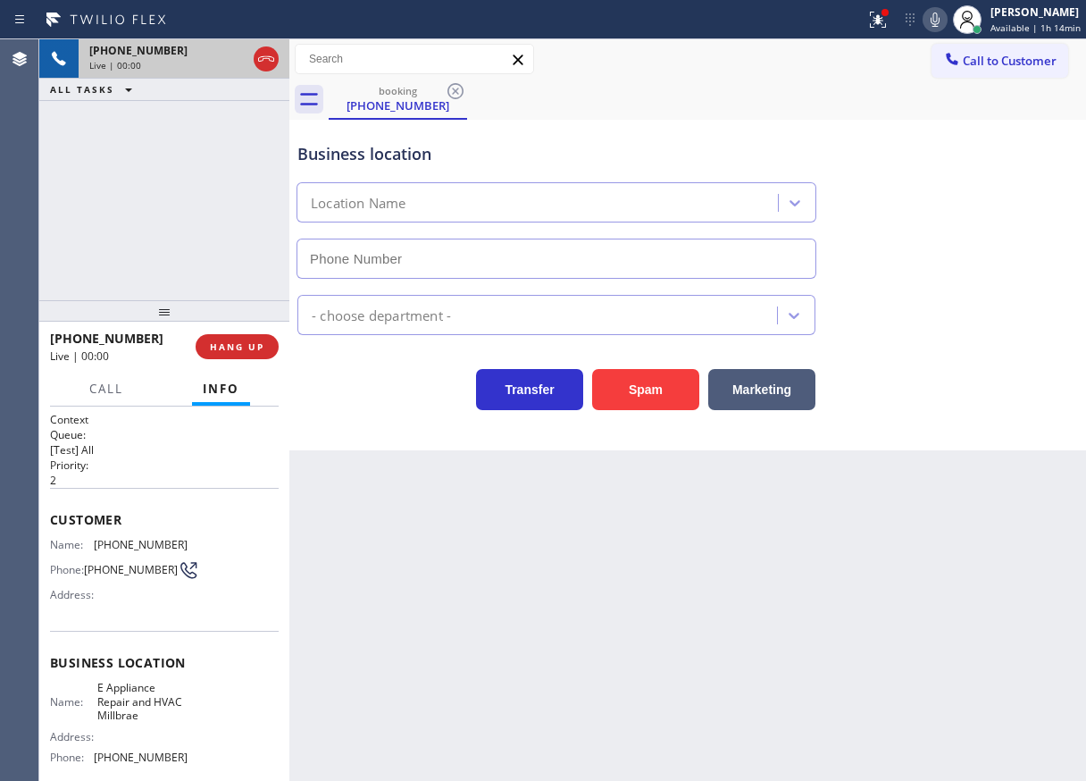
type input "(650) 699-5343"
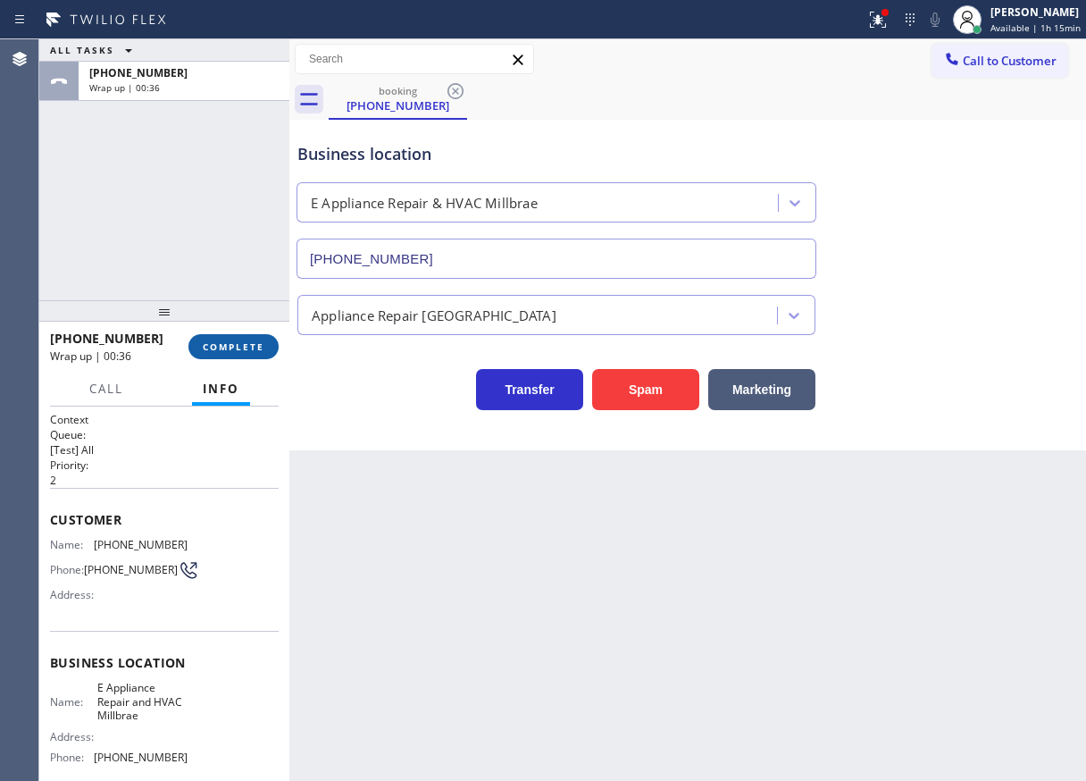
click at [248, 342] on span "COMPLETE" at bounding box center [234, 346] width 62 height 13
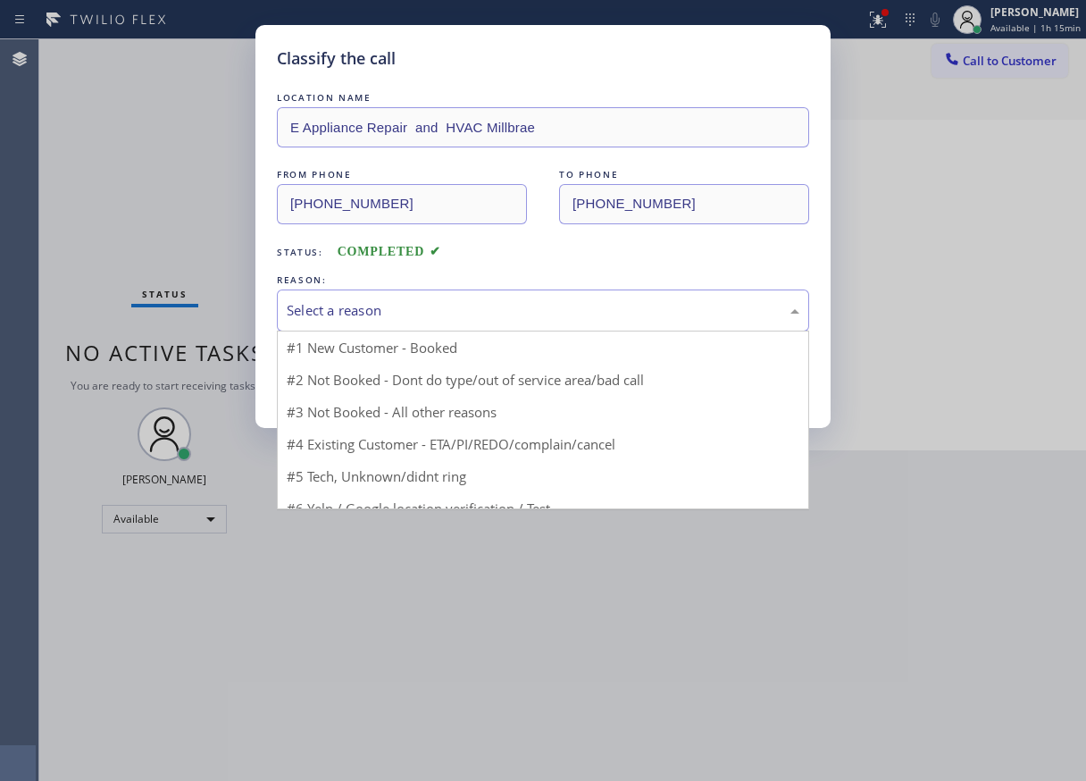
drag, startPoint x: 271, startPoint y: 338, endPoint x: 426, endPoint y: 308, distance: 158.3
click at [426, 308] on div "Select a reason" at bounding box center [543, 310] width 513 height 21
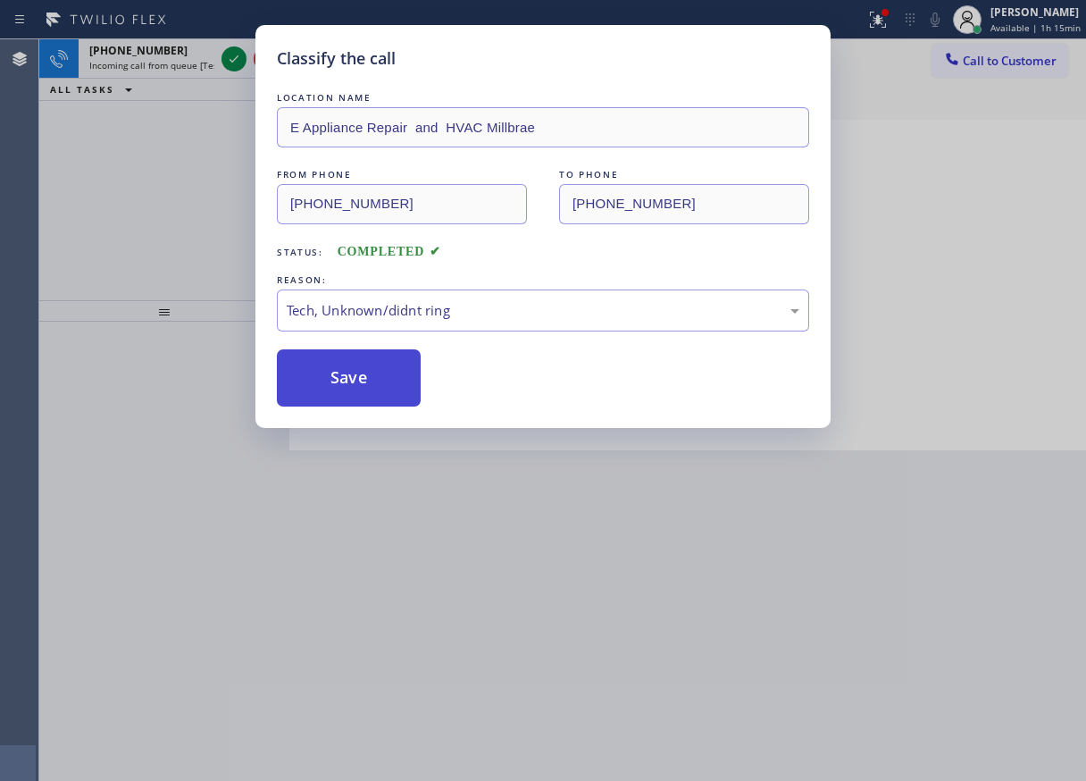
click at [363, 374] on button "Save" at bounding box center [349, 377] width 144 height 57
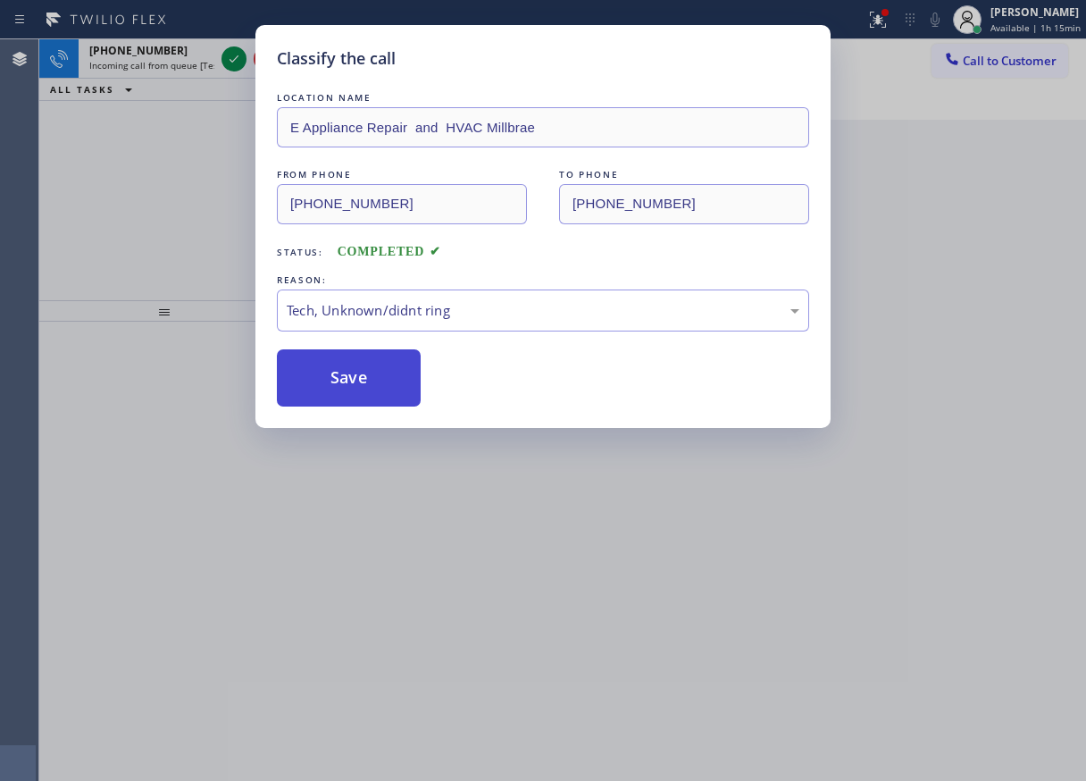
click at [356, 356] on button "Save" at bounding box center [349, 377] width 144 height 57
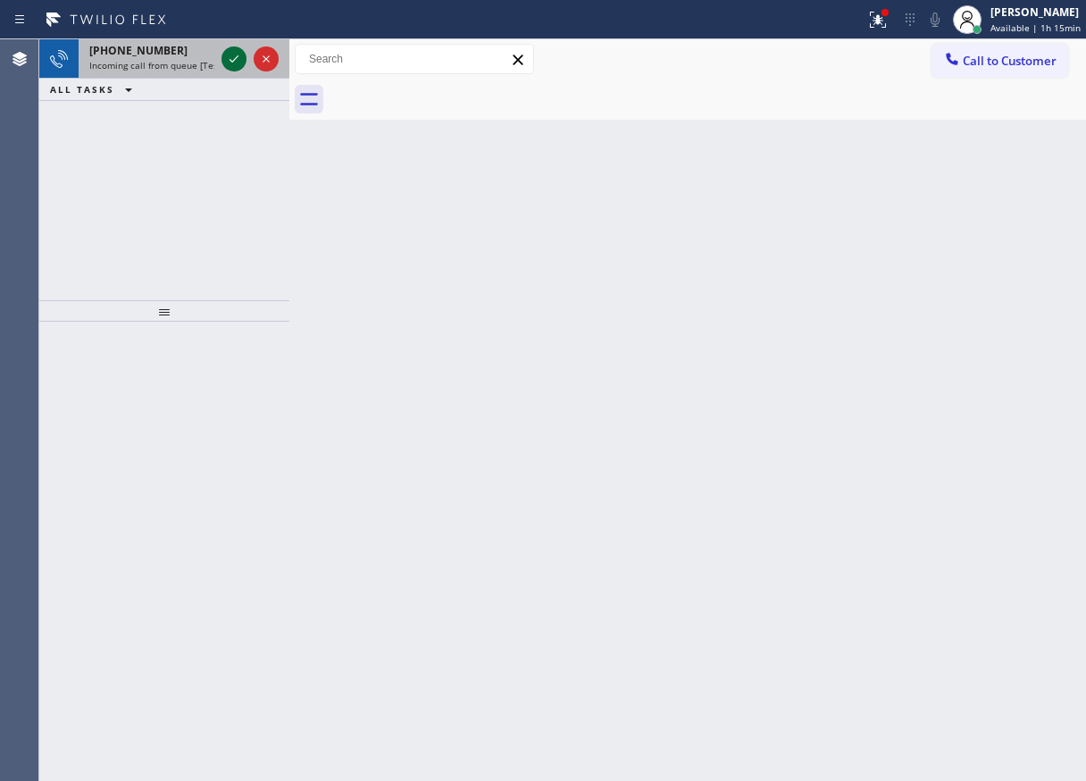
click at [230, 59] on icon at bounding box center [233, 58] width 21 height 21
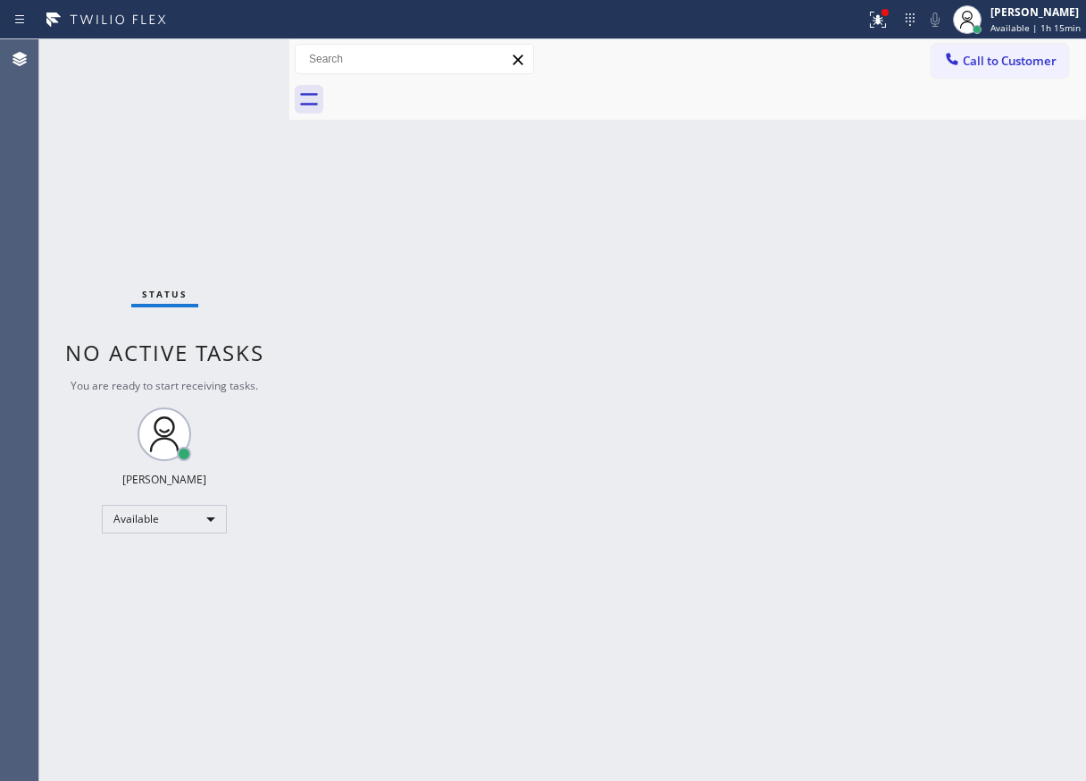
drag, startPoint x: 1015, startPoint y: 160, endPoint x: 1007, endPoint y: 127, distance: 34.0
click at [1015, 160] on div "Back to Dashboard Change Sender ID Customers Technicians Select a contact Outbo…" at bounding box center [687, 409] width 797 height 741
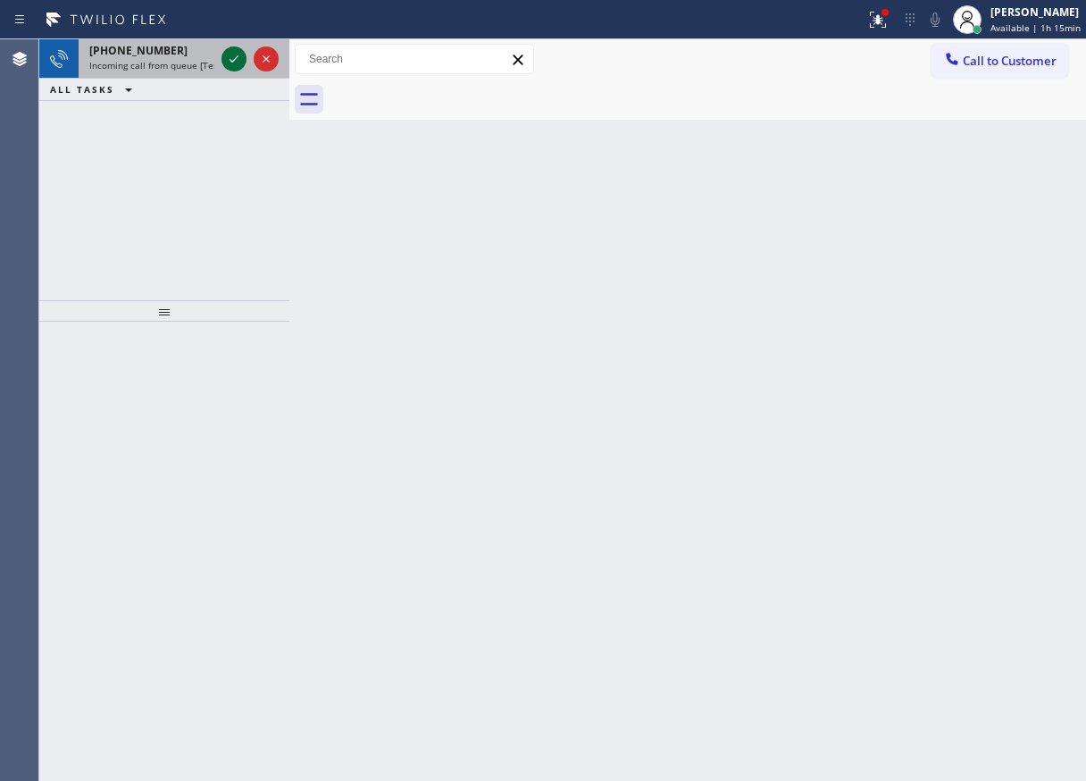
click at [227, 62] on icon at bounding box center [233, 58] width 21 height 21
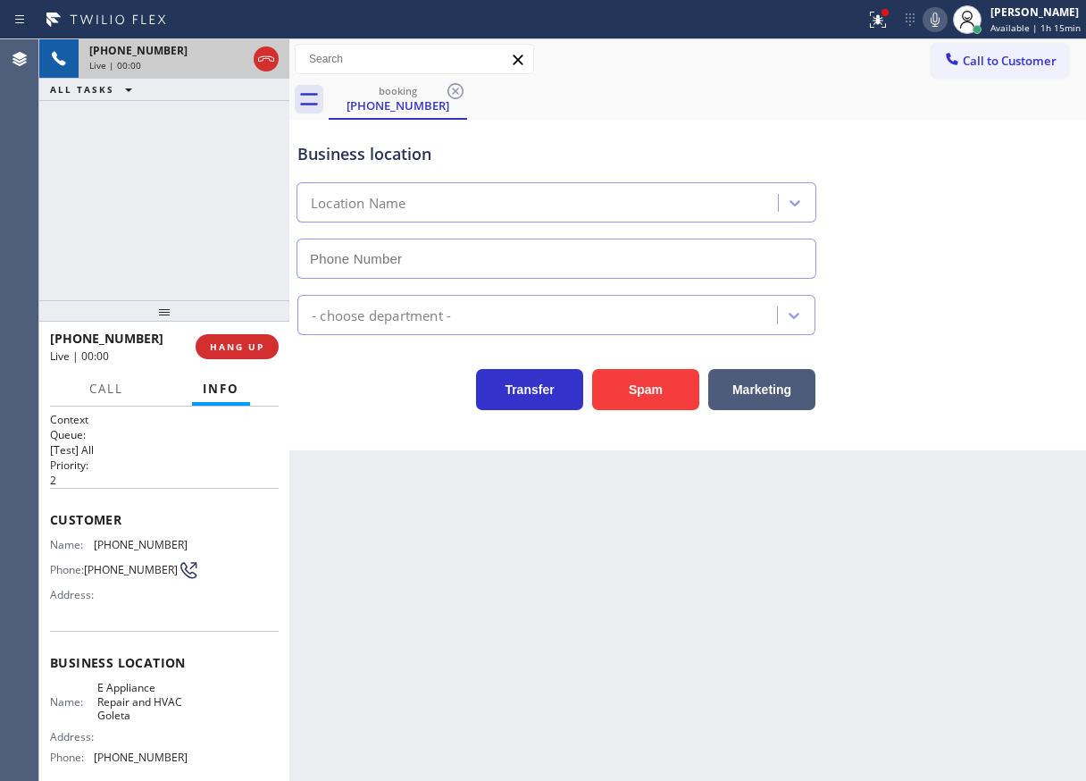
type input "(805) 243-3443"
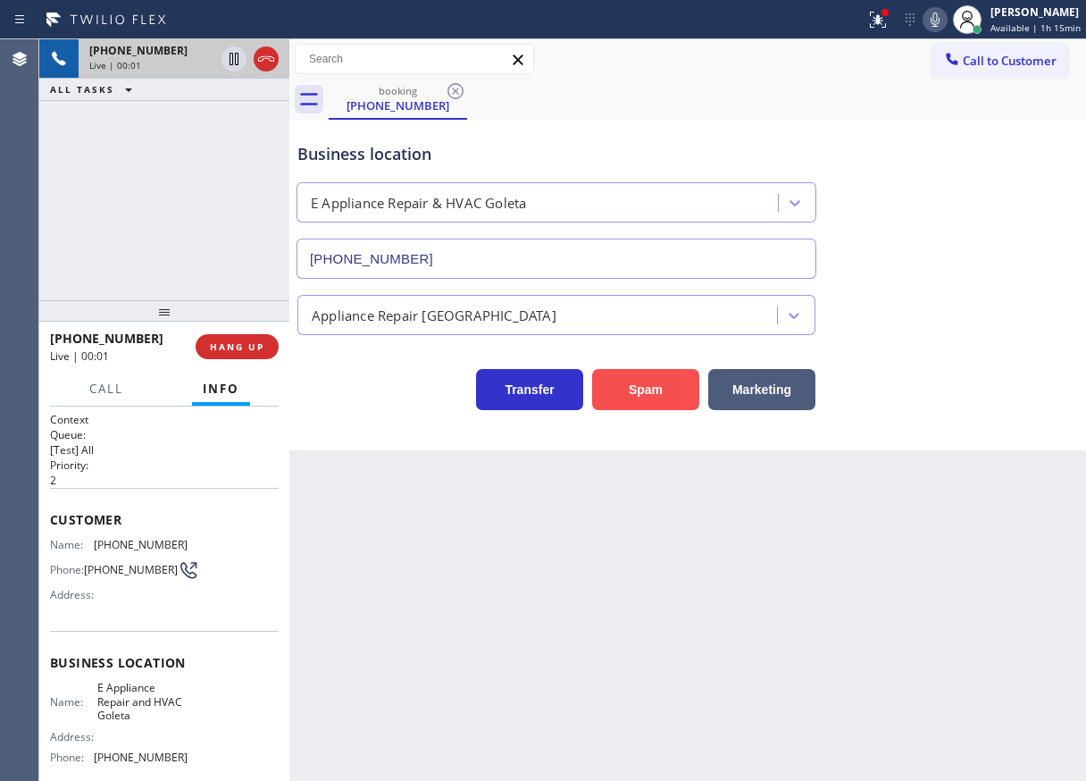
click at [637, 387] on button "Spam" at bounding box center [645, 389] width 107 height 41
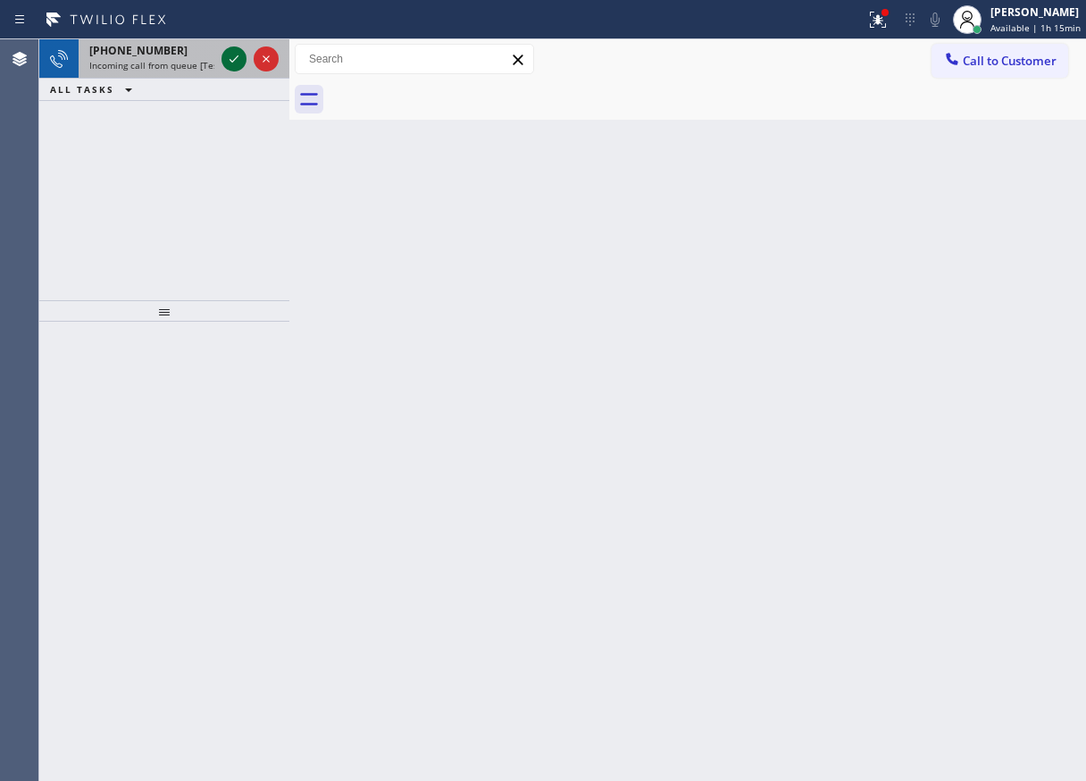
click at [235, 63] on icon at bounding box center [233, 58] width 21 height 21
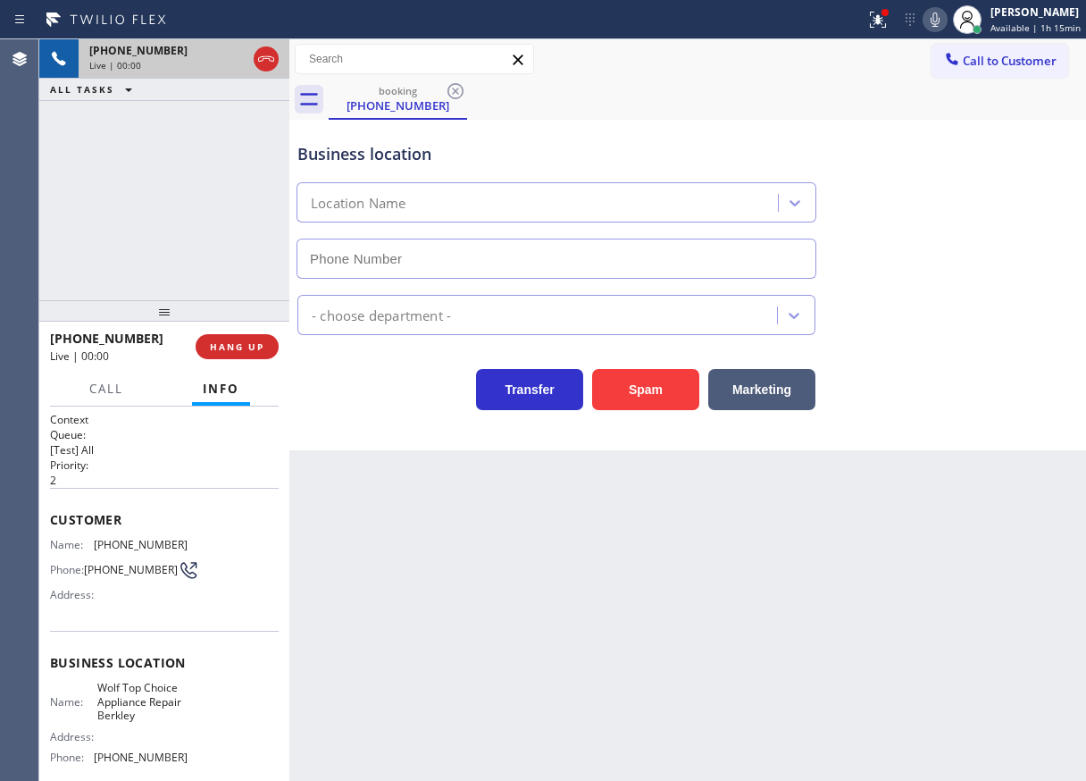
type input "(720) 741-7717"
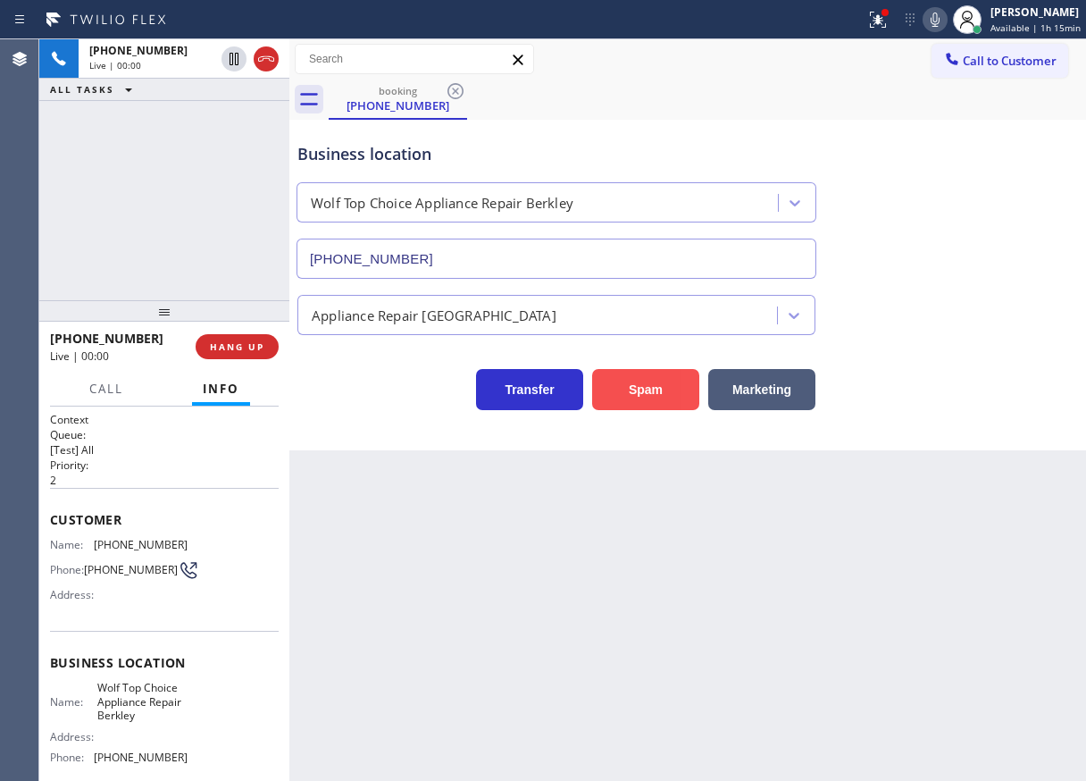
click at [632, 391] on button "Spam" at bounding box center [645, 389] width 107 height 41
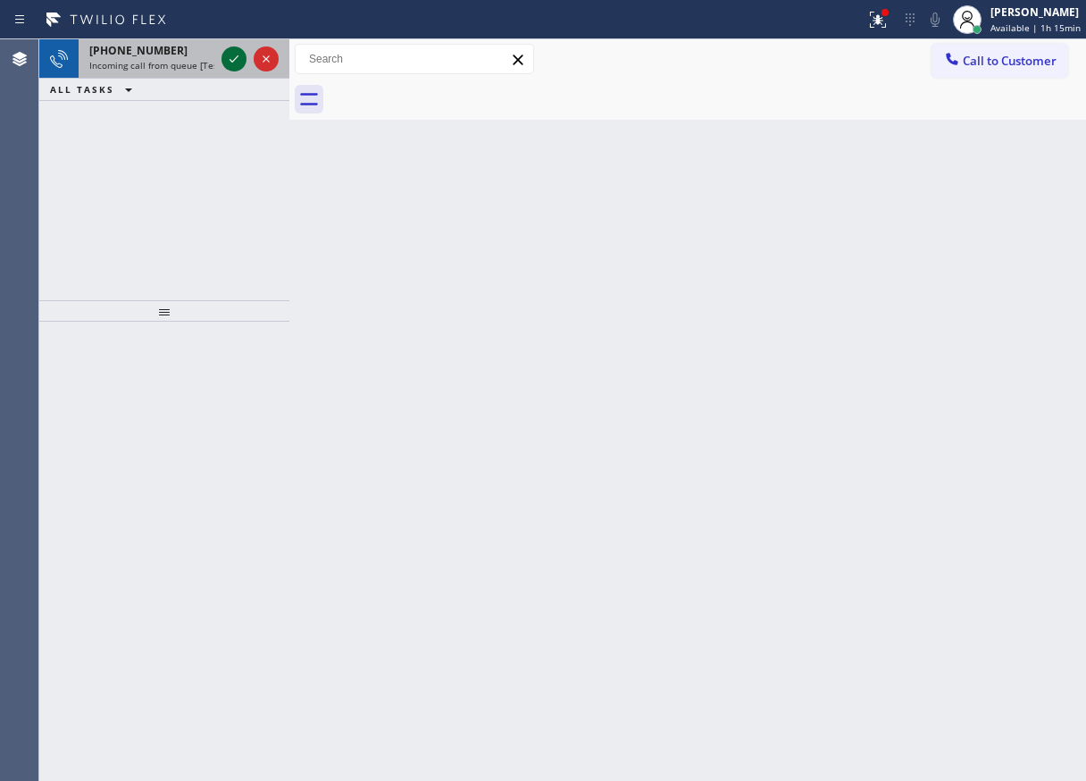
click at [227, 59] on icon at bounding box center [233, 58] width 21 height 21
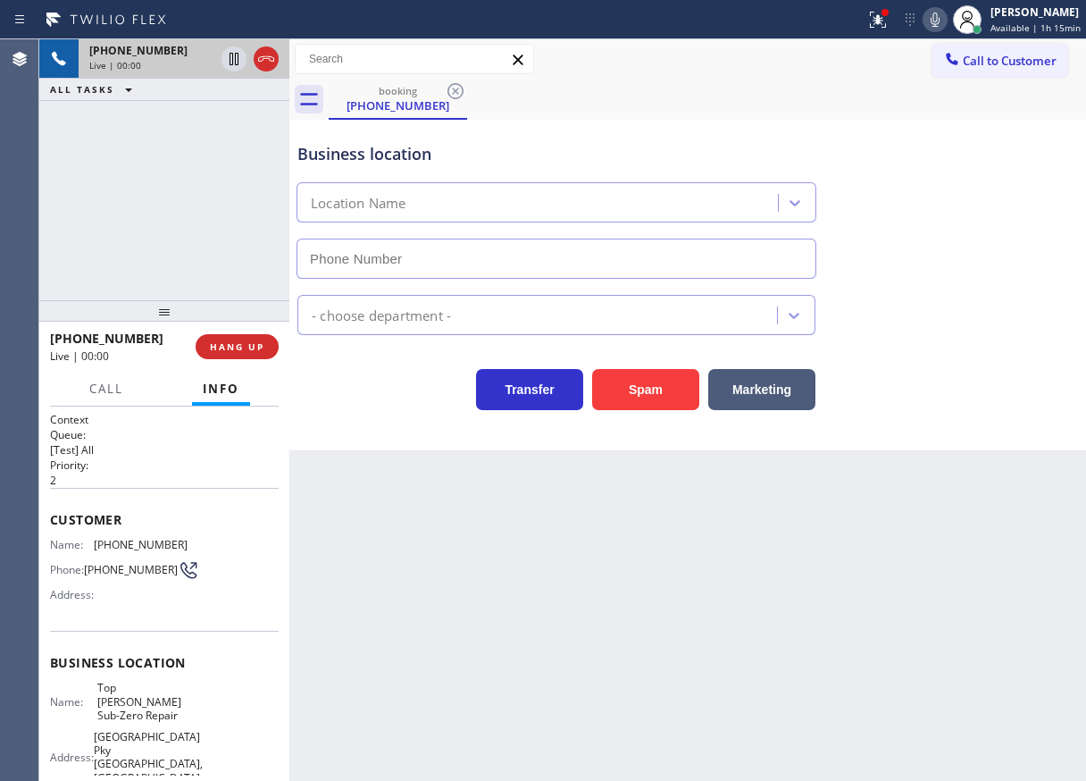
type input "(714) 970-4558"
click at [180, 694] on div "Name: Top Yorba Linda Sub-Zero Repair Address: 22901 Savi Ranch Pky Yorba Linda…" at bounding box center [164, 747] width 229 height 132
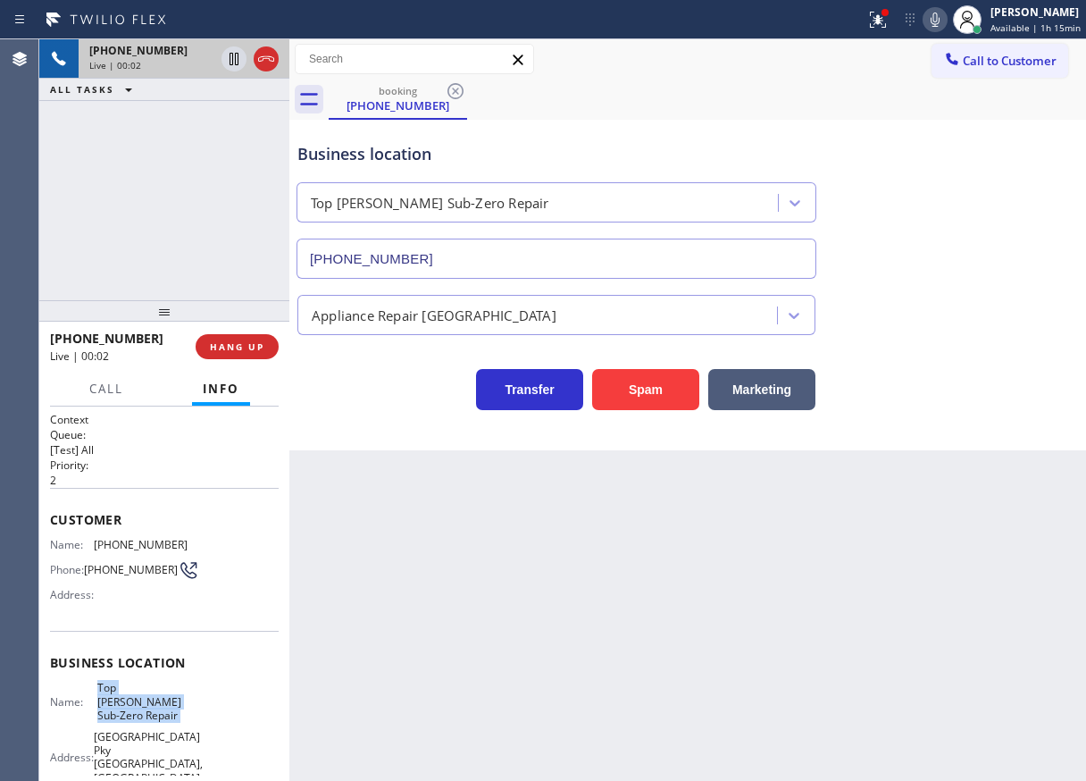
click at [180, 694] on div "Name: Top Yorba Linda Sub-Zero Repair Address: 22901 Savi Ranch Pky Yorba Linda…" at bounding box center [164, 747] width 229 height 132
copy span "Top Yorba Linda Sub-Zero Repair"
click at [551, 269] on input "(714) 970-4558" at bounding box center [557, 258] width 520 height 40
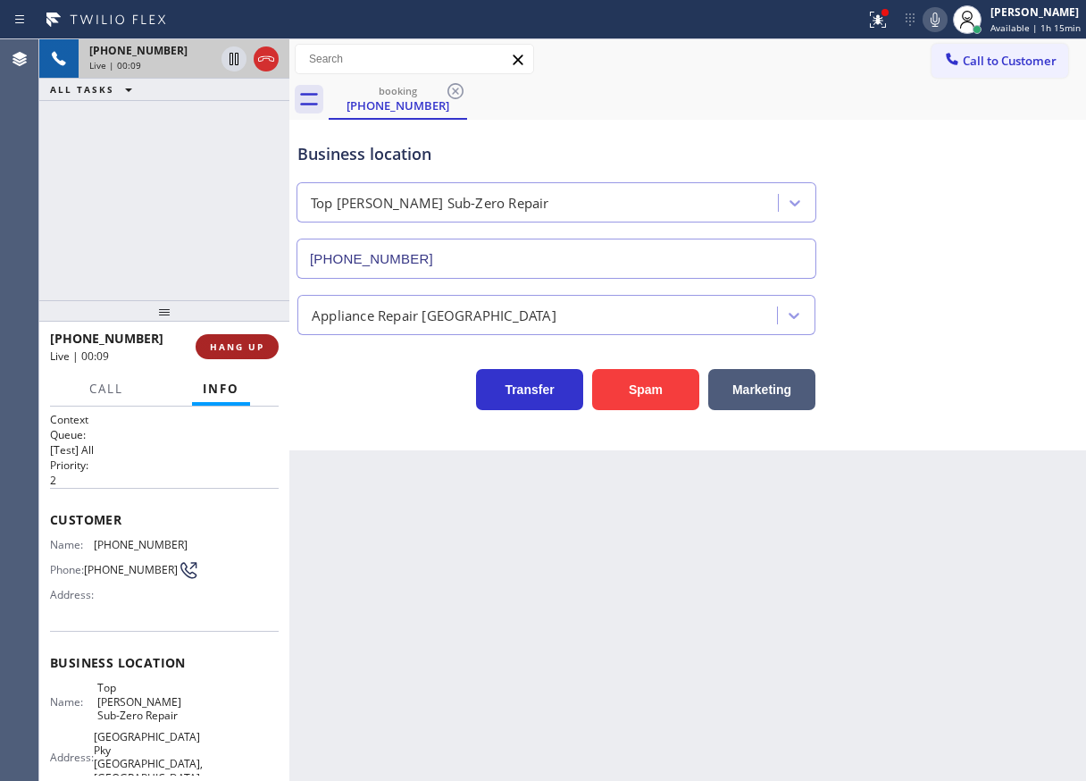
click at [218, 347] on span "HANG UP" at bounding box center [237, 346] width 54 height 13
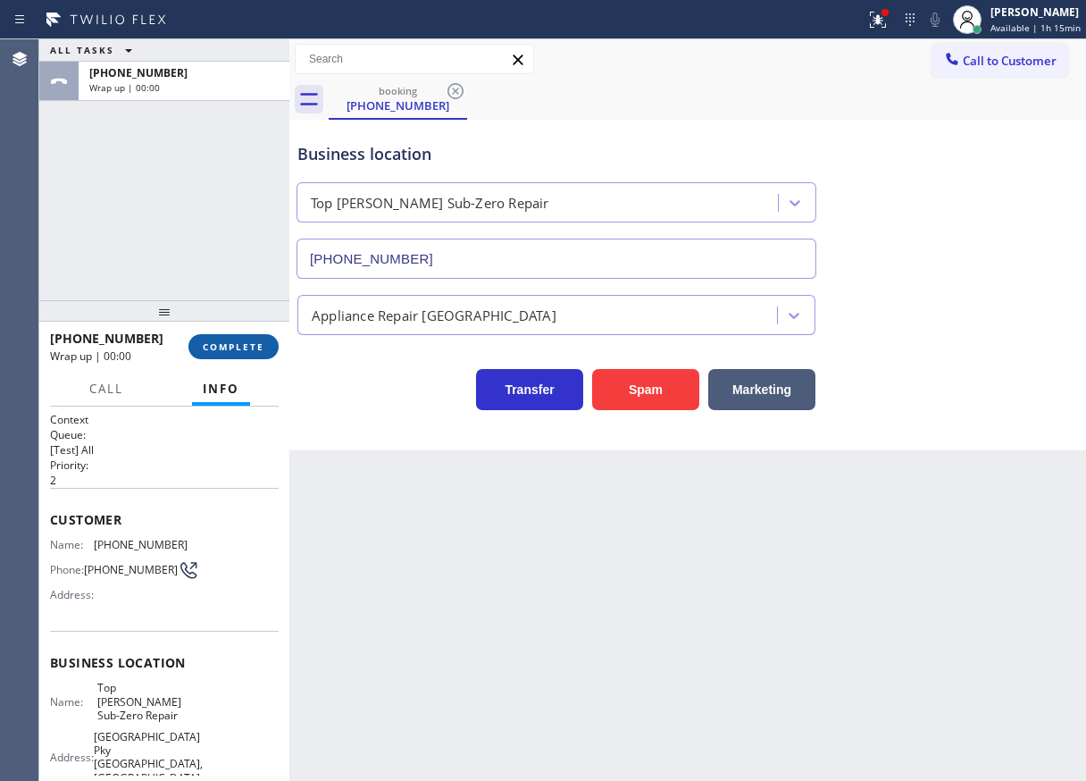
click at [221, 348] on span "COMPLETE" at bounding box center [234, 346] width 62 height 13
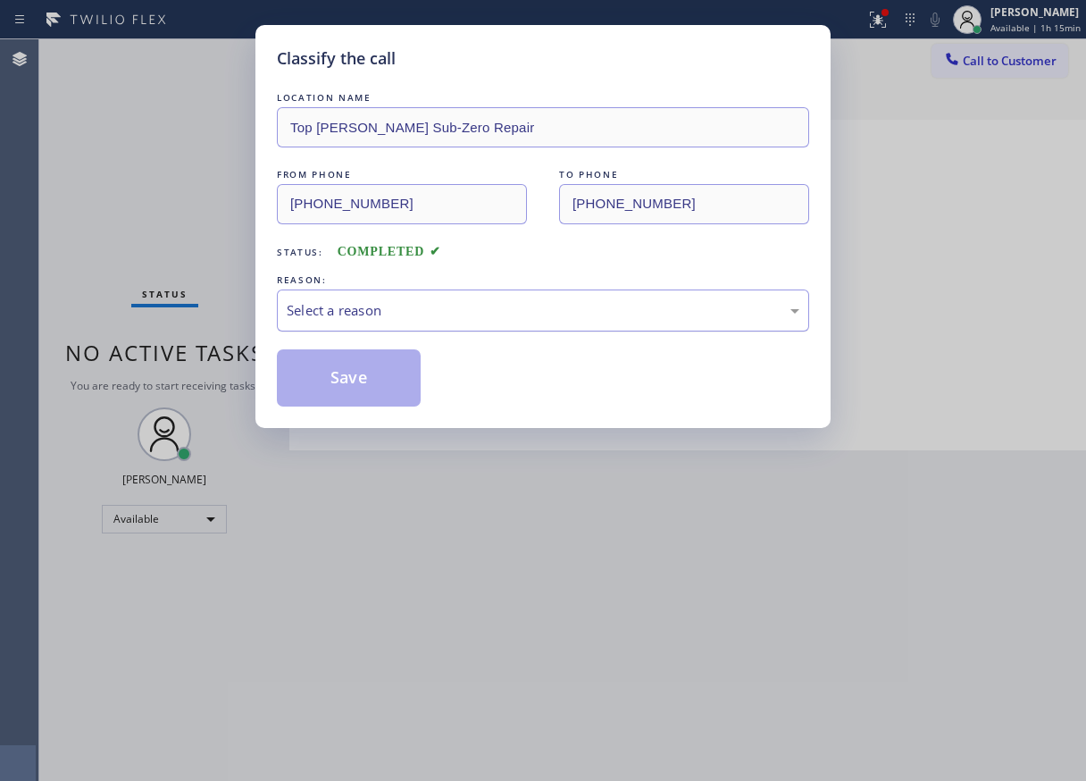
click at [378, 308] on div "Select a reason" at bounding box center [543, 310] width 513 height 21
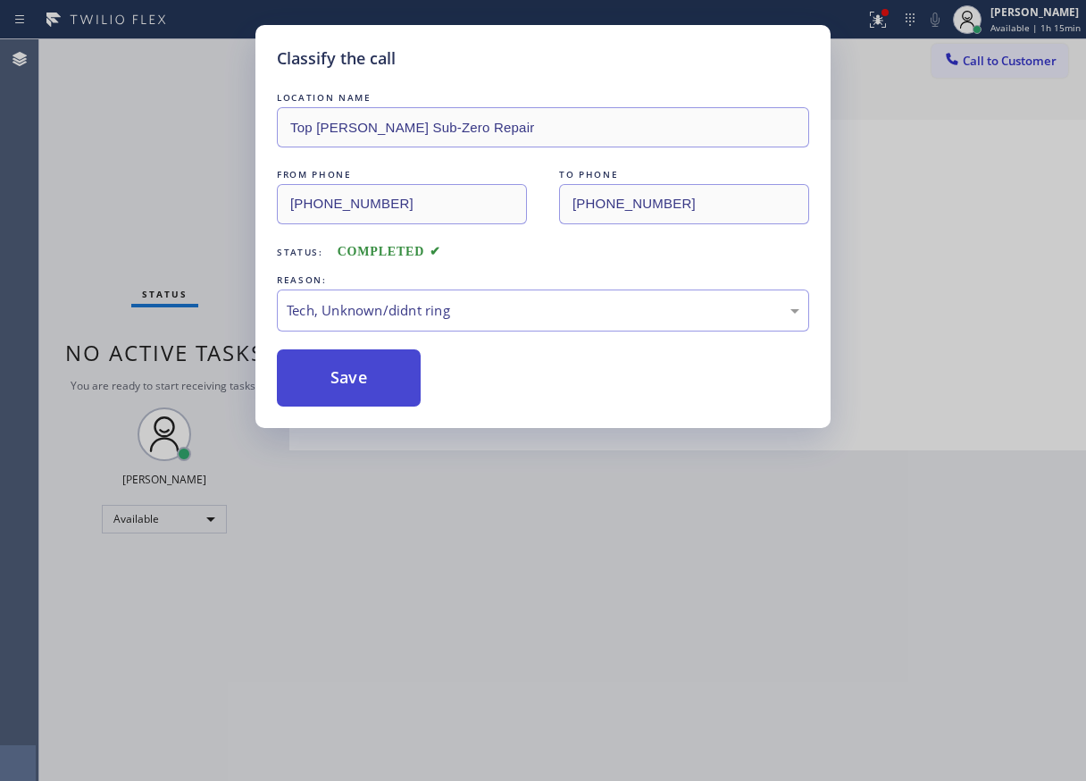
click at [361, 393] on button "Save" at bounding box center [349, 377] width 144 height 57
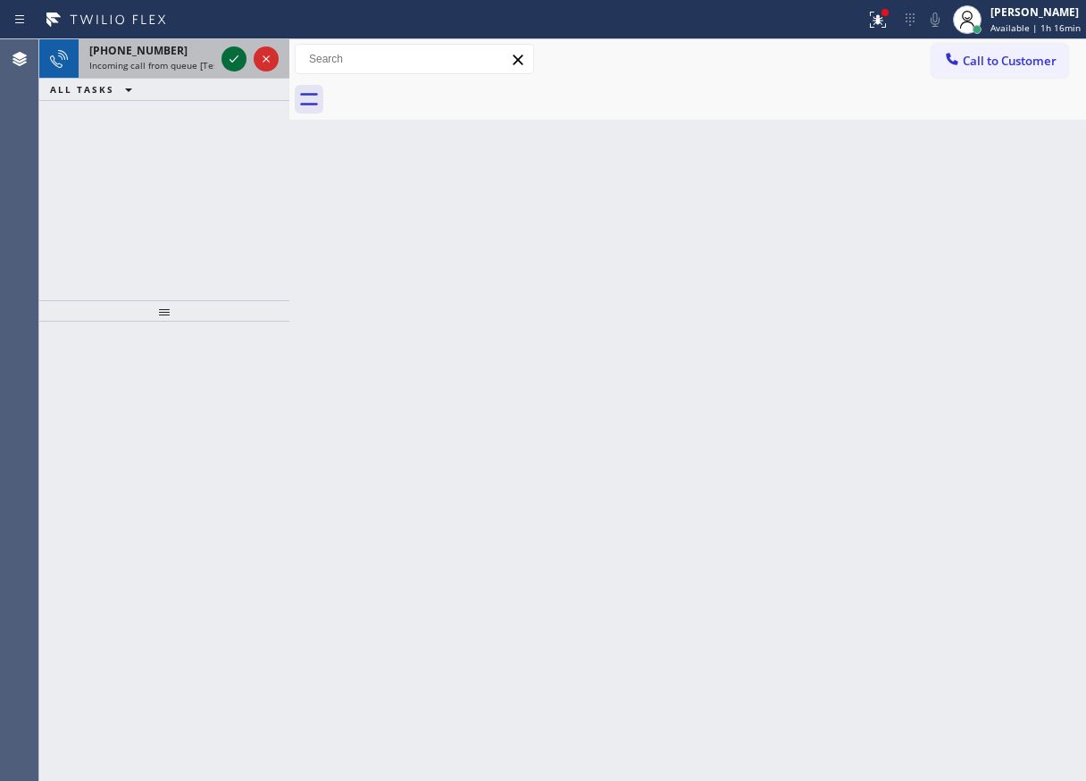
click at [221, 50] on div at bounding box center [250, 58] width 64 height 39
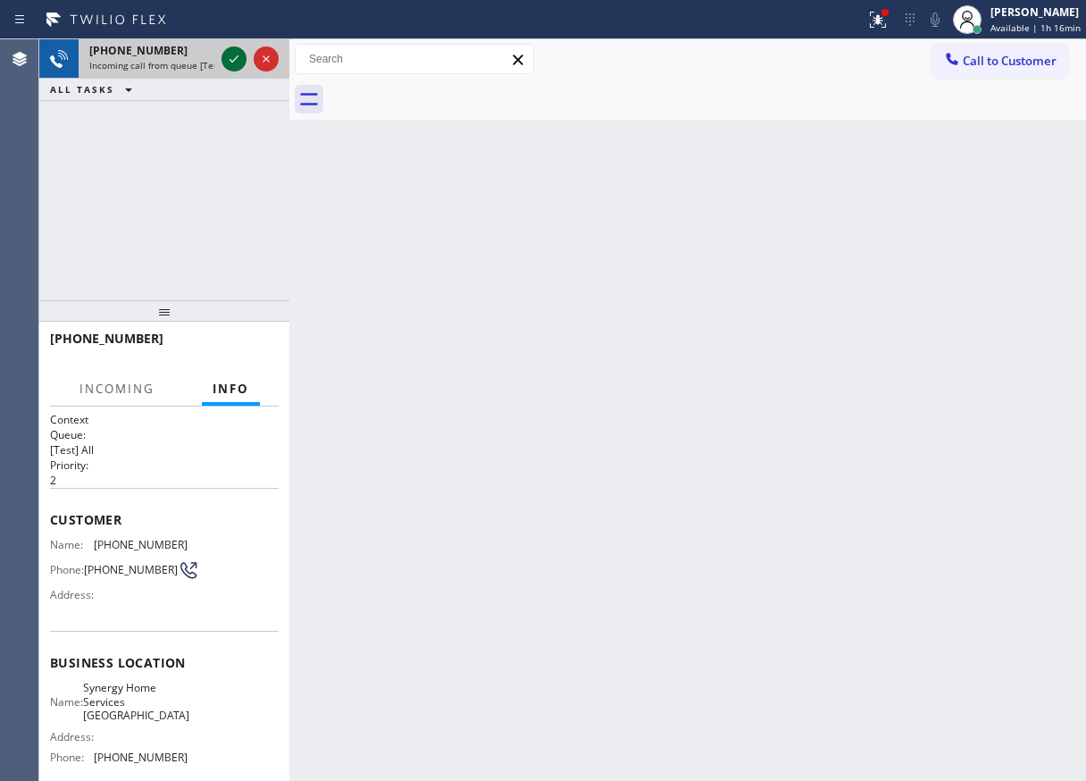
click at [228, 58] on icon at bounding box center [233, 58] width 21 height 21
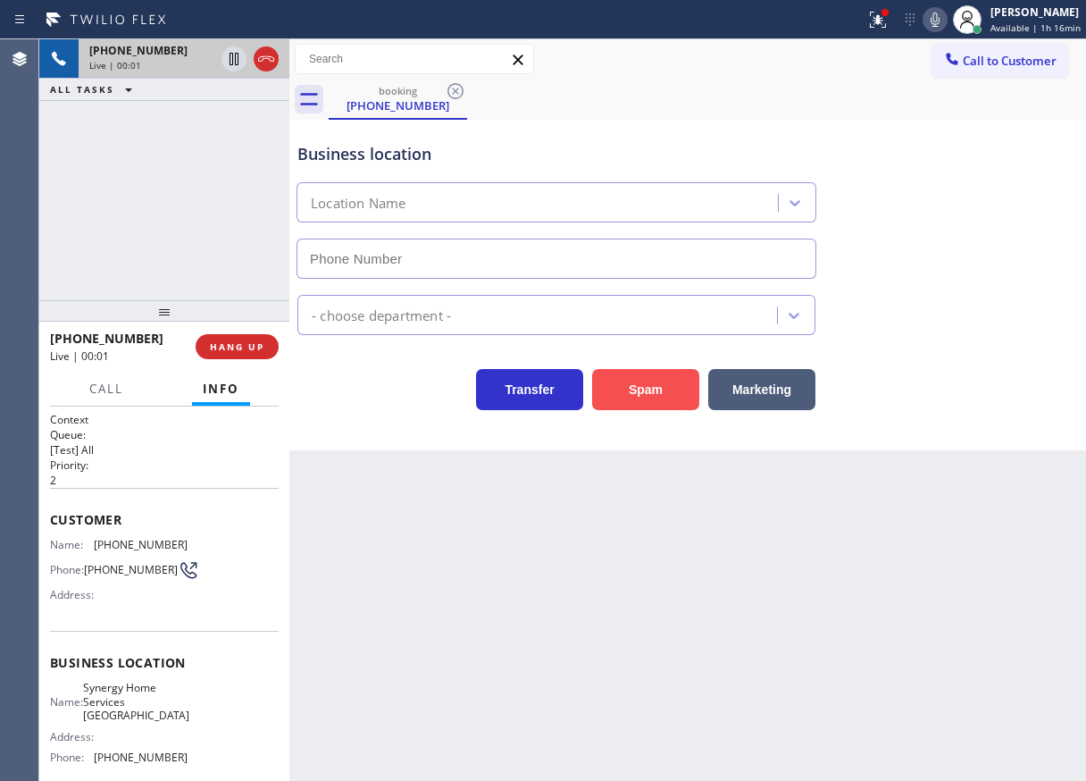
click at [630, 381] on button "Spam" at bounding box center [645, 389] width 107 height 41
type input "(516) 407-9737"
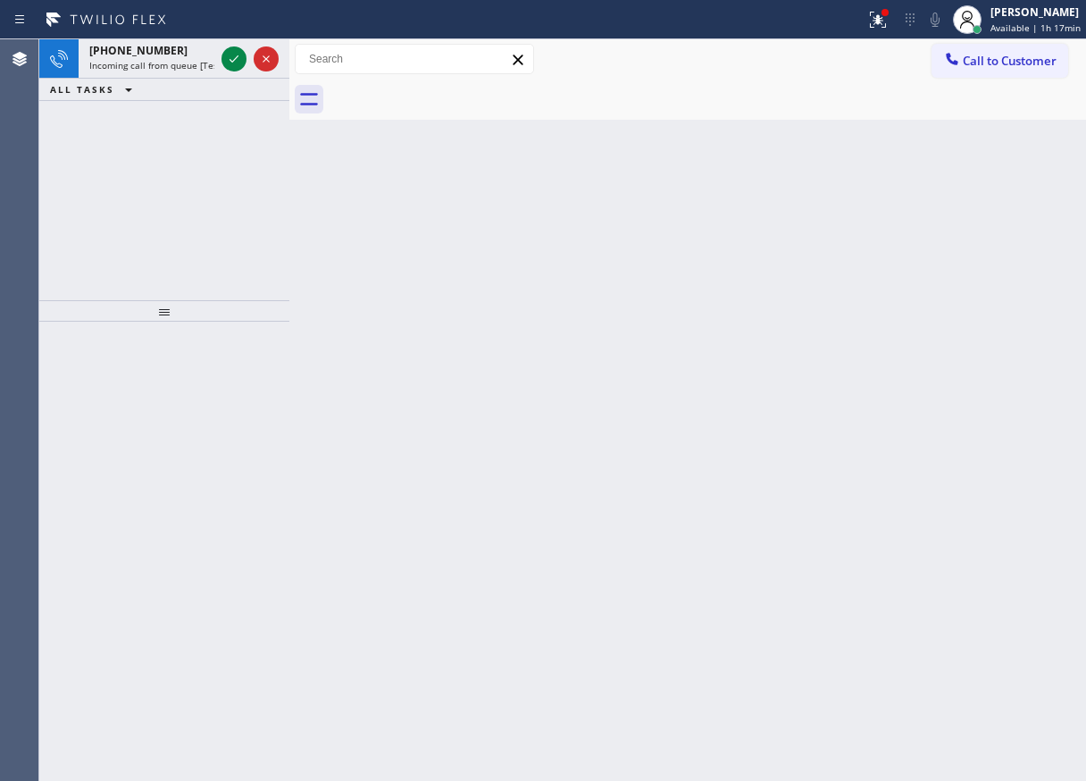
click at [998, 426] on div "Back to Dashboard Change Sender ID Customers Technicians Select a contact Outbo…" at bounding box center [687, 409] width 797 height 741
click at [238, 58] on icon at bounding box center [233, 58] width 21 height 21
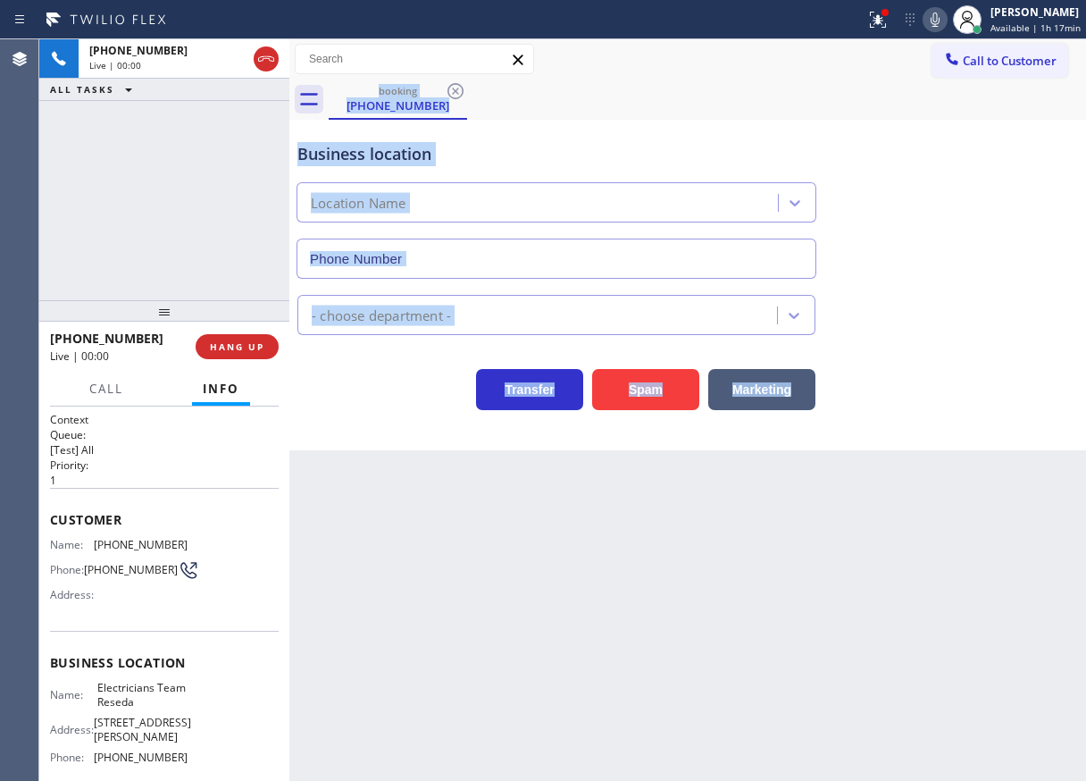
type input "(818) 938-1997"
click at [248, 347] on span "HANG UP" at bounding box center [237, 346] width 54 height 13
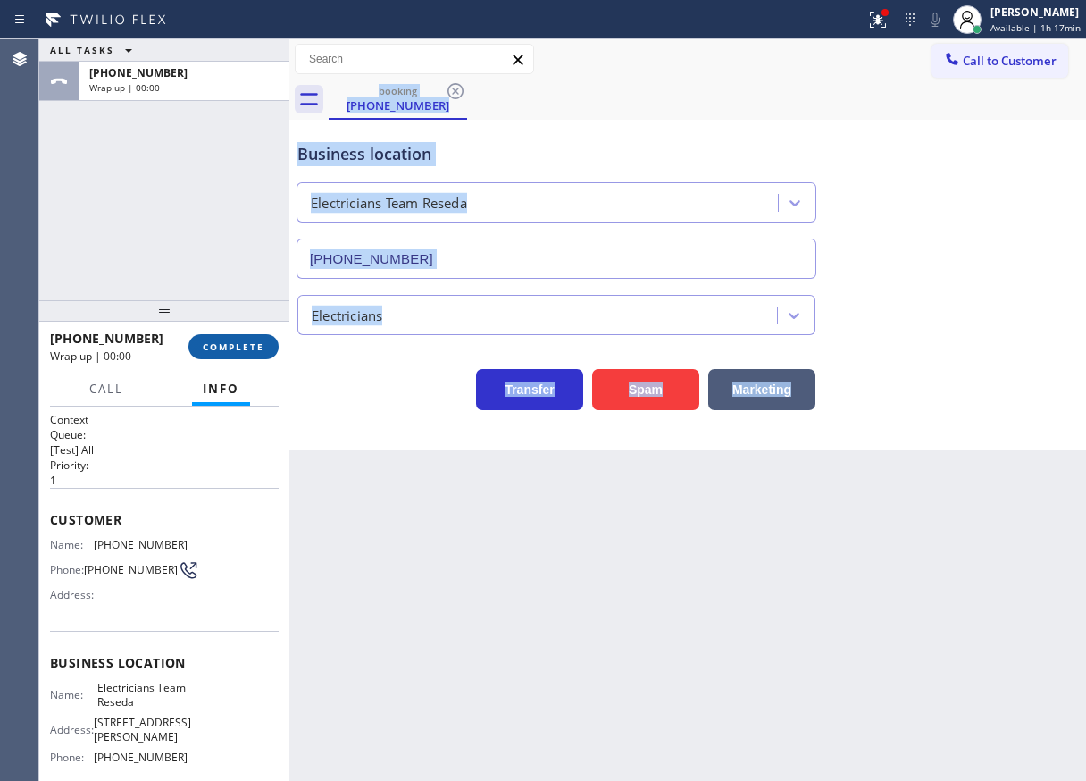
click at [248, 347] on span "COMPLETE" at bounding box center [234, 346] width 62 height 13
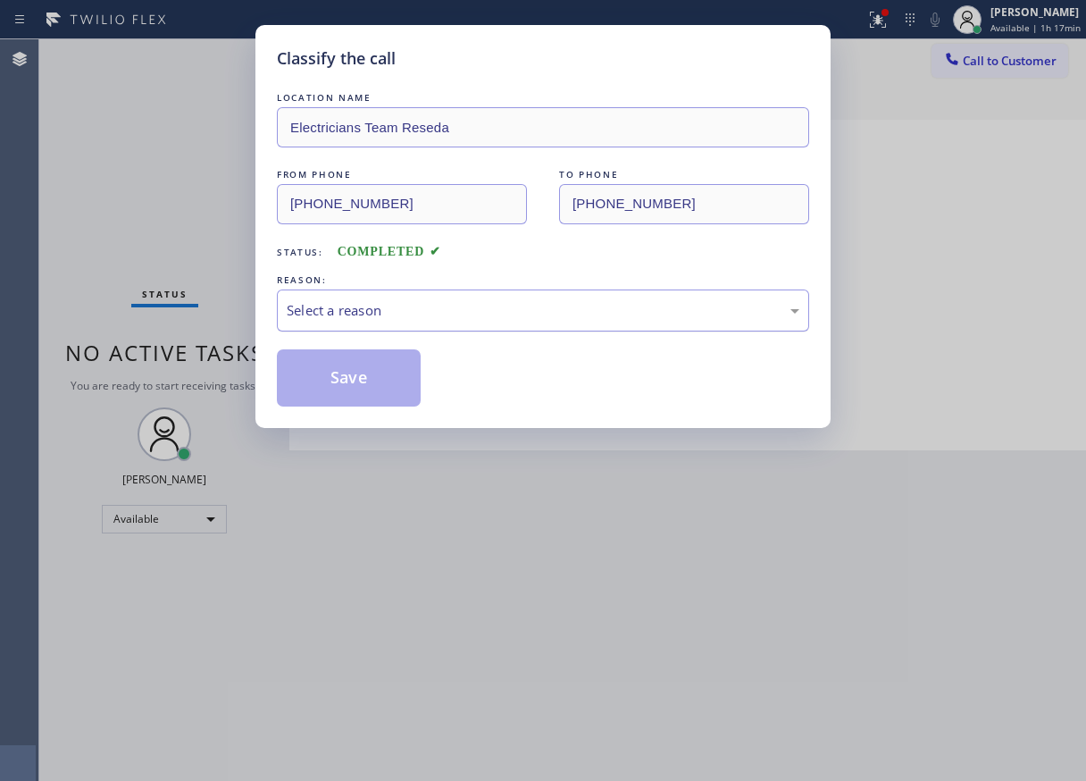
click at [397, 323] on div "Select a reason" at bounding box center [543, 310] width 532 height 42
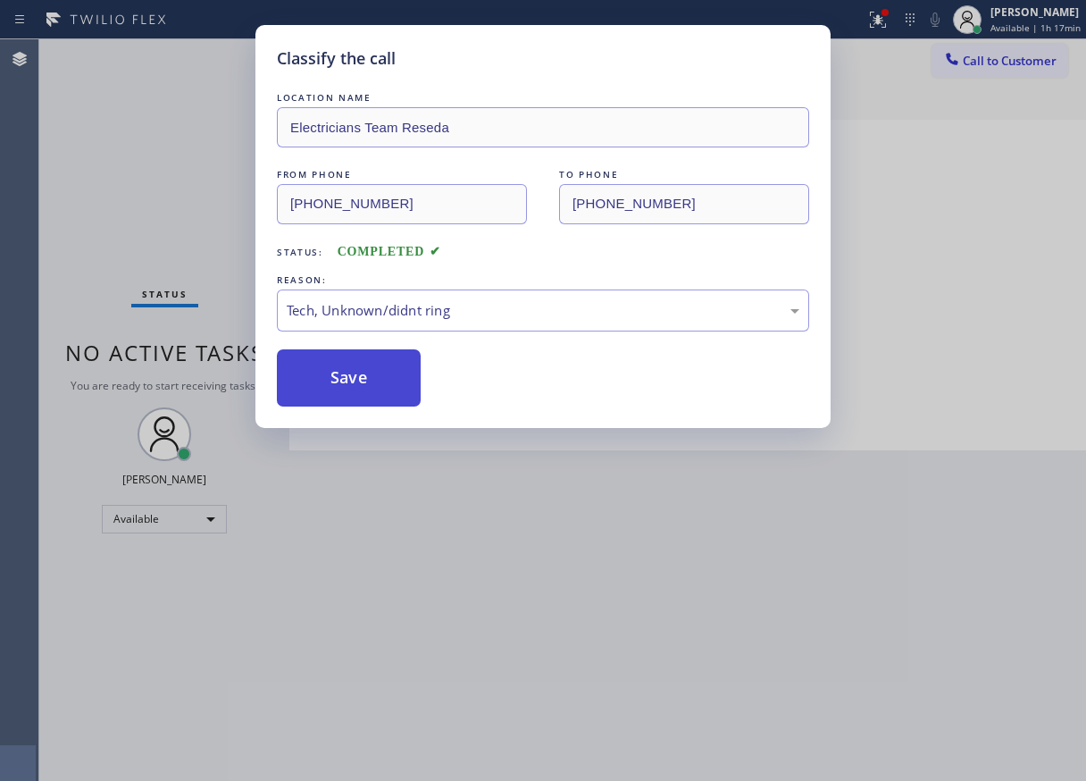
click at [375, 376] on button "Save" at bounding box center [349, 377] width 144 height 57
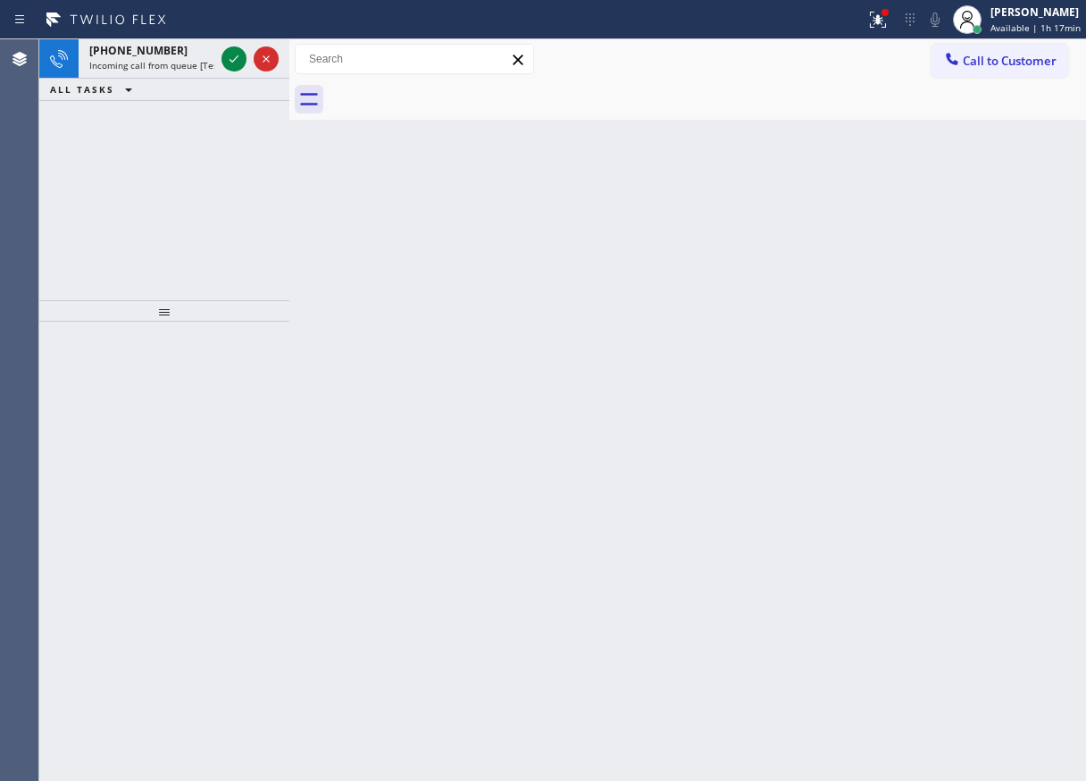
drag, startPoint x: 993, startPoint y: 244, endPoint x: 206, endPoint y: 4, distance: 822.7
click at [991, 244] on div "Back to Dashboard Change Sender ID Customers Technicians Select a contact Outbo…" at bounding box center [687, 409] width 797 height 741
click at [238, 61] on icon at bounding box center [233, 58] width 21 height 21
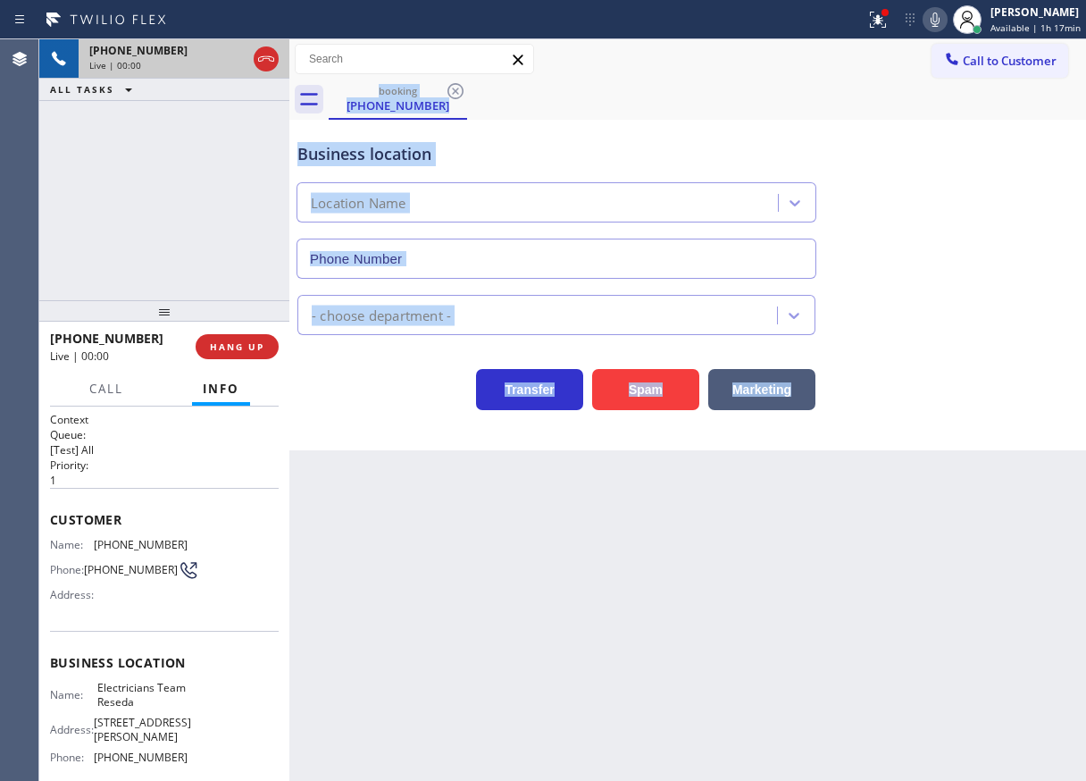
type input "(818) 938-1997"
click at [254, 351] on span "HANG UP" at bounding box center [237, 346] width 54 height 13
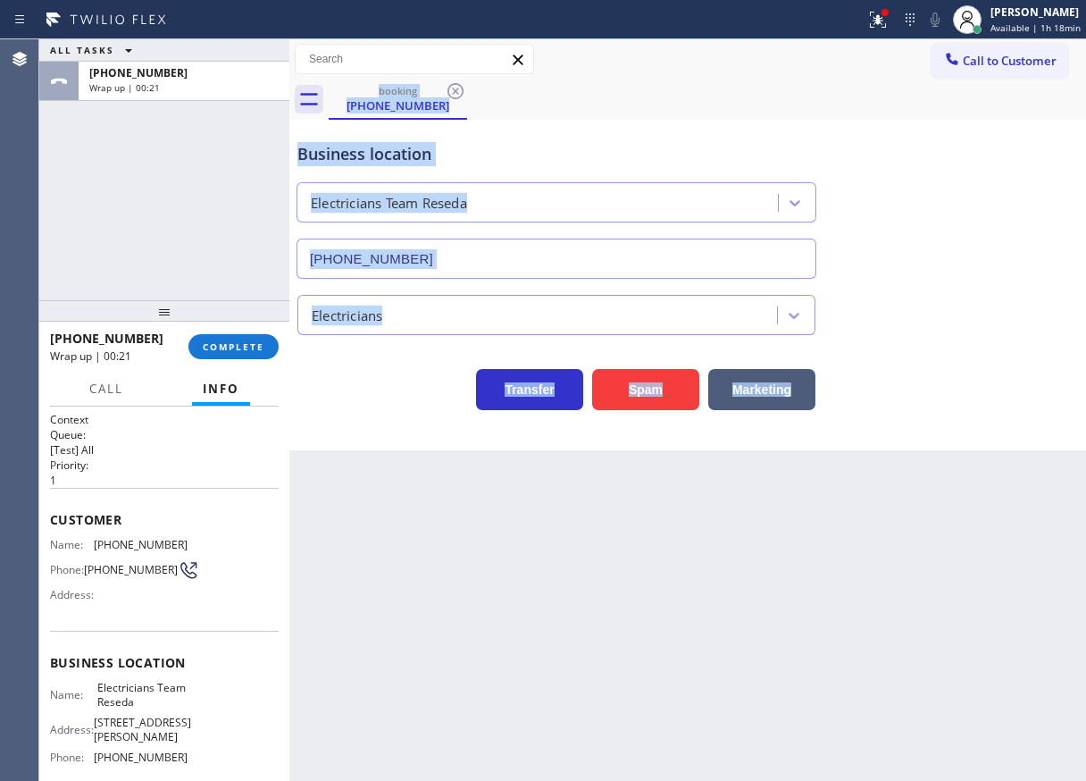
click at [1056, 601] on div "Back to Dashboard Change Sender ID Customers Technicians Select a contact Outbo…" at bounding box center [687, 409] width 797 height 741
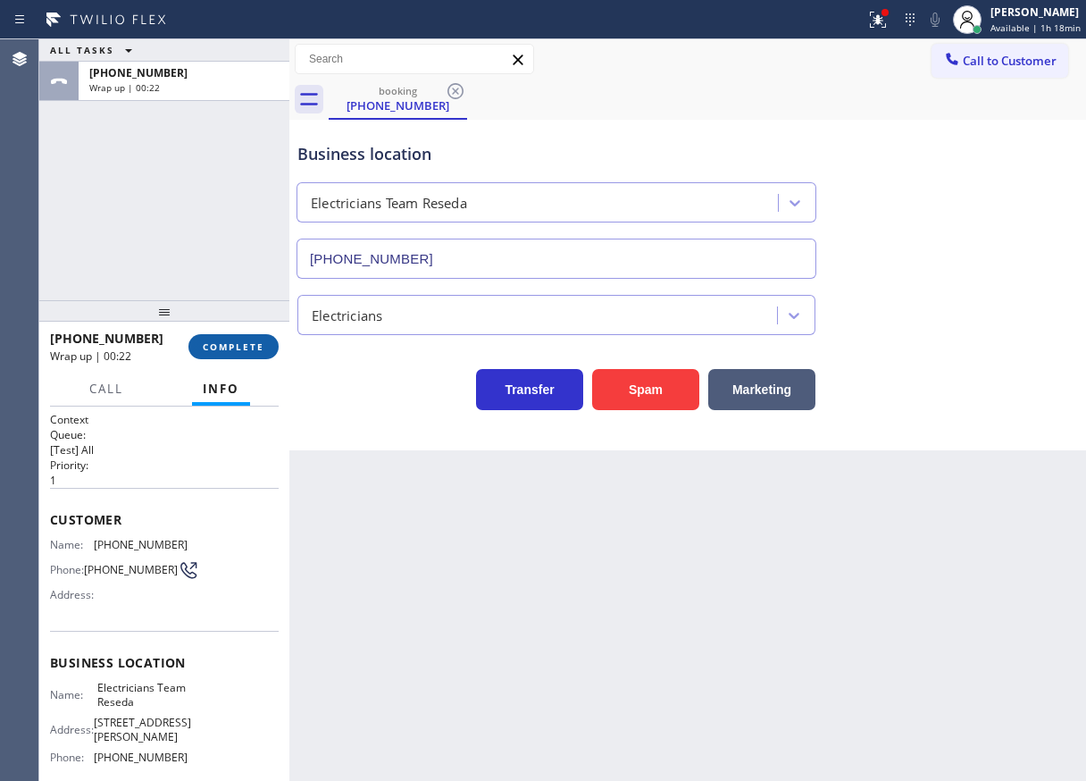
click at [254, 338] on button "COMPLETE" at bounding box center [233, 346] width 90 height 25
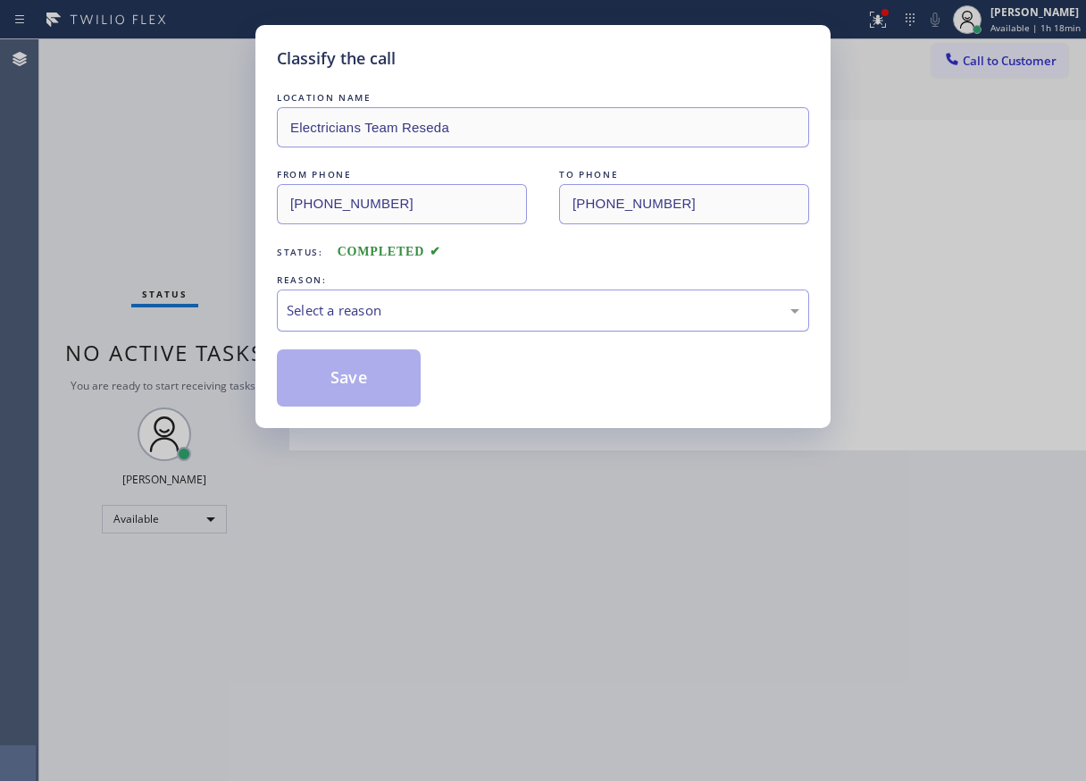
drag, startPoint x: 254, startPoint y: 345, endPoint x: 444, endPoint y: 320, distance: 191.9
click at [447, 311] on div "Select a reason" at bounding box center [543, 310] width 513 height 21
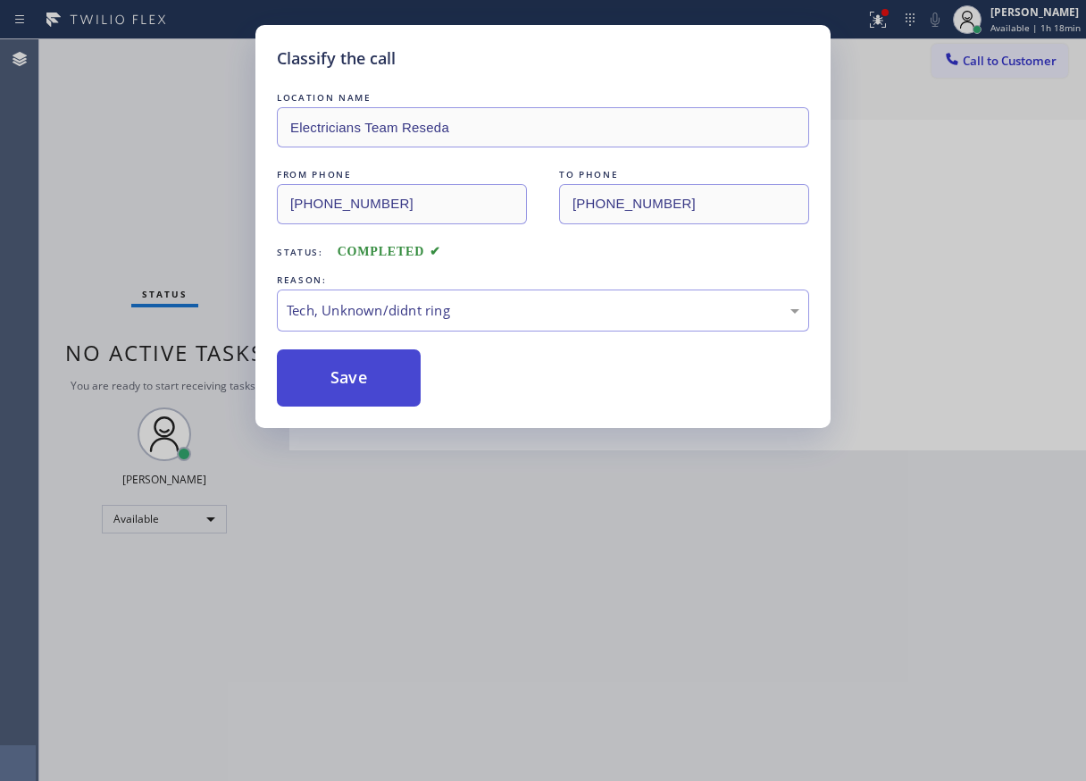
click at [348, 382] on button "Save" at bounding box center [349, 377] width 144 height 57
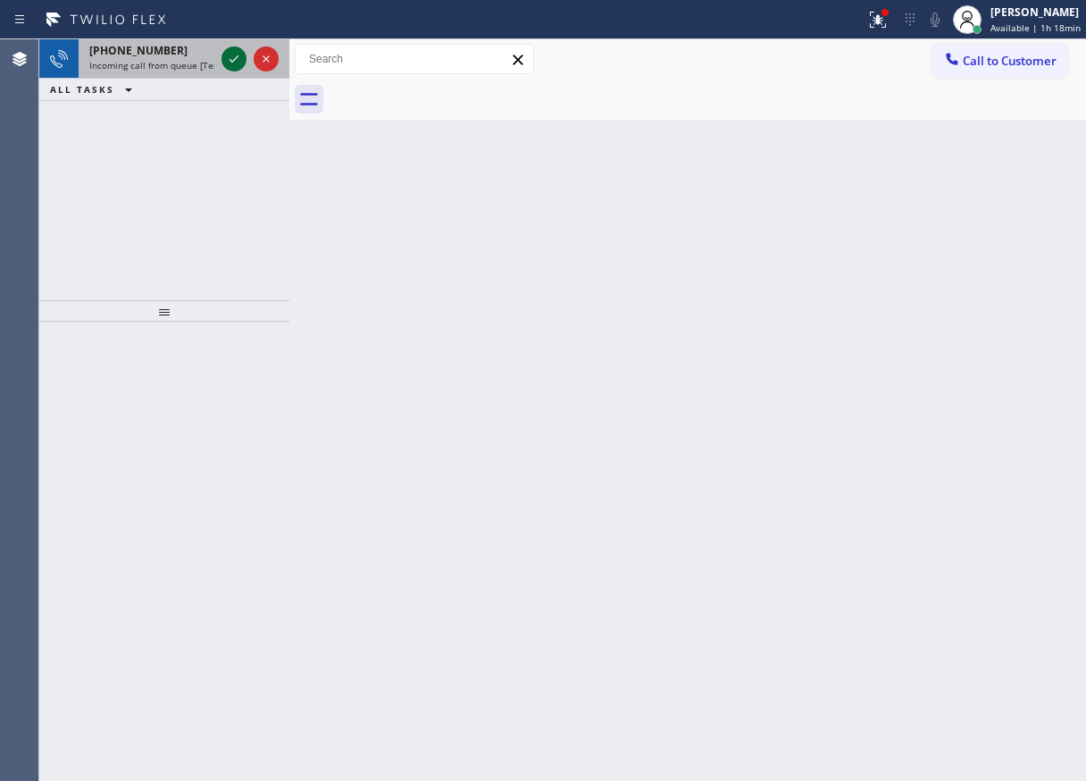
click at [238, 68] on icon at bounding box center [233, 58] width 21 height 21
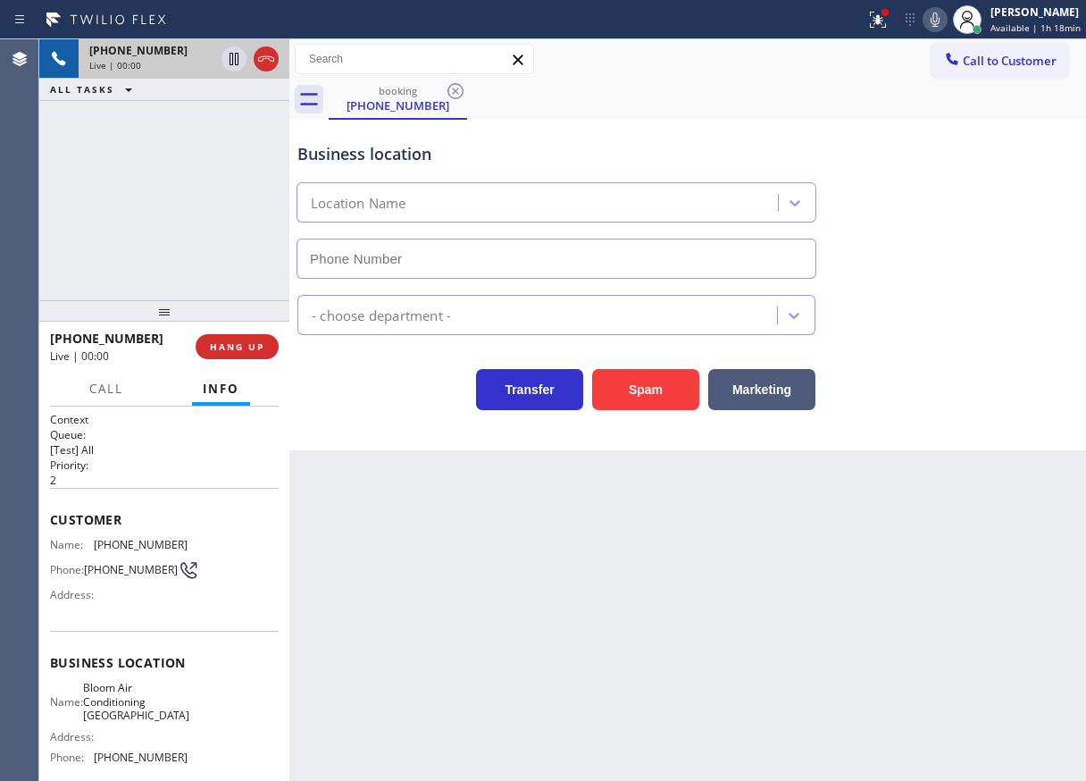
type input "(619) 330-3334"
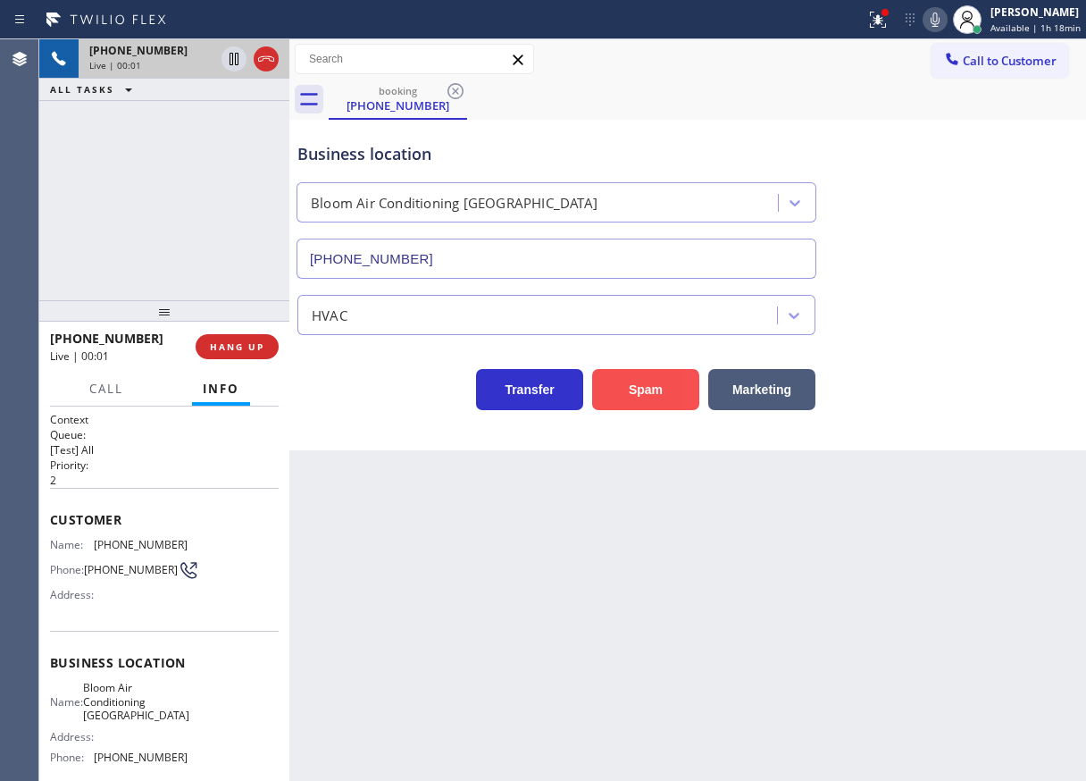
click at [639, 397] on button "Spam" at bounding box center [645, 389] width 107 height 41
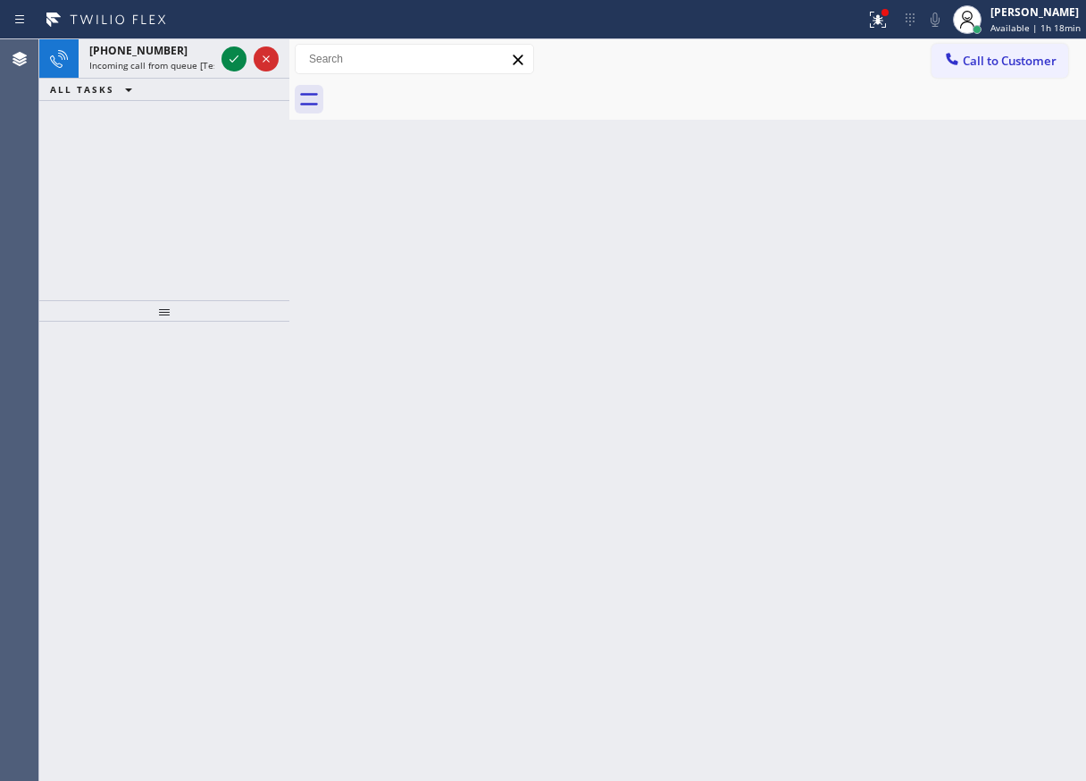
click at [978, 278] on div "Back to Dashboard Change Sender ID Customers Technicians Select a contact Outbo…" at bounding box center [687, 409] width 797 height 741
click at [227, 57] on icon at bounding box center [233, 58] width 21 height 21
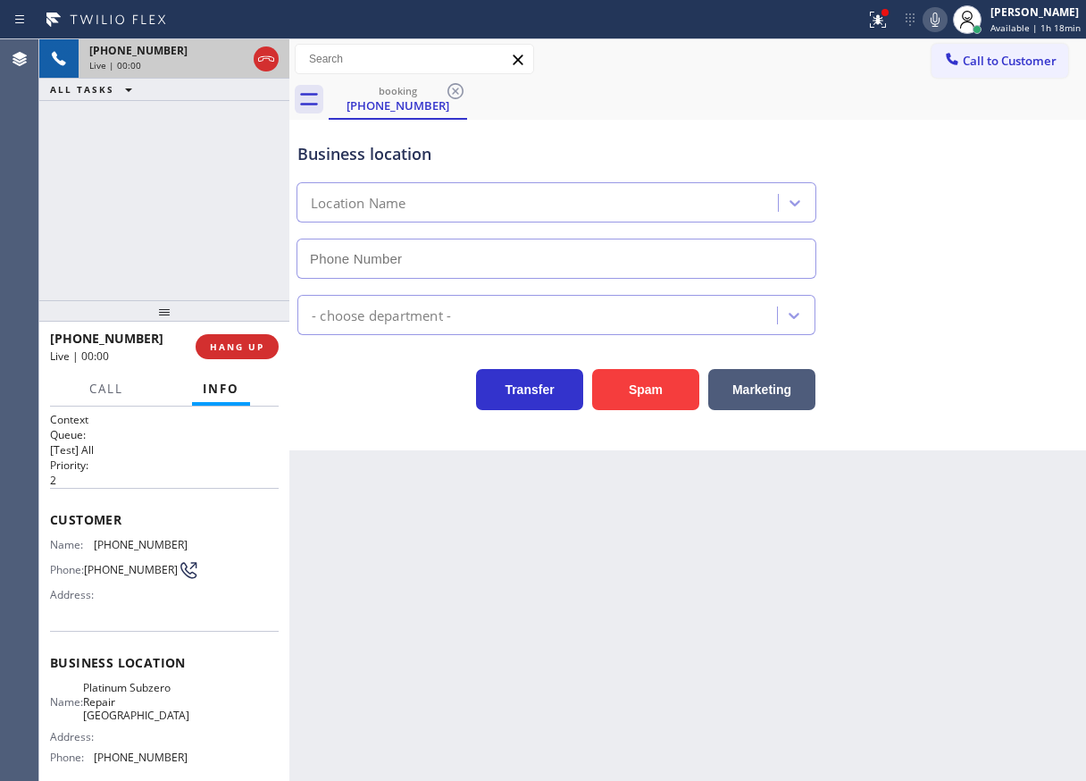
type input "(310) 361-5090"
click at [946, 21] on icon at bounding box center [934, 19] width 21 height 21
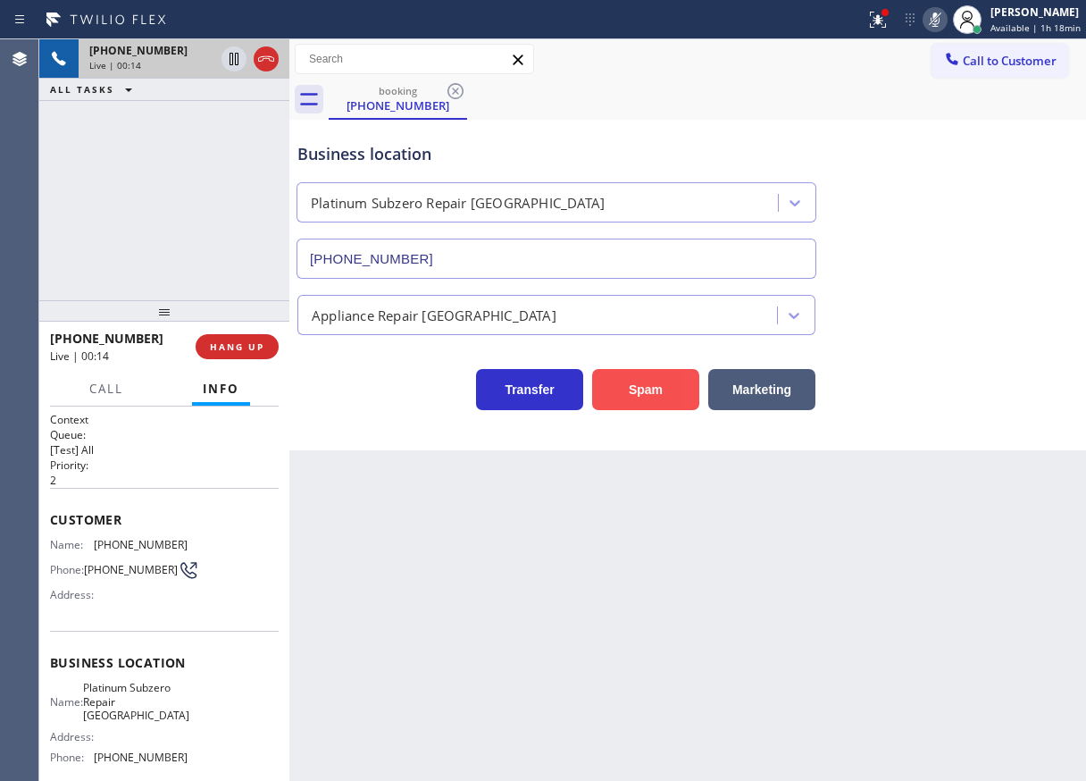
click at [656, 395] on button "Spam" at bounding box center [645, 389] width 107 height 41
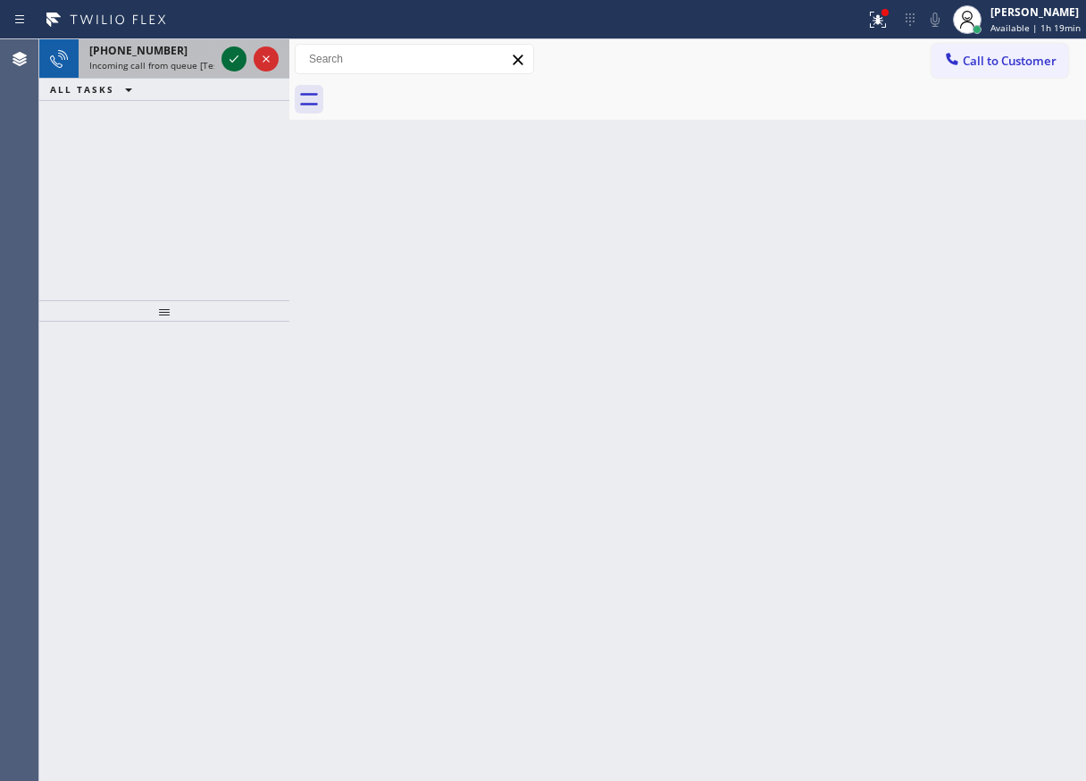
click at [234, 51] on icon at bounding box center [233, 58] width 21 height 21
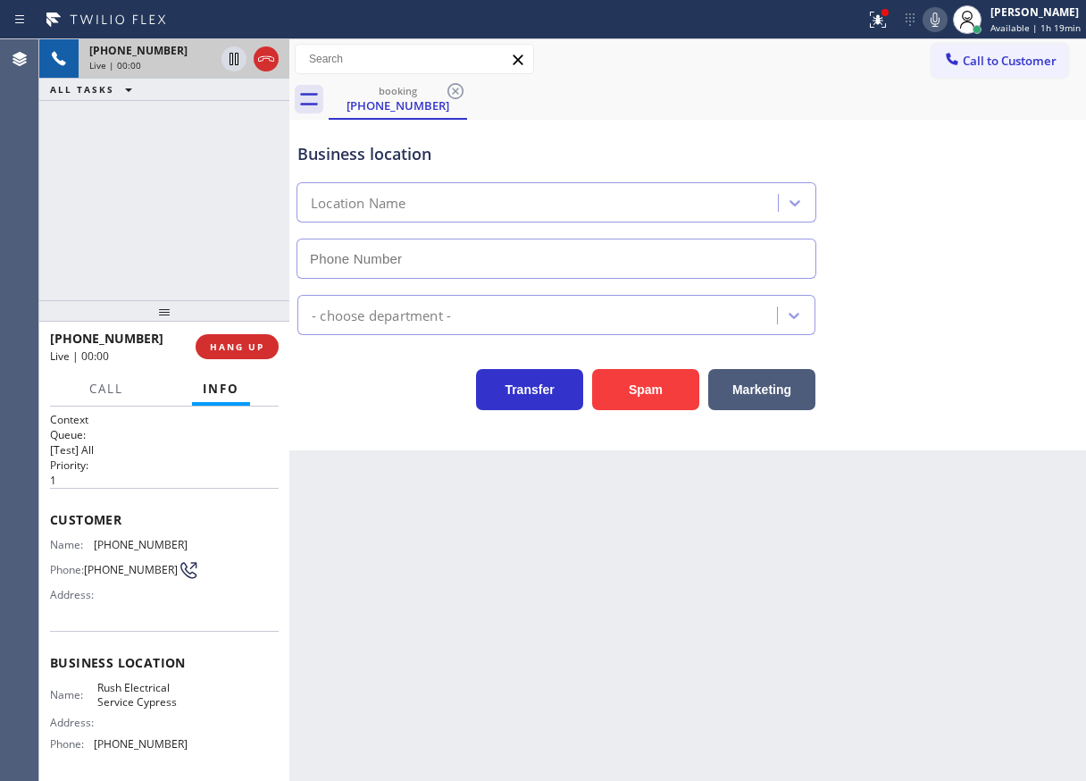
type input "(714) 410-6222"
click at [937, 20] on icon at bounding box center [934, 19] width 21 height 21
click at [661, 386] on button "Spam" at bounding box center [645, 389] width 107 height 41
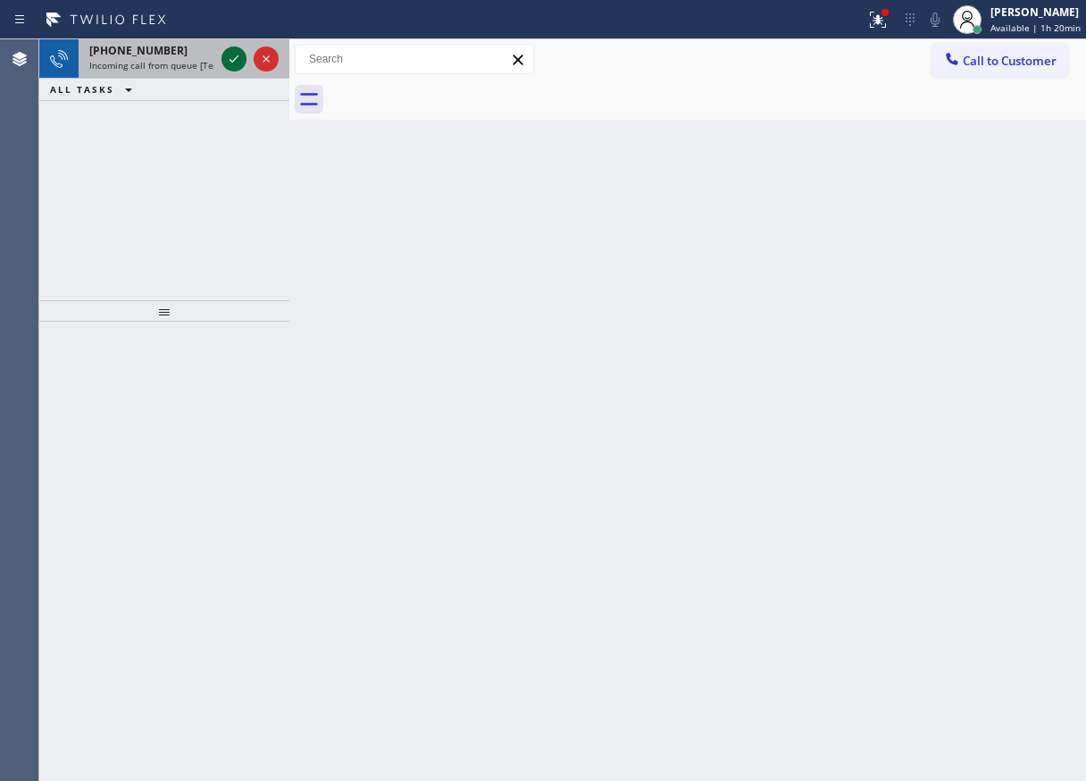
click at [230, 64] on icon at bounding box center [233, 58] width 21 height 21
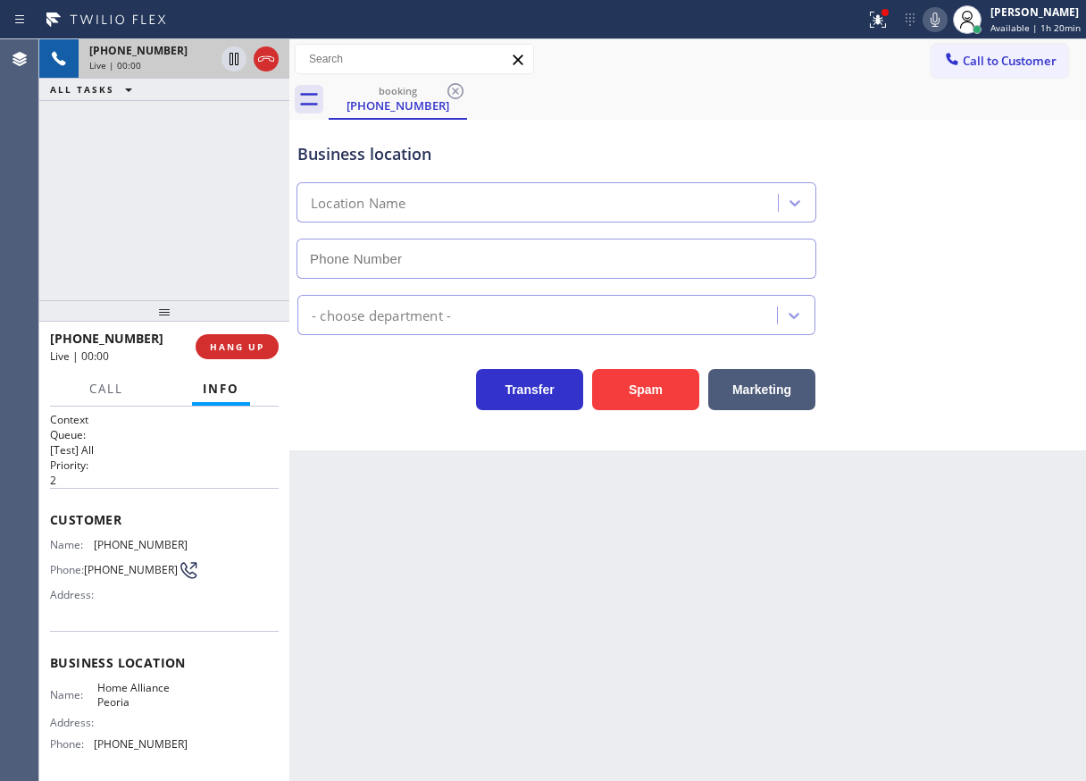
type input "(623) 323-7833"
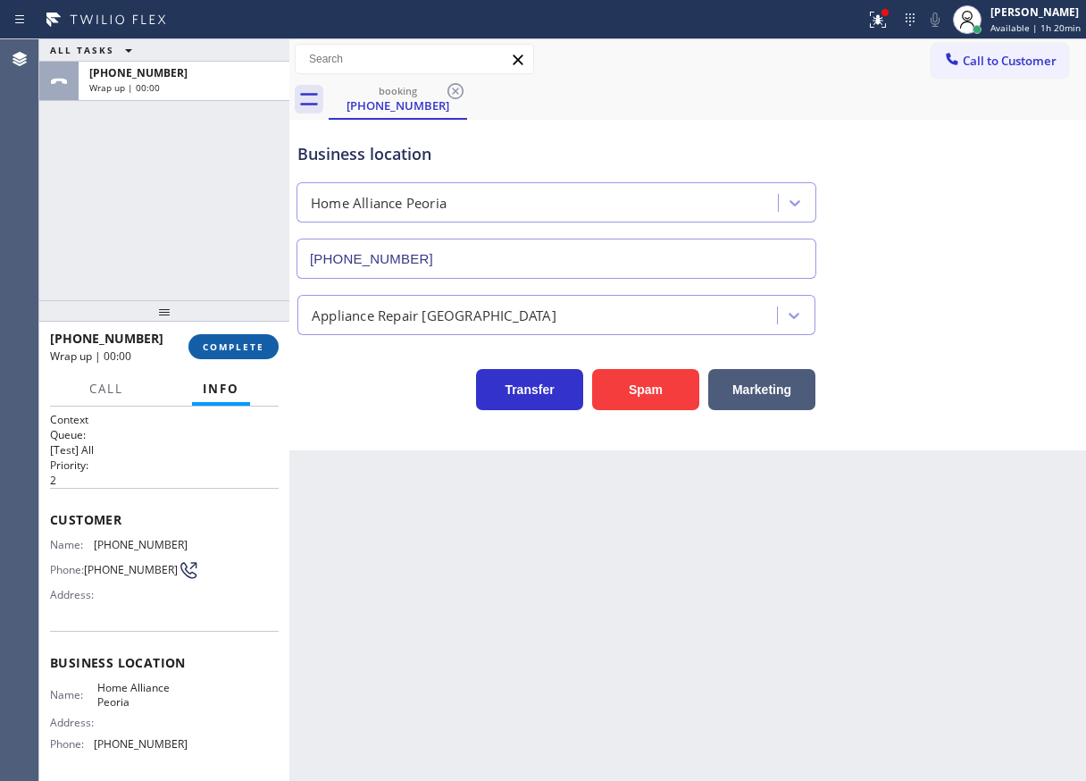
click at [252, 350] on span "COMPLETE" at bounding box center [234, 346] width 62 height 13
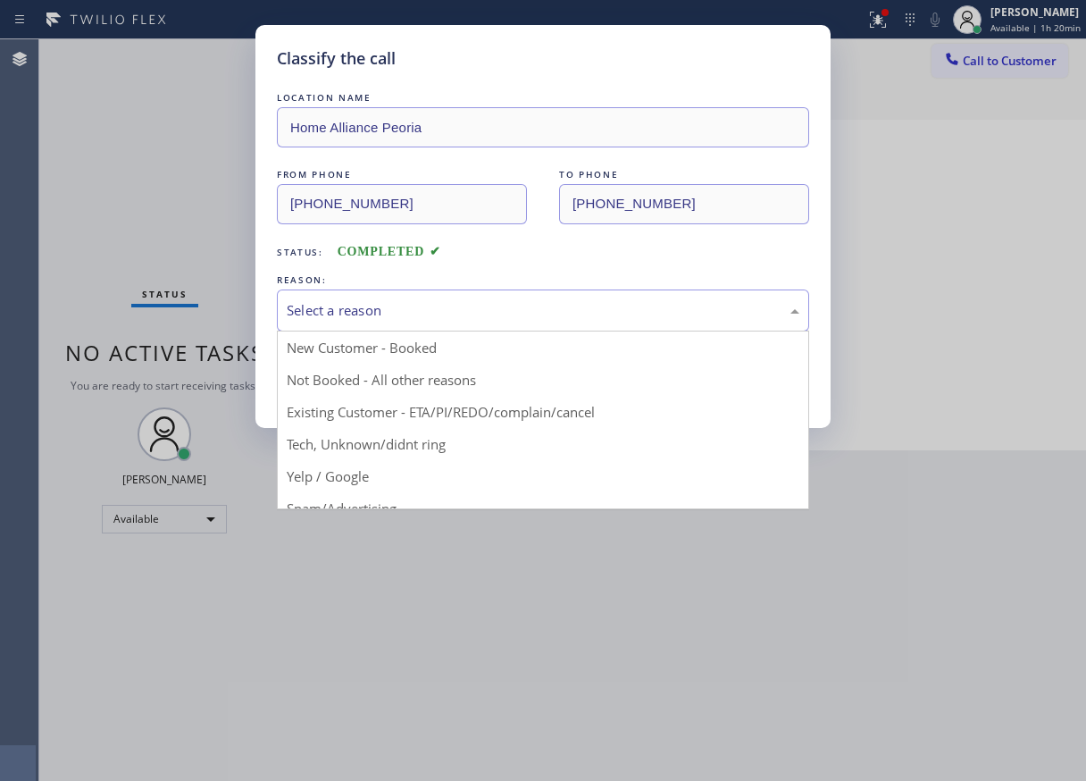
click at [364, 311] on div "Select a reason" at bounding box center [543, 310] width 513 height 21
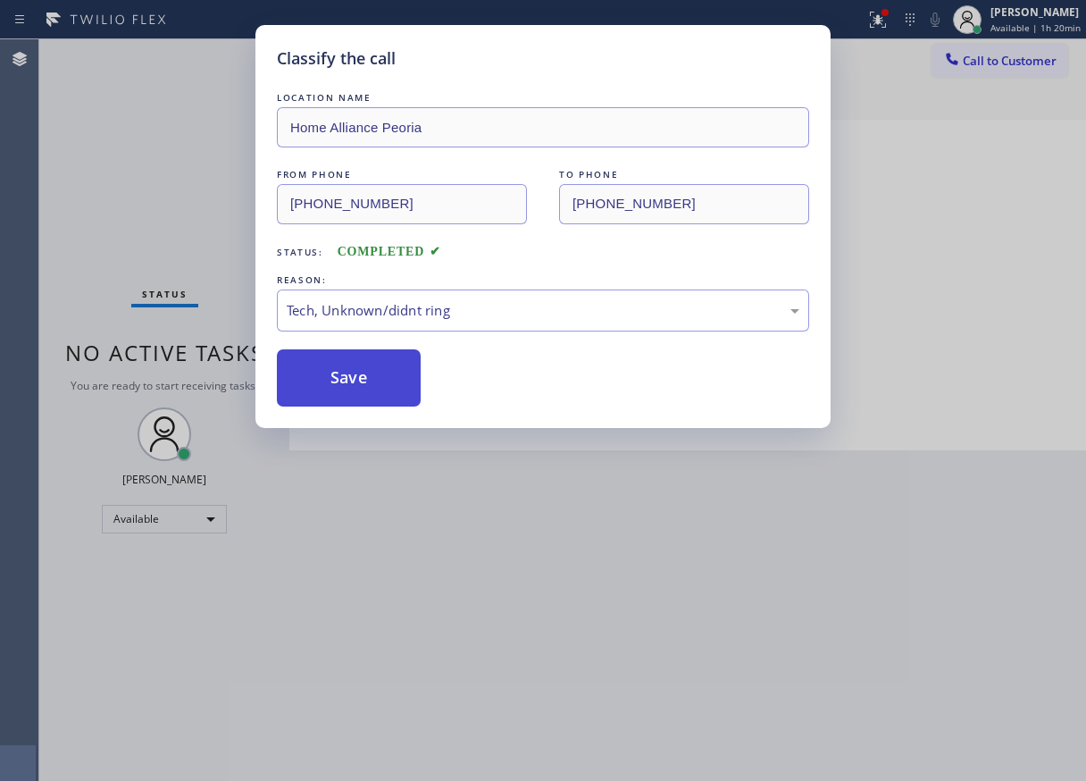
click at [370, 393] on button "Save" at bounding box center [349, 377] width 144 height 57
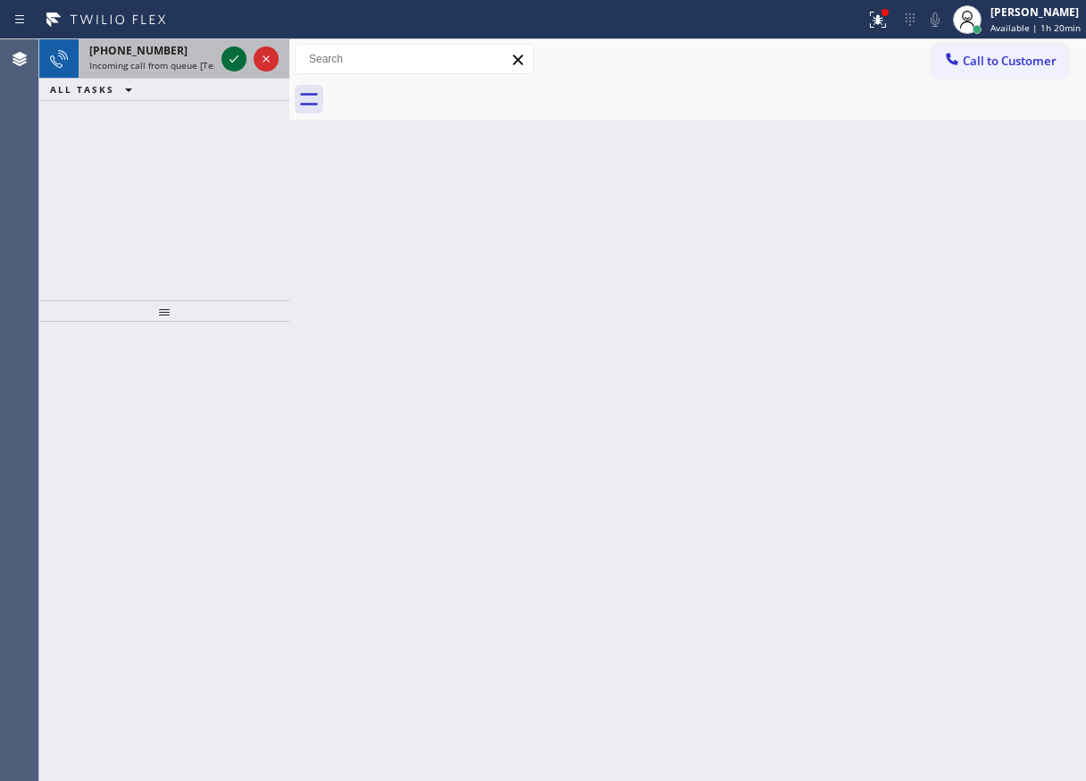
click at [226, 56] on icon at bounding box center [233, 58] width 21 height 21
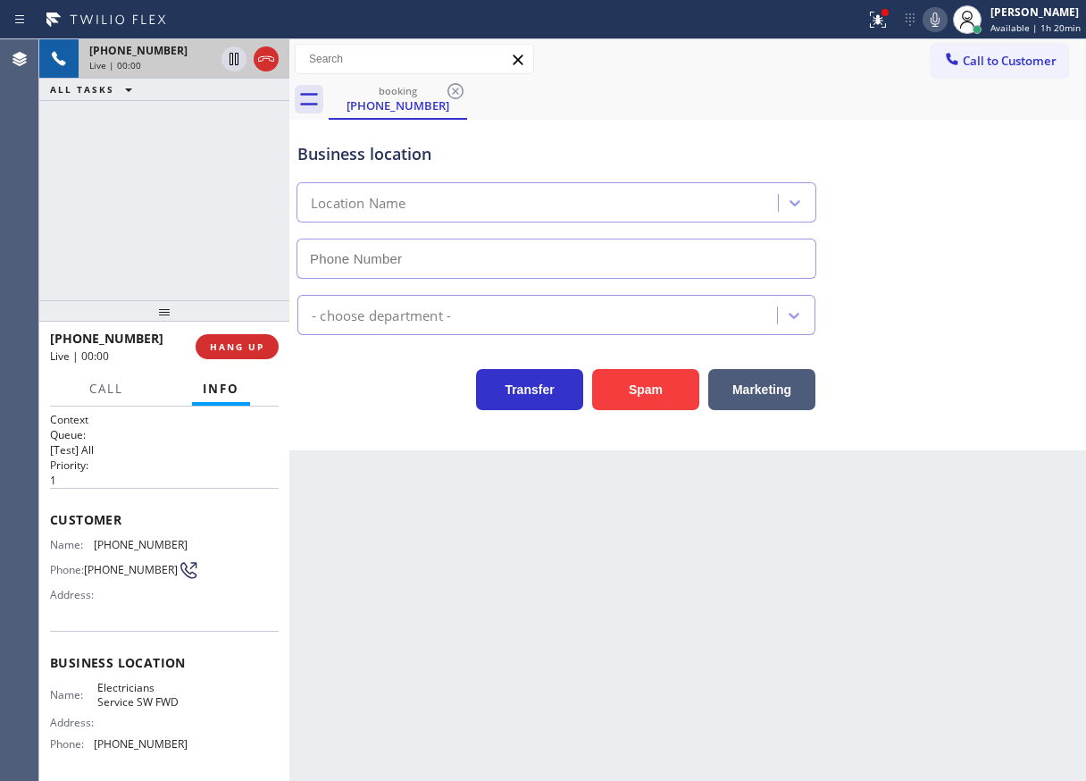
type input "[PHONE_NUMBER]"
click at [637, 378] on button "Spam" at bounding box center [645, 389] width 107 height 41
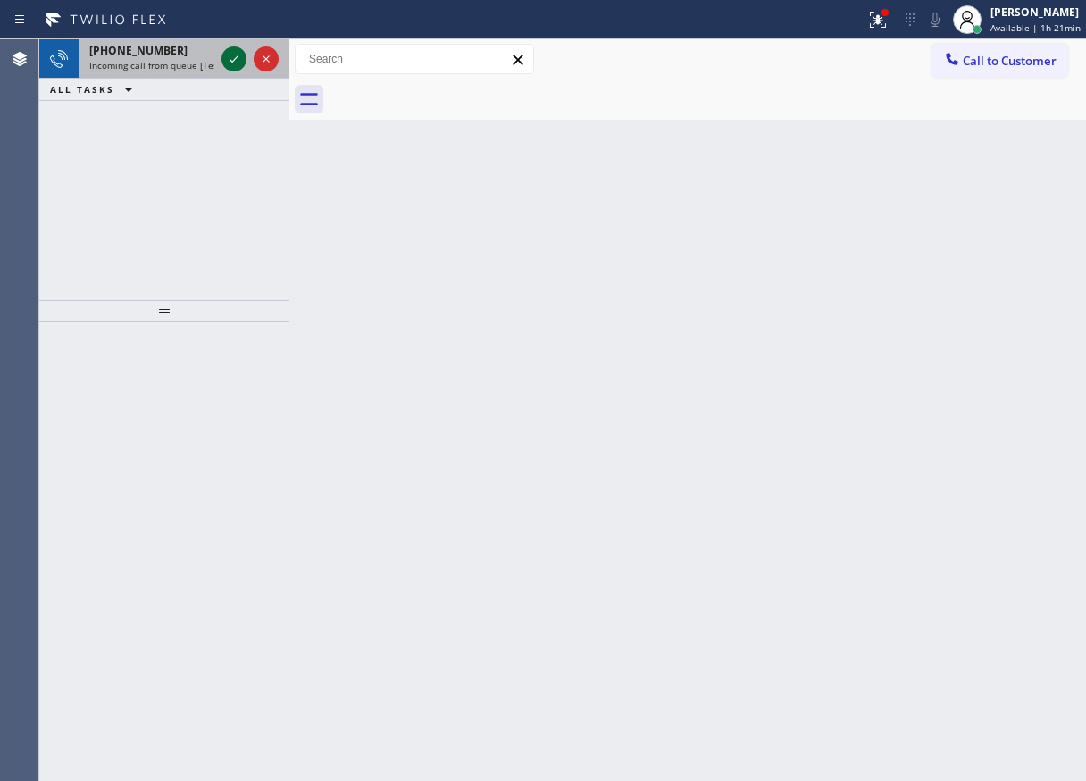
click at [233, 64] on icon at bounding box center [233, 58] width 21 height 21
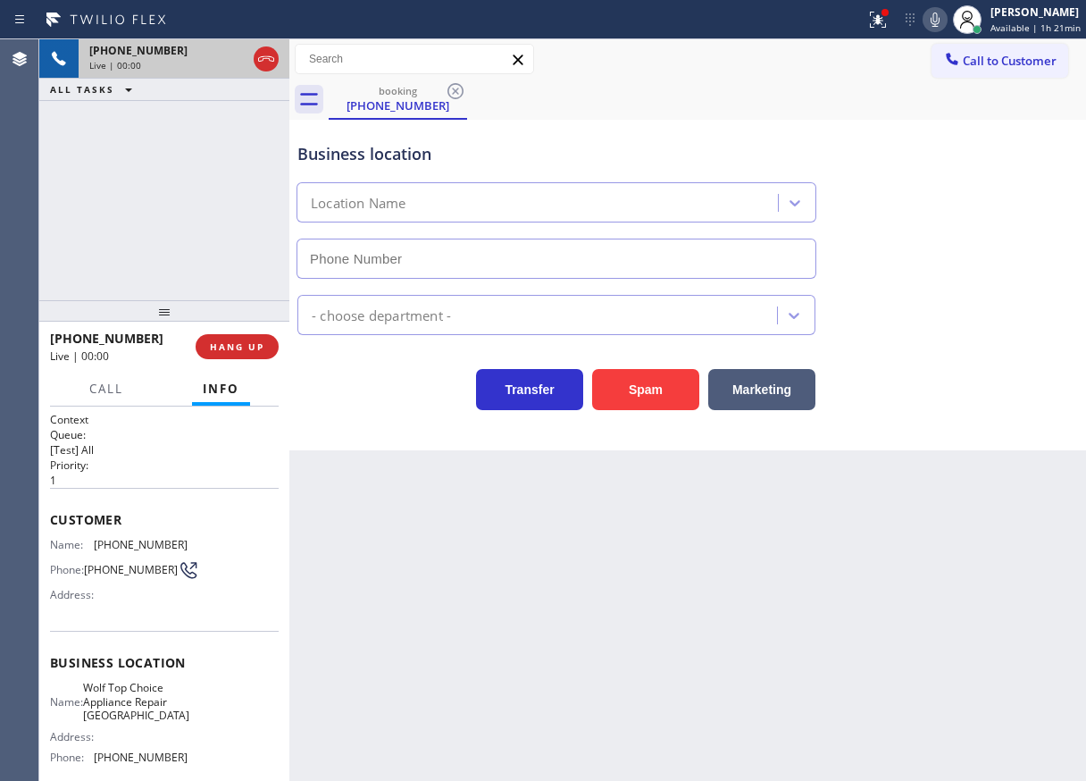
type input "(360) 523-9316"
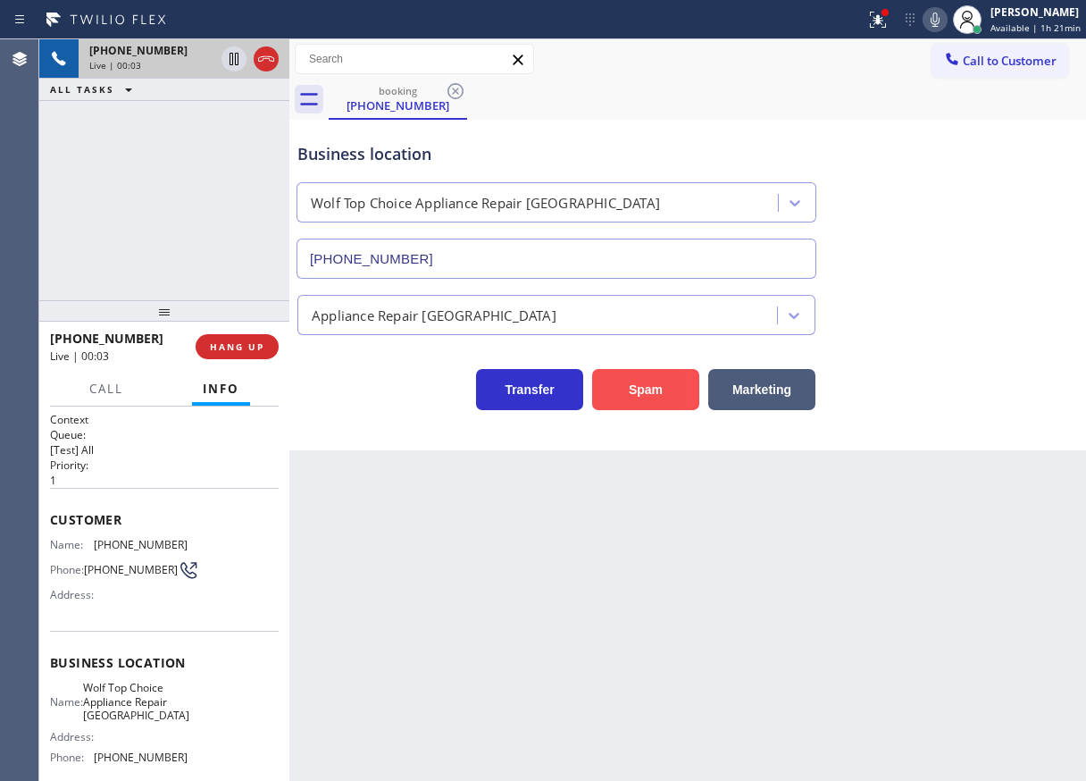
click at [658, 394] on button "Spam" at bounding box center [645, 389] width 107 height 41
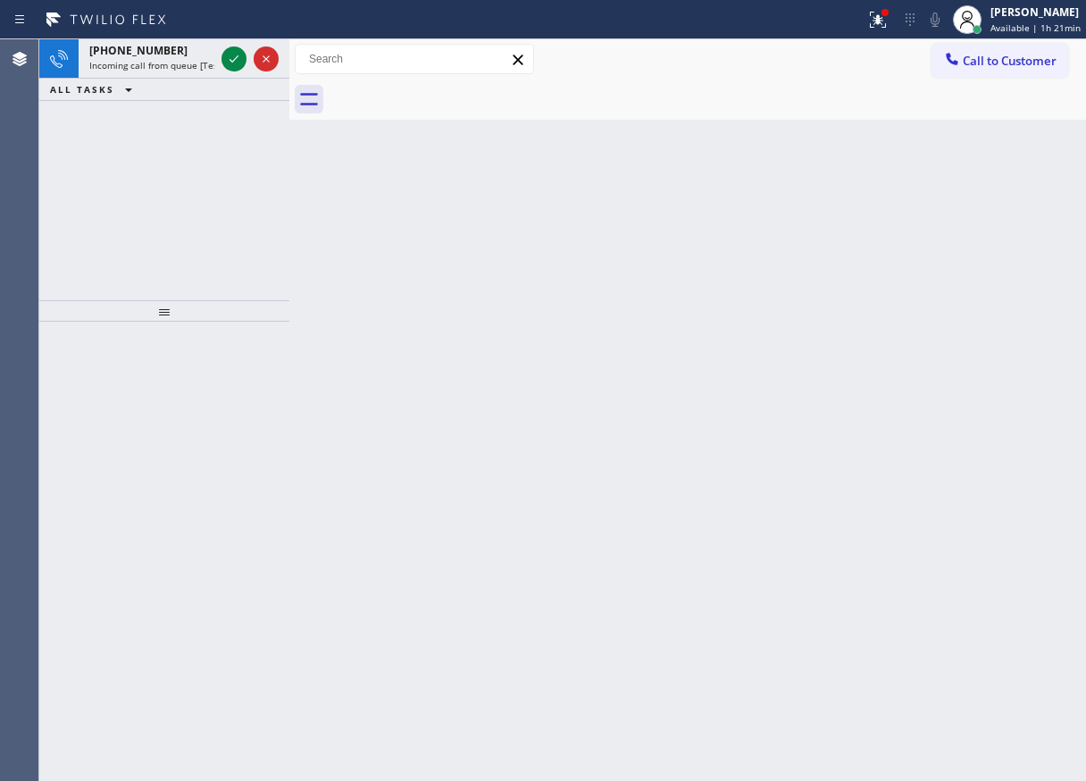
drag, startPoint x: 992, startPoint y: 332, endPoint x: 834, endPoint y: 272, distance: 169.0
click at [992, 332] on div "Back to Dashboard Change Sender ID Customers Technicians Select a contact Outbo…" at bounding box center [687, 409] width 797 height 741
drag, startPoint x: 229, startPoint y: 61, endPoint x: 213, endPoint y: 71, distance: 18.1
click at [230, 61] on icon at bounding box center [233, 58] width 21 height 21
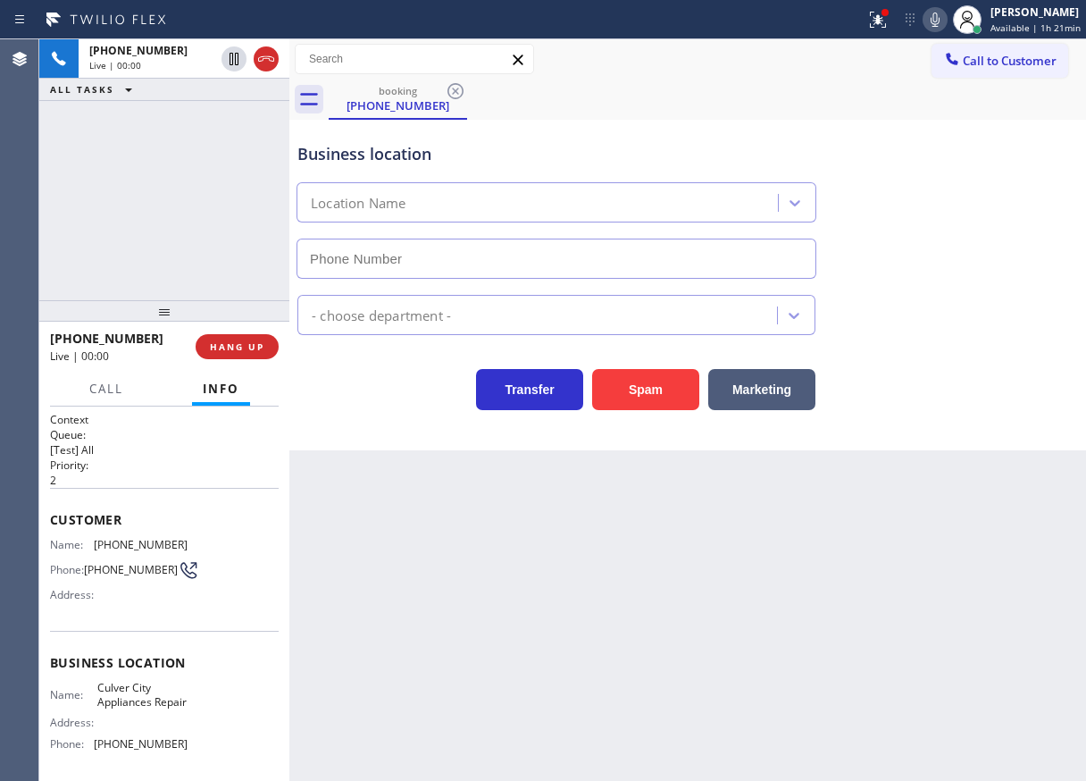
type input "(310) 400-5899"
click at [1040, 546] on div "Back to Dashboard Change Sender ID Customers Technicians Select a contact Outbo…" at bounding box center [687, 409] width 797 height 741
click at [157, 695] on span "Culver City Appliances Repair" at bounding box center [141, 695] width 89 height 28
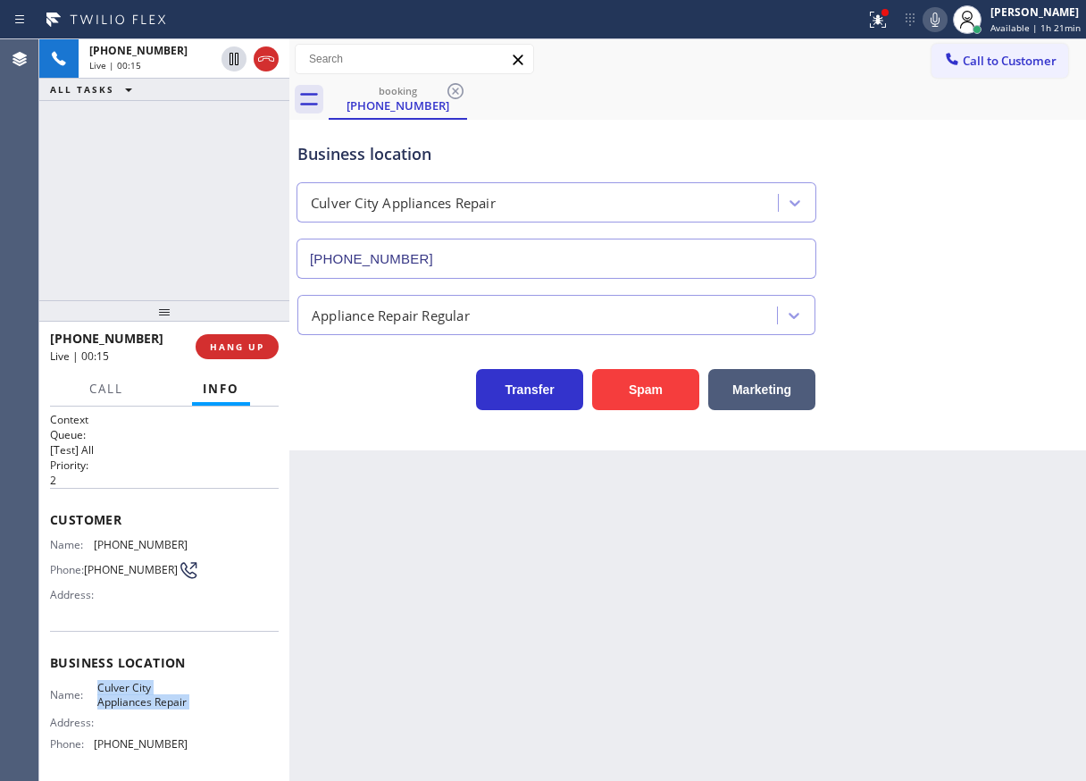
copy span "Culver City Appliances Repair"
click at [562, 276] on input "(310) 400-5899" at bounding box center [557, 258] width 520 height 40
click at [125, 543] on span "(310) 650-9154" at bounding box center [141, 544] width 94 height 13
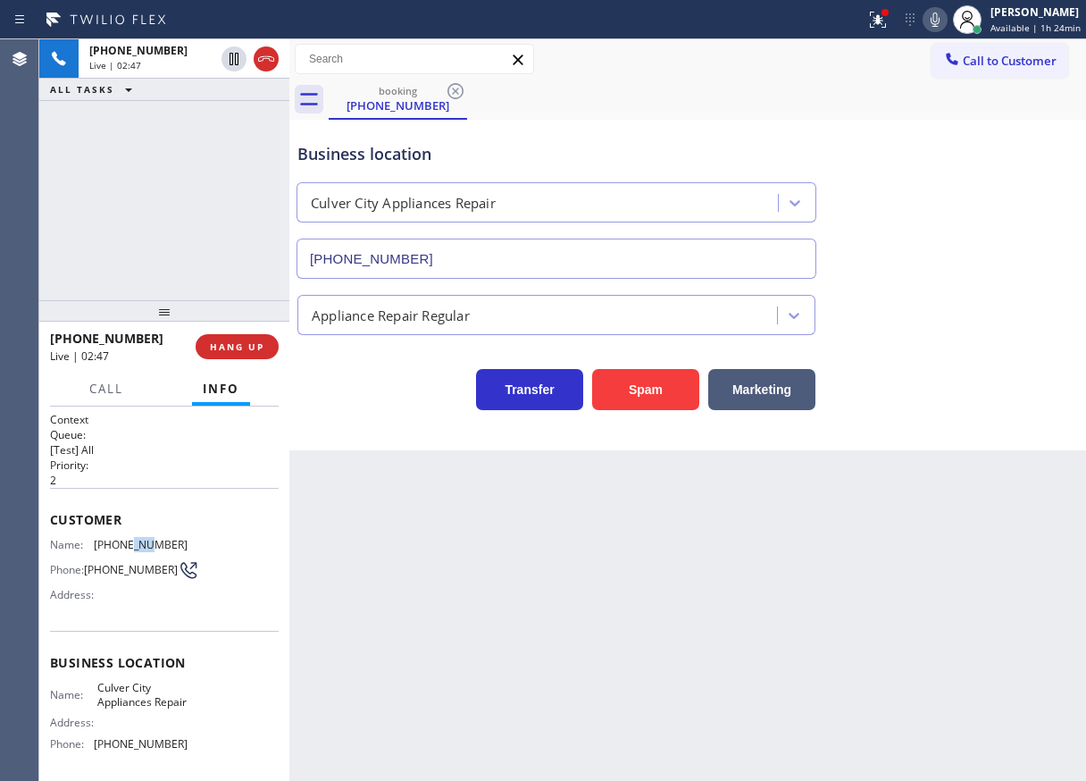
click at [125, 543] on span "(310) 650-9154" at bounding box center [141, 544] width 94 height 13
copy span "(310) 650-9154"
click at [946, 17] on icon at bounding box center [934, 19] width 21 height 21
click at [941, 22] on icon at bounding box center [934, 19] width 21 height 21
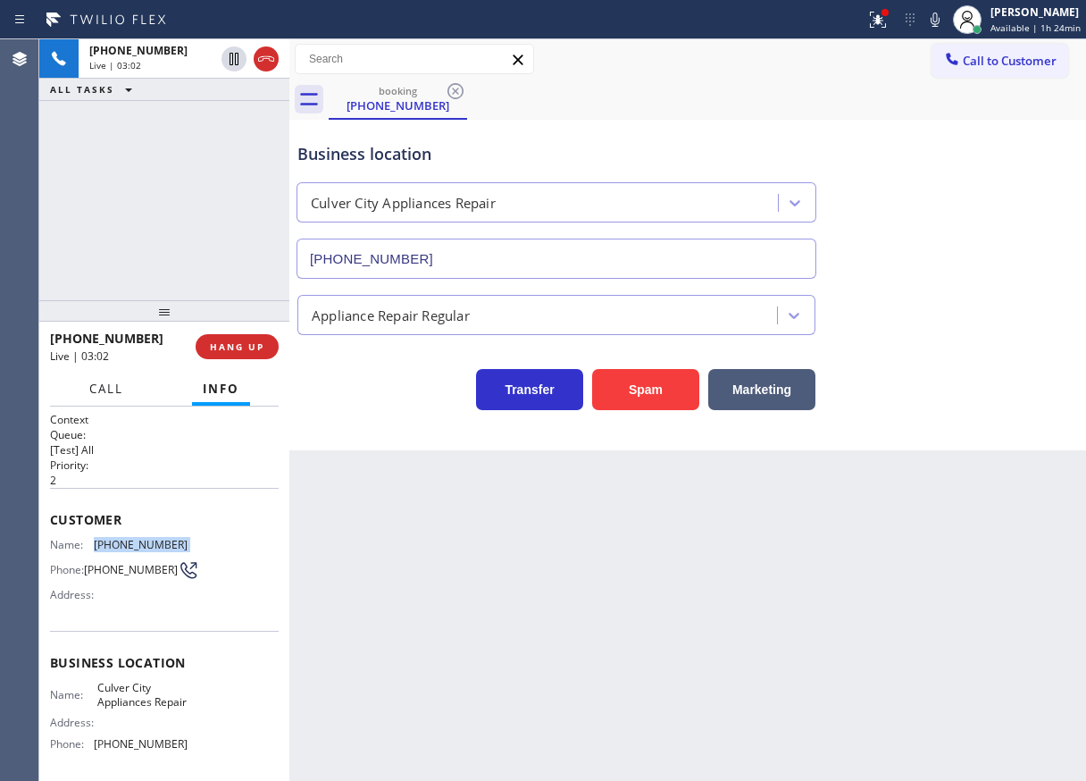
click at [102, 385] on span "Call" at bounding box center [106, 388] width 34 height 16
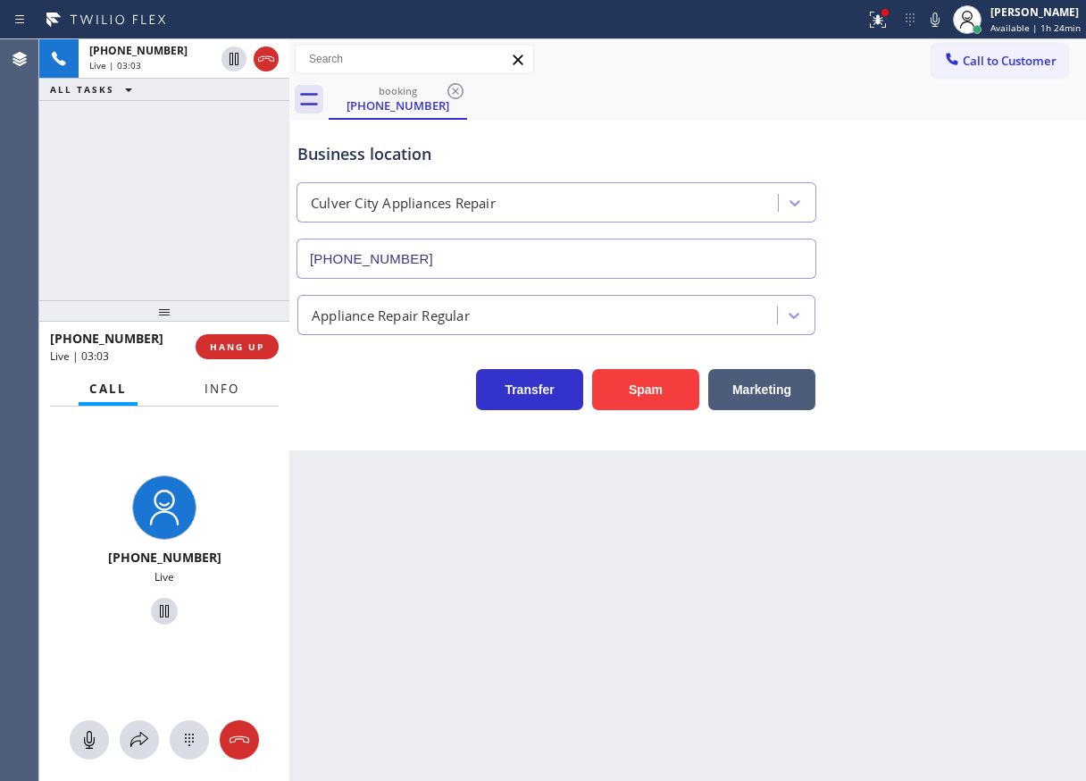
click at [208, 386] on span "Info" at bounding box center [222, 388] width 35 height 16
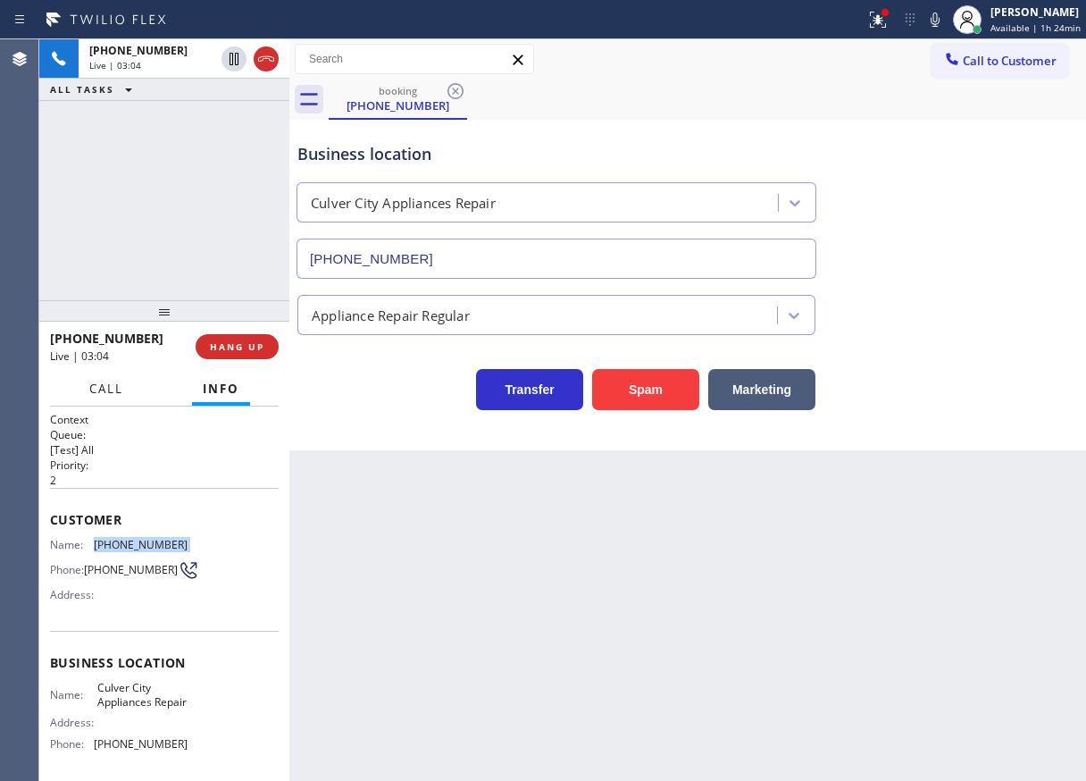
click at [81, 397] on button "Call" at bounding box center [106, 389] width 55 height 35
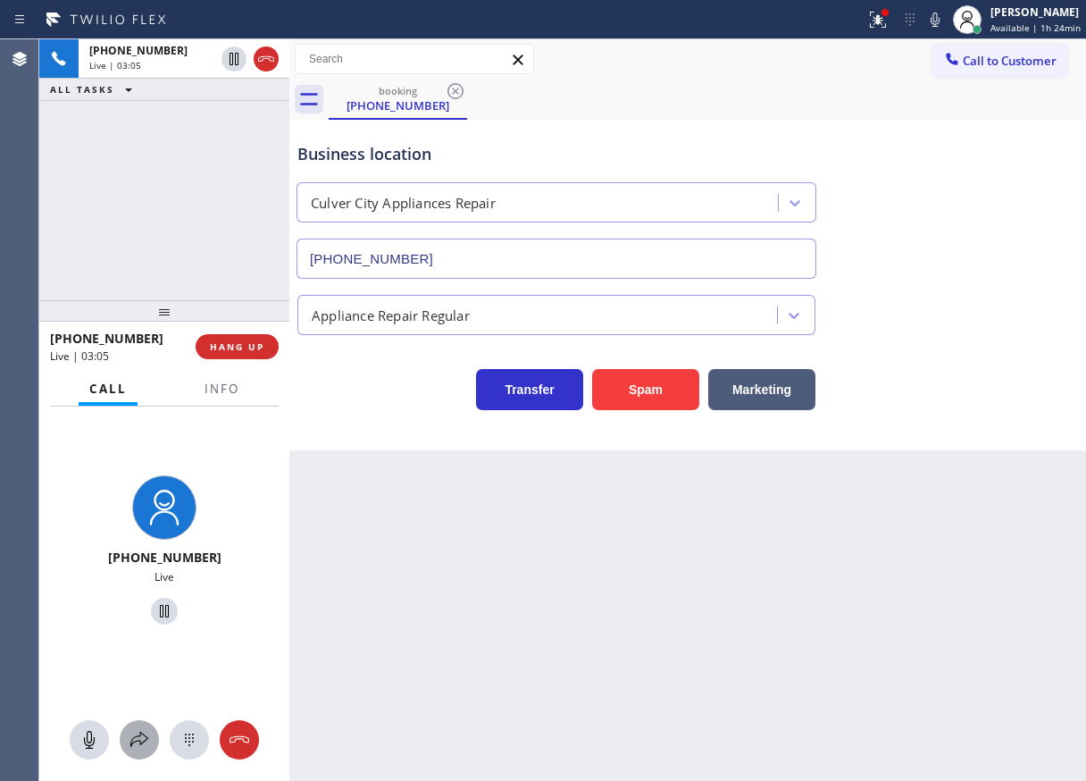
click at [146, 734] on icon at bounding box center [139, 739] width 21 height 21
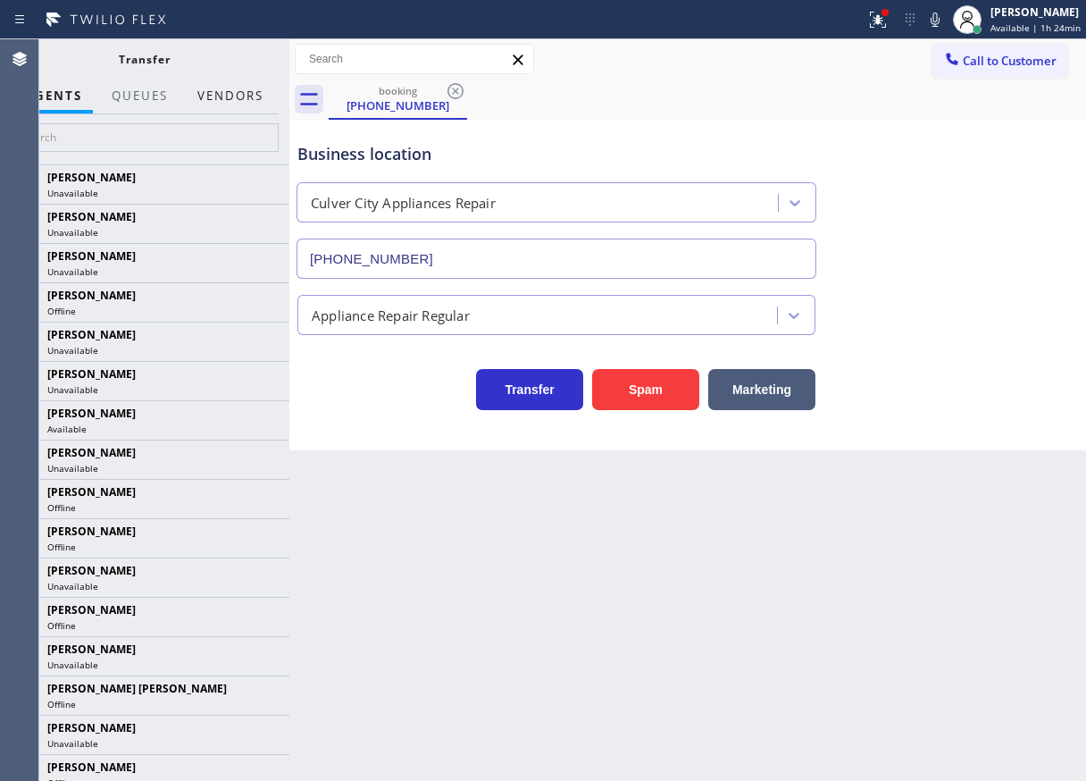
click at [233, 96] on button "Vendors" at bounding box center [231, 96] width 88 height 35
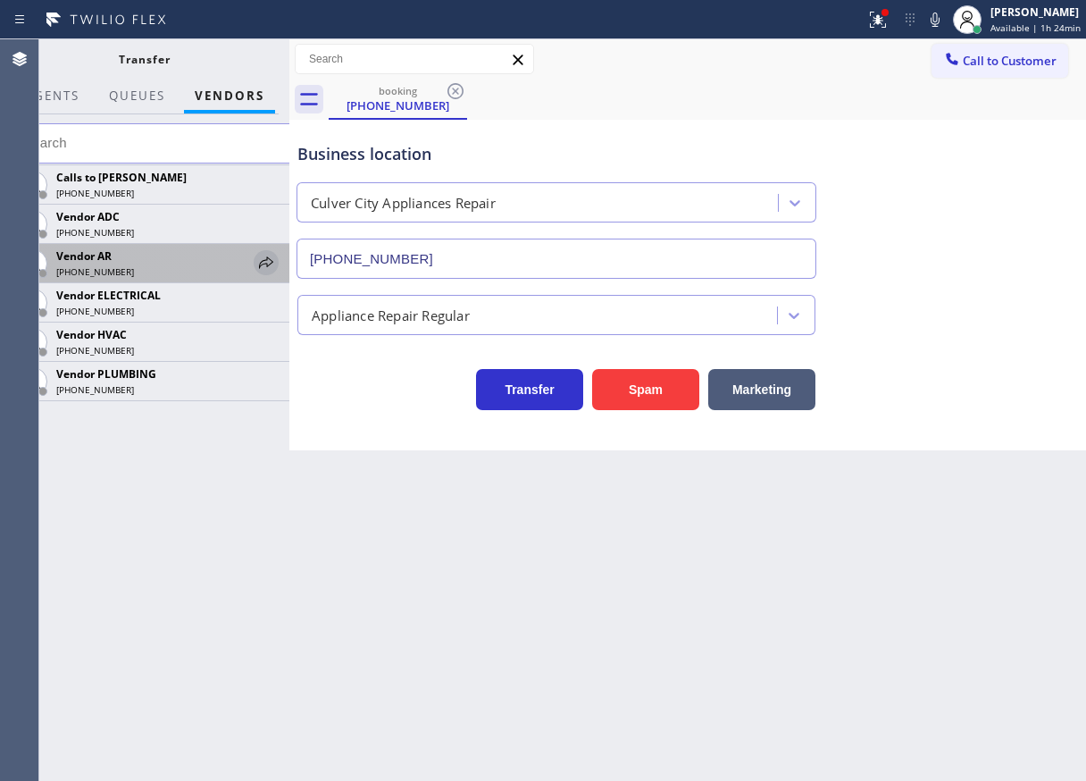
click at [261, 260] on icon at bounding box center [265, 262] width 21 height 21
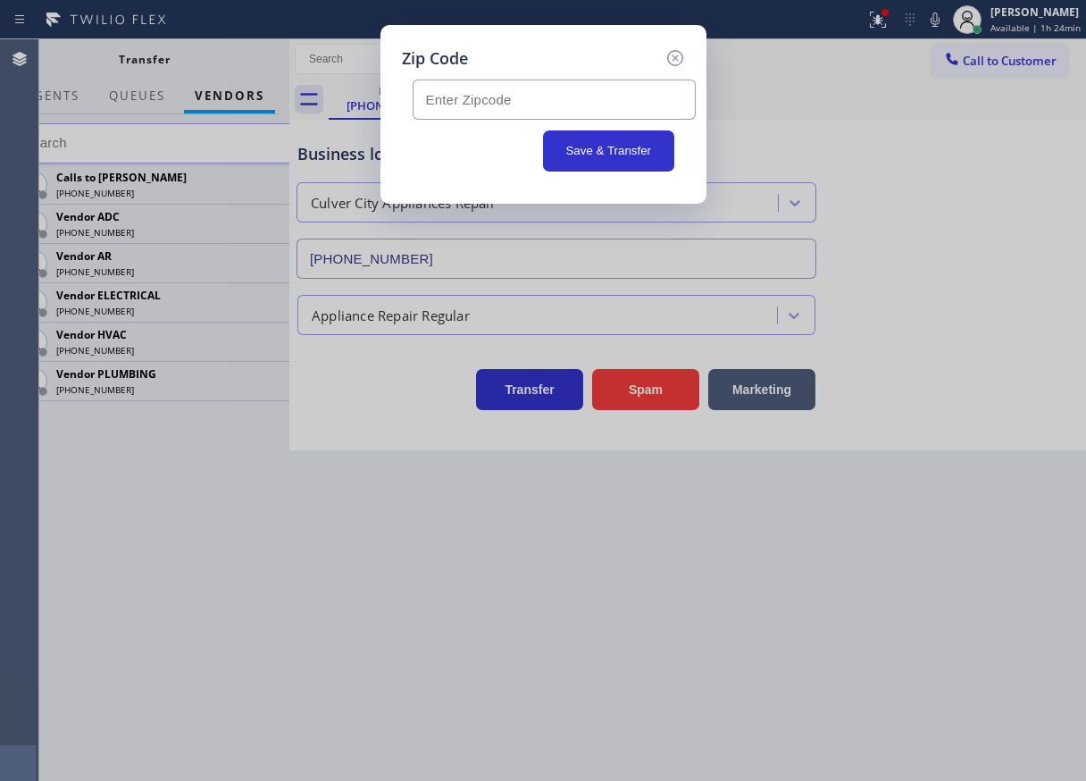
click at [531, 106] on input "text" at bounding box center [554, 99] width 283 height 40
paste input "90230"
type input "90230"
drag, startPoint x: 573, startPoint y: 147, endPoint x: 596, endPoint y: 141, distance: 23.2
click at [574, 147] on button "Save & Transfer" at bounding box center [608, 150] width 131 height 41
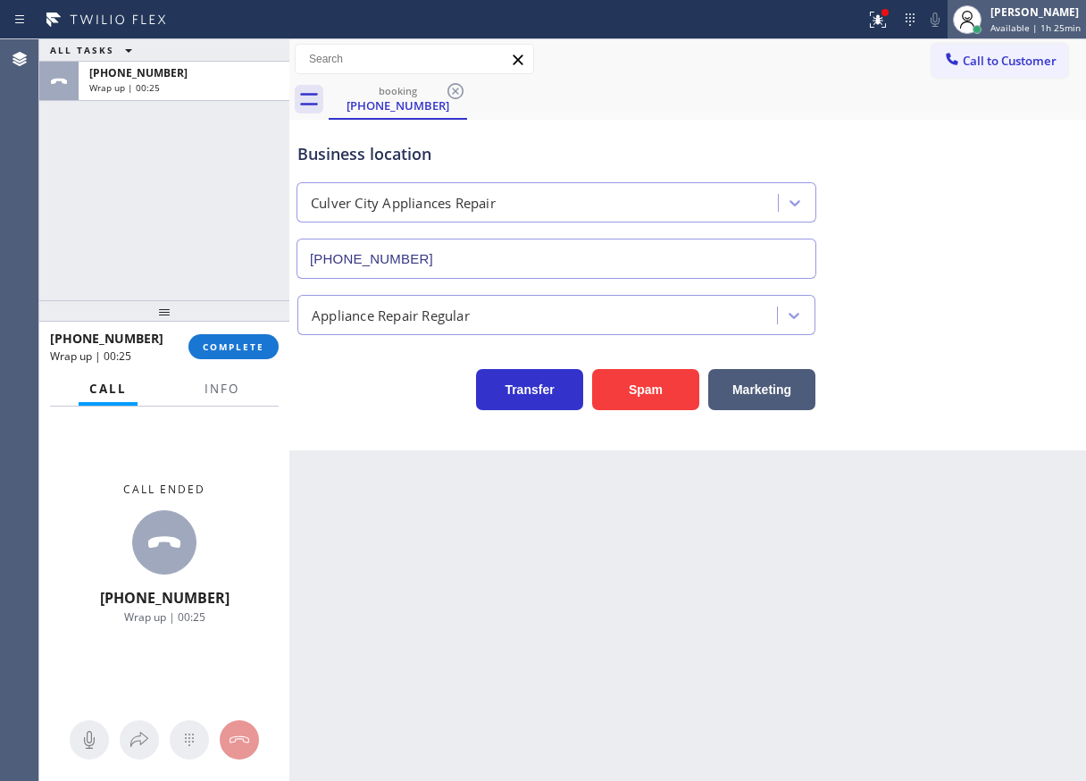
click at [1005, 21] on div "Paula Arnado Available | 1h 25min" at bounding box center [1036, 19] width 99 height 31
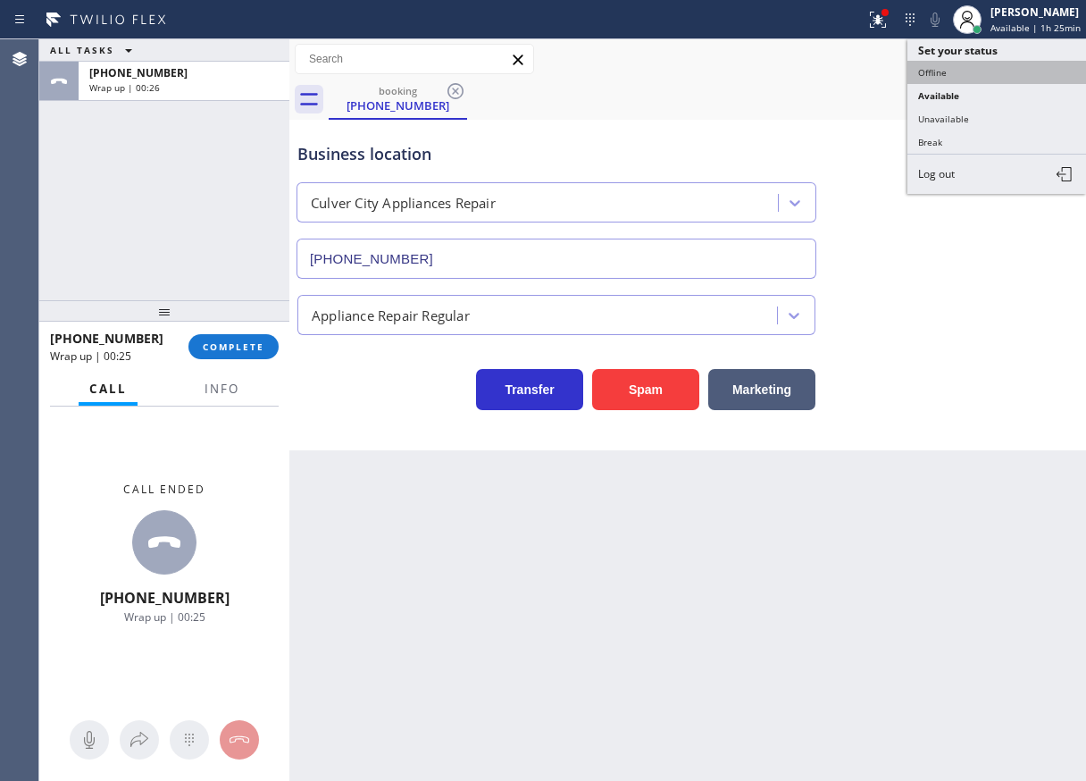
click at [973, 73] on button "Offline" at bounding box center [996, 72] width 179 height 23
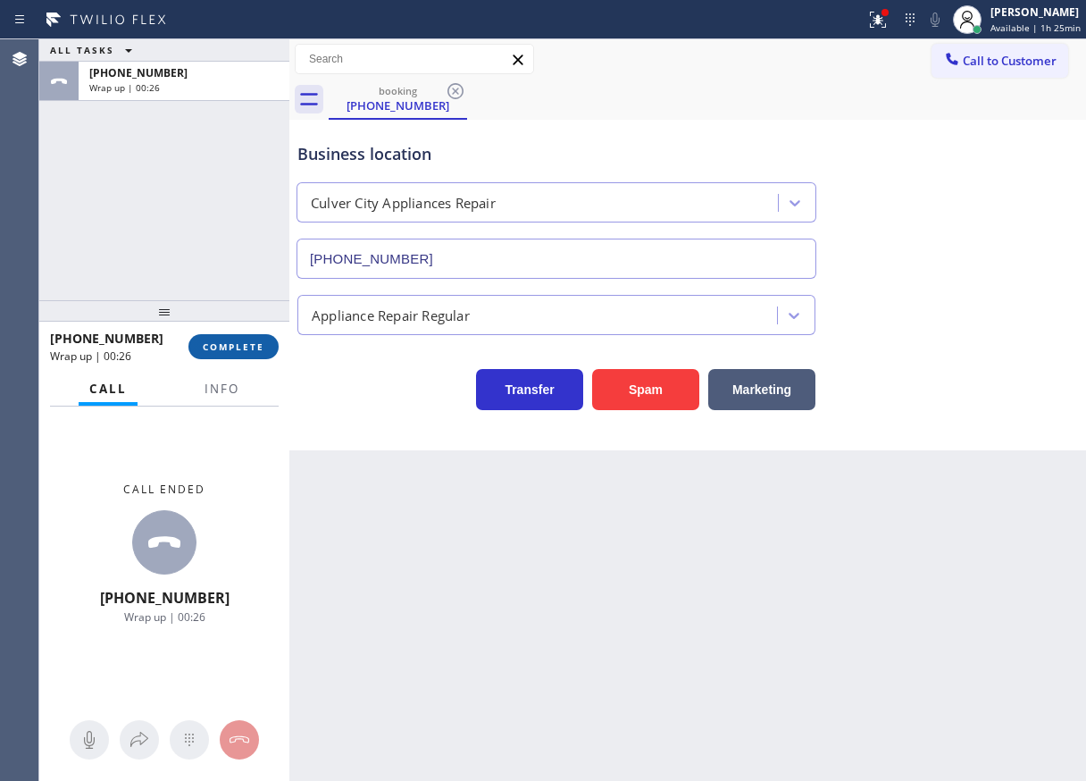
click at [218, 341] on span "COMPLETE" at bounding box center [234, 346] width 62 height 13
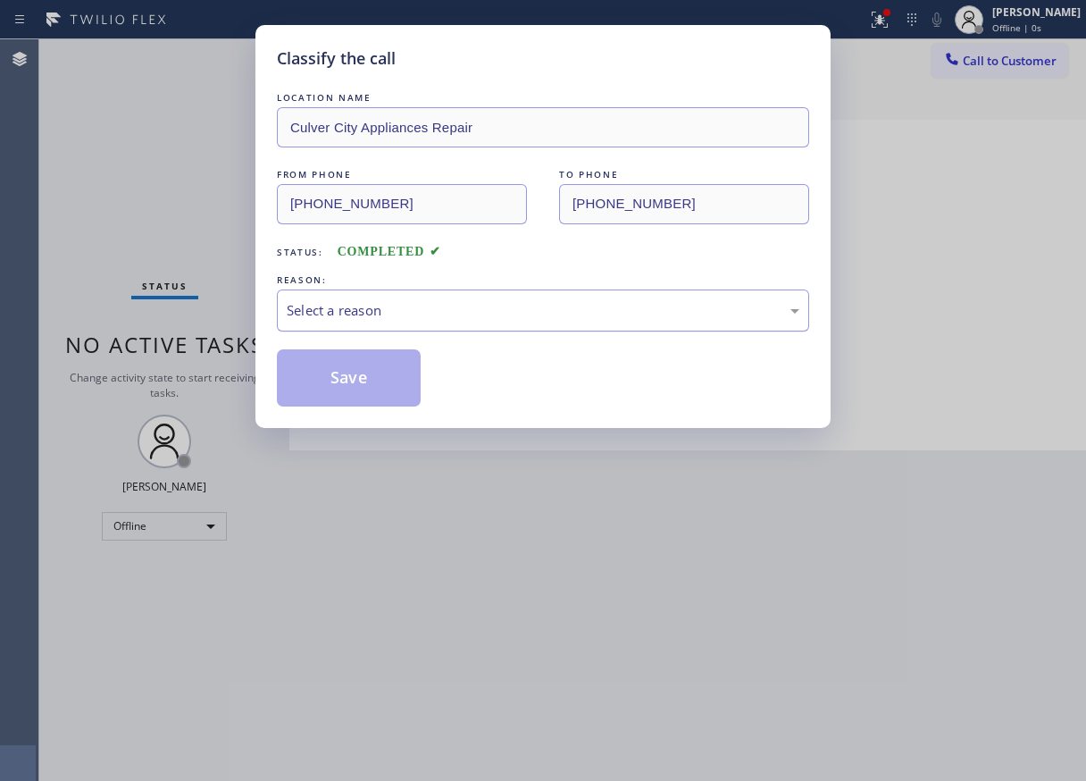
click at [388, 304] on div "Select a reason" at bounding box center [543, 310] width 513 height 21
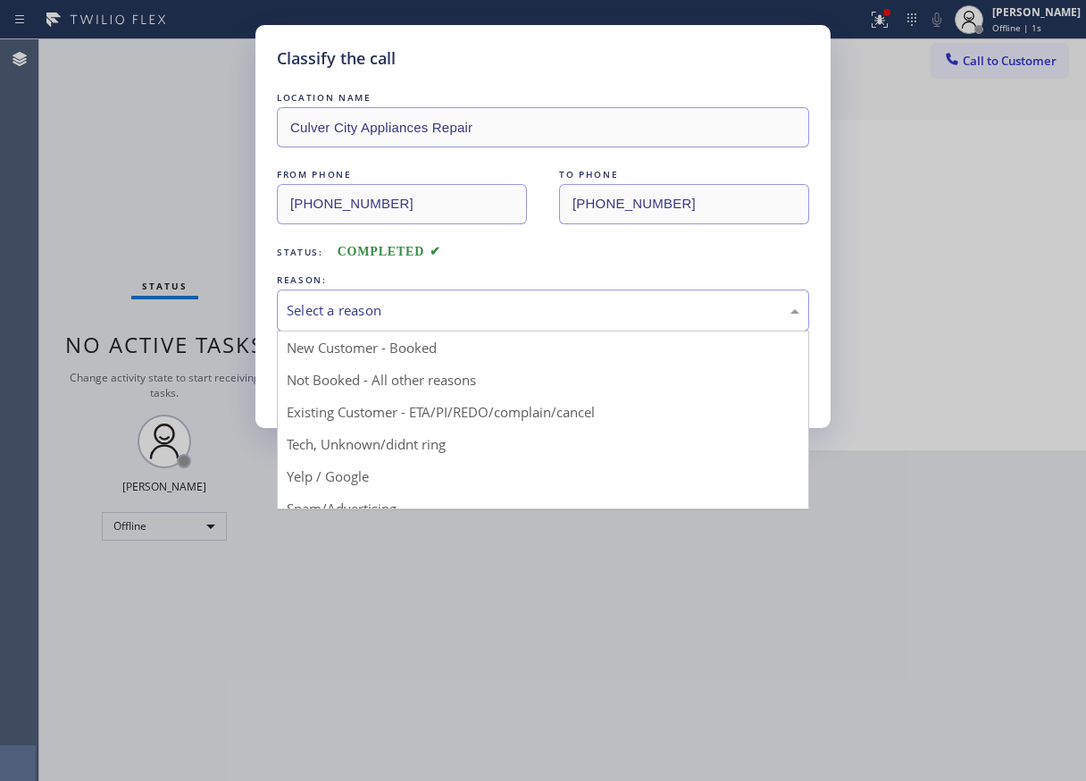
click at [354, 374] on button "Save" at bounding box center [349, 377] width 144 height 57
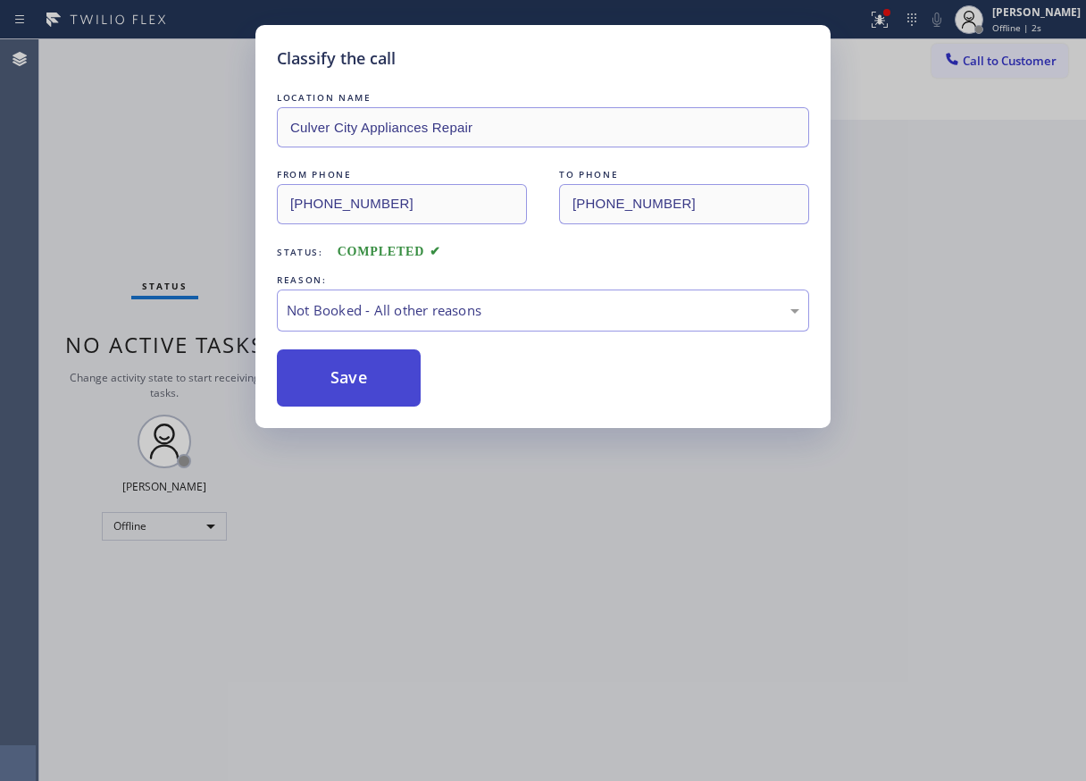
click at [354, 374] on button "Save" at bounding box center [349, 377] width 144 height 57
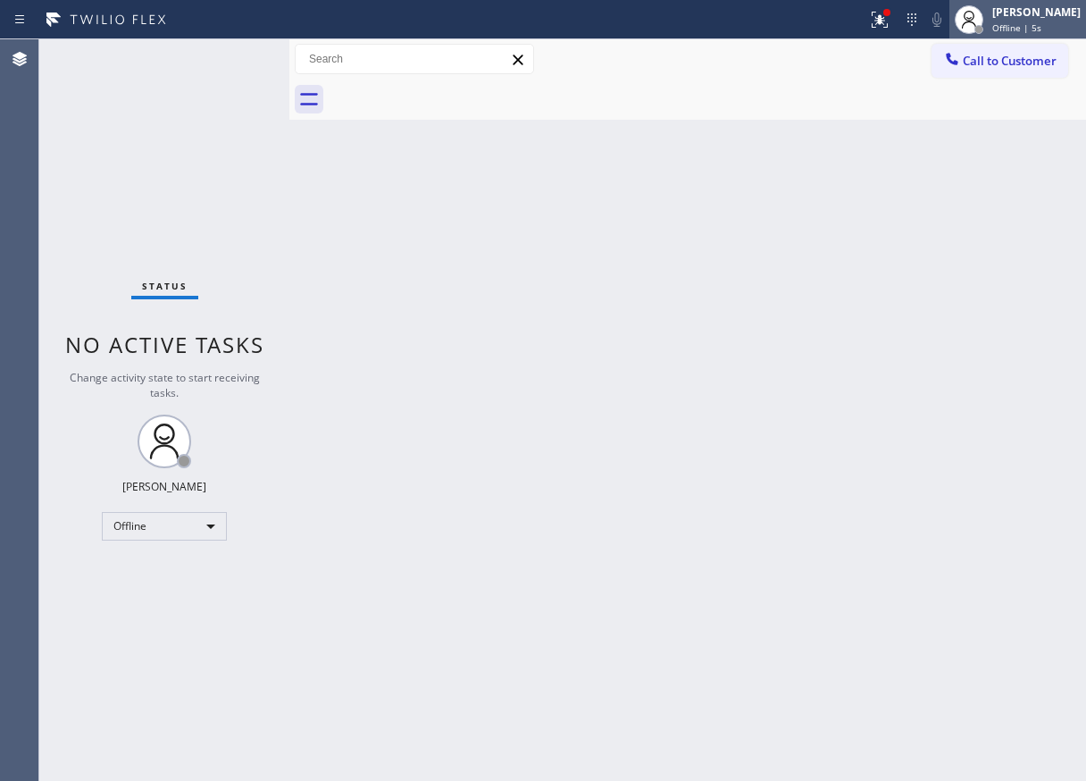
click at [1029, 21] on span "Offline | 5s" at bounding box center [1016, 27] width 49 height 13
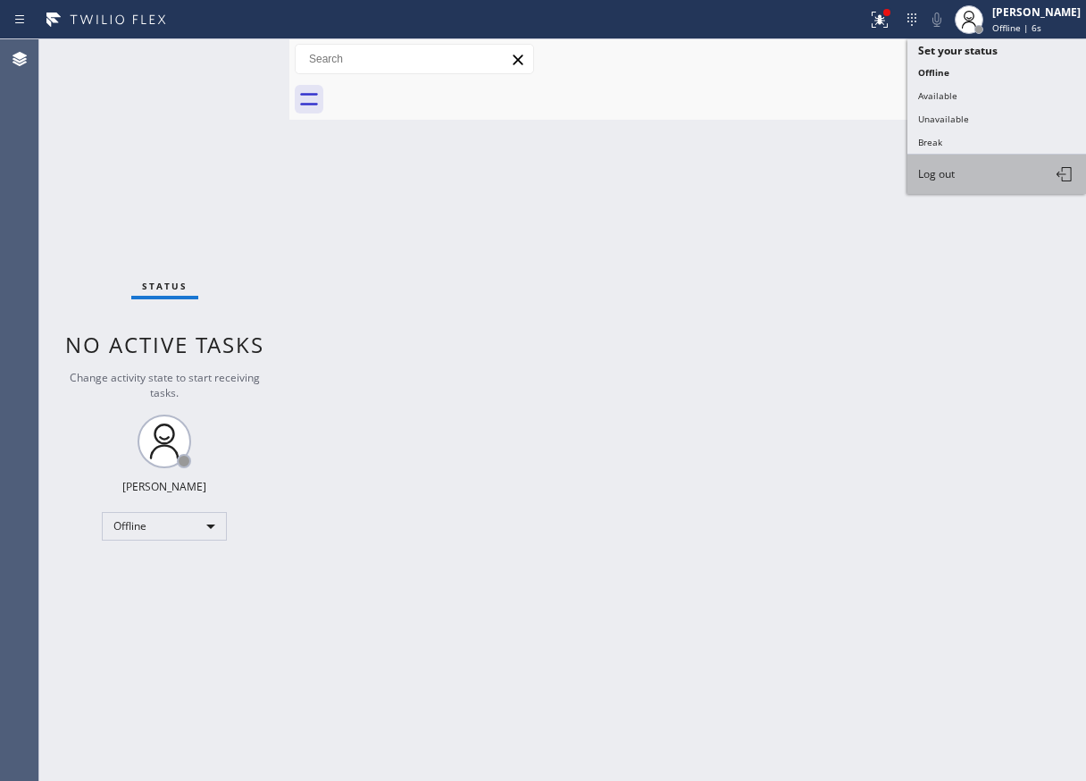
click at [965, 181] on button "Log out" at bounding box center [996, 174] width 179 height 39
